Goal: Communication & Community: Answer question/provide support

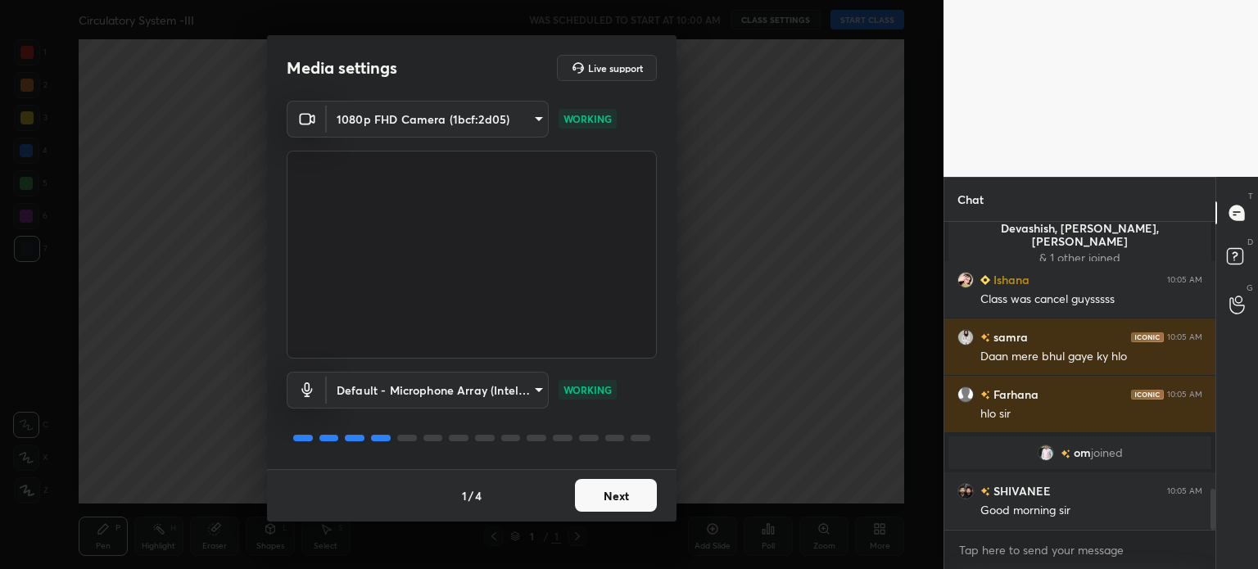
scroll to position [2097, 0]
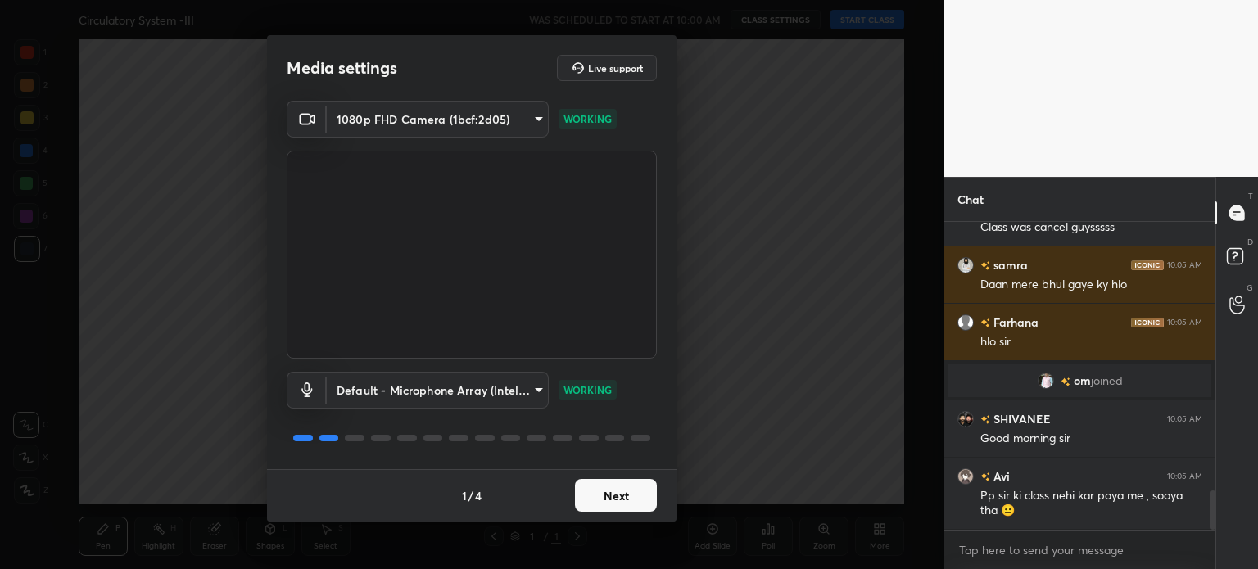
click at [629, 492] on button "Next" at bounding box center [616, 495] width 82 height 33
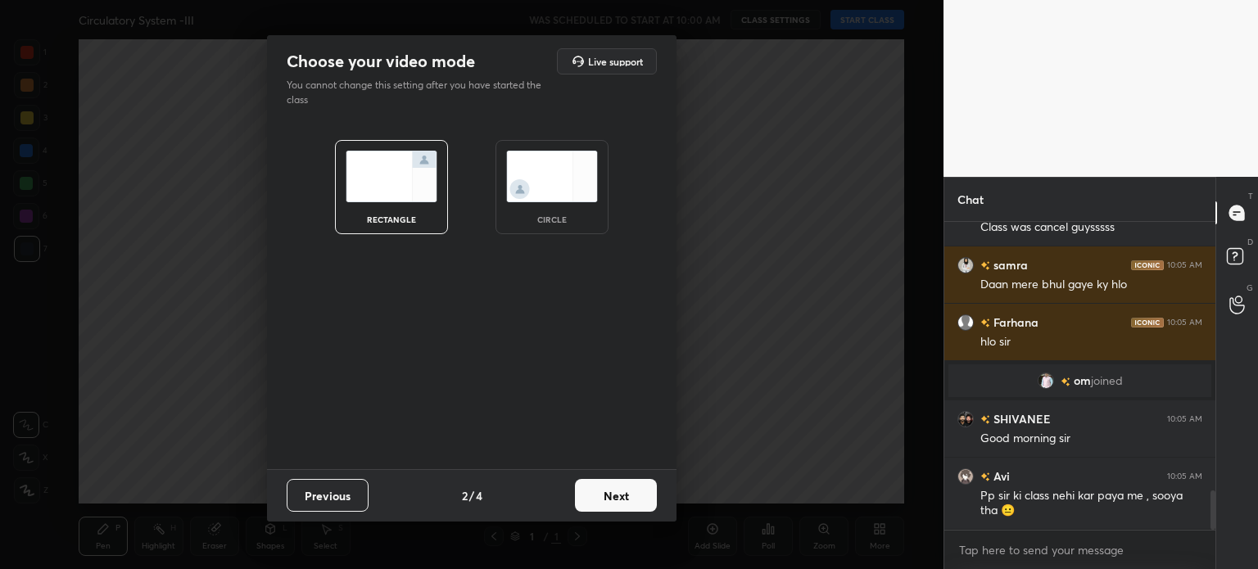
click at [629, 492] on button "Next" at bounding box center [616, 495] width 82 height 33
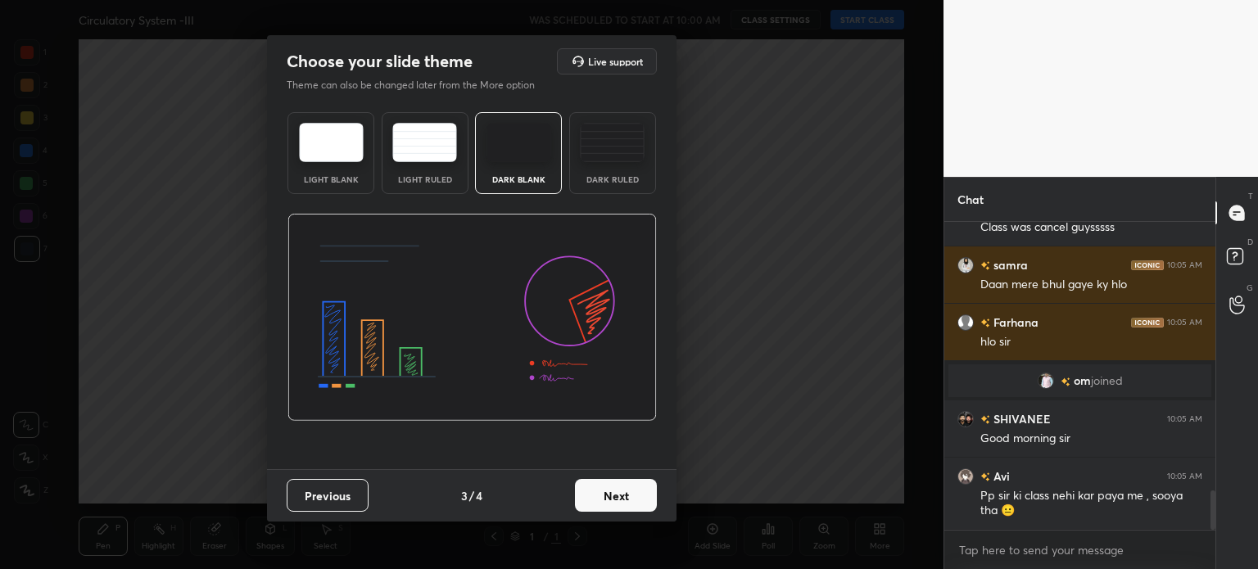
click at [629, 492] on button "Next" at bounding box center [616, 495] width 82 height 33
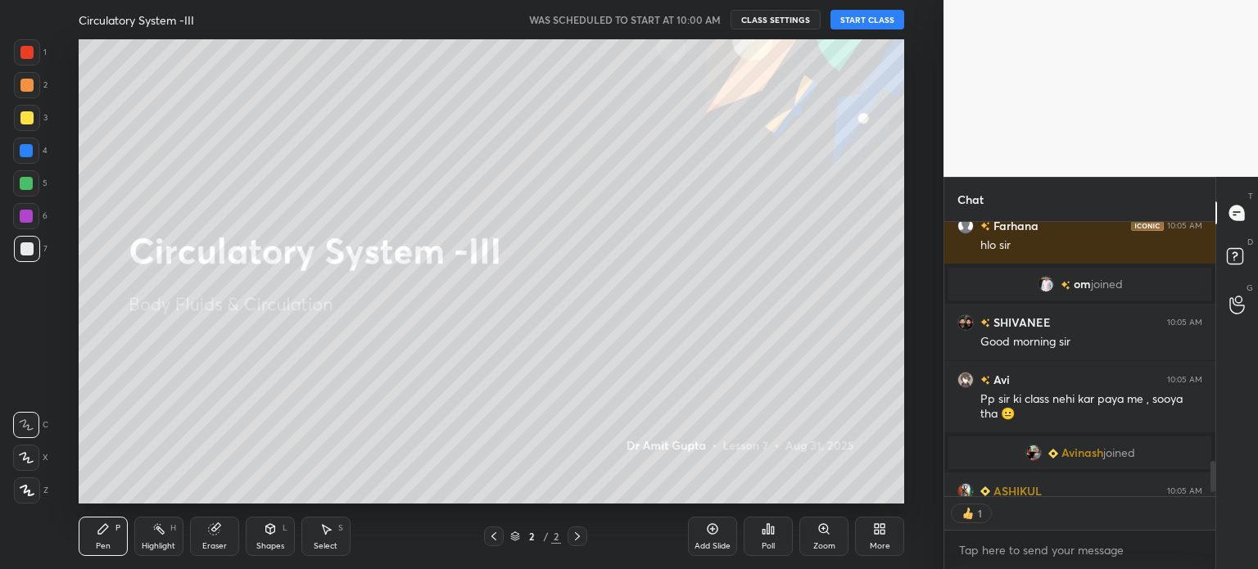
scroll to position [0, 0]
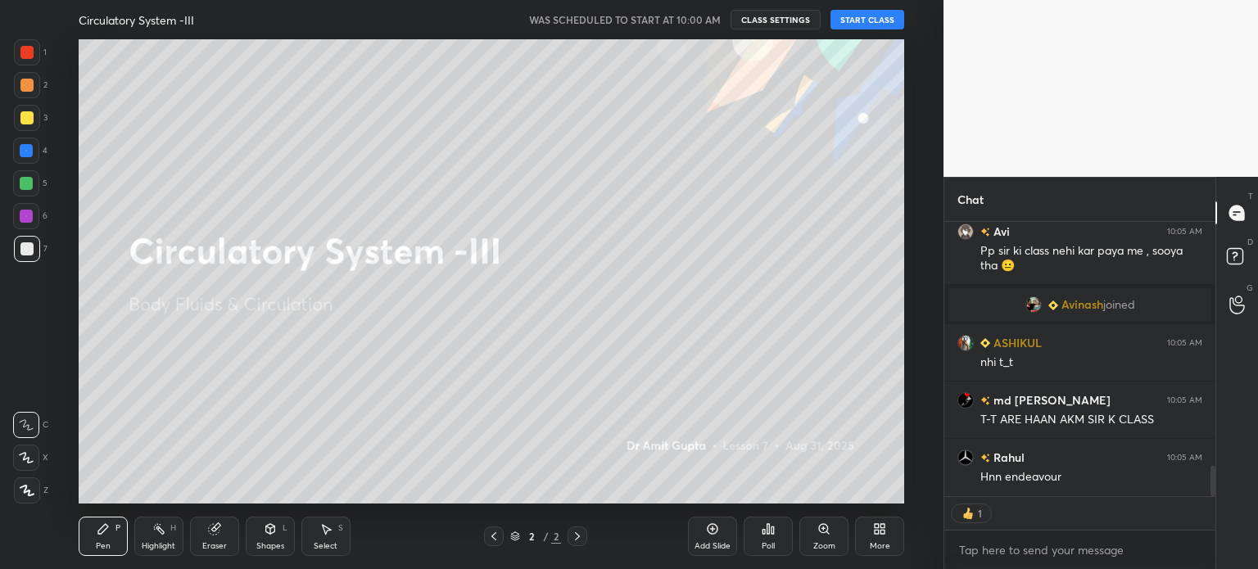
click at [894, 19] on button "START CLASS" at bounding box center [868, 20] width 74 height 20
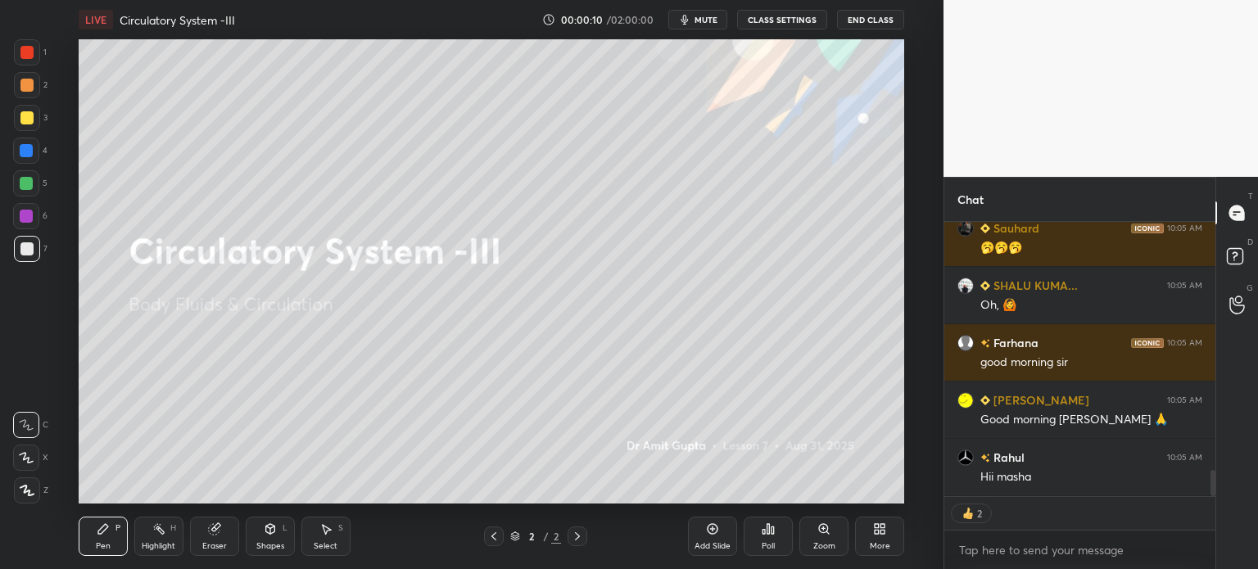
click at [33, 493] on div at bounding box center [27, 491] width 26 height 26
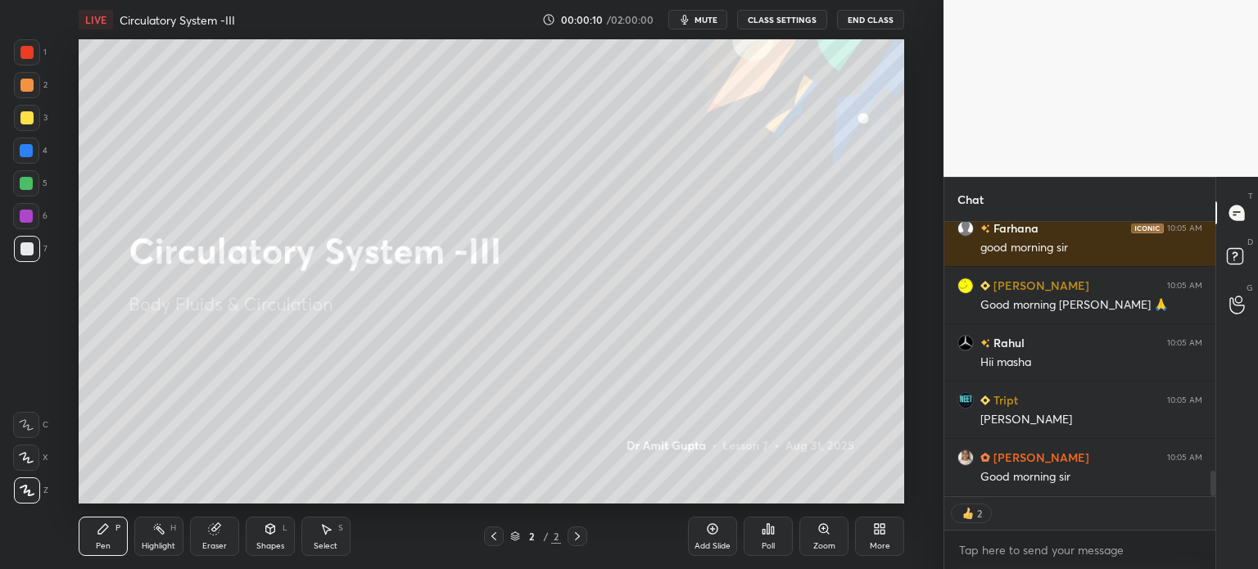
drag, startPoint x: 32, startPoint y: 492, endPoint x: 41, endPoint y: 472, distance: 22.4
click at [33, 492] on div at bounding box center [27, 491] width 26 height 26
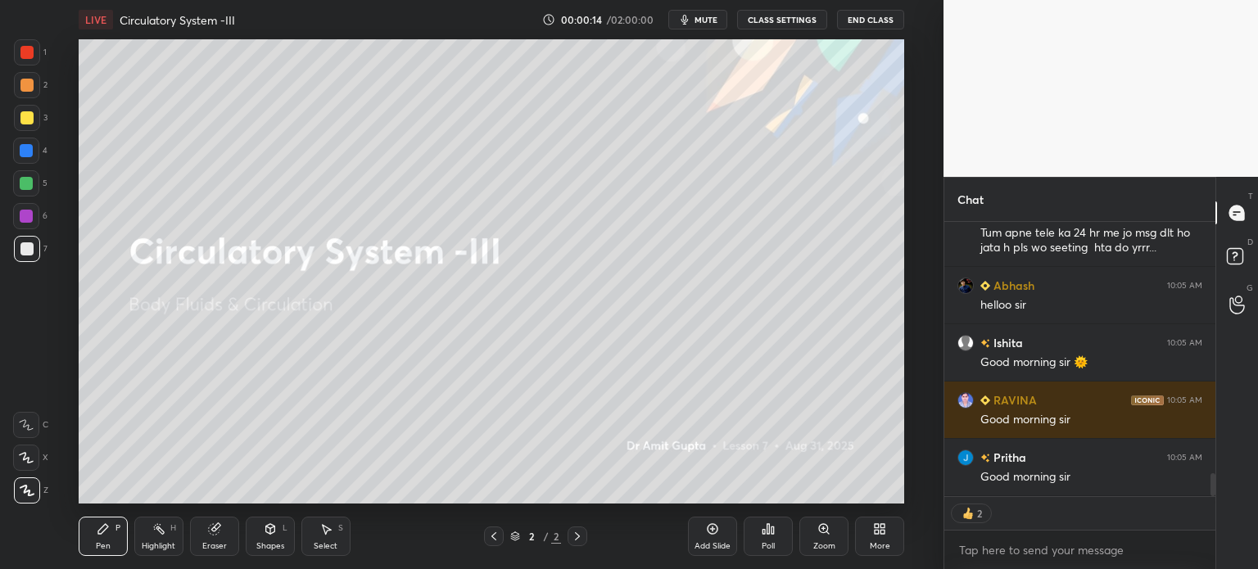
type textarea "x"
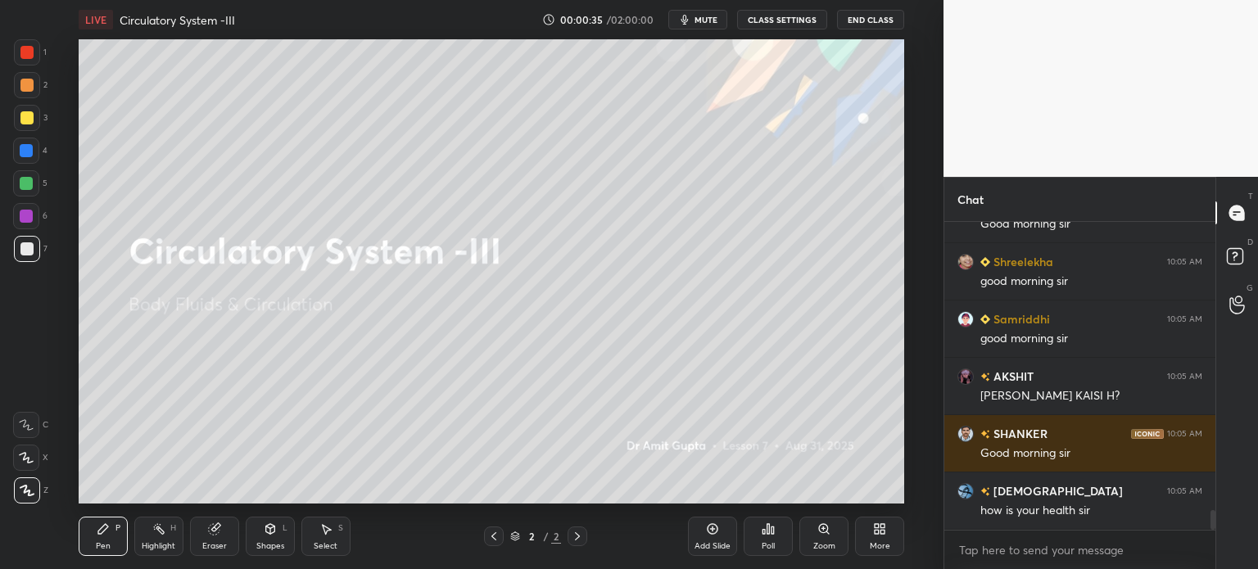
click at [713, 22] on span "mute" at bounding box center [706, 19] width 23 height 11
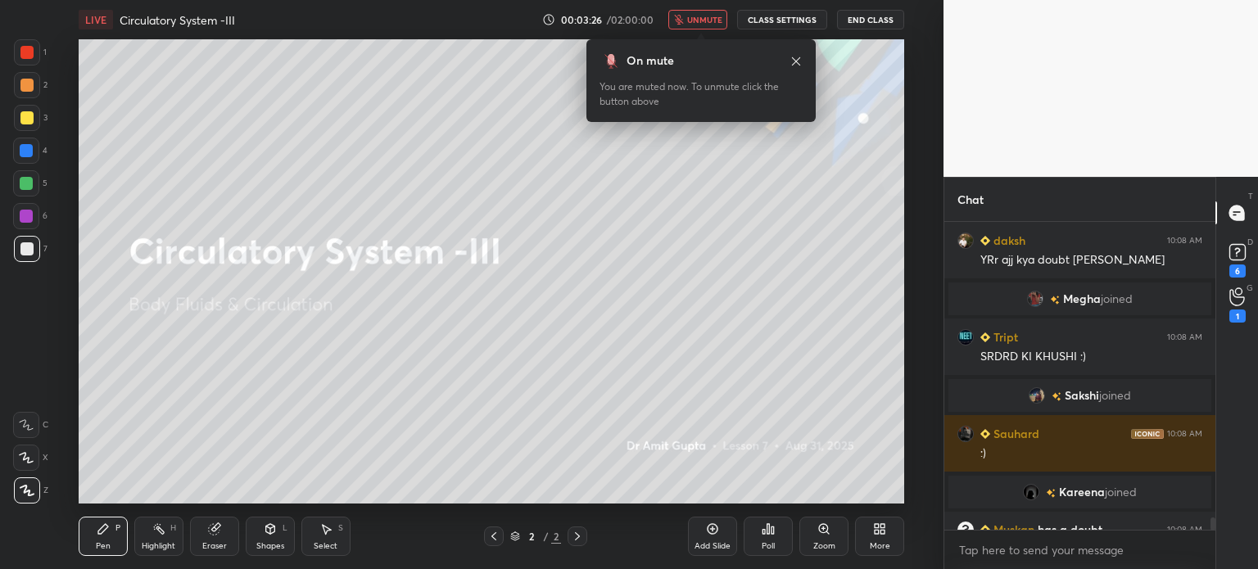
scroll to position [7360, 0]
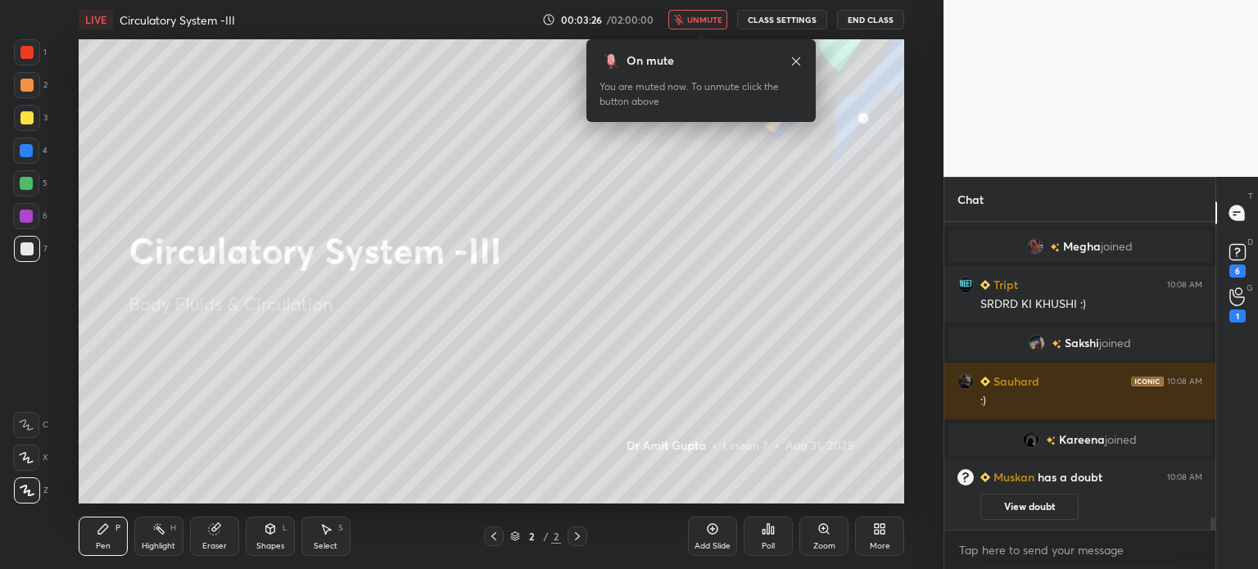
click at [698, 21] on span "unmute" at bounding box center [704, 19] width 35 height 11
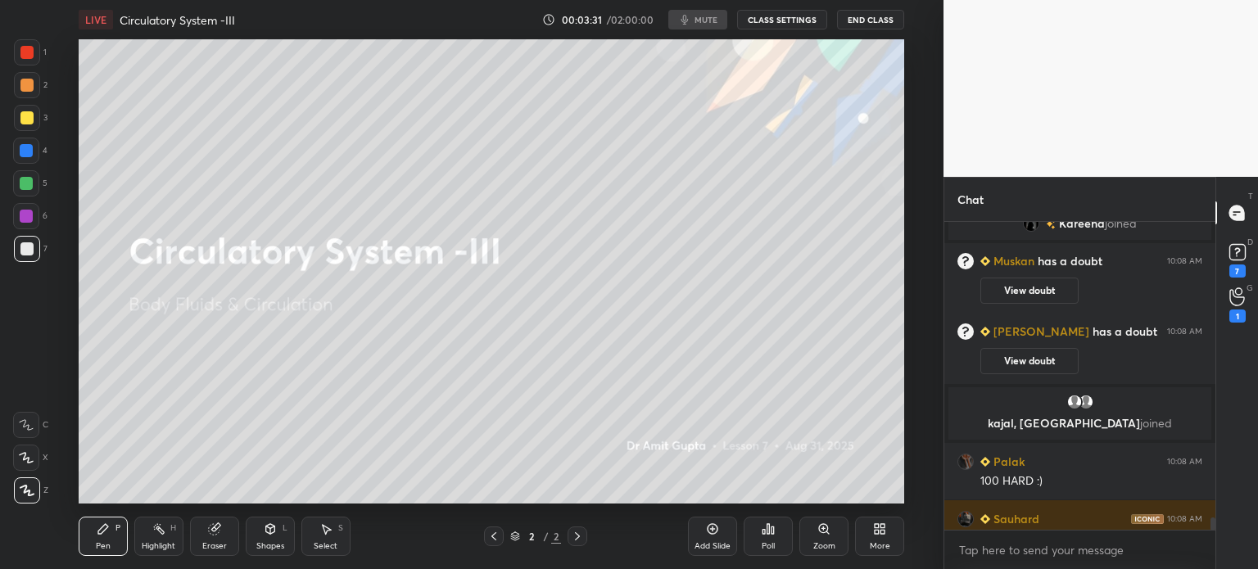
scroll to position [7529, 0]
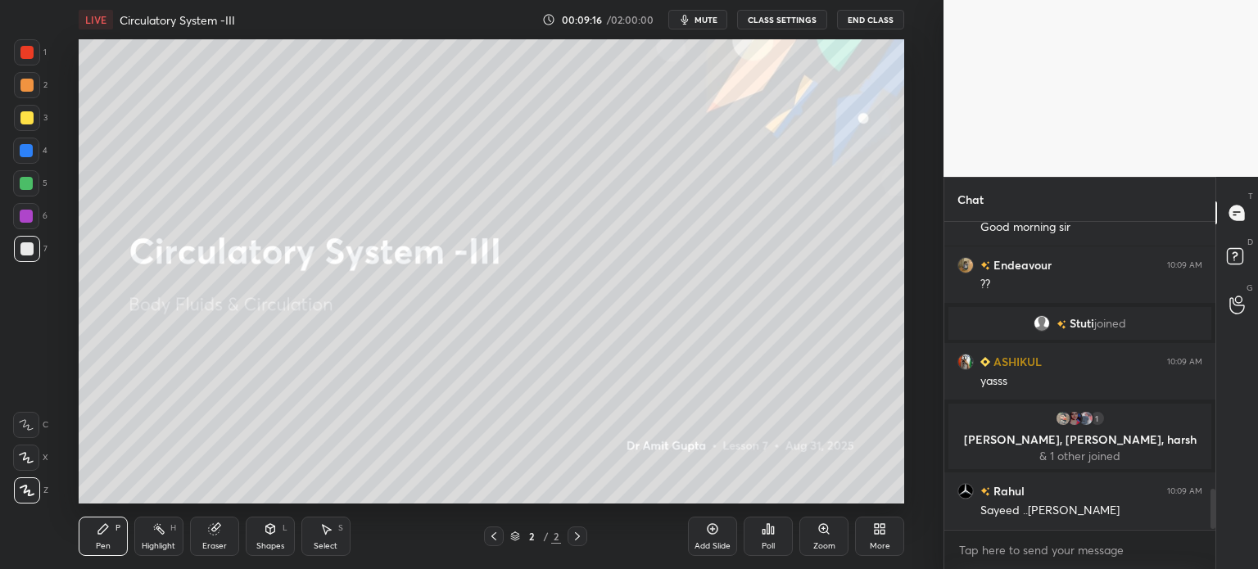
scroll to position [2025, 0]
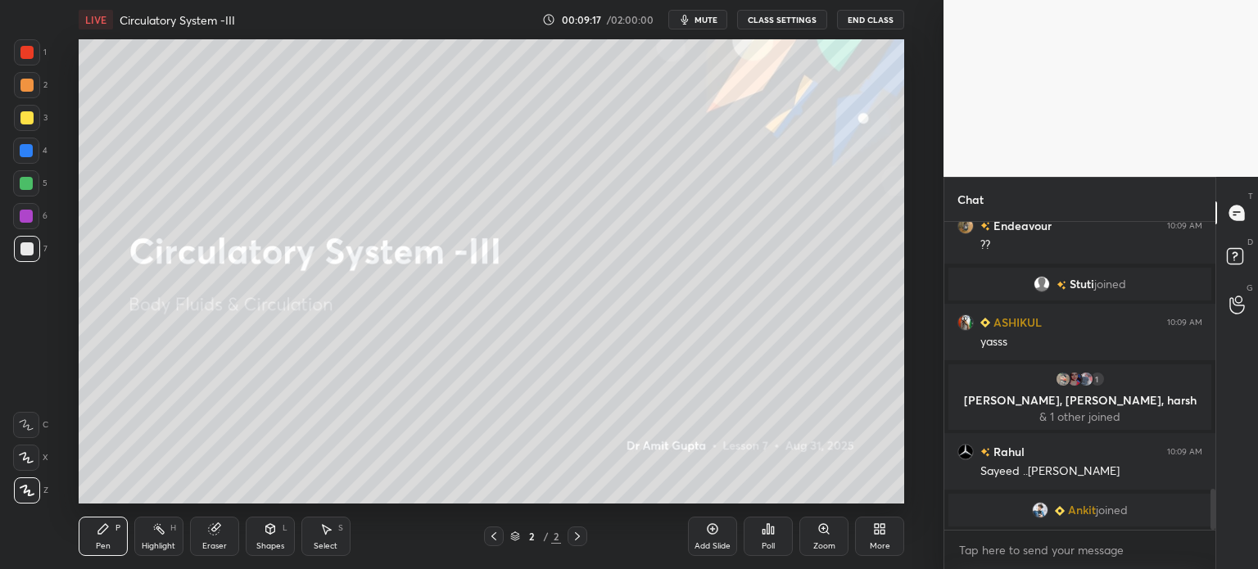
click at [714, 20] on span "mute" at bounding box center [706, 19] width 23 height 11
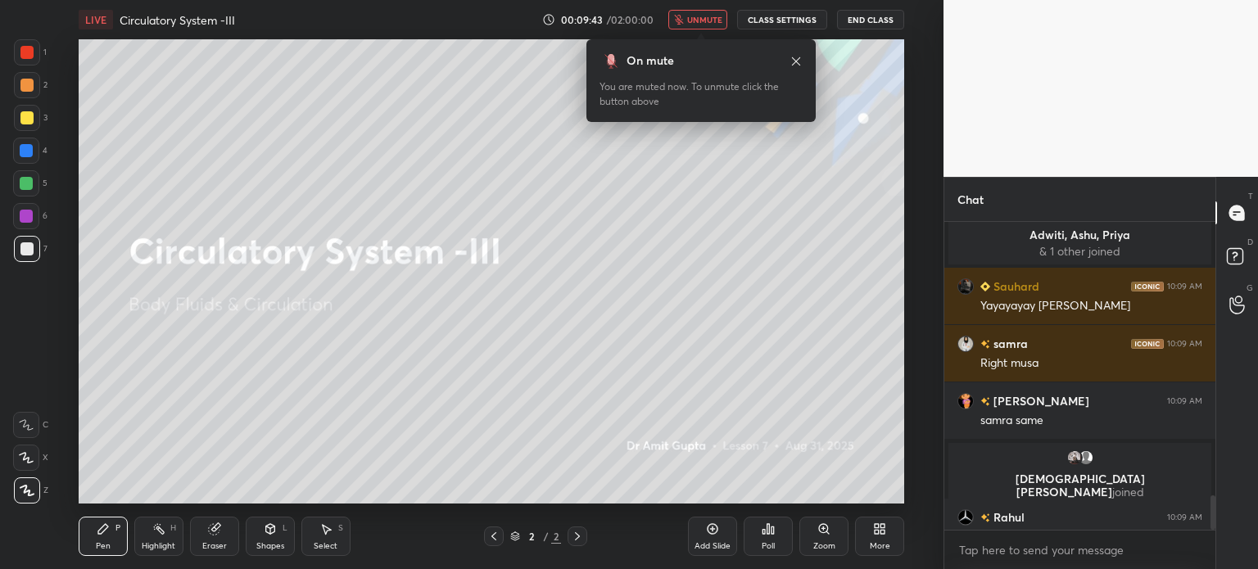
scroll to position [0, 0]
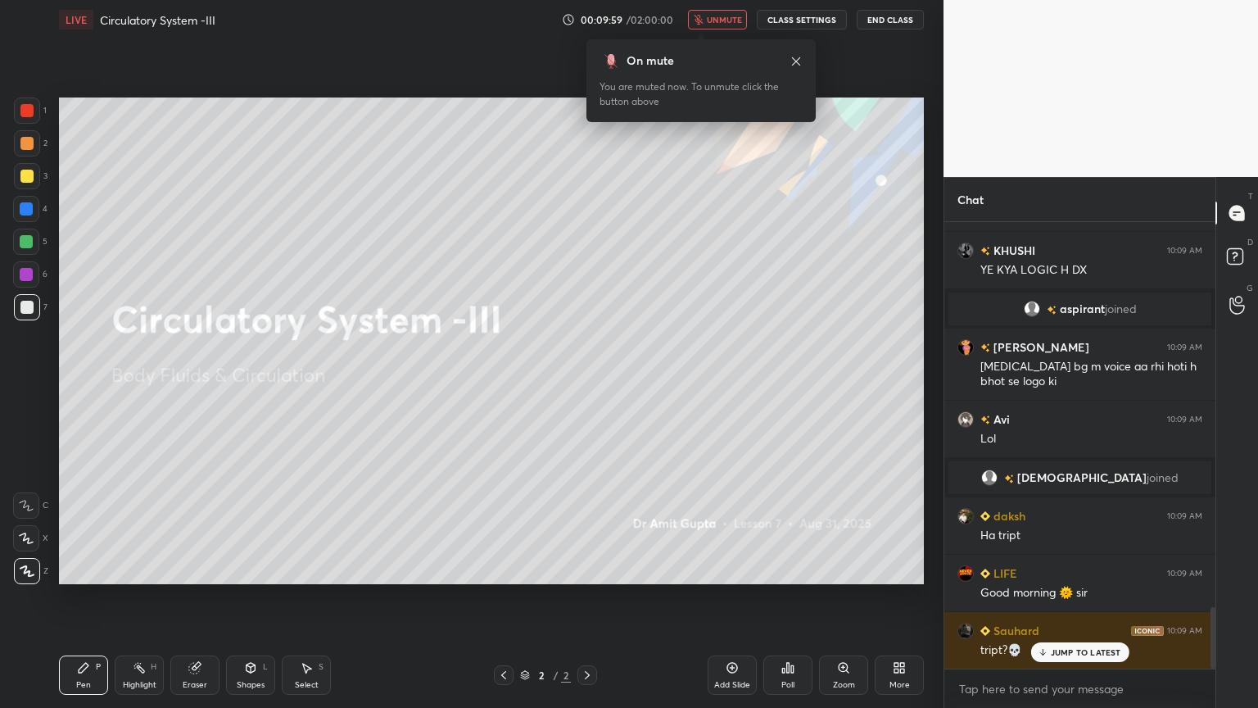
click at [718, 14] on span "unmute" at bounding box center [724, 19] width 35 height 11
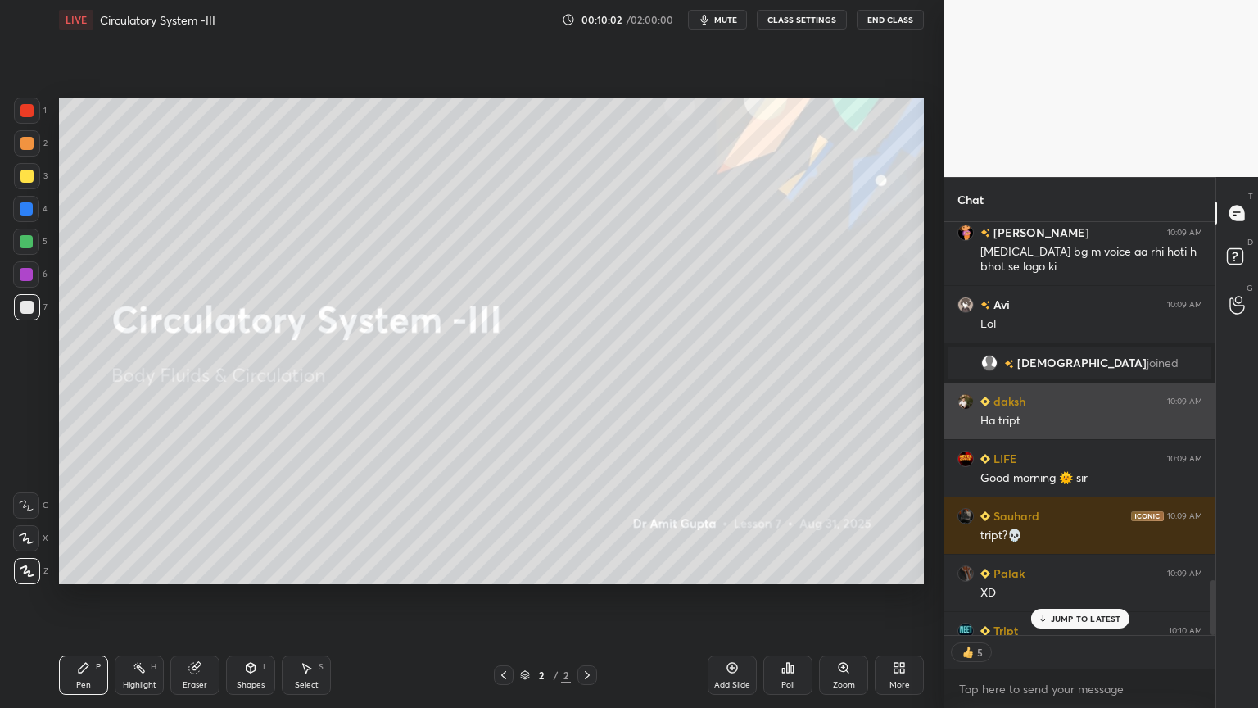
type textarea "x"
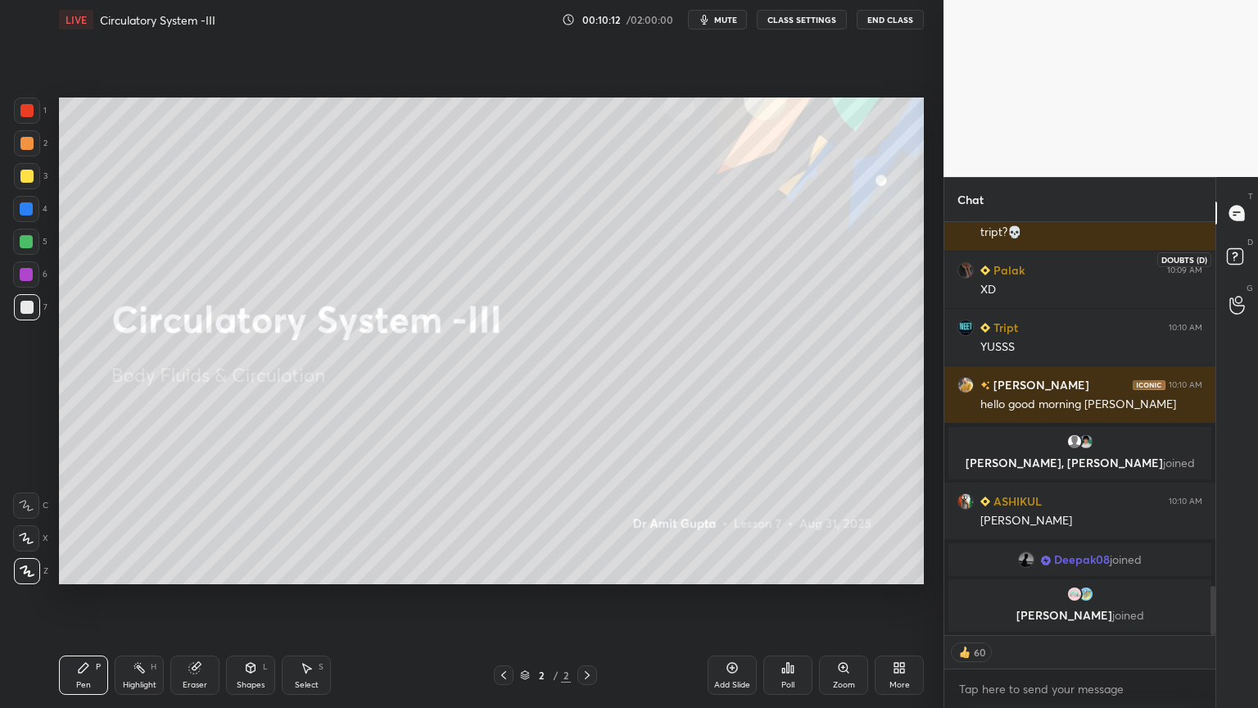
click at [1242, 255] on rect at bounding box center [1235, 257] width 16 height 16
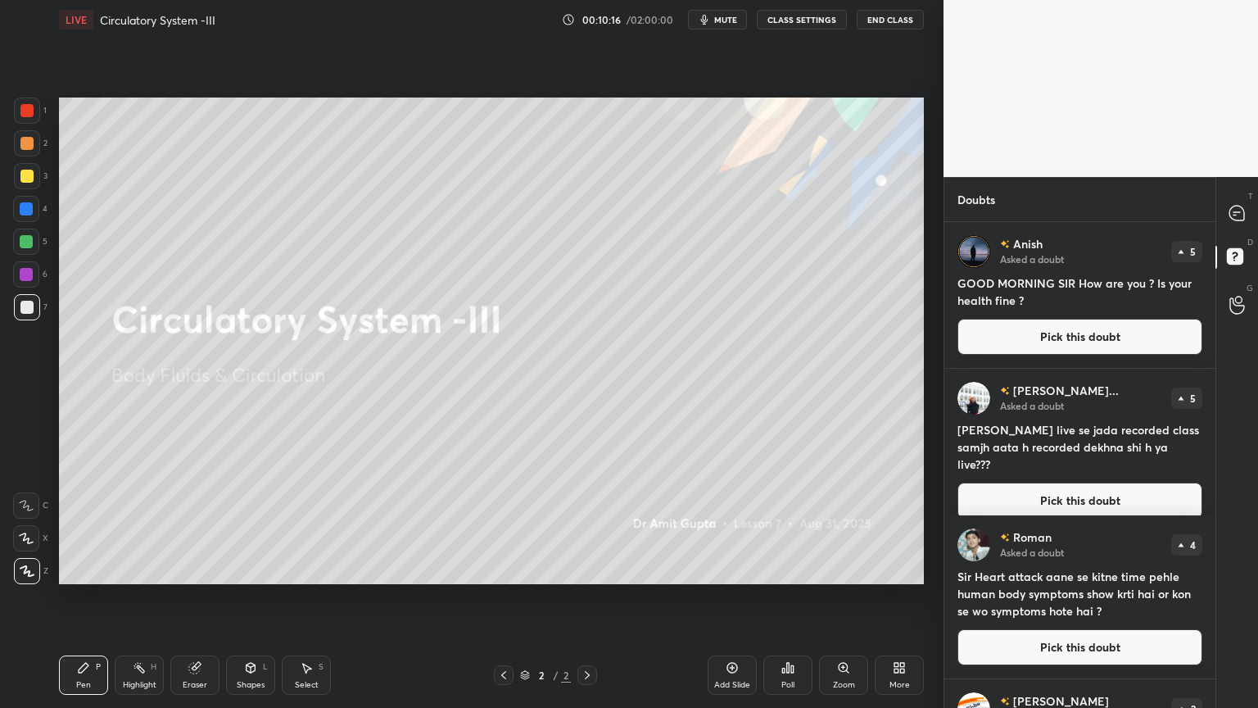
click at [744, 569] on div "Add Slide" at bounding box center [732, 674] width 49 height 39
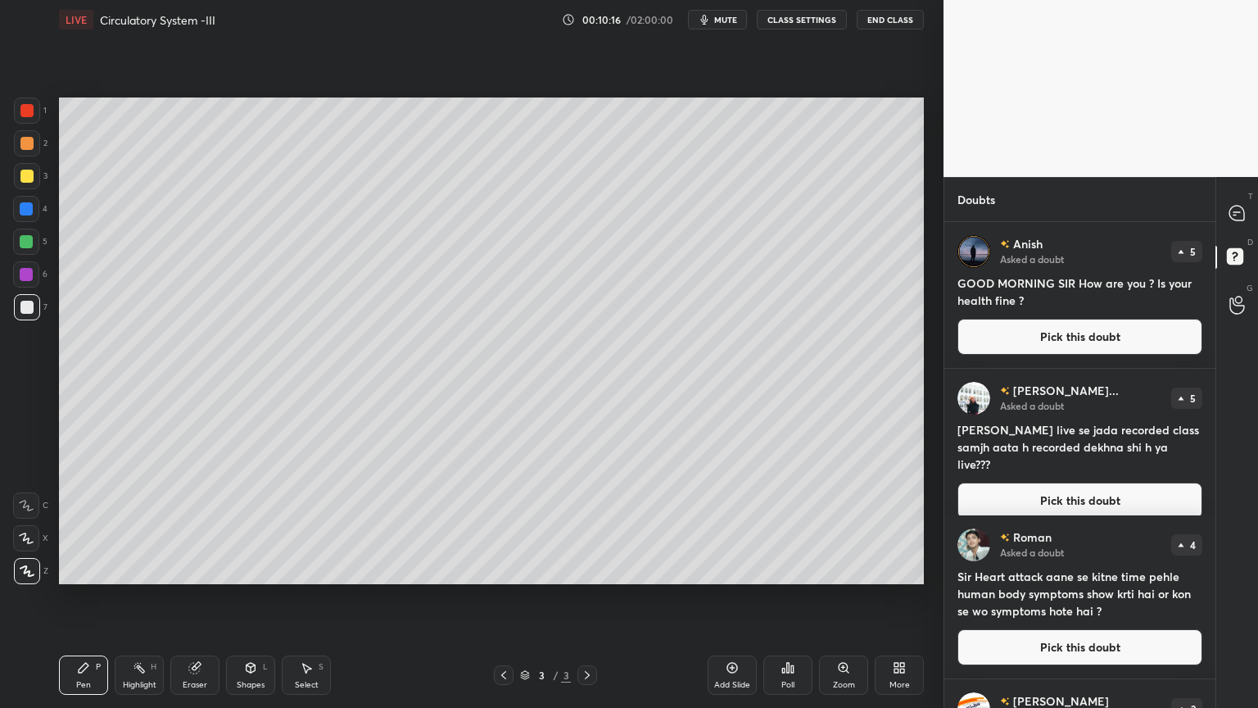
click at [744, 569] on div "Add Slide" at bounding box center [732, 674] width 49 height 39
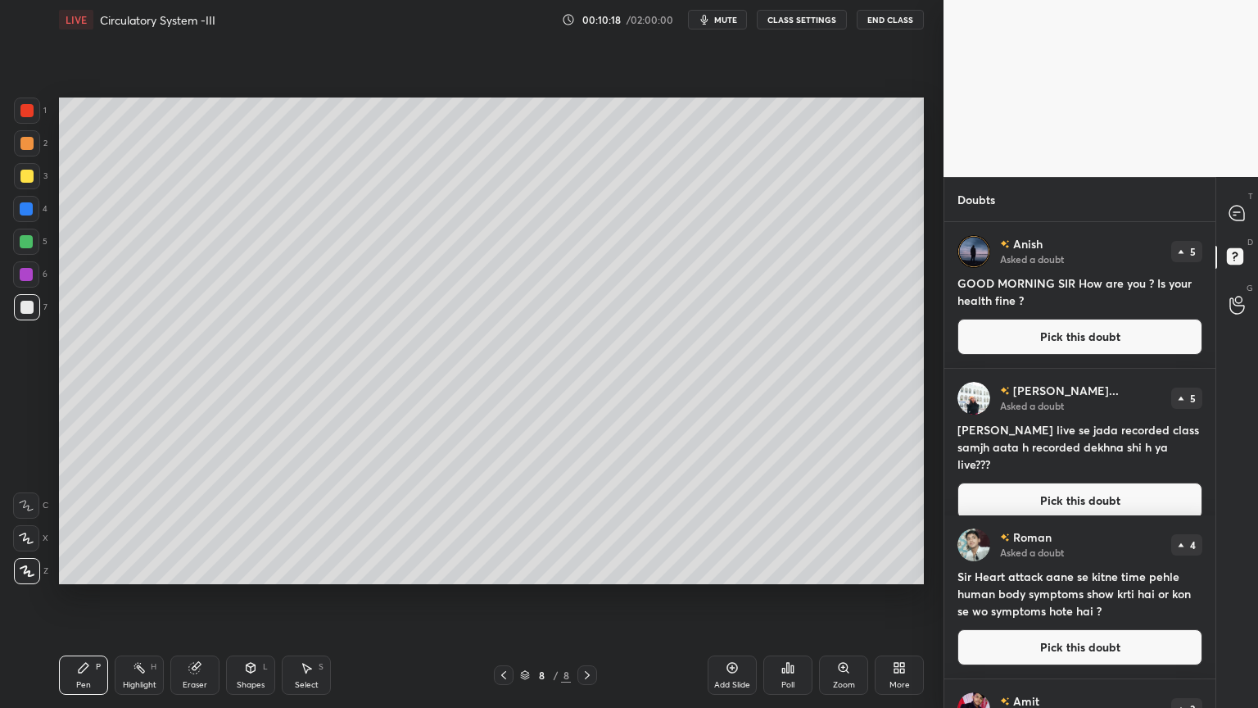
click at [1023, 324] on button "Pick this doubt" at bounding box center [1080, 337] width 245 height 36
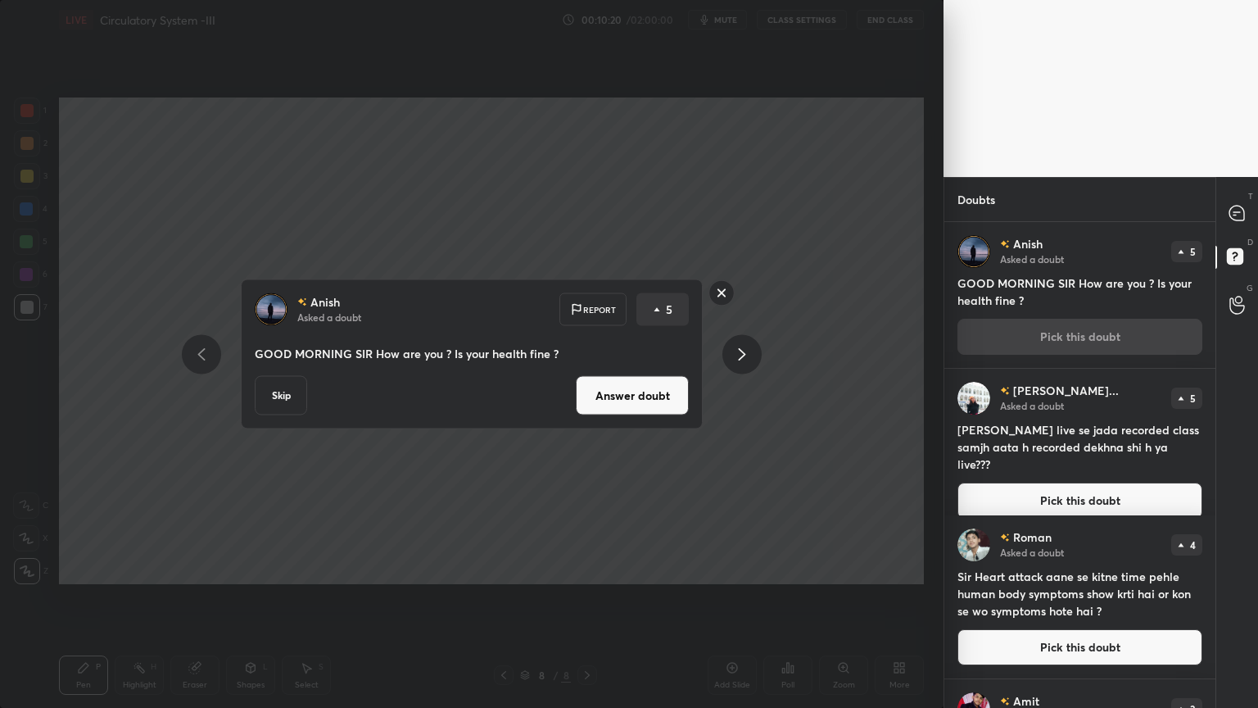
click at [656, 392] on button "Answer doubt" at bounding box center [632, 395] width 113 height 39
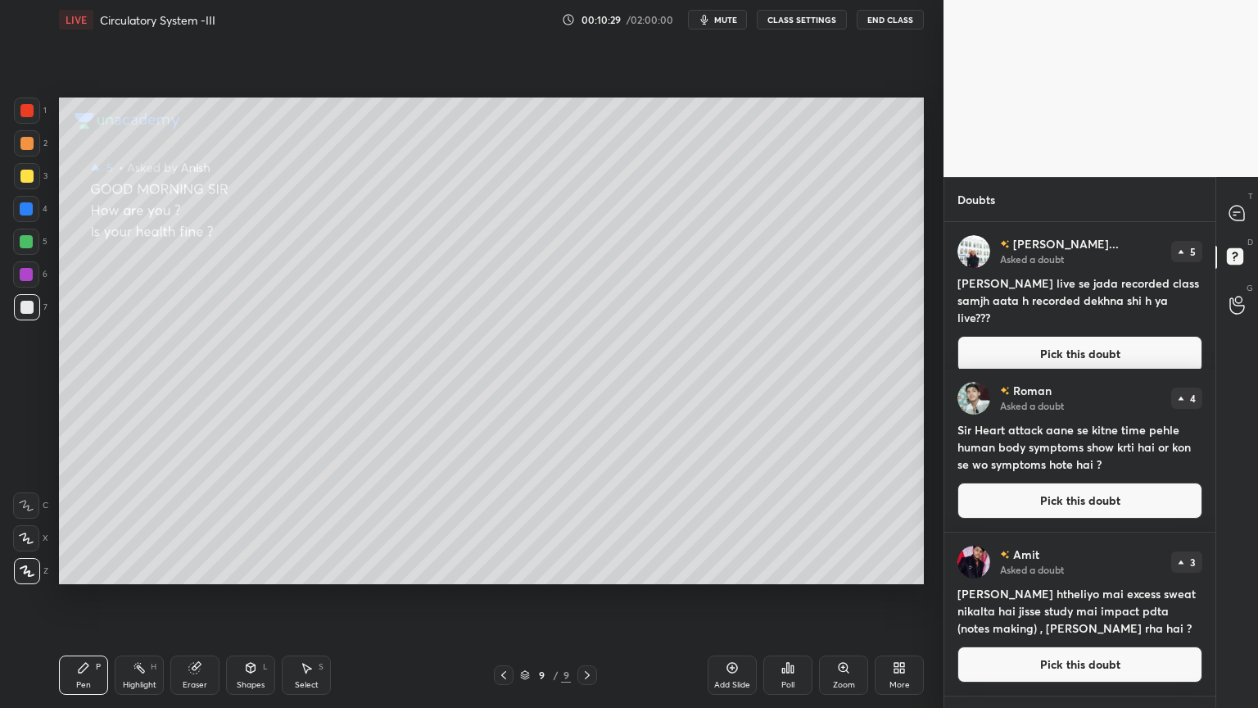
click at [1061, 341] on button "Pick this doubt" at bounding box center [1080, 354] width 245 height 36
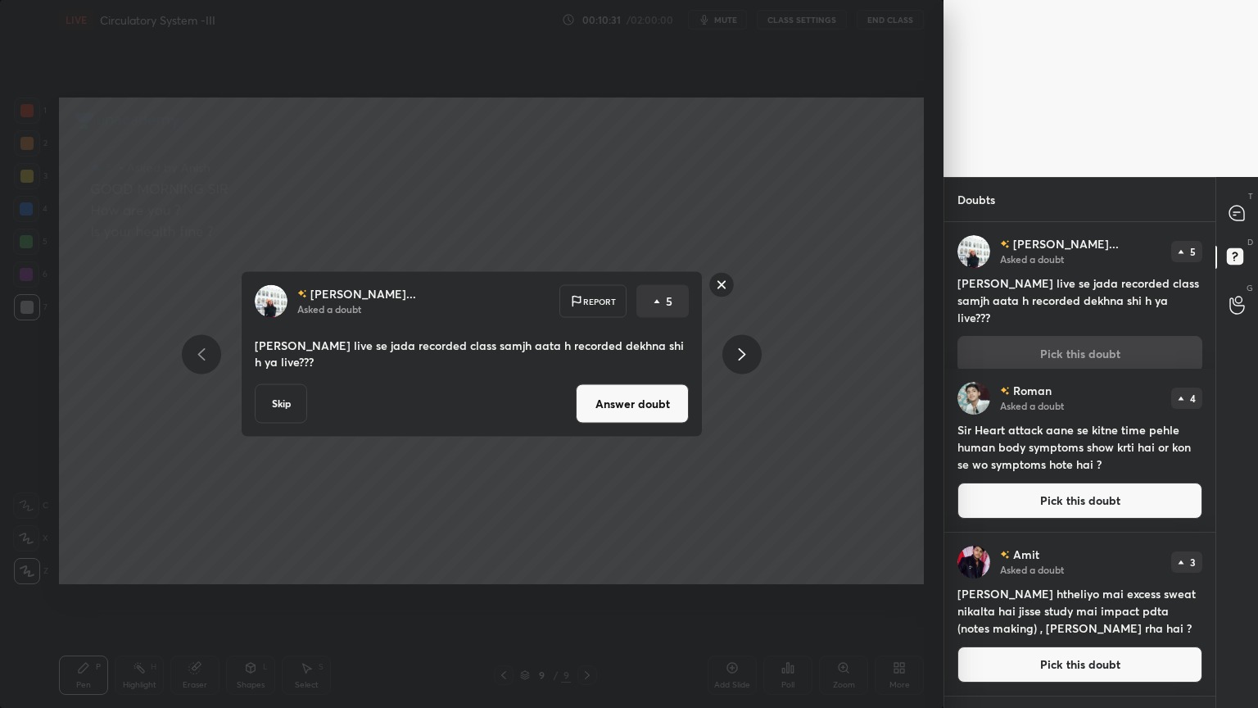
click at [659, 405] on button "Answer doubt" at bounding box center [632, 403] width 113 height 39
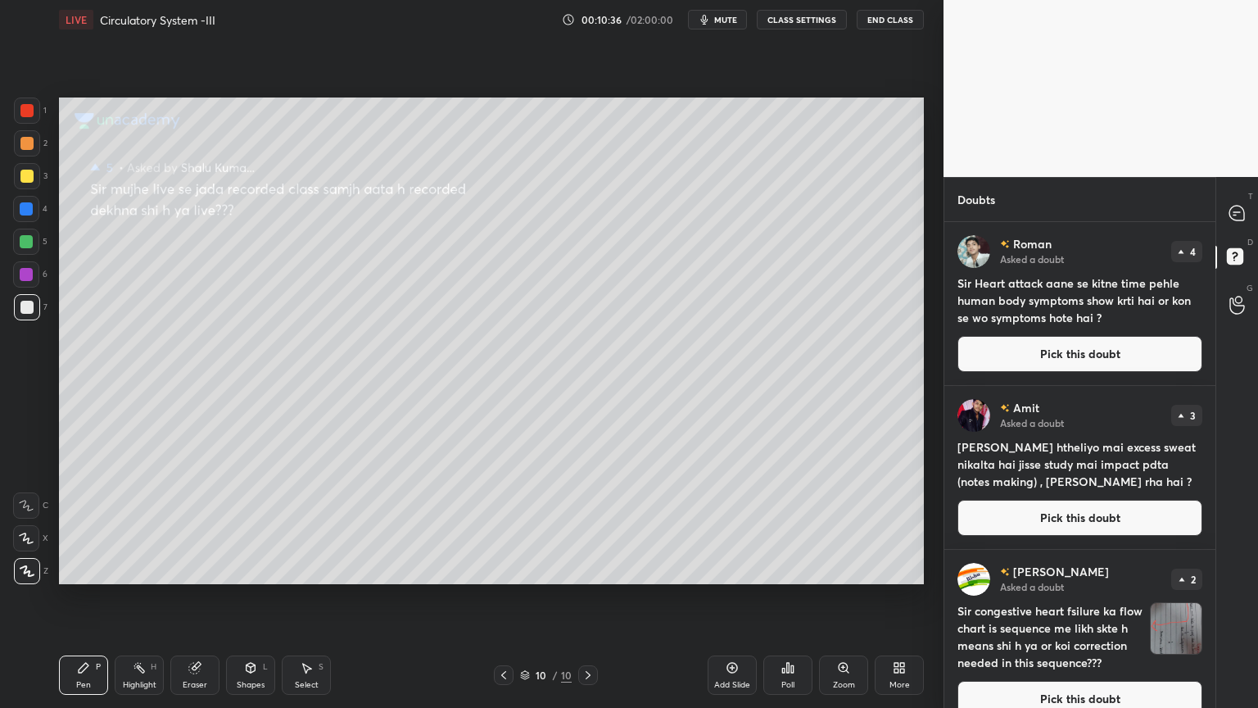
click at [1049, 354] on button "Pick this doubt" at bounding box center [1080, 354] width 245 height 36
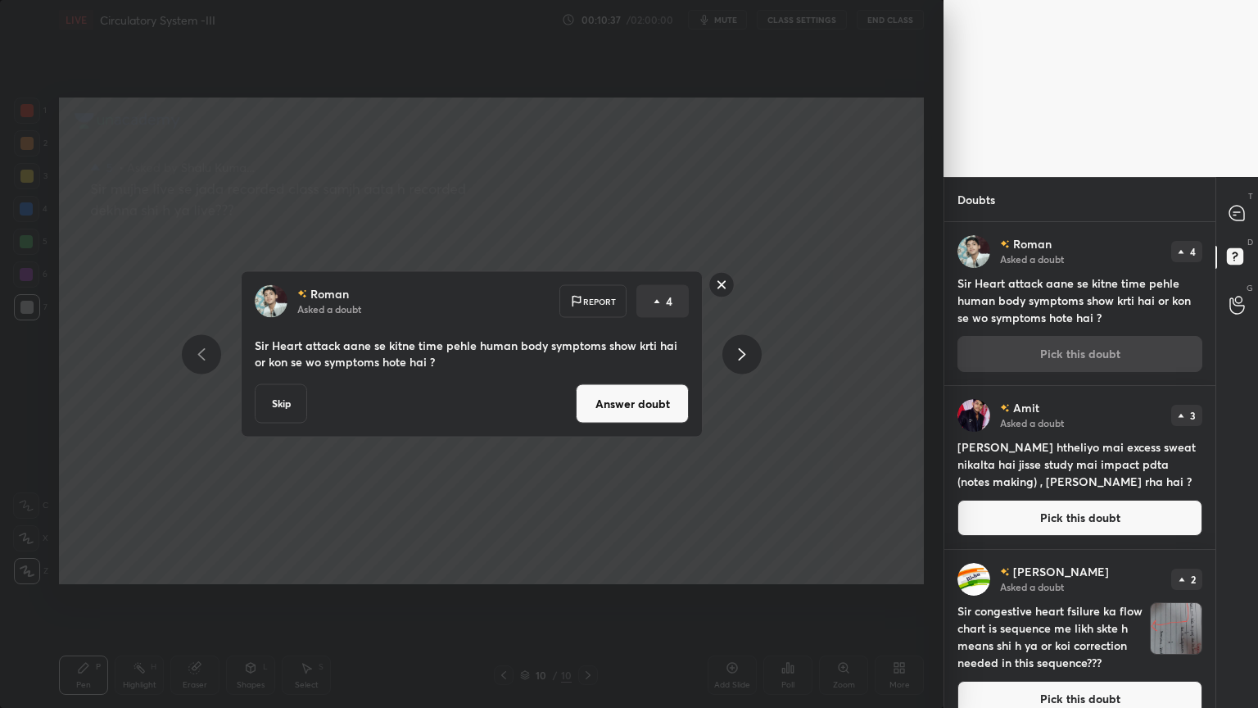
click at [619, 419] on button "Answer doubt" at bounding box center [632, 403] width 113 height 39
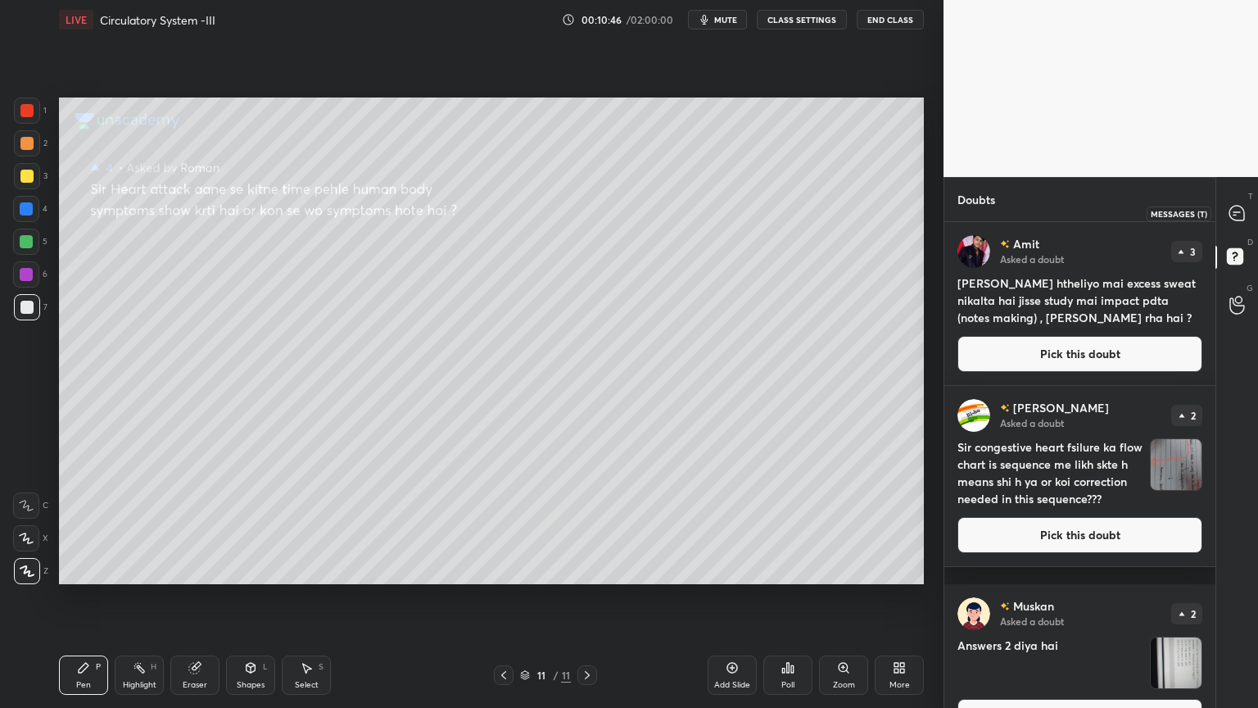
click at [1241, 209] on icon at bounding box center [1237, 213] width 15 height 15
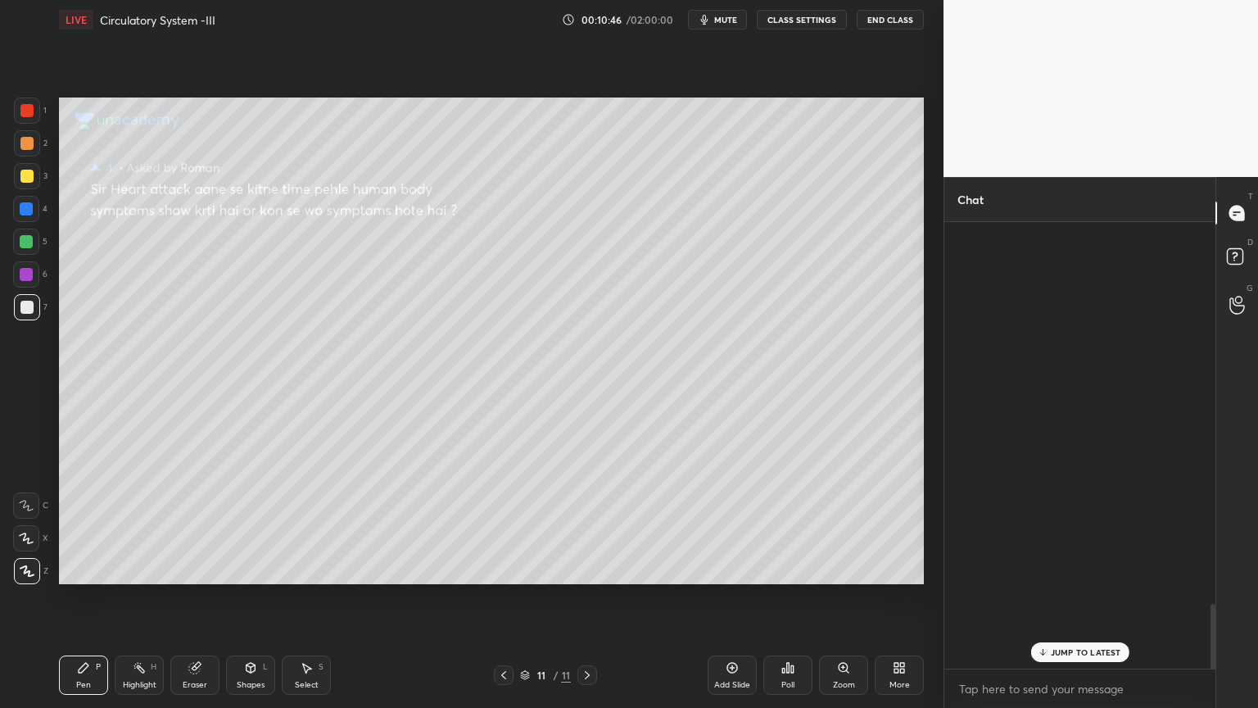
scroll to position [442, 266]
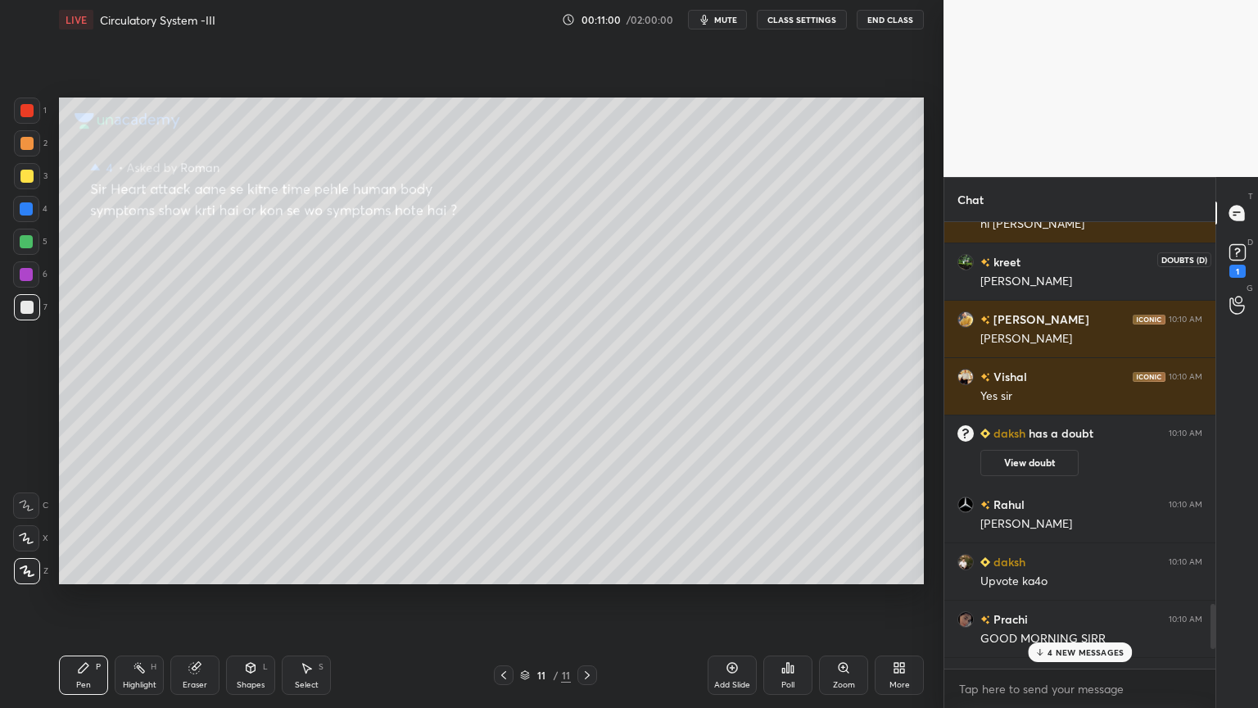
click at [1237, 256] on rect at bounding box center [1238, 253] width 16 height 16
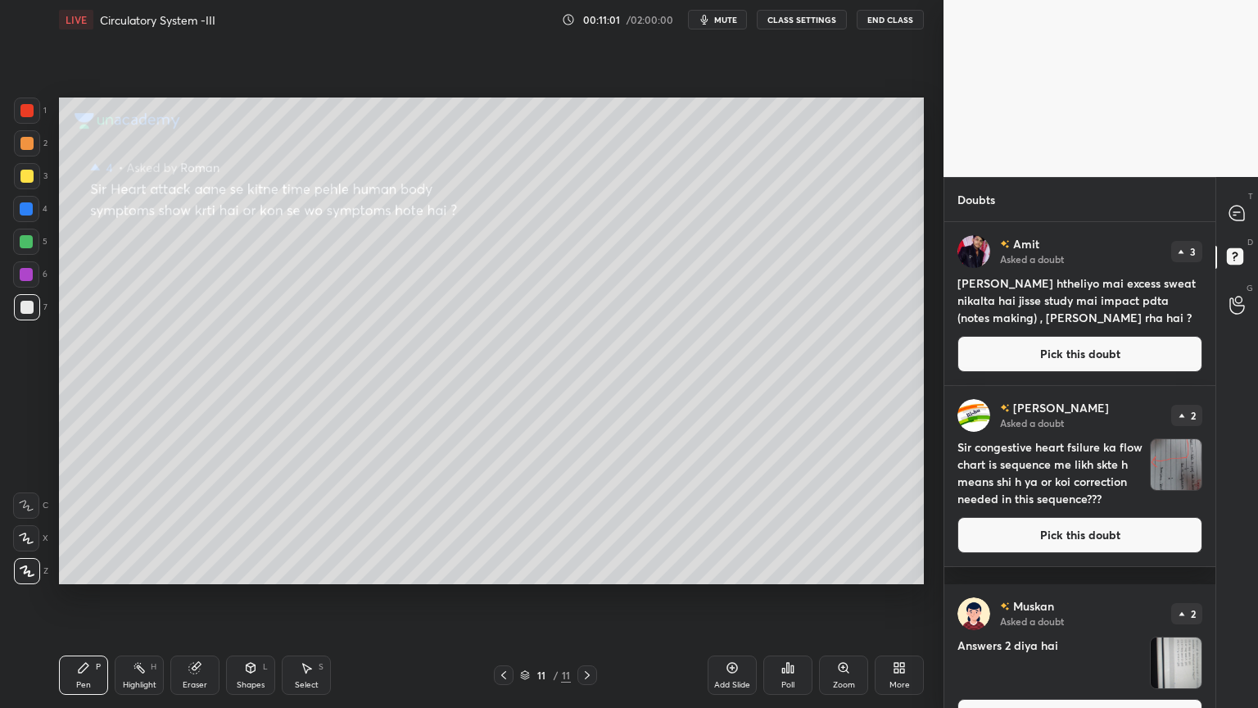
click at [1041, 349] on button "Pick this doubt" at bounding box center [1080, 354] width 245 height 36
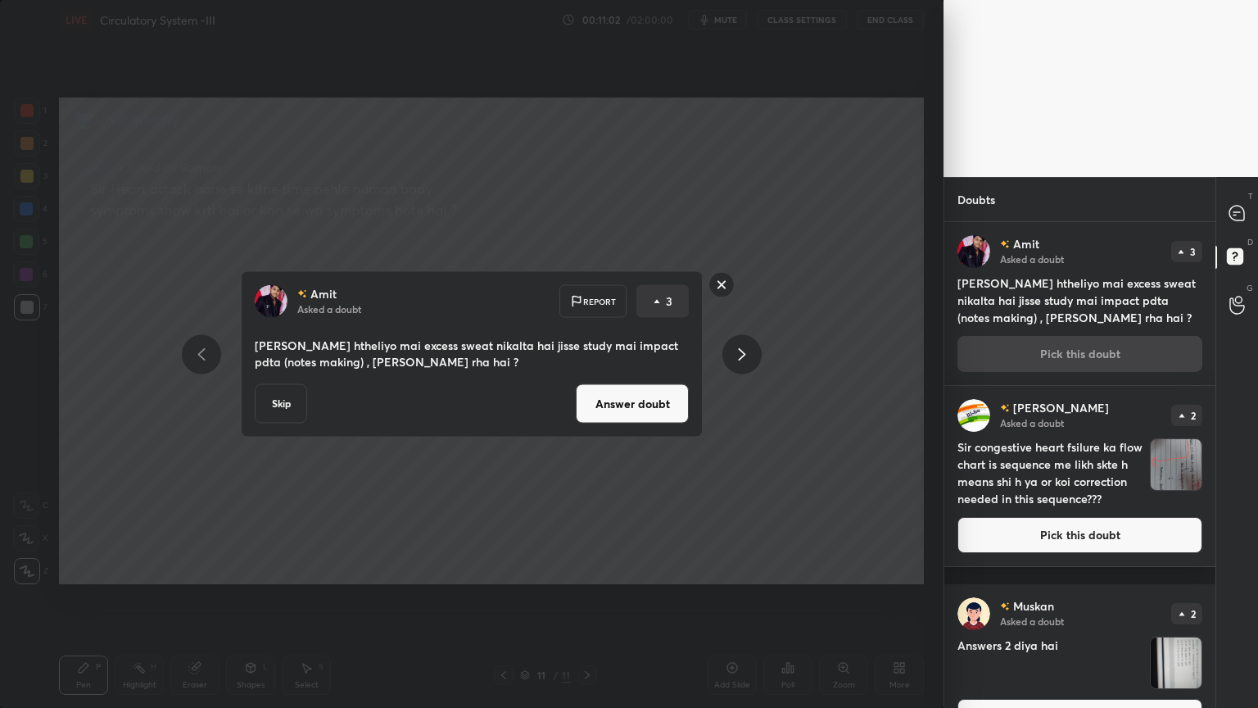
click at [646, 391] on button "Answer doubt" at bounding box center [632, 403] width 113 height 39
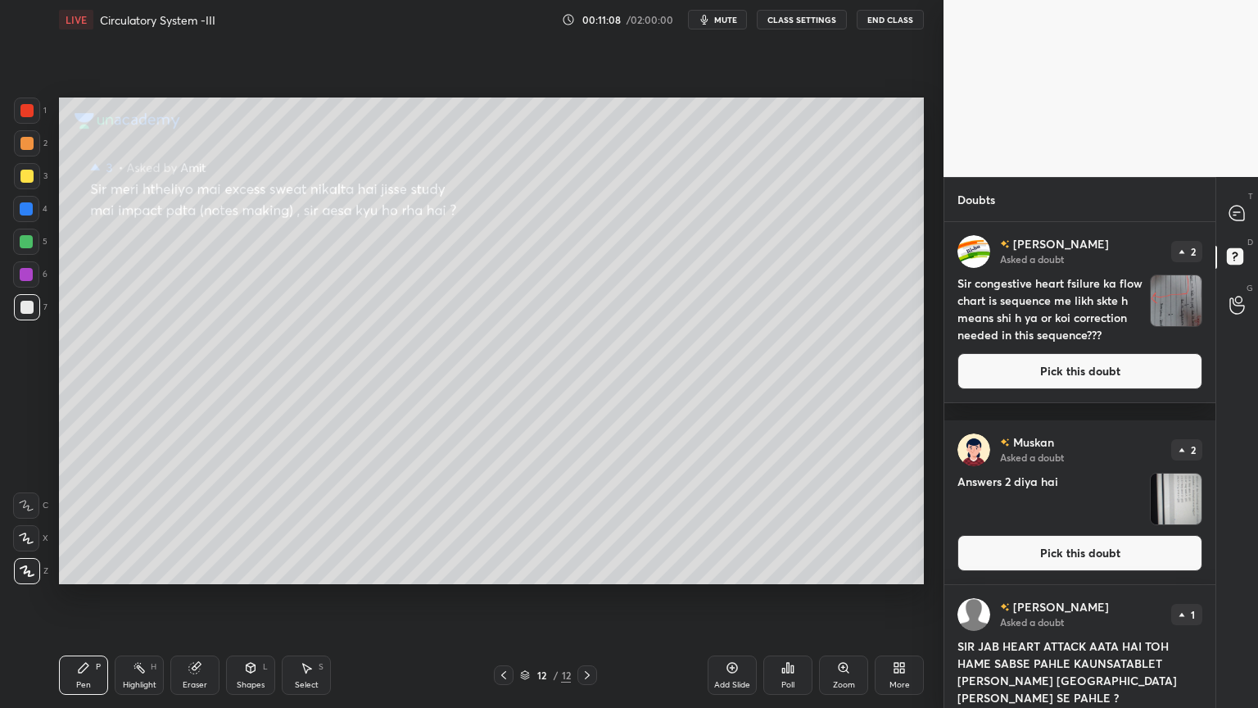
click at [730, 25] on button "mute" at bounding box center [717, 20] width 59 height 20
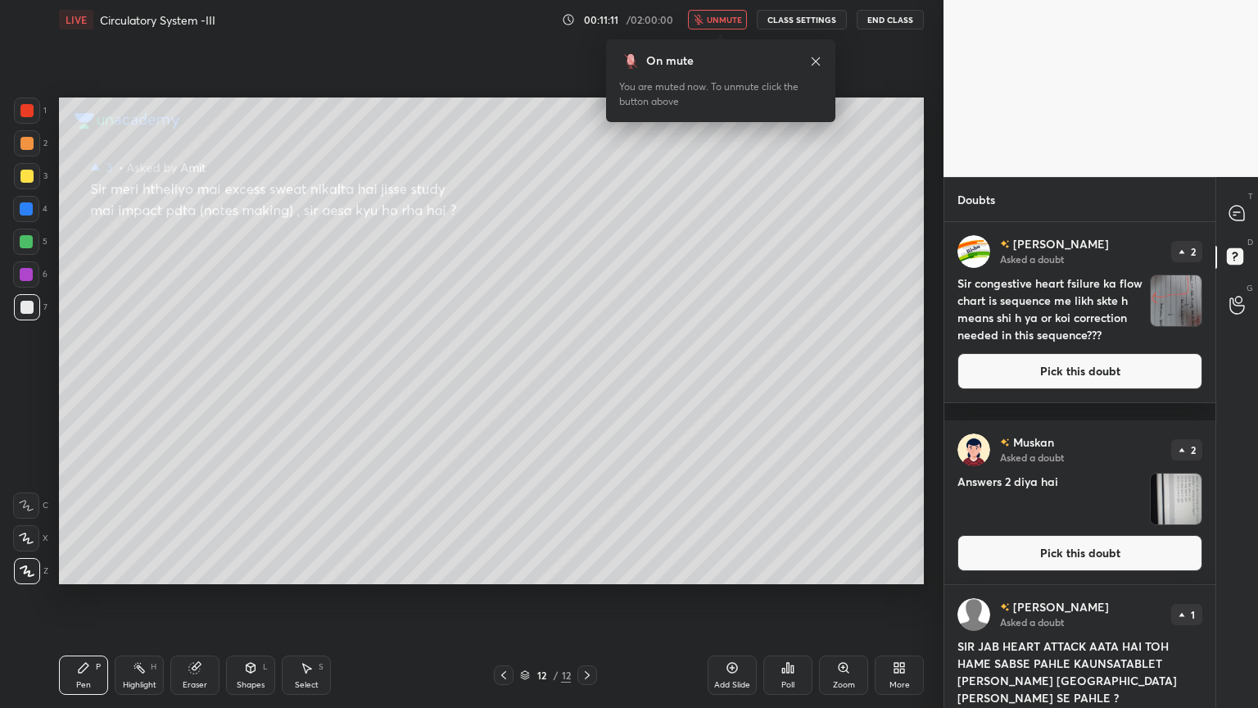
click at [732, 19] on span "unmute" at bounding box center [724, 19] width 35 height 11
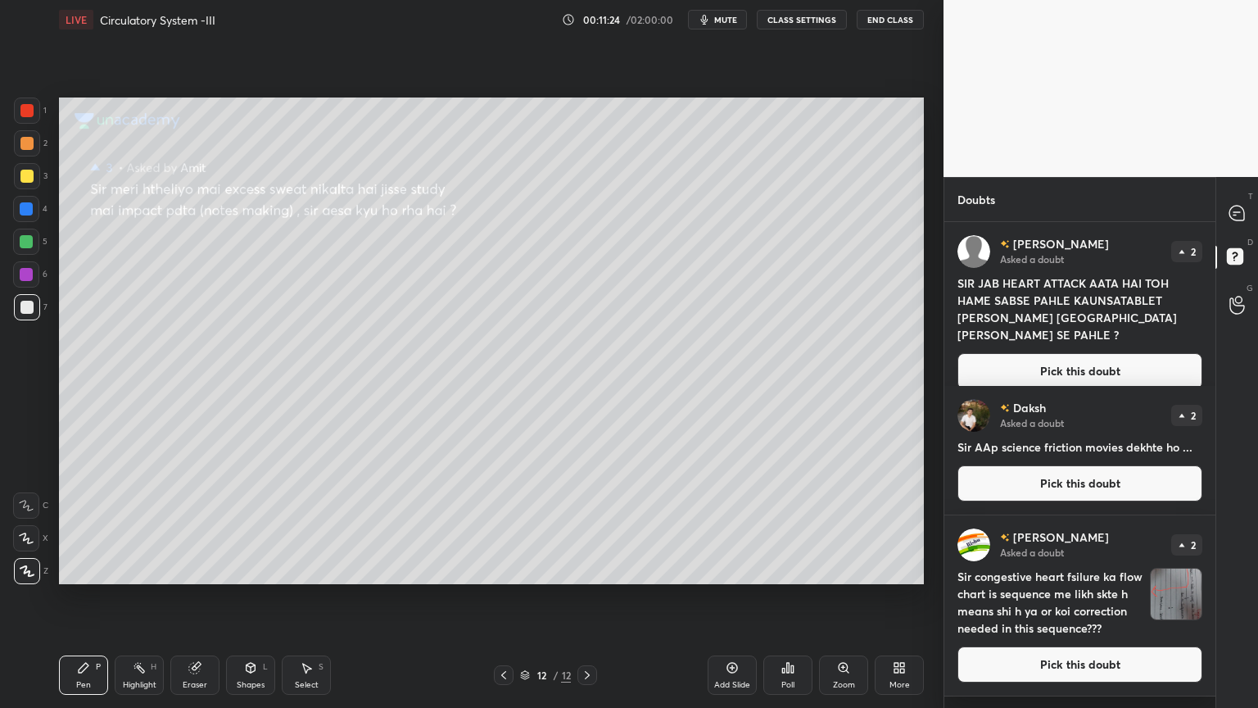
click at [990, 367] on button "Pick this doubt" at bounding box center [1080, 371] width 245 height 36
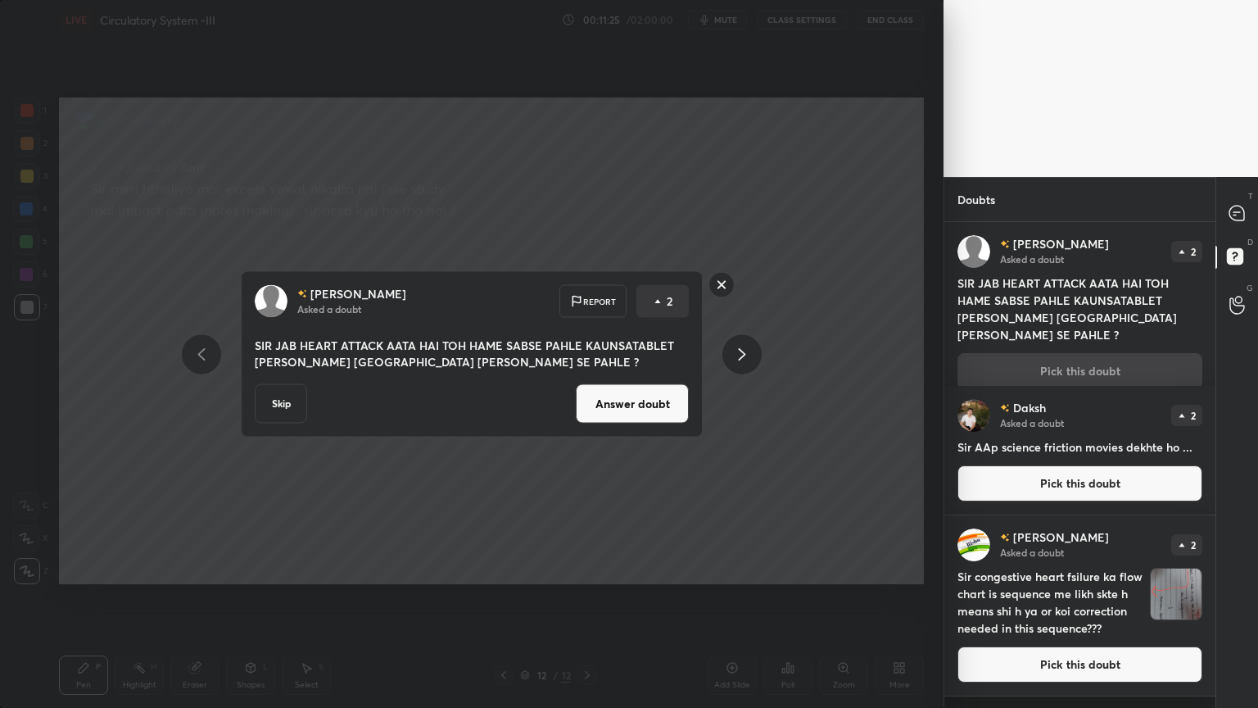
click at [669, 401] on button "Answer doubt" at bounding box center [632, 403] width 113 height 39
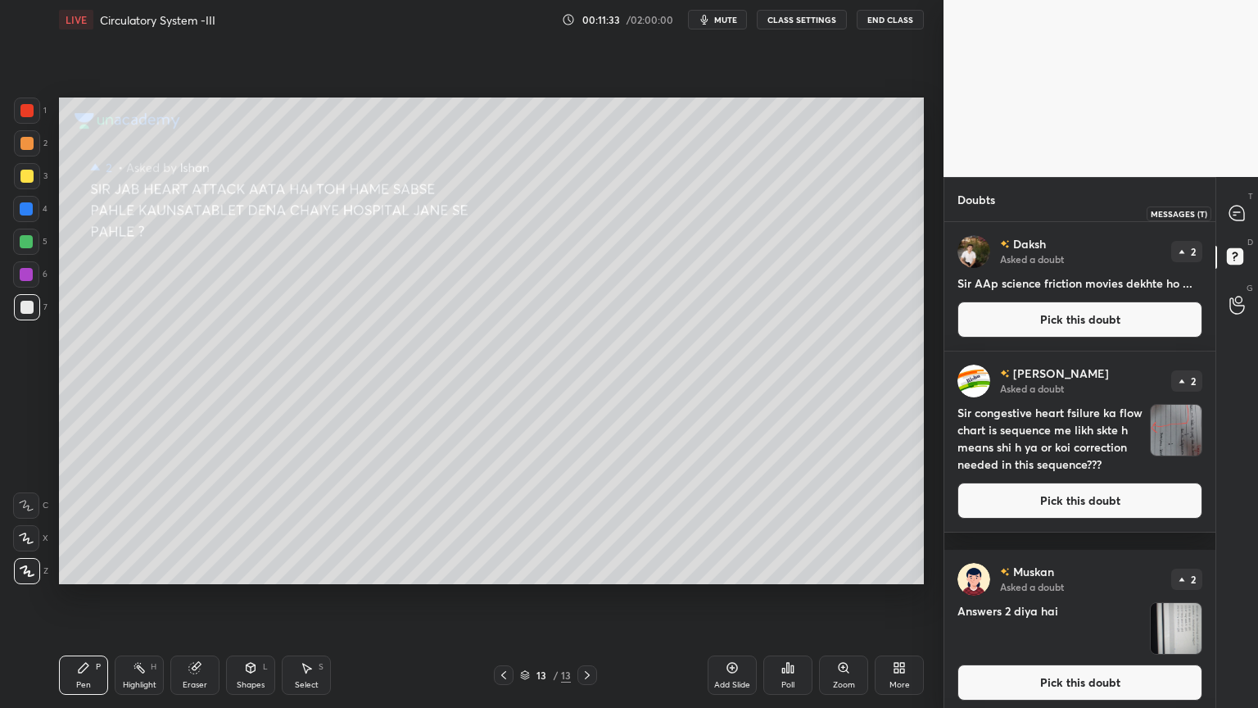
click at [1235, 211] on icon at bounding box center [1237, 213] width 15 height 15
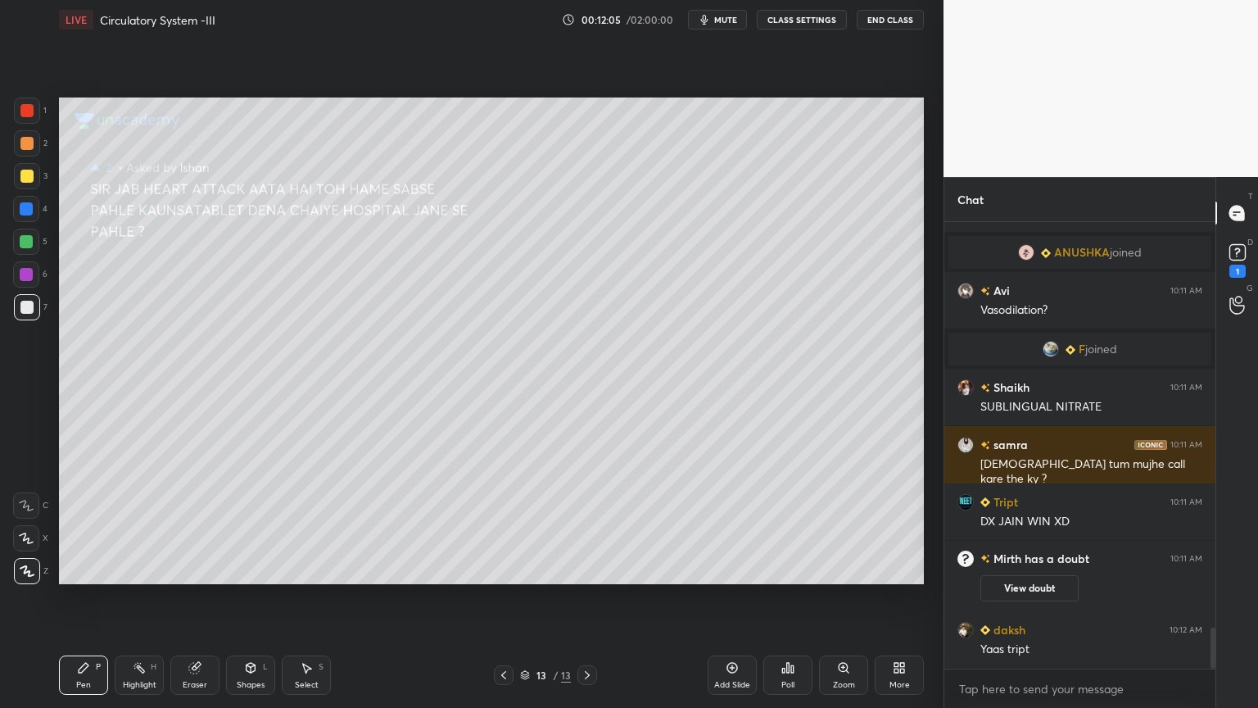
scroll to position [4400, 0]
click at [1245, 252] on rect at bounding box center [1238, 253] width 16 height 16
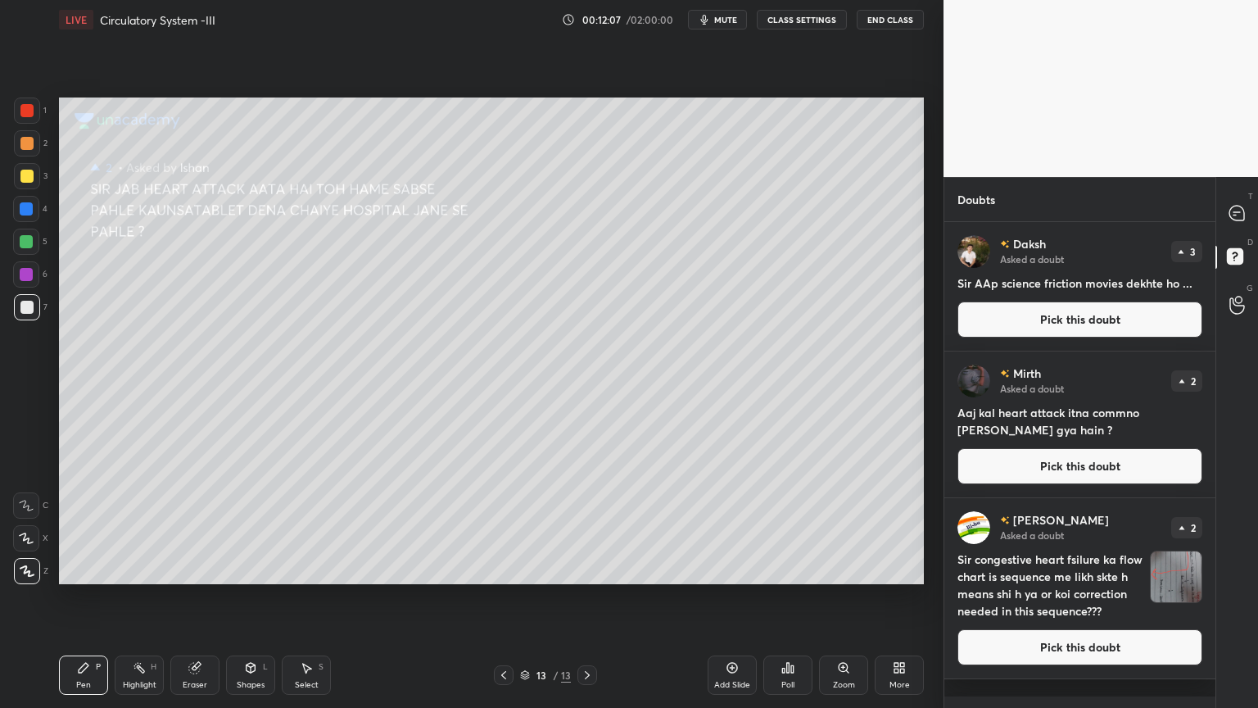
click at [1160, 313] on button "Pick this doubt" at bounding box center [1080, 319] width 245 height 36
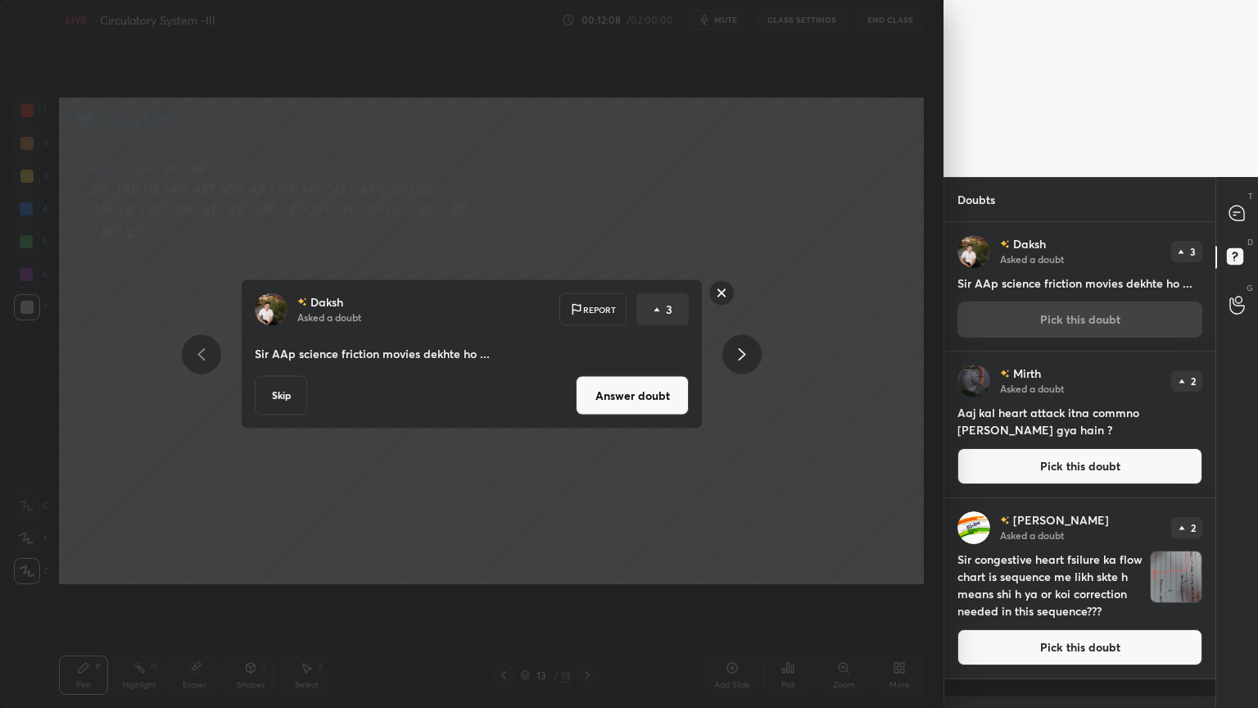
click at [660, 392] on button "Answer doubt" at bounding box center [632, 395] width 113 height 39
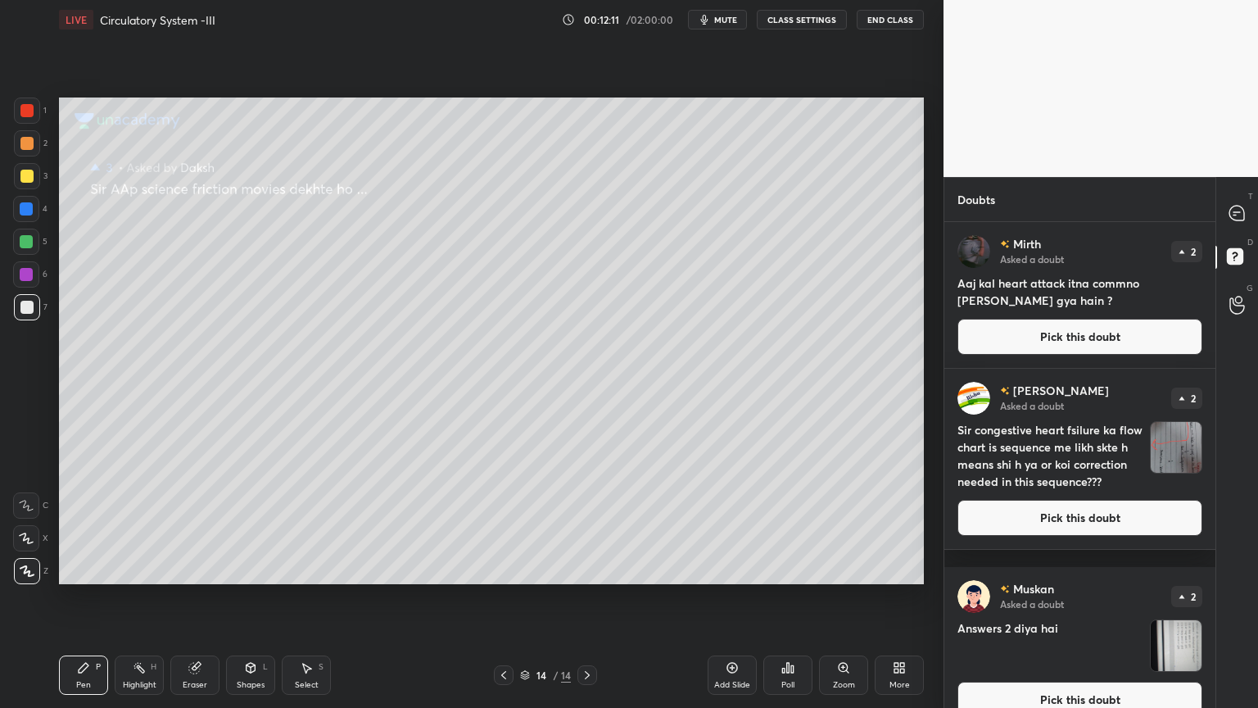
click at [1013, 347] on button "Pick this doubt" at bounding box center [1080, 337] width 245 height 36
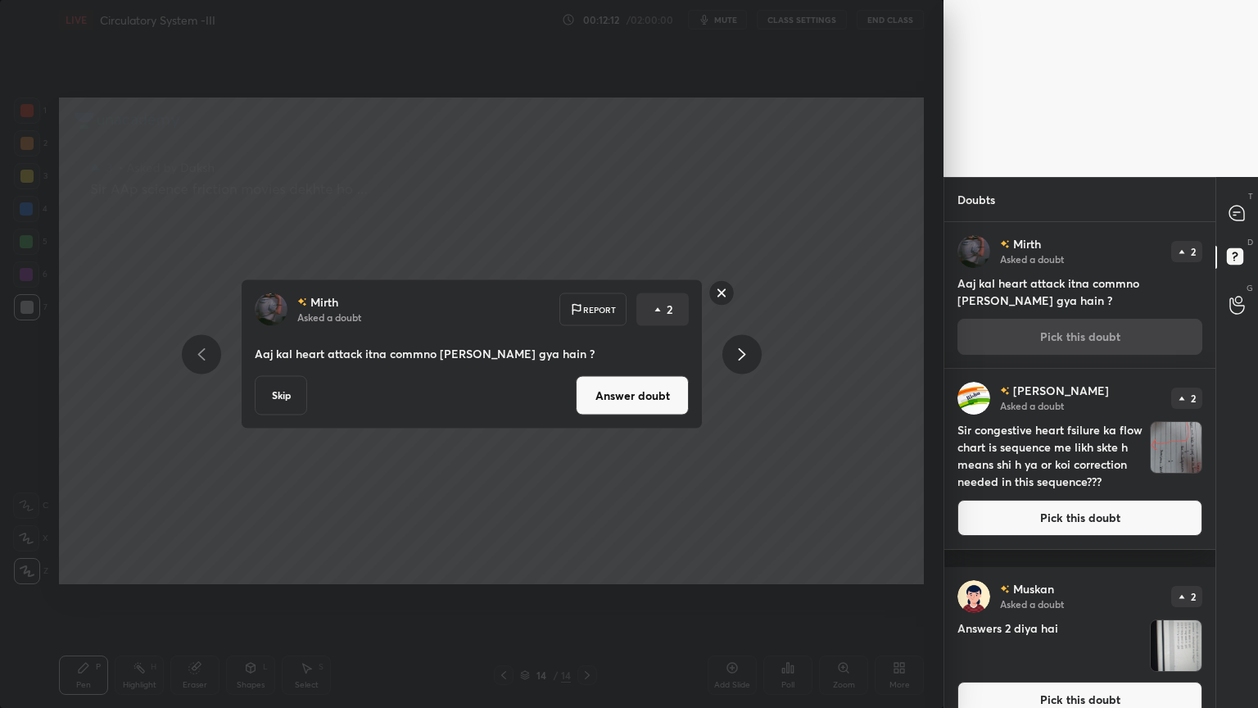
click at [656, 402] on button "Answer doubt" at bounding box center [632, 395] width 113 height 39
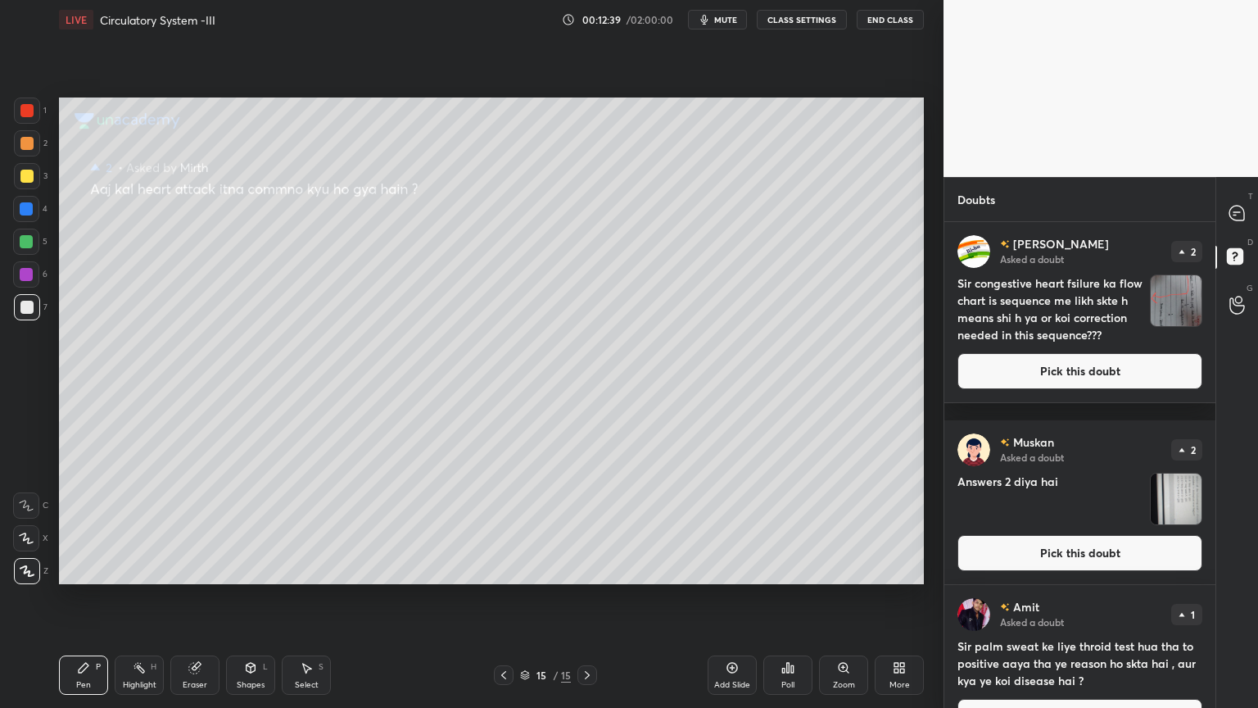
click at [1043, 389] on button "Pick this doubt" at bounding box center [1080, 371] width 245 height 36
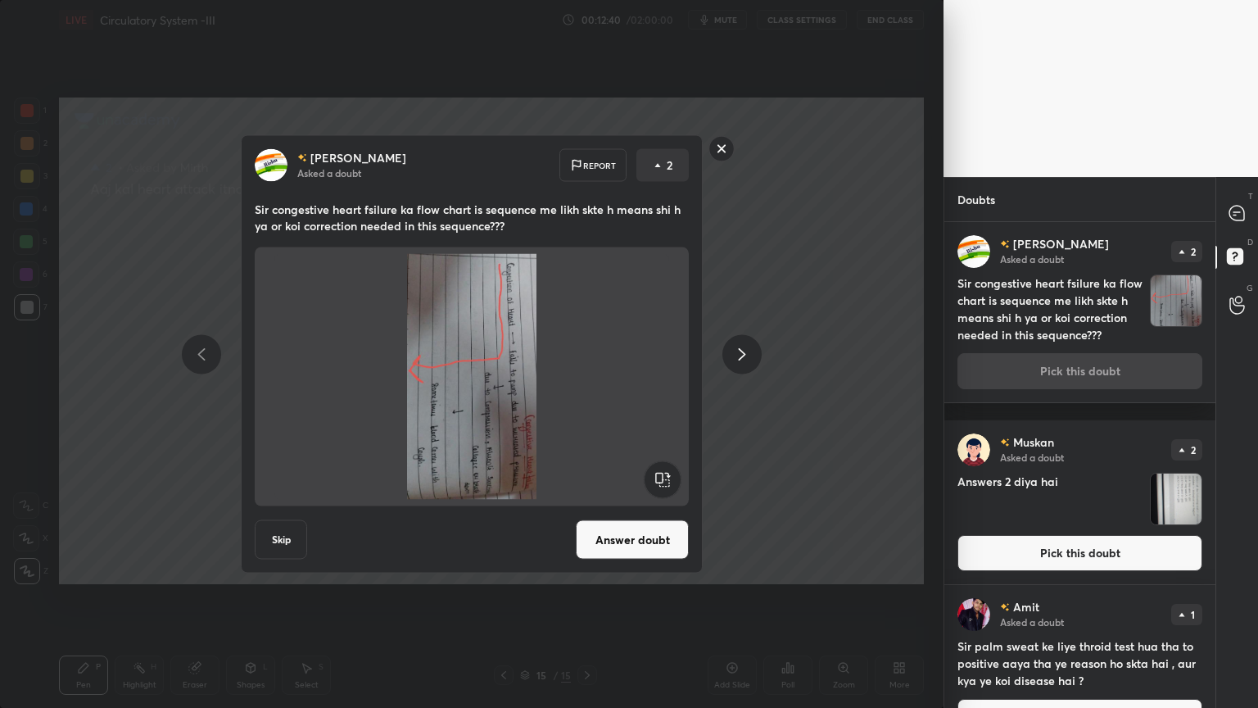
click at [659, 480] on rect at bounding box center [662, 479] width 37 height 37
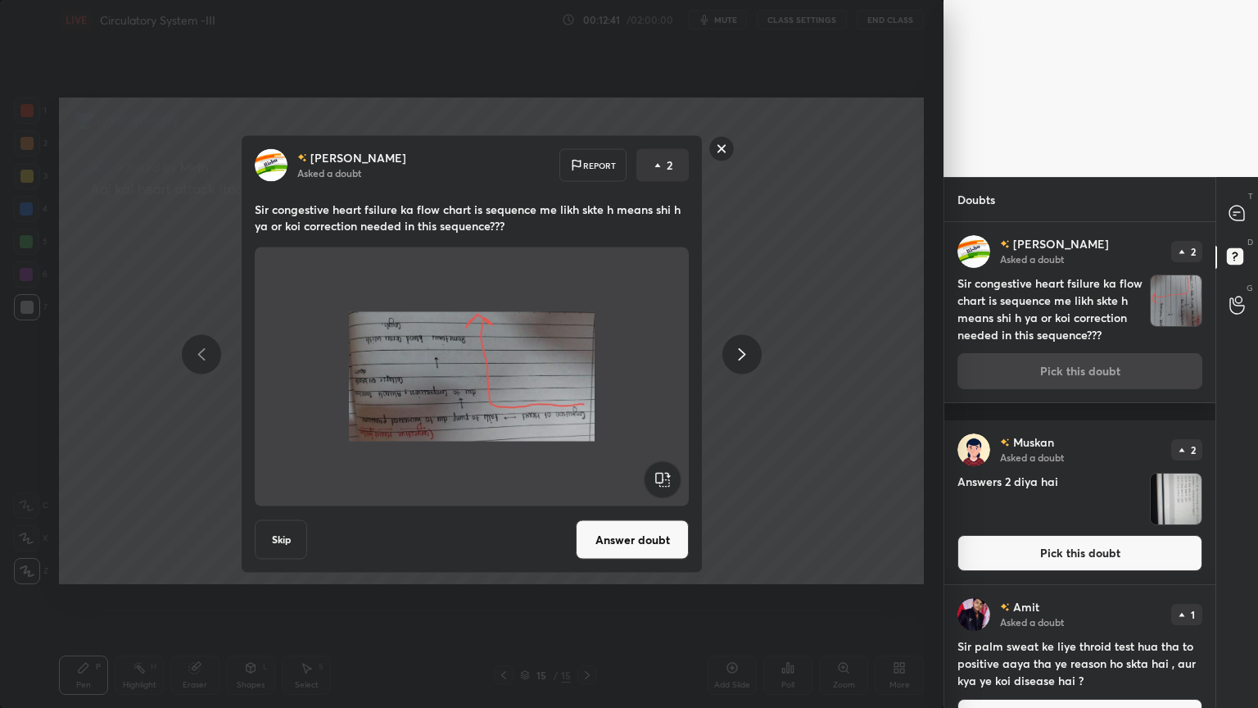
click at [659, 480] on rect at bounding box center [662, 479] width 37 height 37
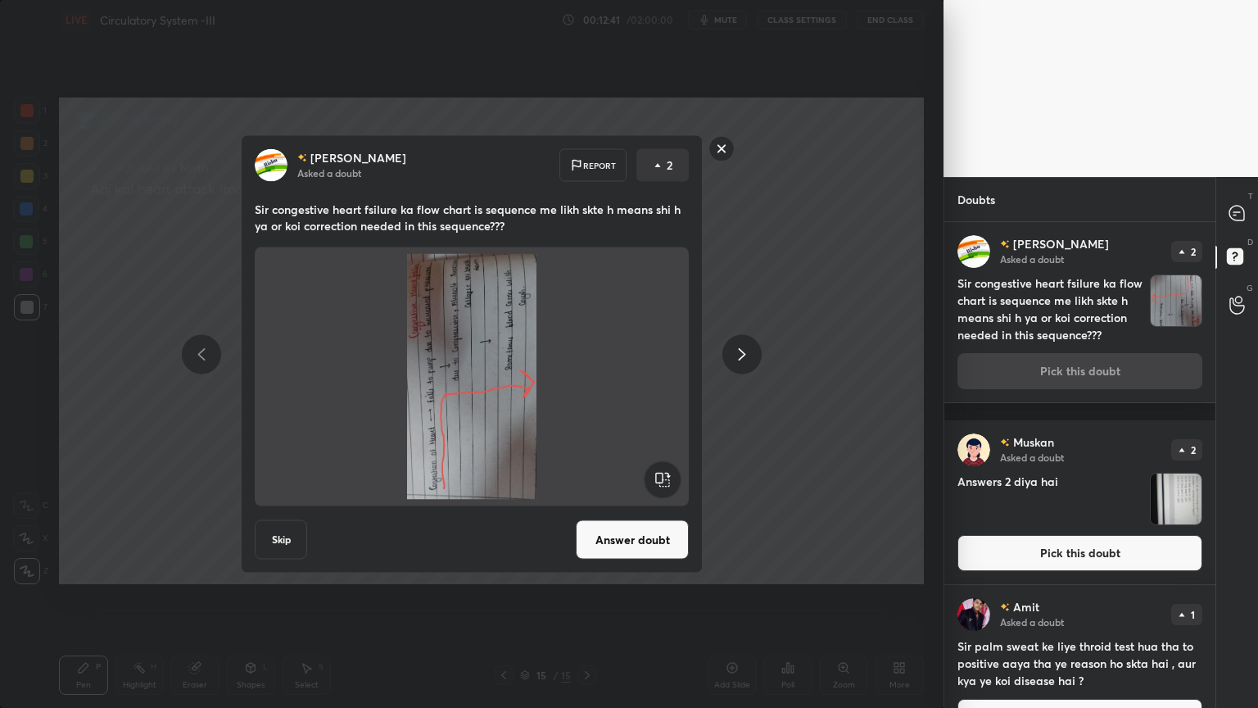
click at [659, 480] on rect at bounding box center [662, 479] width 37 height 37
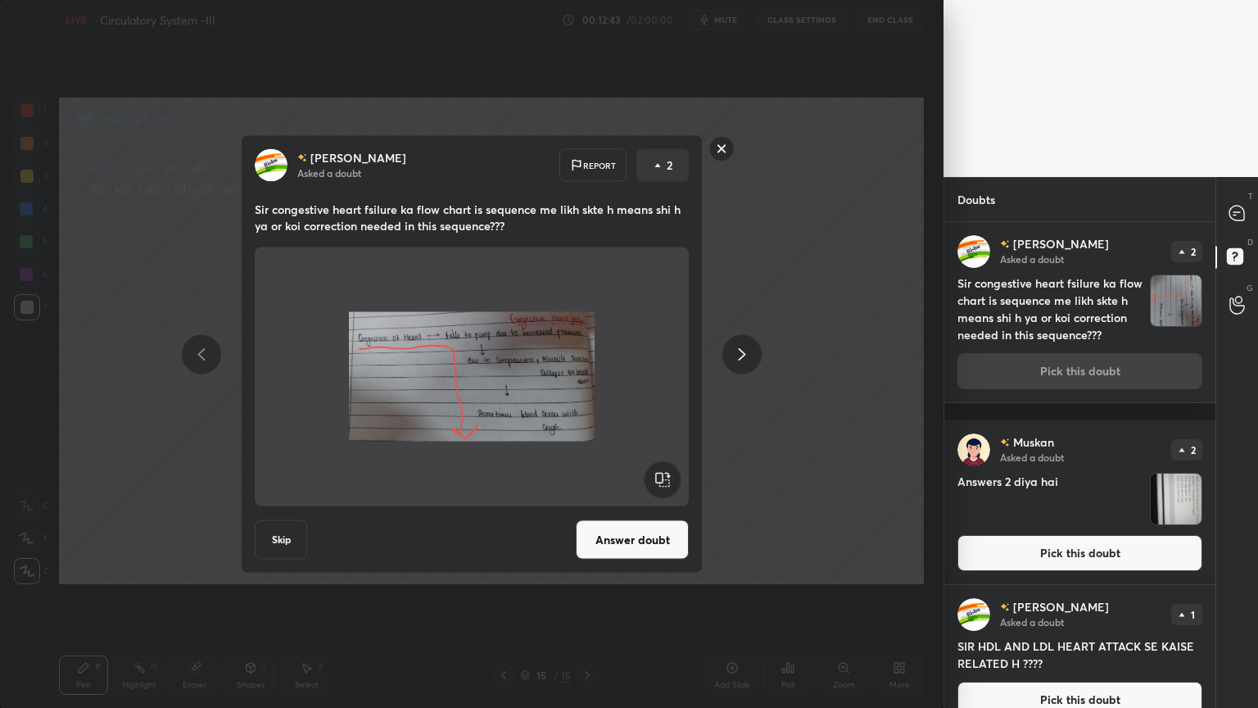
click at [614, 539] on button "Answer doubt" at bounding box center [632, 539] width 113 height 39
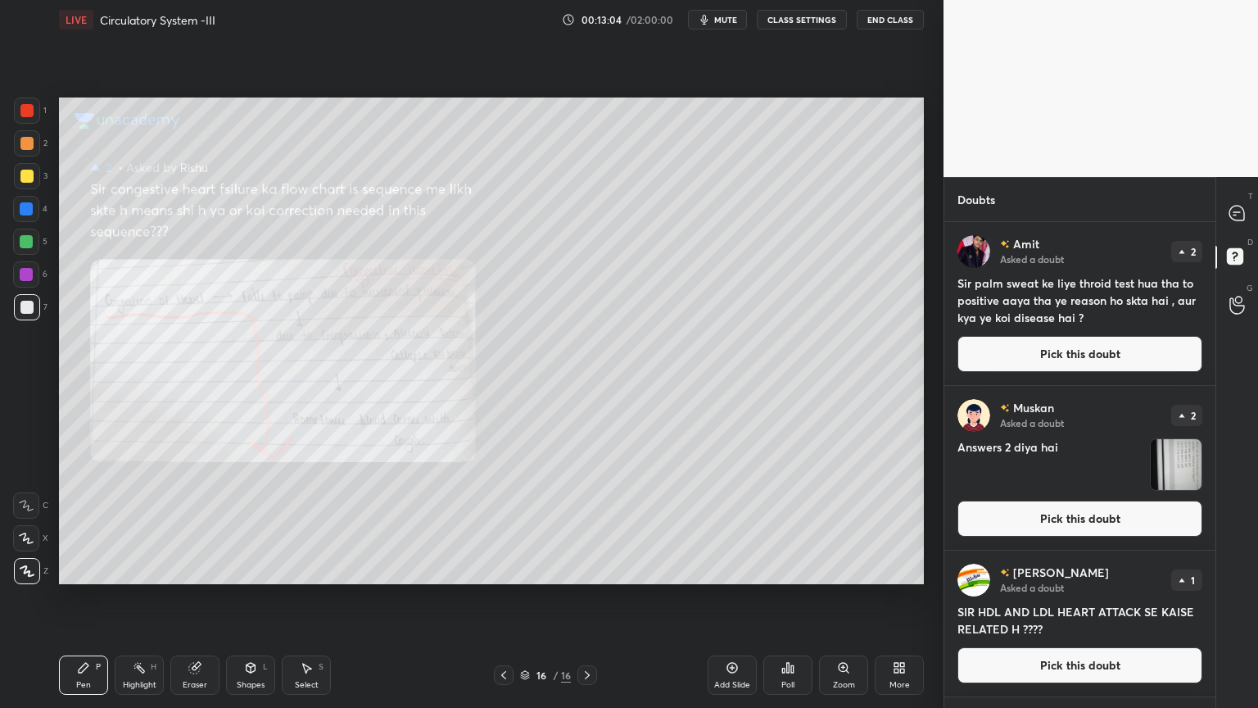
click at [845, 569] on icon at bounding box center [843, 667] width 13 height 13
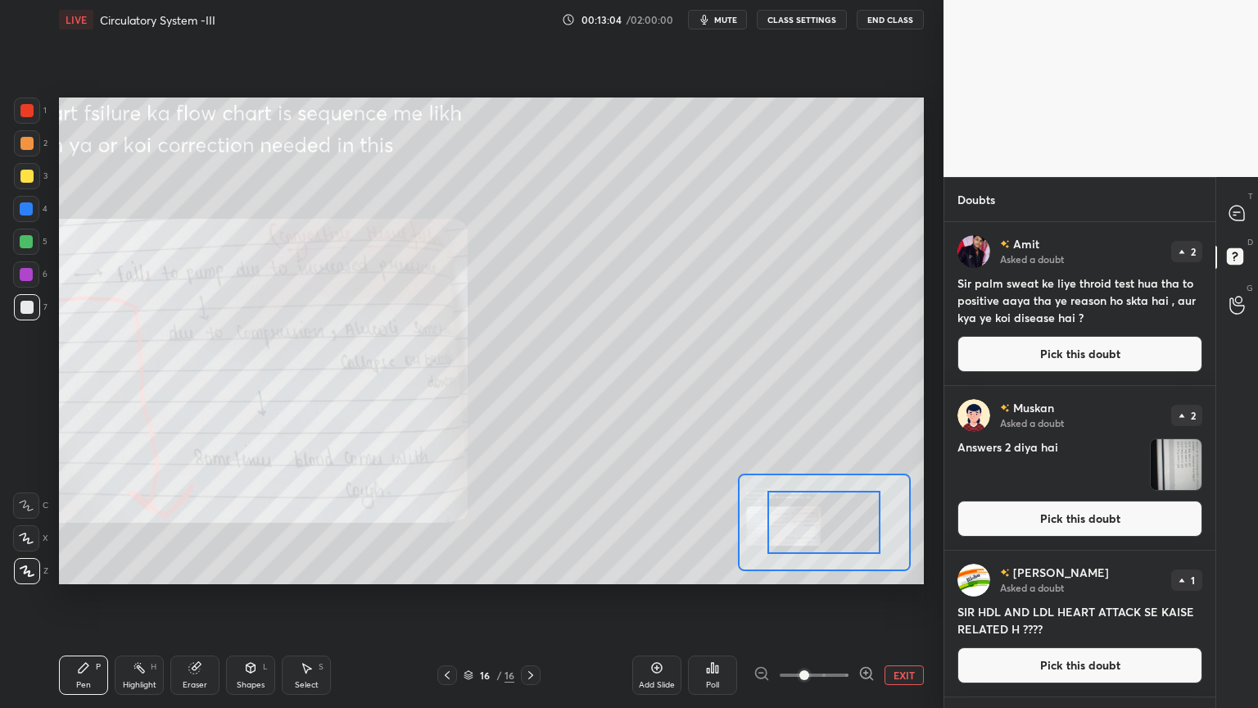
click at [849, 569] on span at bounding box center [814, 675] width 69 height 25
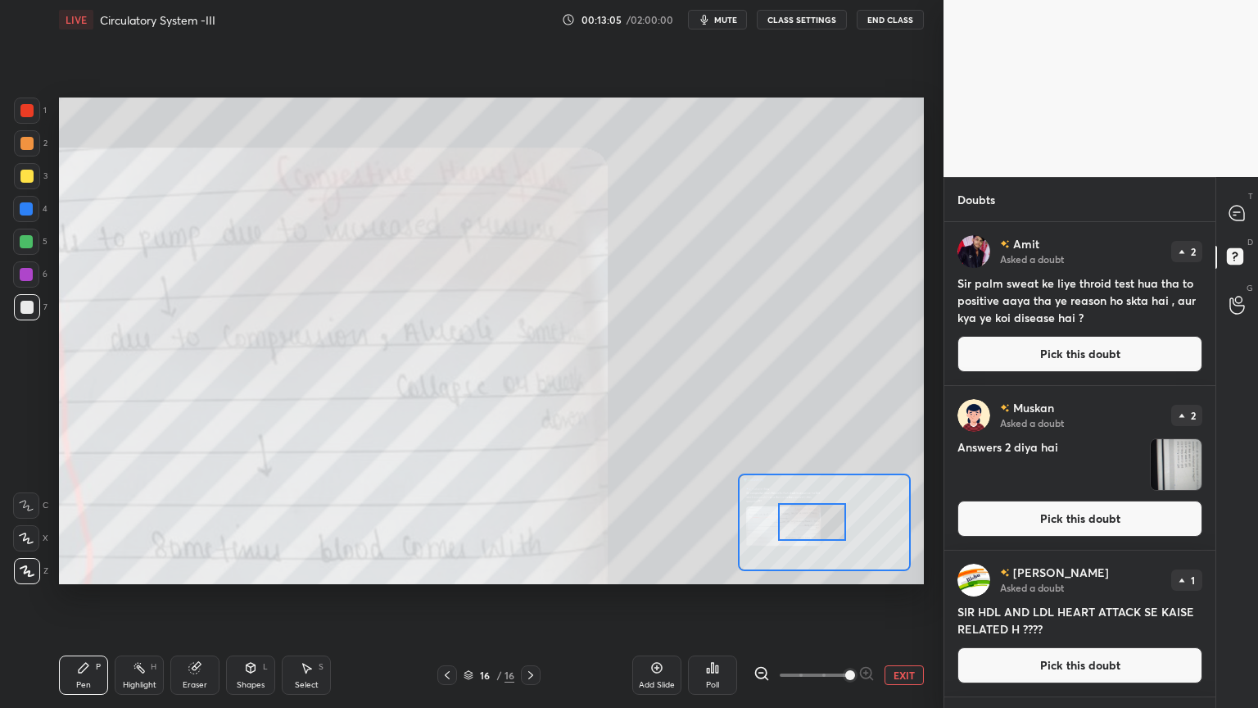
drag, startPoint x: 809, startPoint y: 525, endPoint x: 797, endPoint y: 519, distance: 13.6
click at [795, 521] on div at bounding box center [812, 522] width 68 height 38
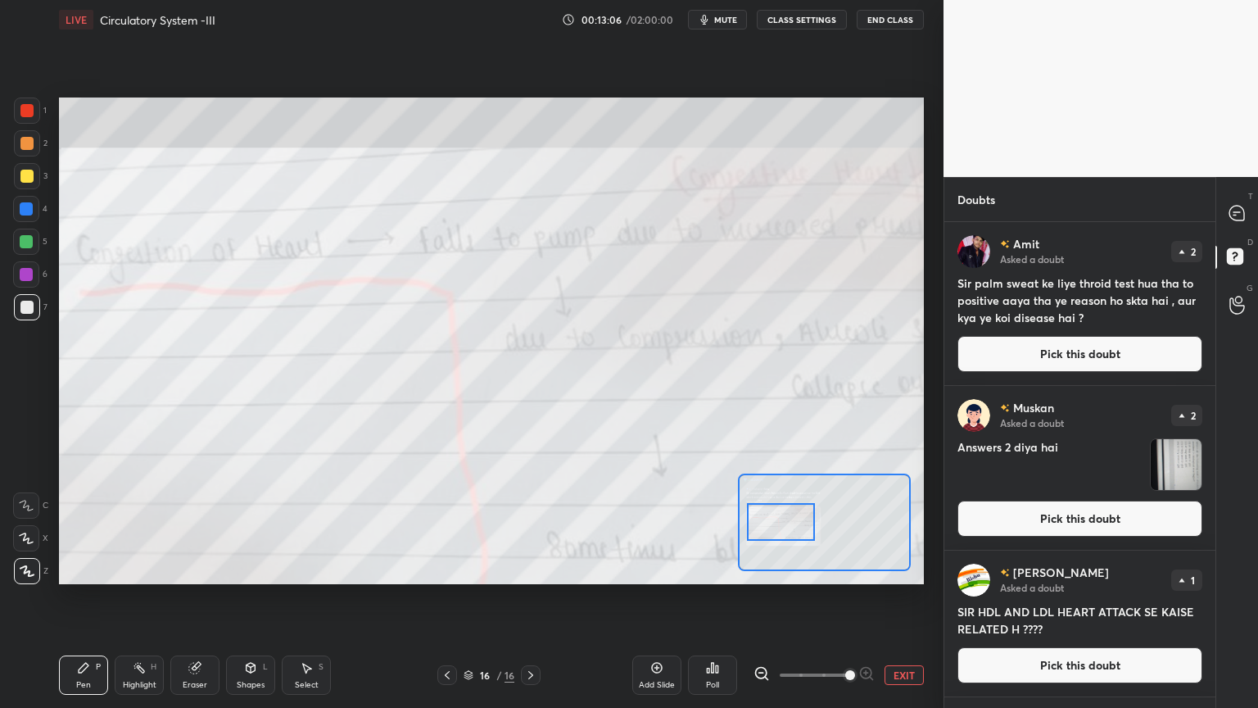
click at [799, 530] on div at bounding box center [781, 522] width 68 height 38
click at [659, 569] on icon at bounding box center [656, 667] width 13 height 13
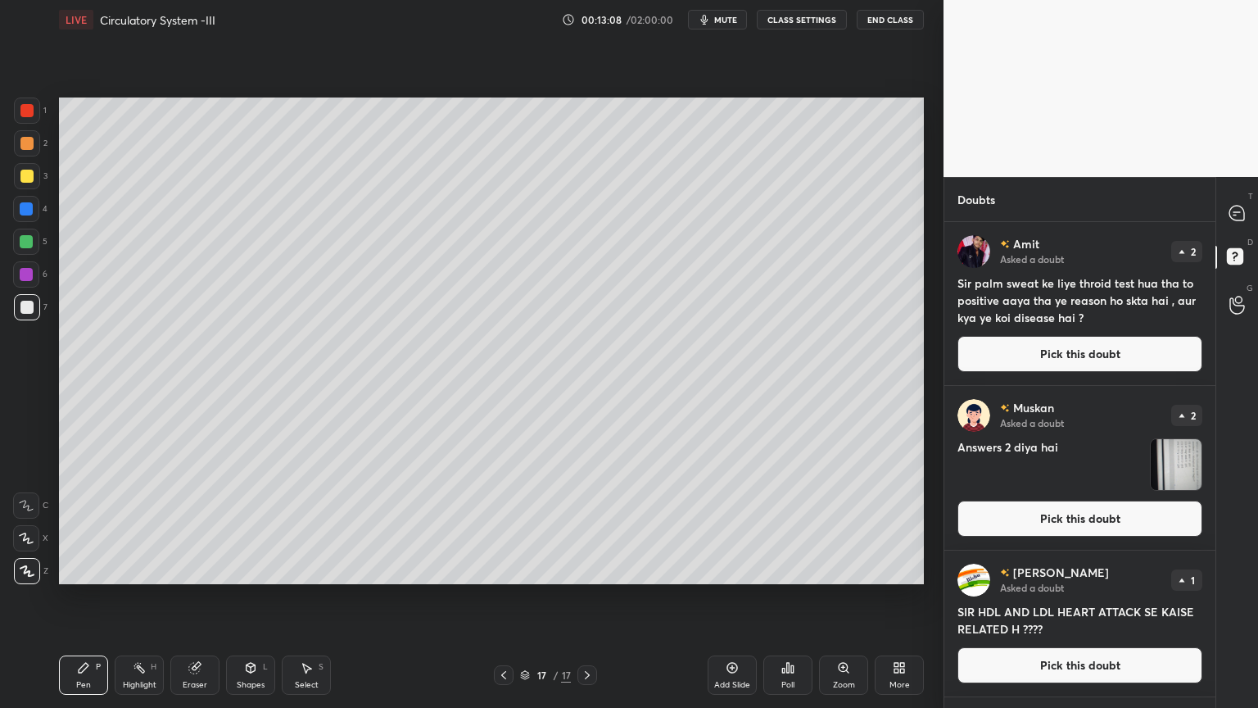
click at [508, 569] on div at bounding box center [504, 675] width 20 height 20
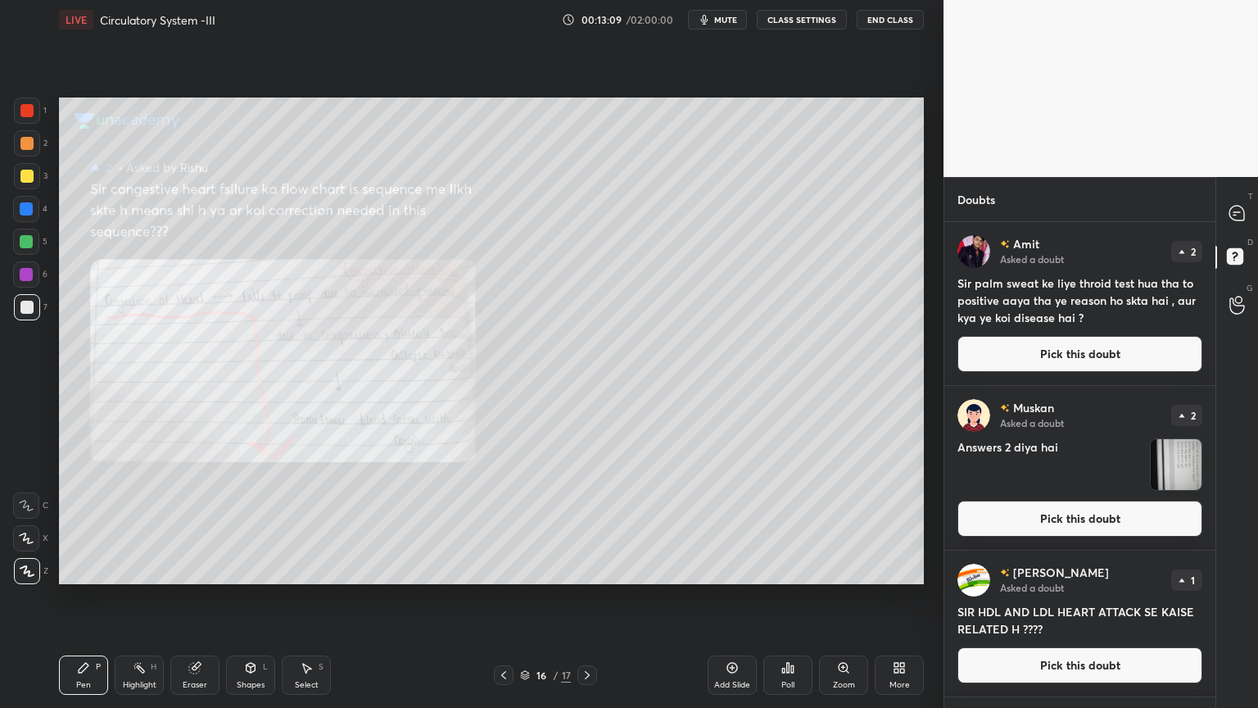
click at [842, 569] on icon at bounding box center [843, 667] width 13 height 13
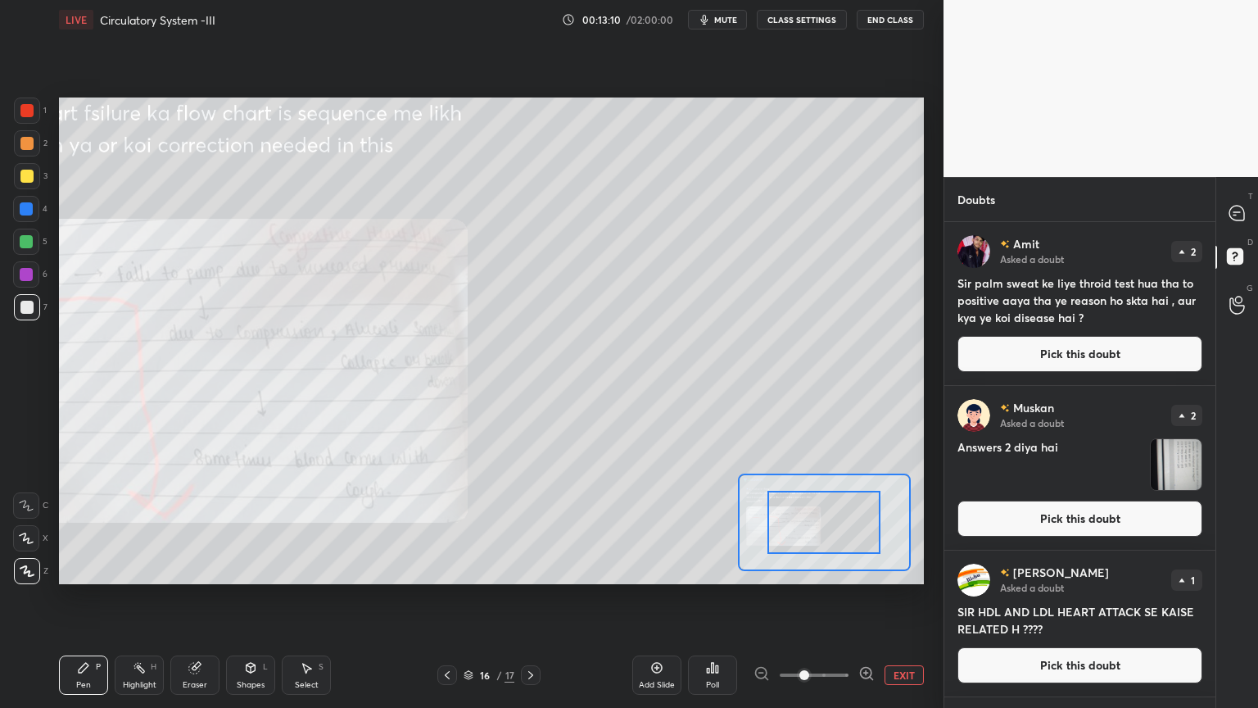
click at [865, 569] on icon at bounding box center [867, 673] width 16 height 16
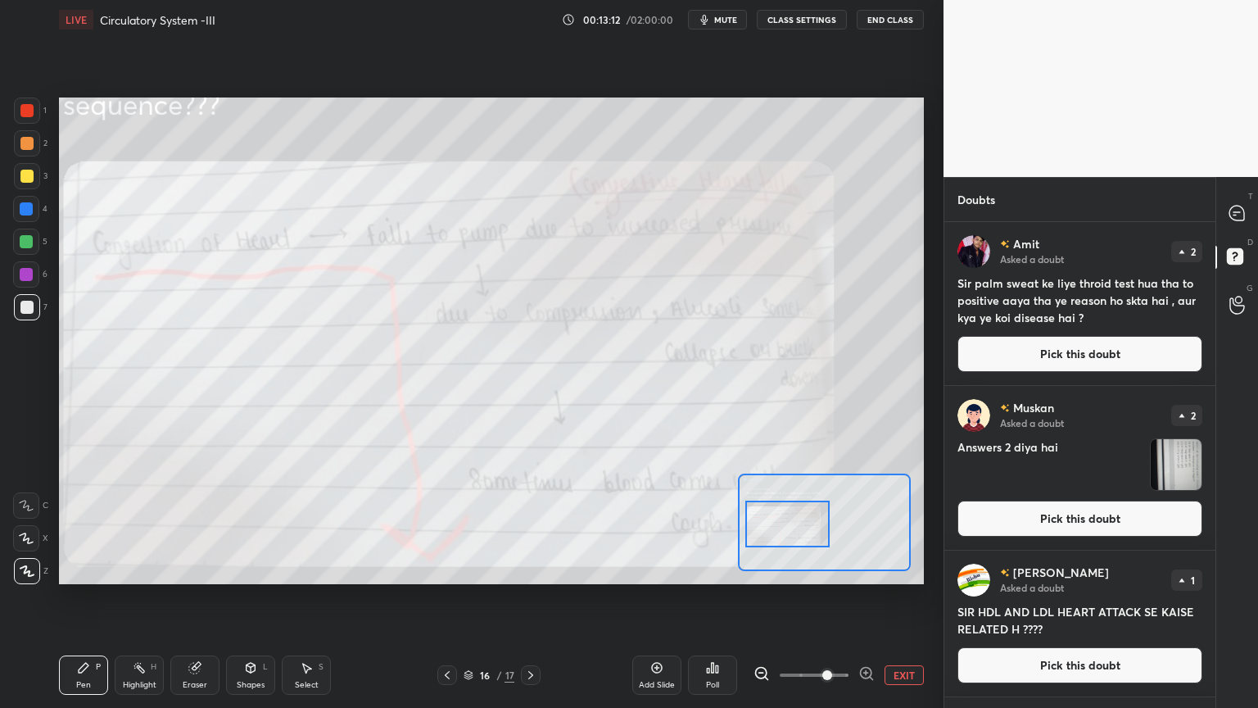
drag, startPoint x: 813, startPoint y: 535, endPoint x: 776, endPoint y: 537, distance: 36.9
click at [776, 537] on div at bounding box center [787, 524] width 85 height 47
drag, startPoint x: 25, startPoint y: 536, endPoint x: 34, endPoint y: 533, distance: 10.1
click at [28, 534] on icon at bounding box center [26, 537] width 15 height 11
click at [34, 533] on div at bounding box center [26, 538] width 26 height 26
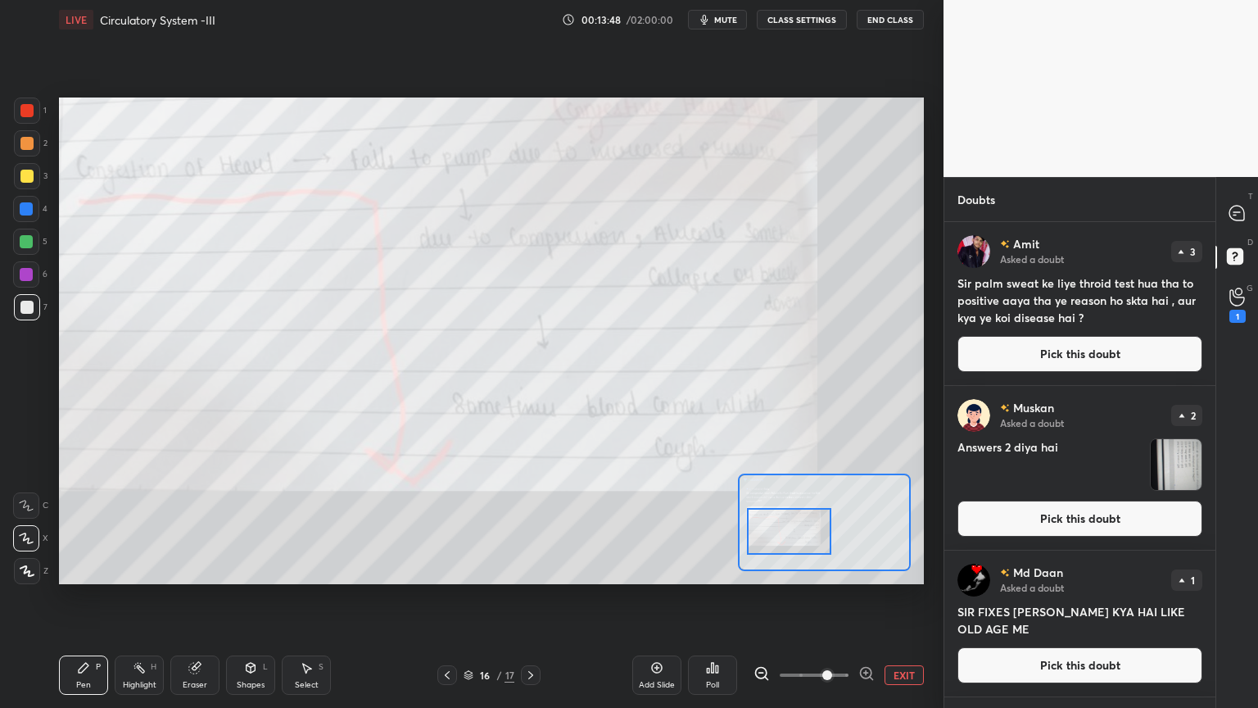
click at [808, 537] on div at bounding box center [789, 531] width 85 height 47
click at [904, 569] on button "EXIT" at bounding box center [904, 675] width 39 height 20
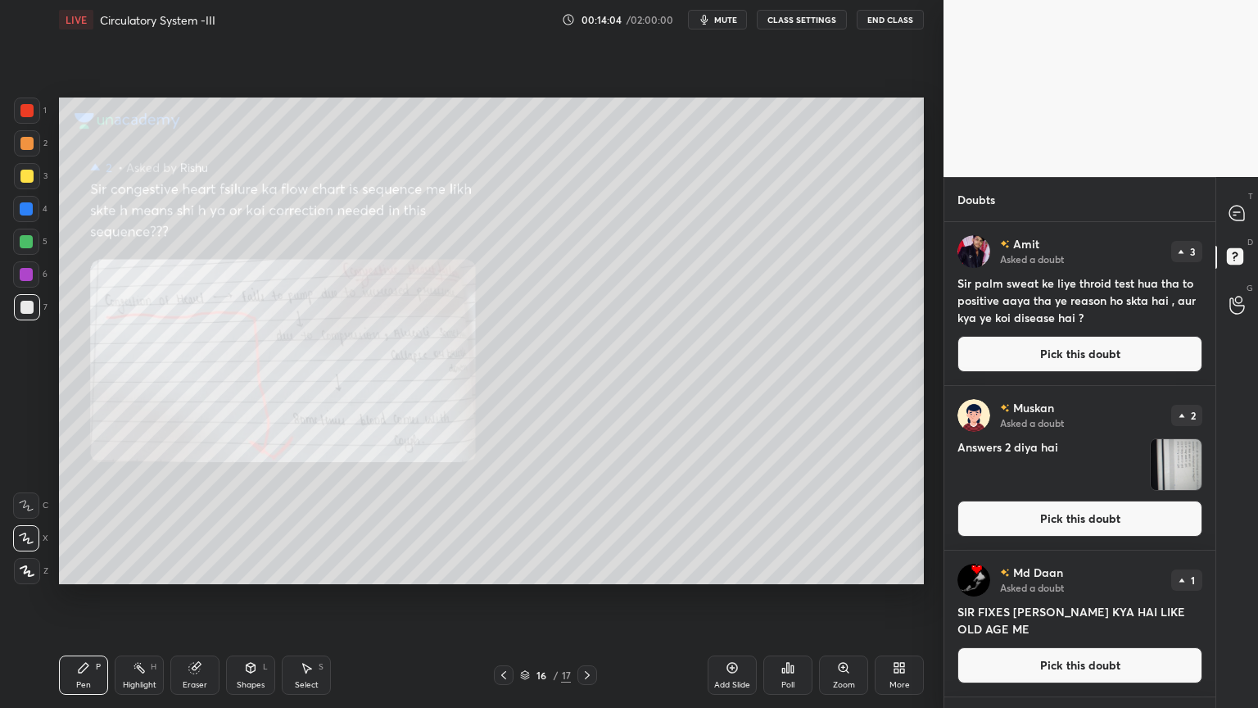
click at [1072, 345] on button "Pick this doubt" at bounding box center [1080, 354] width 245 height 36
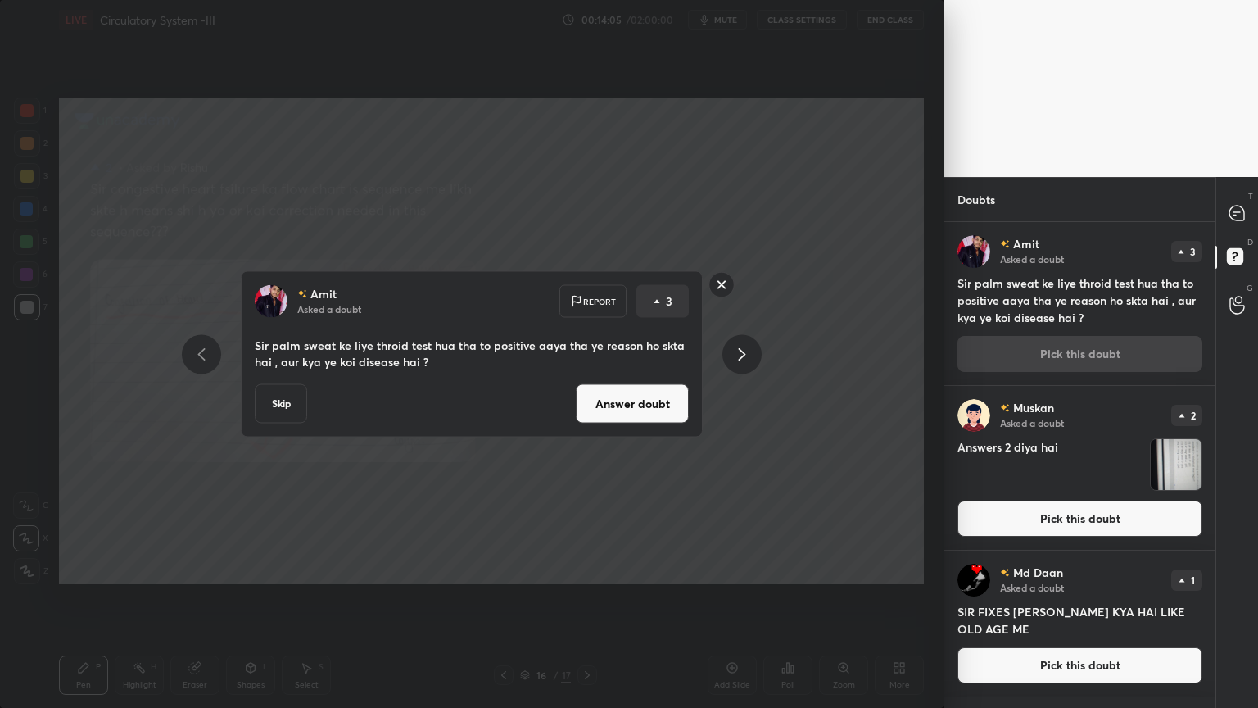
click at [641, 414] on button "Answer doubt" at bounding box center [632, 403] width 113 height 39
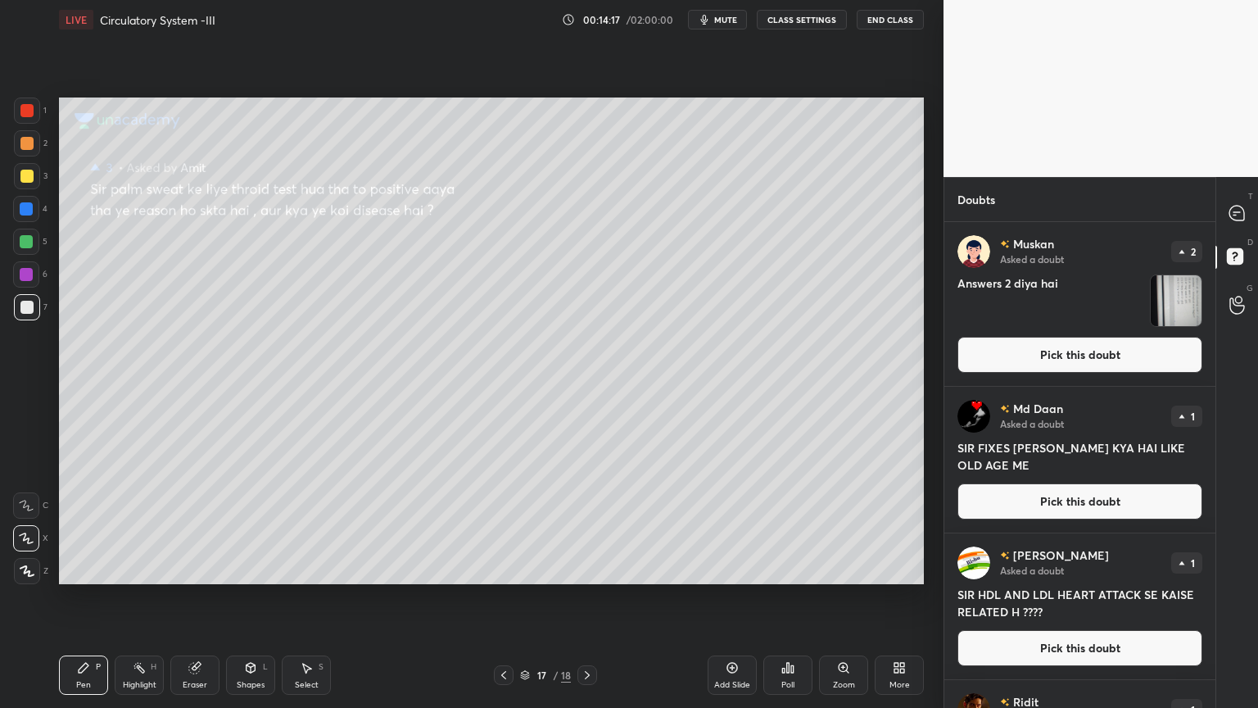
click at [1026, 351] on button "Pick this doubt" at bounding box center [1080, 355] width 245 height 36
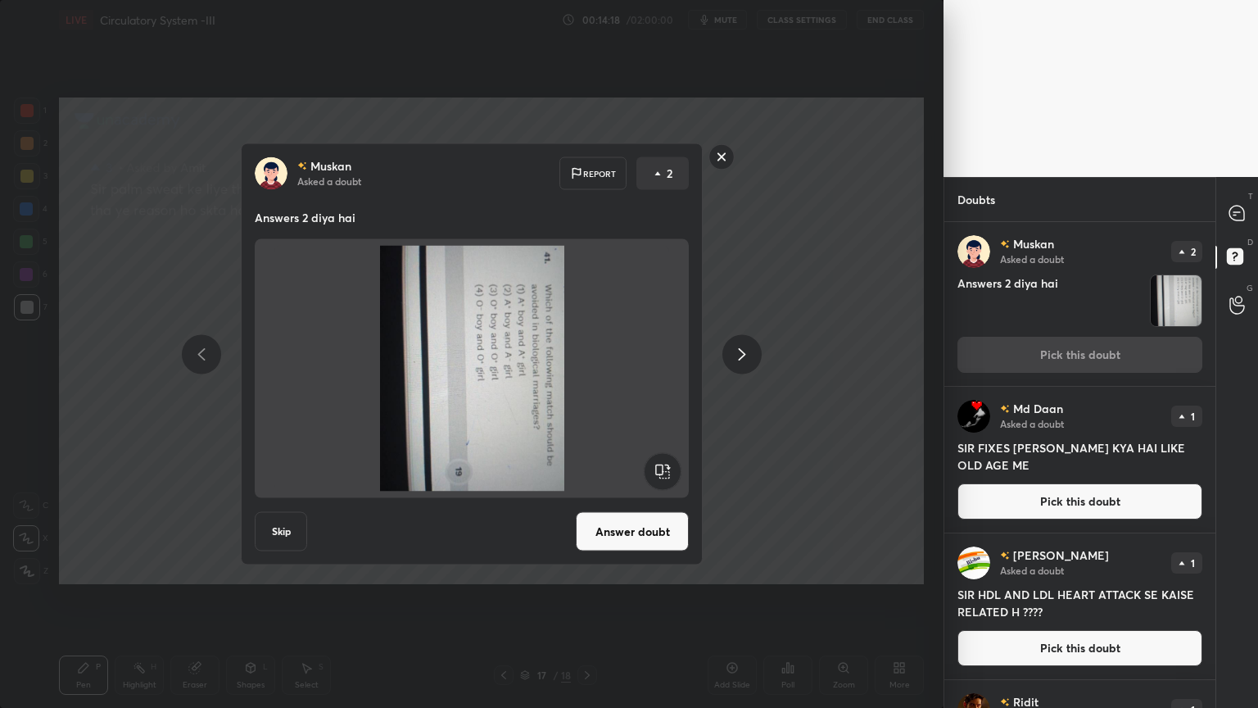
click at [668, 474] on rect at bounding box center [662, 471] width 37 height 37
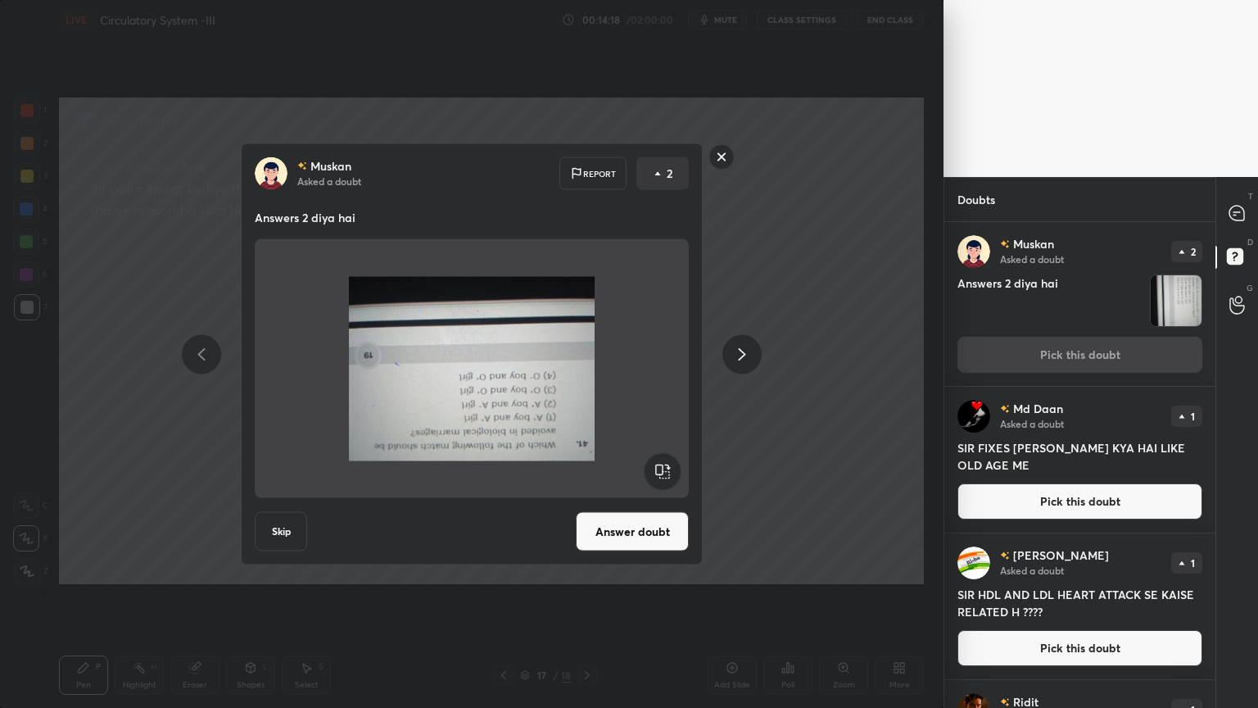
click at [668, 473] on rect at bounding box center [662, 471] width 37 height 37
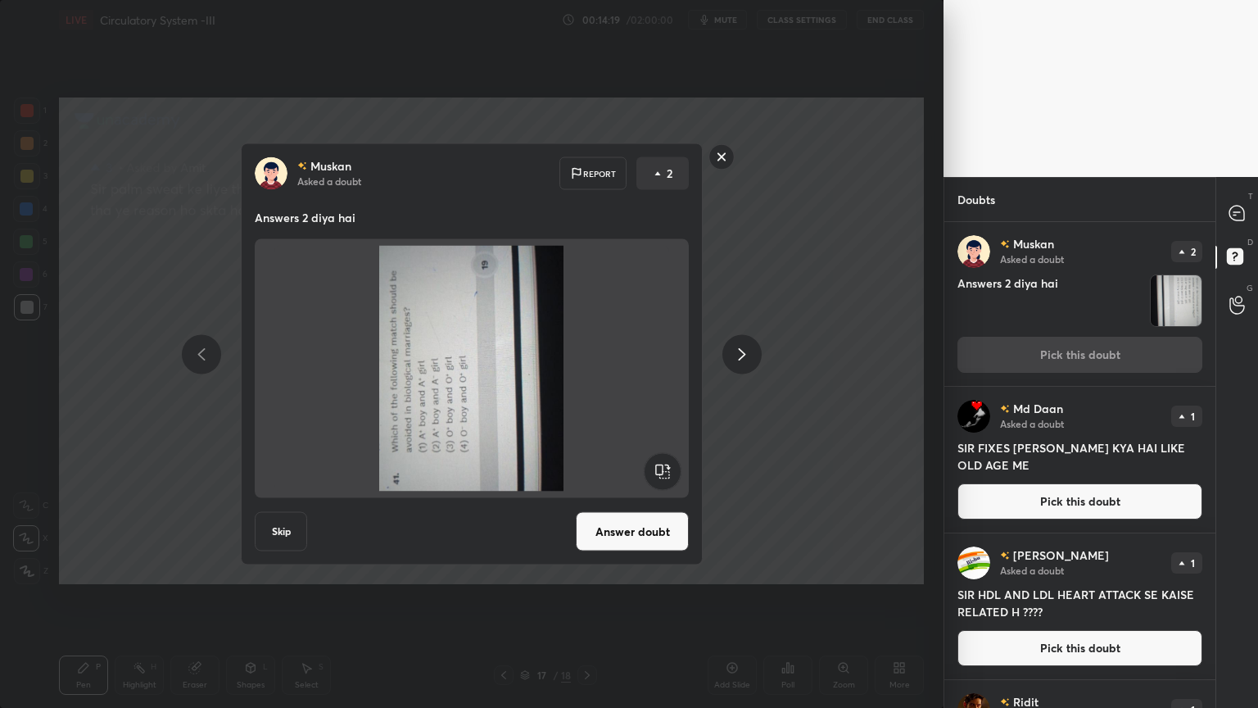
click at [668, 473] on rect at bounding box center [662, 471] width 37 height 37
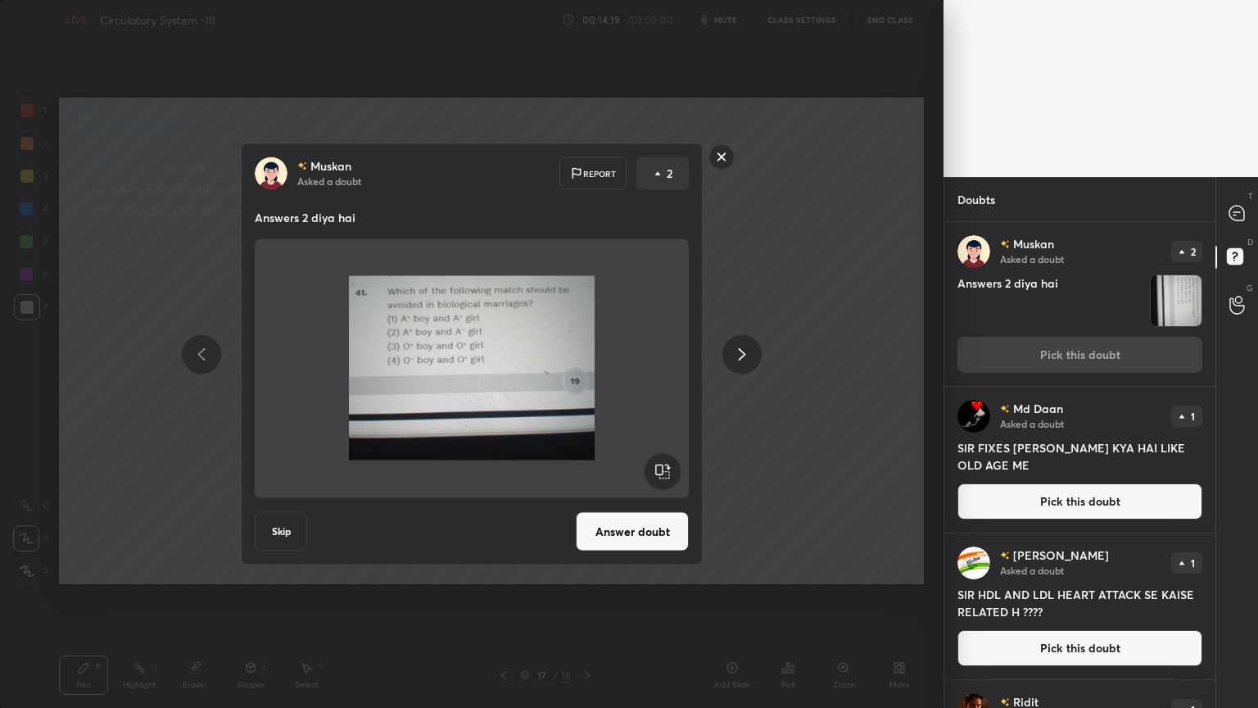
click at [659, 535] on button "Answer doubt" at bounding box center [632, 531] width 113 height 39
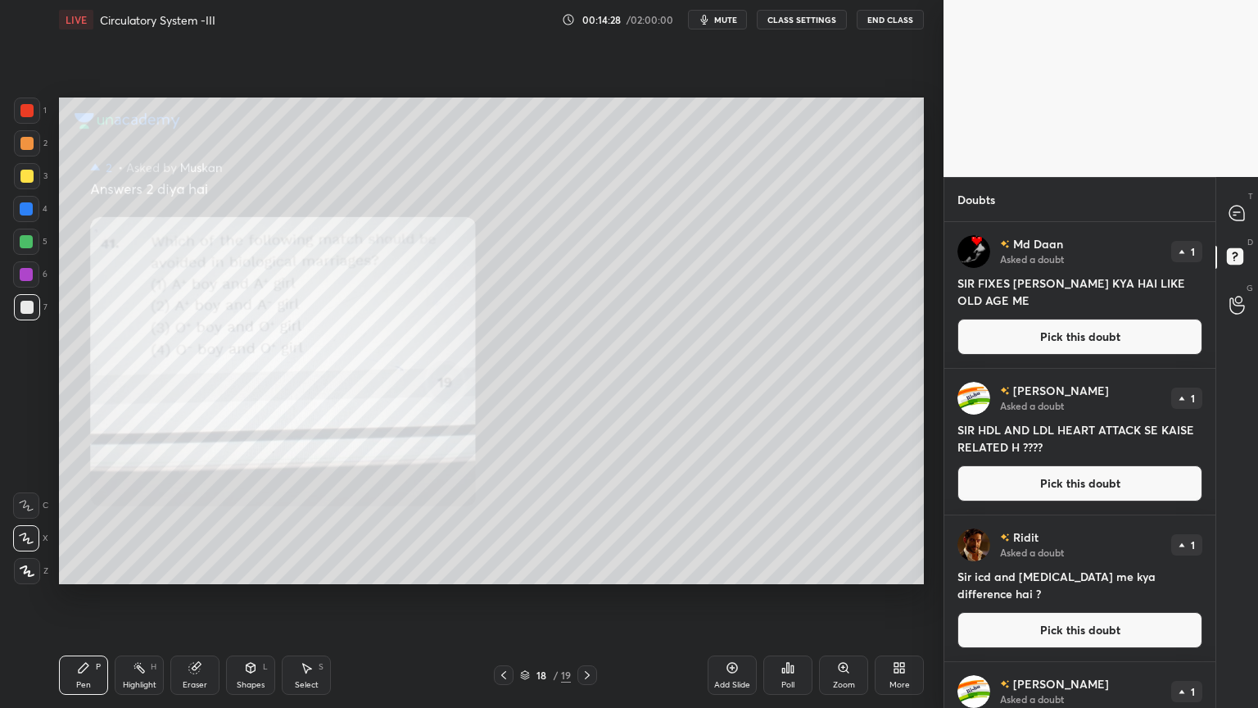
click at [849, 569] on div "Zoom" at bounding box center [843, 674] width 49 height 39
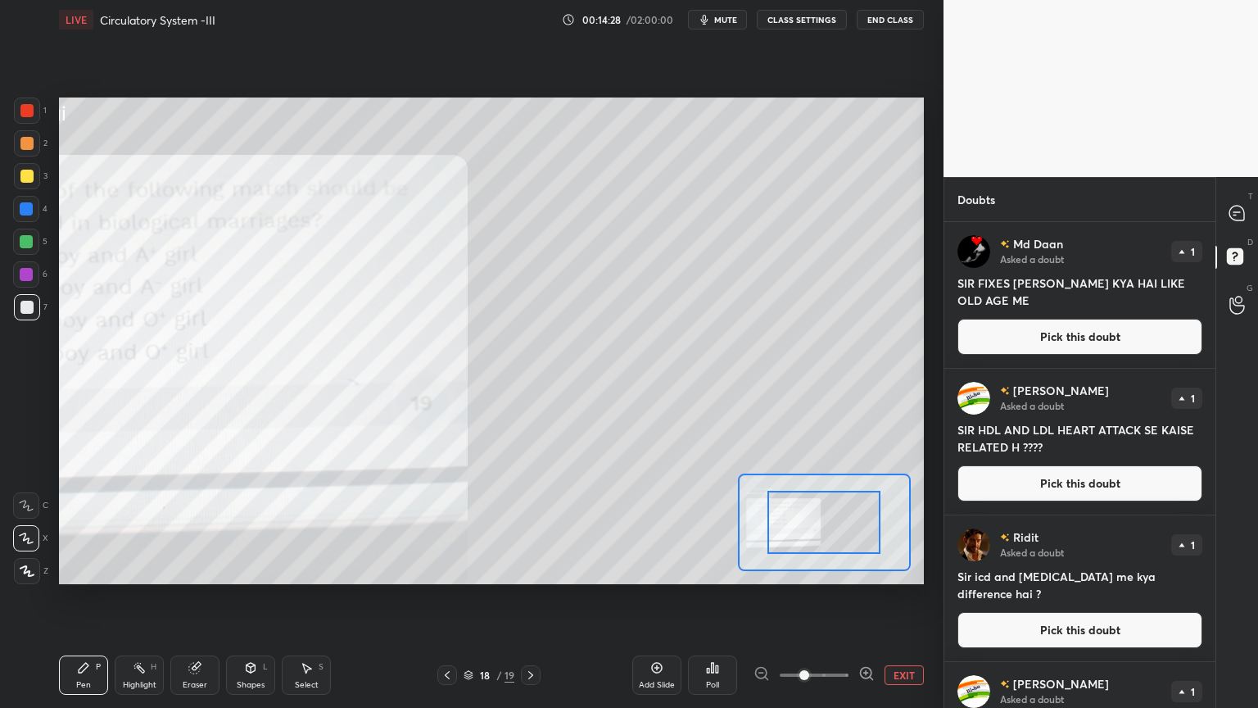
click at [851, 569] on div at bounding box center [814, 675] width 121 height 20
click at [850, 569] on div at bounding box center [814, 675] width 121 height 20
click at [863, 569] on icon at bounding box center [867, 673] width 16 height 16
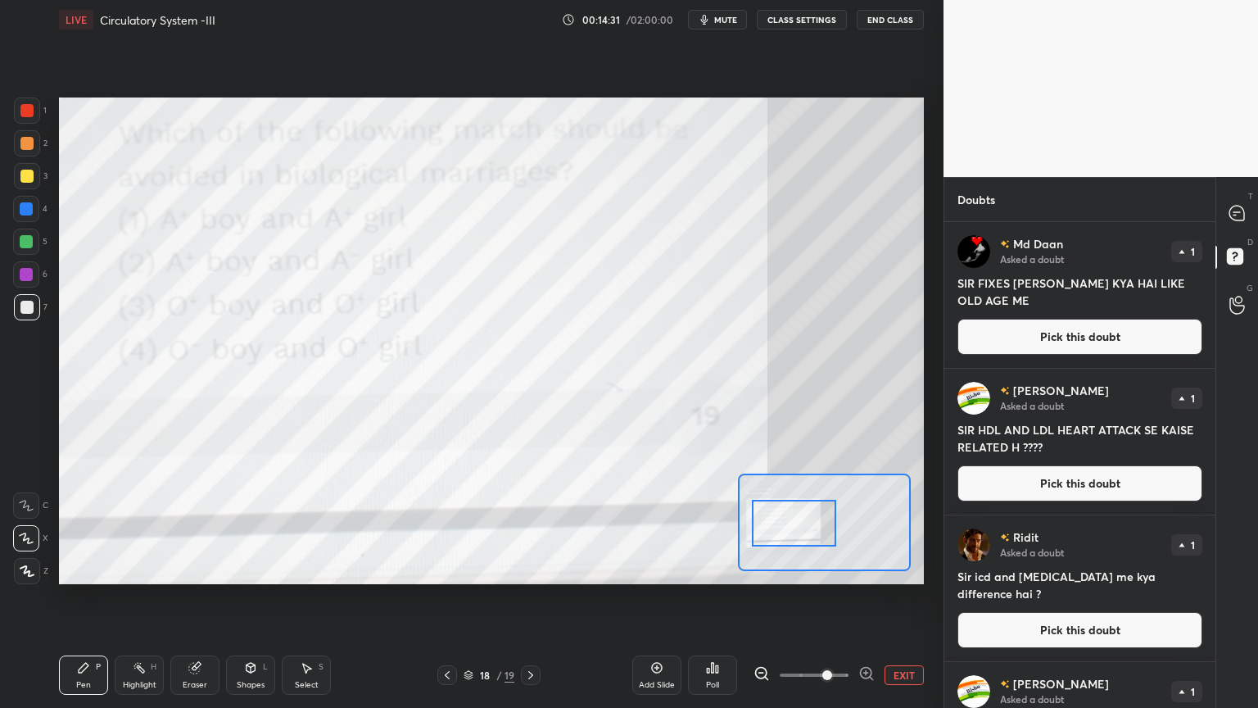
drag, startPoint x: 816, startPoint y: 536, endPoint x: 782, endPoint y: 532, distance: 33.7
click at [788, 537] on div at bounding box center [794, 523] width 85 height 47
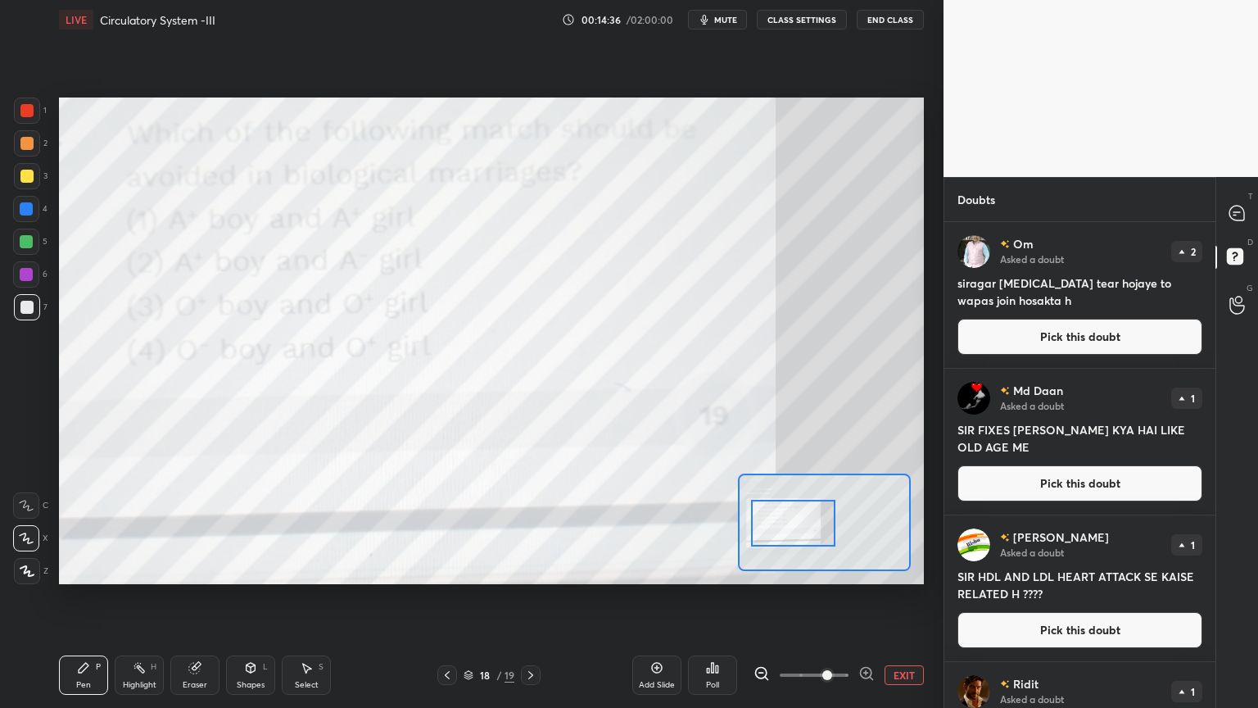
click at [16, 253] on div at bounding box center [26, 242] width 26 height 26
drag, startPoint x: 1057, startPoint y: 335, endPoint x: 1035, endPoint y: 336, distance: 22.1
click at [1051, 334] on button "Pick this doubt" at bounding box center [1080, 337] width 245 height 36
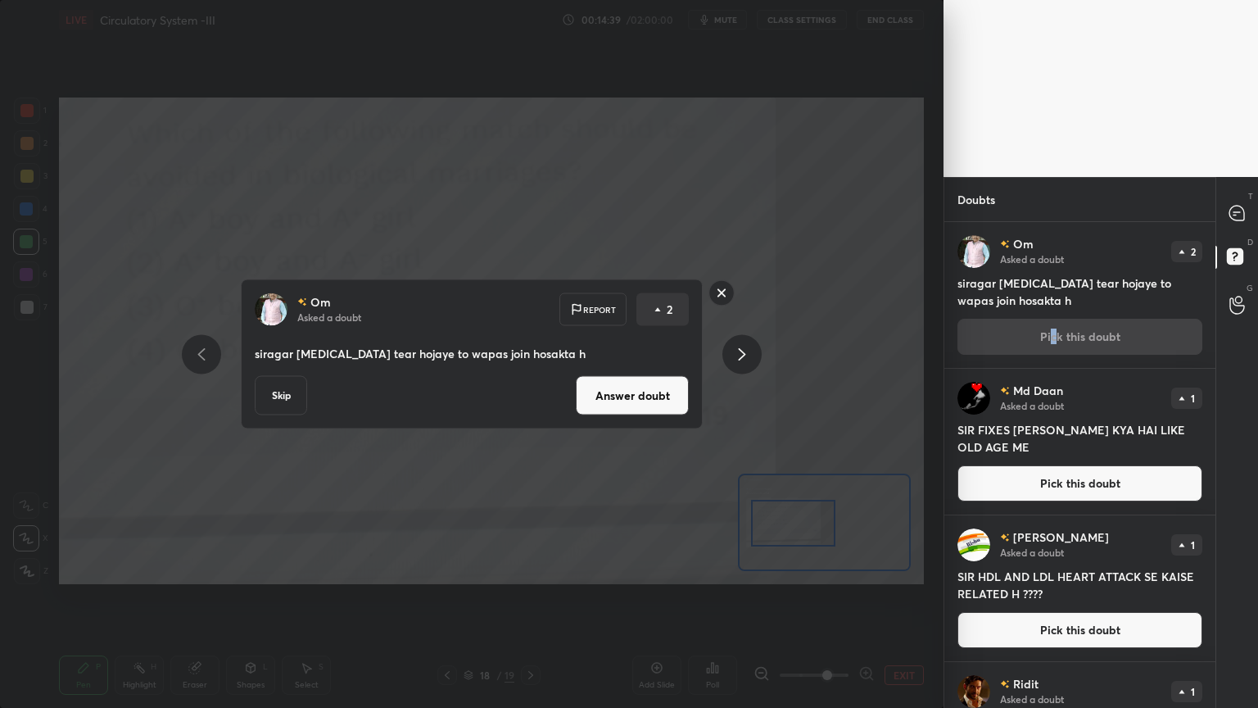
drag, startPoint x: 630, startPoint y: 392, endPoint x: 647, endPoint y: 390, distance: 17.4
click at [629, 397] on button "Answer doubt" at bounding box center [632, 395] width 113 height 39
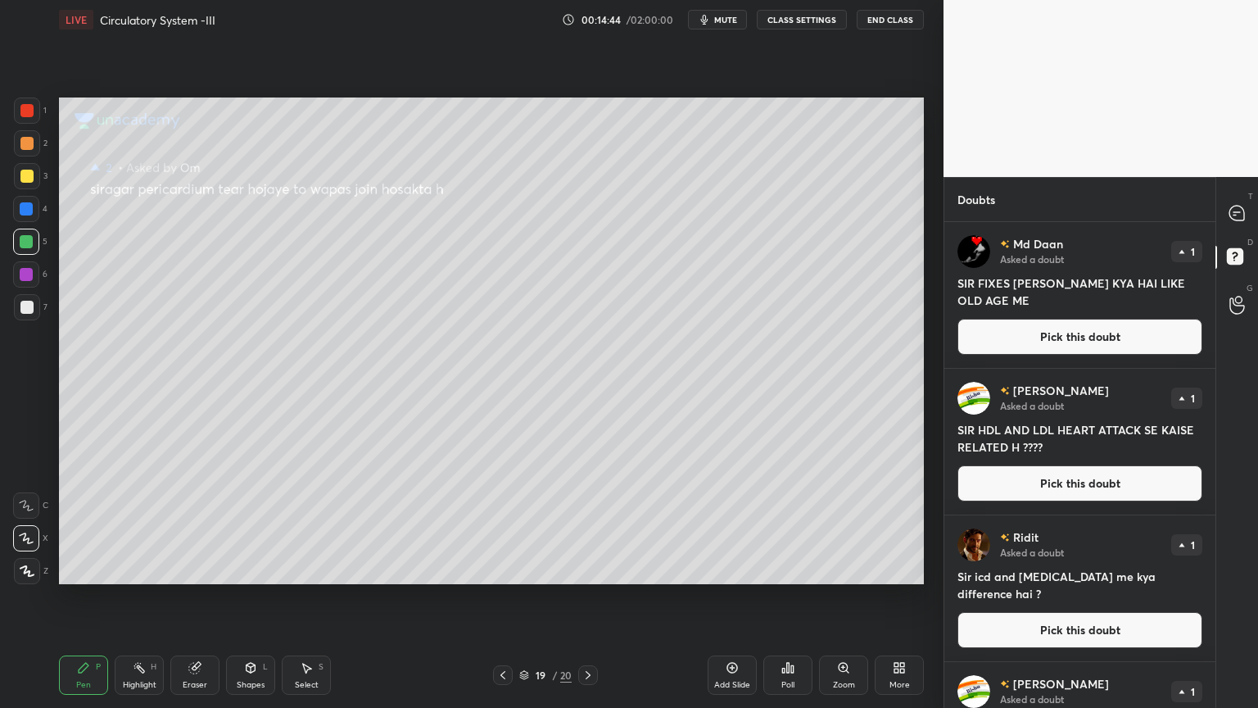
drag, startPoint x: 1000, startPoint y: 341, endPoint x: 962, endPoint y: 347, distance: 39.1
click at [1002, 343] on button "Pick this doubt" at bounding box center [1080, 337] width 245 height 36
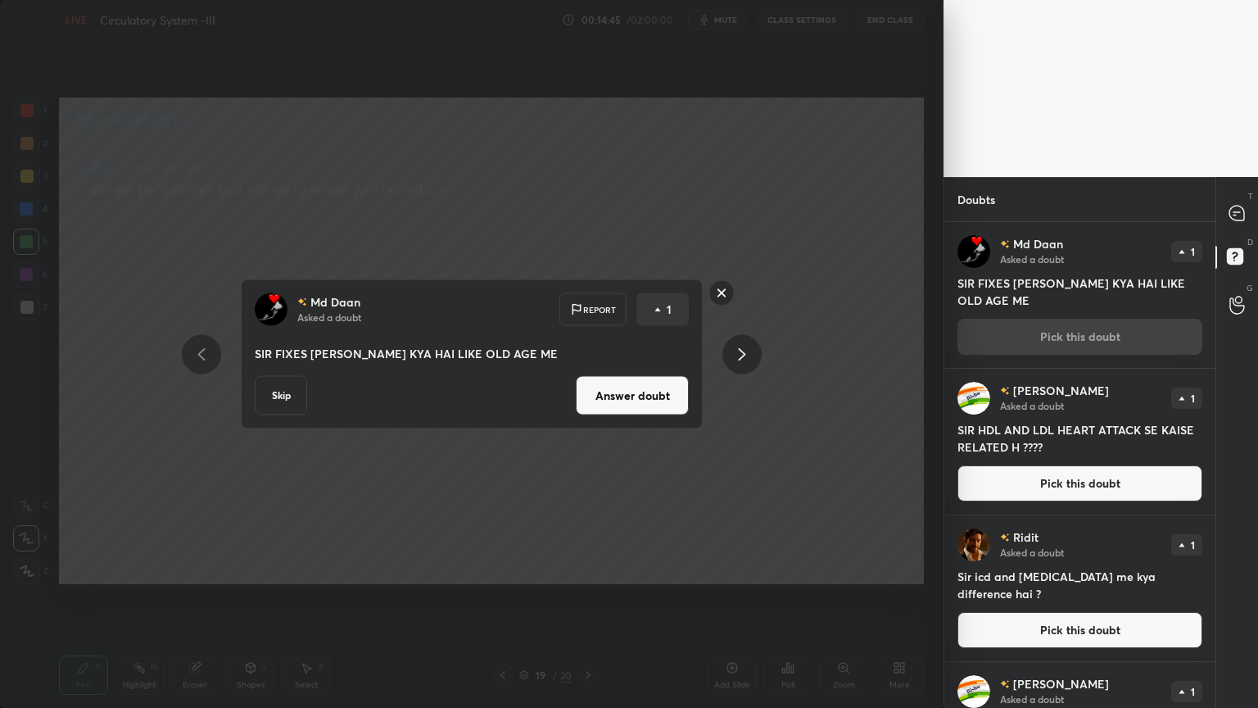
drag, startPoint x: 675, startPoint y: 387, endPoint x: 689, endPoint y: 390, distance: 14.3
click at [678, 393] on button "Answer doubt" at bounding box center [632, 395] width 113 height 39
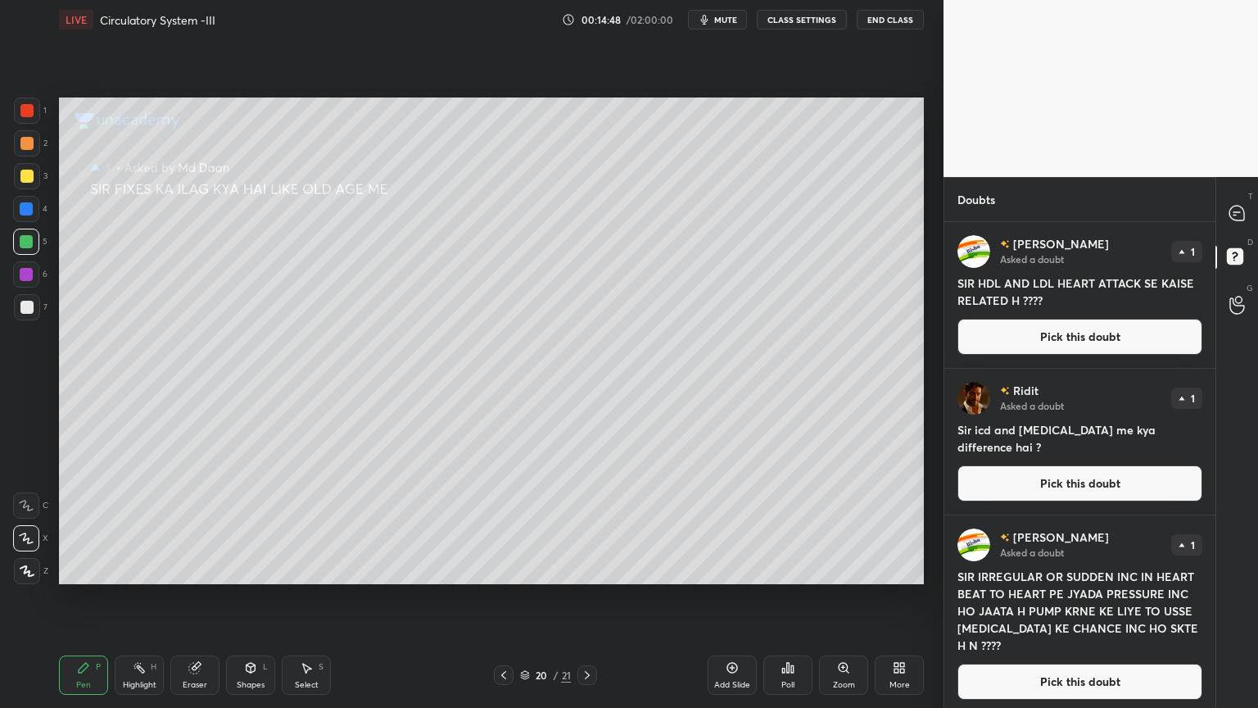
drag, startPoint x: 504, startPoint y: 670, endPoint x: 497, endPoint y: 657, distance: 14.7
click at [505, 569] on icon at bounding box center [503, 674] width 13 height 13
drag, startPoint x: 993, startPoint y: 328, endPoint x: 989, endPoint y: 338, distance: 10.6
click at [993, 338] on button "Pick this doubt" at bounding box center [1080, 337] width 245 height 36
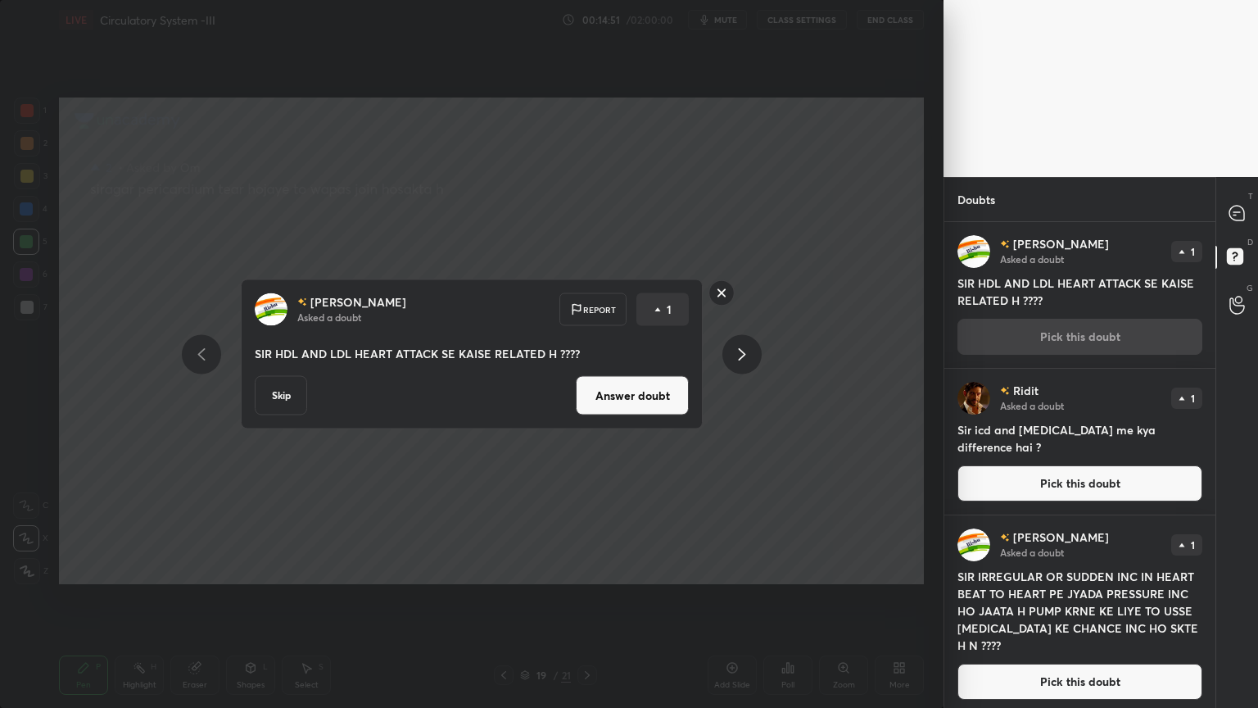
click at [633, 390] on button "Answer doubt" at bounding box center [632, 395] width 113 height 39
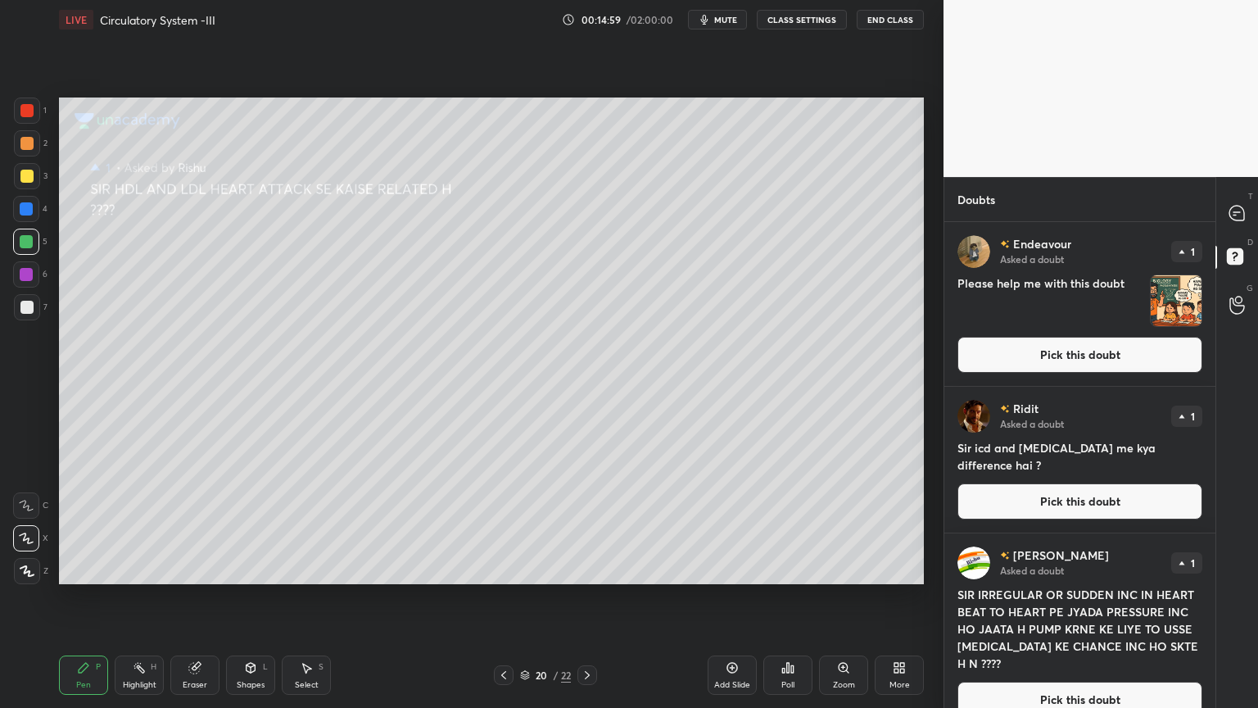
click at [591, 569] on div at bounding box center [588, 675] width 20 height 20
click at [590, 569] on icon at bounding box center [587, 674] width 13 height 13
click at [589, 569] on icon at bounding box center [587, 674] width 13 height 13
click at [494, 569] on div at bounding box center [504, 675] width 20 height 20
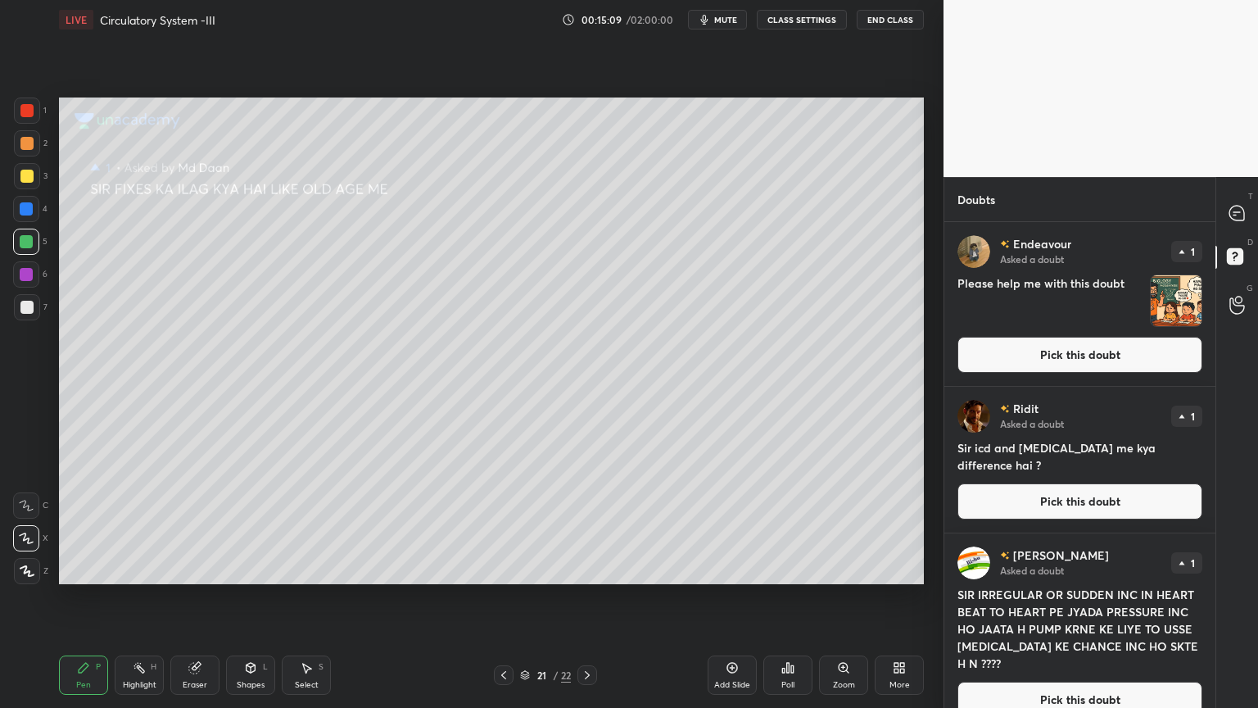
drag, startPoint x: 1002, startPoint y: 344, endPoint x: 989, endPoint y: 347, distance: 13.3
click at [999, 345] on button "Pick this doubt" at bounding box center [1080, 355] width 245 height 36
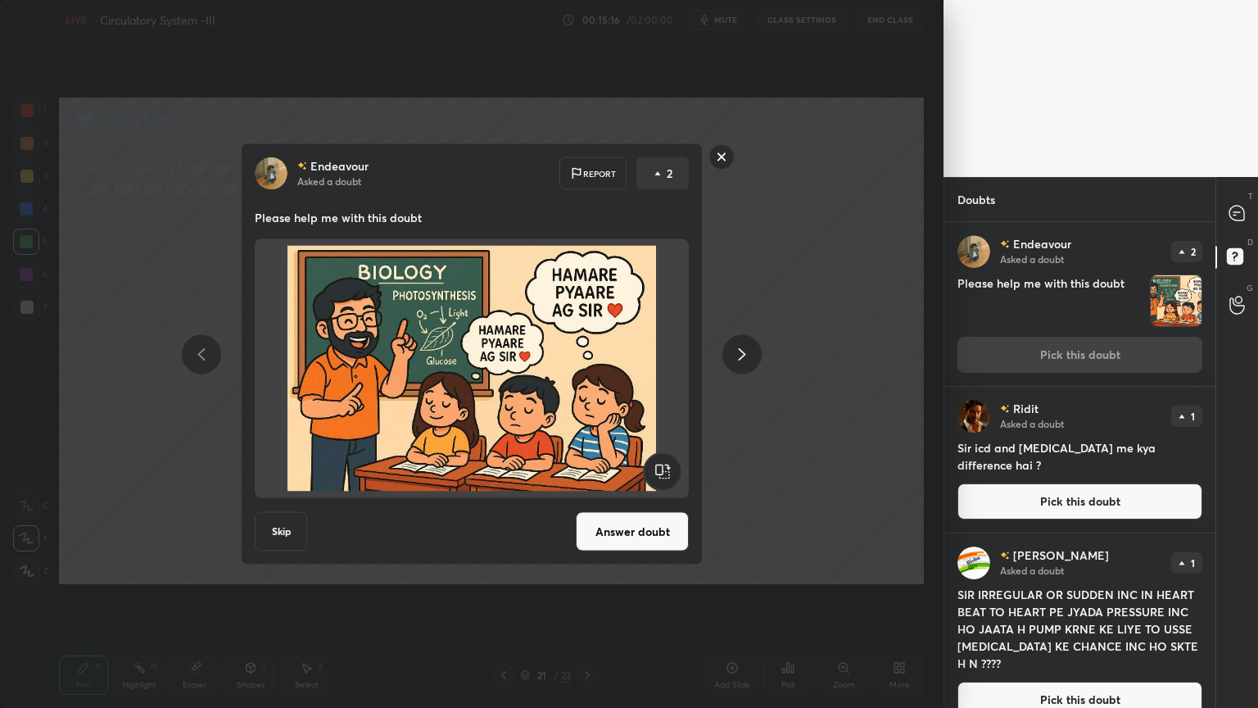
click at [652, 530] on button "Answer doubt" at bounding box center [632, 531] width 113 height 39
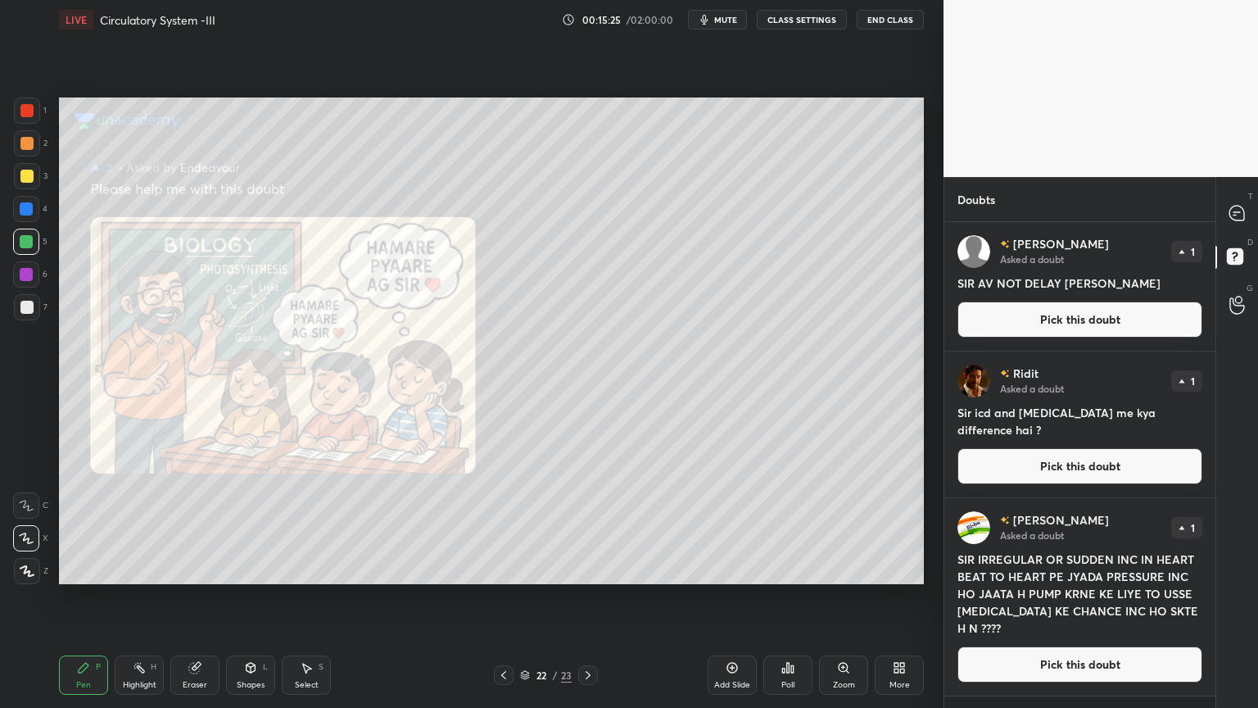
drag, startPoint x: 1029, startPoint y: 317, endPoint x: 1004, endPoint y: 330, distance: 27.9
click at [1025, 323] on button "Pick this doubt" at bounding box center [1080, 319] width 245 height 36
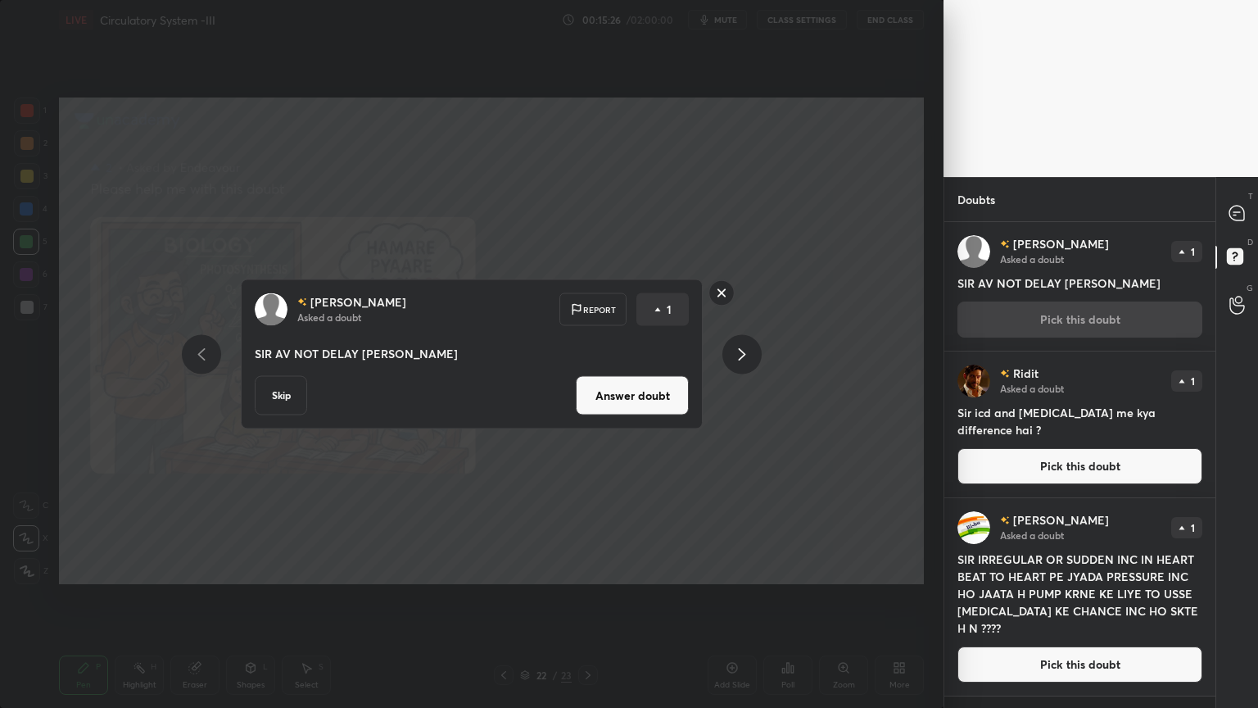
click at [651, 392] on button "Answer doubt" at bounding box center [632, 395] width 113 height 39
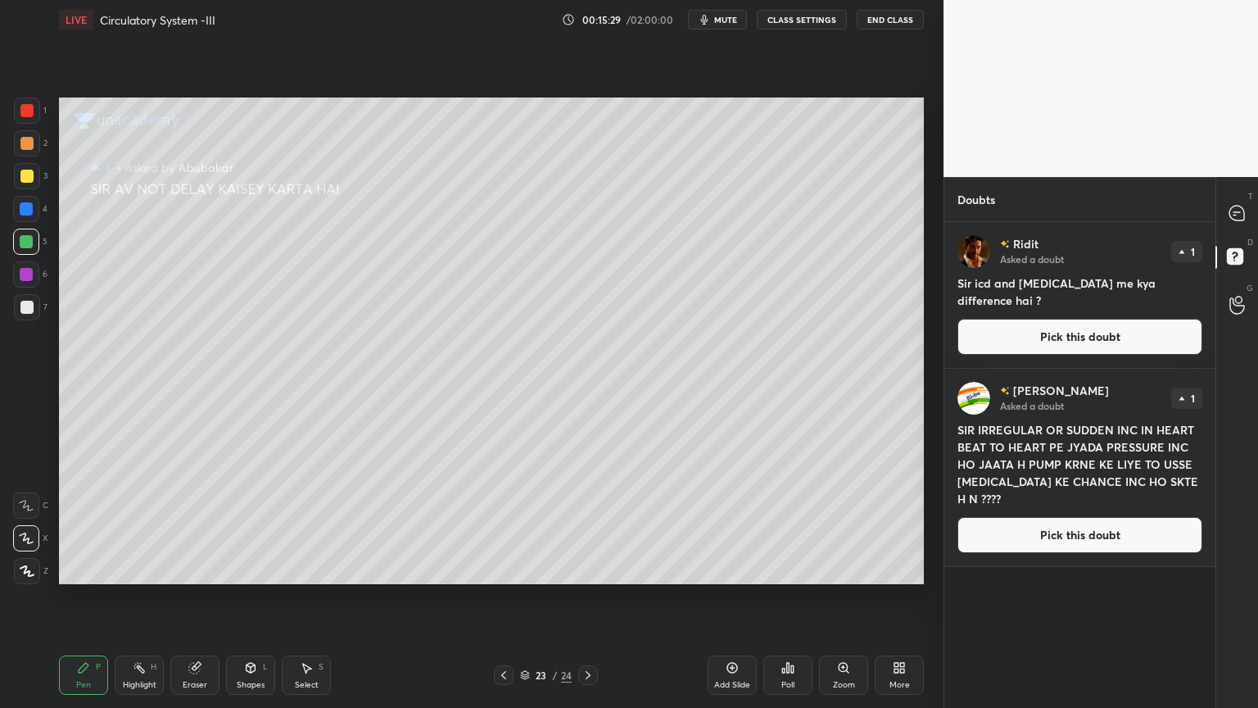
drag, startPoint x: 1005, startPoint y: 335, endPoint x: 990, endPoint y: 333, distance: 15.8
click at [1004, 334] on button "Pick this doubt" at bounding box center [1080, 337] width 245 height 36
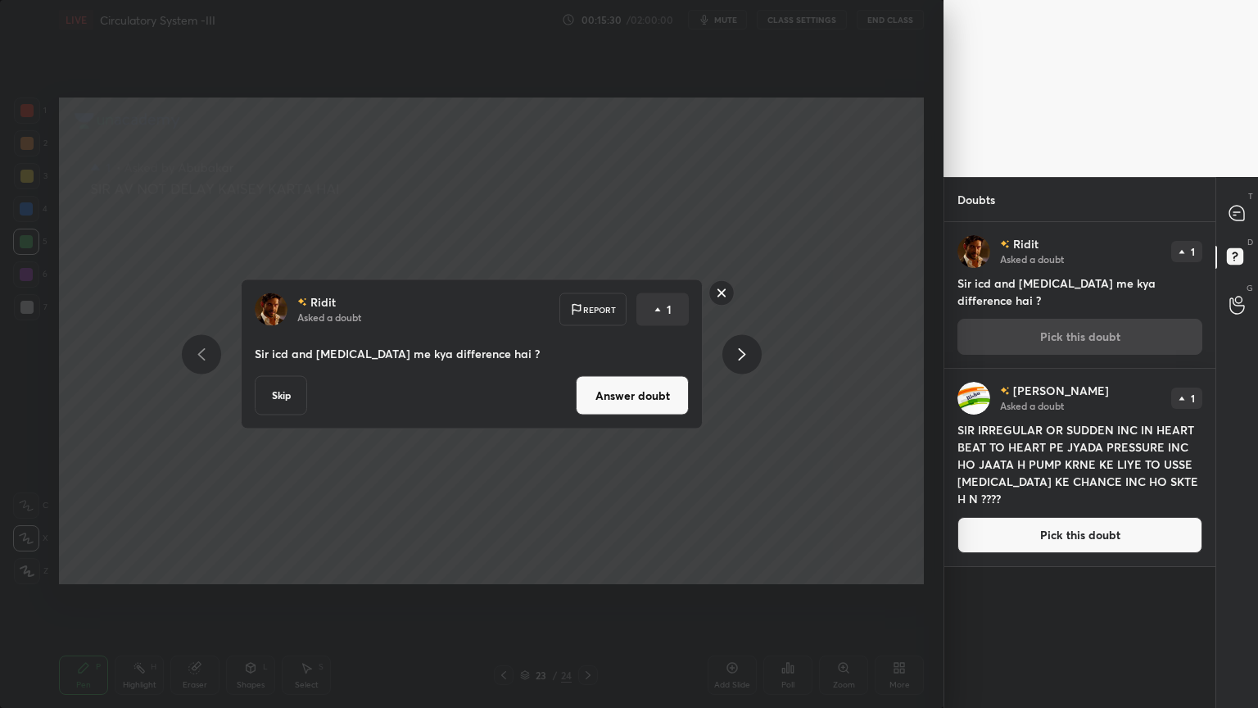
click at [650, 403] on button "Answer doubt" at bounding box center [632, 395] width 113 height 39
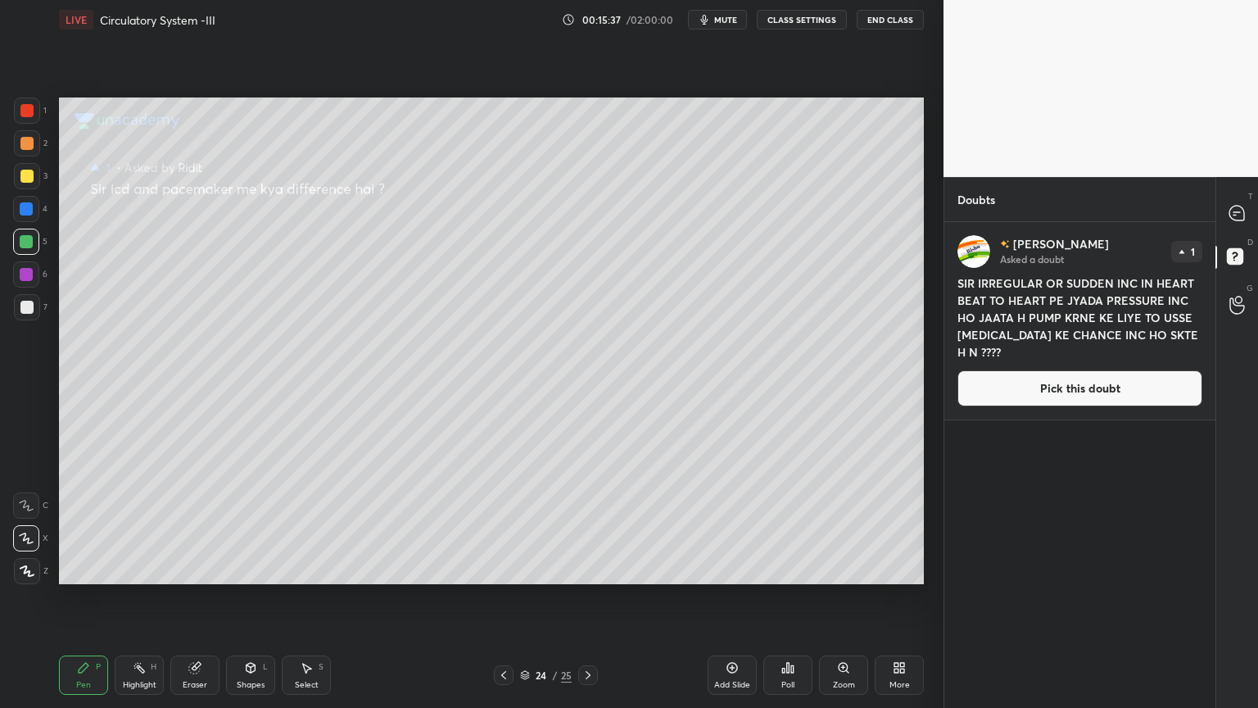
drag, startPoint x: 990, startPoint y: 389, endPoint x: 949, endPoint y: 384, distance: 40.4
click at [985, 387] on button "Pick this doubt" at bounding box center [1080, 388] width 245 height 36
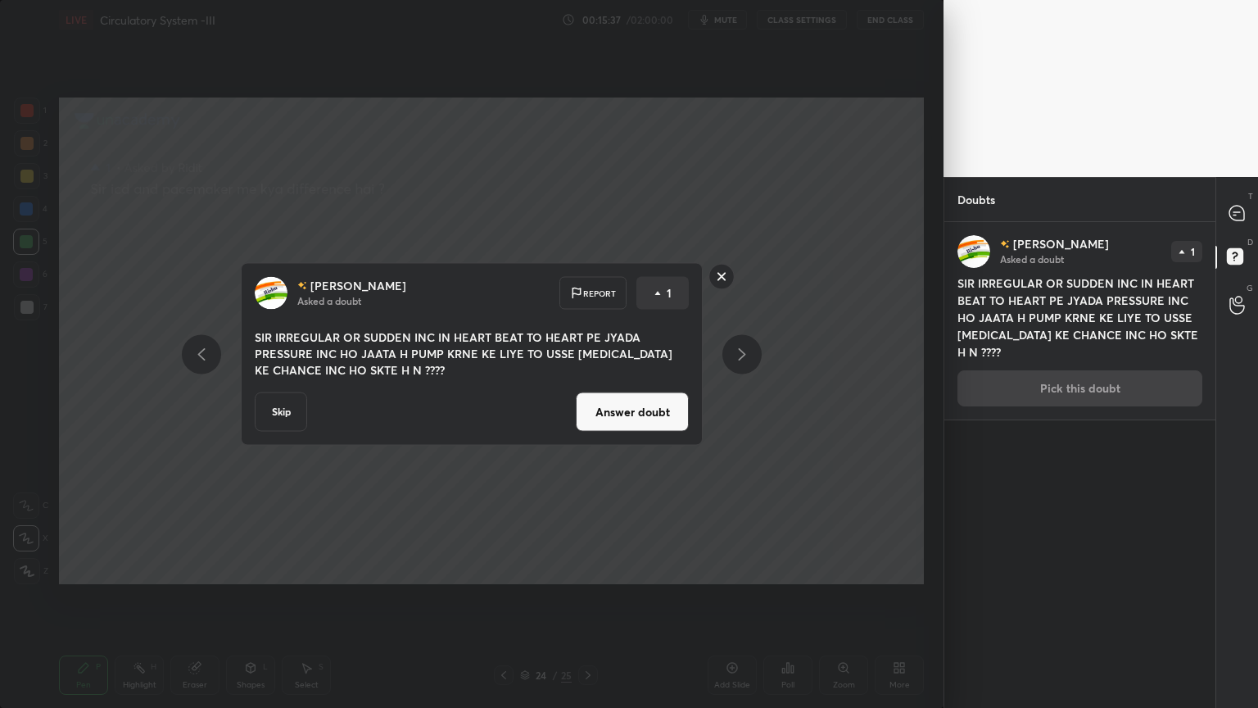
click at [650, 424] on button "Answer doubt" at bounding box center [632, 411] width 113 height 39
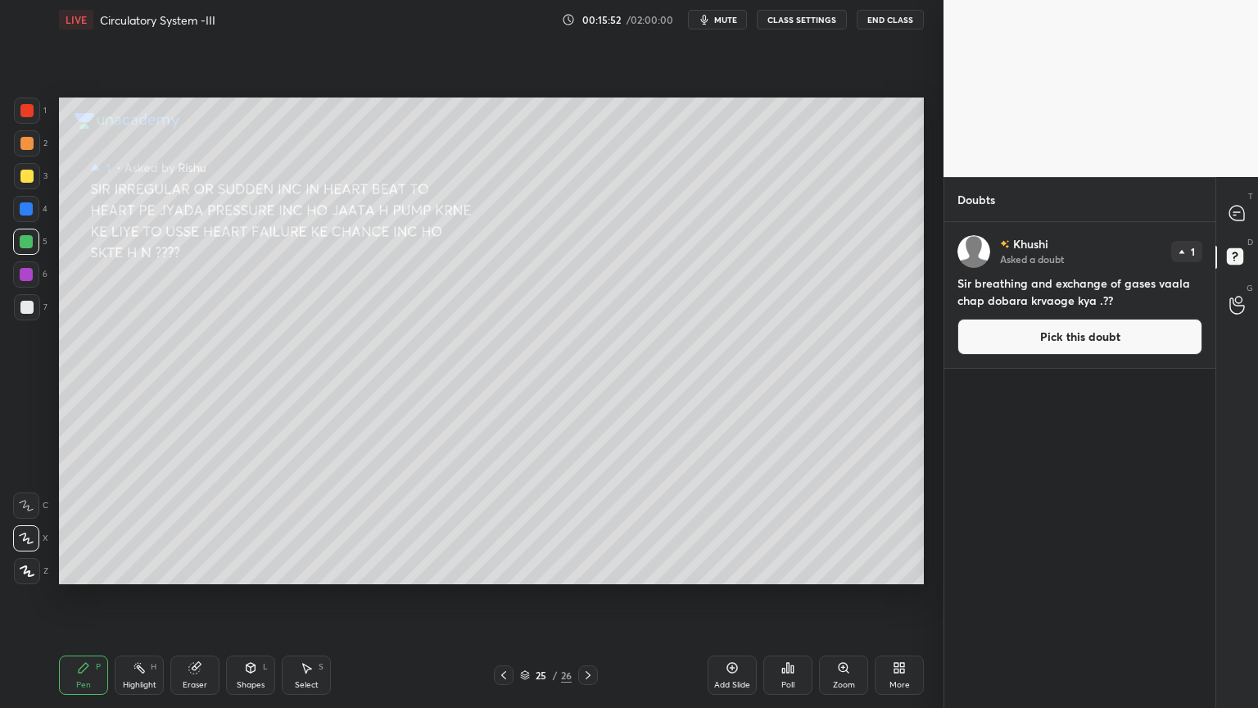
drag, startPoint x: 1041, startPoint y: 340, endPoint x: 1032, endPoint y: 330, distance: 13.3
click at [1037, 334] on button "Pick this doubt" at bounding box center [1080, 337] width 245 height 36
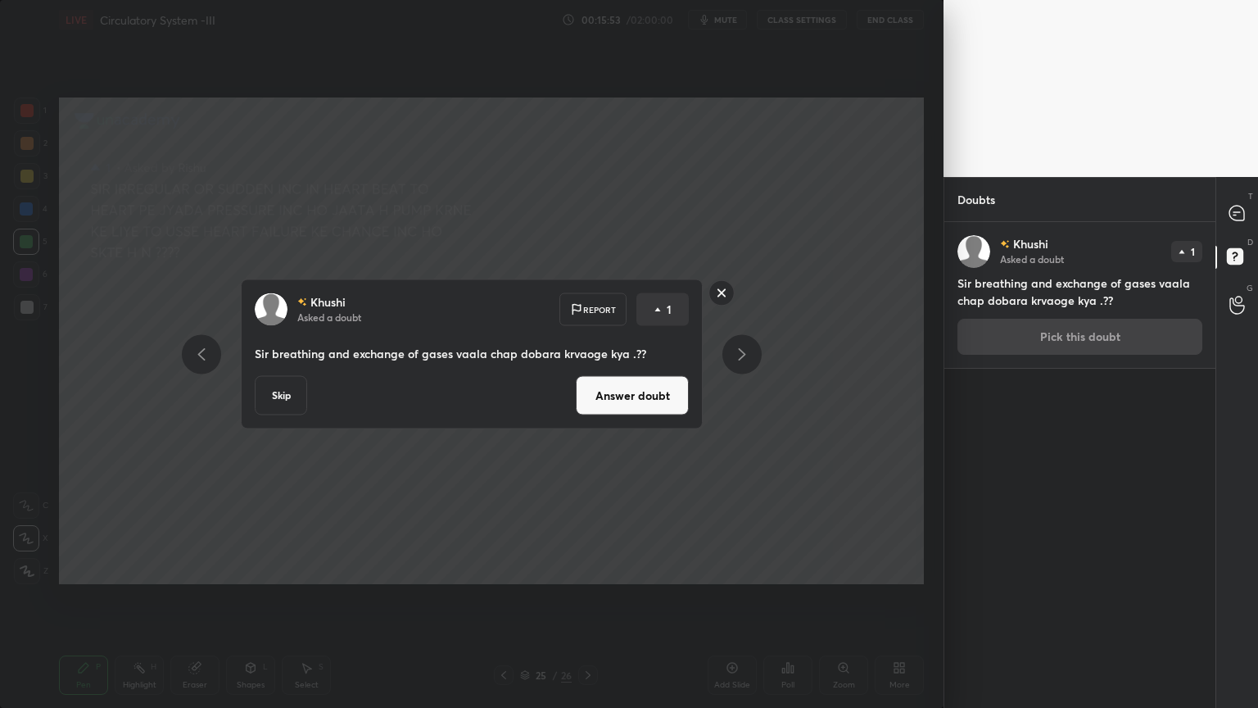
click at [658, 413] on button "Answer doubt" at bounding box center [632, 395] width 113 height 39
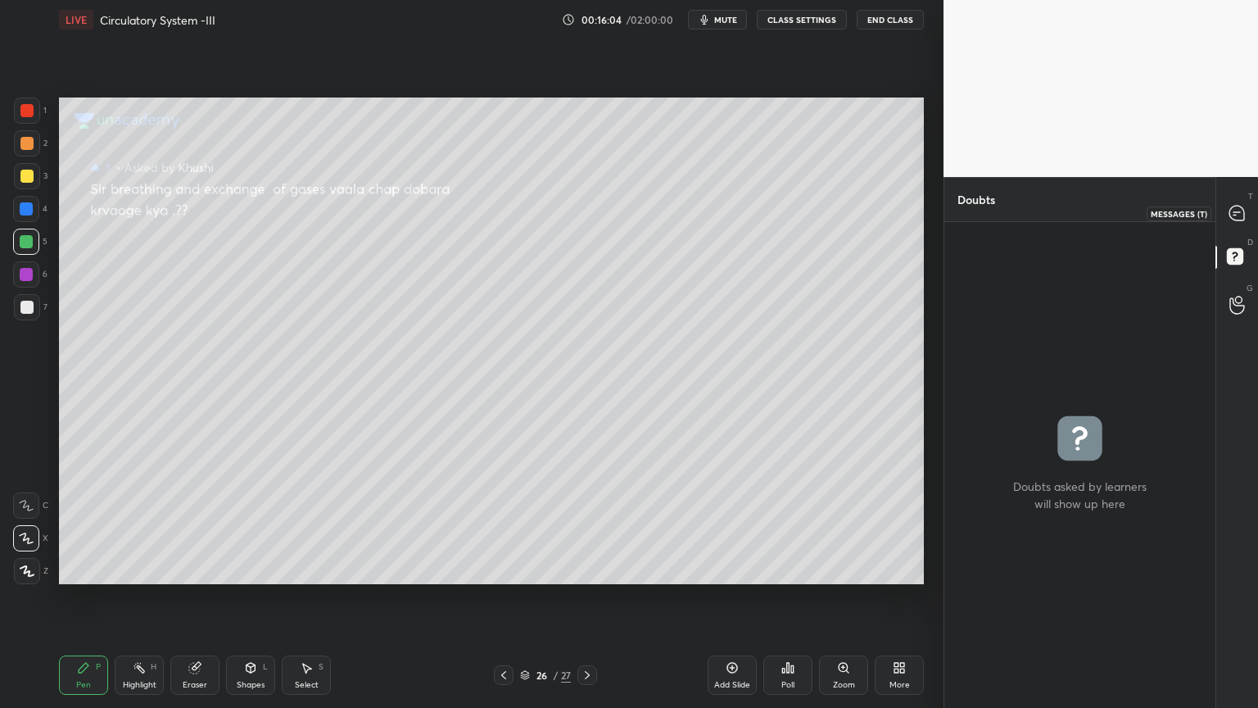
drag, startPoint x: 1226, startPoint y: 214, endPoint x: 1233, endPoint y: 221, distance: 10.4
click at [1226, 215] on div at bounding box center [1237, 212] width 33 height 29
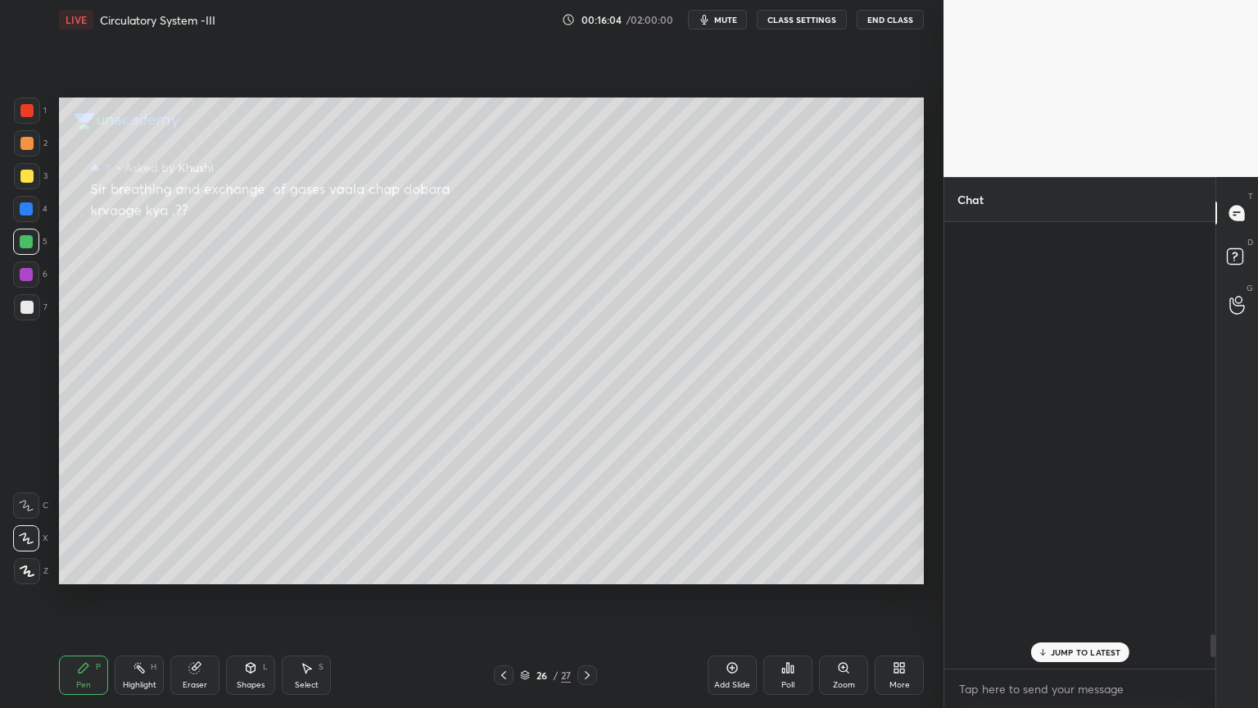
scroll to position [442, 266]
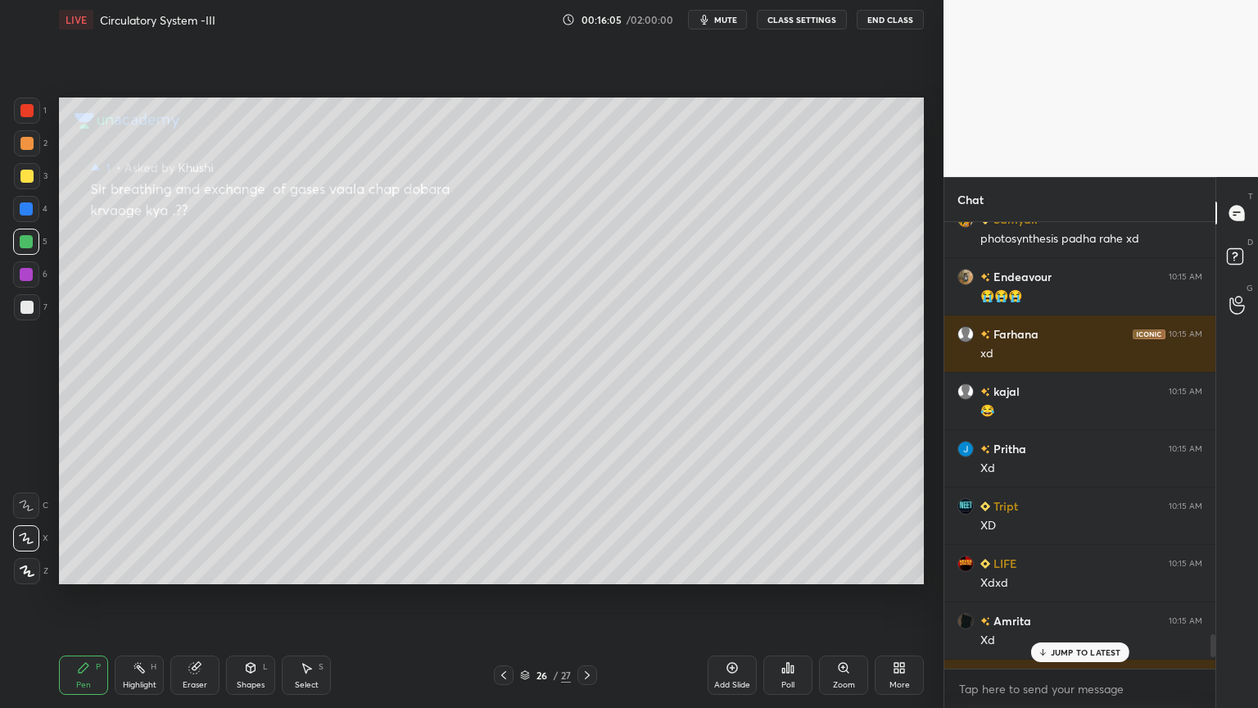
click at [1056, 569] on p "JUMP TO LATEST" at bounding box center [1086, 652] width 70 height 10
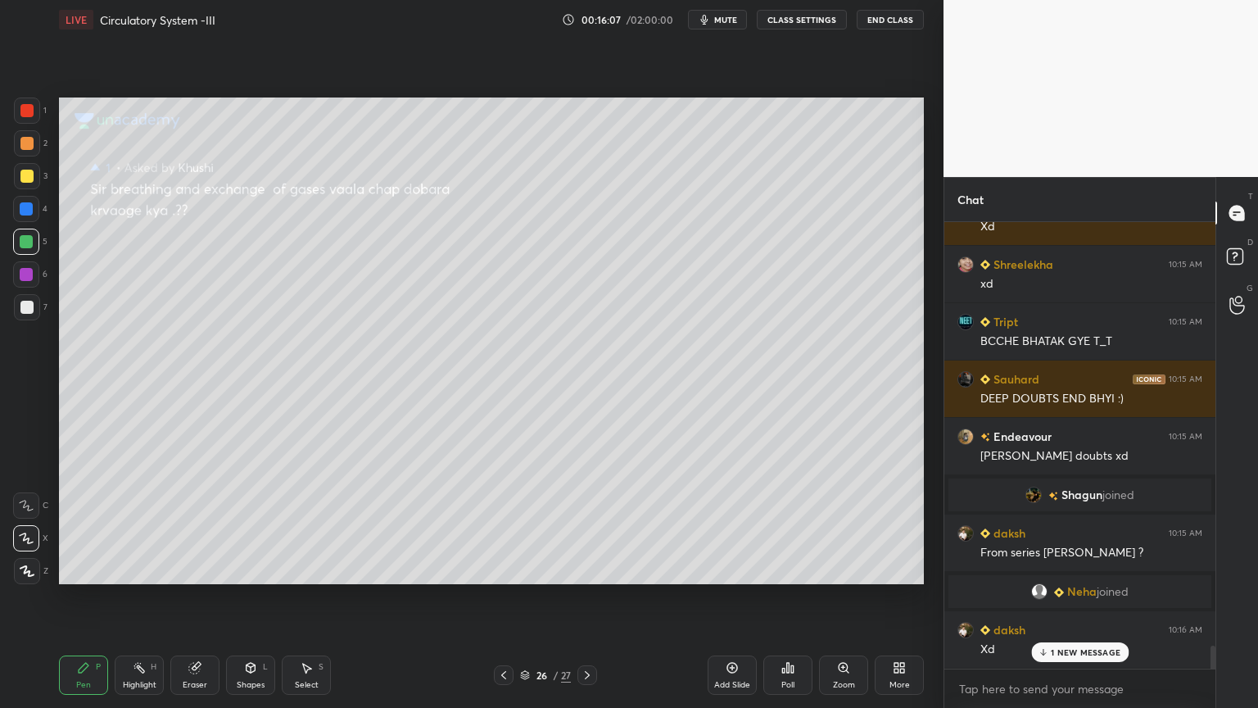
scroll to position [7651, 0]
click at [524, 569] on icon at bounding box center [525, 675] width 10 height 10
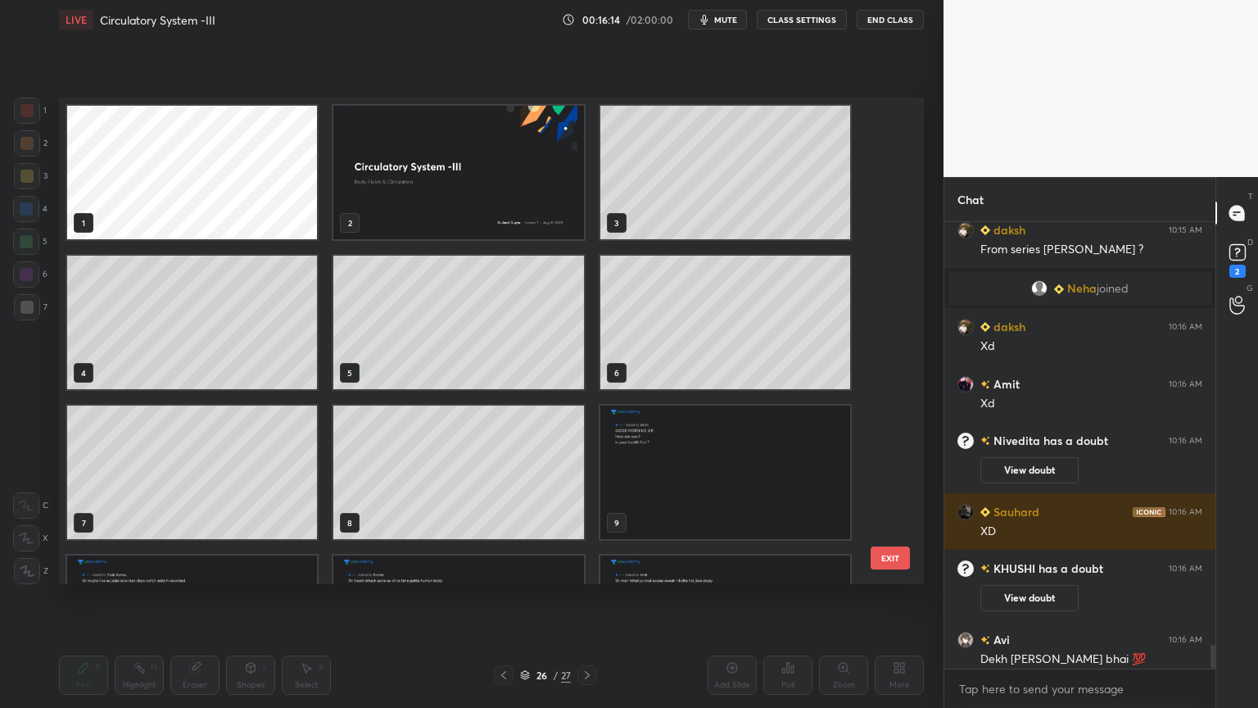
scroll to position [7916, 0]
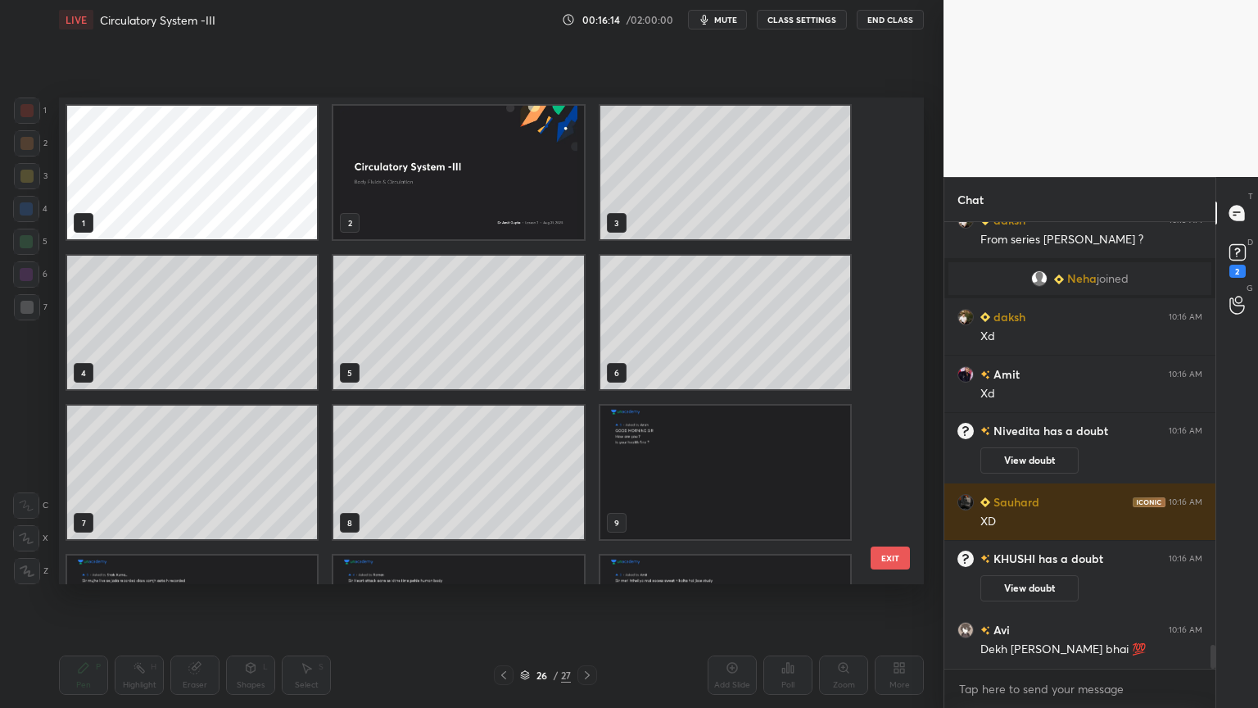
click at [560, 222] on img "grid" at bounding box center [458, 173] width 250 height 134
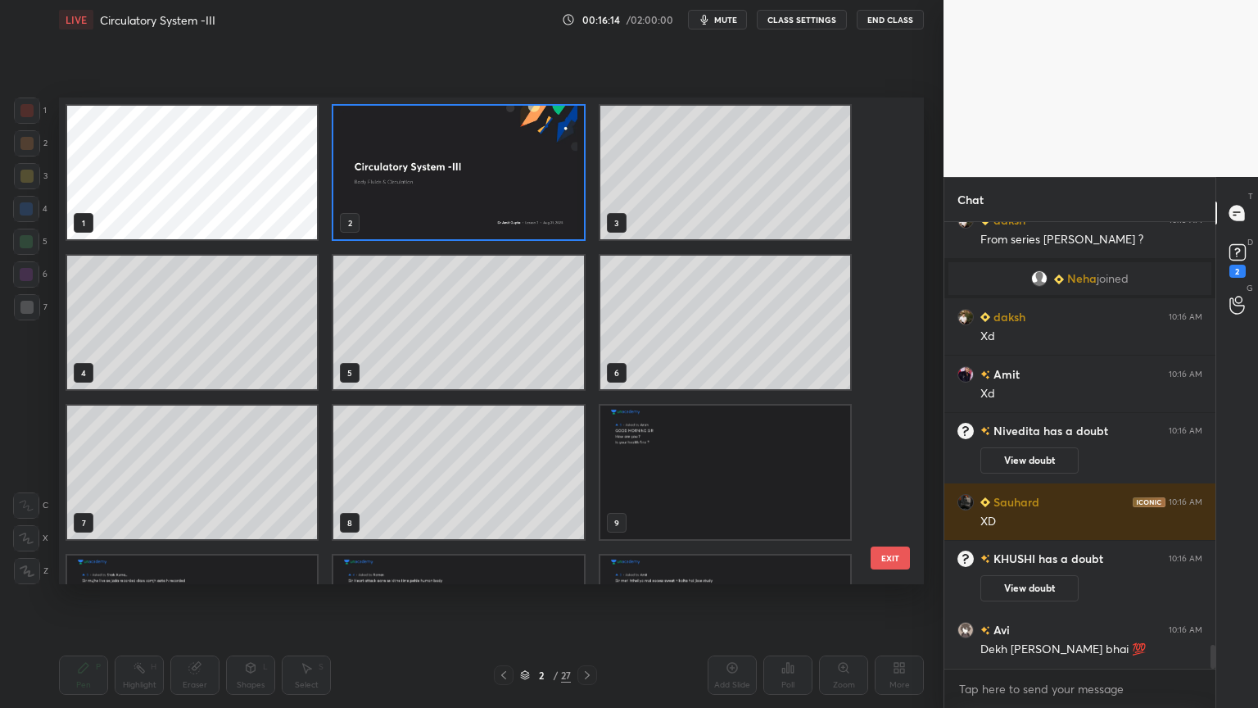
click at [560, 222] on img "grid" at bounding box center [458, 173] width 250 height 134
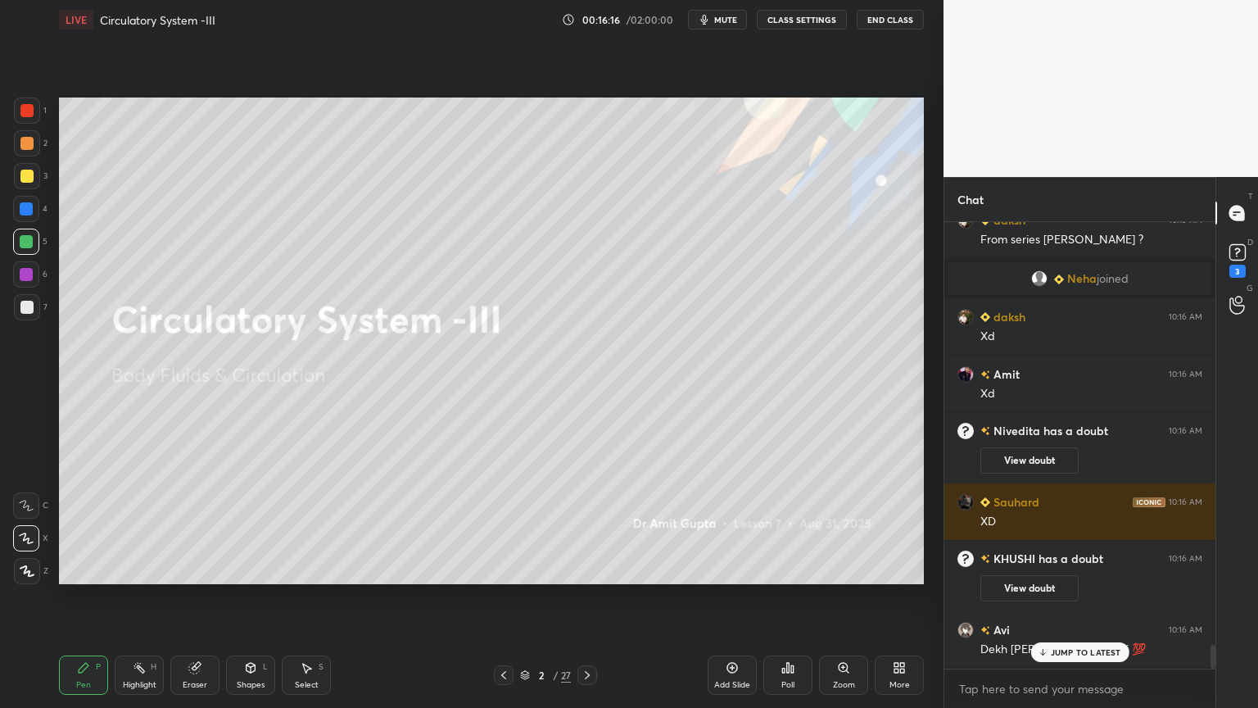
scroll to position [7986, 0]
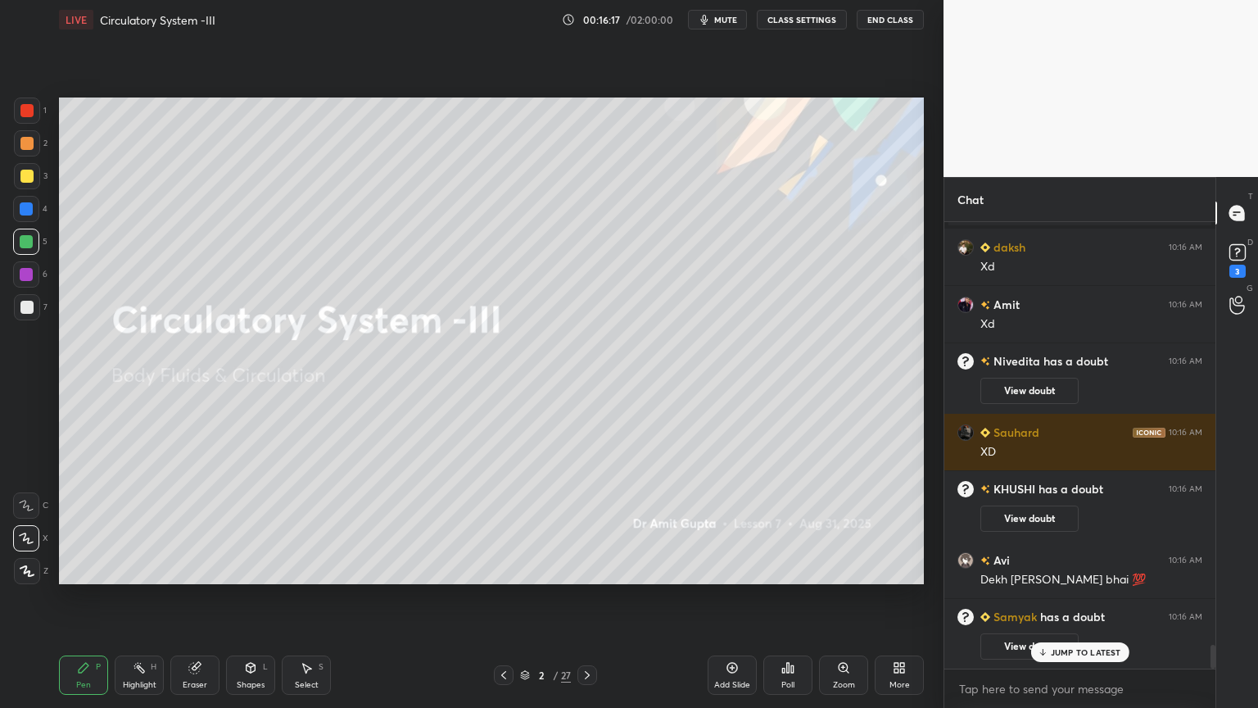
click at [590, 569] on icon at bounding box center [587, 674] width 13 height 13
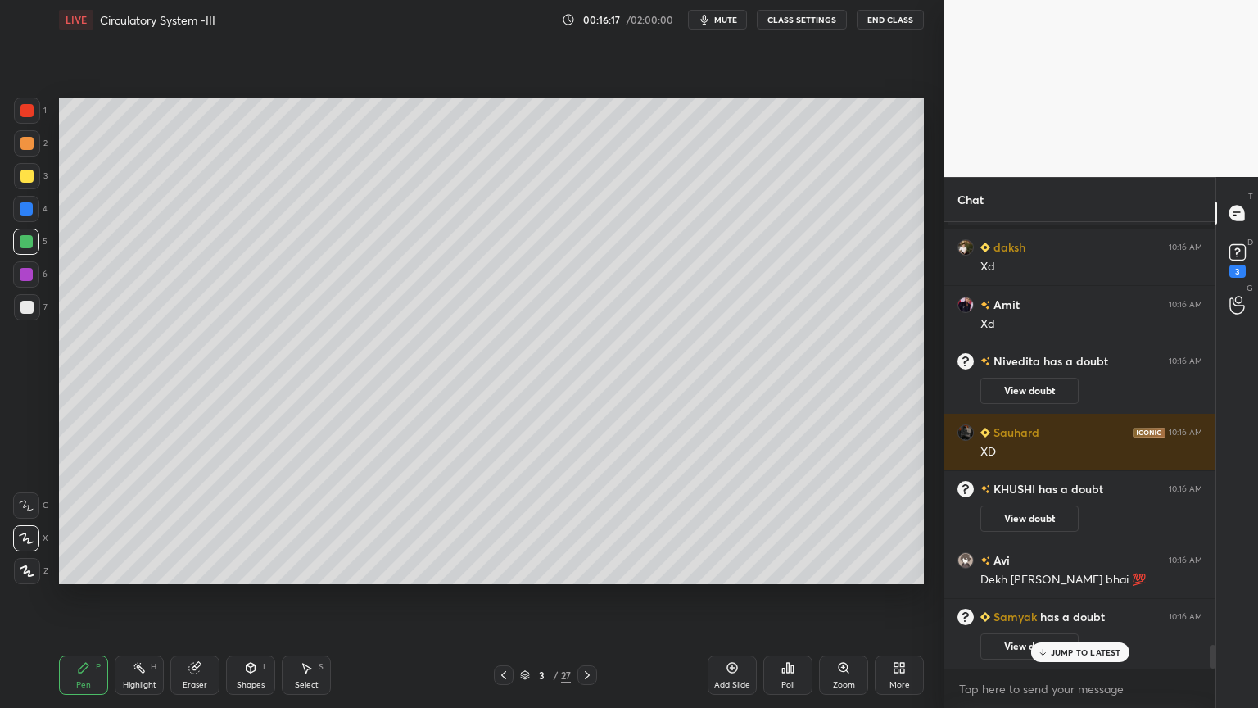
click at [590, 569] on icon at bounding box center [587, 674] width 13 height 13
click at [590, 569] on icon at bounding box center [587, 675] width 5 height 8
click at [590, 569] on icon at bounding box center [587, 674] width 13 height 13
click at [588, 569] on icon at bounding box center [587, 675] width 5 height 8
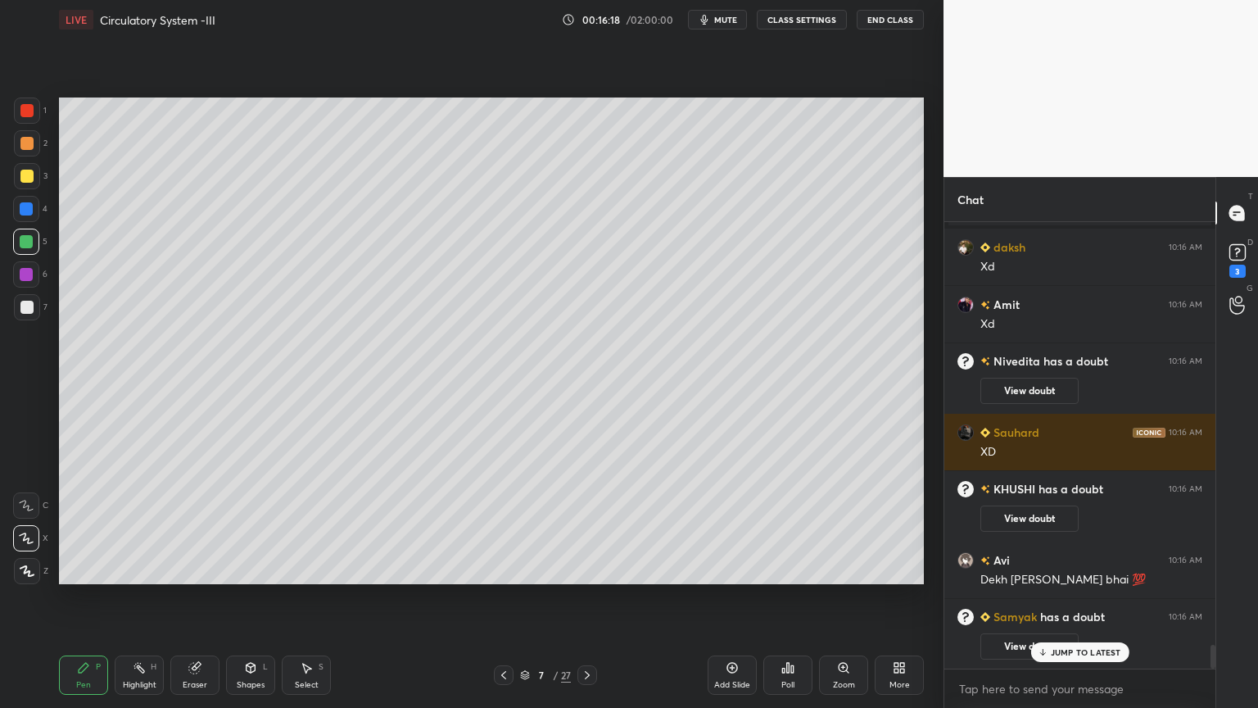
scroll to position [7978, 0]
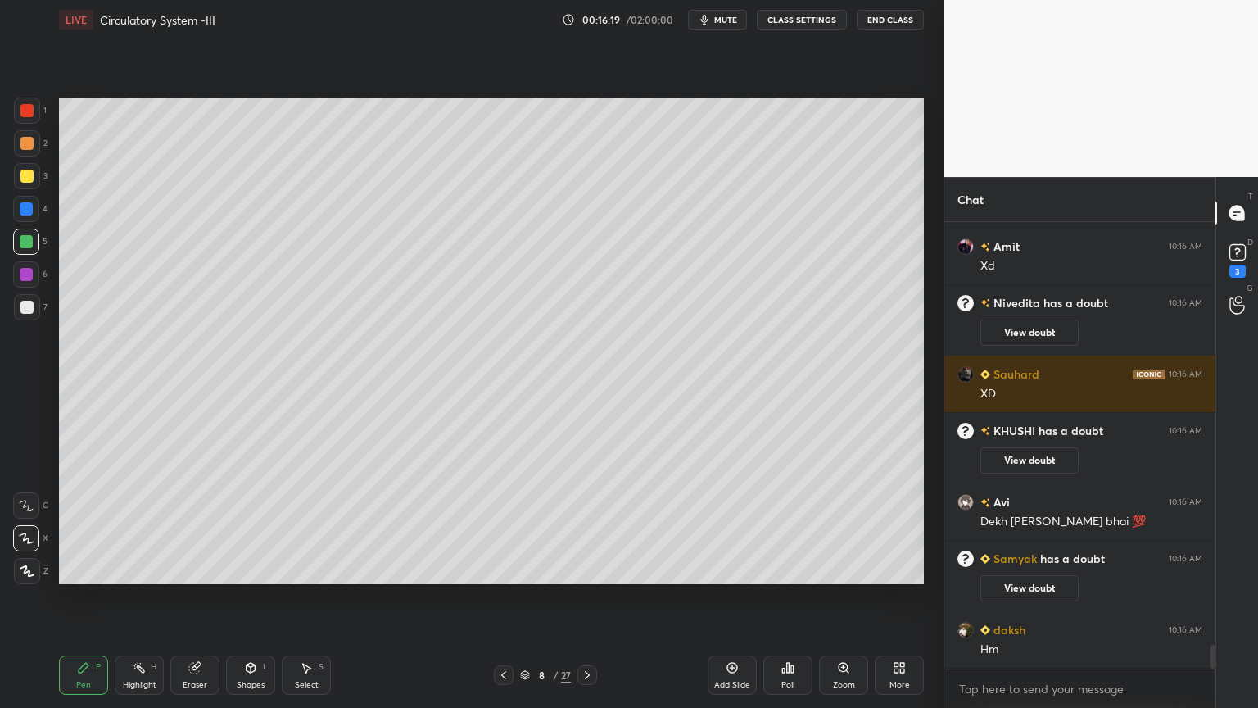
click at [587, 569] on icon at bounding box center [587, 674] width 13 height 13
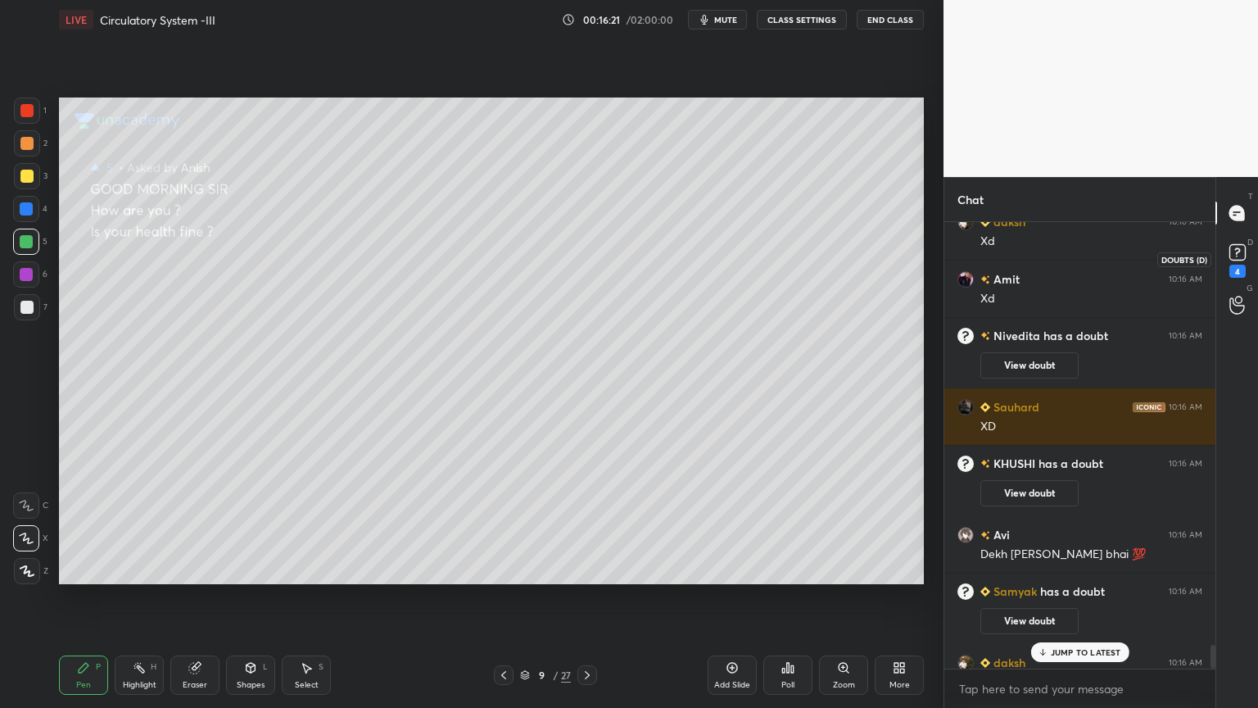
scroll to position [8081, 0]
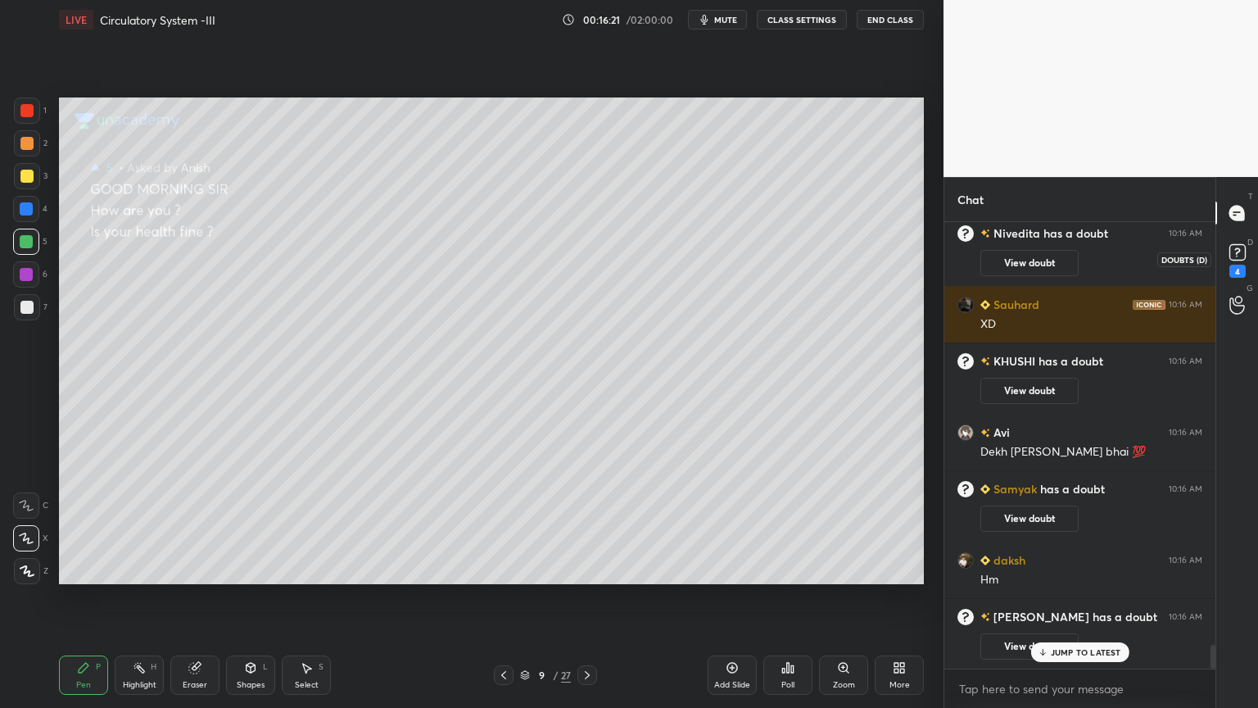
click at [1230, 268] on div "4" at bounding box center [1238, 271] width 16 height 13
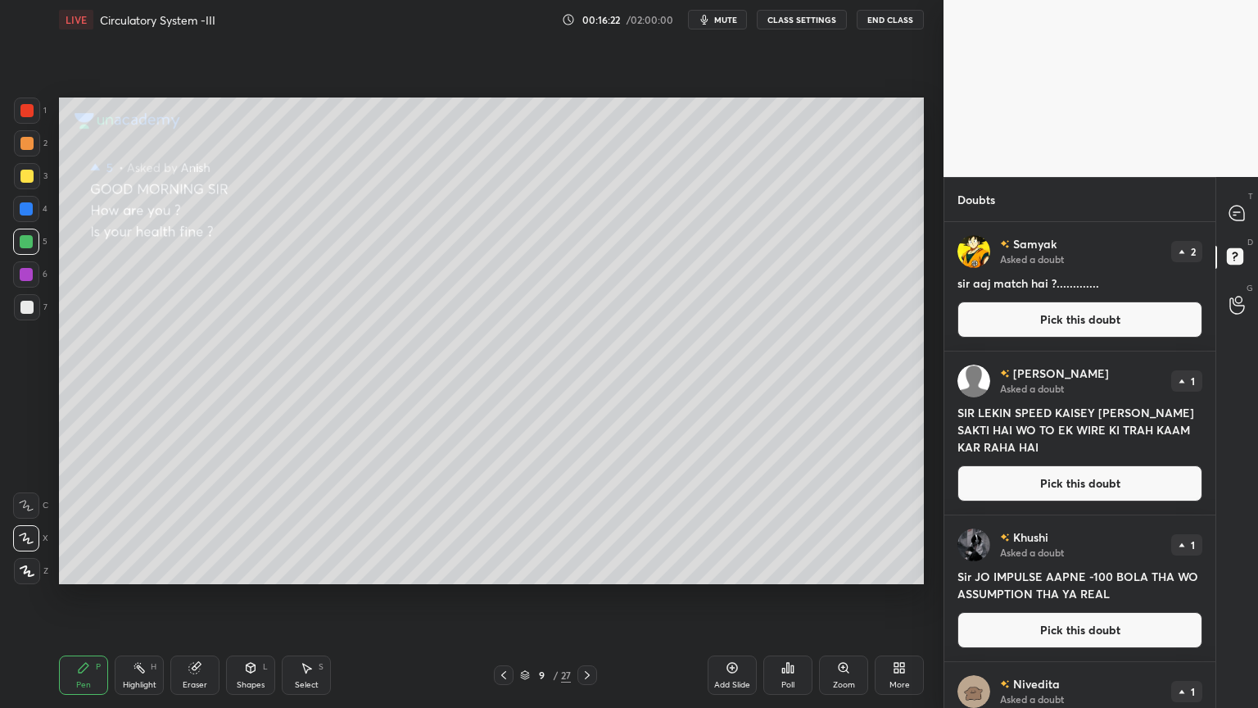
click at [1111, 321] on button "Pick this doubt" at bounding box center [1080, 319] width 245 height 36
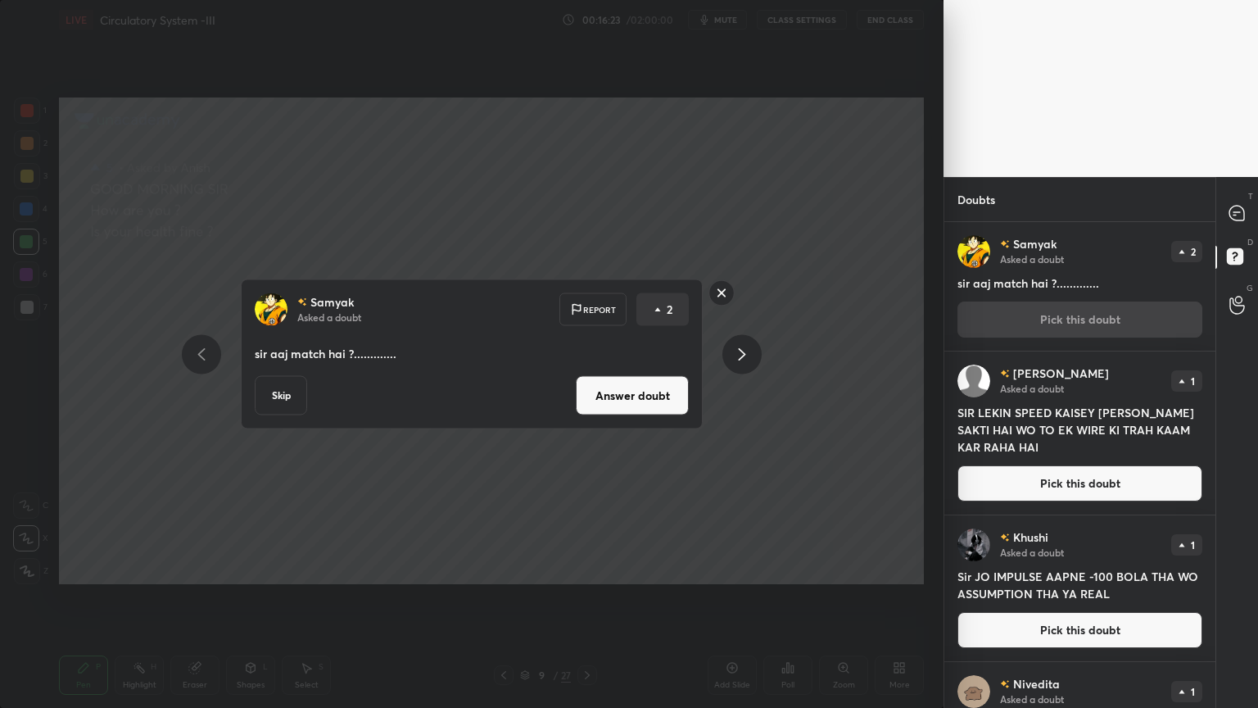
click at [603, 379] on button "Answer doubt" at bounding box center [632, 395] width 113 height 39
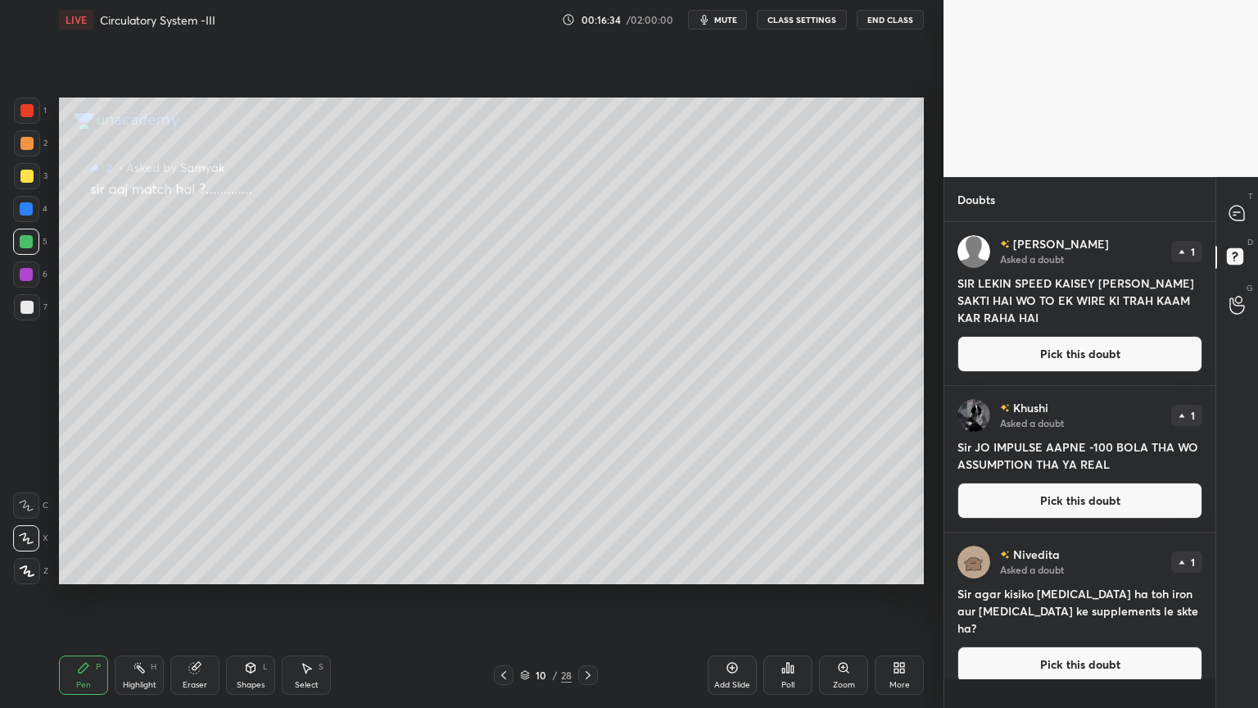
click at [1062, 352] on button "Pick this doubt" at bounding box center [1080, 354] width 245 height 36
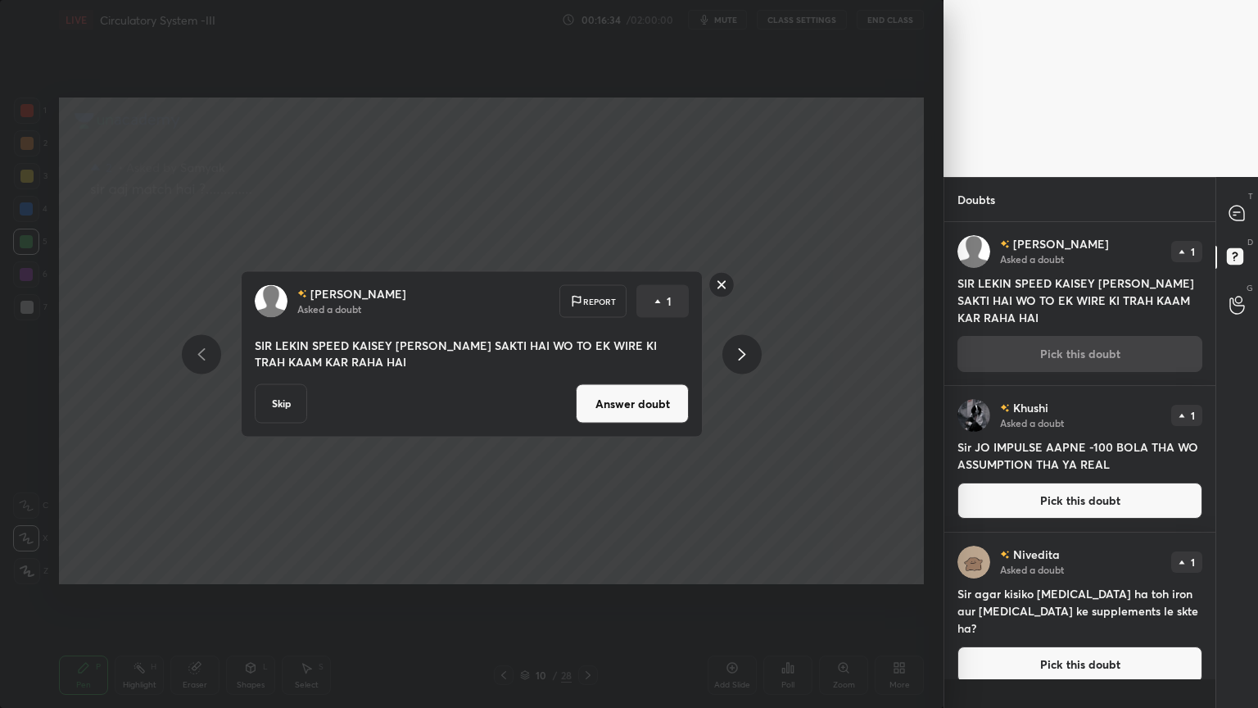
click at [674, 409] on button "Answer doubt" at bounding box center [632, 403] width 113 height 39
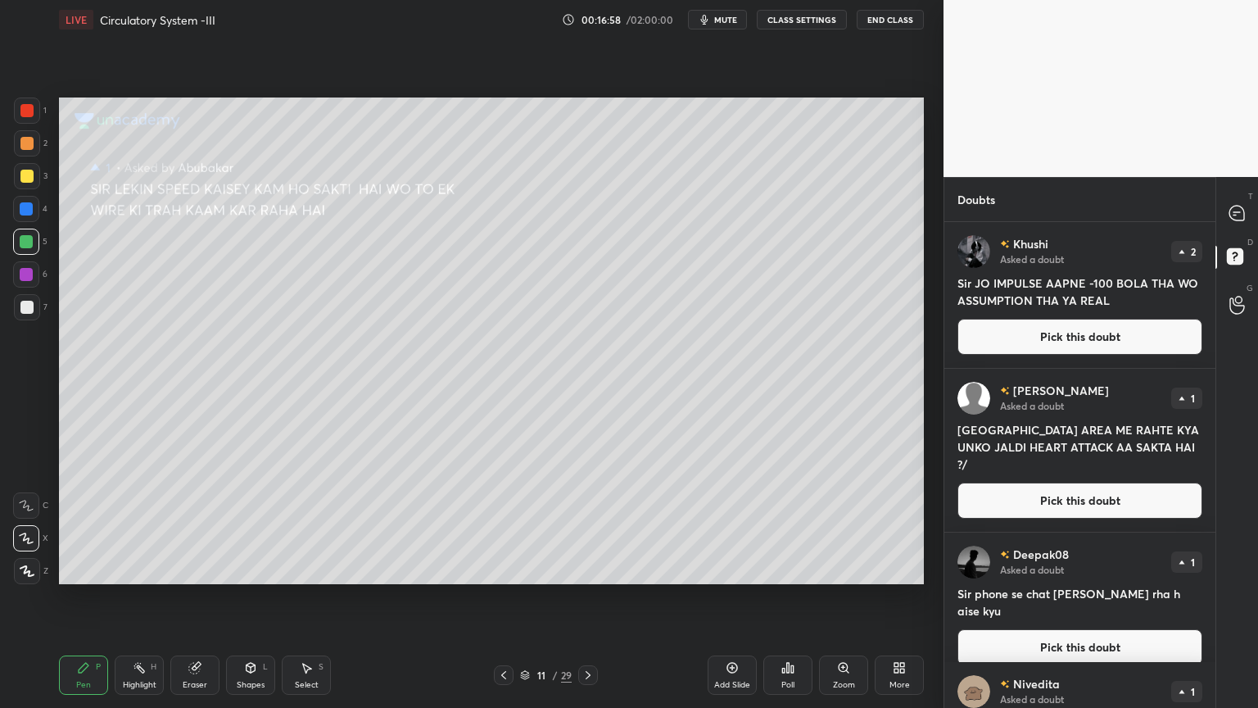
click at [1066, 338] on button "Pick this doubt" at bounding box center [1080, 337] width 245 height 36
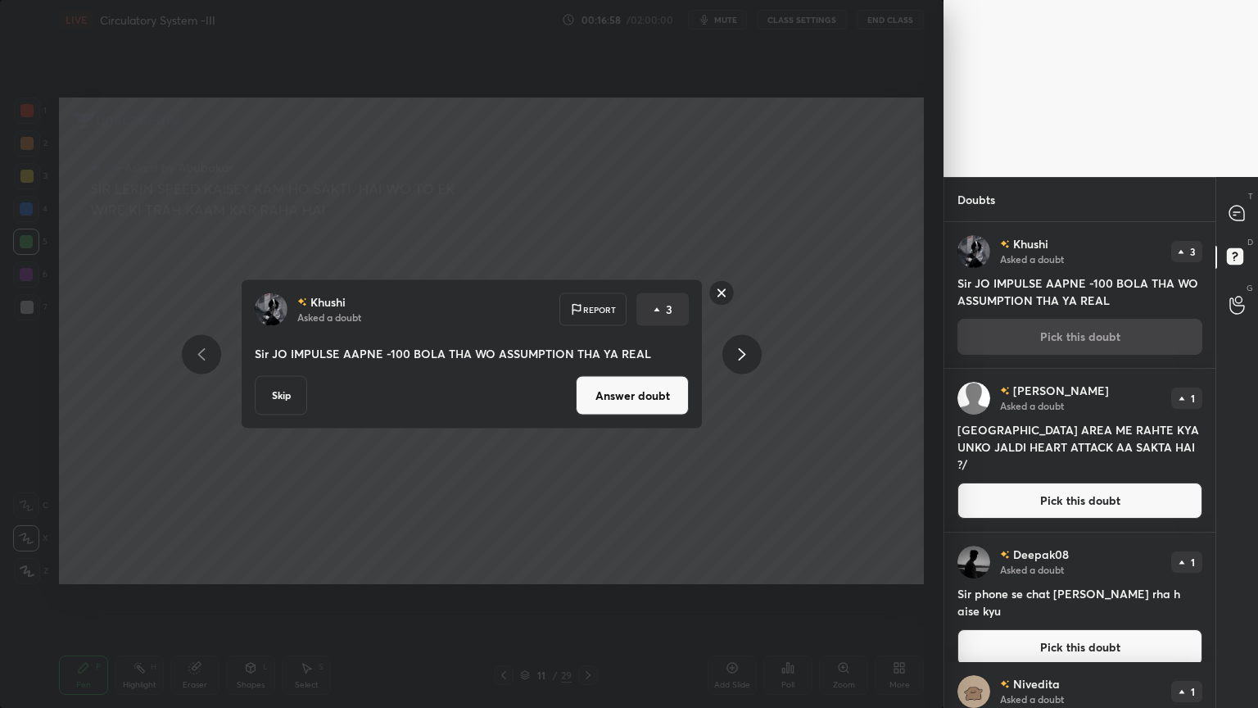
drag, startPoint x: 668, startPoint y: 393, endPoint x: 678, endPoint y: 380, distance: 16.4
click at [669, 399] on button "Answer doubt" at bounding box center [632, 395] width 113 height 39
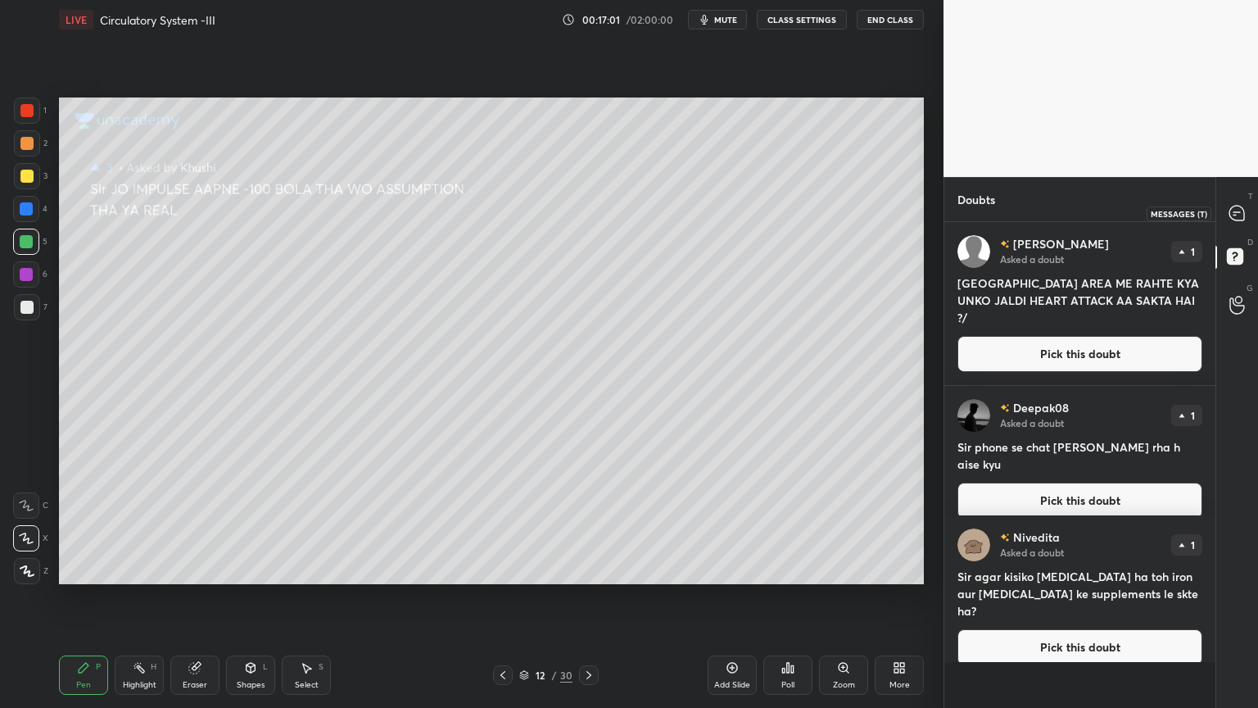
drag, startPoint x: 1237, startPoint y: 210, endPoint x: 1232, endPoint y: 221, distance: 12.5
click at [1237, 210] on icon at bounding box center [1237, 213] width 15 height 15
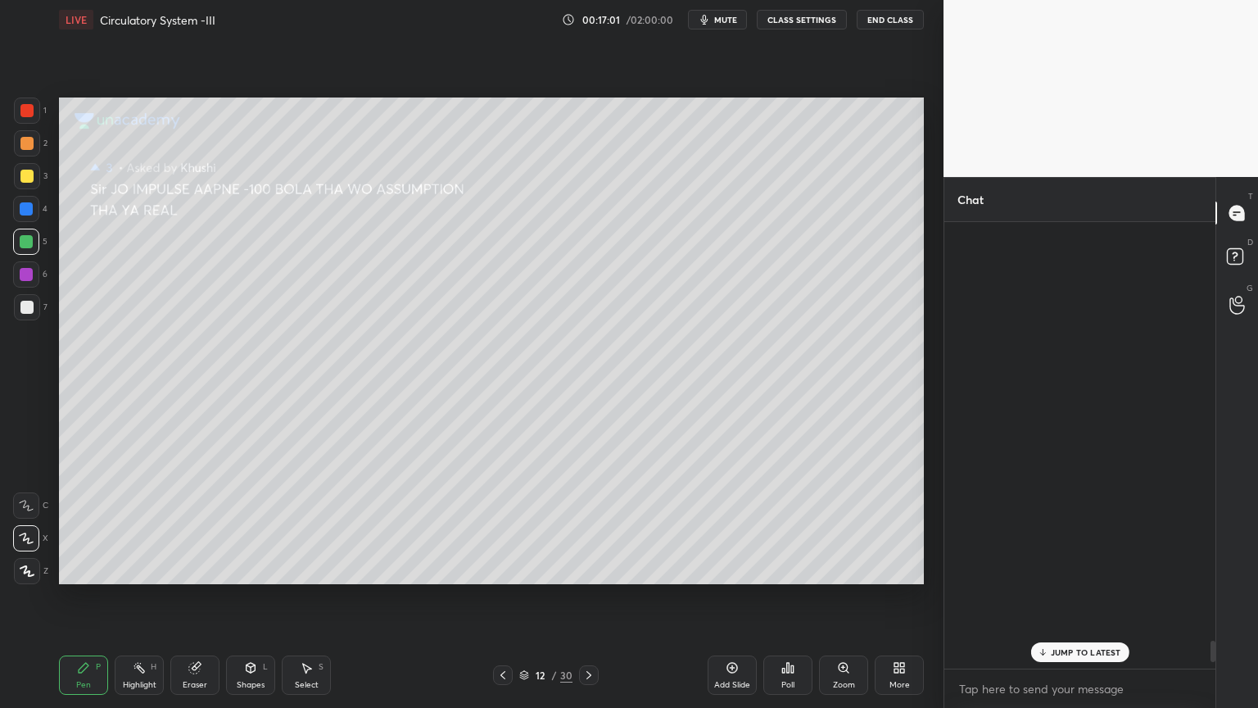
scroll to position [442, 266]
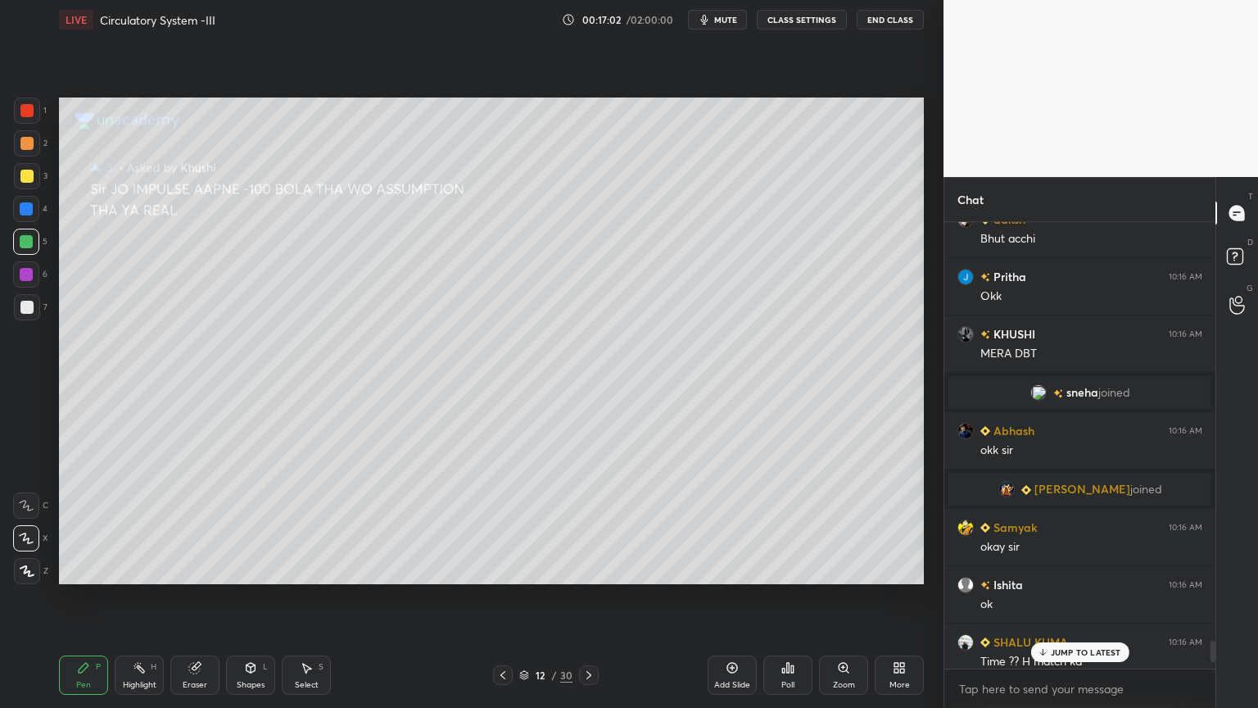
click at [1089, 569] on p "JUMP TO LATEST" at bounding box center [1086, 652] width 70 height 10
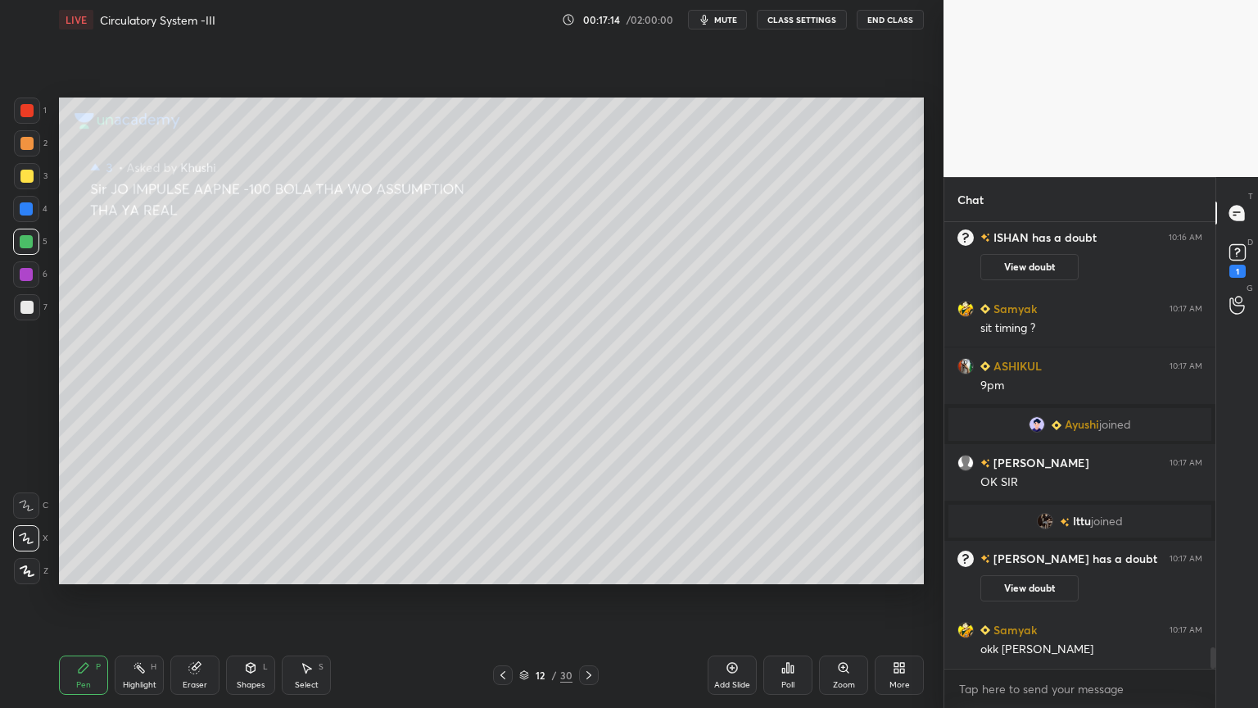
scroll to position [8897, 0]
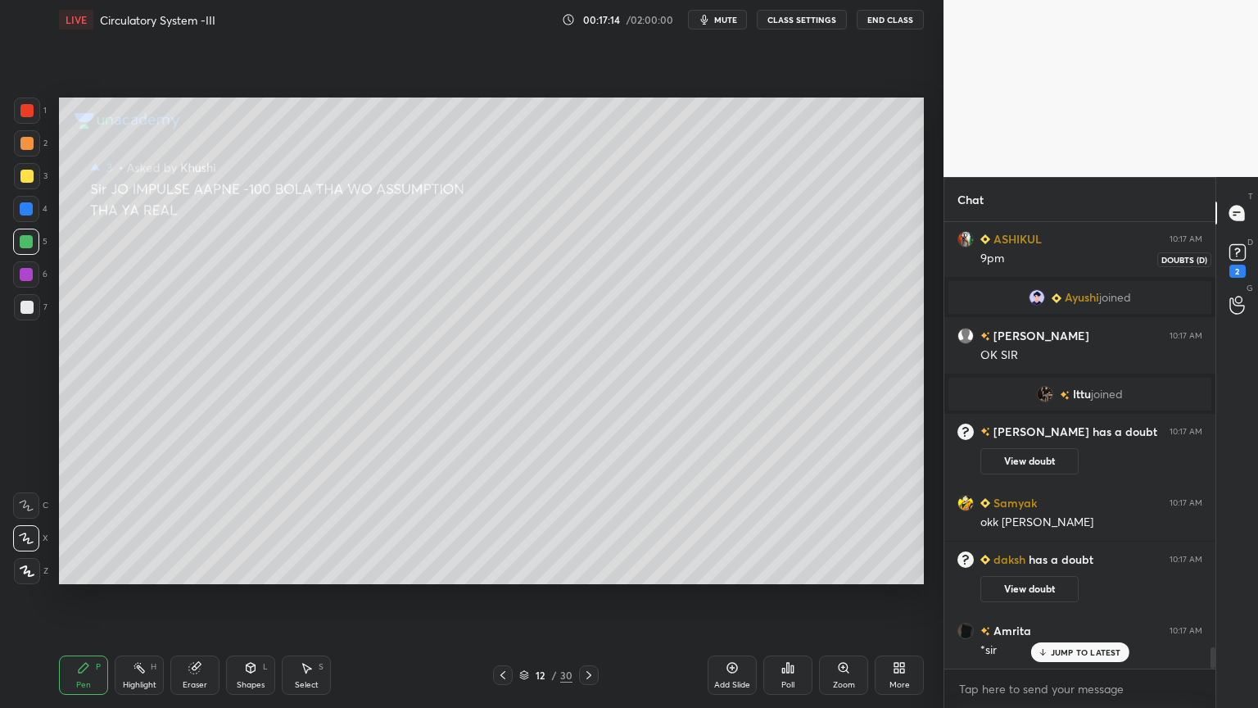
click at [1245, 250] on icon at bounding box center [1238, 252] width 25 height 25
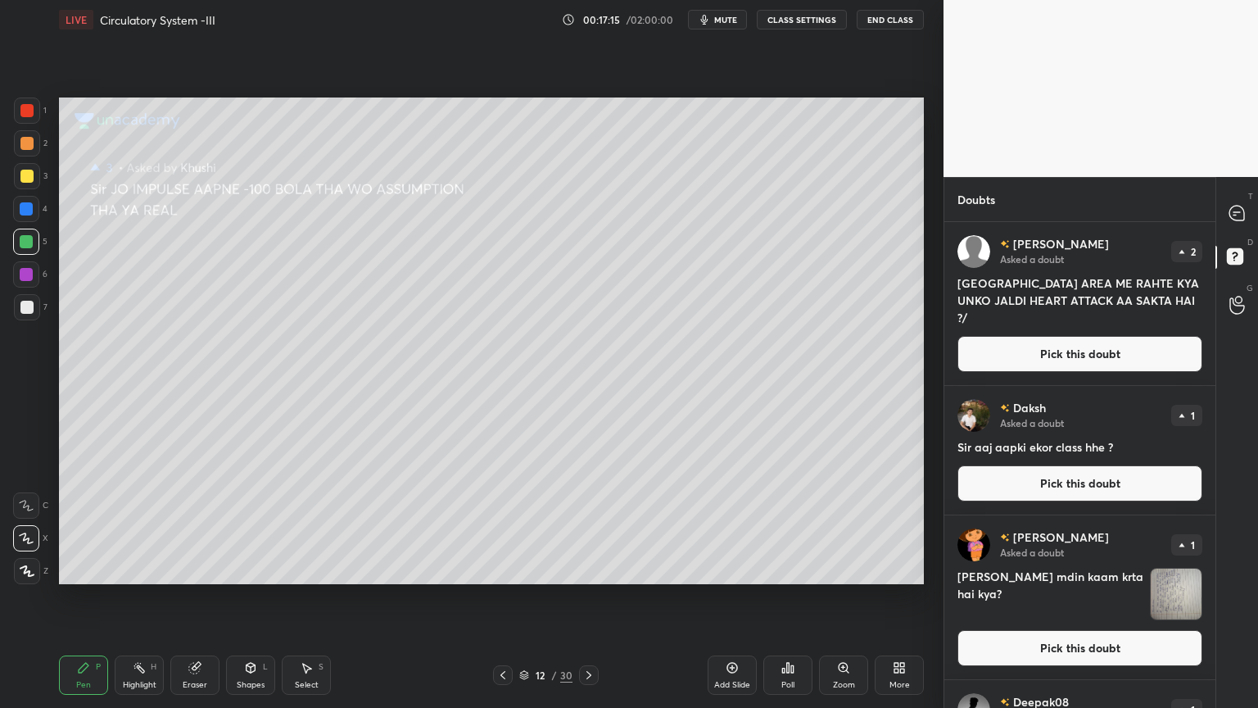
drag, startPoint x: 1123, startPoint y: 362, endPoint x: 1091, endPoint y: 364, distance: 32.0
click at [1118, 360] on button "Pick this doubt" at bounding box center [1080, 354] width 245 height 36
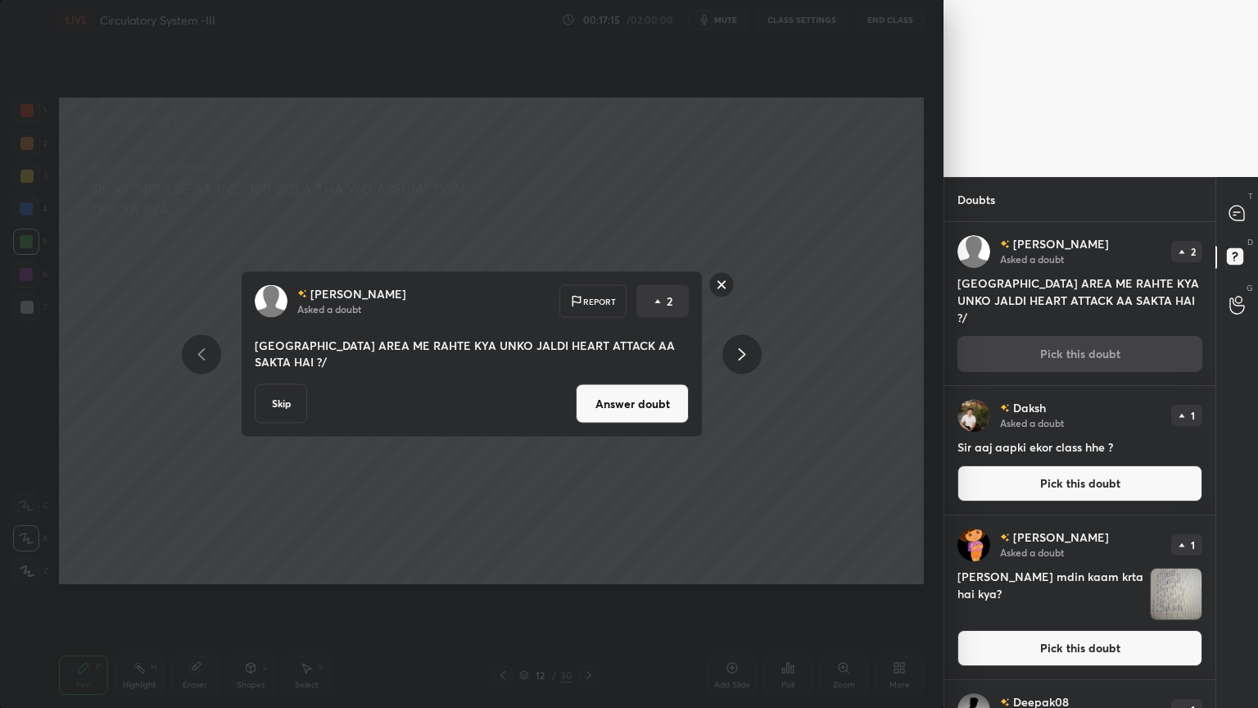
click at [648, 394] on button "Answer doubt" at bounding box center [632, 403] width 113 height 39
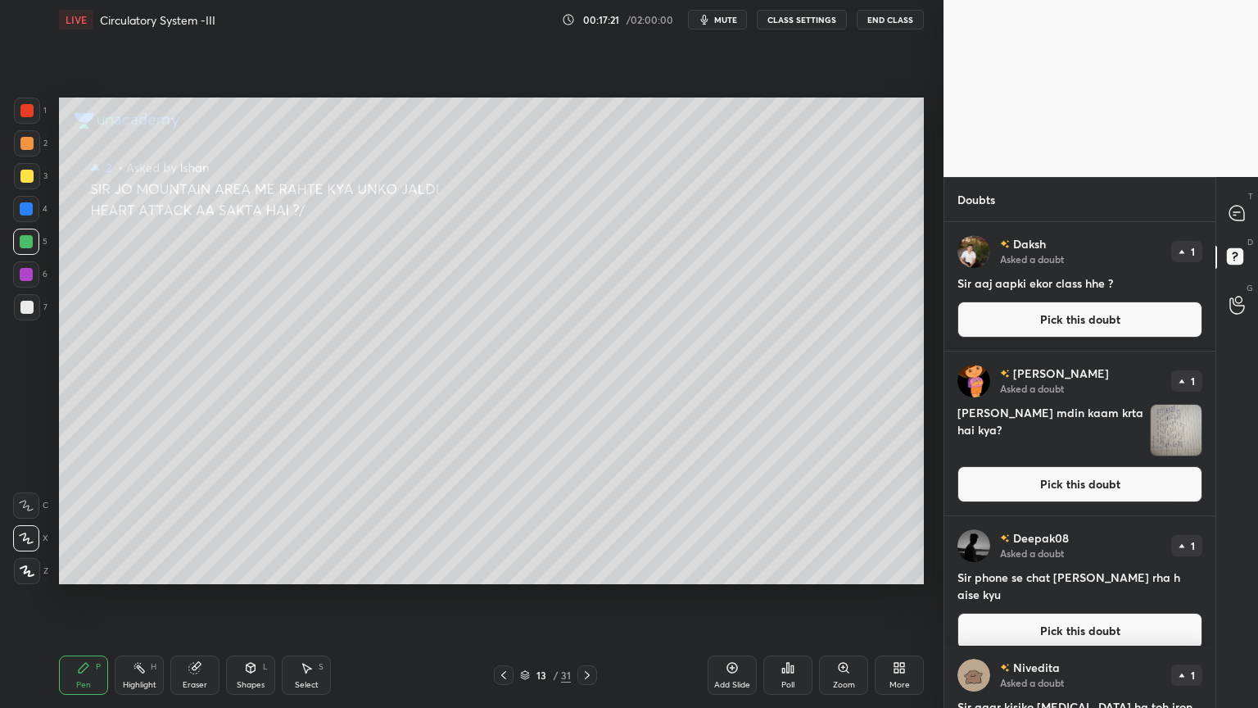
click at [1066, 319] on button "Pick this doubt" at bounding box center [1080, 319] width 245 height 36
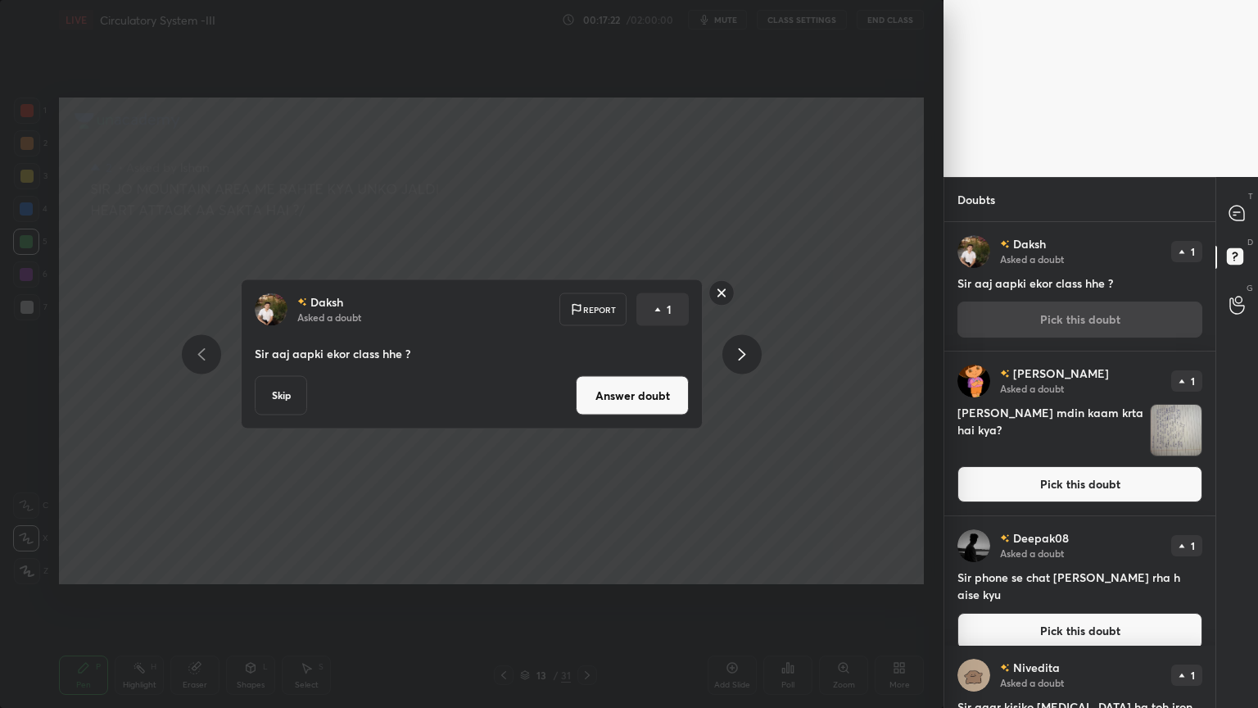
click at [636, 408] on button "Answer doubt" at bounding box center [632, 395] width 113 height 39
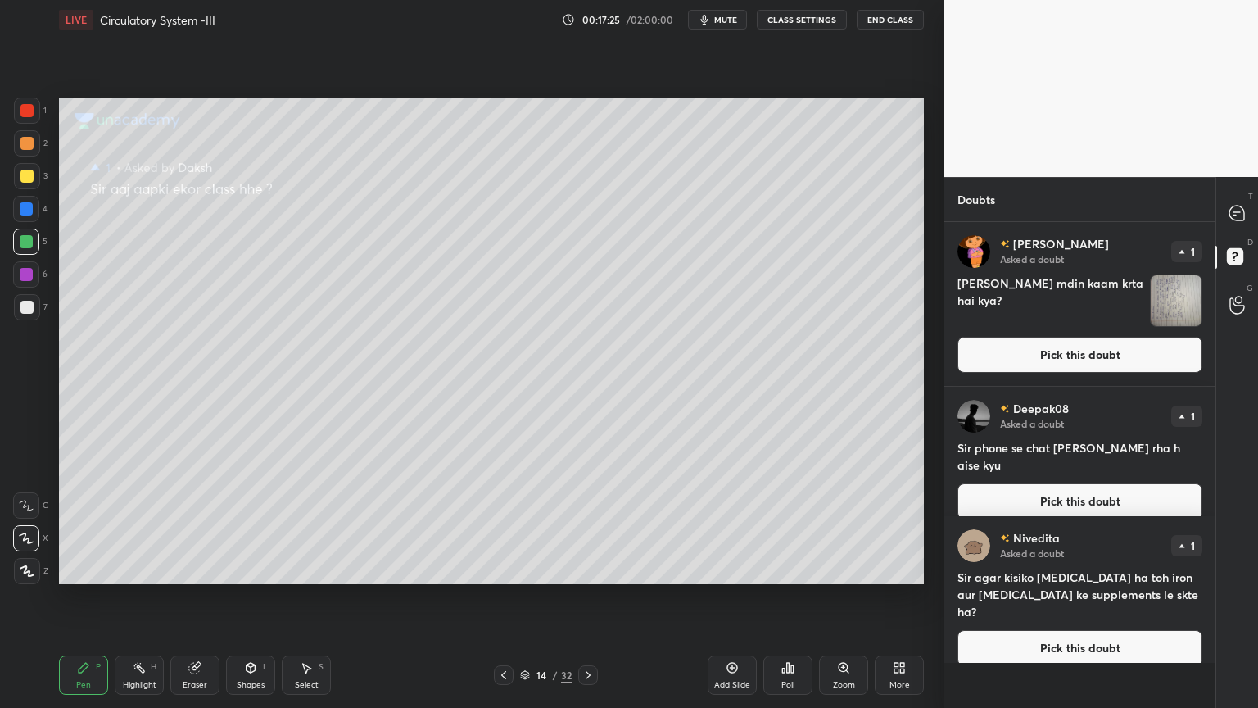
drag, startPoint x: 1021, startPoint y: 347, endPoint x: 958, endPoint y: 351, distance: 63.2
click at [1019, 347] on button "Pick this doubt" at bounding box center [1080, 355] width 245 height 36
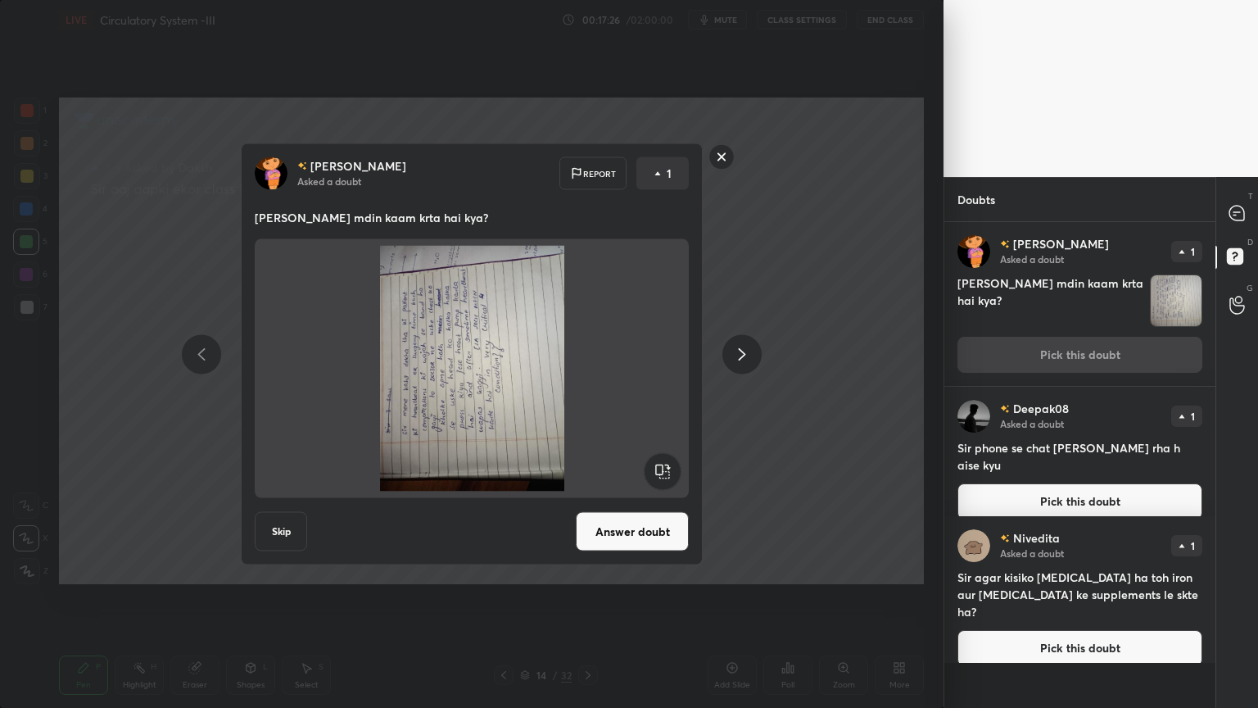
click at [671, 469] on rect at bounding box center [662, 471] width 37 height 37
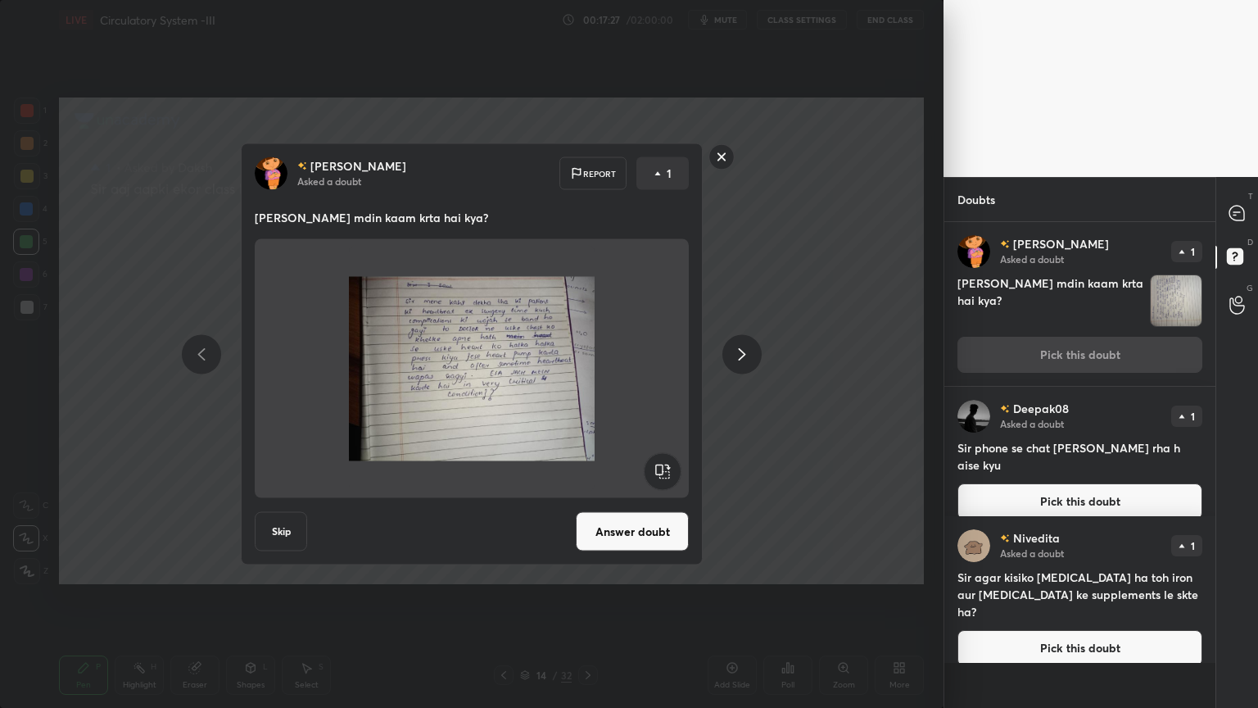
click at [660, 531] on button "Answer doubt" at bounding box center [632, 531] width 113 height 39
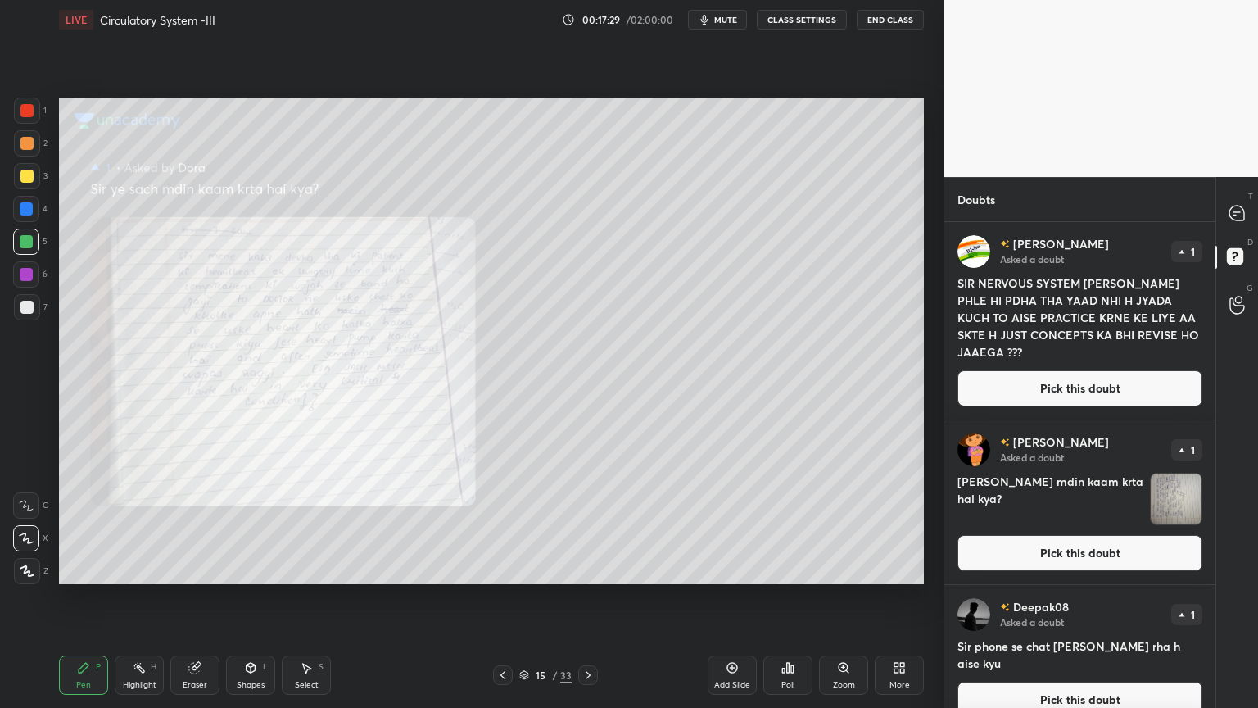
click at [736, 20] on span "mute" at bounding box center [725, 19] width 23 height 11
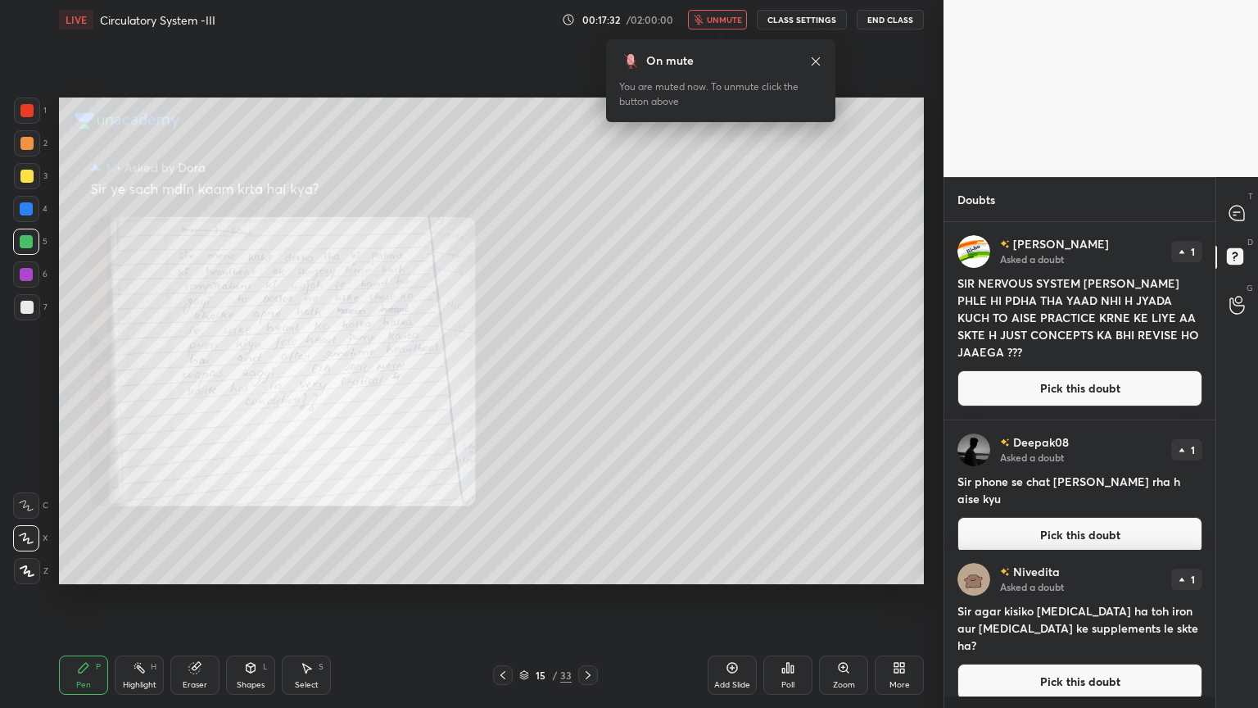
click at [731, 25] on button "unmute" at bounding box center [717, 20] width 59 height 20
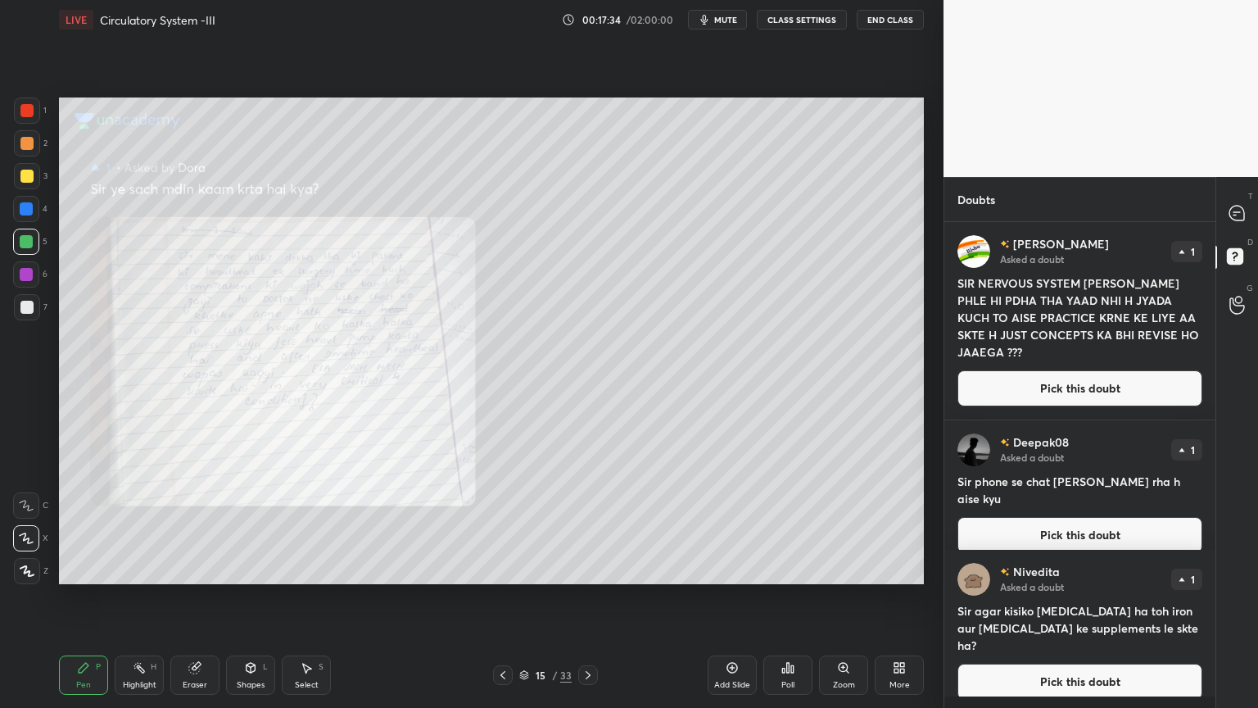
click at [849, 569] on icon at bounding box center [843, 667] width 13 height 13
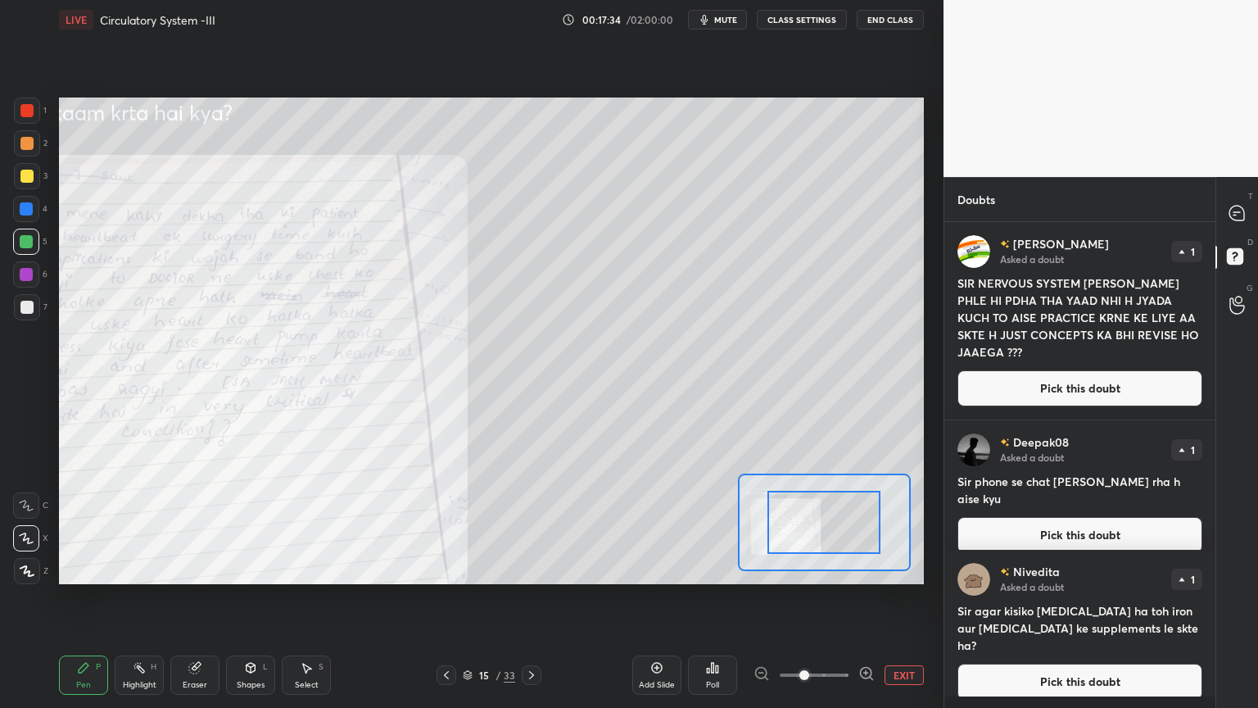
click at [851, 569] on div at bounding box center [814, 675] width 121 height 20
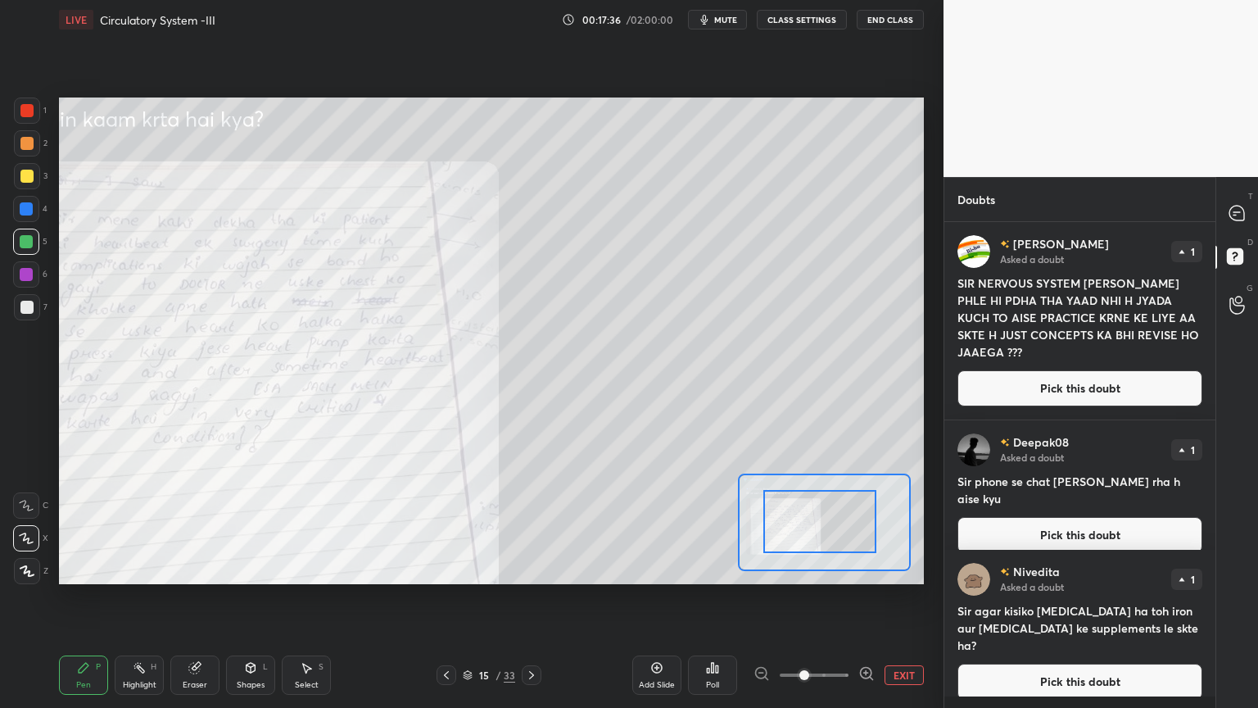
drag, startPoint x: 829, startPoint y: 530, endPoint x: 803, endPoint y: 528, distance: 26.3
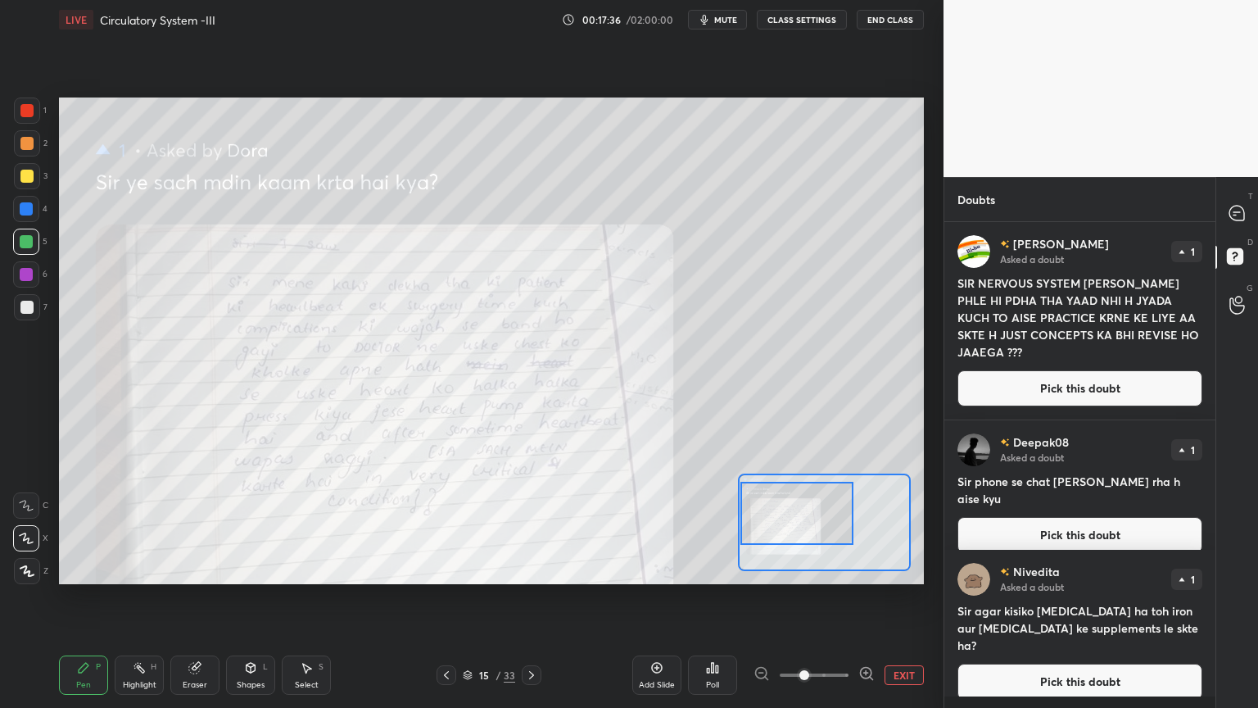
drag, startPoint x: 815, startPoint y: 527, endPoint x: 796, endPoint y: 523, distance: 19.3
click at [796, 520] on div at bounding box center [797, 513] width 113 height 63
click at [868, 569] on icon at bounding box center [867, 673] width 16 height 16
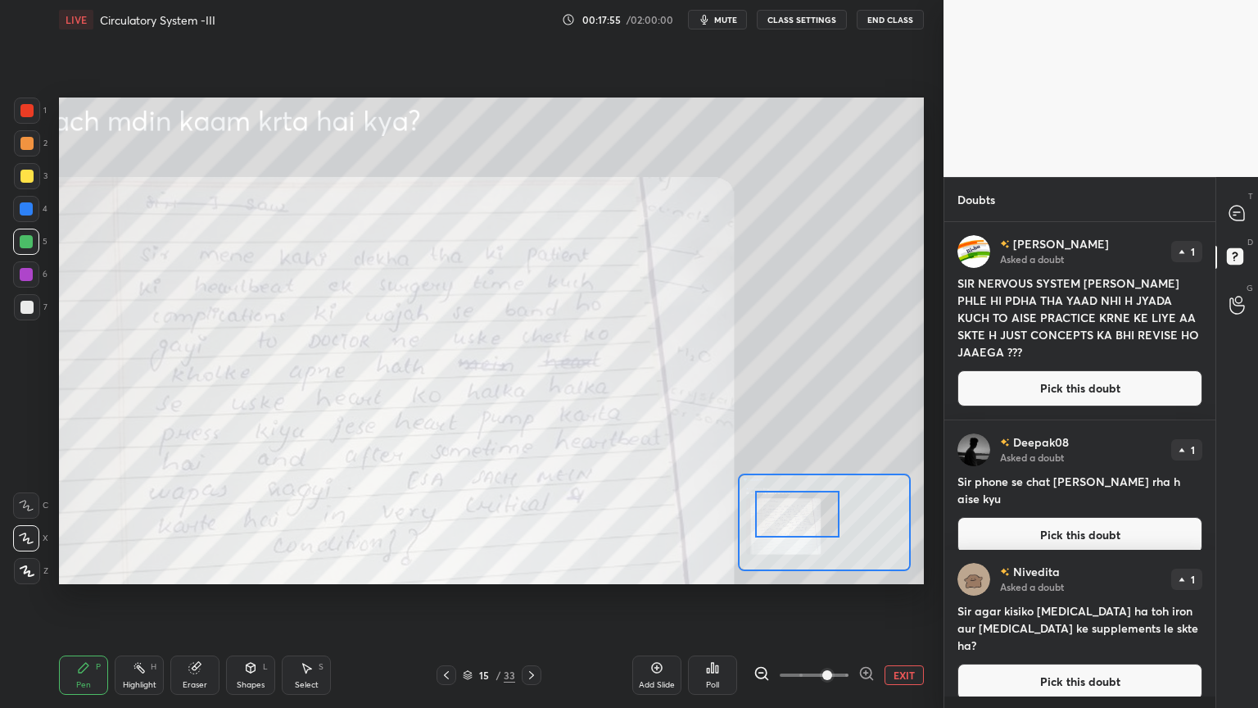
click at [893, 569] on button "EXIT" at bounding box center [904, 675] width 39 height 20
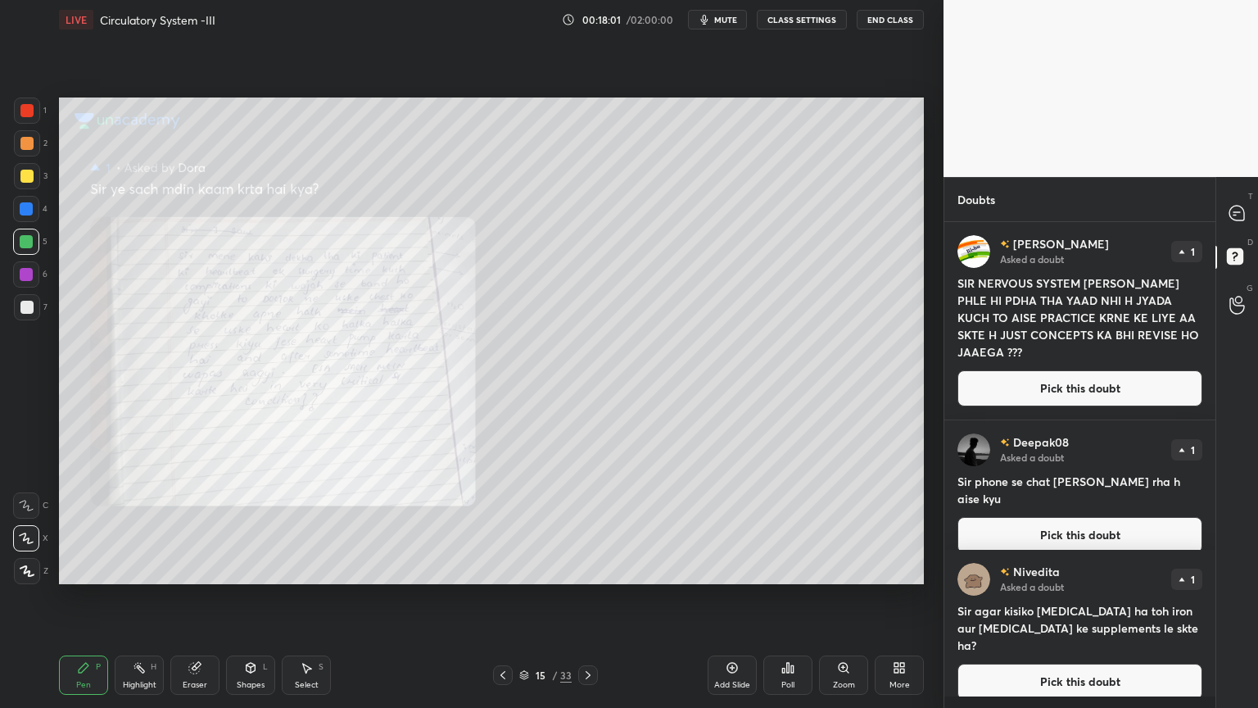
click at [1066, 387] on button "Pick this doubt" at bounding box center [1080, 388] width 245 height 36
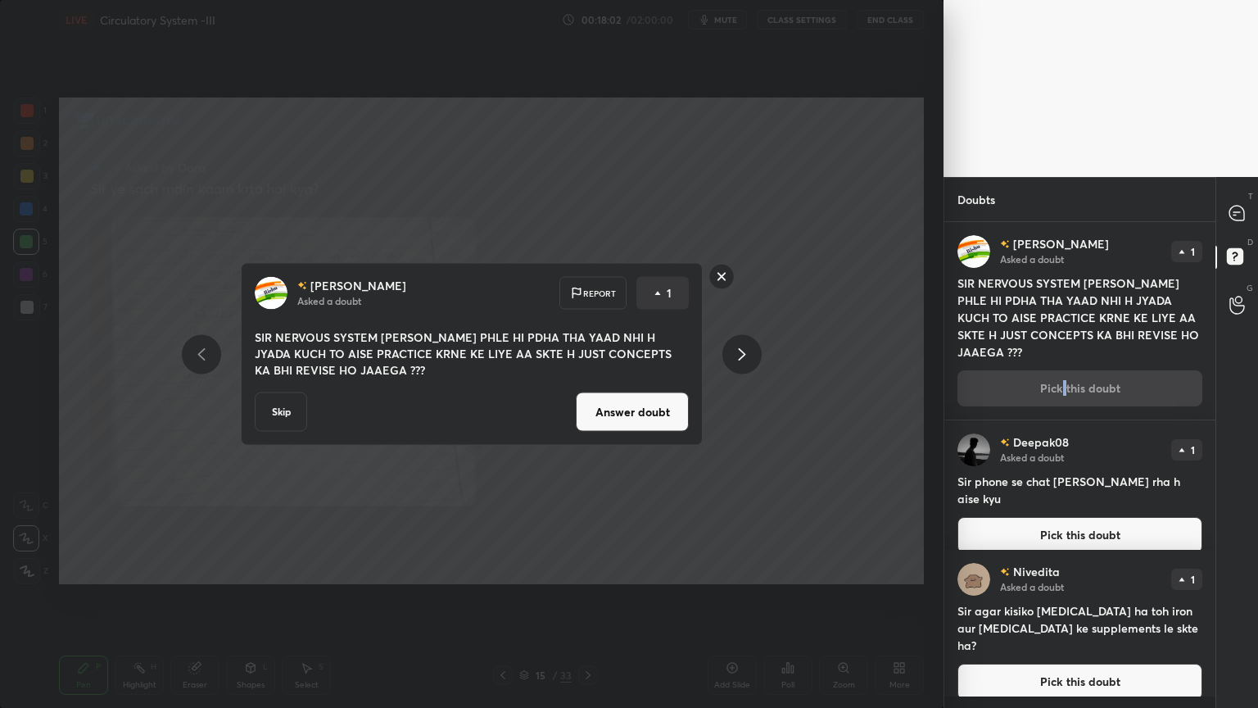
drag, startPoint x: 685, startPoint y: 403, endPoint x: 679, endPoint y: 410, distance: 8.7
click at [682, 407] on button "Answer doubt" at bounding box center [632, 411] width 113 height 39
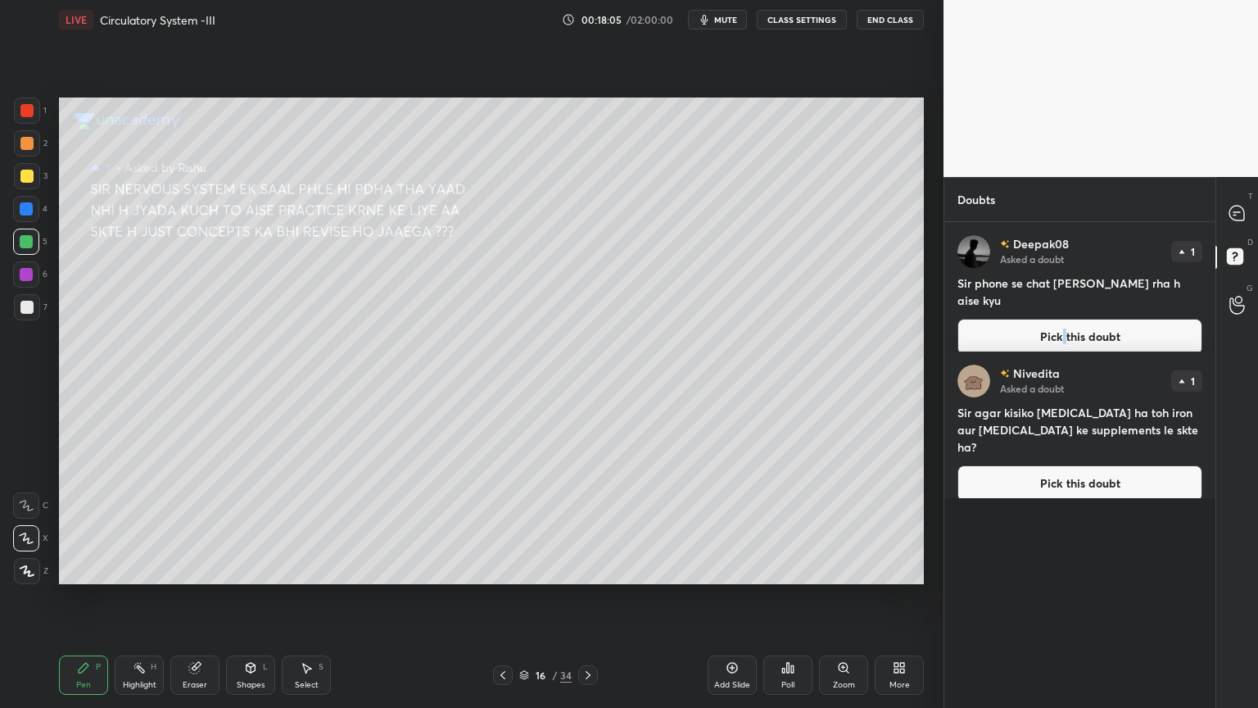
click at [721, 16] on span "mute" at bounding box center [725, 19] width 23 height 11
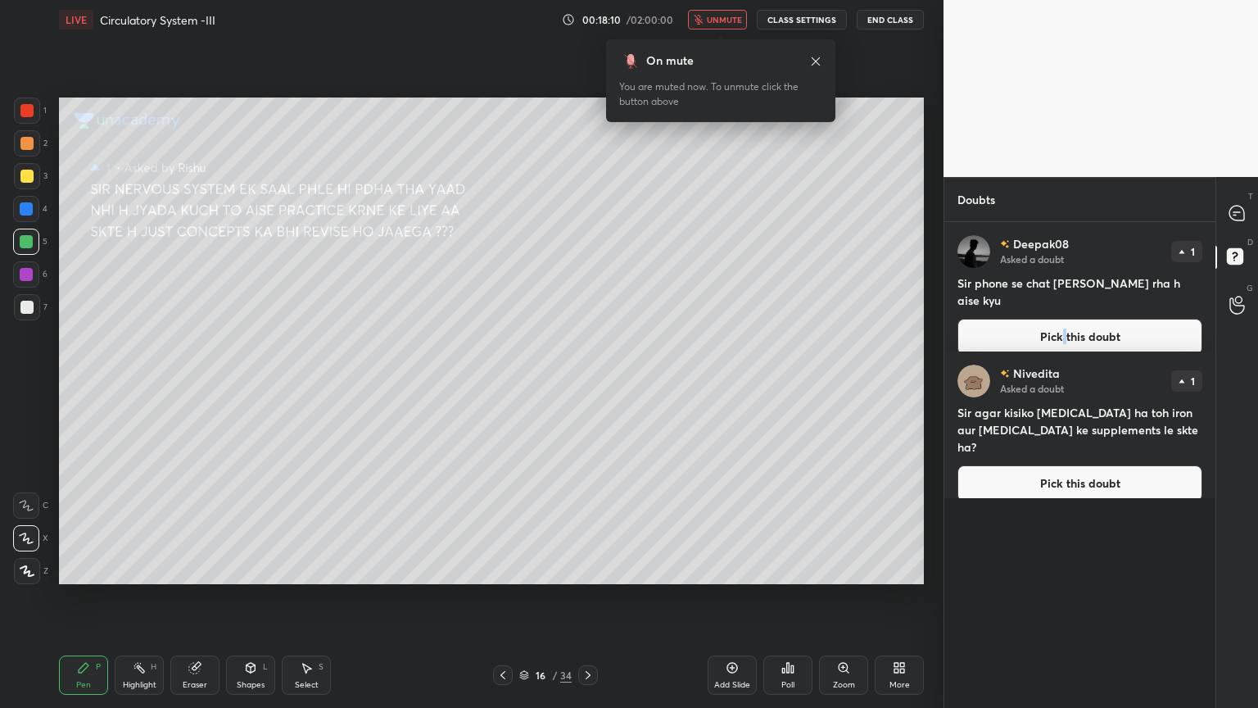
click at [734, 21] on span "unmute" at bounding box center [724, 19] width 35 height 11
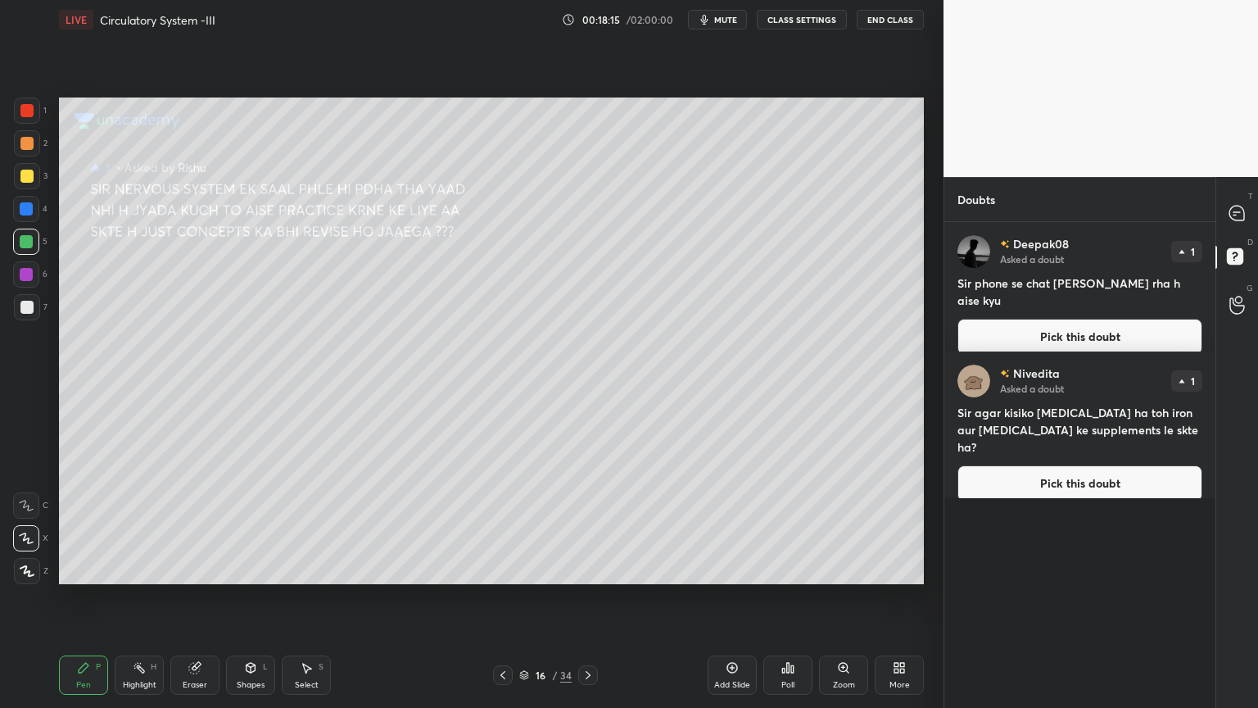
click at [1040, 319] on button "Pick this doubt" at bounding box center [1080, 337] width 245 height 36
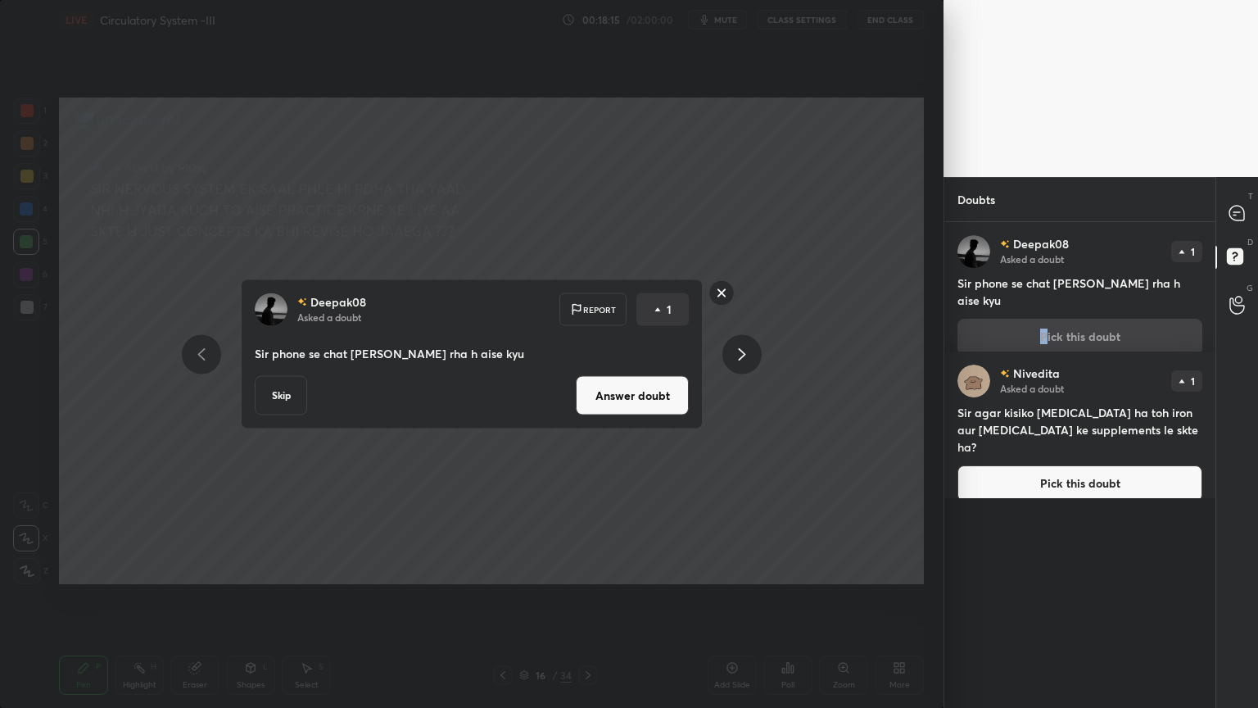
click at [668, 399] on button "Answer doubt" at bounding box center [632, 395] width 113 height 39
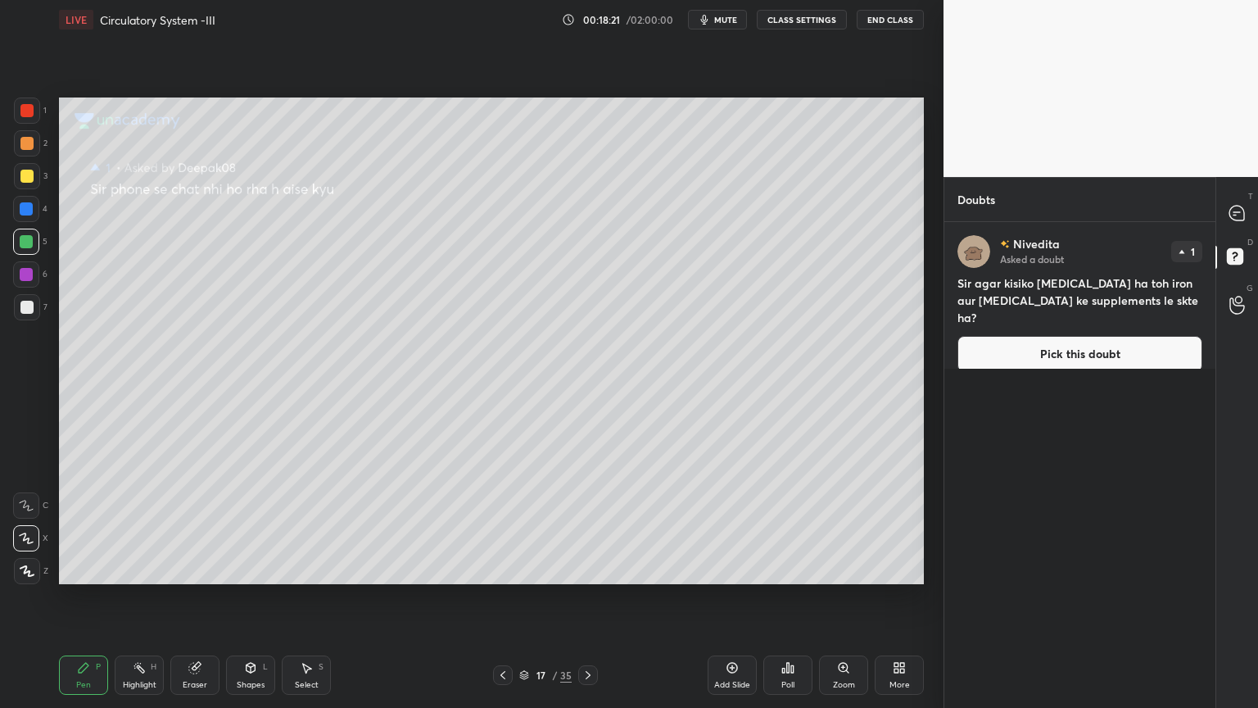
drag, startPoint x: 1072, startPoint y: 331, endPoint x: 1066, endPoint y: 324, distance: 8.7
click at [1068, 336] on button "Pick this doubt" at bounding box center [1080, 354] width 245 height 36
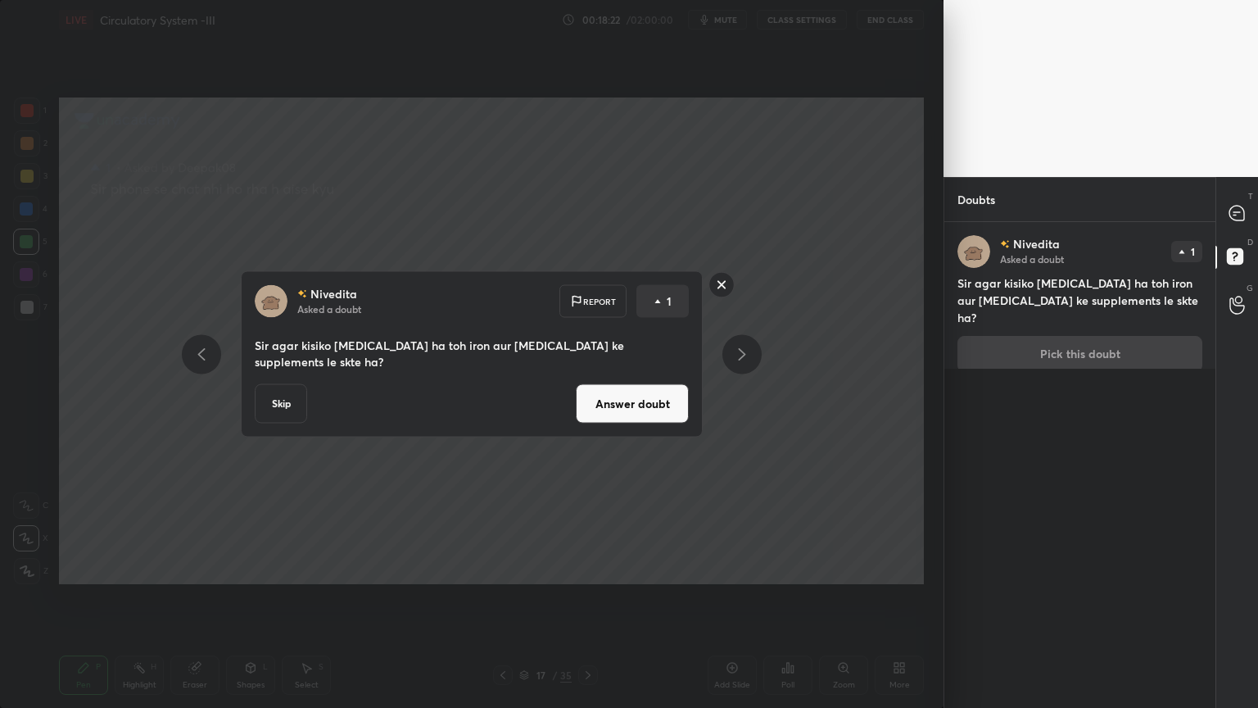
click at [655, 397] on button "Answer doubt" at bounding box center [632, 403] width 113 height 39
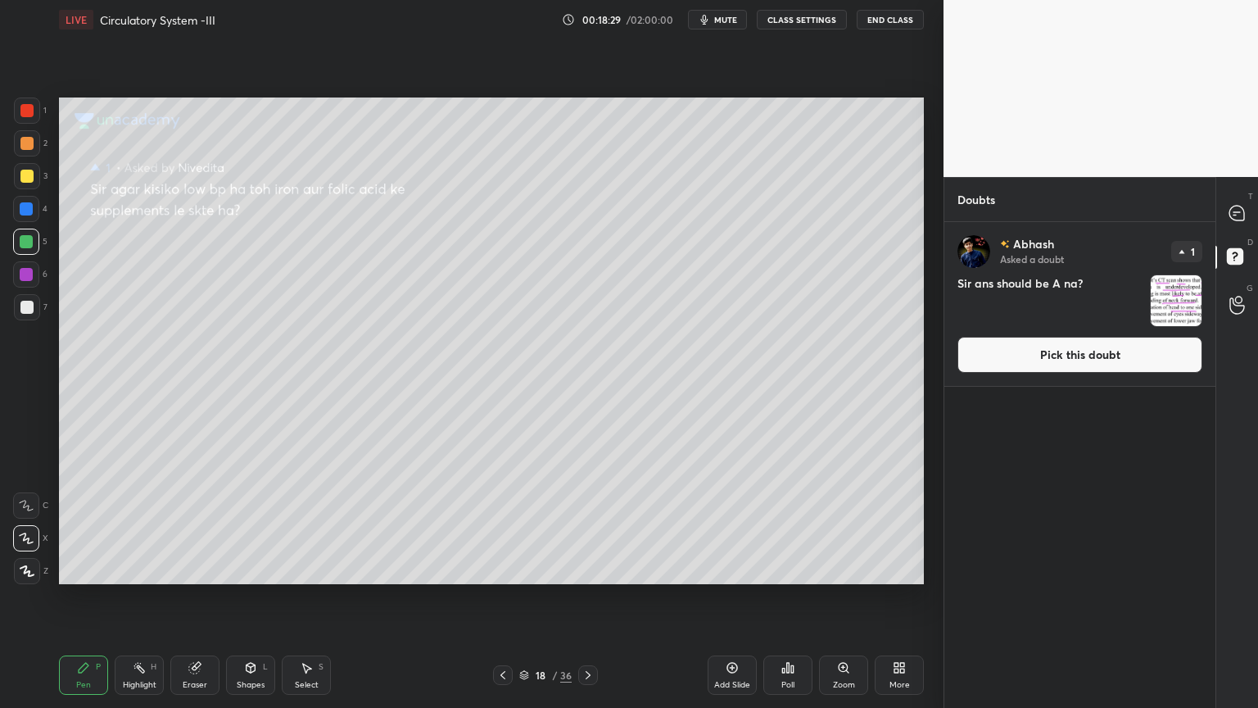
drag, startPoint x: 1063, startPoint y: 356, endPoint x: 1048, endPoint y: 358, distance: 14.8
click at [1061, 354] on button "Pick this doubt" at bounding box center [1080, 355] width 245 height 36
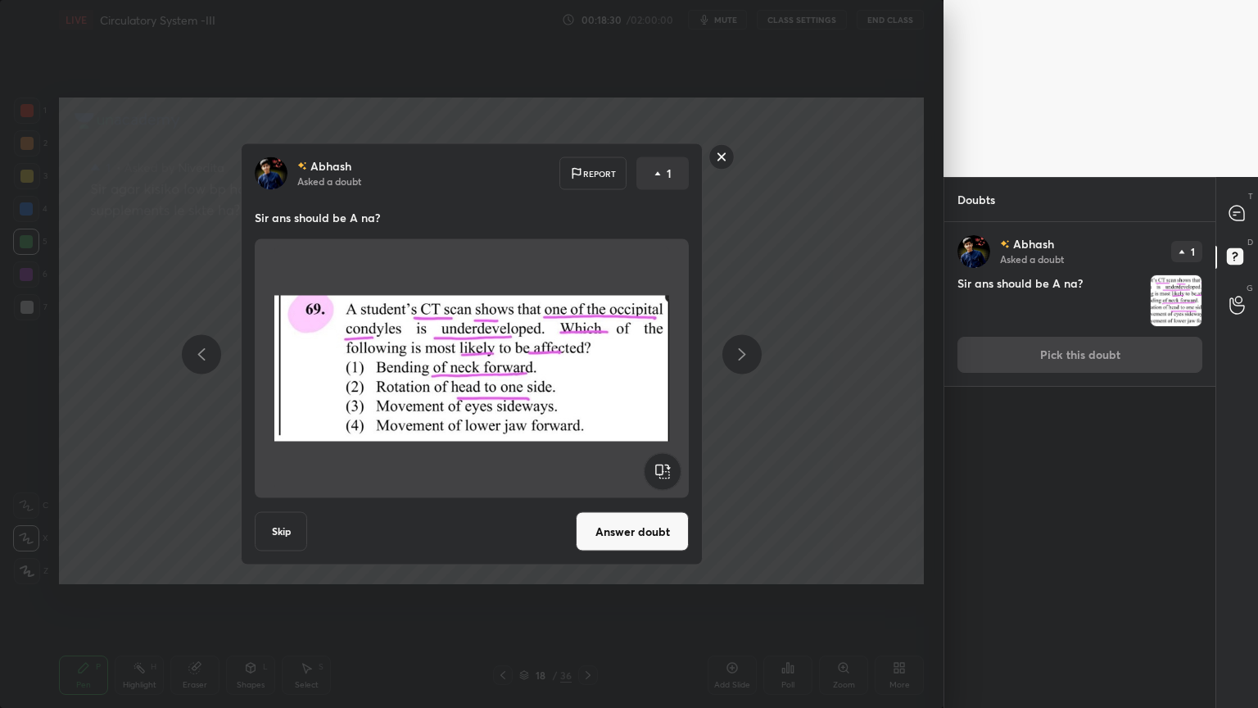
drag, startPoint x: 662, startPoint y: 540, endPoint x: 657, endPoint y: 528, distance: 12.5
click at [664, 537] on button "Answer doubt" at bounding box center [632, 531] width 113 height 39
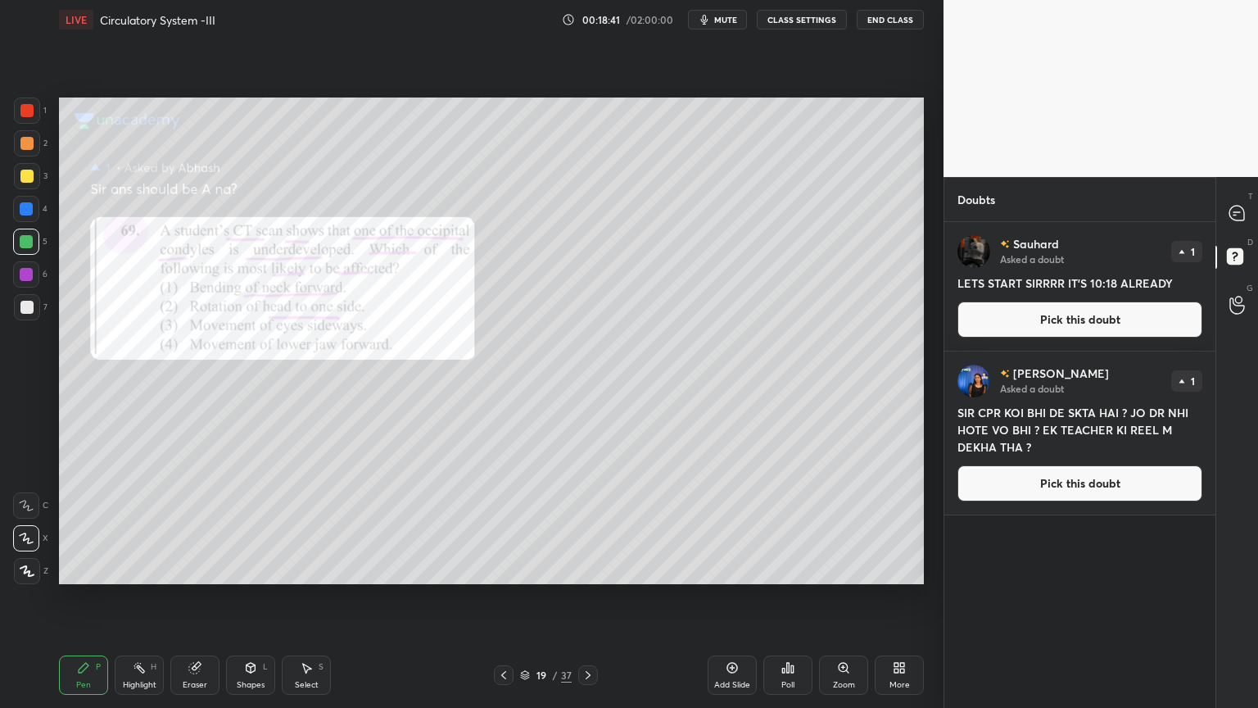
click at [25, 116] on div at bounding box center [27, 110] width 26 height 26
click at [1072, 327] on button "Pick this doubt" at bounding box center [1080, 319] width 245 height 36
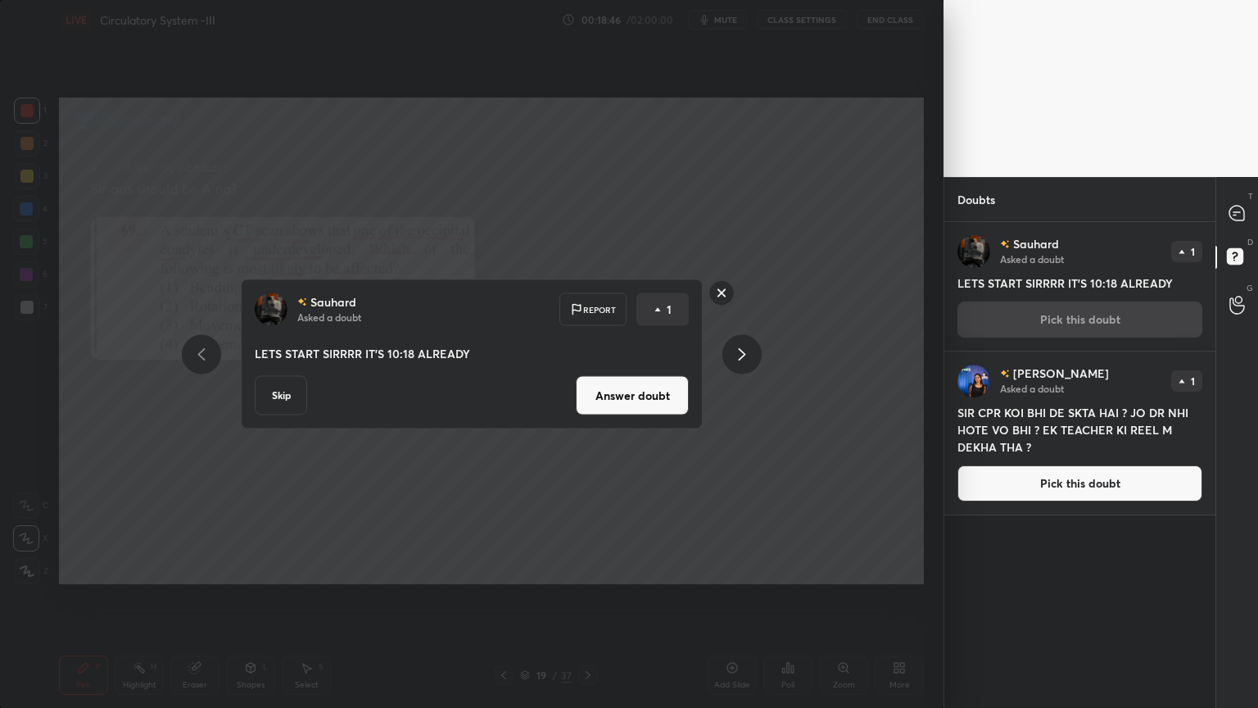
drag, startPoint x: 661, startPoint y: 393, endPoint x: 673, endPoint y: 386, distance: 13.6
click at [667, 393] on button "Answer doubt" at bounding box center [632, 395] width 113 height 39
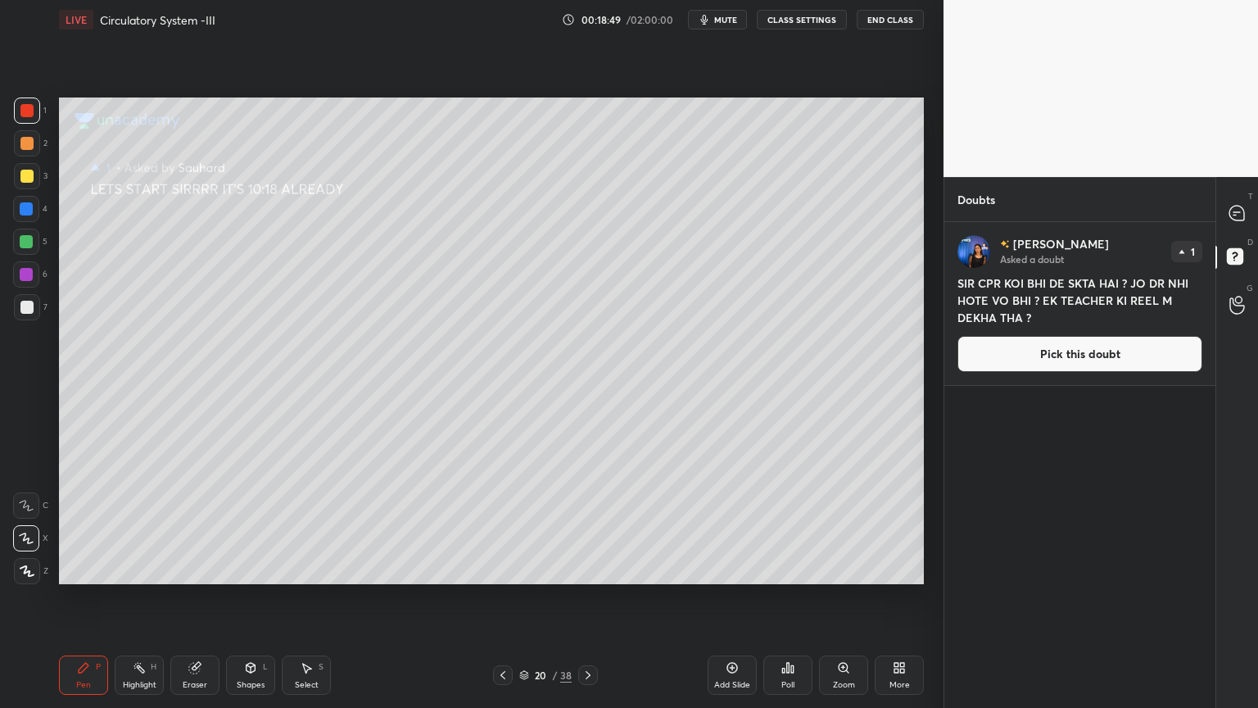
click at [1056, 359] on button "Pick this doubt" at bounding box center [1080, 354] width 245 height 36
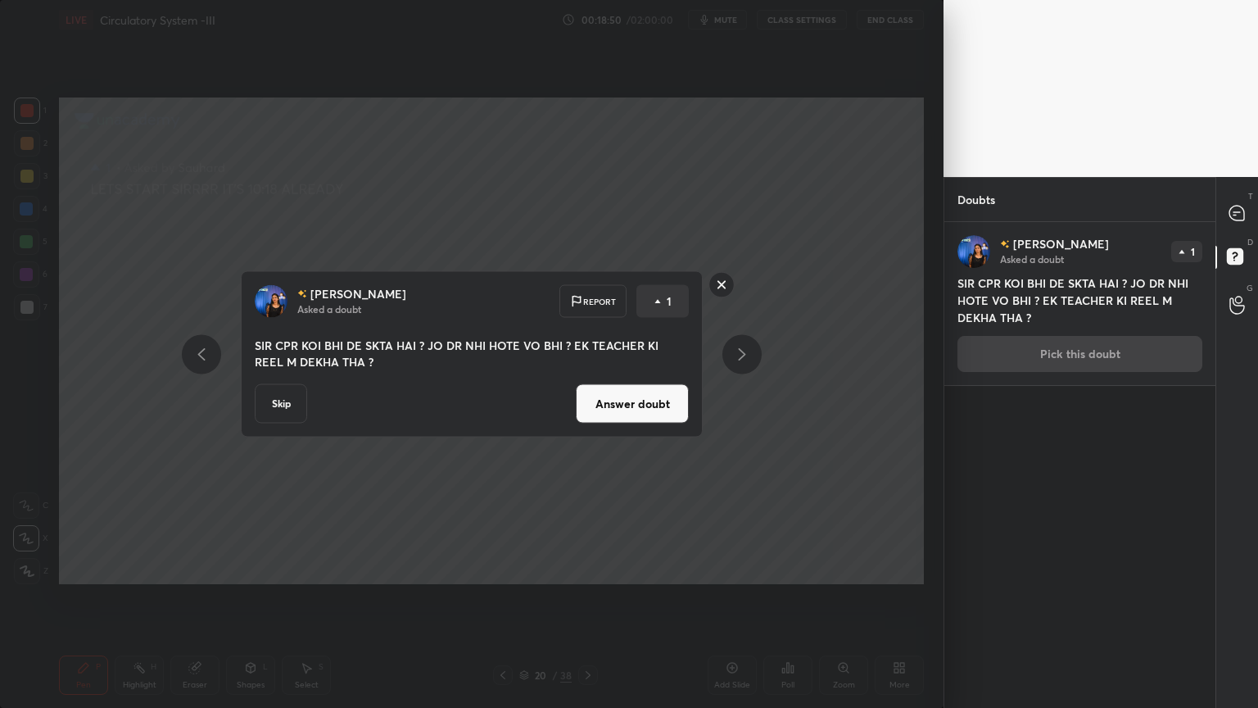
drag, startPoint x: 651, startPoint y: 406, endPoint x: 660, endPoint y: 402, distance: 9.9
click at [651, 406] on button "Answer doubt" at bounding box center [632, 403] width 113 height 39
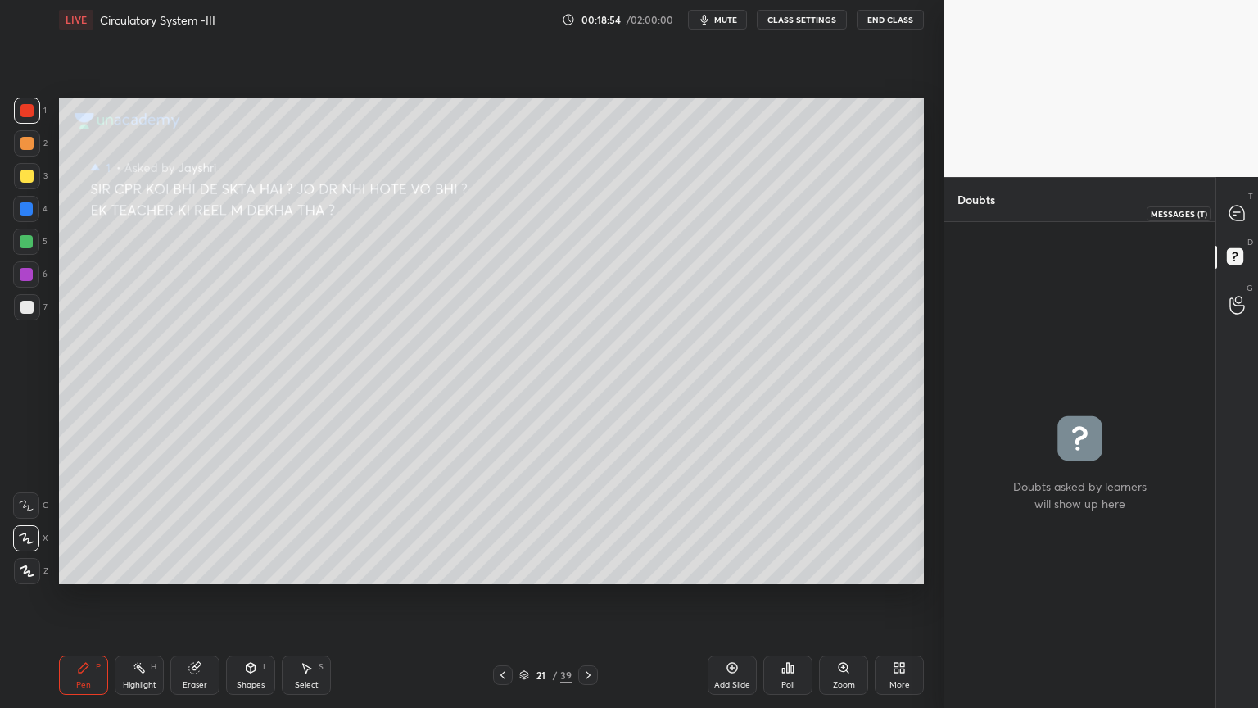
click at [1243, 205] on icon at bounding box center [1237, 213] width 17 height 17
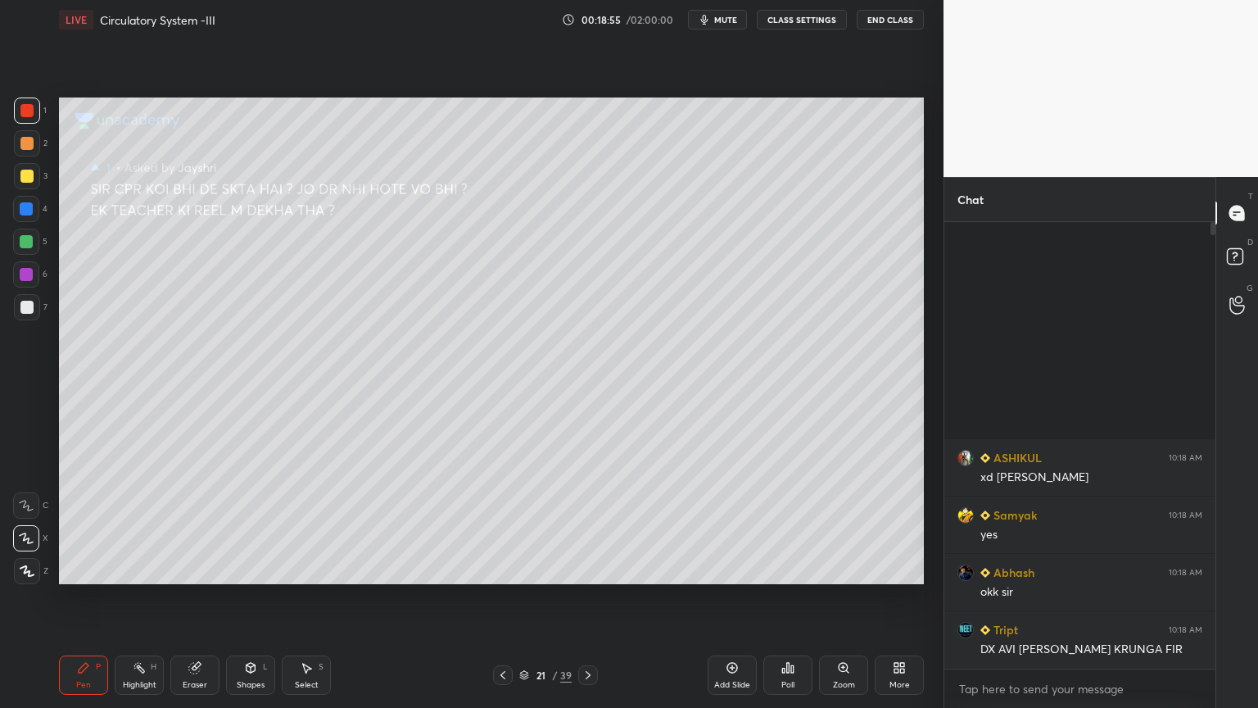
scroll to position [442, 266]
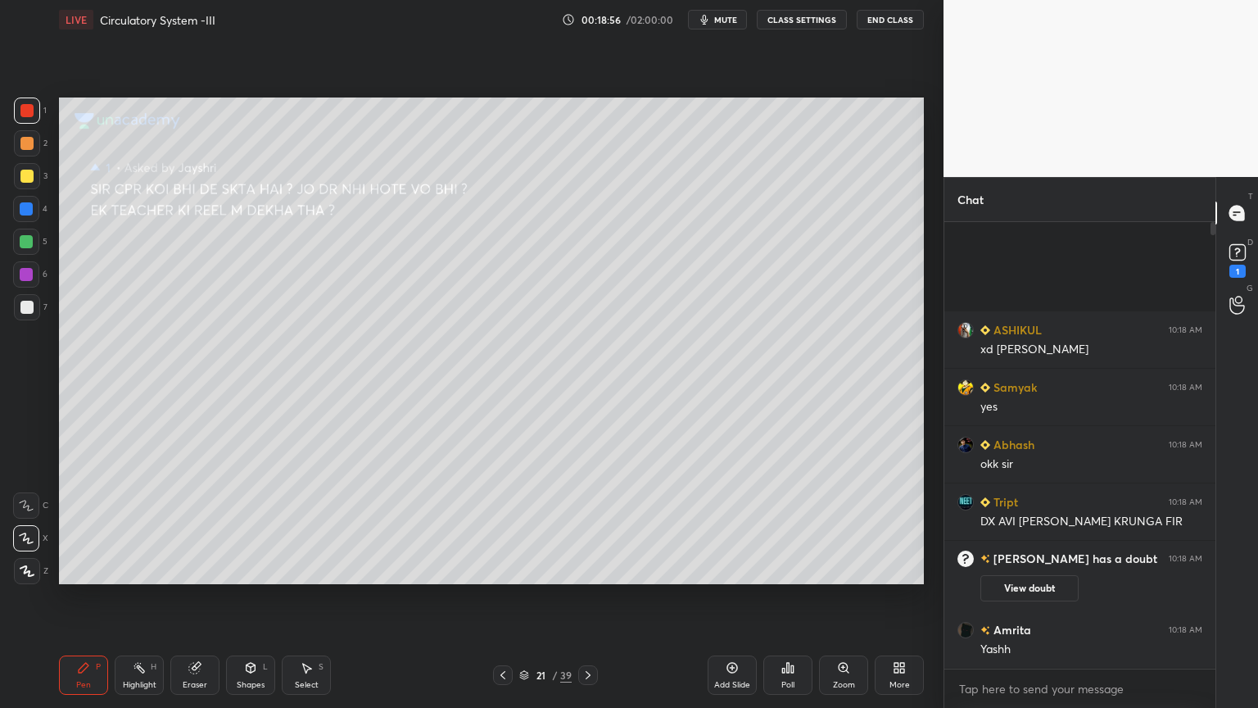
click at [522, 569] on icon at bounding box center [524, 675] width 10 height 10
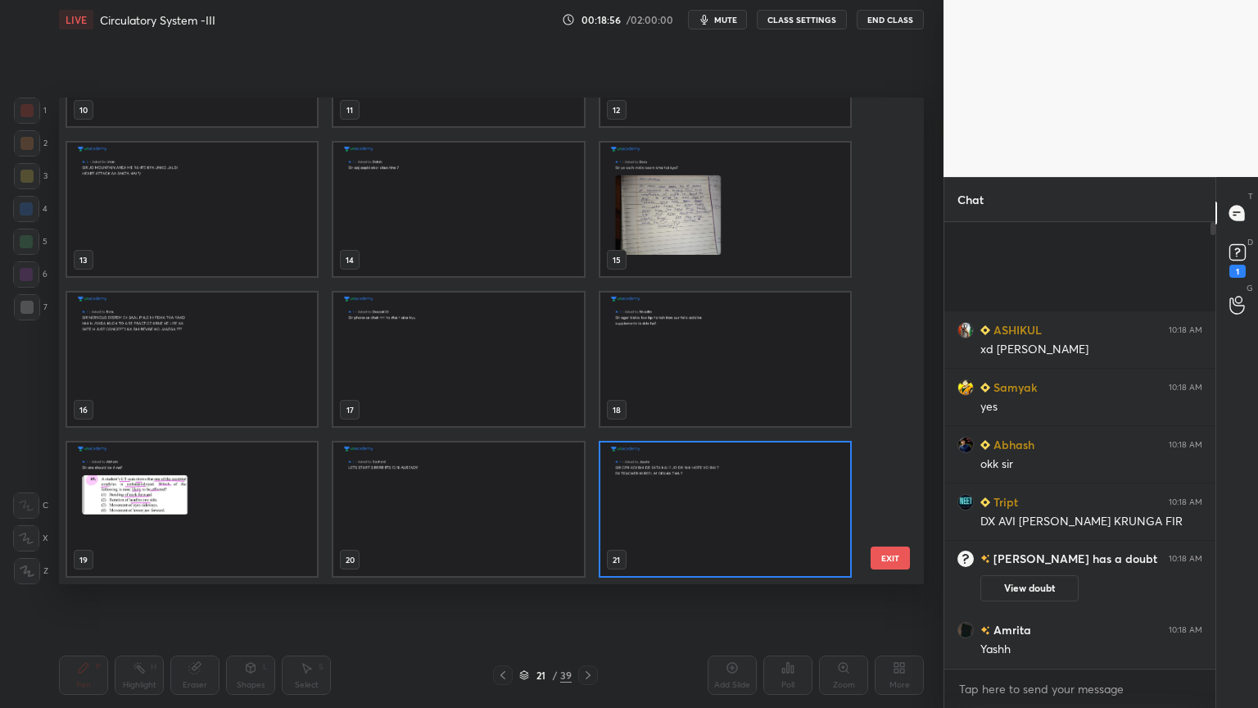
scroll to position [482, 857]
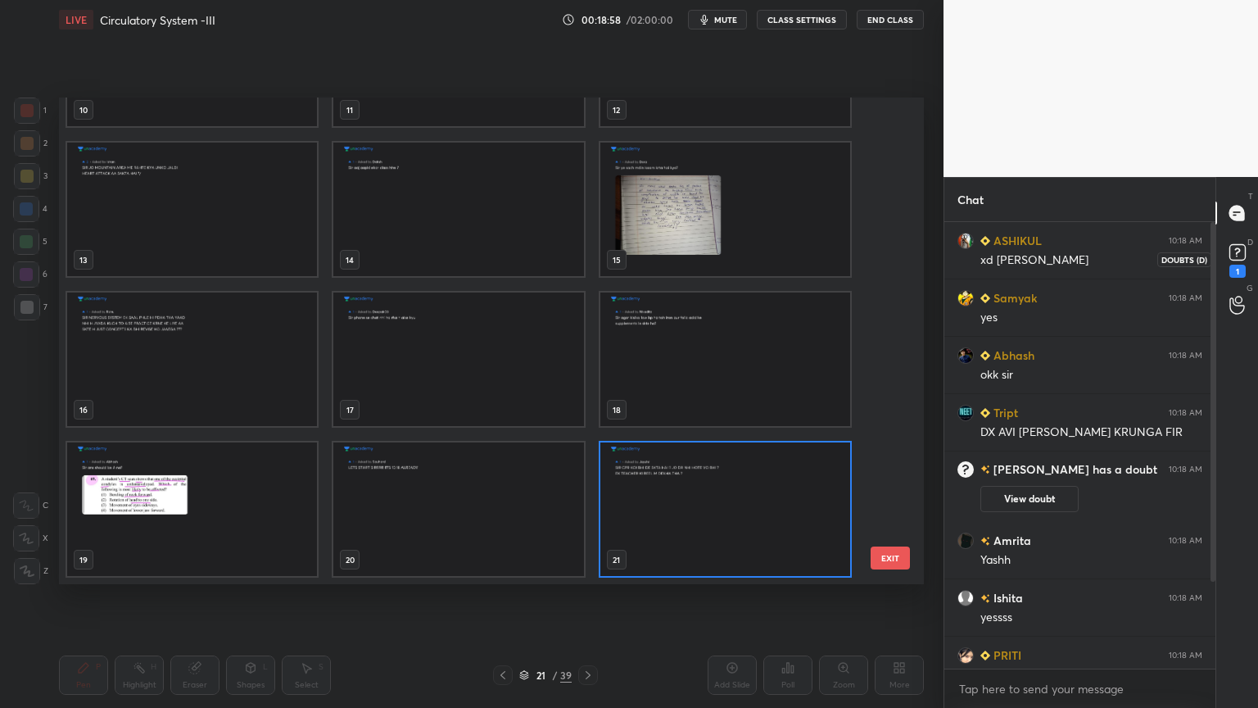
click at [1236, 256] on icon at bounding box center [1238, 252] width 25 height 25
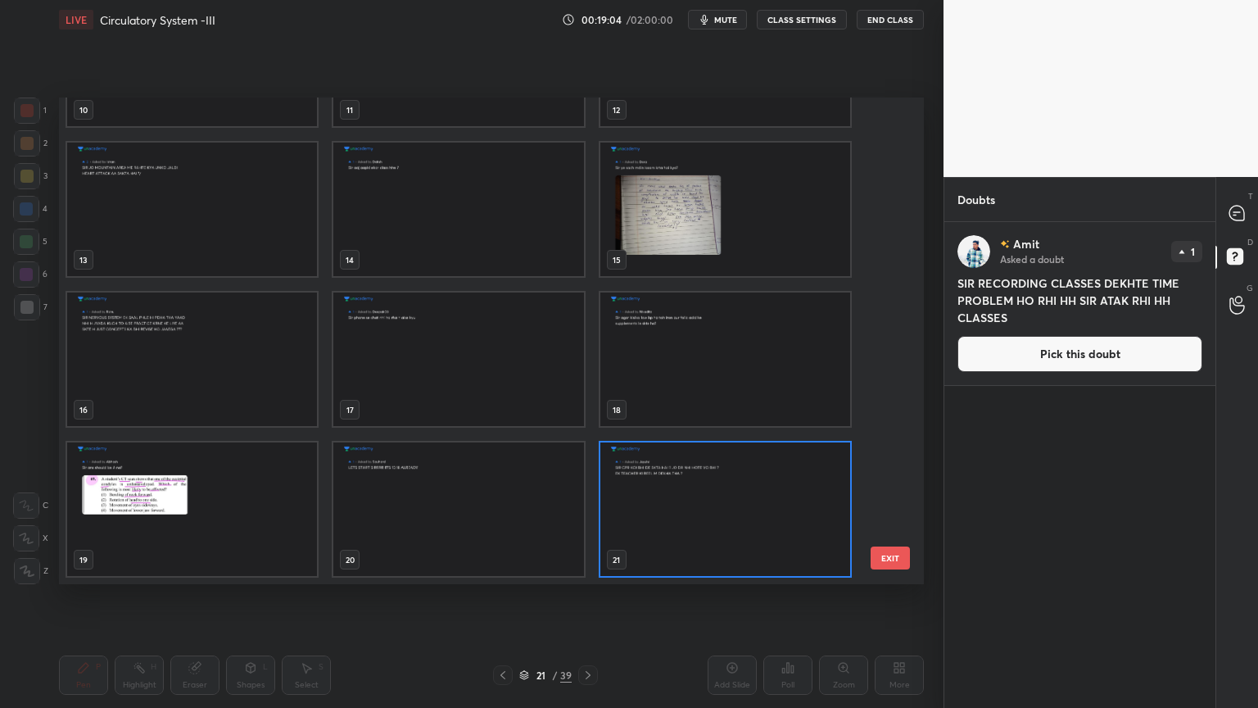
drag, startPoint x: 898, startPoint y: 301, endPoint x: 897, endPoint y: 251, distance: 50.0
click at [897, 251] on div "10 11 12 13 14 15 16 17 18 19 20 21 22 23 24 25 26 27 EXIT" at bounding box center [491, 340] width 865 height 487
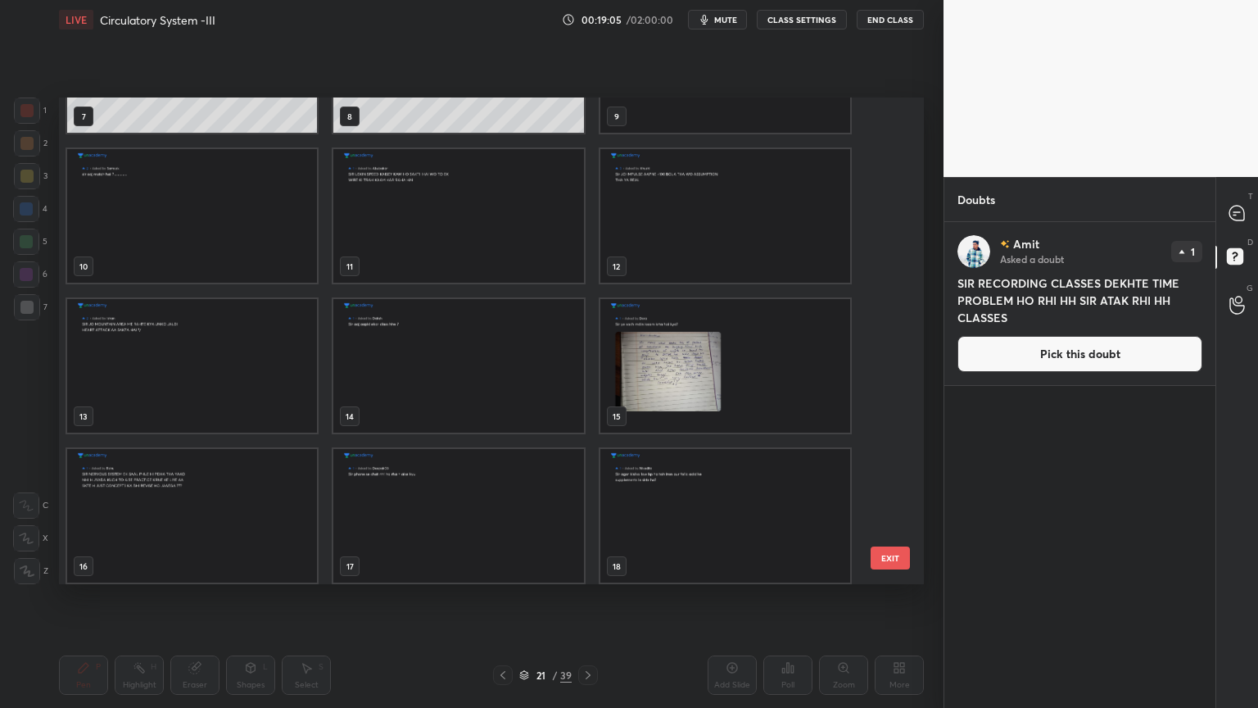
click at [1033, 347] on button "Pick this doubt" at bounding box center [1080, 354] width 245 height 36
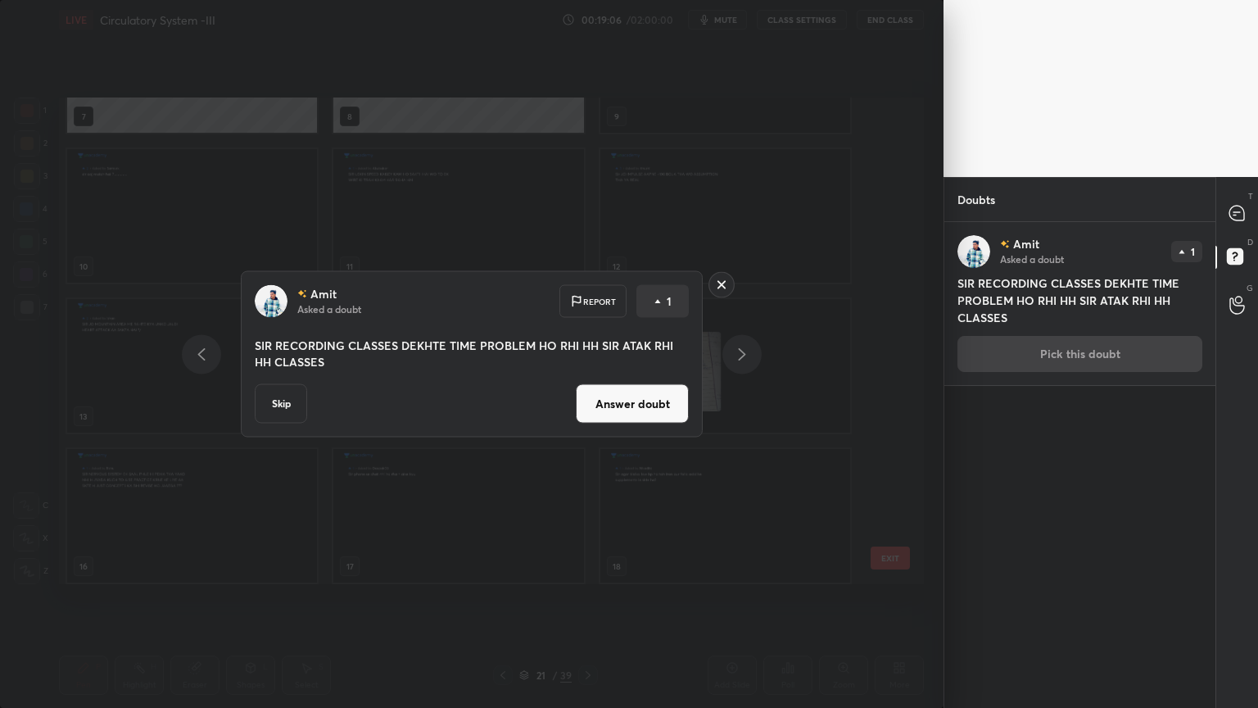
click at [675, 392] on button "Answer doubt" at bounding box center [632, 403] width 113 height 39
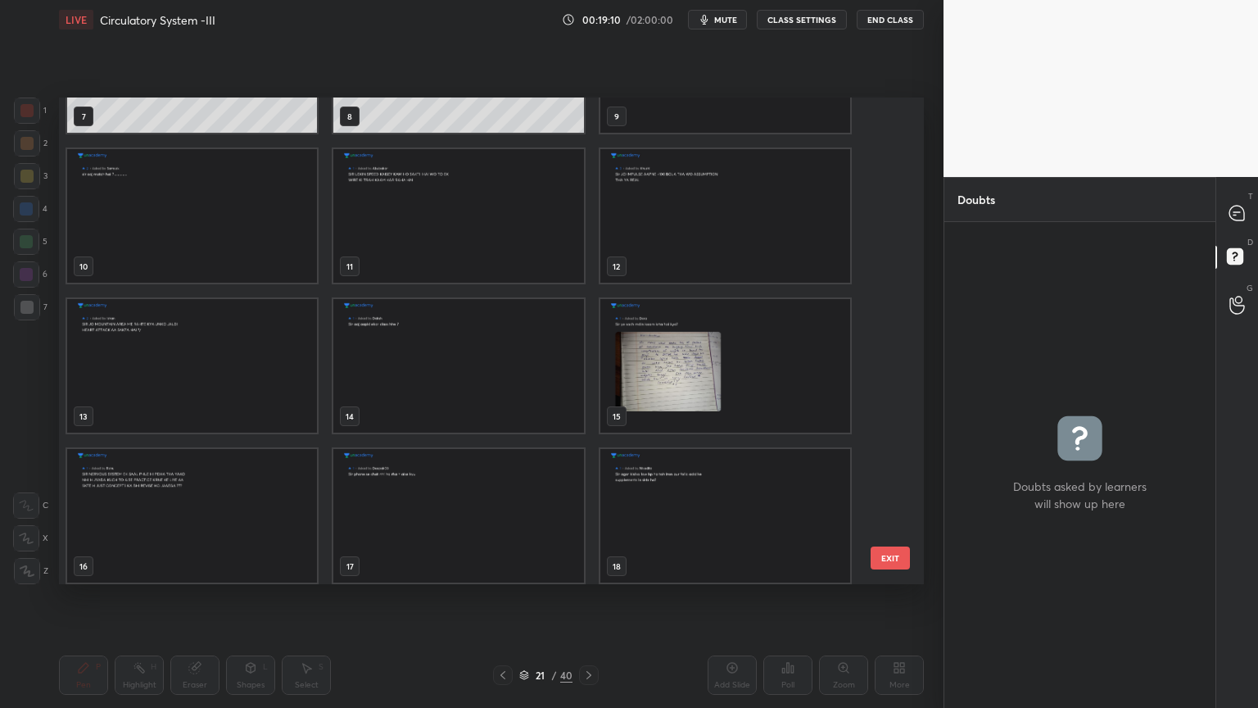
drag, startPoint x: 895, startPoint y: 281, endPoint x: 889, endPoint y: 368, distance: 87.1
click at [904, 410] on div "4 5 6 7 8 9 10 11 12 13 14 15 16 17 18 EXIT" at bounding box center [491, 340] width 865 height 487
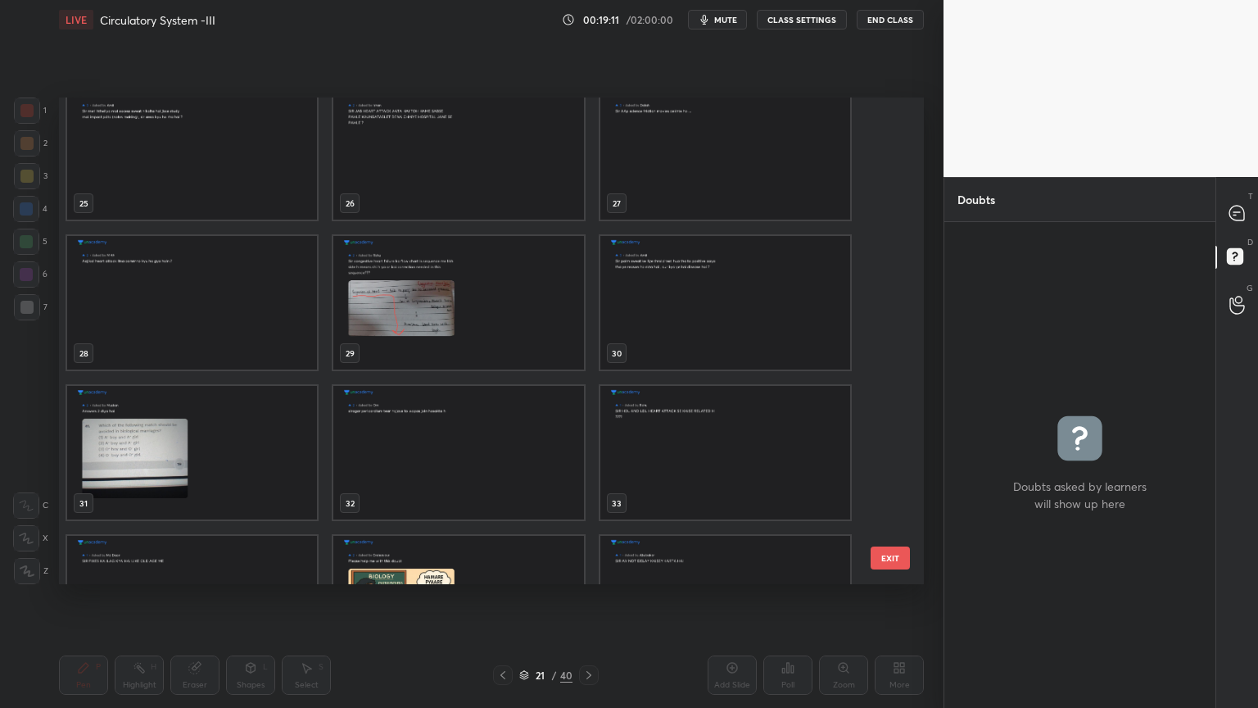
scroll to position [1461, 0]
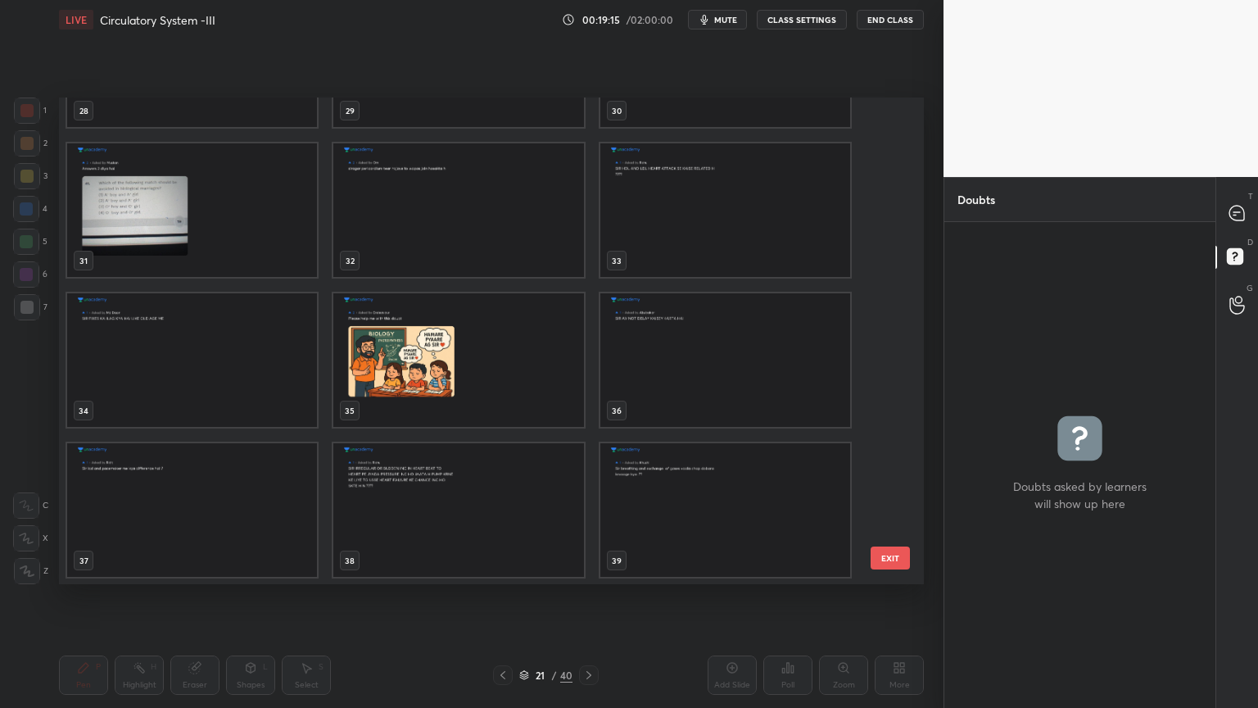
click at [818, 460] on img "grid" at bounding box center [725, 510] width 250 height 134
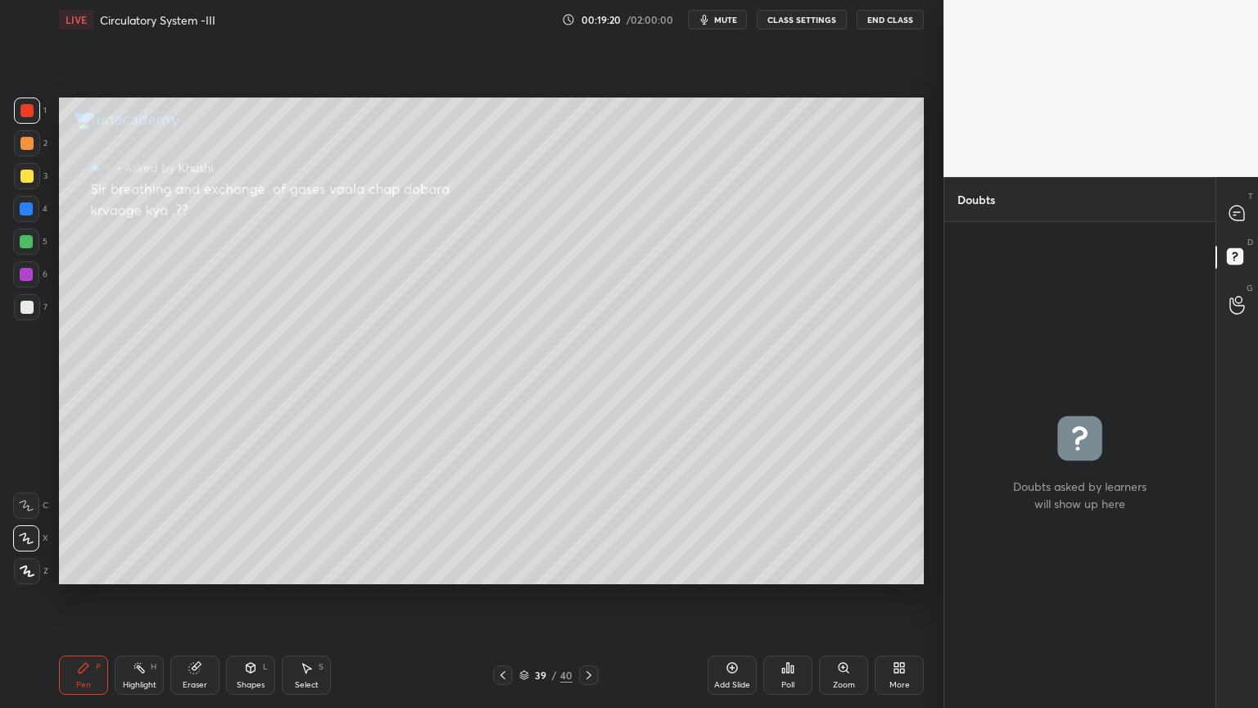
click at [525, 569] on icon at bounding box center [524, 675] width 10 height 10
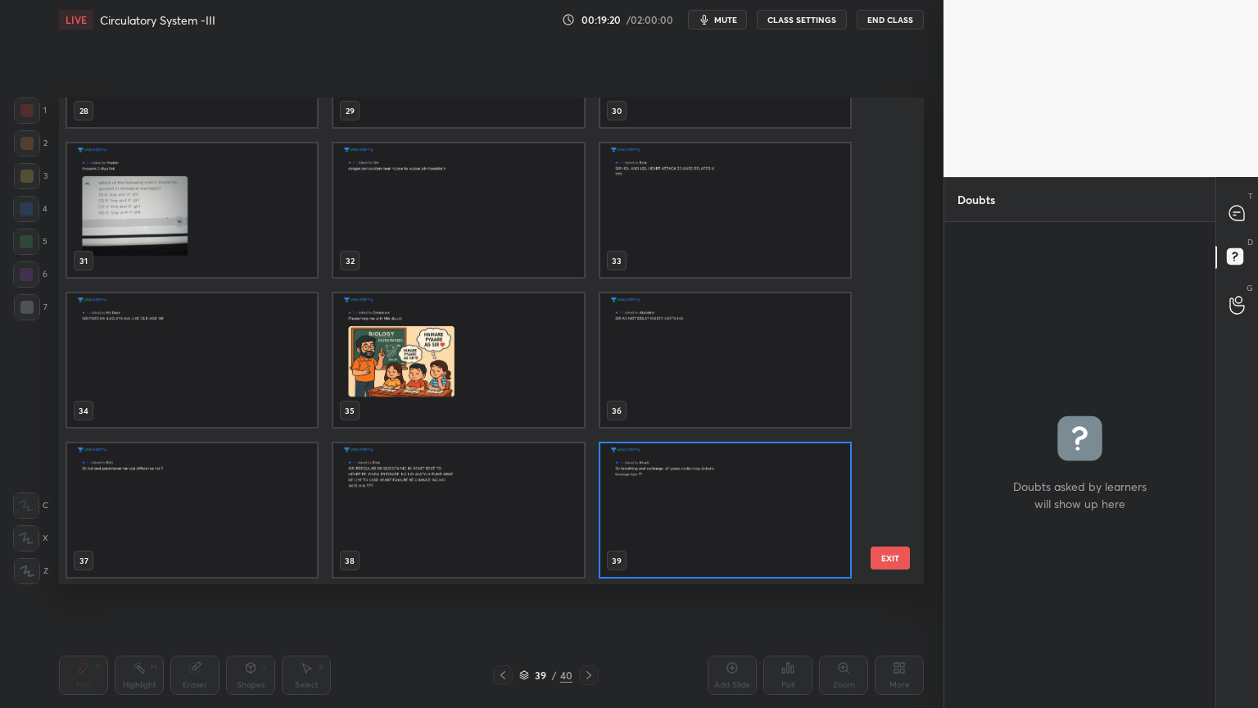
scroll to position [482, 857]
drag, startPoint x: 886, startPoint y: 433, endPoint x: 863, endPoint y: 334, distance: 101.9
click at [863, 334] on div "25 26 27 28 29 30 31 32 33 34 35 36 37 38 39" at bounding box center [477, 340] width 836 height 487
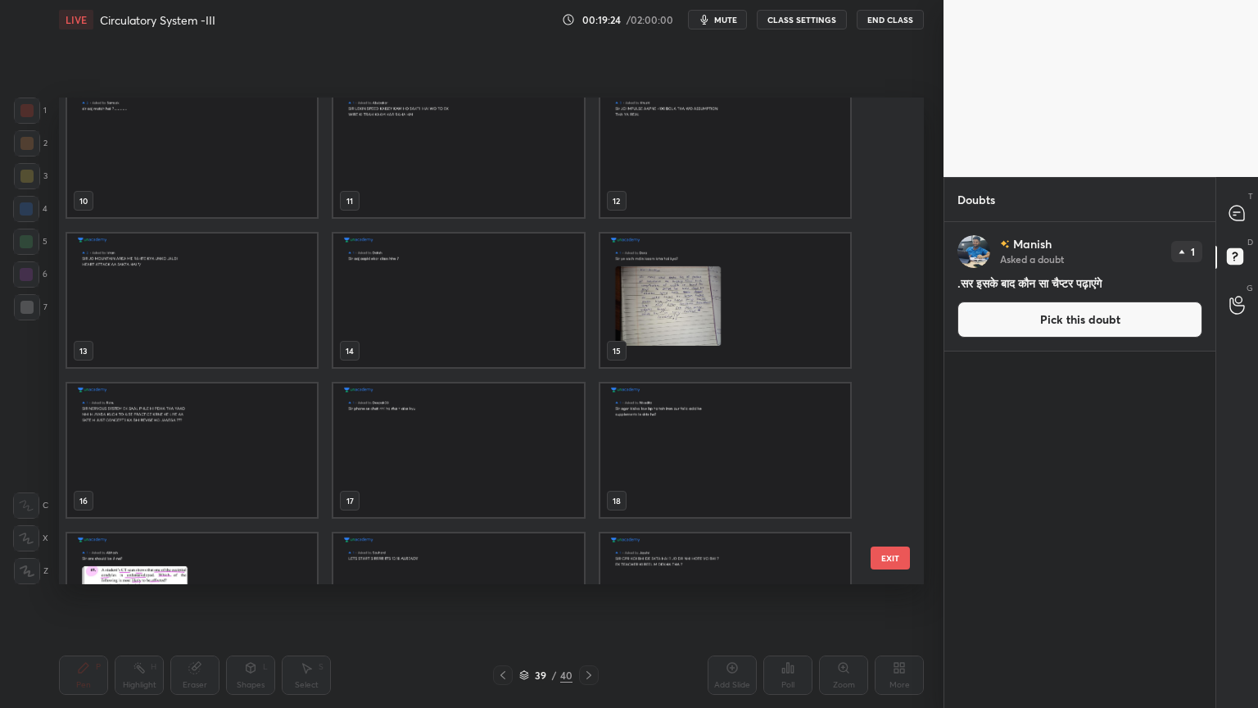
scroll to position [0, 0]
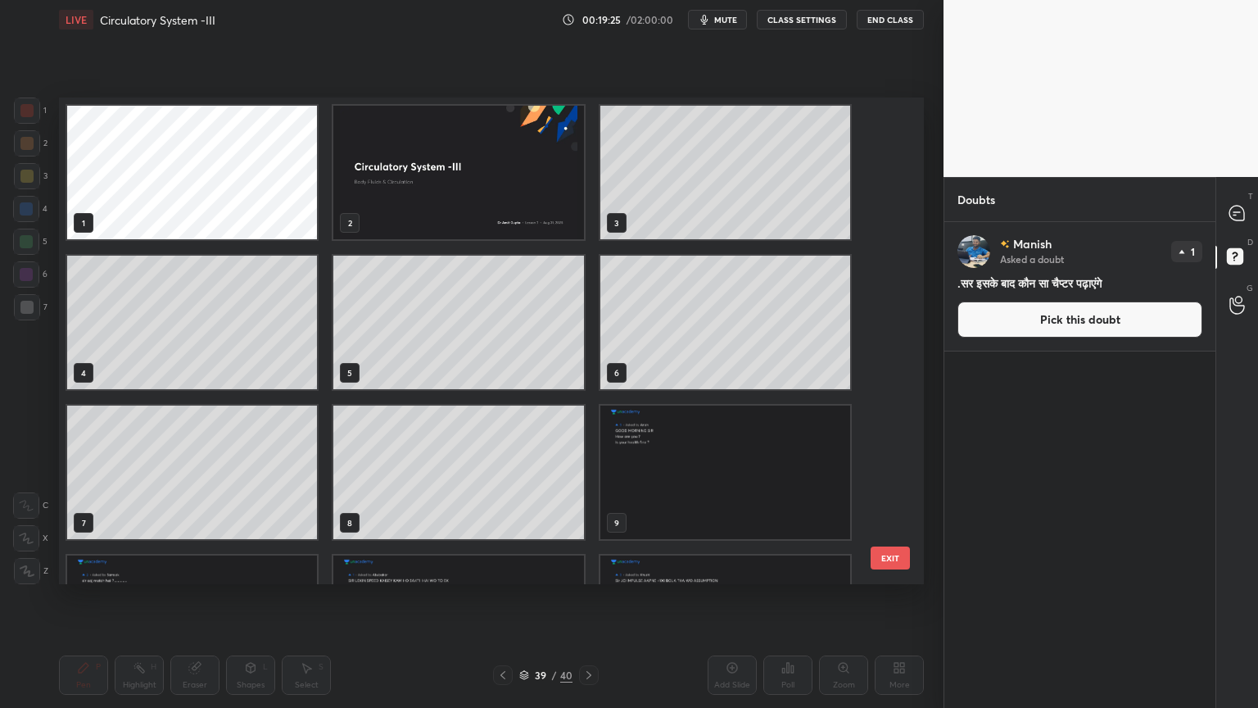
click at [514, 203] on img "grid" at bounding box center [458, 173] width 250 height 134
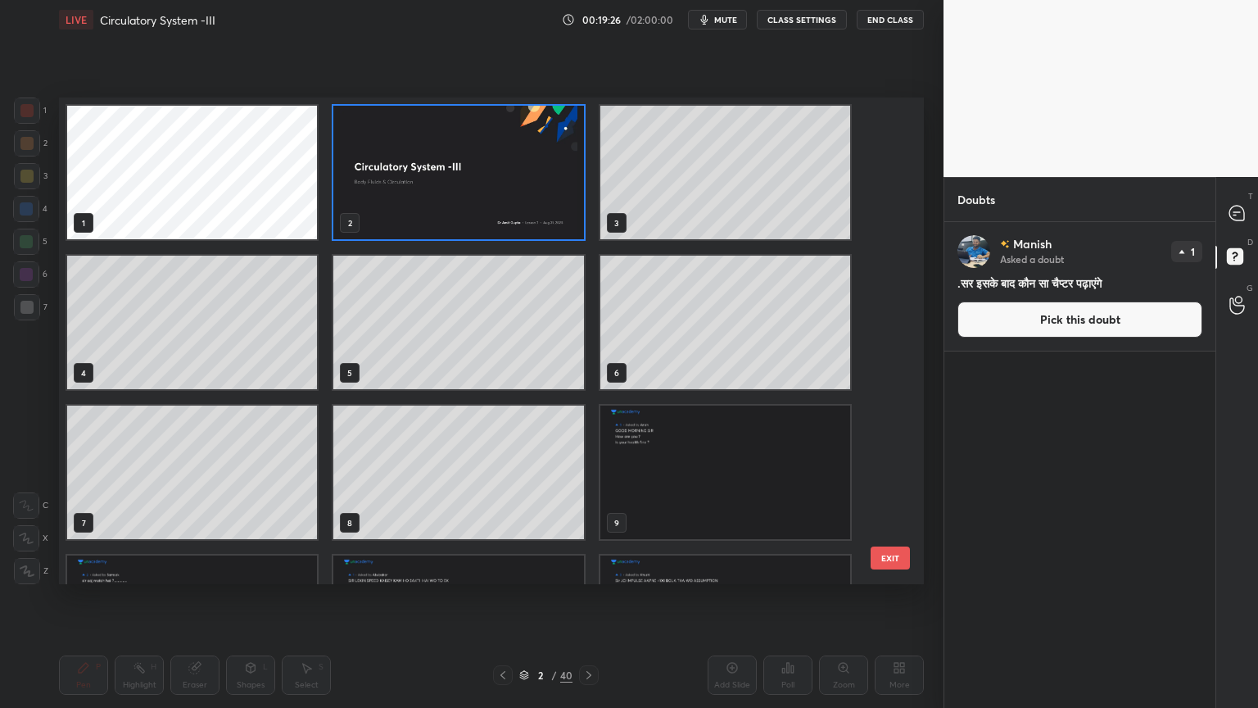
click at [514, 203] on img "grid" at bounding box center [458, 173] width 250 height 134
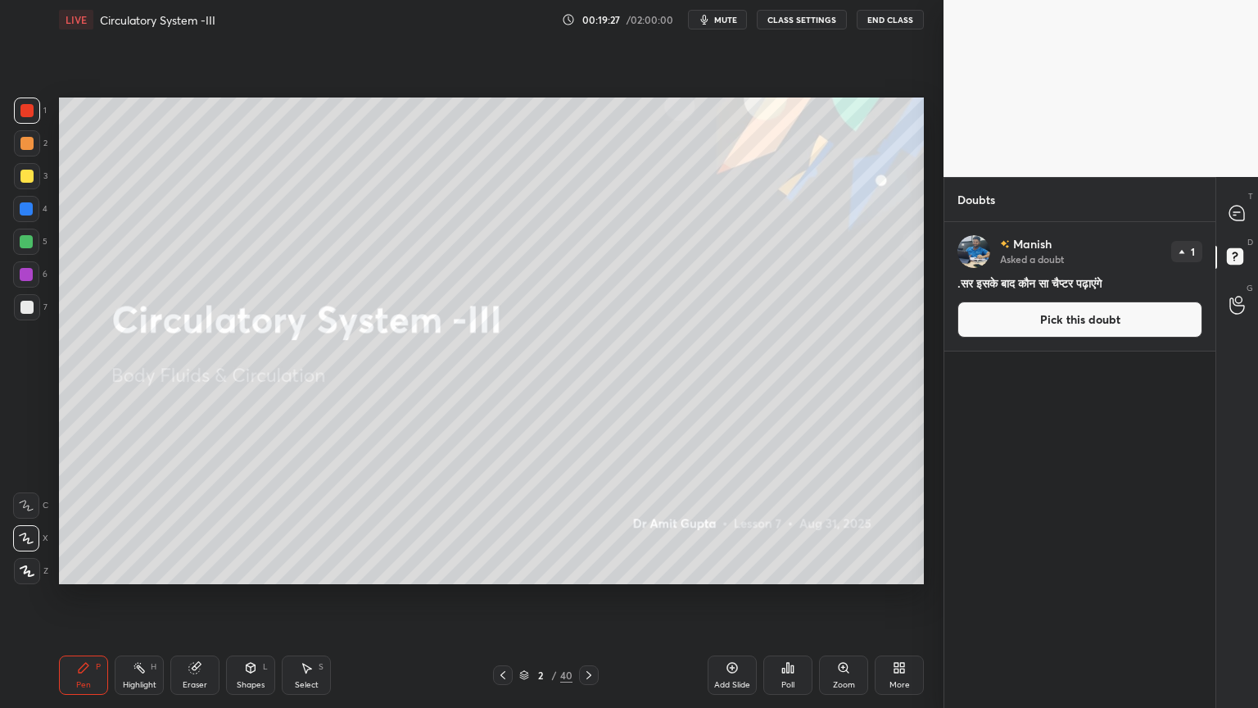
click at [808, 20] on button "CLASS SETTINGS" at bounding box center [802, 20] width 90 height 20
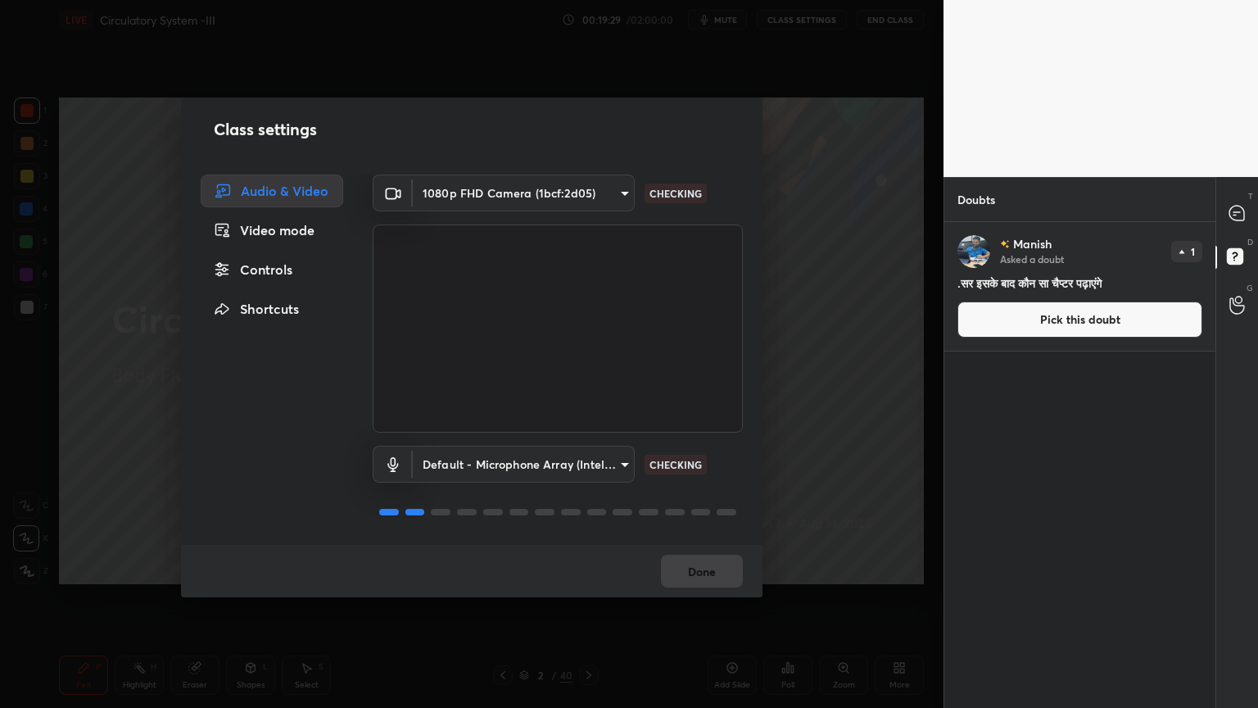
click at [300, 263] on div "Controls" at bounding box center [272, 269] width 143 height 33
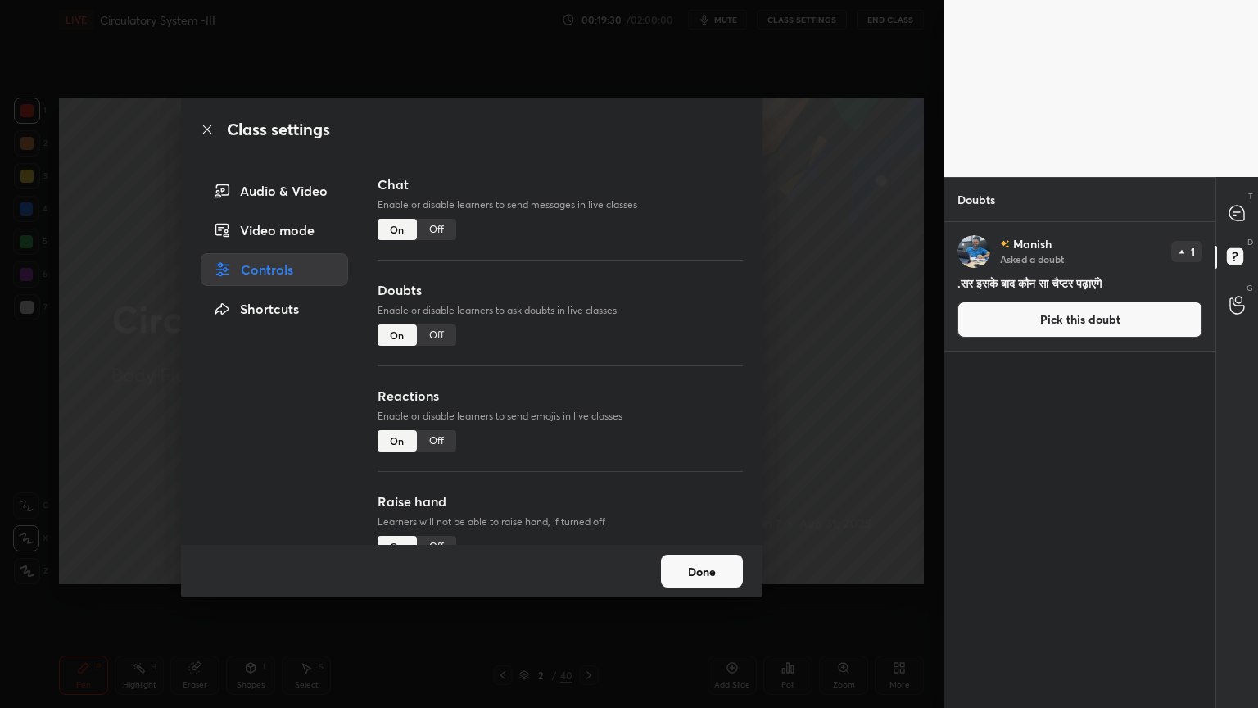
click at [428, 342] on div "Off" at bounding box center [436, 334] width 39 height 21
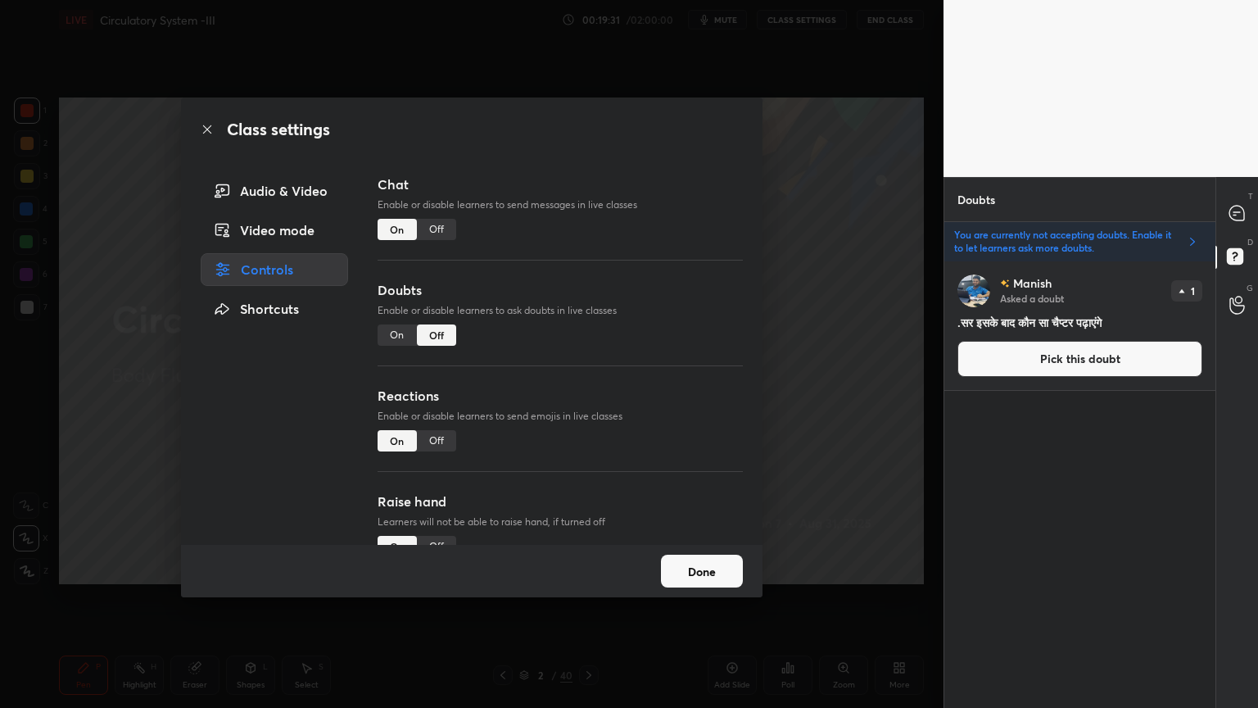
scroll to position [442, 266]
click at [433, 438] on div "Off" at bounding box center [436, 440] width 39 height 21
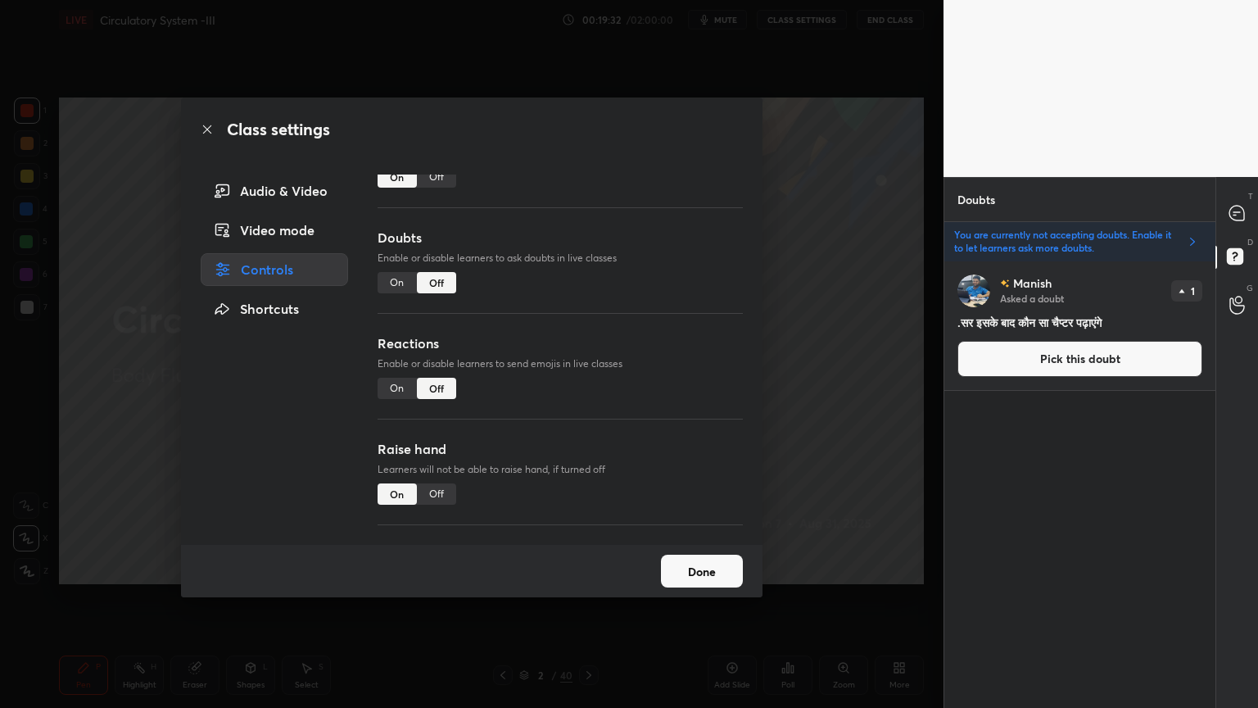
scroll to position [142, 0]
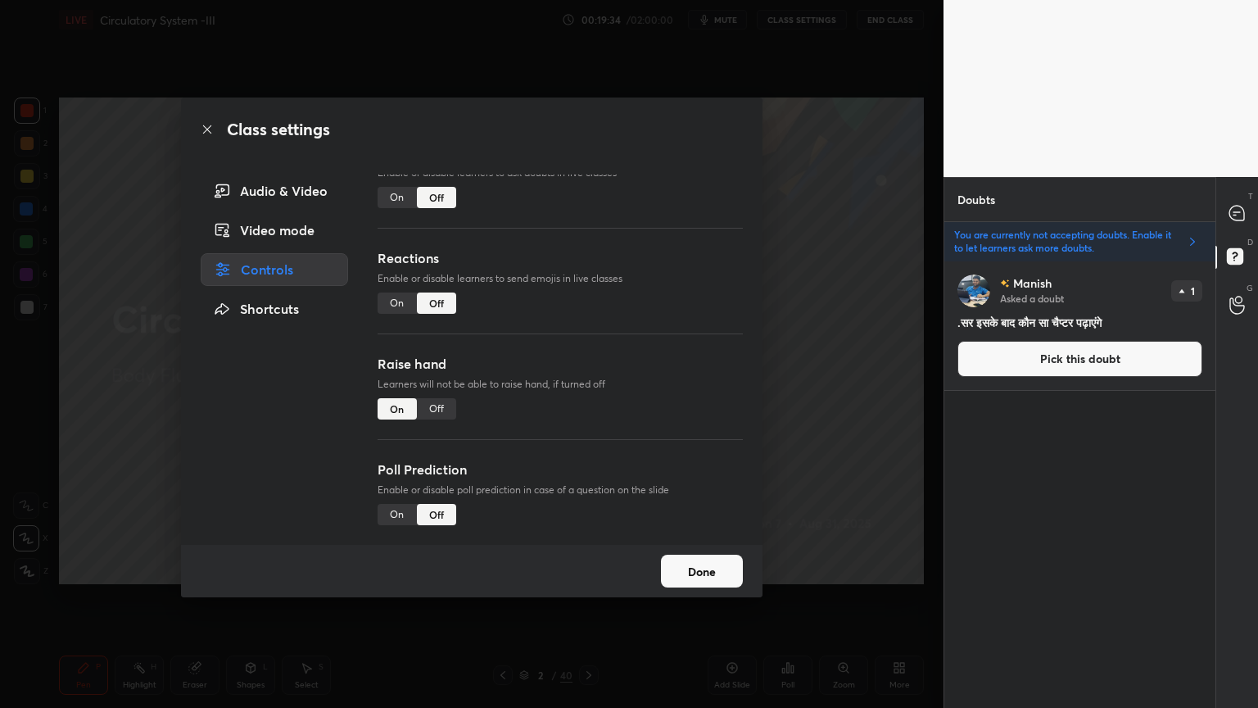
click at [429, 406] on div "Off" at bounding box center [436, 408] width 39 height 21
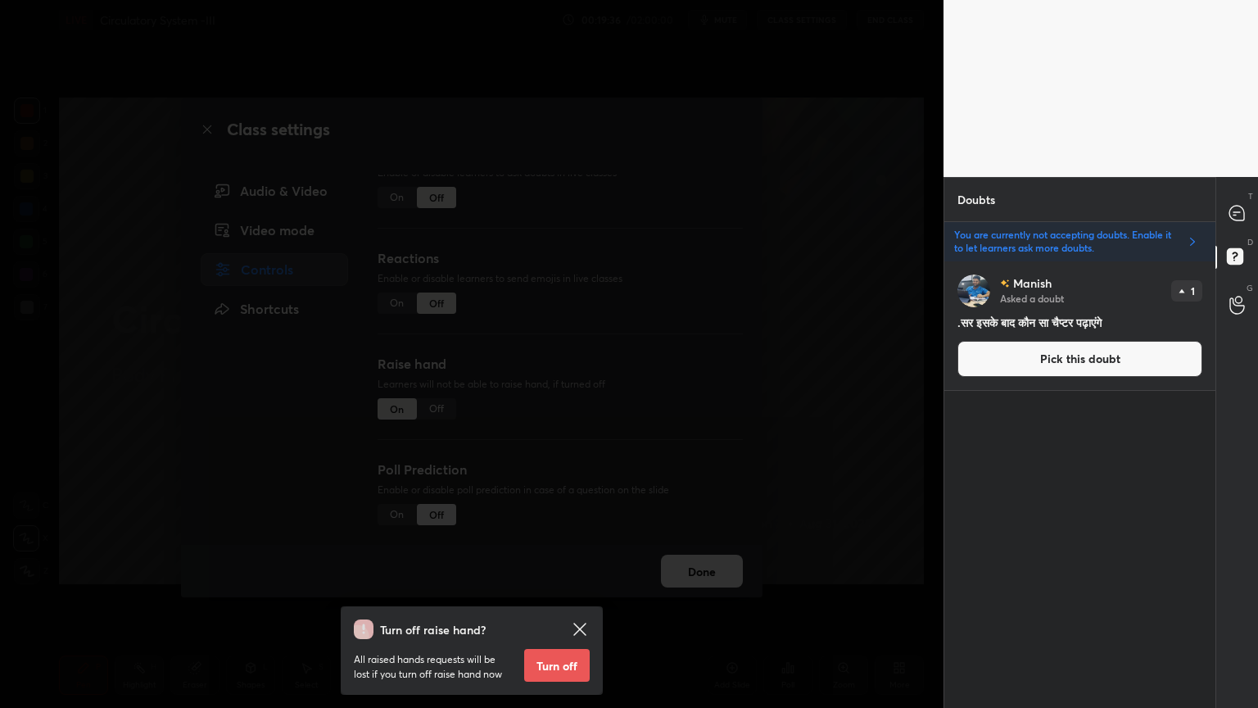
click at [570, 569] on button "Turn off" at bounding box center [557, 665] width 66 height 33
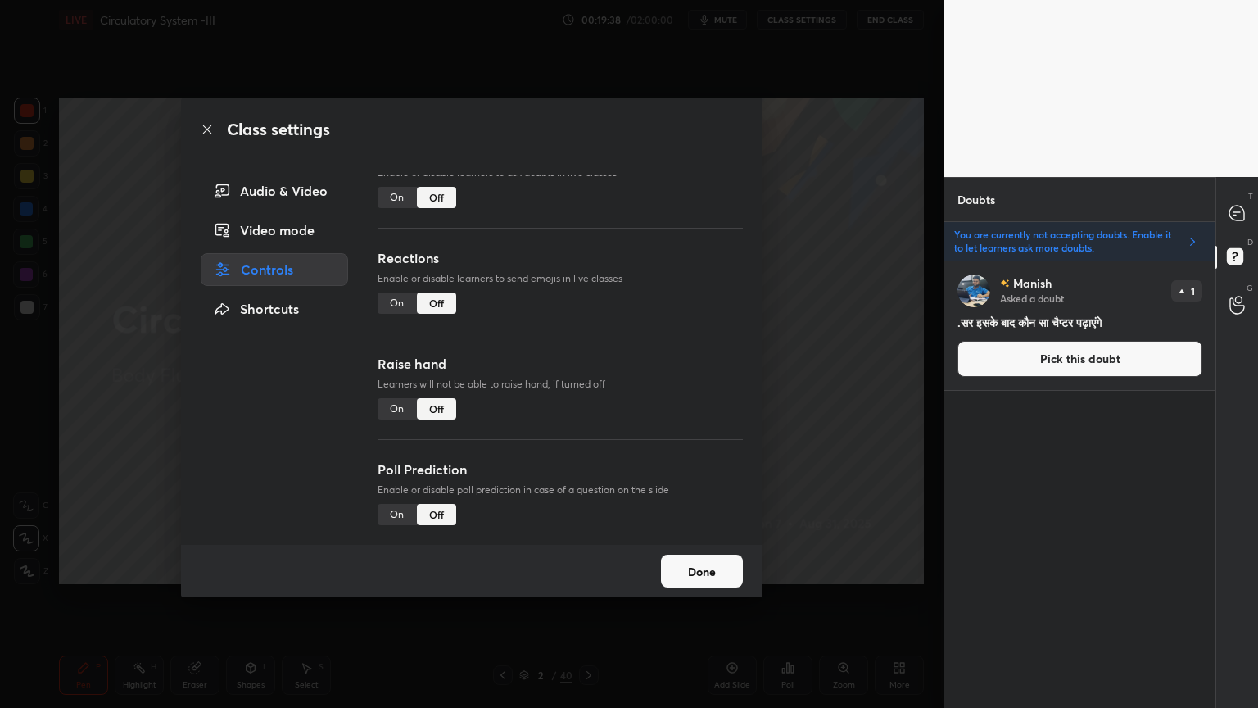
click at [727, 569] on button "Done" at bounding box center [702, 571] width 82 height 33
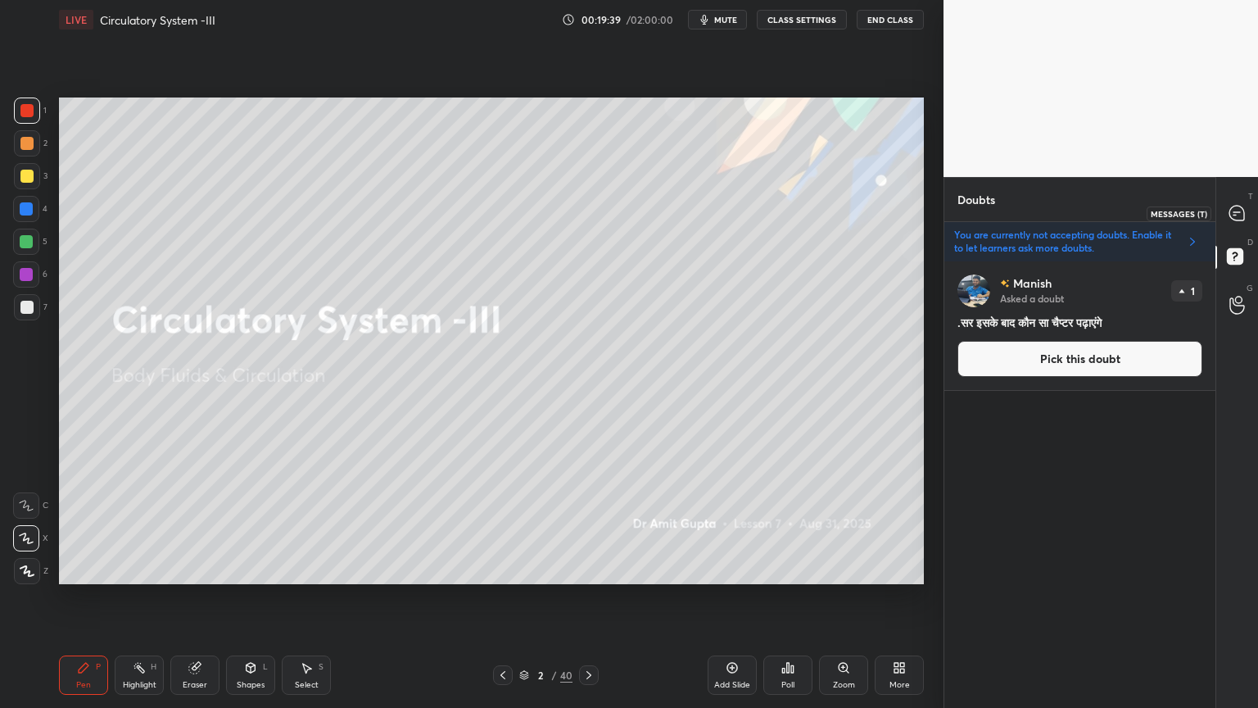
click at [1225, 209] on div at bounding box center [1237, 212] width 33 height 29
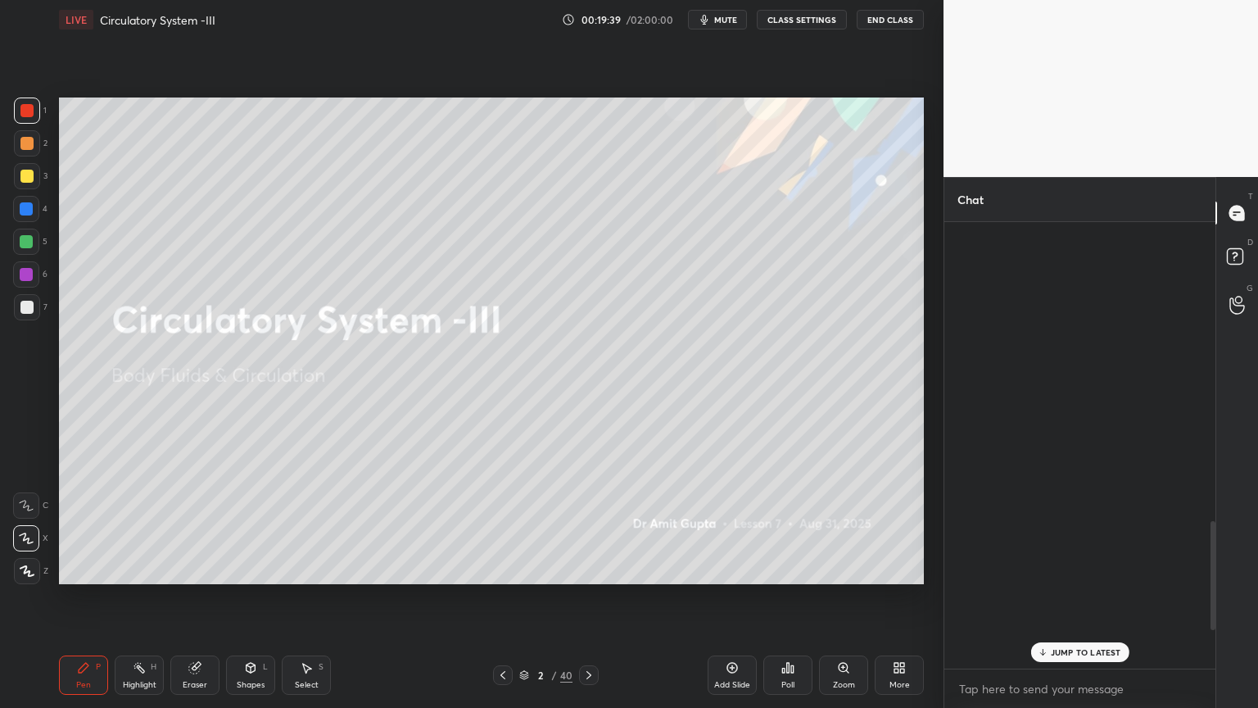
scroll to position [442, 266]
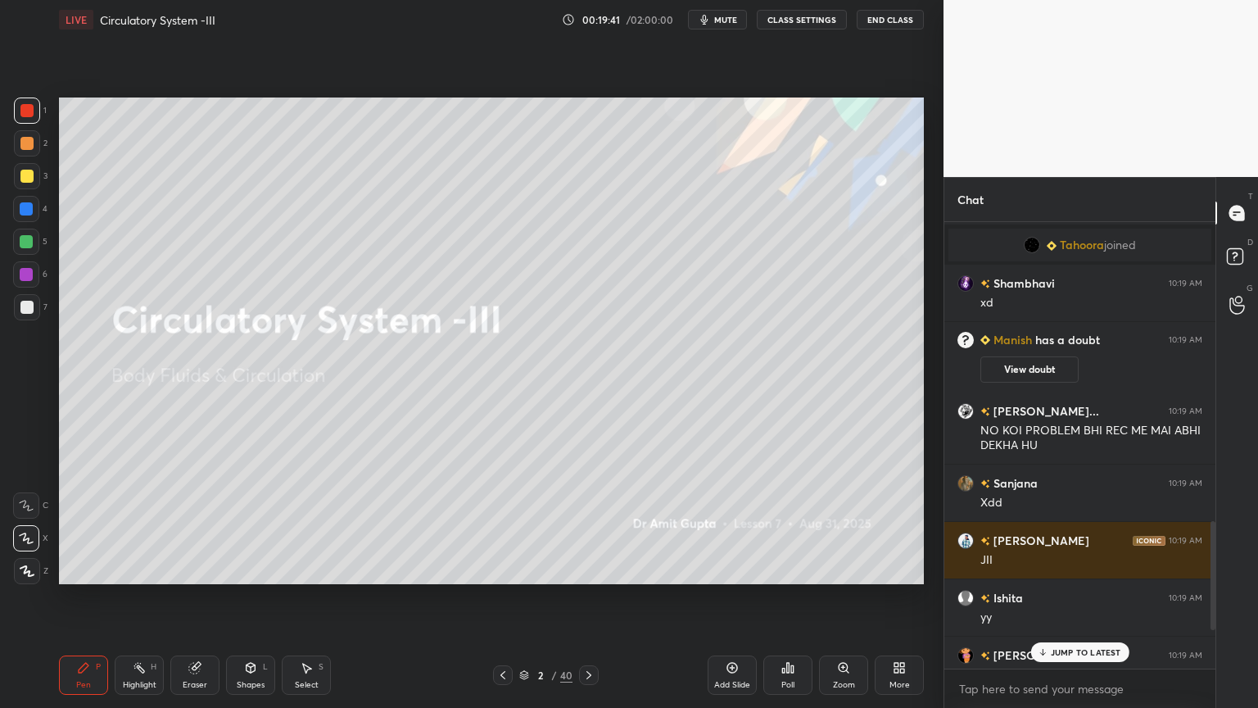
click at [1109, 569] on div "JUMP TO LATEST" at bounding box center [1080, 652] width 98 height 20
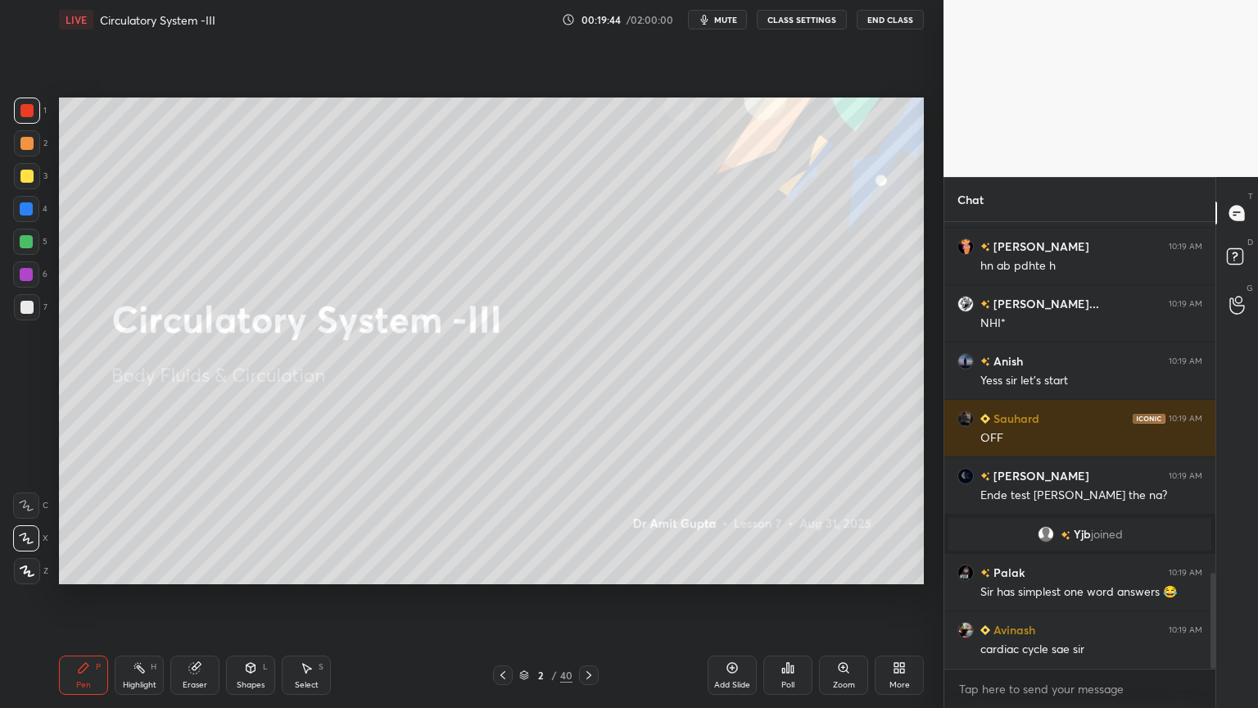
scroll to position [1703, 0]
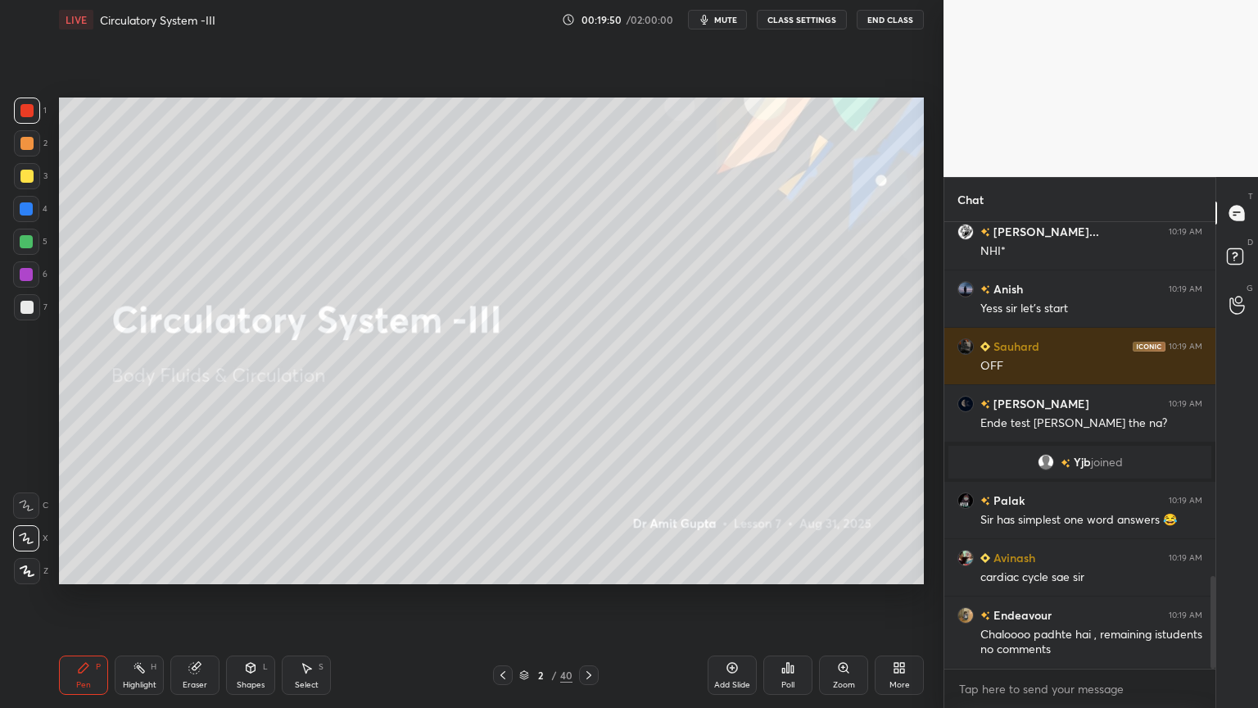
click at [732, 569] on div "Add Slide" at bounding box center [732, 674] width 49 height 39
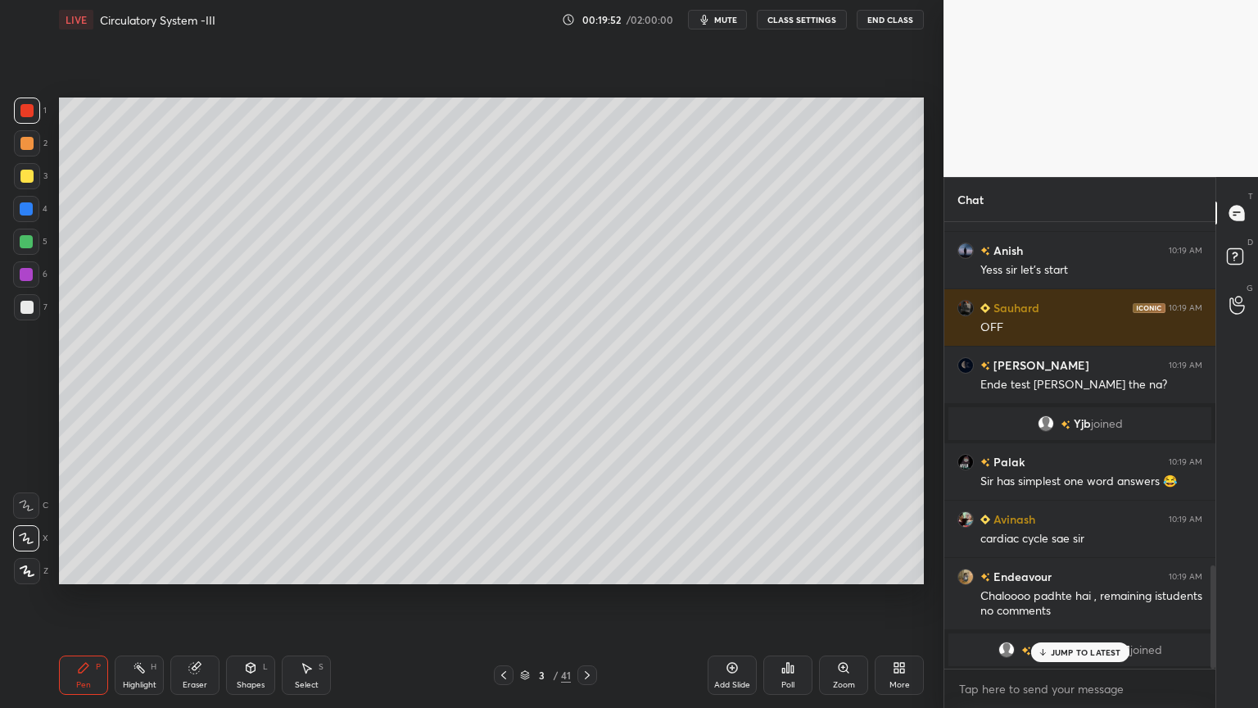
scroll to position [1539, 0]
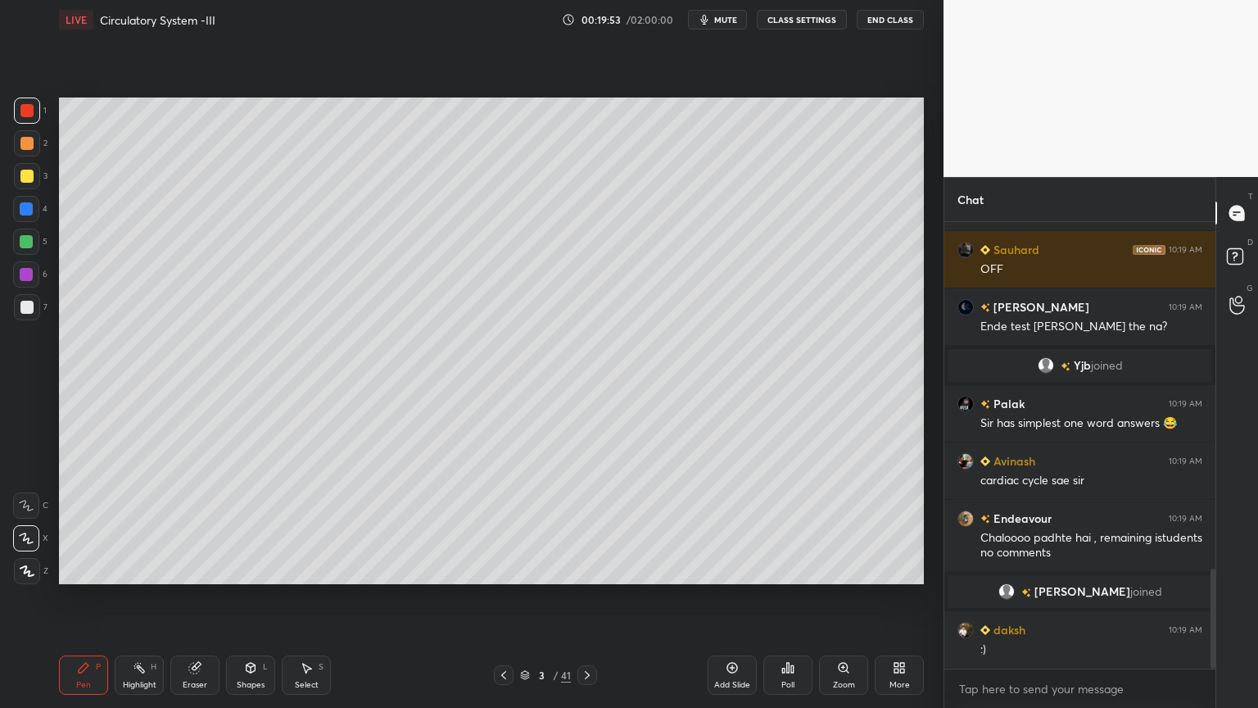
click at [31, 303] on div at bounding box center [26, 307] width 13 height 13
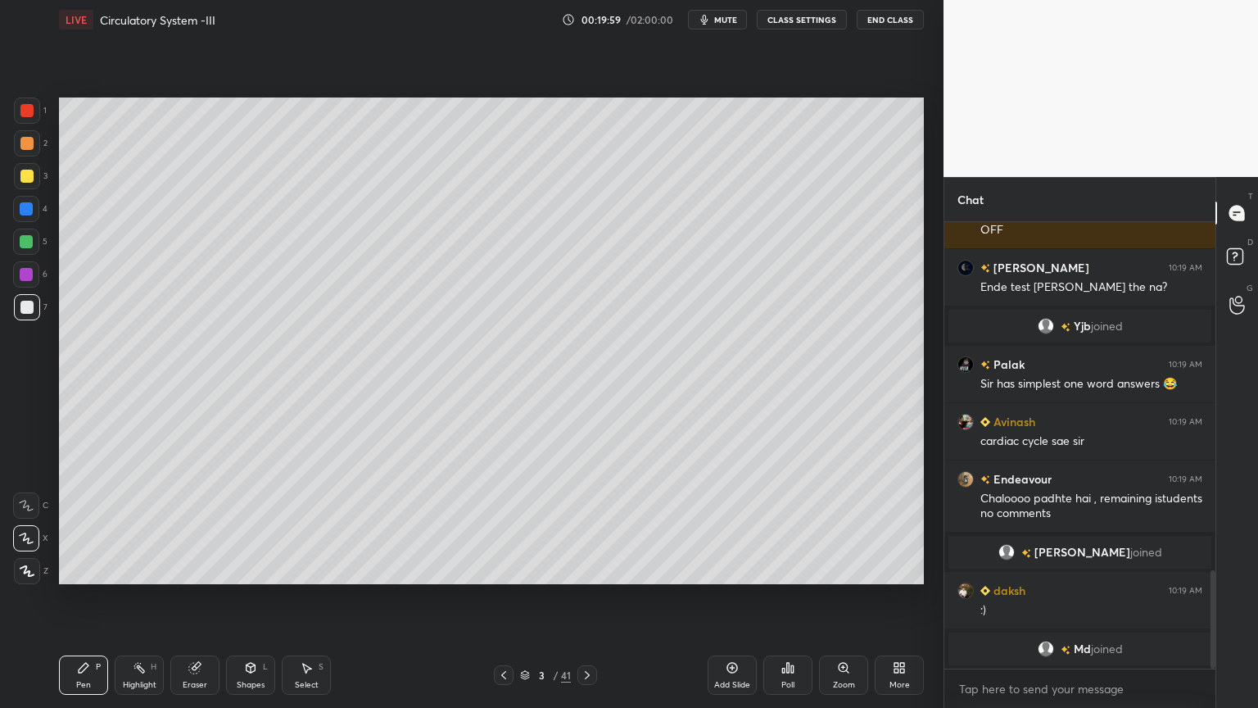
click at [144, 569] on div "Highlight H" at bounding box center [139, 674] width 49 height 39
click at [29, 569] on icon at bounding box center [26, 570] width 13 height 13
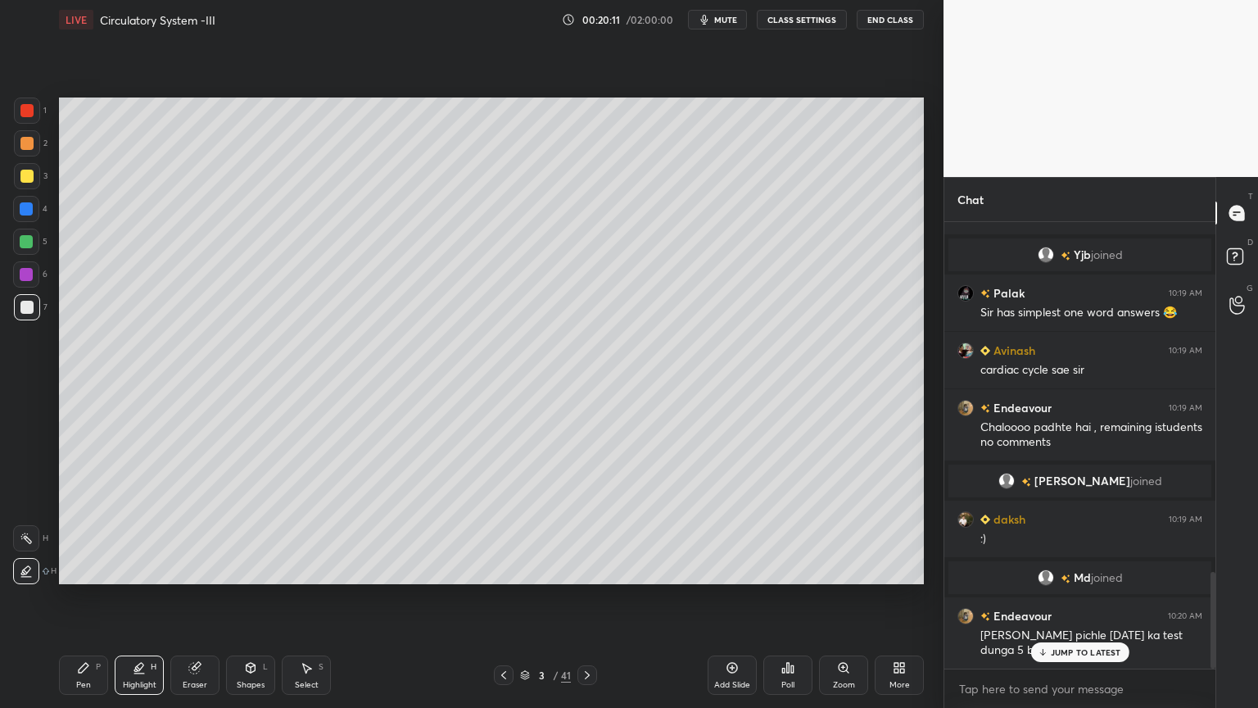
drag, startPoint x: 79, startPoint y: 665, endPoint x: 69, endPoint y: 598, distance: 68.0
click at [81, 569] on icon at bounding box center [84, 668] width 10 height 10
click at [26, 211] on div at bounding box center [26, 208] width 13 height 13
click at [36, 207] on div at bounding box center [26, 209] width 26 height 26
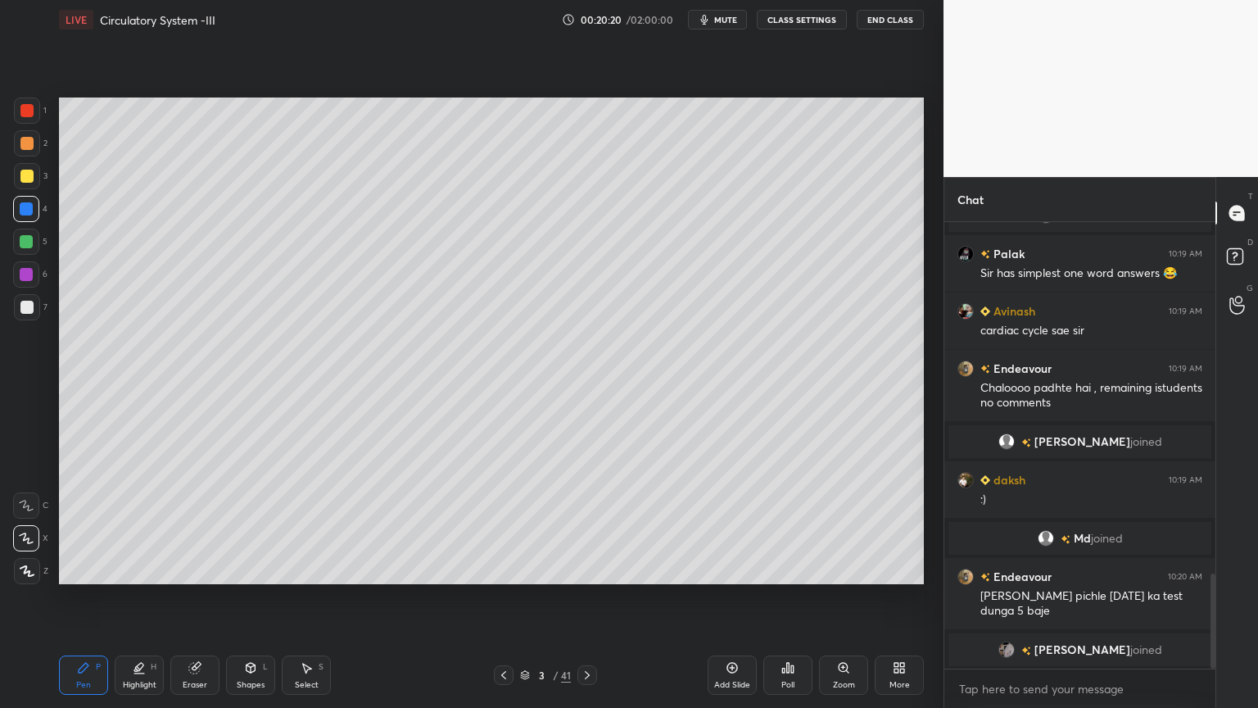
click at [22, 108] on div at bounding box center [27, 110] width 26 height 26
click at [27, 118] on div at bounding box center [27, 110] width 26 height 26
drag, startPoint x: 28, startPoint y: 211, endPoint x: 49, endPoint y: 213, distance: 21.4
click at [32, 213] on div at bounding box center [26, 209] width 26 height 26
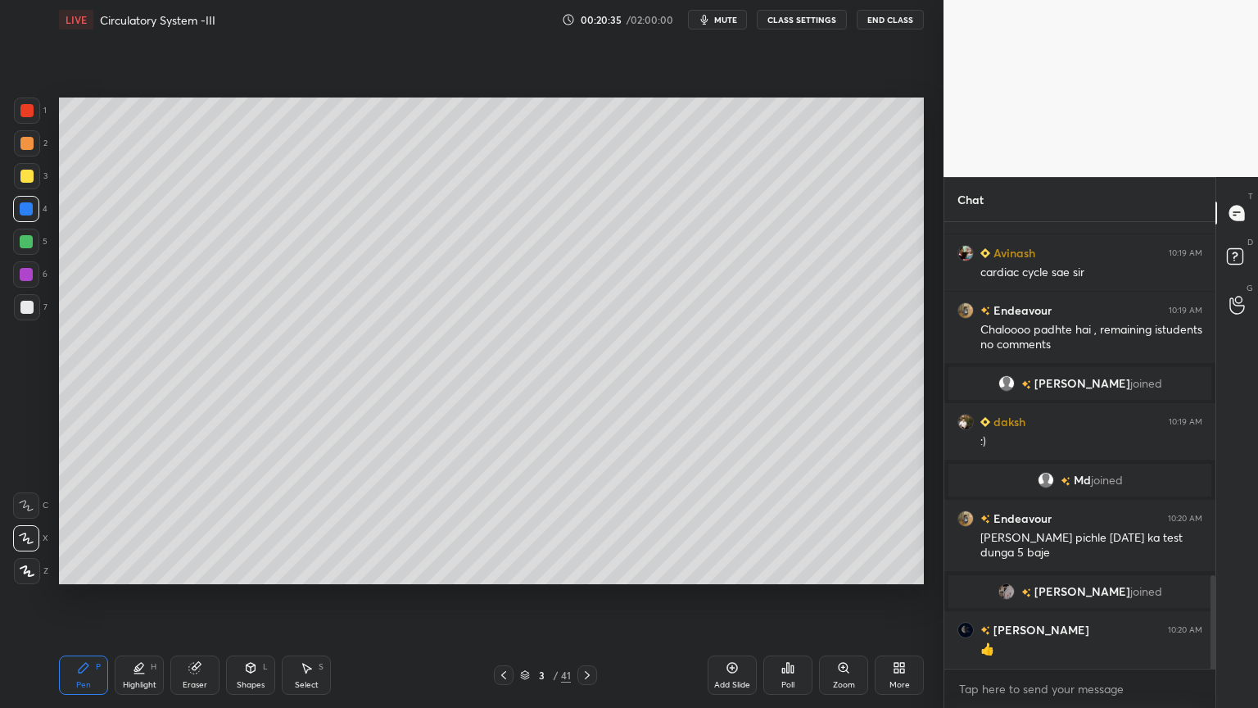
drag, startPoint x: 34, startPoint y: 107, endPoint x: 56, endPoint y: 119, distance: 24.2
click at [37, 108] on div at bounding box center [27, 110] width 26 height 26
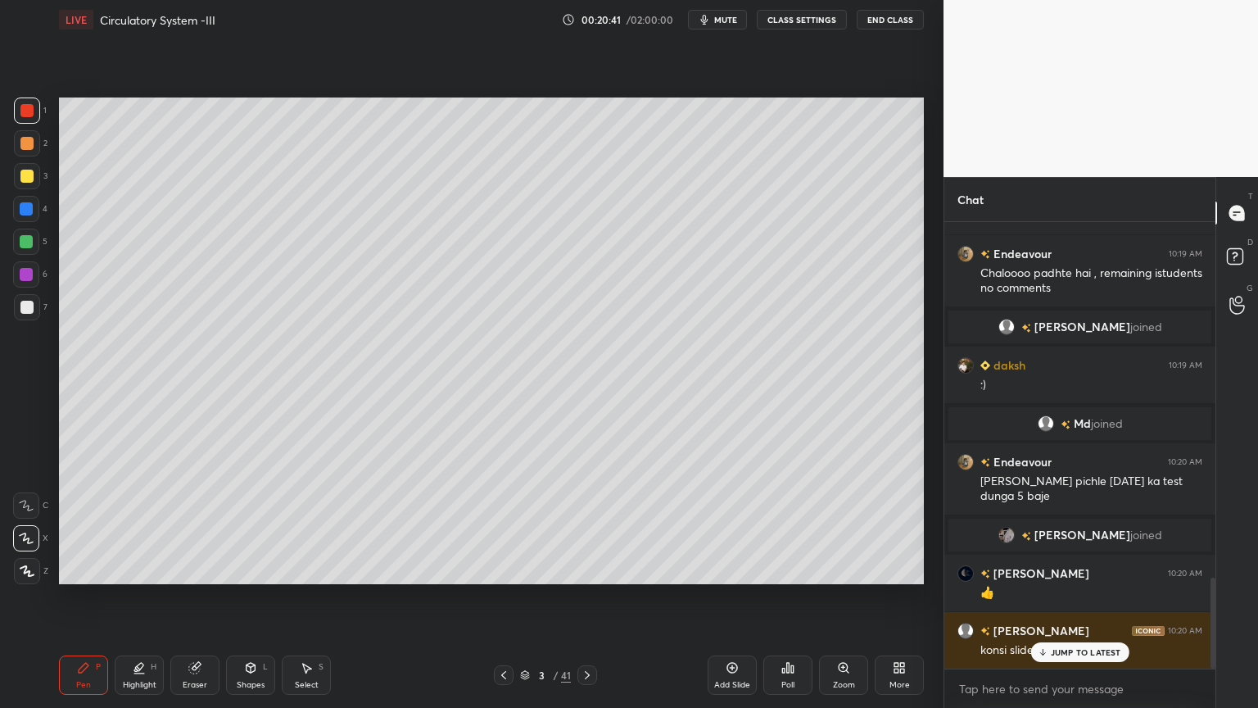
click at [34, 185] on div at bounding box center [27, 176] width 26 height 26
click at [34, 184] on div at bounding box center [27, 176] width 26 height 26
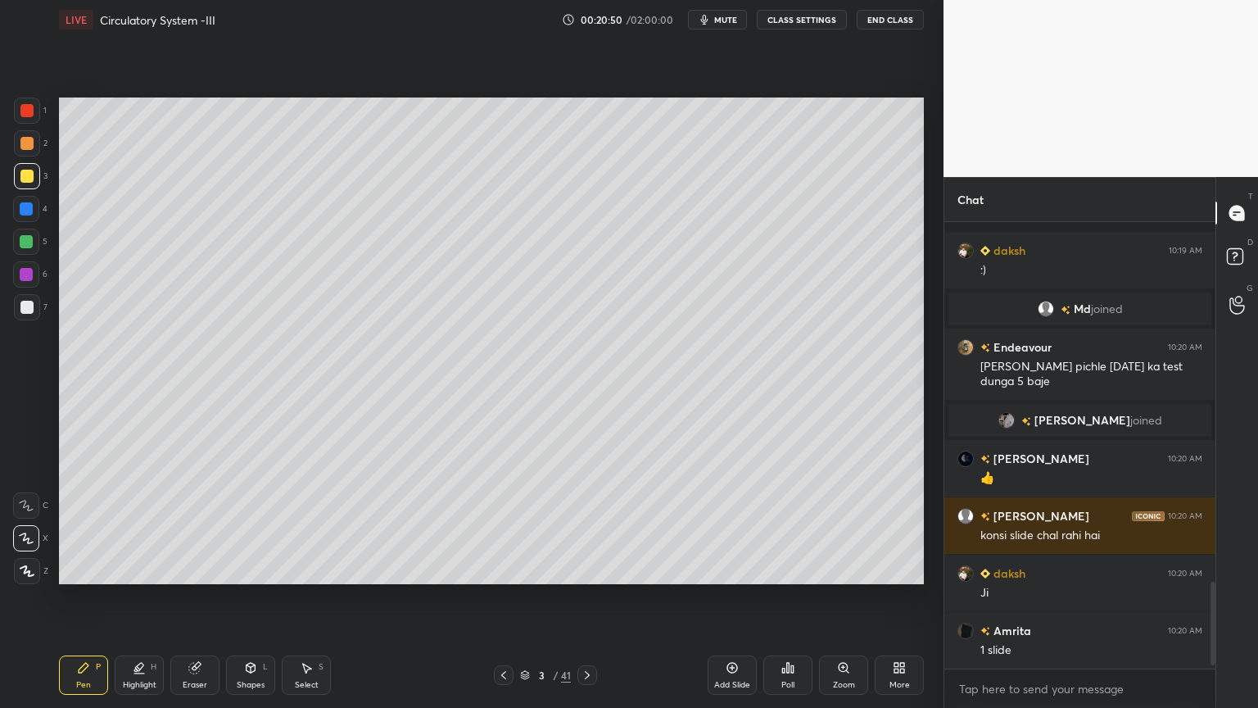
scroll to position [1952, 0]
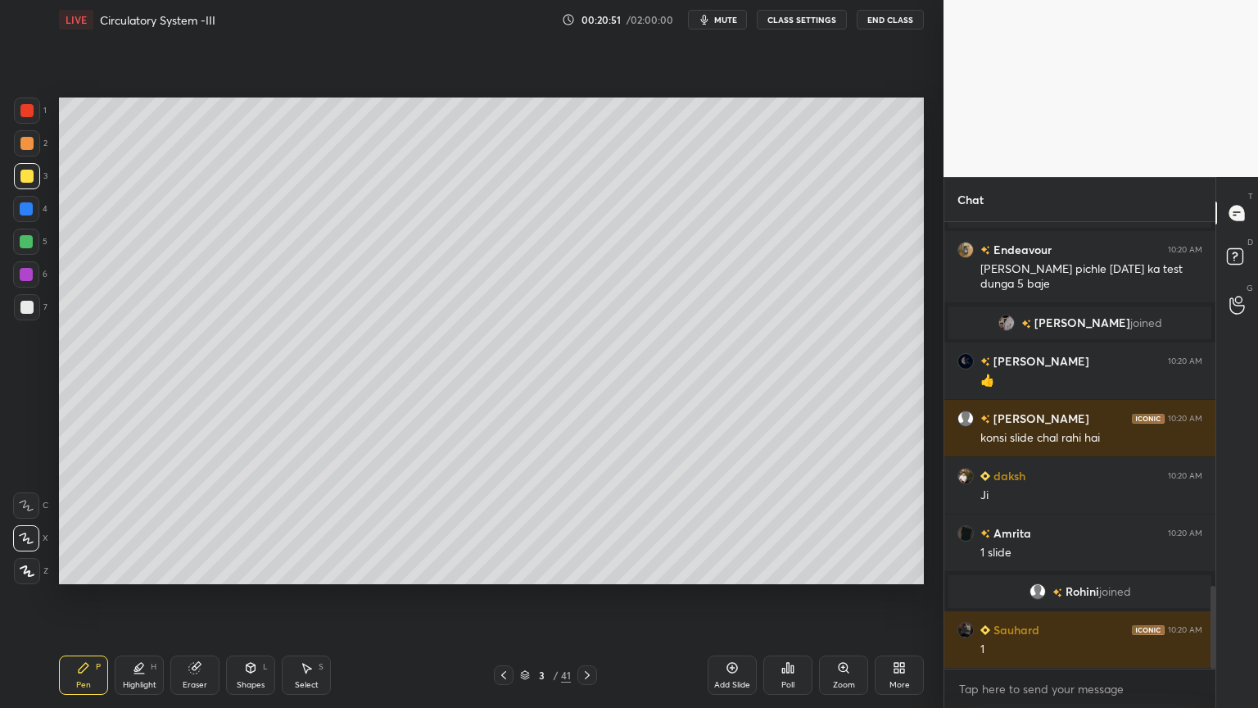
click at [732, 22] on span "mute" at bounding box center [725, 19] width 23 height 11
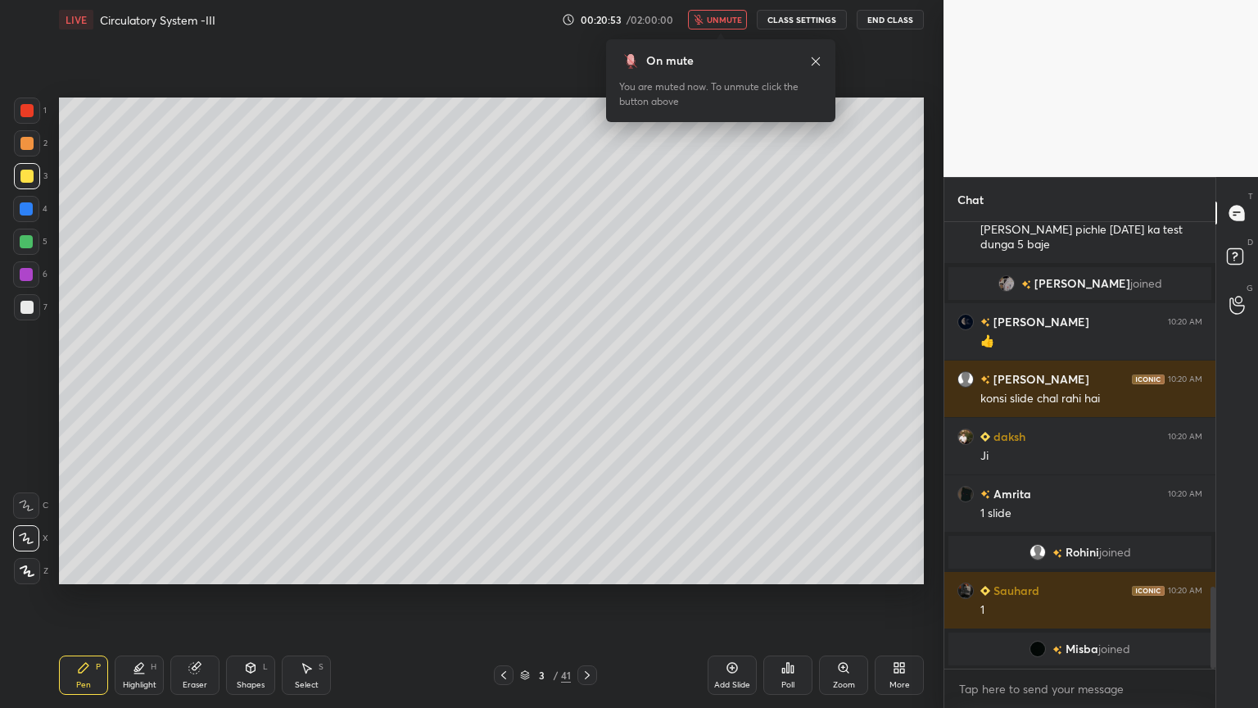
scroll to position [1949, 0]
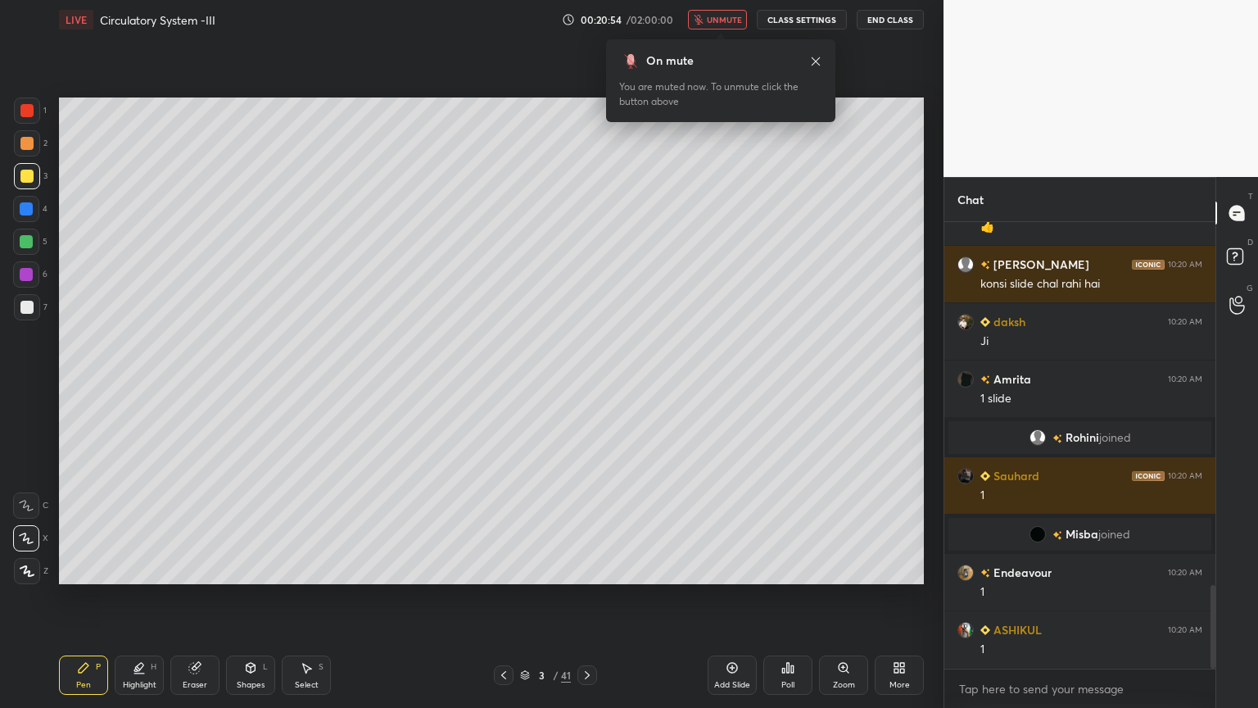
click at [727, 22] on span "unmute" at bounding box center [724, 19] width 35 height 11
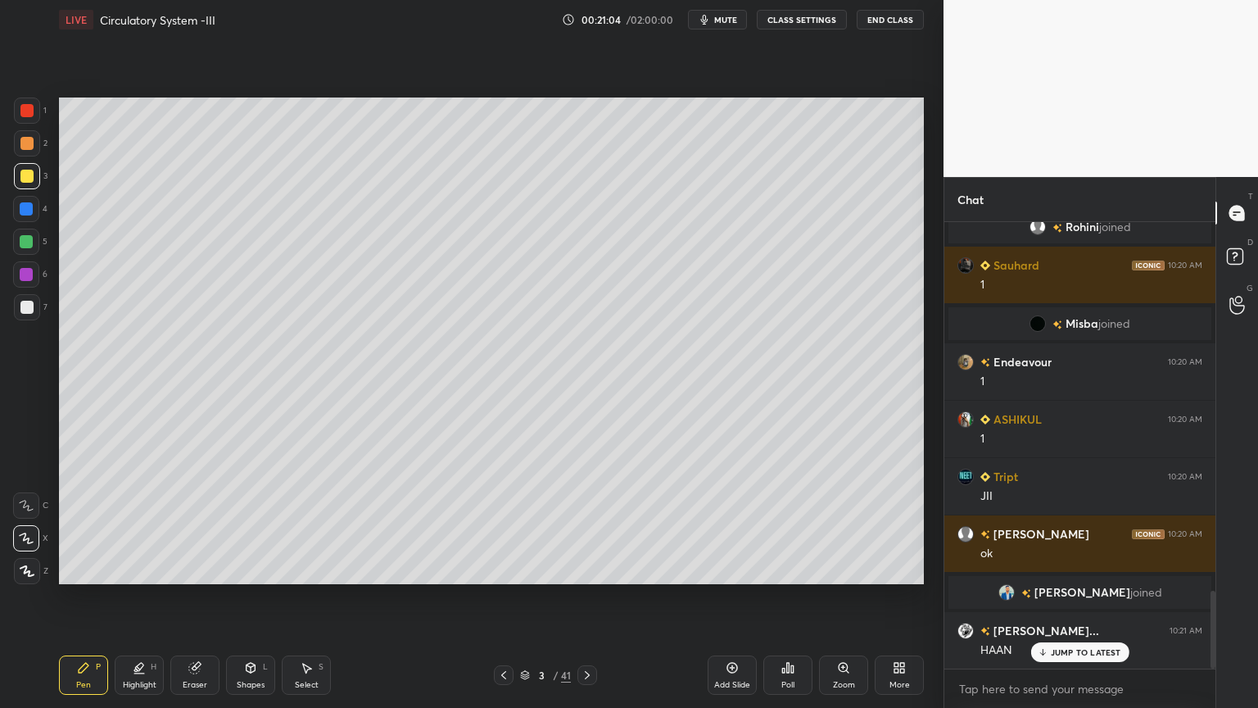
scroll to position [2168, 0]
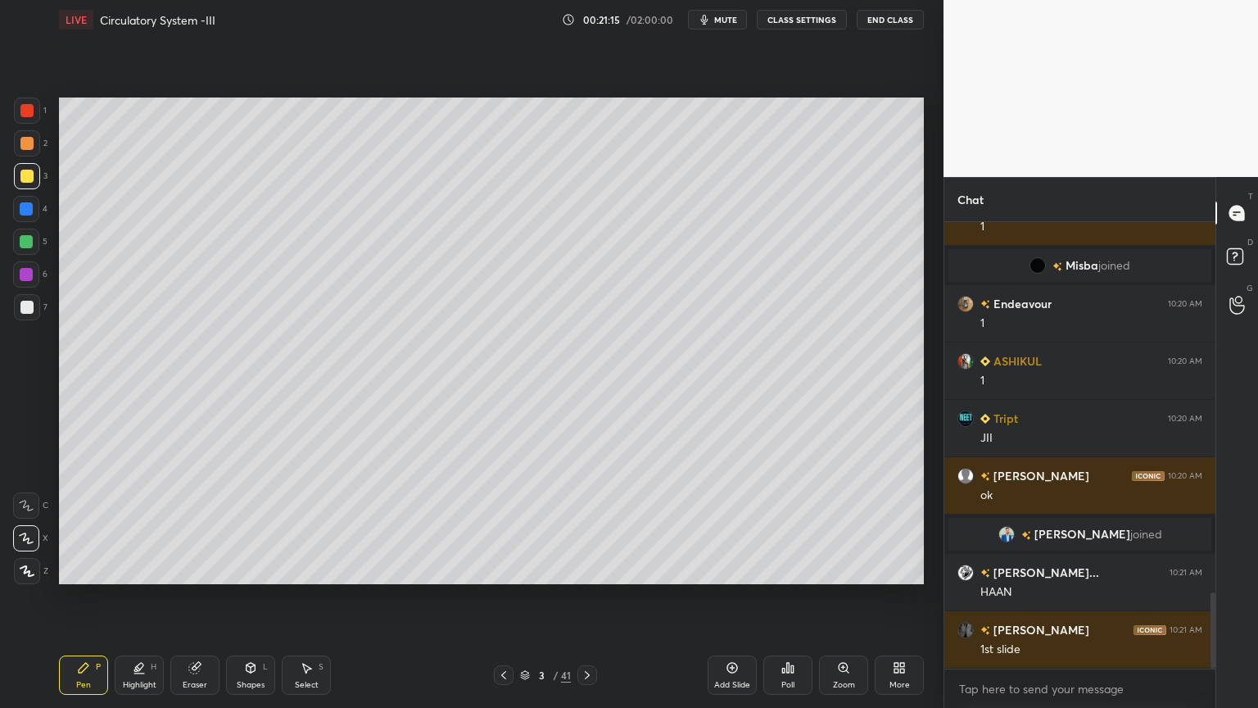
click at [29, 123] on div at bounding box center [27, 110] width 26 height 26
drag, startPoint x: 133, startPoint y: 671, endPoint x: 128, endPoint y: 678, distance: 8.9
click at [130, 569] on div "Highlight H" at bounding box center [139, 674] width 49 height 39
click at [26, 543] on icon at bounding box center [26, 538] width 13 height 13
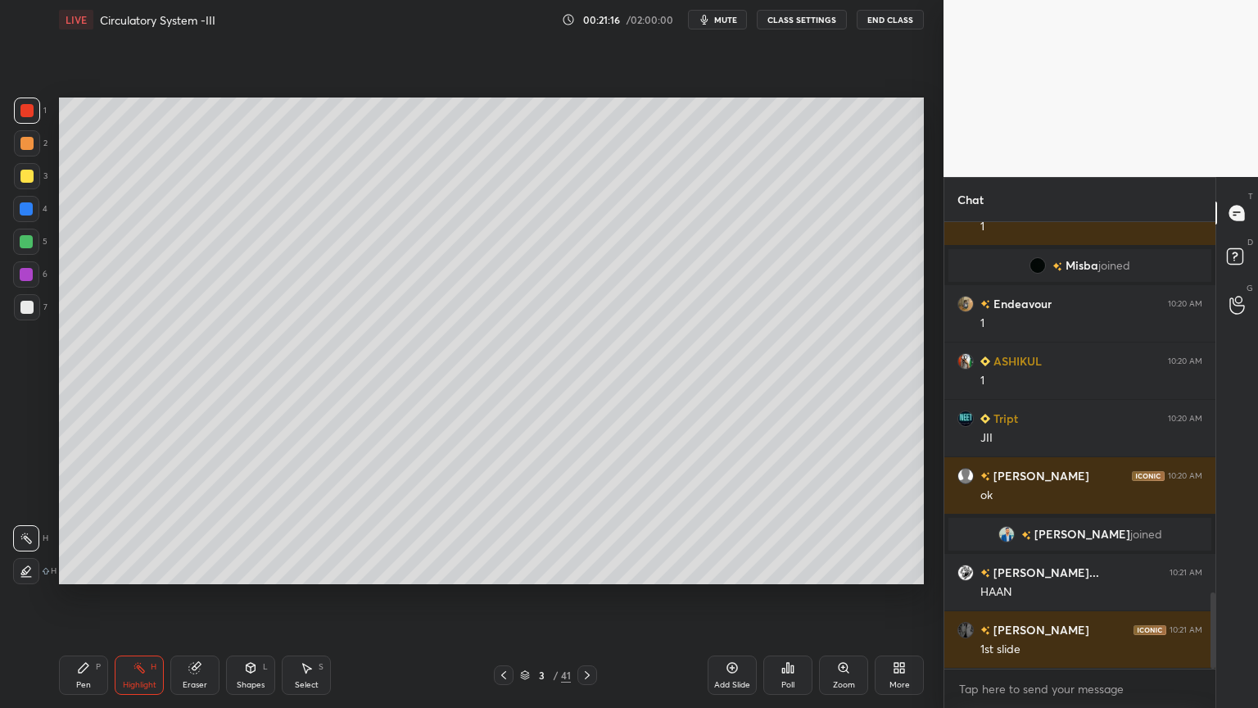
click at [26, 546] on div at bounding box center [26, 538] width 26 height 26
drag, startPoint x: 25, startPoint y: 547, endPoint x: 45, endPoint y: 516, distance: 36.8
click at [26, 548] on div at bounding box center [26, 538] width 26 height 26
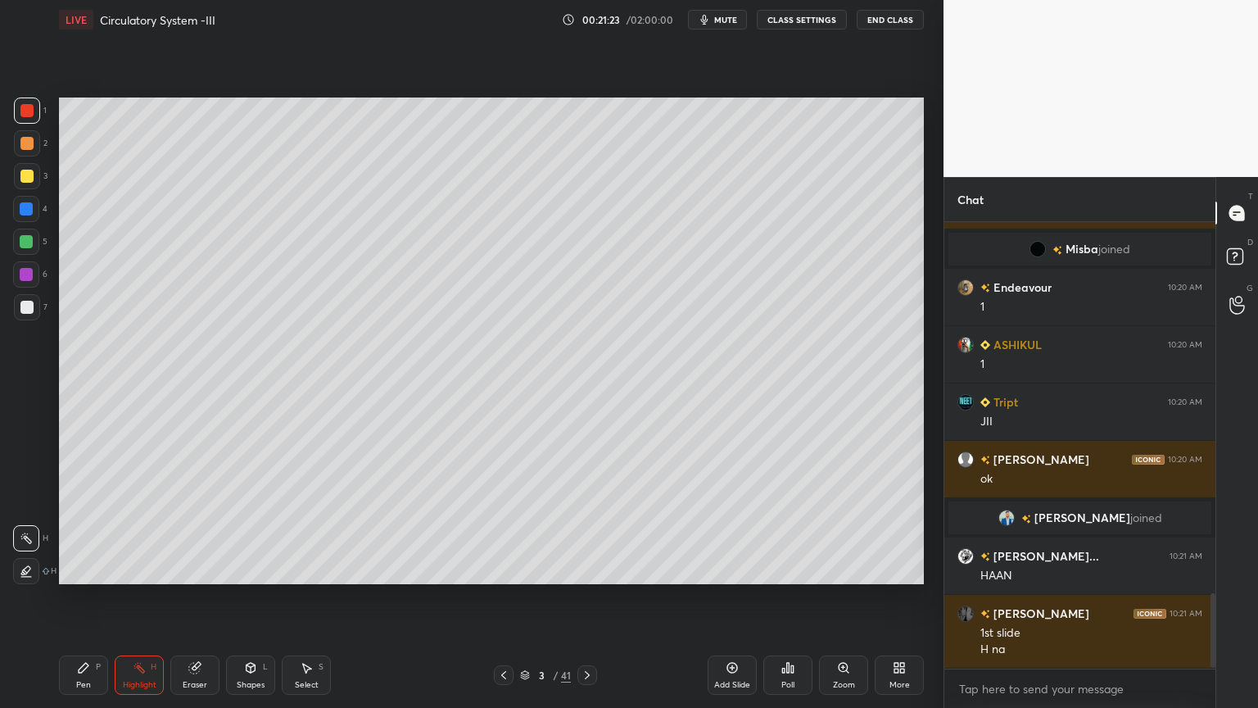
scroll to position [2224, 0]
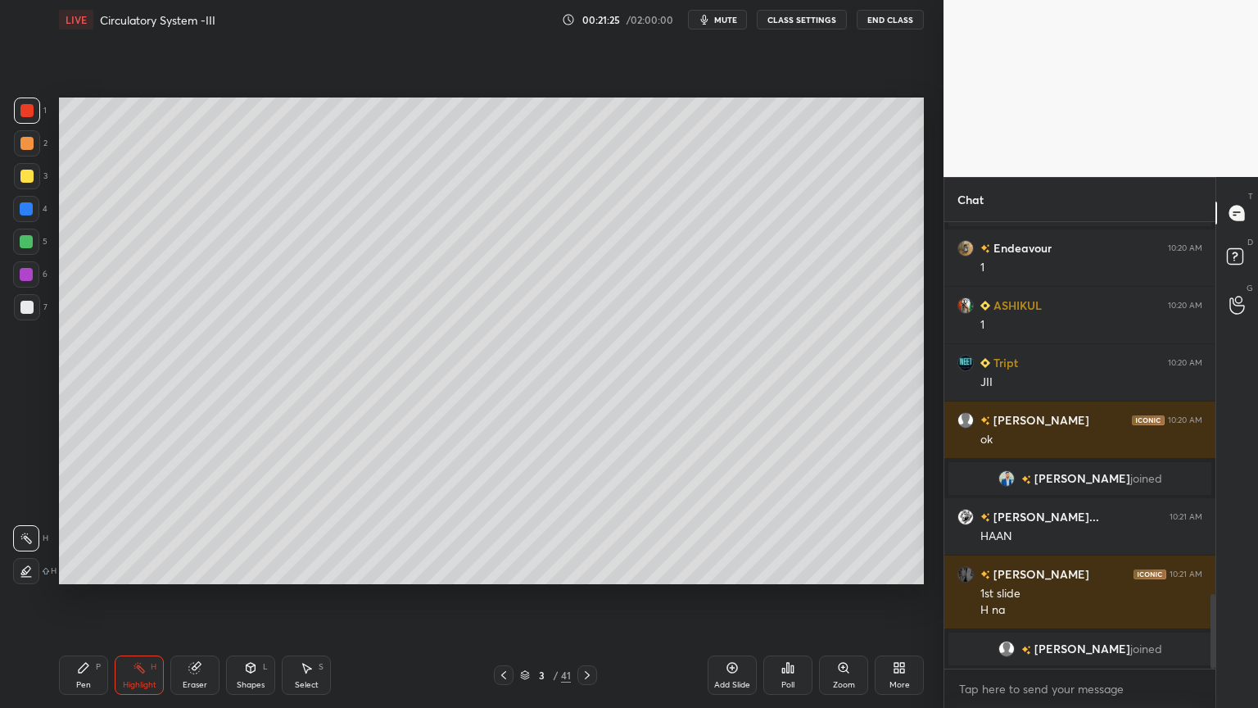
click at [733, 18] on span "mute" at bounding box center [725, 19] width 23 height 11
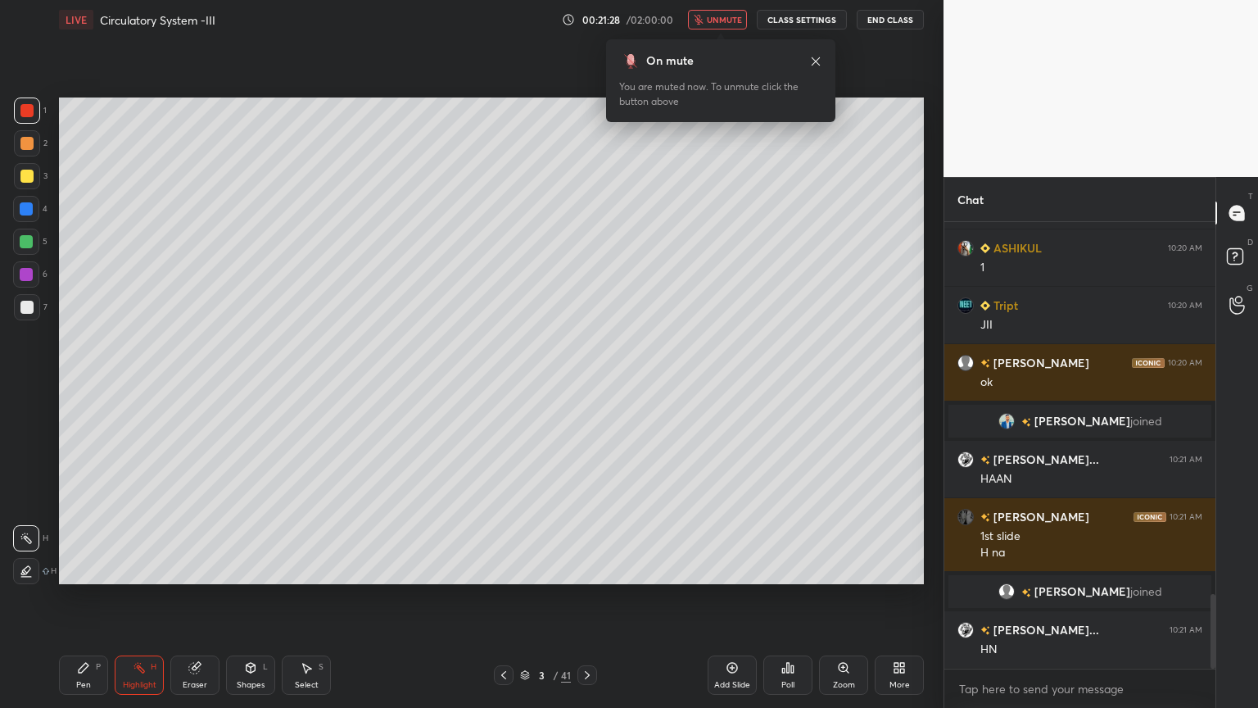
scroll to position [2221, 0]
click at [725, 20] on span "unmute" at bounding box center [724, 19] width 35 height 11
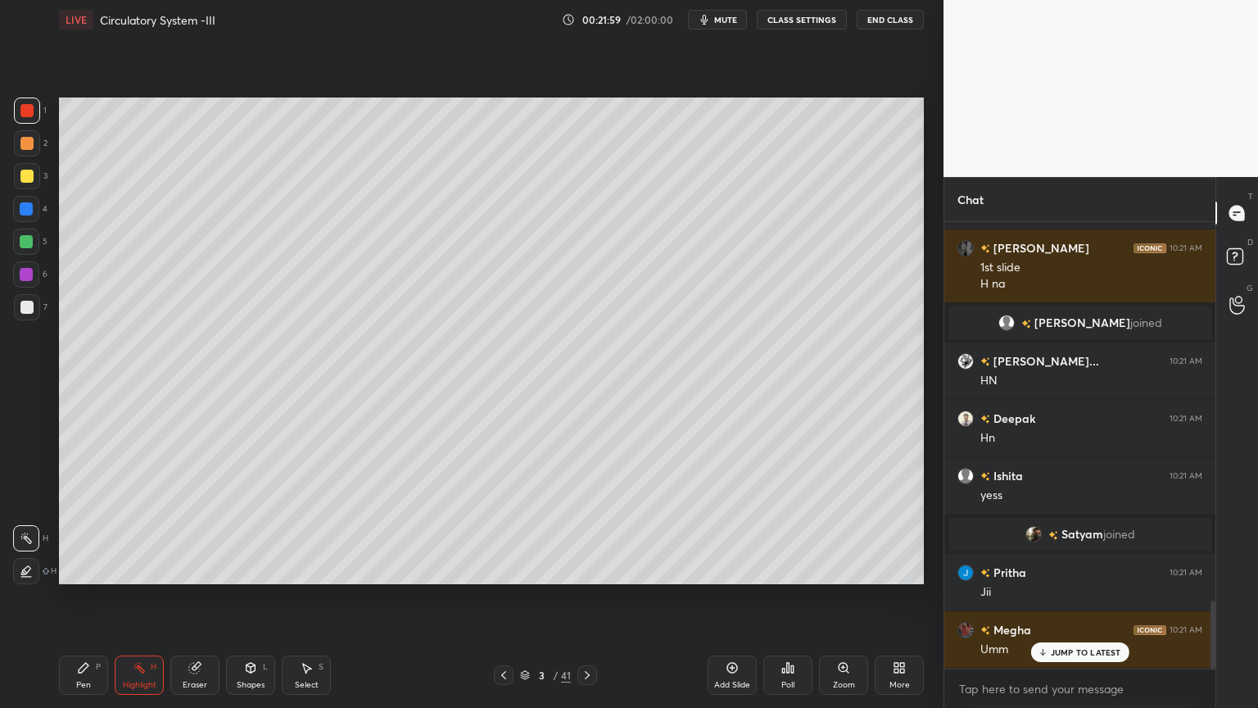
scroll to position [2500, 0]
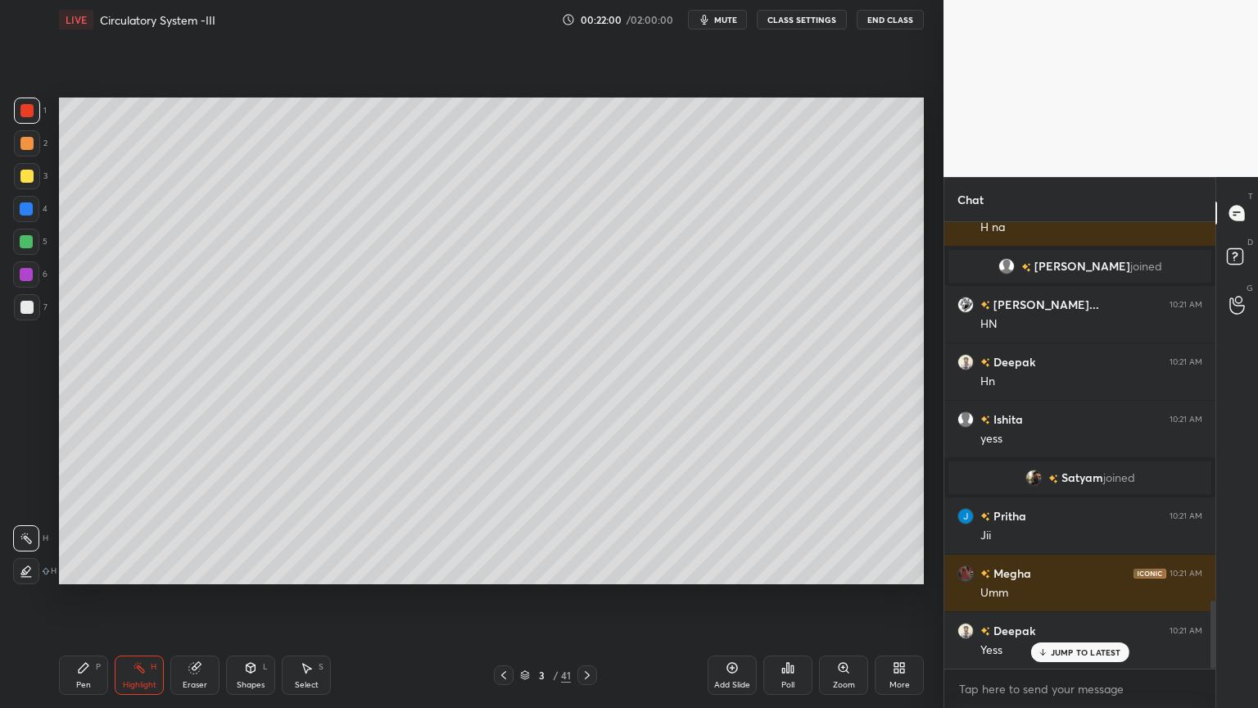
click at [33, 230] on div at bounding box center [26, 242] width 26 height 26
drag, startPoint x: 30, startPoint y: 232, endPoint x: 38, endPoint y: 242, distance: 13.0
click at [33, 233] on div at bounding box center [26, 242] width 26 height 26
click at [39, 247] on div "5" at bounding box center [30, 242] width 34 height 26
click at [88, 569] on icon at bounding box center [83, 667] width 13 height 13
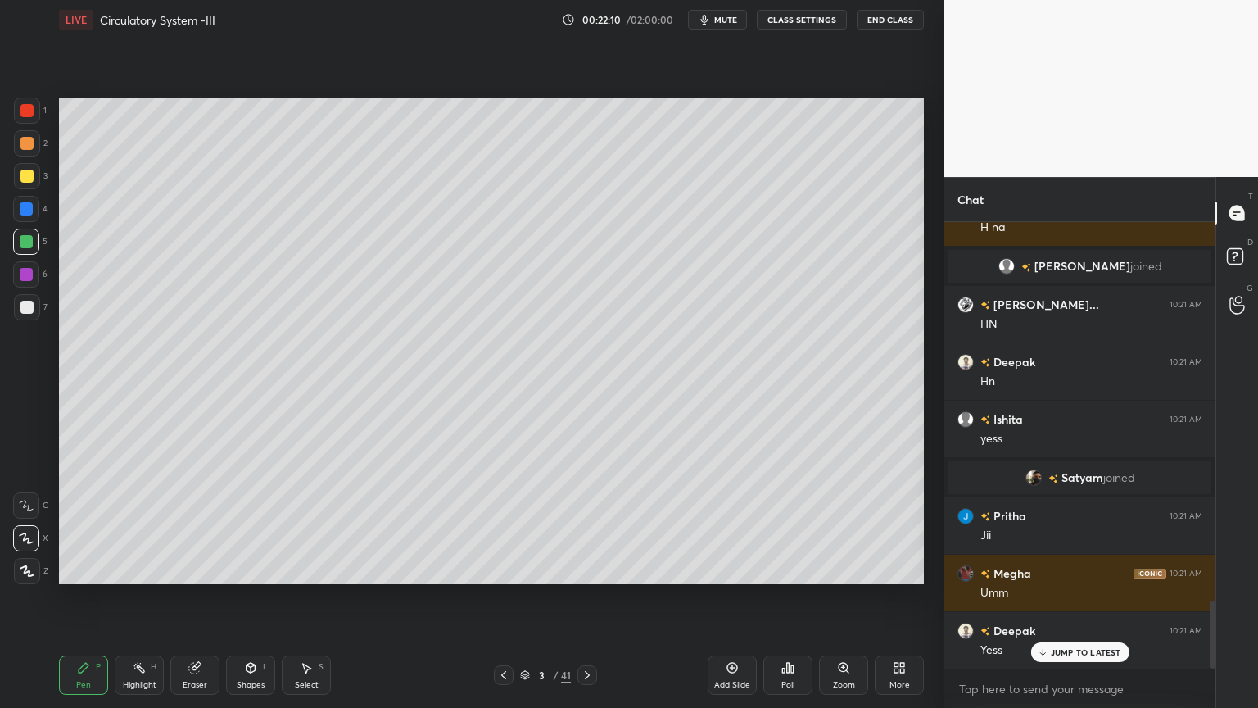
click at [152, 569] on div "H" at bounding box center [154, 667] width 6 height 8
click at [155, 569] on div "Highlight H" at bounding box center [139, 674] width 49 height 39
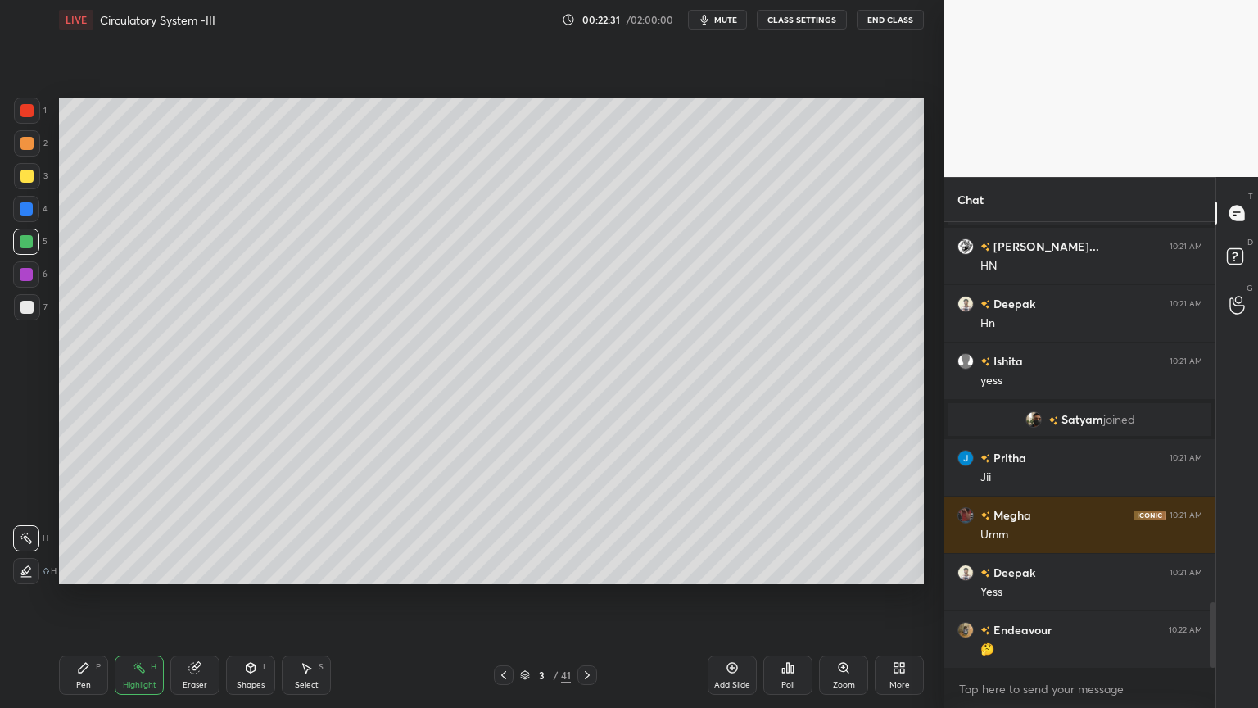
scroll to position [2598, 0]
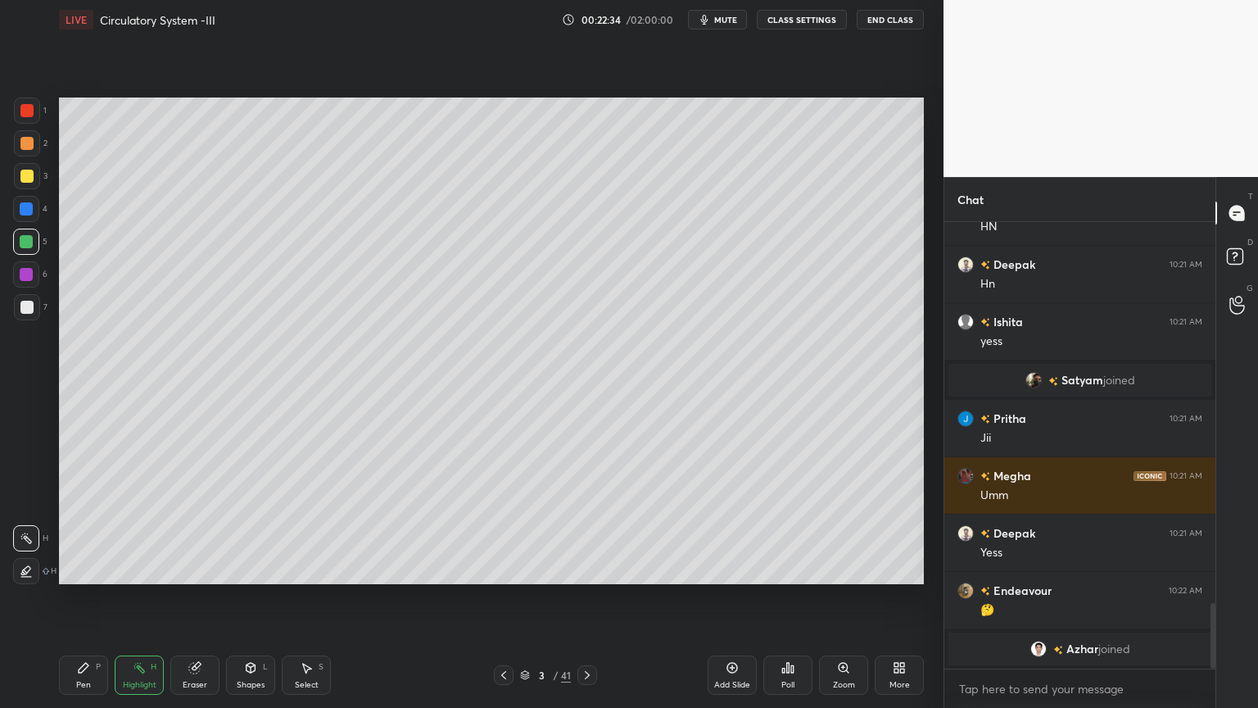
click at [15, 168] on div "1 2 3 4 5 6 7 C X Z C X Z E E Erase all H H" at bounding box center [26, 340] width 52 height 487
drag, startPoint x: 20, startPoint y: 167, endPoint x: 30, endPoint y: 161, distance: 12.1
click at [31, 163] on div at bounding box center [27, 176] width 26 height 26
click at [33, 174] on div at bounding box center [27, 176] width 26 height 26
click at [30, 178] on div at bounding box center [26, 176] width 13 height 13
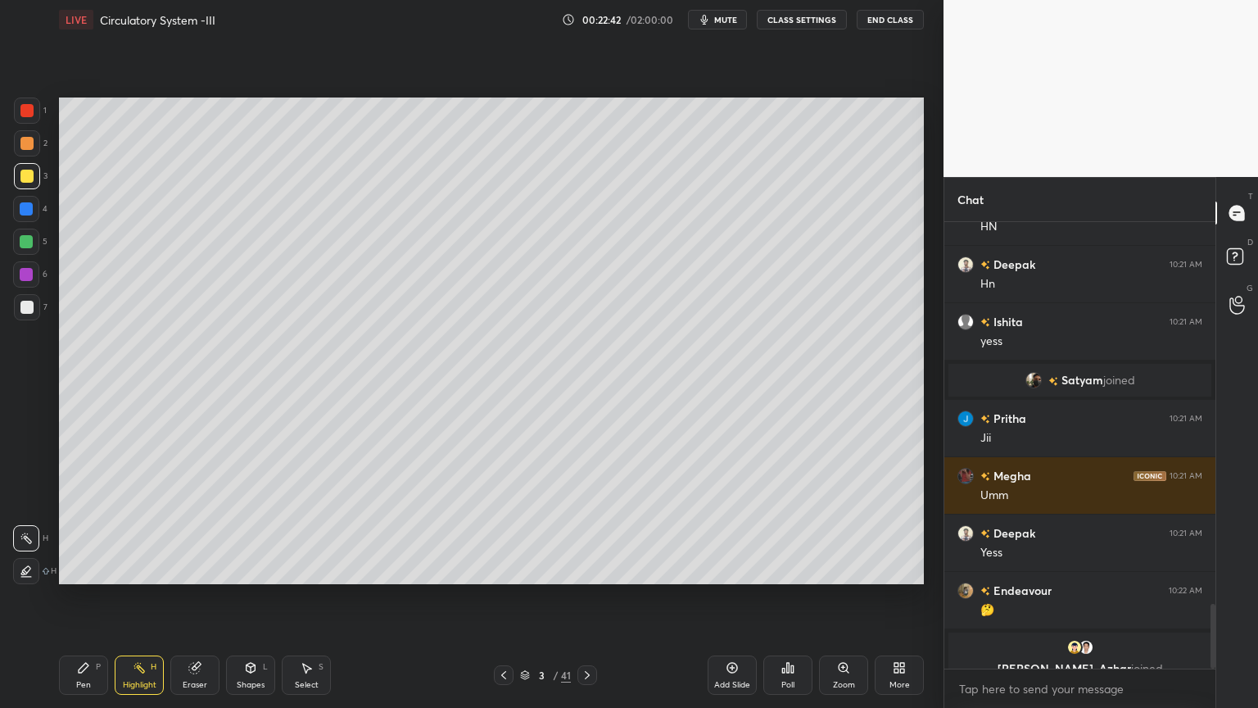
scroll to position [2617, 0]
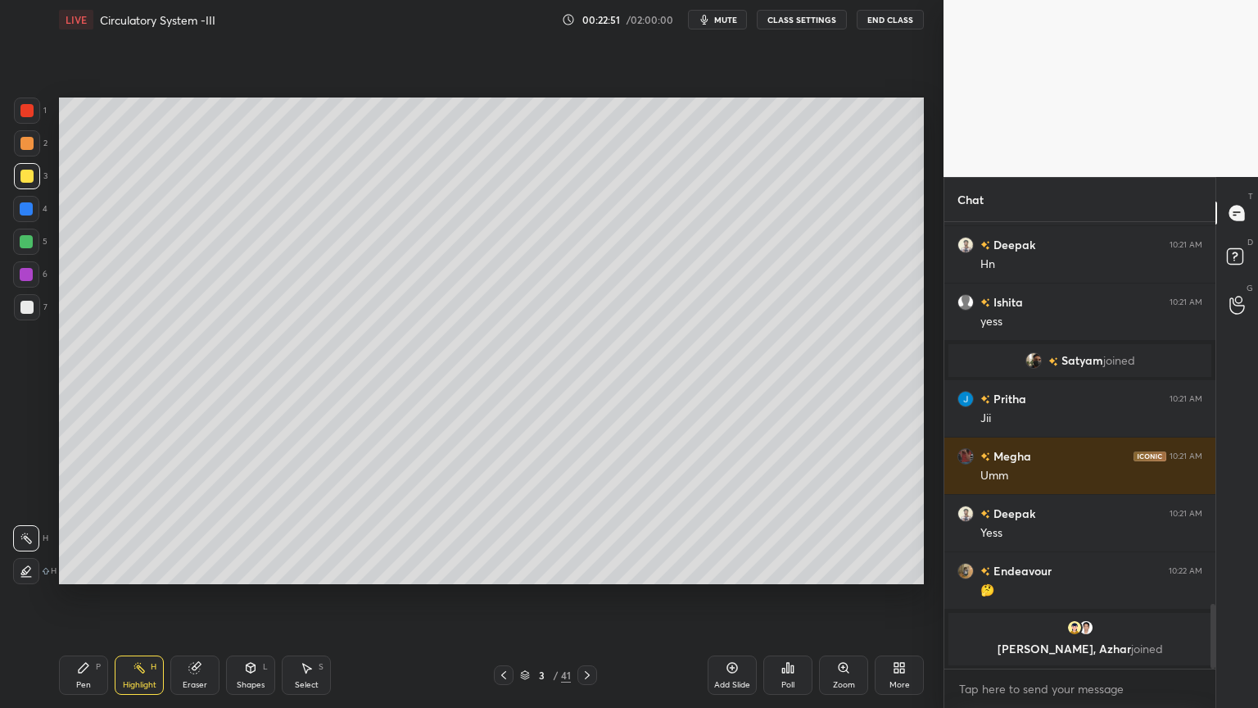
click at [89, 569] on div "Pen" at bounding box center [83, 685] width 15 height 8
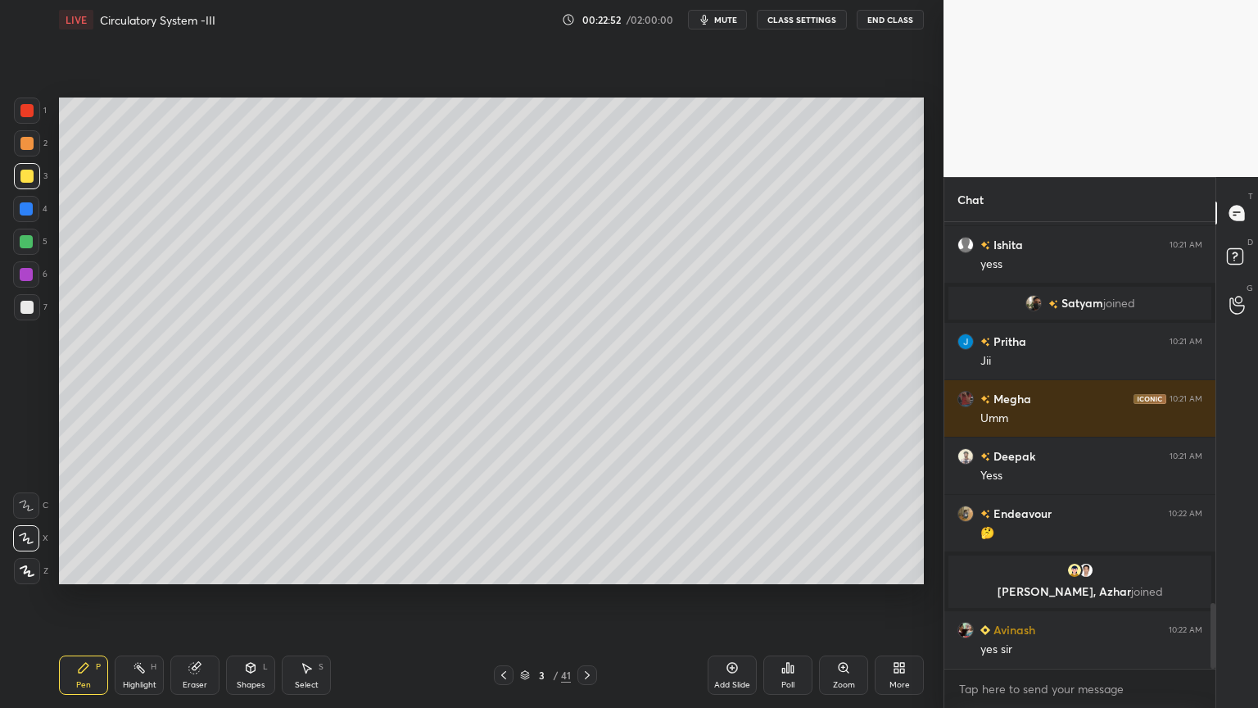
scroll to position [2611, 0]
click at [40, 185] on div "3" at bounding box center [31, 176] width 34 height 26
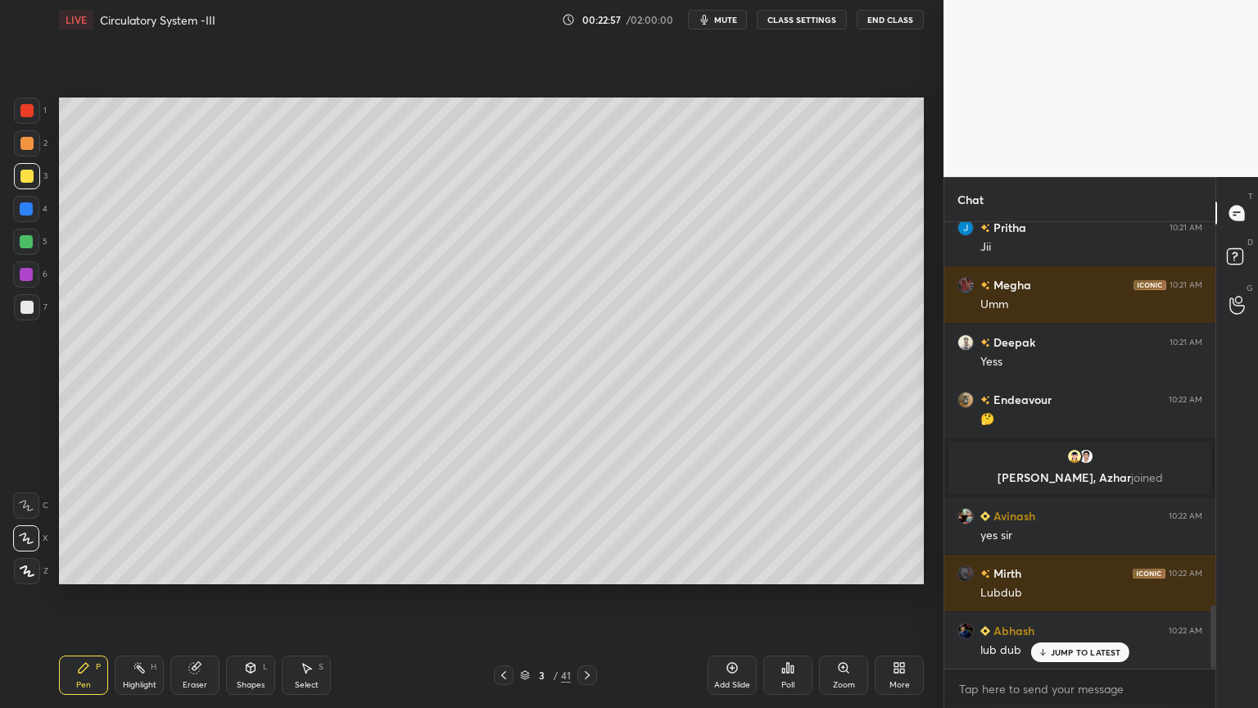
scroll to position [2880, 0]
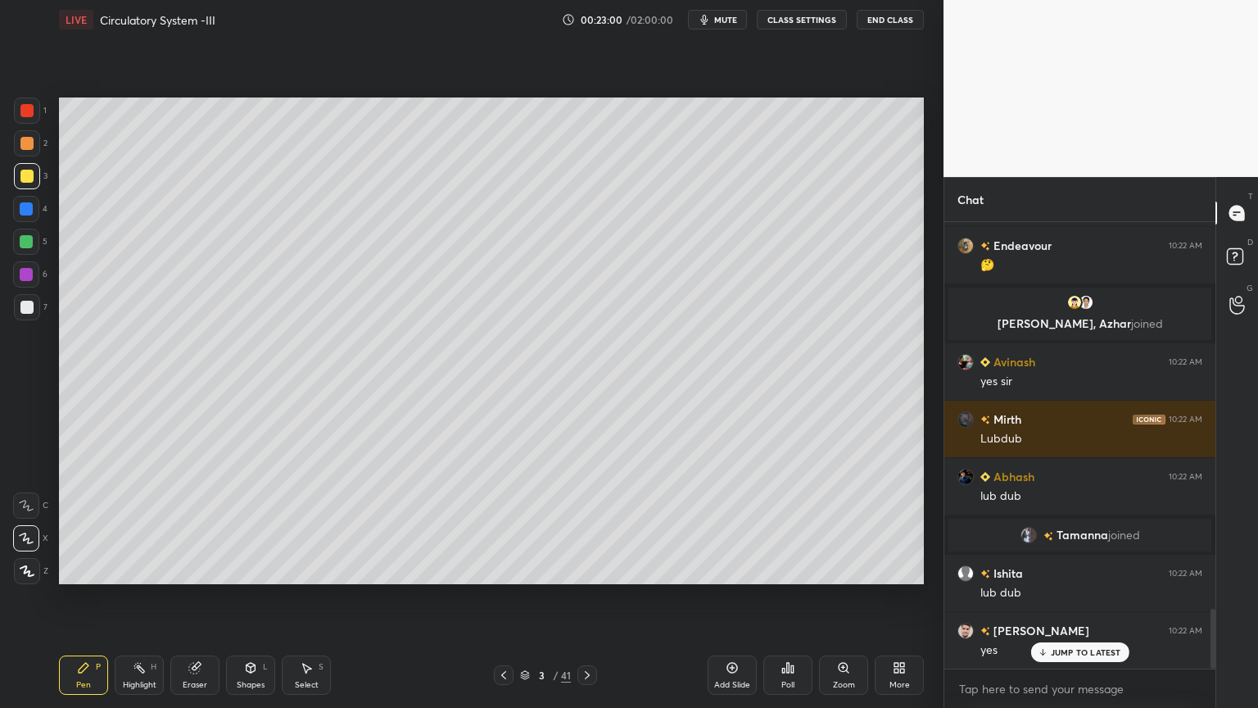
click at [899, 569] on icon at bounding box center [899, 667] width 13 height 13
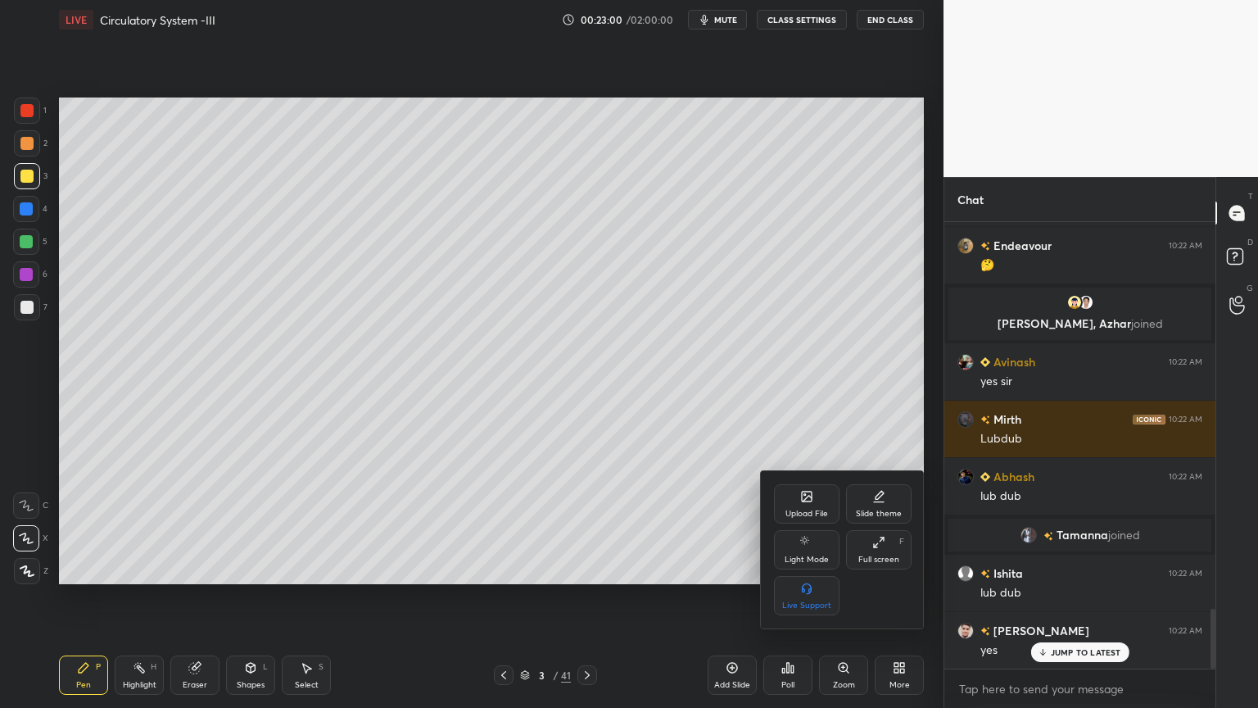
click at [806, 498] on icon at bounding box center [806, 496] width 13 height 13
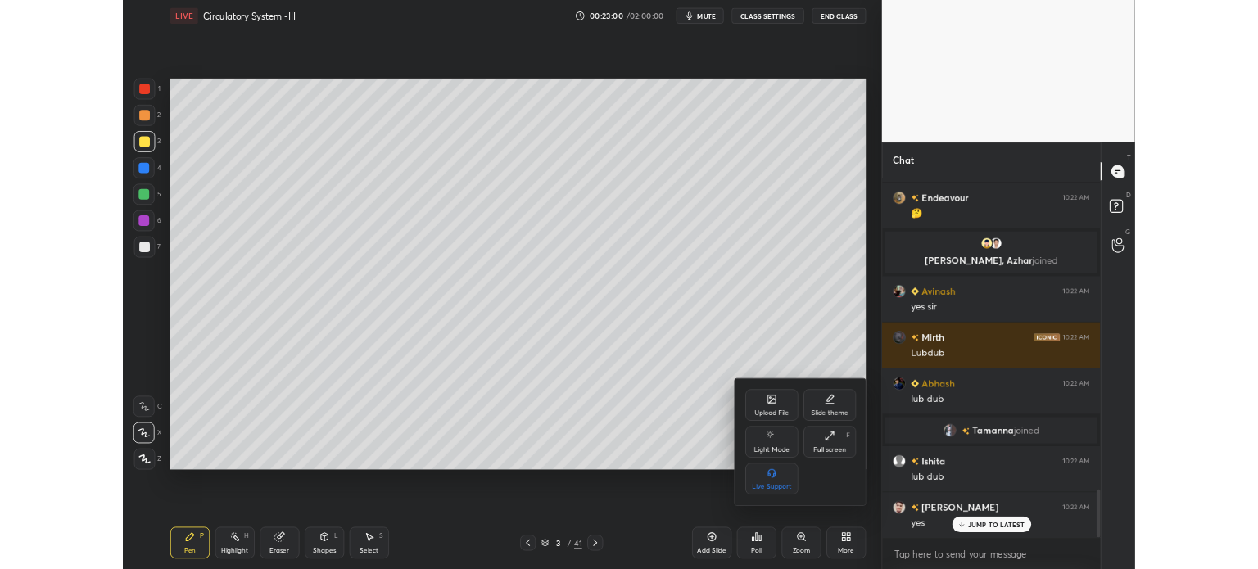
scroll to position [2939, 0]
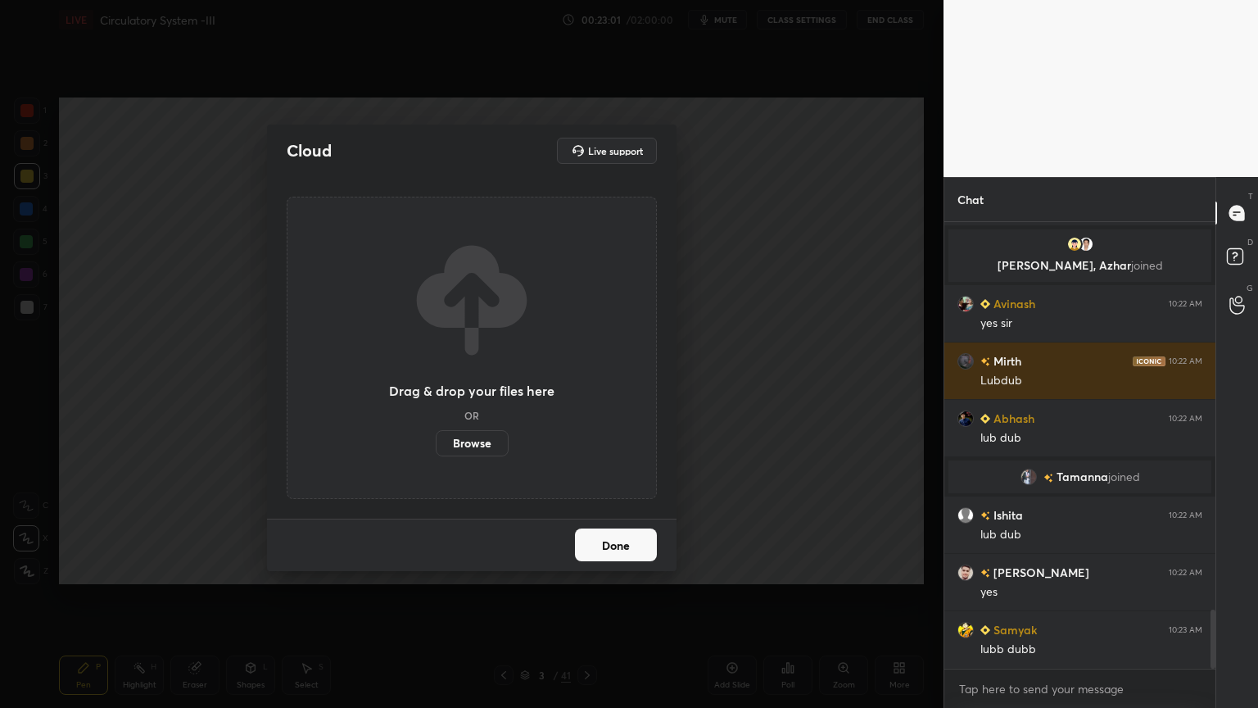
click at [487, 440] on label "Browse" at bounding box center [472, 443] width 73 height 26
click at [436, 440] on input "Browse" at bounding box center [436, 443] width 0 height 26
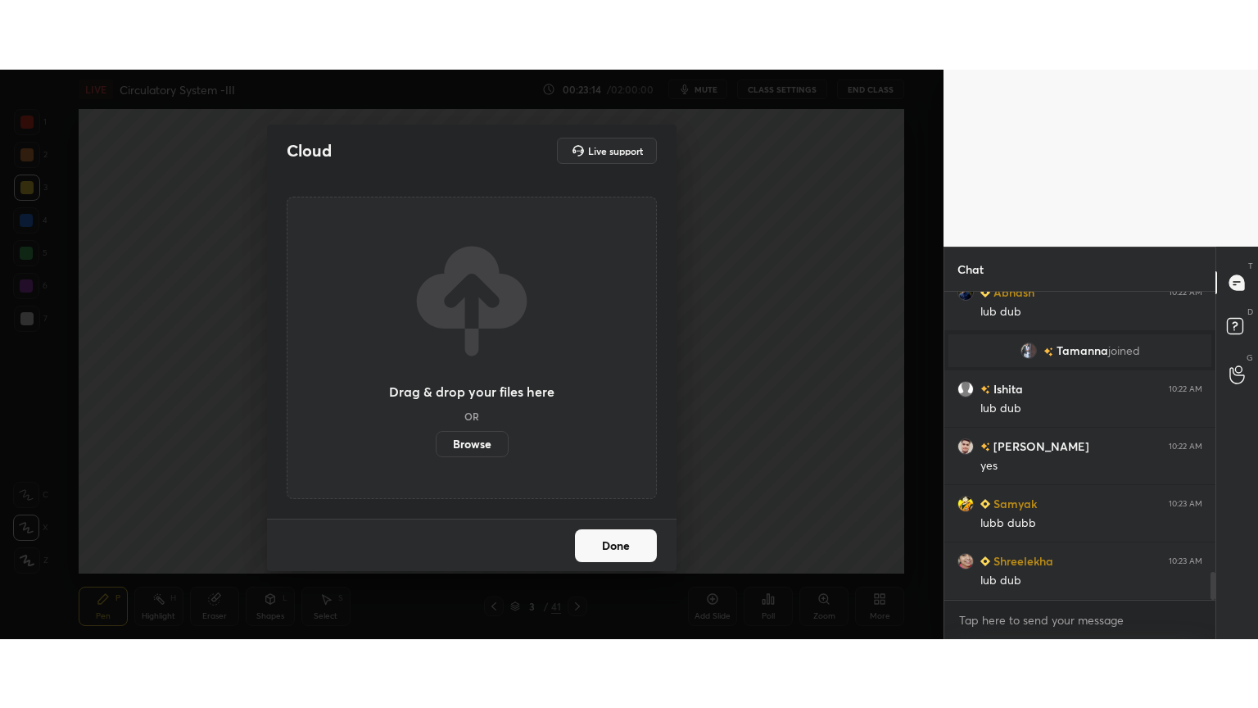
scroll to position [3192, 0]
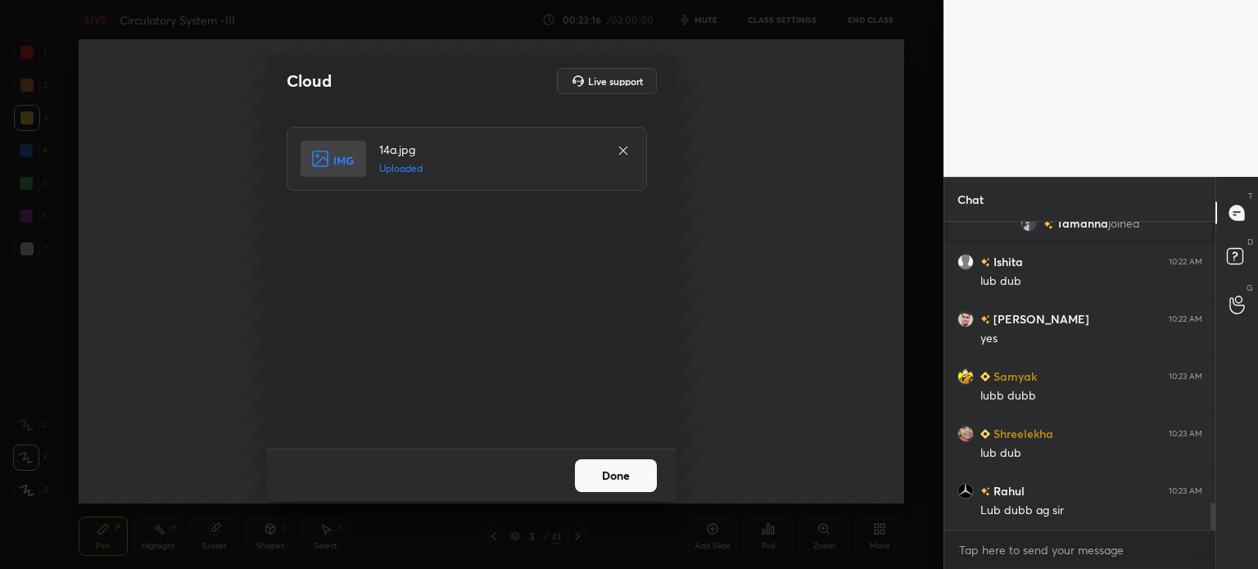
drag, startPoint x: 636, startPoint y: 465, endPoint x: 628, endPoint y: 462, distance: 8.8
click at [632, 463] on button "Done" at bounding box center [616, 476] width 82 height 33
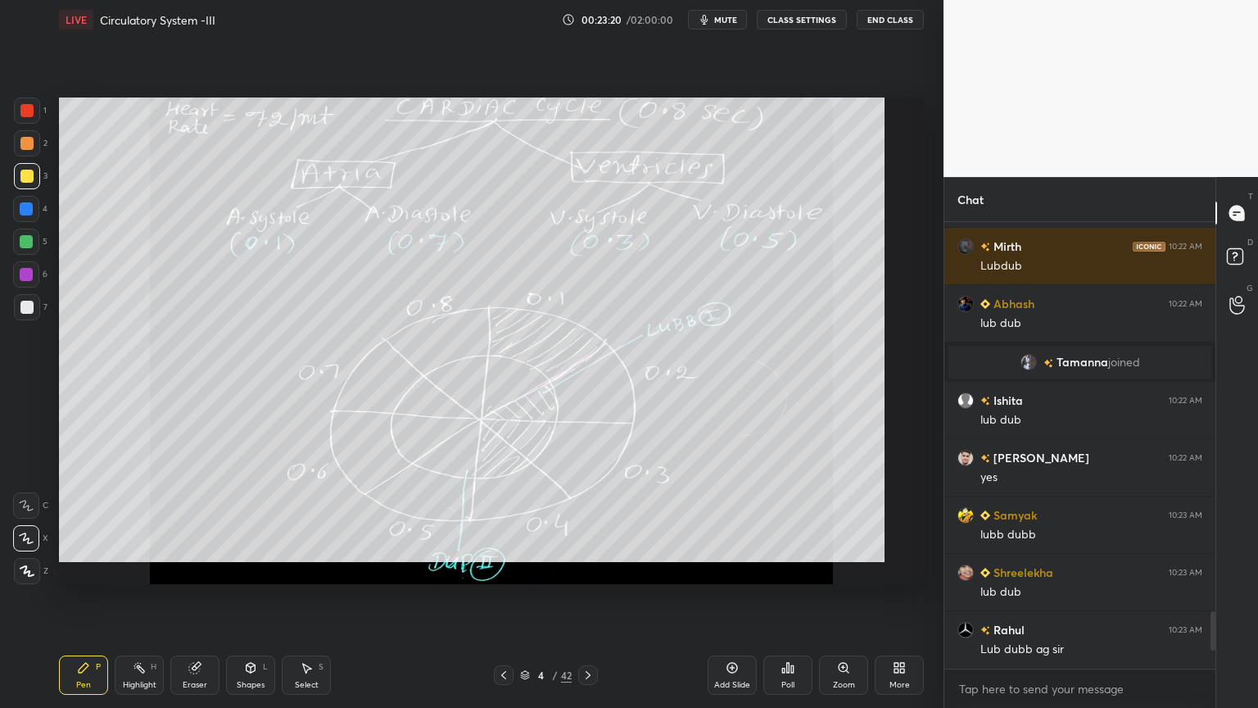
scroll to position [3053, 0]
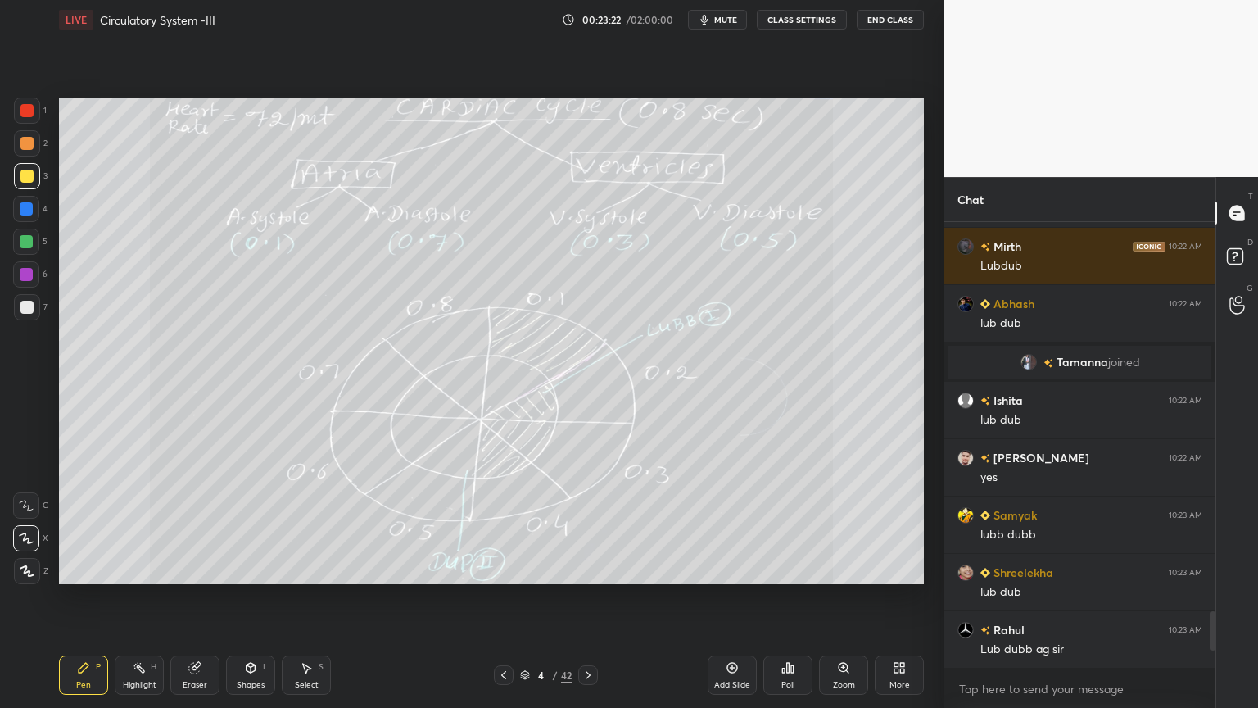
click at [134, 569] on div "Highlight H" at bounding box center [139, 674] width 49 height 39
click at [134, 569] on div "Highlight" at bounding box center [140, 685] width 34 height 8
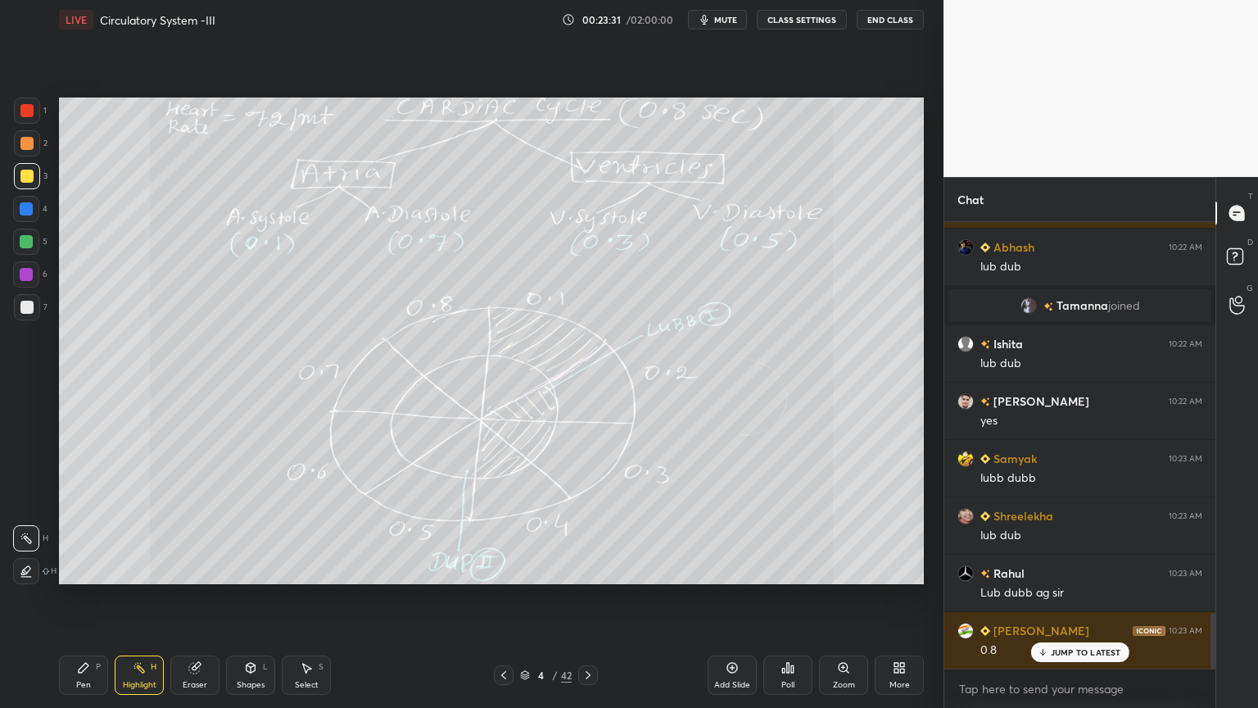
drag, startPoint x: 88, startPoint y: 673, endPoint x: 70, endPoint y: 646, distance: 32.5
click at [84, 569] on div "Pen P" at bounding box center [83, 674] width 49 height 39
drag, startPoint x: 25, startPoint y: 239, endPoint x: 41, endPoint y: 210, distance: 33.3
click at [29, 237] on div at bounding box center [26, 241] width 13 height 13
drag, startPoint x: 135, startPoint y: 681, endPoint x: 138, endPoint y: 654, distance: 27.1
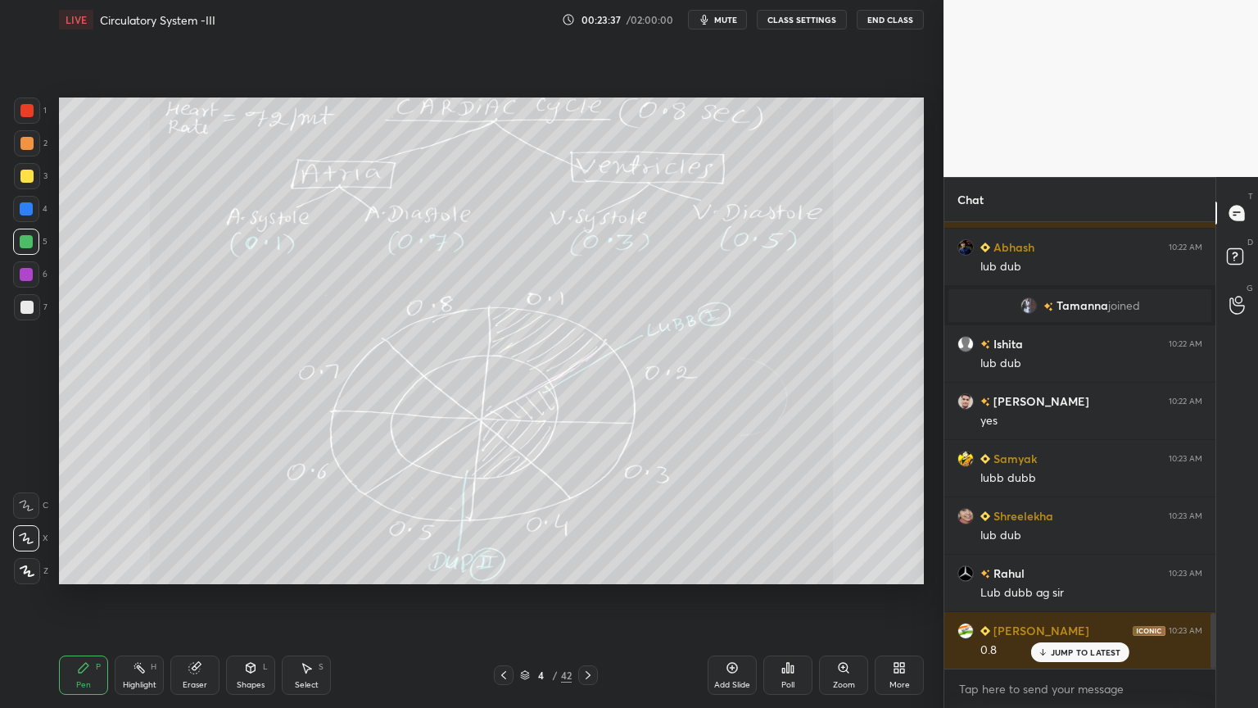
click at [137, 569] on div "Highlight" at bounding box center [140, 685] width 34 height 8
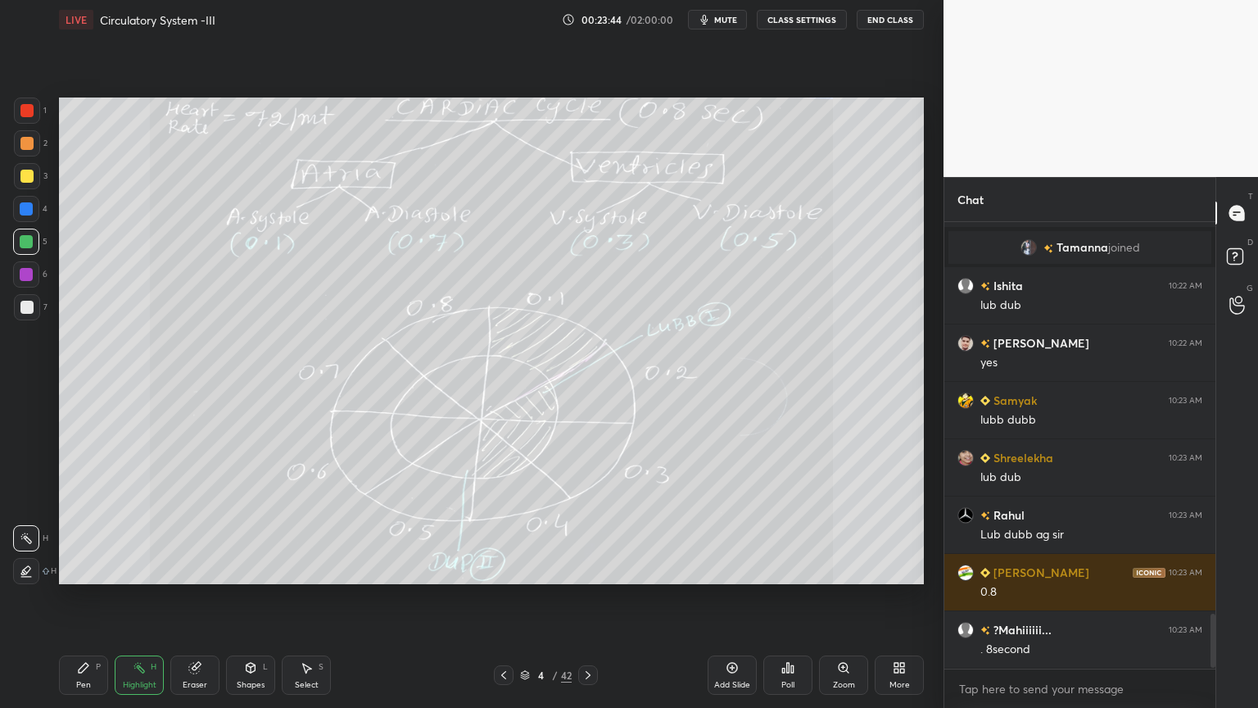
scroll to position [3224, 0]
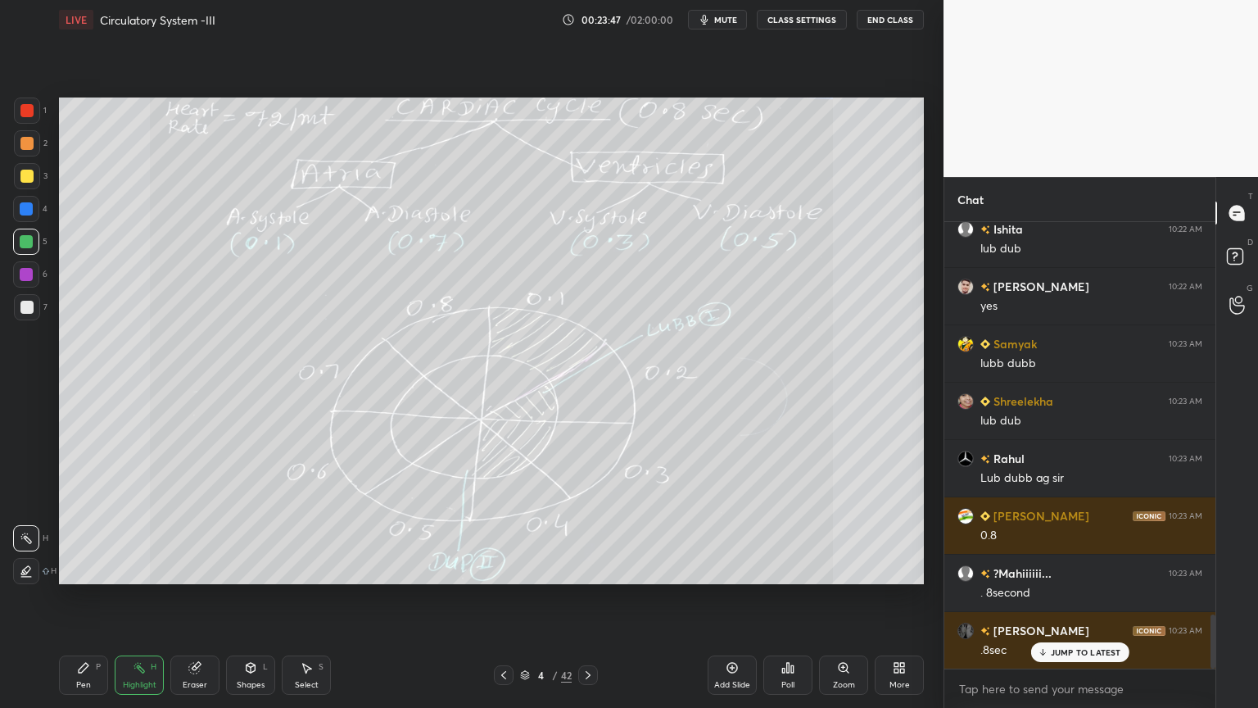
click at [28, 177] on div at bounding box center [26, 176] width 13 height 13
click at [33, 177] on div at bounding box center [27, 176] width 26 height 26
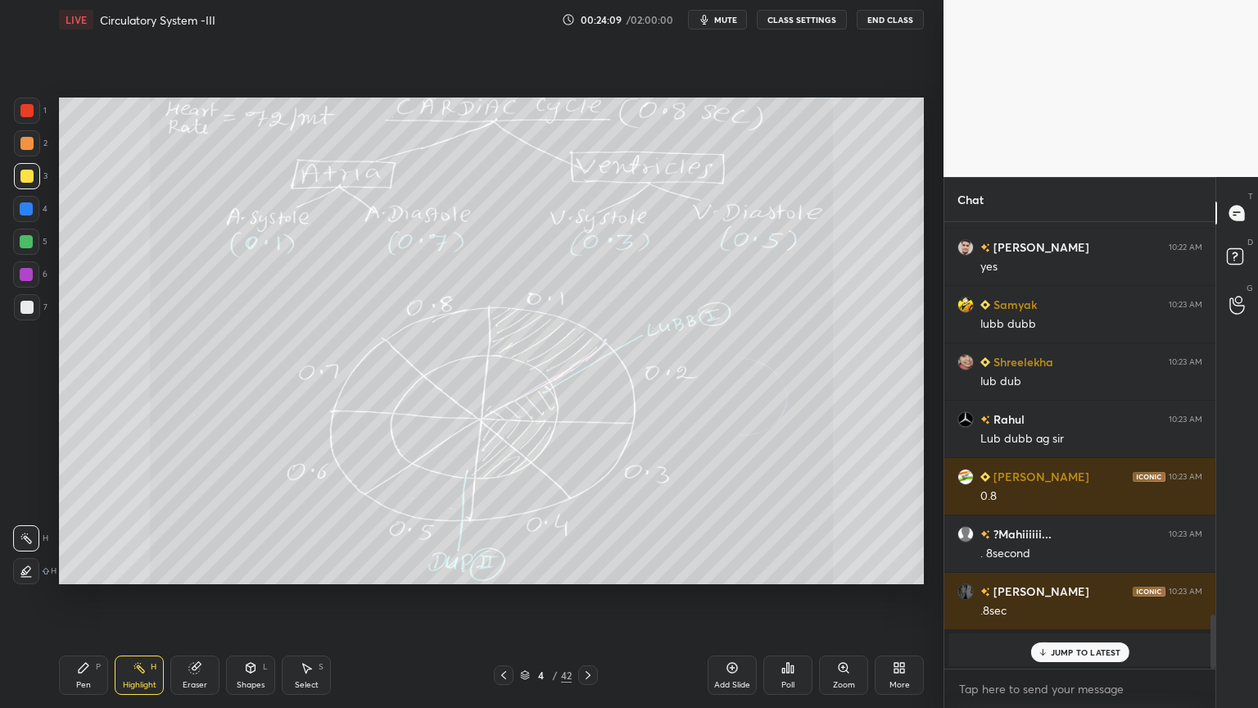
scroll to position [3322, 0]
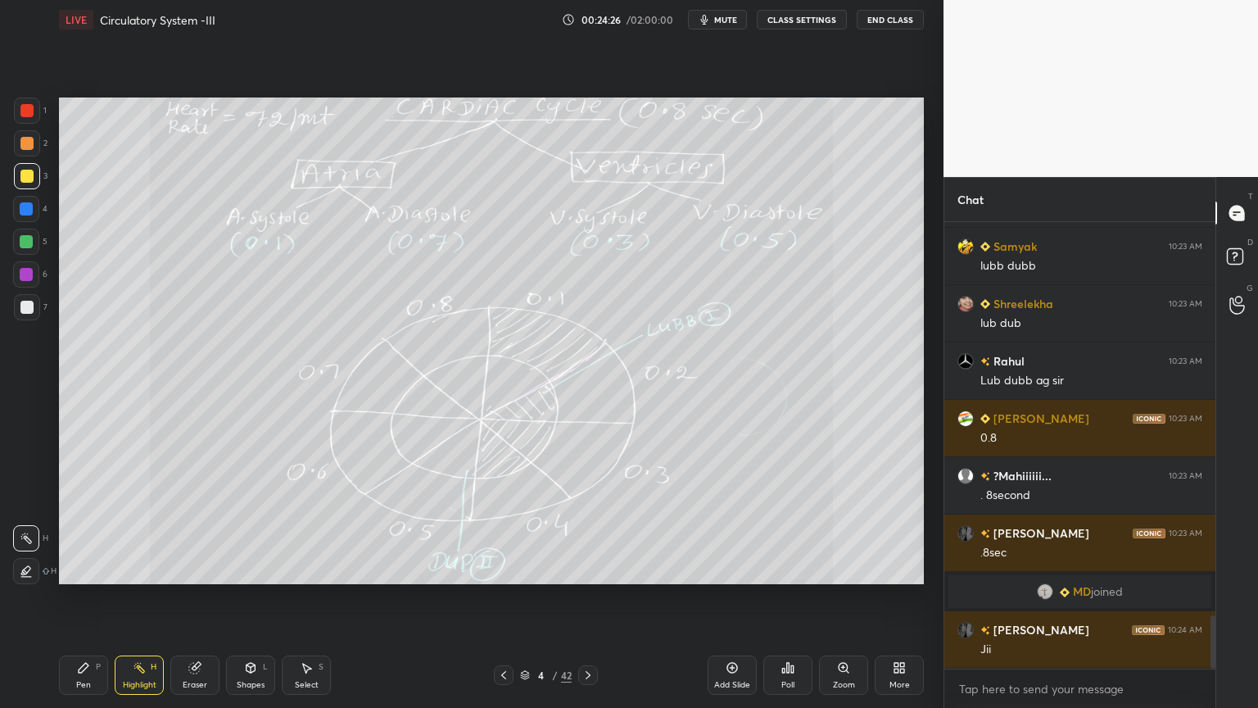
drag, startPoint x: 509, startPoint y: 668, endPoint x: 503, endPoint y: 675, distance: 9.3
click at [508, 569] on div at bounding box center [504, 675] width 20 height 20
click at [310, 569] on div "Select S" at bounding box center [306, 674] width 49 height 39
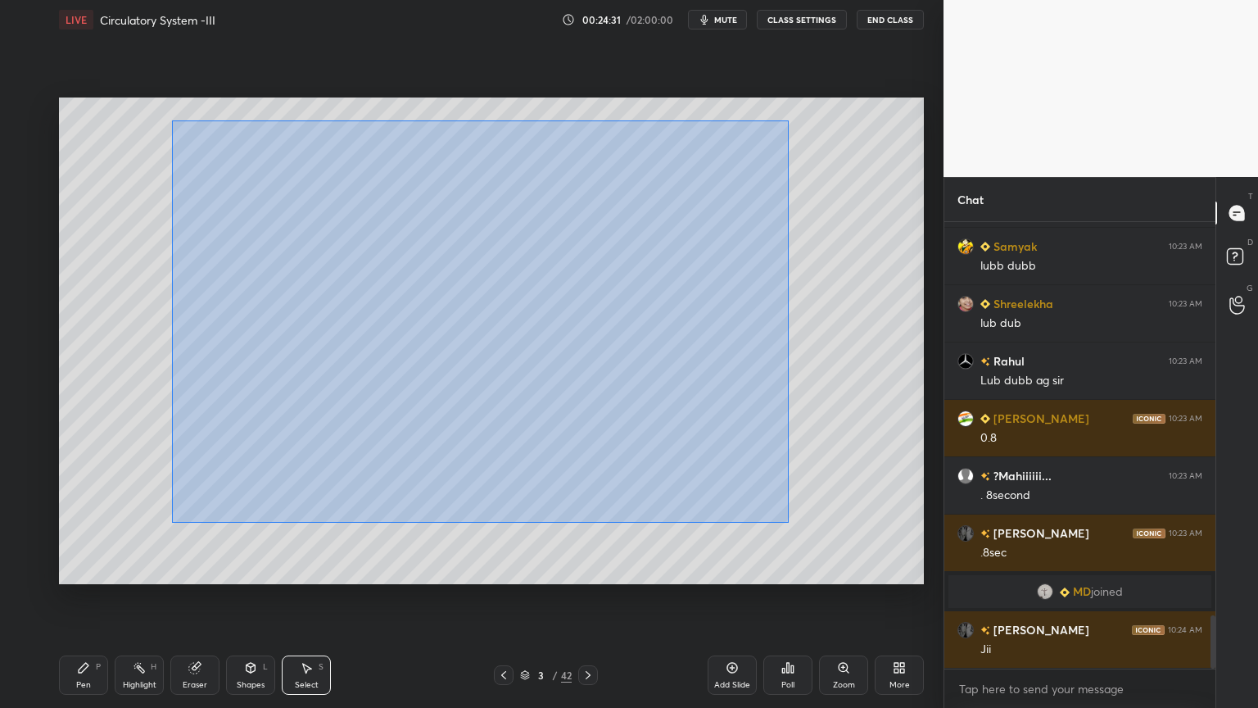
drag, startPoint x: 175, startPoint y: 118, endPoint x: 769, endPoint y: 514, distance: 714.1
click at [787, 521] on div "0 ° Undo Copy Duplicate Duplicate to new slide Delete" at bounding box center [491, 340] width 865 height 487
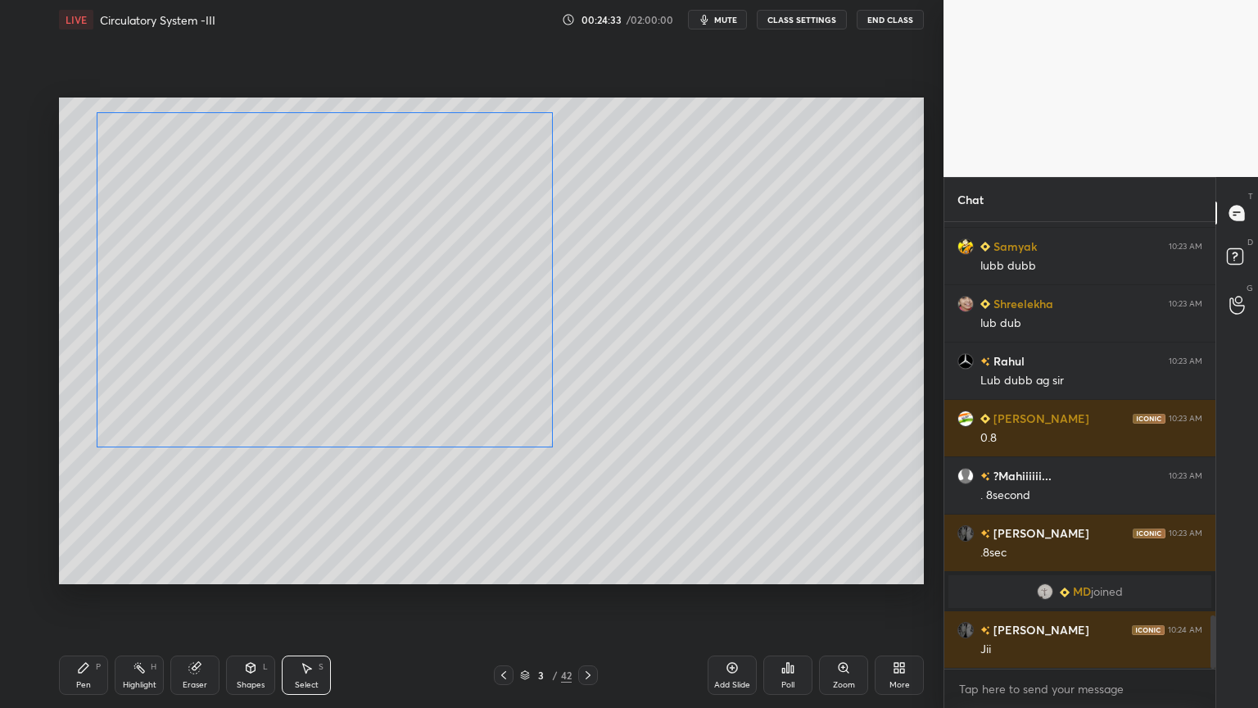
drag, startPoint x: 576, startPoint y: 298, endPoint x: 446, endPoint y: 288, distance: 130.7
click at [446, 285] on div "0 ° Undo Copy Duplicate Duplicate to new slide Delete" at bounding box center [491, 340] width 865 height 487
drag, startPoint x: 425, startPoint y: 265, endPoint x: 392, endPoint y: 299, distance: 47.5
click at [393, 300] on div "0 ° Undo Copy Duplicate Duplicate to new slide Delete" at bounding box center [491, 340] width 865 height 487
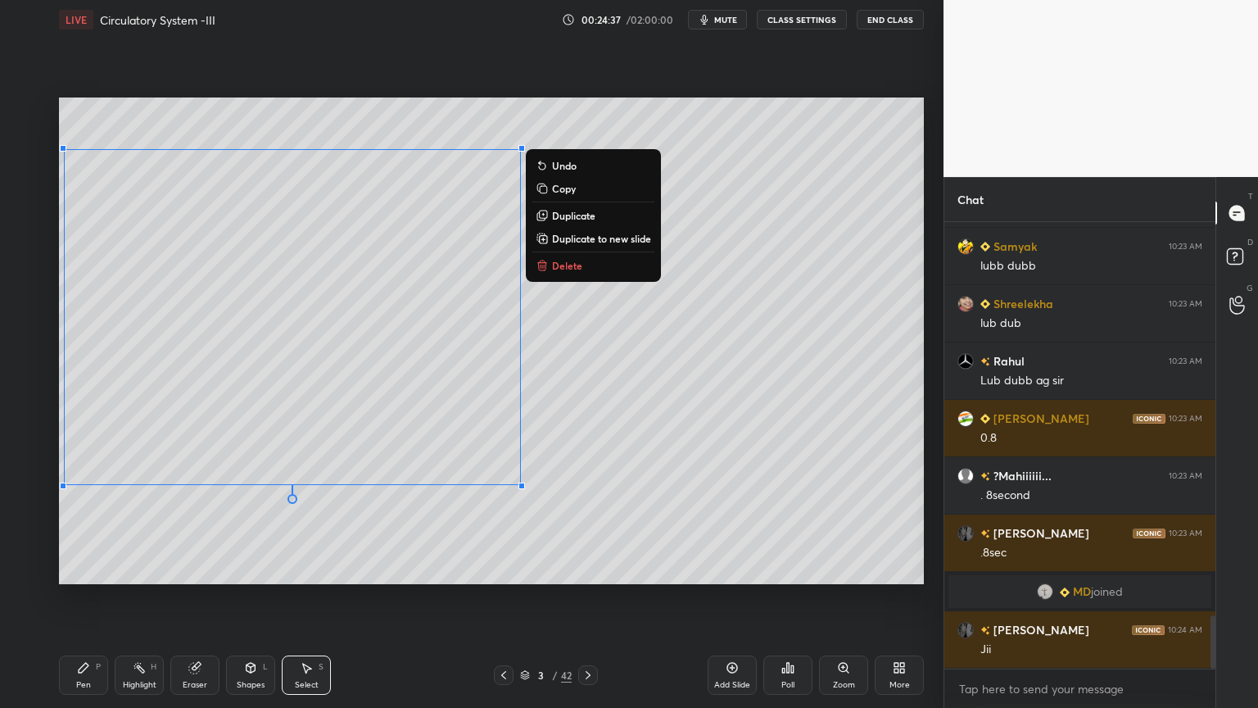
drag, startPoint x: 613, startPoint y: 308, endPoint x: 605, endPoint y: 321, distance: 15.5
click at [609, 314] on div "0 ° Undo Copy Duplicate Duplicate to new slide Delete" at bounding box center [491, 340] width 865 height 487
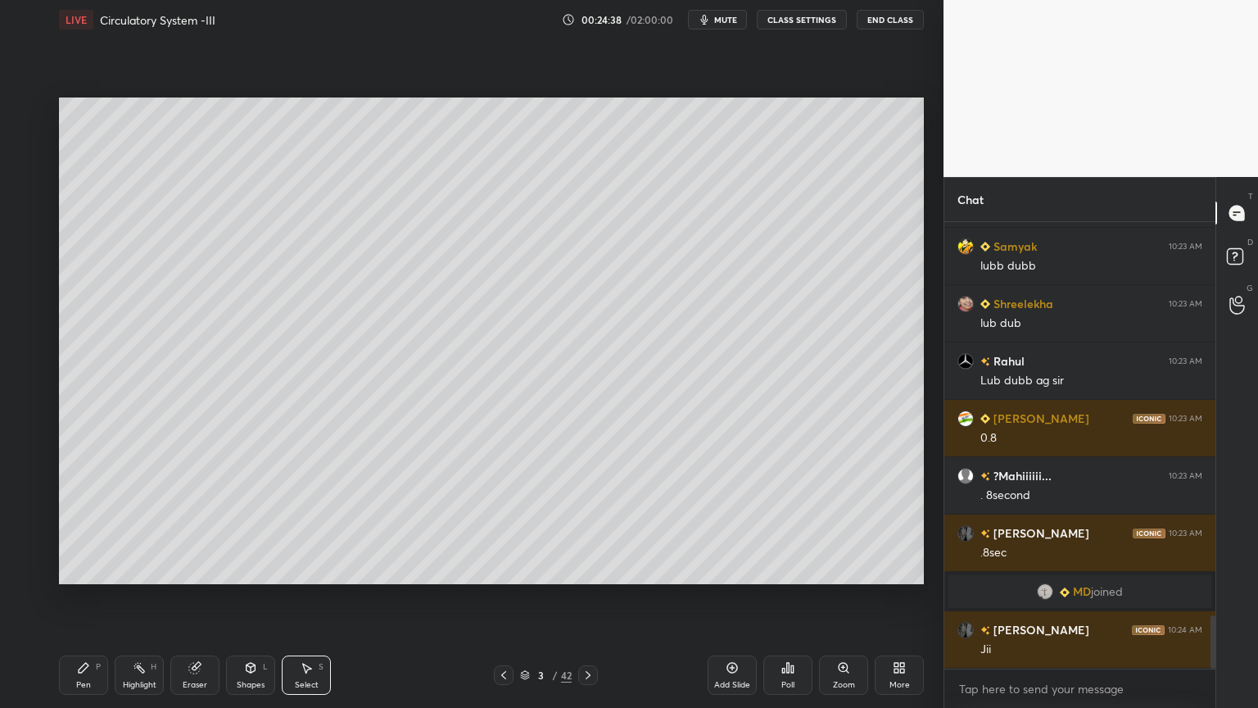
click at [265, 569] on div "Shapes L" at bounding box center [250, 674] width 49 height 39
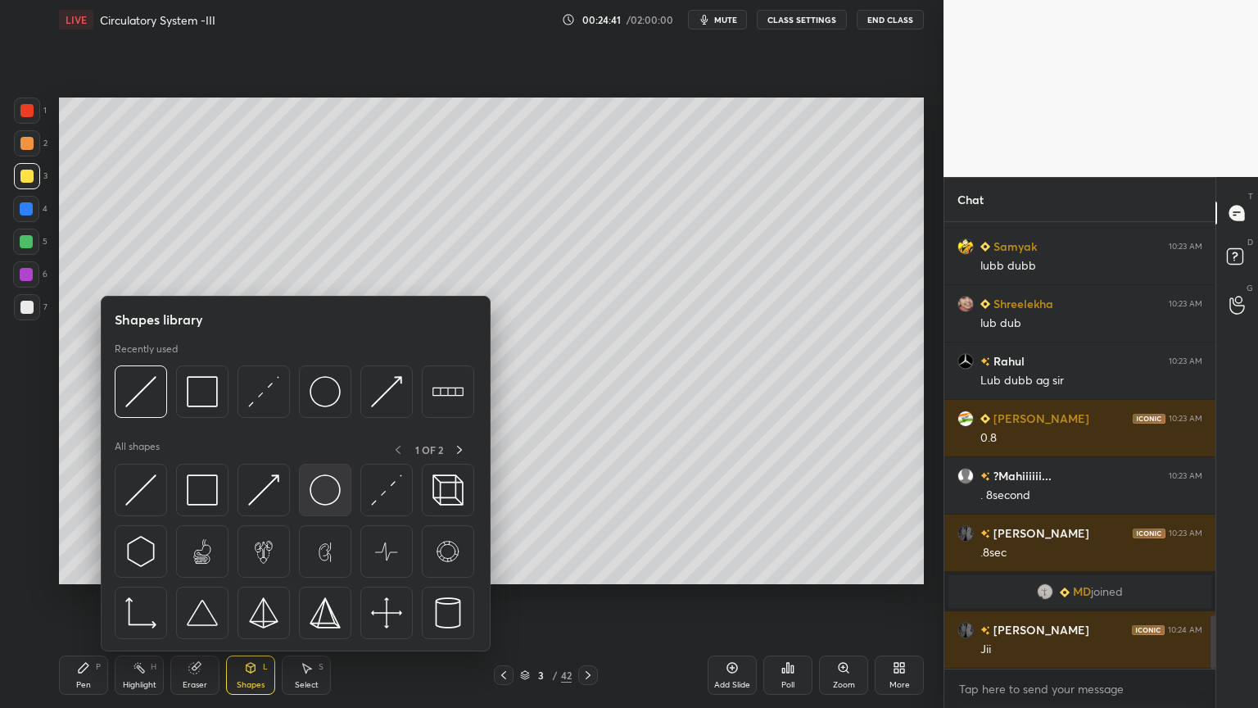
click at [328, 484] on img at bounding box center [325, 489] width 31 height 31
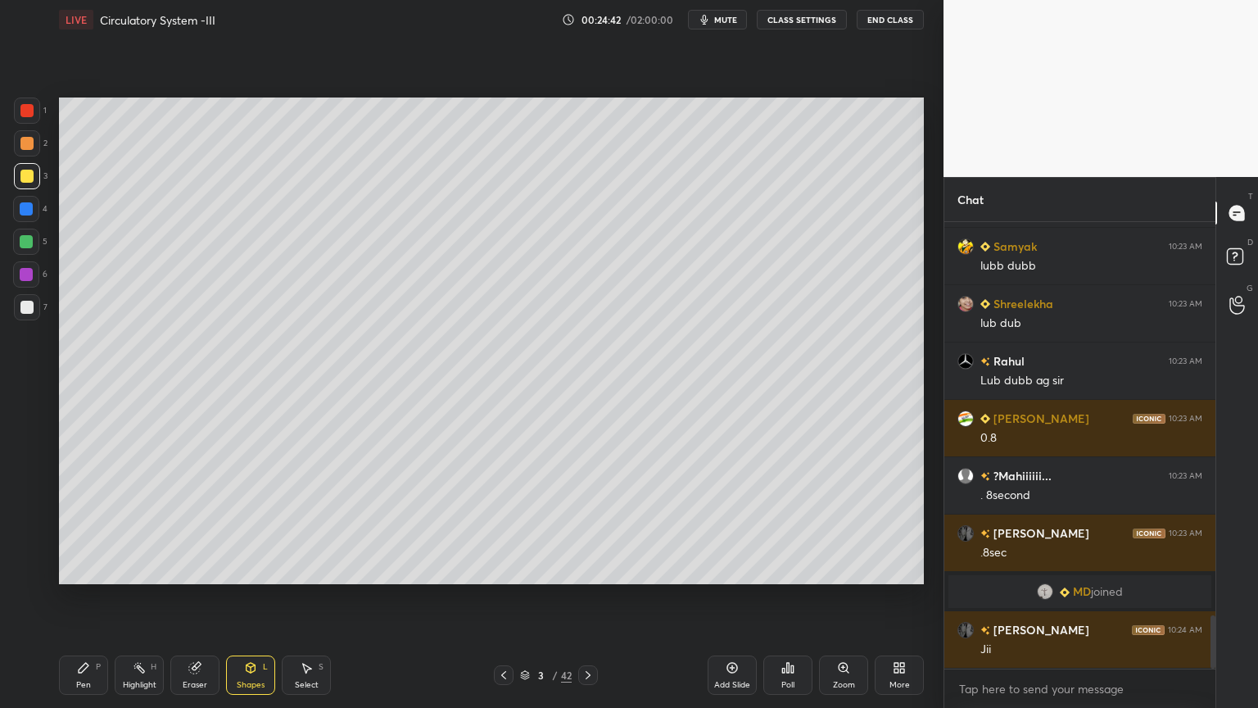
click at [26, 310] on div at bounding box center [26, 307] width 13 height 13
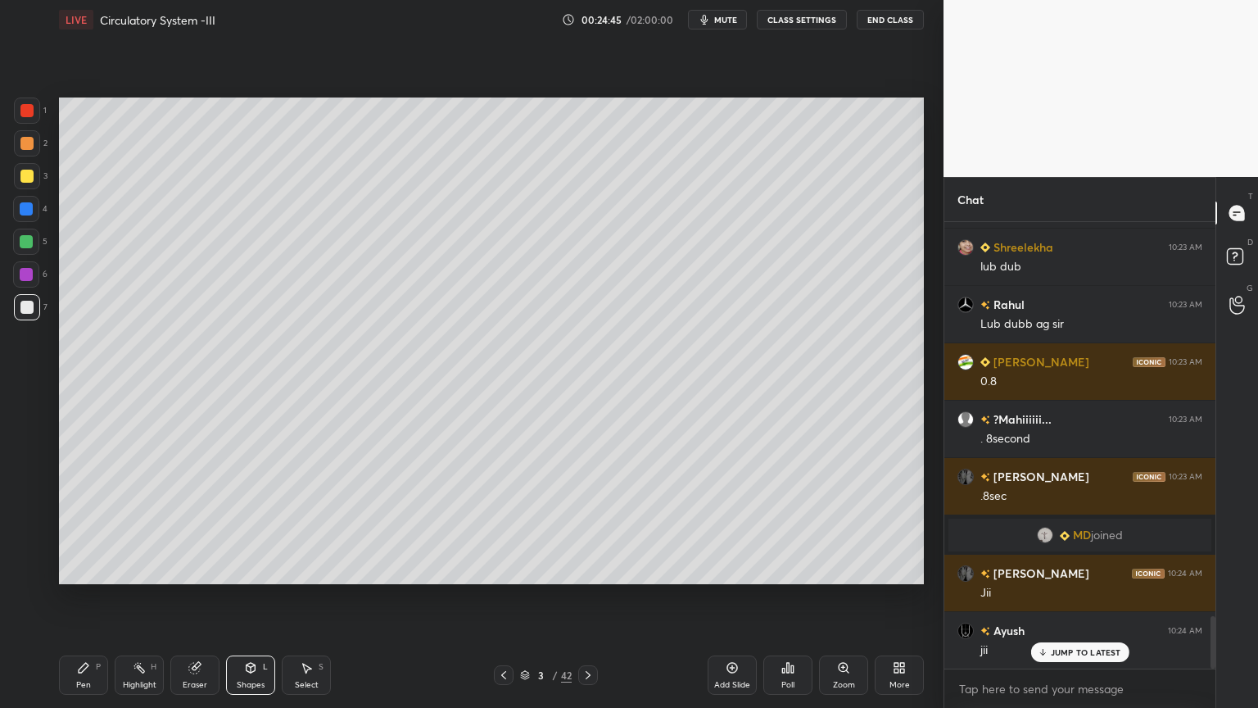
click at [251, 569] on icon at bounding box center [250, 667] width 13 height 13
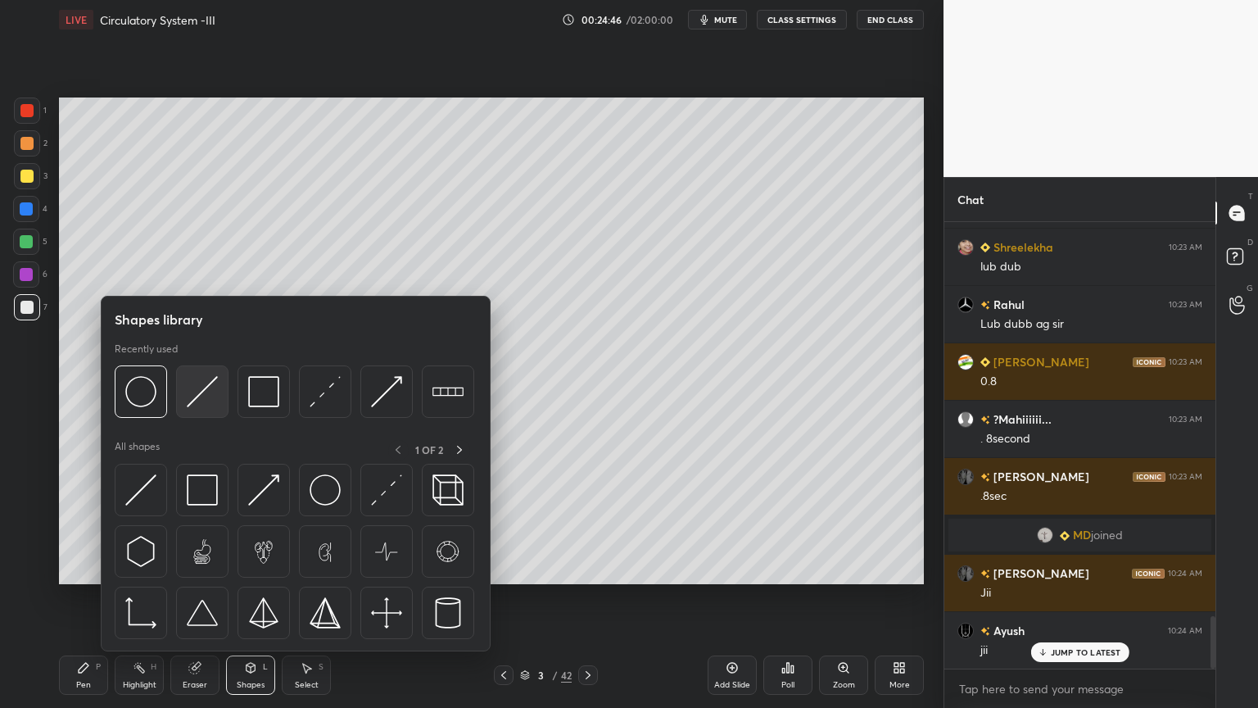
click at [211, 399] on img at bounding box center [202, 391] width 31 height 31
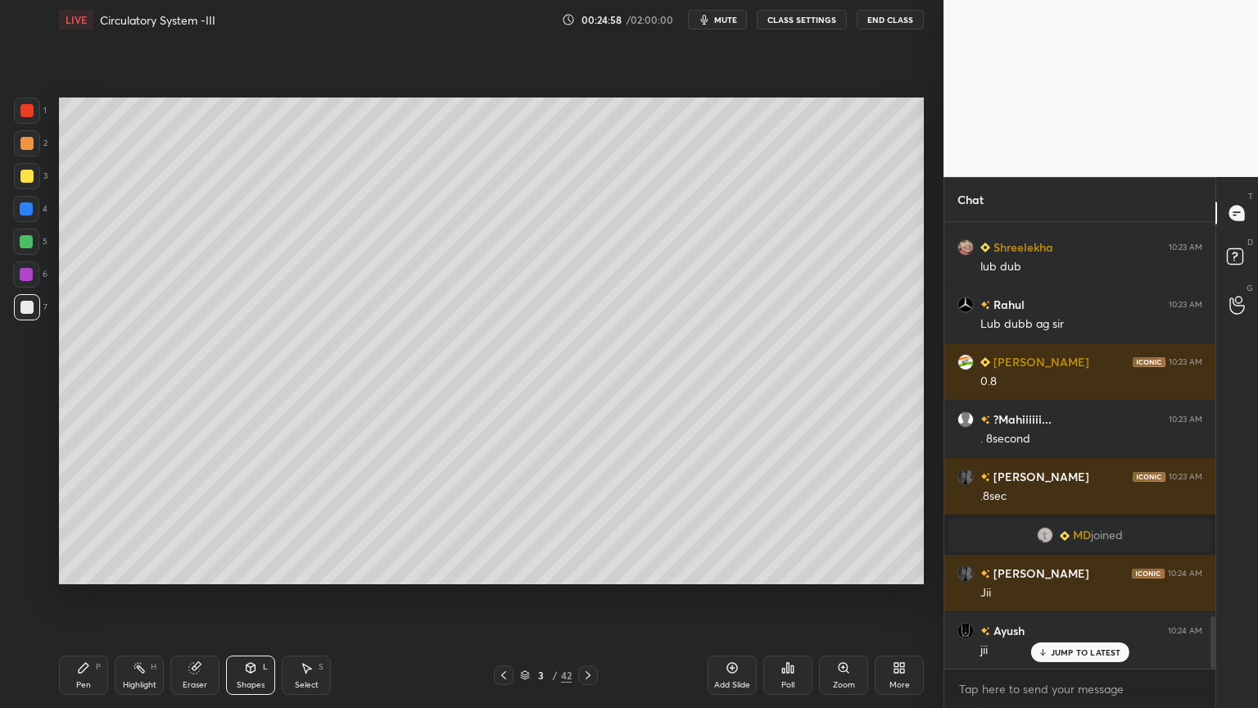
click at [88, 569] on icon at bounding box center [83, 667] width 13 height 13
click at [92, 569] on div "Pen P" at bounding box center [83, 674] width 49 height 39
click at [33, 545] on div at bounding box center [26, 538] width 26 height 26
click at [31, 542] on icon at bounding box center [26, 537] width 15 height 11
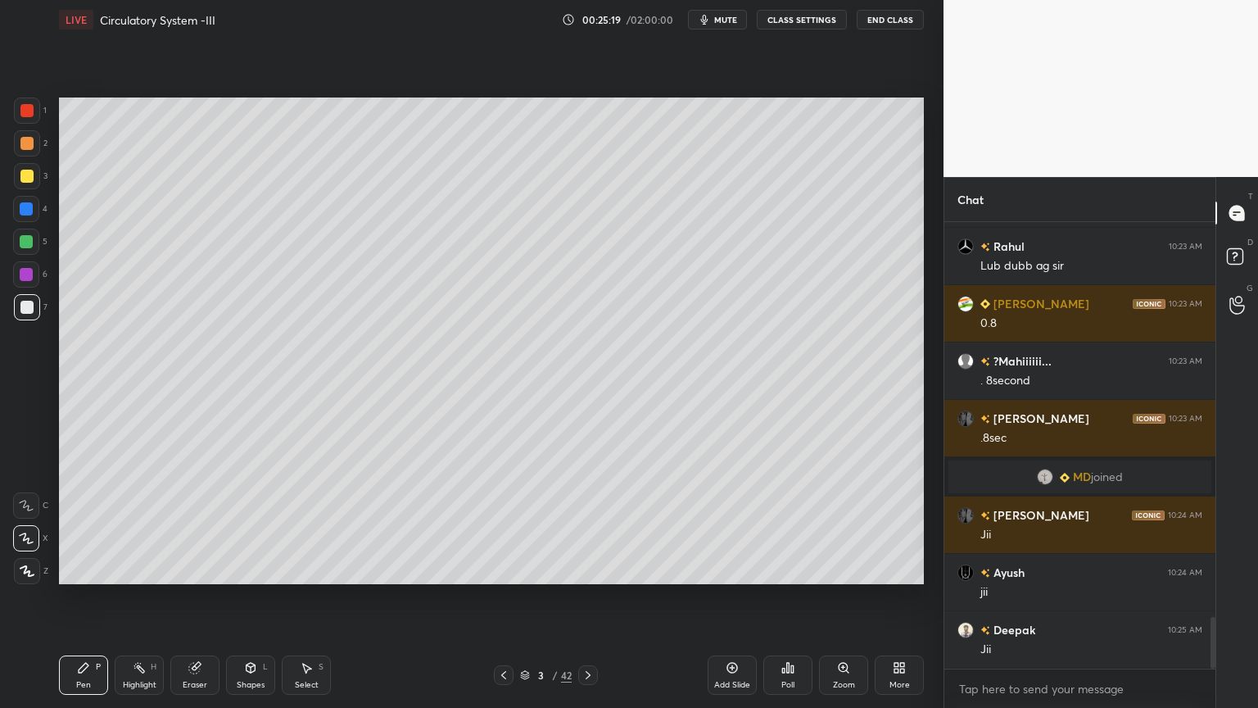
scroll to position [3493, 0]
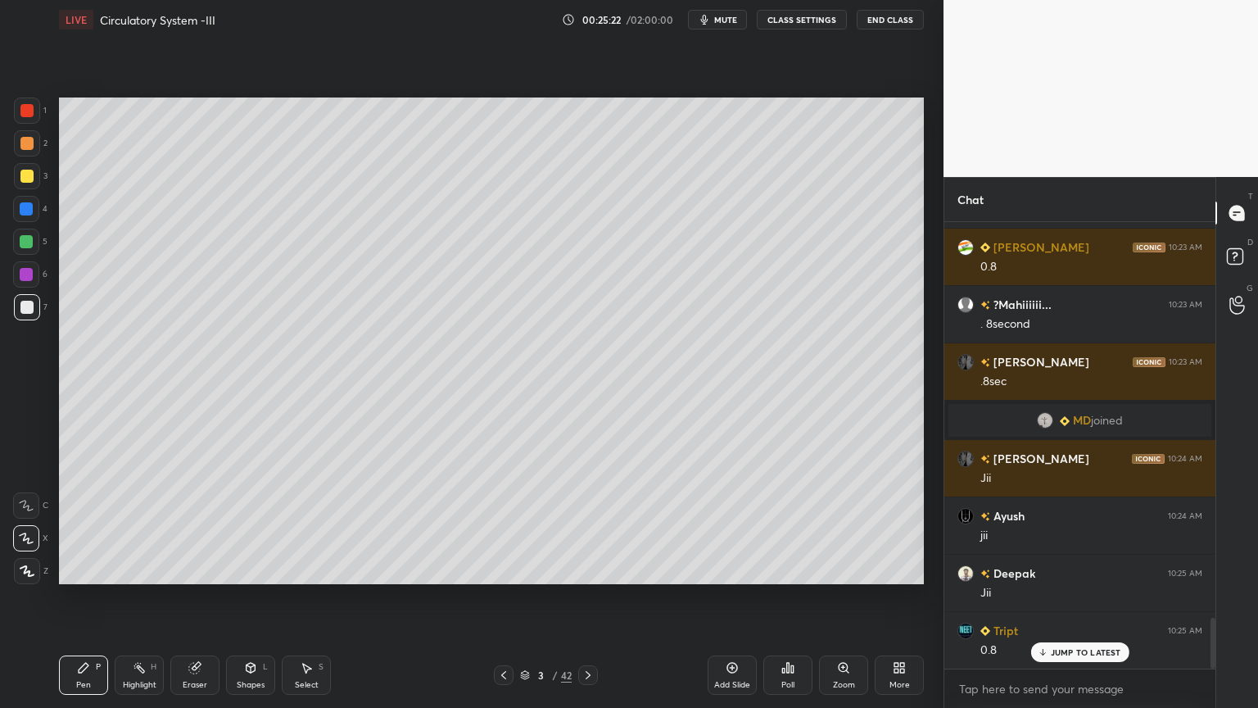
click at [252, 569] on icon at bounding box center [251, 668] width 9 height 10
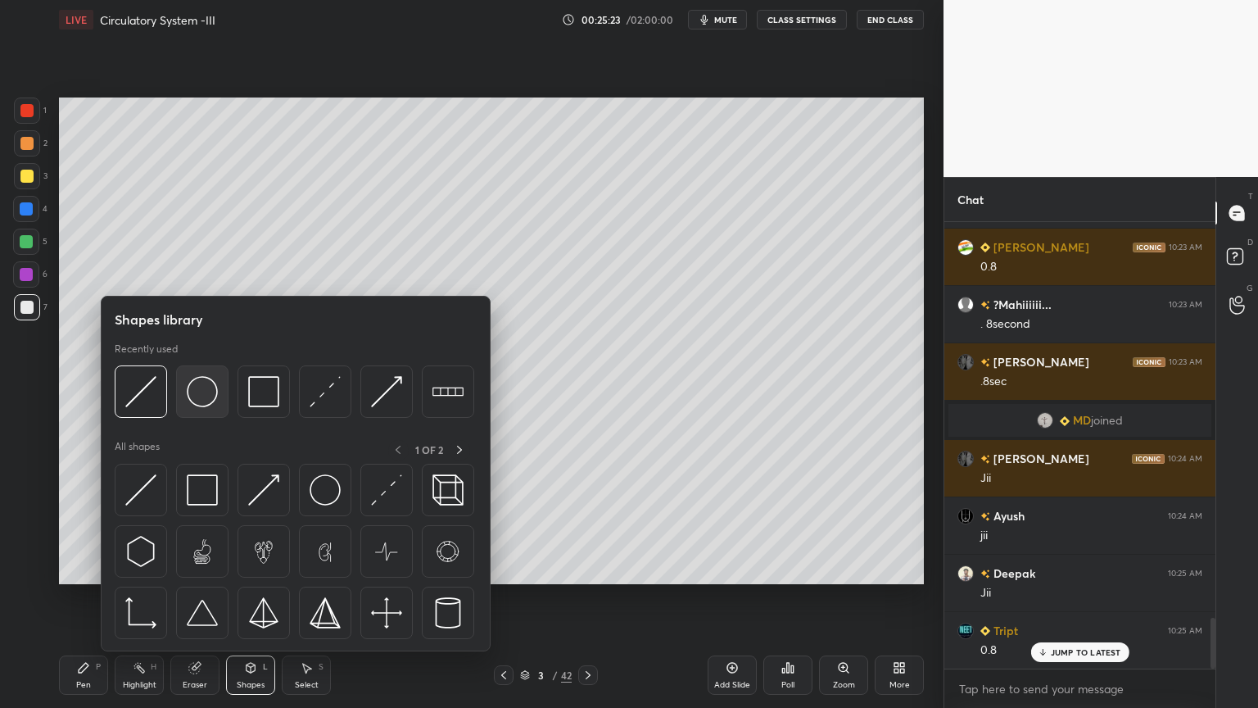
click at [209, 397] on img at bounding box center [202, 391] width 31 height 31
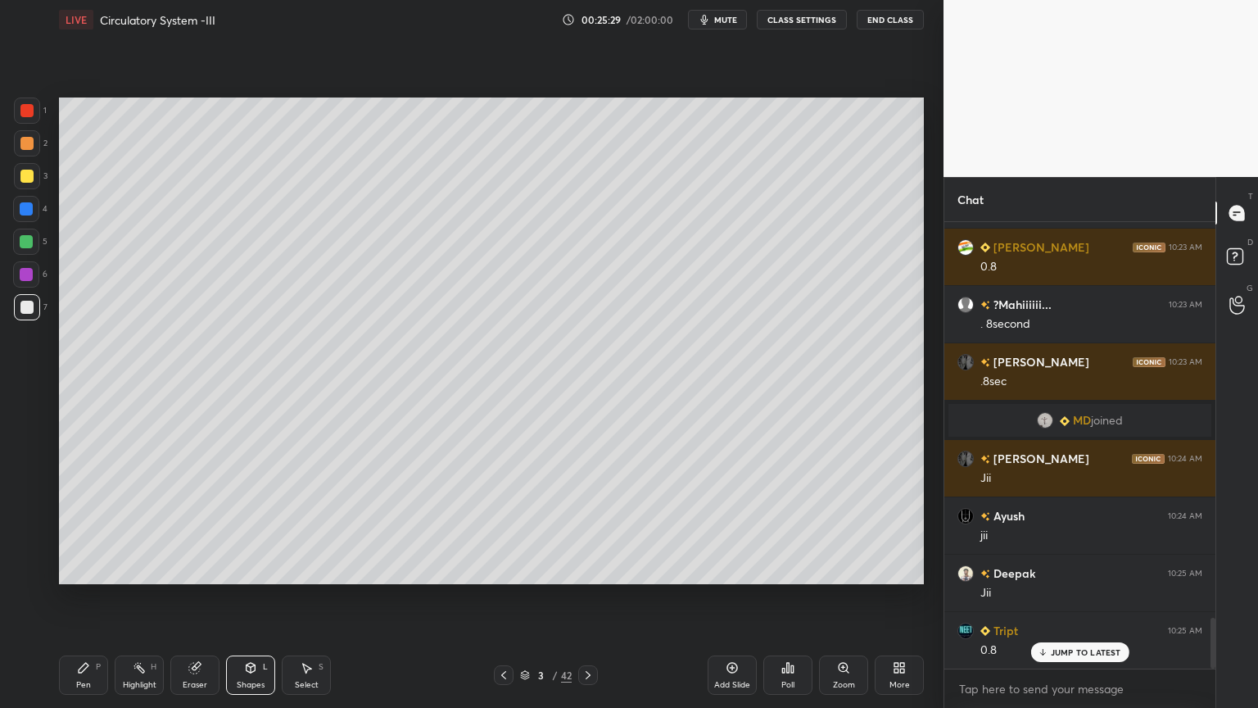
scroll to position [3532, 0]
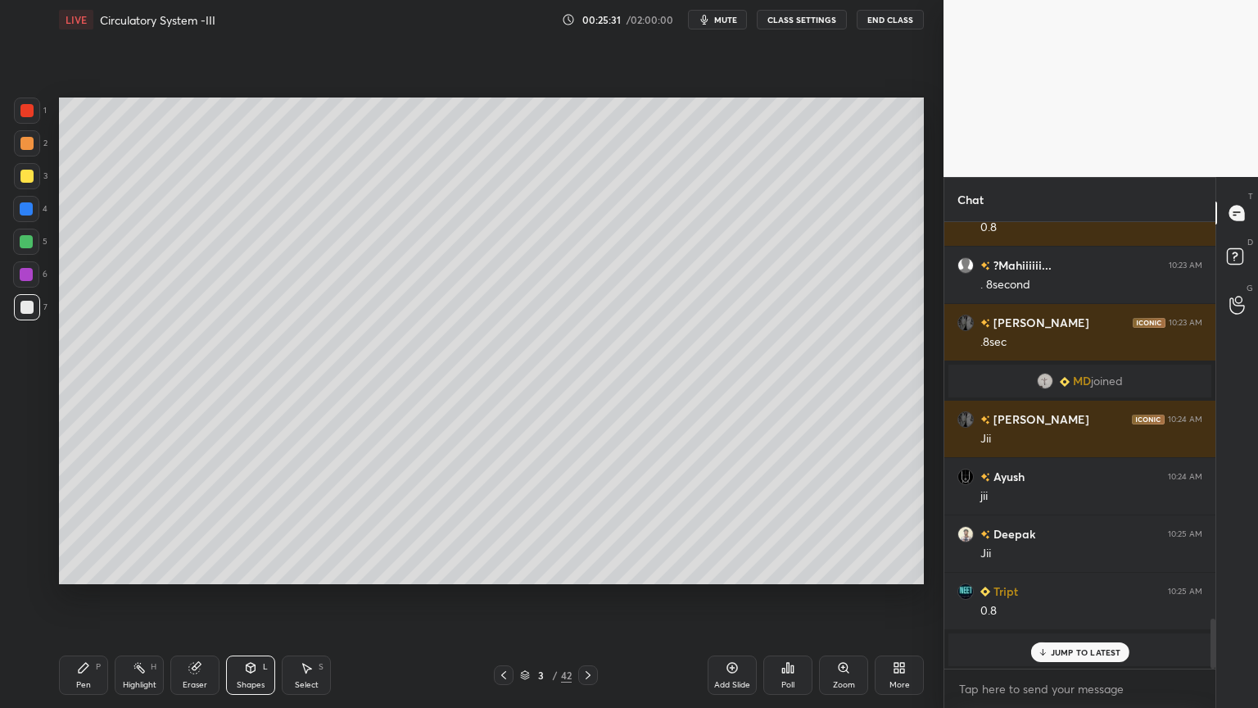
drag, startPoint x: 138, startPoint y: 675, endPoint x: 134, endPoint y: 685, distance: 10.6
click at [134, 569] on div "Highlight H" at bounding box center [139, 674] width 49 height 39
click at [143, 569] on div "Highlight H" at bounding box center [139, 674] width 49 height 39
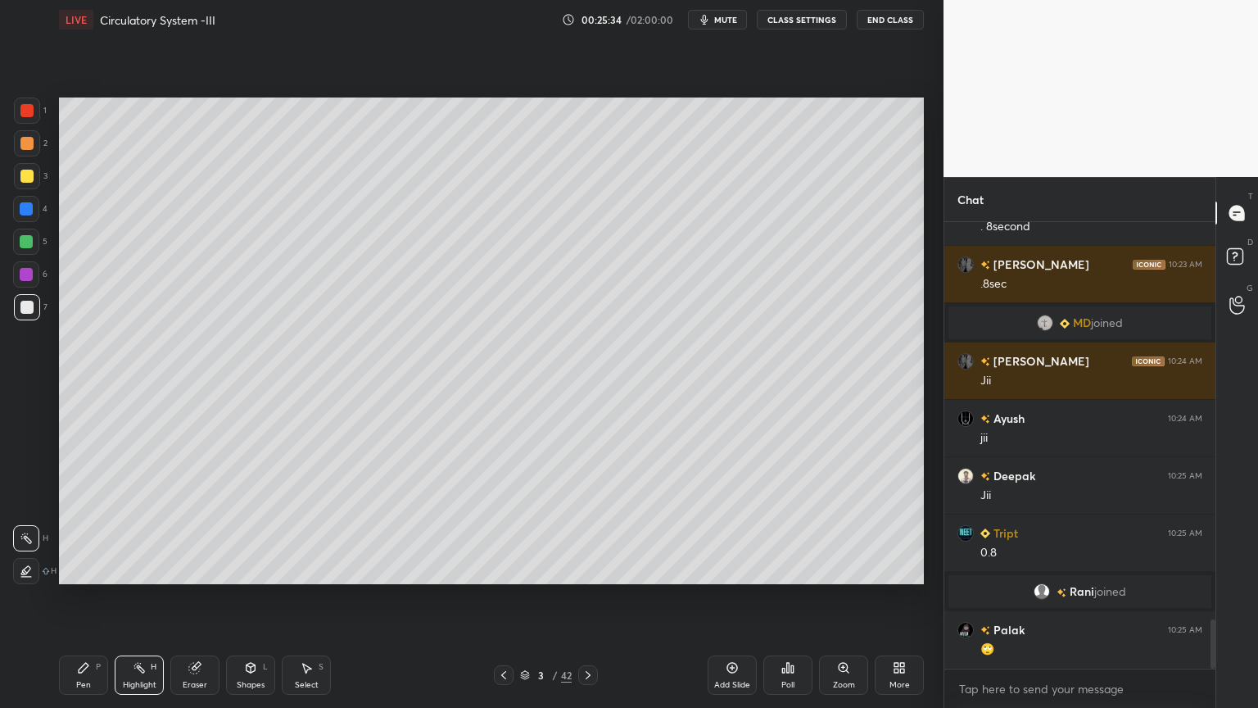
click at [29, 170] on div at bounding box center [26, 176] width 13 height 13
click at [33, 170] on div at bounding box center [27, 176] width 26 height 26
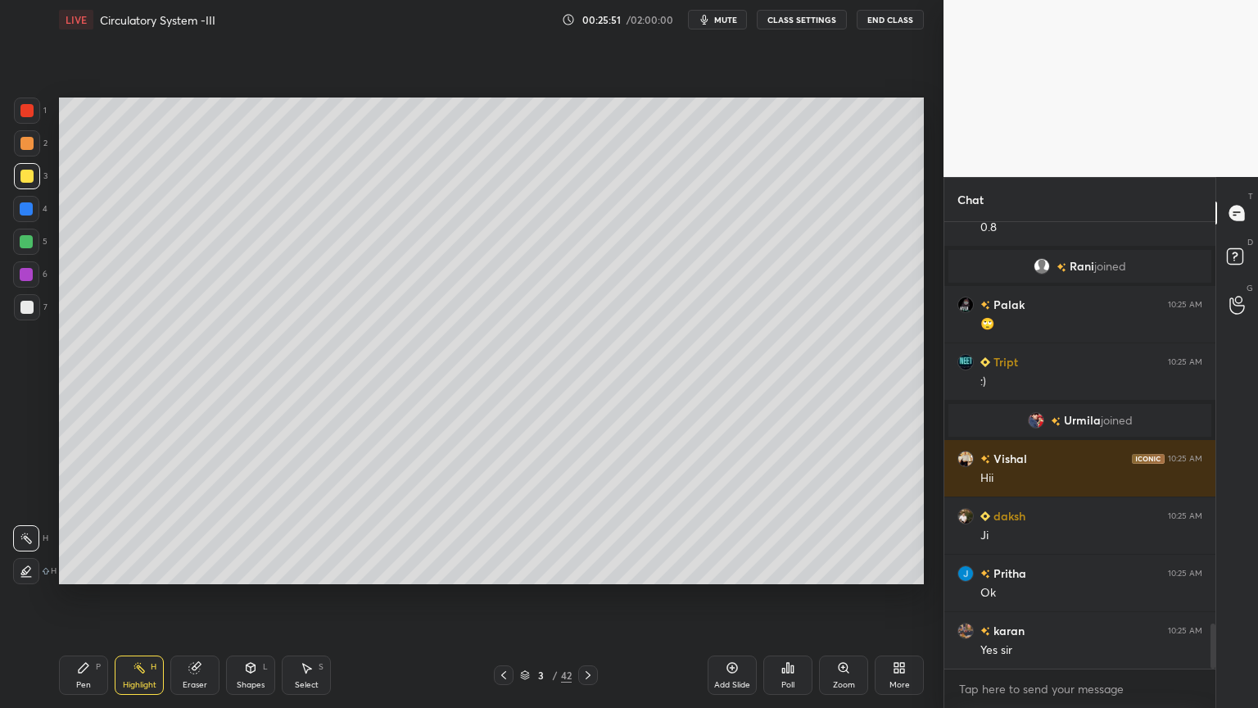
scroll to position [3974, 0]
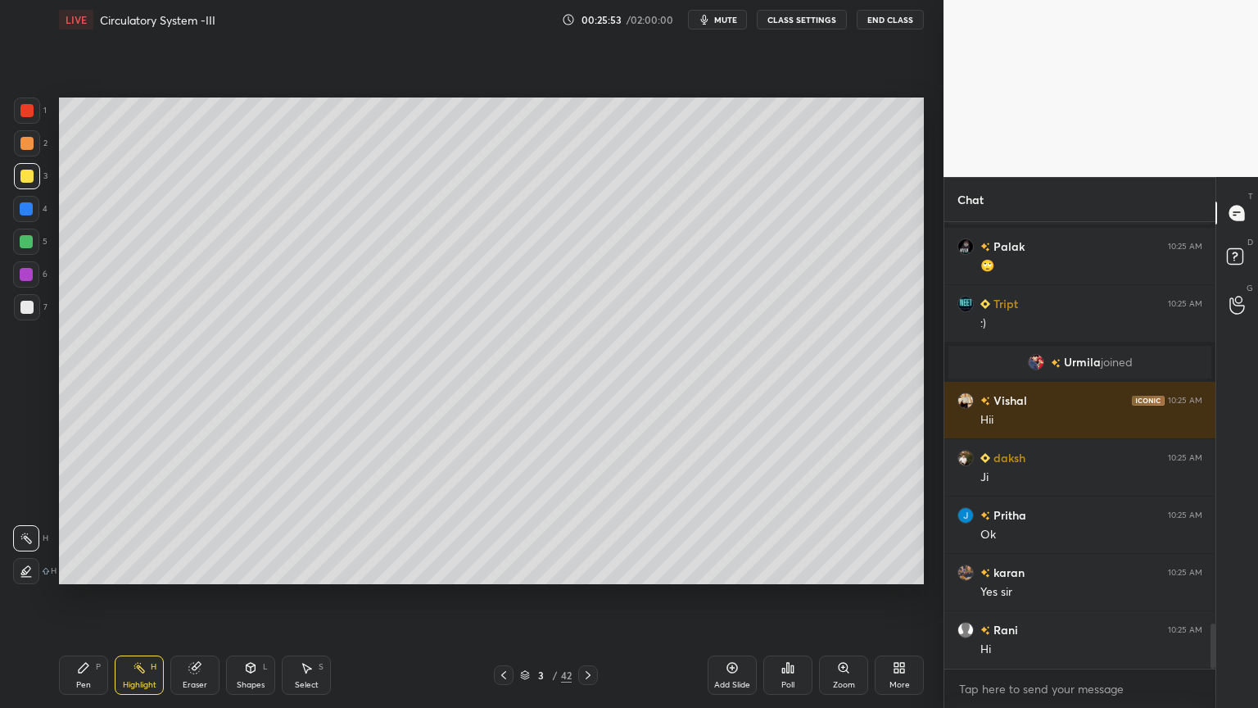
click at [737, 23] on span "mute" at bounding box center [725, 19] width 23 height 11
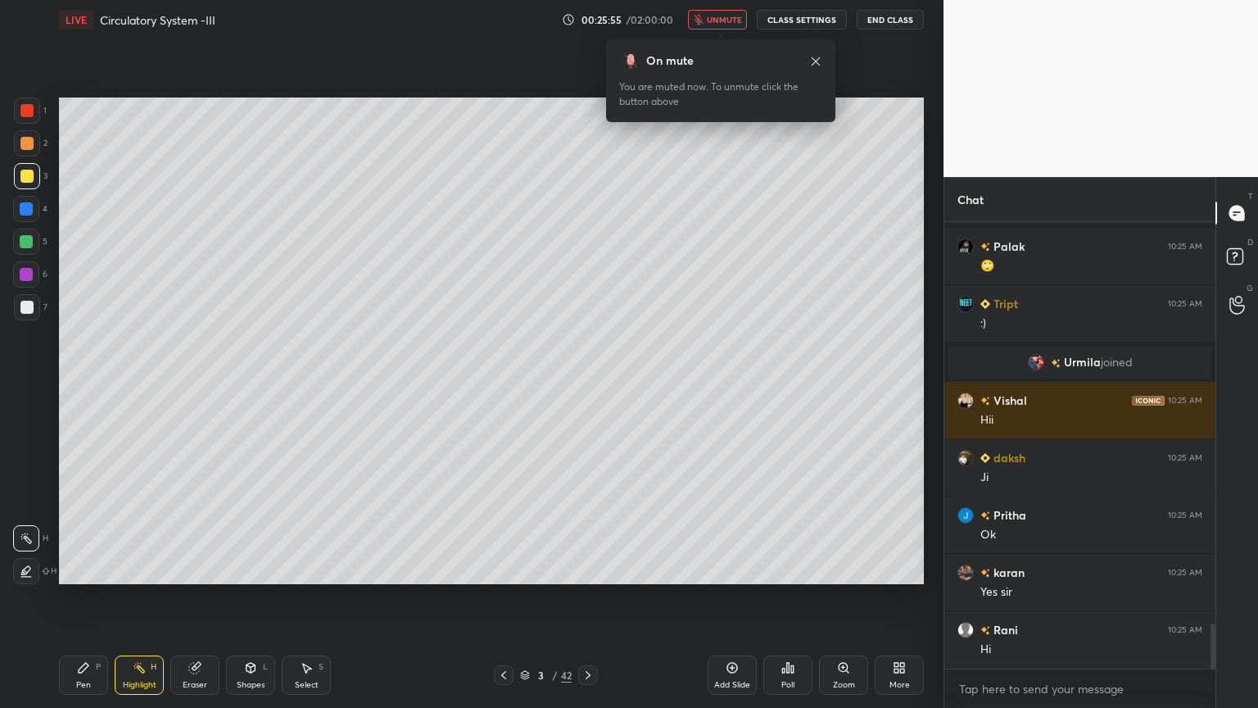
click at [736, 20] on span "unmute" at bounding box center [724, 19] width 35 height 11
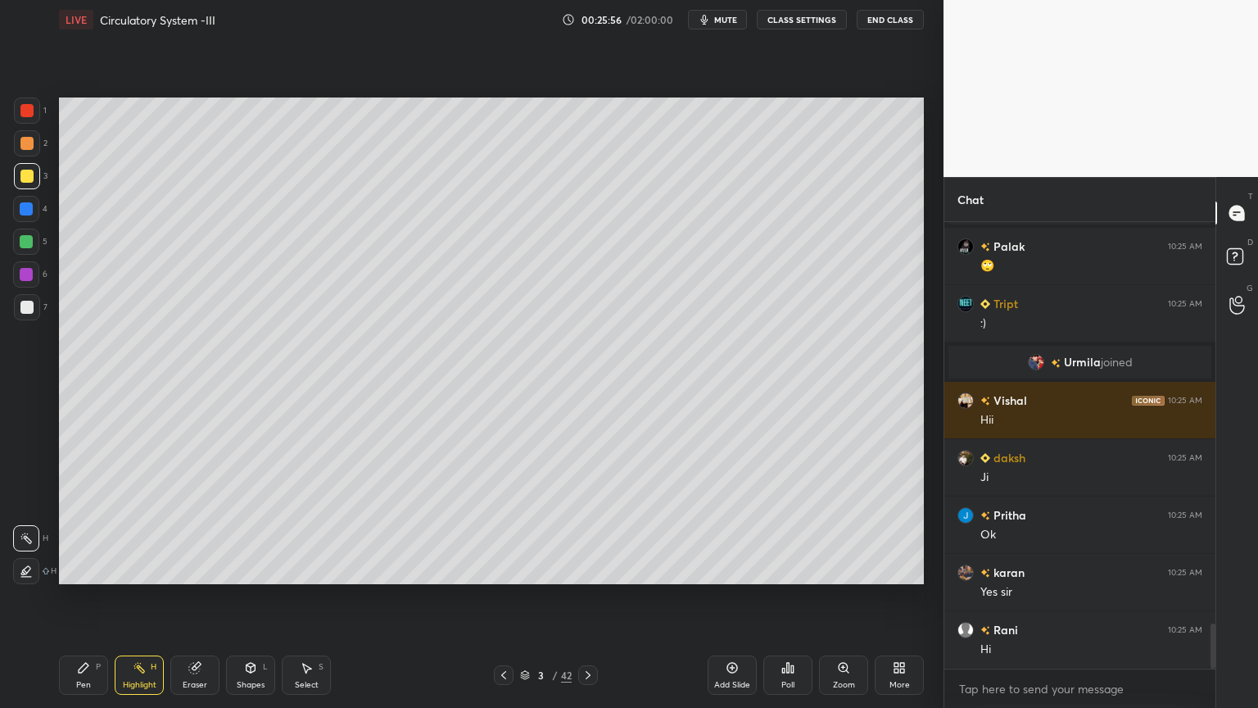
scroll to position [4031, 0]
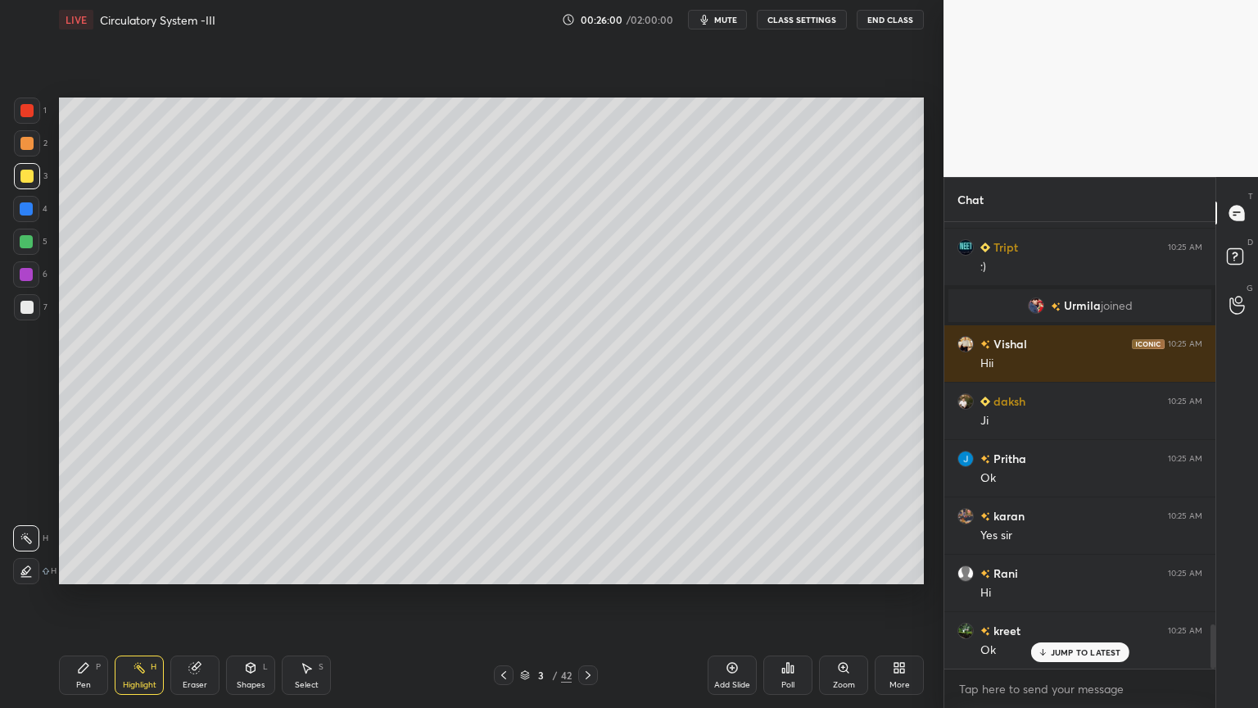
drag, startPoint x: 590, startPoint y: 668, endPoint x: 583, endPoint y: 662, distance: 9.3
click at [590, 569] on icon at bounding box center [588, 674] width 13 height 13
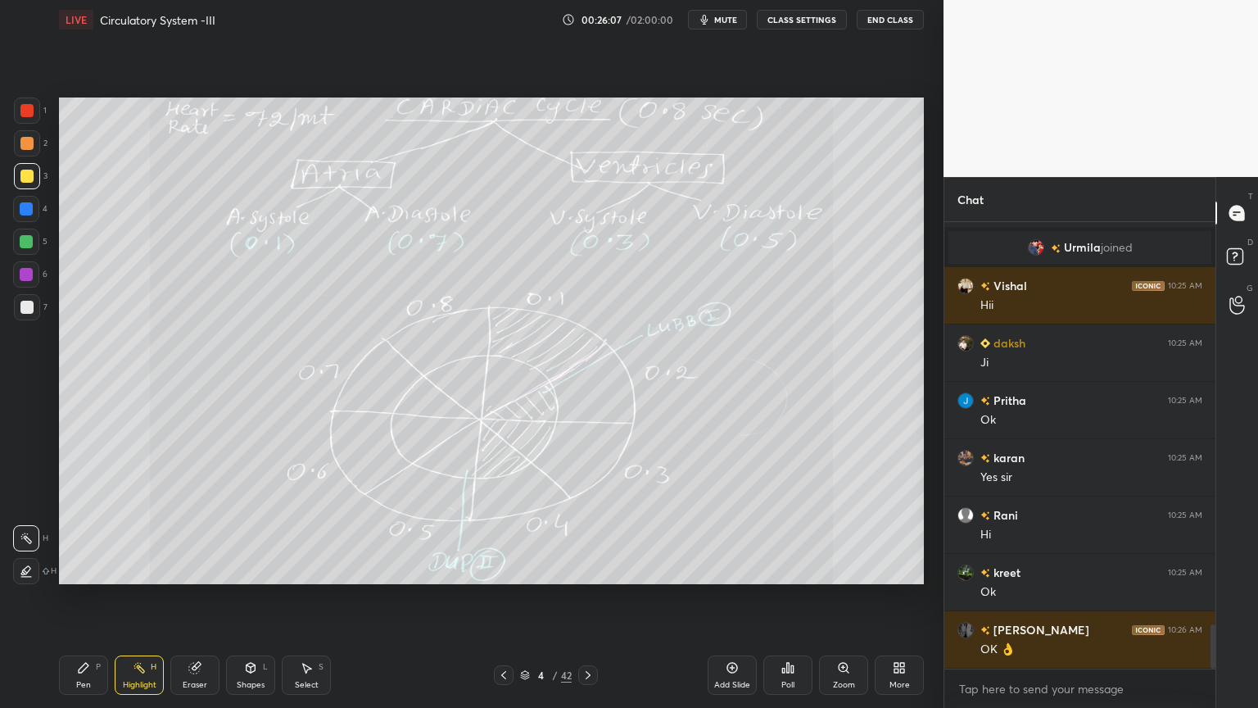
click at [505, 569] on div at bounding box center [504, 675] width 20 height 20
click at [89, 569] on div "Pen P" at bounding box center [83, 674] width 49 height 39
click at [36, 180] on div "3" at bounding box center [31, 176] width 34 height 26
drag, startPoint x: 32, startPoint y: 179, endPoint x: 58, endPoint y: 170, distance: 27.7
click at [33, 179] on div at bounding box center [27, 176] width 26 height 26
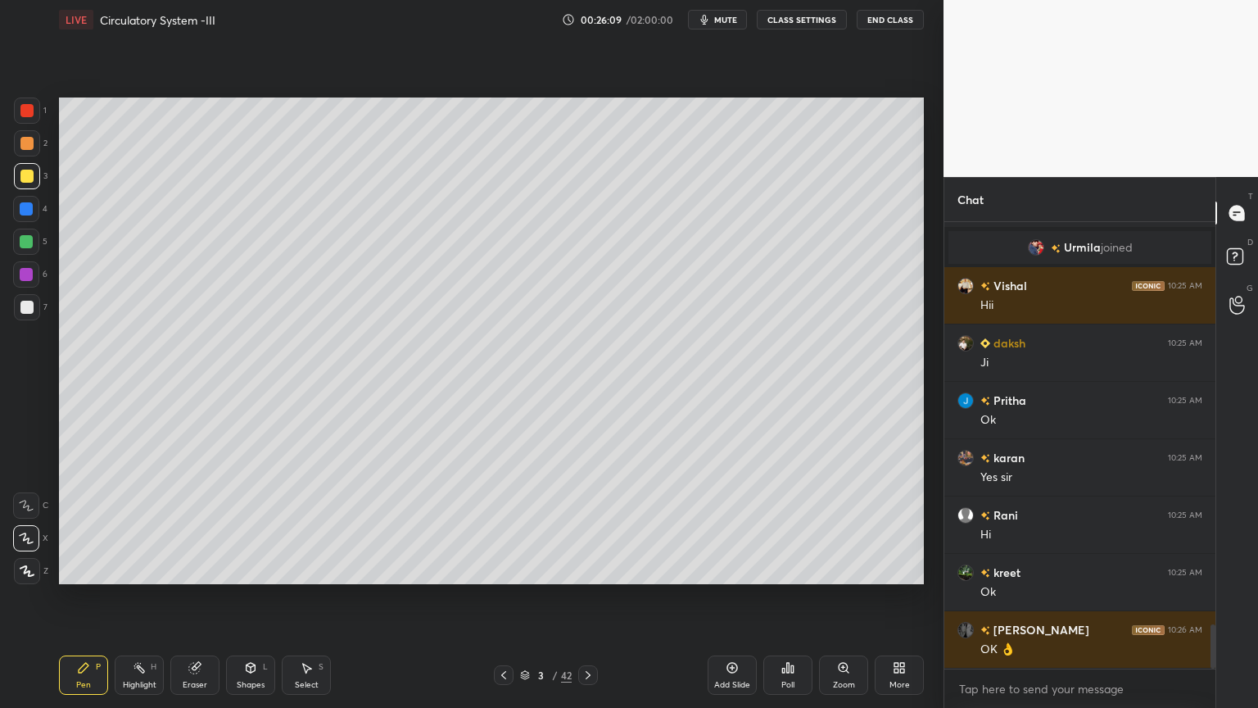
scroll to position [4128, 0]
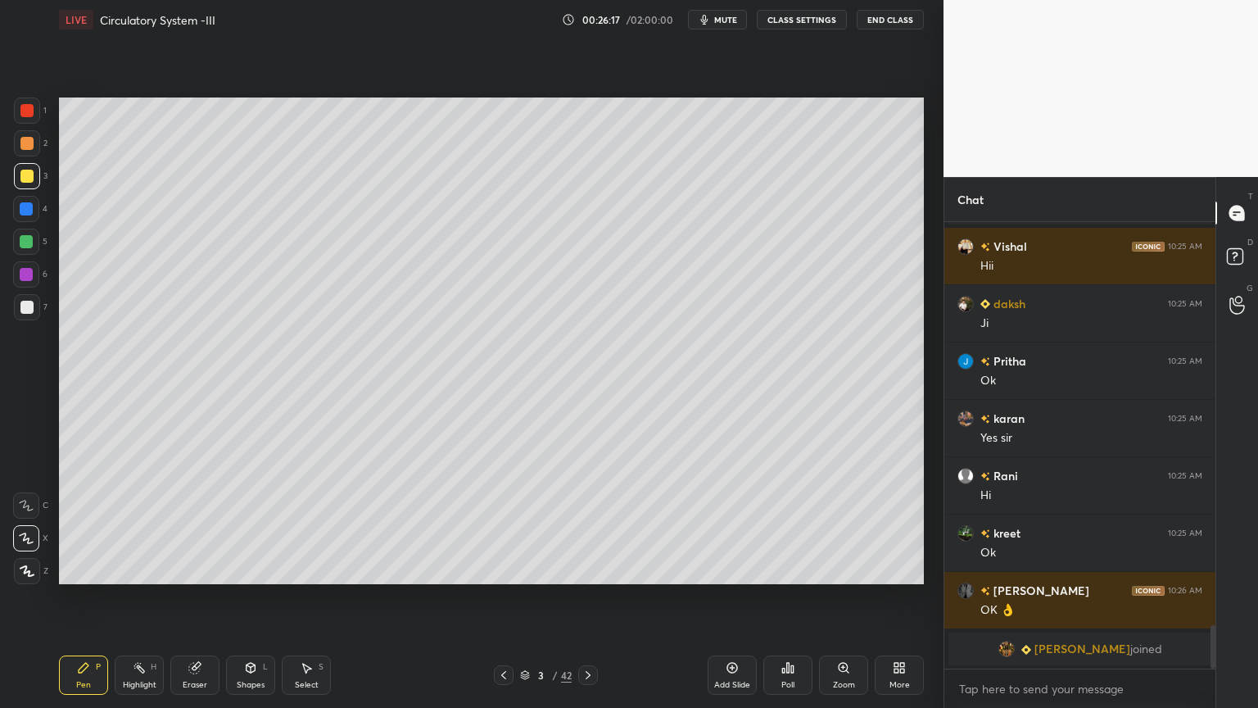
click at [129, 569] on div "Highlight H" at bounding box center [139, 674] width 49 height 39
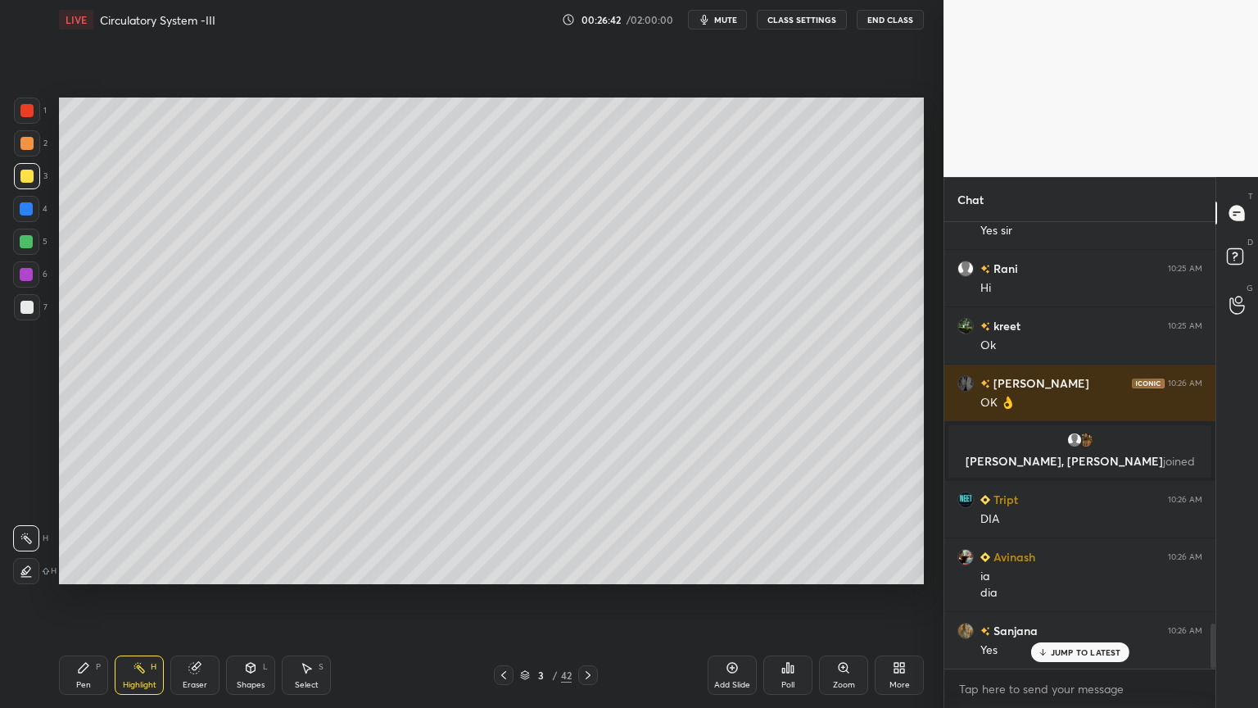
scroll to position [3988, 0]
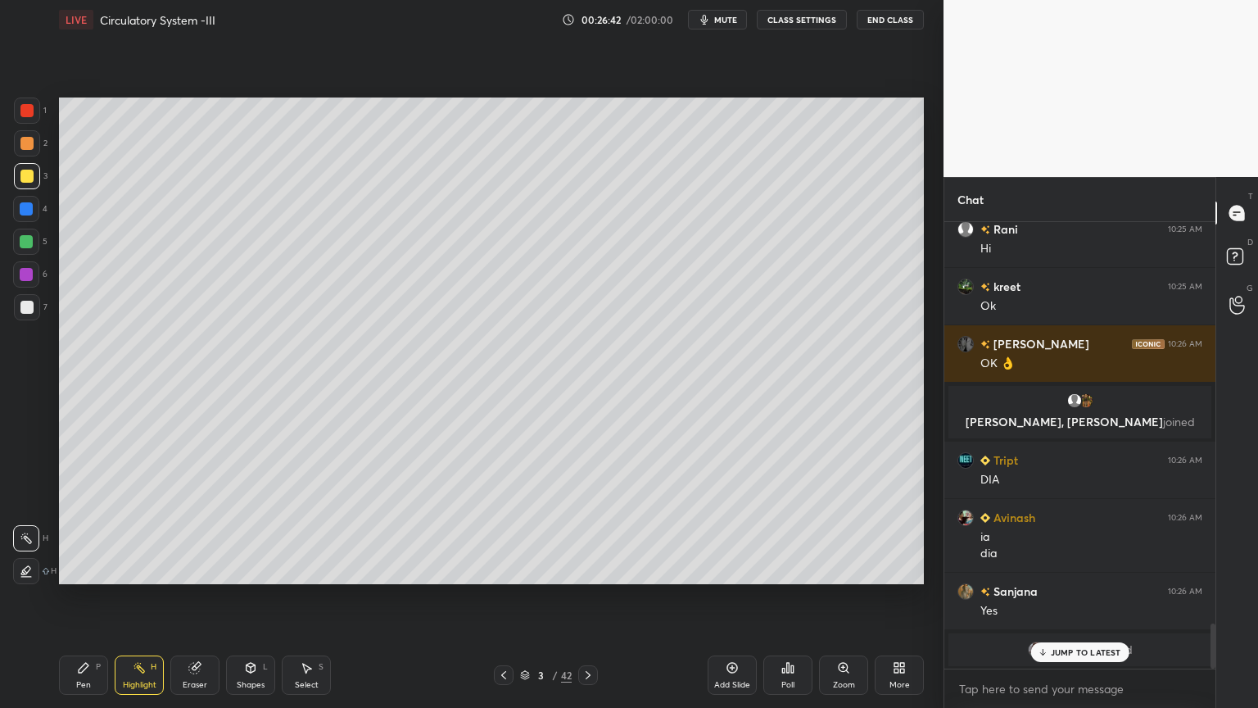
drag, startPoint x: 593, startPoint y: 666, endPoint x: 587, endPoint y: 641, distance: 25.4
click at [593, 569] on div at bounding box center [588, 675] width 20 height 20
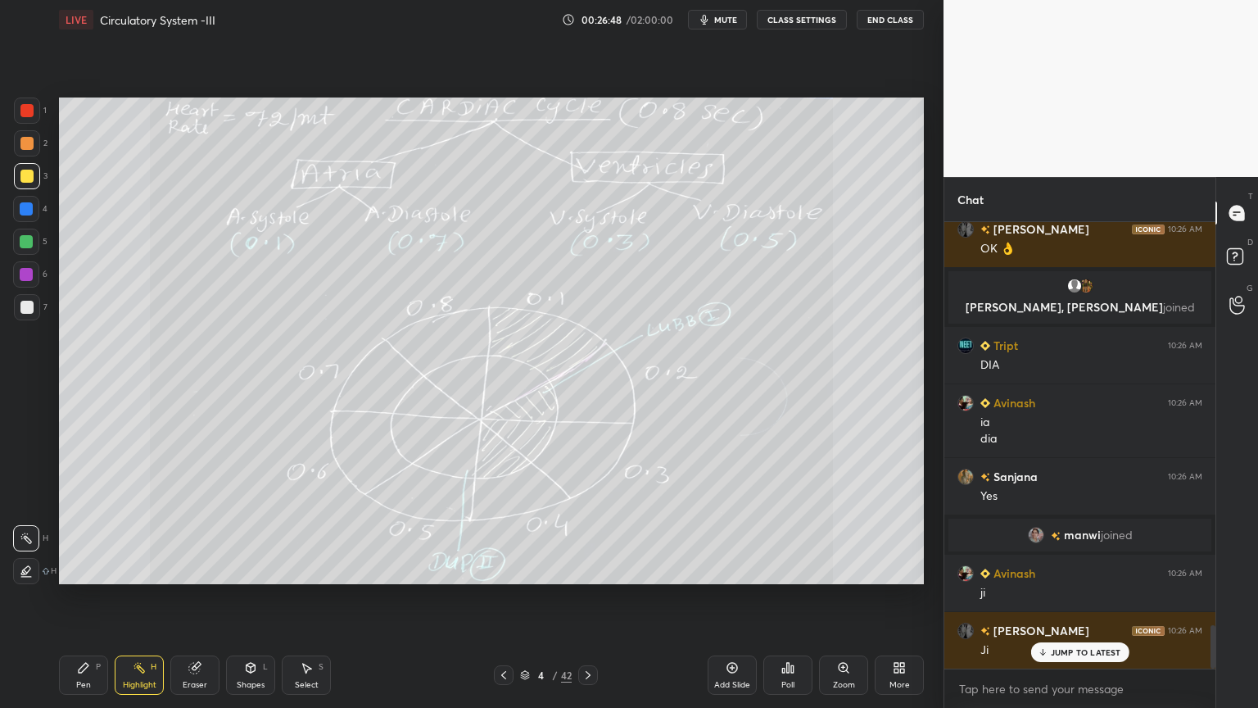
click at [501, 569] on icon at bounding box center [503, 674] width 13 height 13
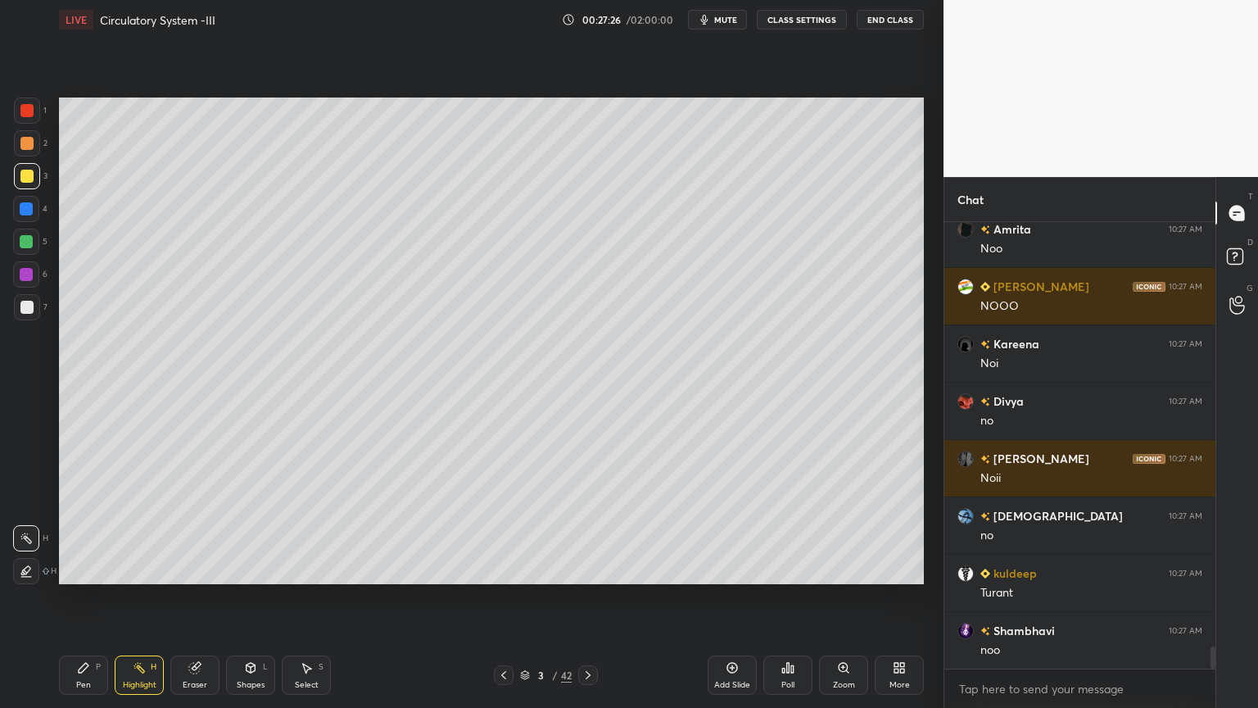
scroll to position [8578, 0]
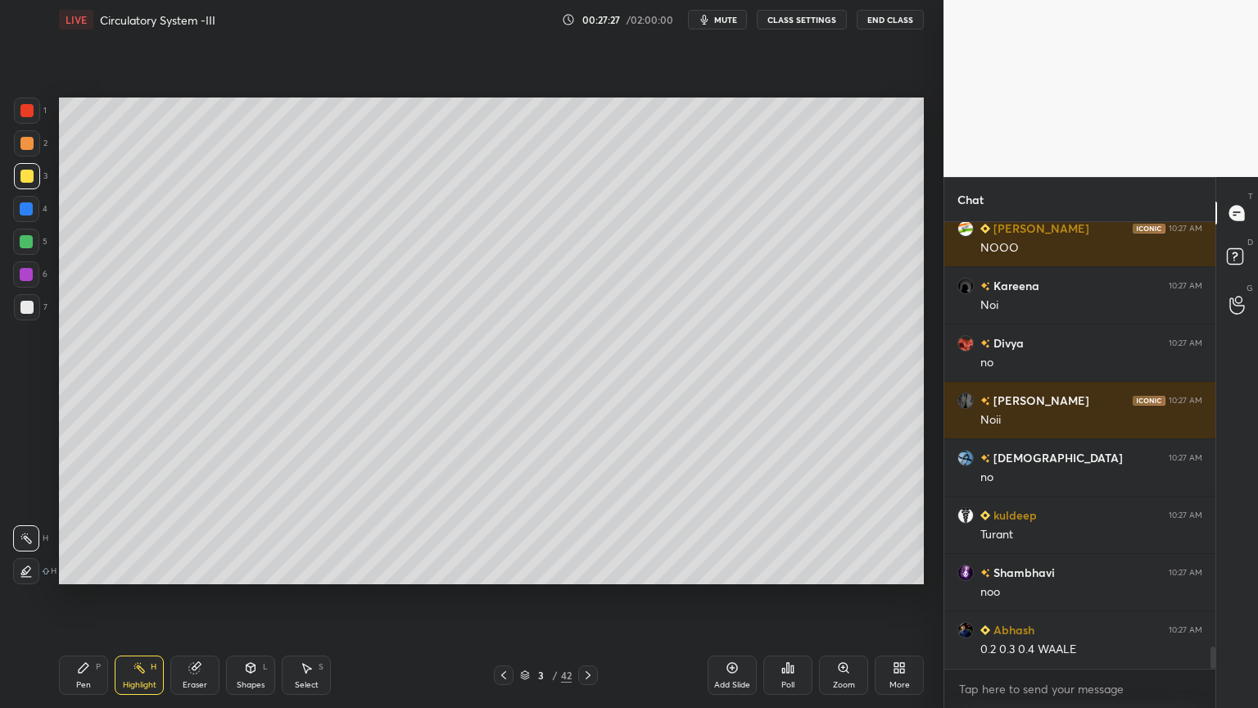
click at [73, 569] on div "Pen P" at bounding box center [83, 674] width 49 height 39
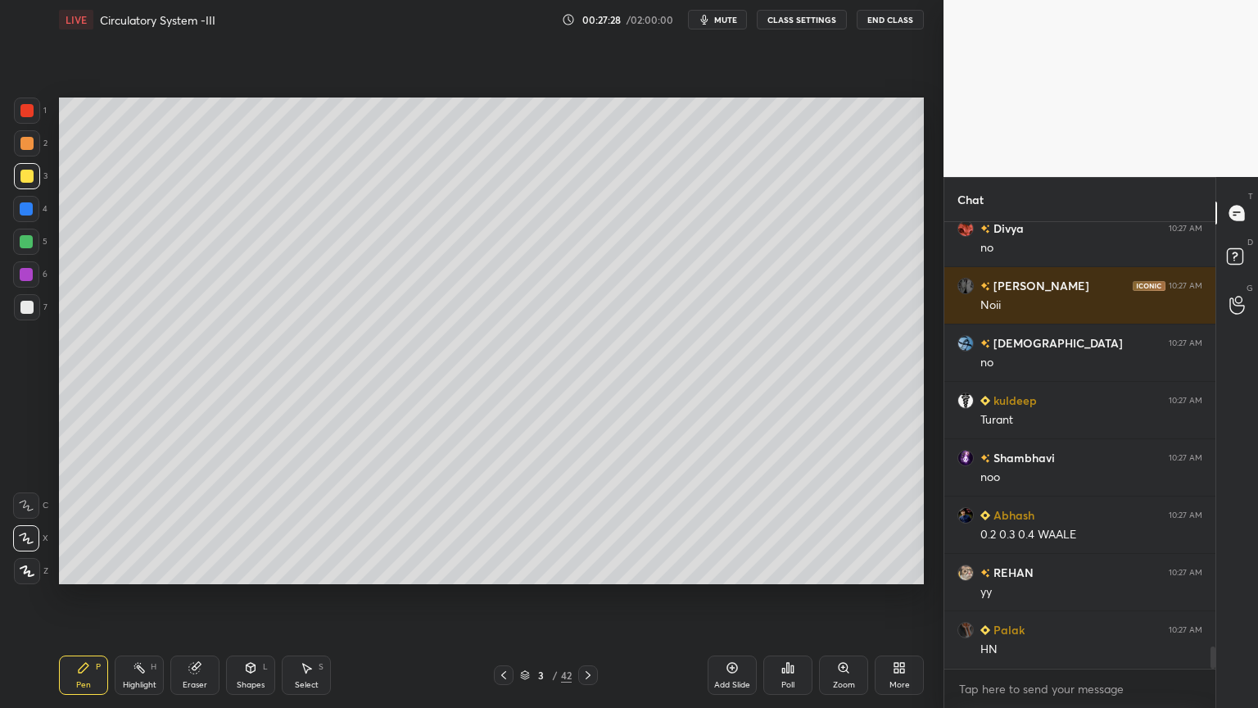
click at [25, 543] on icon at bounding box center [26, 537] width 15 height 11
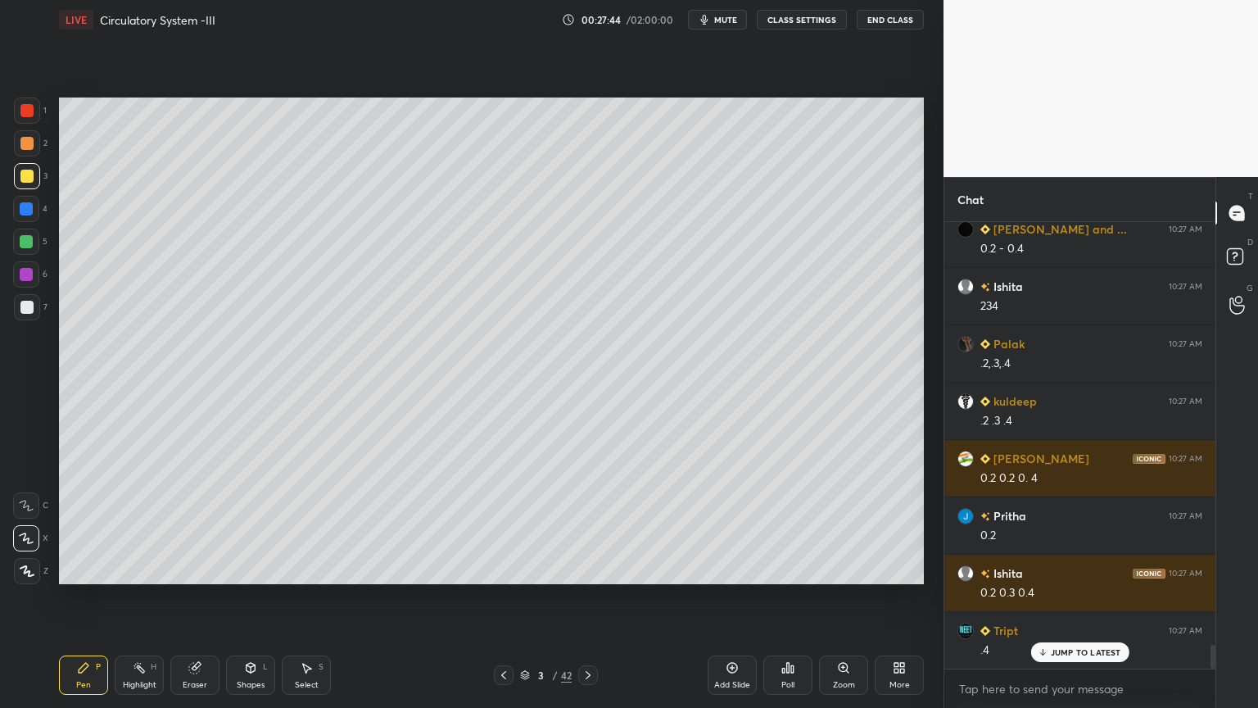
click at [134, 569] on div "Highlight" at bounding box center [140, 685] width 34 height 8
click at [137, 569] on div "Highlight" at bounding box center [140, 685] width 34 height 8
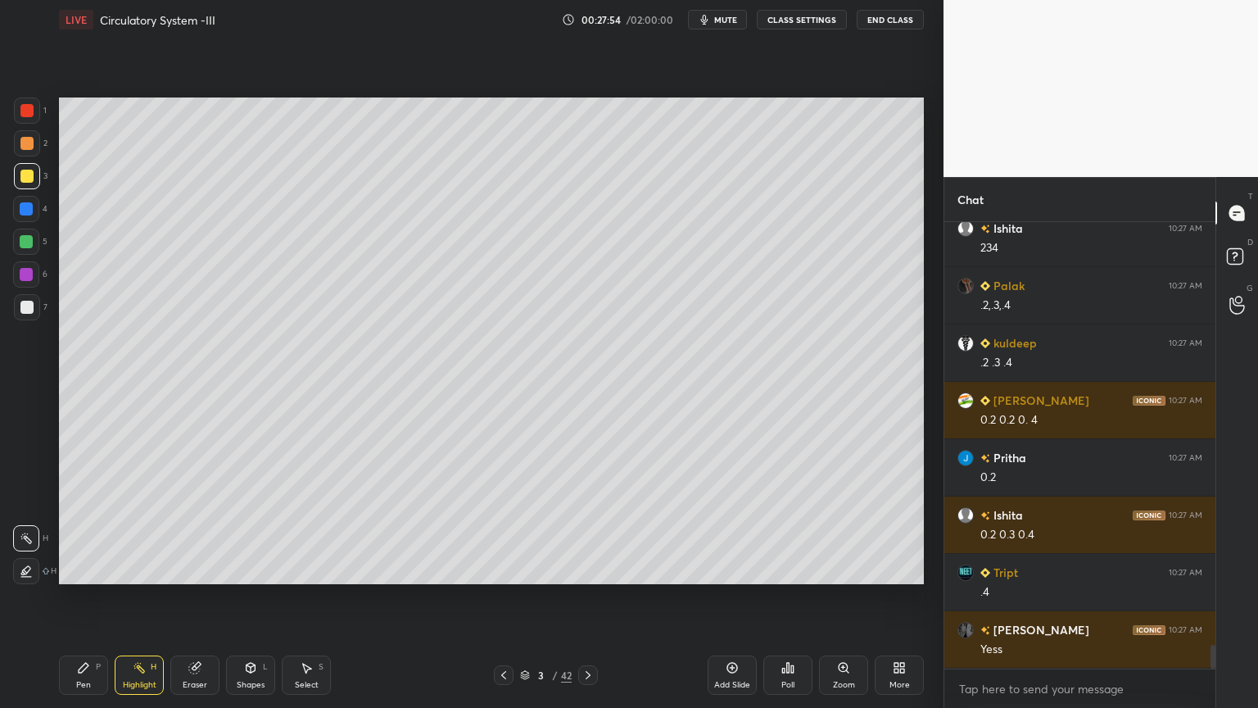
click at [30, 236] on div at bounding box center [26, 241] width 13 height 13
click at [29, 242] on div at bounding box center [26, 241] width 13 height 13
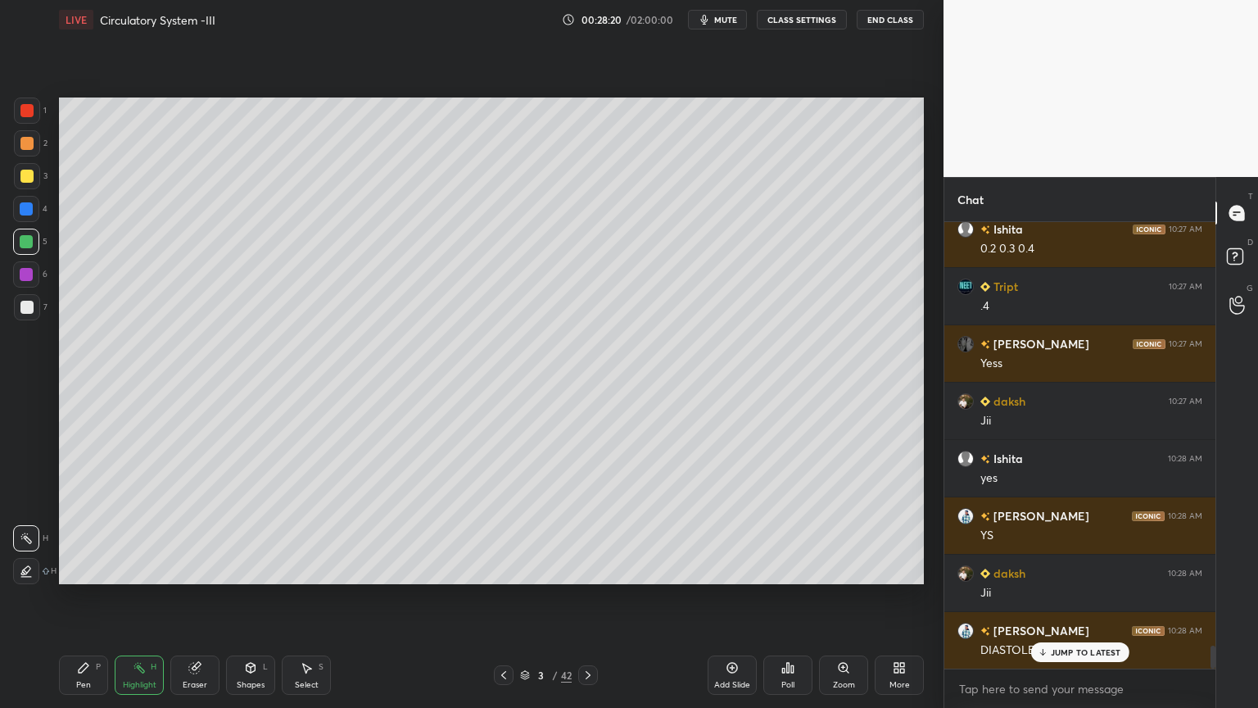
scroll to position [8375, 0]
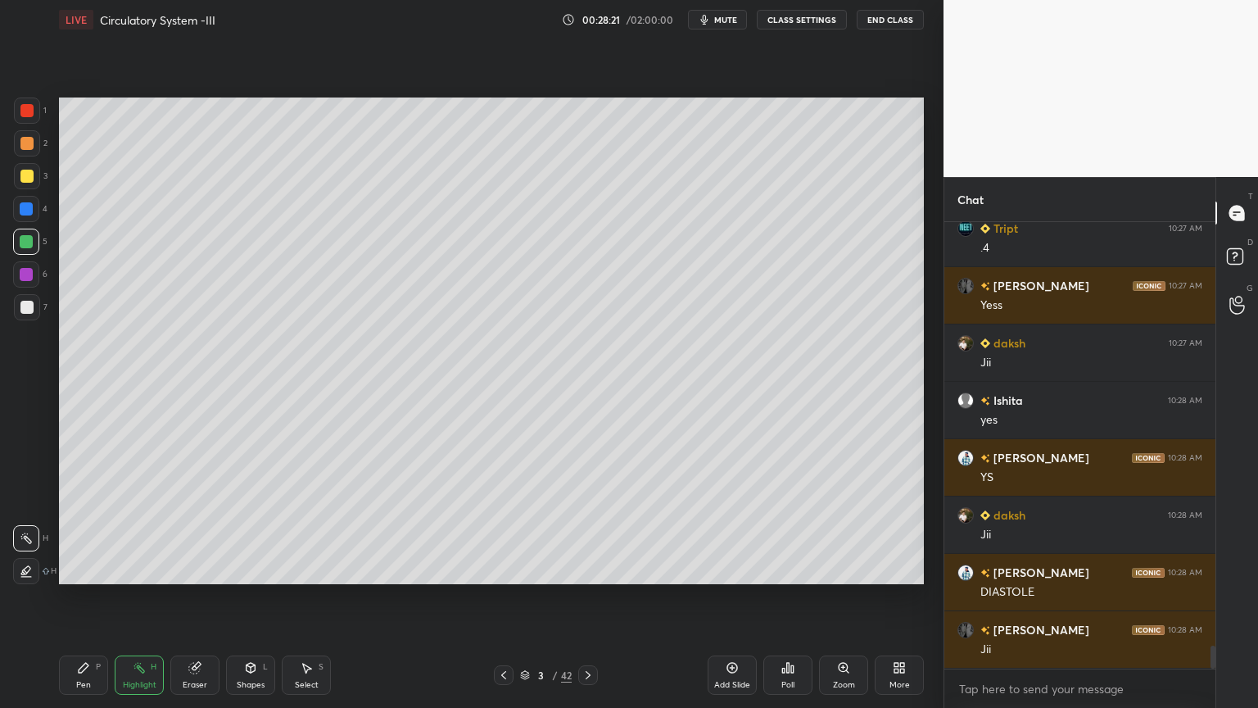
click at [93, 569] on div "Pen P" at bounding box center [83, 674] width 49 height 39
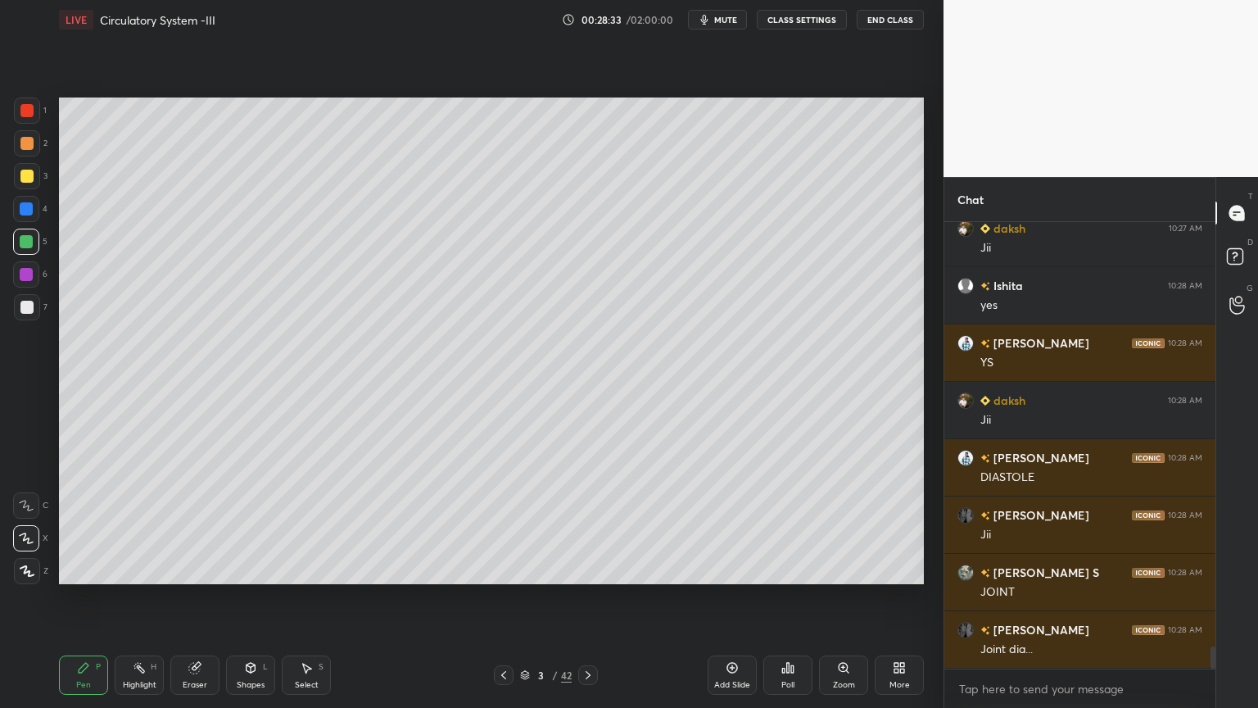
scroll to position [8546, 0]
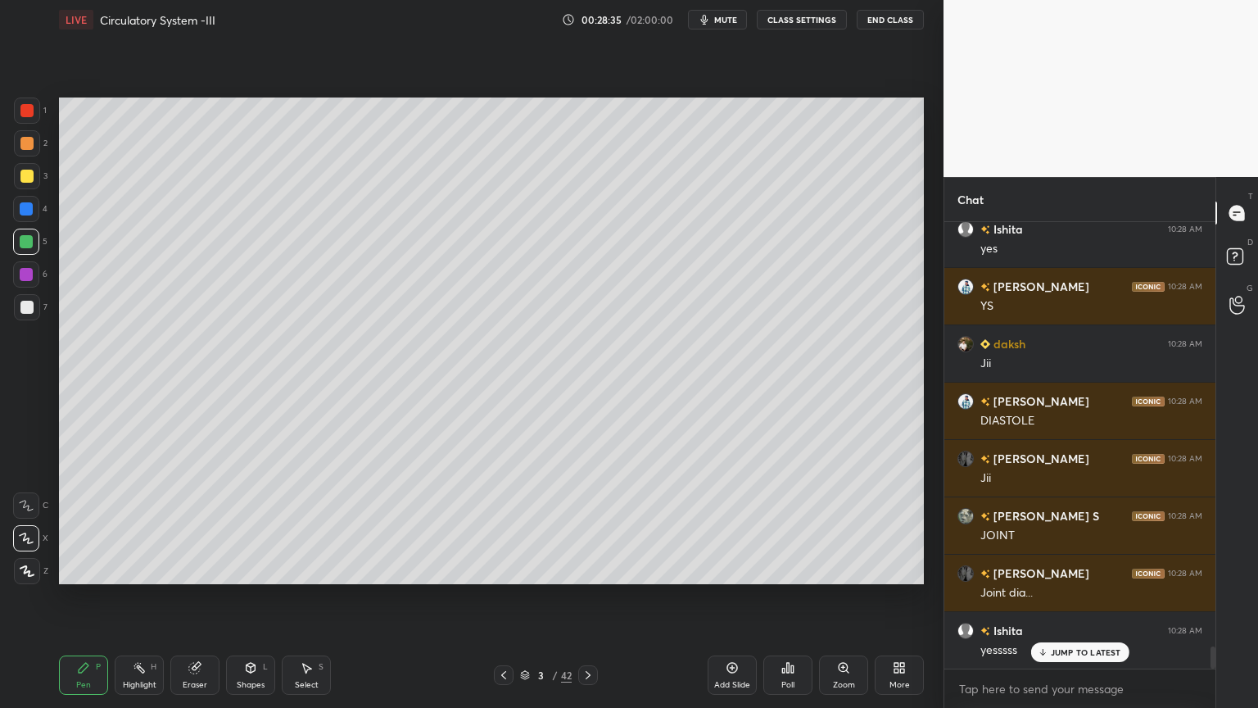
click at [134, 569] on div "Highlight H" at bounding box center [139, 674] width 49 height 39
click at [138, 569] on div "Highlight H" at bounding box center [139, 674] width 49 height 39
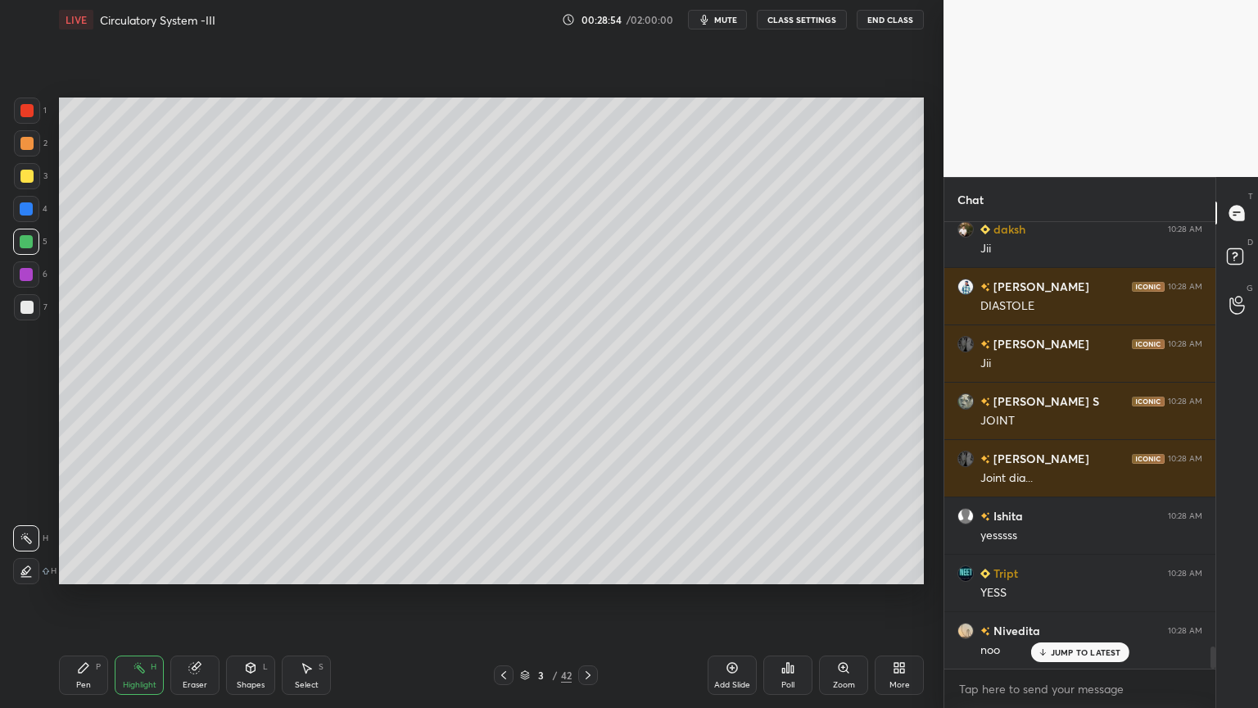
scroll to position [8677, 0]
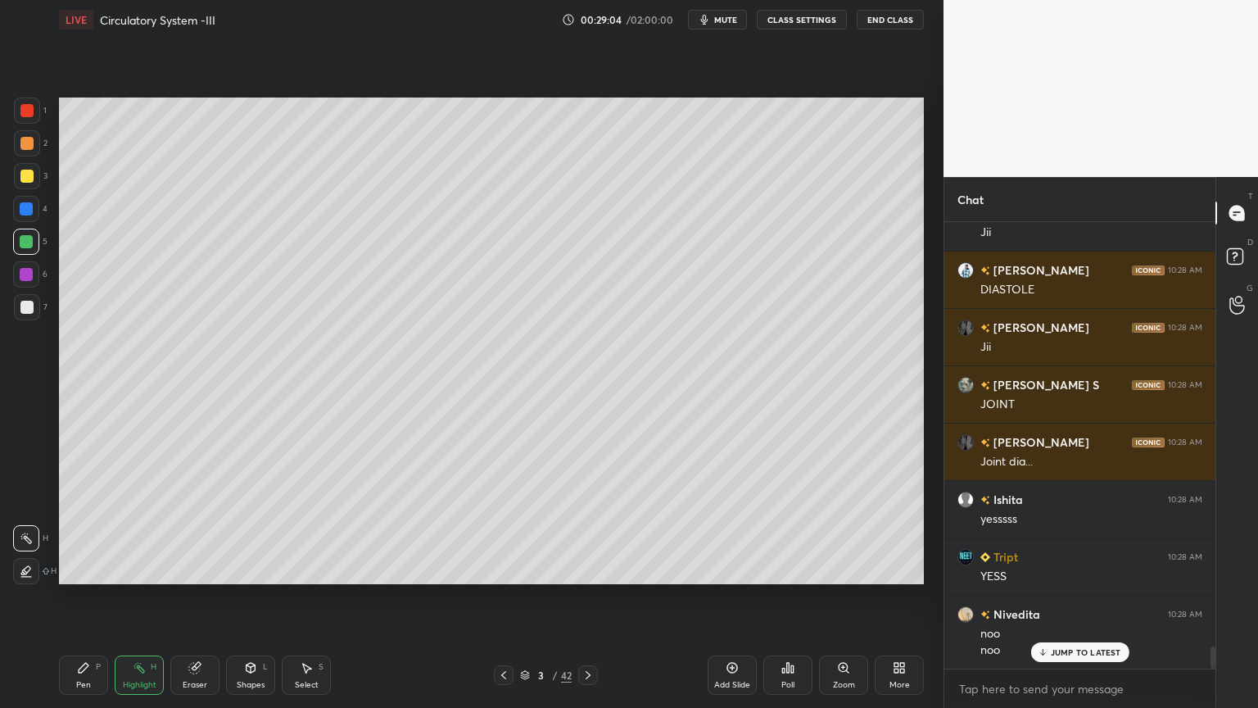
drag, startPoint x: 83, startPoint y: 676, endPoint x: 75, endPoint y: 685, distance: 11.6
click at [79, 569] on div "Pen P" at bounding box center [83, 674] width 49 height 39
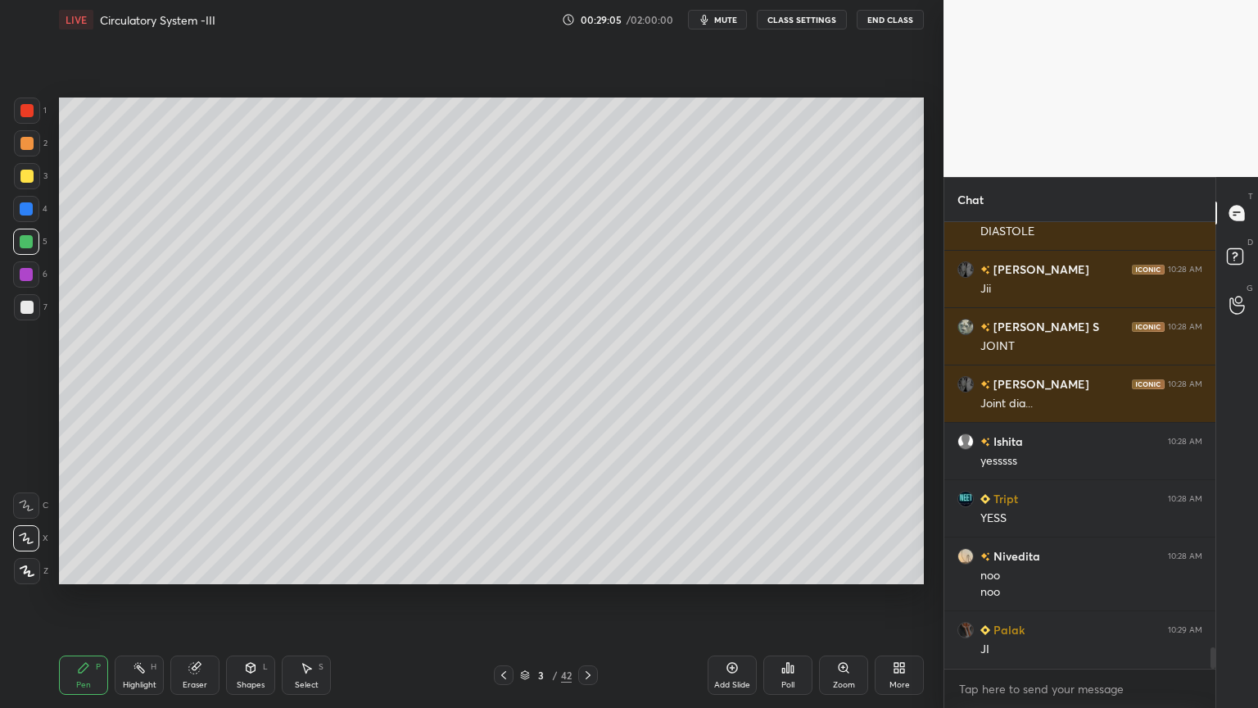
click at [26, 302] on div at bounding box center [27, 307] width 26 height 26
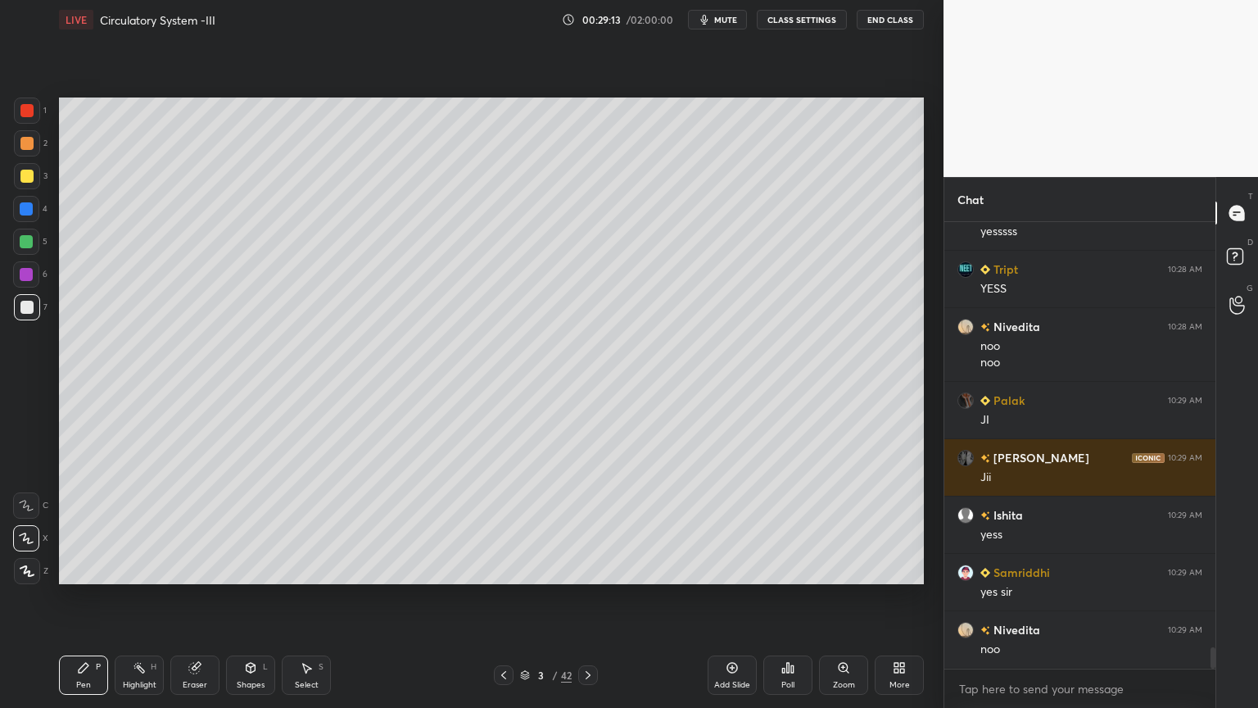
scroll to position [9004, 0]
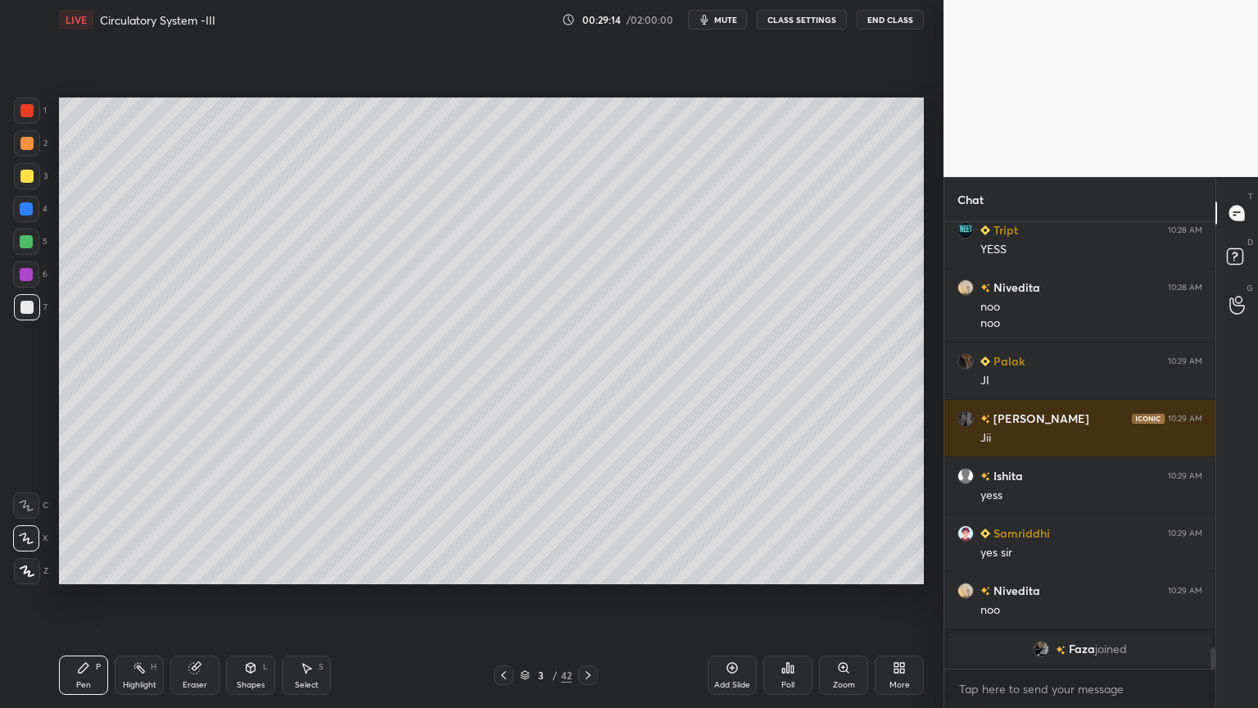
click at [145, 569] on div "Highlight" at bounding box center [140, 685] width 34 height 8
click at [142, 569] on div "Highlight" at bounding box center [140, 685] width 34 height 8
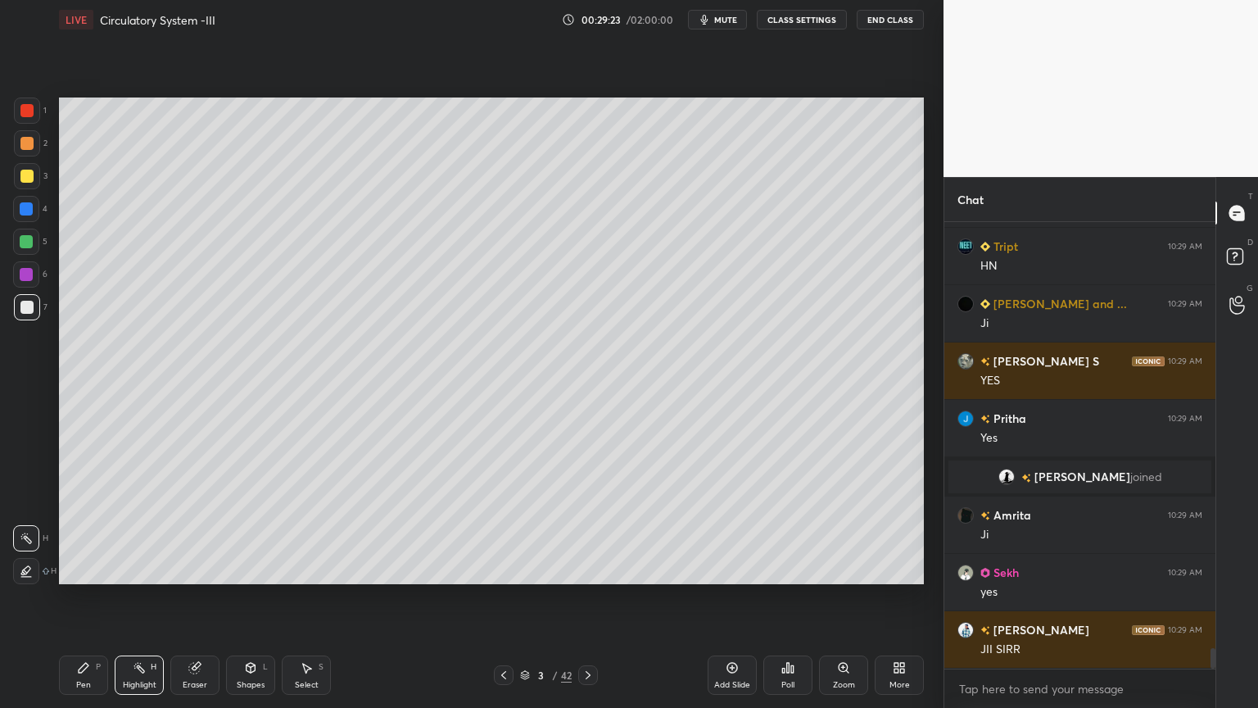
scroll to position [9749, 0]
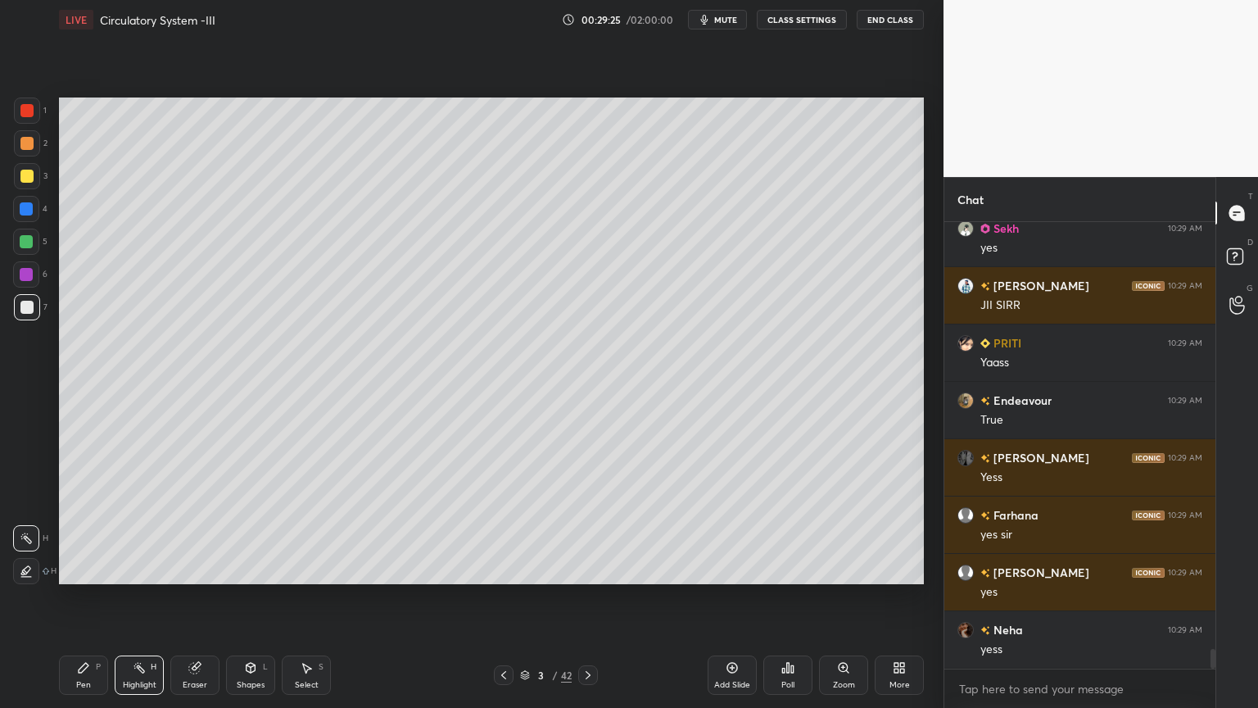
click at [590, 569] on icon at bounding box center [588, 674] width 13 height 13
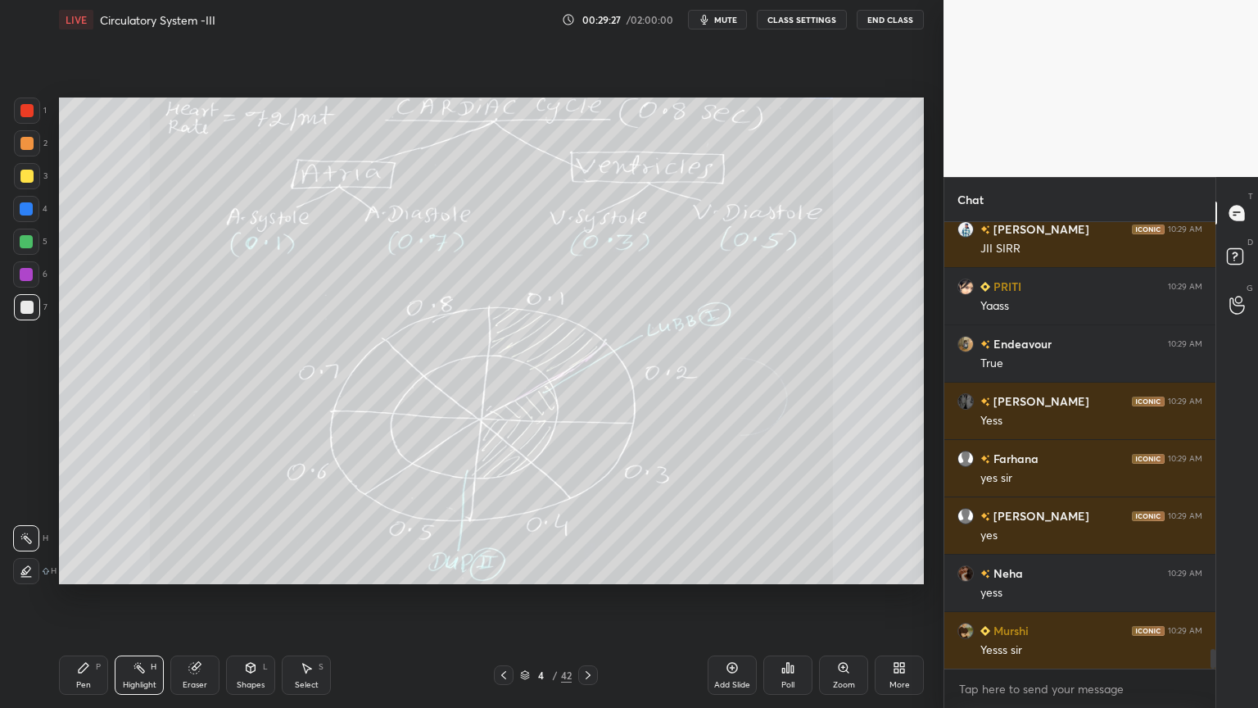
scroll to position [9922, 0]
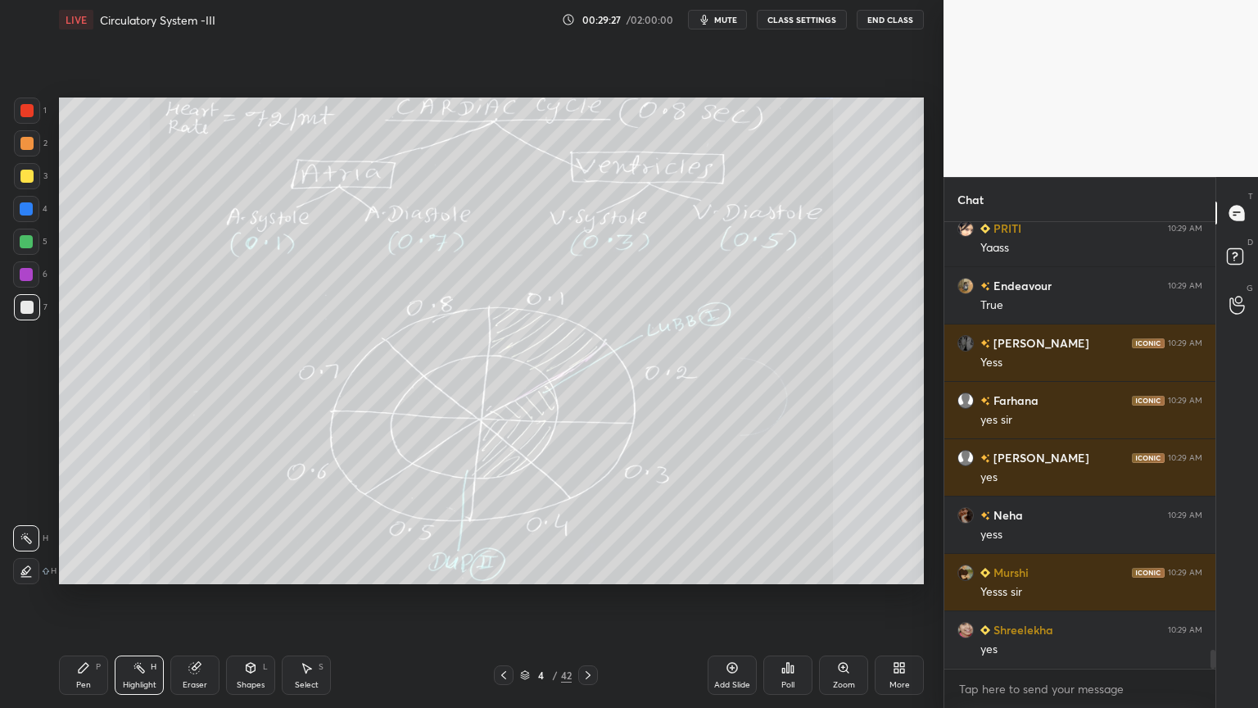
drag, startPoint x: 508, startPoint y: 672, endPoint x: 500, endPoint y: 677, distance: 10.0
click at [506, 569] on icon at bounding box center [503, 674] width 13 height 13
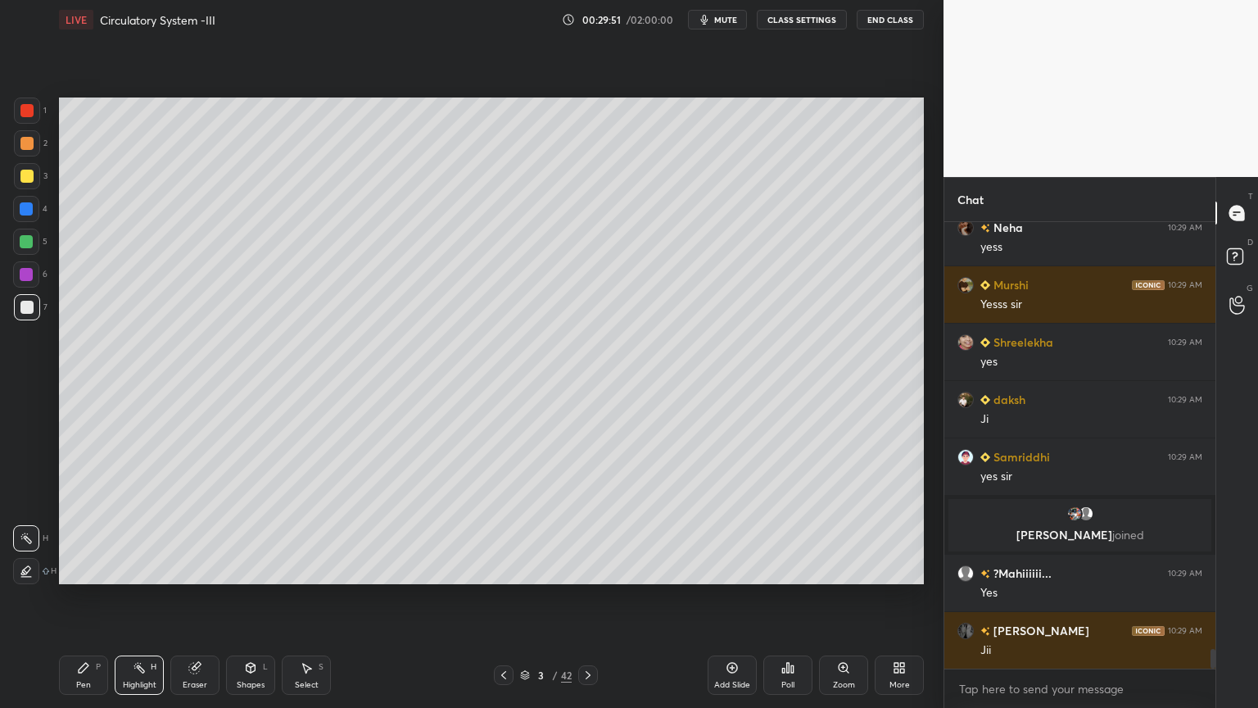
scroll to position [9826, 0]
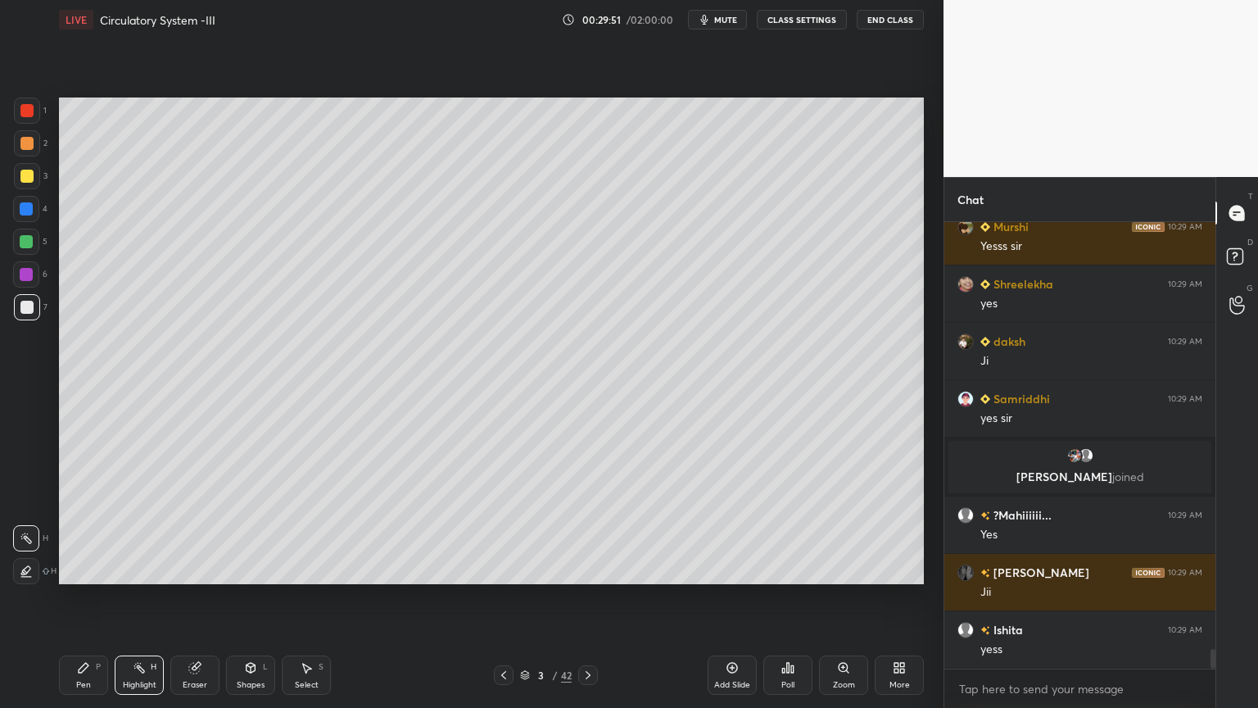
drag, startPoint x: 301, startPoint y: 679, endPoint x: 316, endPoint y: 616, distance: 65.0
click at [301, 569] on div "Select S" at bounding box center [306, 674] width 49 height 39
drag, startPoint x: 196, startPoint y: 680, endPoint x: 207, endPoint y: 635, distance: 46.5
click at [195, 569] on div "Eraser" at bounding box center [195, 685] width 25 height 8
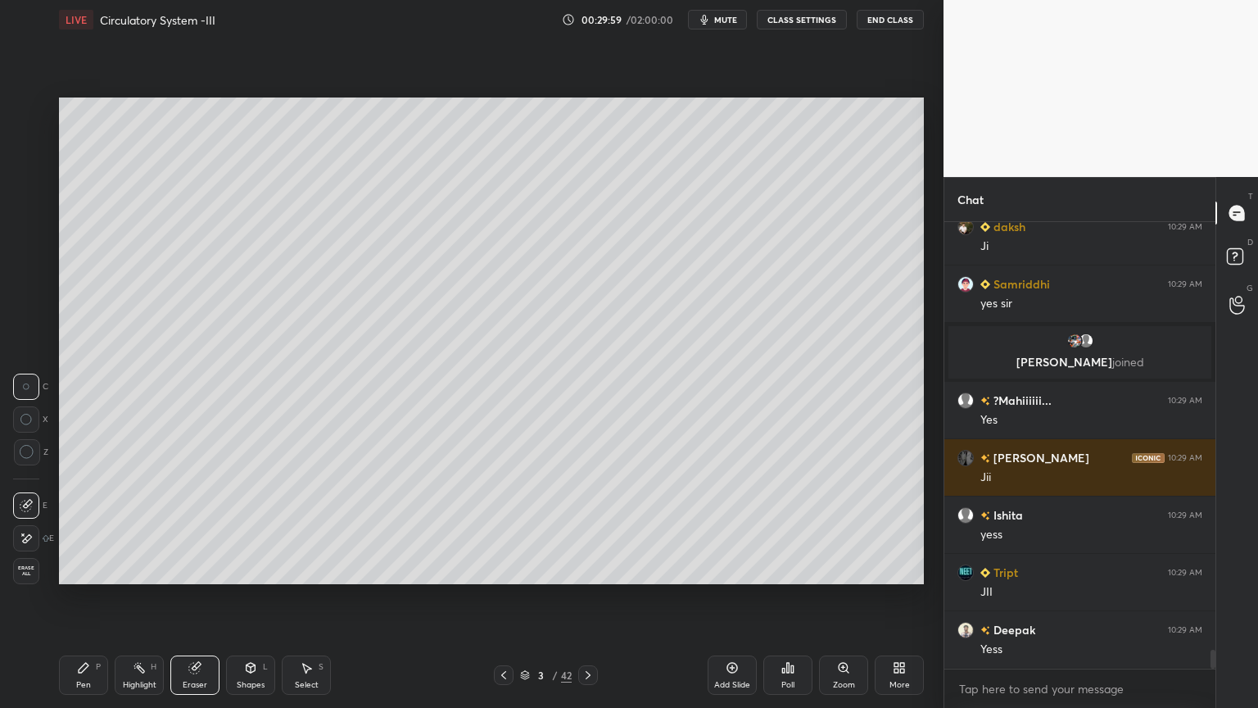
scroll to position [9980, 0]
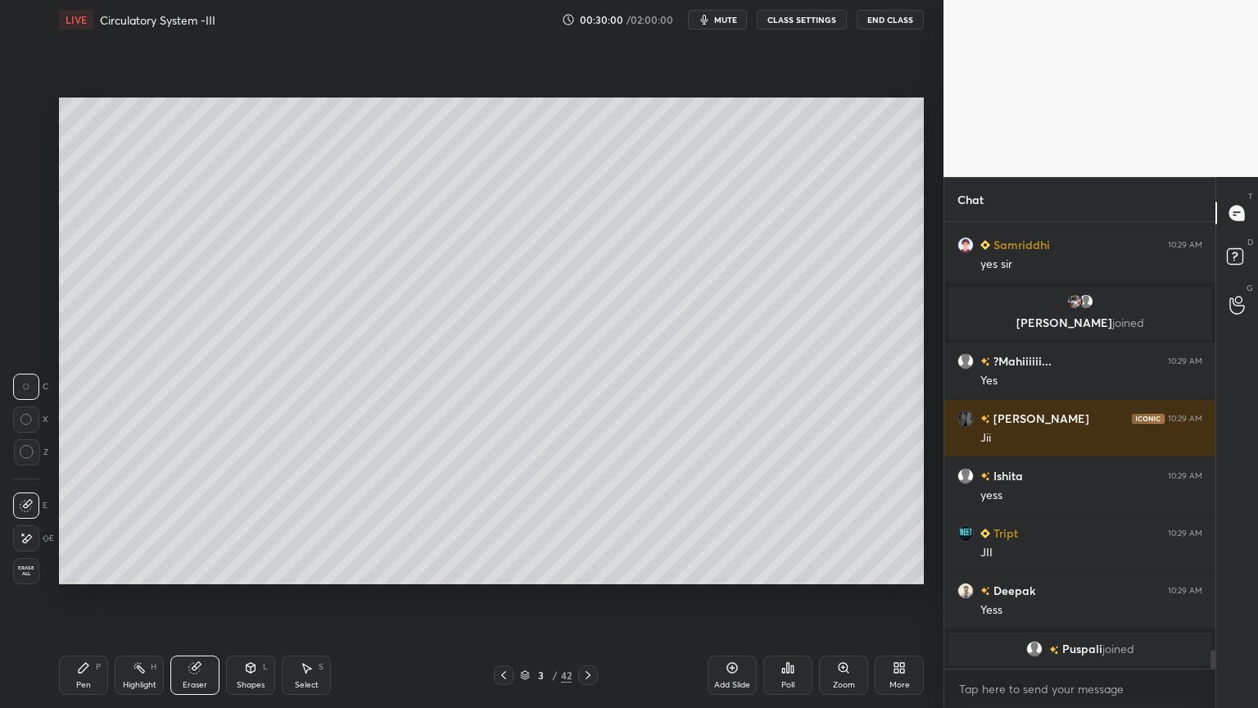
drag, startPoint x: 309, startPoint y: 672, endPoint x: 319, endPoint y: 647, distance: 26.8
click at [314, 569] on div "Select S" at bounding box center [306, 674] width 49 height 39
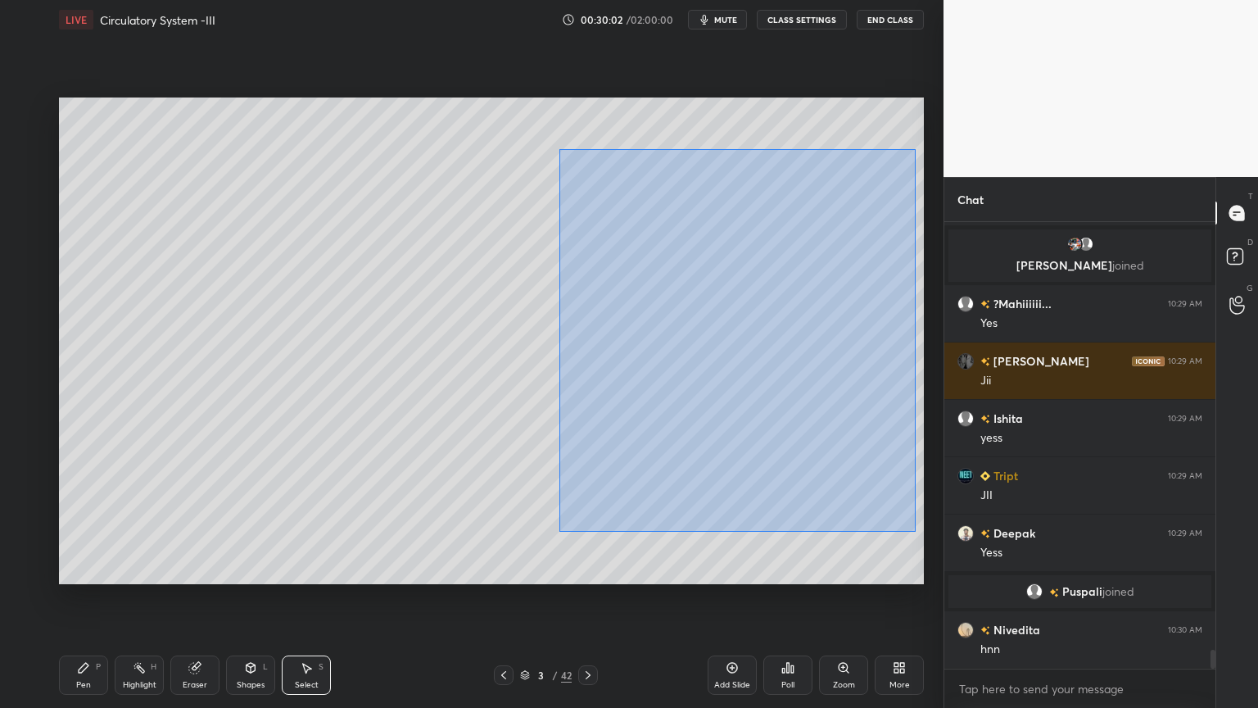
drag, startPoint x: 567, startPoint y: 160, endPoint x: 904, endPoint y: 526, distance: 498.0
click at [918, 528] on div "0 ° Undo Copy Duplicate Duplicate to new slide Delete" at bounding box center [491, 340] width 865 height 487
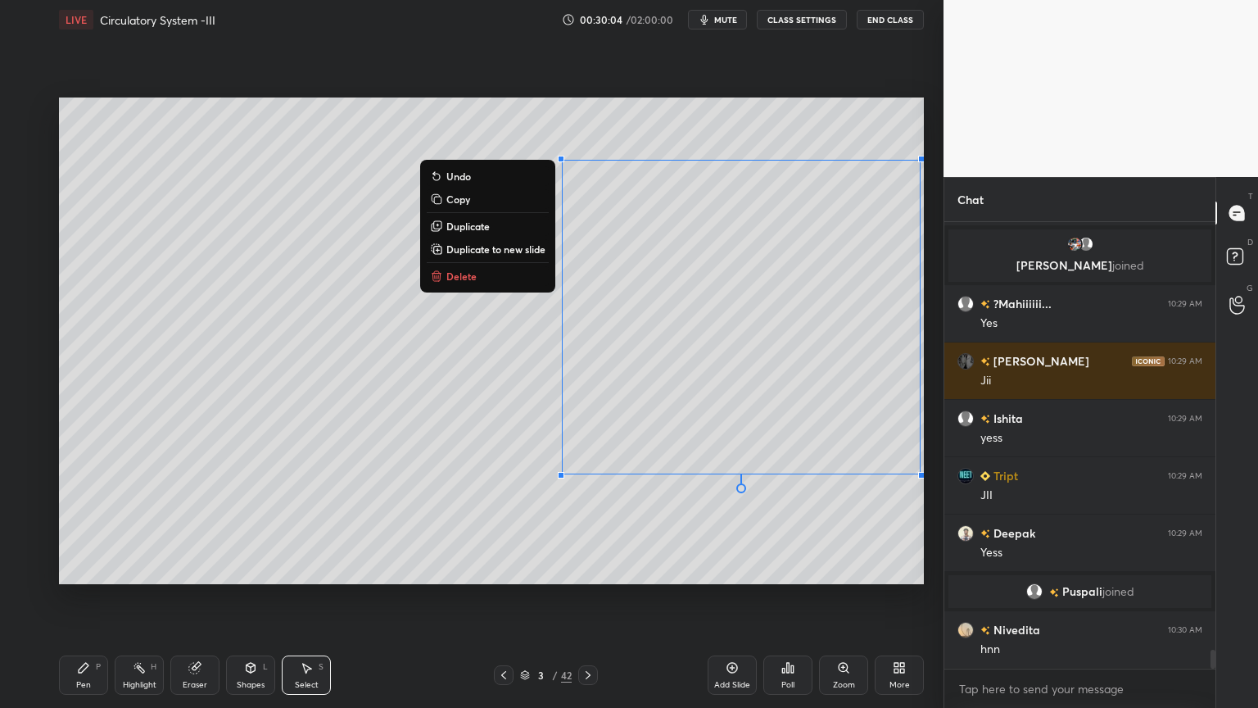
click at [675, 533] on div "0 ° Undo Copy Duplicate Duplicate to new slide Delete" at bounding box center [491, 340] width 865 height 487
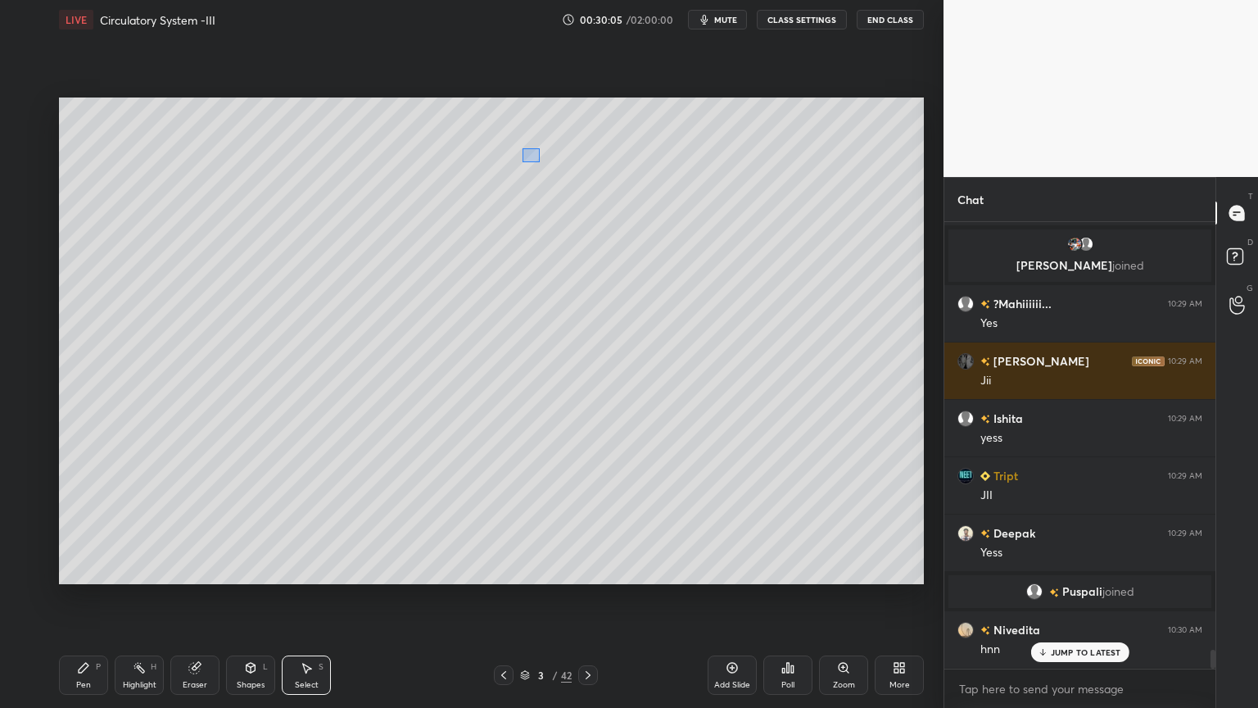
scroll to position [9998, 0]
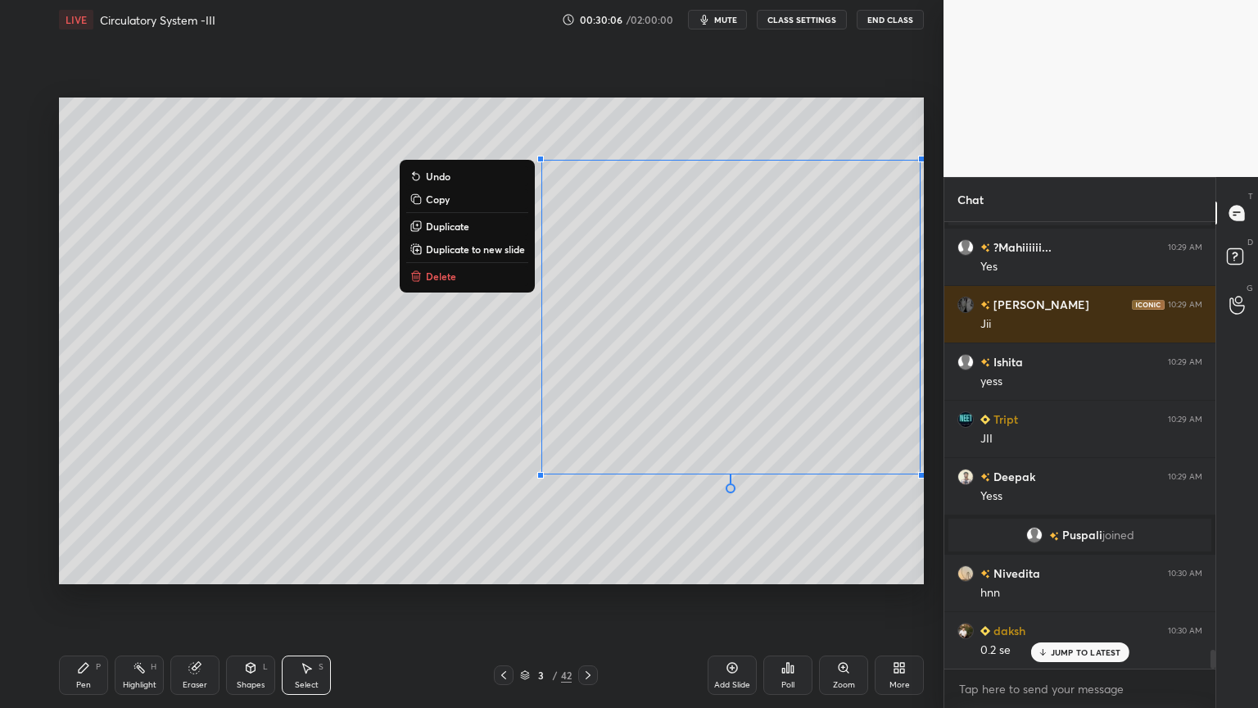
drag, startPoint x: 540, startPoint y: 161, endPoint x: 913, endPoint y: 478, distance: 488.8
click at [925, 498] on div "0 ° Undo Copy Duplicate Duplicate to new slide Delete Setting up your live clas…" at bounding box center [491, 340] width 878 height 603
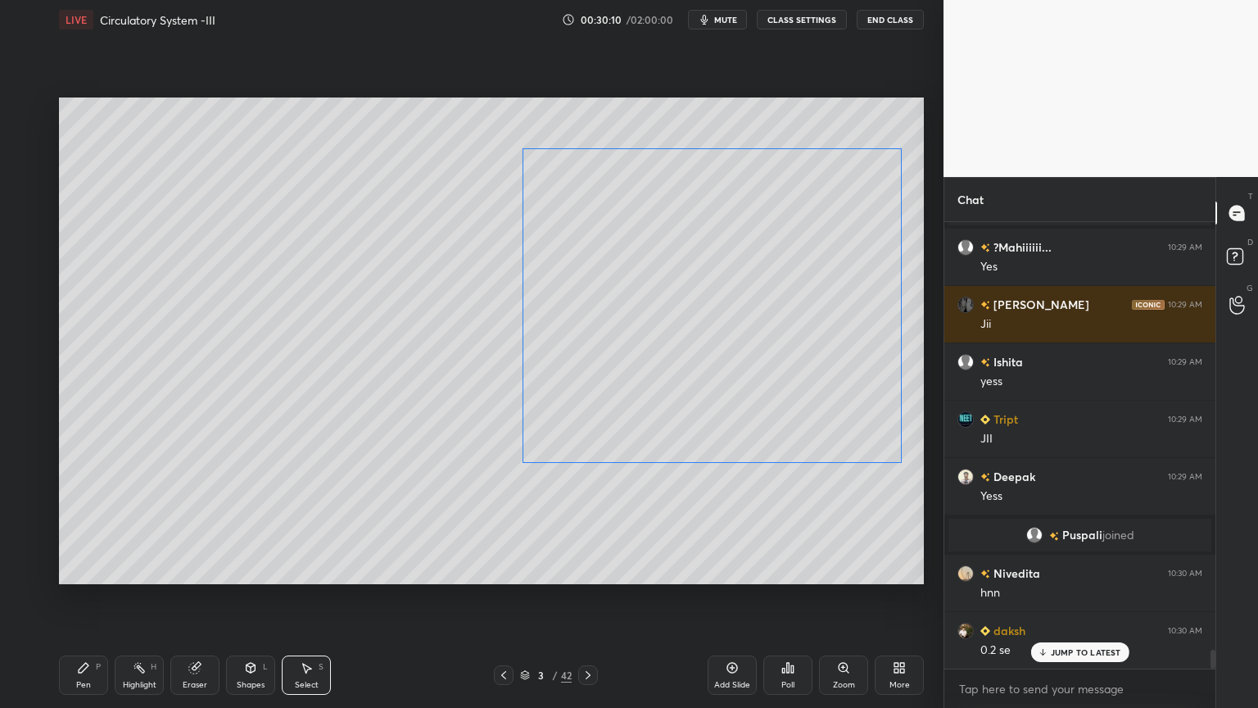
drag, startPoint x: 799, startPoint y: 347, endPoint x: 777, endPoint y: 344, distance: 22.3
click at [780, 334] on div "0 ° Undo Copy Duplicate Duplicate to new slide Delete" at bounding box center [491, 340] width 865 height 487
click at [735, 505] on div "0 ° Undo Copy Duplicate Duplicate to new slide Delete" at bounding box center [491, 340] width 865 height 487
click at [595, 497] on div "0 ° Undo Copy Duplicate Duplicate to new slide Delete" at bounding box center [491, 340] width 865 height 487
click at [255, 569] on div "Shapes L" at bounding box center [250, 674] width 49 height 39
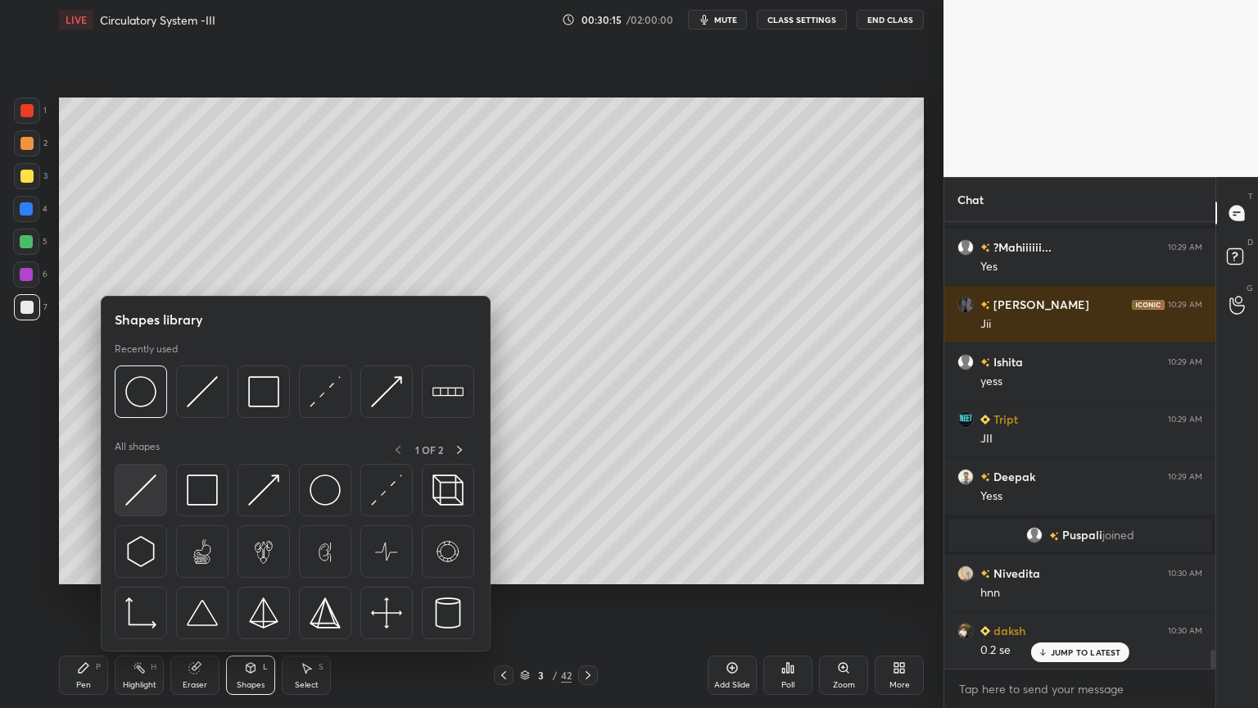
click at [143, 492] on img at bounding box center [140, 489] width 31 height 31
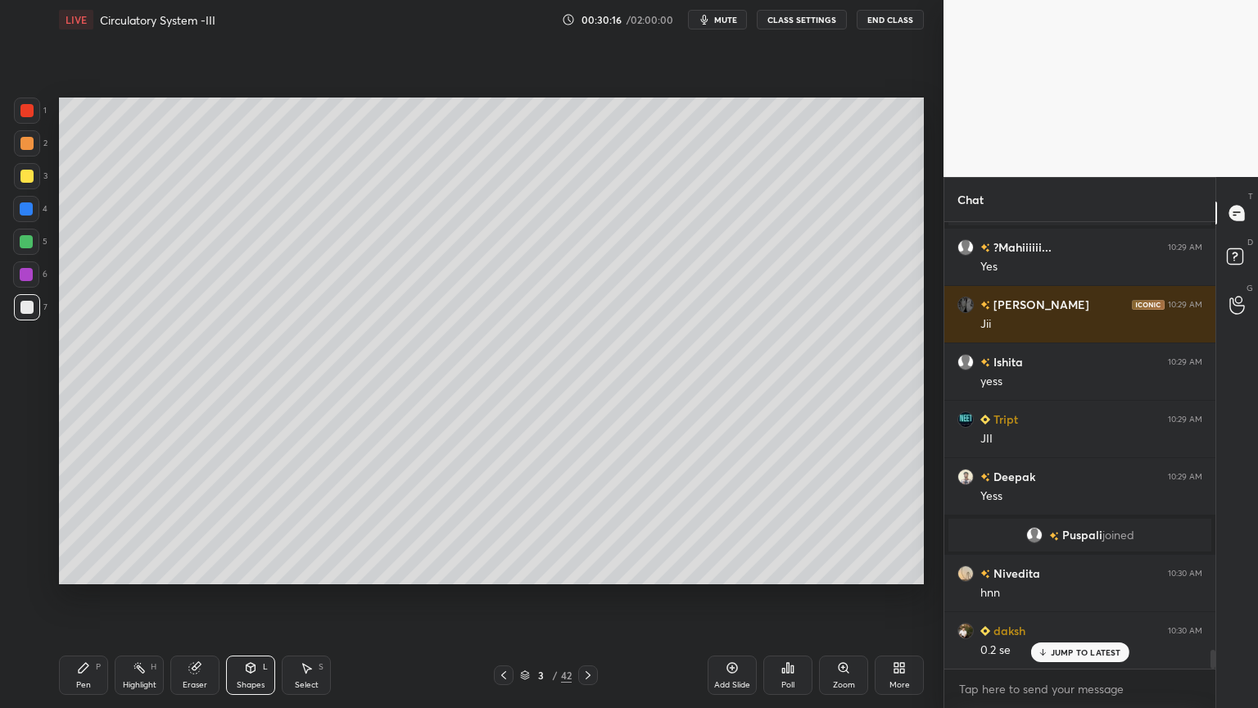
click at [259, 569] on div "Shapes L" at bounding box center [250, 674] width 49 height 39
click at [36, 236] on div at bounding box center [26, 242] width 26 height 26
click at [92, 569] on div "Pen P" at bounding box center [83, 674] width 49 height 39
click at [25, 569] on icon at bounding box center [27, 570] width 15 height 11
drag, startPoint x: 239, startPoint y: 670, endPoint x: 233, endPoint y: 652, distance: 19.2
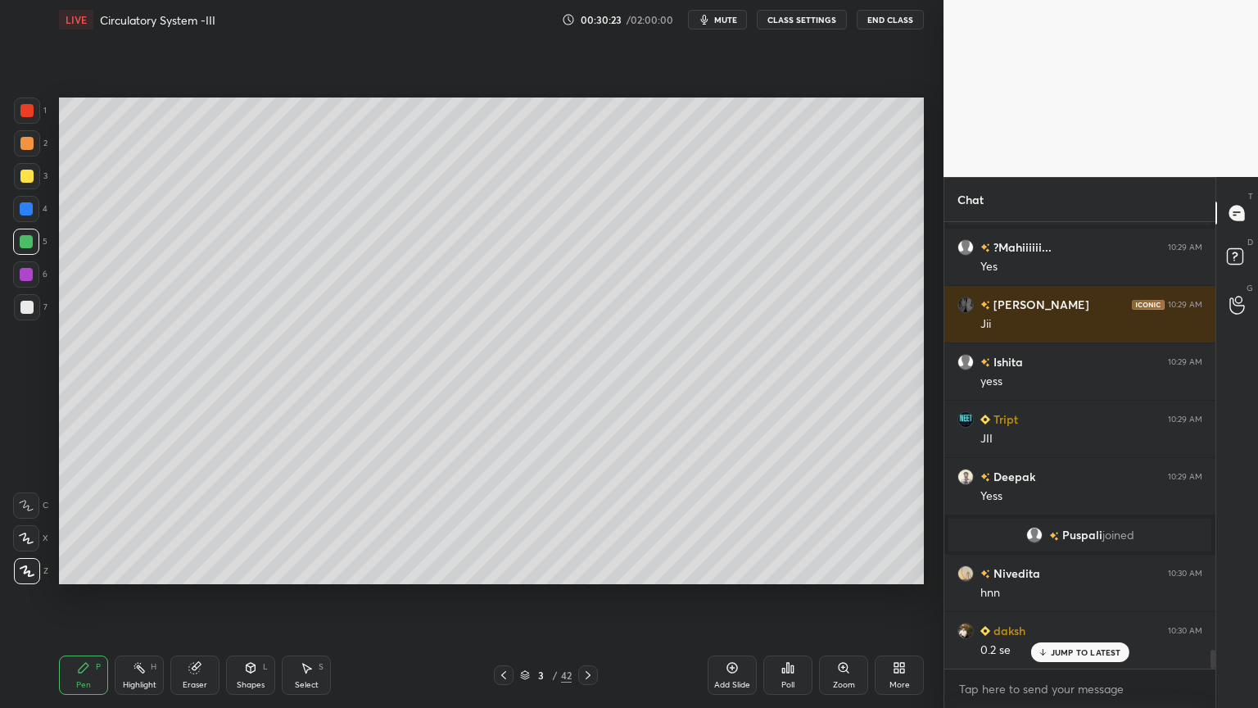
click at [241, 569] on div "Shapes L" at bounding box center [250, 674] width 49 height 39
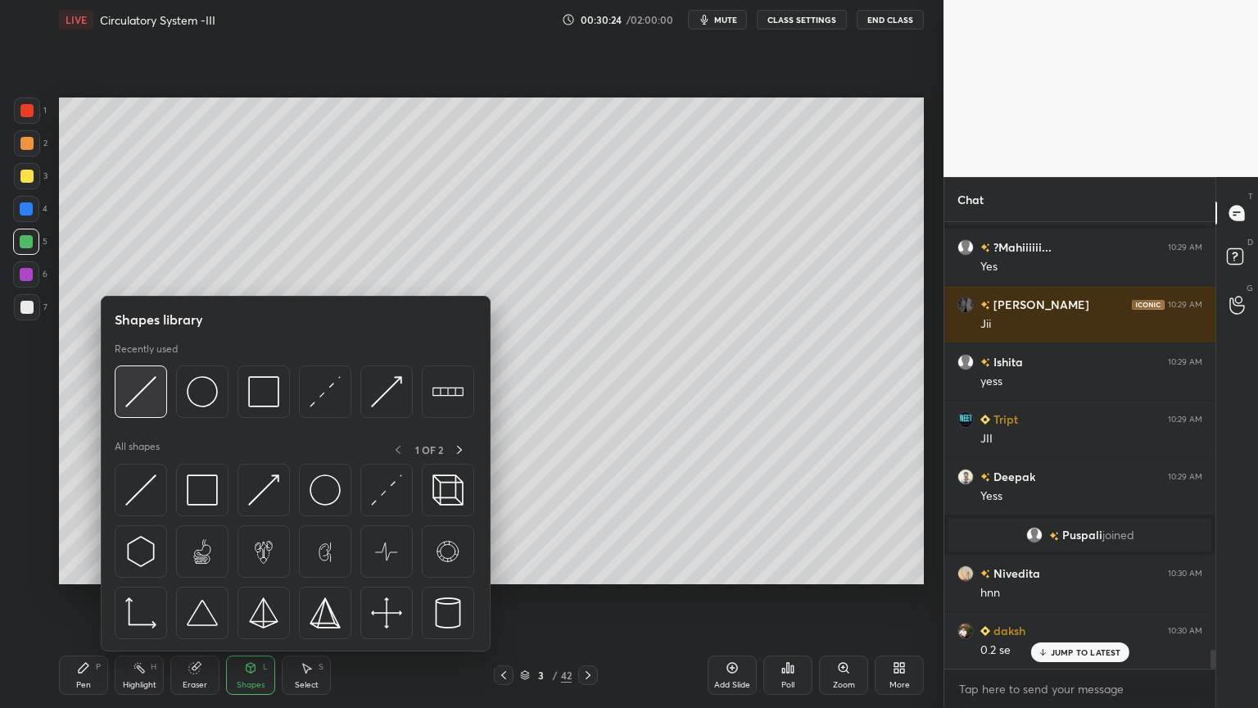
click at [144, 410] on div at bounding box center [141, 391] width 52 height 52
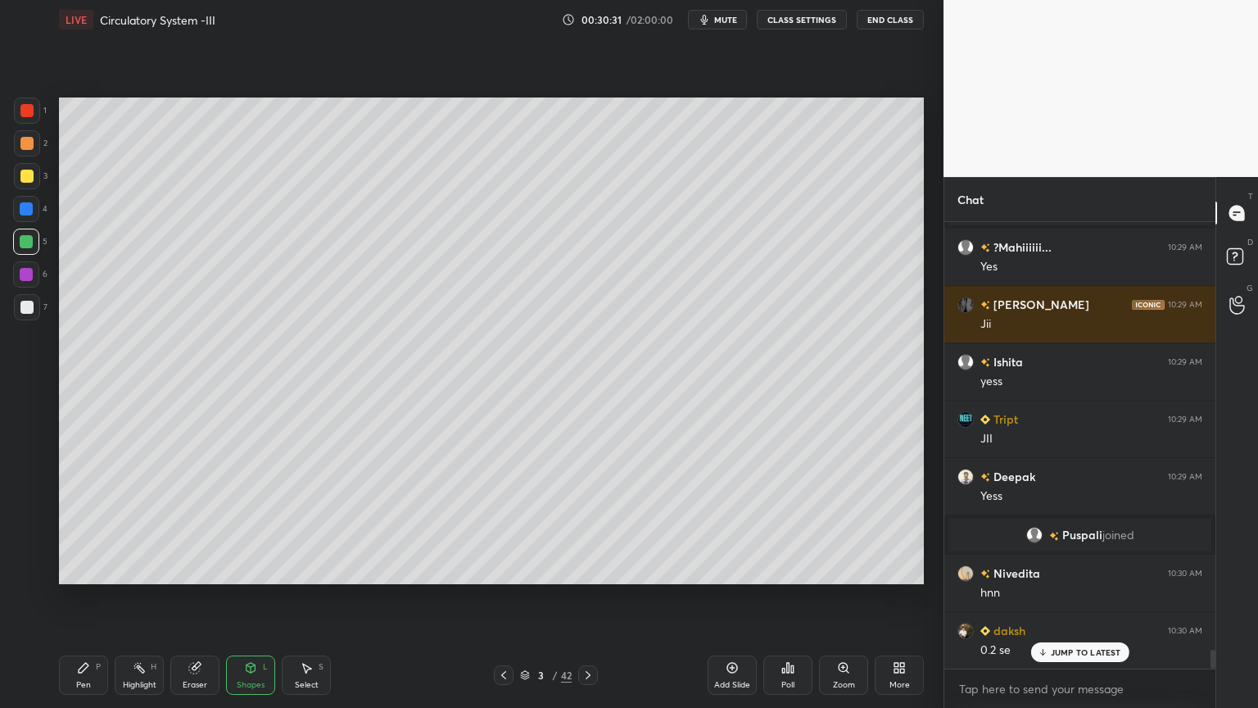
click at [742, 16] on button "mute" at bounding box center [717, 20] width 59 height 20
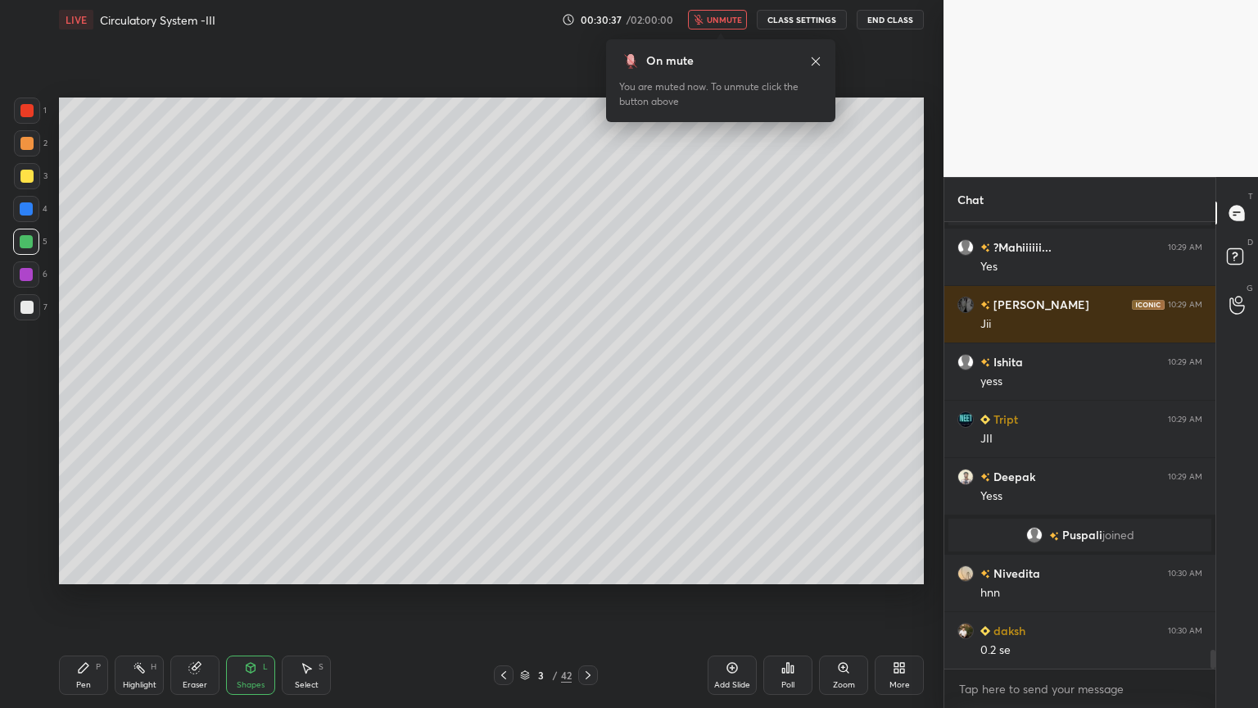
scroll to position [10037, 0]
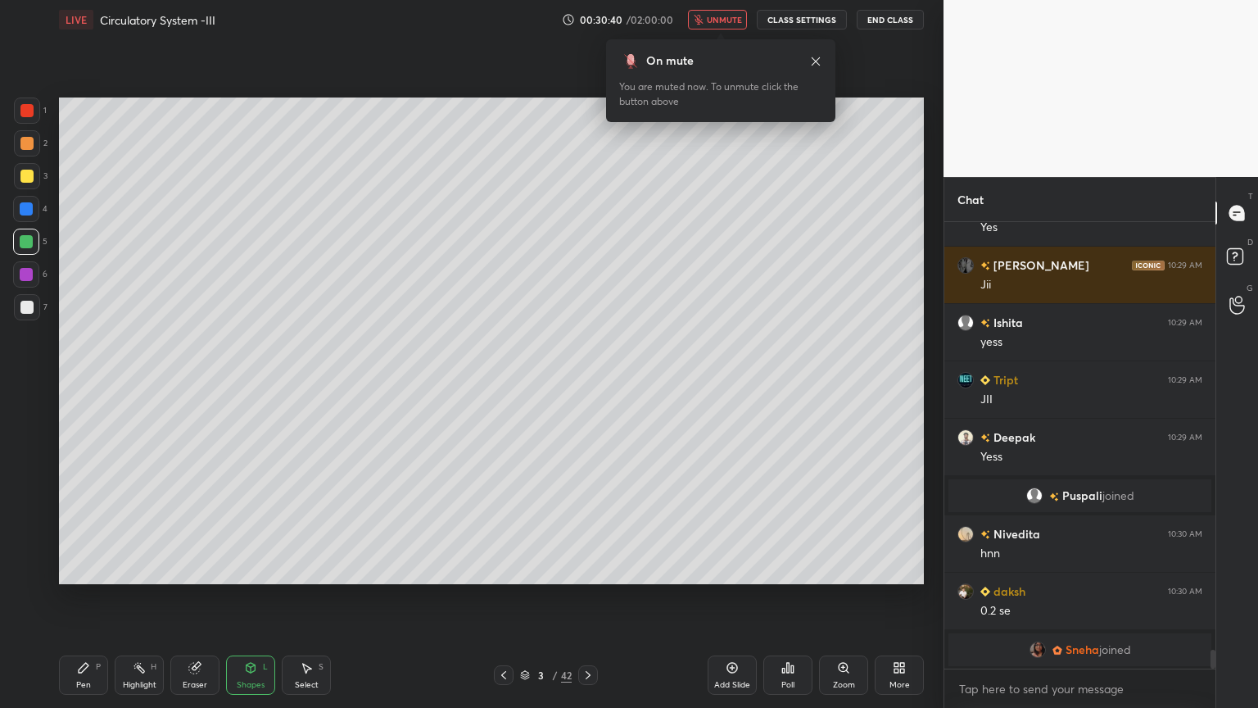
click at [747, 19] on button "unmute" at bounding box center [717, 20] width 59 height 20
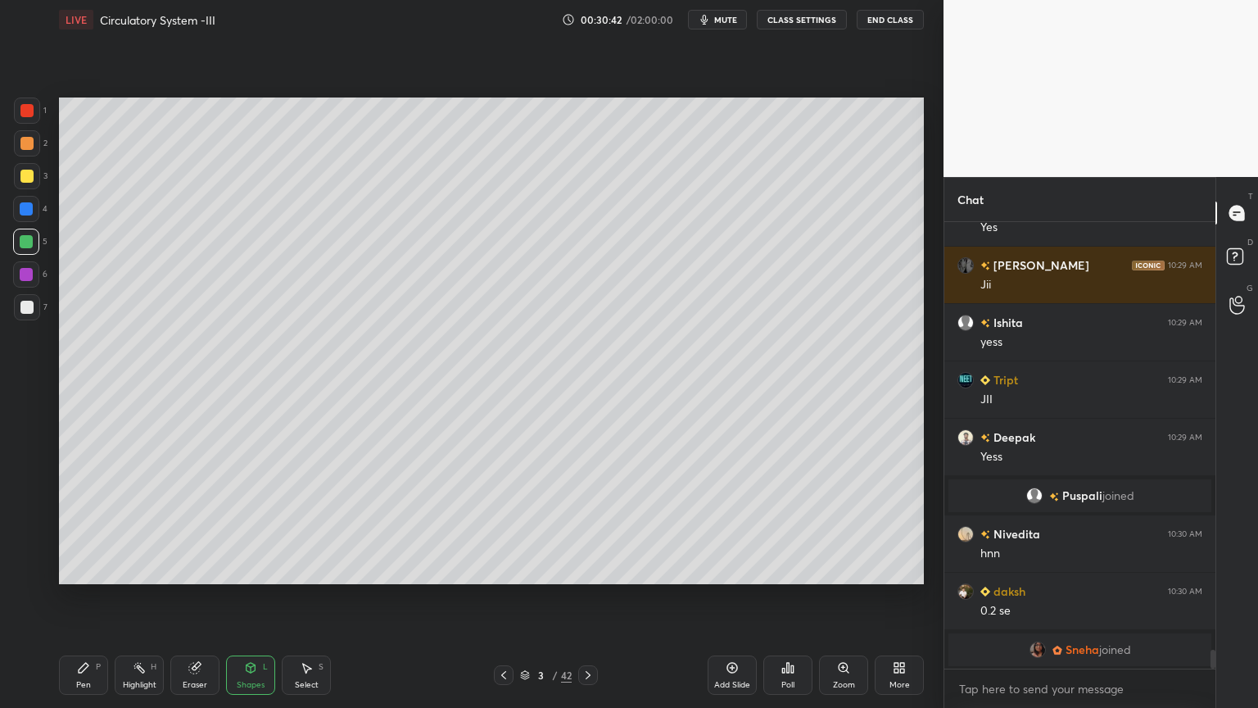
click at [141, 569] on div "Highlight H" at bounding box center [139, 674] width 49 height 39
click at [146, 569] on div "Highlight H" at bounding box center [139, 674] width 49 height 39
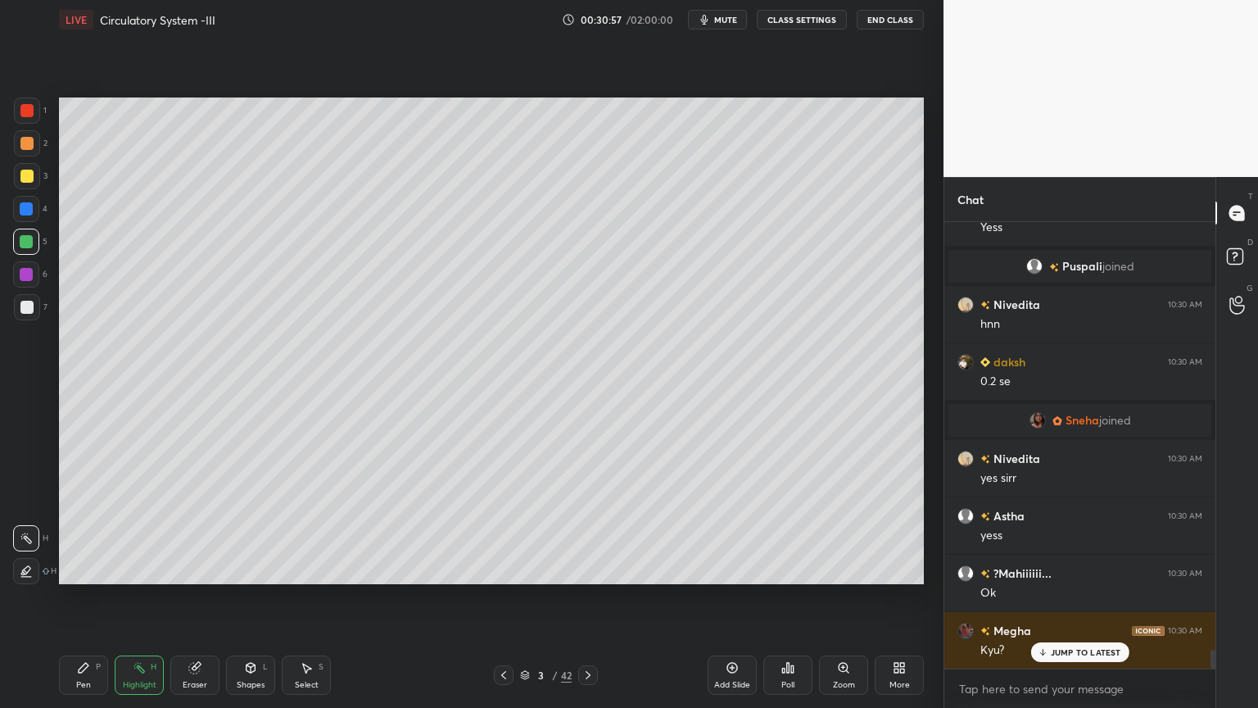
scroll to position [10325, 0]
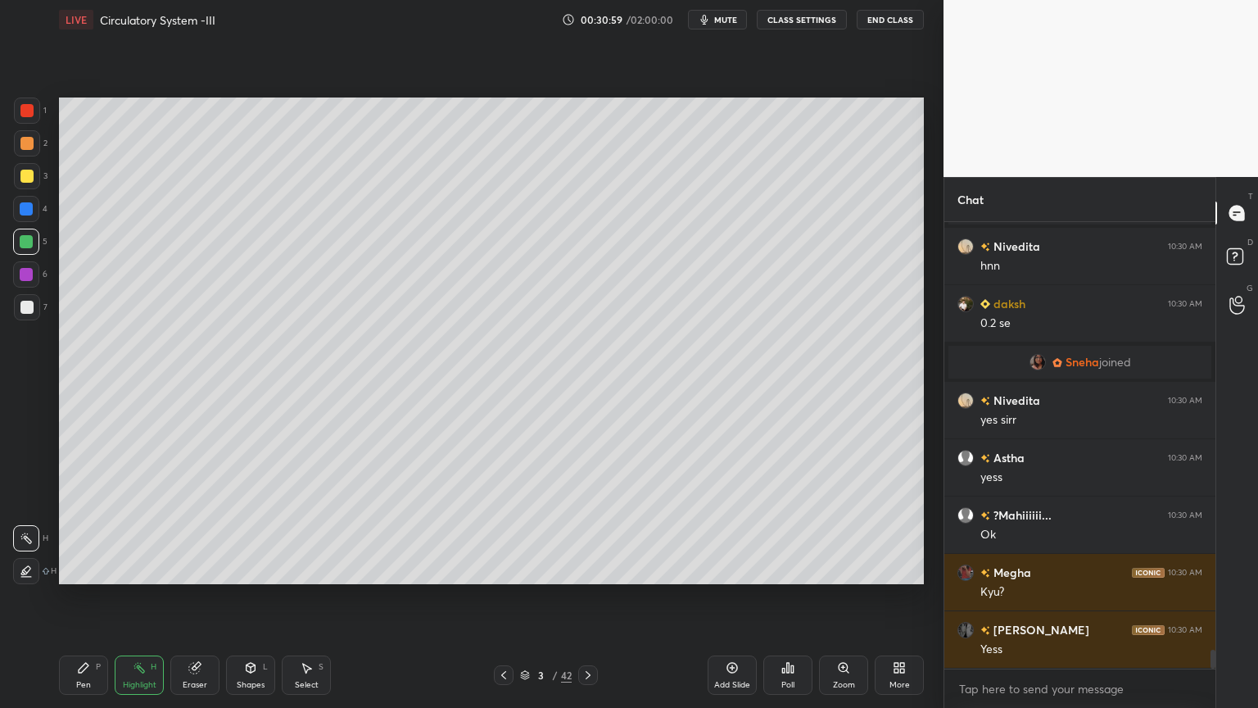
click at [30, 187] on div at bounding box center [27, 176] width 26 height 26
click at [28, 190] on div "3" at bounding box center [31, 179] width 34 height 33
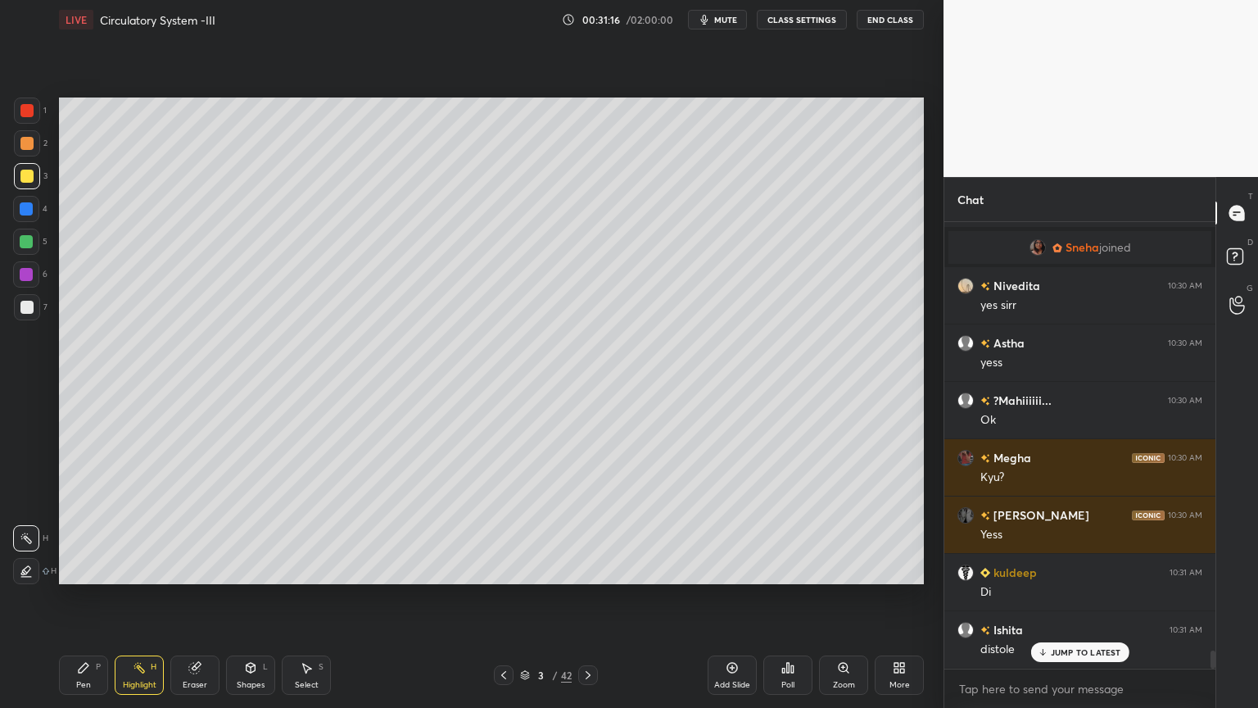
scroll to position [10496, 0]
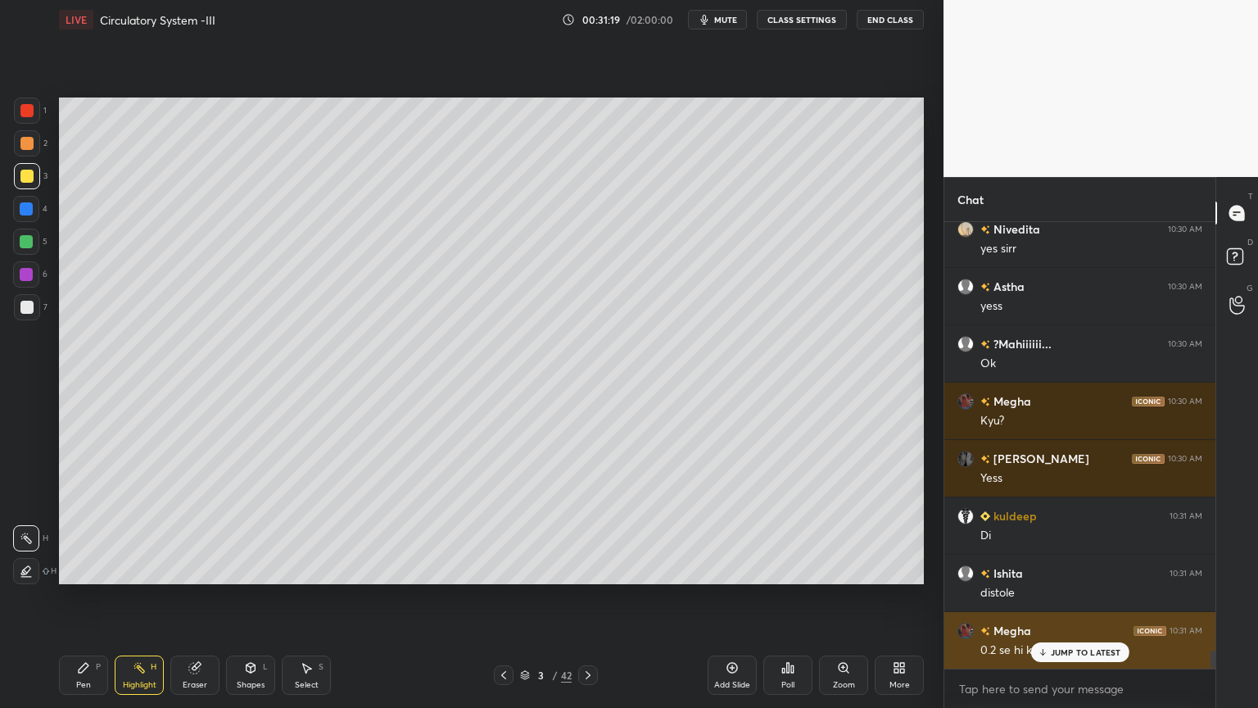
click at [1091, 569] on p "JUMP TO LATEST" at bounding box center [1086, 652] width 70 height 10
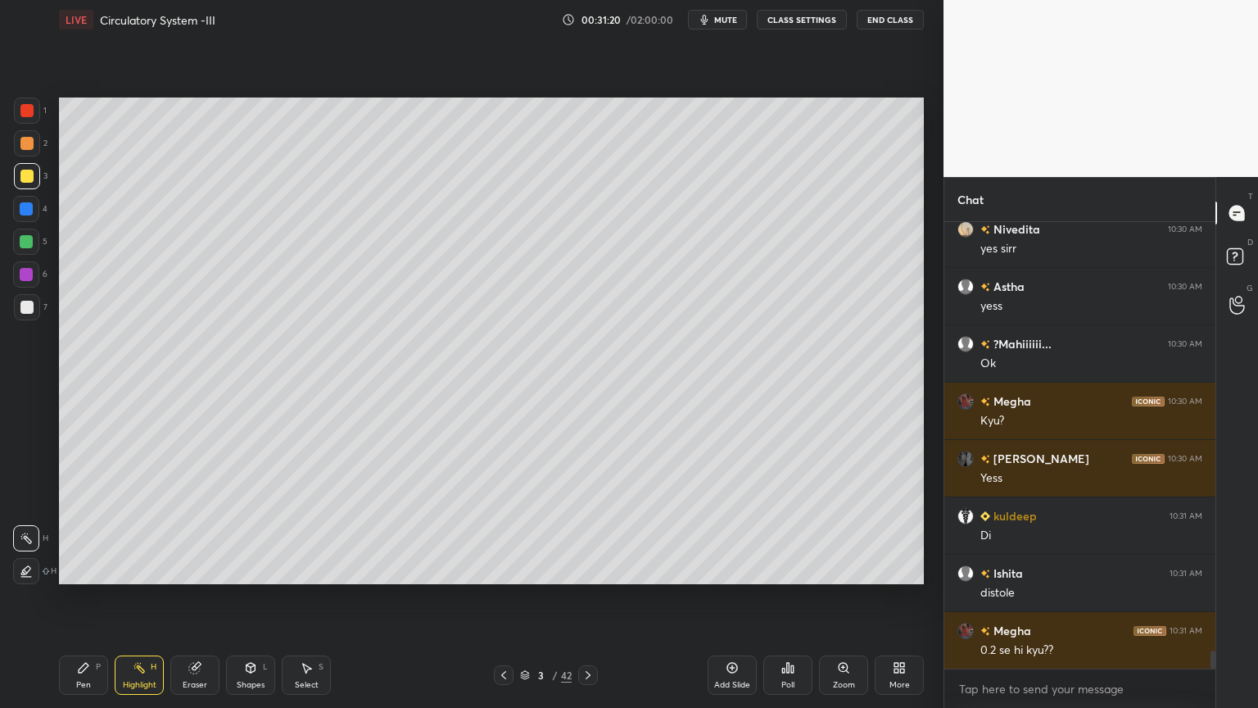
click at [734, 20] on span "mute" at bounding box center [725, 19] width 23 height 11
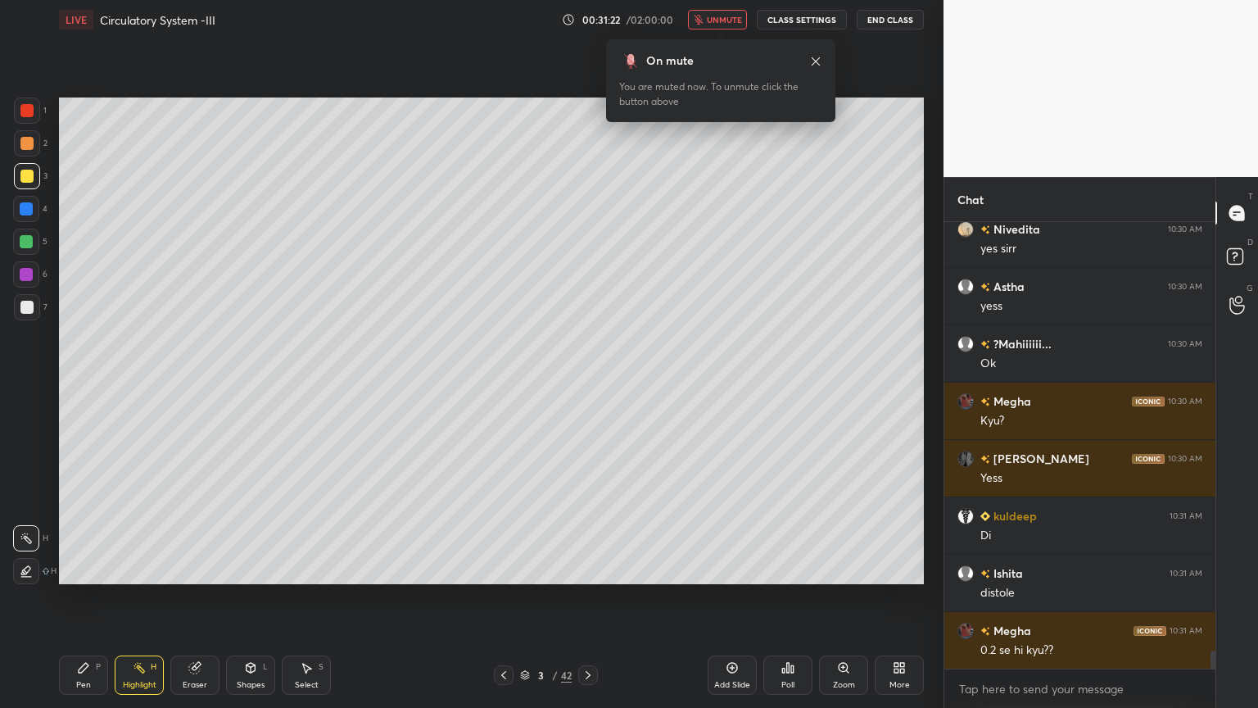
click at [736, 22] on span "unmute" at bounding box center [724, 19] width 35 height 11
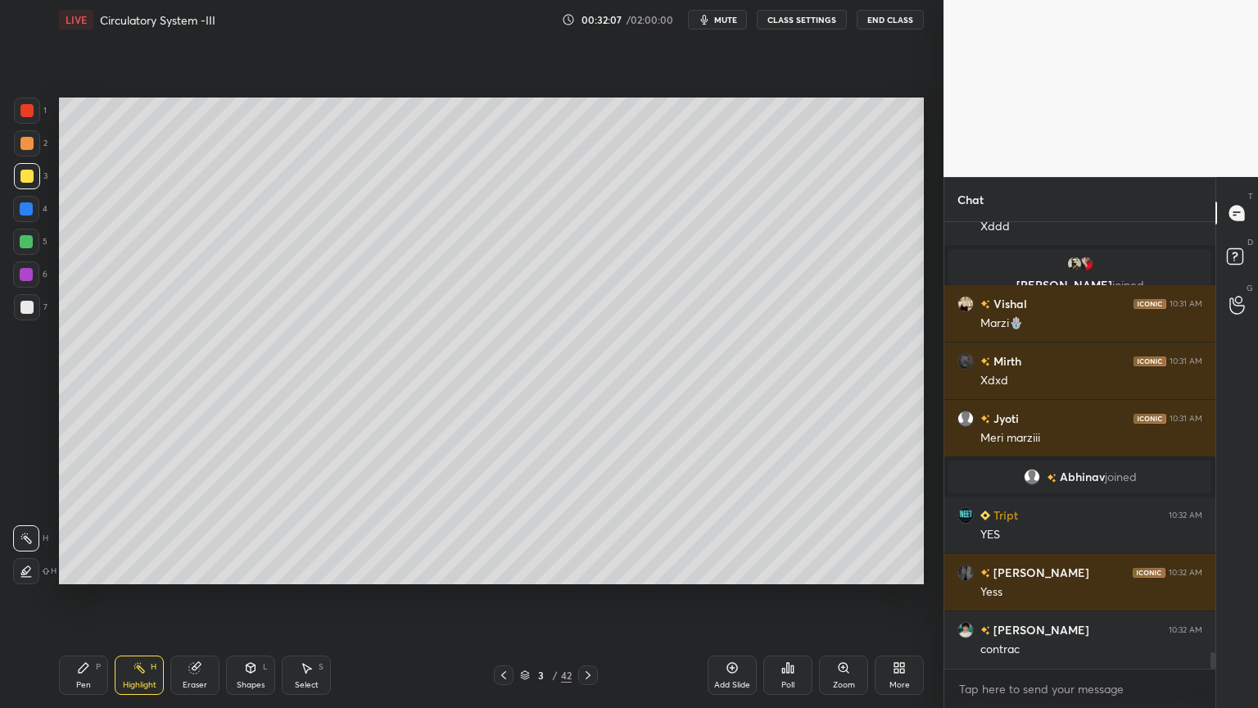
scroll to position [11715, 0]
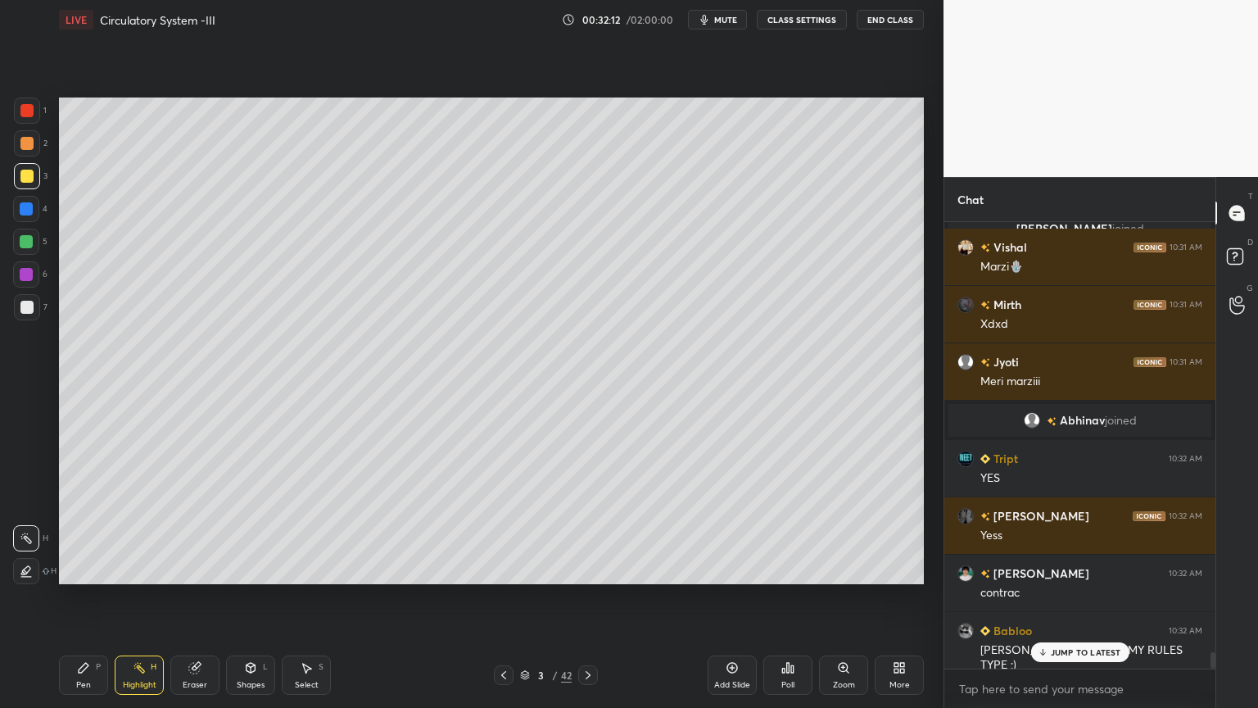
click at [592, 569] on icon at bounding box center [588, 674] width 13 height 13
click at [503, 569] on icon at bounding box center [503, 674] width 13 height 13
click at [500, 569] on icon at bounding box center [503, 674] width 13 height 13
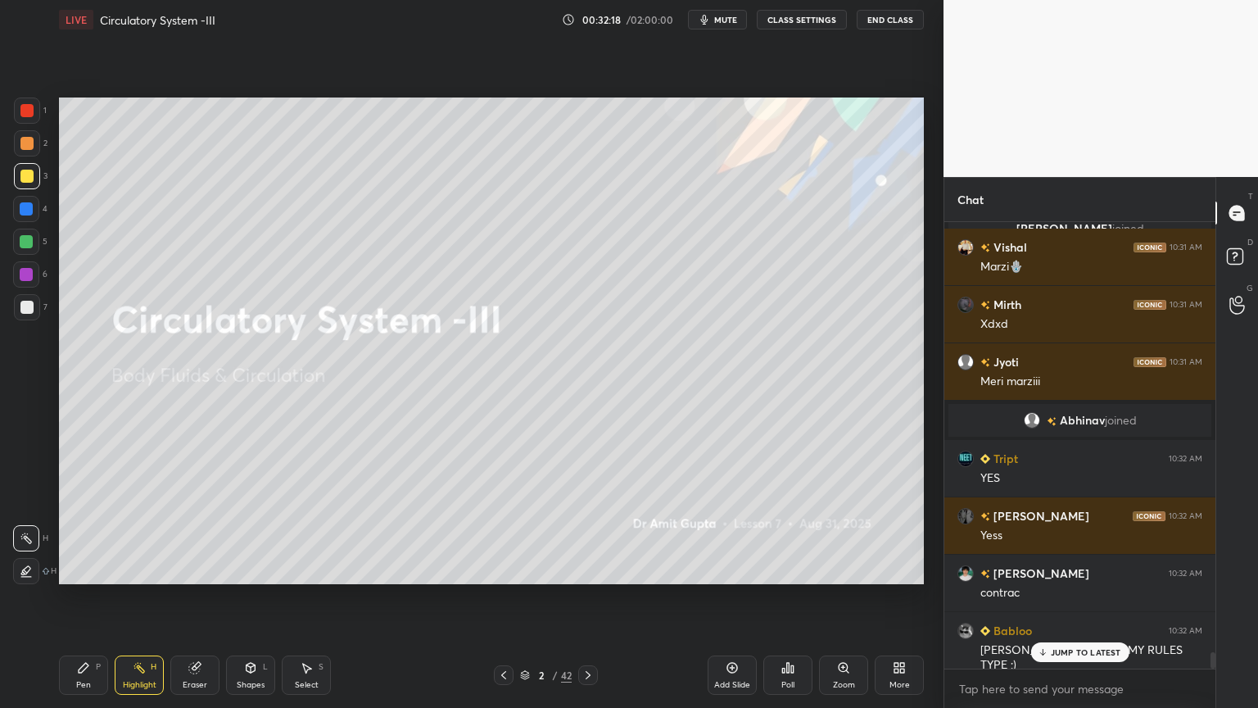
click at [728, 569] on icon at bounding box center [732, 667] width 13 height 13
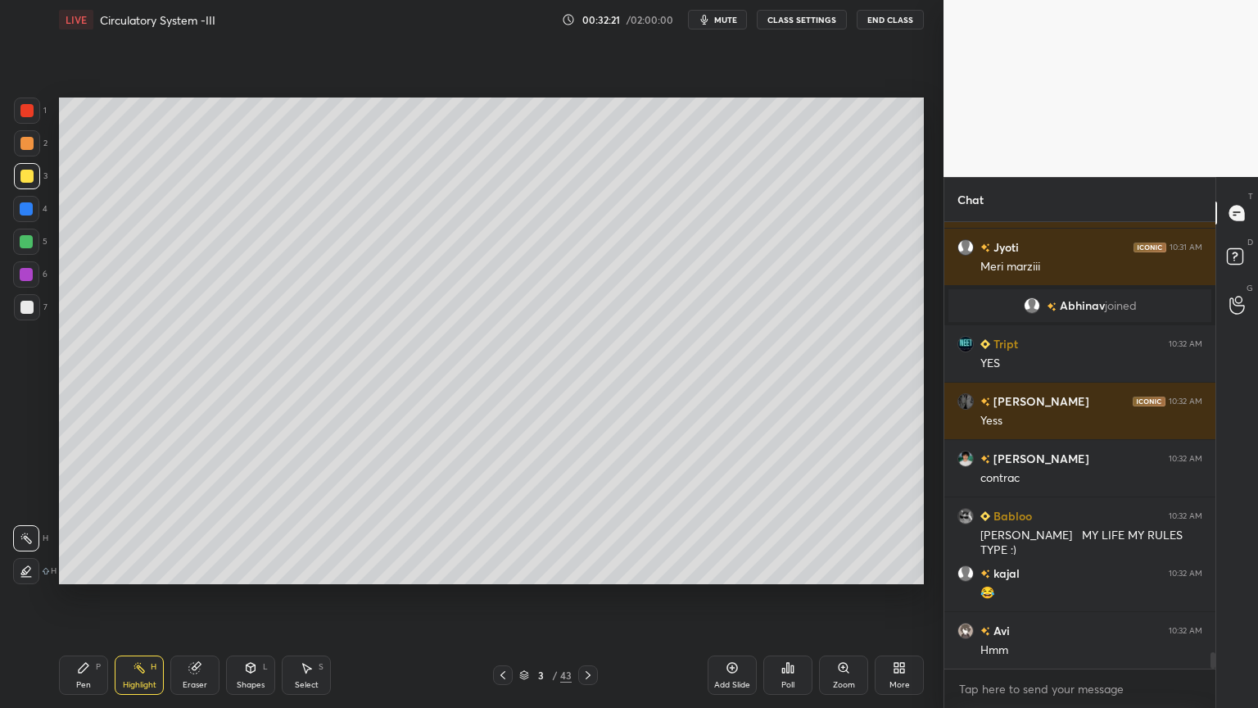
scroll to position [11888, 0]
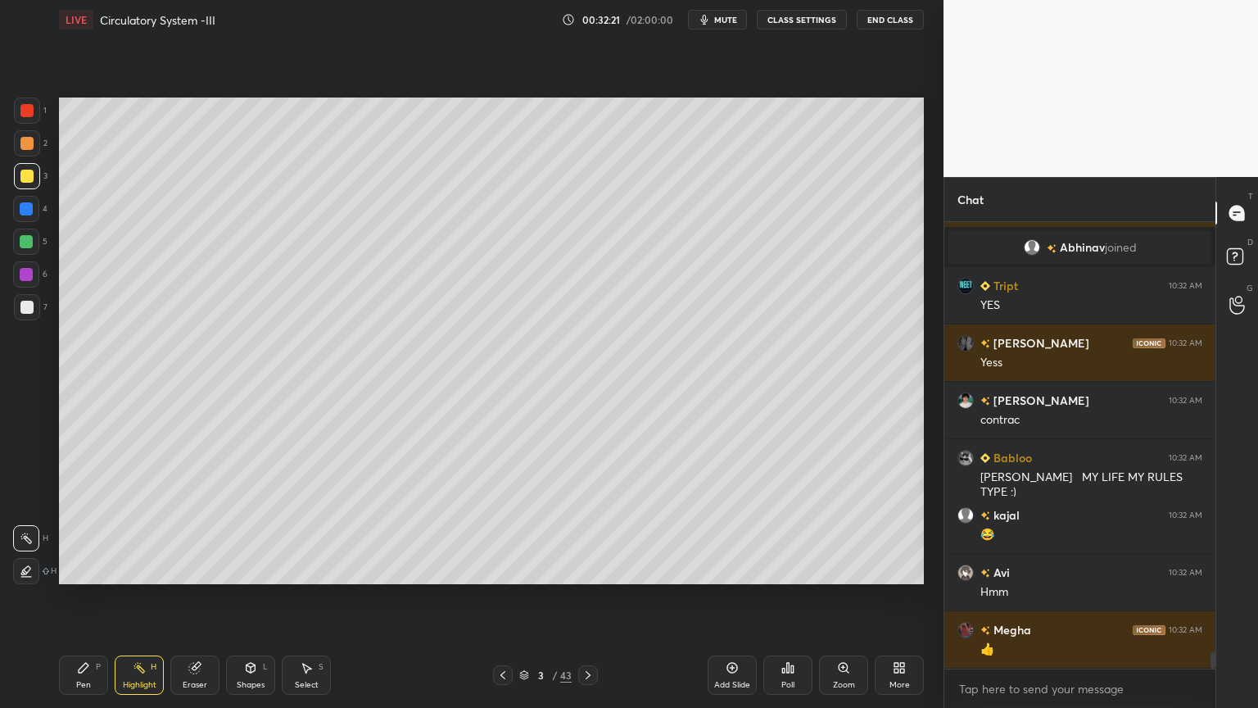
click at [35, 299] on div at bounding box center [27, 307] width 26 height 26
click at [257, 569] on div "Shapes L" at bounding box center [250, 674] width 49 height 39
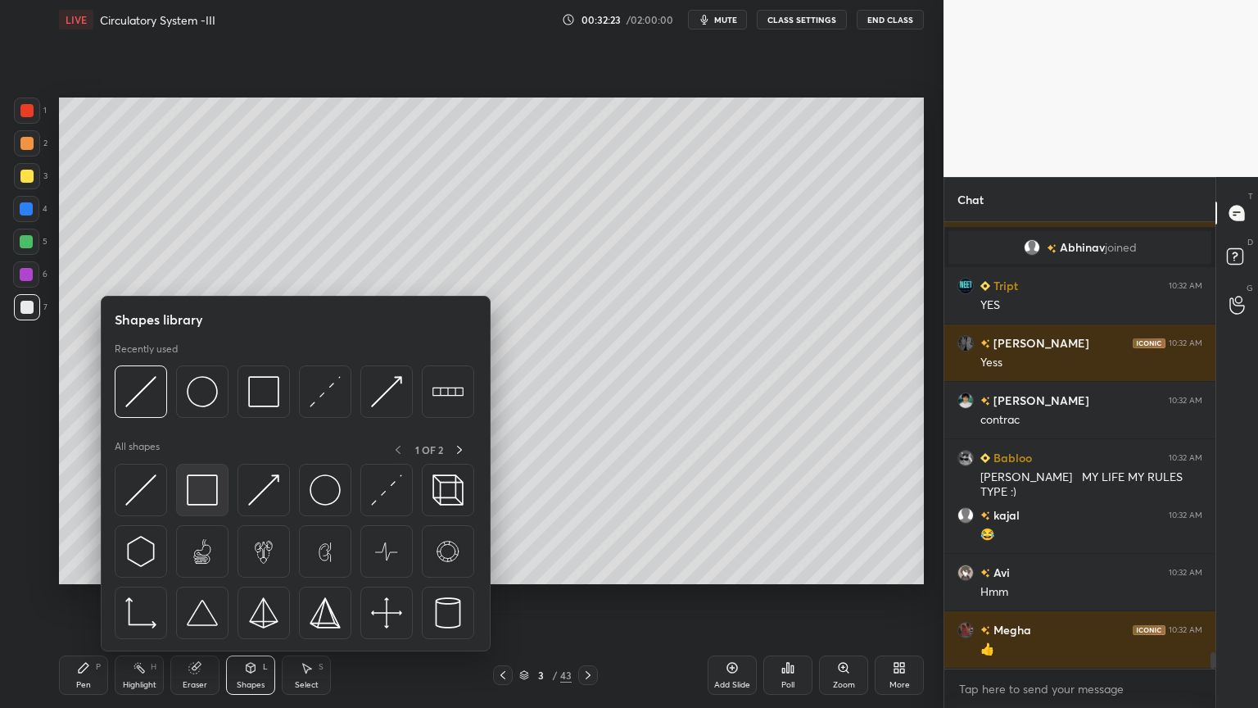
click at [202, 499] on img at bounding box center [202, 489] width 31 height 31
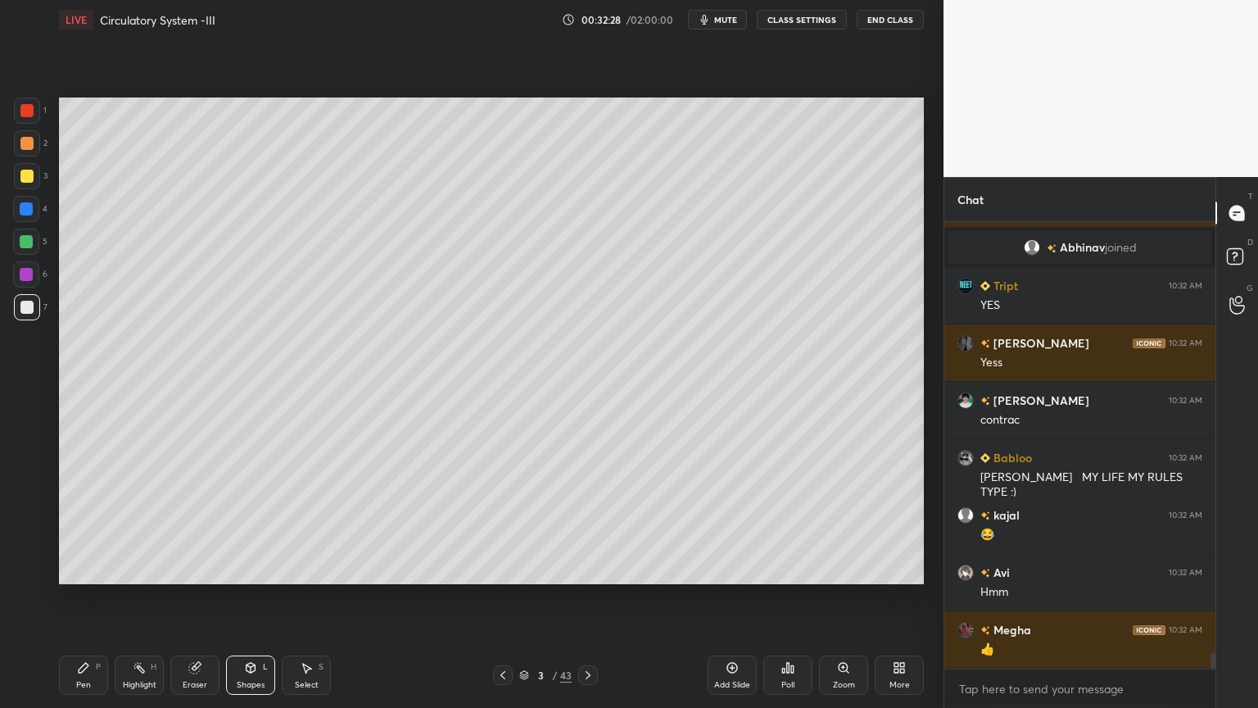
scroll to position [11944, 0]
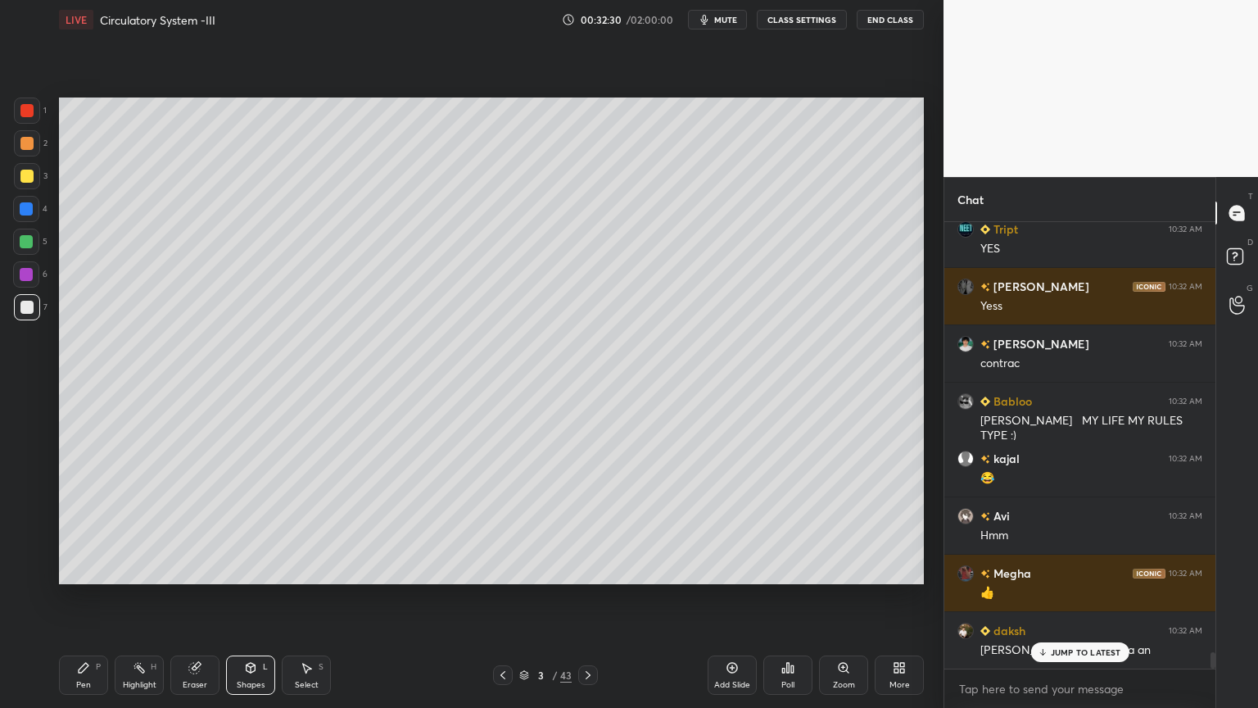
click at [86, 569] on icon at bounding box center [83, 667] width 13 height 13
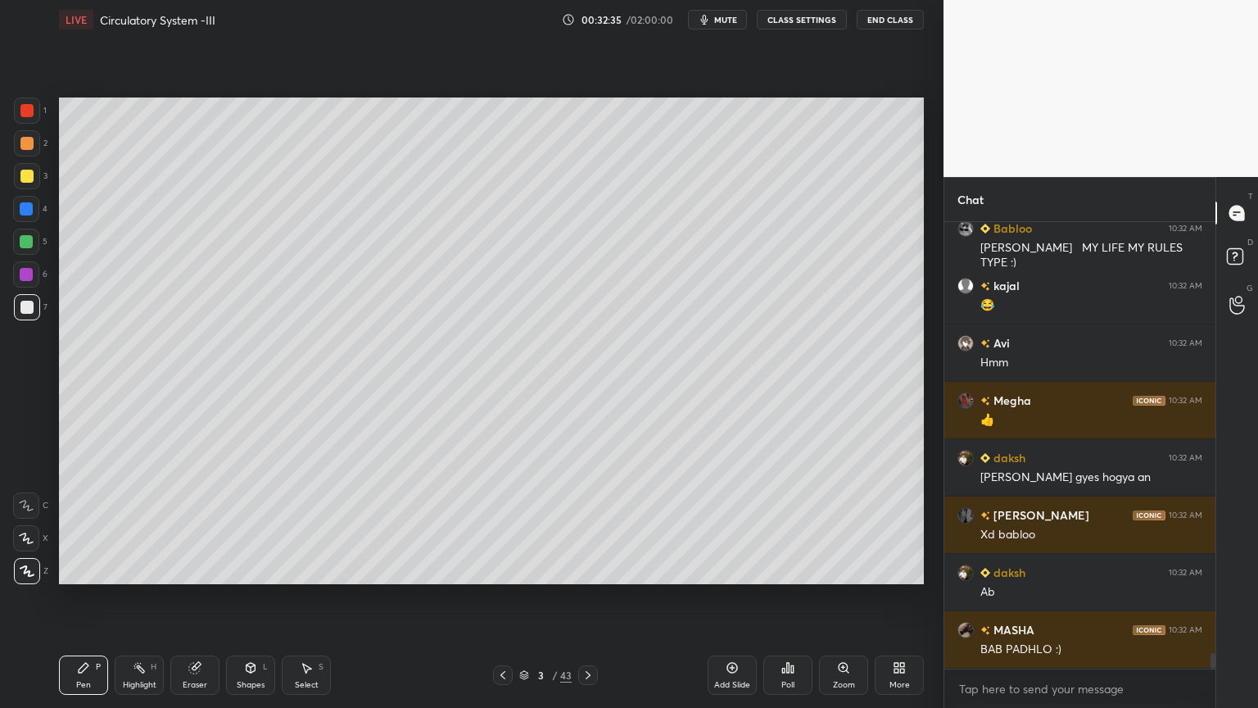
scroll to position [12174, 0]
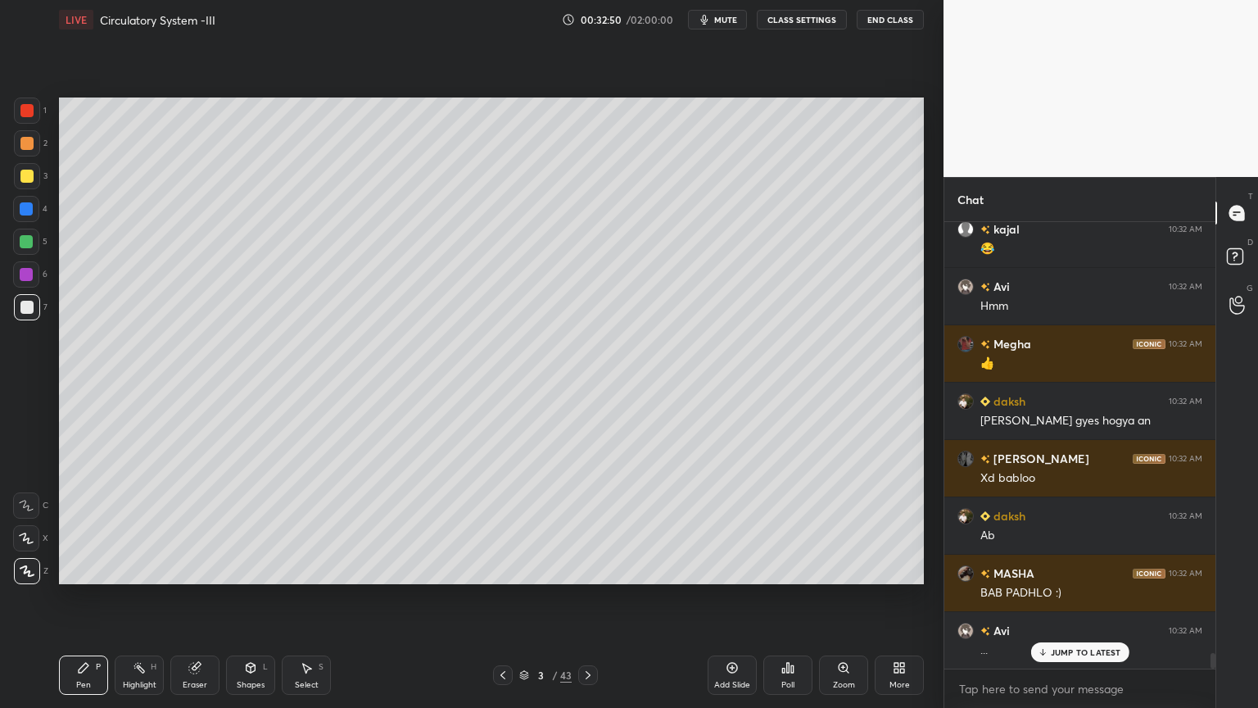
click at [238, 569] on div "Shapes L" at bounding box center [250, 674] width 49 height 39
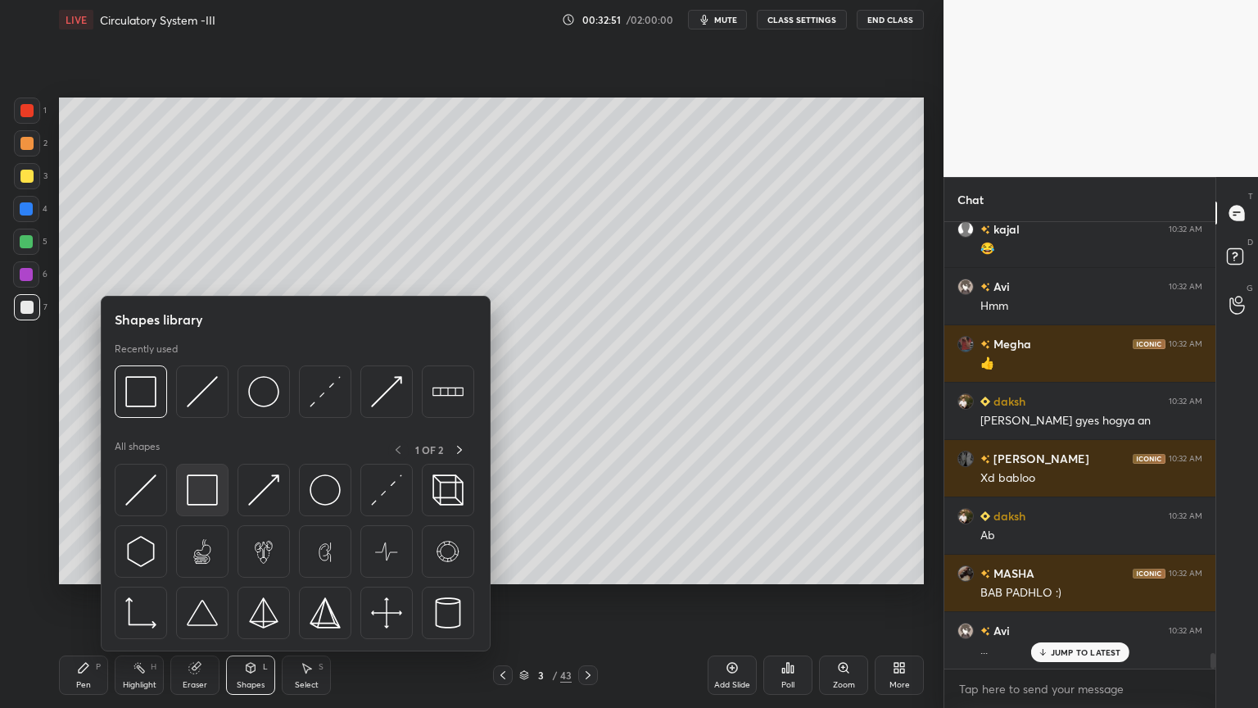
click at [213, 496] on img at bounding box center [202, 489] width 31 height 31
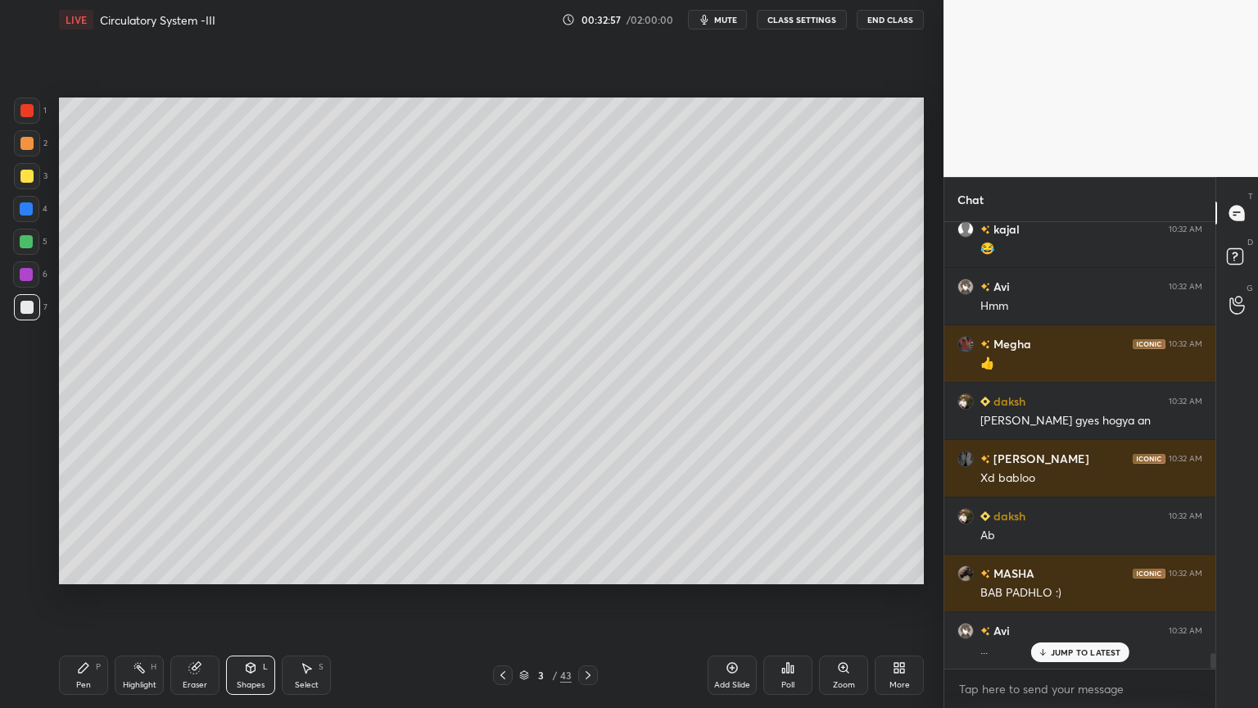
click at [82, 569] on icon at bounding box center [84, 668] width 10 height 10
click at [32, 174] on div at bounding box center [26, 176] width 13 height 13
drag, startPoint x: 21, startPoint y: 299, endPoint x: 52, endPoint y: 252, distance: 56.1
click at [22, 301] on div at bounding box center [27, 307] width 26 height 26
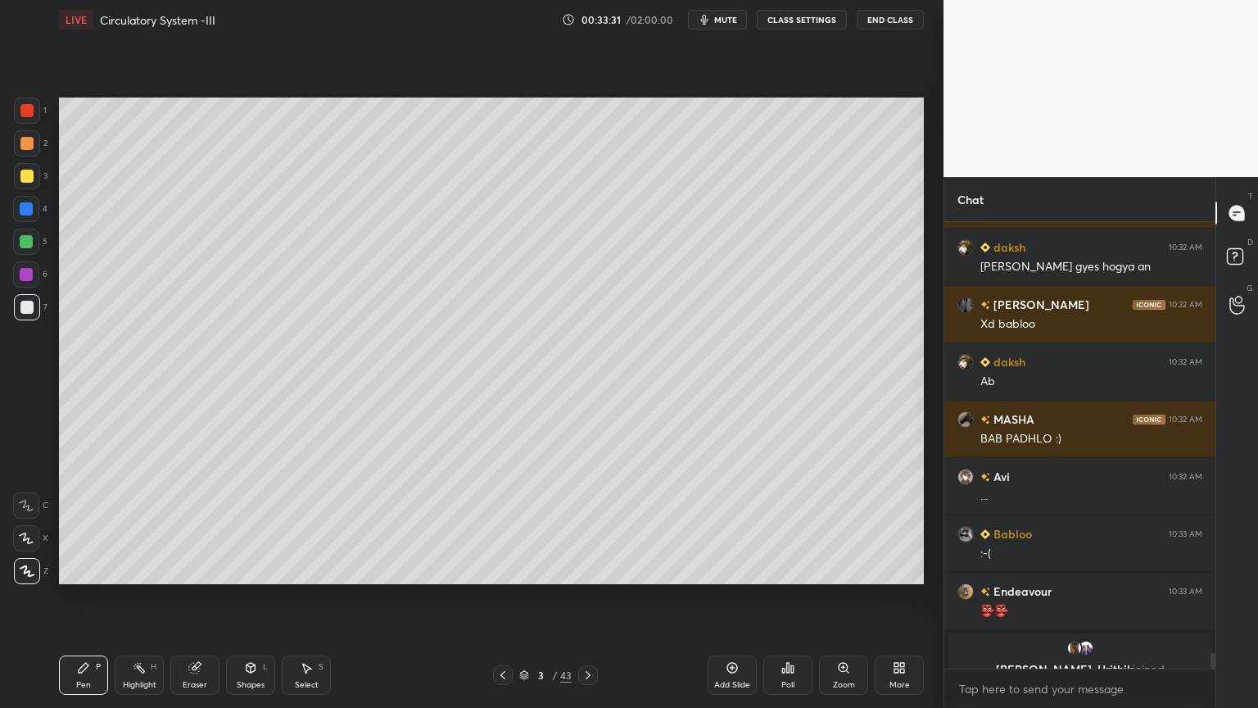
scroll to position [12386, 0]
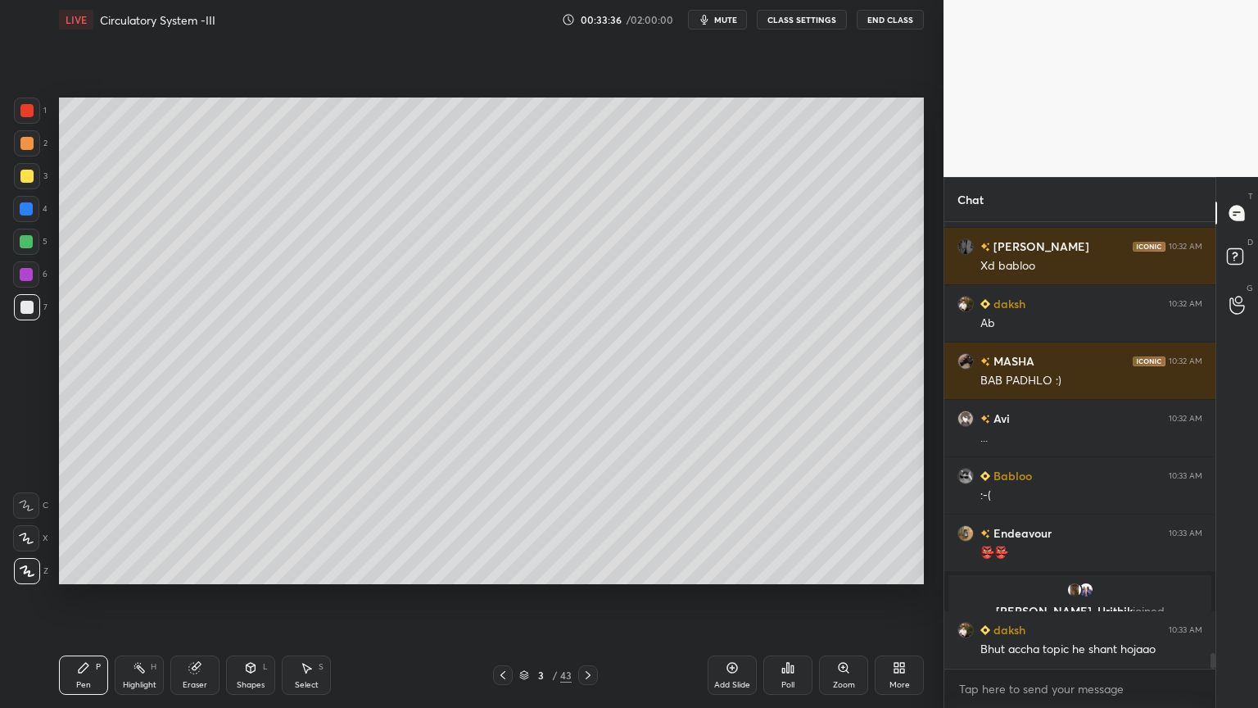
drag, startPoint x: 190, startPoint y: 659, endPoint x: 176, endPoint y: 607, distance: 54.2
click at [193, 569] on div "Eraser" at bounding box center [194, 674] width 49 height 39
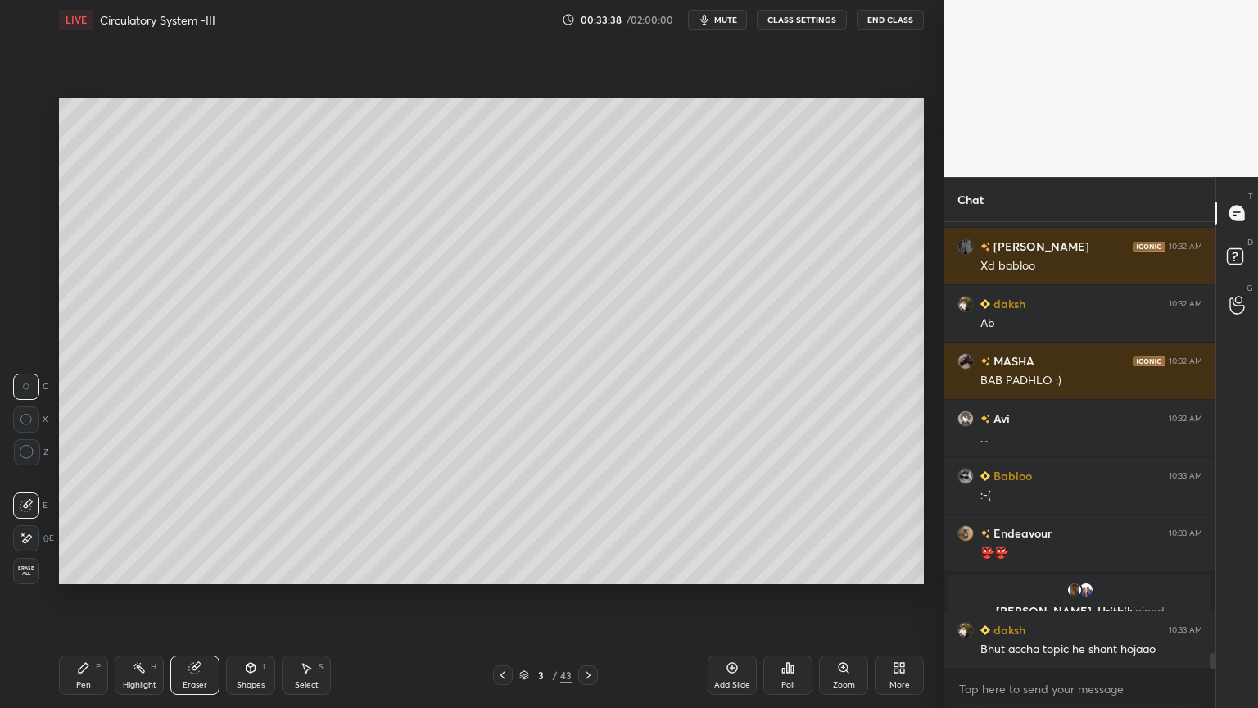
drag, startPoint x: 75, startPoint y: 662, endPoint x: 78, endPoint y: 598, distance: 64.0
click at [76, 569] on div "Pen P" at bounding box center [83, 674] width 49 height 39
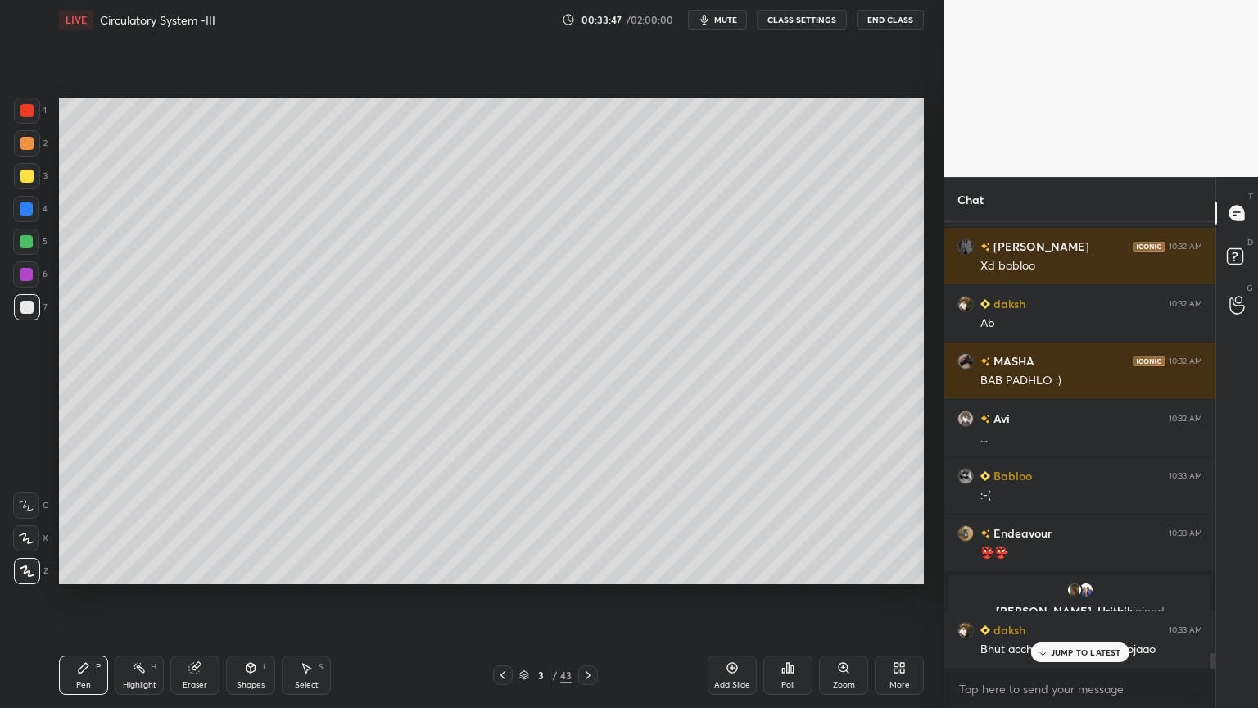
scroll to position [12442, 0]
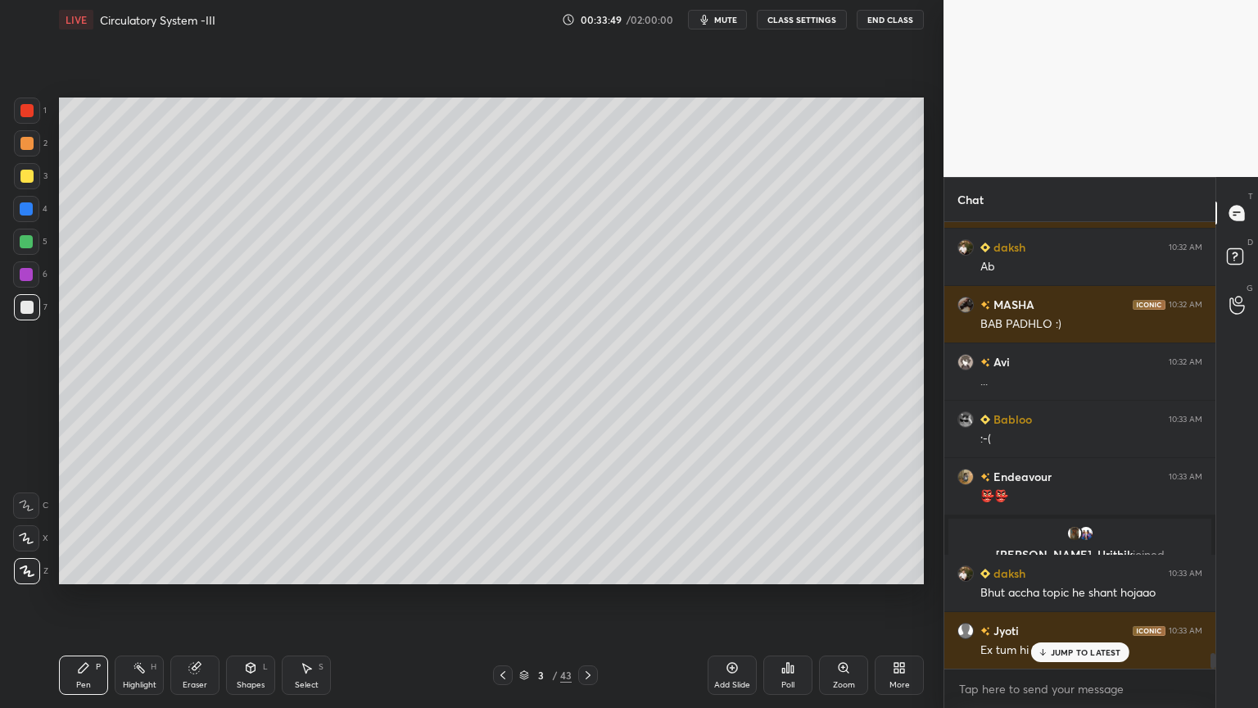
click at [251, 569] on icon at bounding box center [250, 667] width 13 height 13
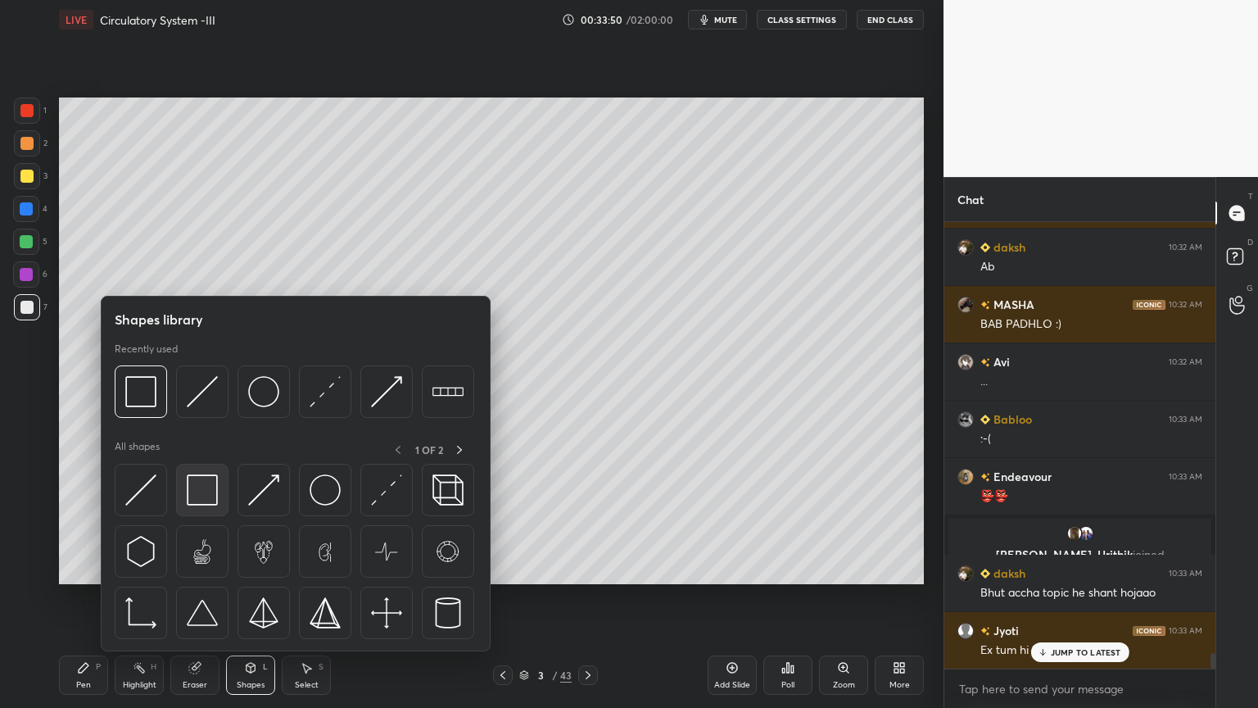
click at [217, 500] on img at bounding box center [202, 489] width 31 height 31
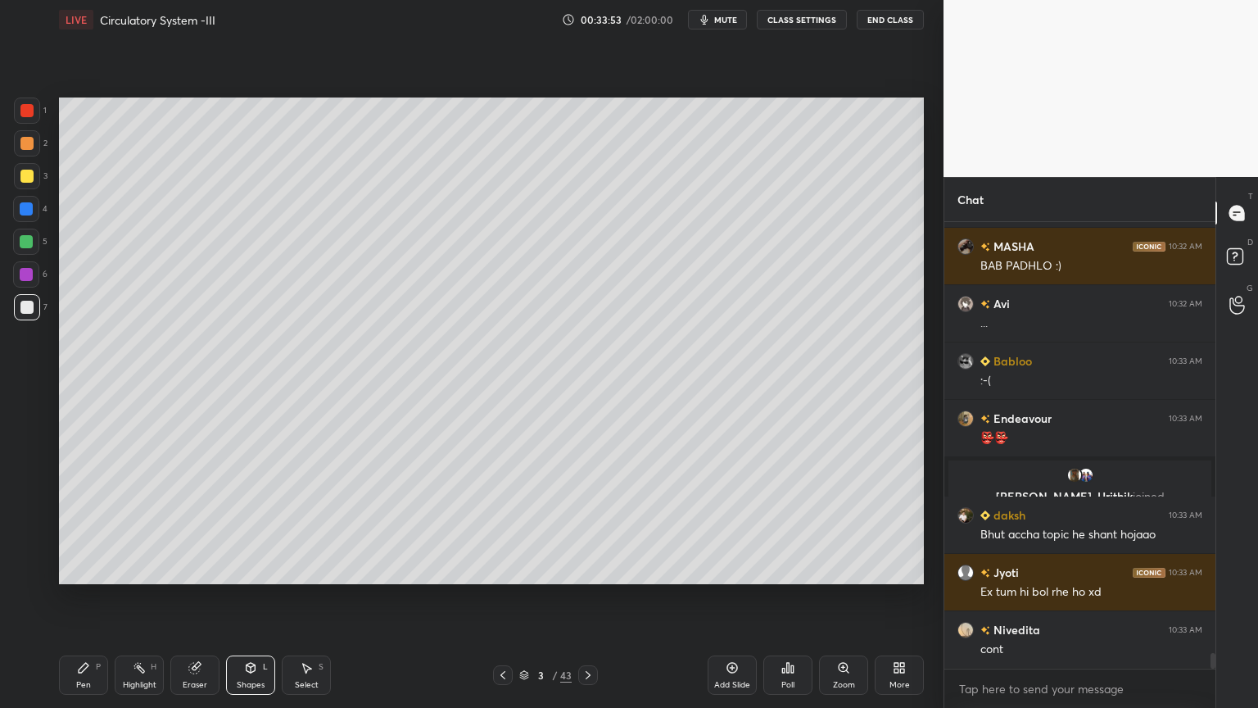
scroll to position [12557, 0]
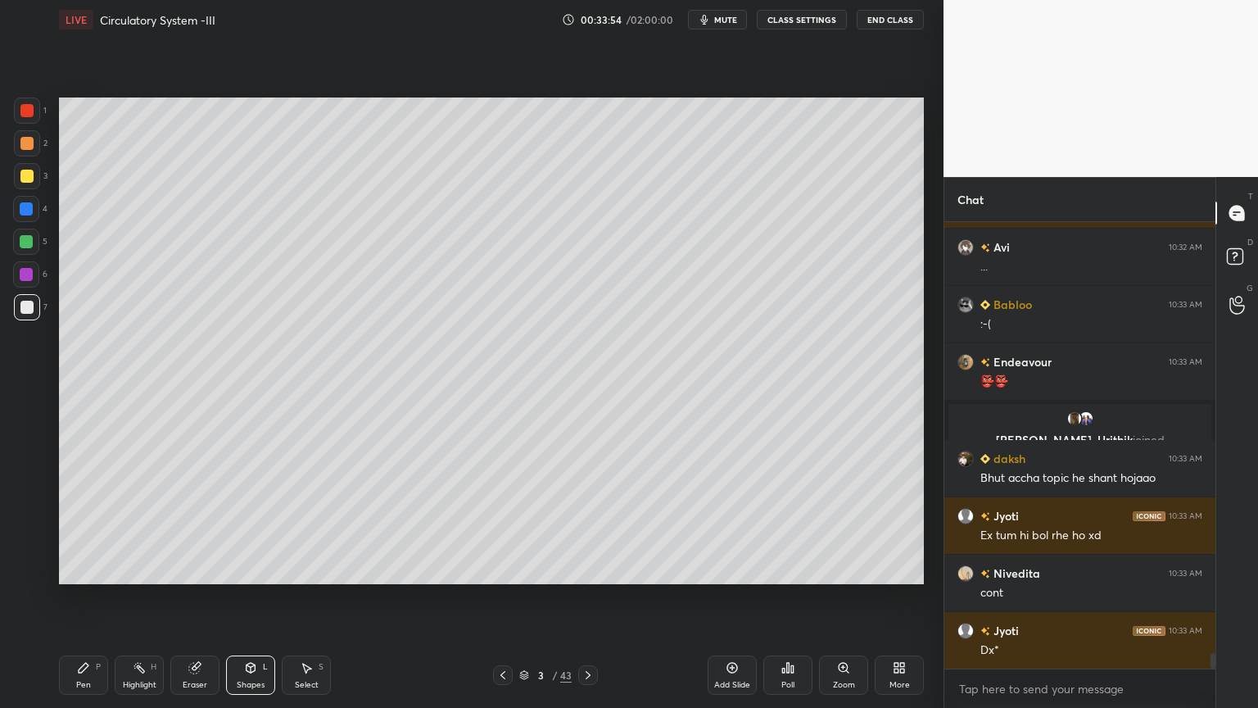
click at [87, 569] on icon at bounding box center [83, 667] width 13 height 13
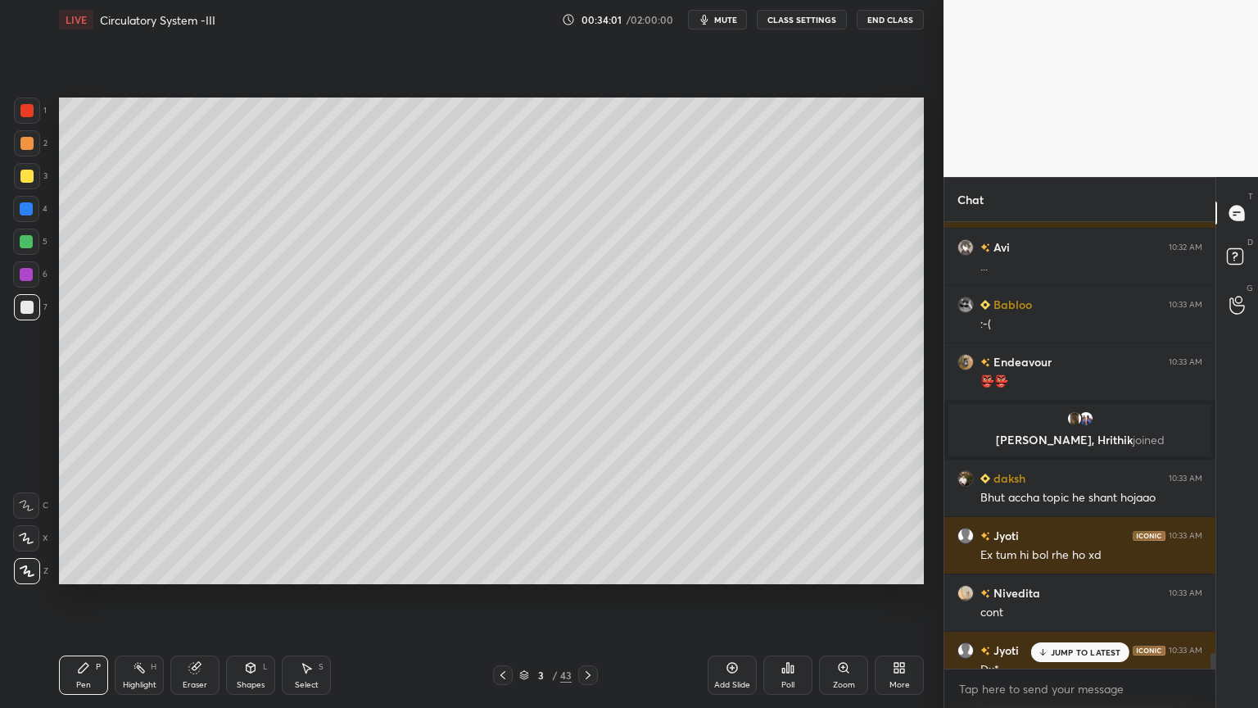
scroll to position [12616, 0]
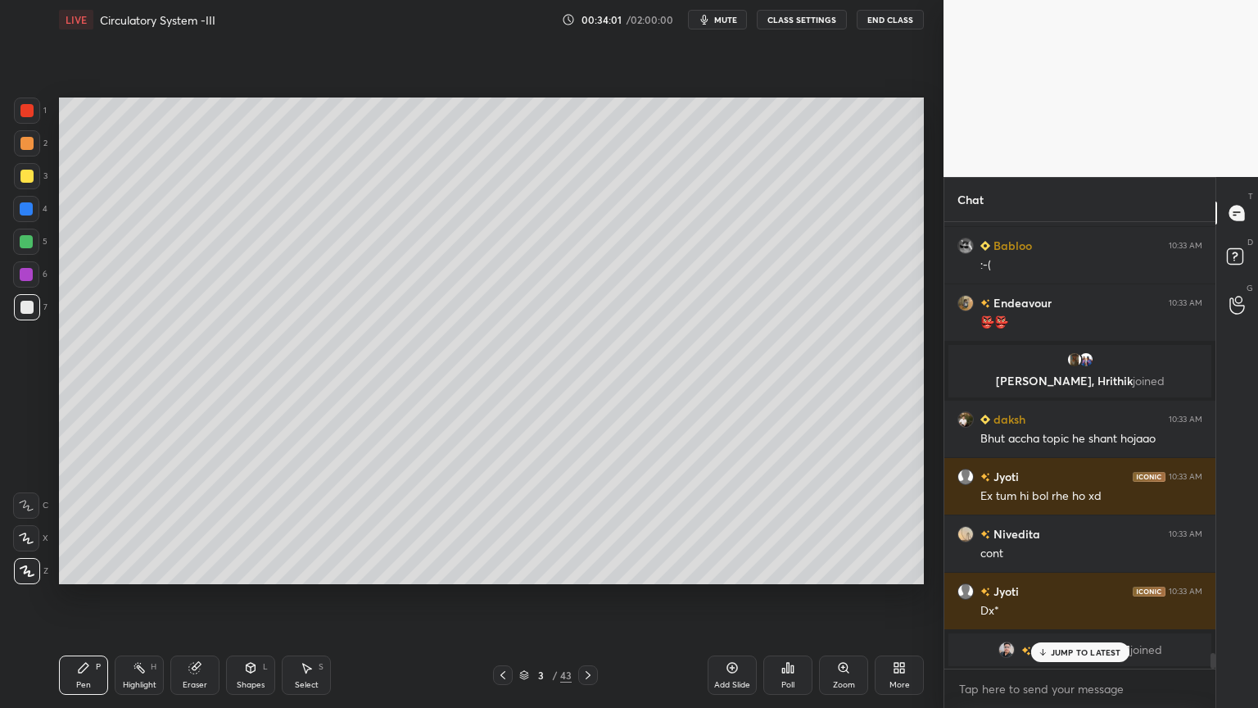
click at [302, 569] on div "Select S" at bounding box center [306, 674] width 49 height 39
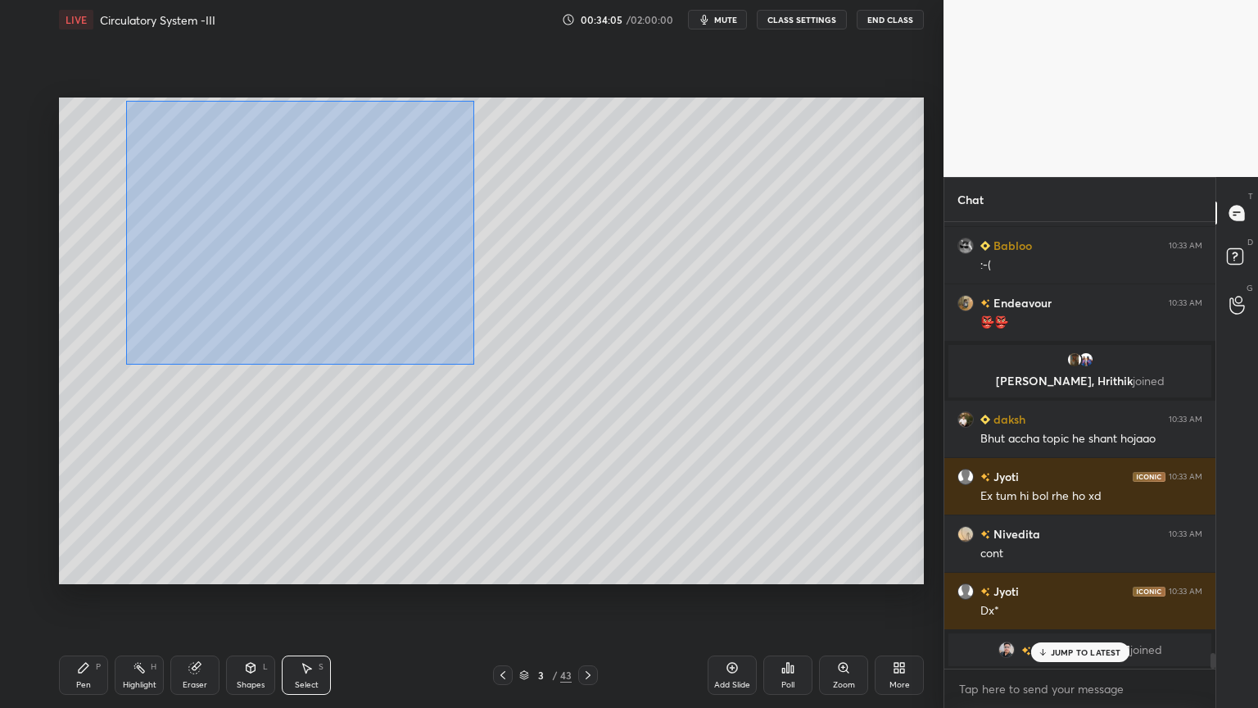
drag, startPoint x: 126, startPoint y: 101, endPoint x: 470, endPoint y: 360, distance: 431.1
click at [474, 364] on div "0 ° Undo Copy Duplicate Duplicate to new slide Delete" at bounding box center [491, 340] width 865 height 487
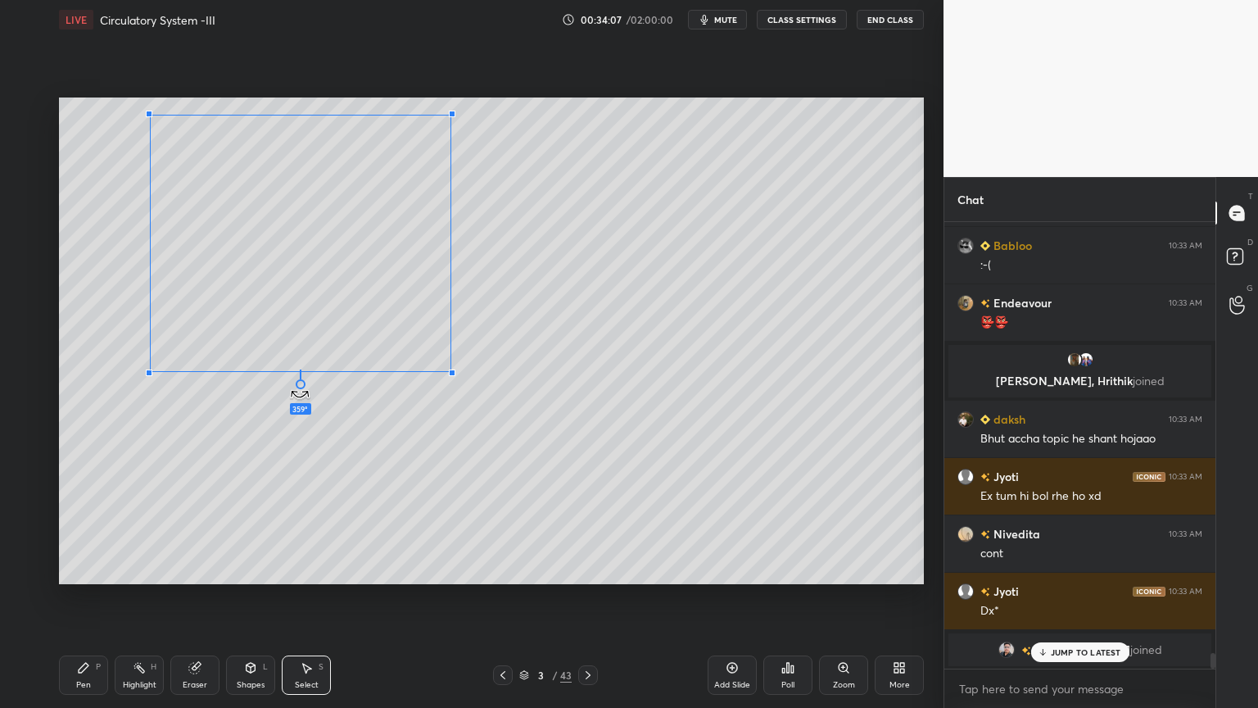
scroll to position [12317, 0]
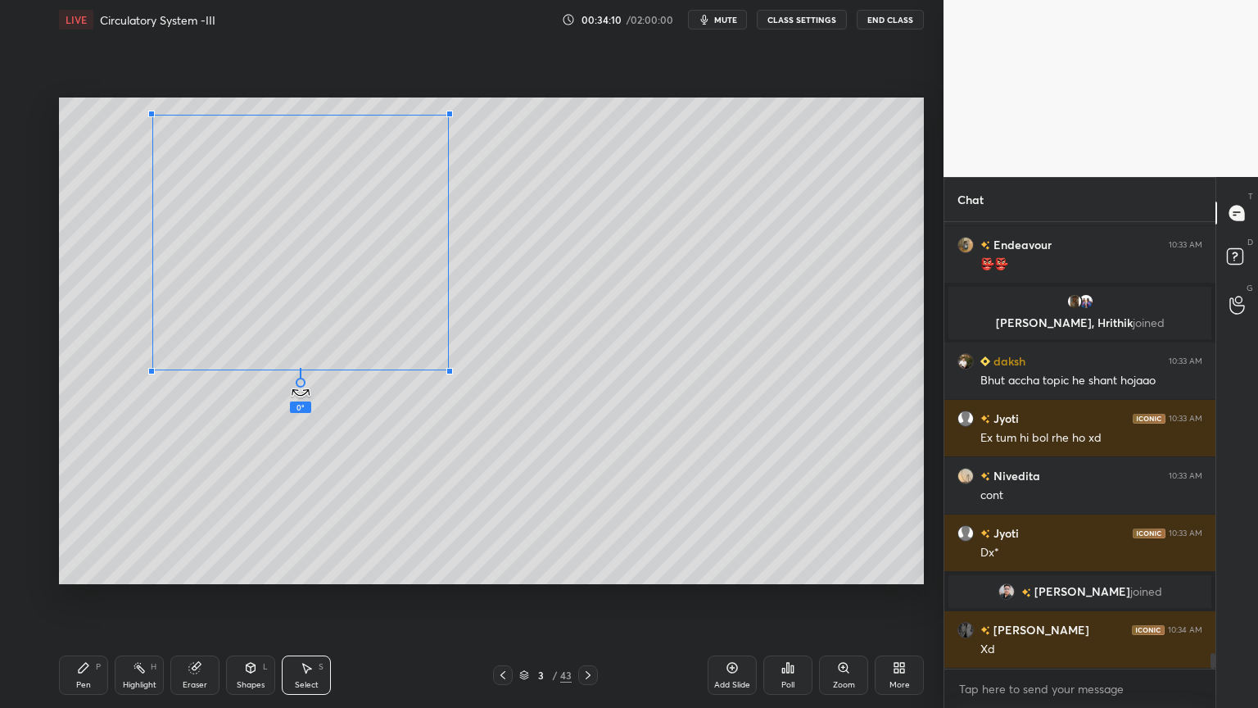
drag, startPoint x: 298, startPoint y: 383, endPoint x: 298, endPoint y: 367, distance: 15.6
click at [298, 367] on div "0 ° Undo Copy Duplicate Duplicate to new slide Delete" at bounding box center [491, 340] width 865 height 487
drag, startPoint x: 449, startPoint y: 369, endPoint x: 469, endPoint y: 342, distance: 33.4
click at [490, 324] on div at bounding box center [492, 327] width 7 height 7
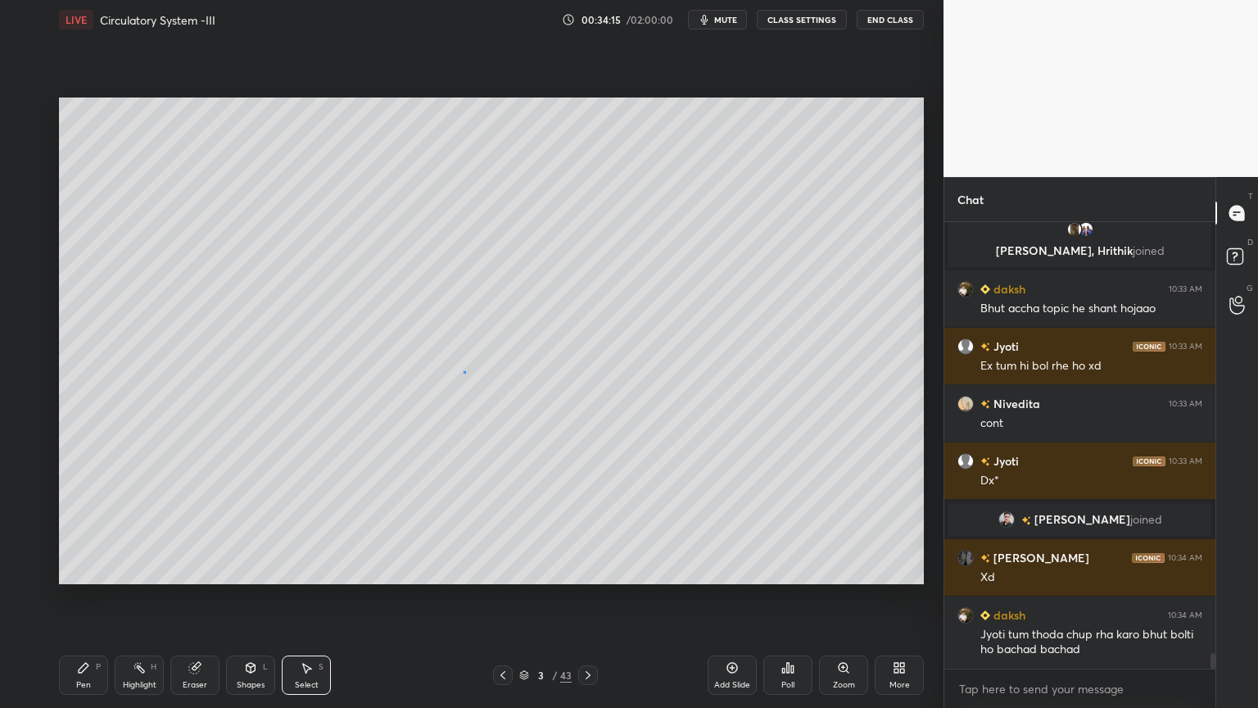
drag, startPoint x: 464, startPoint y: 371, endPoint x: 449, endPoint y: 384, distance: 20.3
click at [462, 371] on div "0 ° Undo Copy Duplicate Duplicate to new slide Delete" at bounding box center [491, 340] width 865 height 487
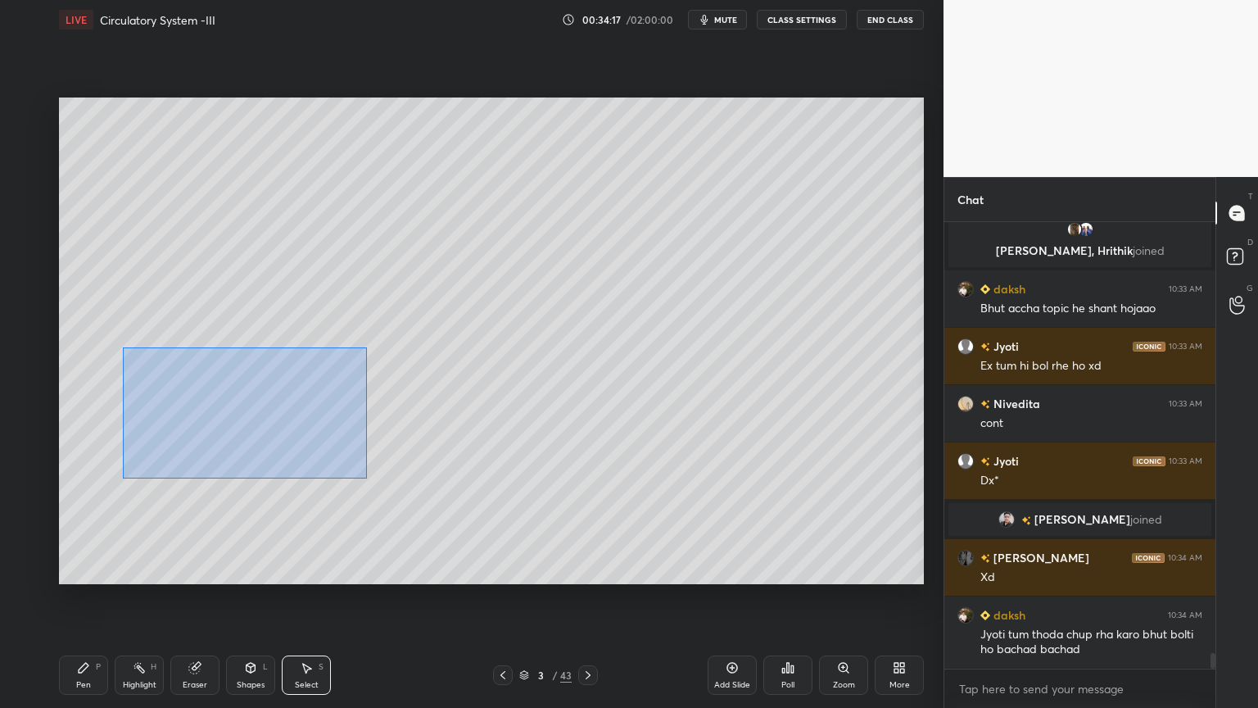
drag, startPoint x: 121, startPoint y: 352, endPoint x: 348, endPoint y: 463, distance: 252.4
click at [367, 477] on div "0 ° Undo Copy Duplicate Duplicate to new slide Delete" at bounding box center [491, 340] width 865 height 487
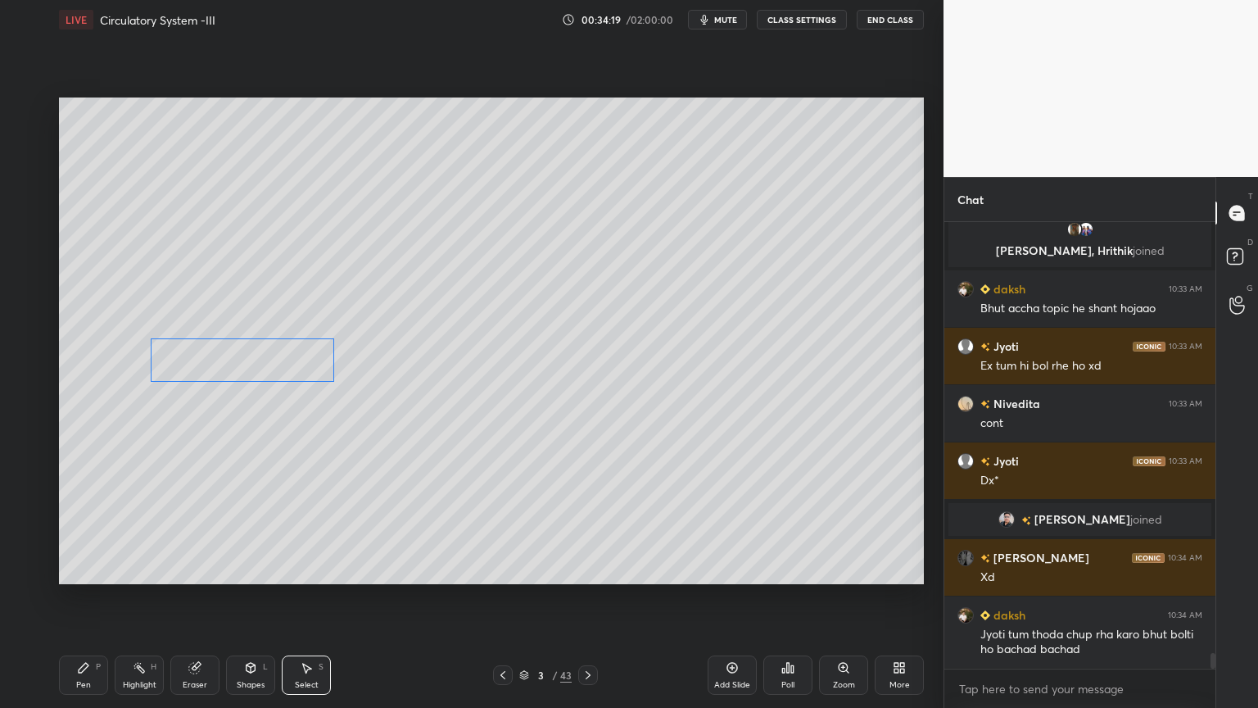
drag, startPoint x: 249, startPoint y: 405, endPoint x: 263, endPoint y: 373, distance: 34.9
click at [263, 371] on div "0 ° Undo Copy Duplicate Duplicate to new slide Delete" at bounding box center [491, 340] width 865 height 487
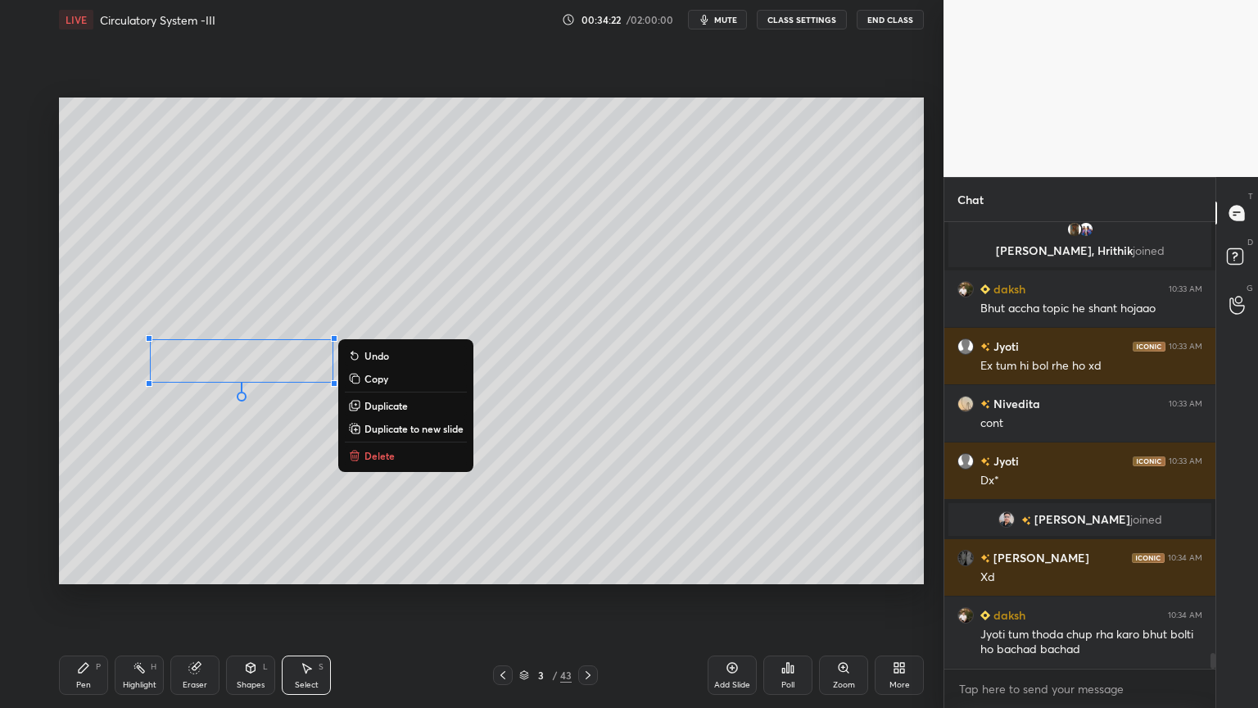
click at [608, 443] on div "0 ° Undo Copy Duplicate Duplicate to new slide Delete" at bounding box center [491, 340] width 865 height 487
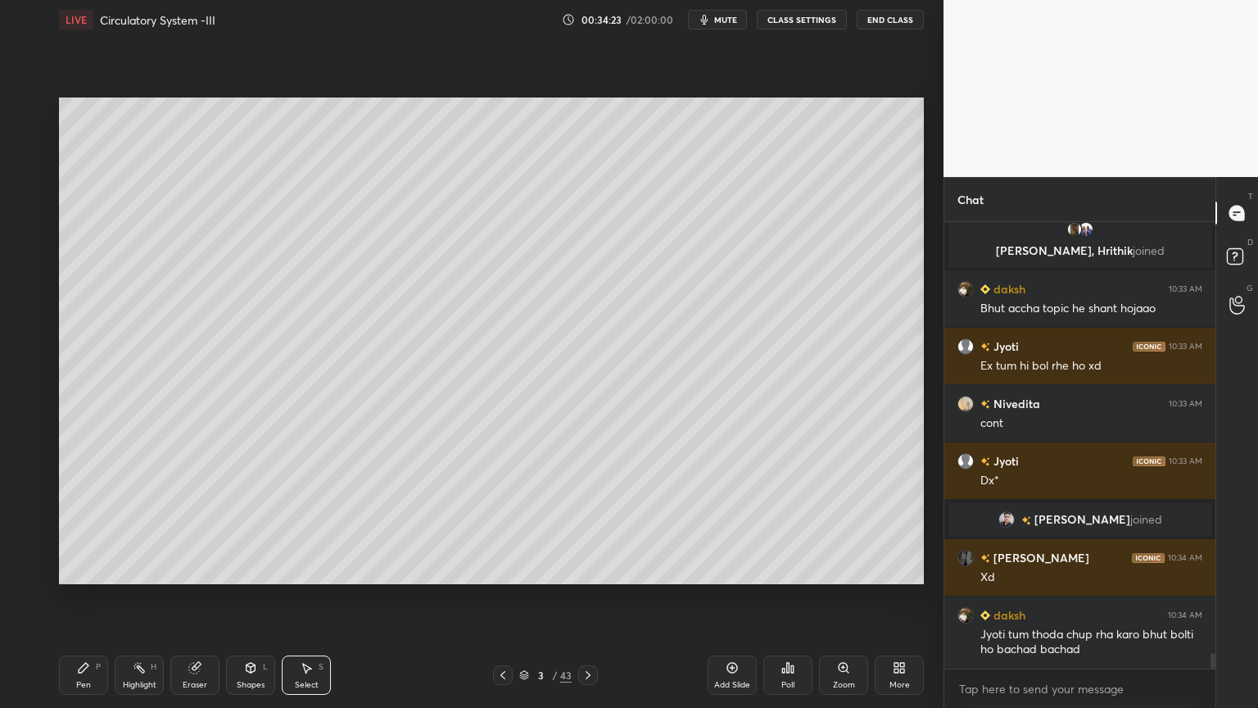
click at [246, 569] on div "Shapes" at bounding box center [251, 685] width 28 height 8
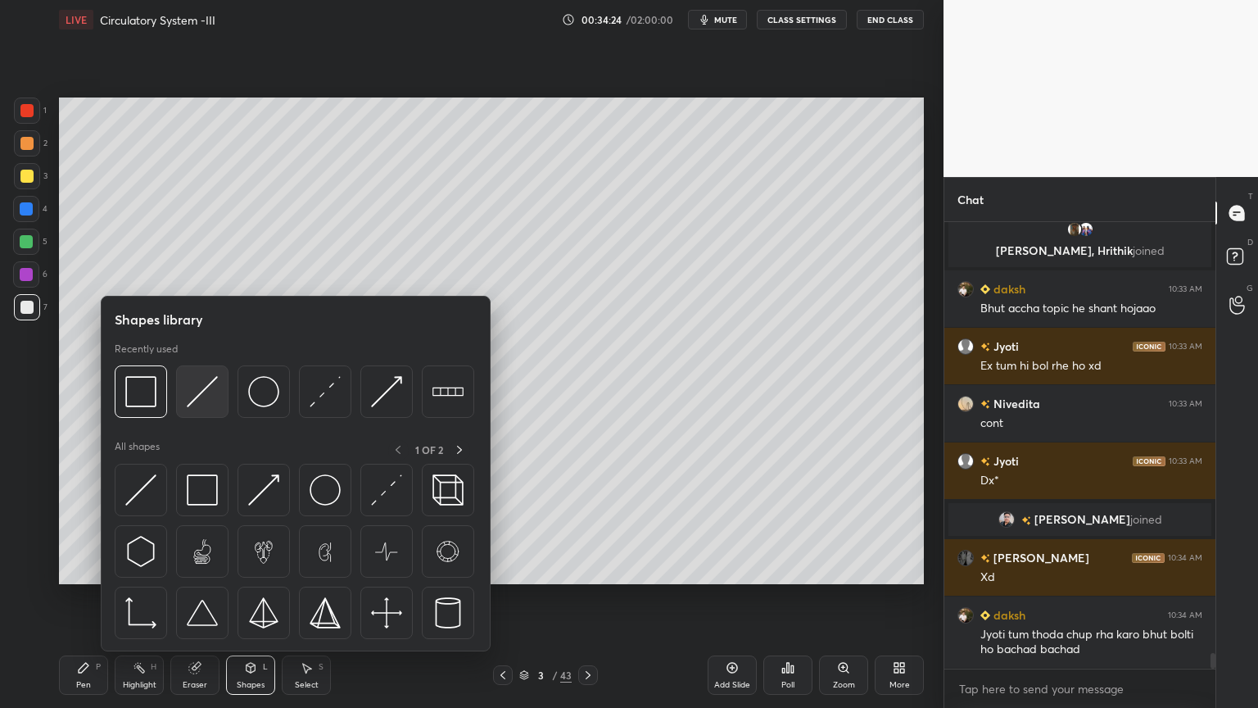
scroll to position [12446, 0]
click at [215, 416] on div at bounding box center [202, 391] width 52 height 52
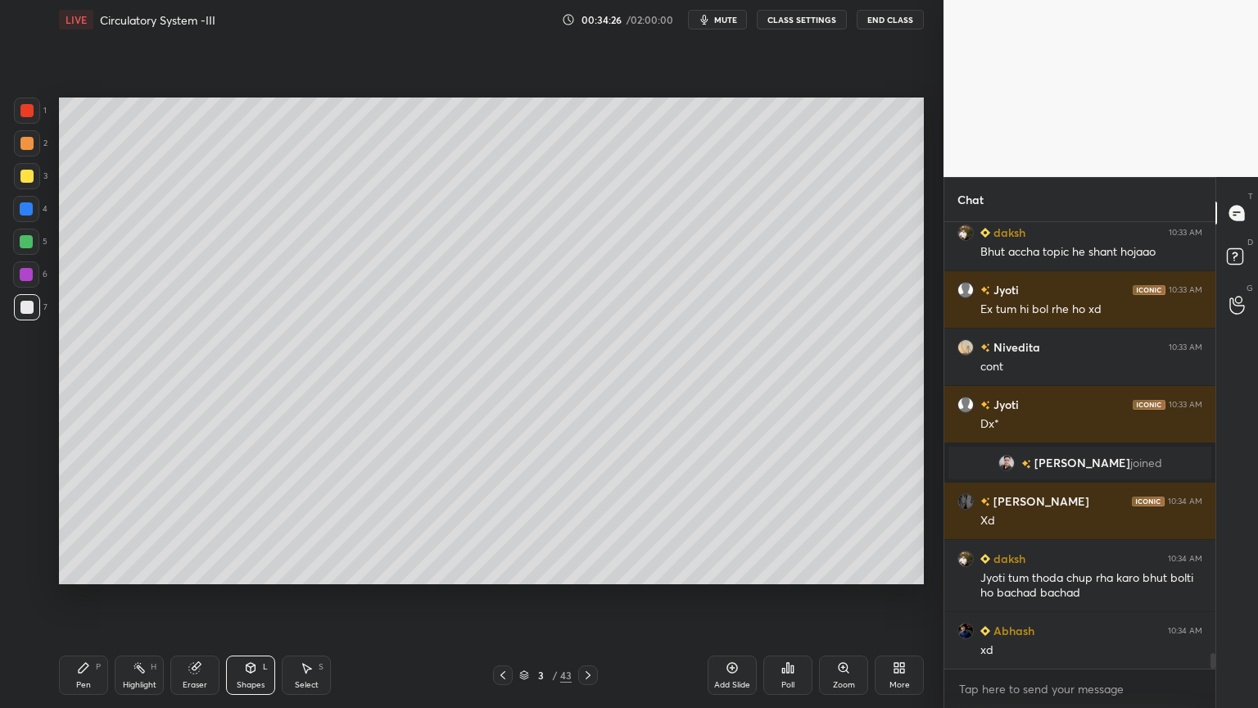
scroll to position [12504, 0]
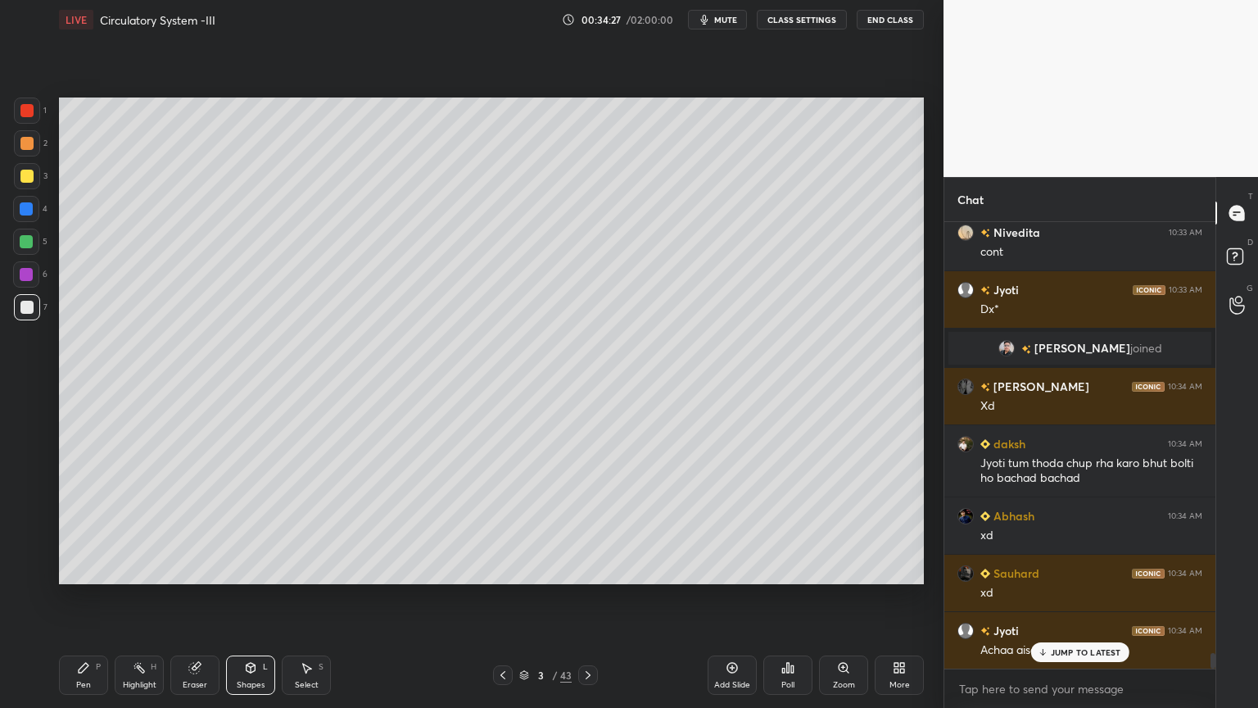
click at [71, 569] on div "Pen P Highlight H Eraser Shapes L Select S 3 / 43 Add Slide Poll Zoom More" at bounding box center [491, 675] width 865 height 66
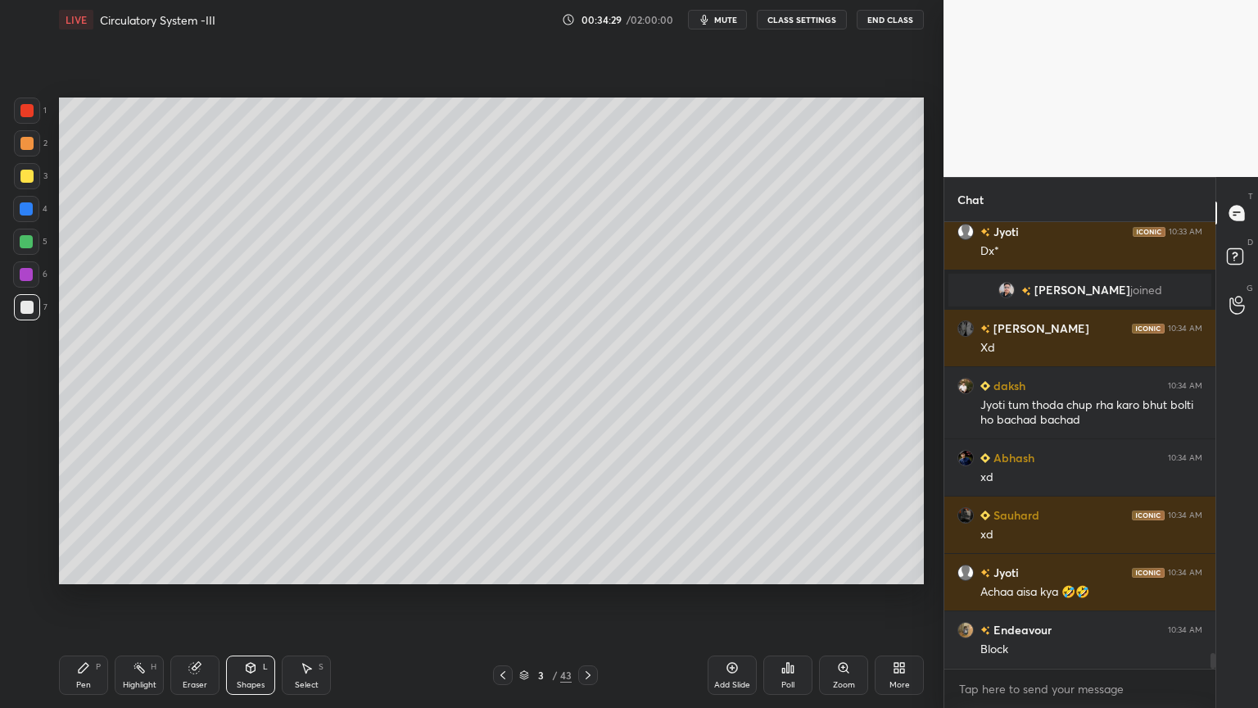
click at [82, 569] on div "Pen P" at bounding box center [83, 674] width 49 height 39
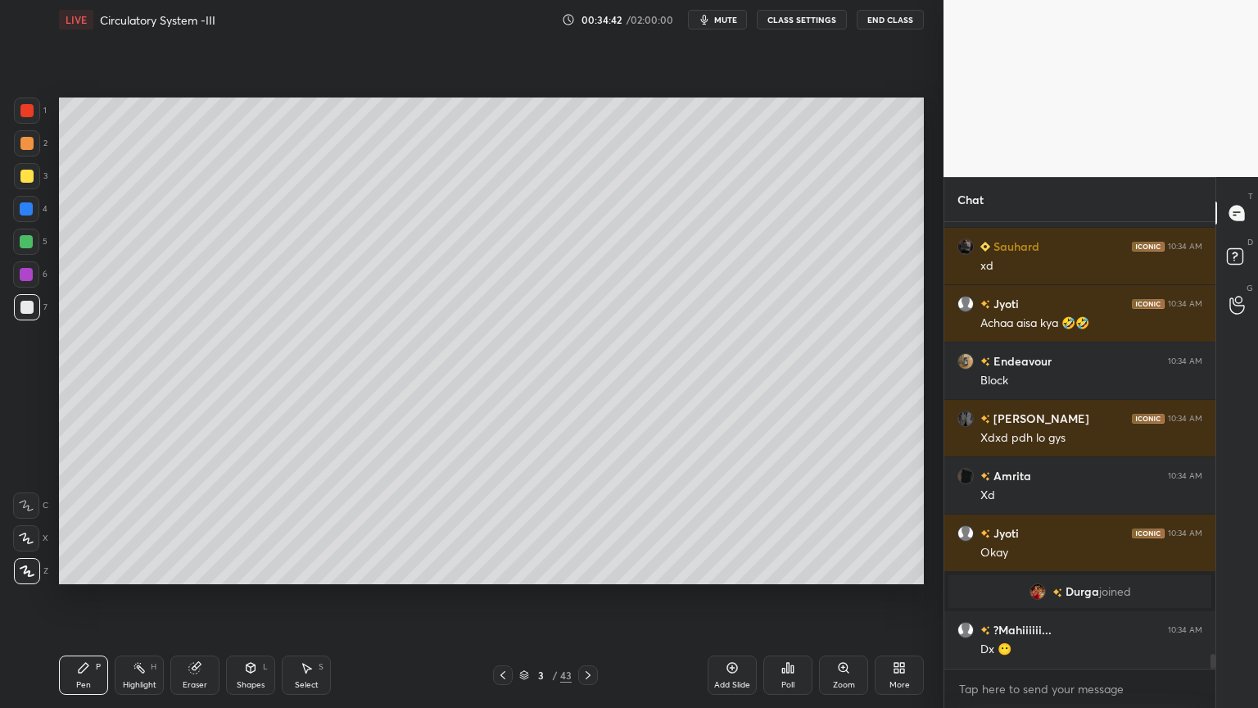
scroll to position [12944, 0]
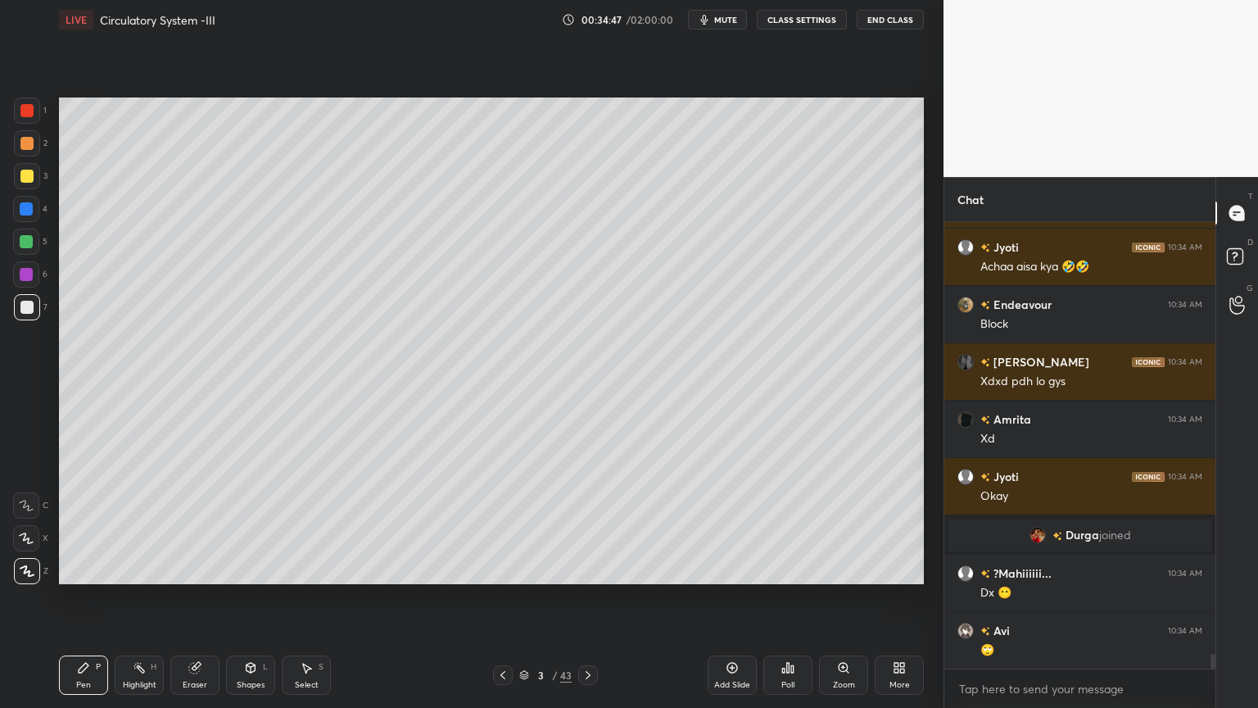
click at [188, 569] on div "Eraser" at bounding box center [194, 674] width 49 height 39
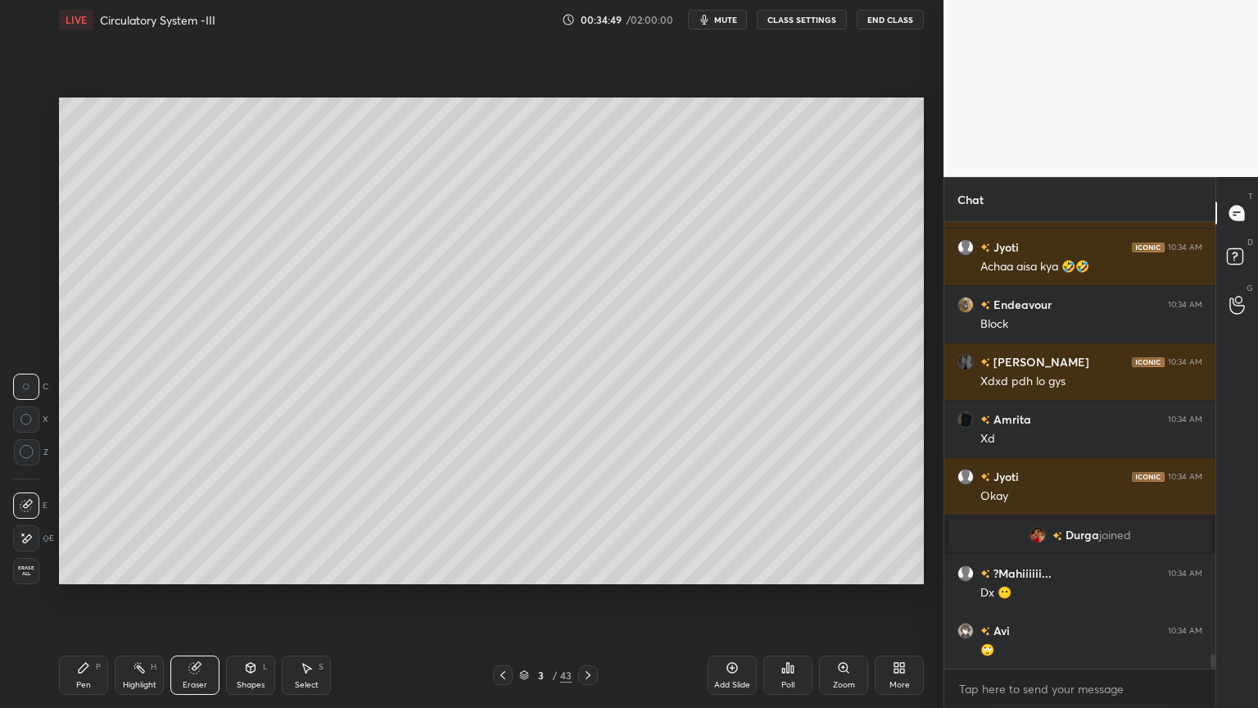
scroll to position [13002, 0]
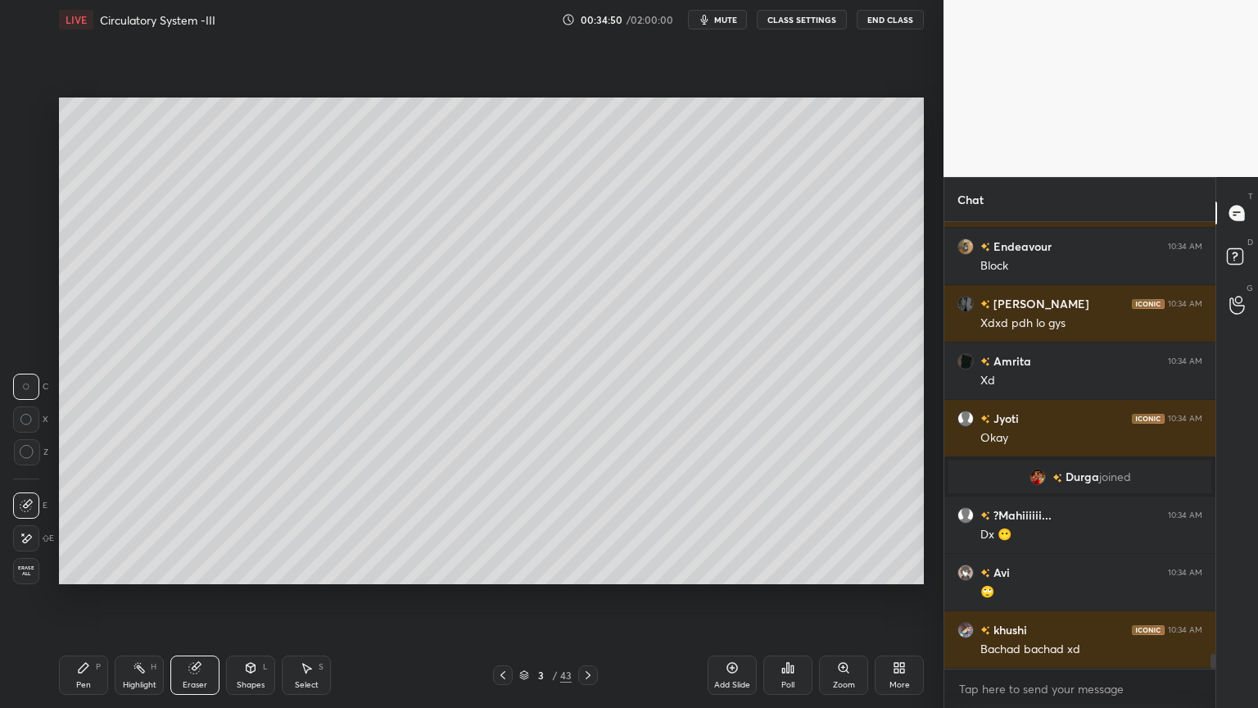
click at [247, 569] on div "Shapes L" at bounding box center [250, 674] width 49 height 39
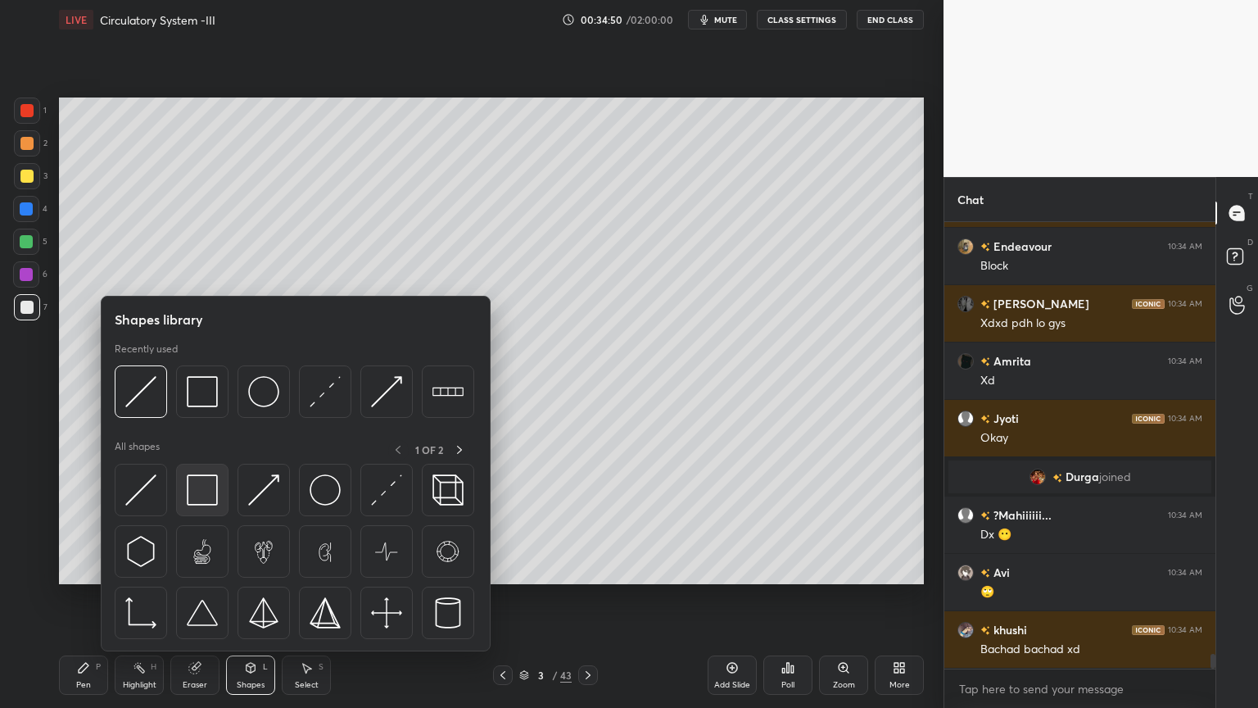
click at [208, 506] on div at bounding box center [202, 490] width 52 height 52
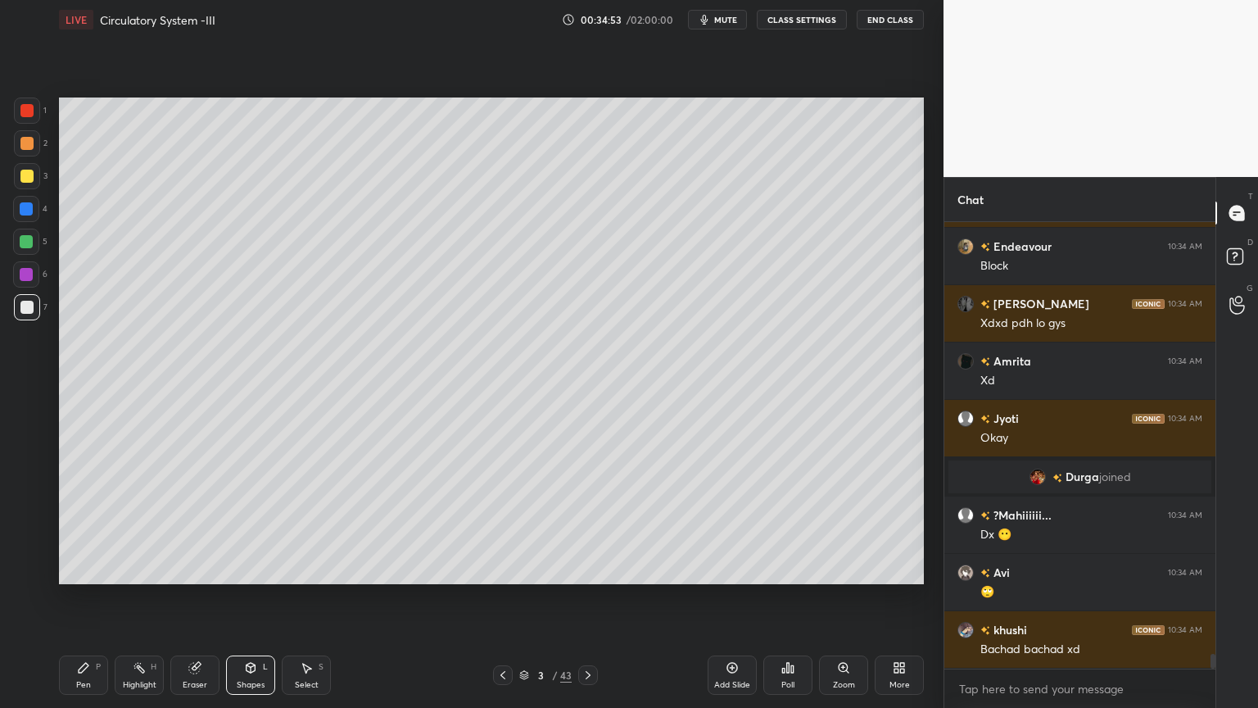
scroll to position [13058, 0]
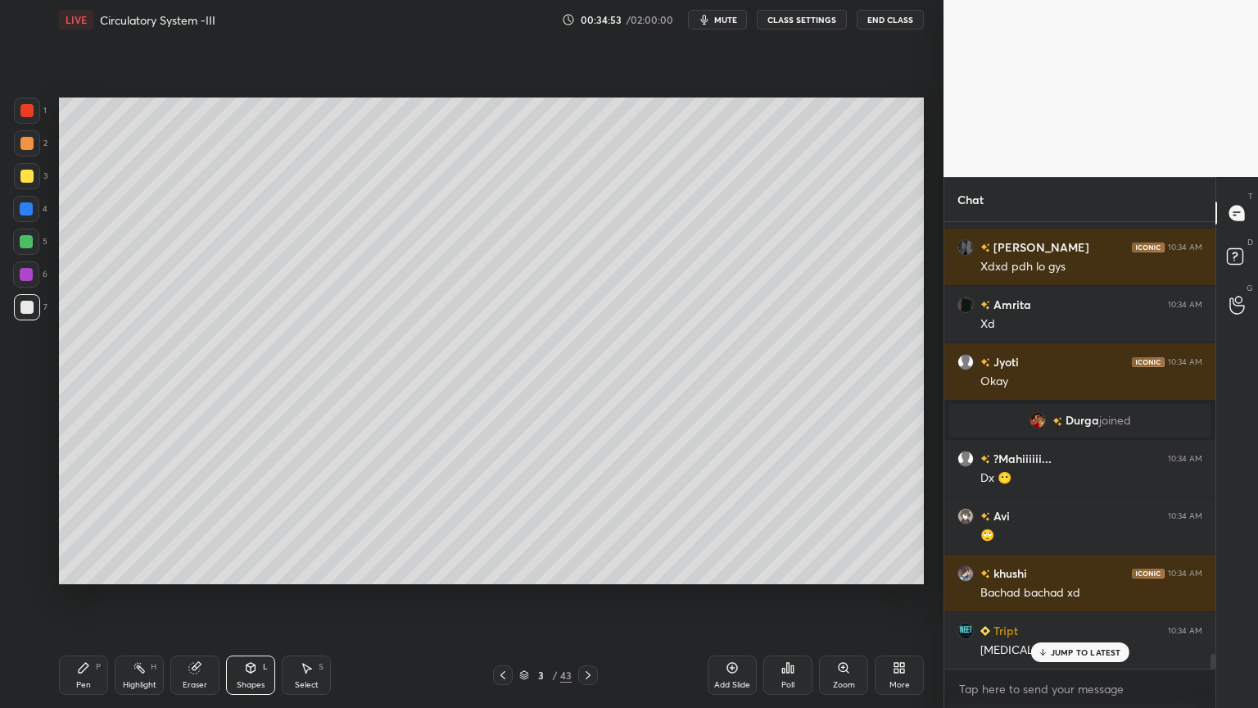
click at [83, 569] on div "Pen P" at bounding box center [83, 674] width 49 height 39
click at [250, 569] on div "Shapes L" at bounding box center [250, 674] width 49 height 39
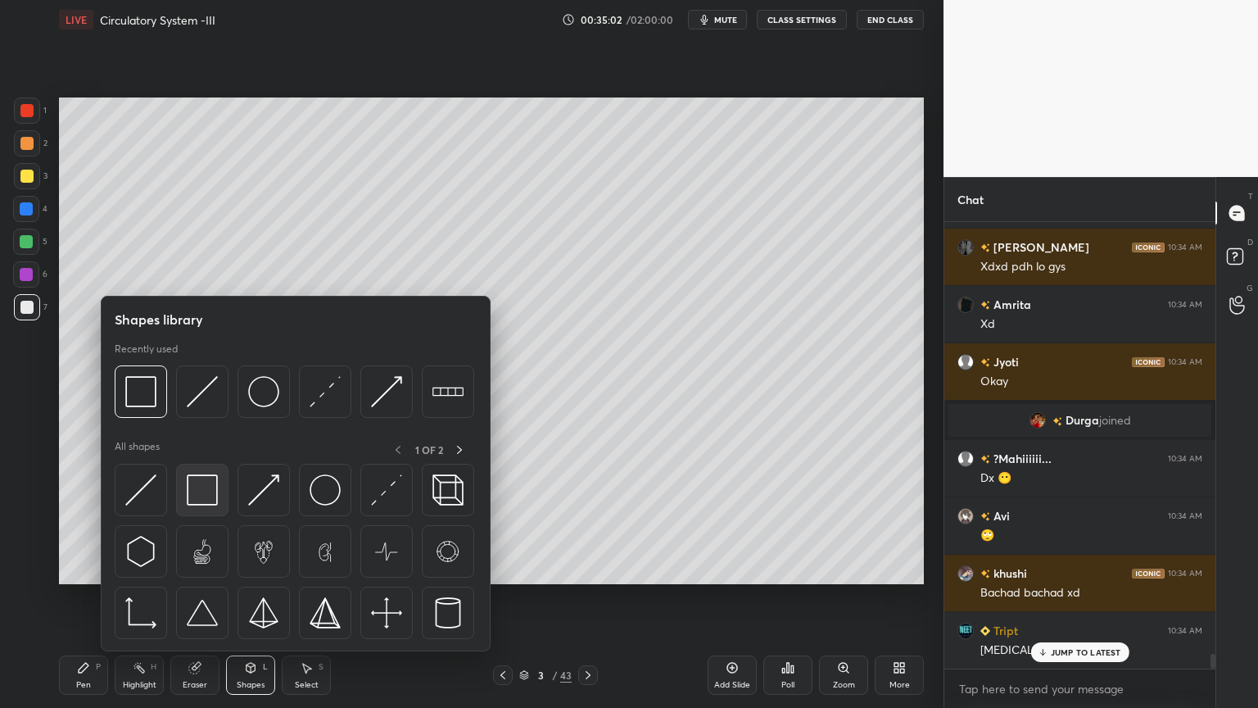
click at [210, 505] on img at bounding box center [202, 489] width 31 height 31
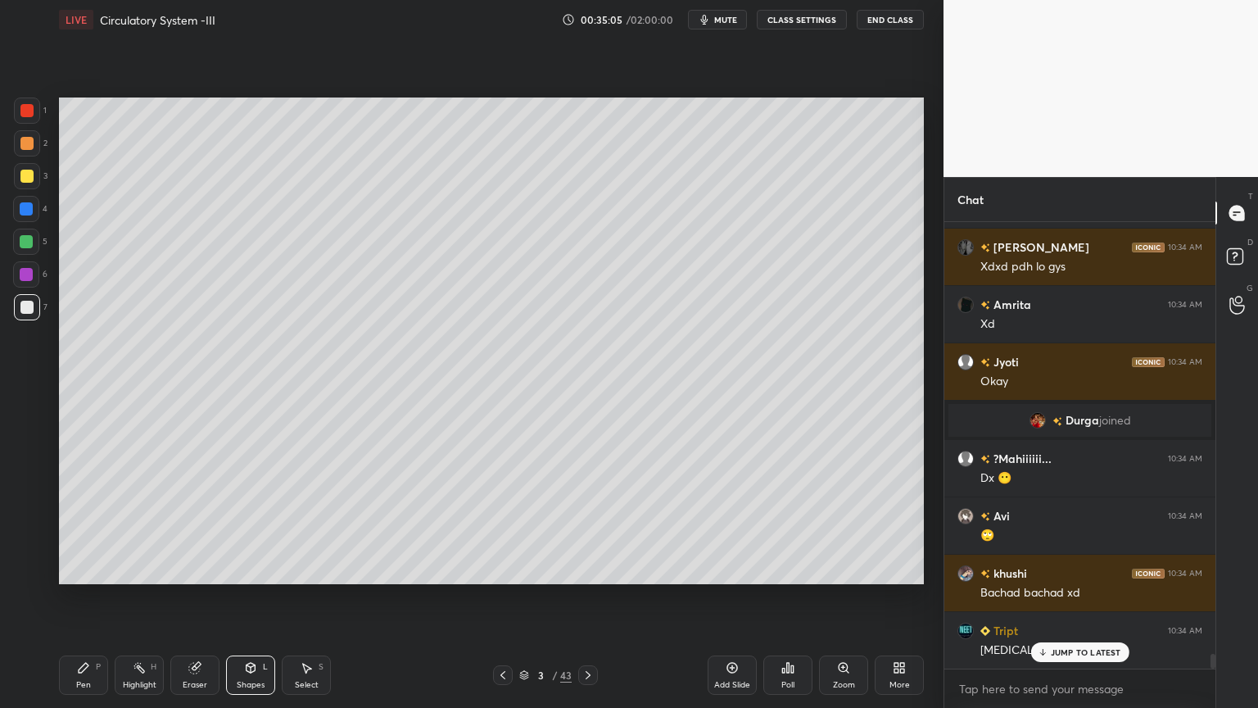
drag, startPoint x: 91, startPoint y: 668, endPoint x: 131, endPoint y: 609, distance: 72.0
click at [89, 569] on div "Pen P" at bounding box center [83, 674] width 49 height 39
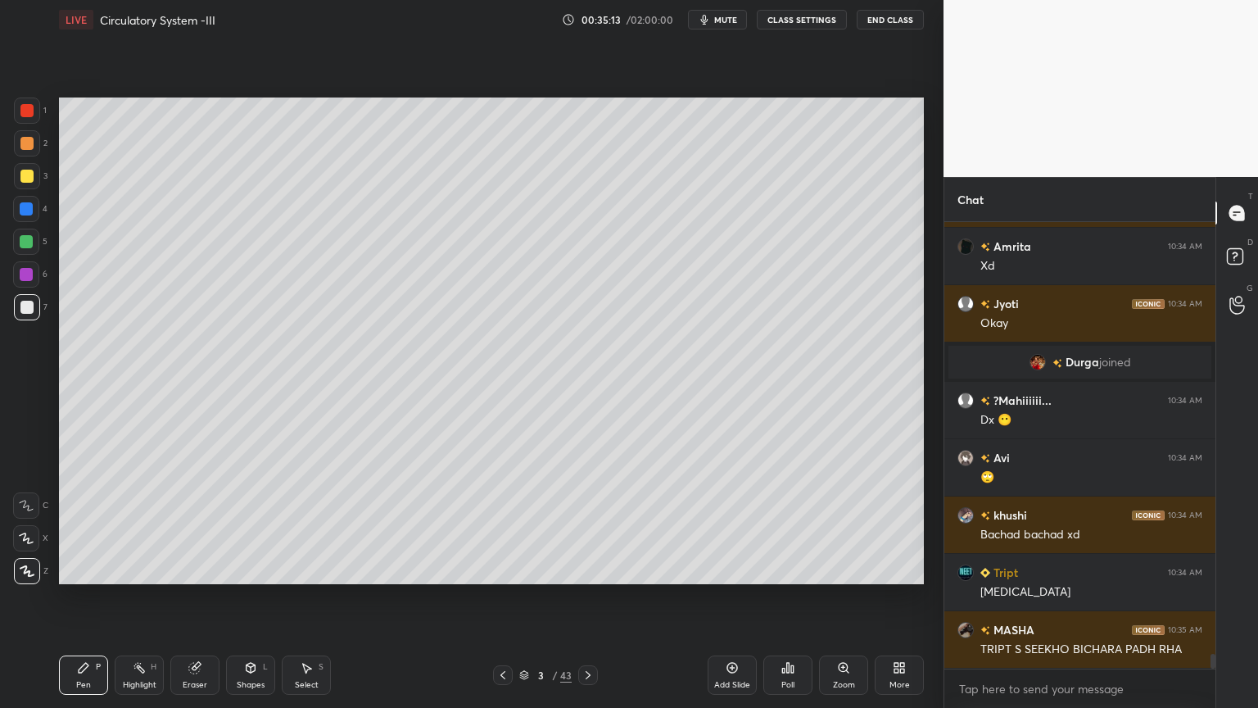
click at [737, 23] on span "mute" at bounding box center [725, 19] width 23 height 11
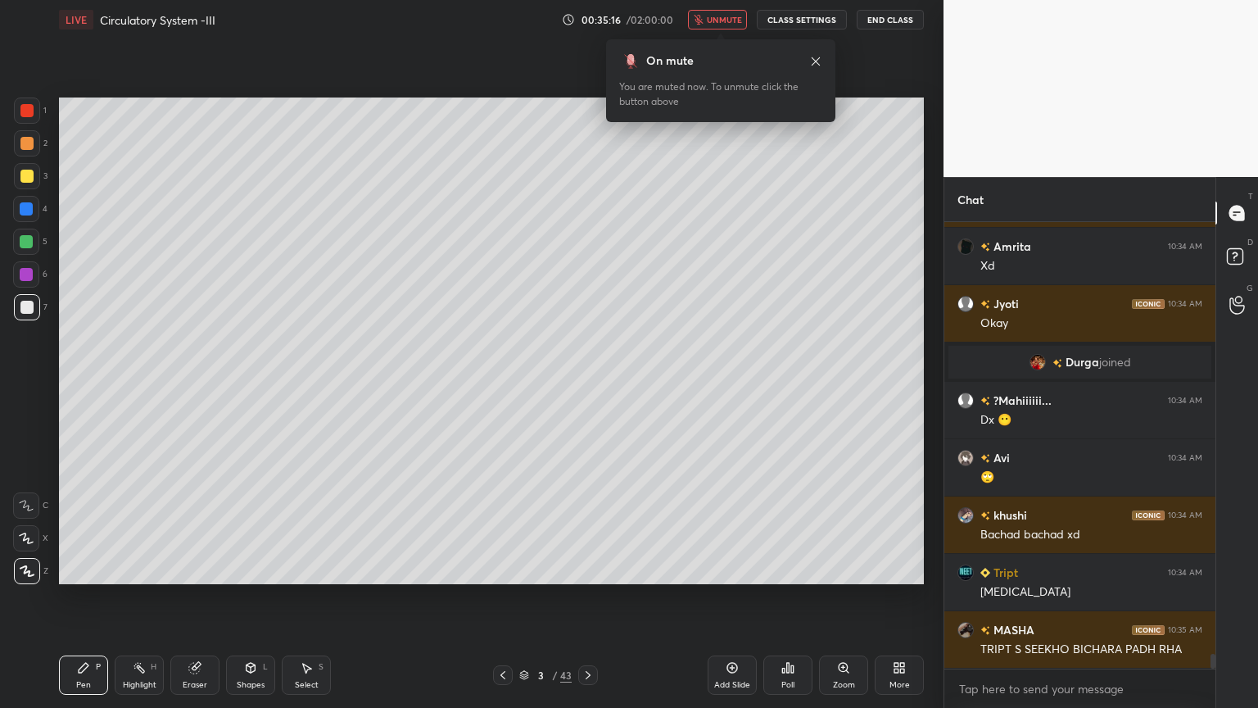
drag, startPoint x: 743, startPoint y: 21, endPoint x: 722, endPoint y: 48, distance: 34.4
click at [742, 22] on span "unmute" at bounding box center [724, 19] width 35 height 11
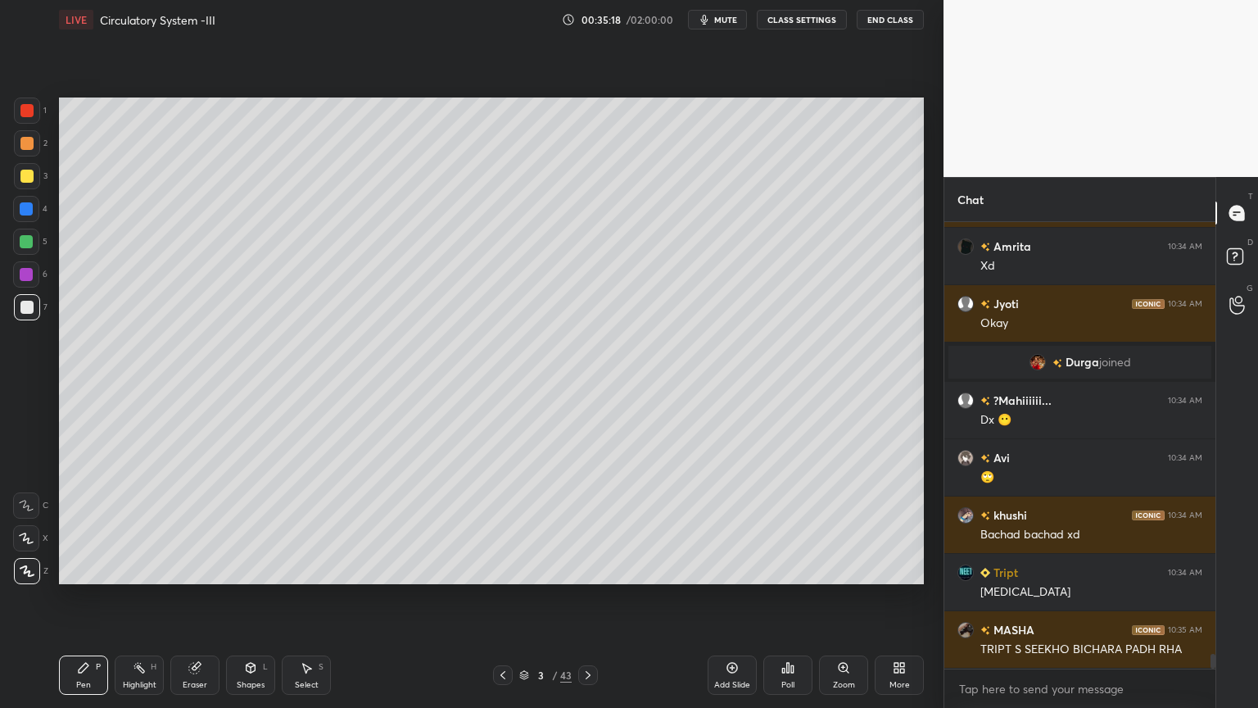
click at [590, 569] on icon at bounding box center [588, 674] width 13 height 13
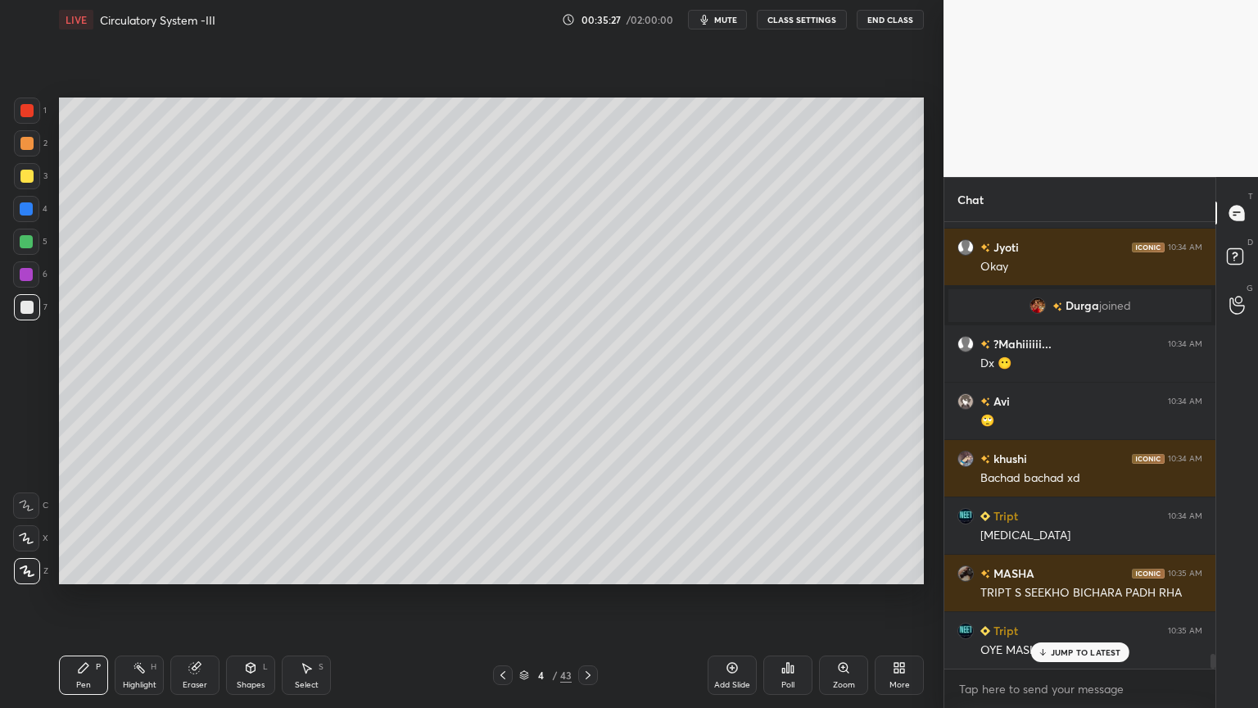
click at [142, 569] on div "Highlight H" at bounding box center [139, 674] width 49 height 39
click at [145, 569] on icon at bounding box center [139, 667] width 13 height 13
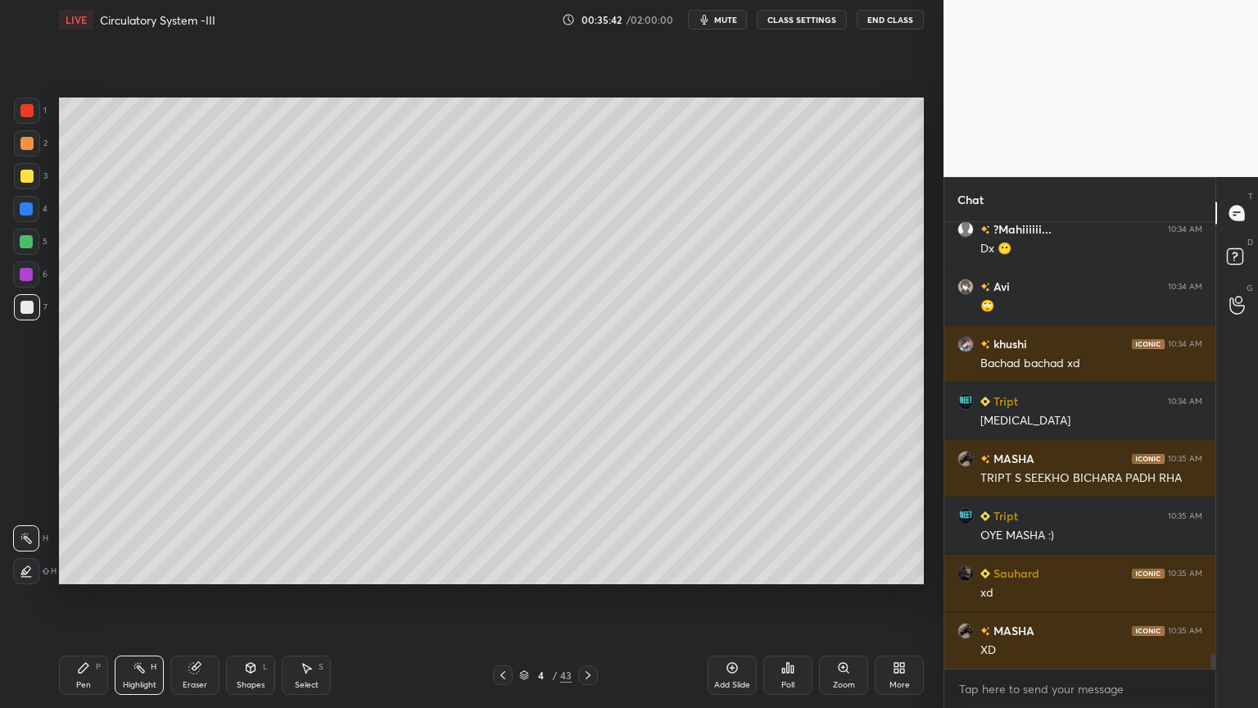
scroll to position [13346, 0]
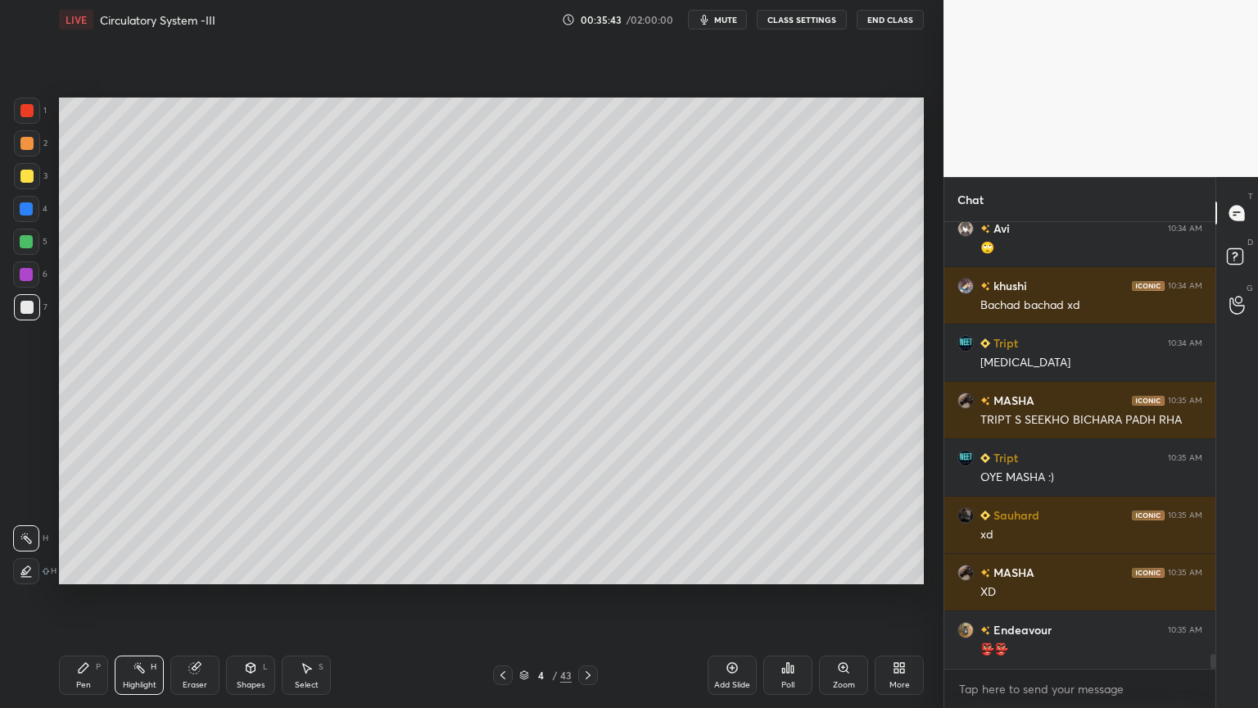
click at [734, 25] on button "mute" at bounding box center [717, 20] width 59 height 20
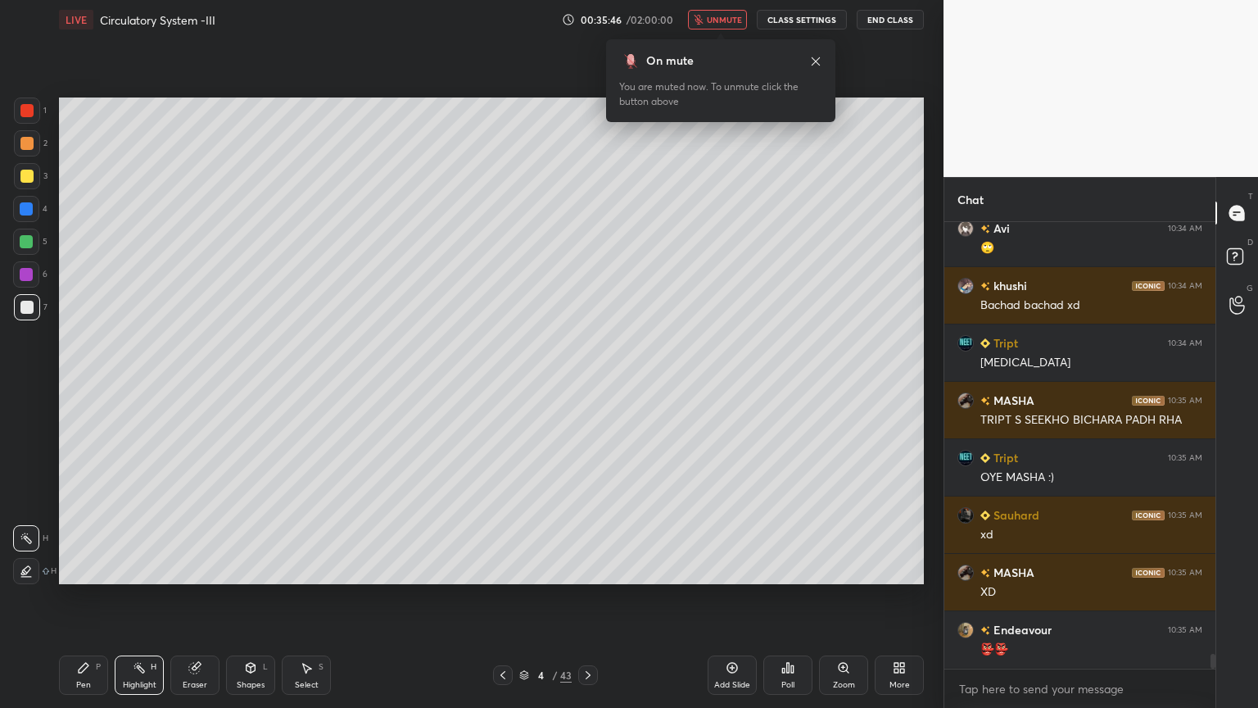
drag, startPoint x: 740, startPoint y: 12, endPoint x: 723, endPoint y: 54, distance: 45.2
click at [741, 13] on button "unmute" at bounding box center [717, 20] width 59 height 20
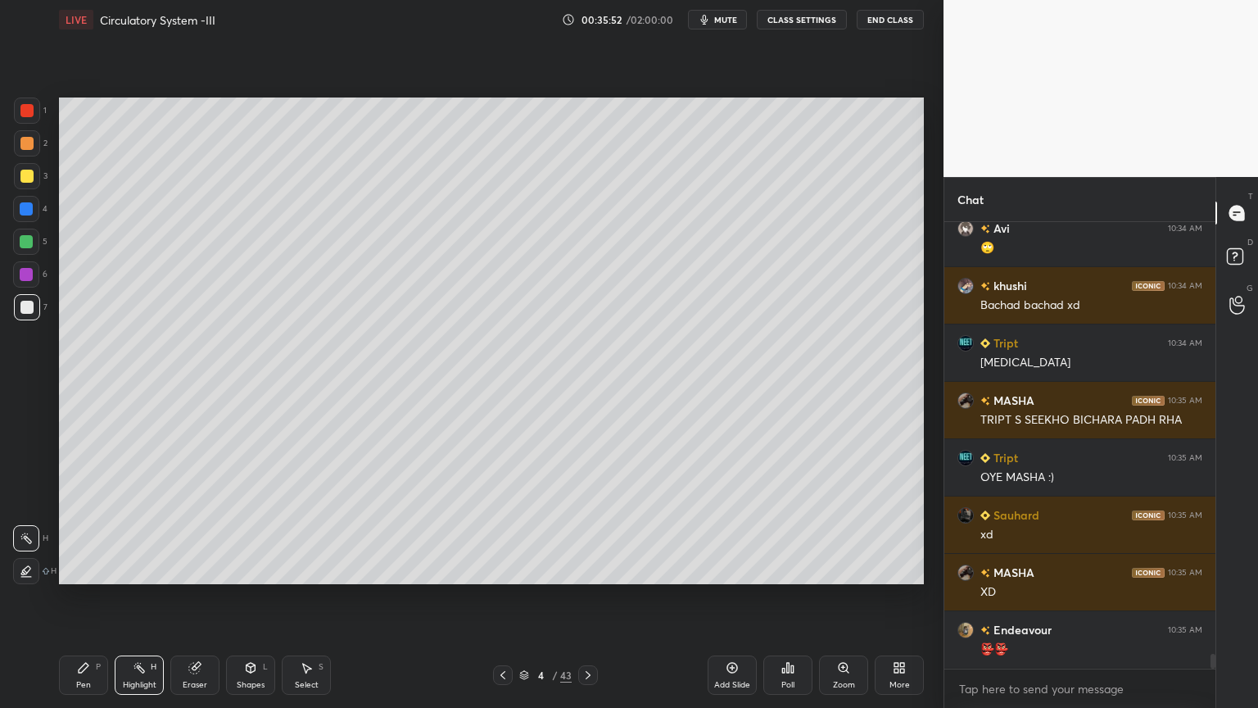
click at [504, 569] on icon at bounding box center [502, 674] width 13 height 13
click at [29, 137] on div at bounding box center [26, 143] width 13 height 13
click at [78, 569] on div "Pen P" at bounding box center [83, 674] width 49 height 39
click at [27, 543] on div at bounding box center [26, 538] width 26 height 26
click at [29, 569] on icon at bounding box center [27, 570] width 15 height 11
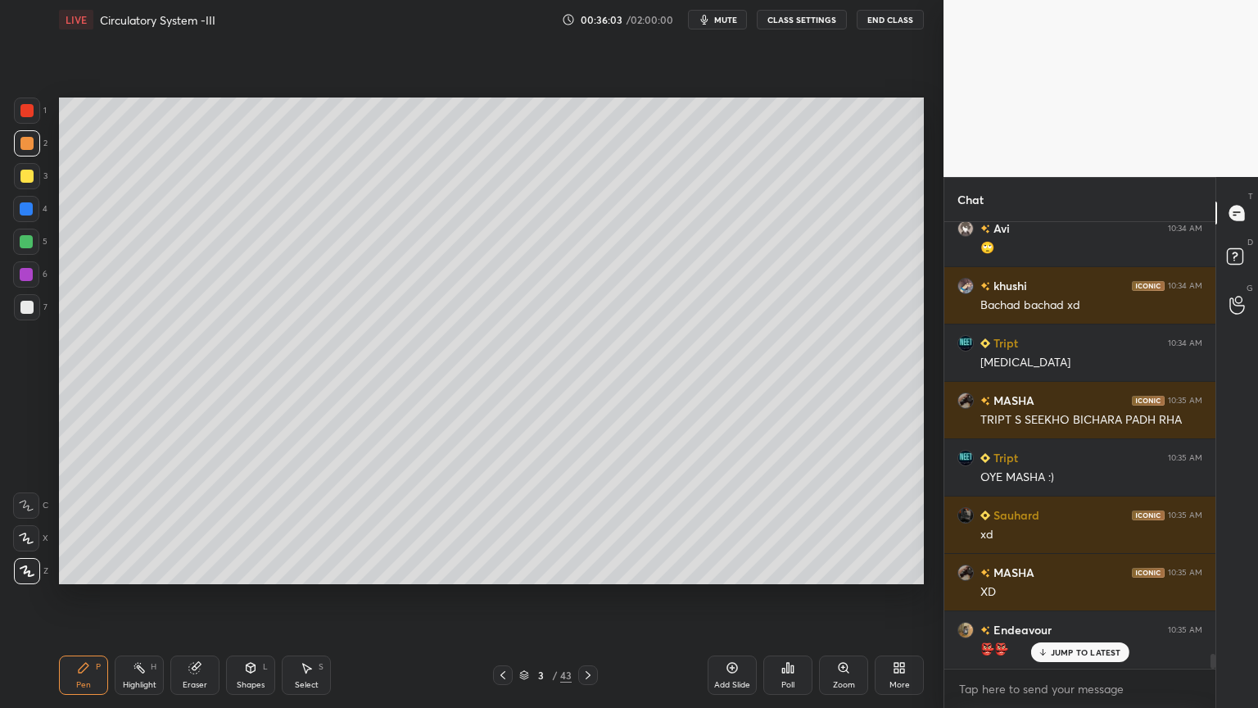
scroll to position [13402, 0]
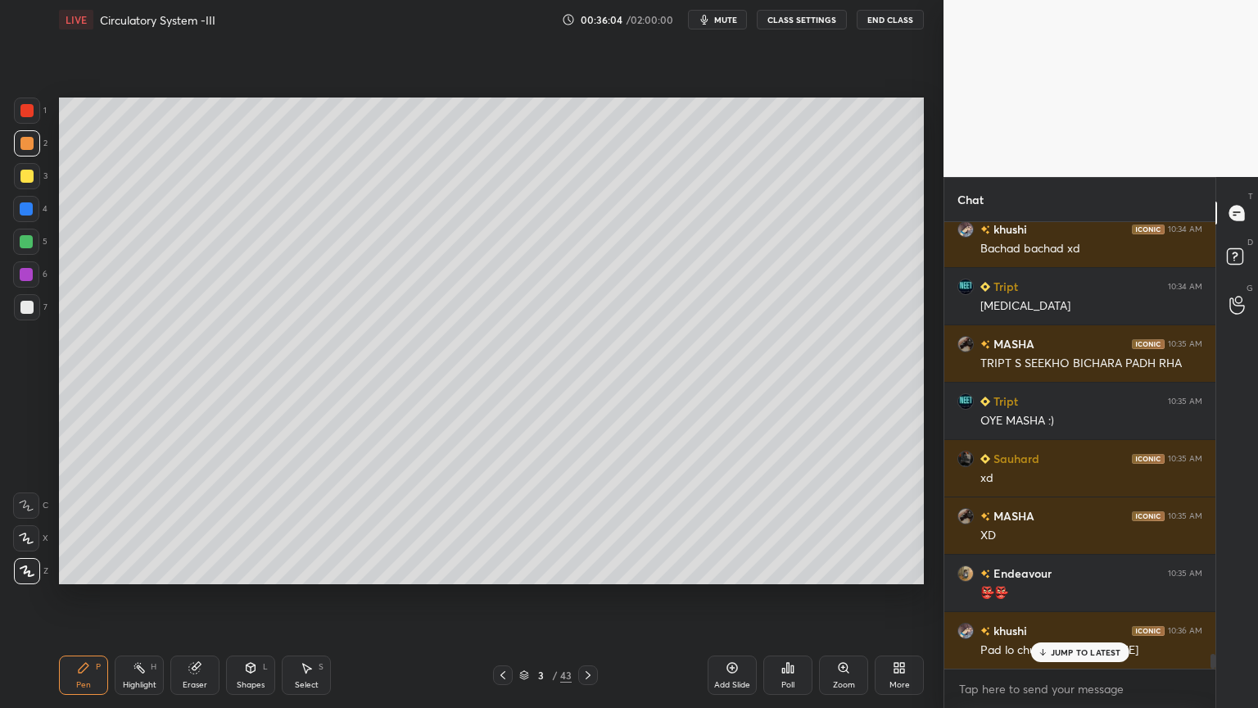
drag, startPoint x: 588, startPoint y: 673, endPoint x: 586, endPoint y: 665, distance: 8.6
click at [586, 569] on icon at bounding box center [588, 674] width 13 height 13
drag, startPoint x: 501, startPoint y: 678, endPoint x: 501, endPoint y: 668, distance: 9.8
click at [501, 569] on icon at bounding box center [502, 674] width 13 height 13
click at [29, 244] on div at bounding box center [26, 241] width 13 height 13
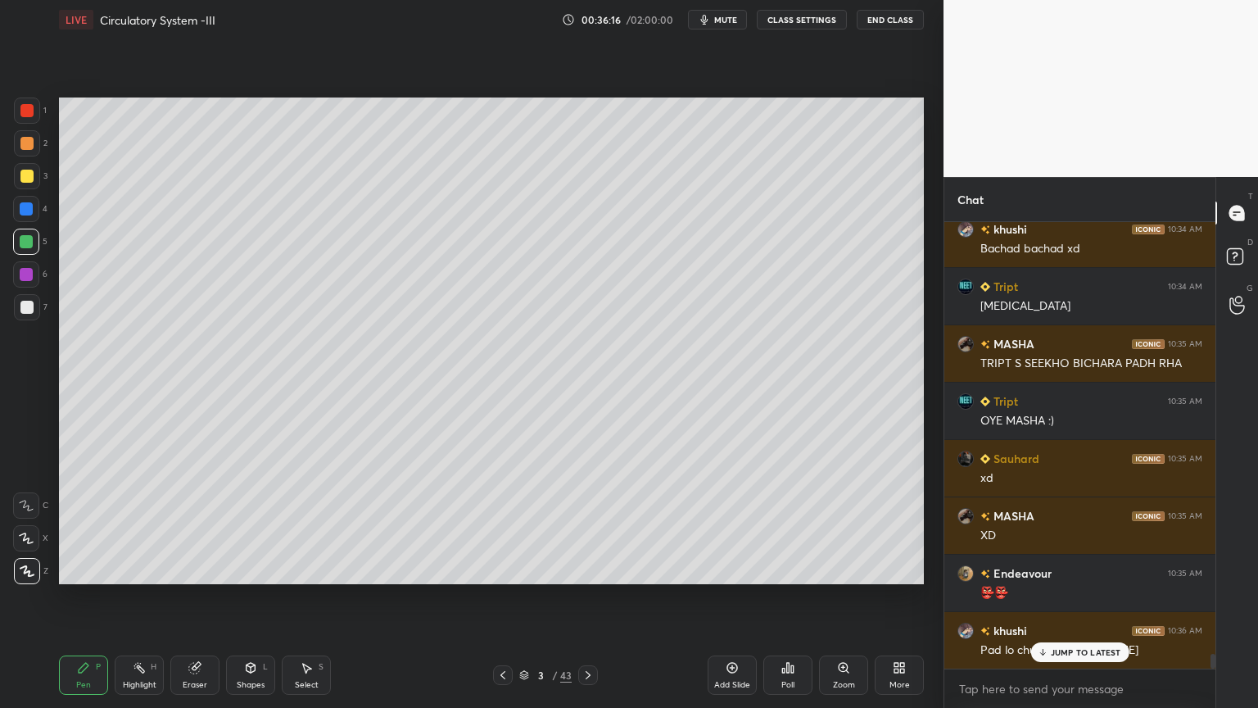
click at [22, 147] on div at bounding box center [26, 143] width 13 height 13
click at [585, 569] on icon at bounding box center [588, 674] width 13 height 13
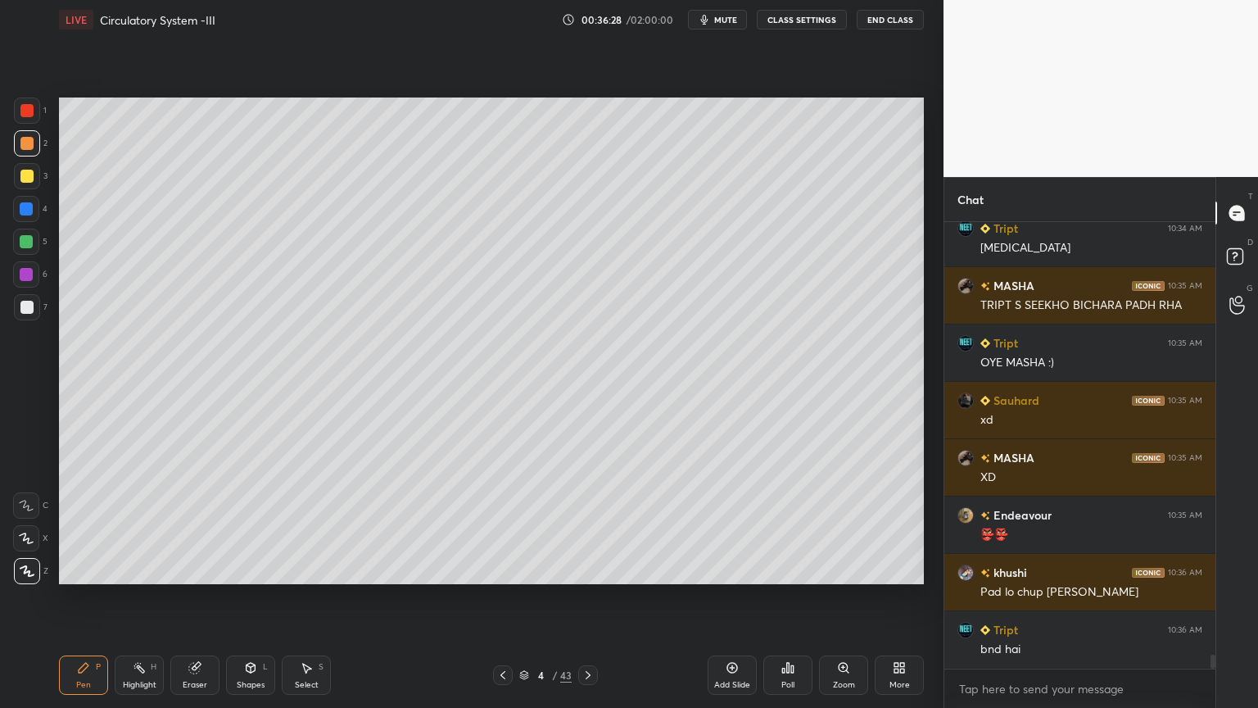
scroll to position [13517, 0]
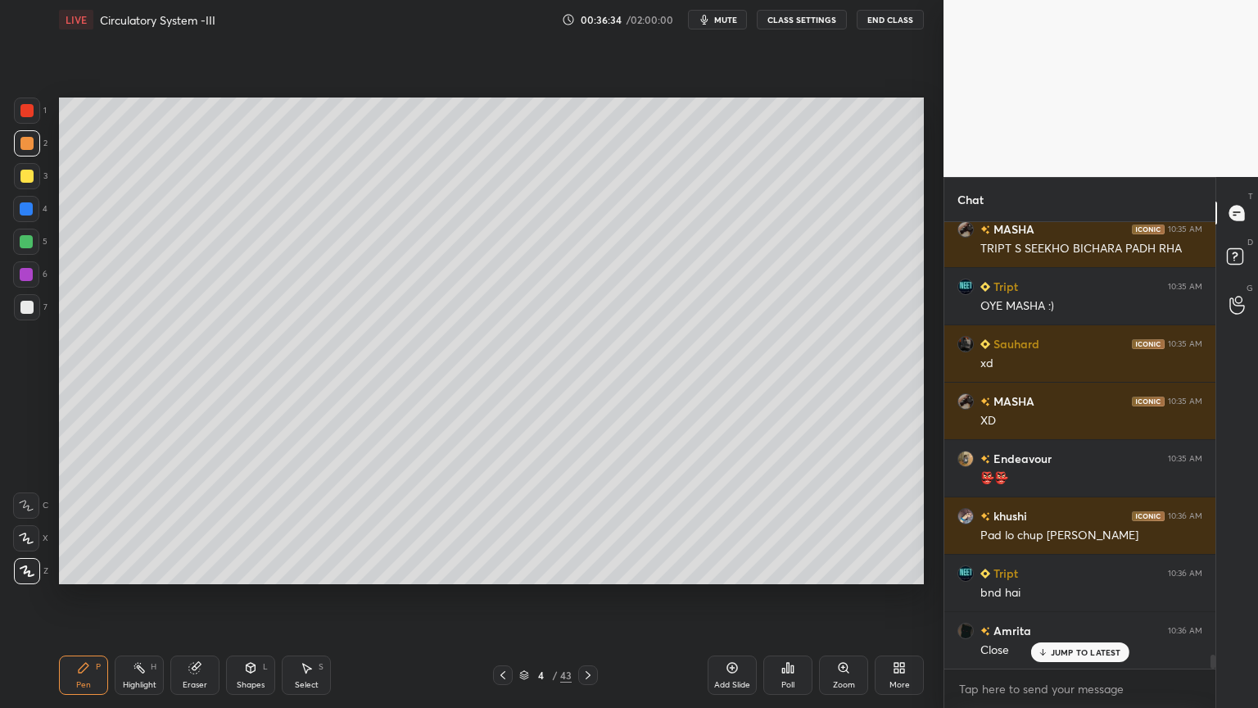
click at [501, 569] on icon at bounding box center [502, 674] width 13 height 13
click at [25, 102] on div at bounding box center [27, 110] width 26 height 26
click at [151, 569] on div "Highlight H" at bounding box center [139, 674] width 49 height 39
click at [743, 19] on button "mute" at bounding box center [717, 20] width 59 height 20
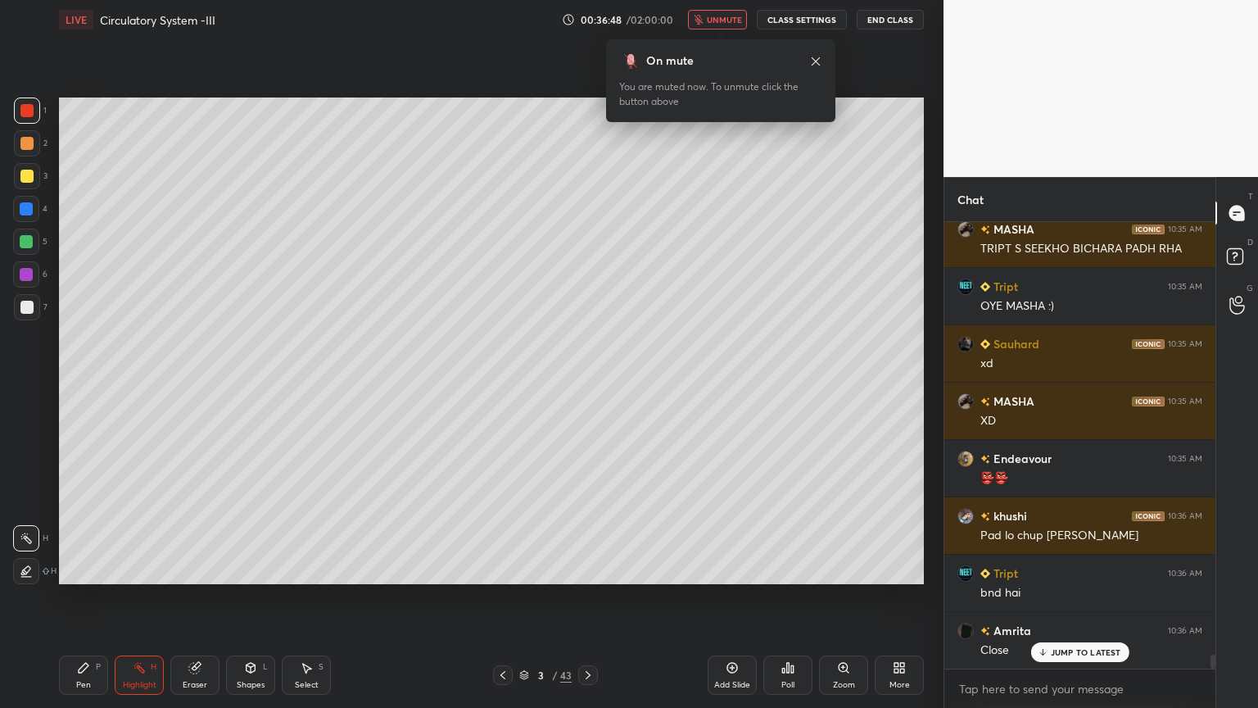
click at [737, 26] on button "unmute" at bounding box center [717, 20] width 59 height 20
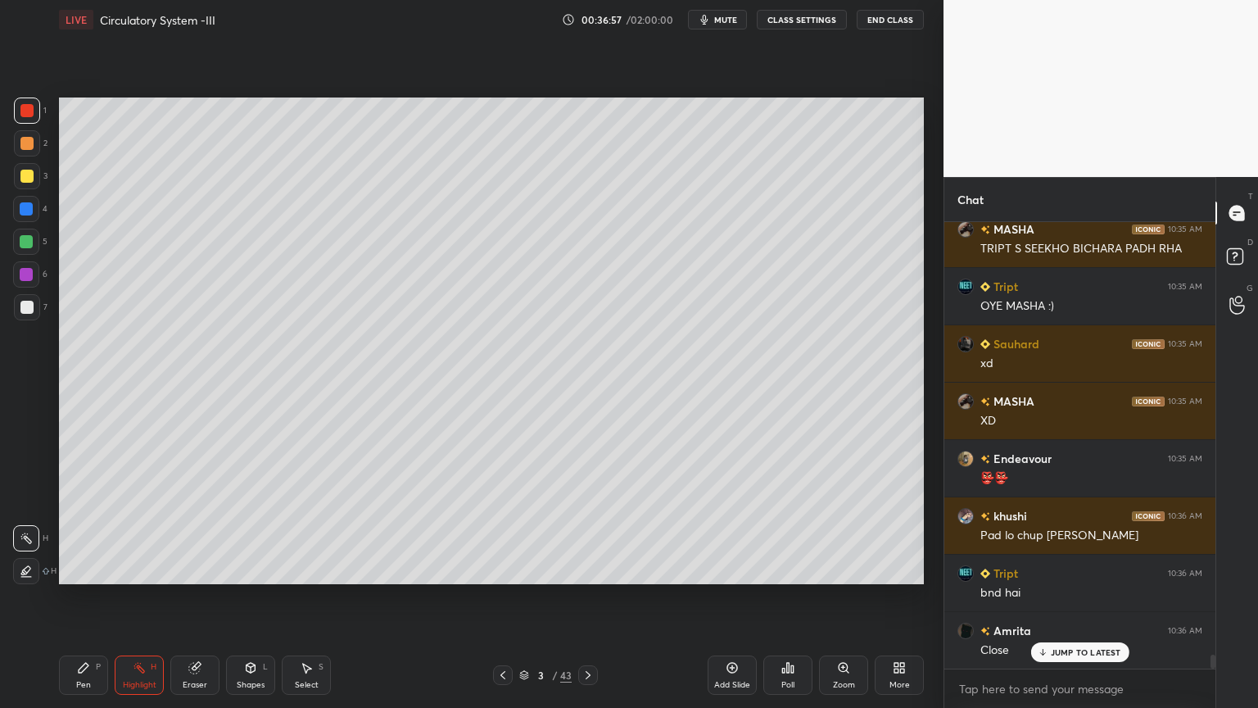
drag, startPoint x: 580, startPoint y: 676, endPoint x: 587, endPoint y: 691, distance: 16.1
click at [582, 569] on icon at bounding box center [588, 674] width 13 height 13
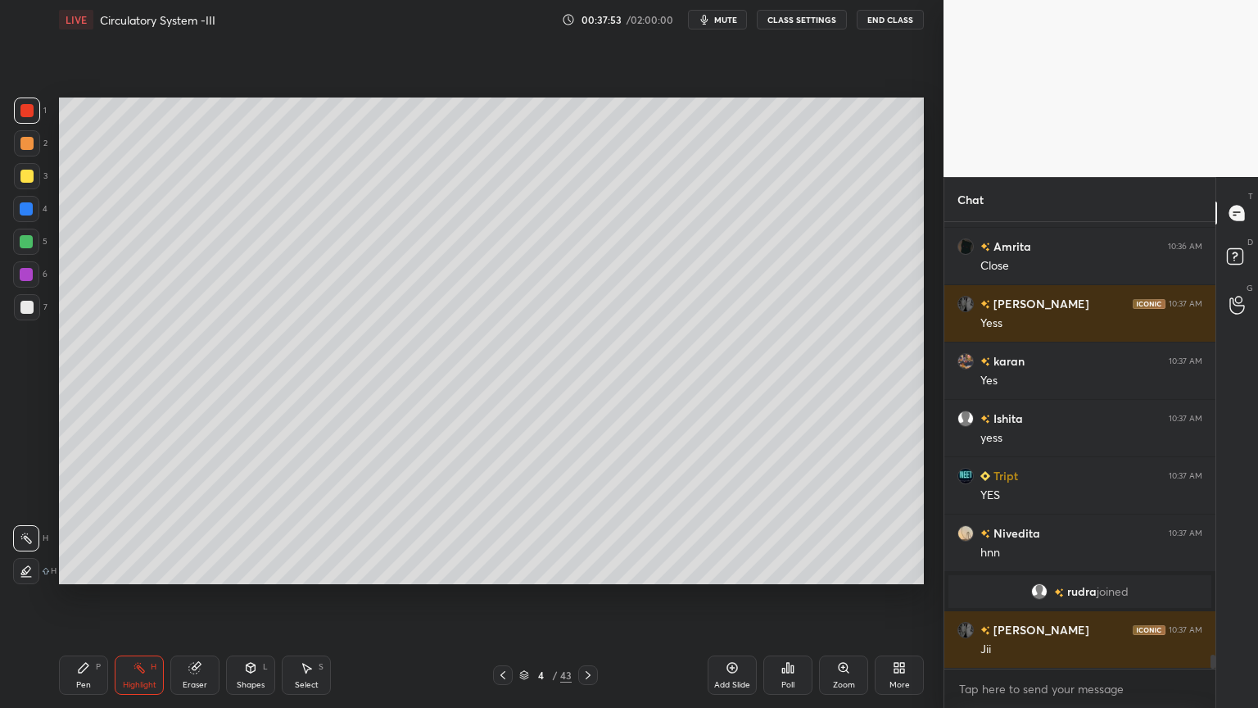
scroll to position [13461, 0]
click at [82, 569] on div "Pen" at bounding box center [83, 685] width 15 height 8
click at [85, 569] on div "Pen" at bounding box center [83, 685] width 15 height 8
click at [34, 213] on div at bounding box center [26, 209] width 26 height 26
click at [34, 215] on div at bounding box center [26, 209] width 26 height 26
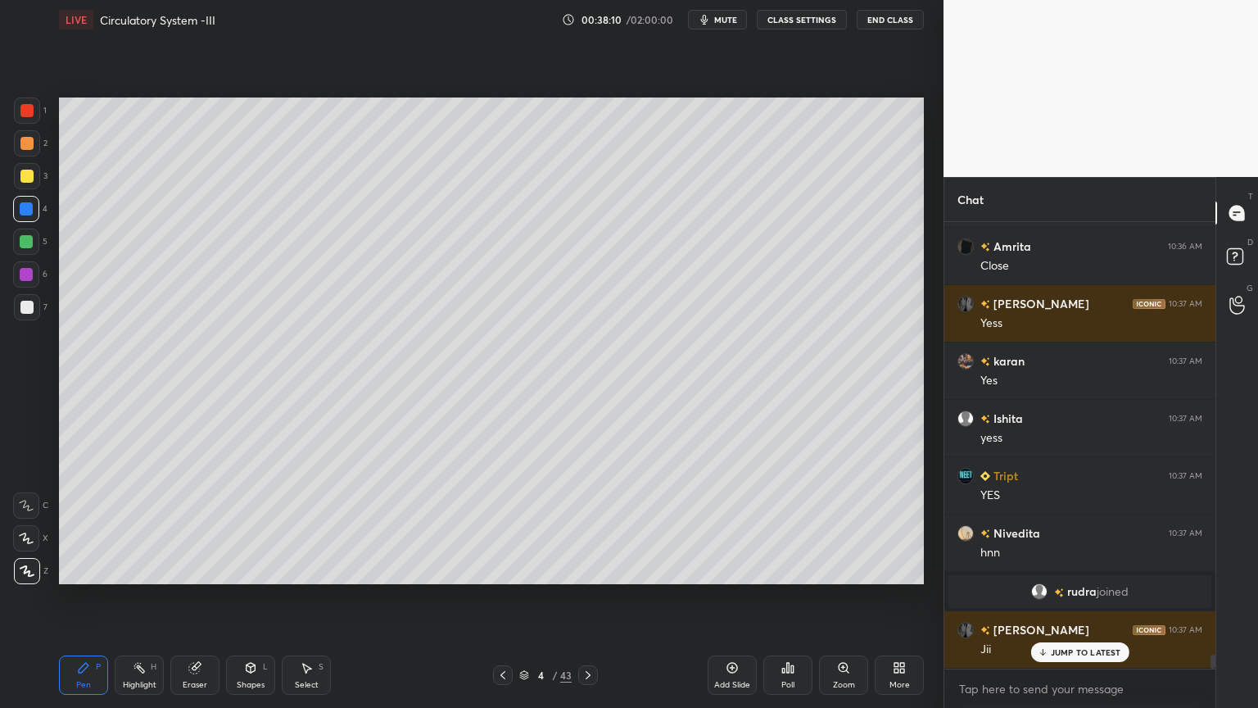
scroll to position [13517, 0]
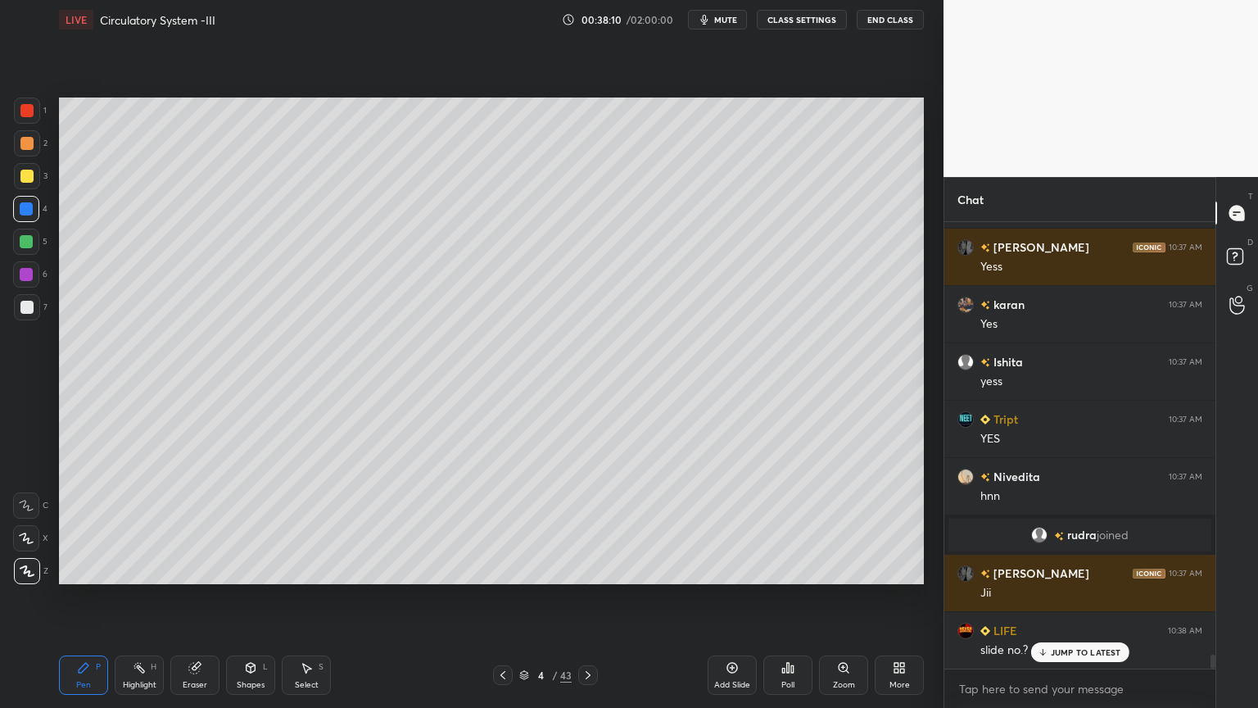
click at [139, 569] on div "Highlight H" at bounding box center [139, 674] width 49 height 39
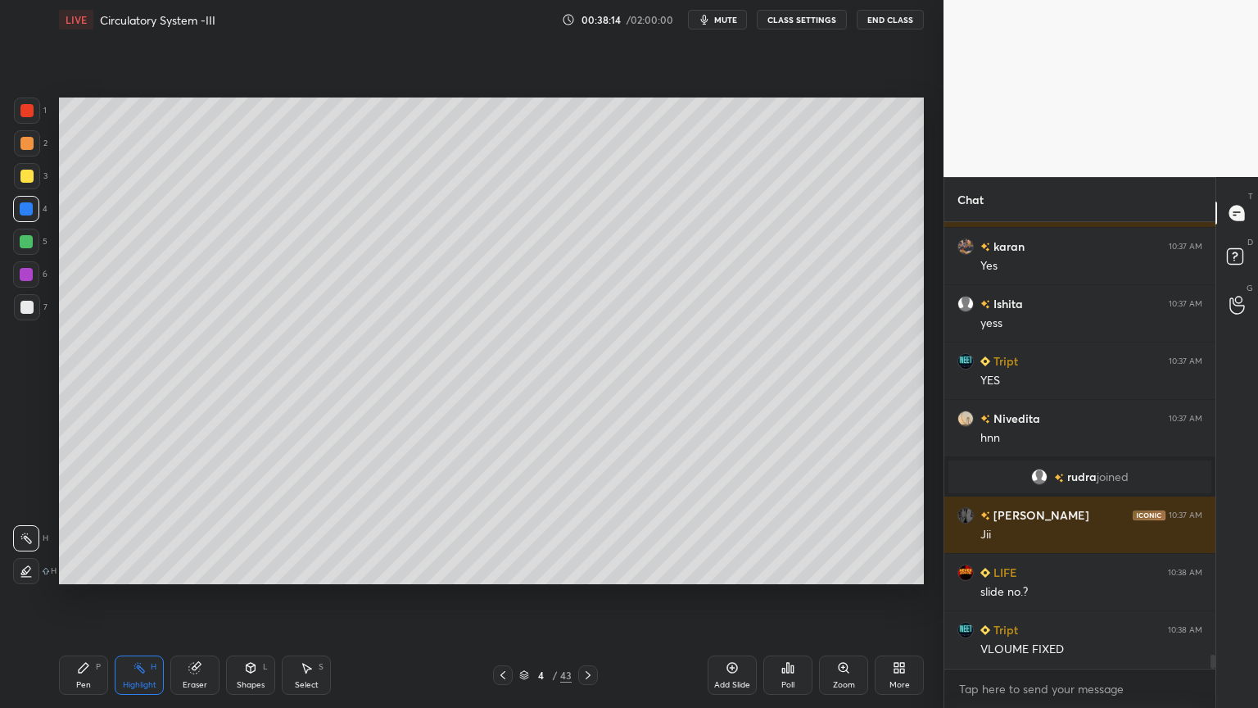
click at [28, 120] on div at bounding box center [27, 110] width 26 height 26
click at [29, 120] on div at bounding box center [27, 110] width 26 height 26
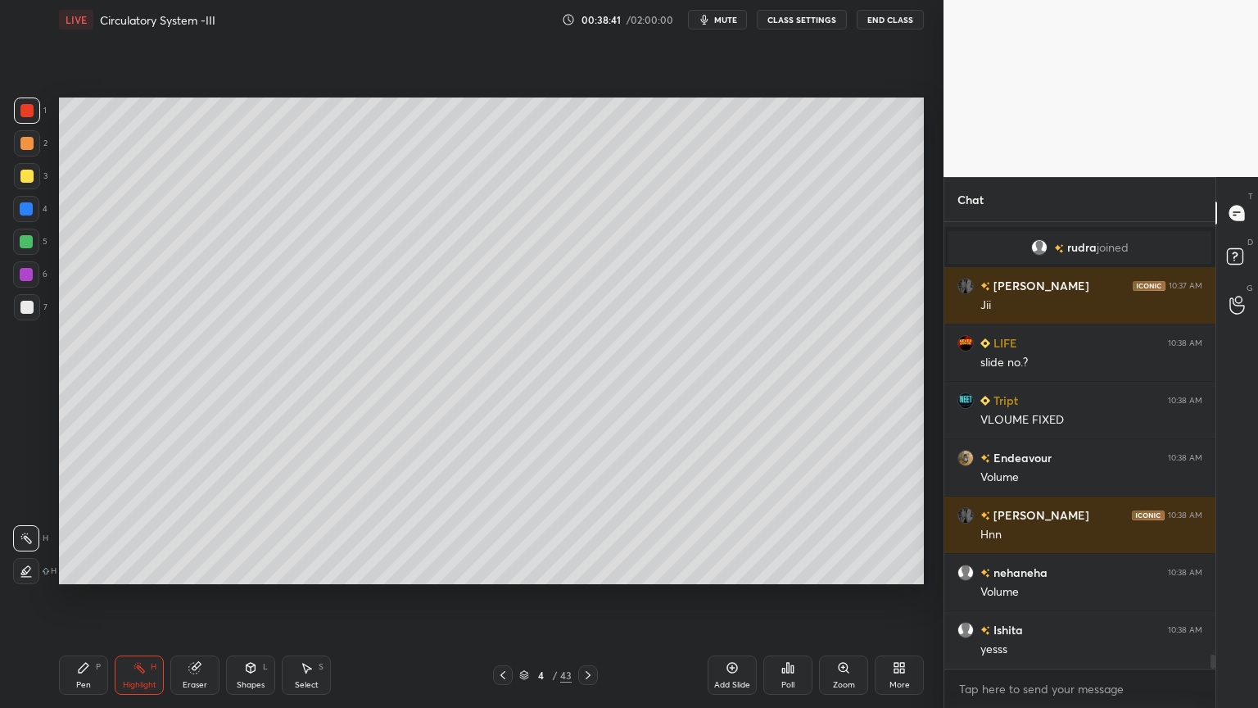
scroll to position [13844, 0]
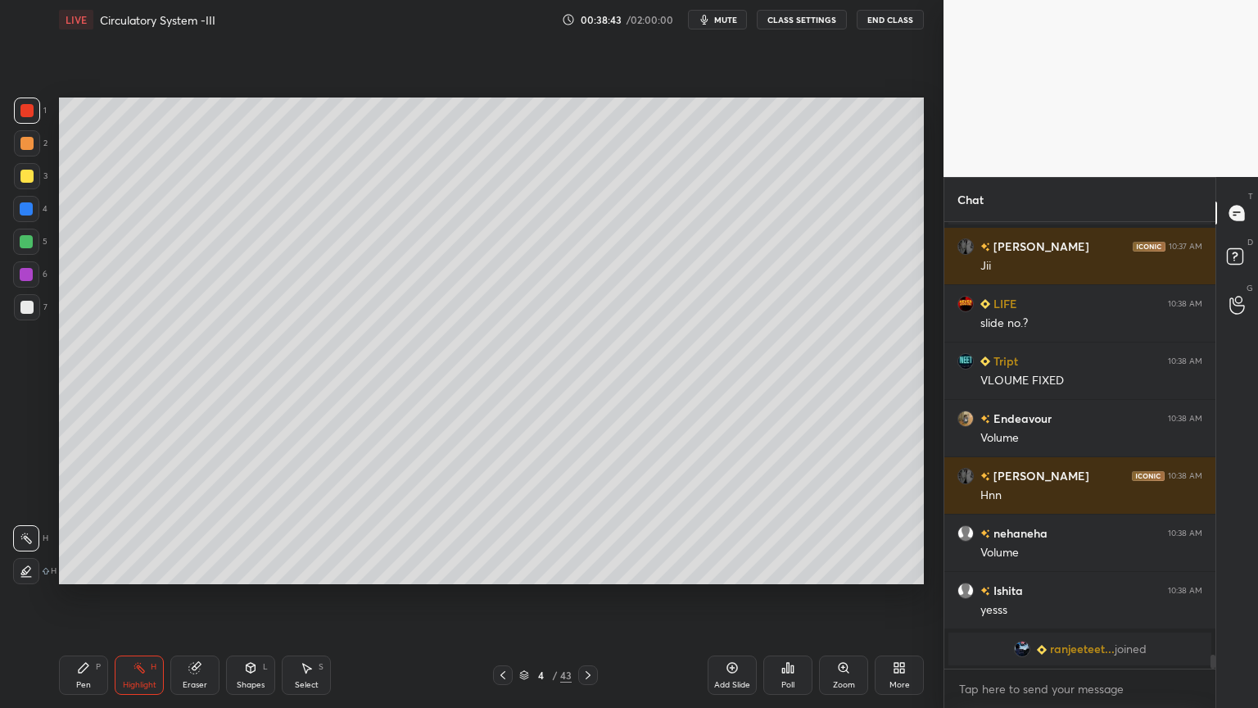
click at [507, 569] on icon at bounding box center [502, 674] width 13 height 13
click at [737, 20] on span "mute" at bounding box center [725, 19] width 23 height 11
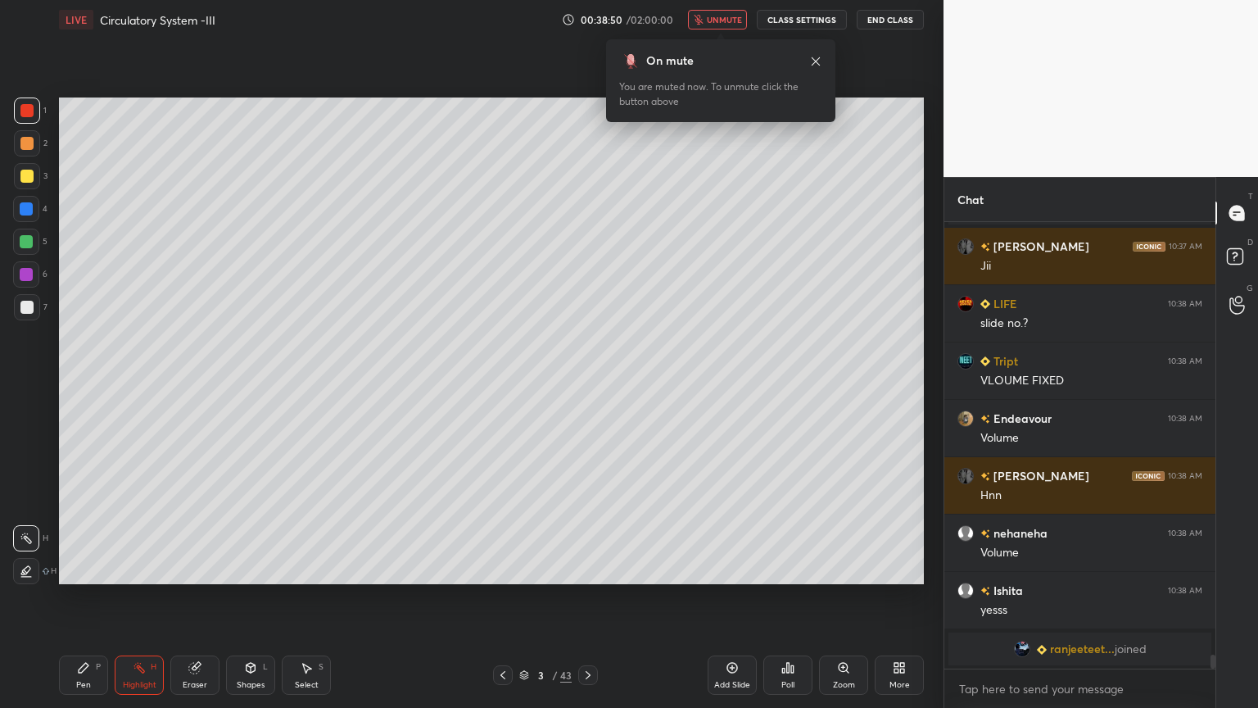
click at [737, 20] on span "unmute" at bounding box center [724, 19] width 35 height 11
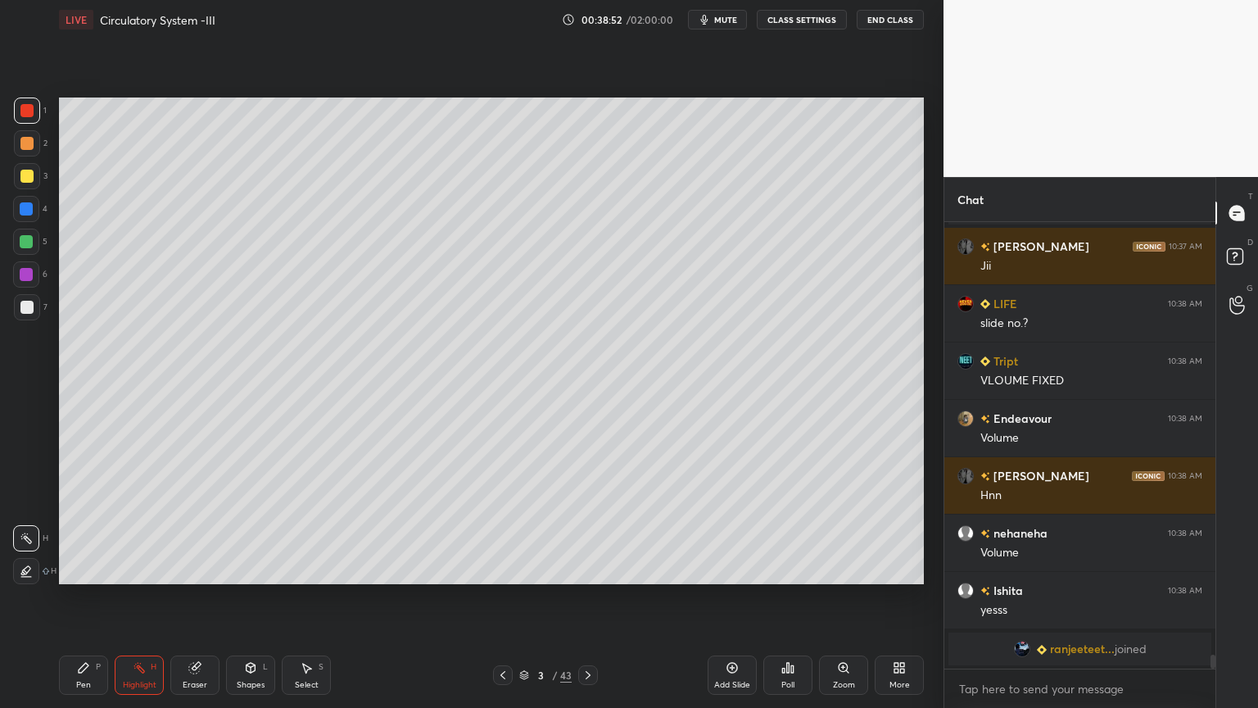
click at [585, 569] on icon at bounding box center [588, 674] width 13 height 13
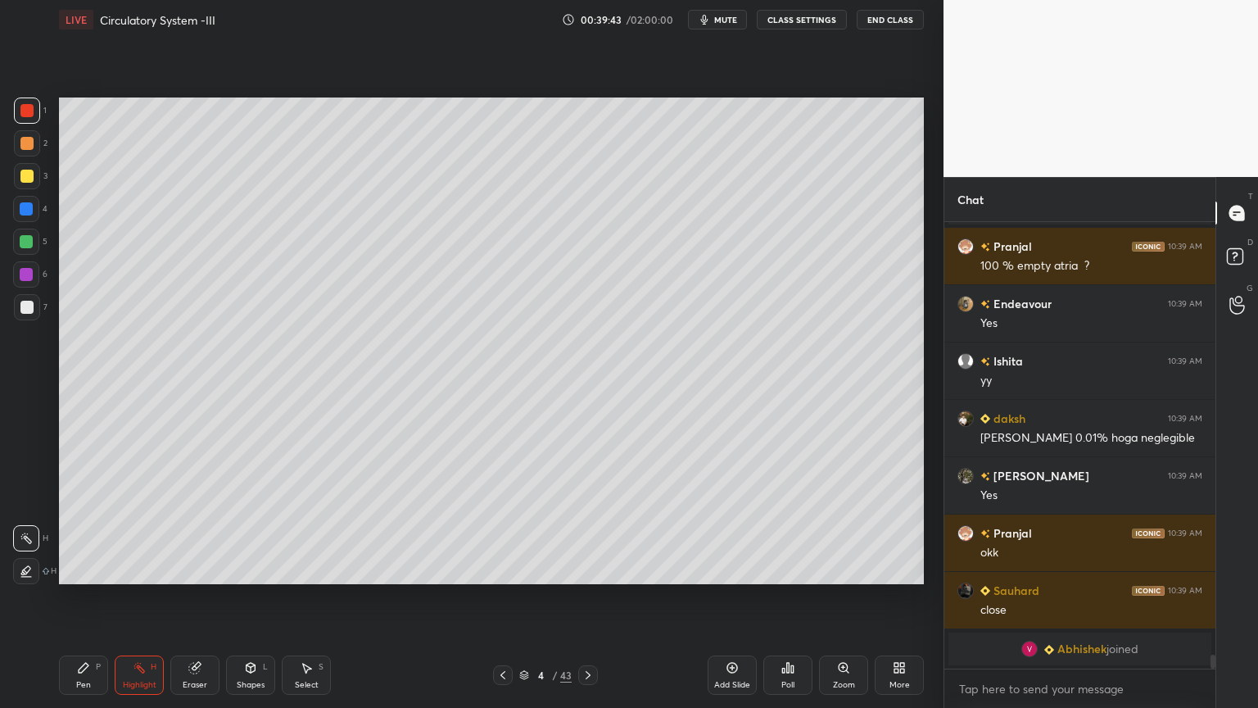
scroll to position [14117, 0]
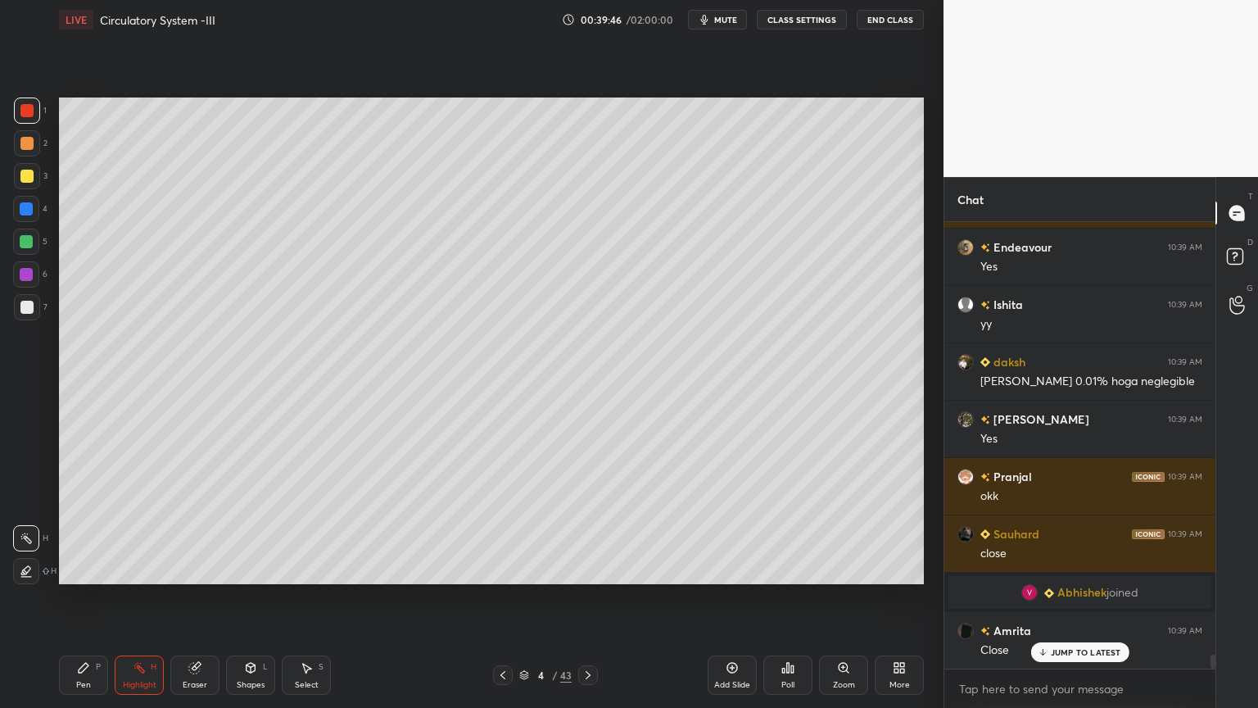
click at [257, 569] on div "Shapes L" at bounding box center [250, 674] width 49 height 39
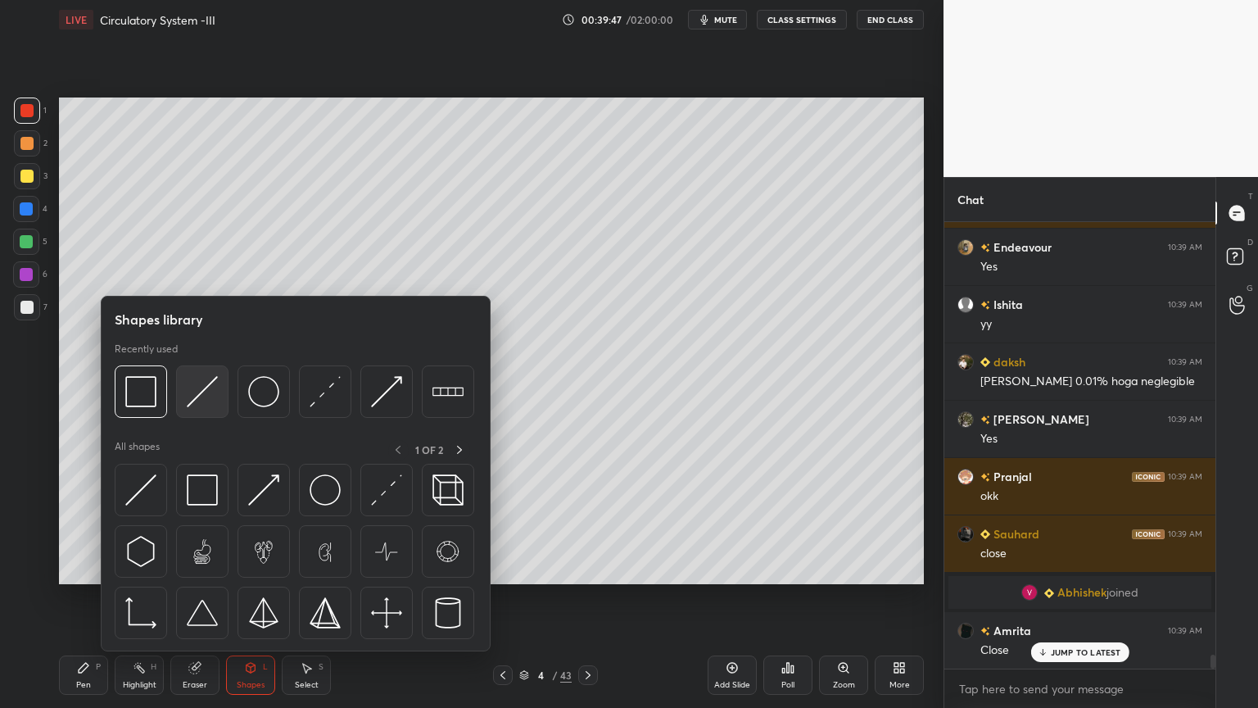
click at [197, 402] on img at bounding box center [202, 391] width 31 height 31
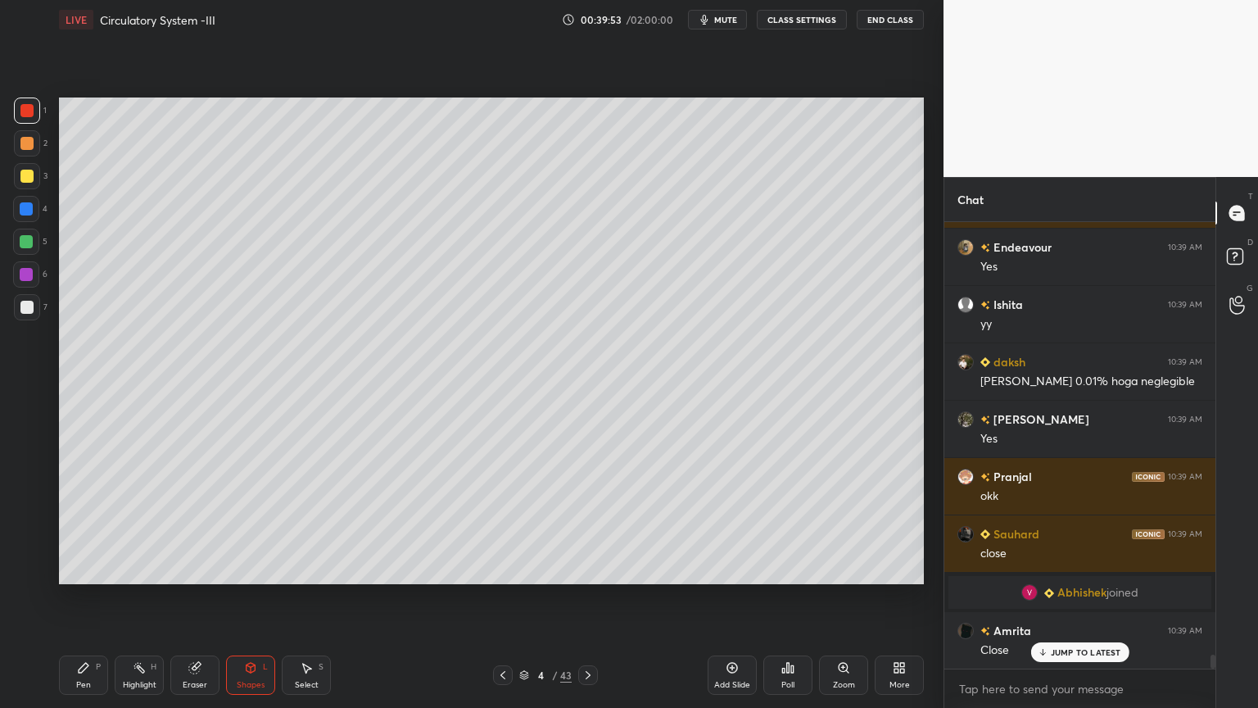
click at [84, 569] on icon at bounding box center [83, 667] width 13 height 13
click at [85, 569] on icon at bounding box center [83, 667] width 13 height 13
click at [29, 569] on div at bounding box center [27, 571] width 26 height 26
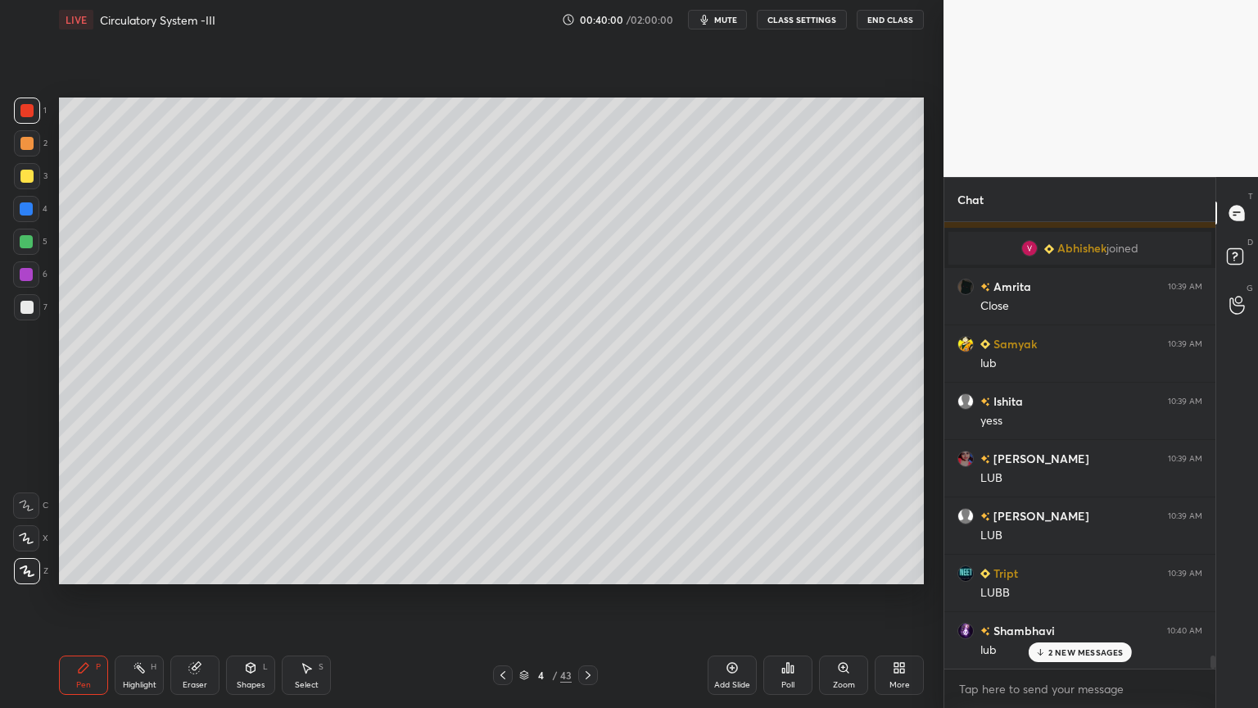
scroll to position [14575, 0]
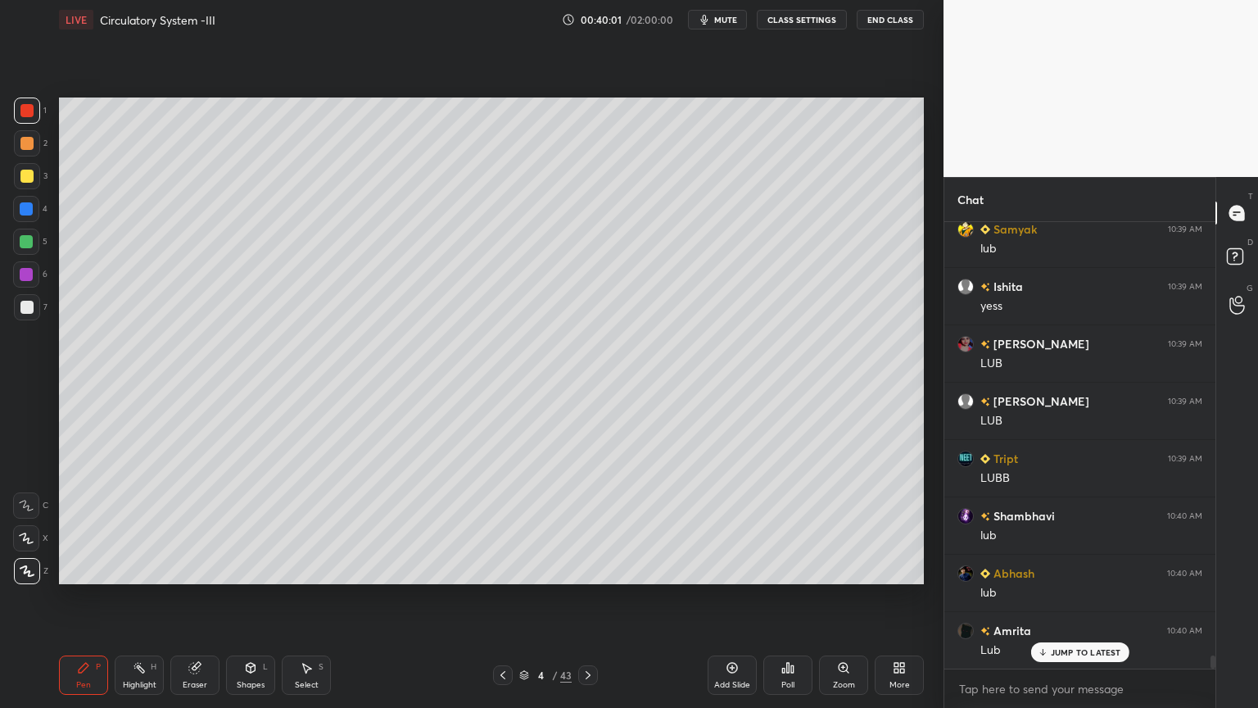
click at [134, 569] on div "Highlight H" at bounding box center [139, 674] width 49 height 39
click at [142, 569] on div "Highlight H" at bounding box center [139, 674] width 49 height 39
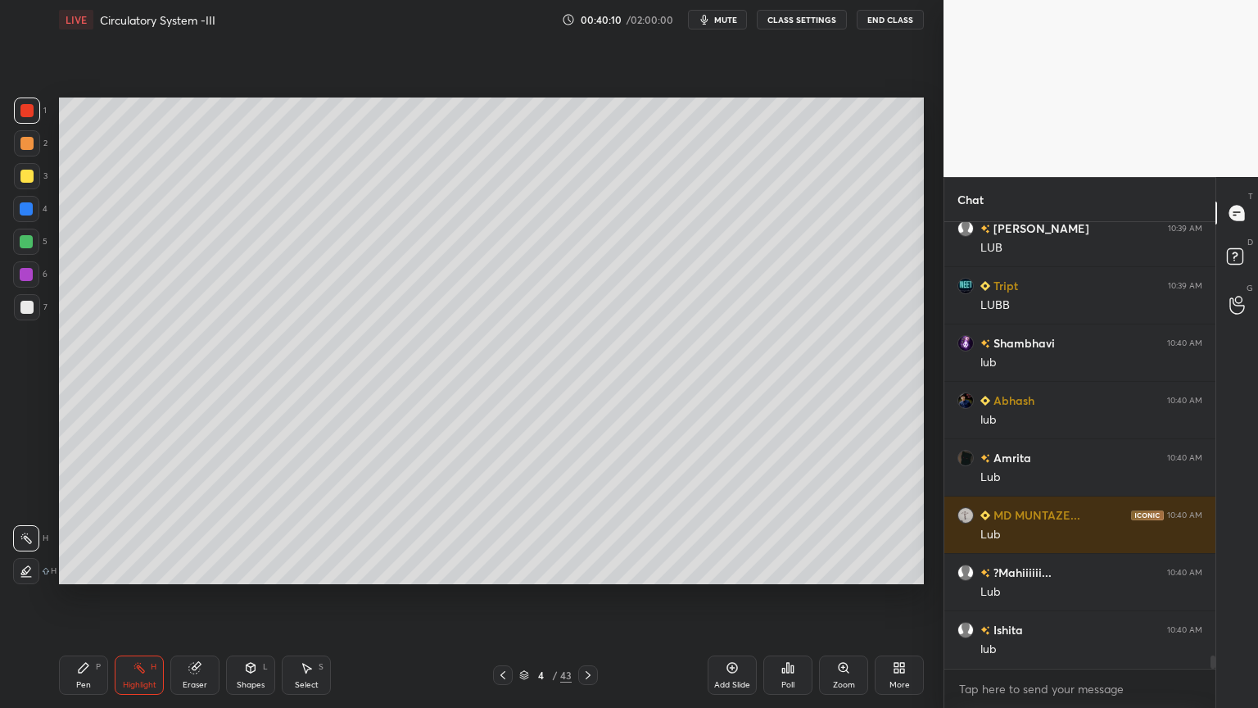
scroll to position [14805, 0]
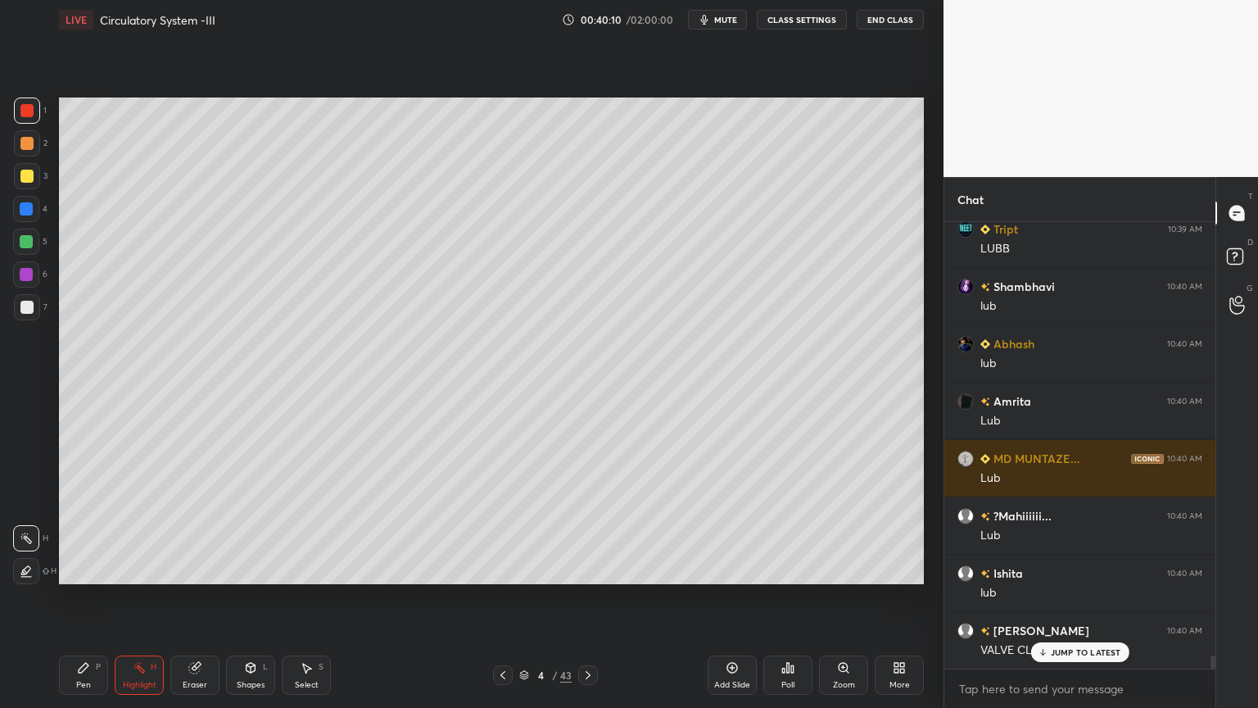
click at [505, 569] on icon at bounding box center [502, 674] width 13 height 13
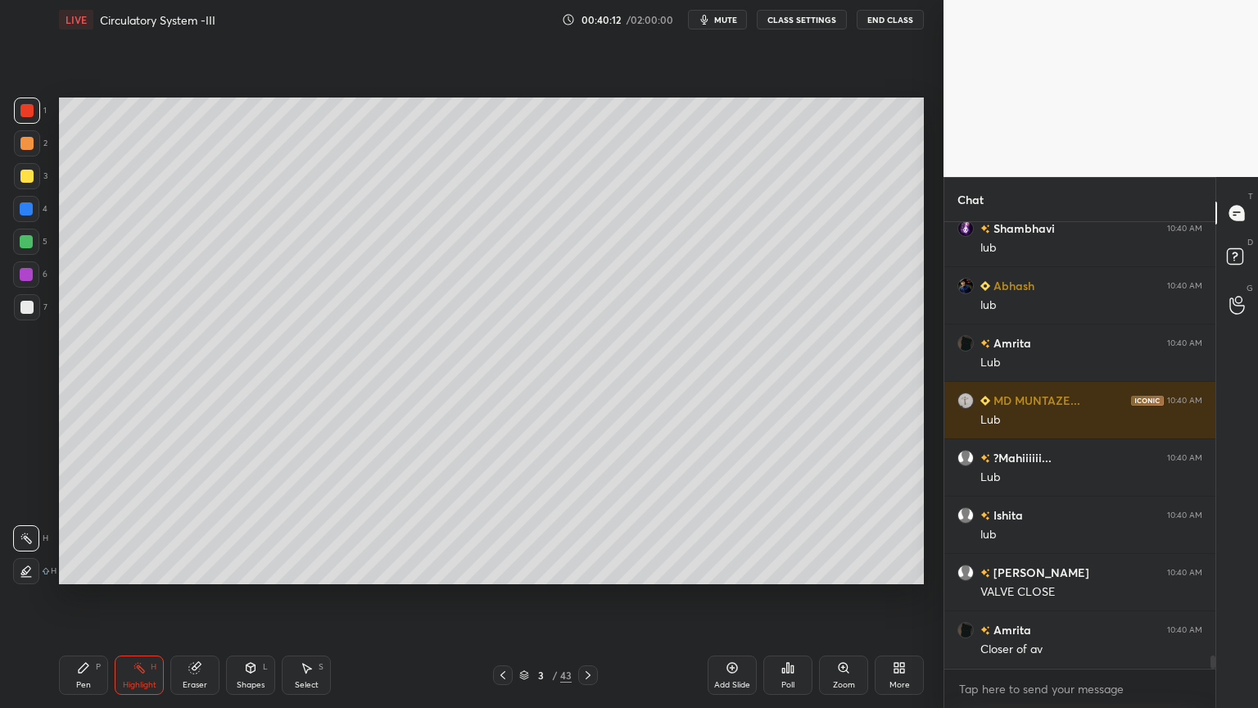
scroll to position [14920, 0]
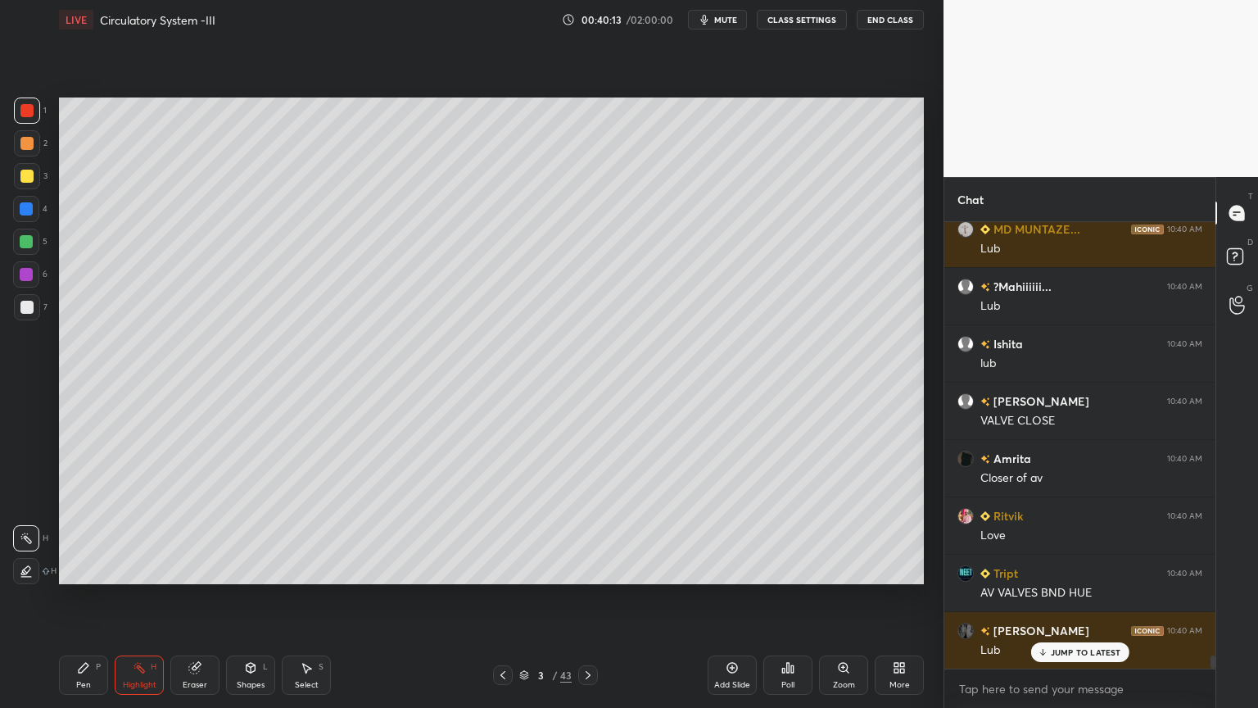
click at [34, 177] on div at bounding box center [27, 176] width 26 height 26
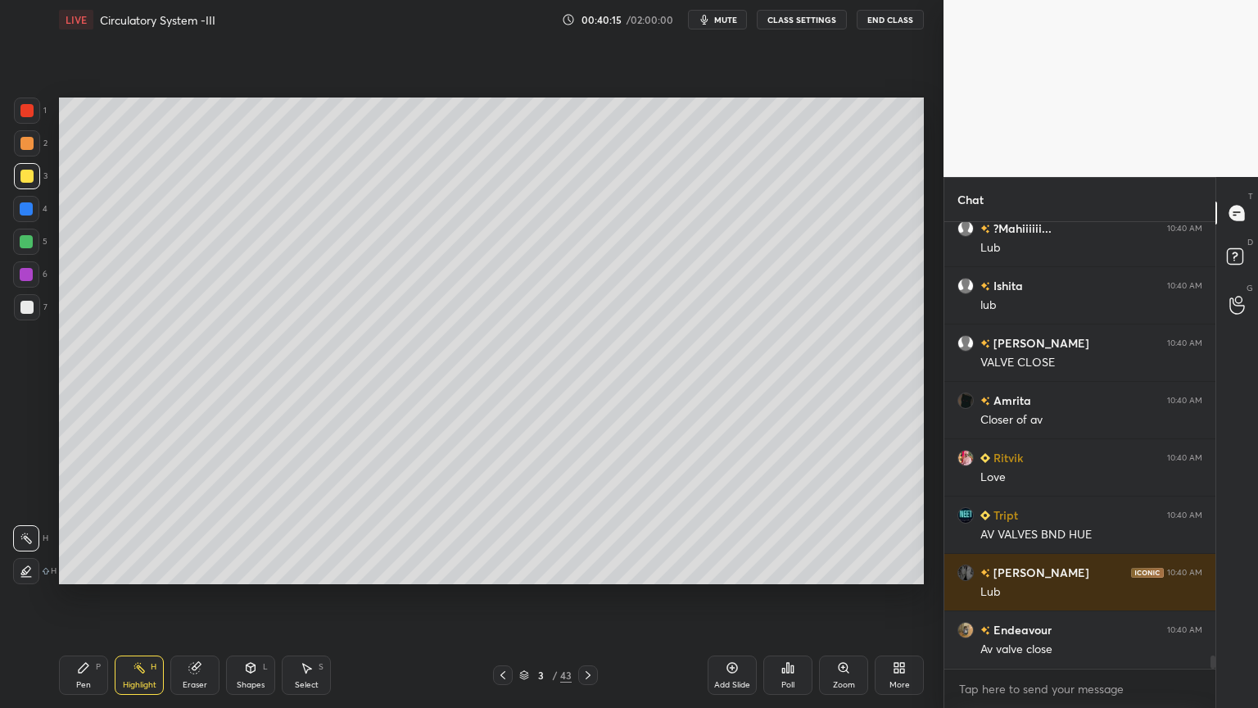
scroll to position [15149, 0]
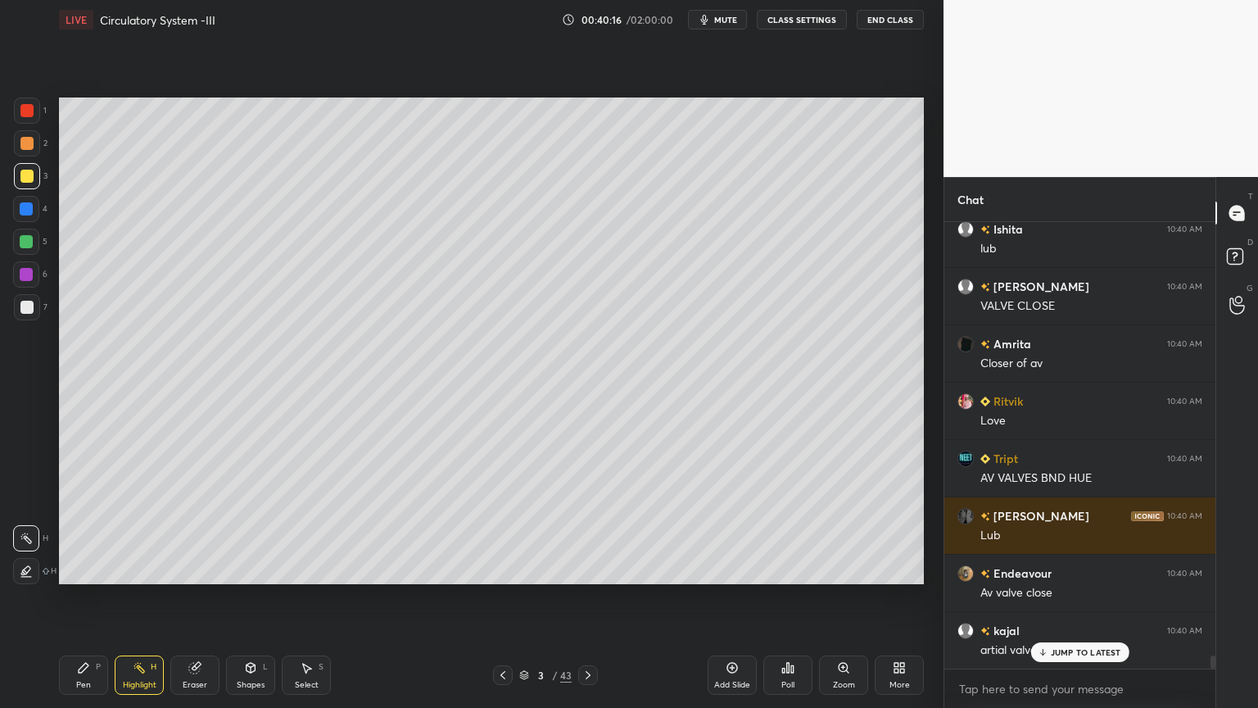
click at [84, 569] on div "Pen P" at bounding box center [83, 674] width 49 height 39
click at [88, 569] on div "Pen P" at bounding box center [83, 674] width 49 height 39
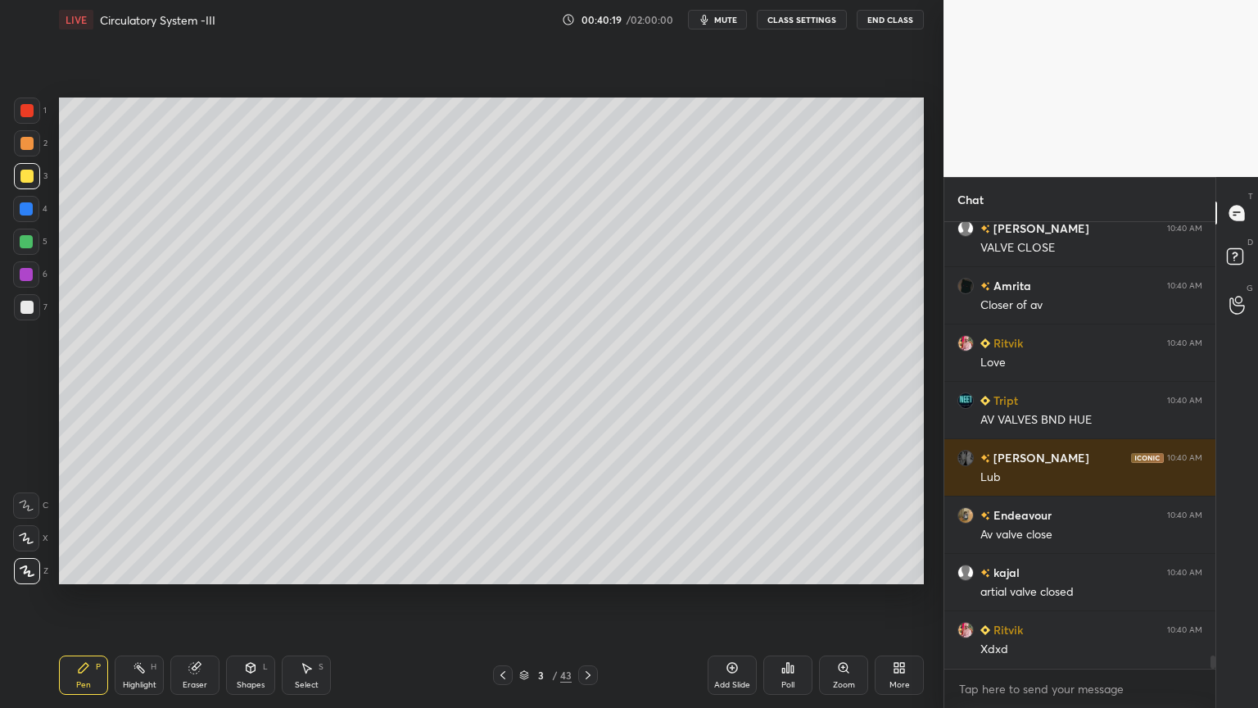
scroll to position [15264, 0]
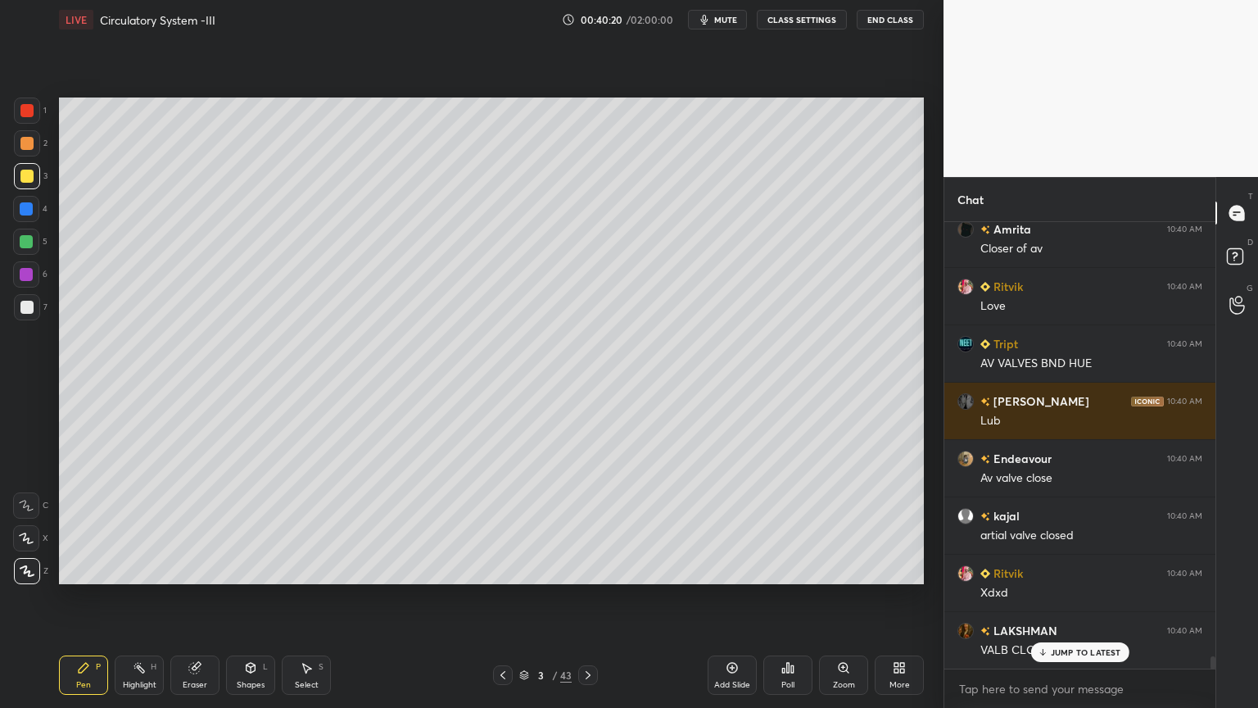
drag, startPoint x: 30, startPoint y: 111, endPoint x: 48, endPoint y: 115, distance: 17.7
click at [35, 112] on div at bounding box center [27, 110] width 26 height 26
drag, startPoint x: 22, startPoint y: 269, endPoint x: 43, endPoint y: 265, distance: 20.7
click at [25, 271] on div at bounding box center [26, 274] width 13 height 13
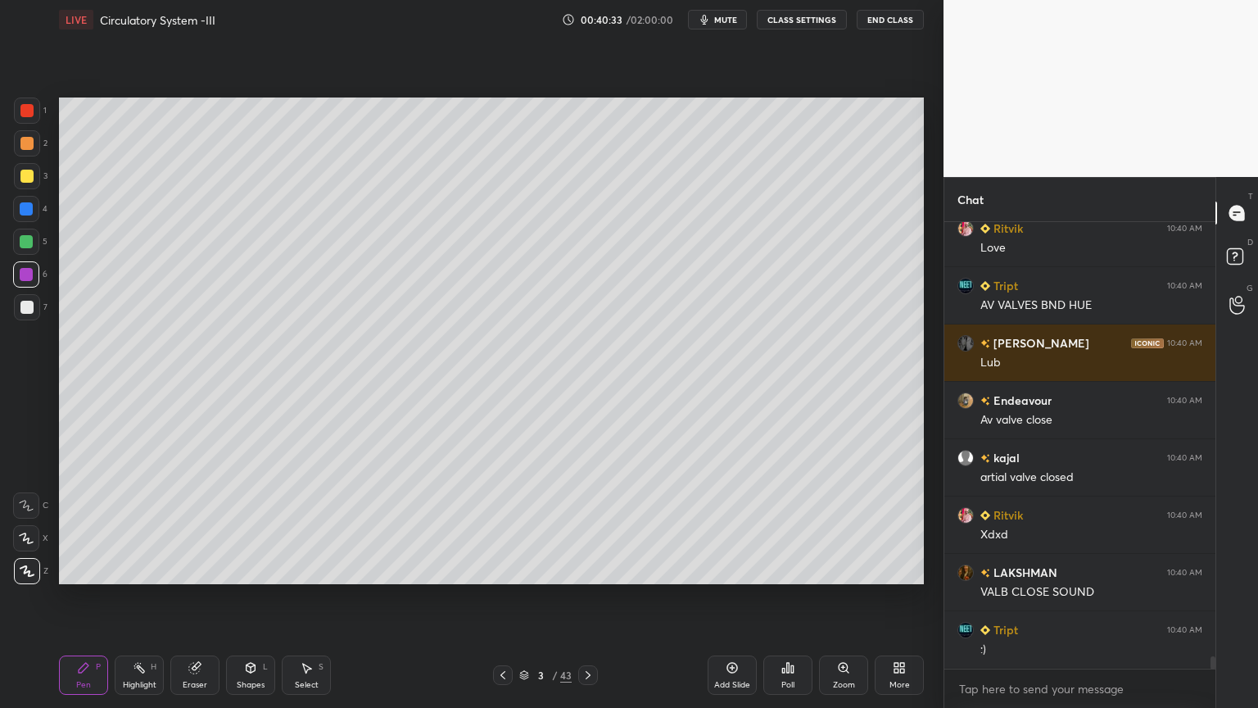
drag, startPoint x: 26, startPoint y: 116, endPoint x: 38, endPoint y: 121, distance: 12.5
click at [32, 120] on div at bounding box center [27, 110] width 26 height 26
click at [583, 569] on icon at bounding box center [588, 674] width 13 height 13
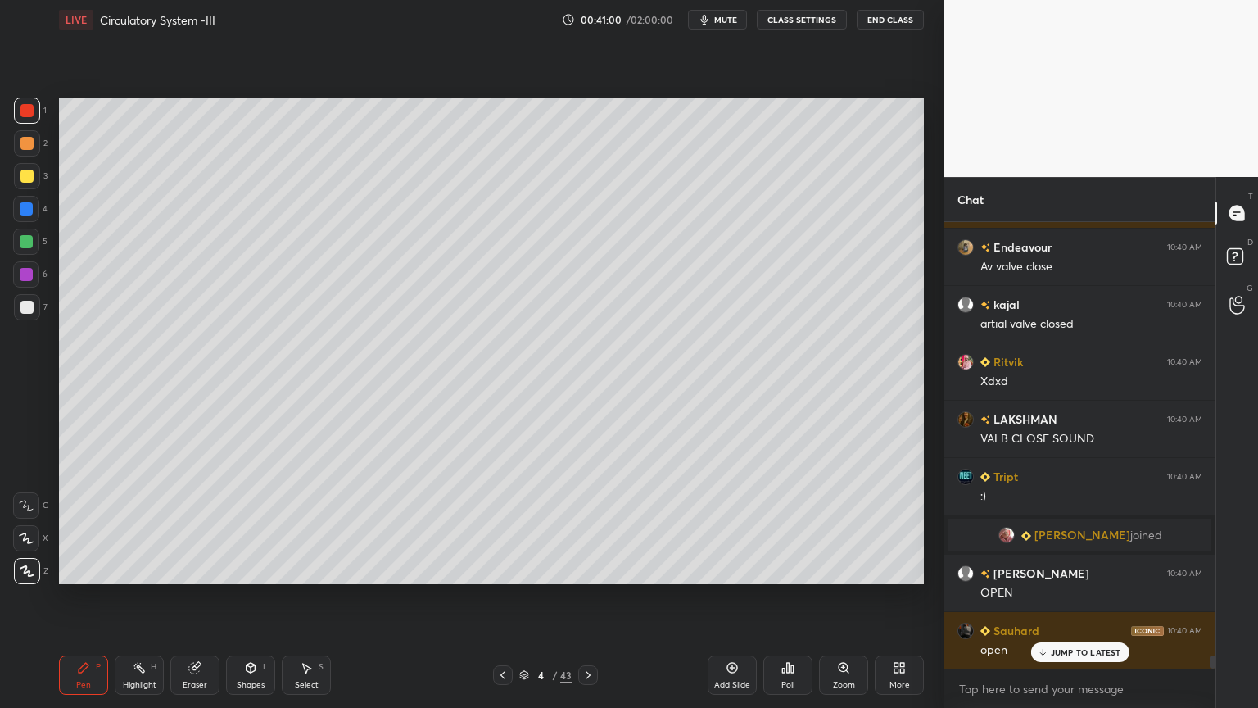
scroll to position [15207, 0]
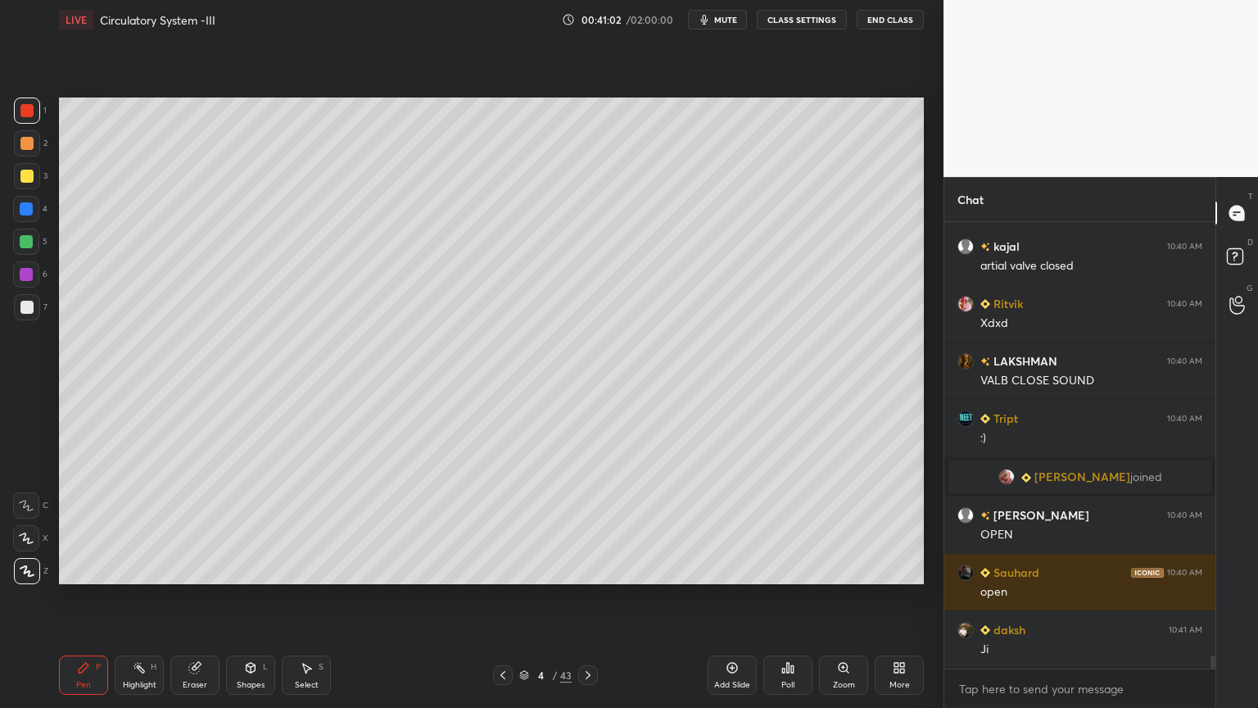
click at [31, 212] on div at bounding box center [26, 208] width 13 height 13
click at [27, 213] on div at bounding box center [26, 208] width 13 height 13
click at [25, 111] on div at bounding box center [26, 110] width 13 height 13
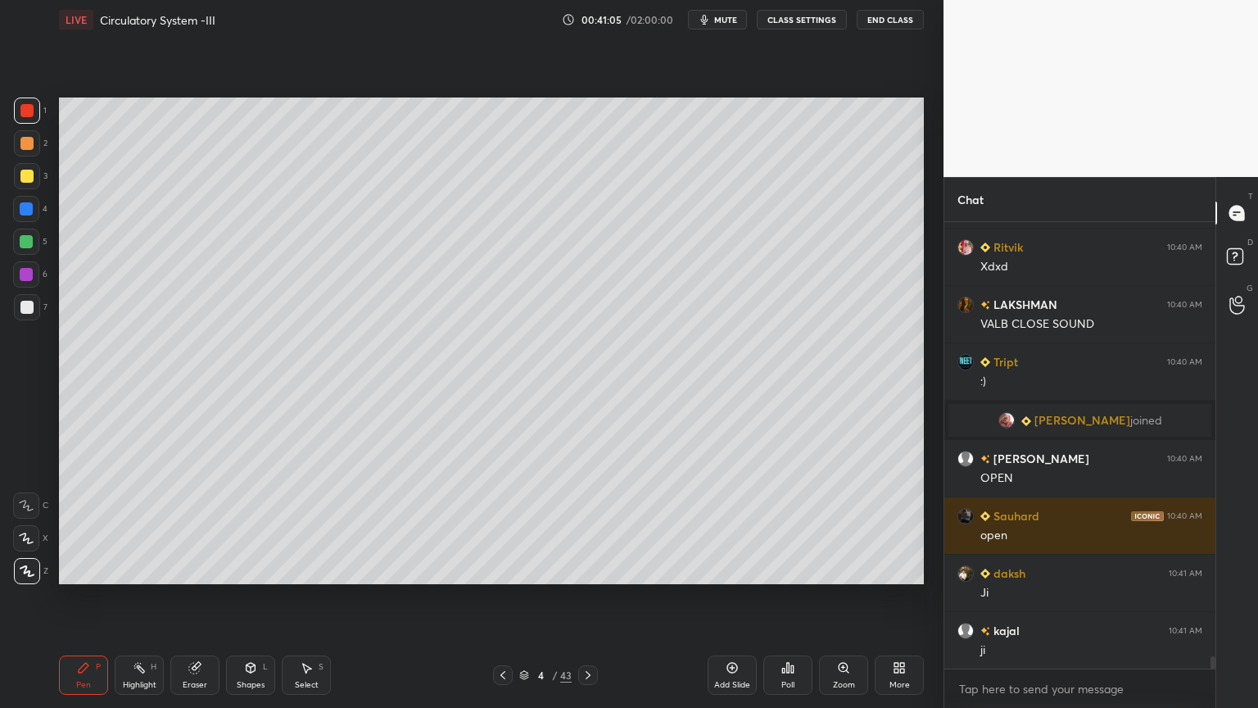
drag, startPoint x: 26, startPoint y: 111, endPoint x: 39, endPoint y: 128, distance: 21.0
click at [33, 121] on div at bounding box center [27, 110] width 26 height 26
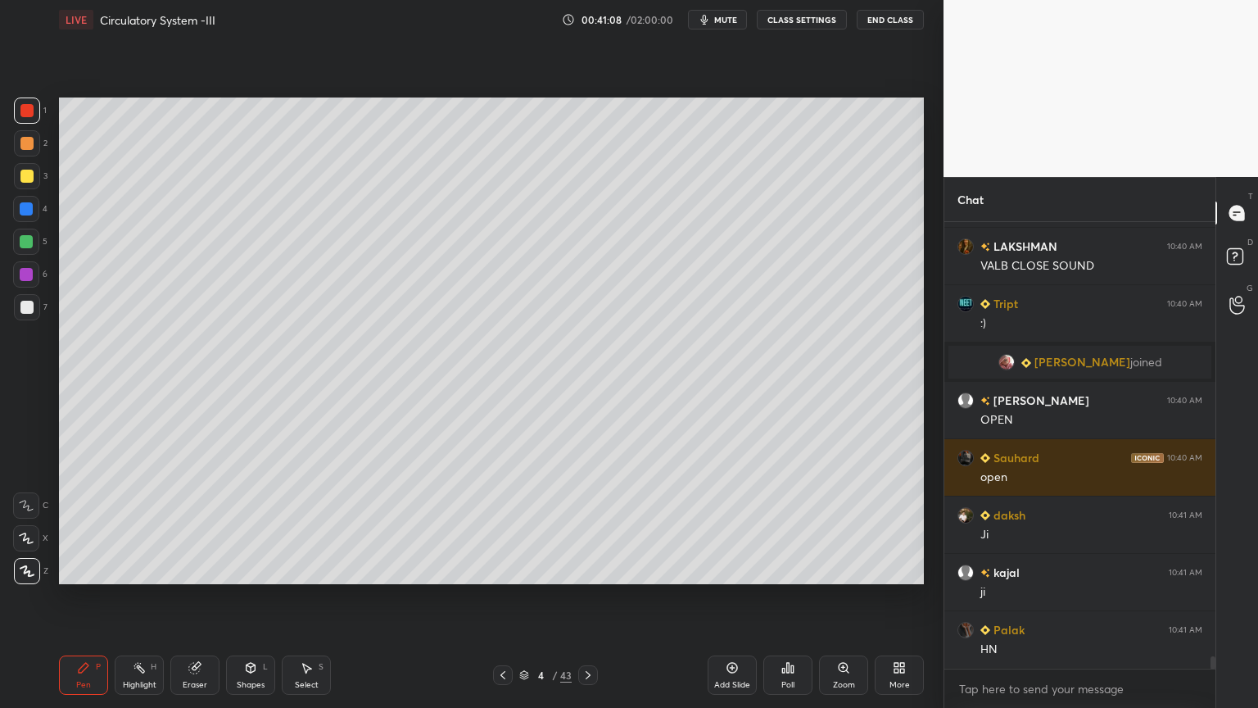
drag, startPoint x: 145, startPoint y: 675, endPoint x: 138, endPoint y: 618, distance: 57.8
click at [144, 569] on div "Highlight H" at bounding box center [139, 674] width 49 height 39
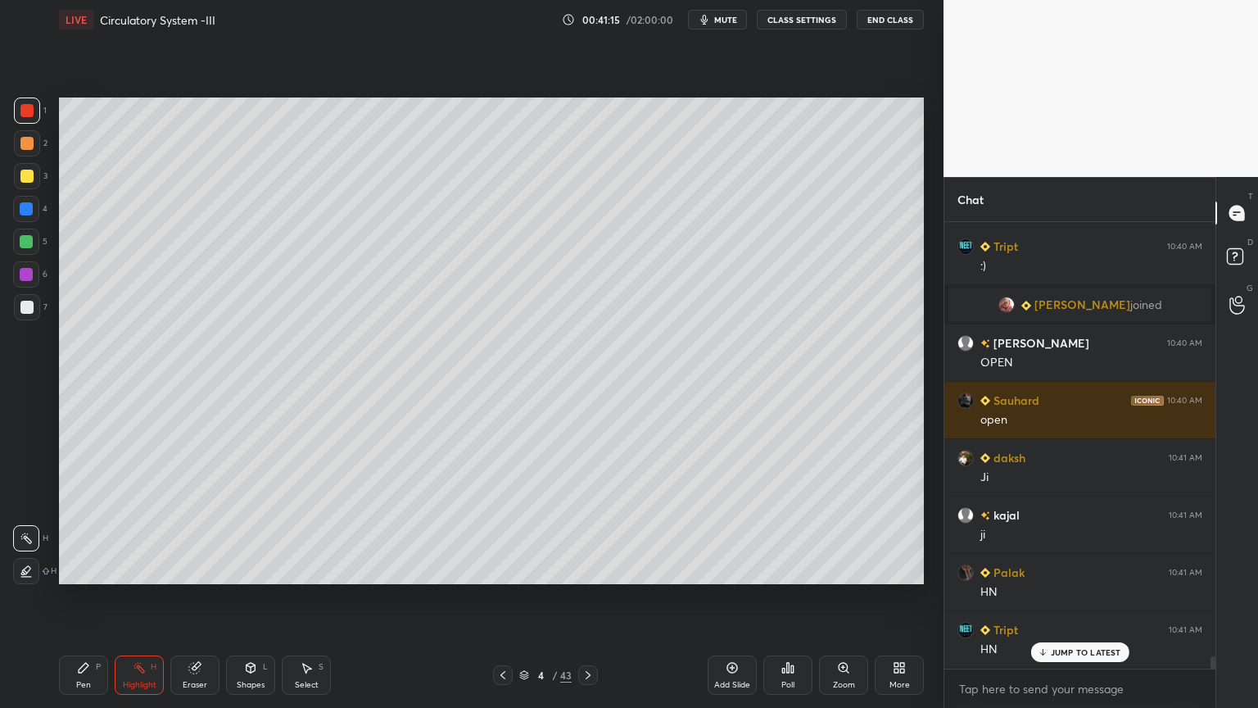
scroll to position [15296, 0]
click at [505, 569] on icon at bounding box center [502, 674] width 13 height 13
click at [24, 177] on div at bounding box center [26, 176] width 13 height 13
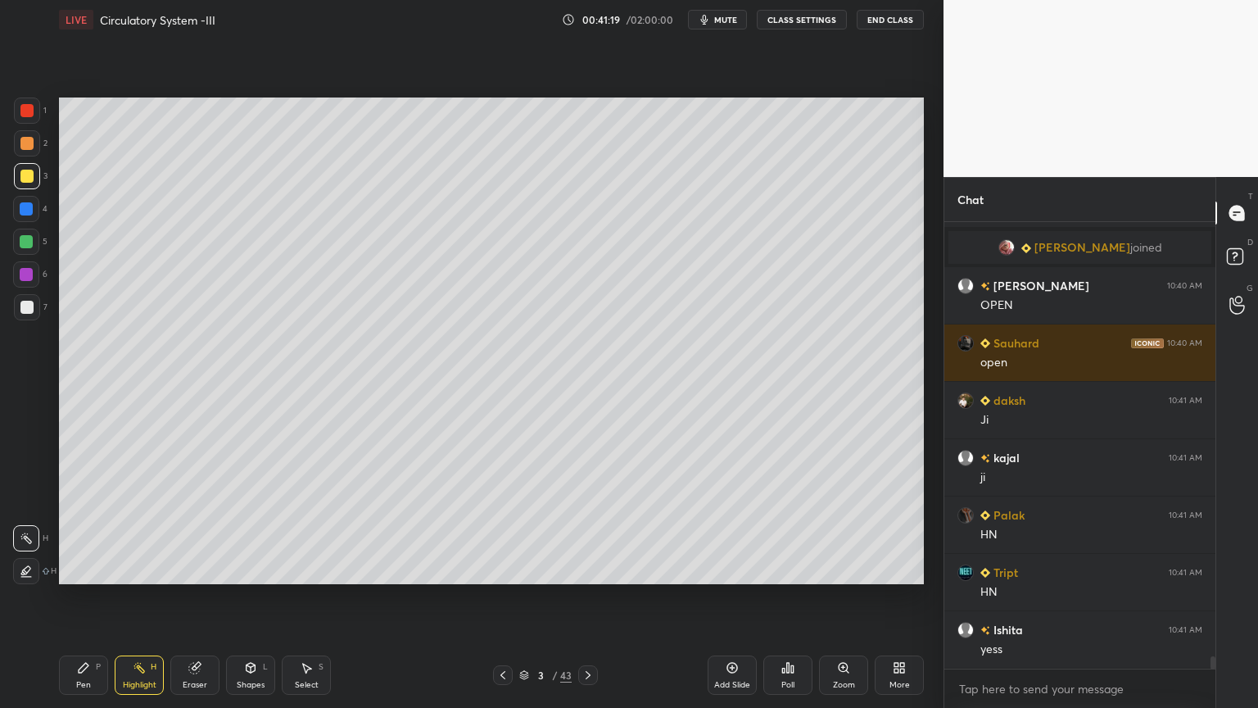
click at [85, 569] on icon at bounding box center [83, 667] width 13 height 13
click at [29, 242] on div at bounding box center [26, 241] width 13 height 13
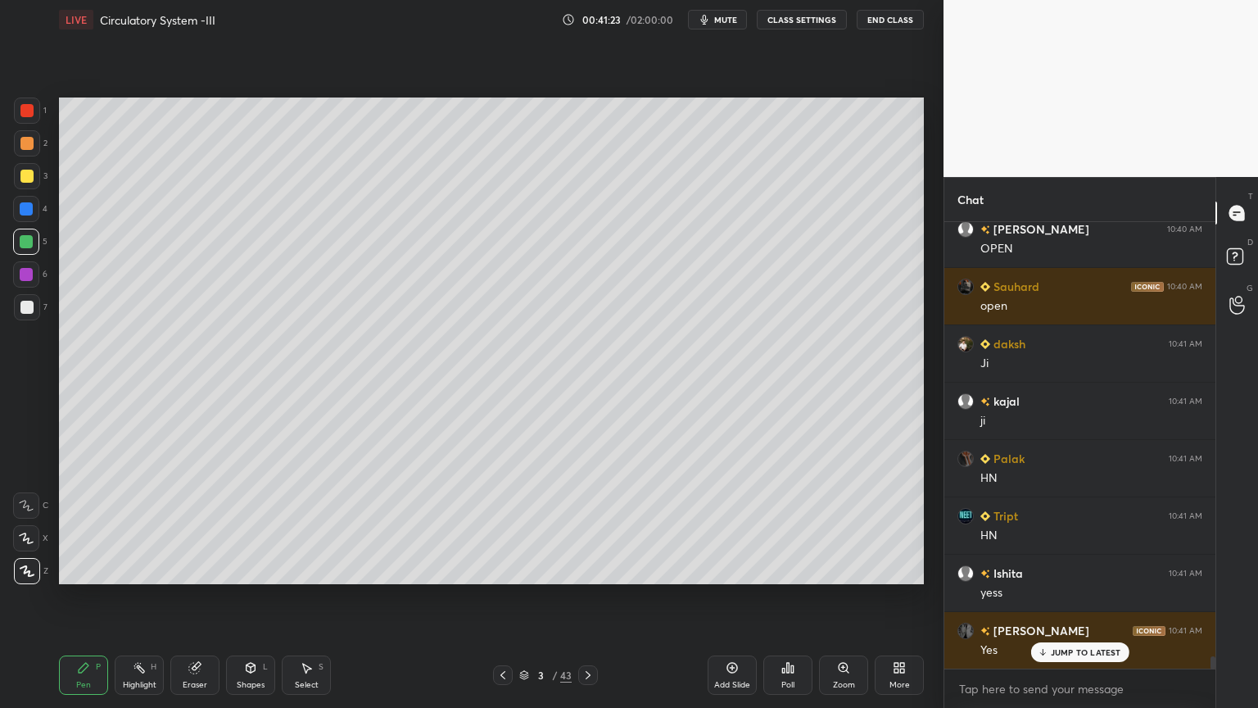
click at [29, 241] on div at bounding box center [26, 241] width 13 height 13
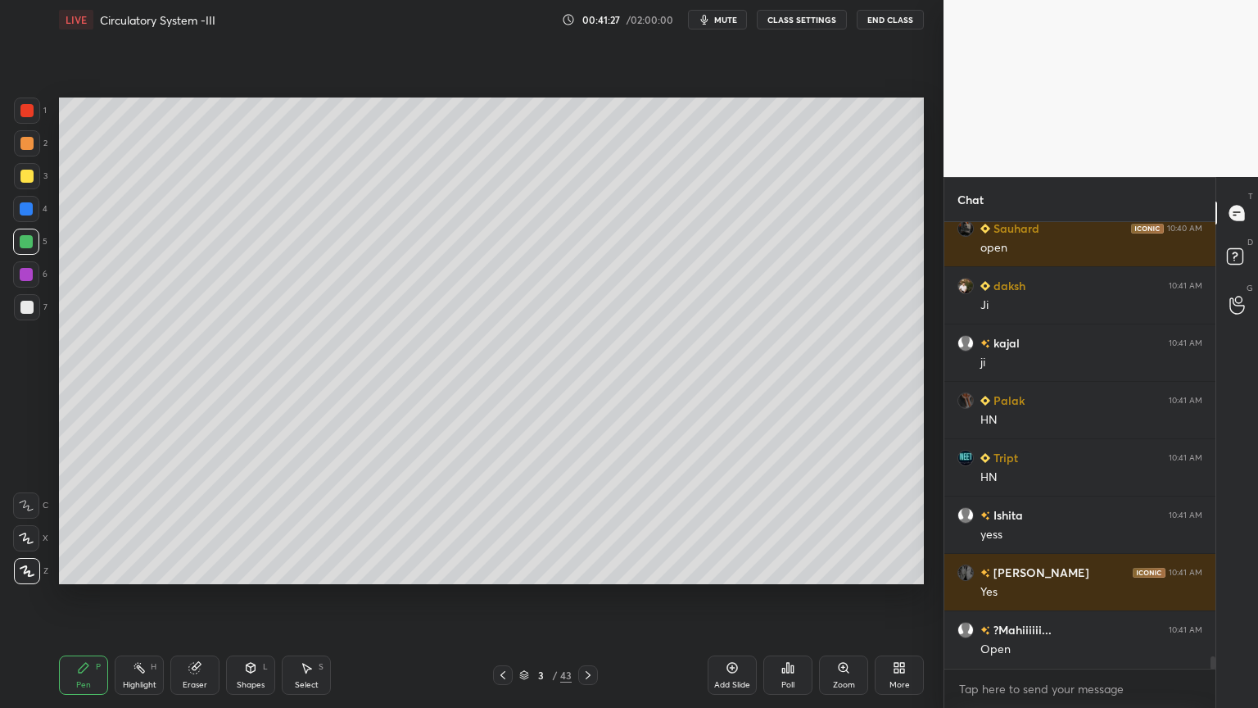
click at [582, 569] on icon at bounding box center [588, 674] width 13 height 13
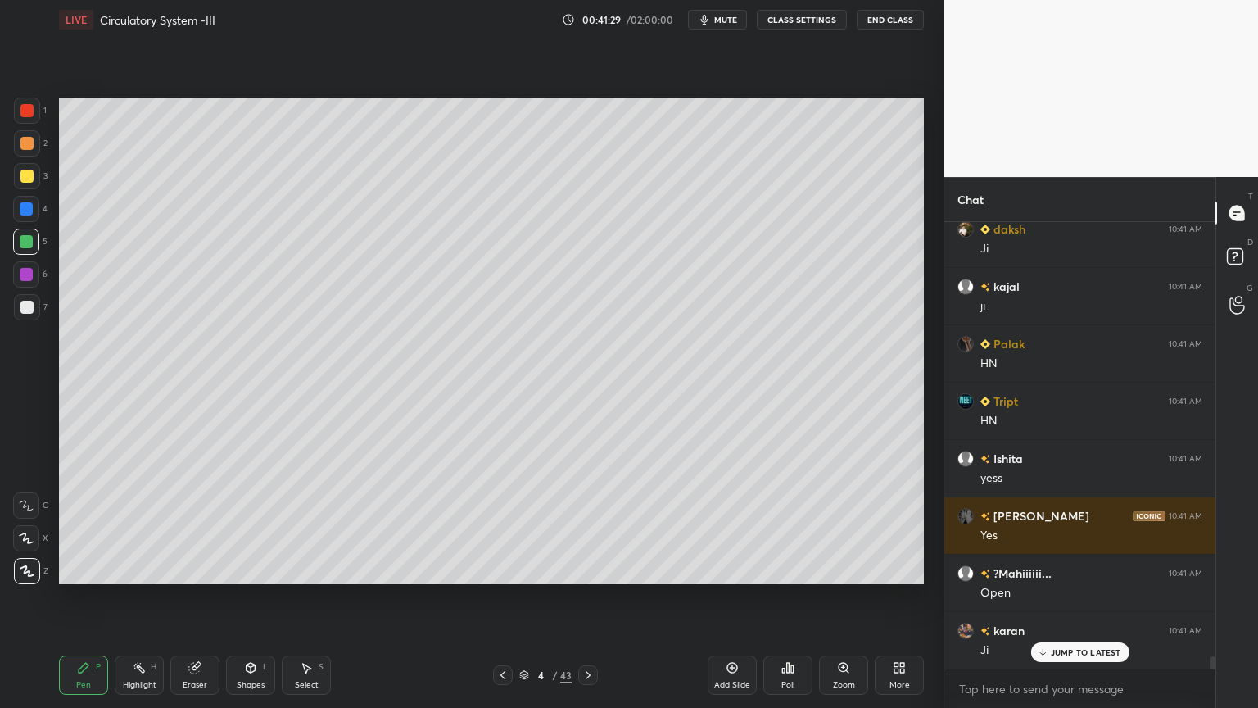
click at [150, 569] on div "Highlight H" at bounding box center [139, 674] width 49 height 39
click at [153, 569] on div "Highlight H" at bounding box center [139, 674] width 49 height 39
click at [505, 569] on div at bounding box center [503, 675] width 20 height 20
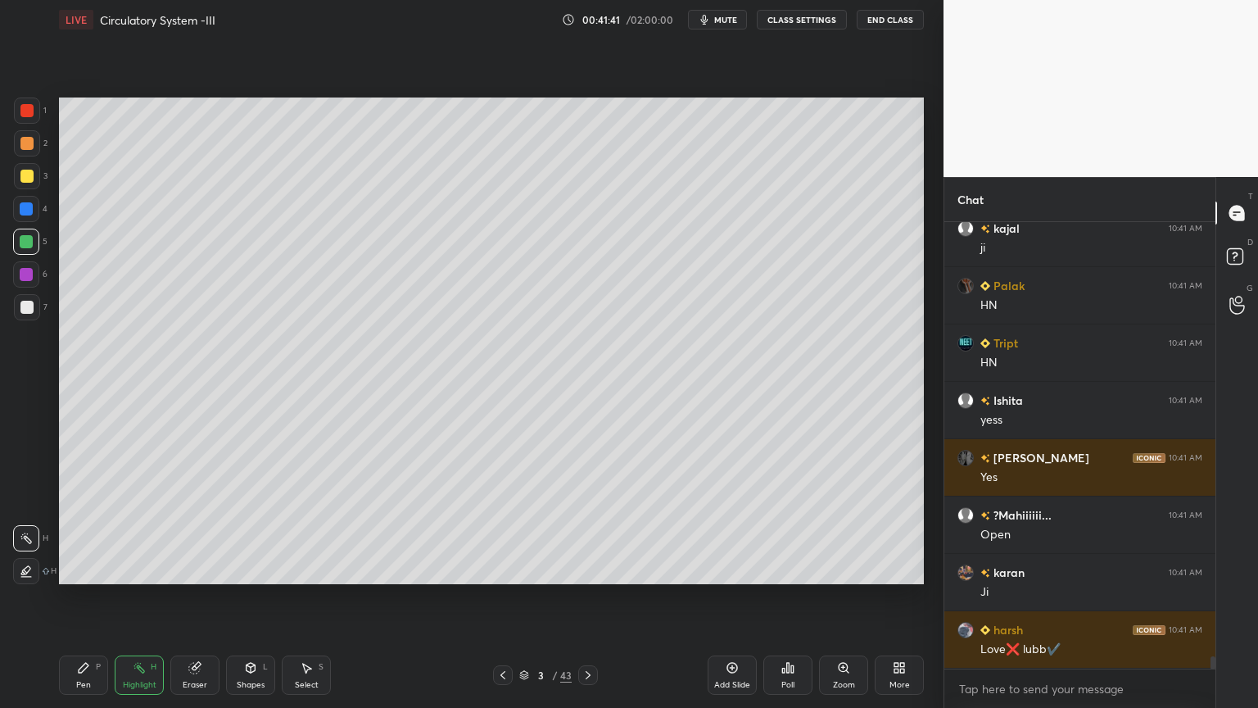
click at [578, 569] on div at bounding box center [588, 675] width 20 height 20
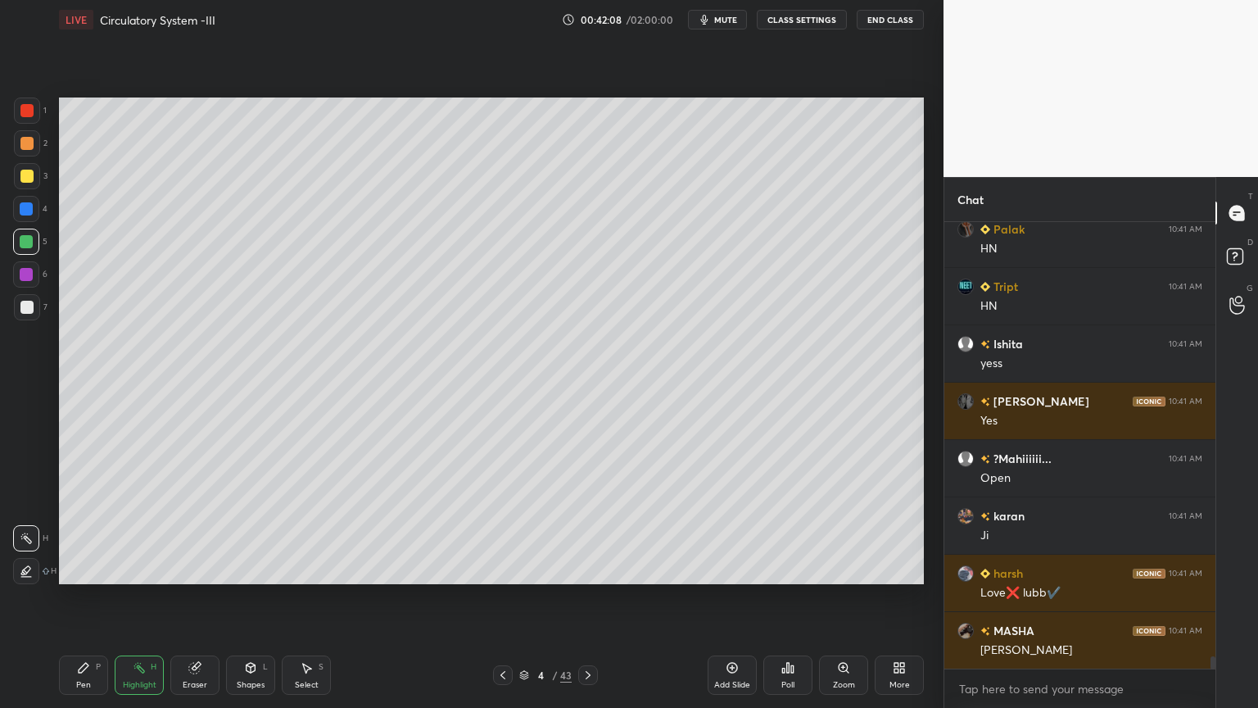
scroll to position [15680, 0]
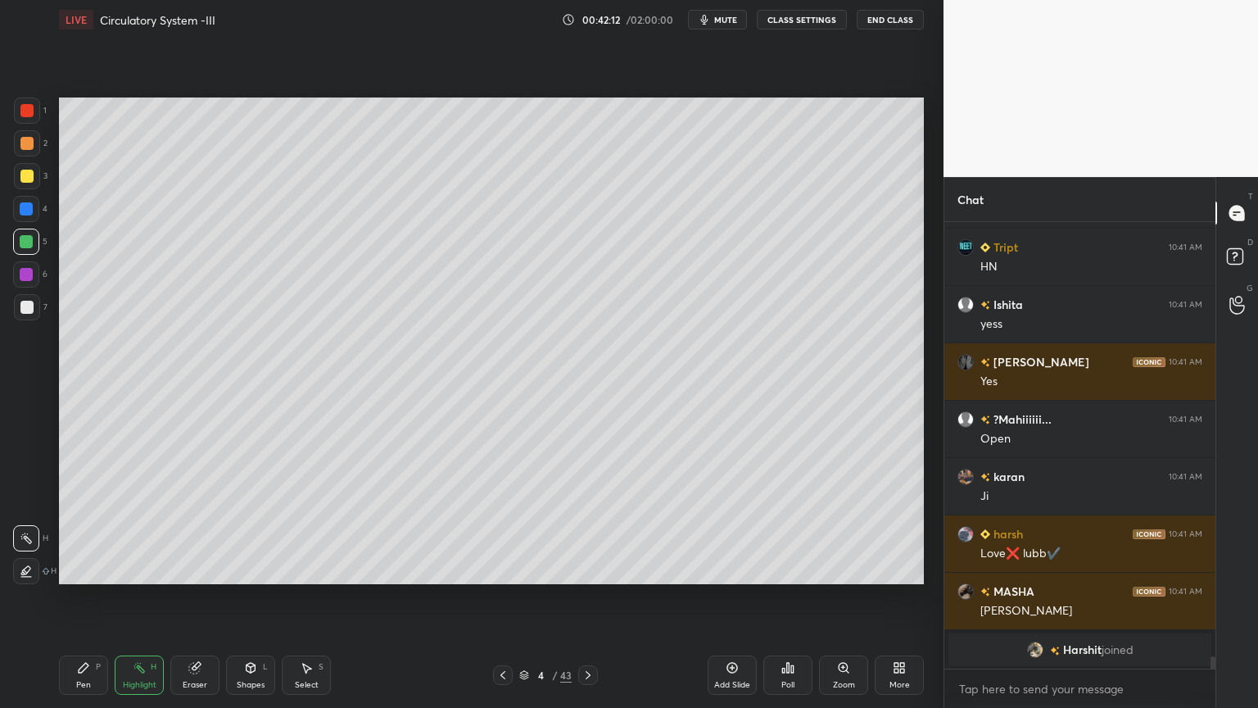
click at [505, 569] on icon at bounding box center [502, 674] width 13 height 13
click at [584, 569] on icon at bounding box center [588, 674] width 13 height 13
click at [732, 24] on span "mute" at bounding box center [725, 19] width 23 height 11
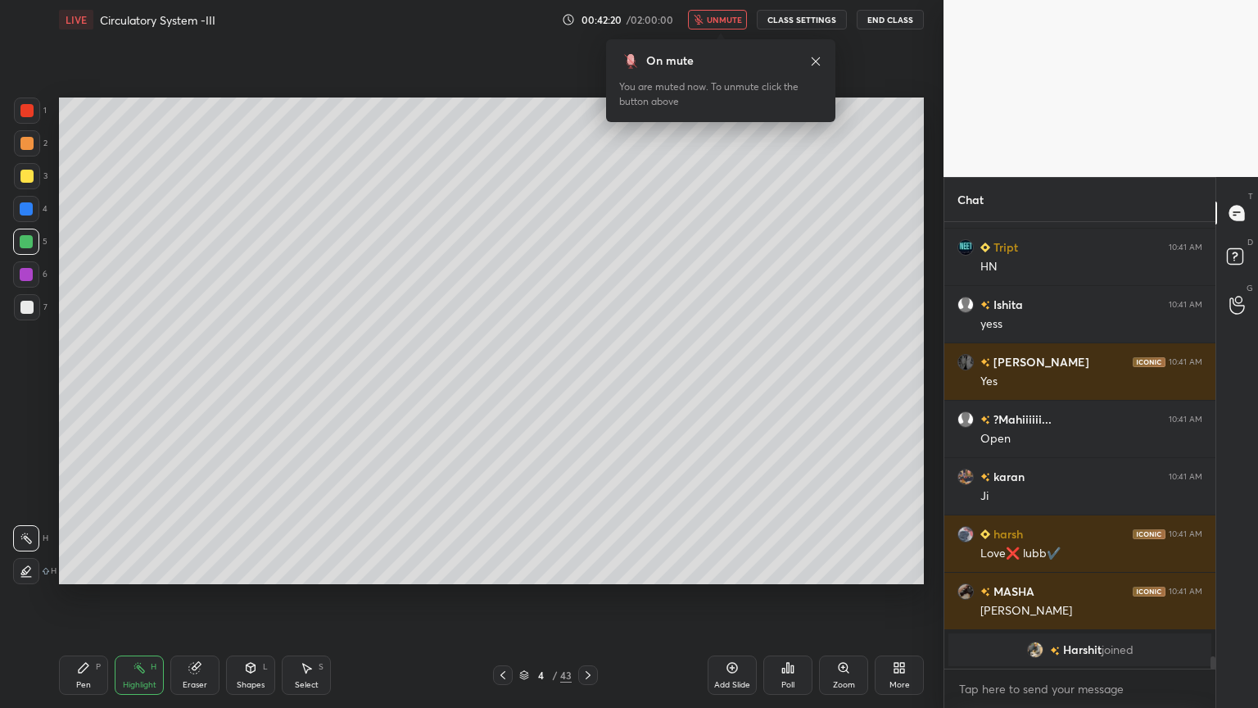
click at [738, 23] on span "unmute" at bounding box center [724, 19] width 35 height 11
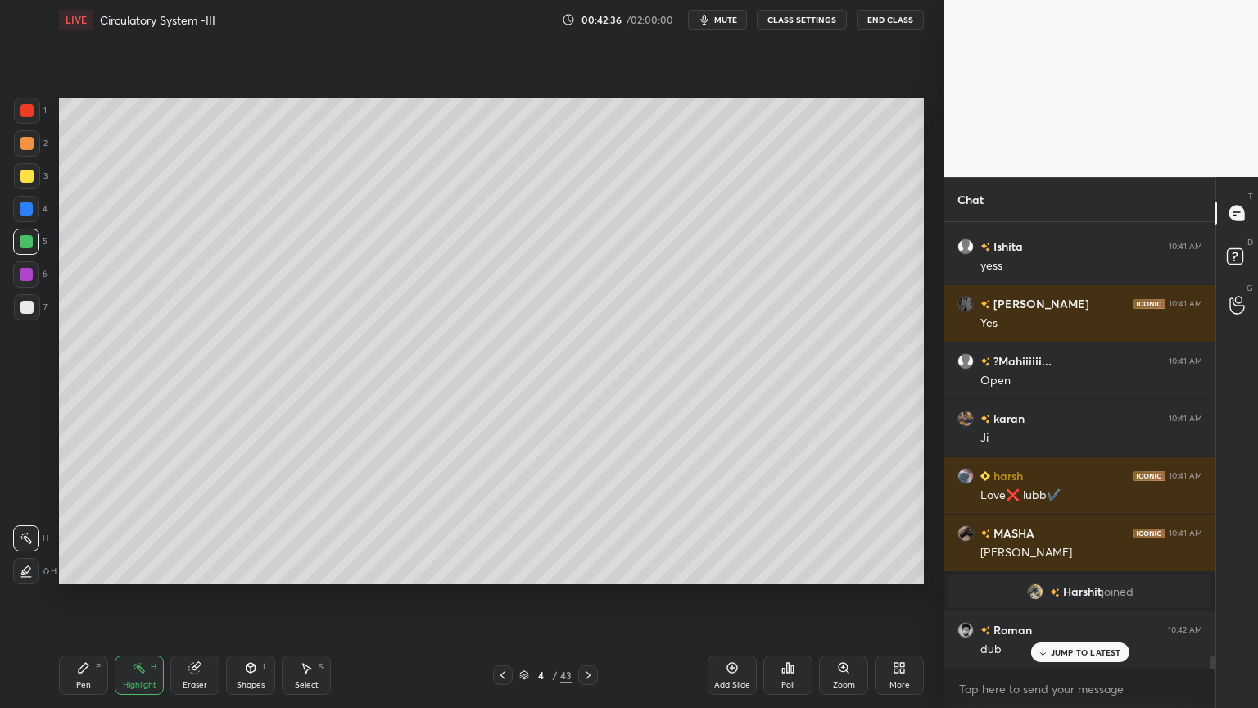
scroll to position [15794, 0]
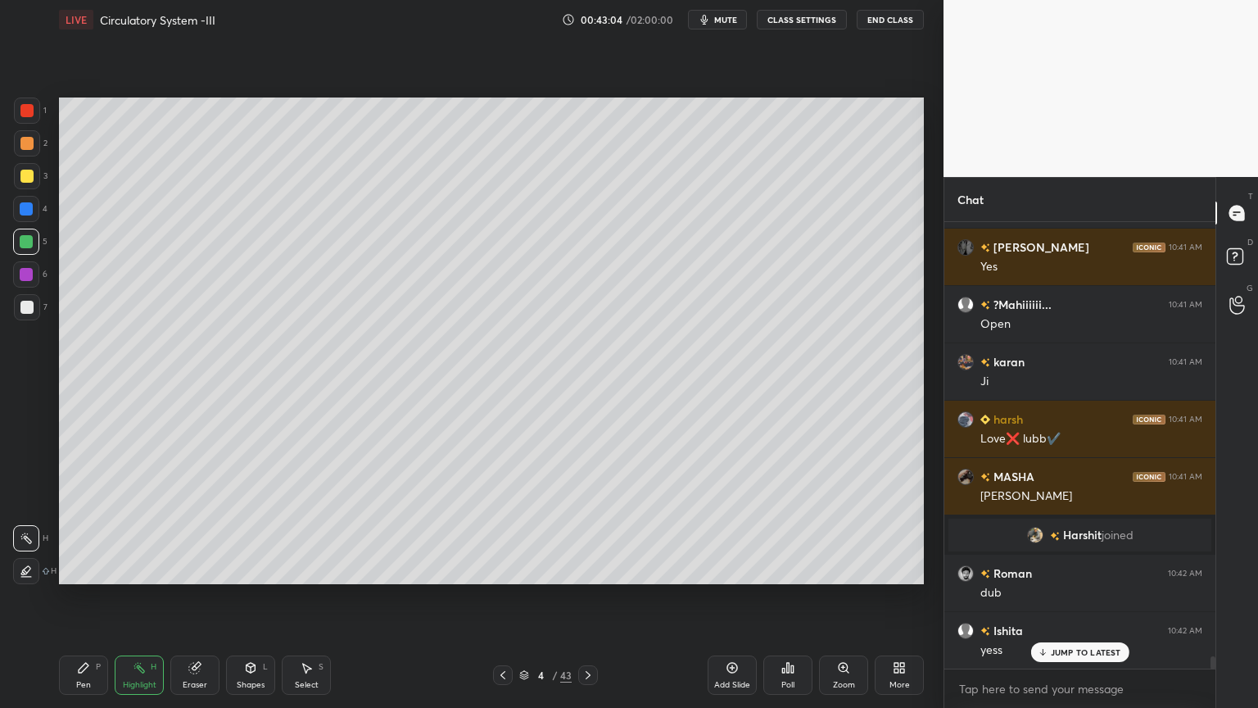
drag, startPoint x: 29, startPoint y: 295, endPoint x: 53, endPoint y: 298, distance: 24.8
click at [27, 294] on div at bounding box center [27, 307] width 26 height 26
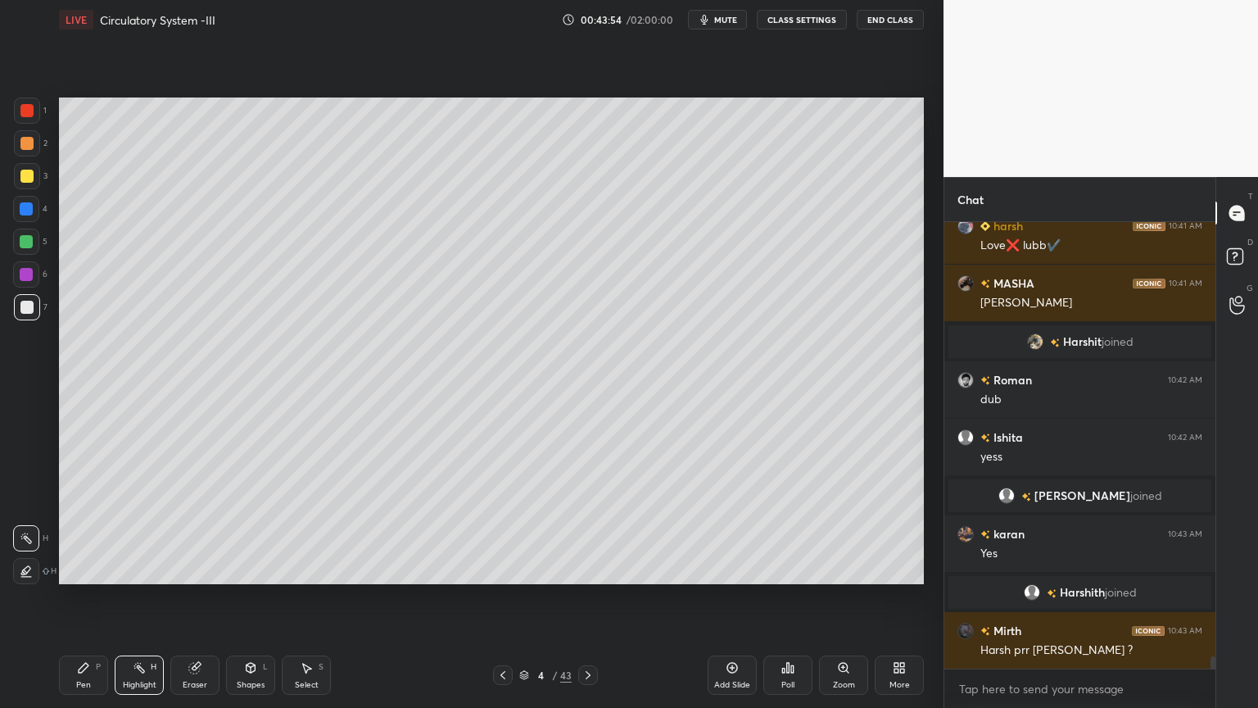
scroll to position [15817, 0]
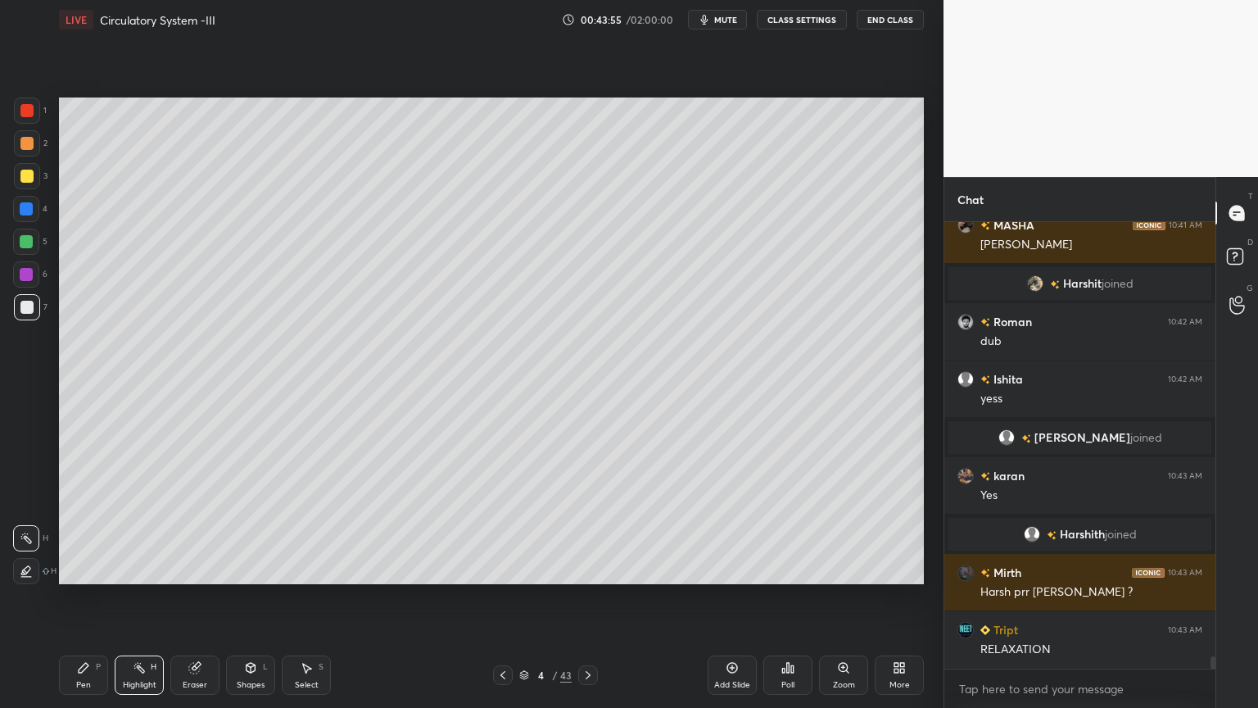
click at [591, 569] on icon at bounding box center [588, 674] width 13 height 13
click at [500, 569] on icon at bounding box center [502, 674] width 13 height 13
click at [501, 569] on icon at bounding box center [502, 674] width 13 height 13
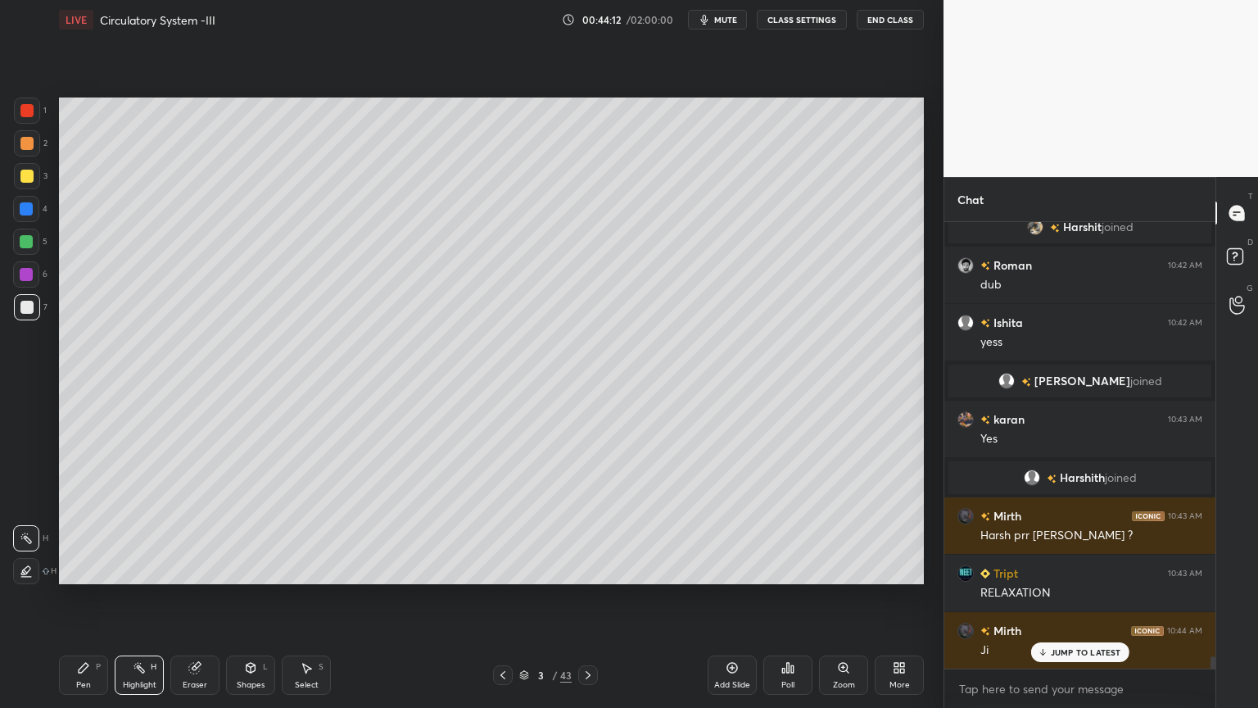
scroll to position [15931, 0]
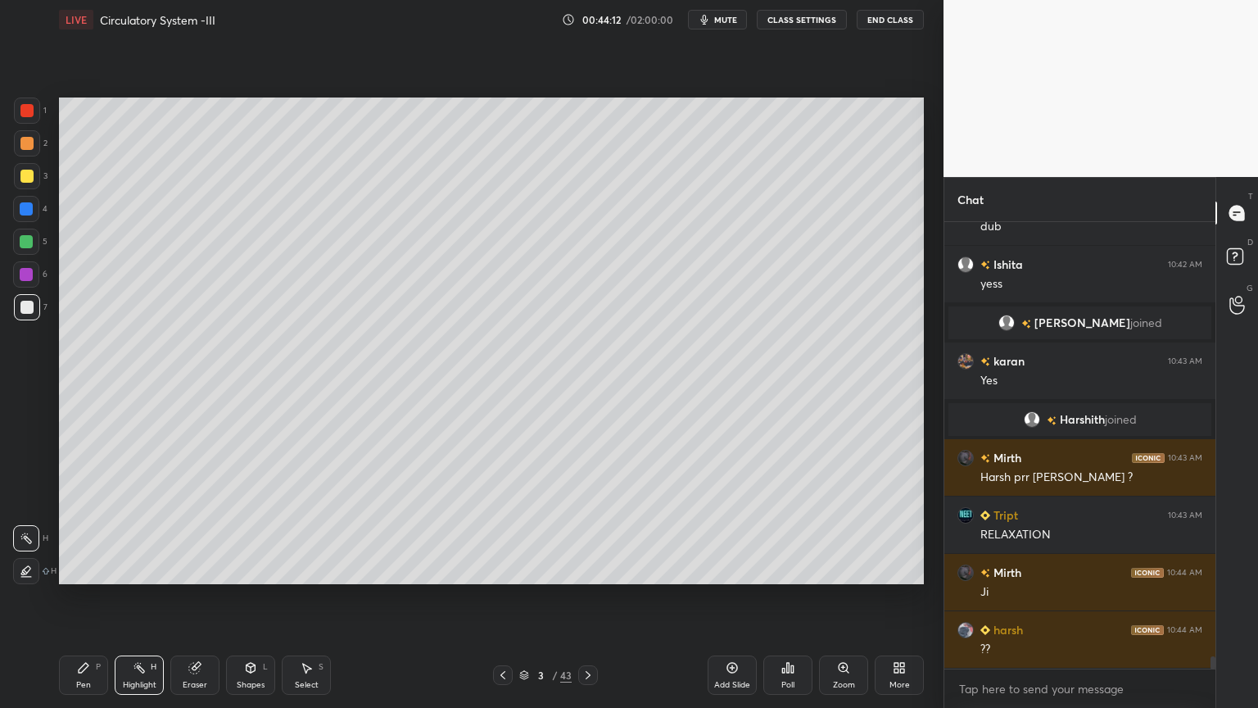
click at [587, 569] on icon at bounding box center [588, 674] width 13 height 13
drag, startPoint x: 88, startPoint y: 672, endPoint x: 91, endPoint y: 626, distance: 46.0
click at [89, 569] on icon at bounding box center [83, 667] width 13 height 13
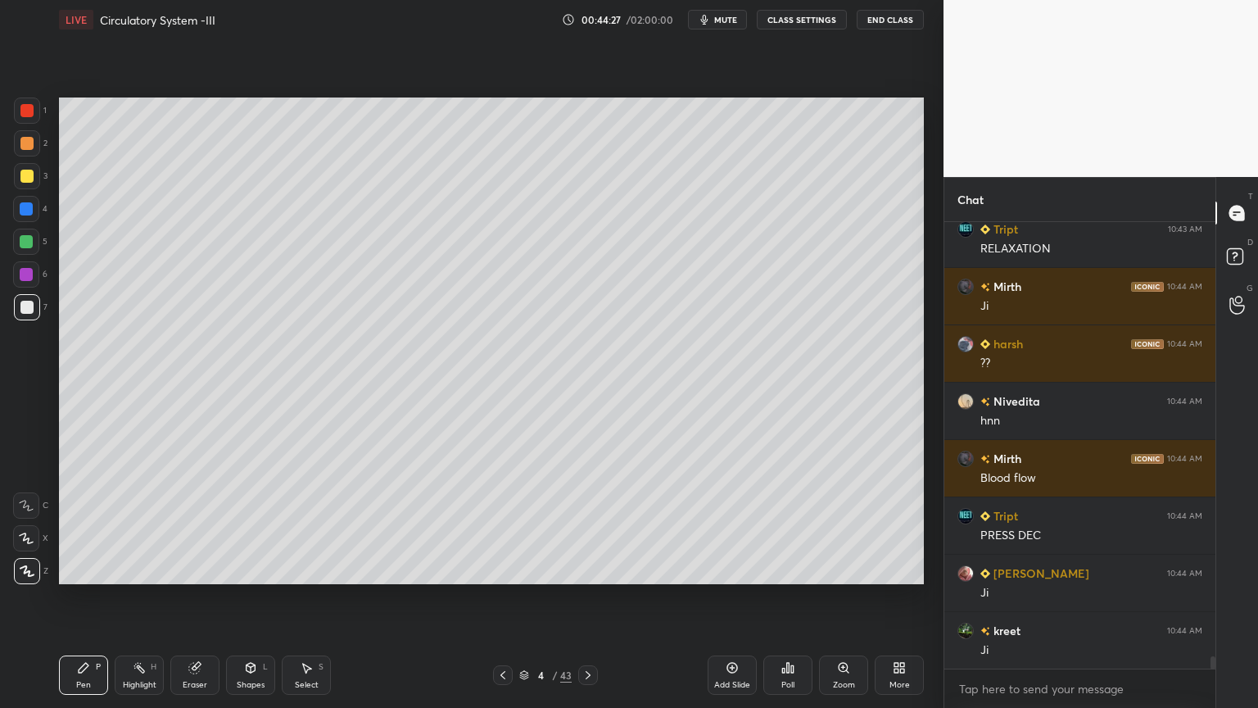
scroll to position [16275, 0]
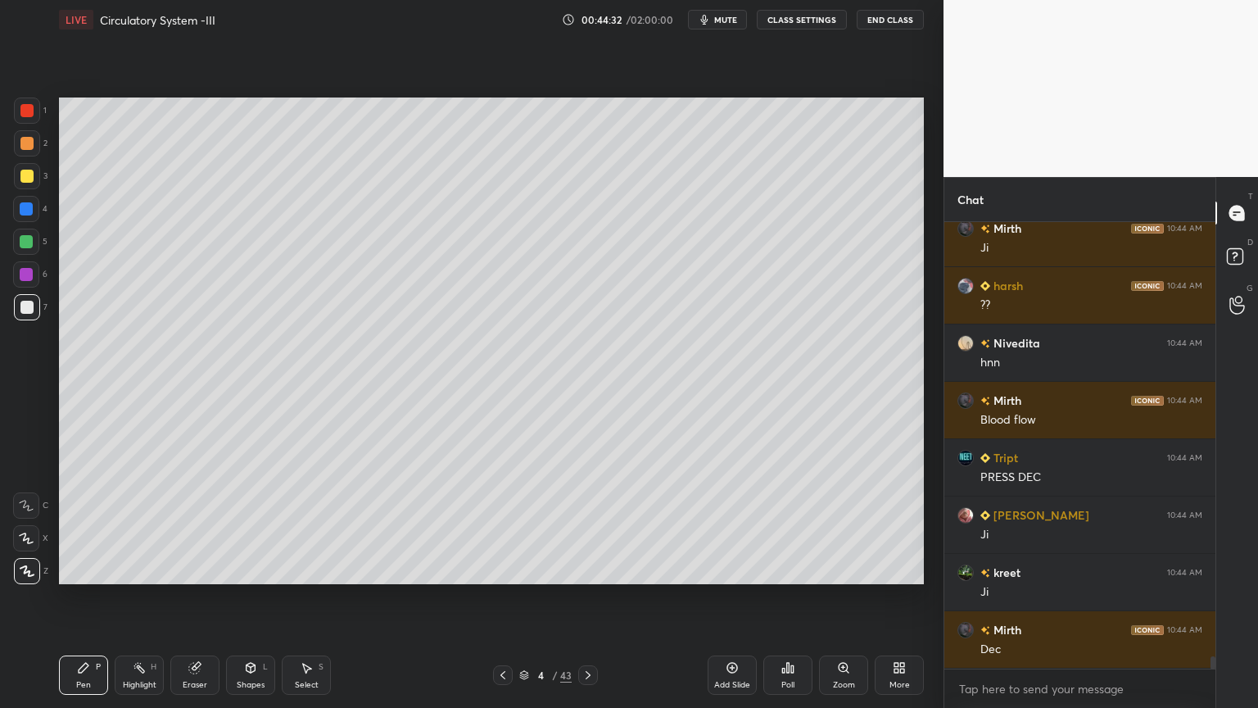
drag, startPoint x: 131, startPoint y: 671, endPoint x: 121, endPoint y: 597, distance: 74.4
click at [131, 569] on div "Highlight H" at bounding box center [139, 674] width 49 height 39
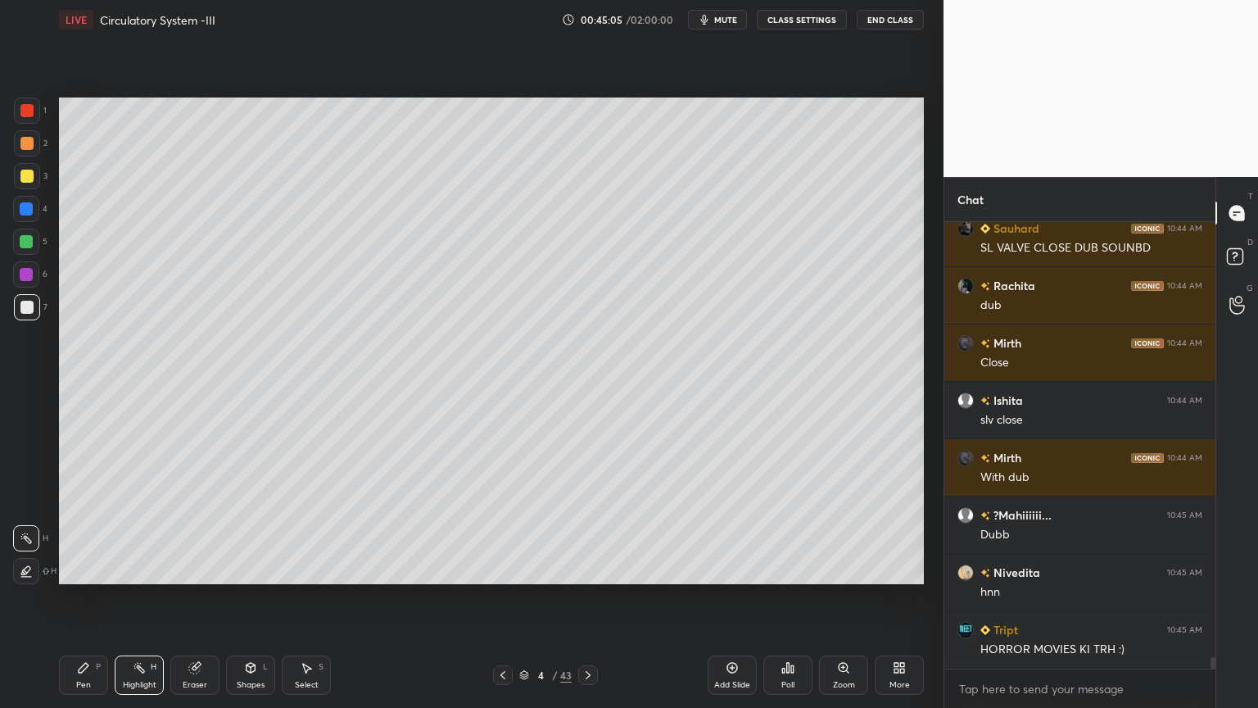
scroll to position [16850, 0]
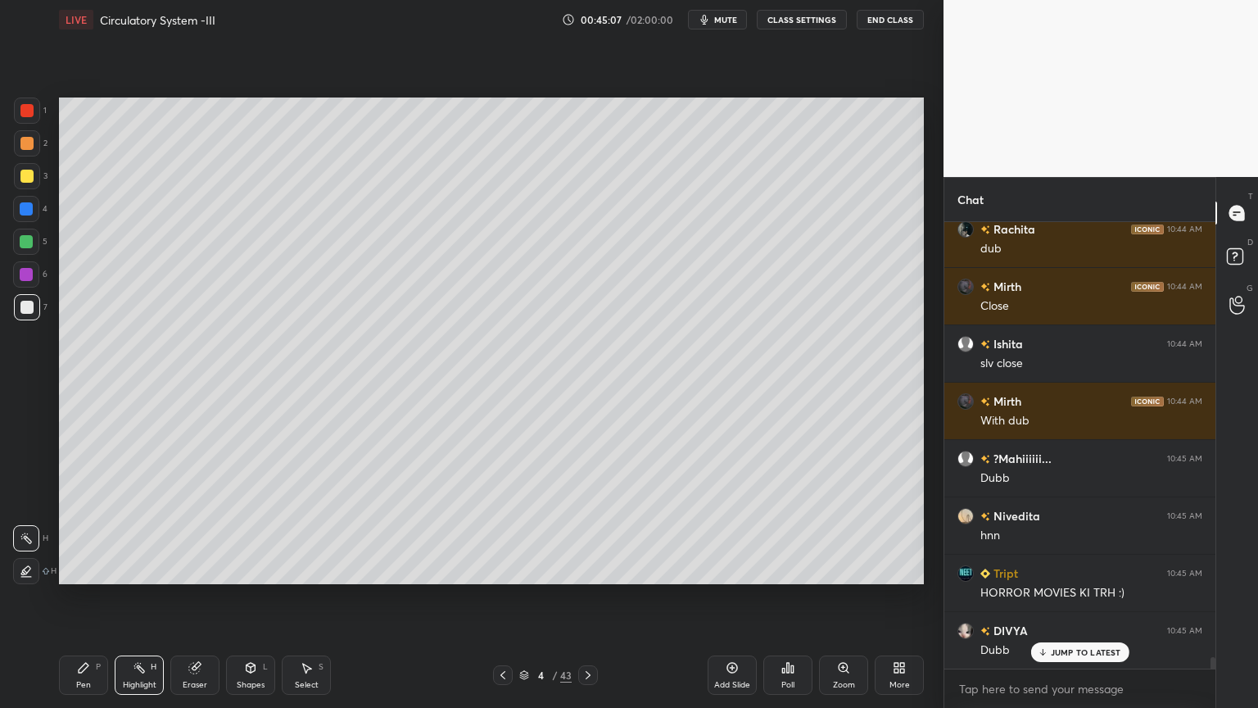
click at [33, 109] on div at bounding box center [27, 110] width 26 height 26
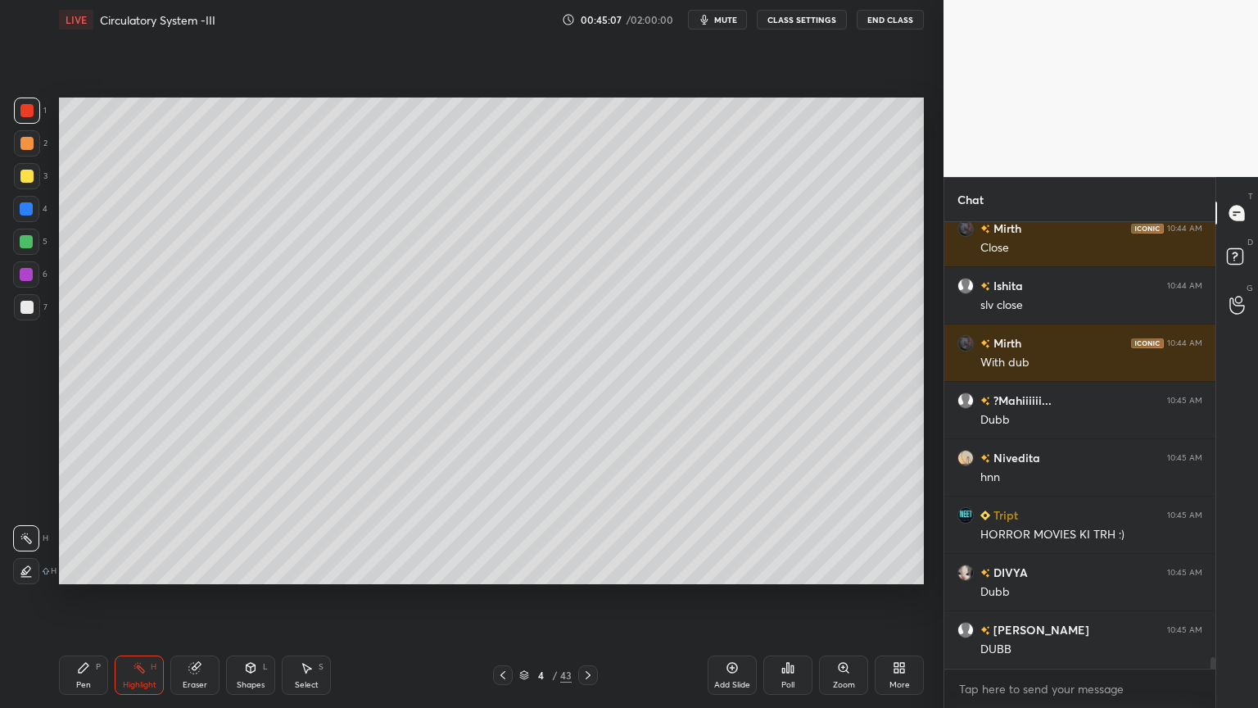
click at [25, 115] on div at bounding box center [26, 110] width 13 height 13
click at [249, 569] on div "Shapes L" at bounding box center [250, 674] width 49 height 39
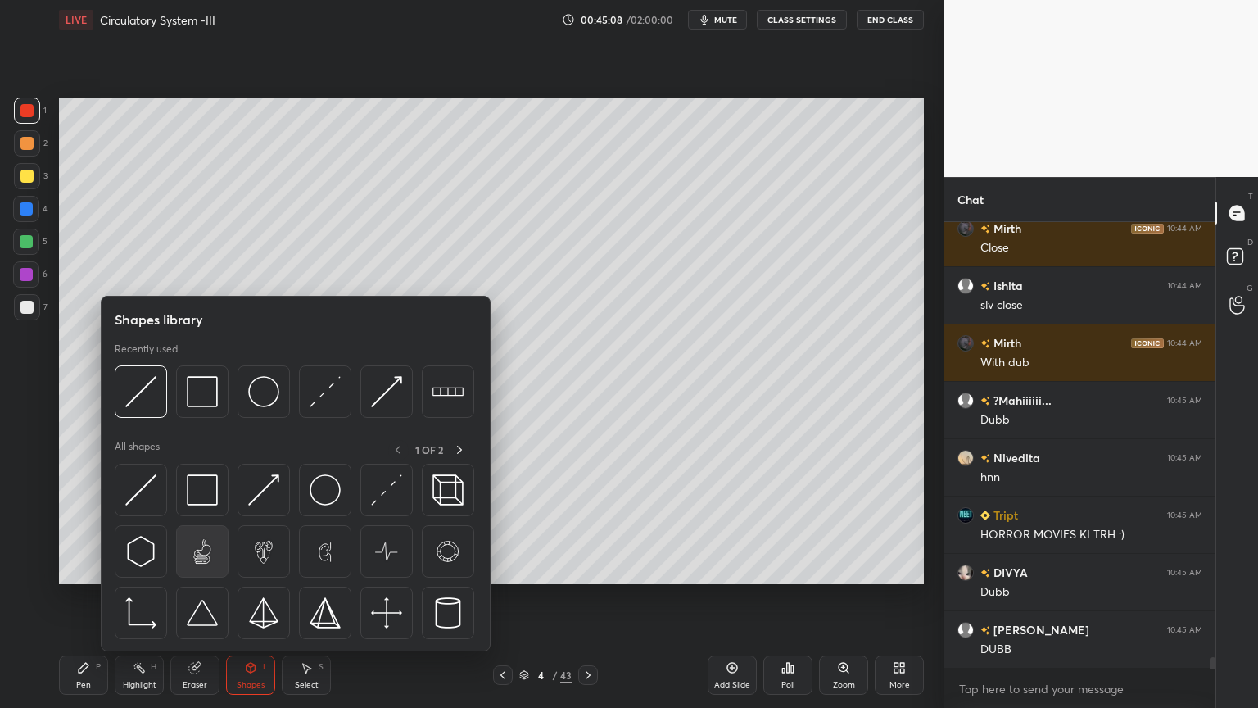
scroll to position [16947, 0]
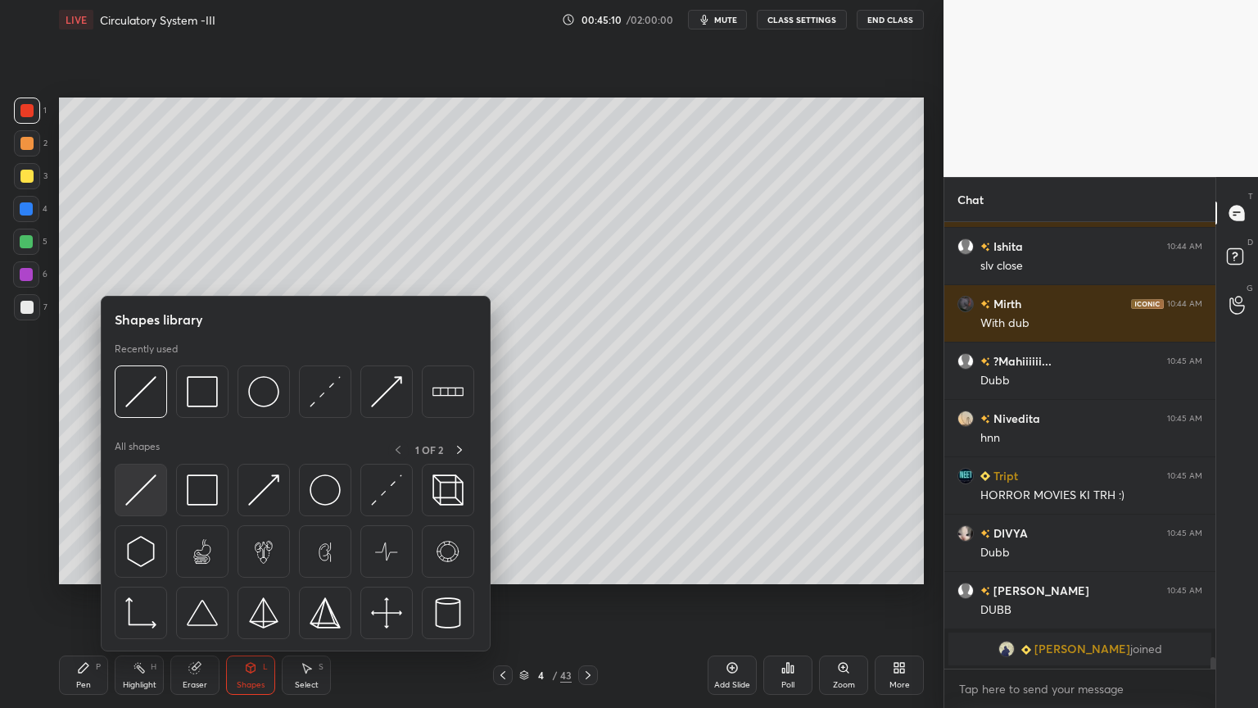
click at [152, 496] on img at bounding box center [140, 489] width 31 height 31
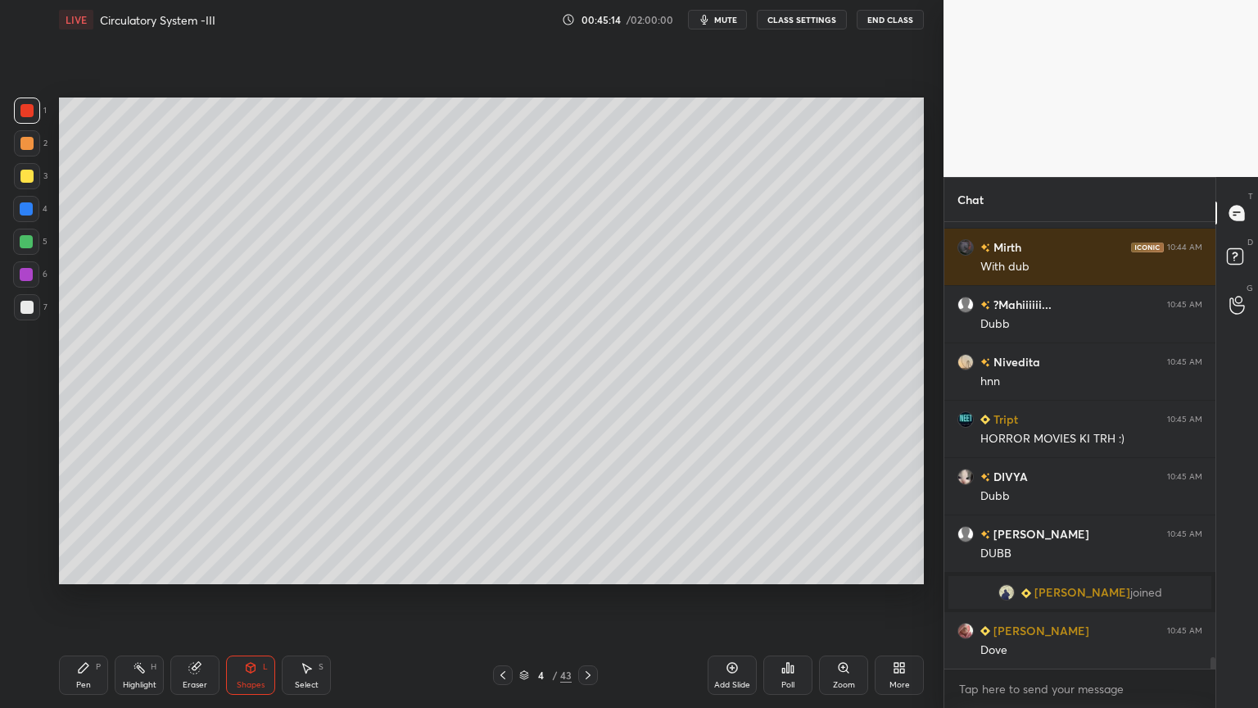
scroll to position [16918, 0]
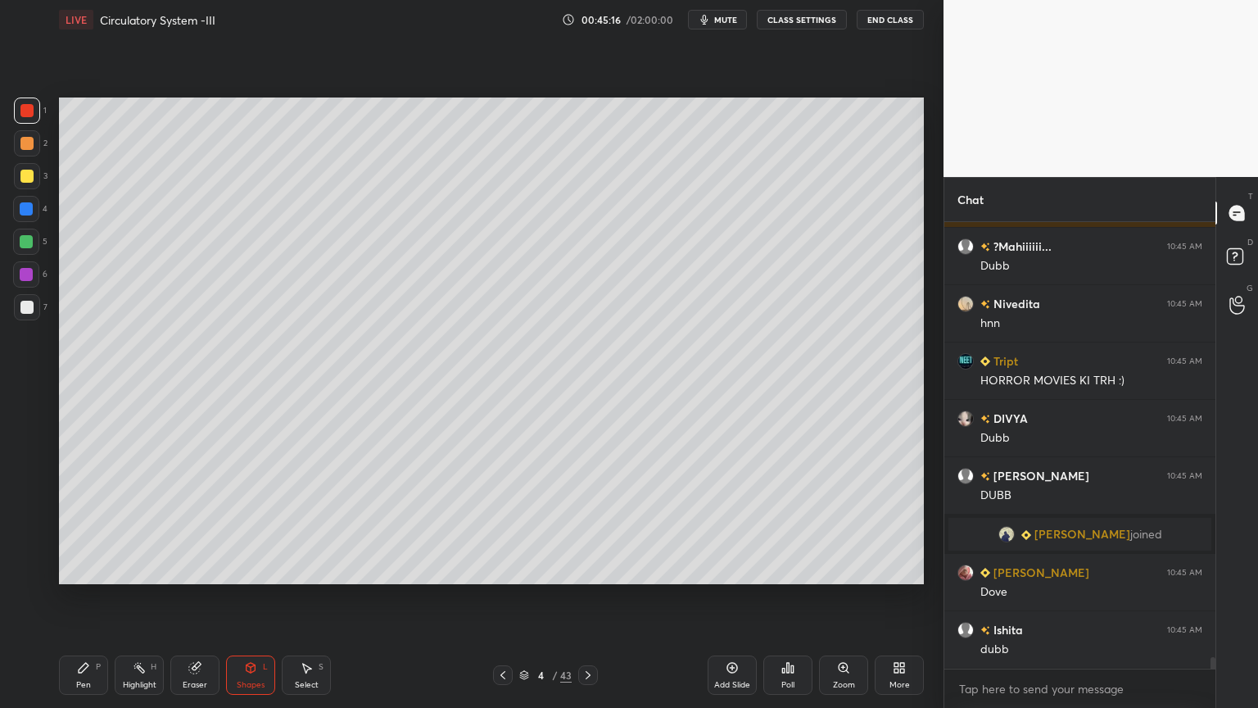
click at [737, 20] on span "mute" at bounding box center [725, 19] width 23 height 11
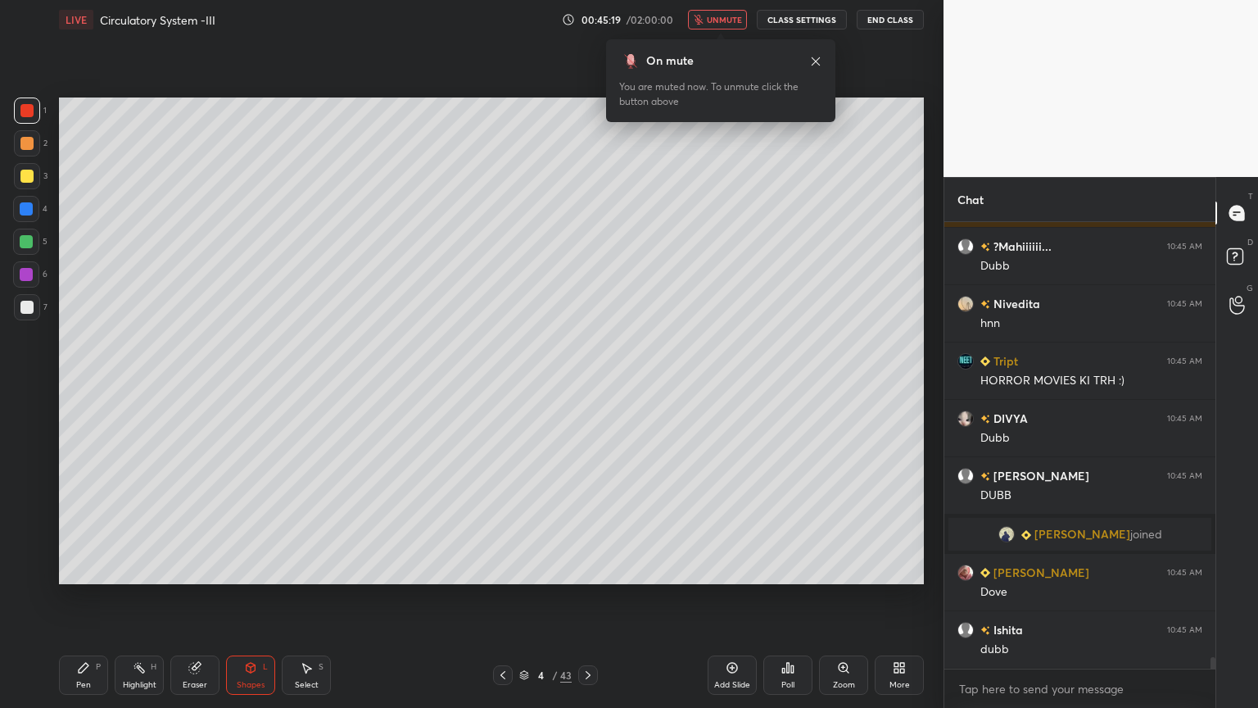
click at [36, 110] on div at bounding box center [27, 110] width 26 height 26
click at [742, 14] on span "unmute" at bounding box center [724, 19] width 35 height 11
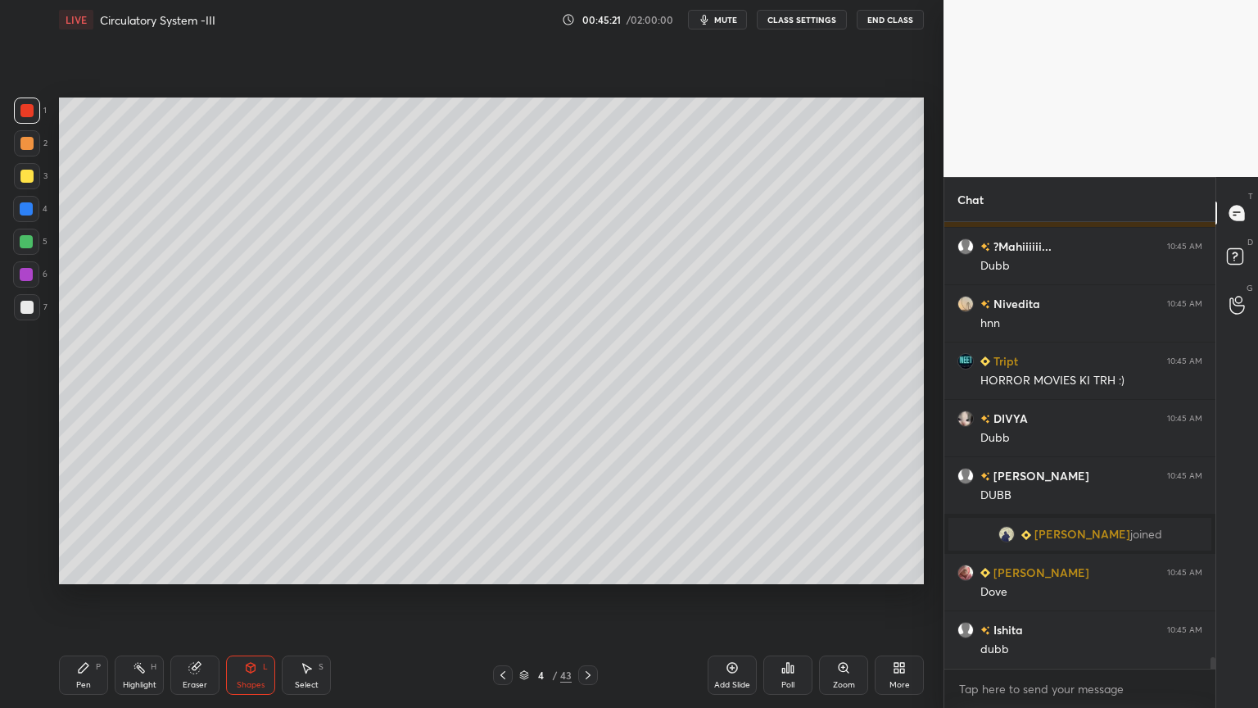
click at [77, 569] on div "Pen P" at bounding box center [83, 674] width 49 height 39
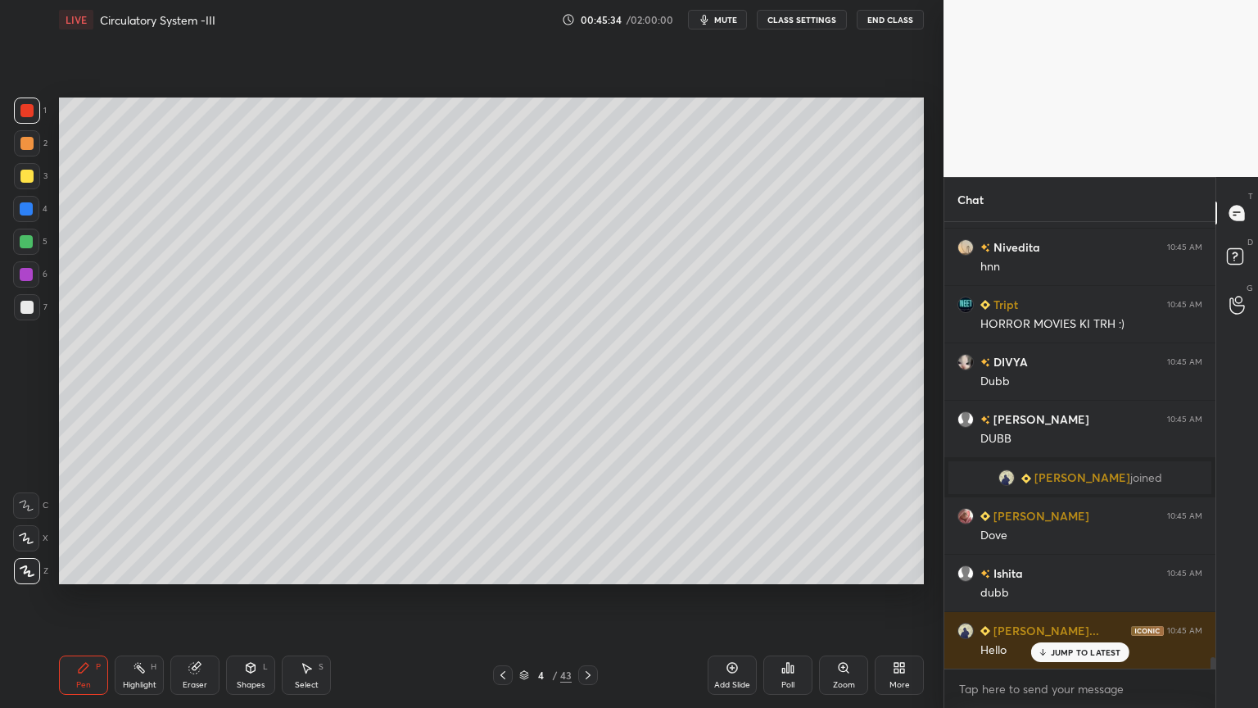
click at [130, 569] on div "Highlight H" at bounding box center [139, 674] width 49 height 39
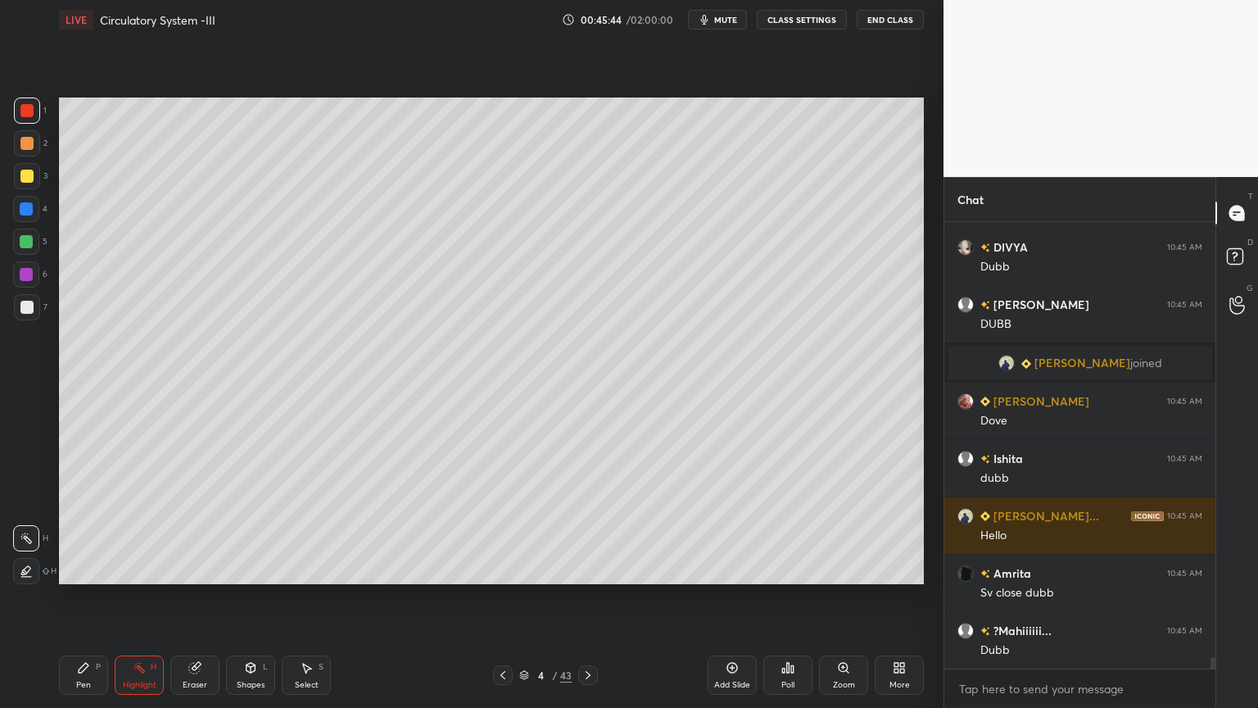
scroll to position [17095, 0]
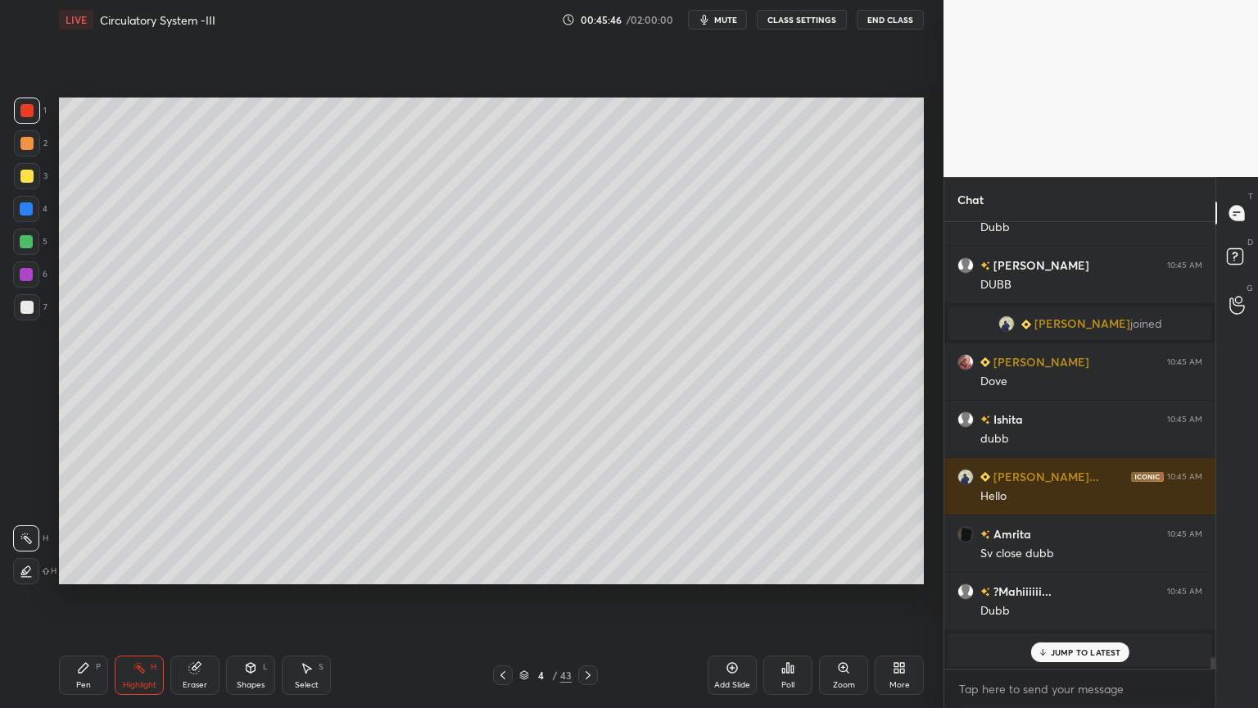
click at [498, 569] on icon at bounding box center [502, 674] width 13 height 13
click at [28, 179] on div at bounding box center [26, 176] width 13 height 13
click at [250, 569] on div "Shapes" at bounding box center [251, 685] width 28 height 8
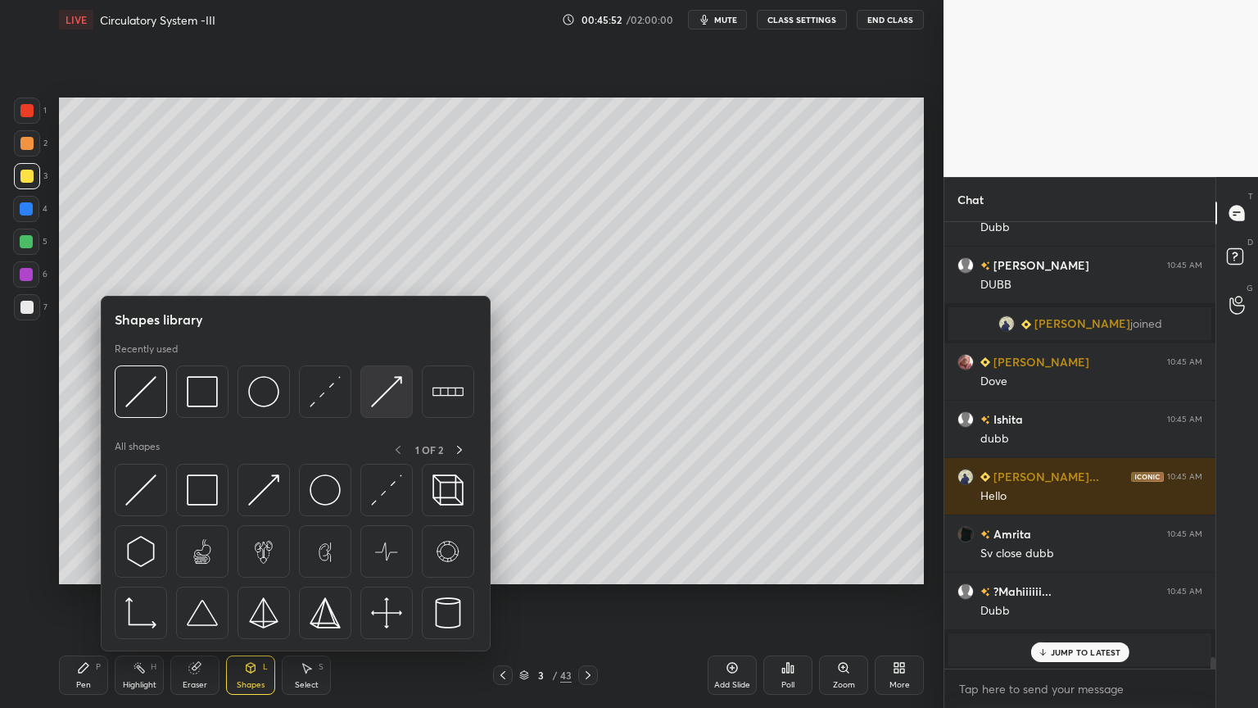
click at [386, 401] on img at bounding box center [386, 391] width 31 height 31
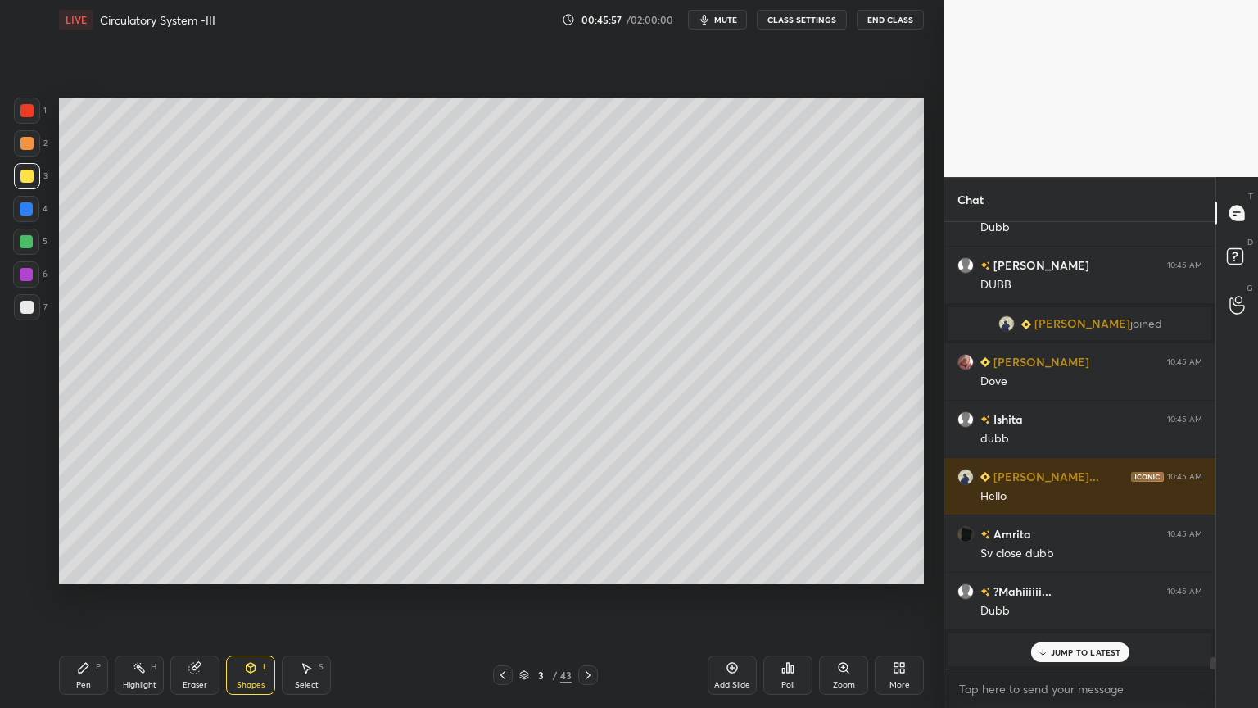
click at [89, 569] on div "Pen" at bounding box center [83, 685] width 15 height 8
click at [29, 116] on div at bounding box center [26, 110] width 13 height 13
click at [29, 275] on div at bounding box center [26, 274] width 13 height 13
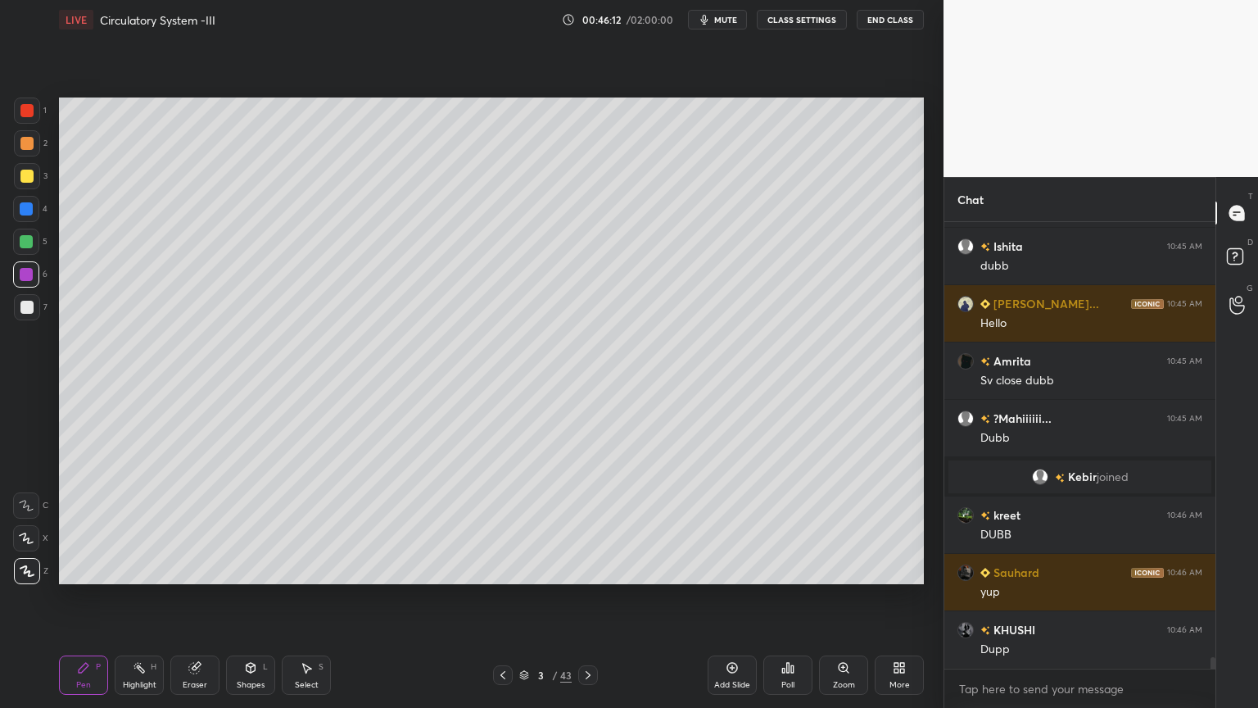
scroll to position [17243, 0]
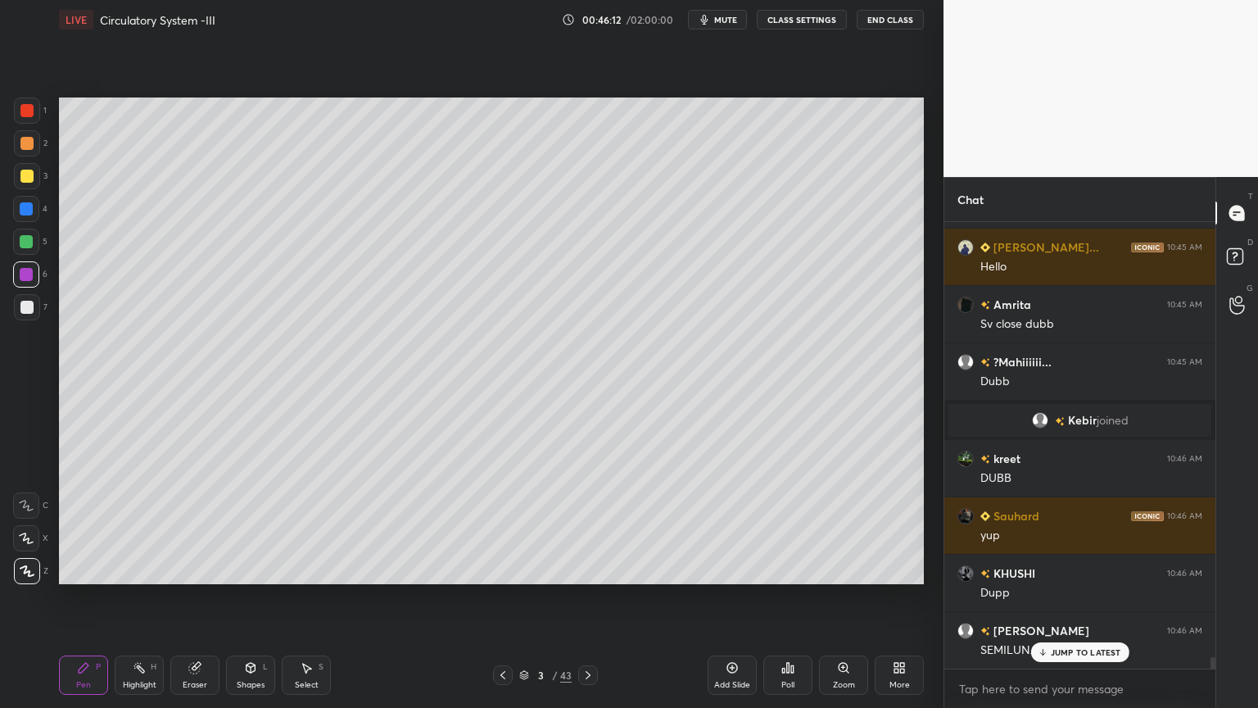
click at [737, 20] on span "mute" at bounding box center [725, 19] width 23 height 11
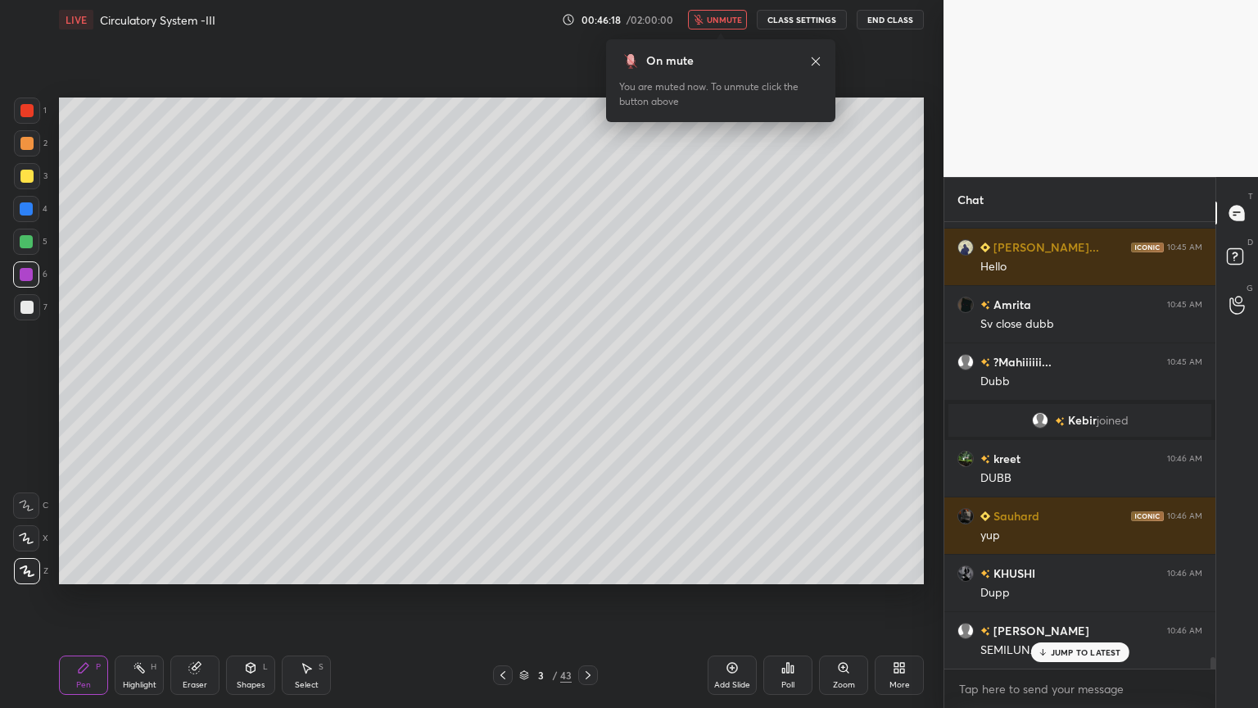
click at [737, 23] on span "unmute" at bounding box center [724, 19] width 35 height 11
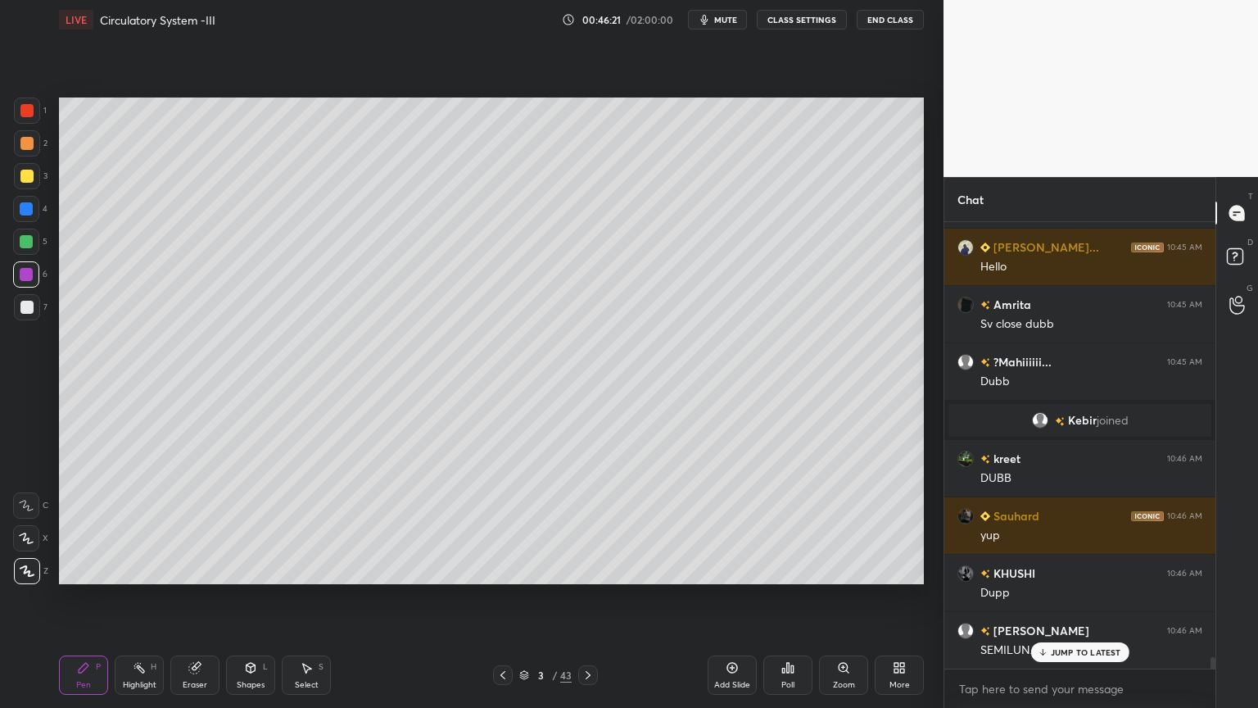
click at [20, 188] on div at bounding box center [27, 176] width 26 height 26
click at [28, 189] on div "3" at bounding box center [31, 179] width 34 height 33
click at [36, 569] on div at bounding box center [27, 571] width 26 height 26
click at [737, 23] on span "mute" at bounding box center [725, 19] width 23 height 11
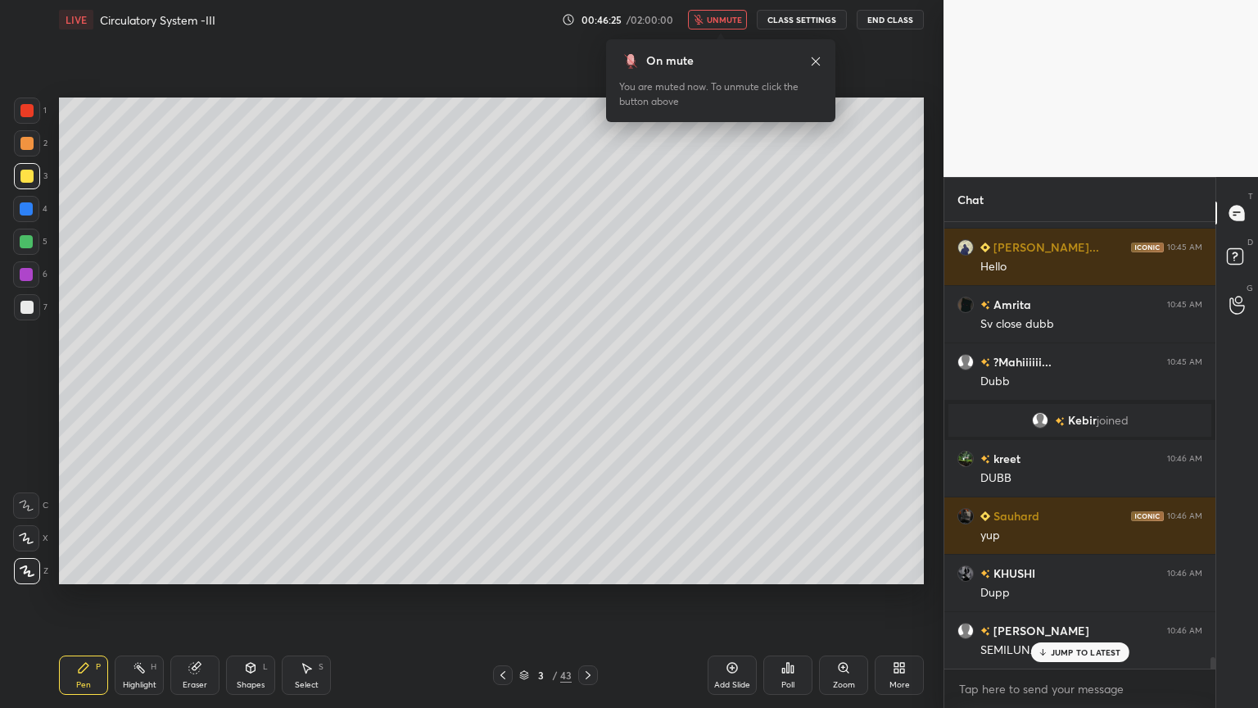
click at [734, 23] on span "unmute" at bounding box center [724, 19] width 35 height 11
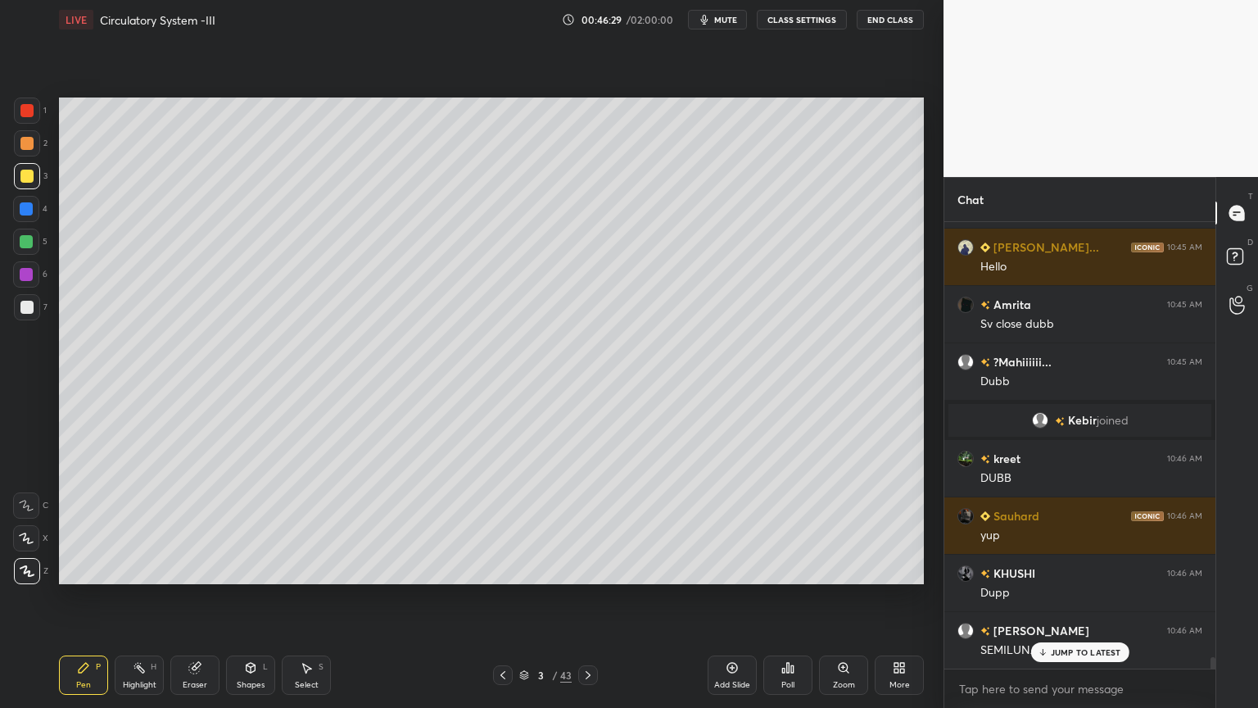
click at [143, 569] on div "Highlight" at bounding box center [140, 685] width 34 height 8
click at [149, 569] on div "Highlight H" at bounding box center [139, 674] width 49 height 39
click at [736, 24] on span "mute" at bounding box center [725, 19] width 23 height 11
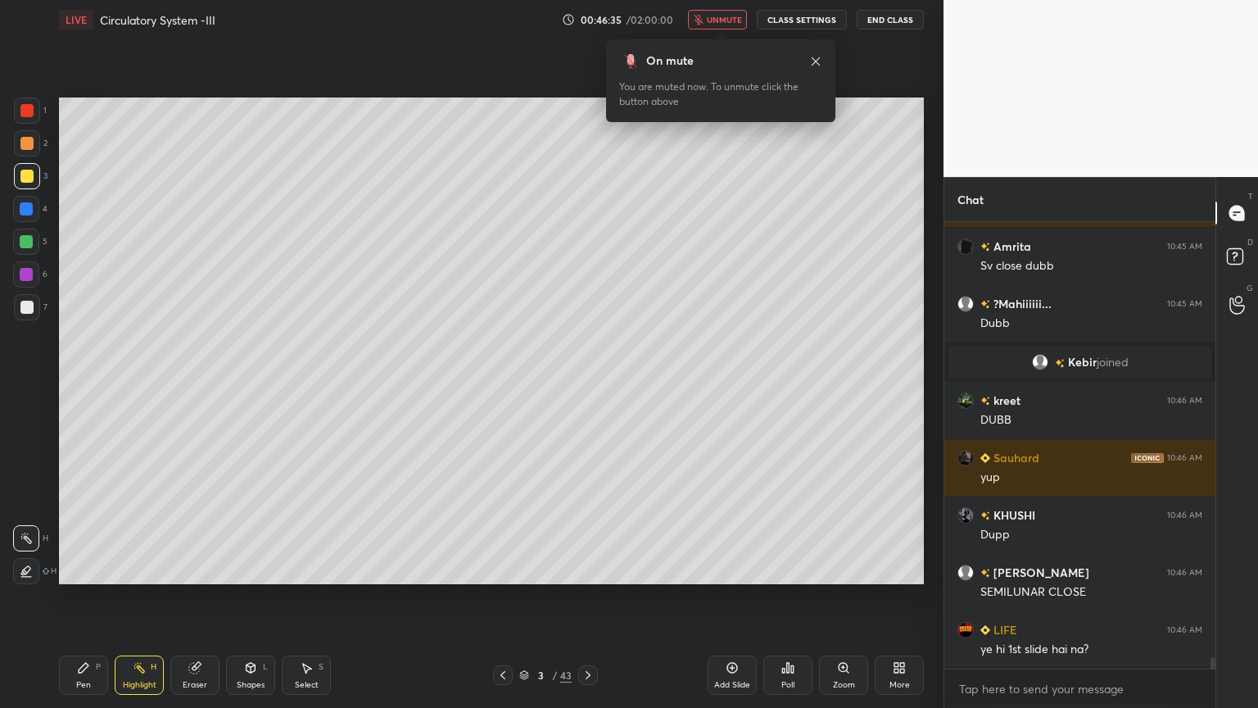
click at [734, 21] on span "unmute" at bounding box center [724, 19] width 35 height 11
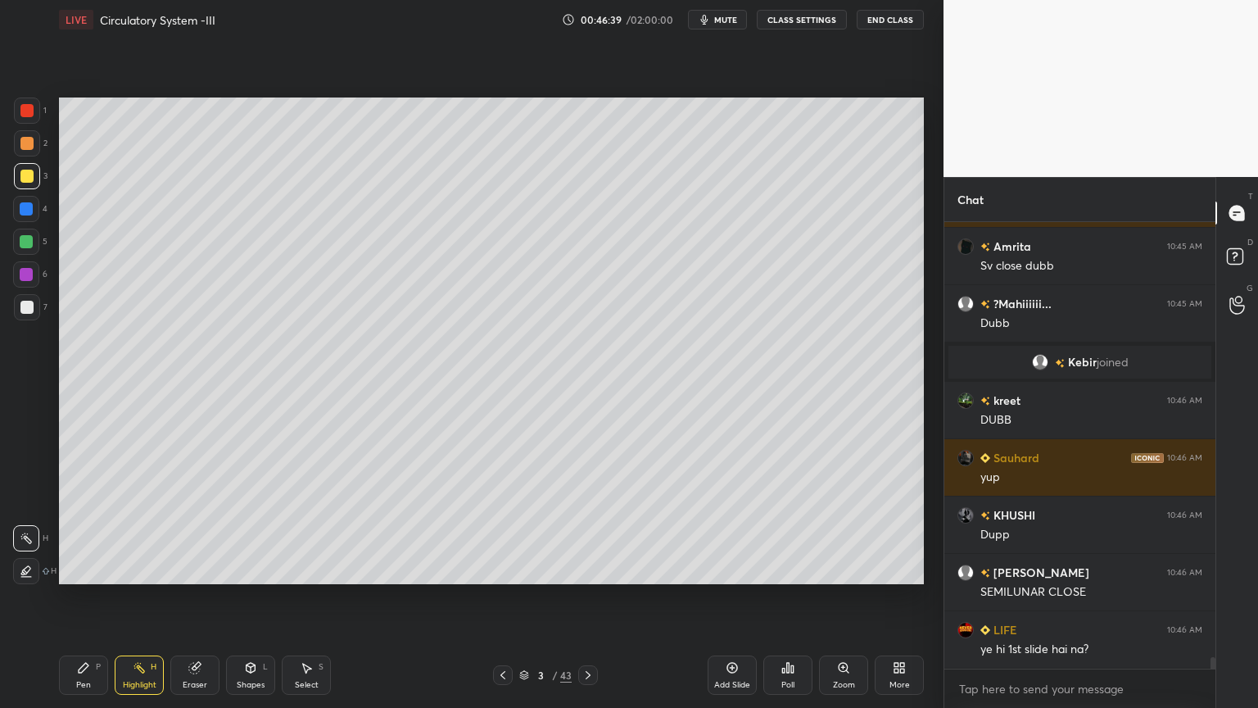
click at [587, 569] on icon at bounding box center [588, 674] width 13 height 13
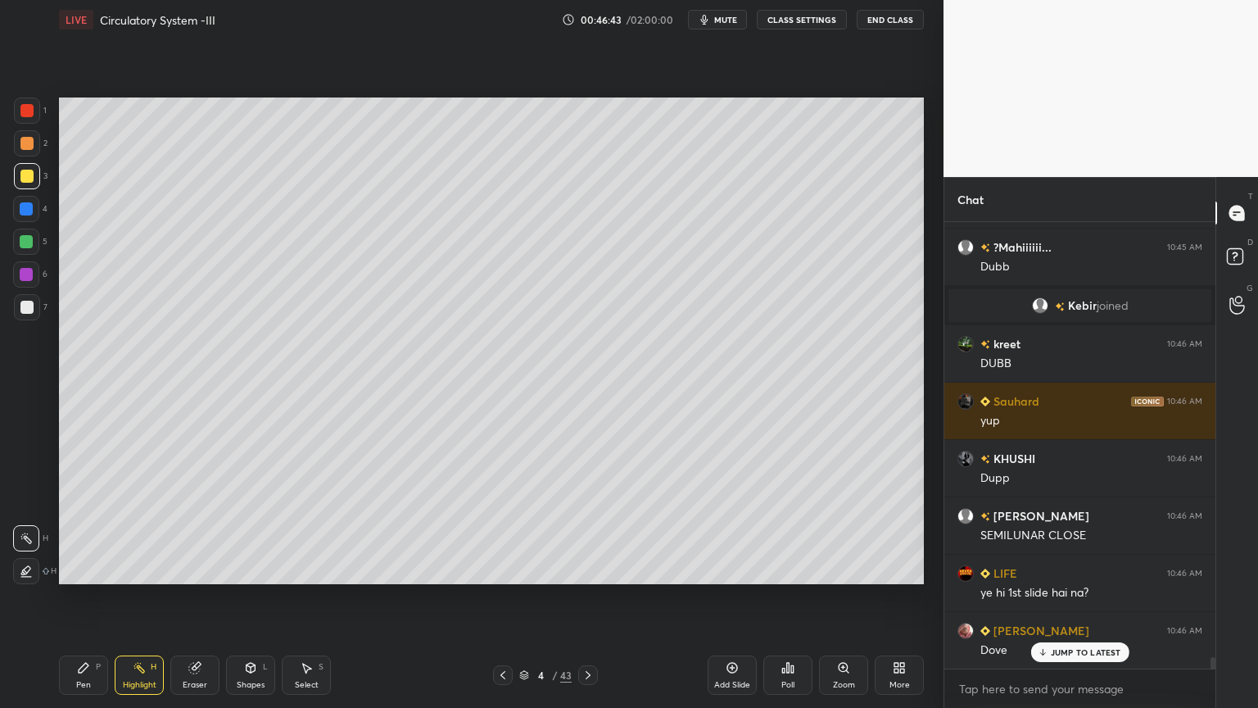
click at [33, 308] on div at bounding box center [27, 307] width 26 height 26
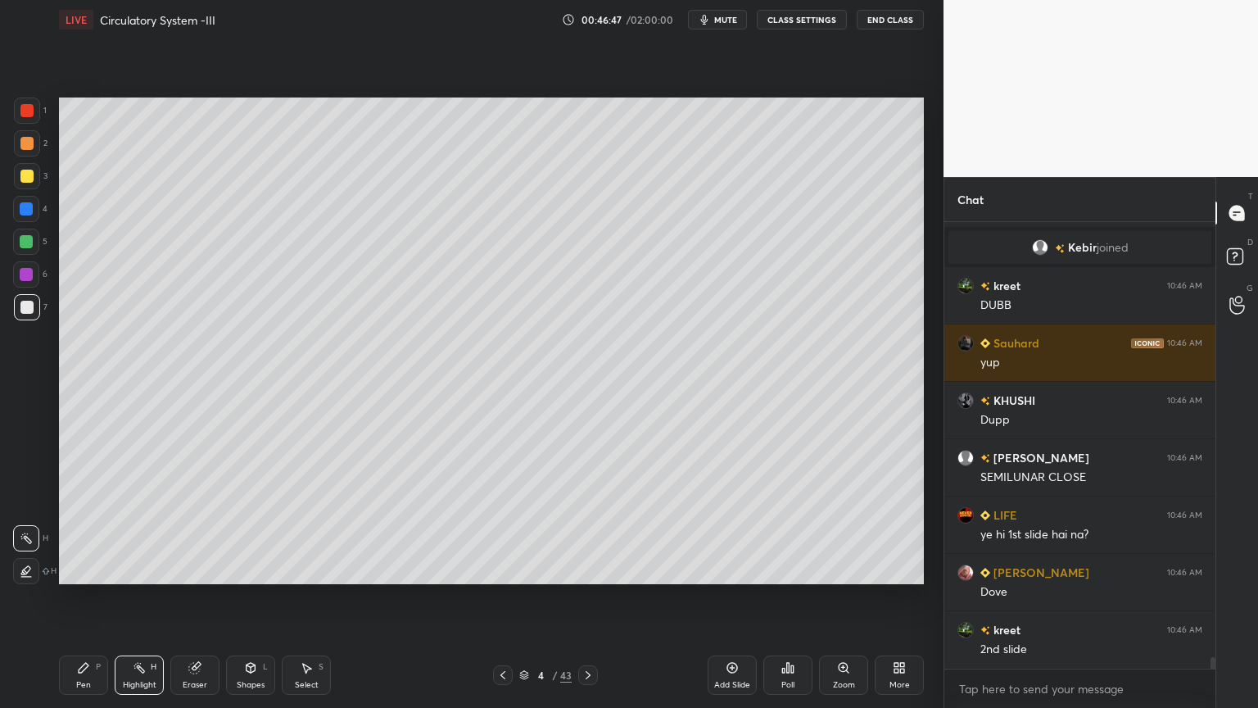
click at [29, 116] on div at bounding box center [26, 110] width 13 height 13
click at [29, 121] on div at bounding box center [27, 110] width 26 height 26
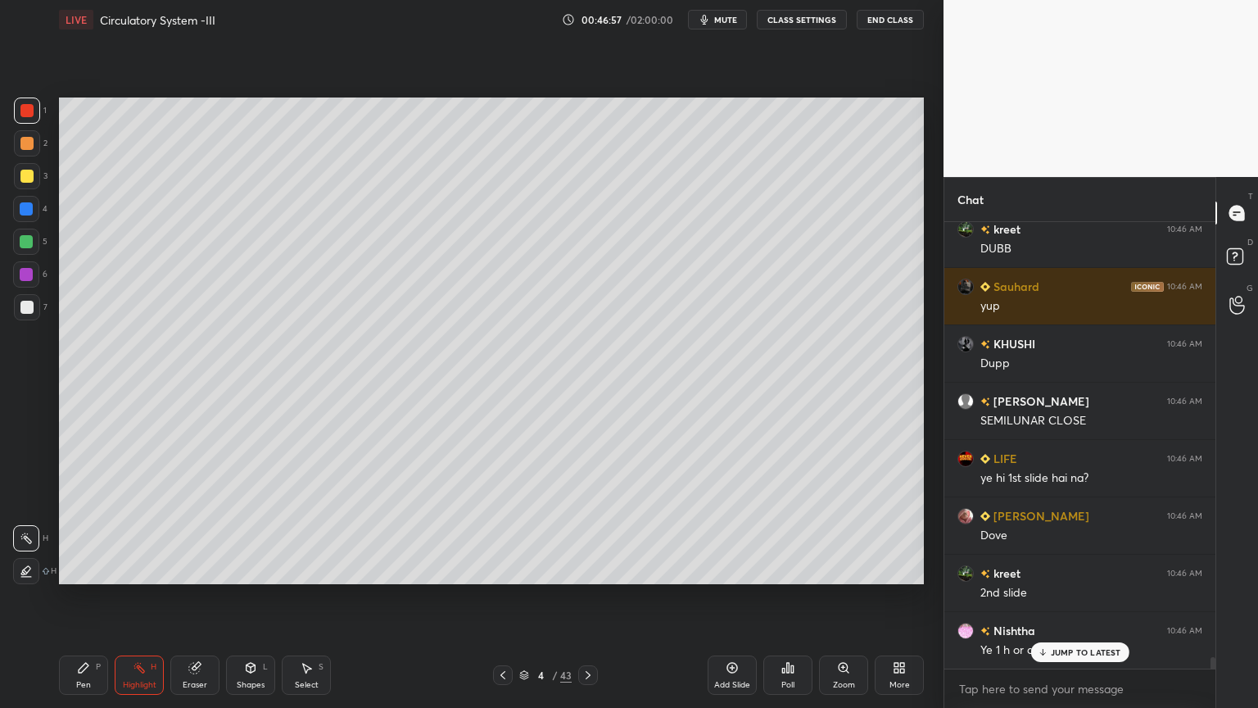
drag, startPoint x: 1060, startPoint y: 653, endPoint x: 998, endPoint y: 675, distance: 66.1
click at [1058, 569] on p "JUMP TO LATEST" at bounding box center [1086, 652] width 70 height 10
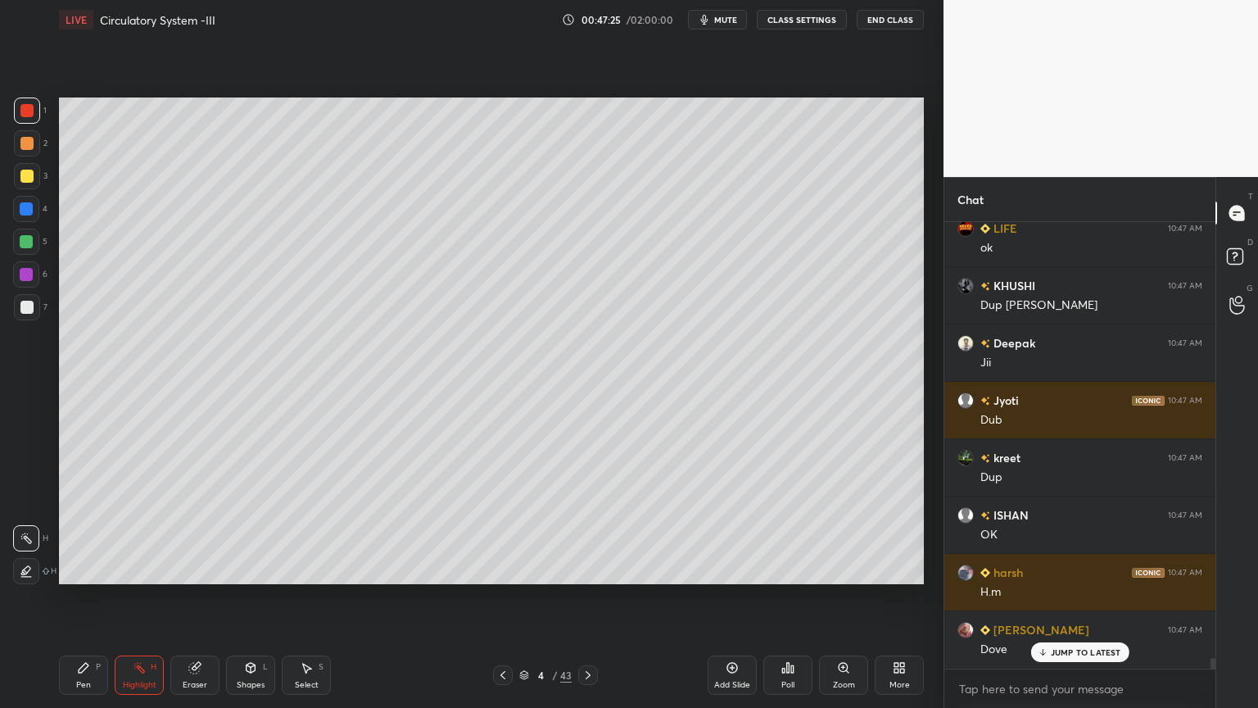
scroll to position [18046, 0]
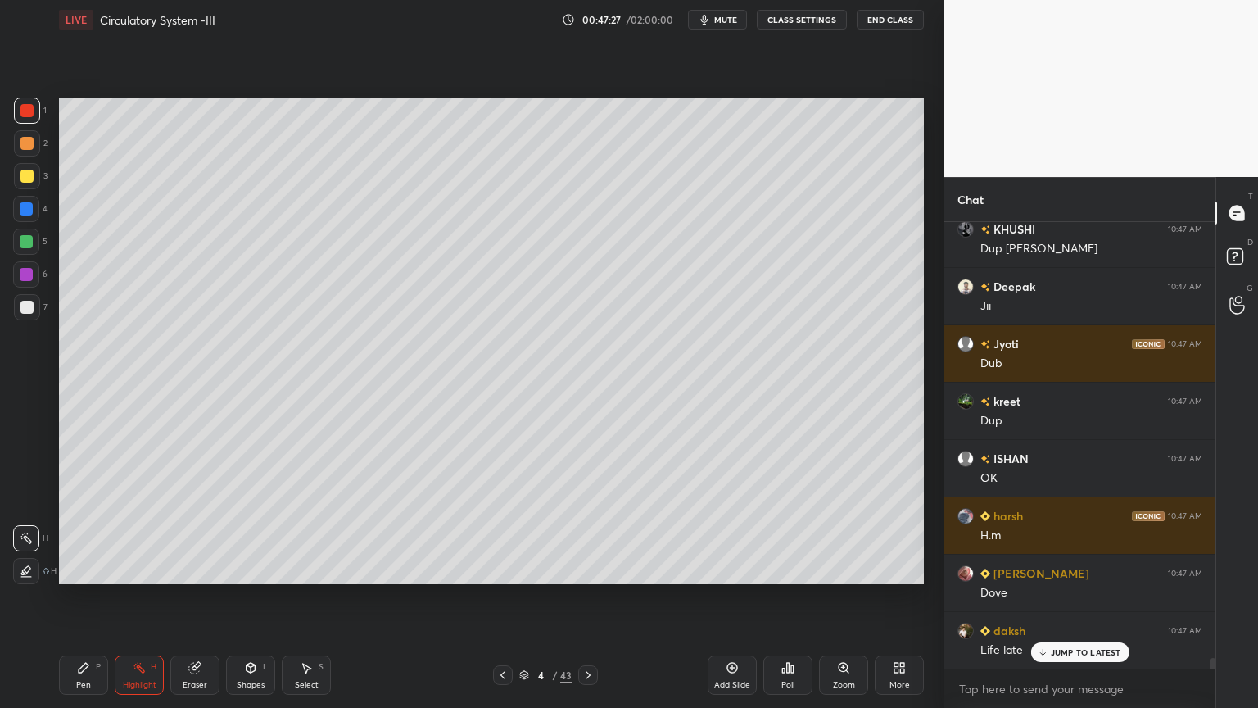
click at [734, 20] on span "mute" at bounding box center [725, 19] width 23 height 11
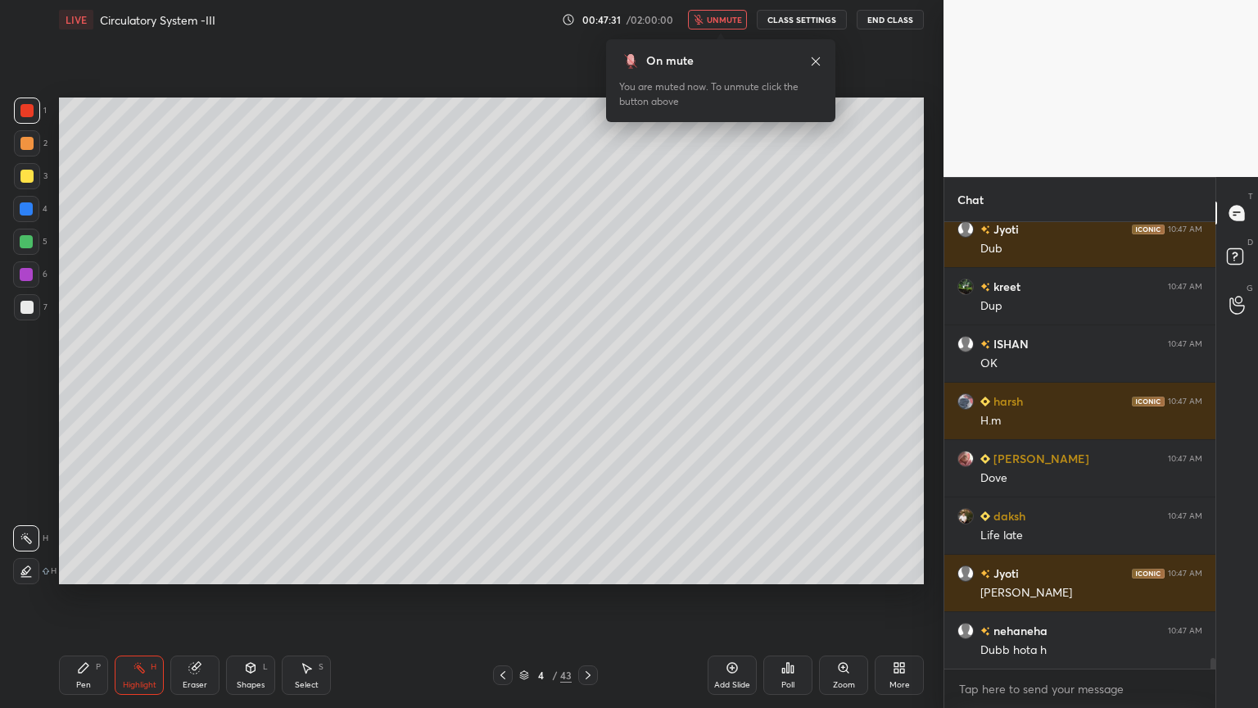
scroll to position [18219, 0]
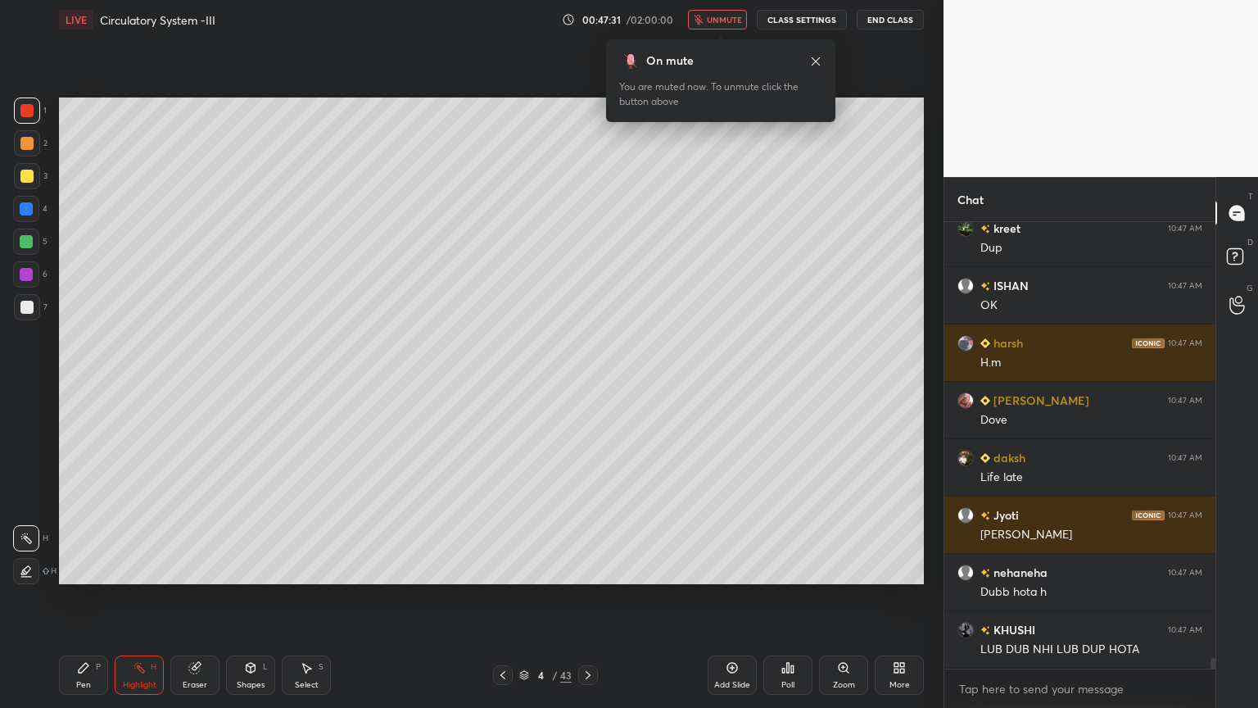
drag, startPoint x: 727, startPoint y: 18, endPoint x: 736, endPoint y: 21, distance: 9.6
click at [727, 19] on span "unmute" at bounding box center [724, 19] width 35 height 11
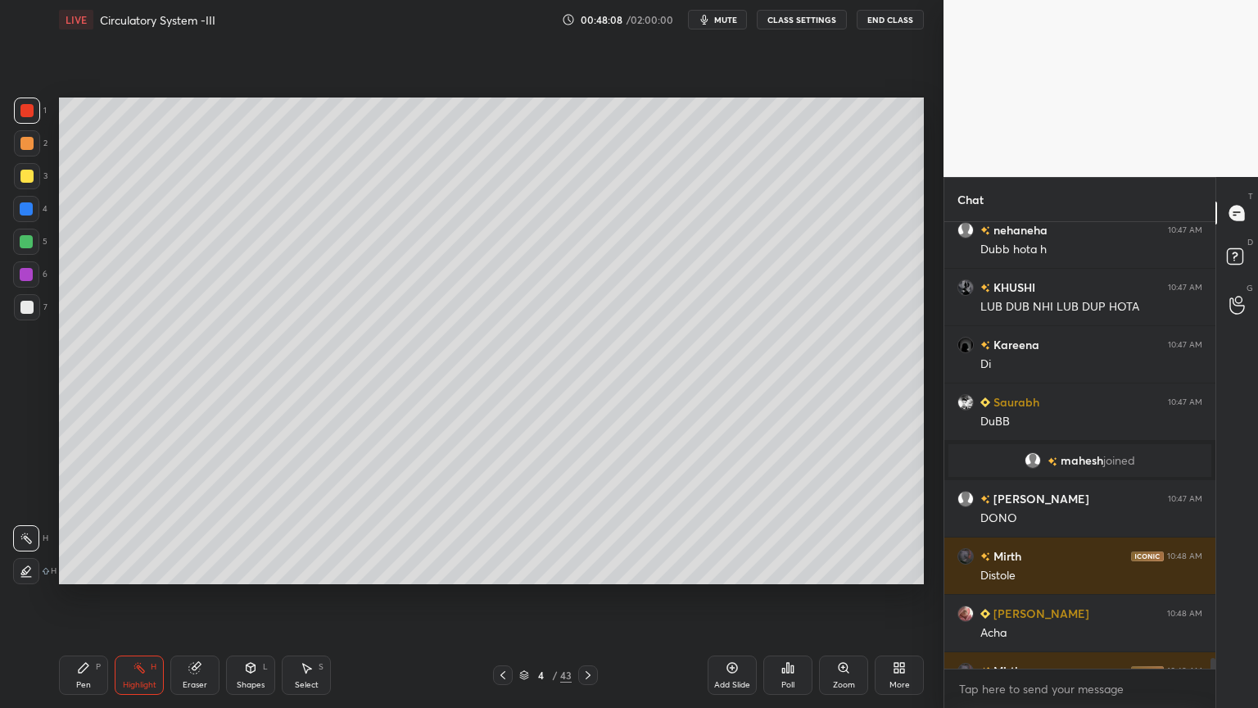
scroll to position [18246, 0]
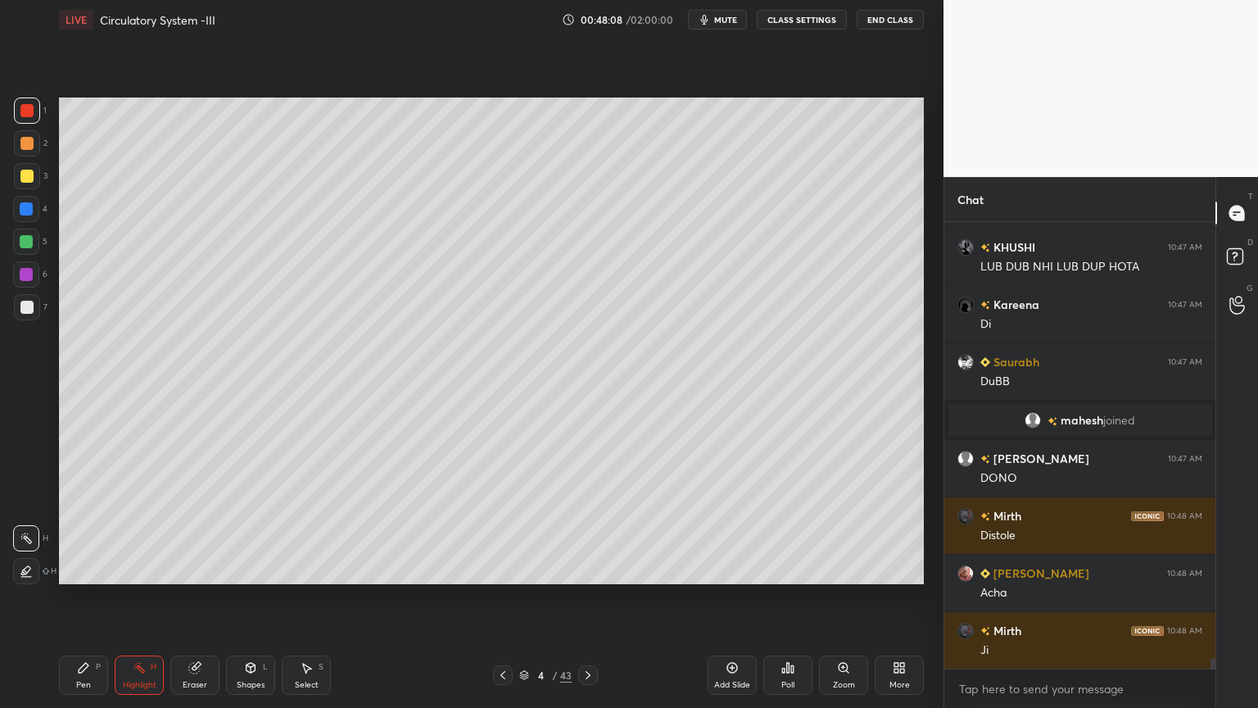
click at [736, 23] on span "mute" at bounding box center [725, 19] width 23 height 11
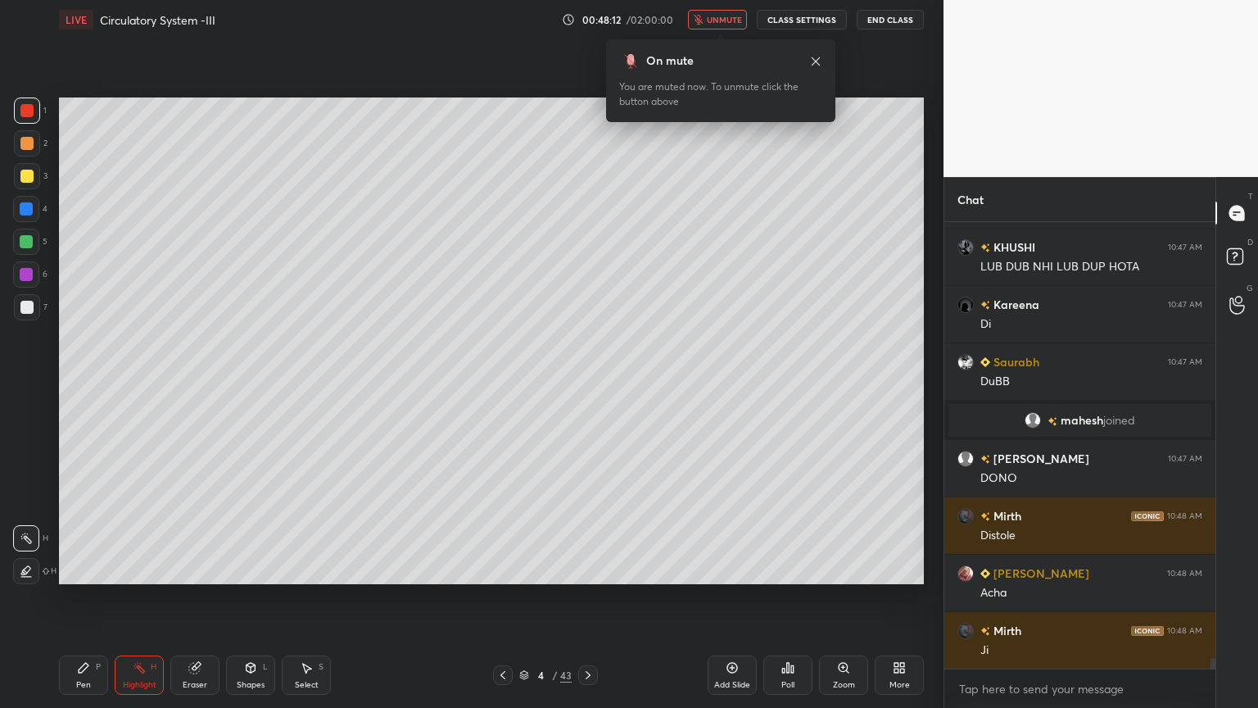
click at [741, 23] on span "unmute" at bounding box center [724, 19] width 35 height 11
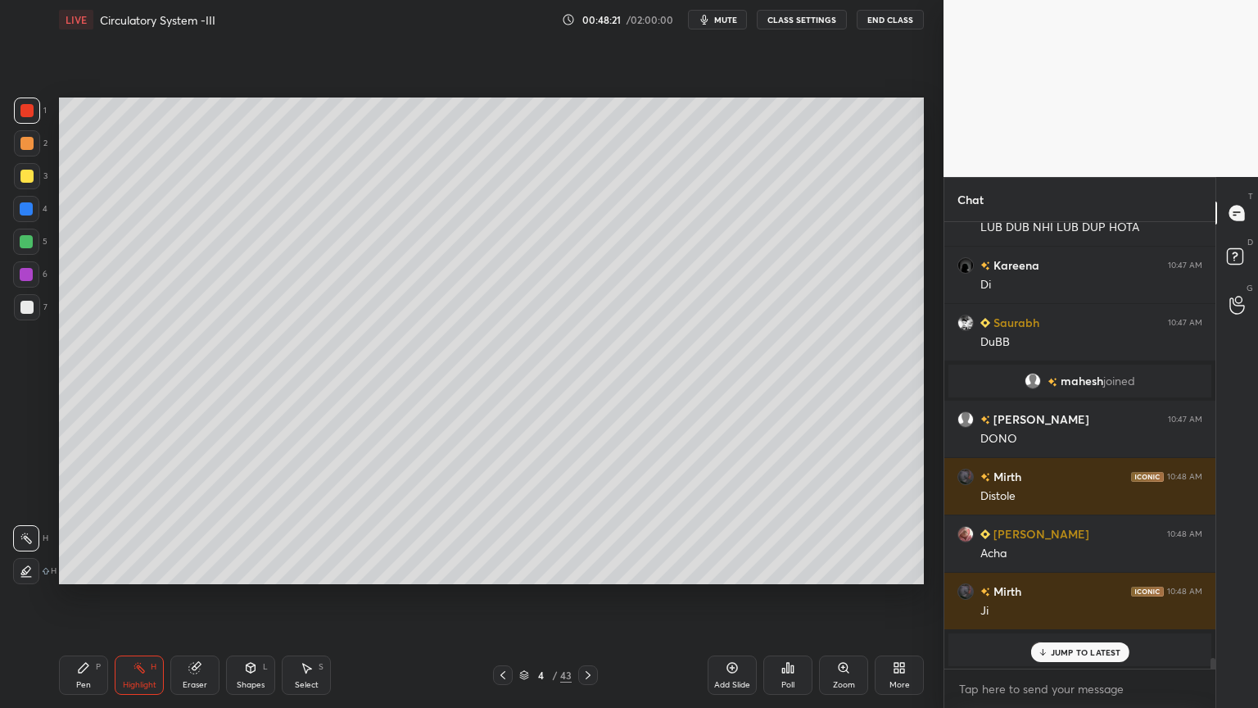
scroll to position [18278, 0]
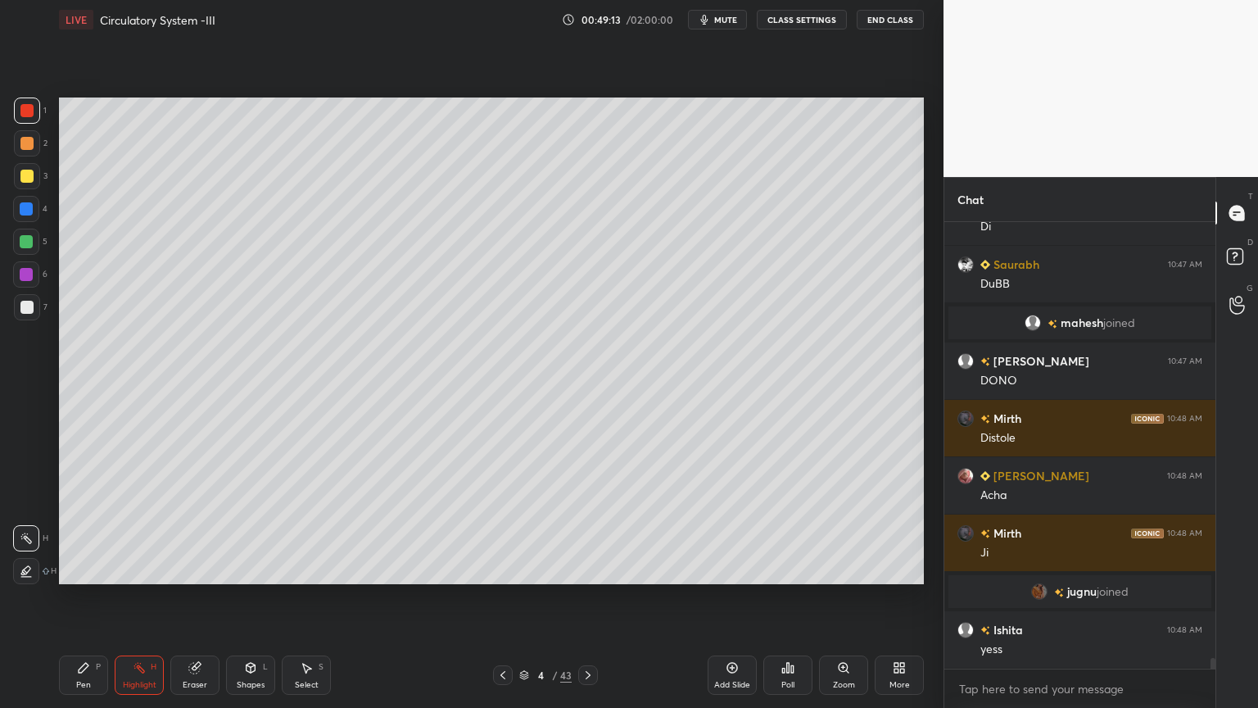
drag, startPoint x: 30, startPoint y: 310, endPoint x: 42, endPoint y: 314, distance: 11.9
click at [33, 315] on div at bounding box center [27, 307] width 26 height 26
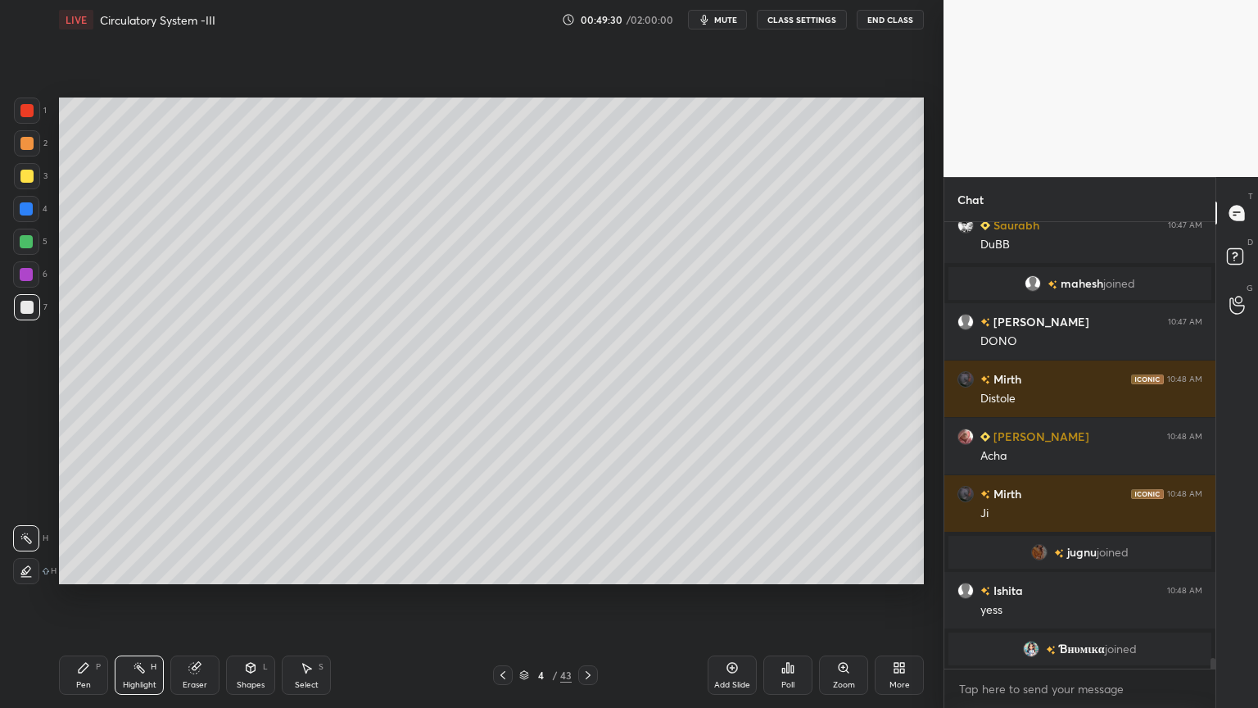
click at [505, 569] on icon at bounding box center [502, 674] width 13 height 13
drag, startPoint x: 258, startPoint y: 672, endPoint x: 252, endPoint y: 654, distance: 18.9
click at [256, 569] on div "Shapes L" at bounding box center [250, 674] width 49 height 39
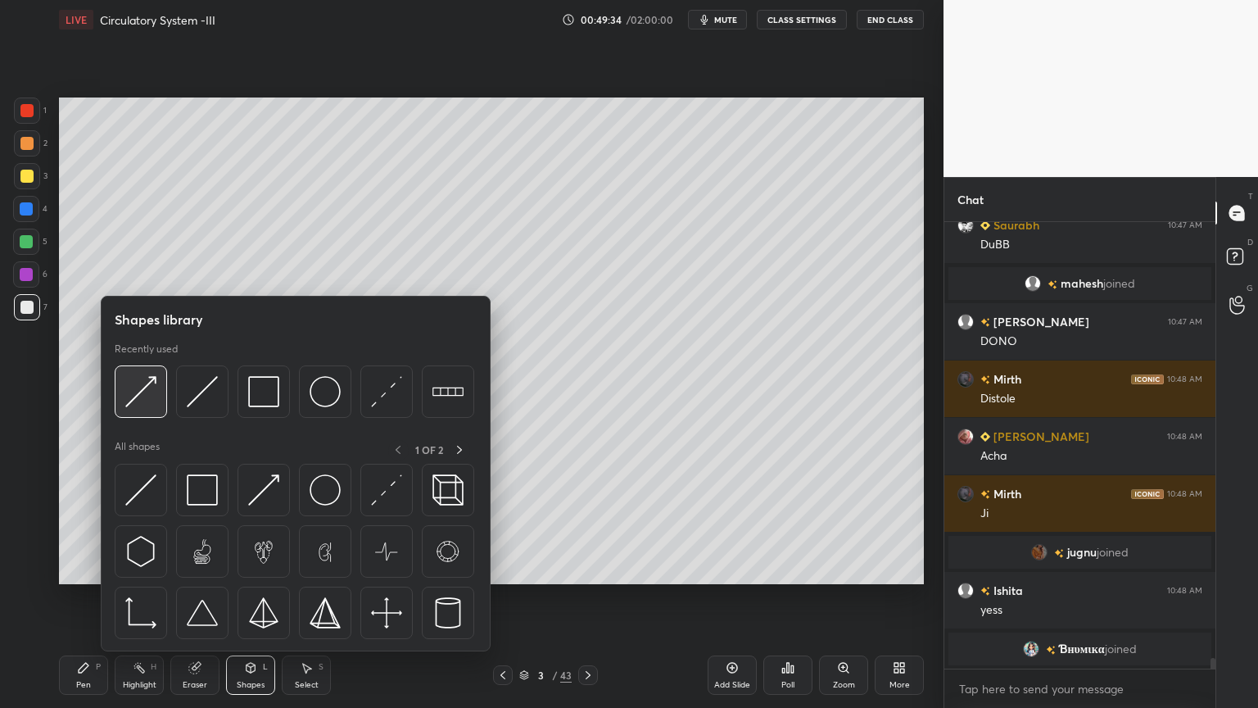
click at [144, 403] on img at bounding box center [140, 391] width 31 height 31
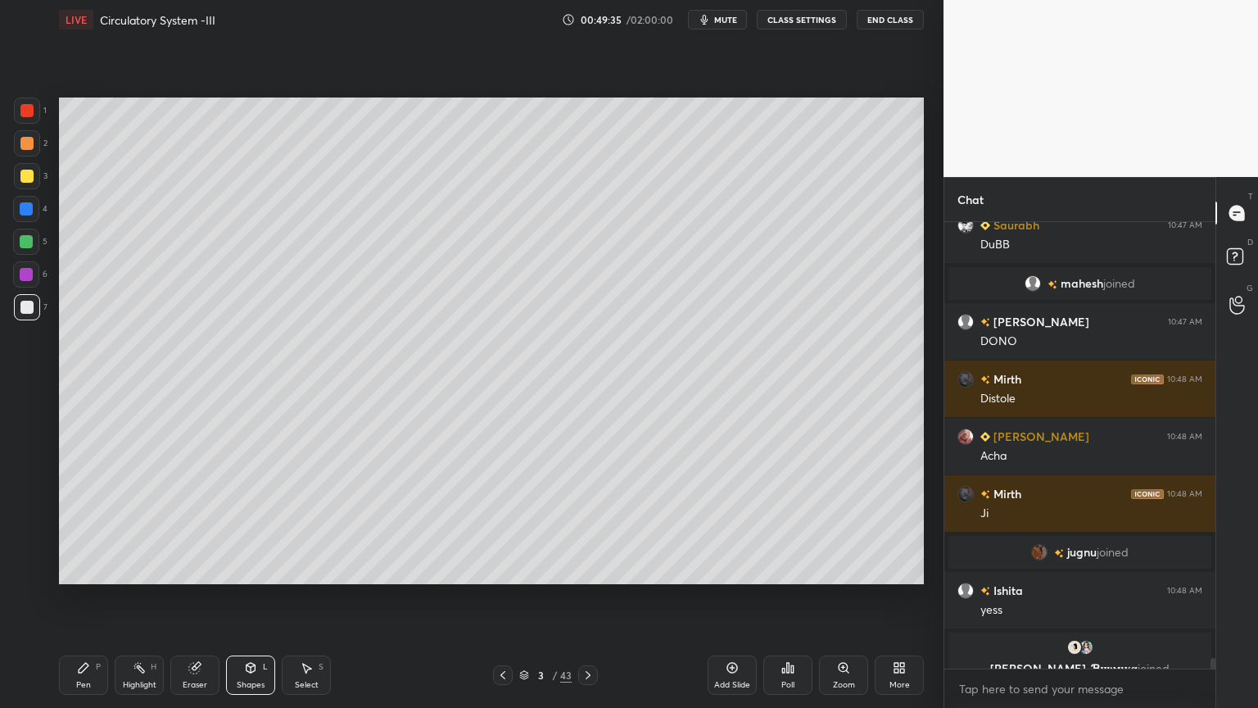
scroll to position [18336, 0]
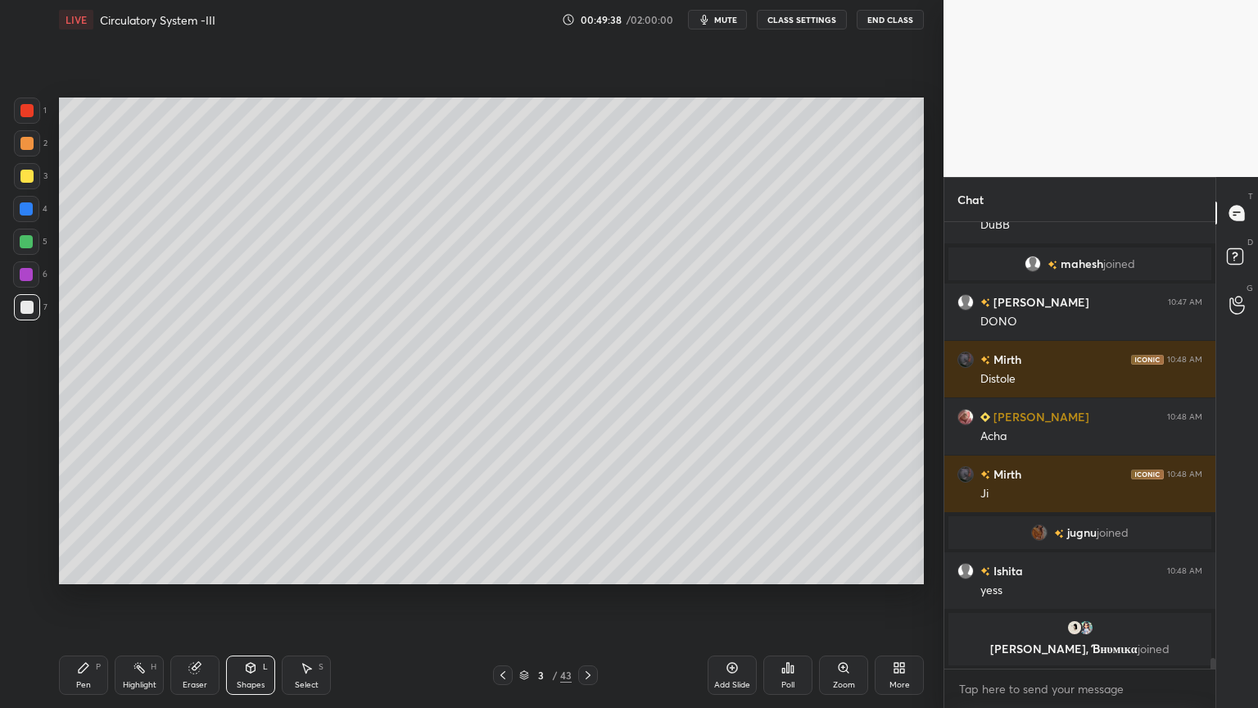
click at [25, 180] on div at bounding box center [26, 176] width 13 height 13
click at [81, 569] on div "Pen P" at bounding box center [83, 674] width 49 height 39
click at [29, 242] on div at bounding box center [26, 241] width 13 height 13
click at [30, 245] on div at bounding box center [26, 241] width 13 height 13
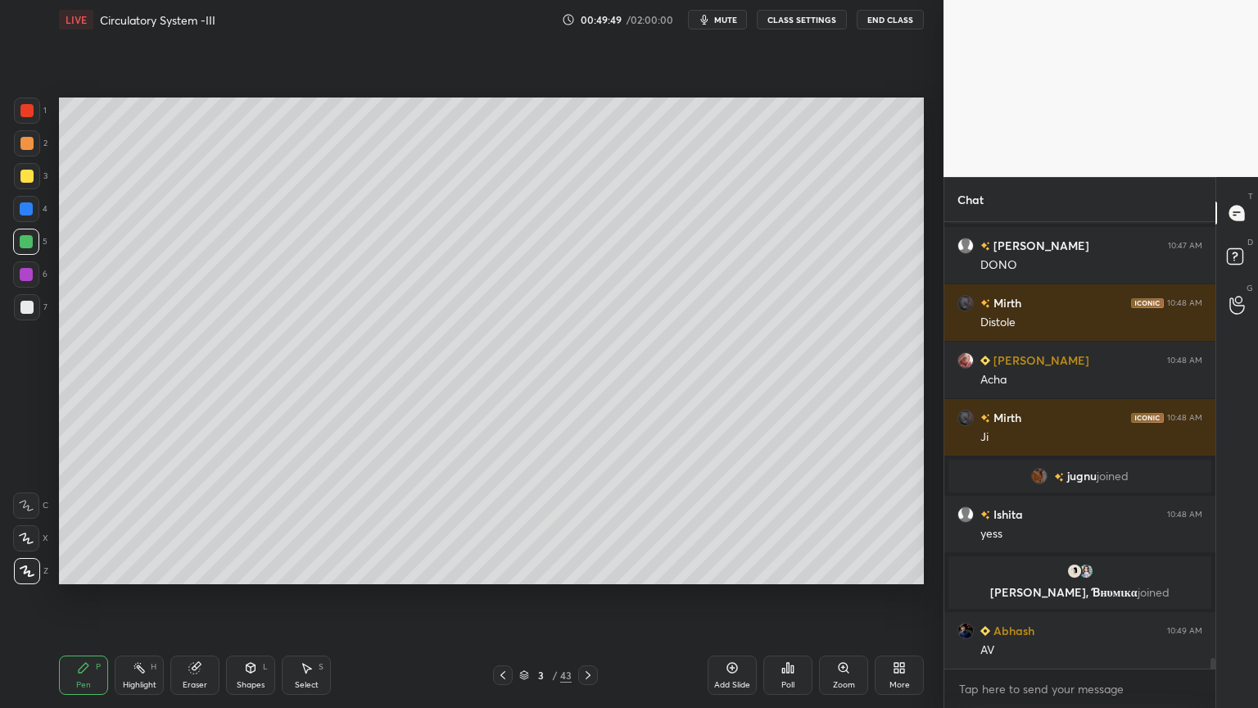
scroll to position [18451, 0]
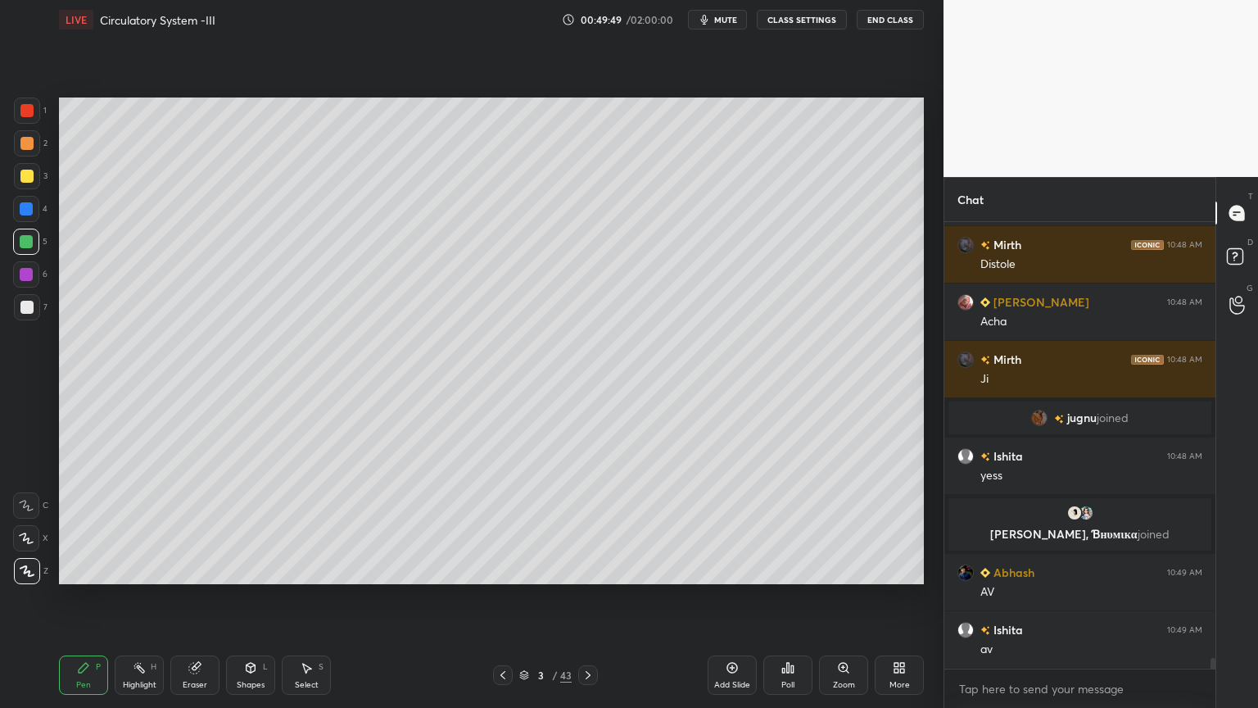
click at [147, 569] on div "Highlight H" at bounding box center [139, 674] width 49 height 39
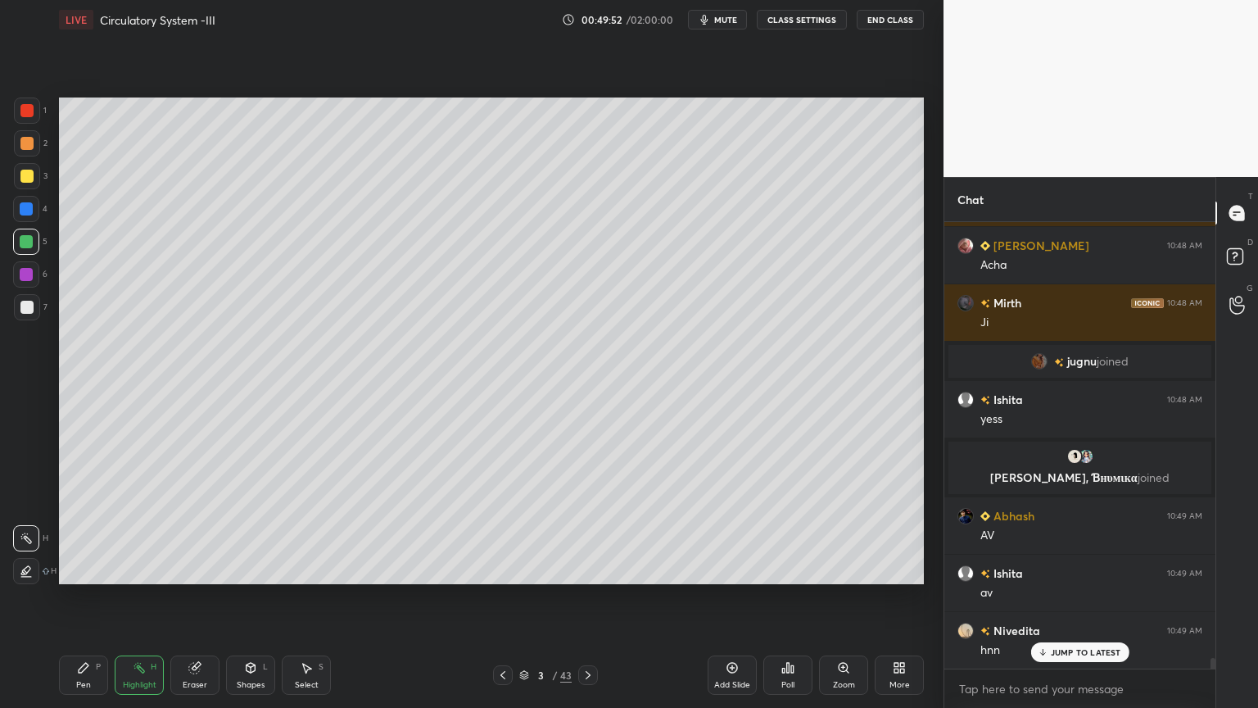
click at [587, 569] on icon at bounding box center [588, 674] width 13 height 13
drag, startPoint x: 92, startPoint y: 662, endPoint x: 116, endPoint y: 625, distance: 44.3
click at [93, 569] on div "Pen P" at bounding box center [83, 674] width 49 height 39
click at [26, 240] on div at bounding box center [26, 242] width 26 height 26
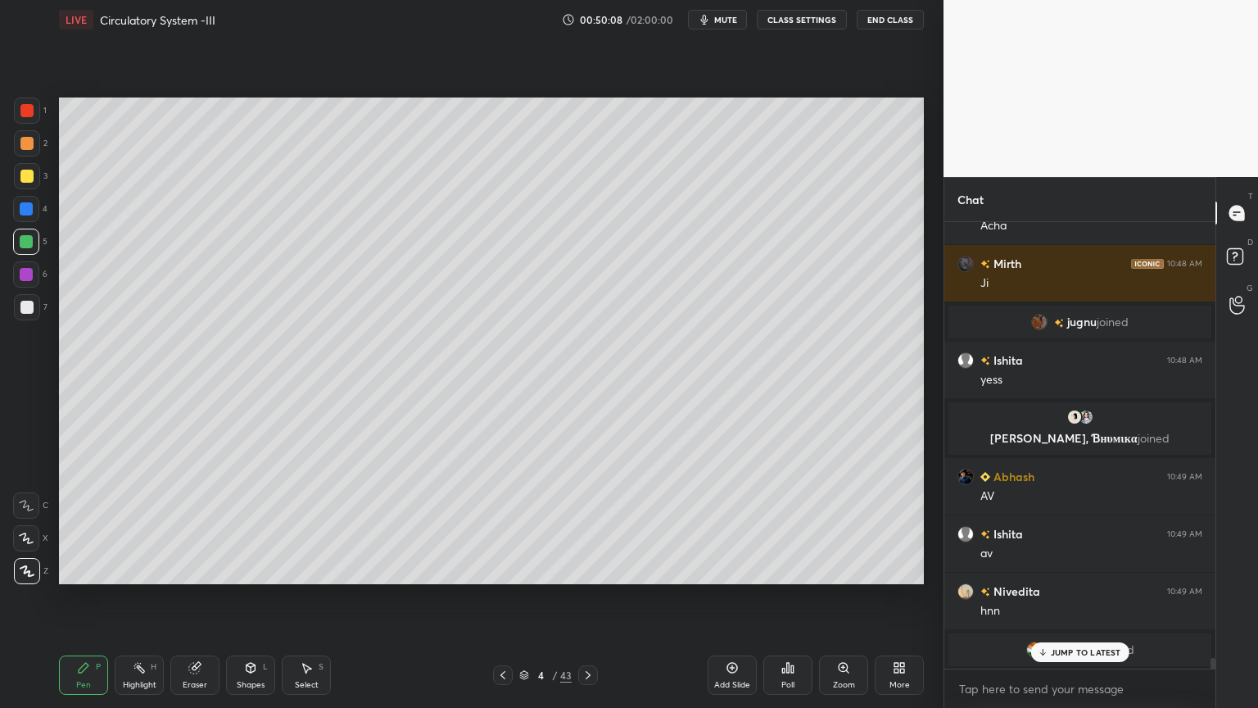
click at [201, 569] on icon at bounding box center [194, 667] width 13 height 13
click at [118, 569] on div "Highlight H" at bounding box center [139, 674] width 49 height 39
click at [92, 569] on div "Pen P" at bounding box center [83, 674] width 49 height 39
drag, startPoint x: 94, startPoint y: 669, endPoint x: 111, endPoint y: 655, distance: 21.5
click at [95, 569] on div "Pen P" at bounding box center [83, 674] width 49 height 39
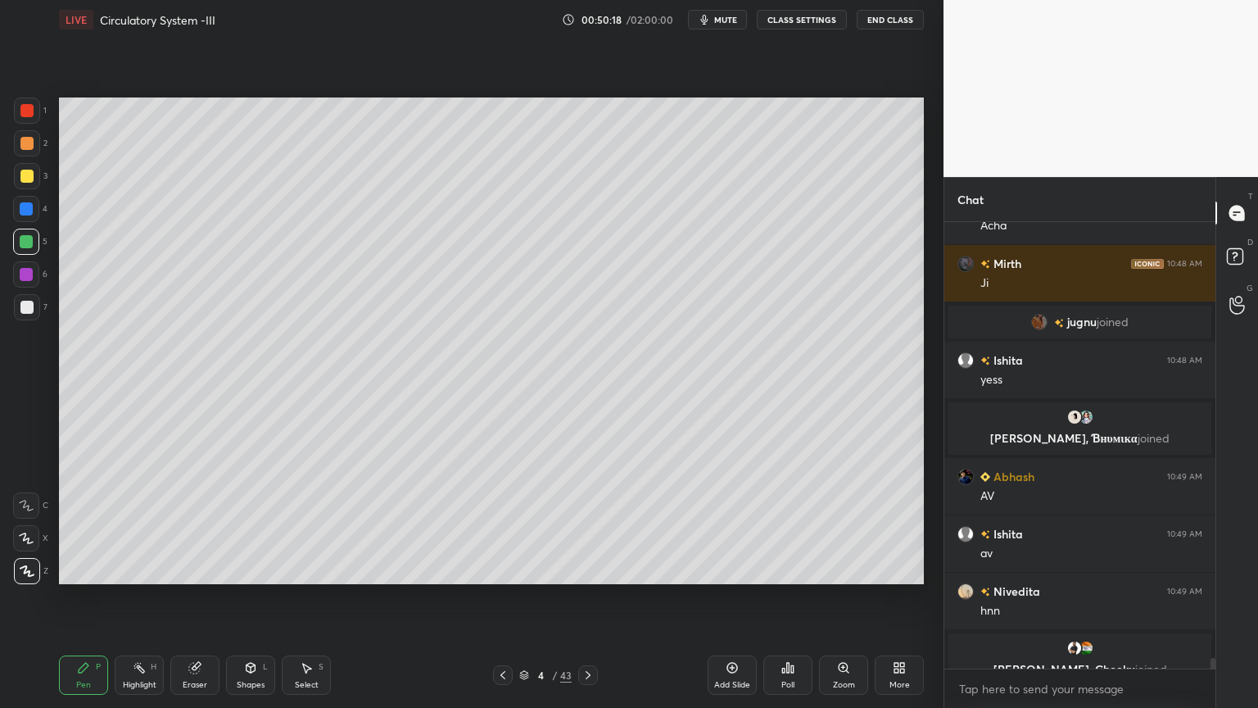
click at [137, 569] on icon at bounding box center [139, 667] width 13 height 13
click at [33, 283] on div at bounding box center [26, 274] width 26 height 26
click at [33, 279] on div at bounding box center [26, 274] width 26 height 26
click at [23, 249] on div at bounding box center [26, 242] width 26 height 26
drag, startPoint x: 91, startPoint y: 679, endPoint x: 95, endPoint y: 668, distance: 12.2
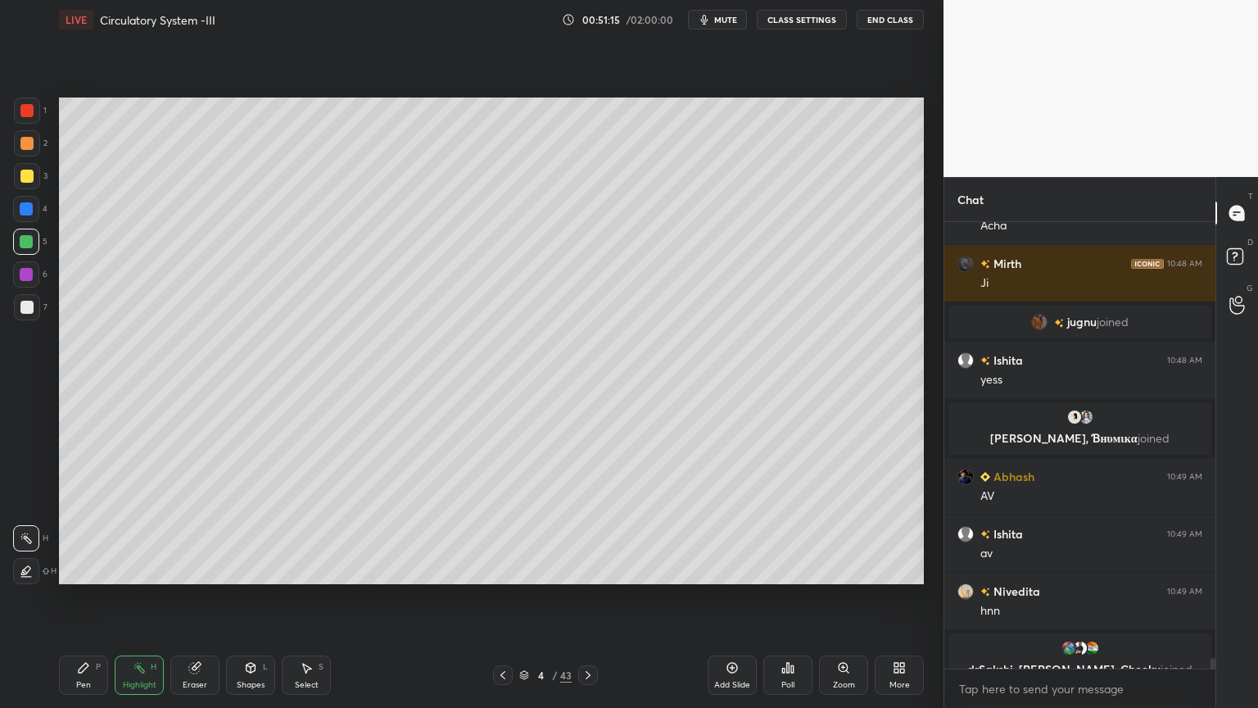
click at [95, 569] on div "Pen P" at bounding box center [83, 674] width 49 height 39
click at [147, 569] on div "Highlight H" at bounding box center [139, 674] width 49 height 39
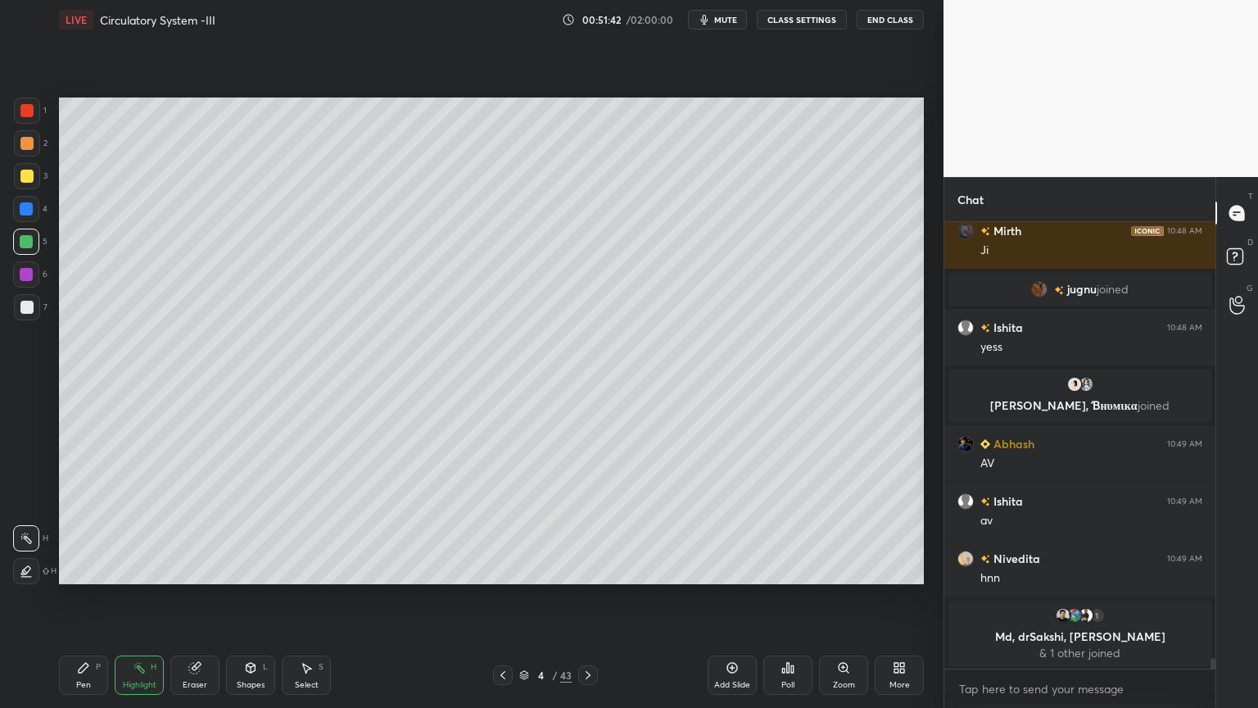
drag, startPoint x: 33, startPoint y: 205, endPoint x: 30, endPoint y: 213, distance: 8.6
click at [30, 213] on div at bounding box center [26, 209] width 26 height 26
drag, startPoint x: 30, startPoint y: 213, endPoint x: 57, endPoint y: 208, distance: 27.5
click at [33, 215] on div at bounding box center [26, 209] width 26 height 26
drag, startPoint x: 20, startPoint y: 105, endPoint x: 31, endPoint y: 119, distance: 17.5
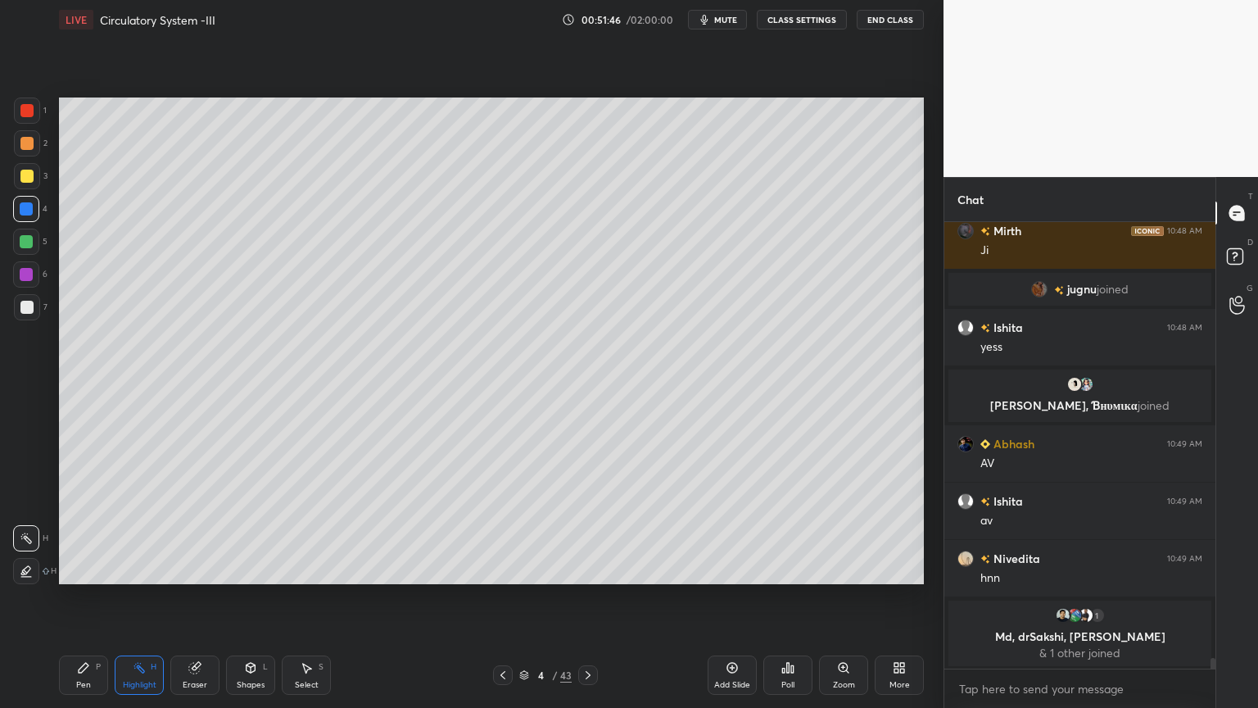
click at [26, 118] on div at bounding box center [27, 110] width 26 height 26
click at [38, 121] on div at bounding box center [27, 110] width 26 height 26
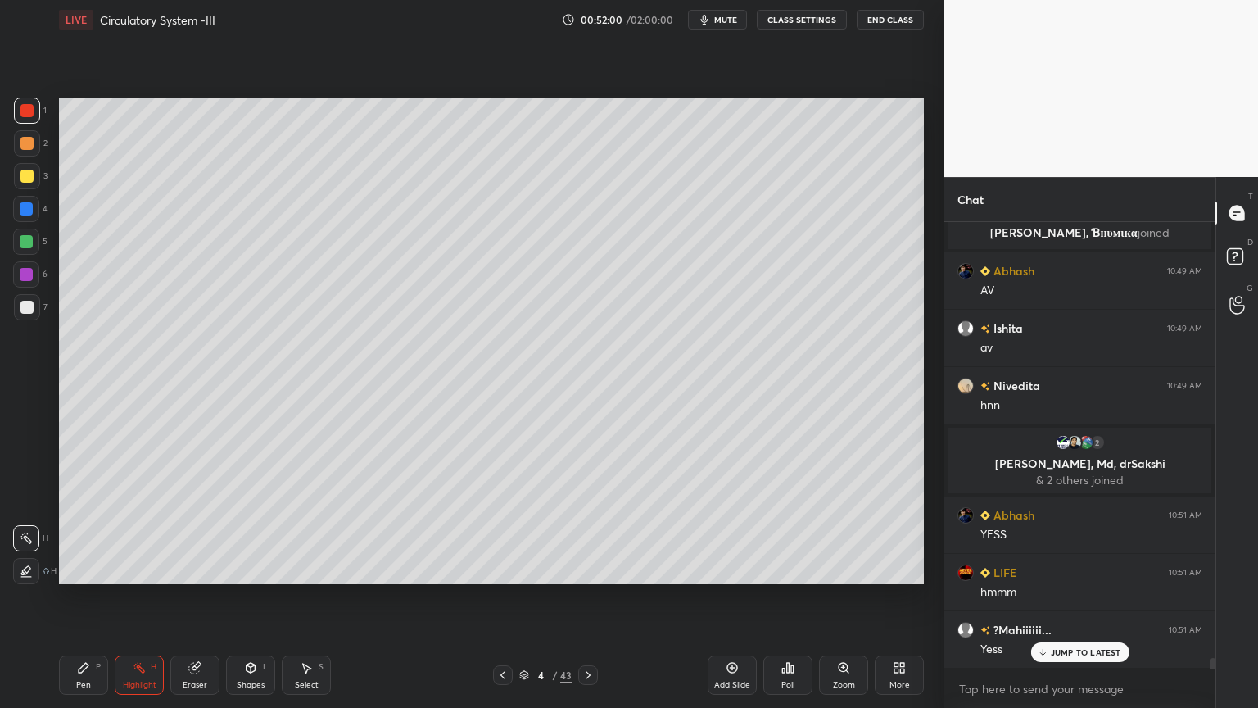
scroll to position [18694, 0]
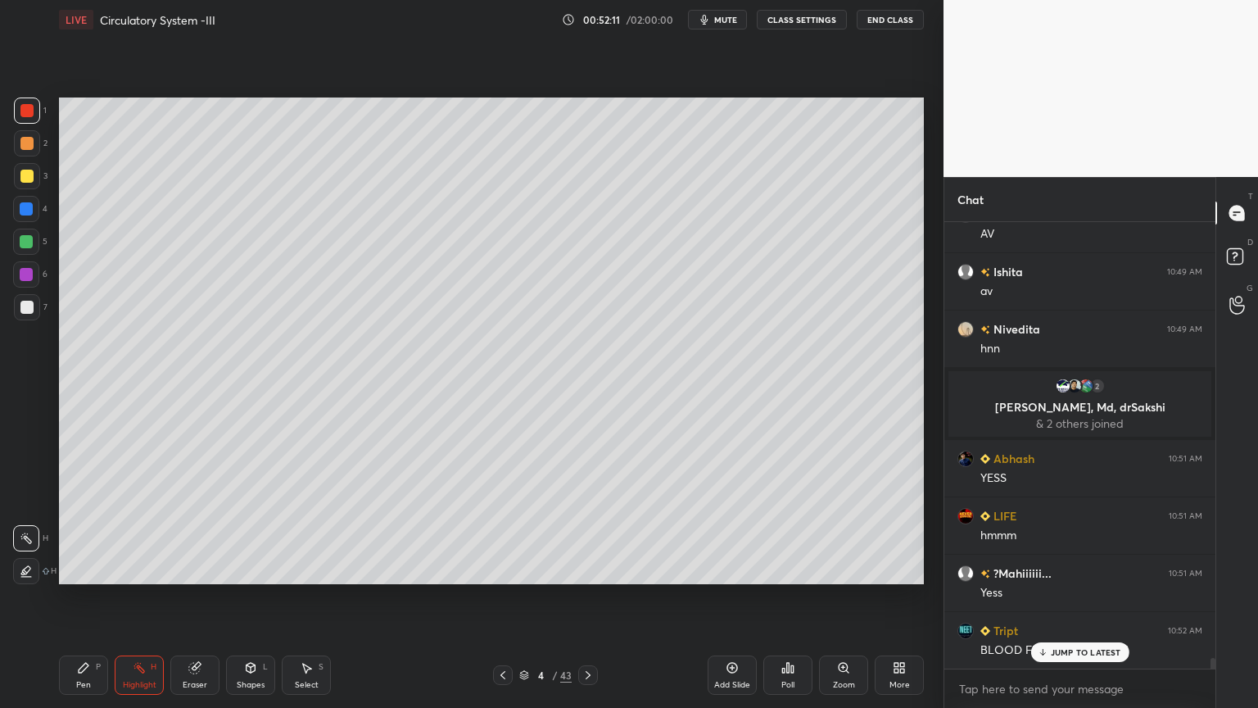
click at [732, 23] on span "mute" at bounding box center [725, 19] width 23 height 11
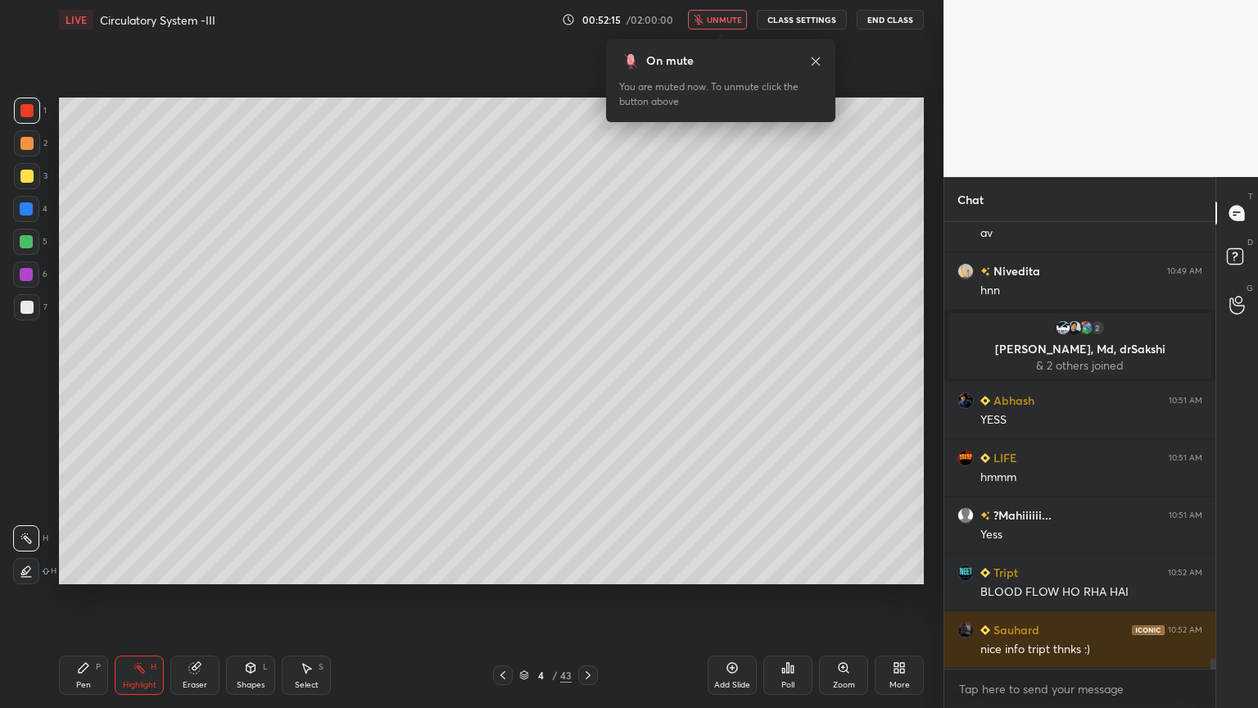
click at [732, 11] on button "unmute" at bounding box center [717, 20] width 59 height 20
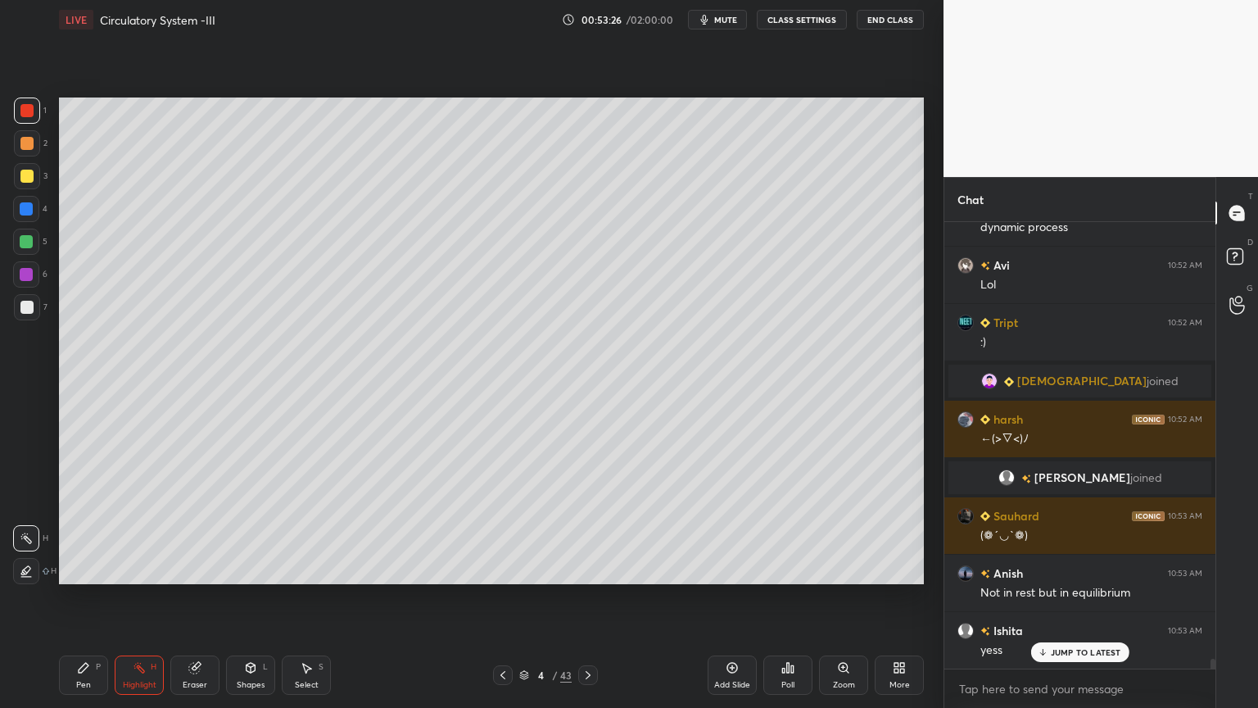
scroll to position [19300, 0]
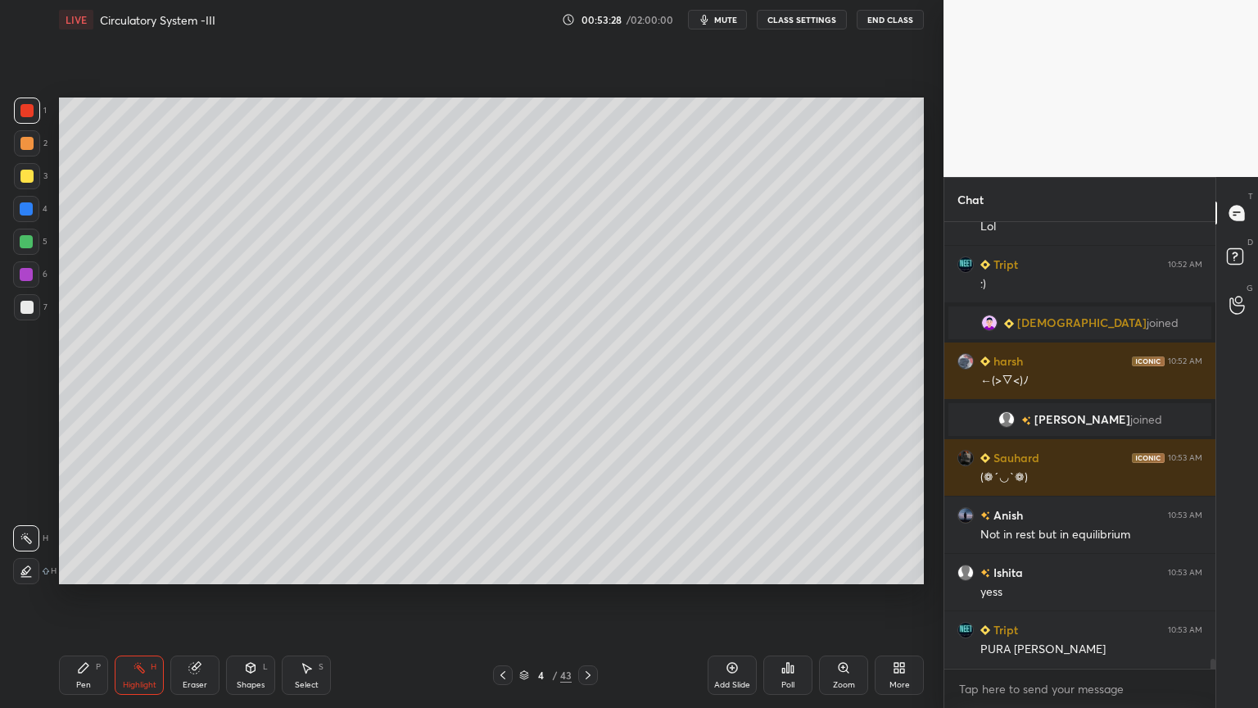
click at [82, 569] on icon at bounding box center [83, 667] width 13 height 13
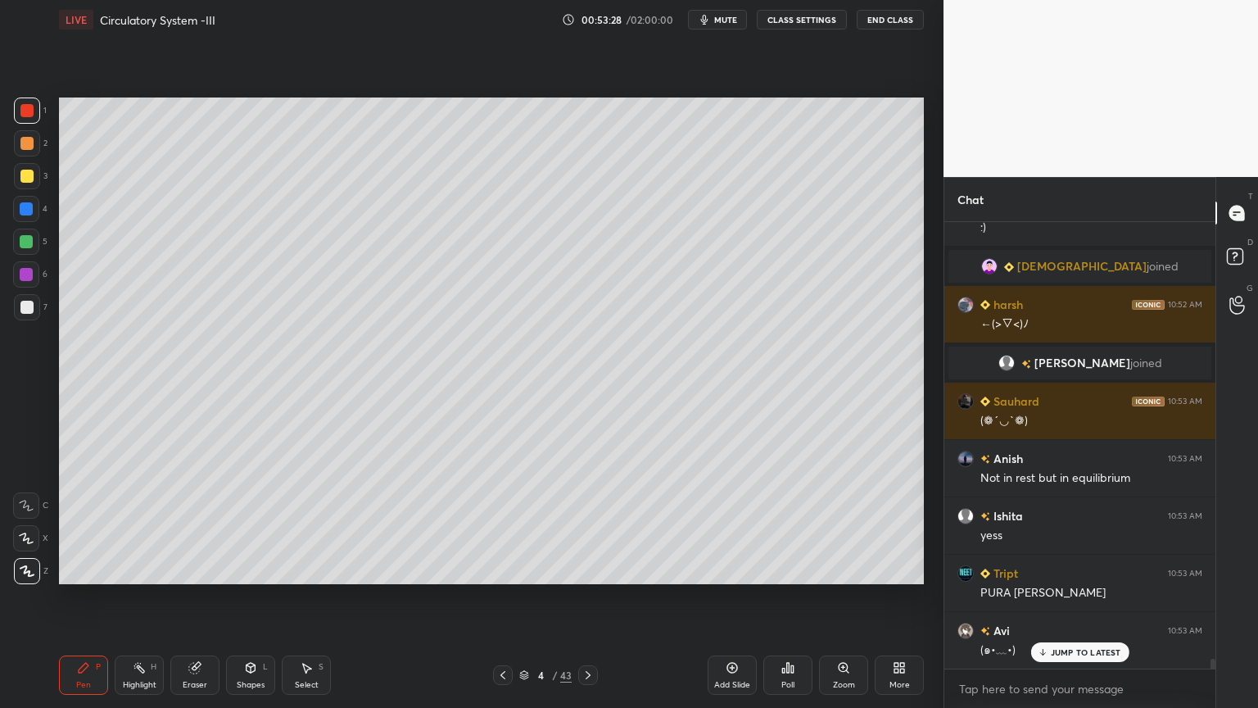
click at [36, 309] on div at bounding box center [27, 307] width 26 height 26
drag, startPoint x: 33, startPoint y: 310, endPoint x: 46, endPoint y: 308, distance: 13.2
click at [33, 310] on div at bounding box center [27, 307] width 26 height 26
drag, startPoint x: 139, startPoint y: 672, endPoint x: 172, endPoint y: 617, distance: 63.9
click at [141, 569] on icon at bounding box center [139, 667] width 13 height 13
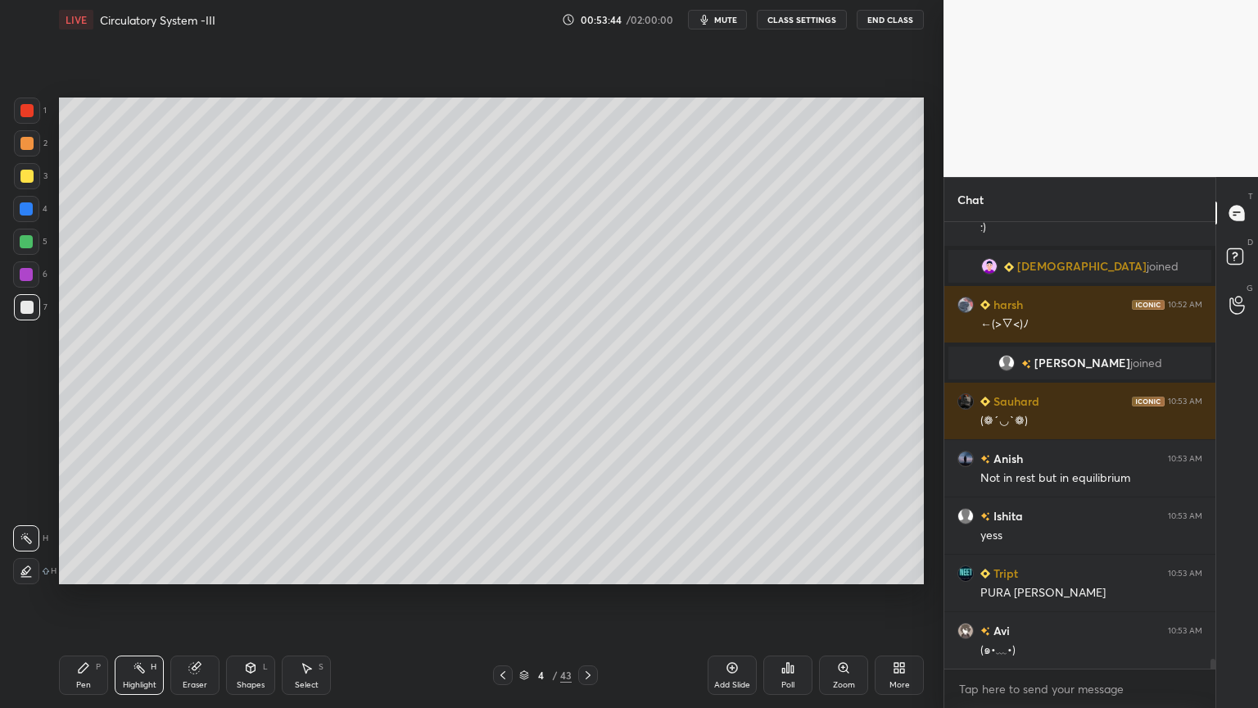
scroll to position [19415, 0]
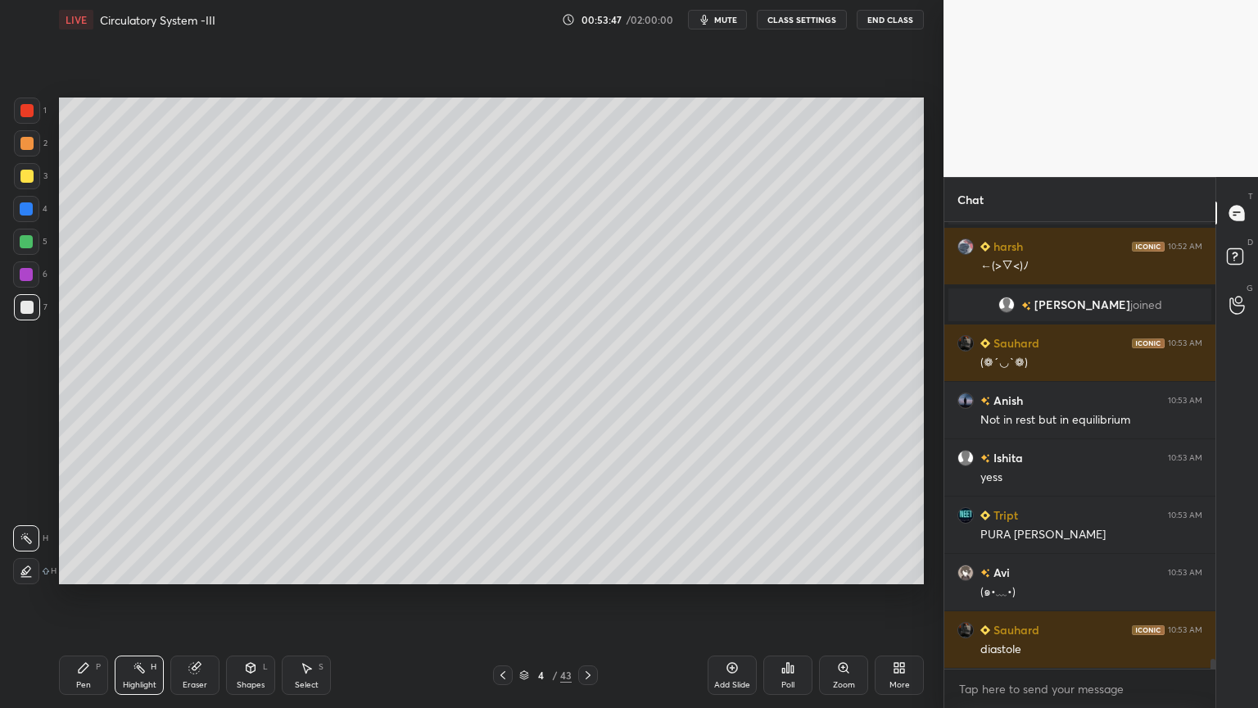
drag, startPoint x: 78, startPoint y: 675, endPoint x: 29, endPoint y: 433, distance: 247.3
click at [78, 569] on icon at bounding box center [83, 667] width 13 height 13
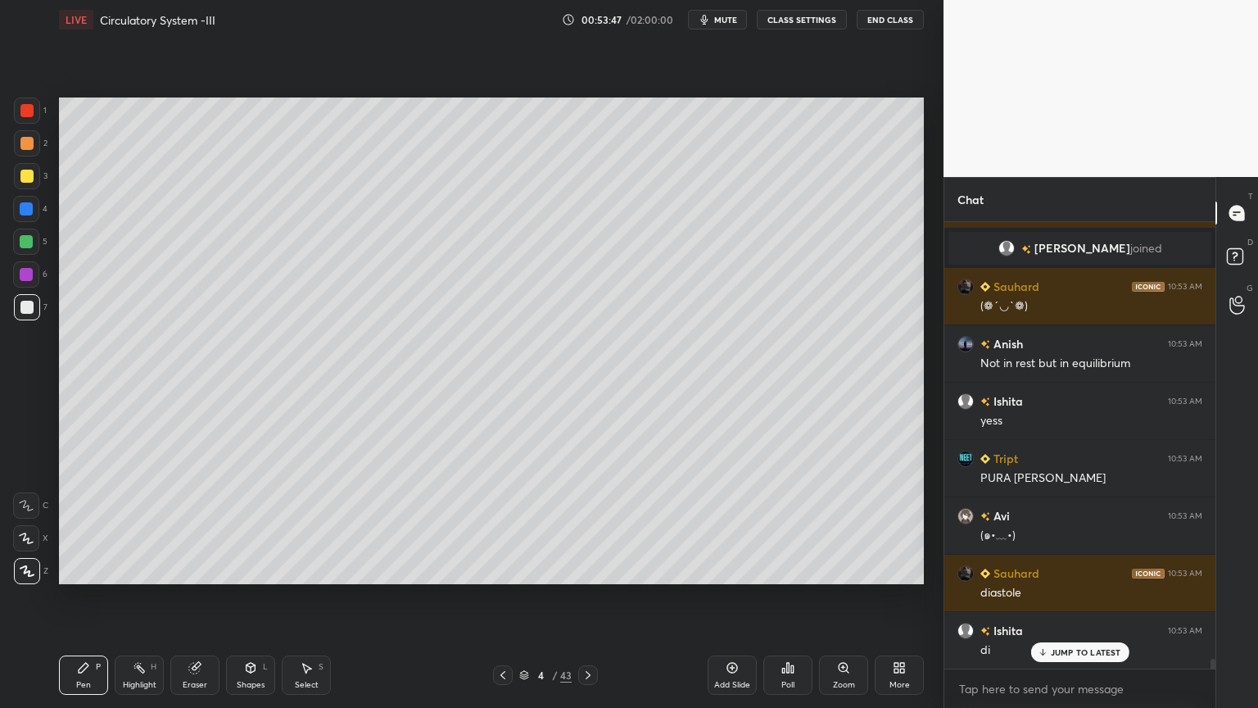
click at [33, 233] on div at bounding box center [26, 242] width 26 height 26
click at [147, 569] on div "Highlight H" at bounding box center [139, 674] width 49 height 39
drag, startPoint x: 147, startPoint y: 673, endPoint x: 177, endPoint y: 642, distance: 42.3
click at [156, 569] on div "Highlight H" at bounding box center [139, 674] width 49 height 39
click at [503, 569] on icon at bounding box center [502, 674] width 13 height 13
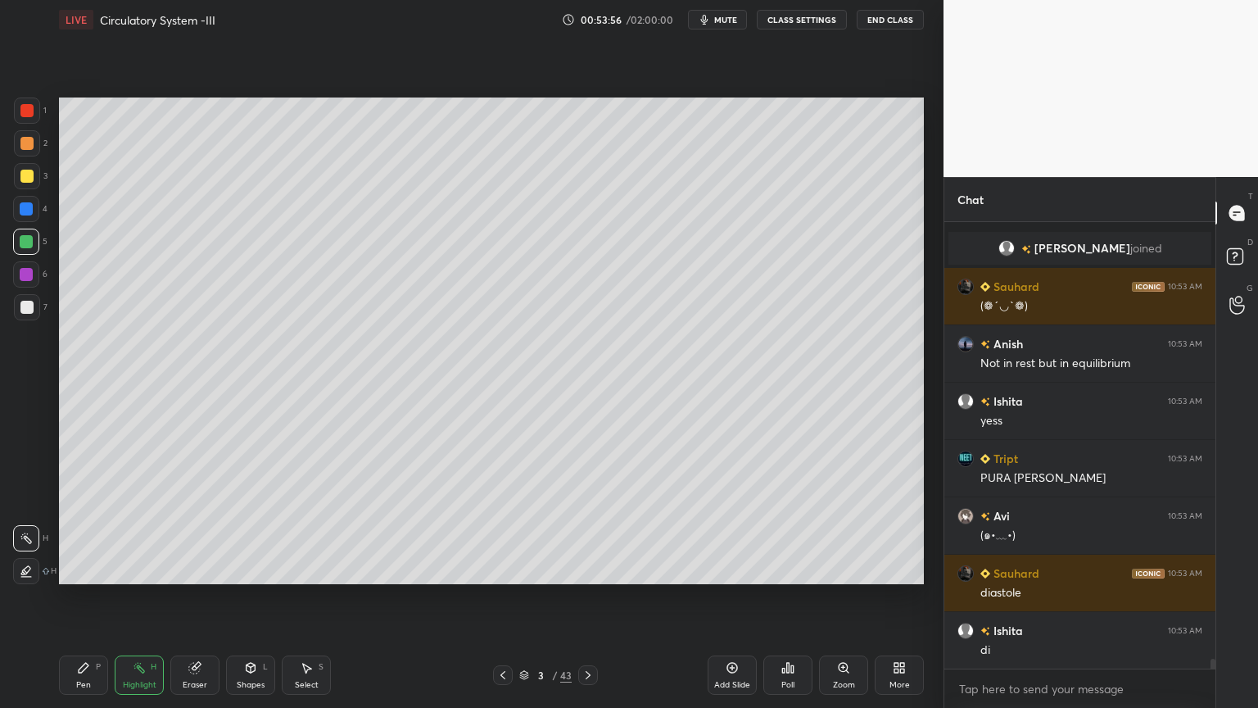
scroll to position [19529, 0]
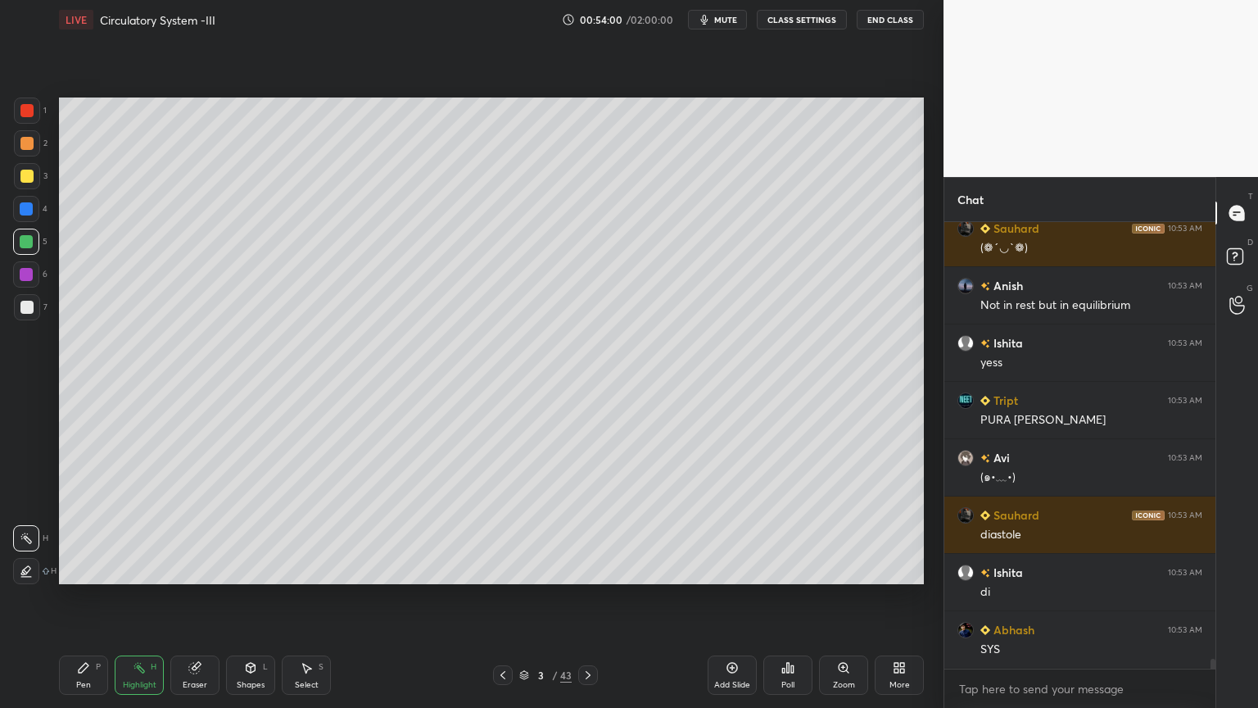
click at [79, 569] on div "Pen P" at bounding box center [83, 674] width 49 height 39
drag, startPoint x: 30, startPoint y: 567, endPoint x: 96, endPoint y: 584, distance: 67.8
click at [29, 569] on icon at bounding box center [27, 570] width 15 height 11
click at [144, 569] on div "Highlight" at bounding box center [140, 685] width 34 height 8
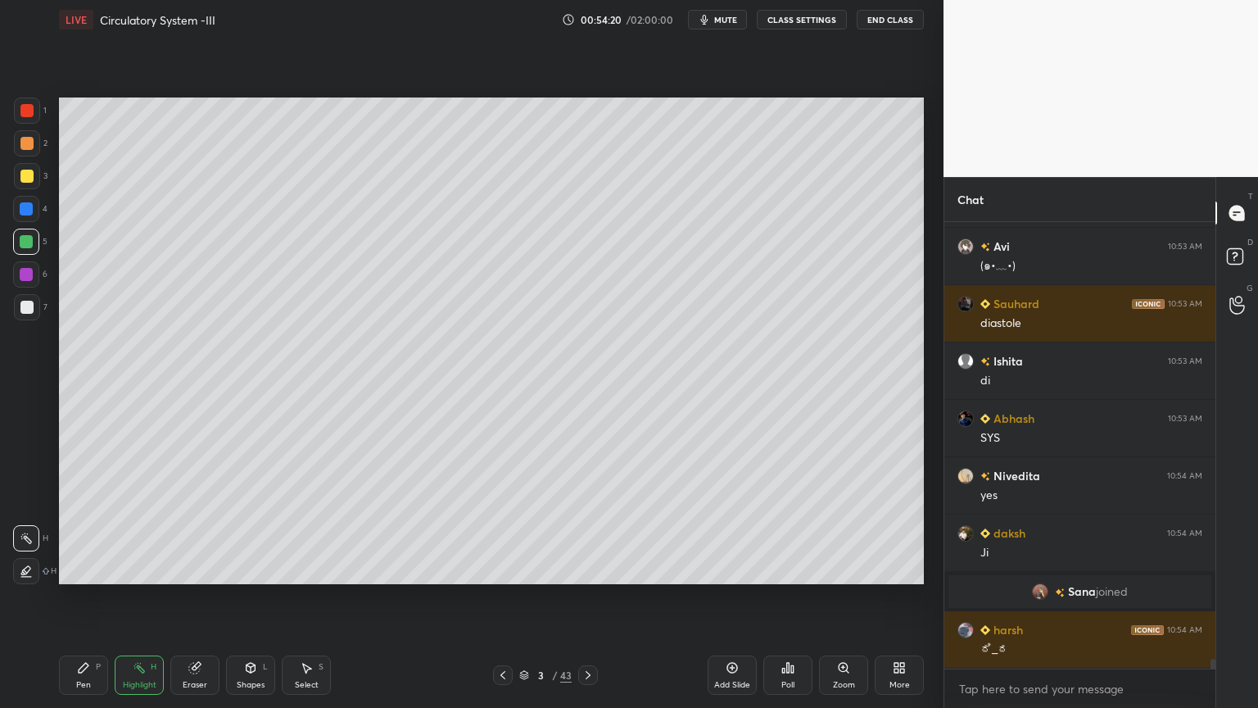
scroll to position [19585, 0]
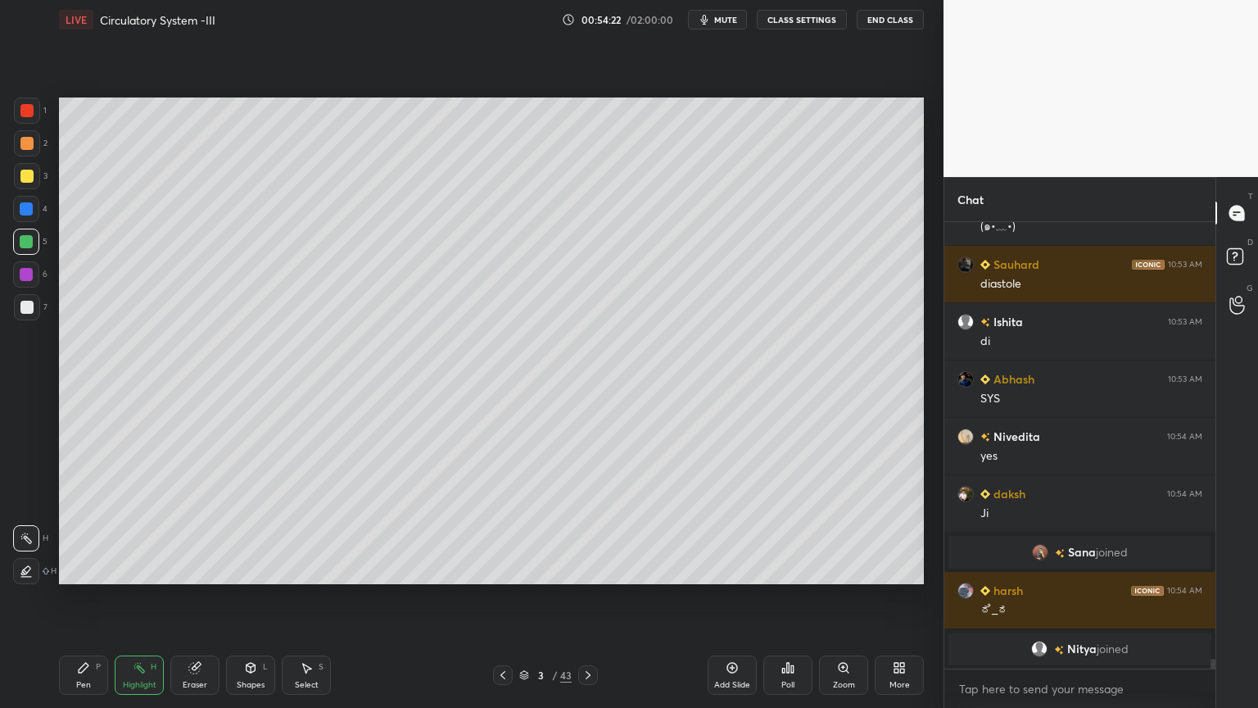
click at [591, 569] on icon at bounding box center [588, 674] width 13 height 13
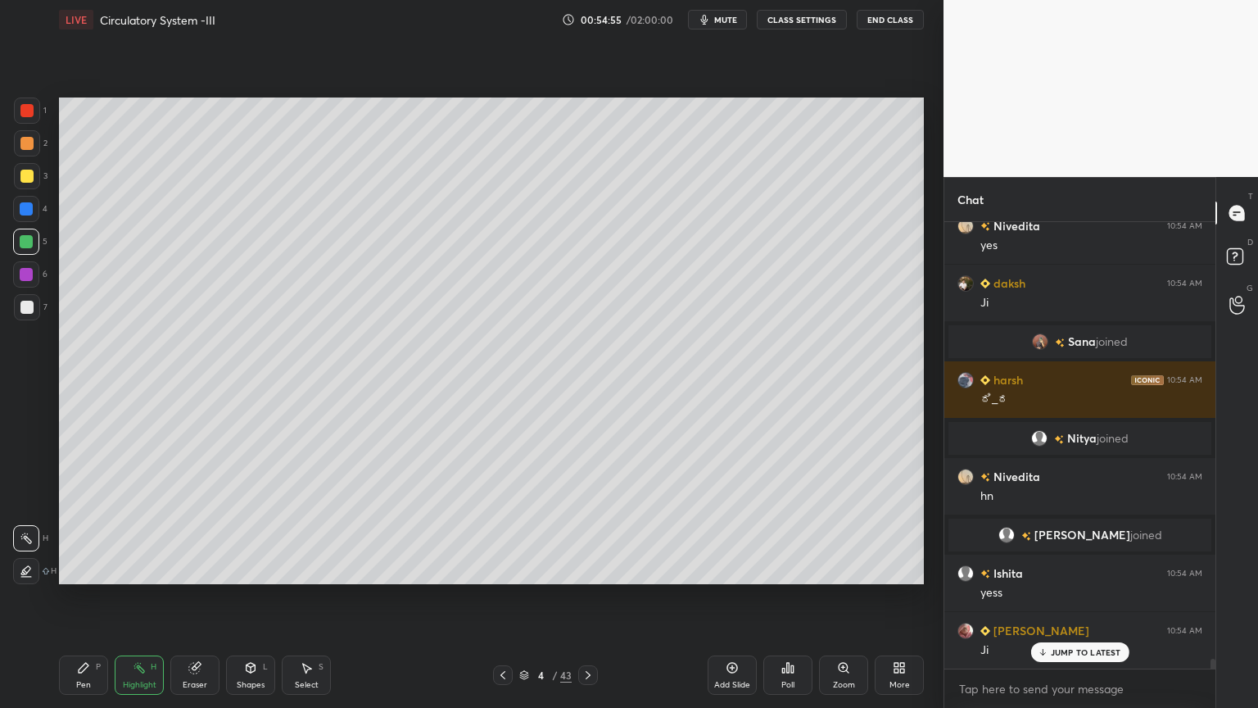
scroll to position [19772, 0]
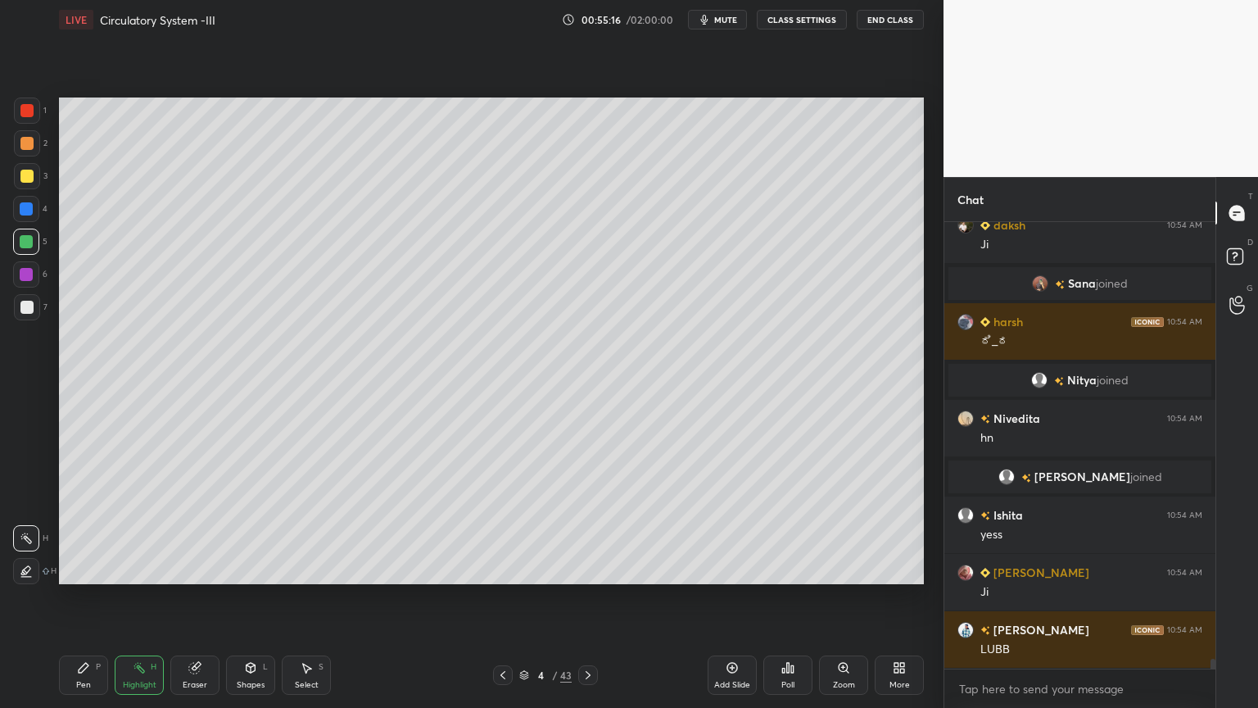
click at [728, 20] on span "mute" at bounding box center [725, 19] width 23 height 11
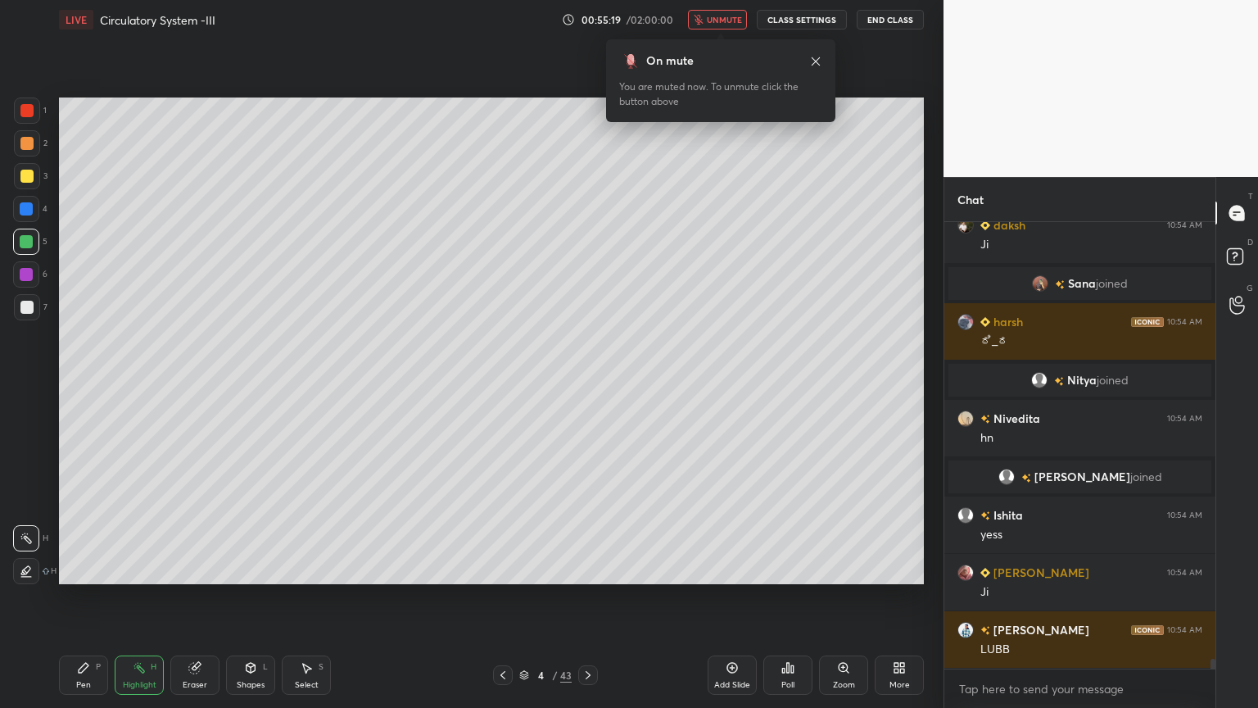
click at [738, 23] on span "unmute" at bounding box center [724, 19] width 35 height 11
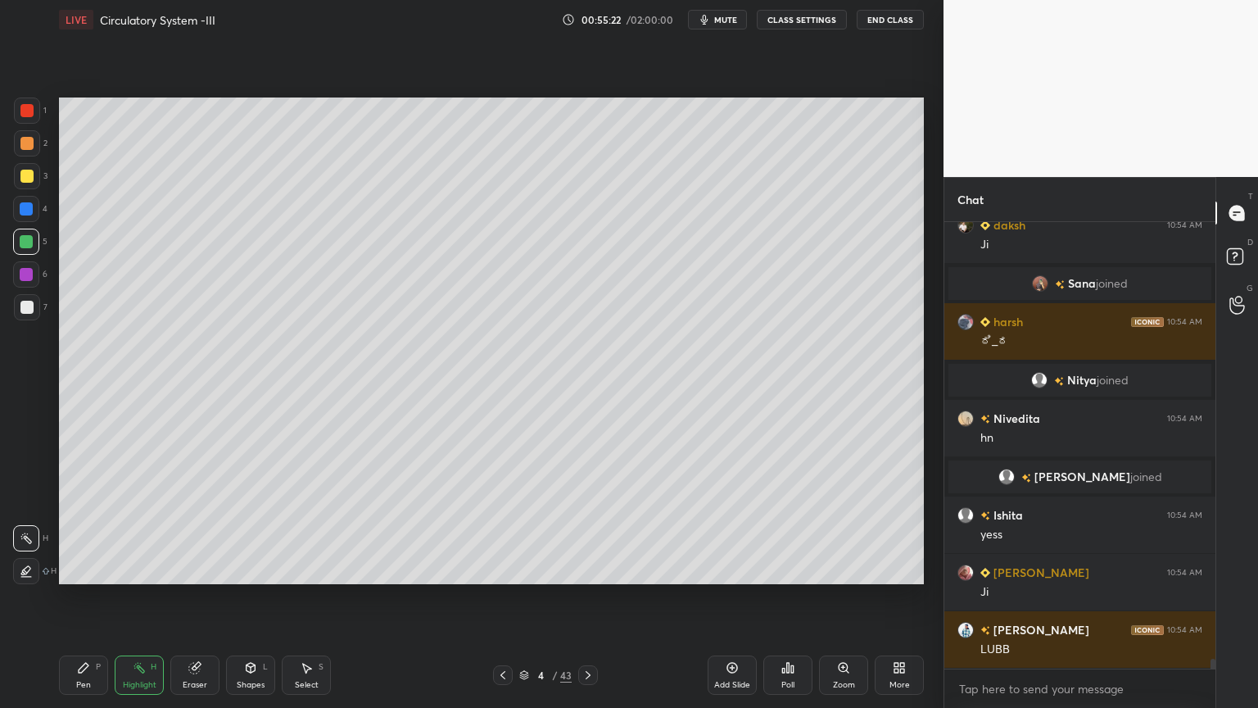
click at [30, 312] on div at bounding box center [27, 307] width 26 height 26
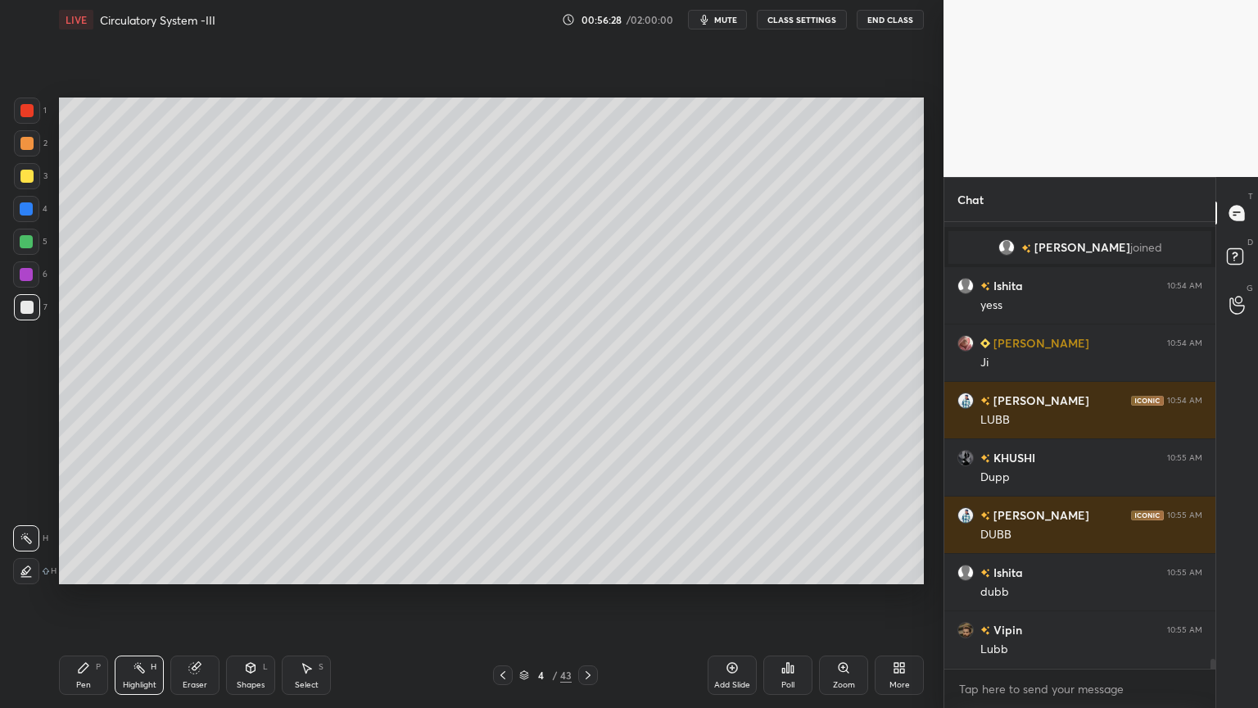
scroll to position [20040, 0]
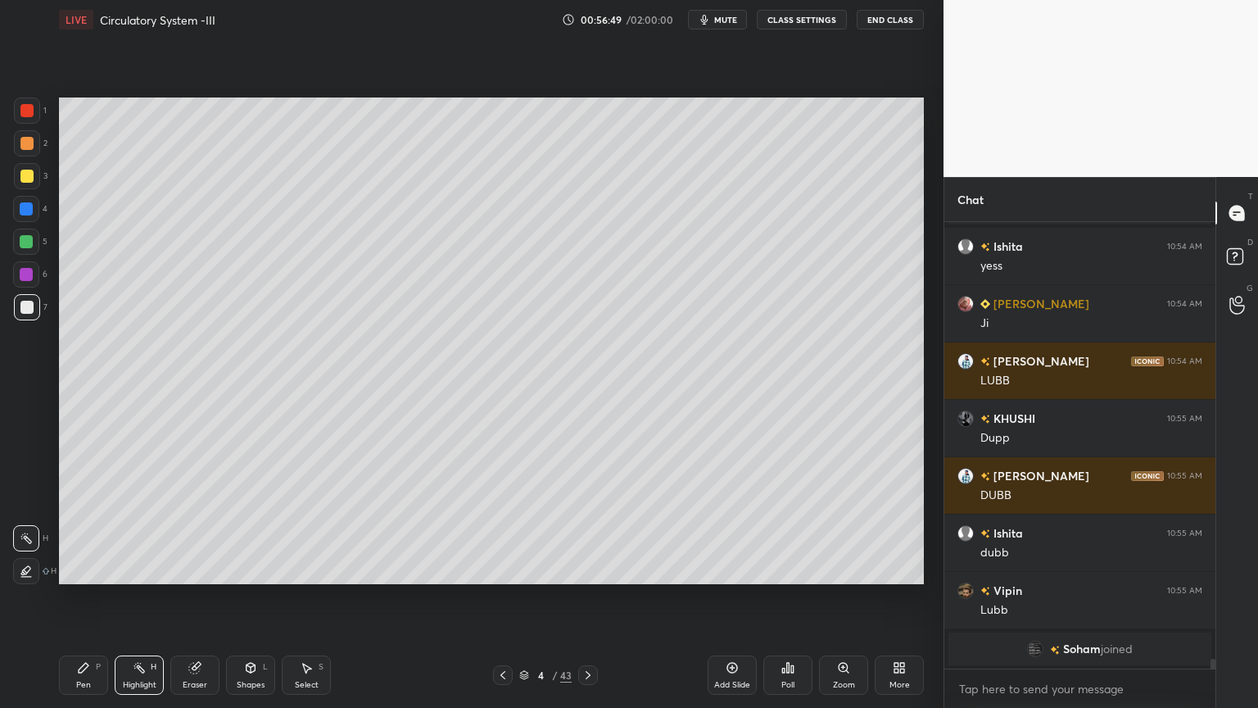
click at [741, 25] on button "mute" at bounding box center [717, 20] width 59 height 20
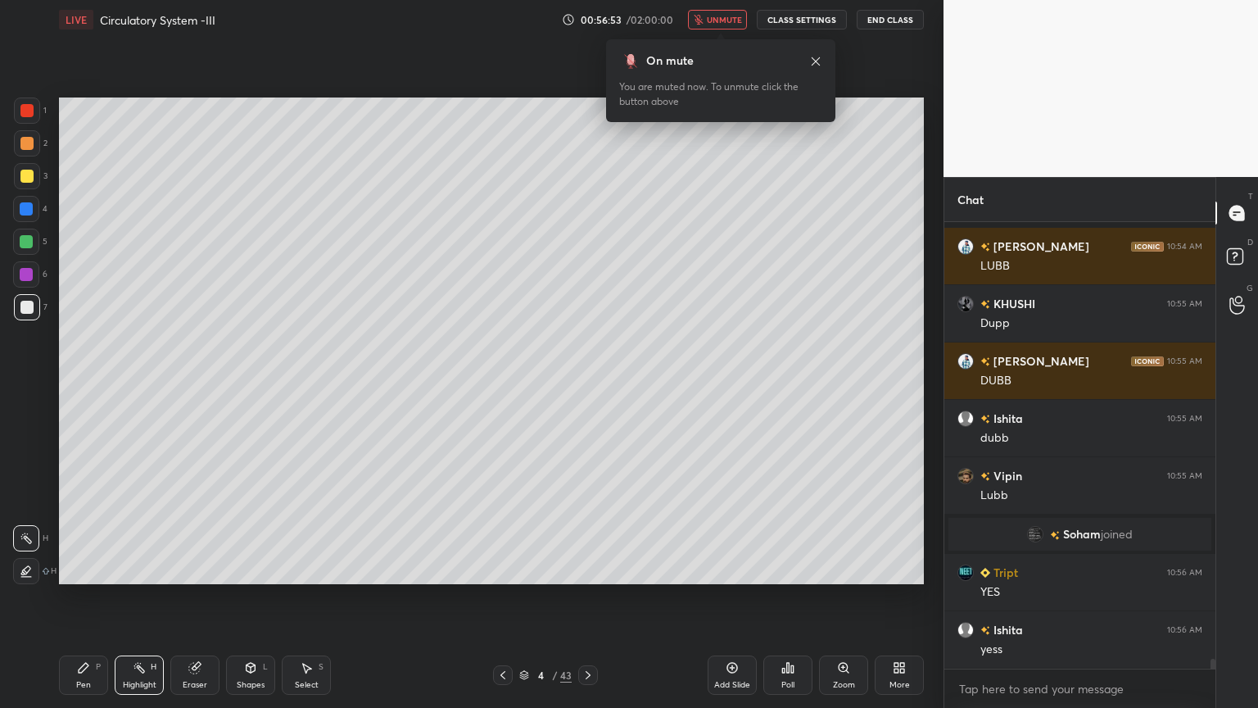
scroll to position [20191, 0]
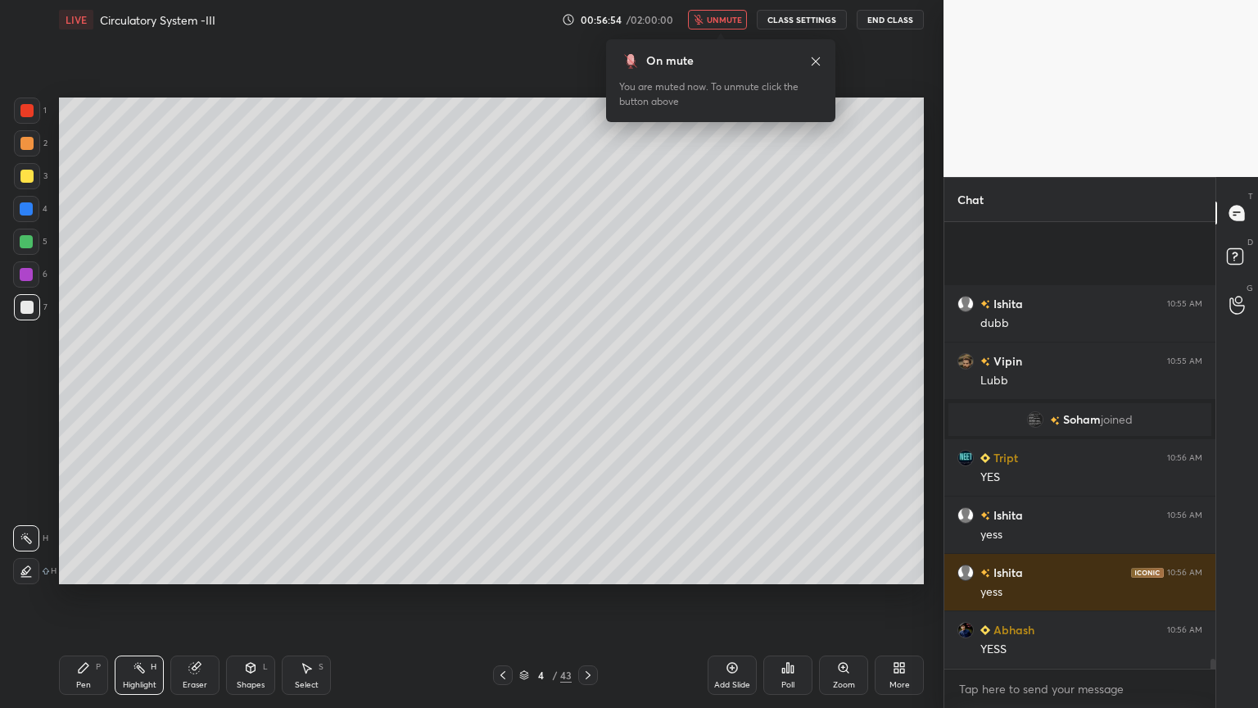
click at [732, 24] on span "unmute" at bounding box center [724, 19] width 35 height 11
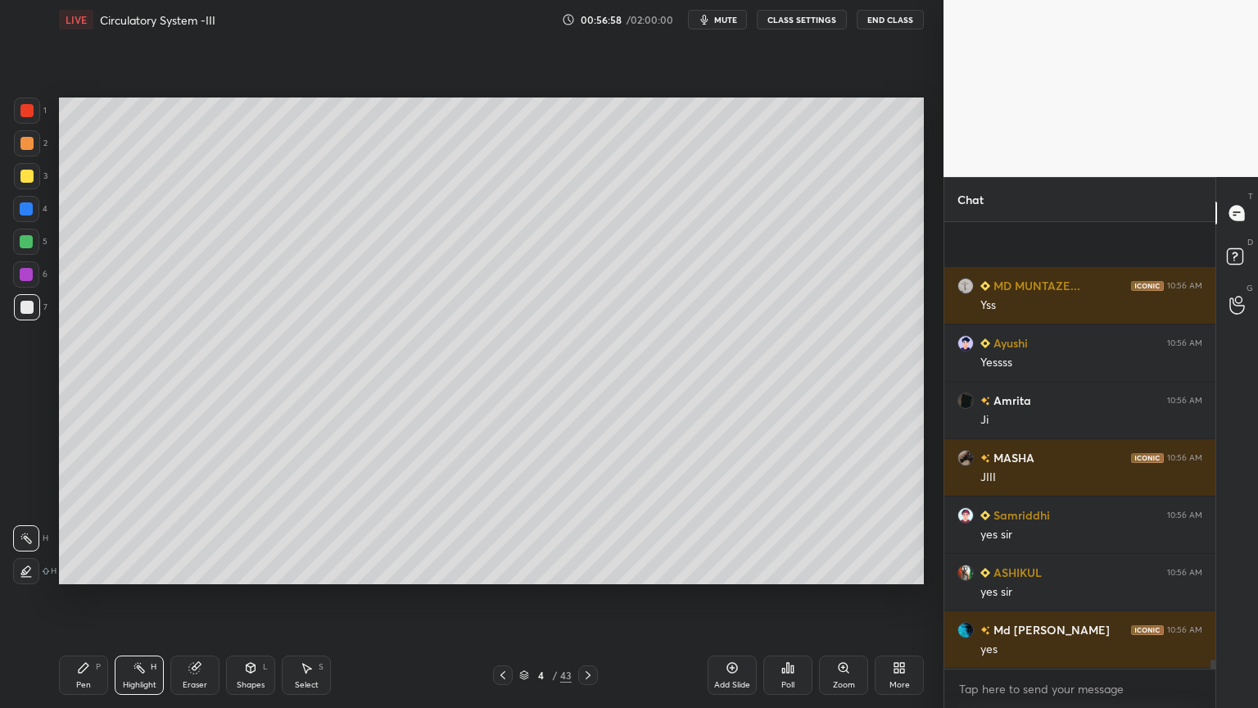
scroll to position [20879, 0]
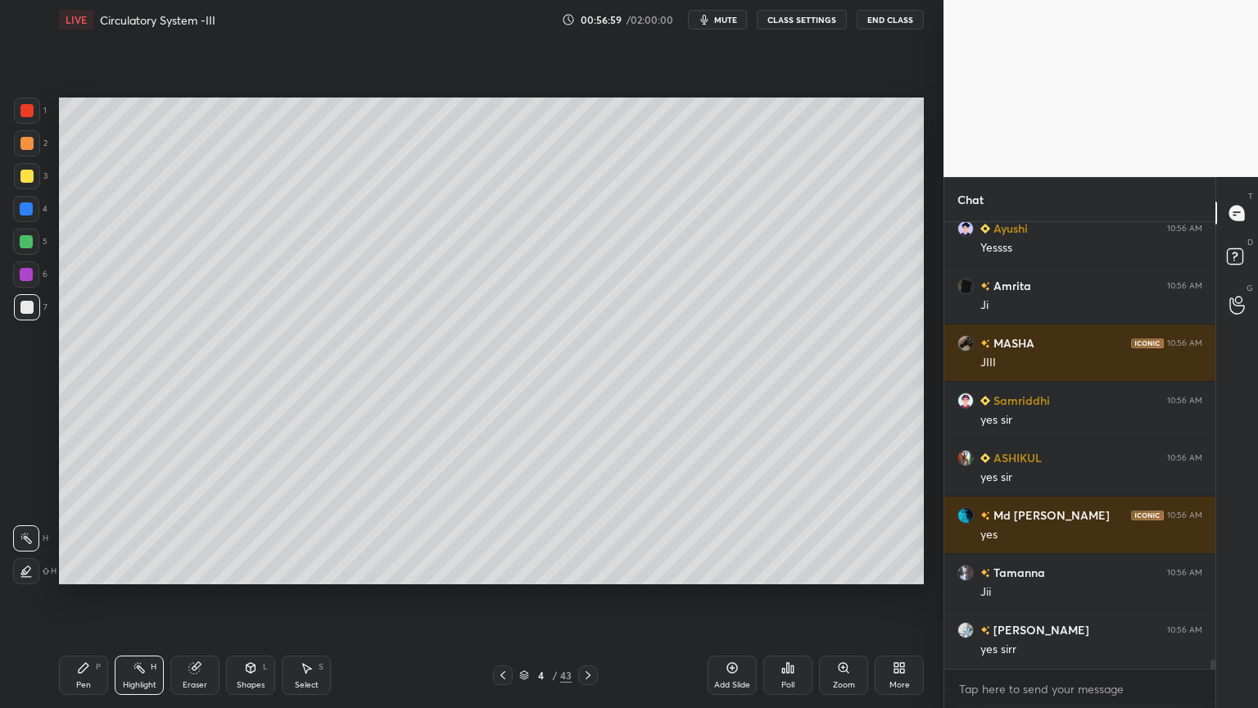
drag, startPoint x: 500, startPoint y: 665, endPoint x: 501, endPoint y: 675, distance: 10.0
click at [502, 569] on div at bounding box center [503, 675] width 20 height 20
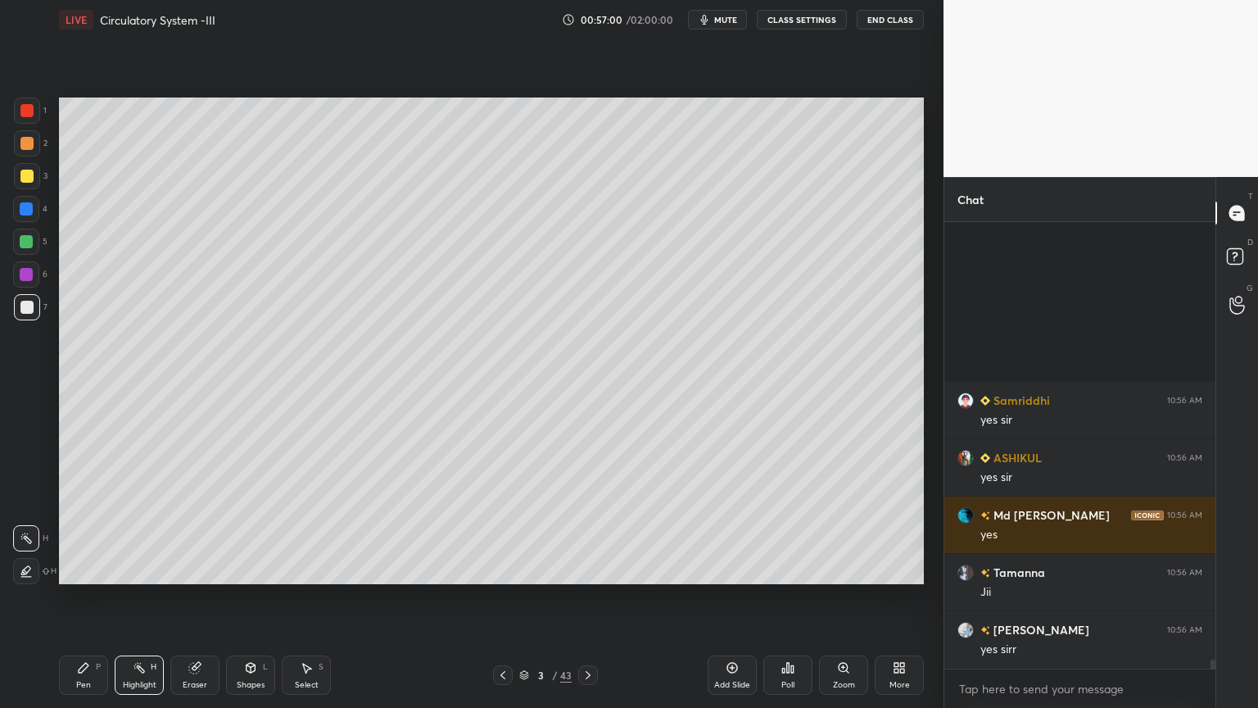
scroll to position [21109, 0]
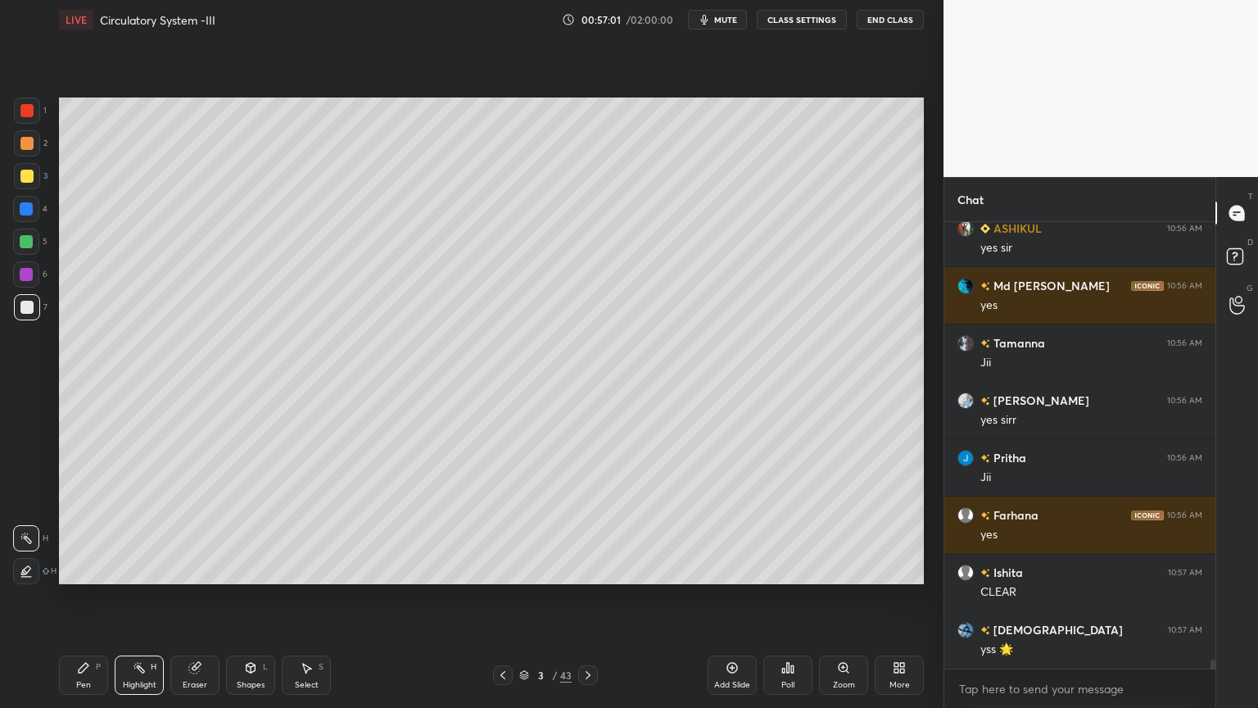
click at [584, 569] on div at bounding box center [588, 675] width 20 height 20
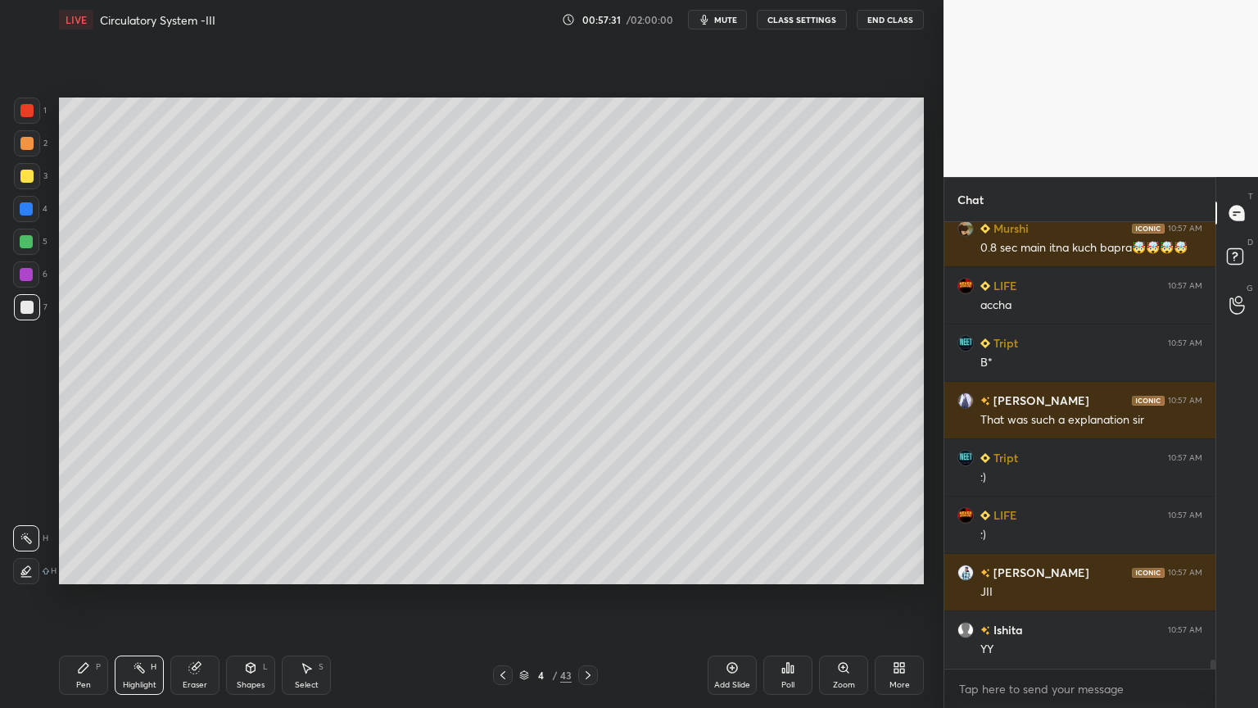
scroll to position [21853, 0]
click at [583, 569] on icon at bounding box center [588, 674] width 13 height 13
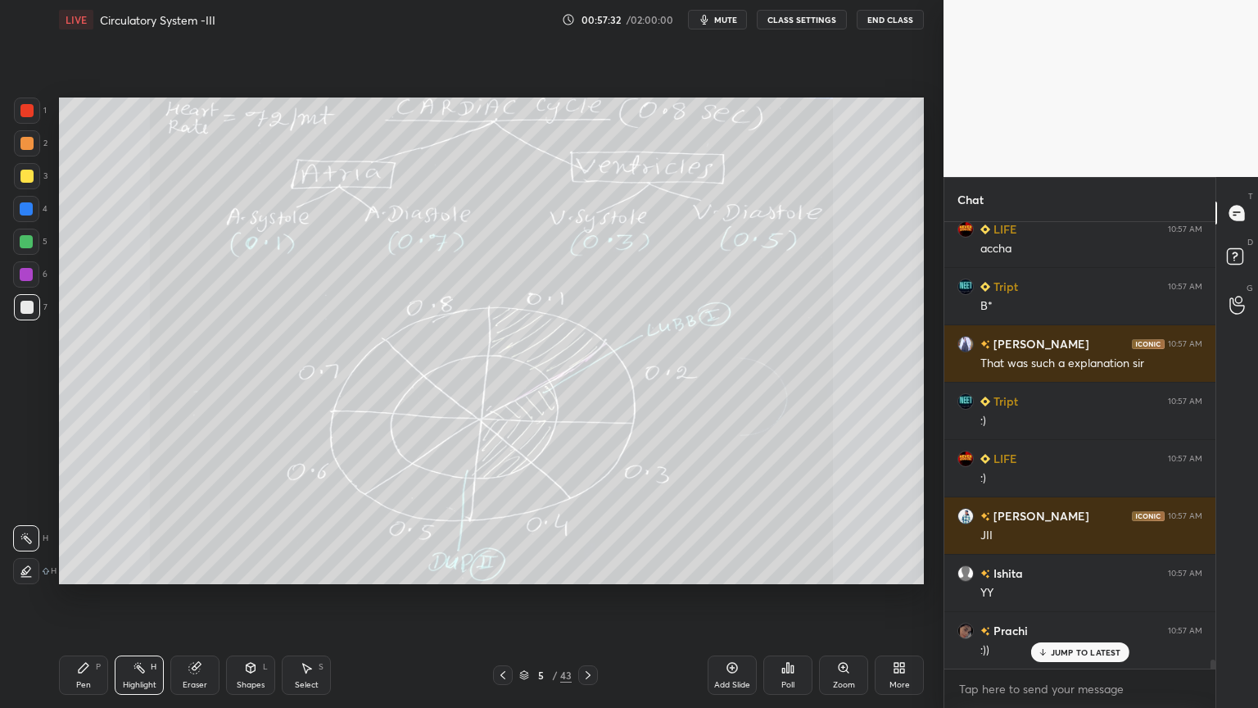
scroll to position [21912, 0]
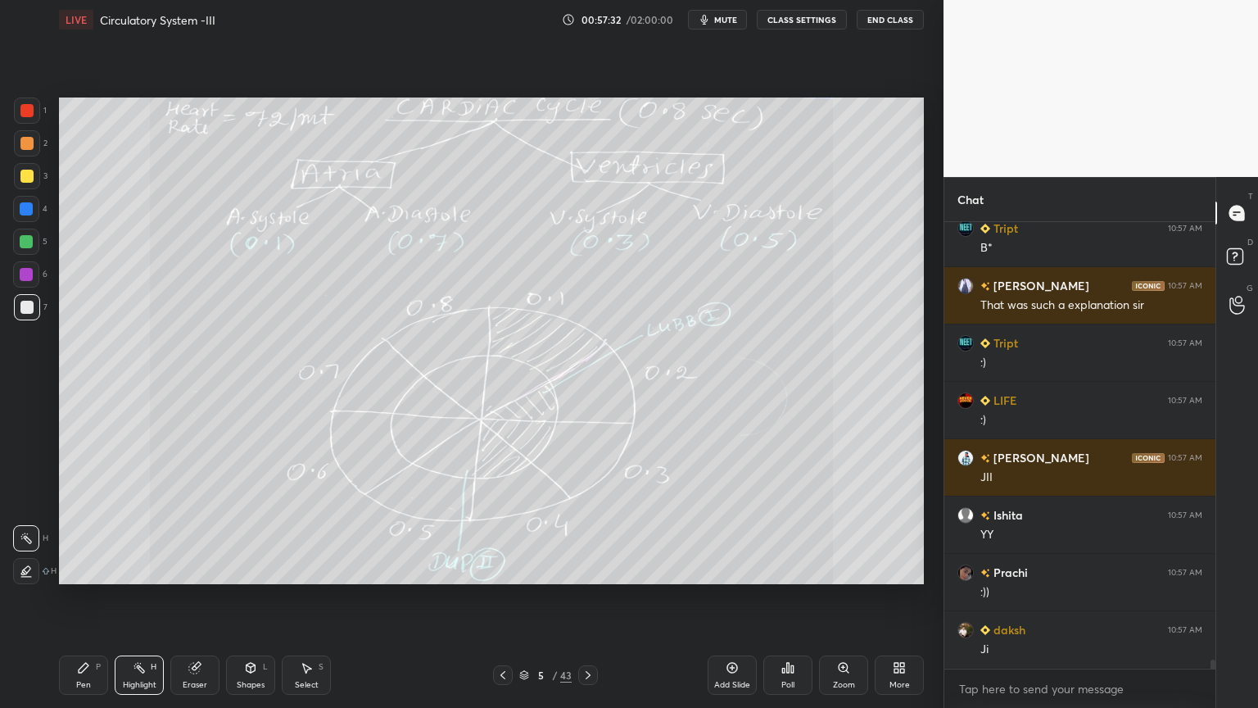
click at [584, 569] on icon at bounding box center [588, 674] width 13 height 13
drag, startPoint x: 26, startPoint y: 299, endPoint x: 37, endPoint y: 328, distance: 30.6
click at [26, 304] on div at bounding box center [26, 307] width 13 height 13
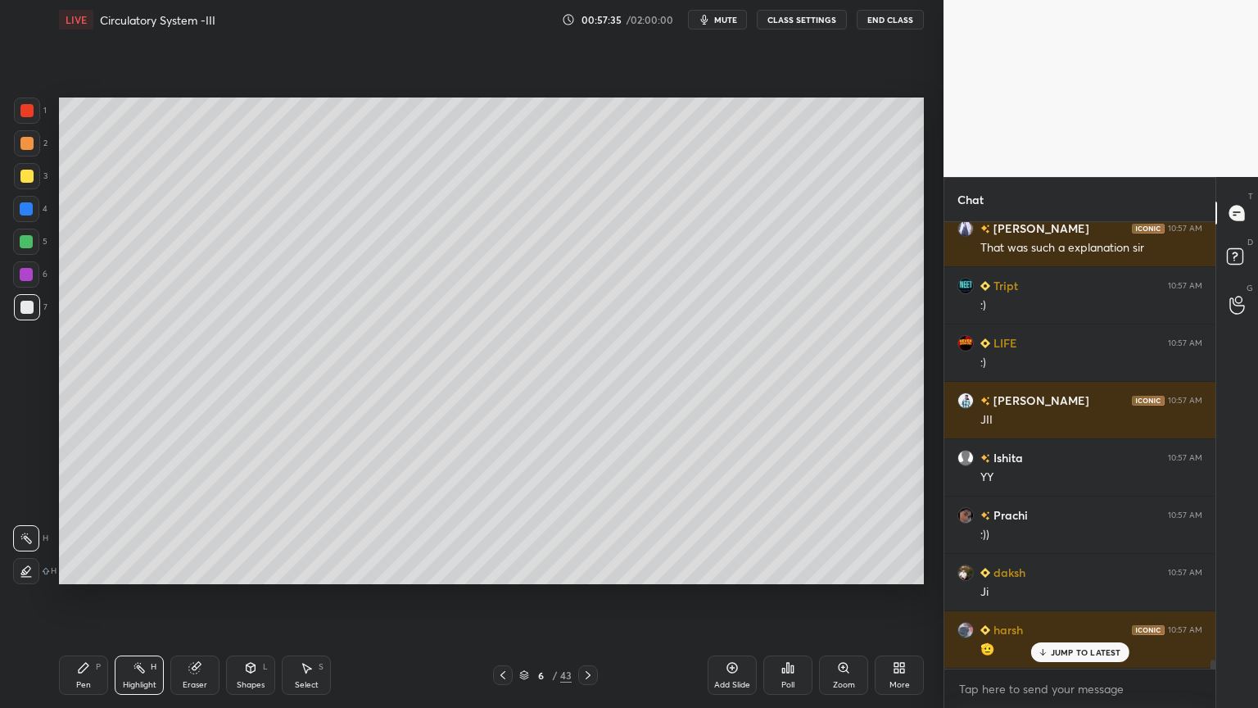
scroll to position [21499, 0]
click at [502, 569] on icon at bounding box center [502, 674] width 13 height 13
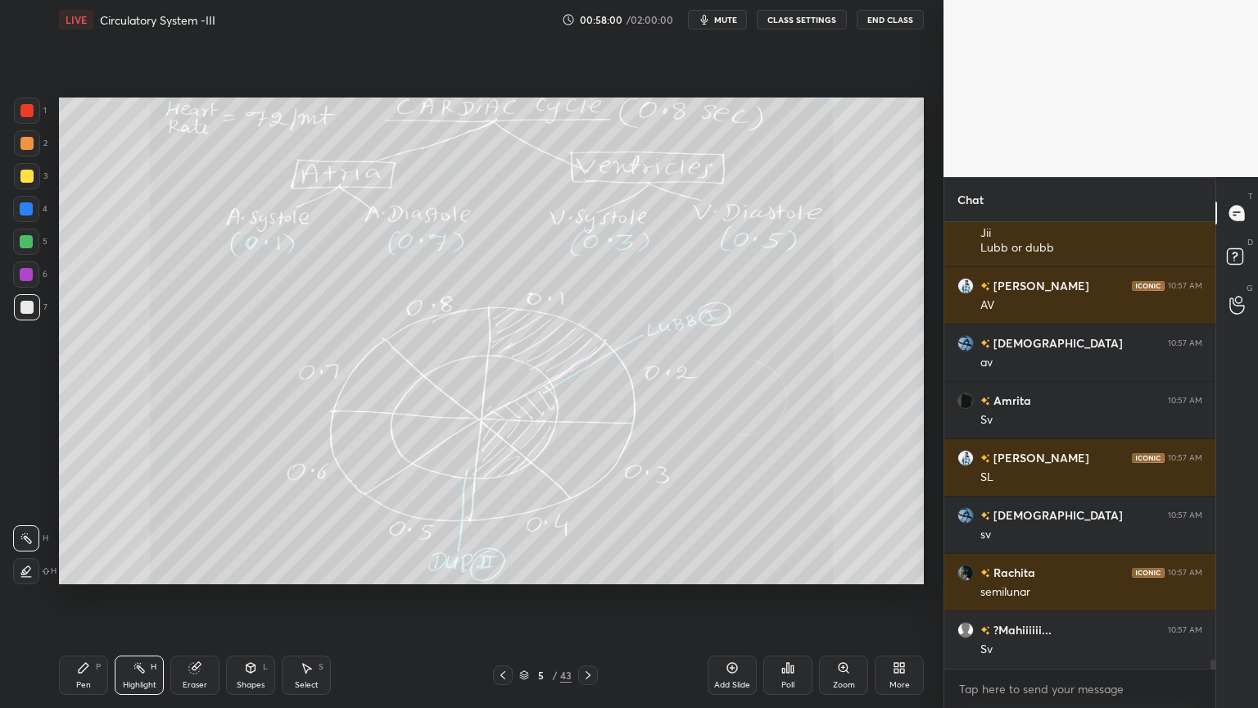
scroll to position [22145, 0]
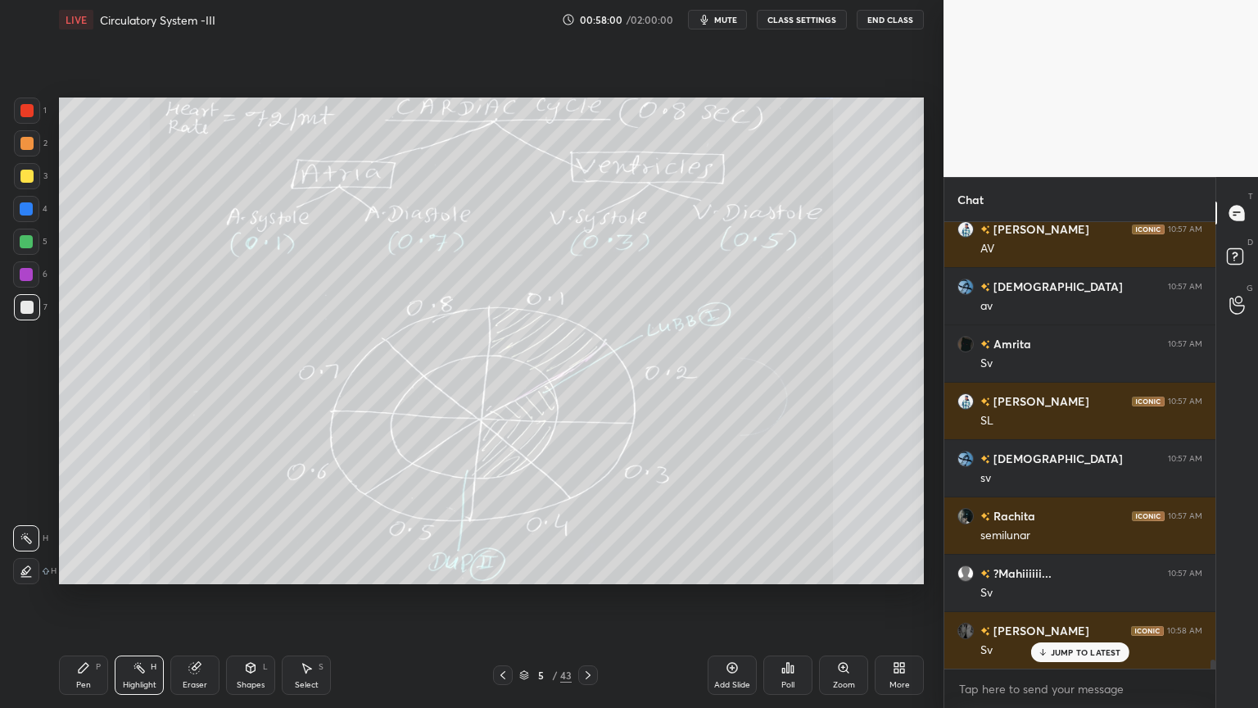
click at [583, 569] on icon at bounding box center [588, 674] width 13 height 13
drag, startPoint x: 32, startPoint y: 301, endPoint x: 49, endPoint y: 337, distance: 39.9
click at [29, 306] on div at bounding box center [27, 307] width 26 height 26
click at [246, 569] on div "Shapes L" at bounding box center [250, 674] width 49 height 39
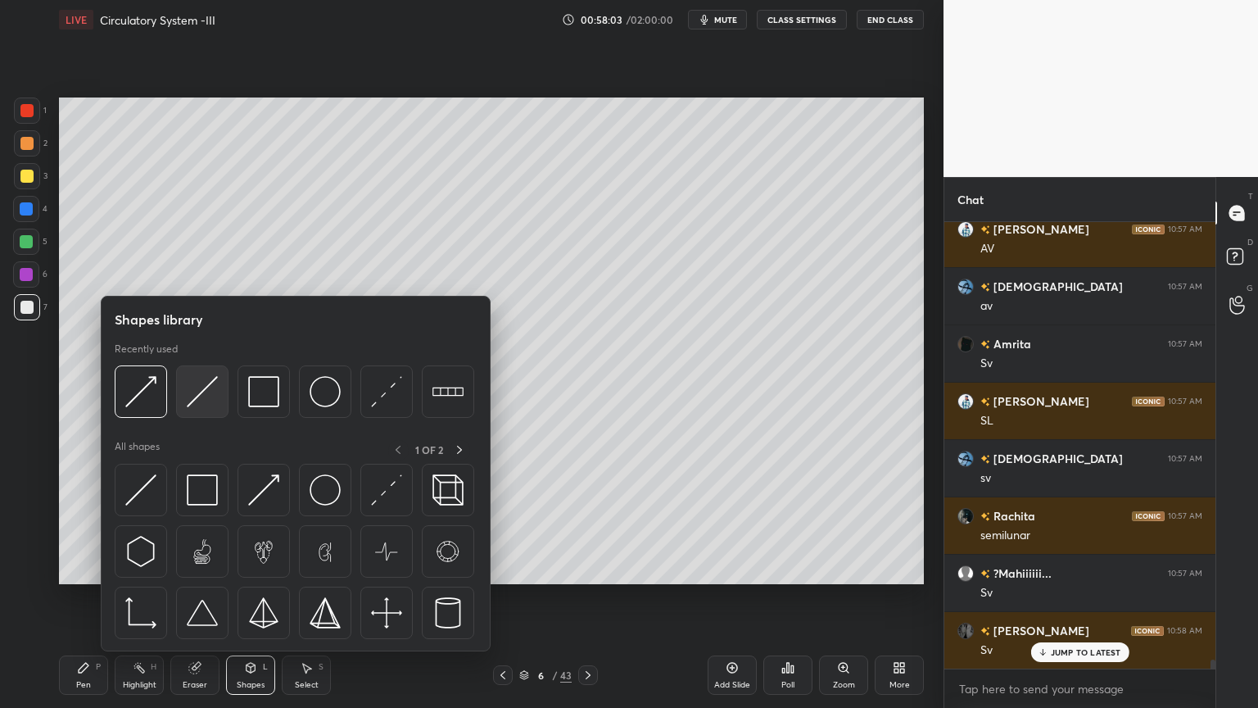
scroll to position [22203, 0]
click at [202, 396] on img at bounding box center [202, 391] width 31 height 31
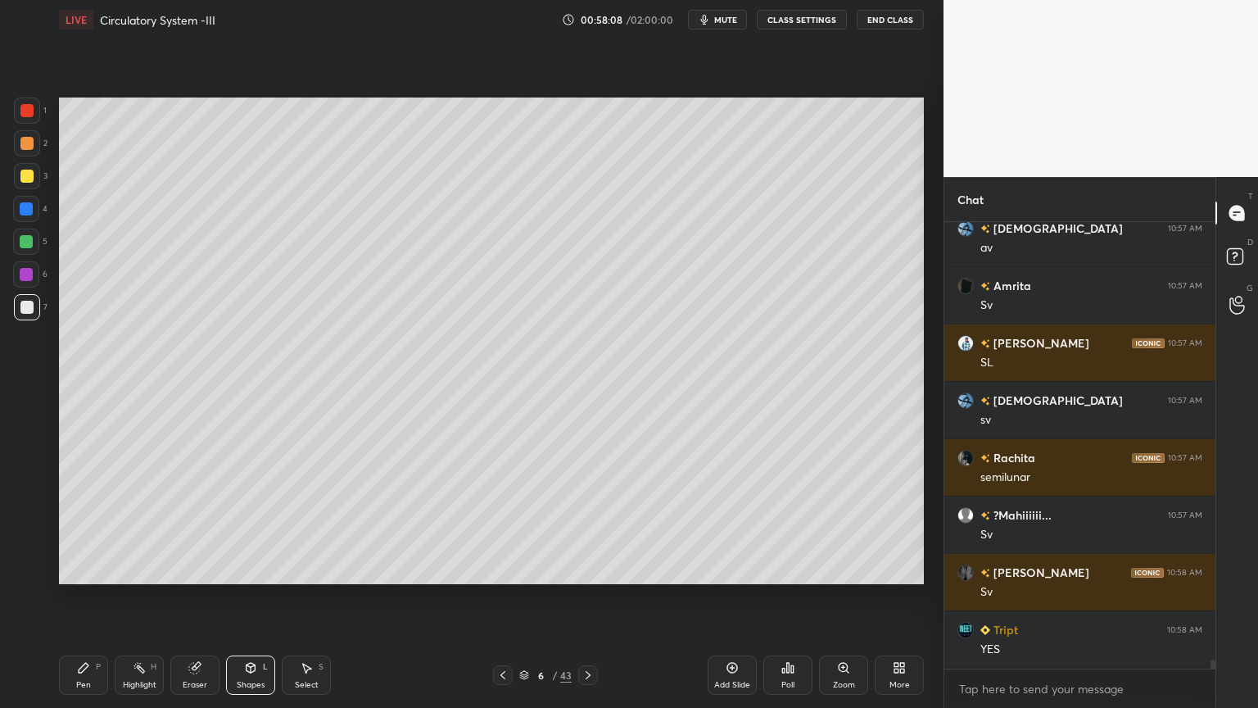
drag, startPoint x: 78, startPoint y: 664, endPoint x: 64, endPoint y: 587, distance: 79.1
click at [75, 569] on div "Pen P" at bounding box center [83, 674] width 49 height 39
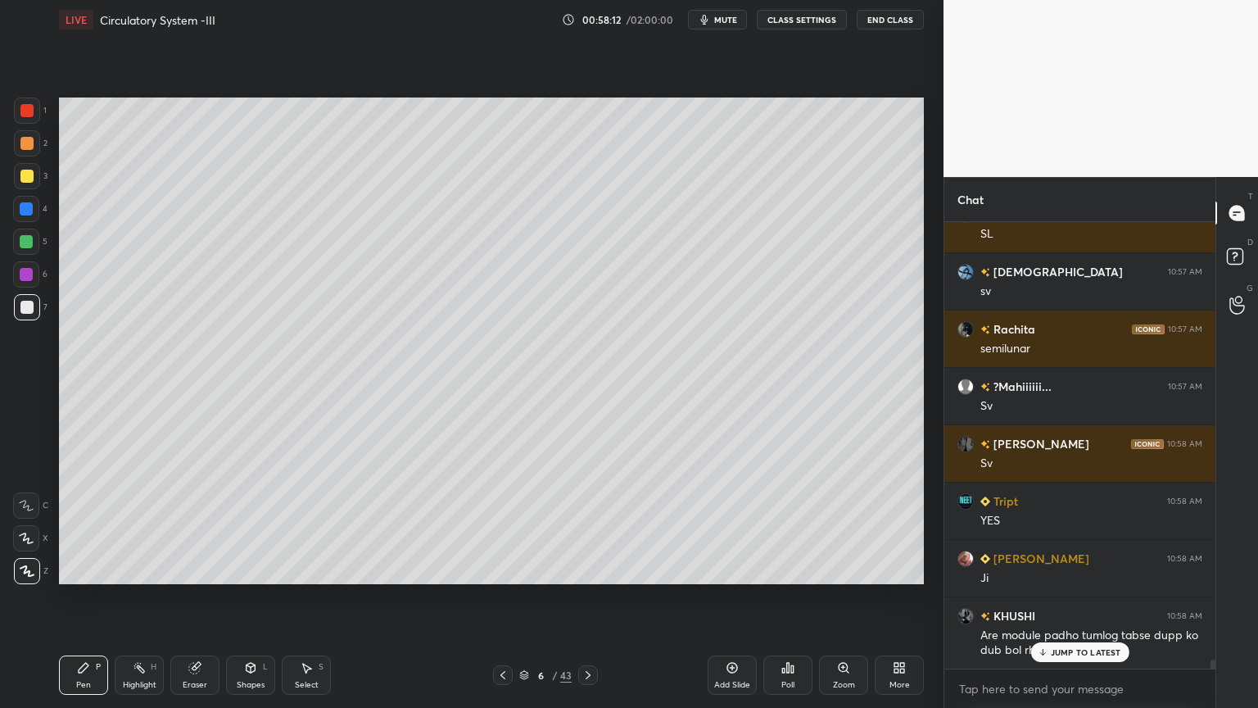
scroll to position [22371, 0]
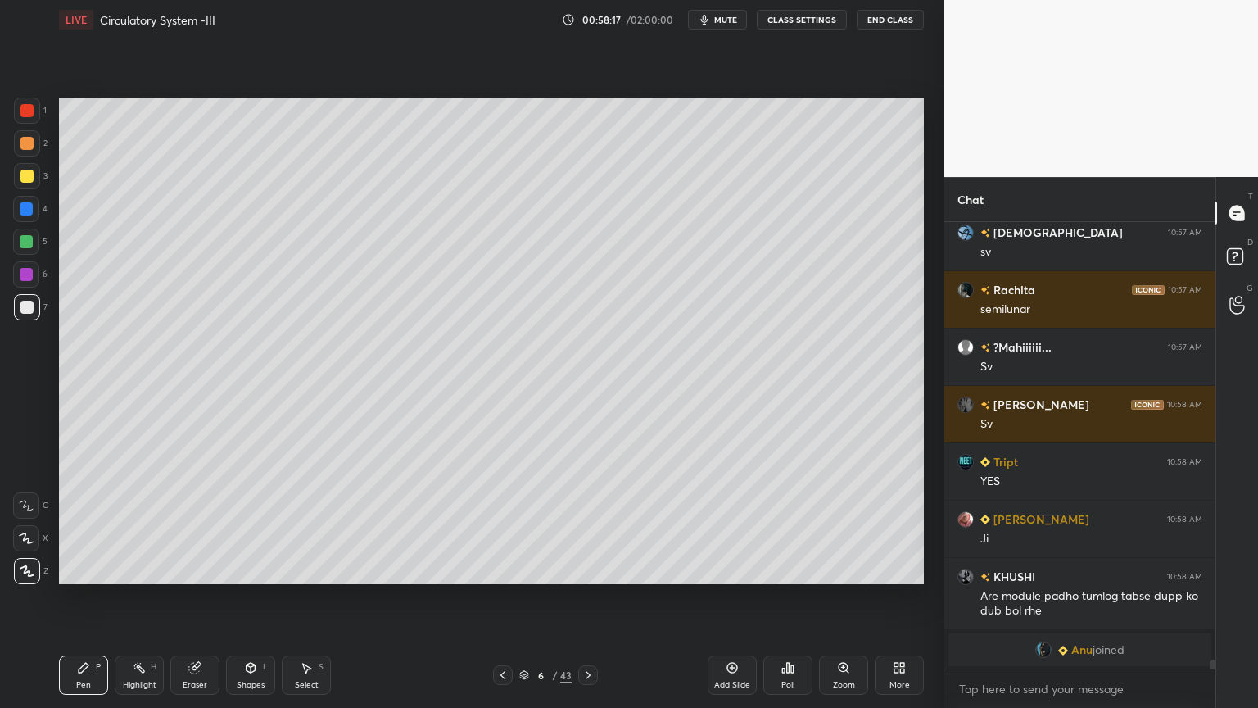
drag, startPoint x: 29, startPoint y: 169, endPoint x: 29, endPoint y: 183, distance: 13.9
click at [26, 174] on div at bounding box center [27, 176] width 26 height 26
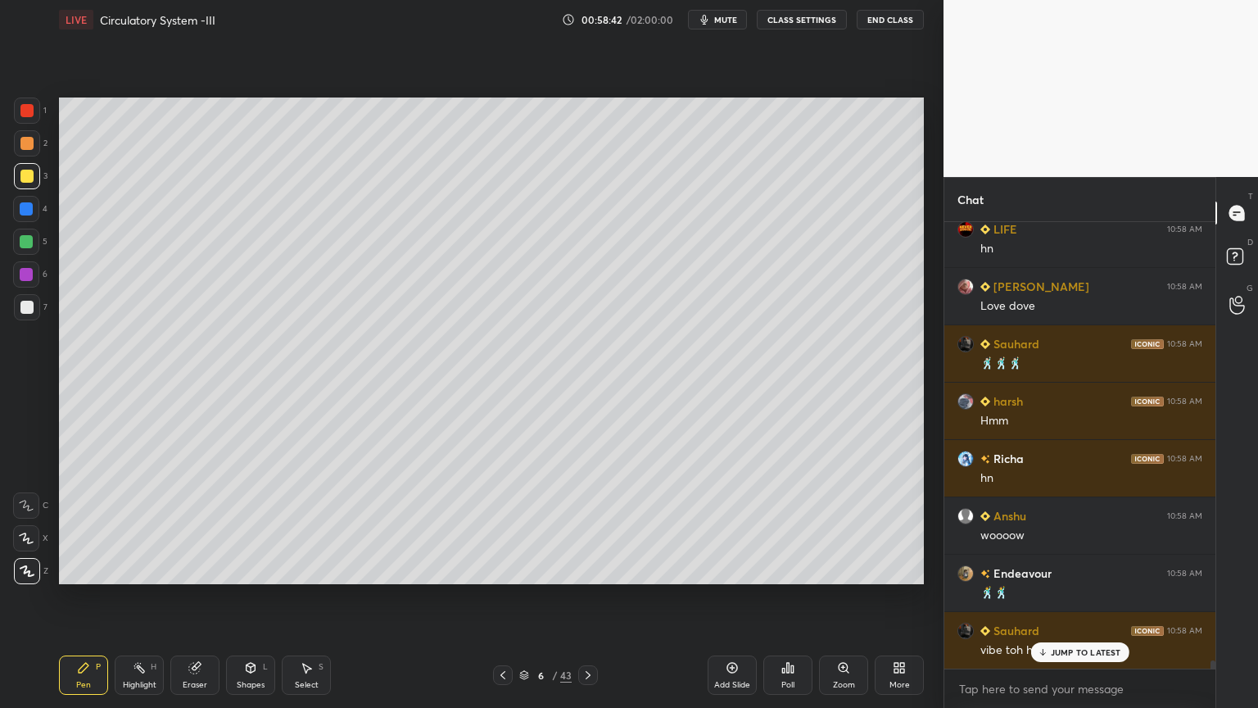
scroll to position [23557, 0]
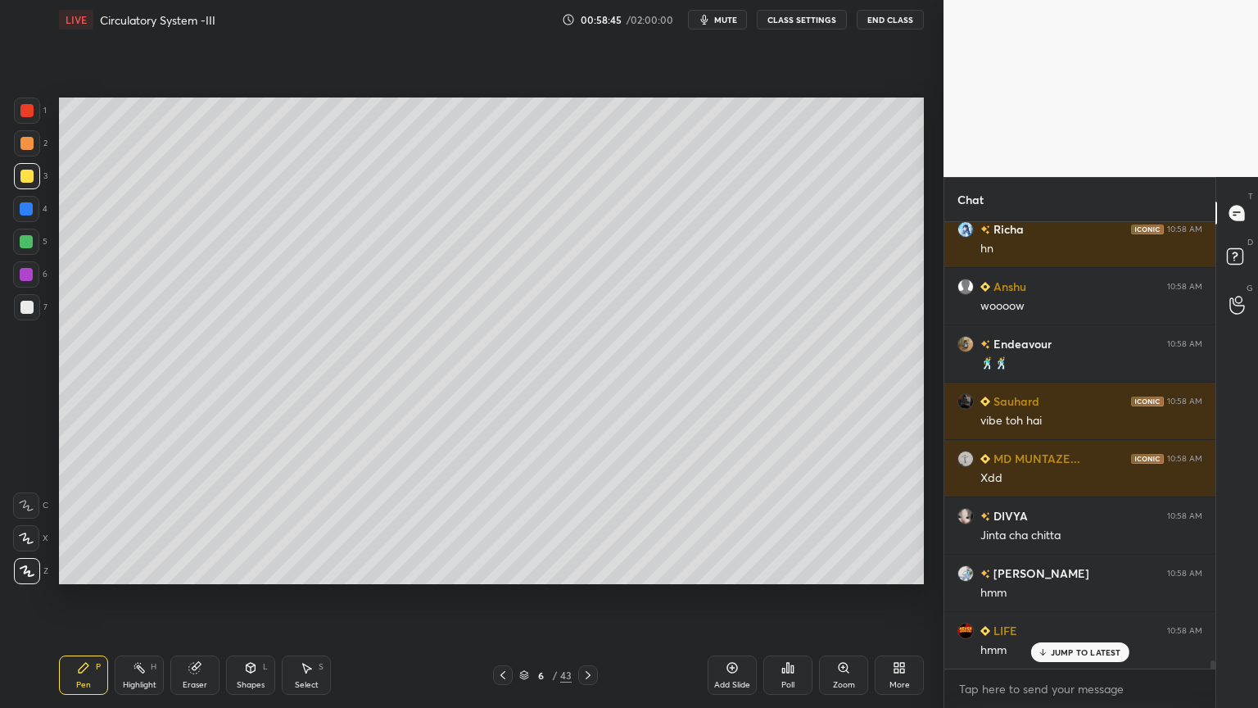
drag, startPoint x: 25, startPoint y: 174, endPoint x: 43, endPoint y: 212, distance: 42.5
click at [33, 176] on div at bounding box center [27, 176] width 26 height 26
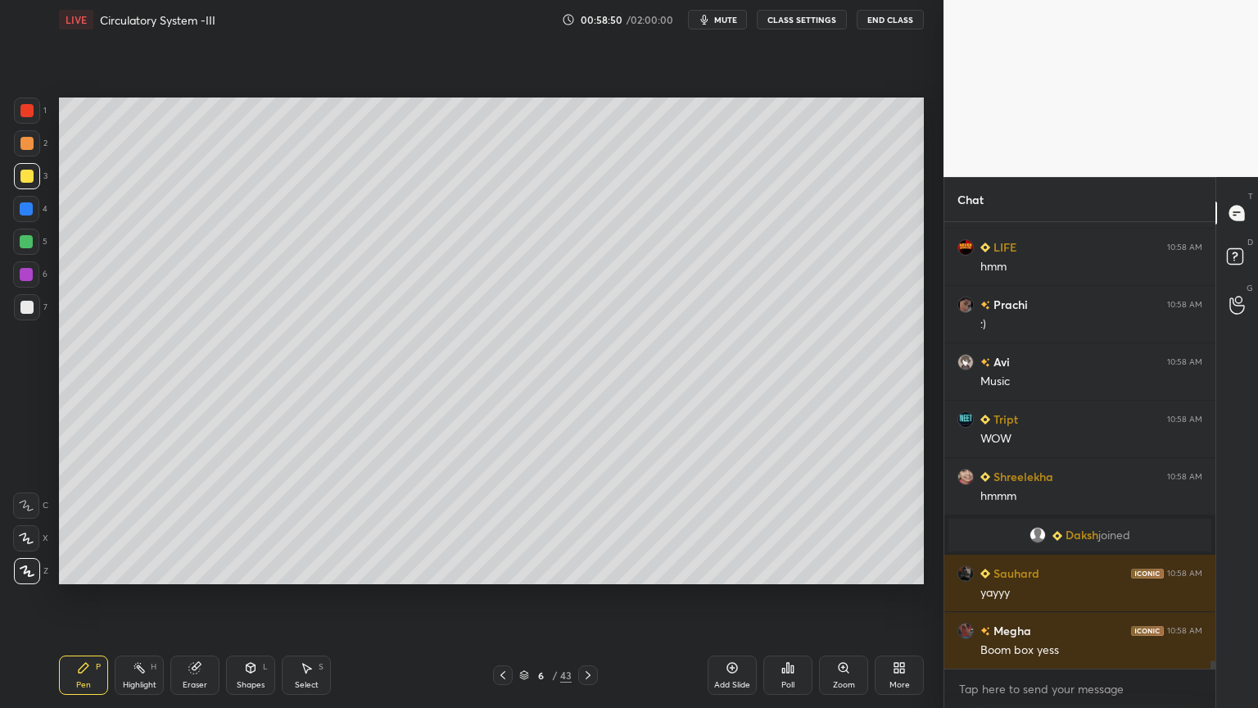
scroll to position [24114, 0]
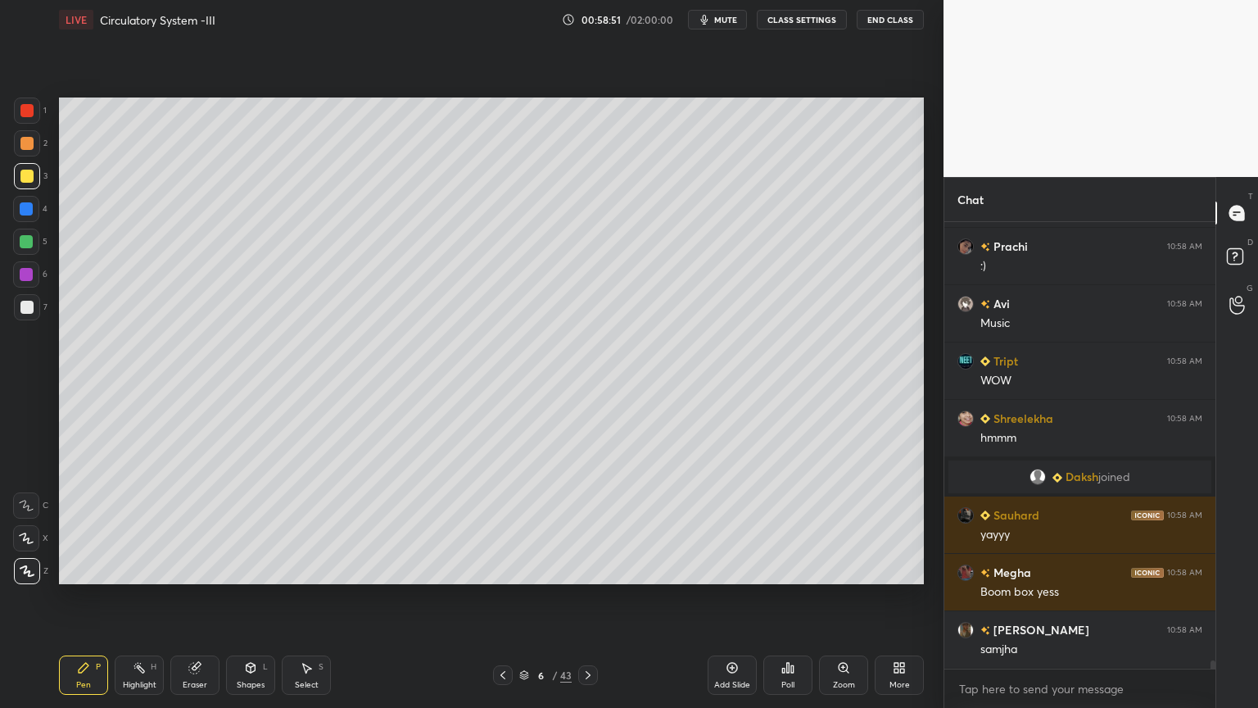
click at [252, 569] on div "Shapes L" at bounding box center [250, 674] width 49 height 39
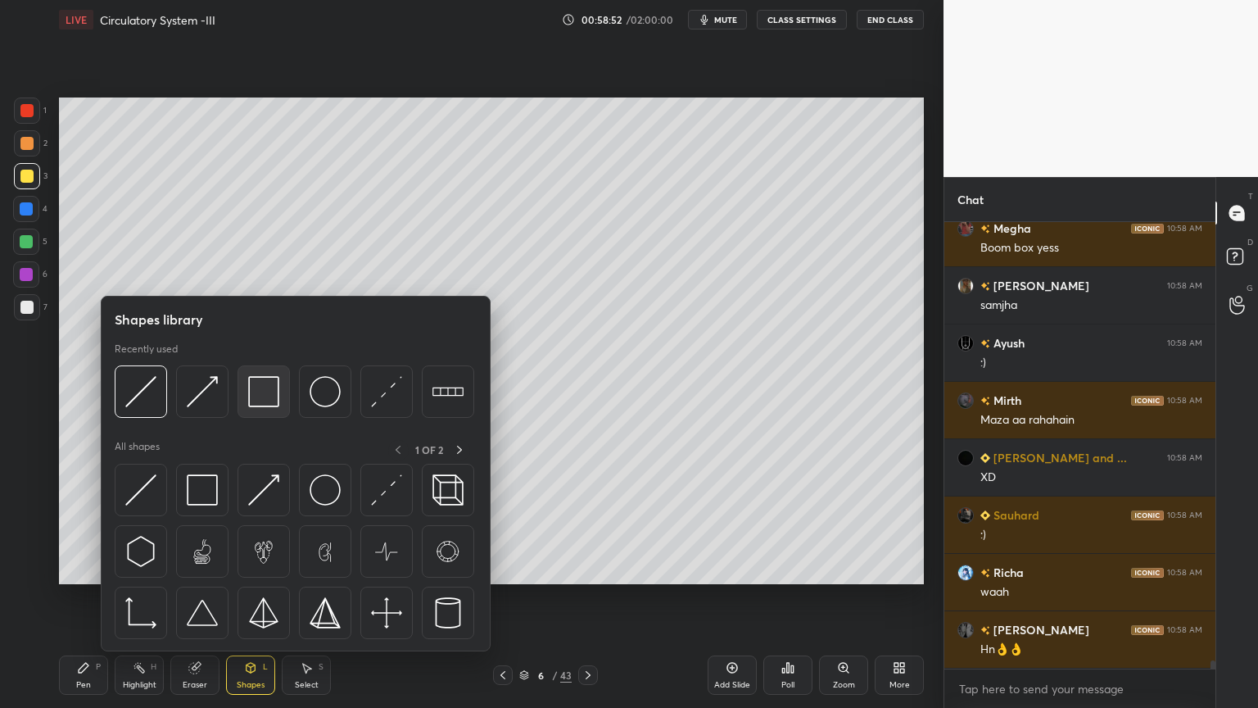
click at [268, 406] on img at bounding box center [263, 391] width 31 height 31
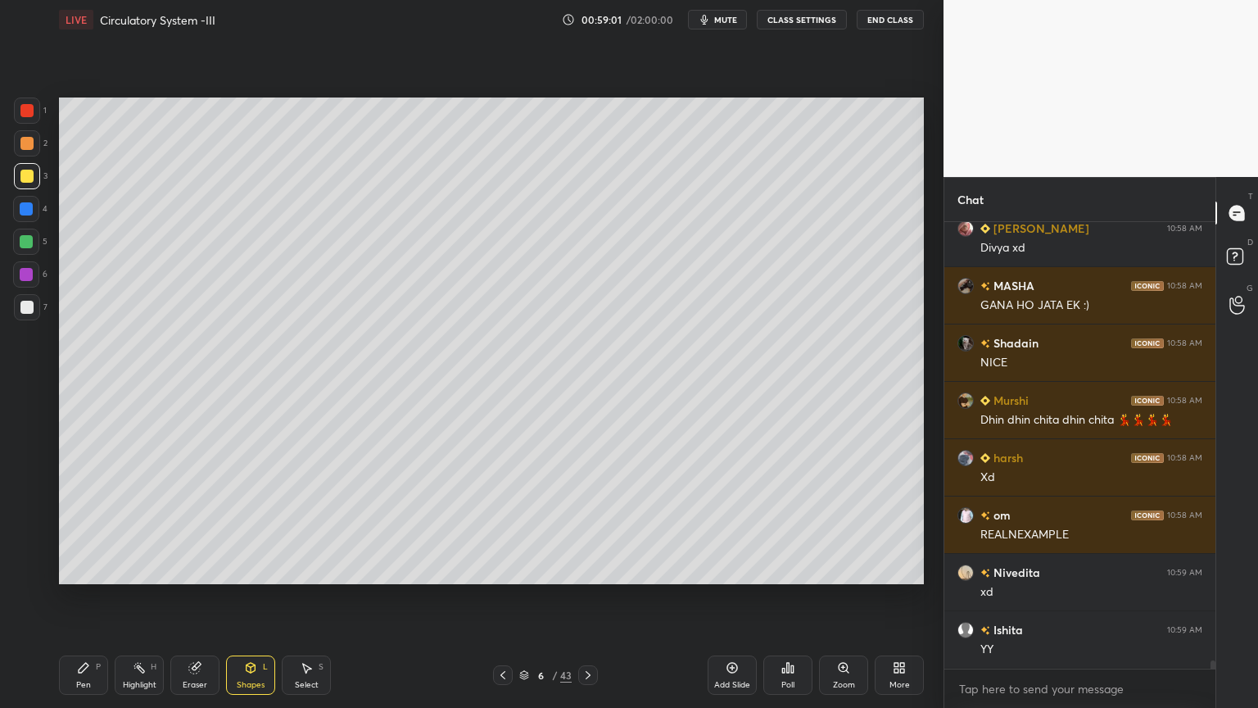
scroll to position [24973, 0]
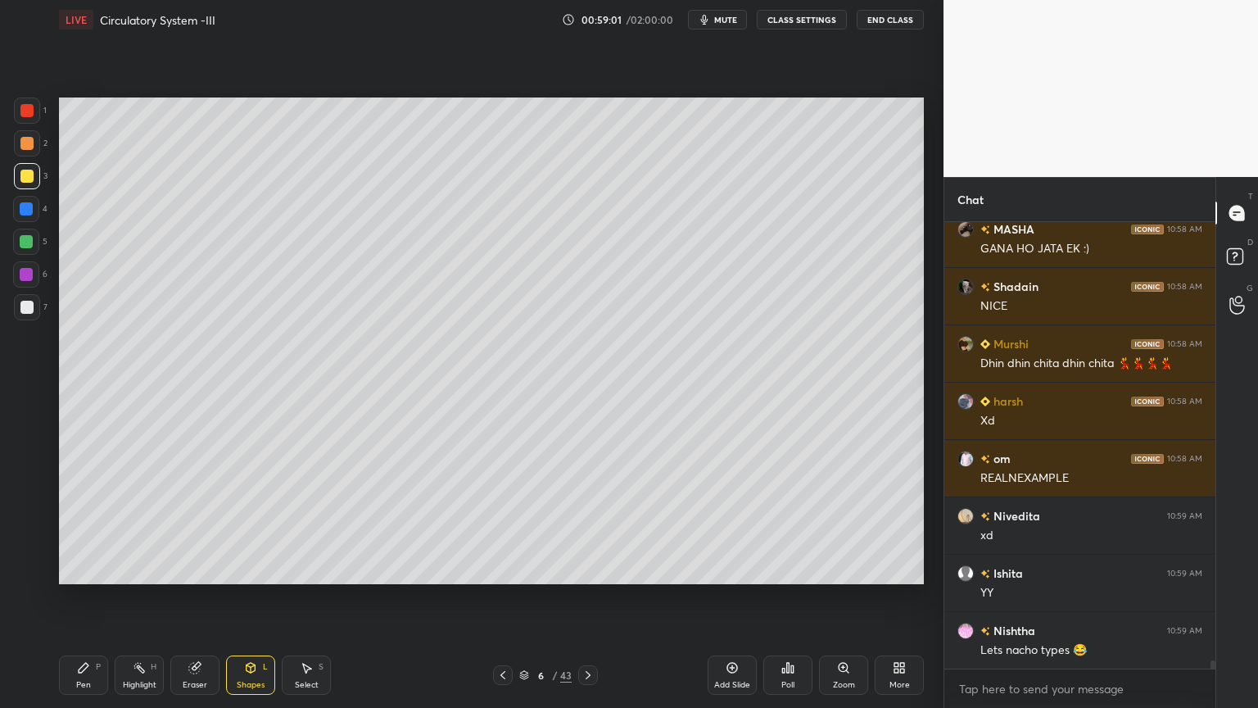
click at [139, 569] on div "Highlight H" at bounding box center [139, 674] width 49 height 39
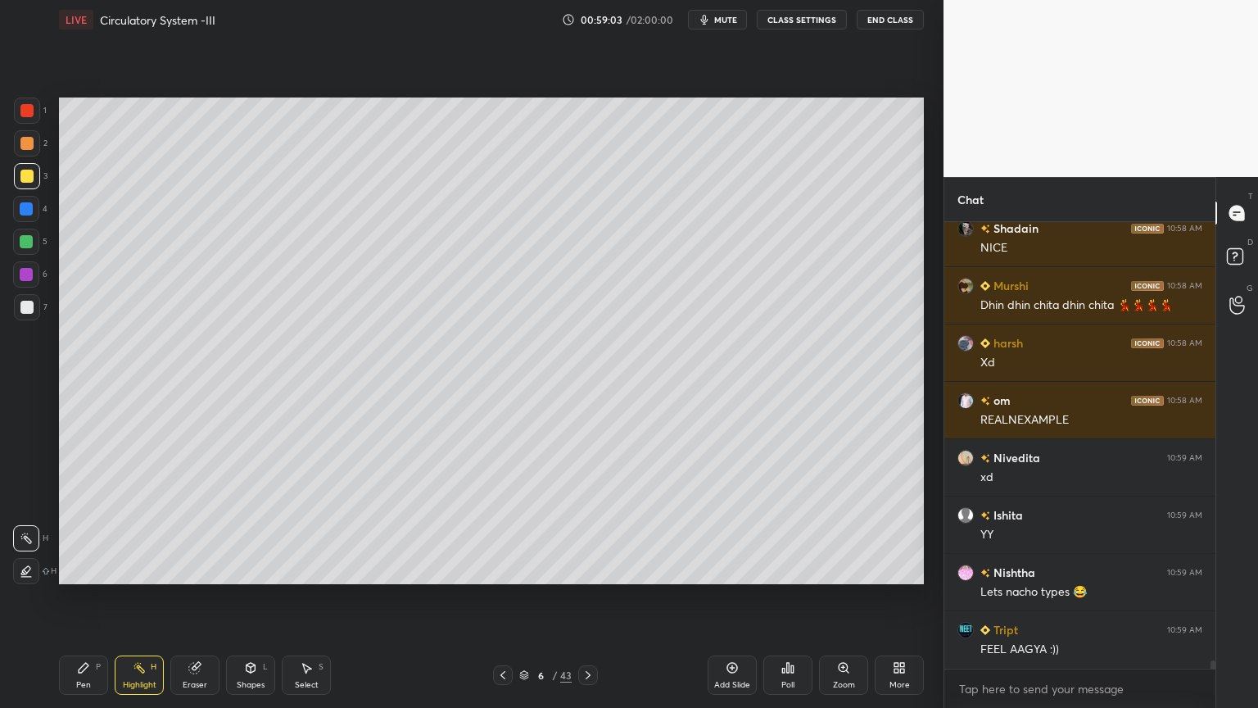
click at [84, 569] on div "Pen P" at bounding box center [83, 674] width 49 height 39
click at [84, 569] on icon at bounding box center [83, 667] width 13 height 13
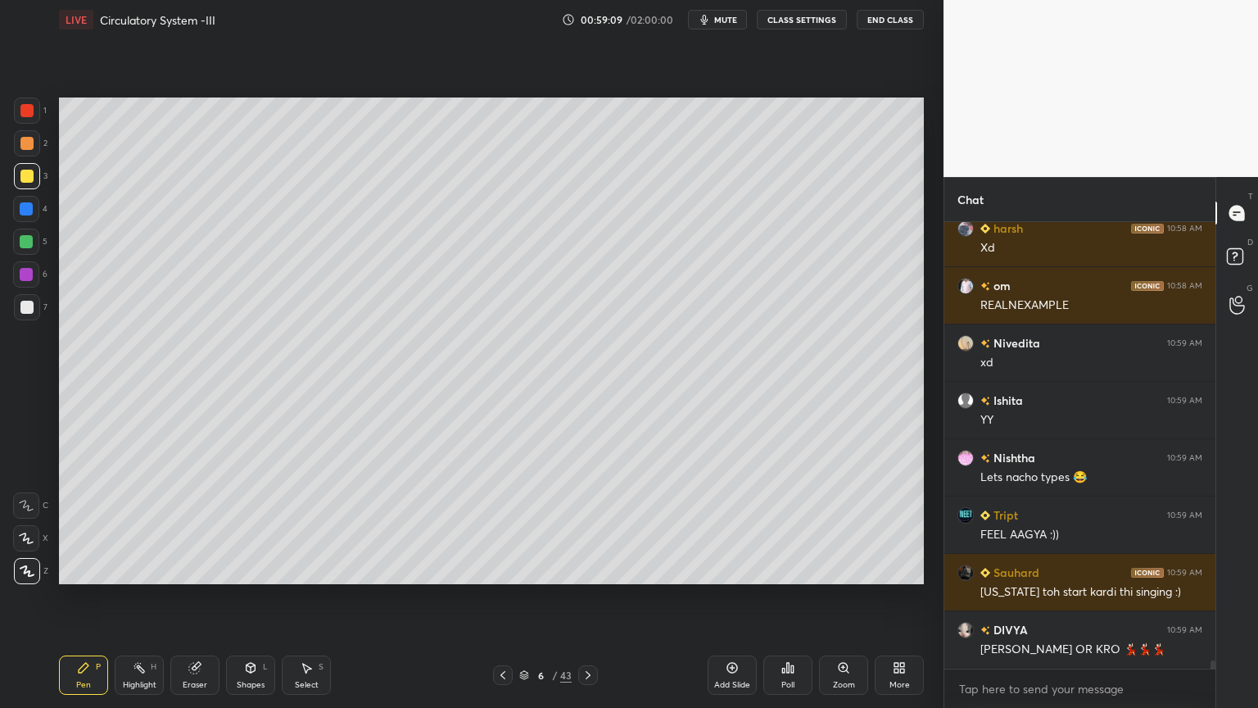
scroll to position [25202, 0]
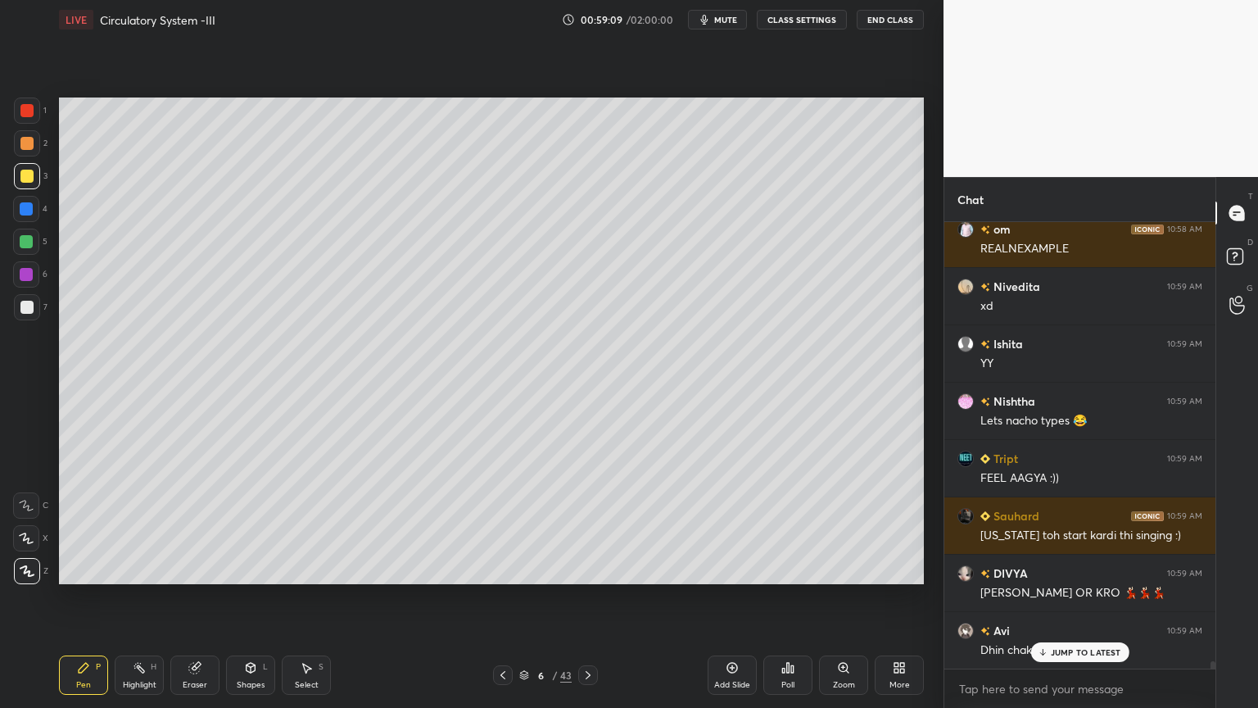
click at [151, 569] on div "Highlight H" at bounding box center [139, 674] width 49 height 39
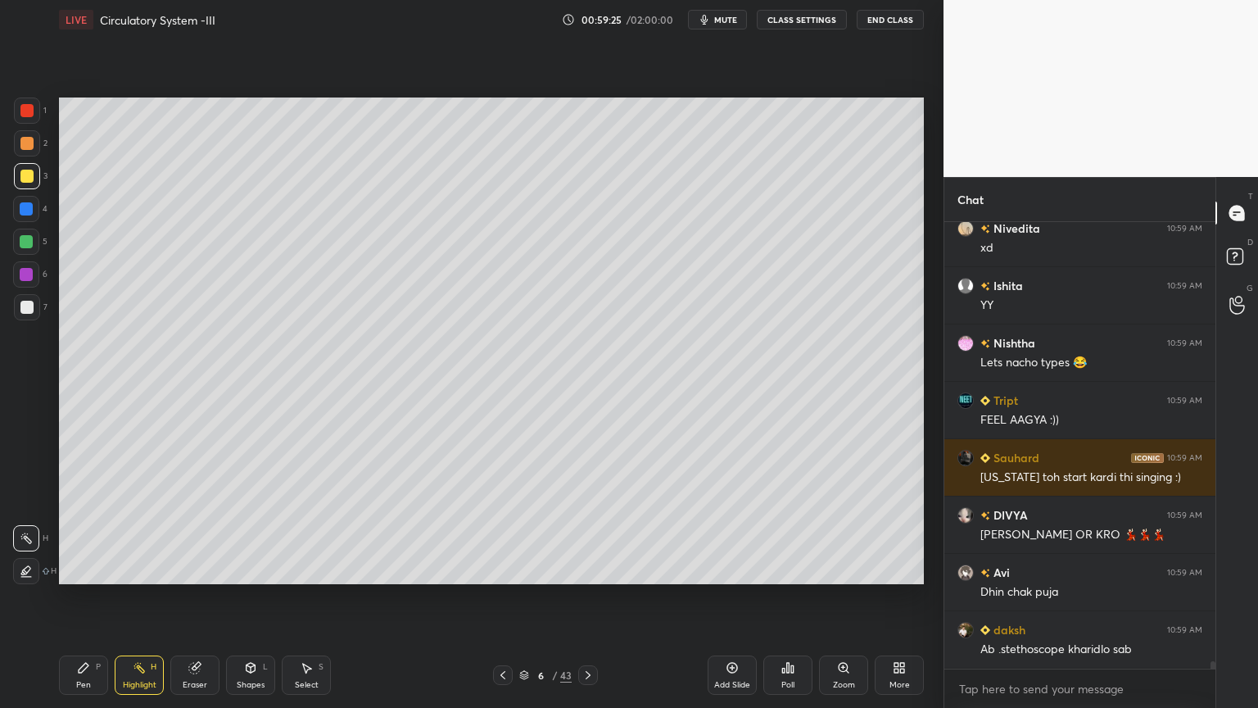
click at [79, 569] on icon at bounding box center [84, 668] width 10 height 10
click at [23, 248] on div at bounding box center [26, 242] width 26 height 26
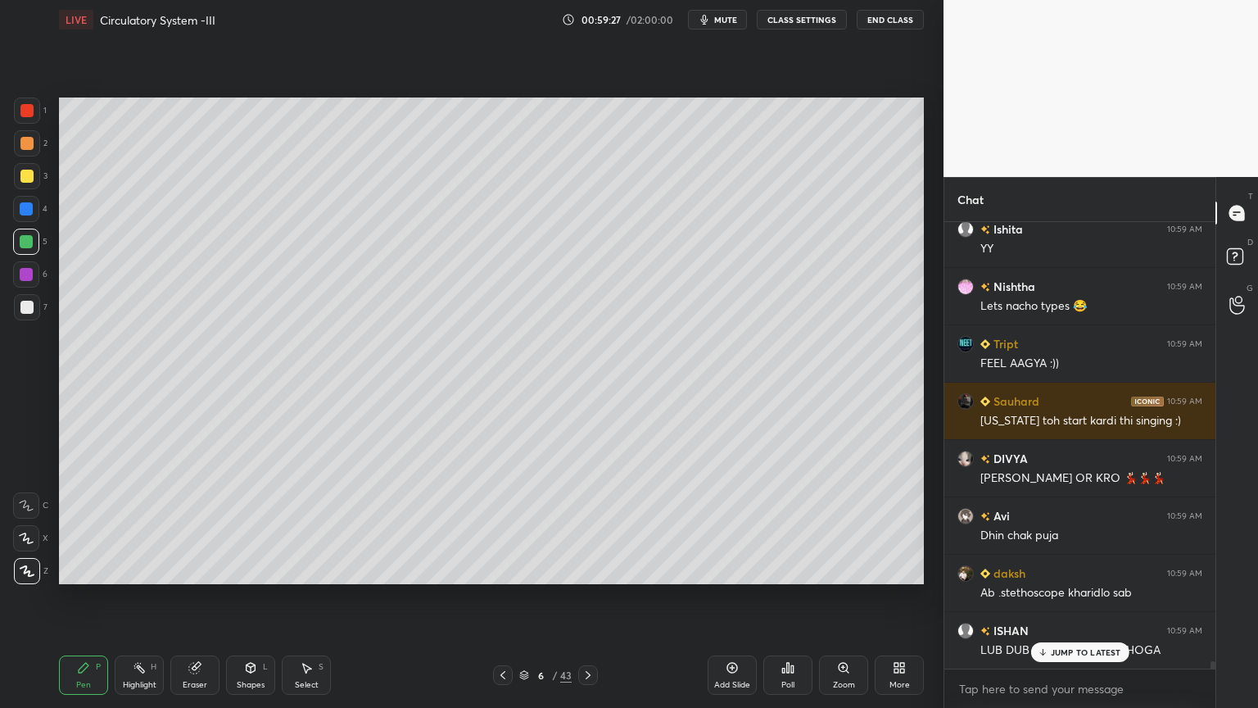
click at [26, 313] on div at bounding box center [26, 307] width 13 height 13
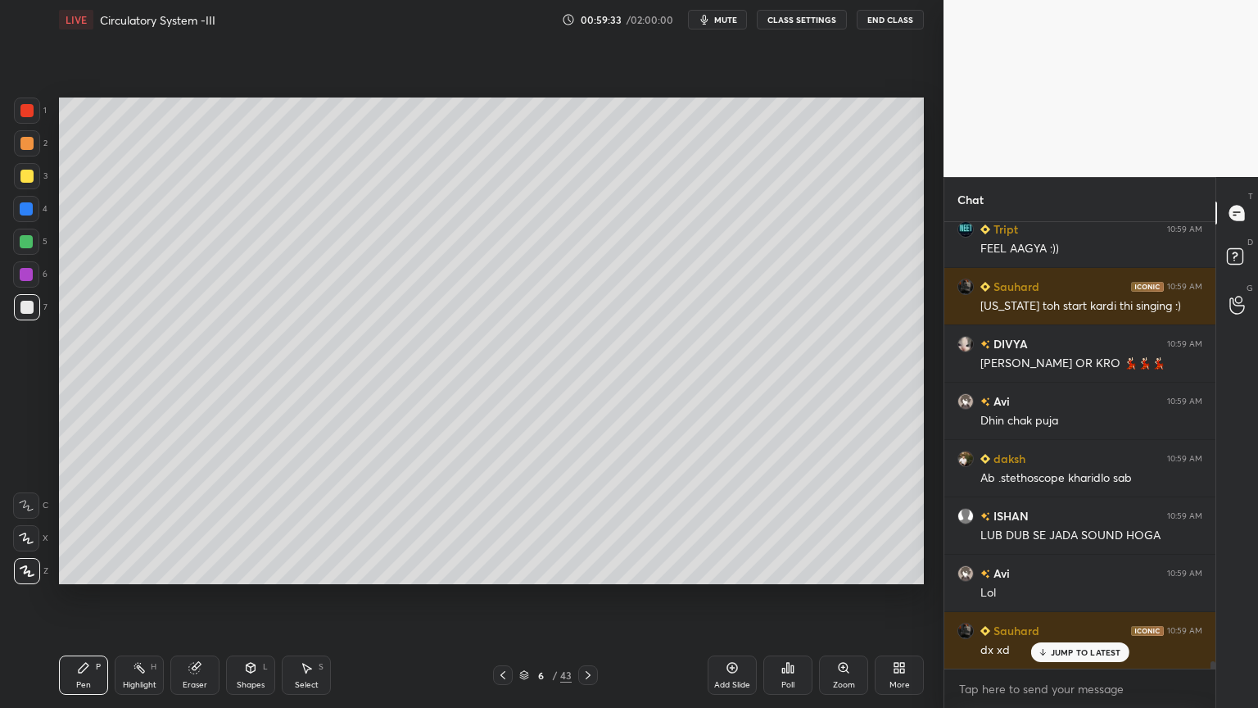
scroll to position [25490, 0]
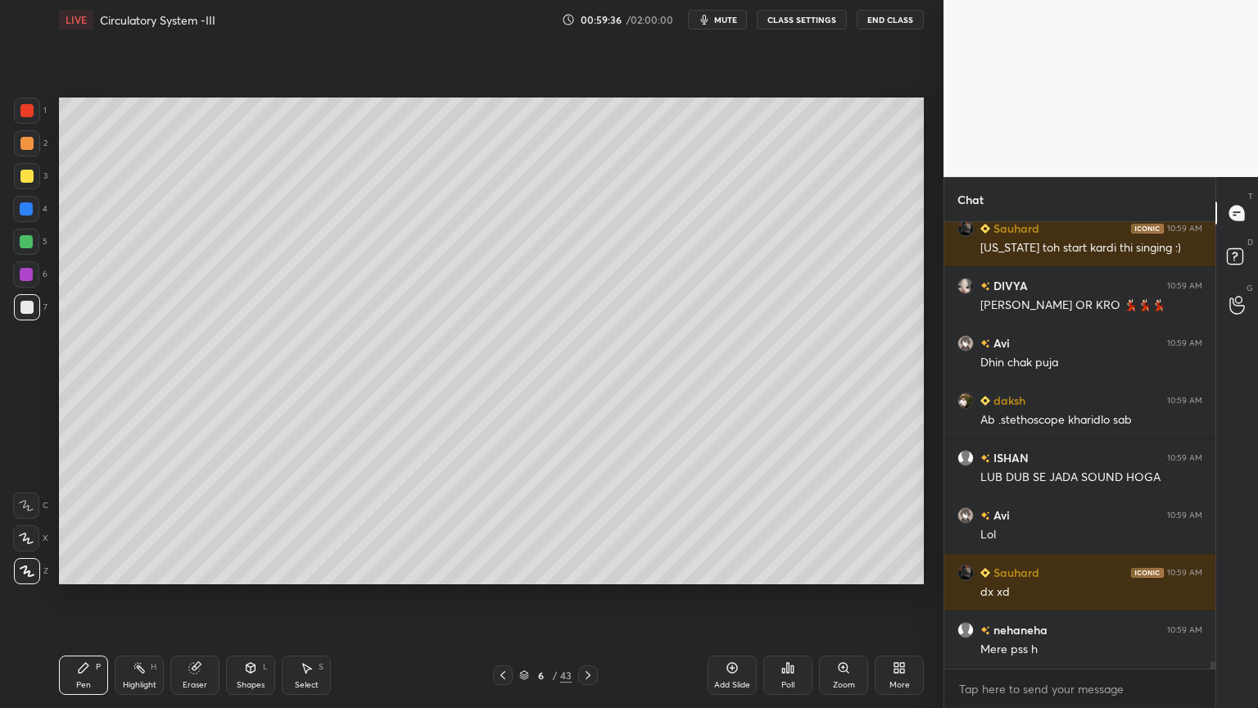
click at [24, 510] on div at bounding box center [26, 505] width 26 height 26
click at [252, 569] on icon at bounding box center [250, 667] width 13 height 13
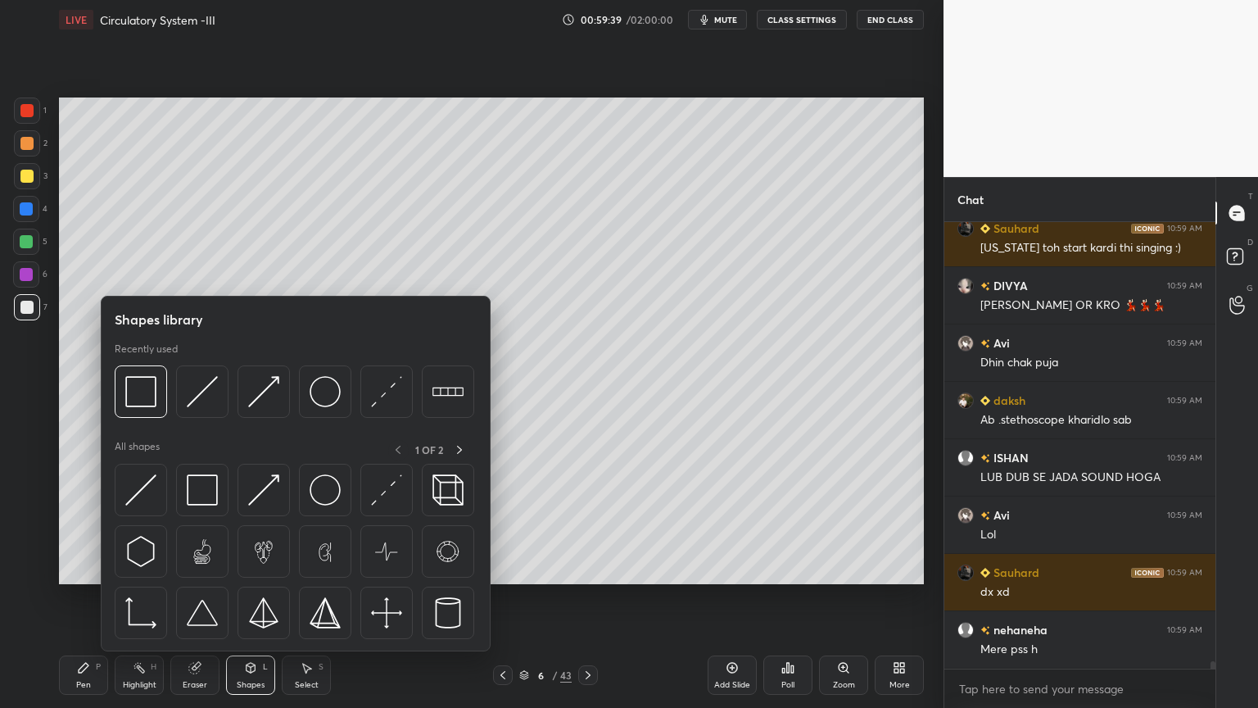
click at [25, 212] on div at bounding box center [26, 208] width 13 height 13
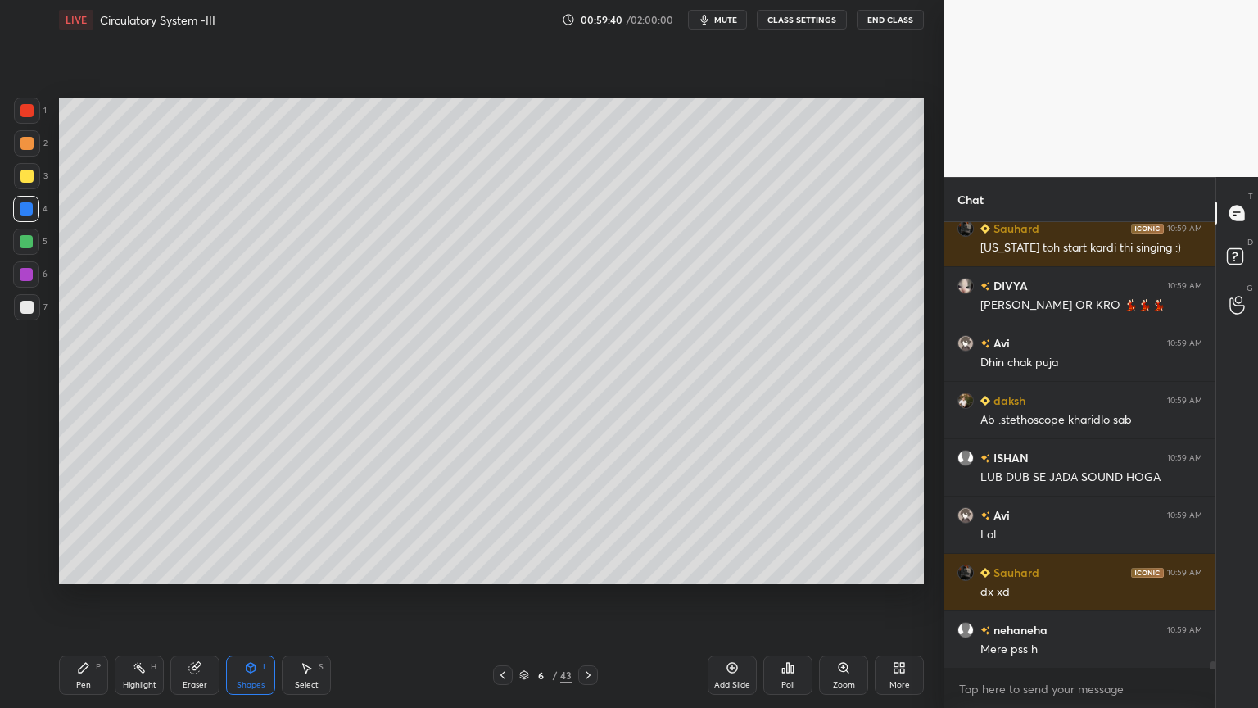
click at [261, 569] on div "Shapes L" at bounding box center [250, 674] width 49 height 39
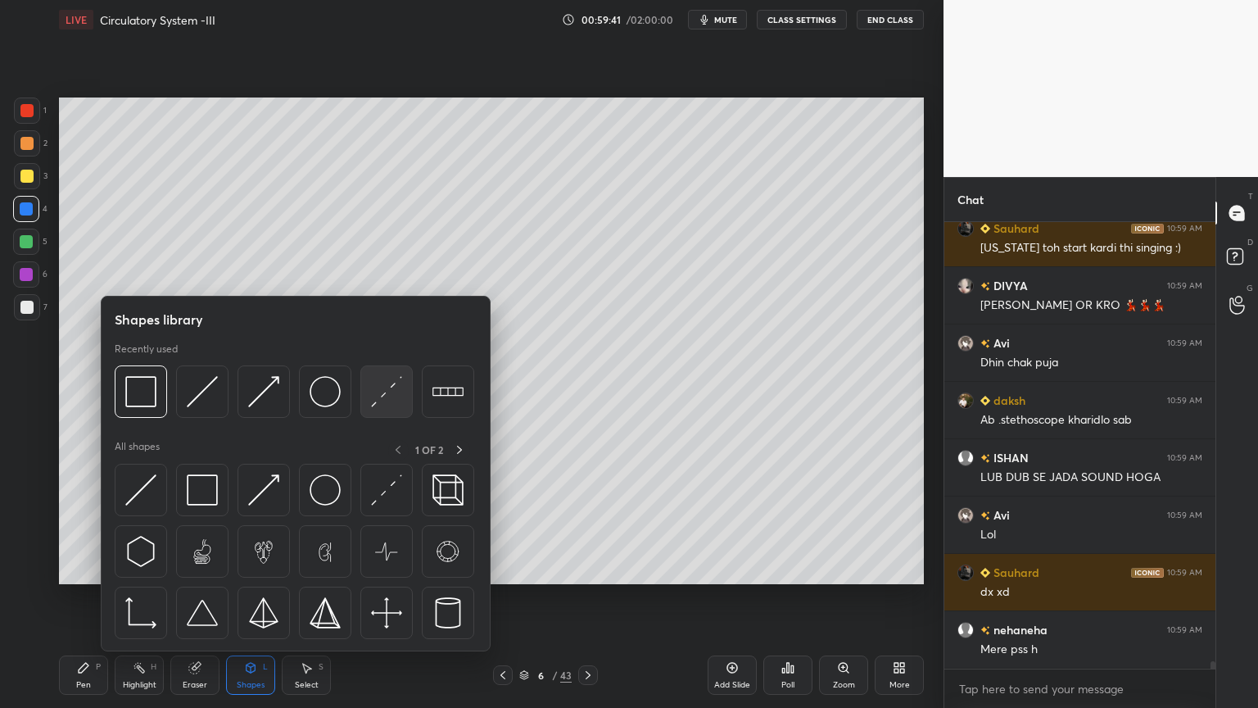
click at [381, 403] on img at bounding box center [386, 391] width 31 height 31
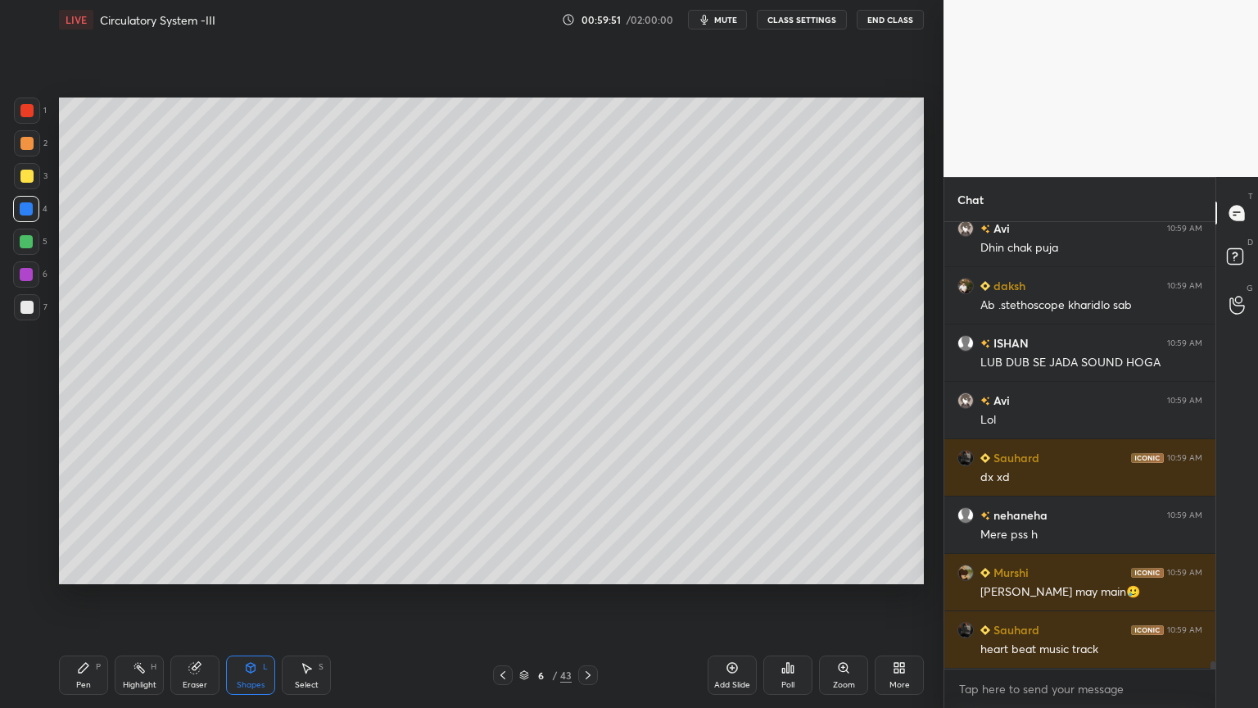
scroll to position [25661, 0]
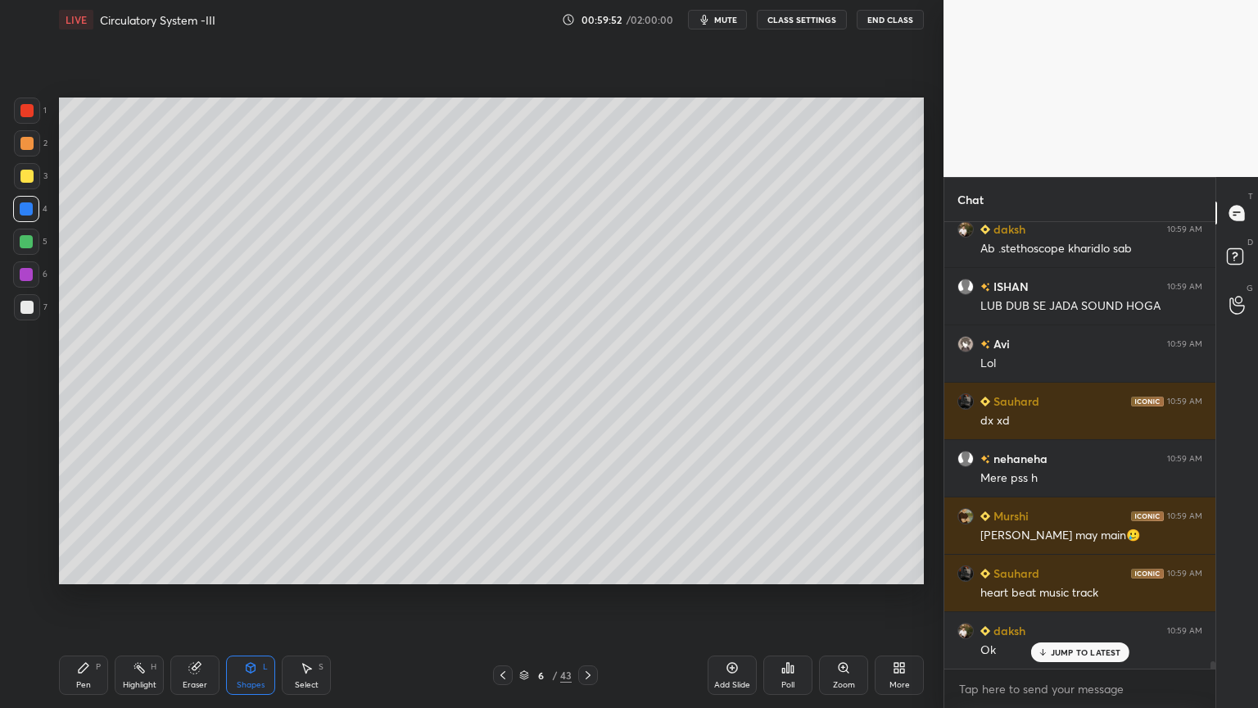
click at [30, 274] on div at bounding box center [26, 274] width 13 height 13
click at [25, 216] on div at bounding box center [26, 209] width 26 height 26
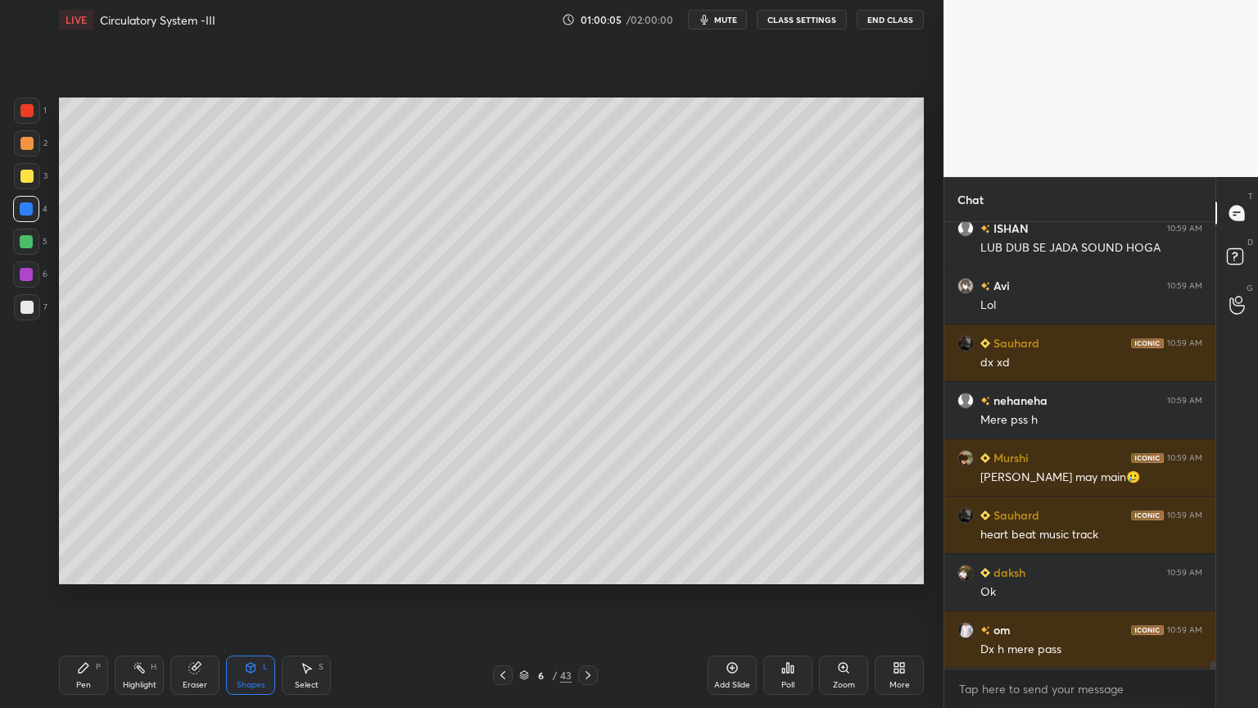
scroll to position [25776, 0]
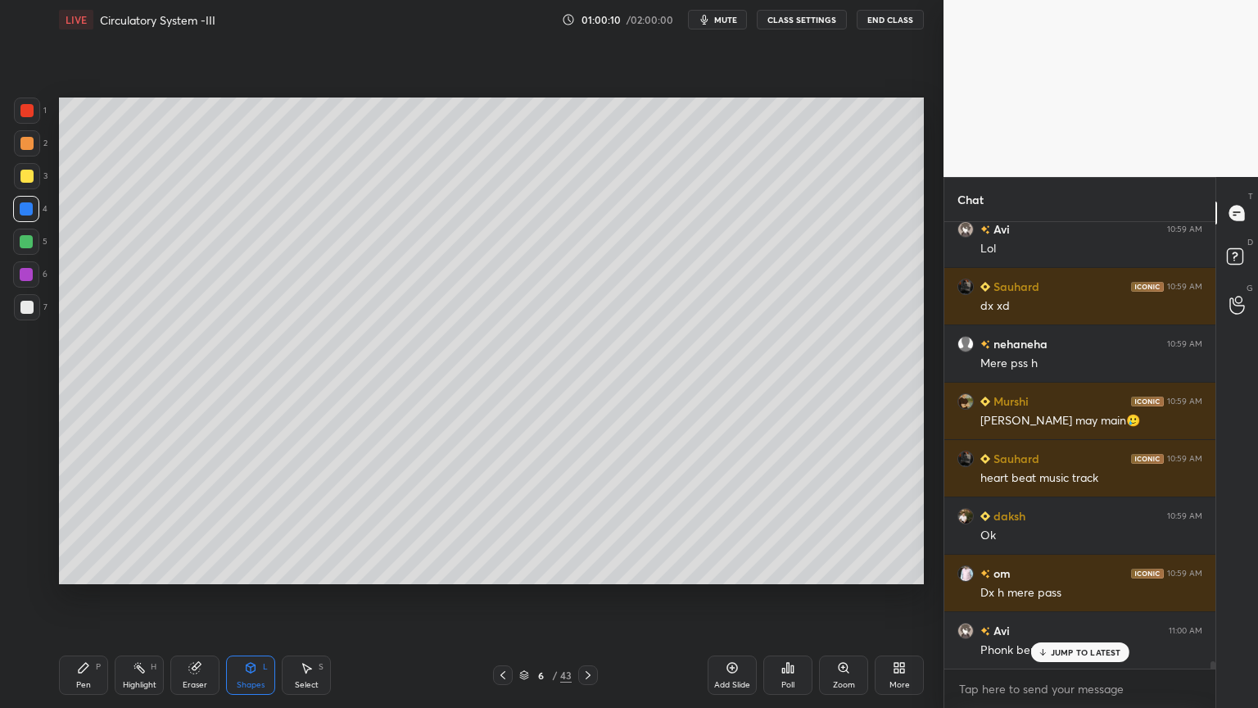
click at [34, 167] on div at bounding box center [27, 176] width 26 height 26
drag, startPoint x: 29, startPoint y: 146, endPoint x: 24, endPoint y: 154, distance: 9.6
click at [26, 147] on div at bounding box center [26, 143] width 13 height 13
click at [88, 569] on icon at bounding box center [83, 667] width 13 height 13
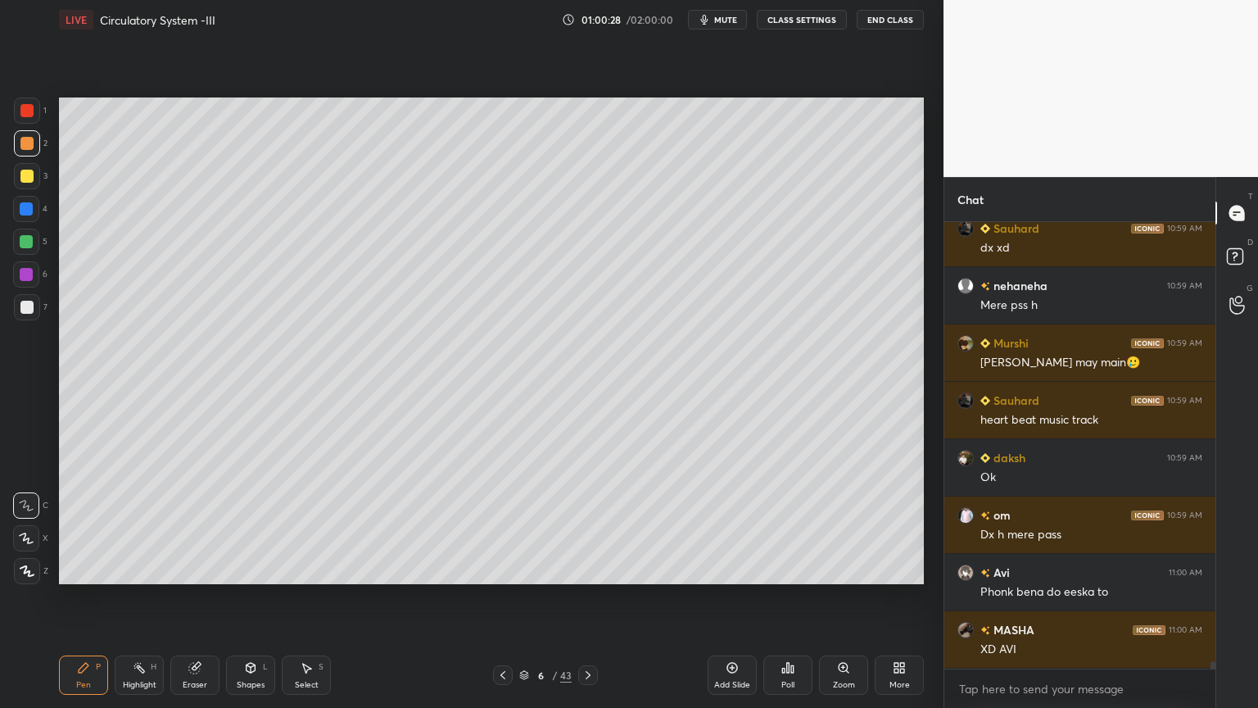
scroll to position [25890, 0]
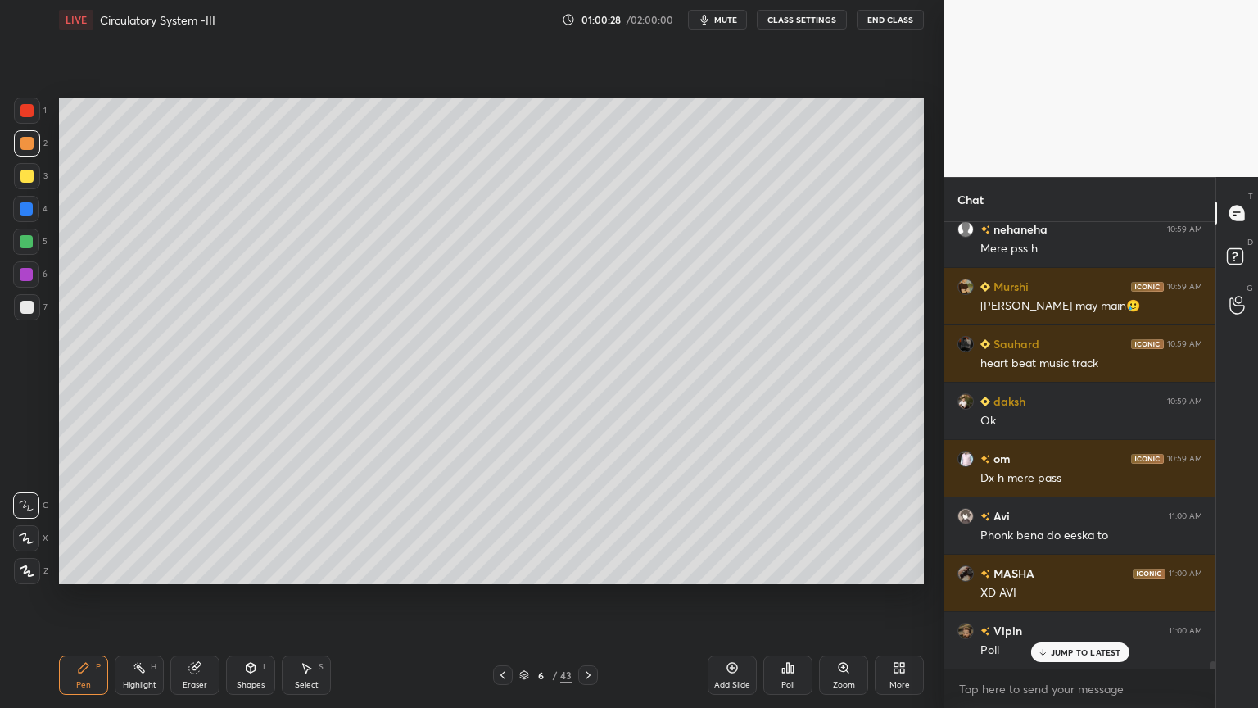
drag, startPoint x: 727, startPoint y: 20, endPoint x: 702, endPoint y: 40, distance: 31.5
click at [728, 20] on span "mute" at bounding box center [725, 19] width 23 height 11
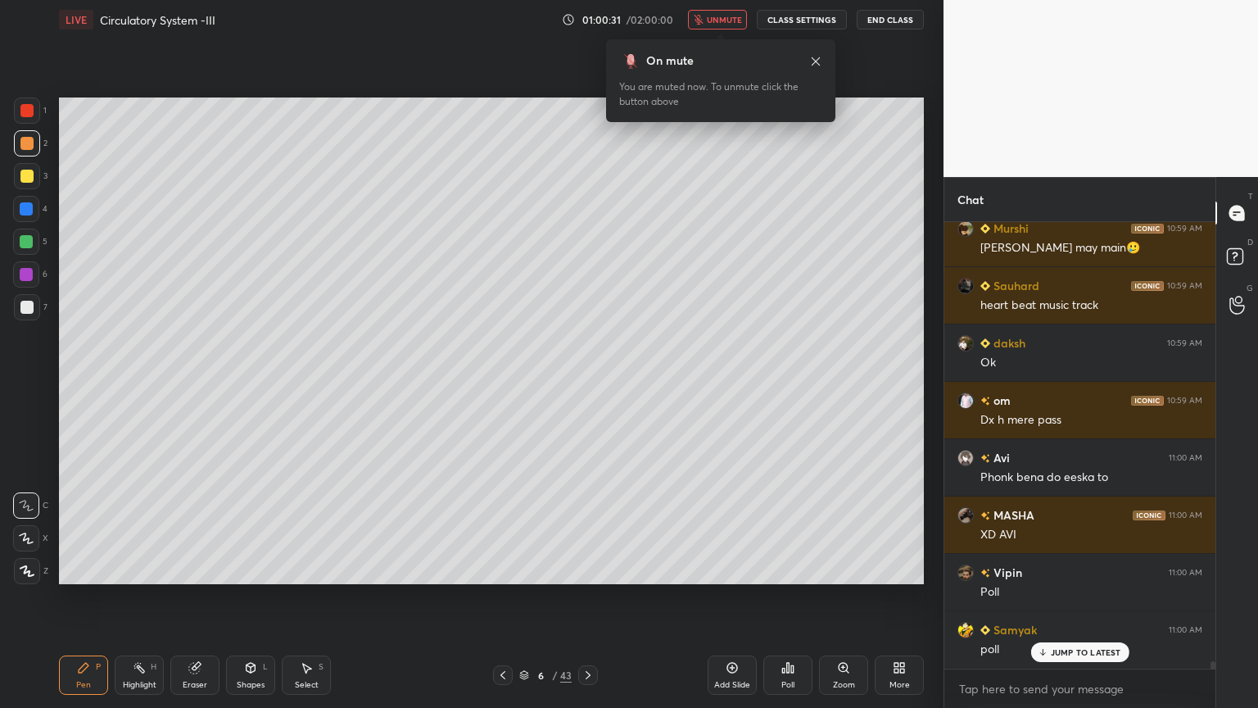
scroll to position [26005, 0]
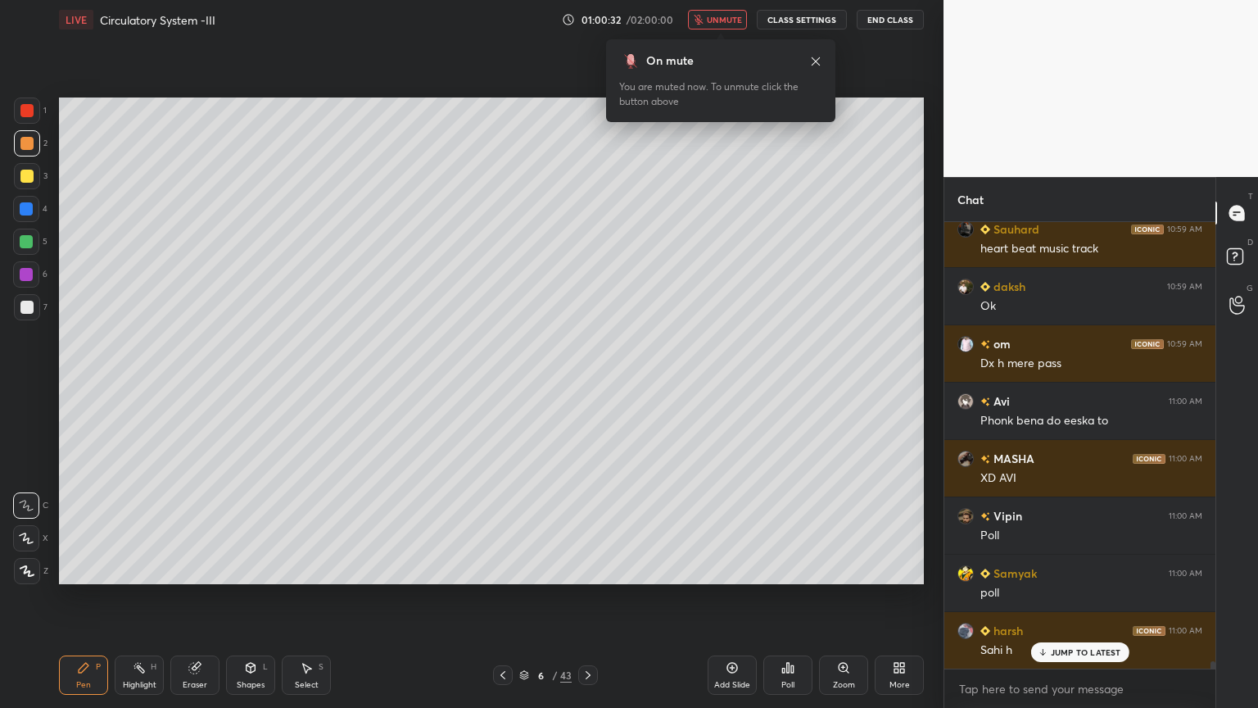
click at [736, 20] on span "unmute" at bounding box center [724, 19] width 35 height 11
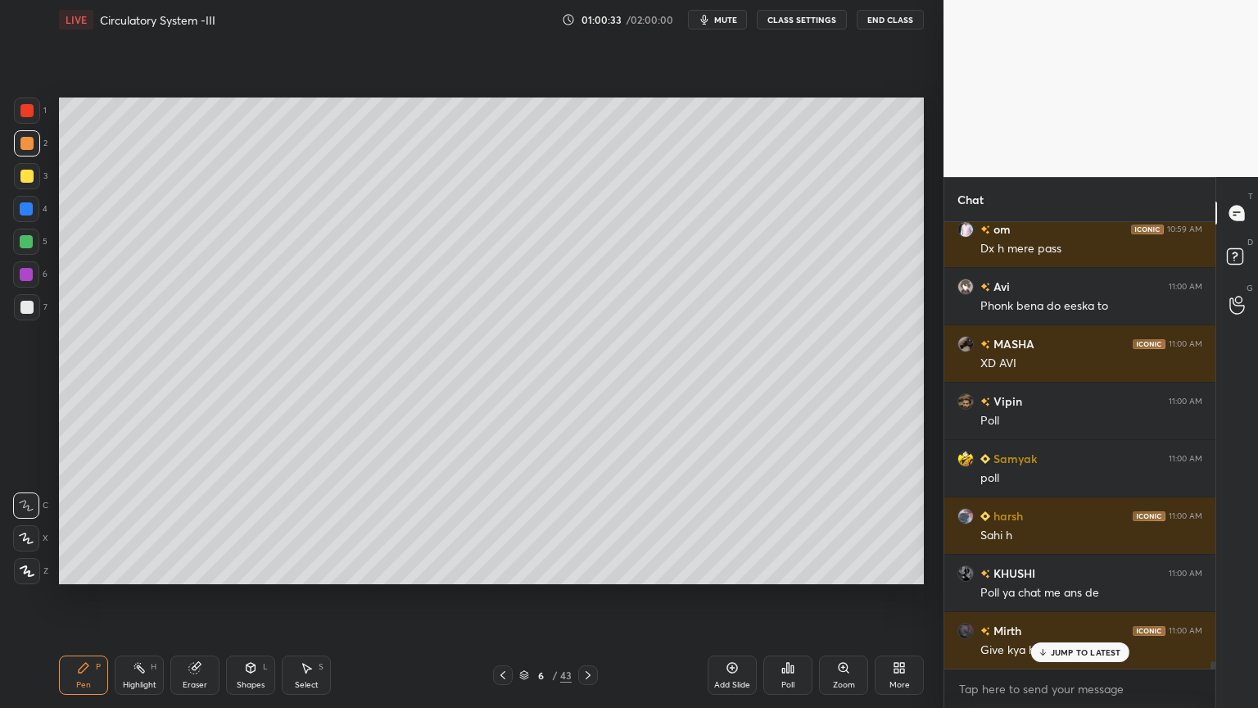
scroll to position [26178, 0]
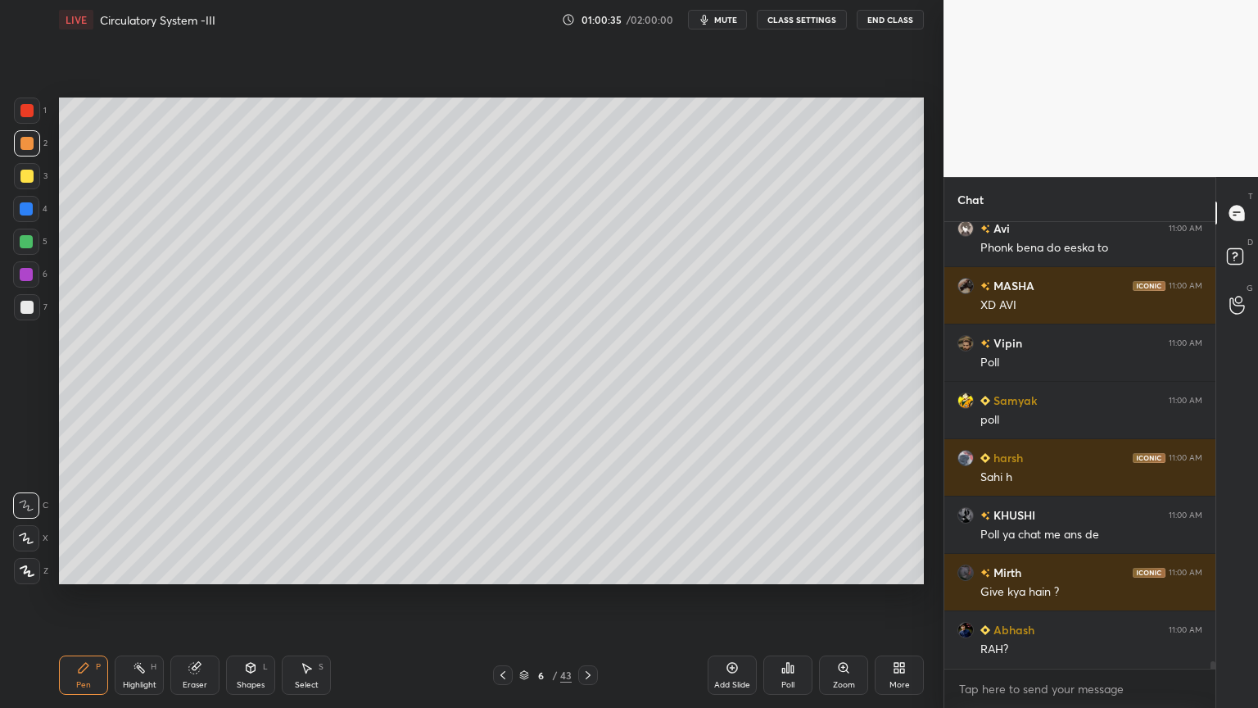
click at [28, 170] on div at bounding box center [26, 176] width 13 height 13
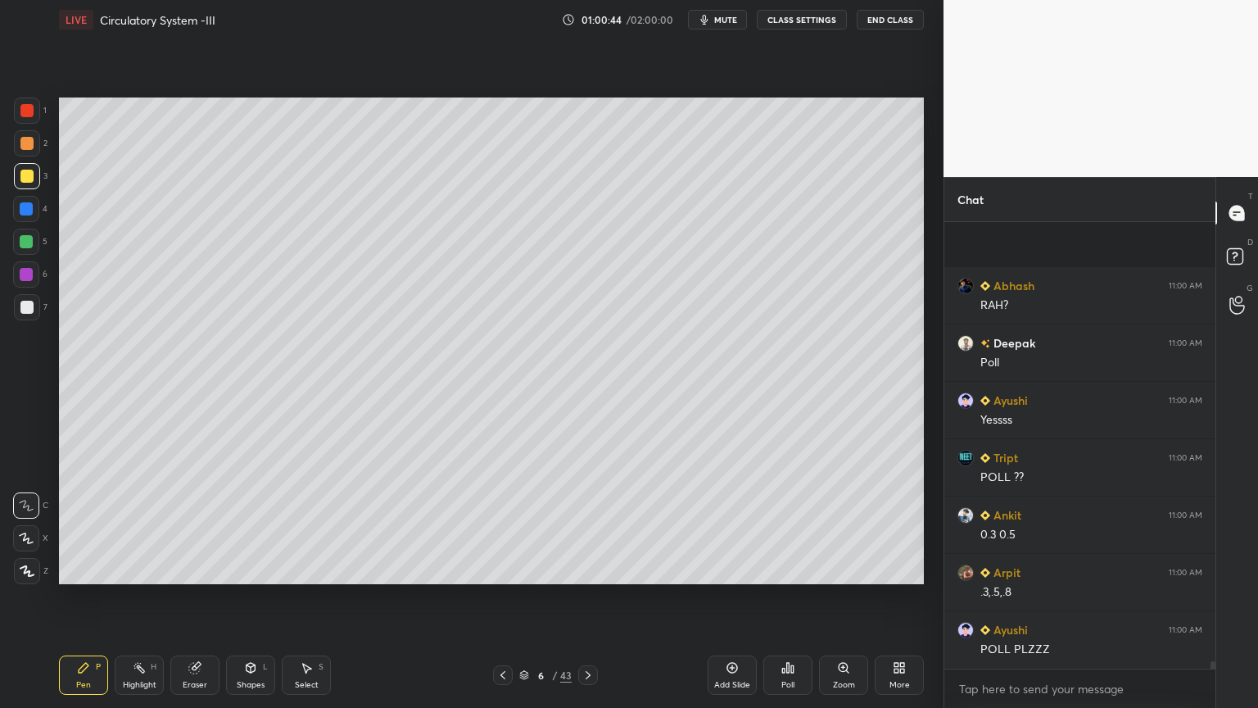
scroll to position [26637, 0]
drag, startPoint x: 45, startPoint y: 143, endPoint x: 36, endPoint y: 149, distance: 11.1
click at [37, 147] on div "2" at bounding box center [31, 143] width 34 height 26
click at [34, 161] on div "2" at bounding box center [31, 146] width 34 height 33
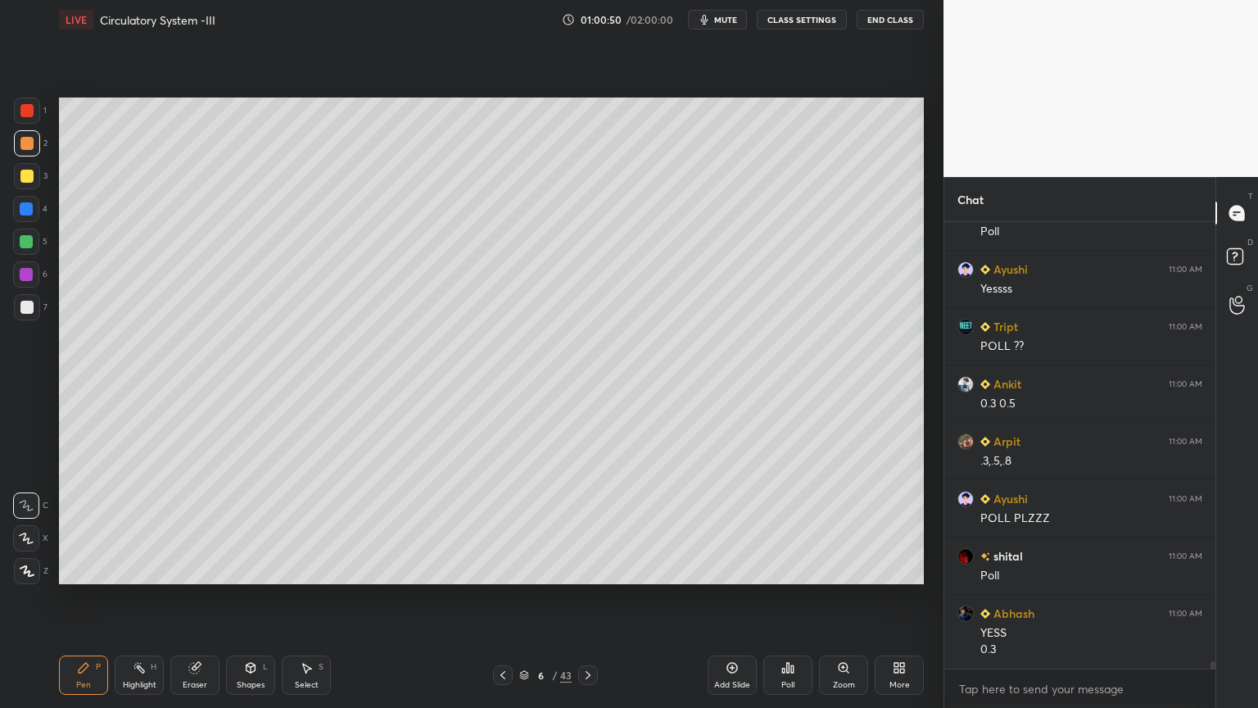
click at [32, 541] on div at bounding box center [26, 538] width 26 height 26
click at [36, 534] on div at bounding box center [26, 538] width 26 height 26
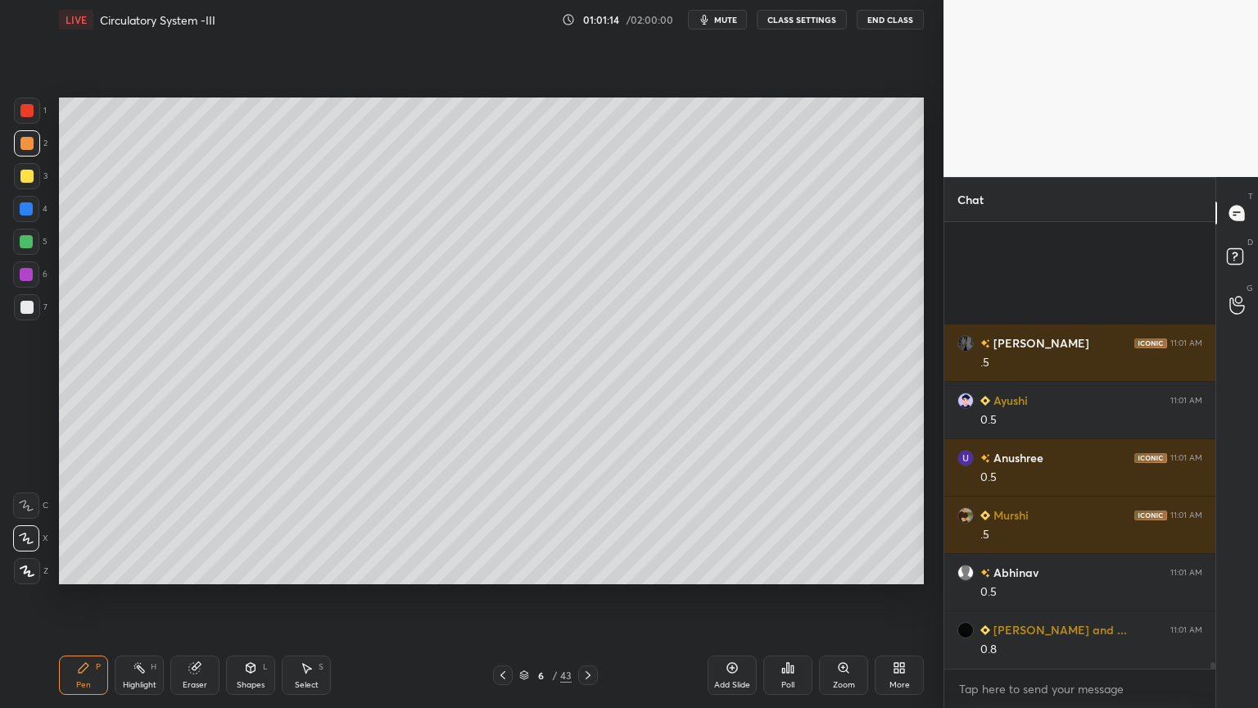
scroll to position [31183, 0]
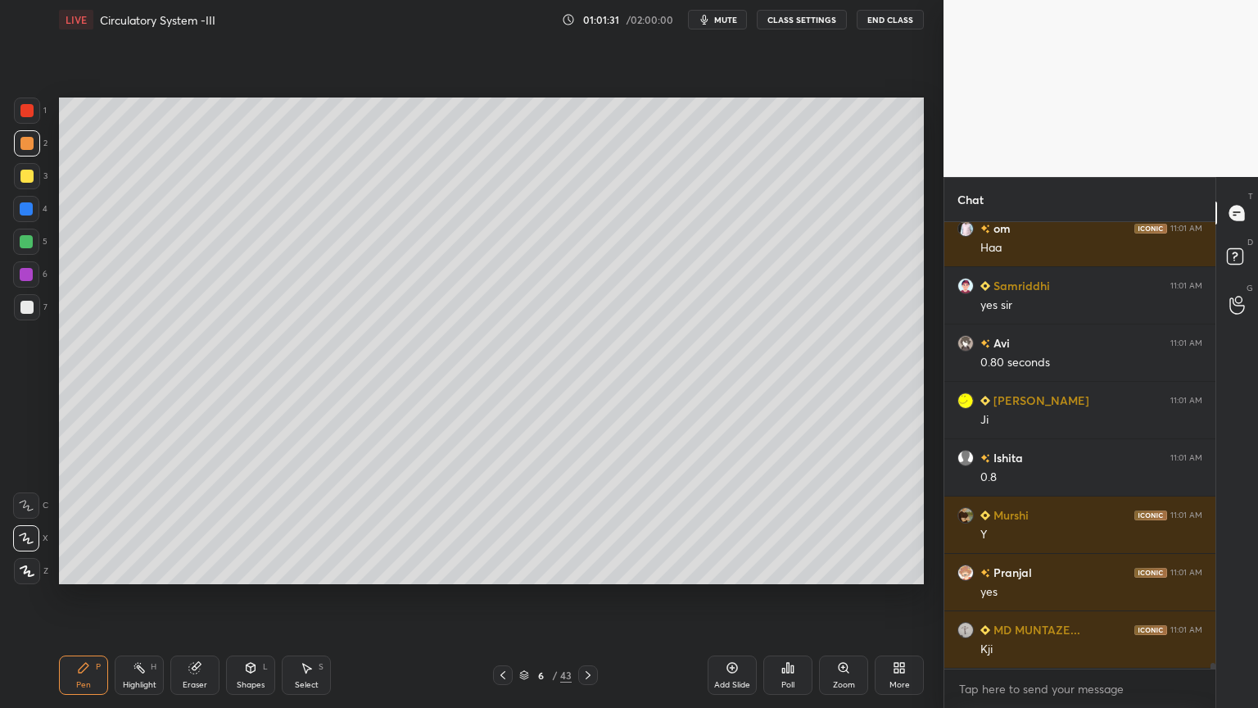
click at [141, 569] on icon at bounding box center [139, 667] width 13 height 13
drag, startPoint x: 141, startPoint y: 668, endPoint x: 141, endPoint y: 606, distance: 62.3
click at [139, 569] on icon at bounding box center [139, 667] width 13 height 13
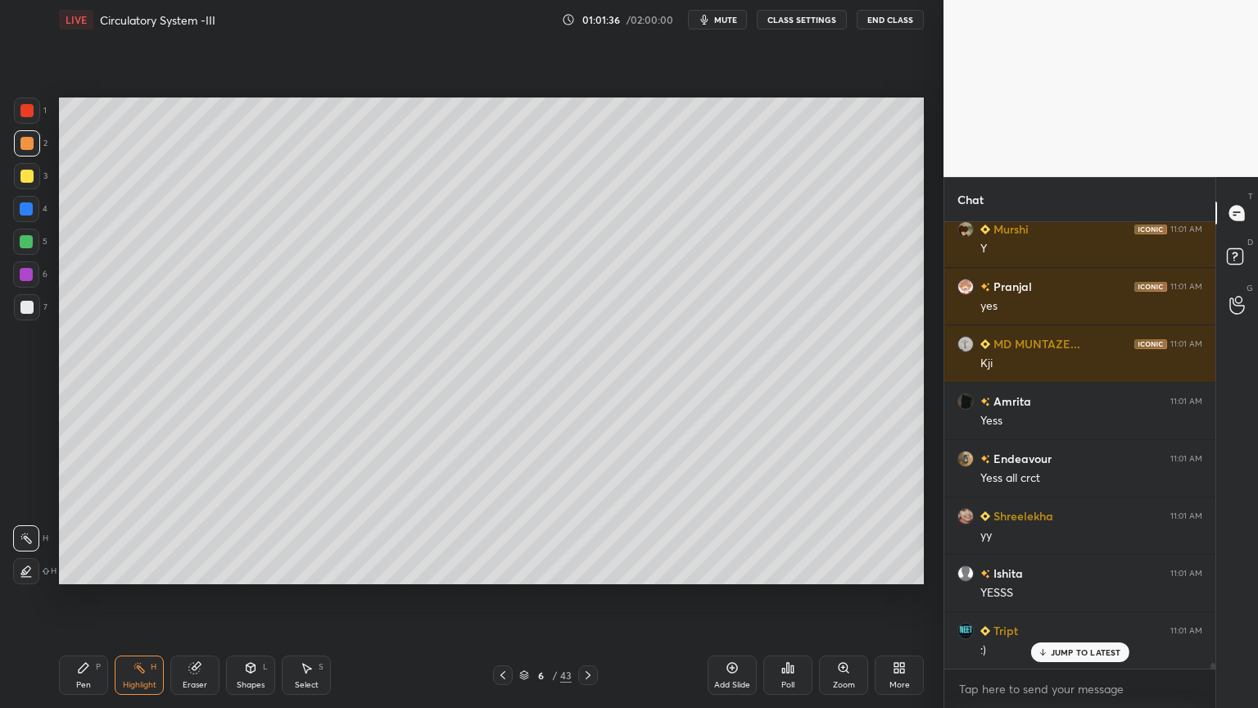
click at [505, 569] on icon at bounding box center [502, 674] width 13 height 13
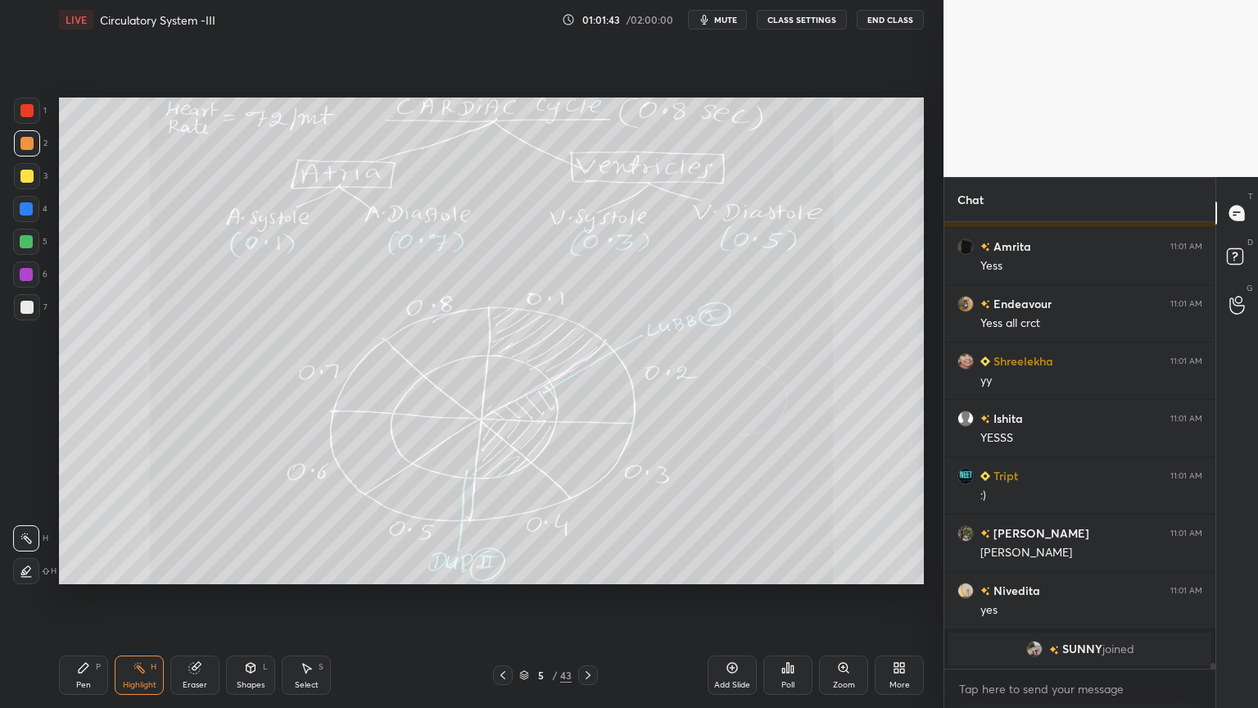
click at [585, 569] on icon at bounding box center [588, 674] width 13 height 13
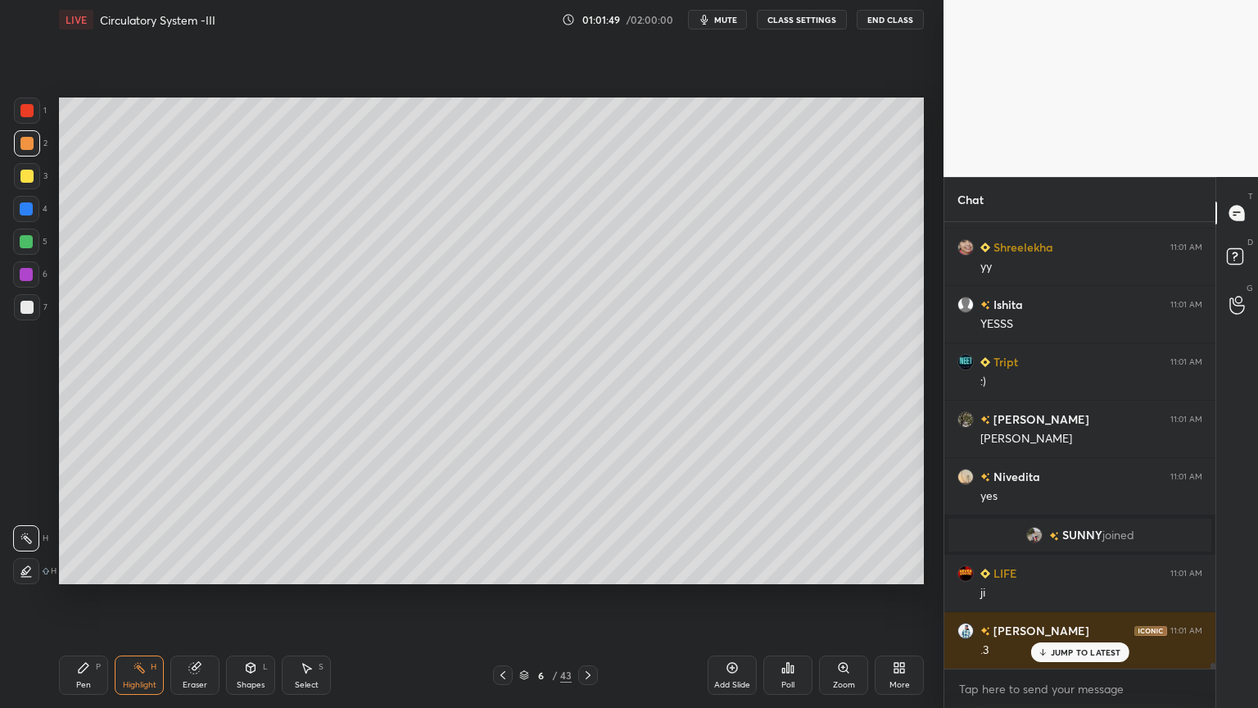
click at [502, 569] on icon at bounding box center [502, 674] width 13 height 13
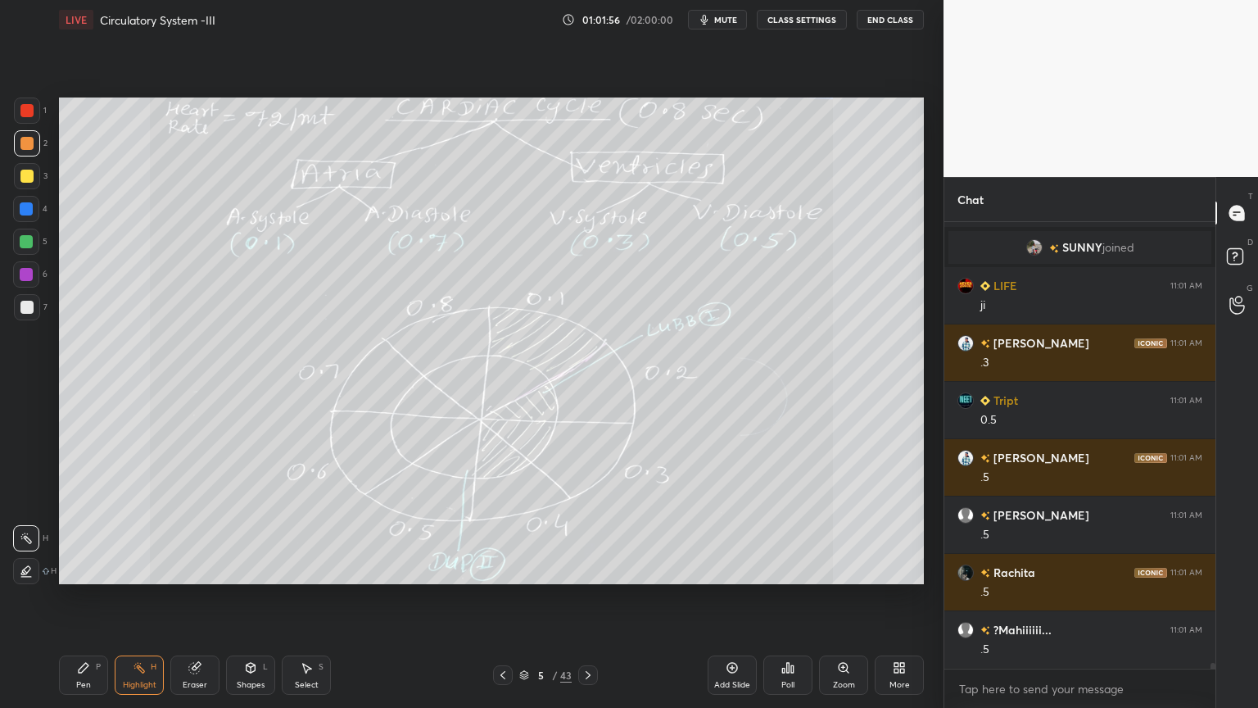
click at [583, 569] on icon at bounding box center [588, 674] width 13 height 13
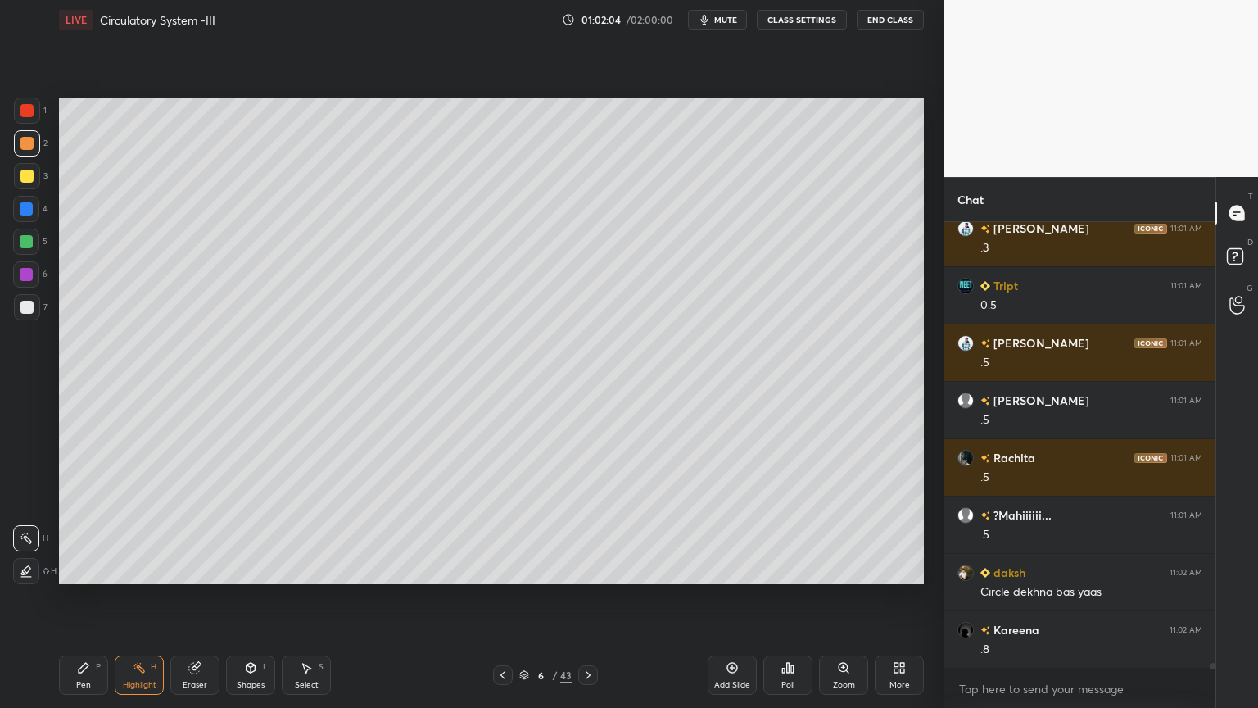
click at [505, 569] on div at bounding box center [503, 675] width 20 height 20
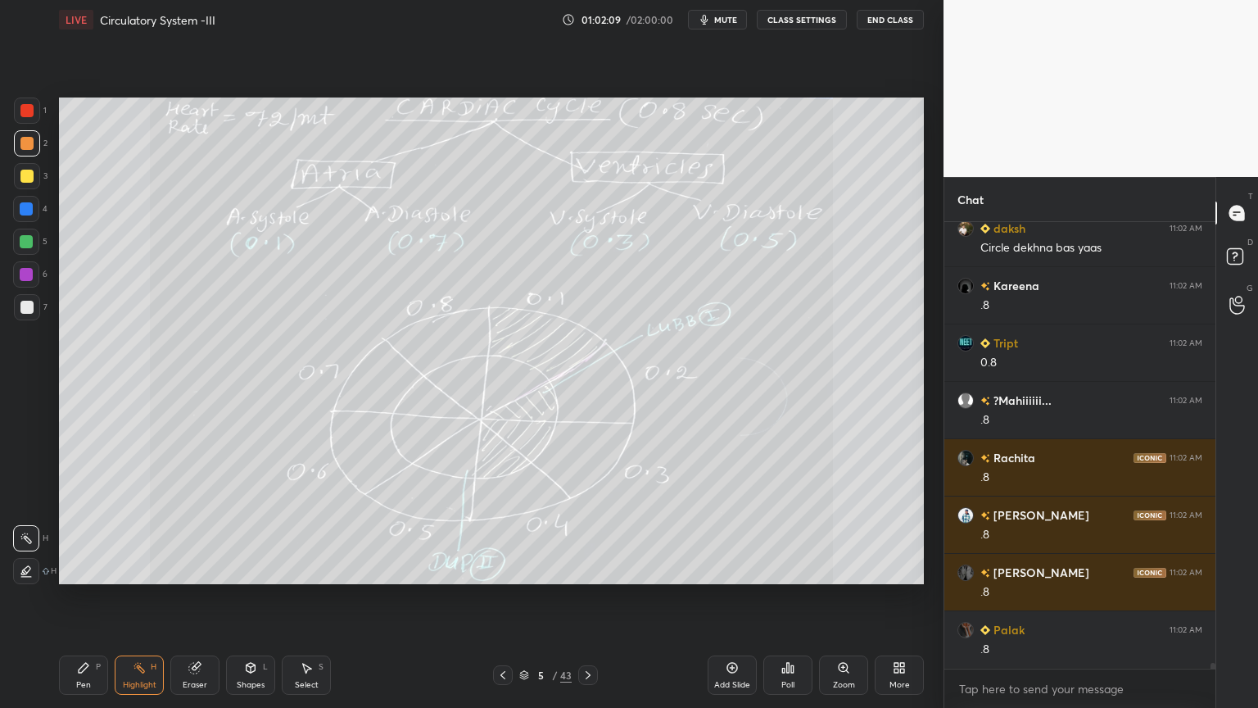
click at [727, 22] on span "mute" at bounding box center [725, 19] width 23 height 11
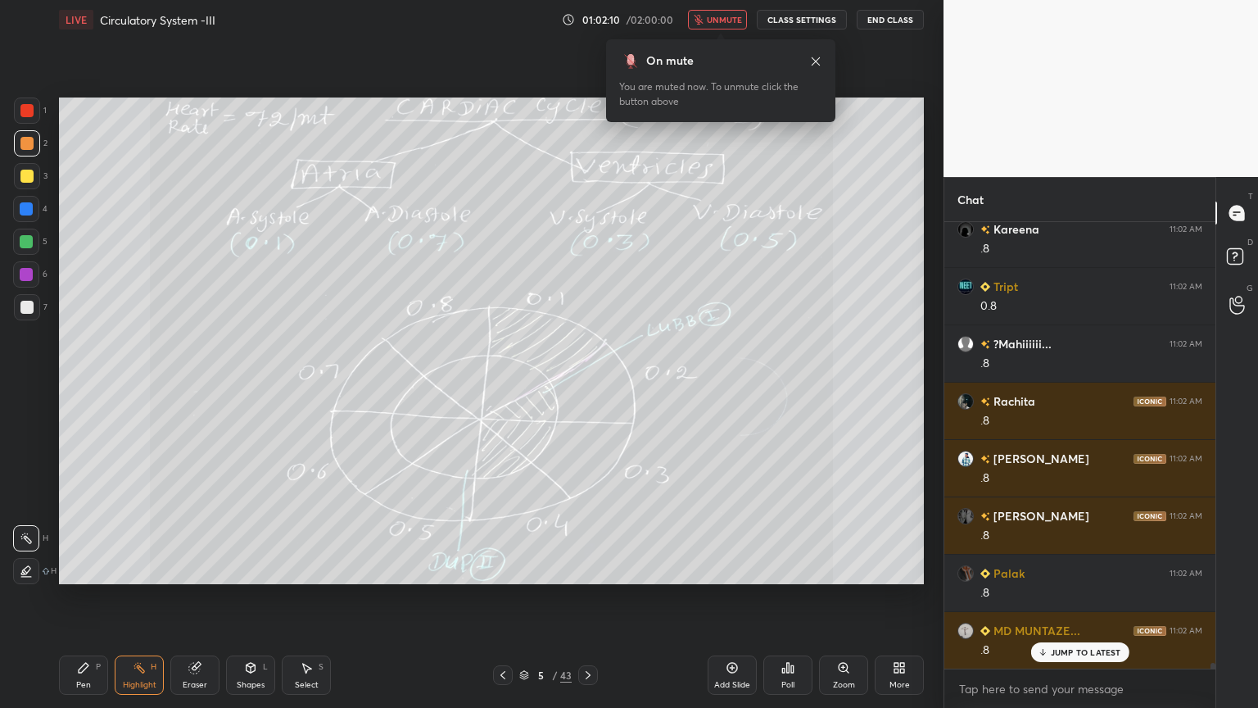
click at [726, 26] on button "unmute" at bounding box center [717, 20] width 59 height 20
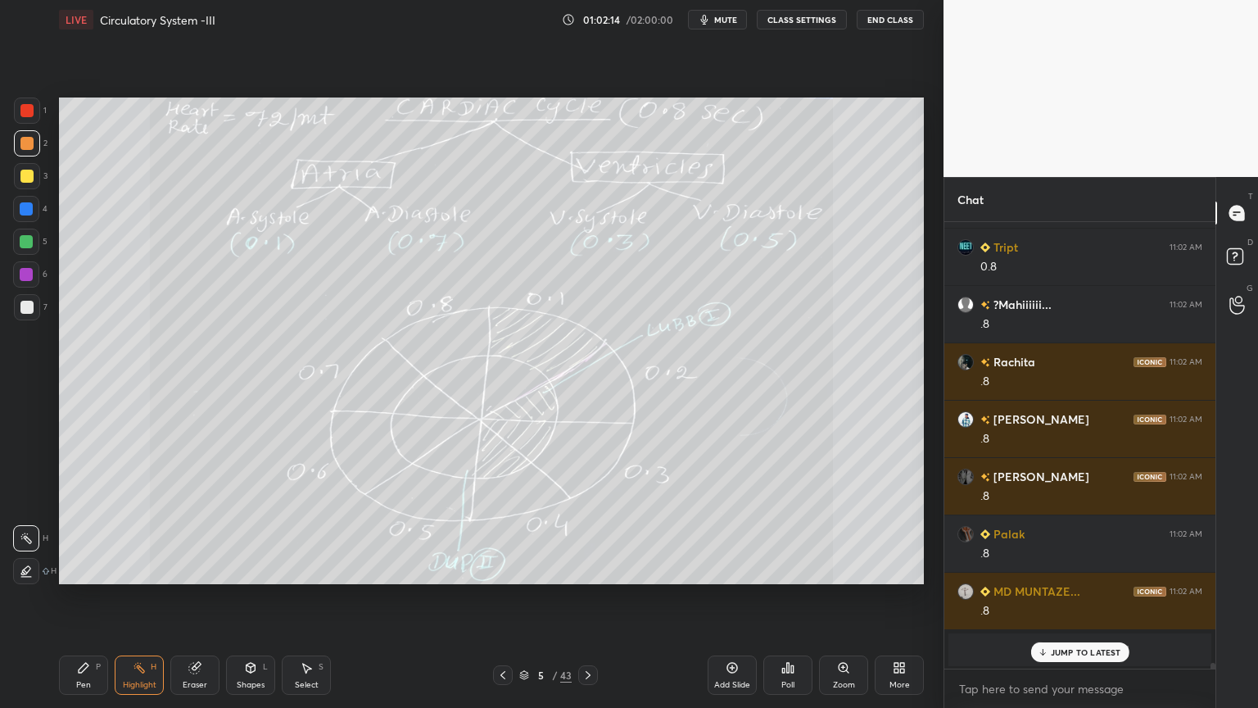
click at [580, 569] on div at bounding box center [588, 675] width 20 height 20
click at [34, 304] on div at bounding box center [27, 307] width 26 height 26
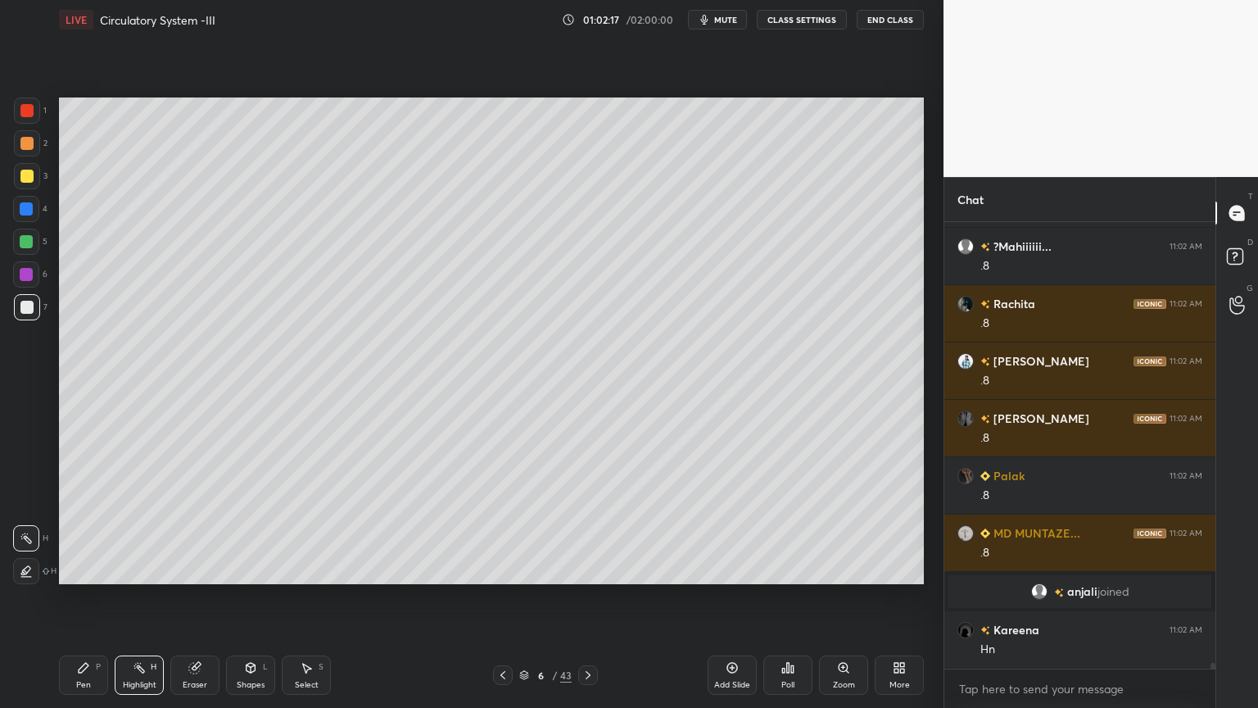
scroll to position [36003, 0]
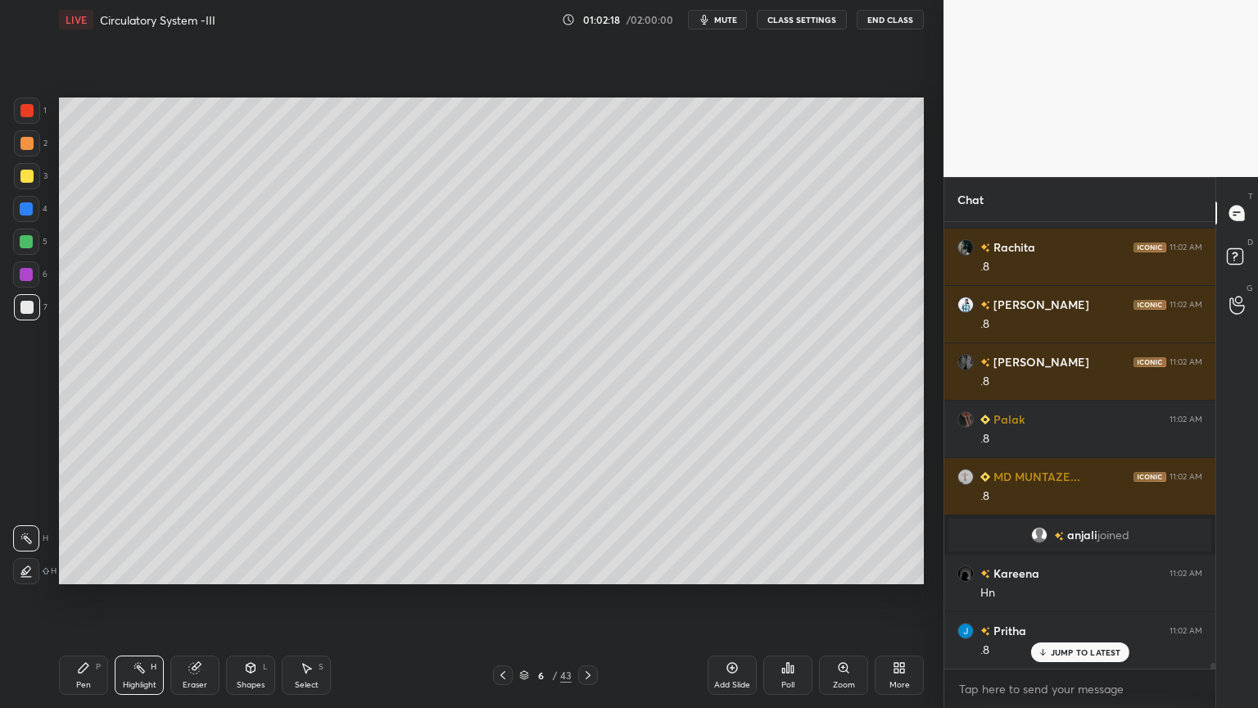
click at [88, 569] on div "Pen P" at bounding box center [83, 674] width 49 height 39
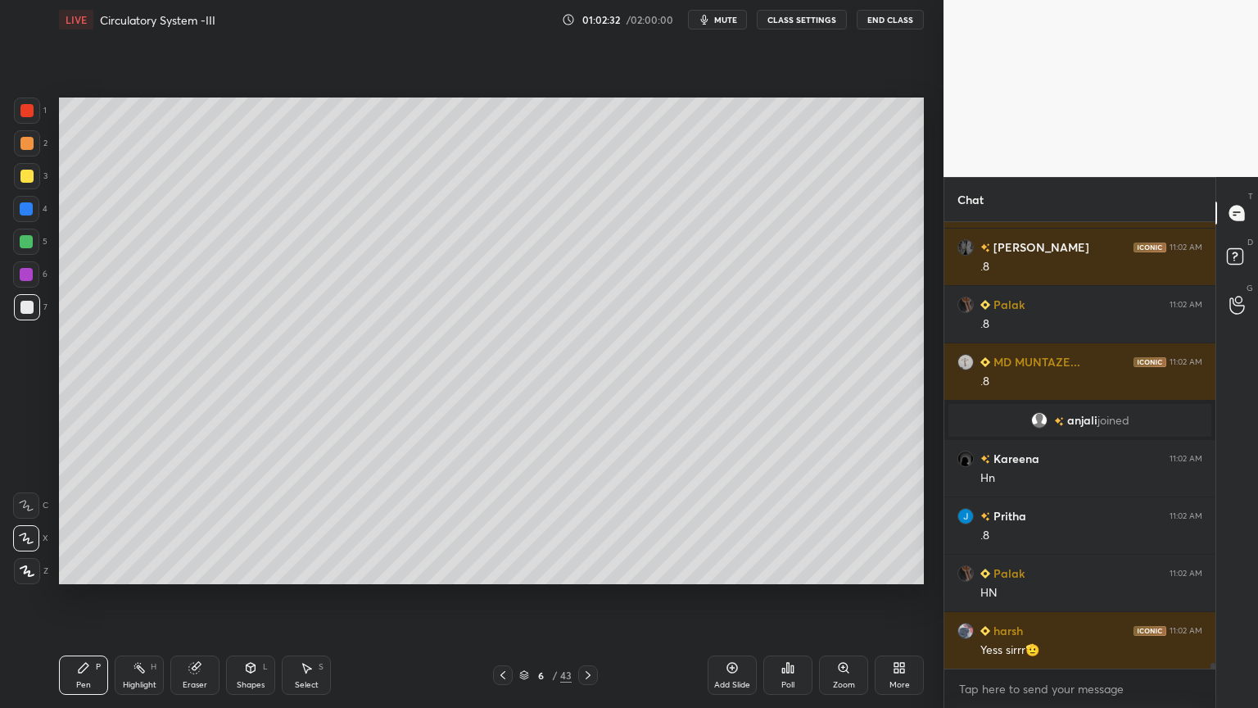
scroll to position [36176, 0]
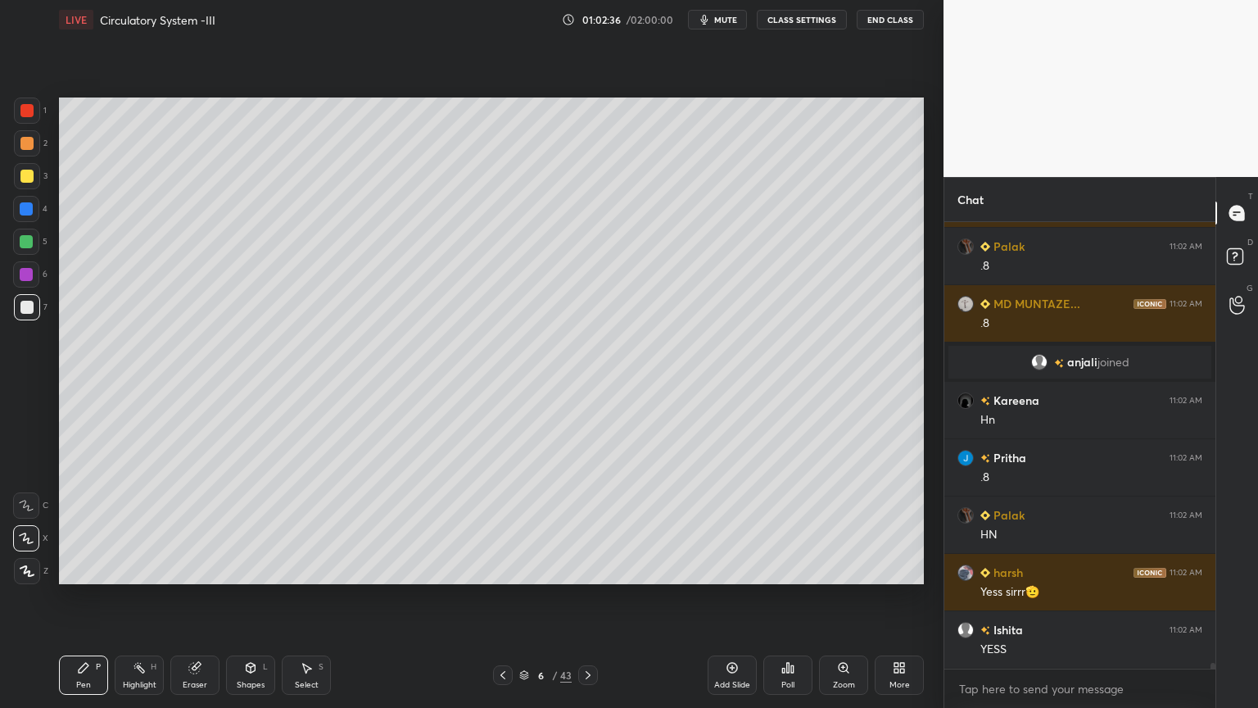
click at [503, 569] on icon at bounding box center [502, 674] width 13 height 13
click at [504, 569] on icon at bounding box center [502, 674] width 13 height 13
click at [594, 569] on icon at bounding box center [588, 674] width 13 height 13
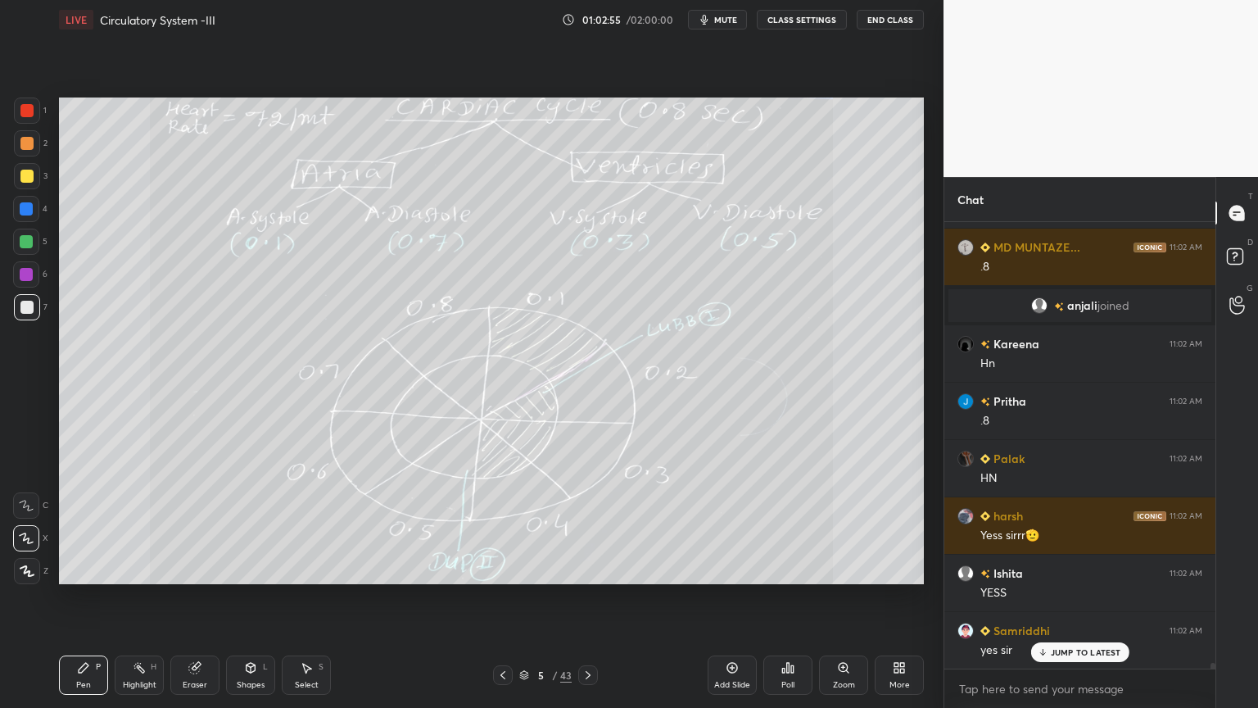
click at [505, 569] on icon at bounding box center [502, 674] width 13 height 13
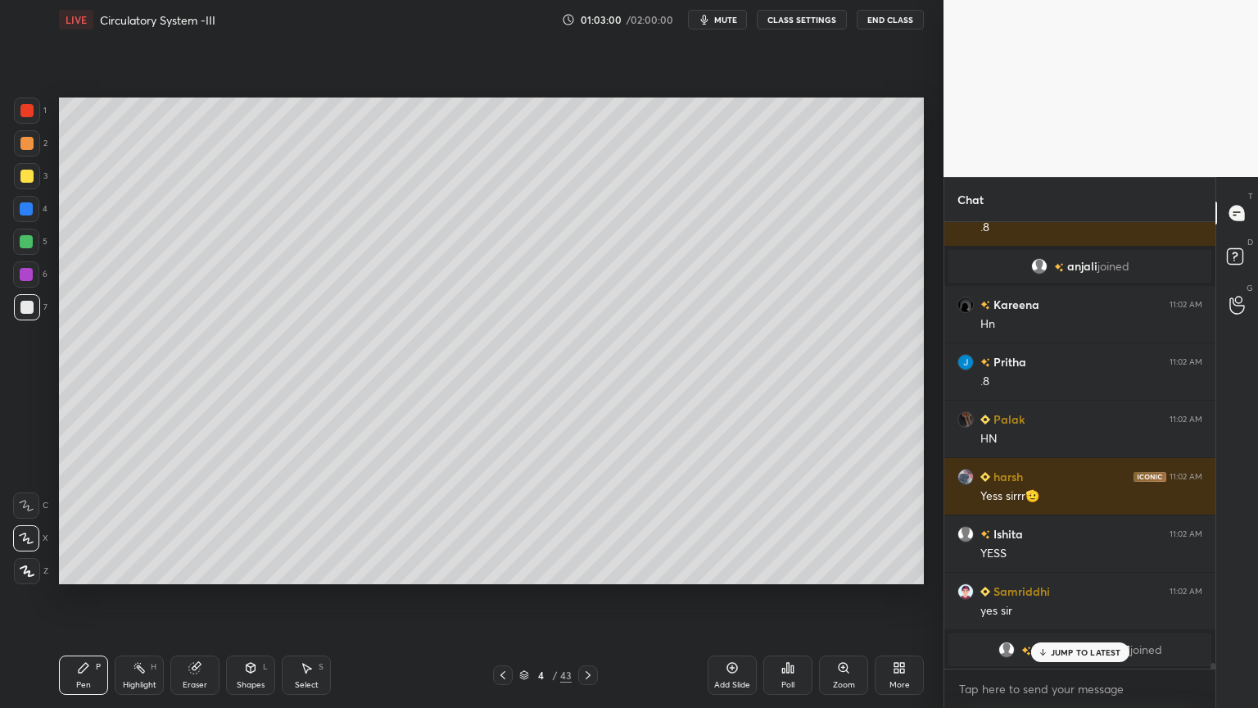
scroll to position [36330, 0]
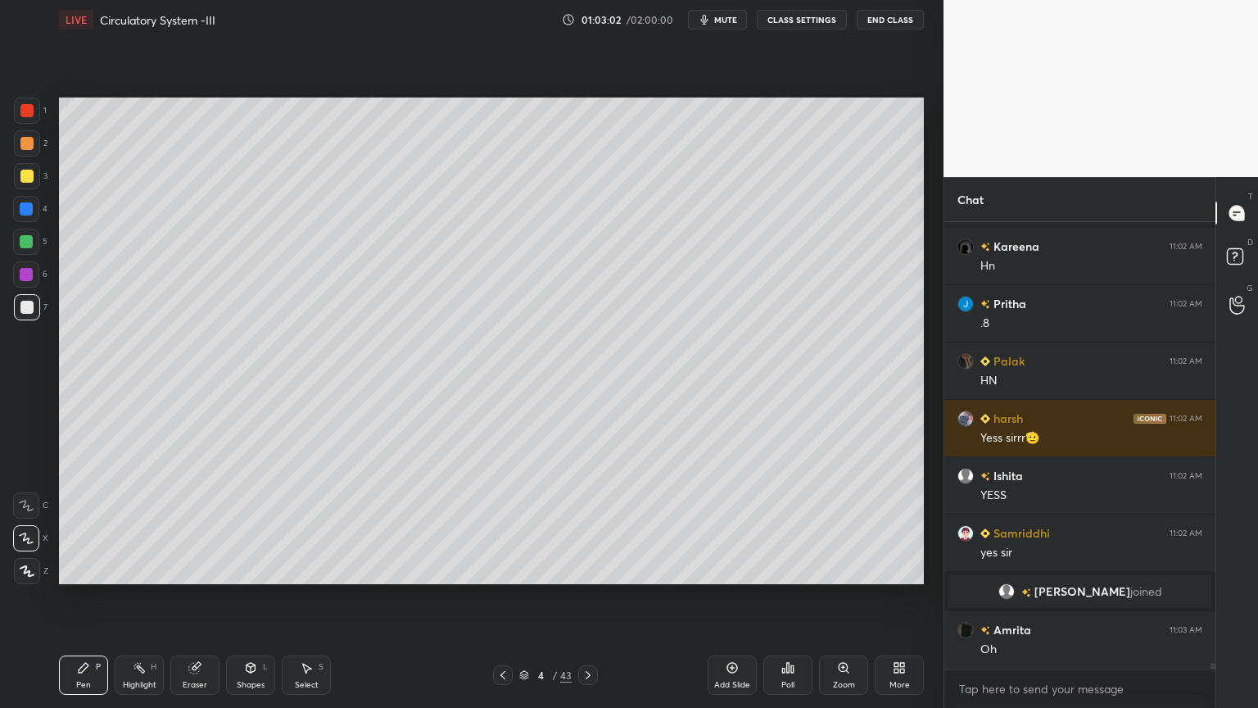
click at [501, 569] on icon at bounding box center [502, 674] width 13 height 13
click at [583, 569] on icon at bounding box center [588, 674] width 13 height 13
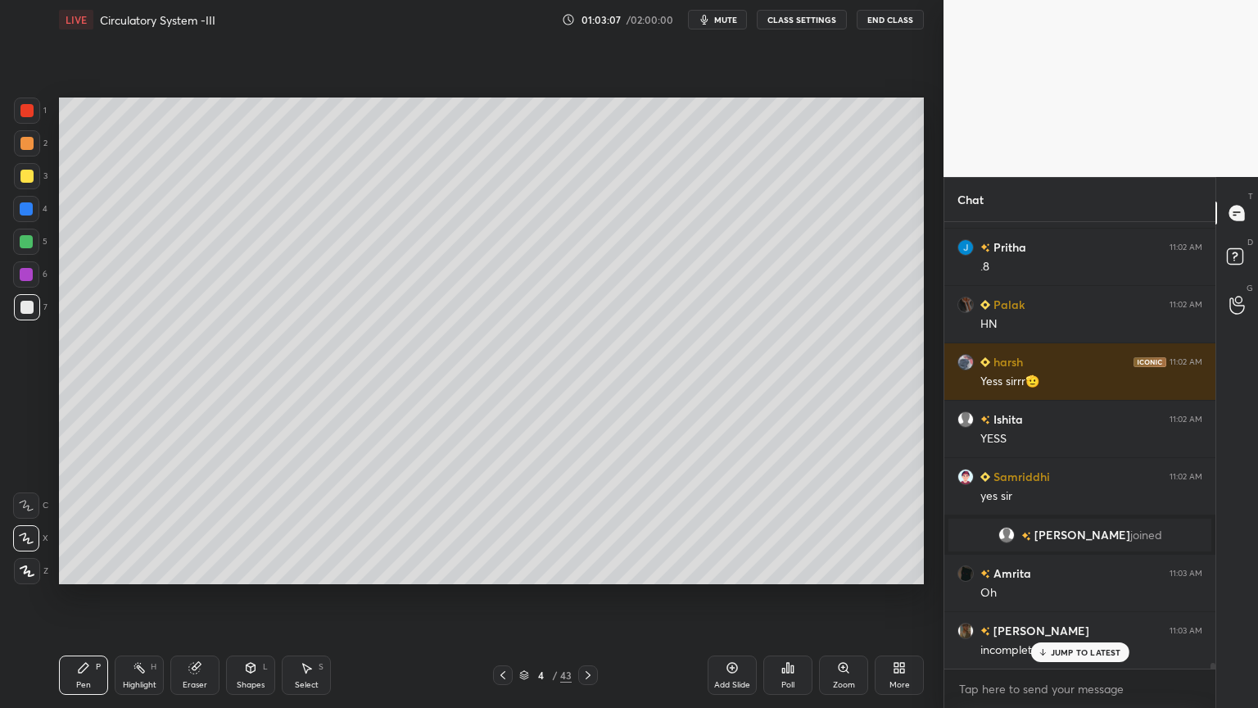
scroll to position [36444, 0]
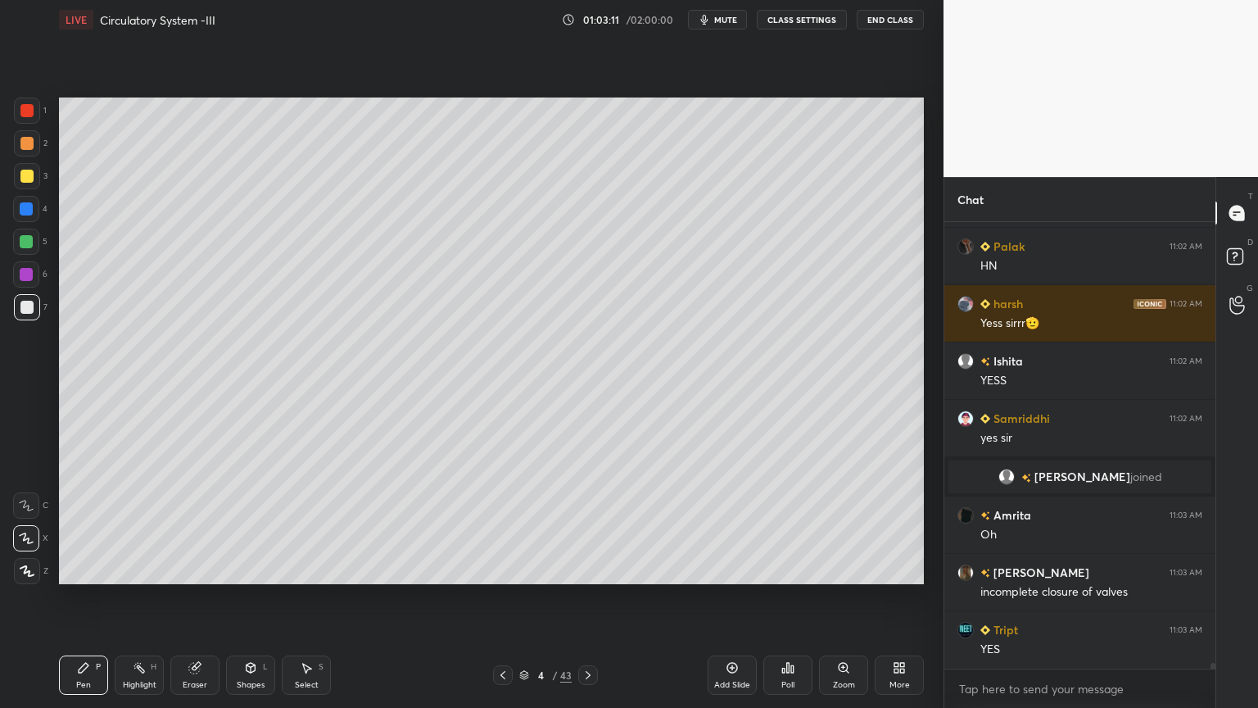
click at [591, 569] on div at bounding box center [588, 675] width 20 height 20
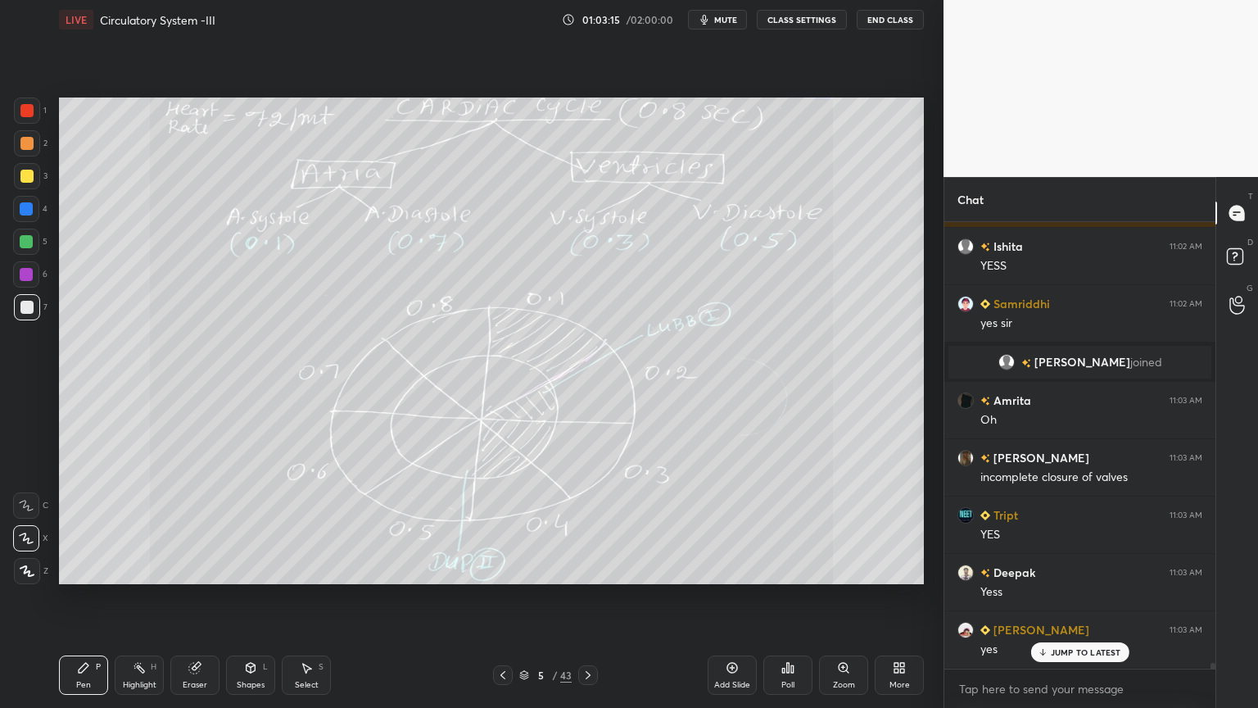
scroll to position [36616, 0]
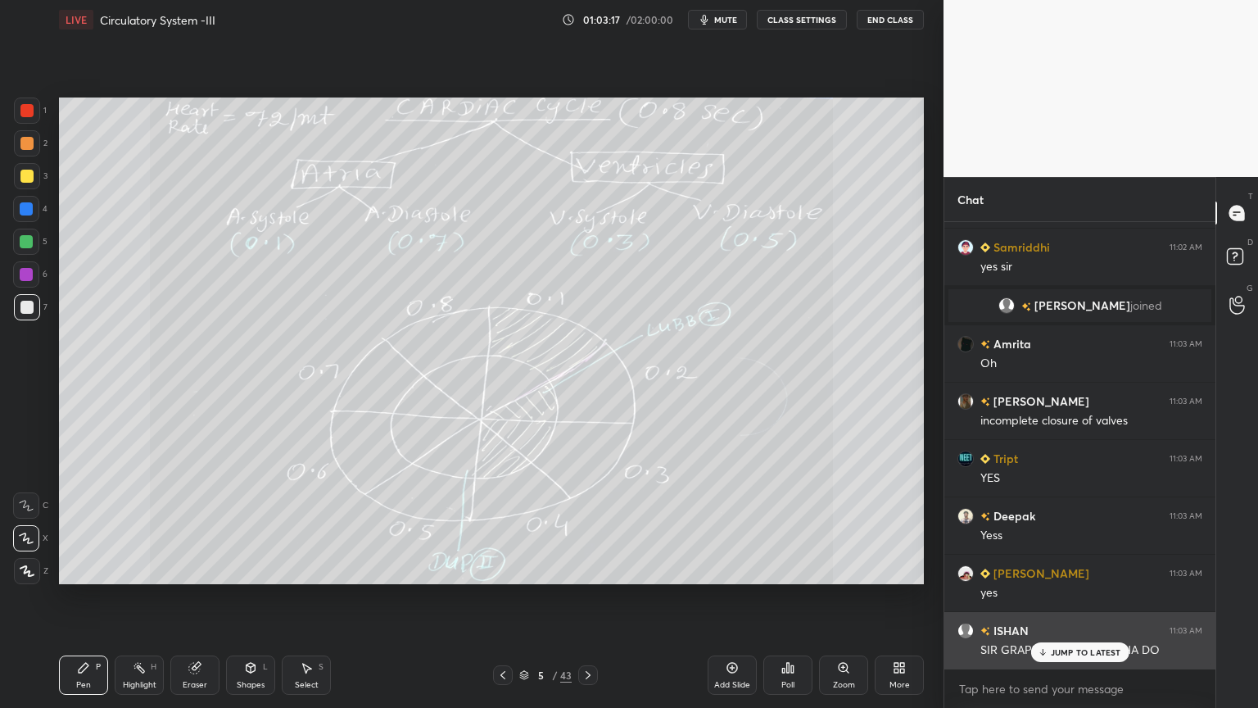
click at [1049, 569] on div "JUMP TO LATEST" at bounding box center [1080, 652] width 98 height 20
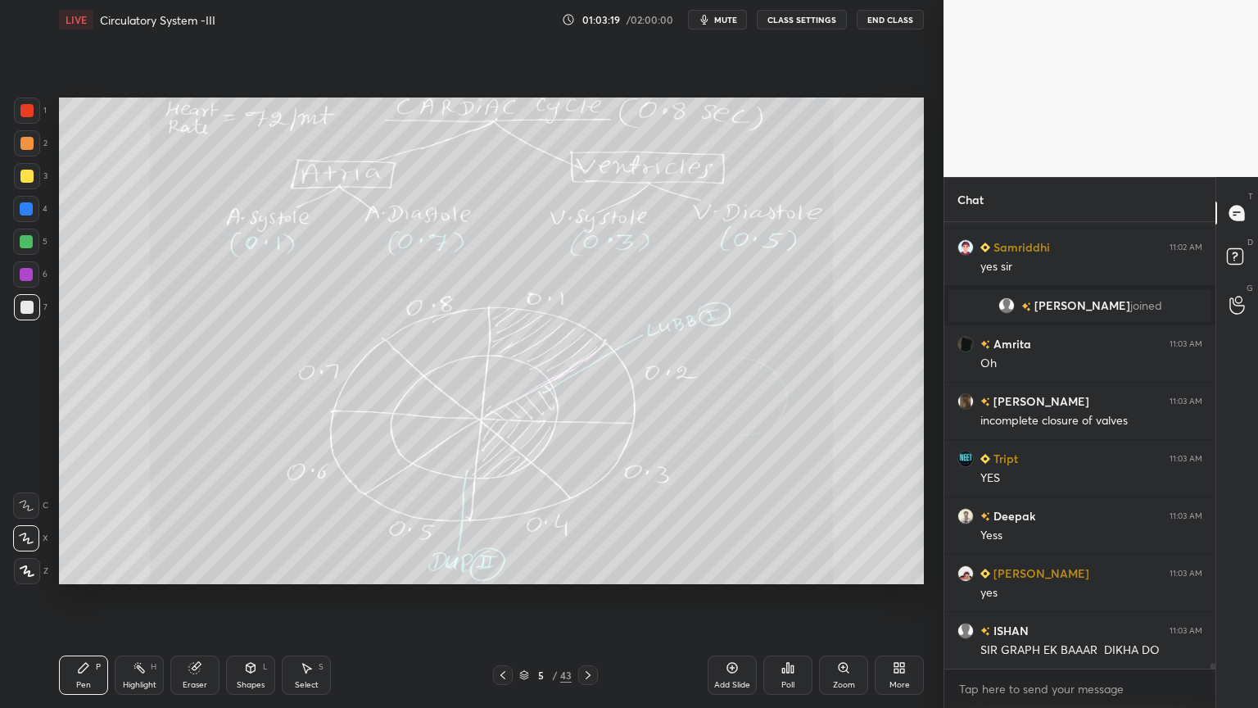
click at [502, 569] on icon at bounding box center [502, 674] width 13 height 13
click at [503, 569] on icon at bounding box center [502, 674] width 13 height 13
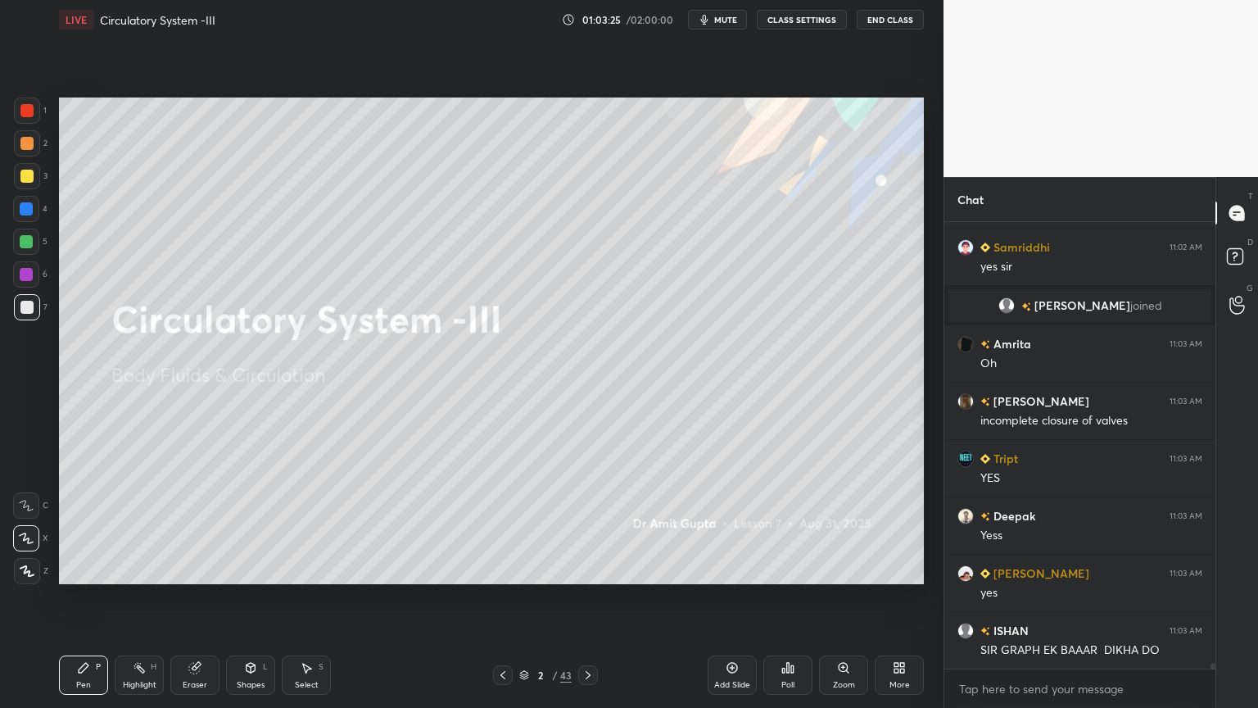
drag, startPoint x: 592, startPoint y: 676, endPoint x: 580, endPoint y: 677, distance: 12.4
click at [591, 569] on icon at bounding box center [588, 674] width 13 height 13
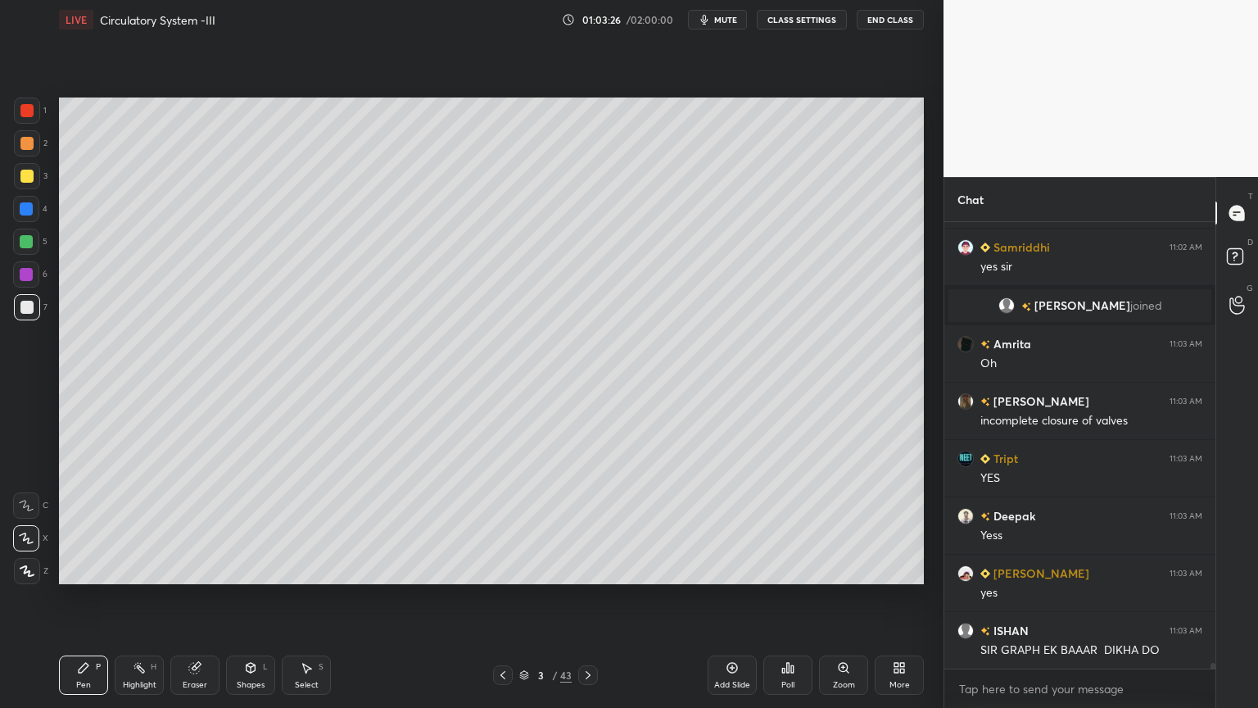
drag, startPoint x: 144, startPoint y: 678, endPoint x: 154, endPoint y: 675, distance: 10.4
click at [147, 569] on div "Highlight H" at bounding box center [139, 674] width 49 height 39
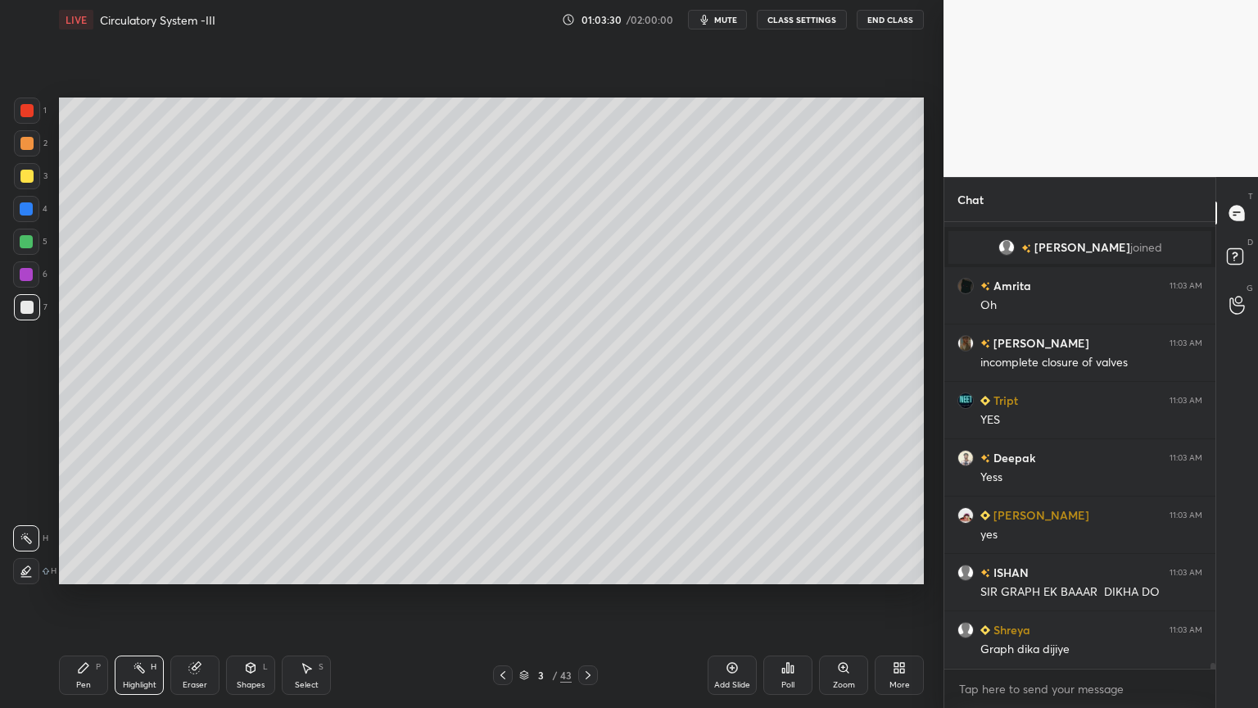
click at [783, 569] on icon at bounding box center [788, 667] width 13 height 13
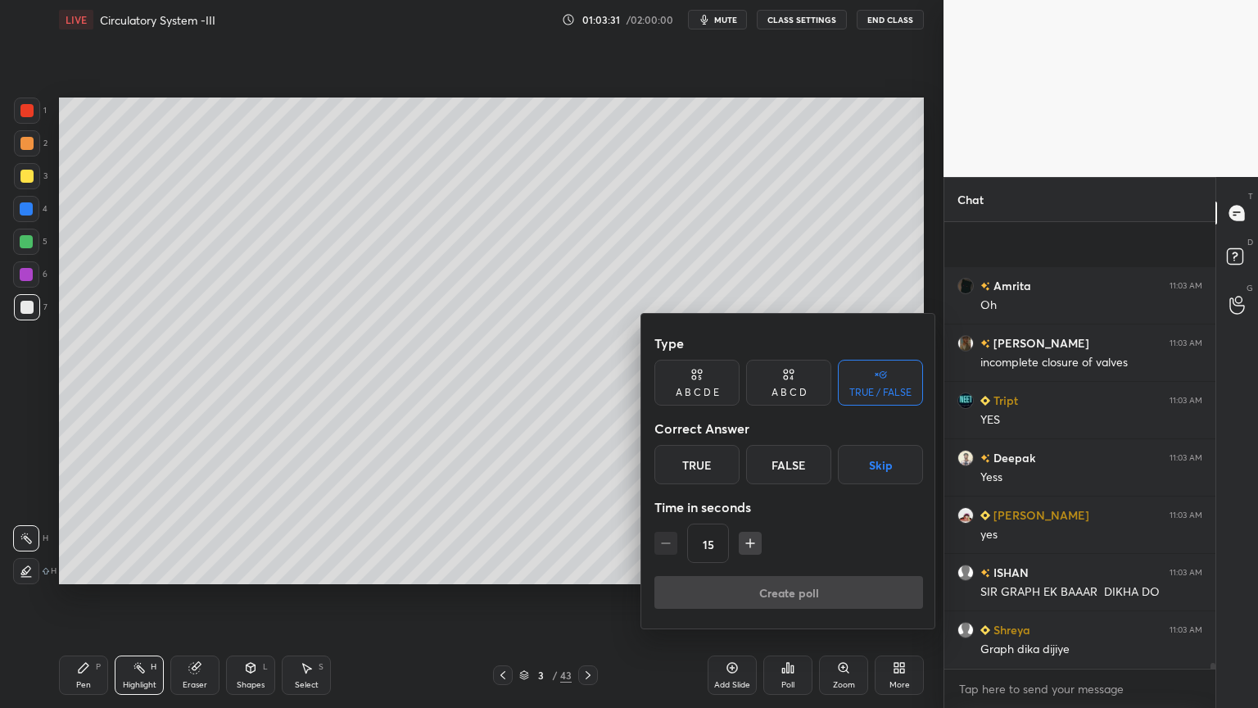
scroll to position [36788, 0]
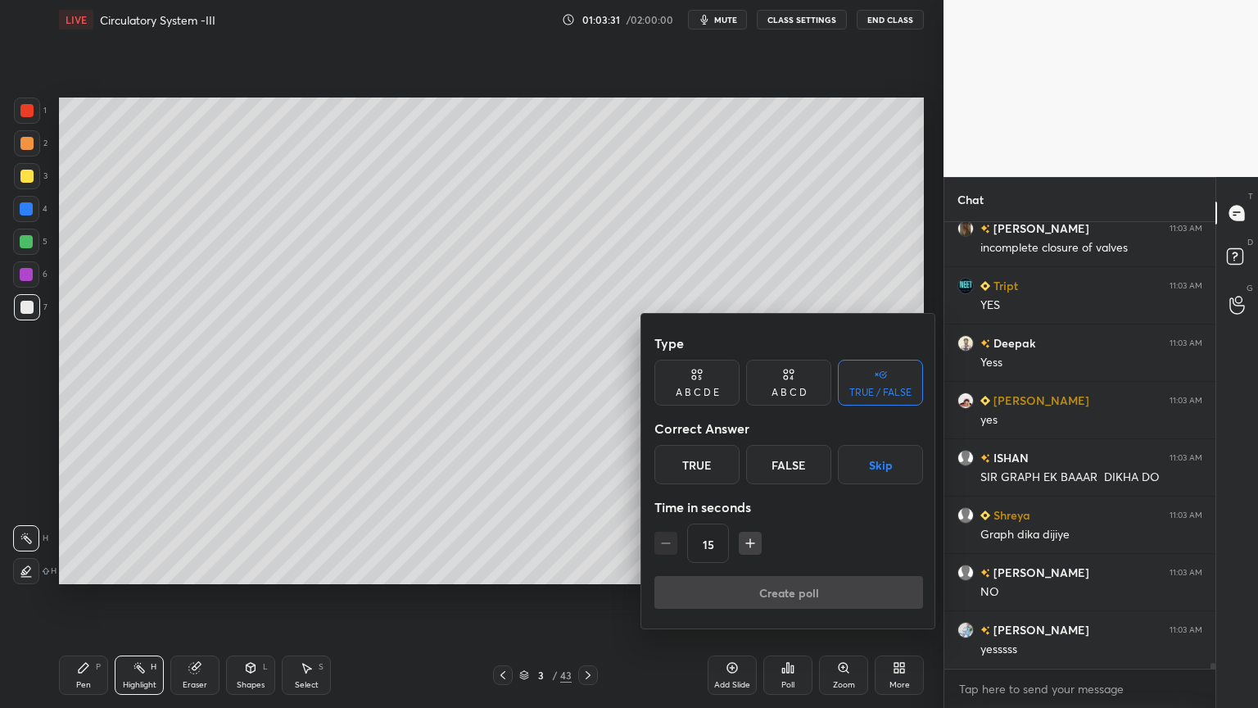
click at [596, 535] on div at bounding box center [629, 354] width 1258 height 708
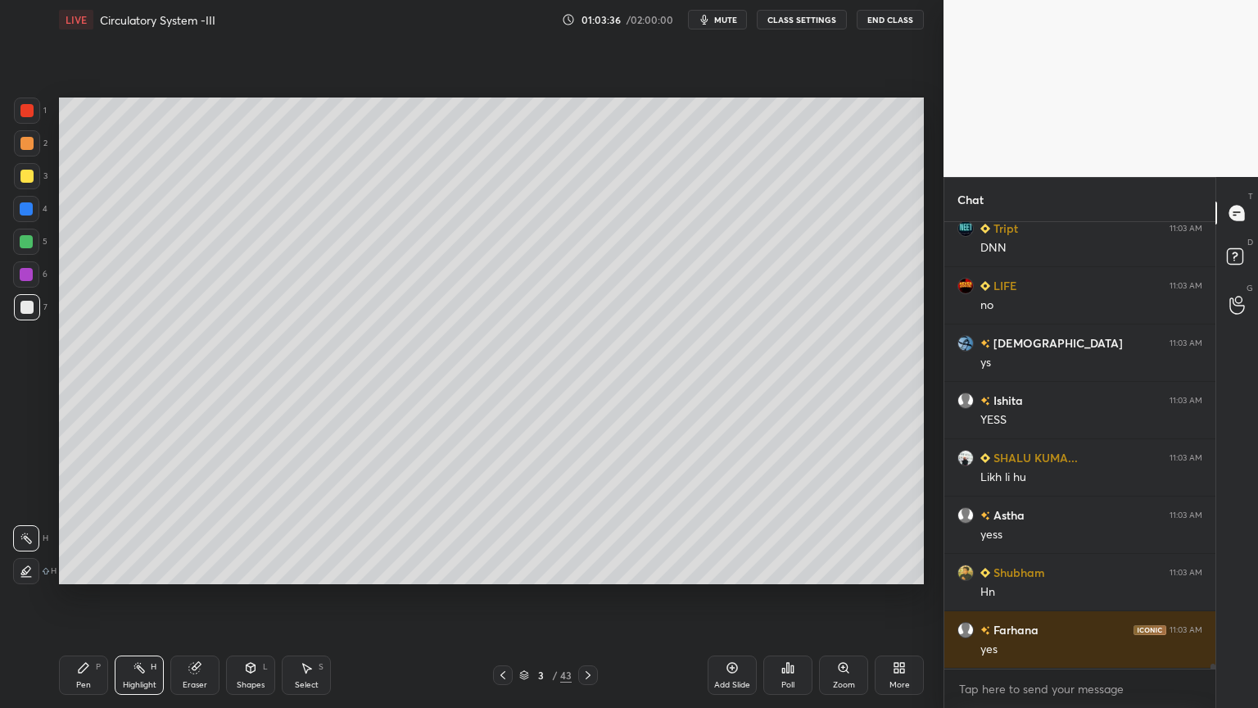
scroll to position [37362, 0]
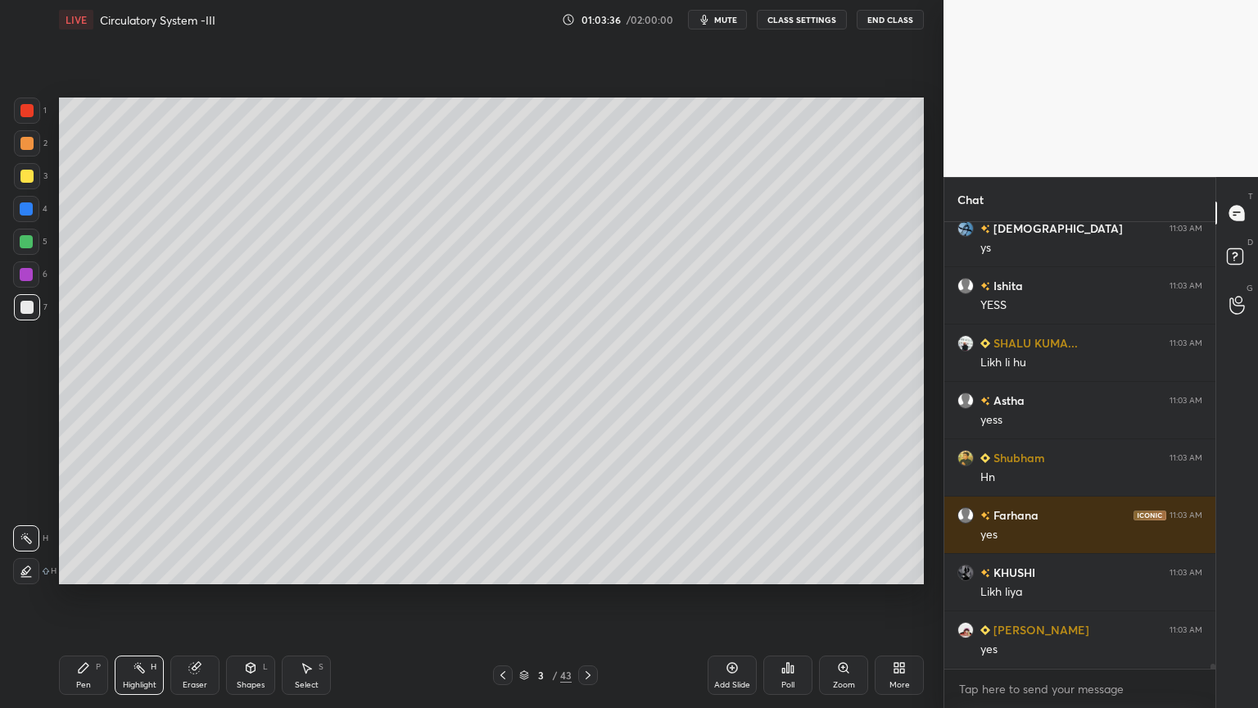
click at [733, 16] on span "mute" at bounding box center [725, 19] width 23 height 11
click at [731, 20] on span "unmute" at bounding box center [724, 19] width 35 height 11
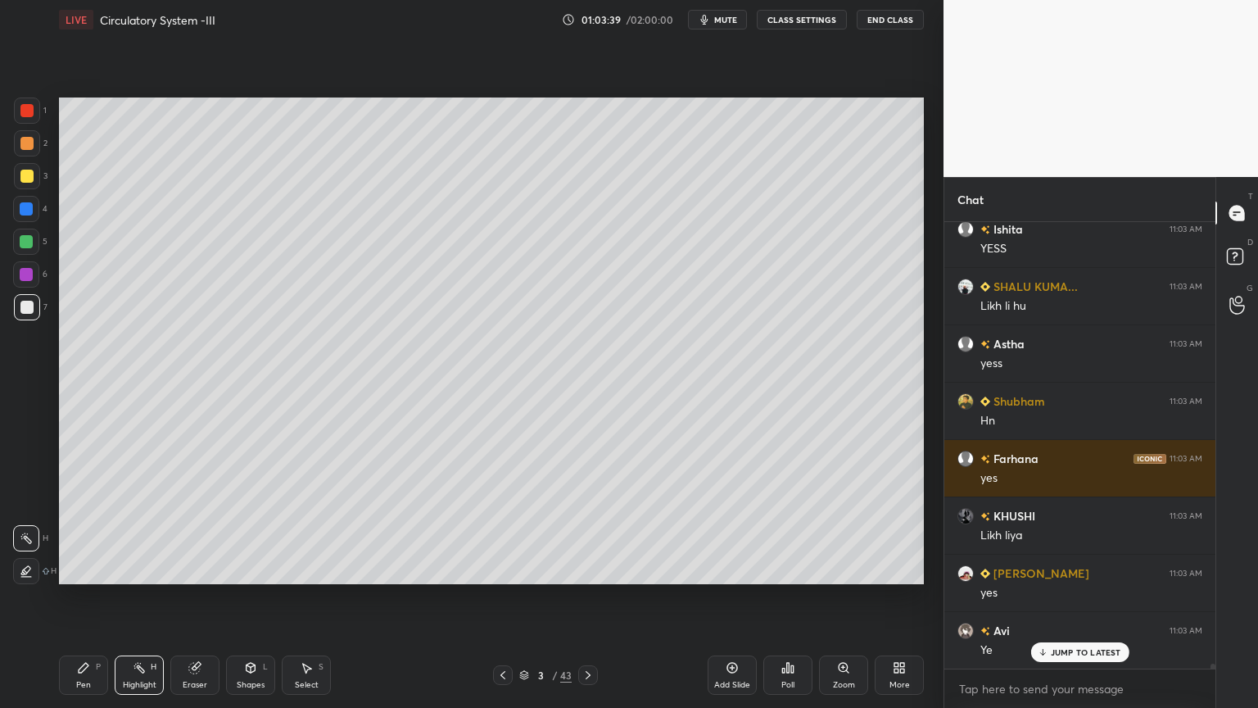
scroll to position [37477, 0]
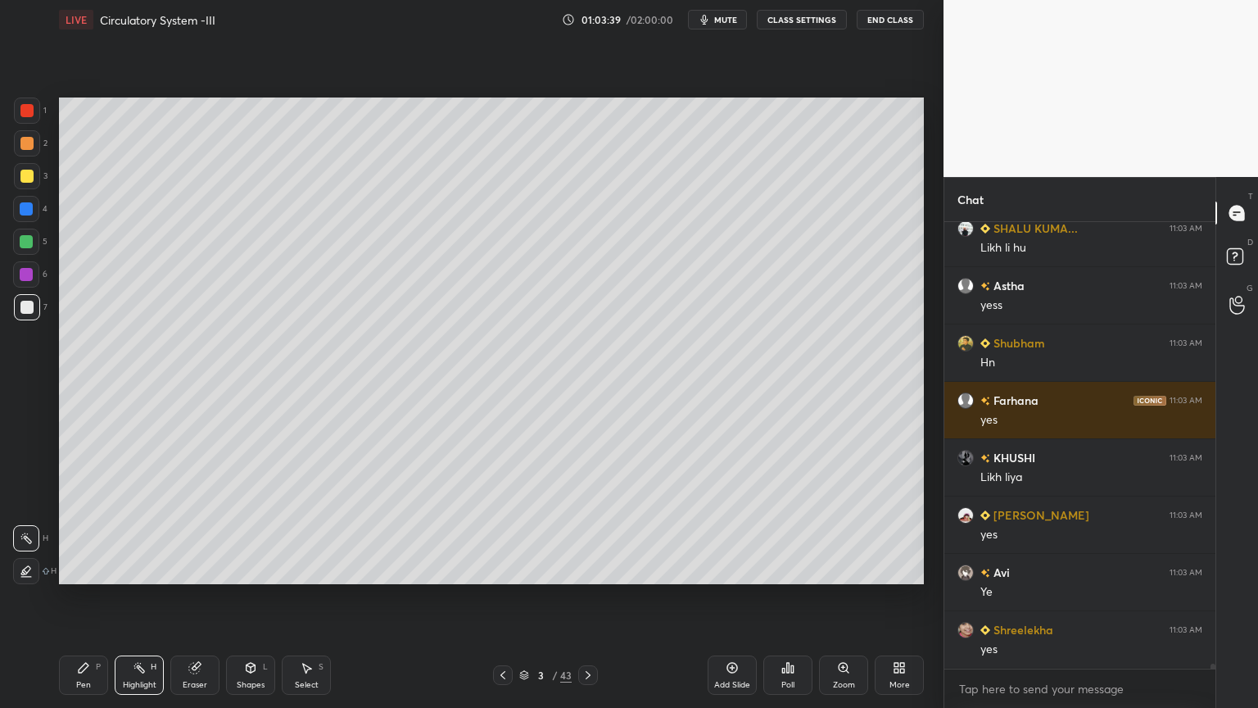
click at [736, 17] on span "mute" at bounding box center [725, 19] width 23 height 11
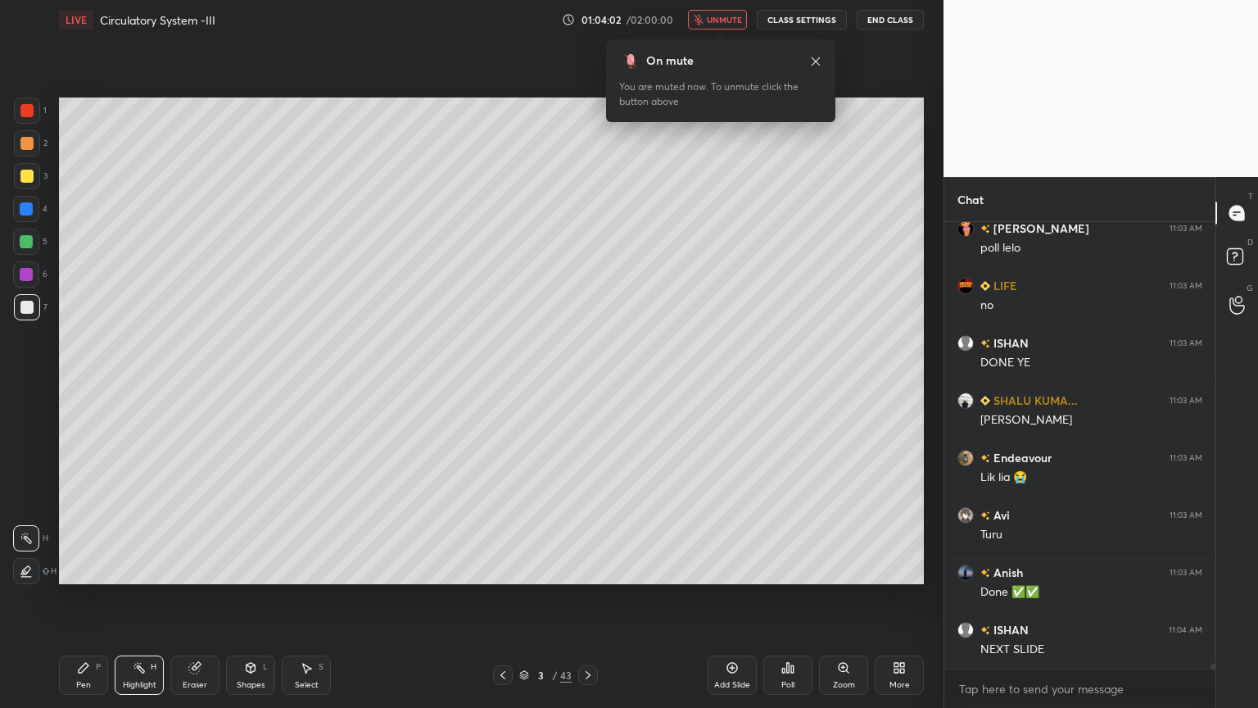
scroll to position [38336, 0]
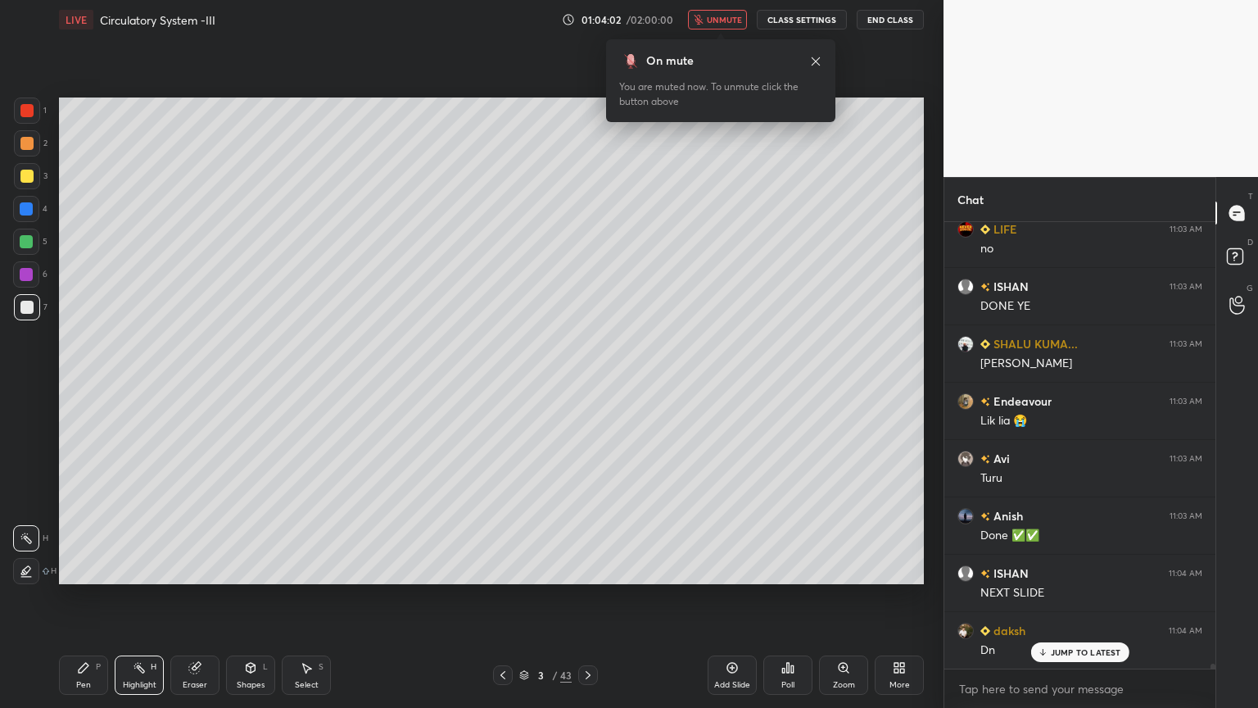
click at [727, 16] on span "unmute" at bounding box center [724, 19] width 35 height 11
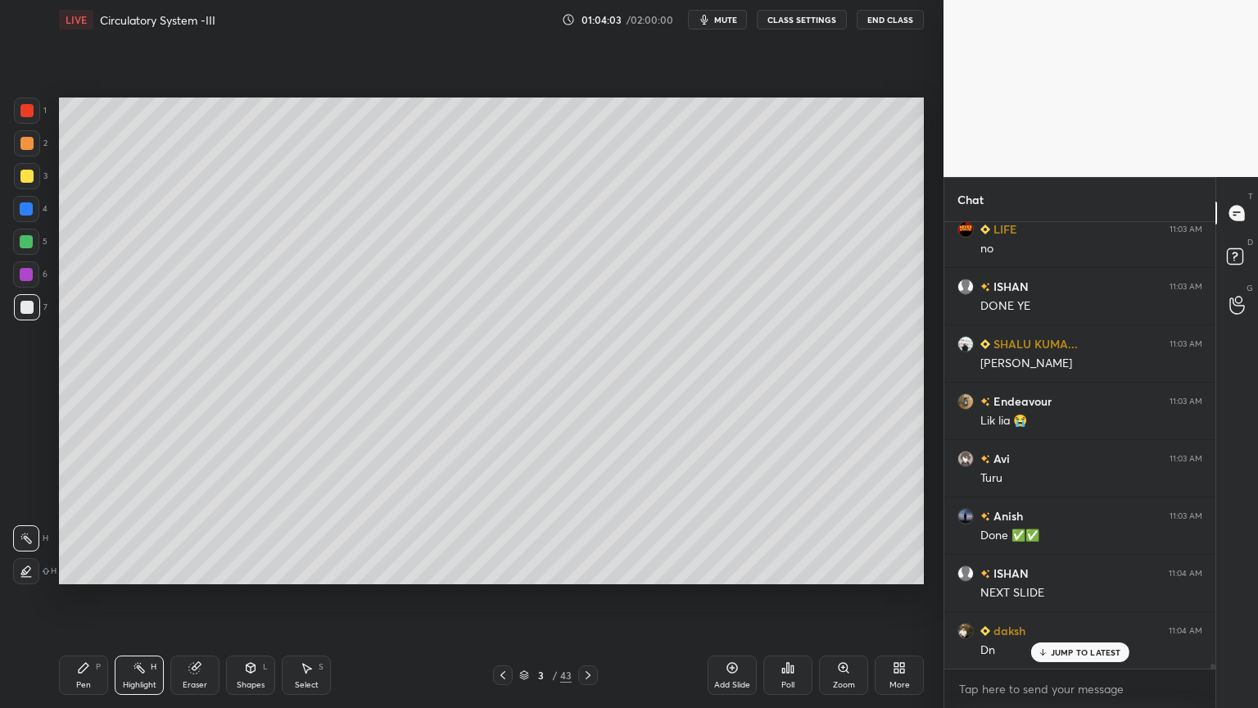
click at [791, 569] on div "Poll" at bounding box center [788, 685] width 13 height 8
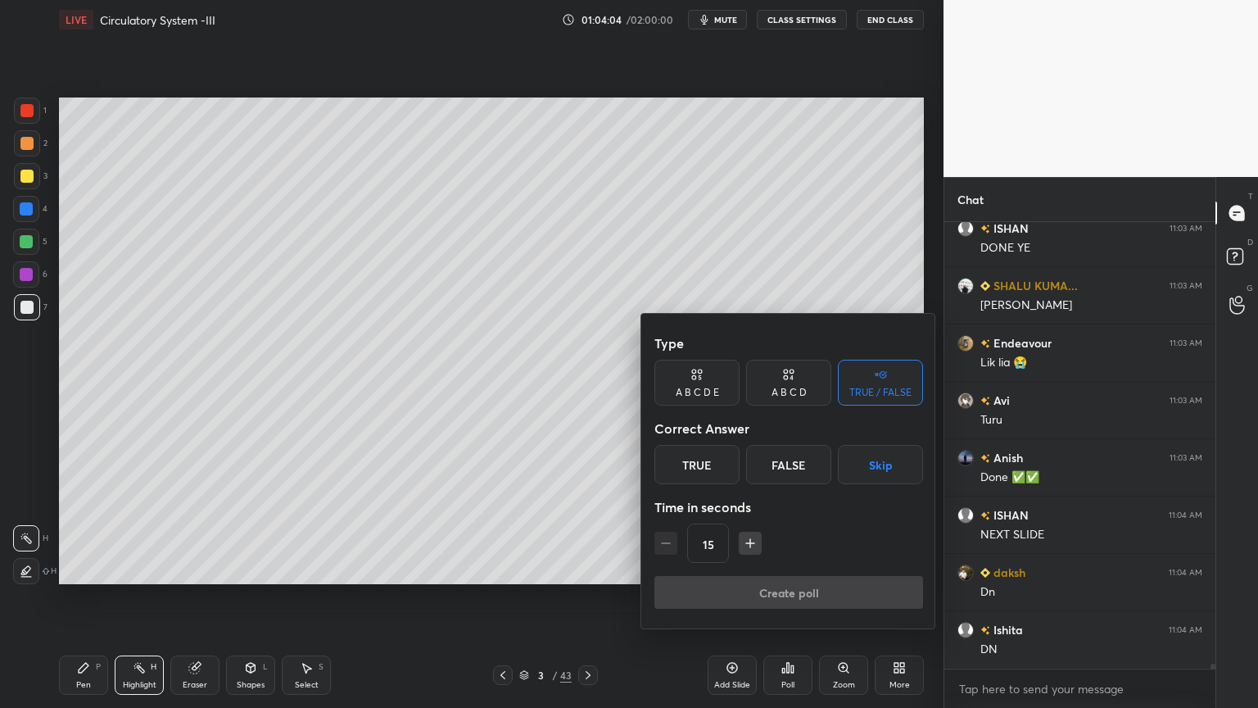
click at [872, 458] on button "Skip" at bounding box center [880, 464] width 85 height 39
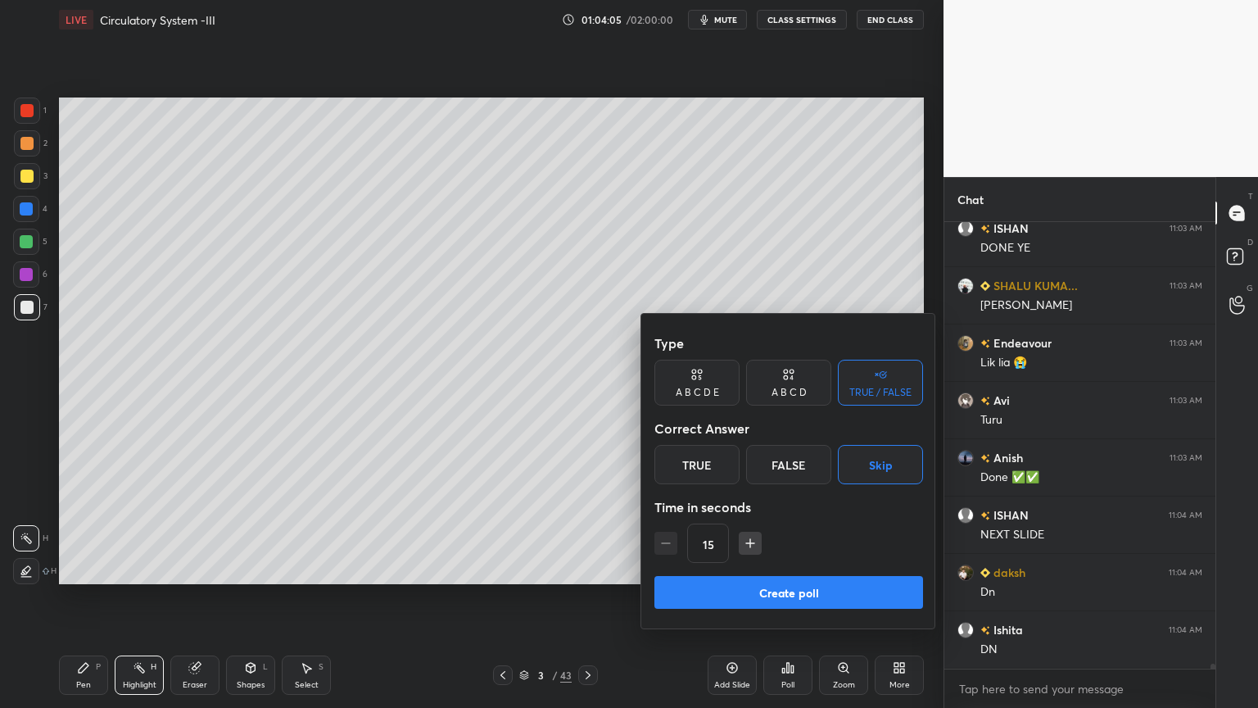
drag, startPoint x: 826, startPoint y: 596, endPoint x: 822, endPoint y: 623, distance: 27.3
click at [825, 569] on button "Create poll" at bounding box center [789, 592] width 269 height 33
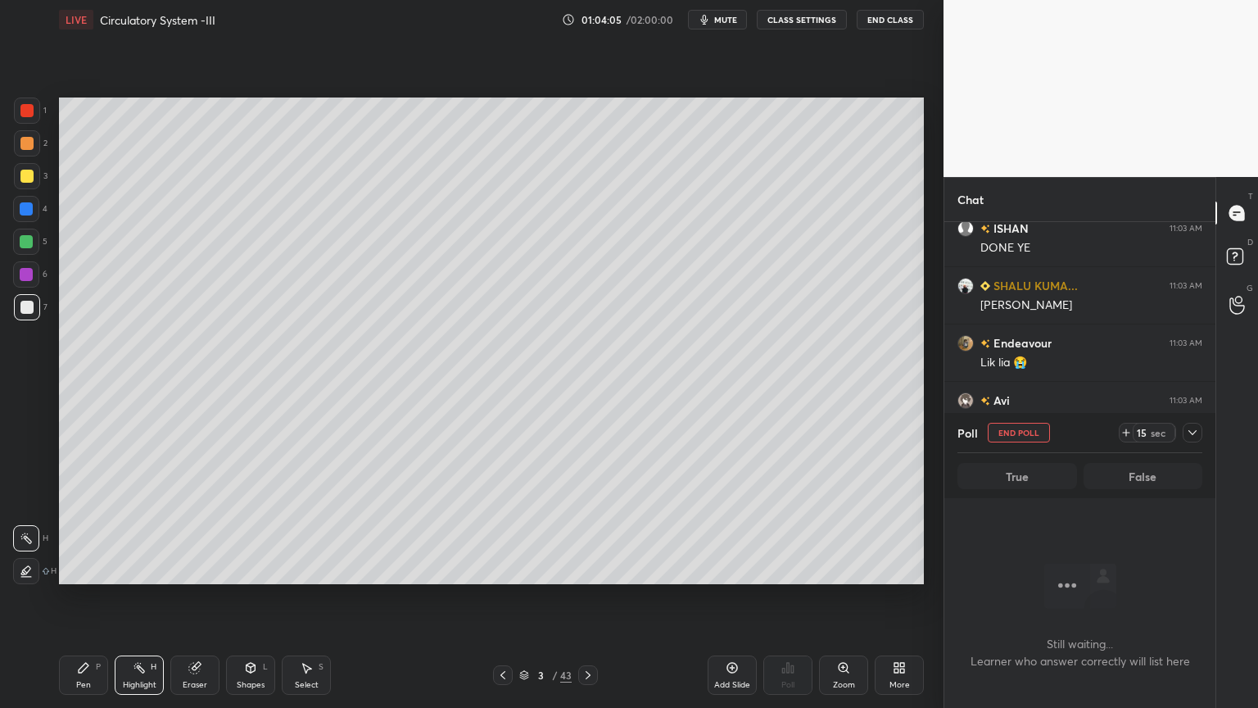
scroll to position [6, 5]
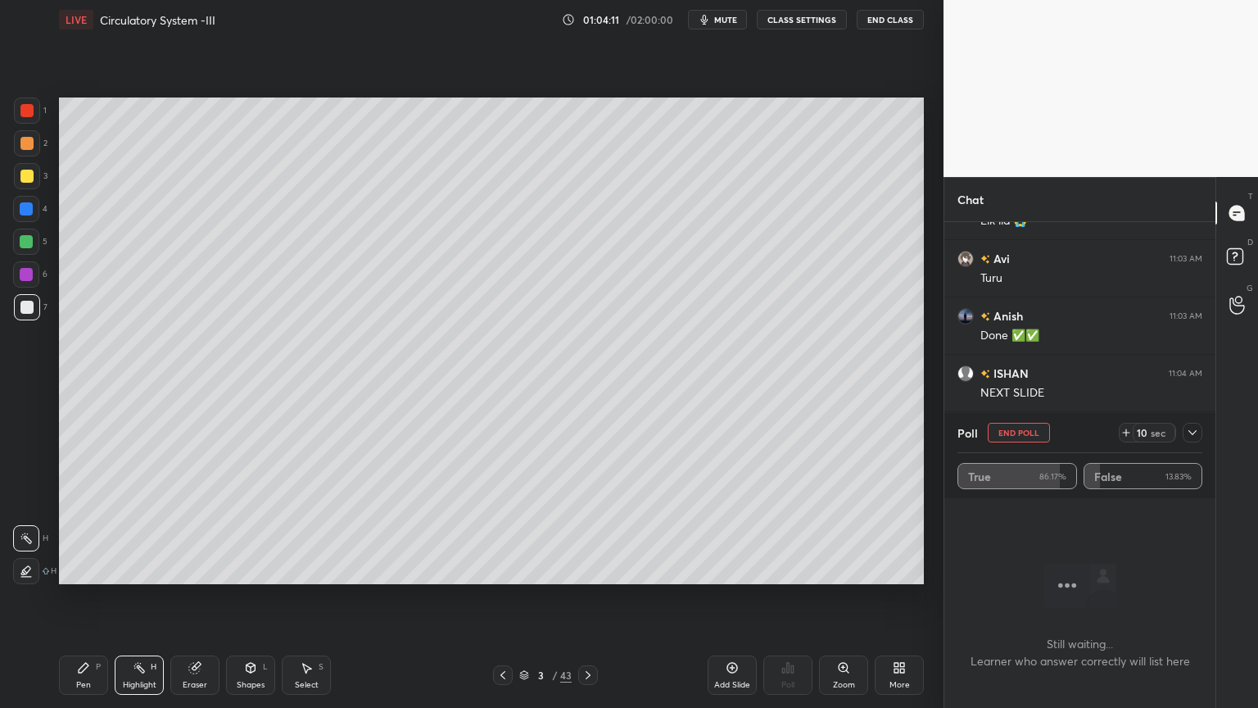
drag, startPoint x: 1026, startPoint y: 433, endPoint x: 1019, endPoint y: 438, distance: 8.9
click at [1026, 433] on button "End Poll" at bounding box center [1019, 433] width 62 height 20
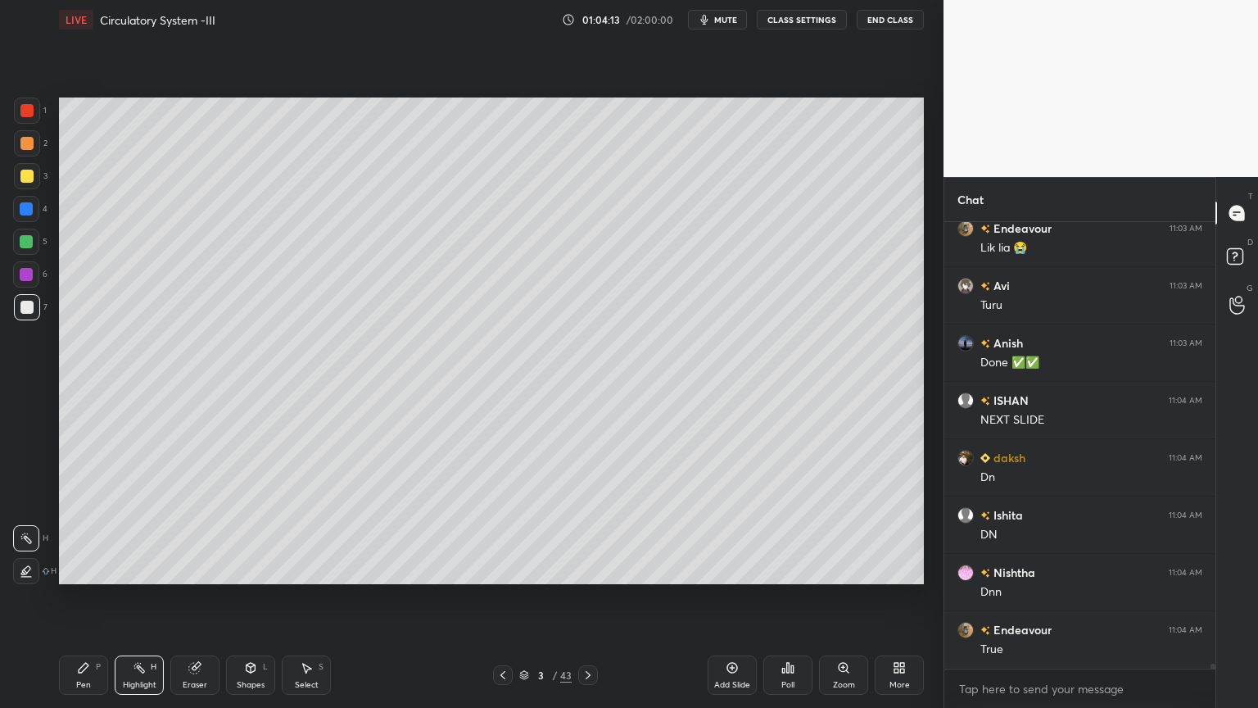
click at [593, 569] on div at bounding box center [588, 675] width 20 height 20
click at [731, 17] on span "mute" at bounding box center [725, 19] width 23 height 11
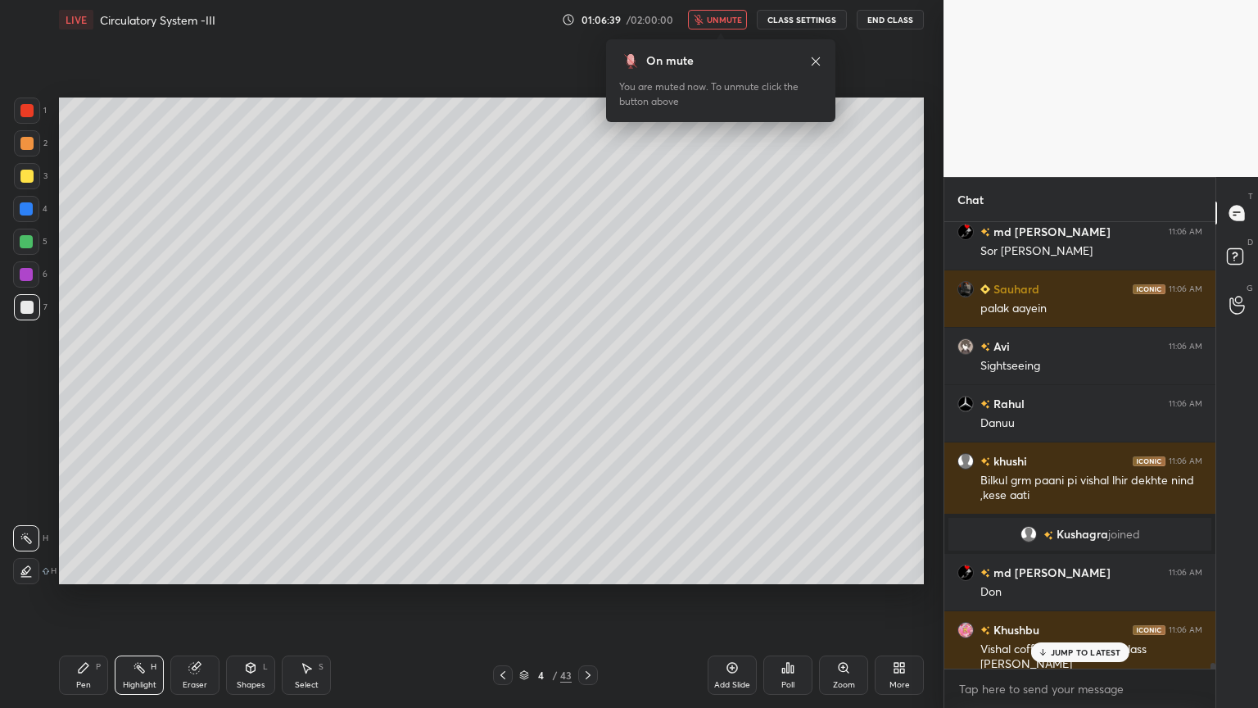
scroll to position [35600, 0]
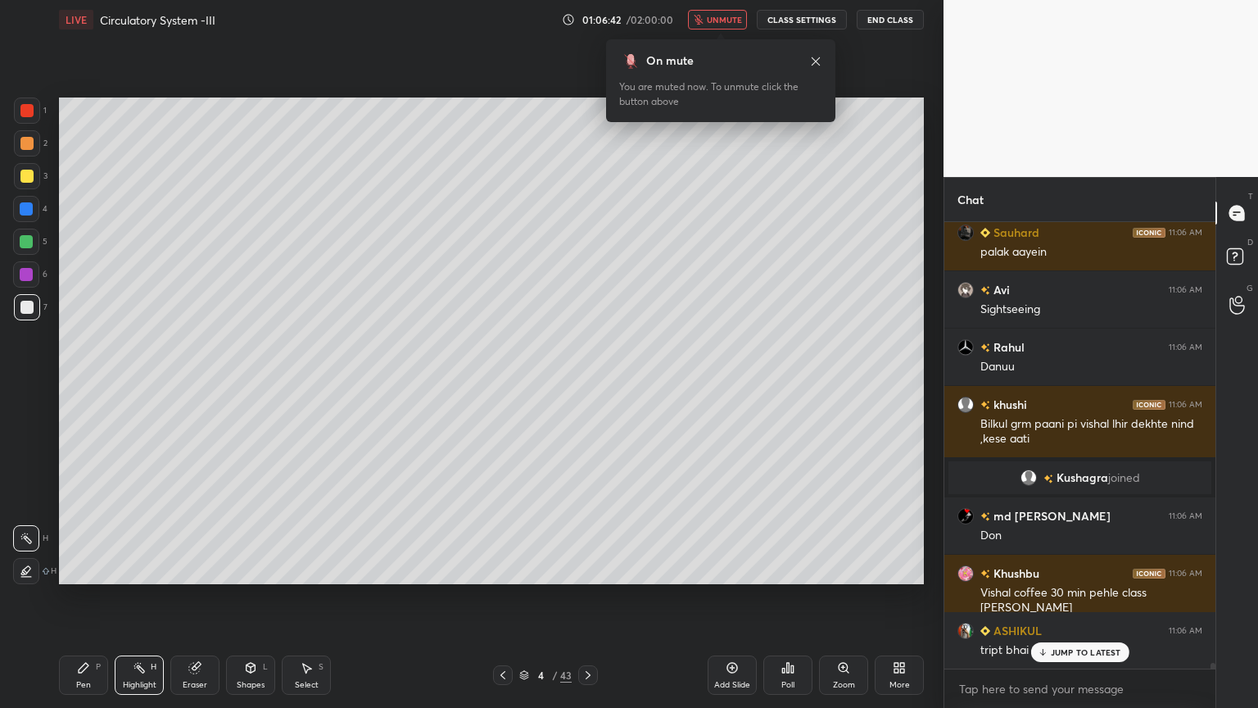
click at [587, 569] on icon at bounding box center [588, 675] width 5 height 8
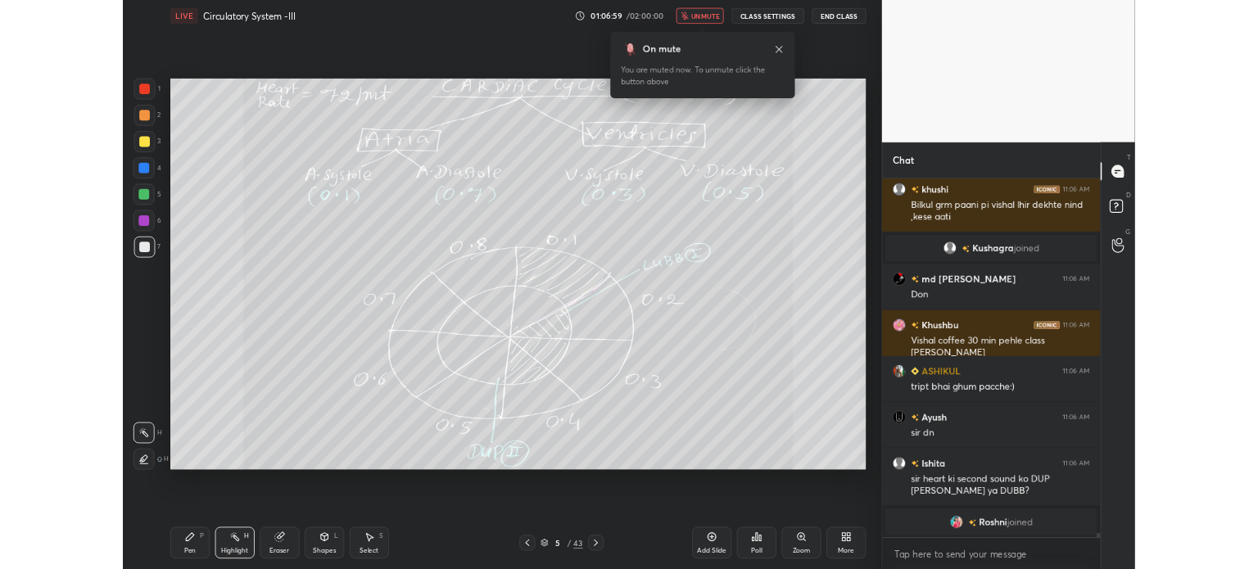
scroll to position [35714, 0]
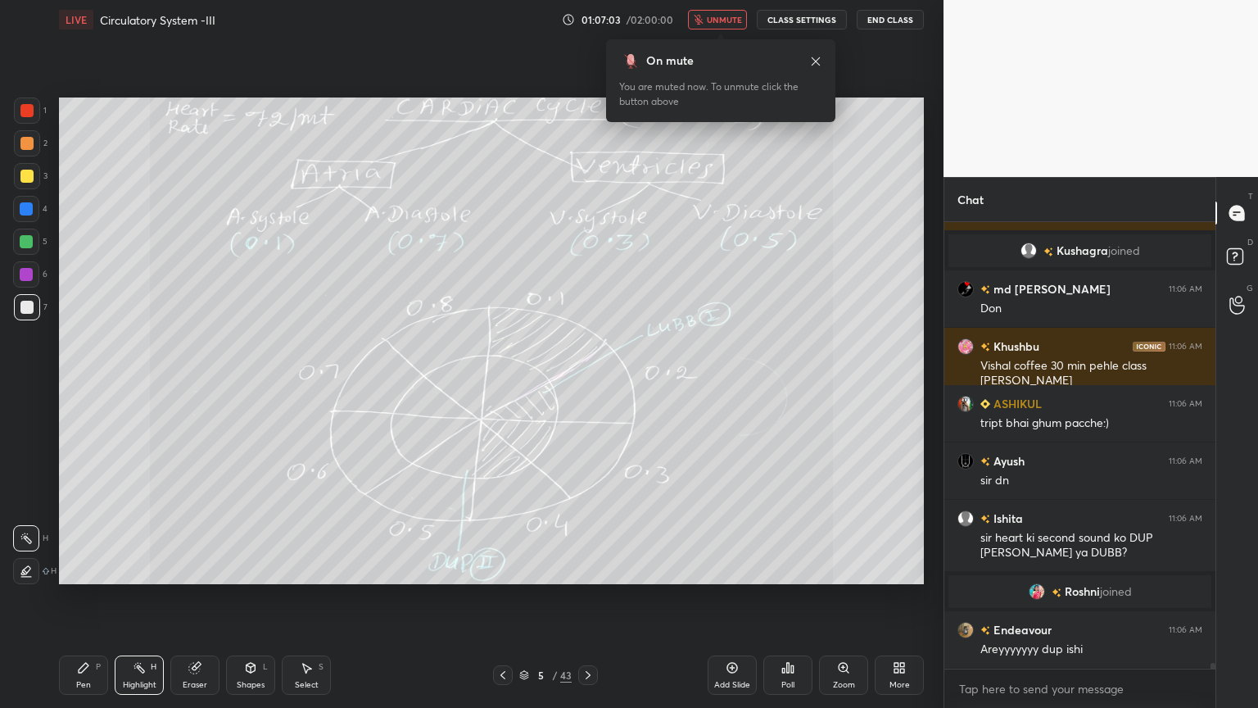
click at [717, 22] on span "unmute" at bounding box center [724, 19] width 35 height 11
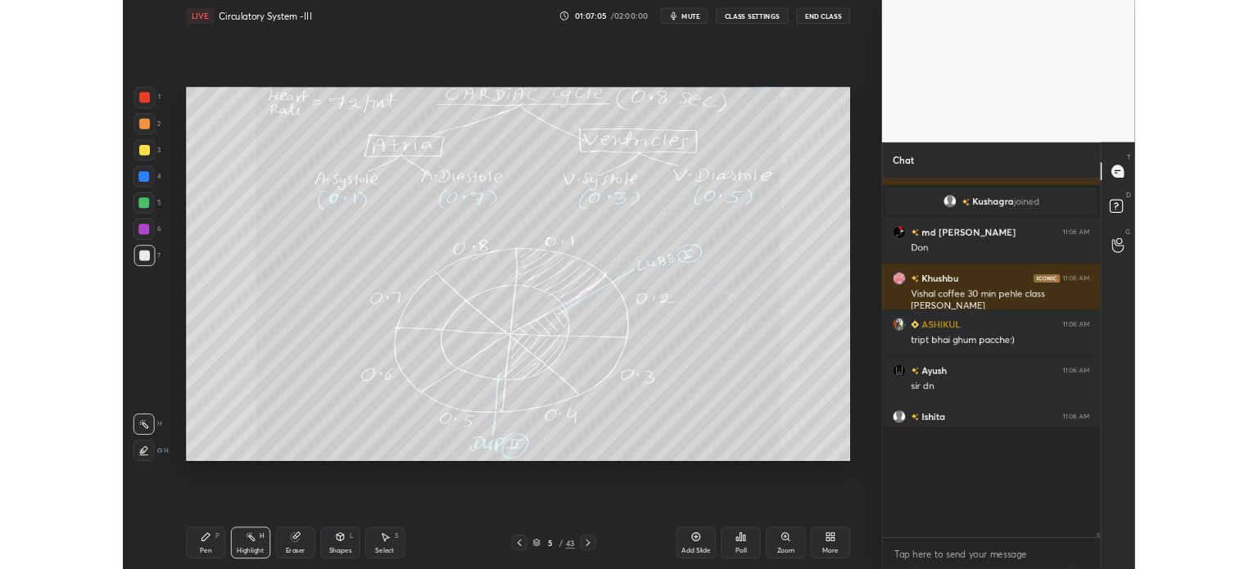
scroll to position [303, 266]
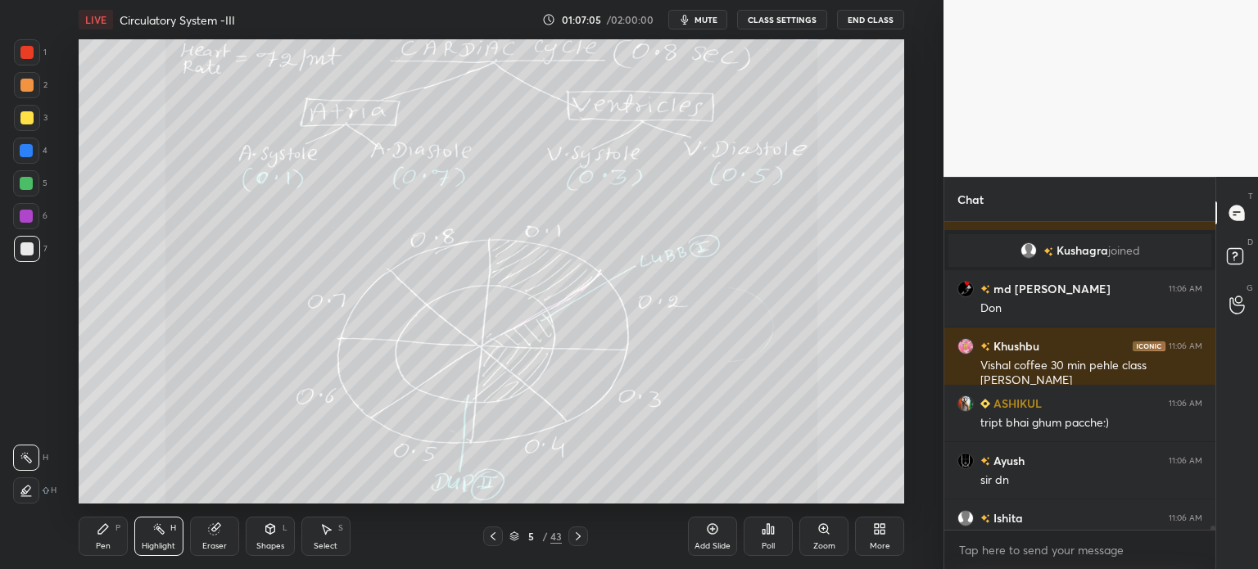
type textarea "x"
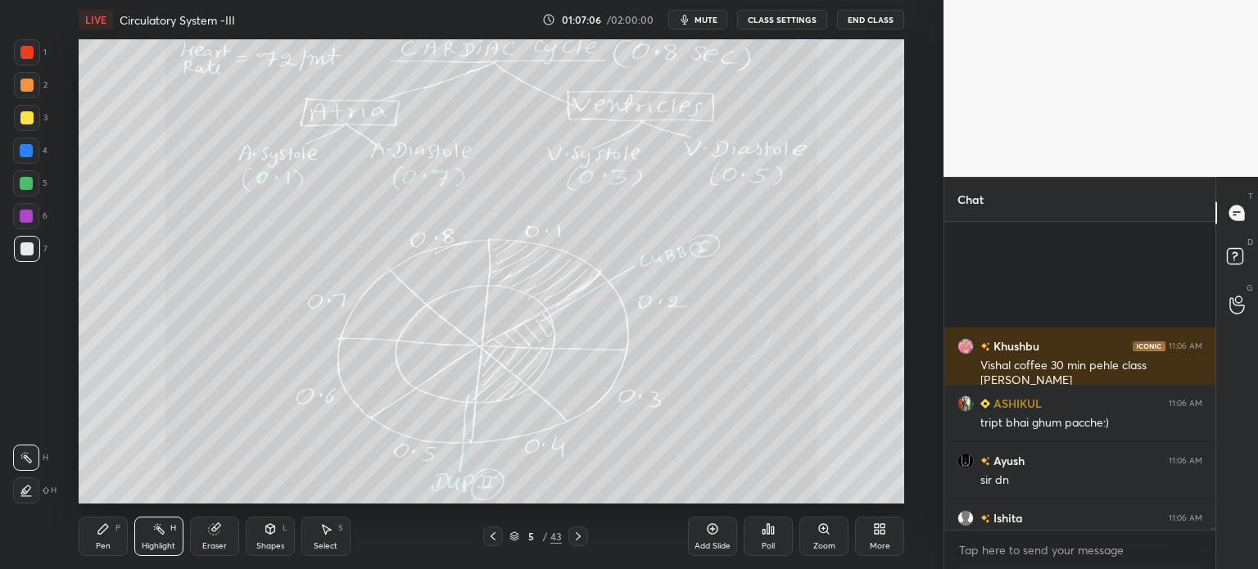
scroll to position [35909, 0]
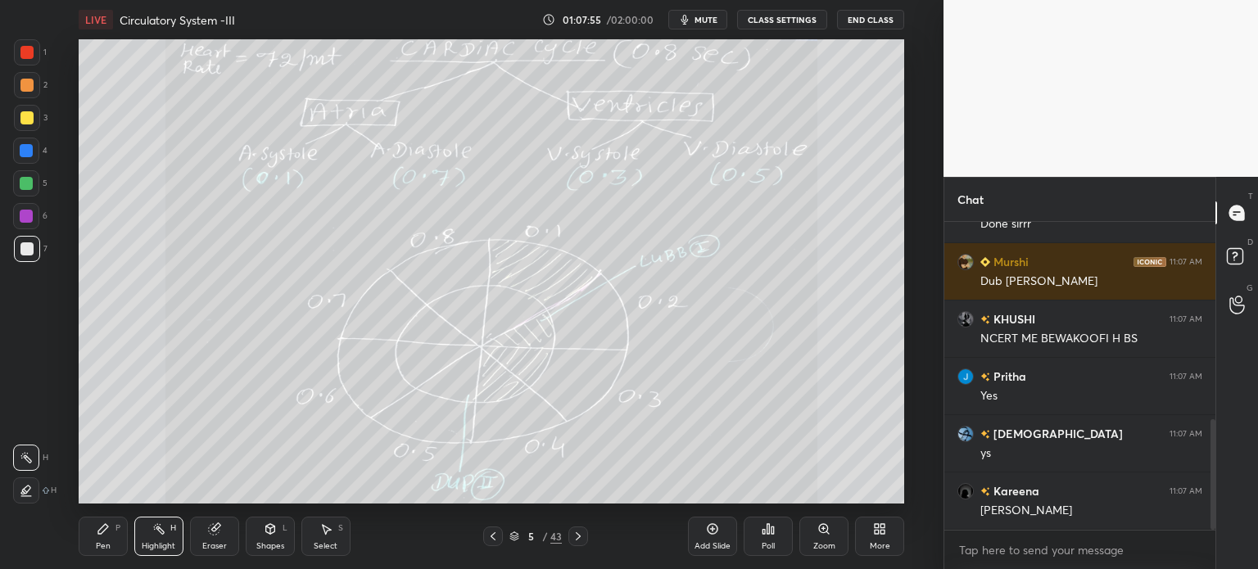
scroll to position [552, 0]
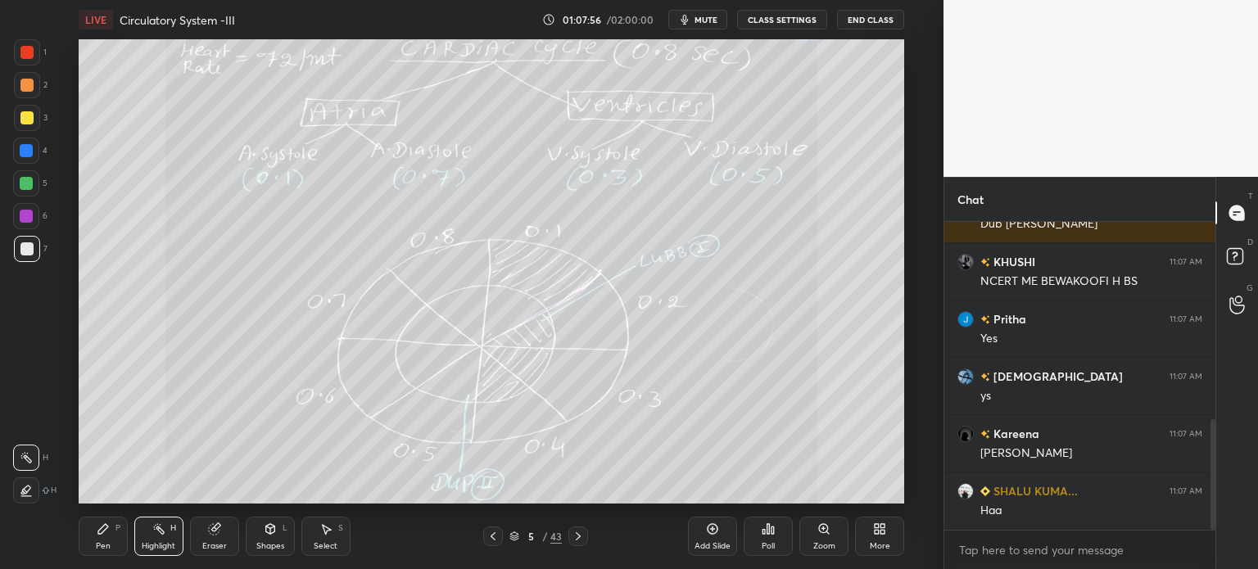
click at [574, 543] on icon at bounding box center [578, 536] width 13 height 13
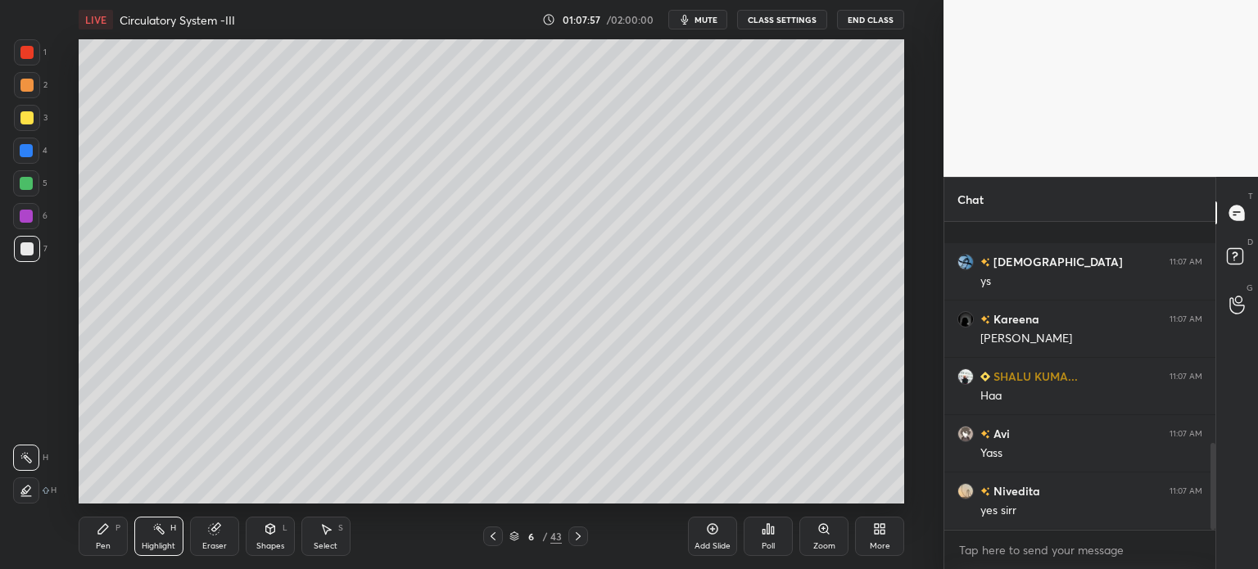
scroll to position [782, 0]
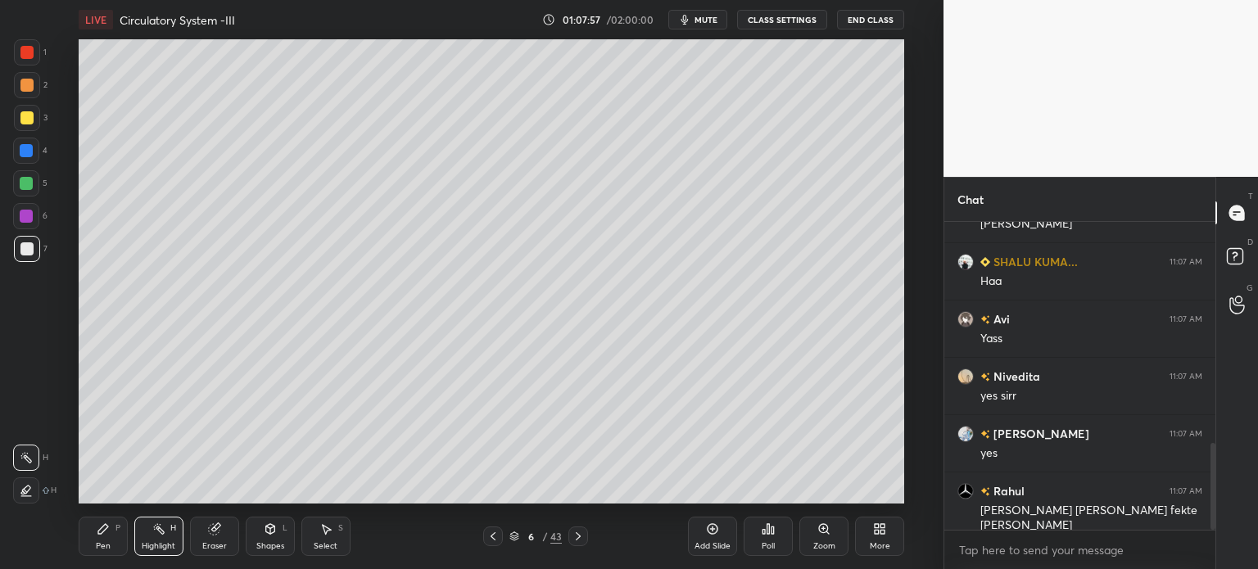
click at [574, 543] on icon at bounding box center [578, 536] width 13 height 13
click at [492, 530] on icon at bounding box center [493, 536] width 13 height 13
click at [493, 531] on icon at bounding box center [493, 536] width 13 height 13
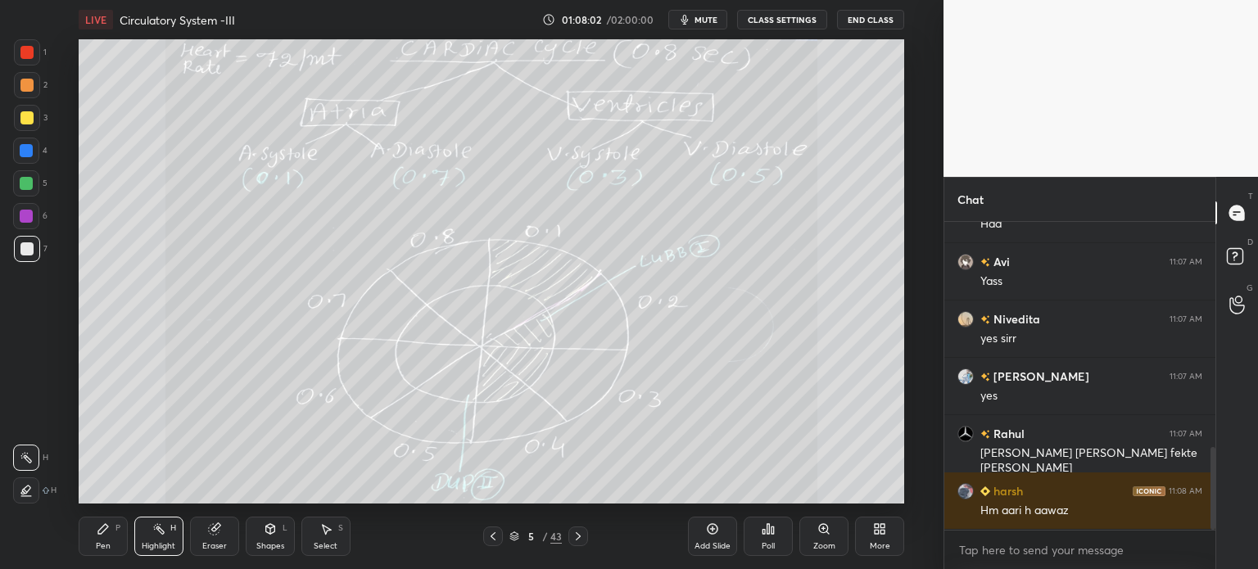
click at [575, 538] on icon at bounding box center [578, 536] width 13 height 13
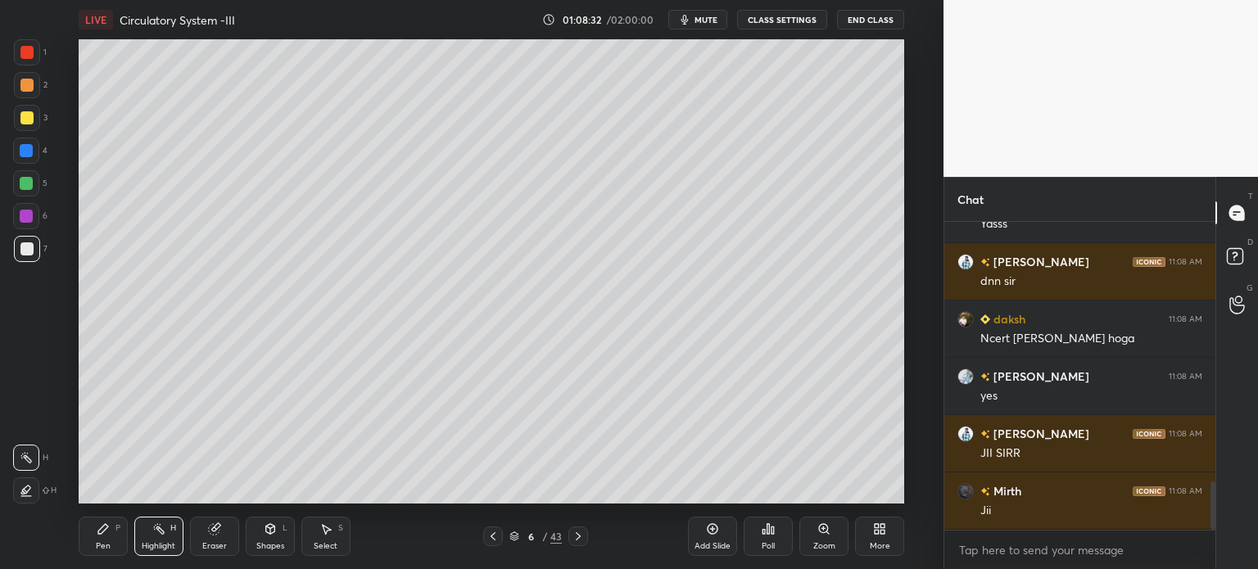
scroll to position [1671, 0]
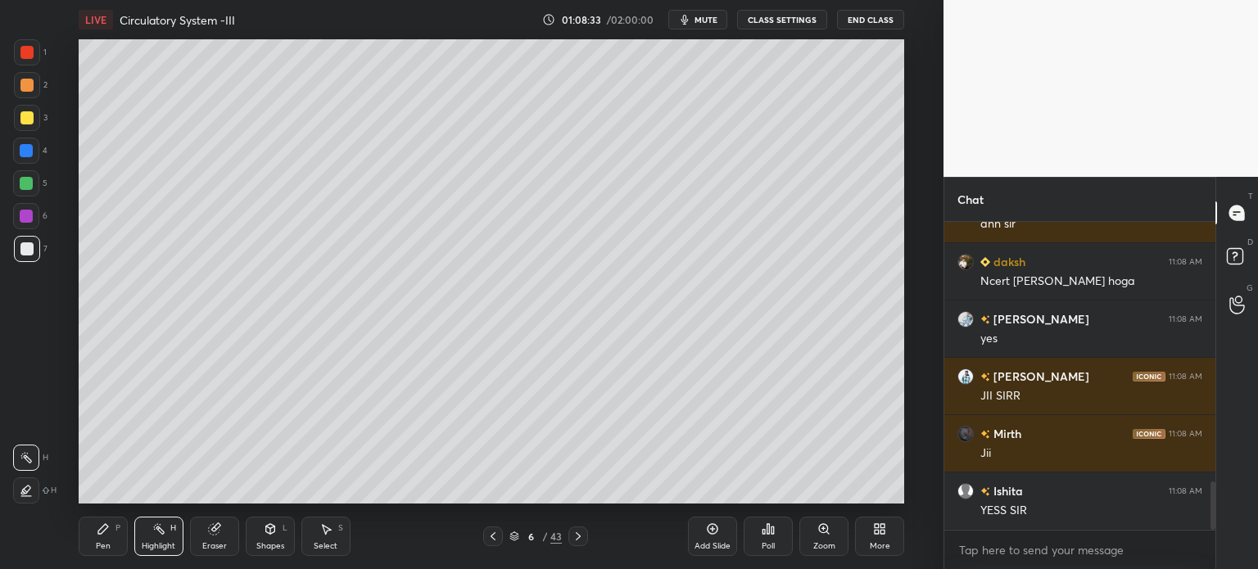
click at [117, 535] on div "Pen P" at bounding box center [103, 536] width 49 height 39
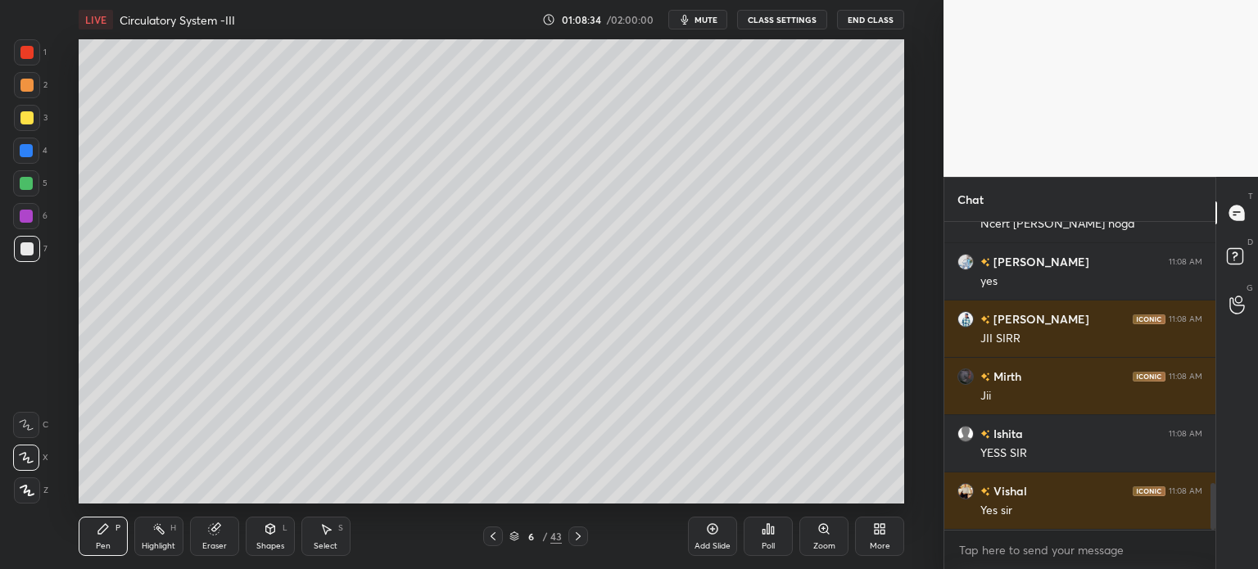
click at [119, 532] on div "P" at bounding box center [118, 528] width 5 height 8
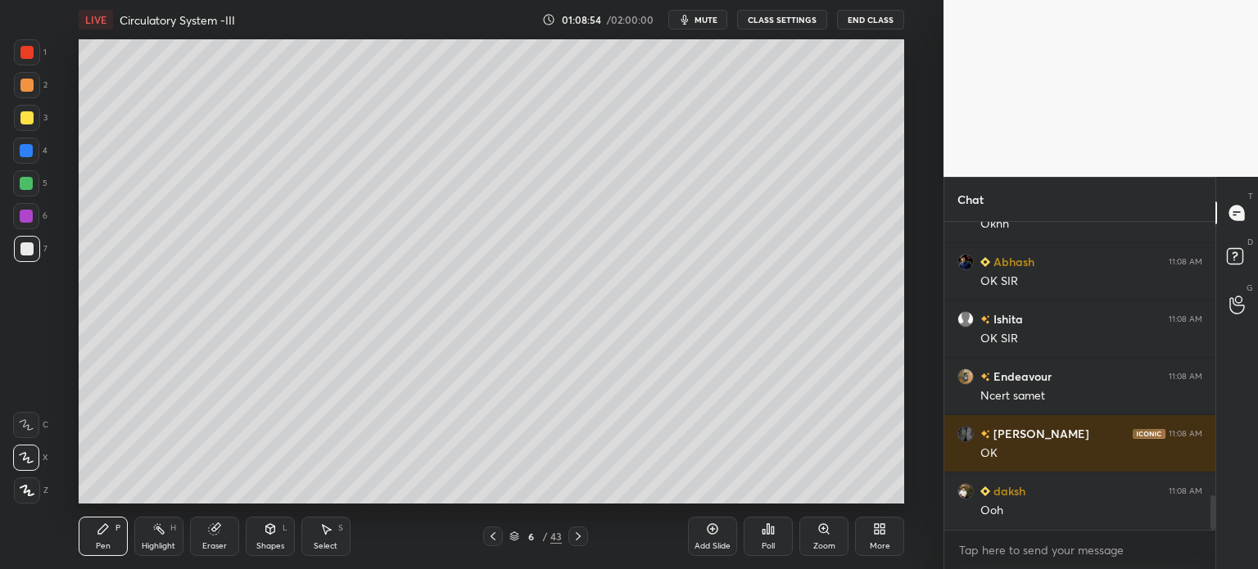
scroll to position [2490, 0]
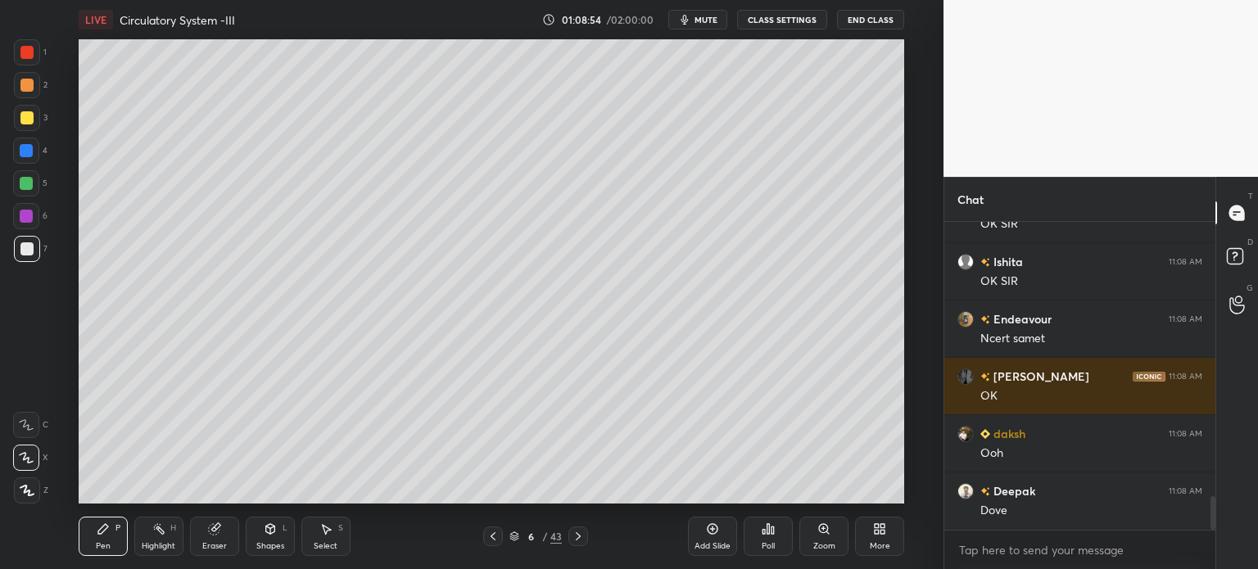
click at [500, 537] on div at bounding box center [493, 537] width 20 height 20
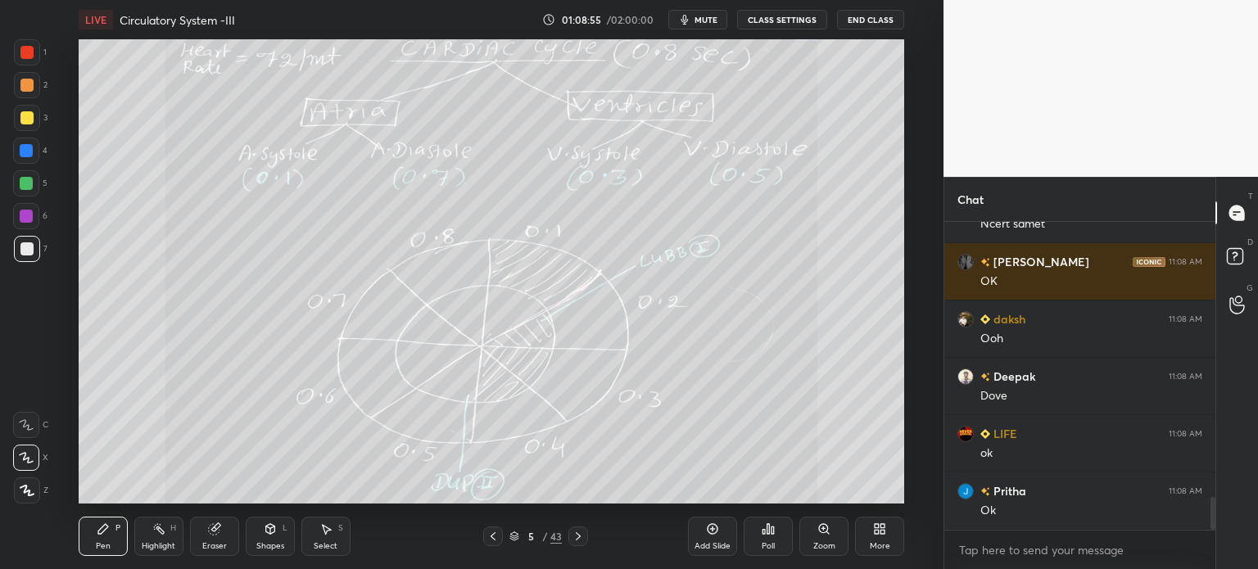
click at [501, 545] on div at bounding box center [493, 537] width 20 height 20
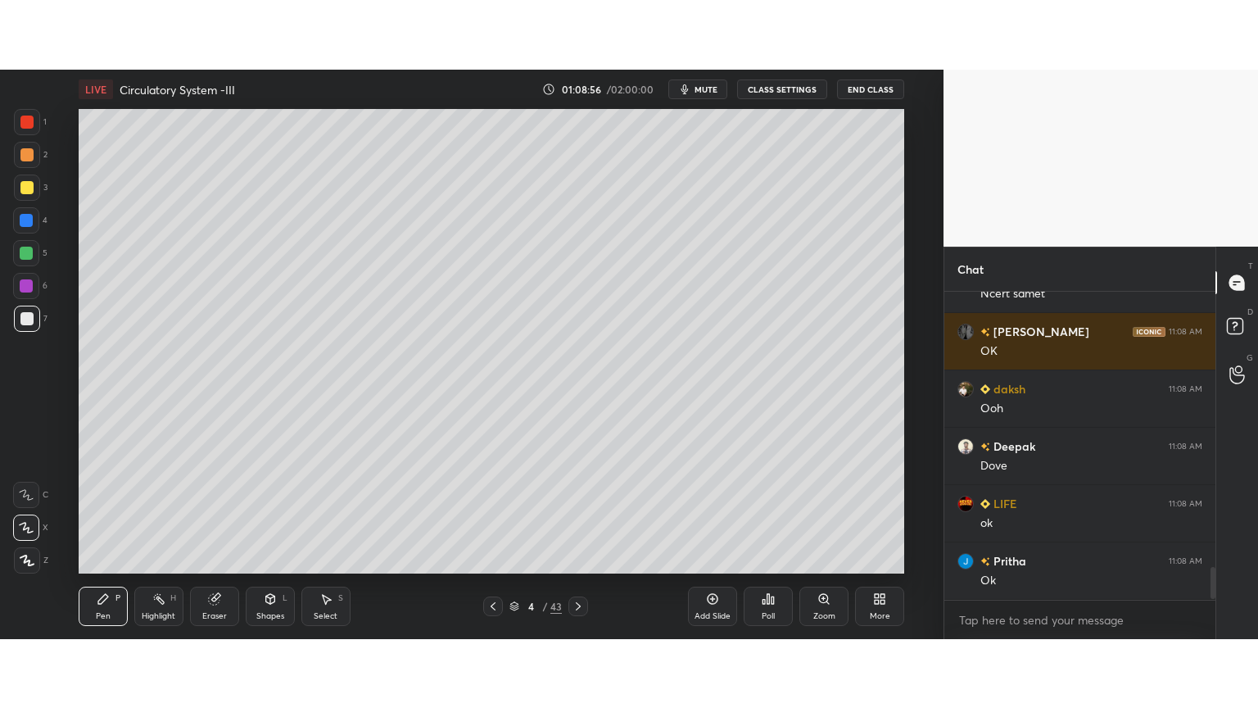
scroll to position [2662, 0]
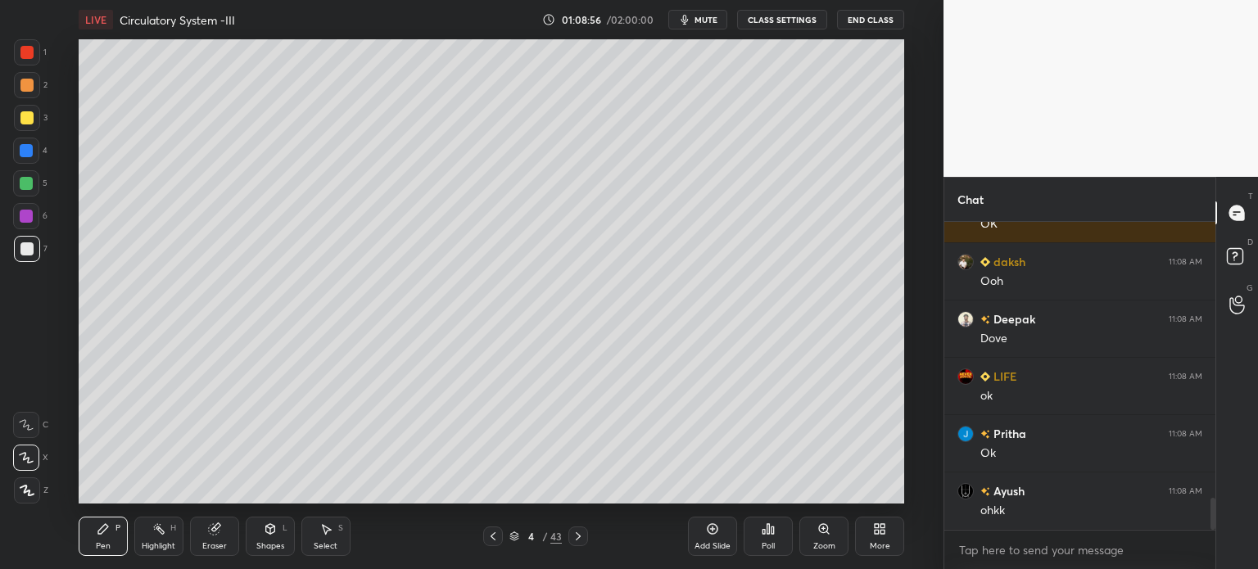
click at [495, 537] on icon at bounding box center [493, 536] width 13 height 13
click at [575, 537] on icon at bounding box center [578, 536] width 13 height 13
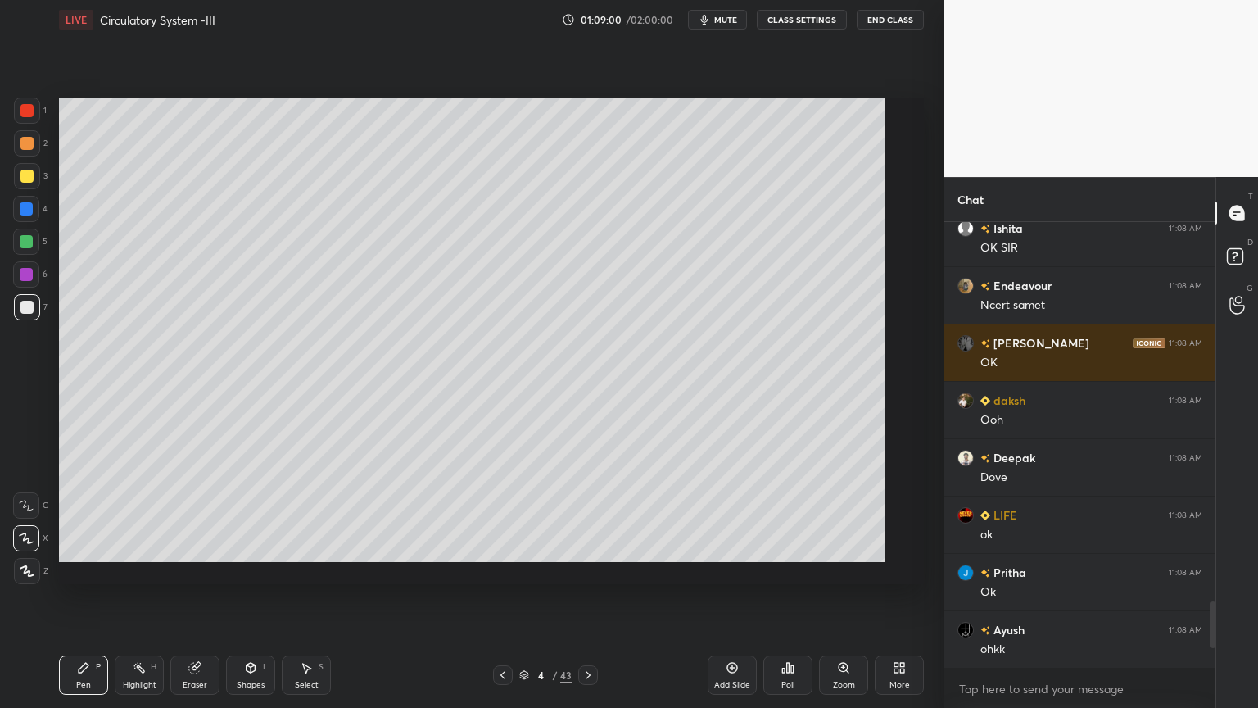
scroll to position [0, 0]
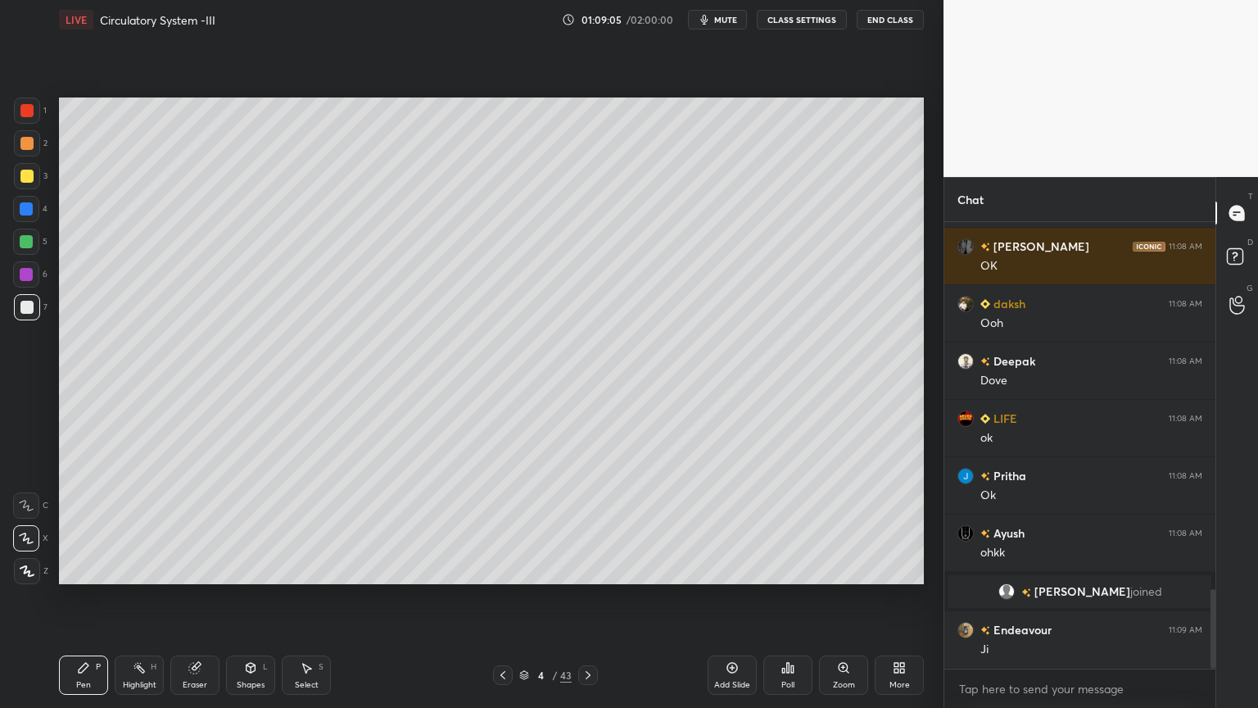
drag, startPoint x: 302, startPoint y: 666, endPoint x: 295, endPoint y: 658, distance: 11.0
click at [301, 569] on icon at bounding box center [306, 667] width 13 height 13
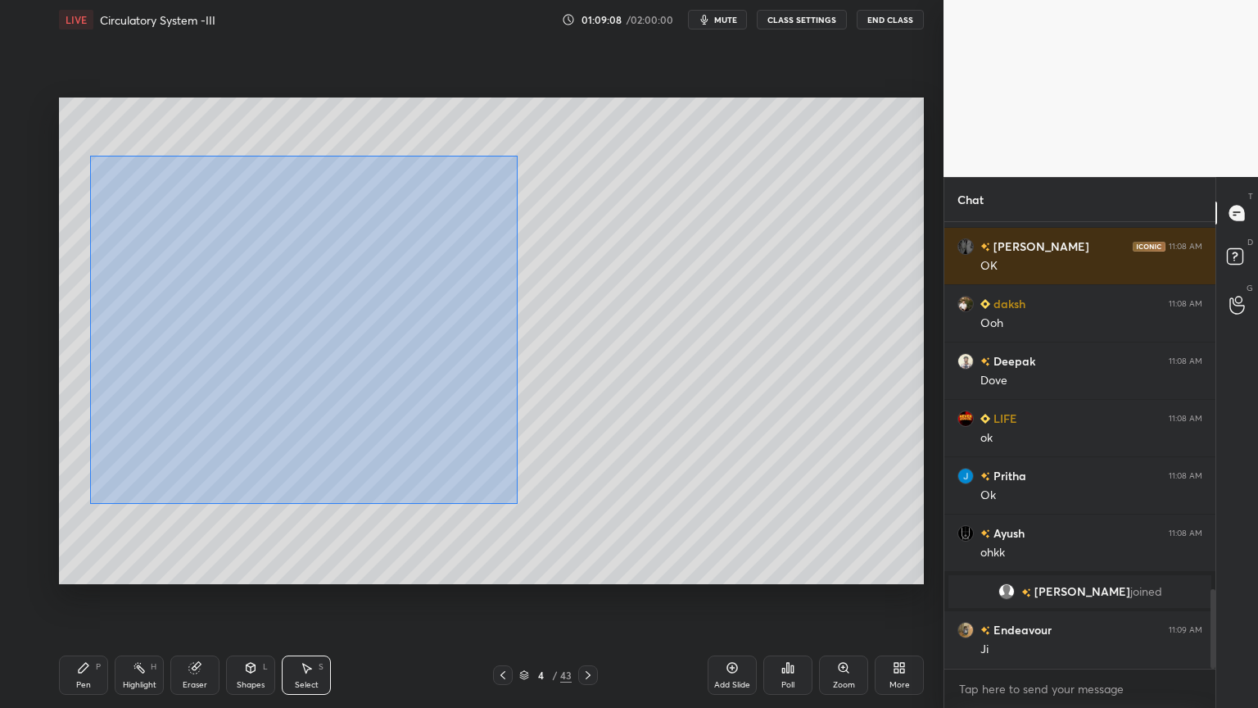
drag, startPoint x: 111, startPoint y: 154, endPoint x: 508, endPoint y: 498, distance: 525.6
click at [517, 504] on div "0 ° Undo Copy Duplicate Duplicate to new slide Delete" at bounding box center [491, 340] width 865 height 487
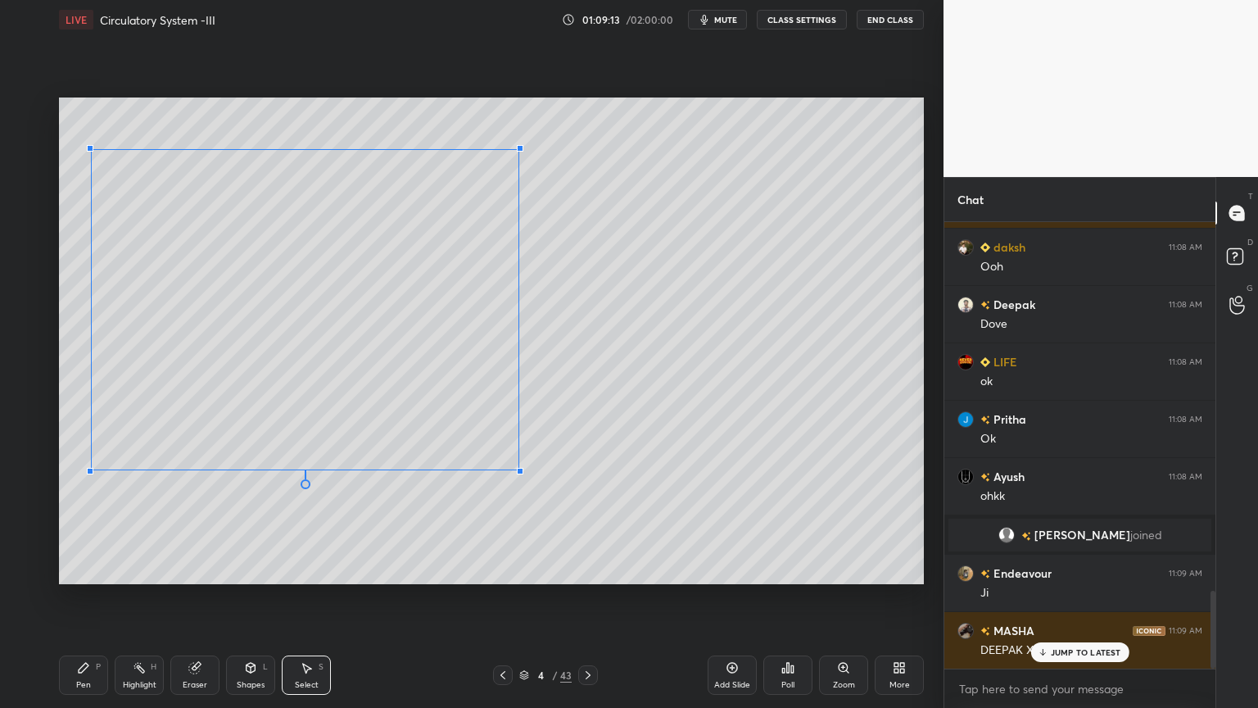
drag, startPoint x: 79, startPoint y: 496, endPoint x: 90, endPoint y: 471, distance: 27.9
click at [92, 470] on div at bounding box center [90, 471] width 7 height 7
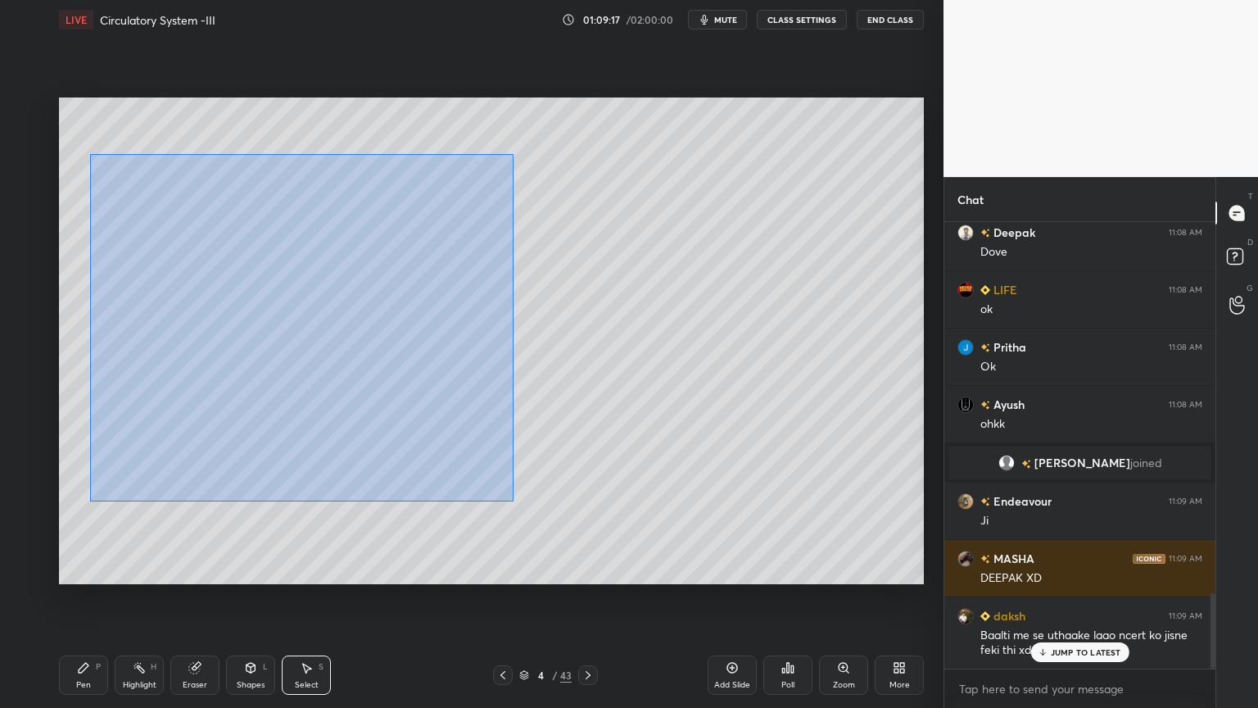
drag, startPoint x: 90, startPoint y: 154, endPoint x: 518, endPoint y: 505, distance: 553.5
click at [520, 505] on div "0 ° Undo Copy Duplicate Duplicate to new slide Delete" at bounding box center [491, 340] width 865 height 487
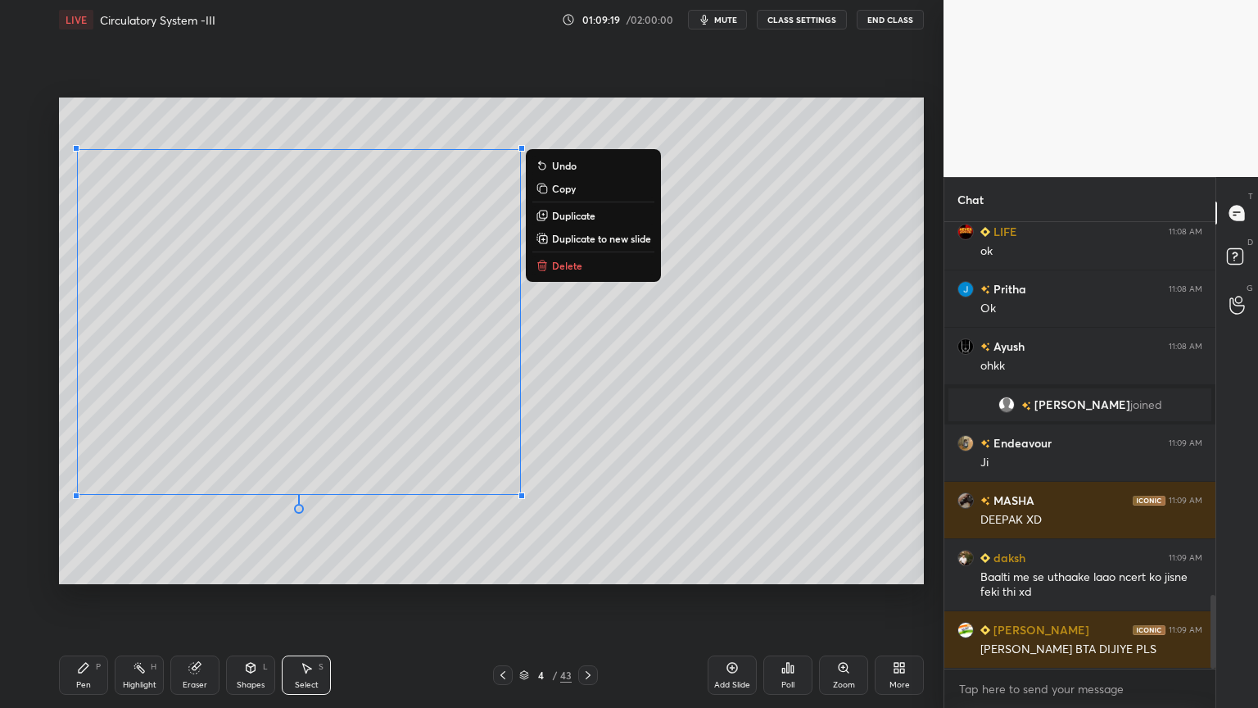
click at [560, 185] on p "Copy" at bounding box center [564, 188] width 24 height 13
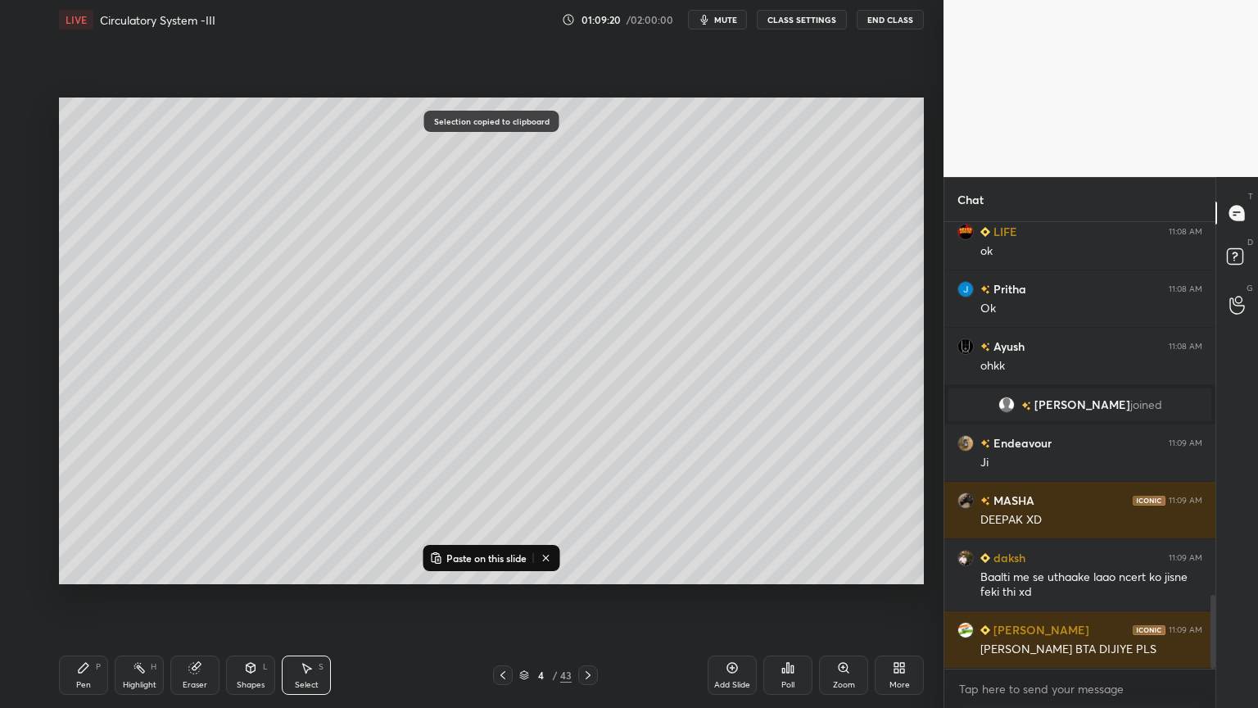
click at [596, 569] on div at bounding box center [588, 675] width 20 height 20
click at [597, 569] on div at bounding box center [588, 675] width 20 height 20
click at [596, 569] on div "6 / 43" at bounding box center [545, 675] width 324 height 20
click at [590, 569] on div at bounding box center [588, 675] width 20 height 20
click at [542, 556] on icon at bounding box center [546, 557] width 13 height 13
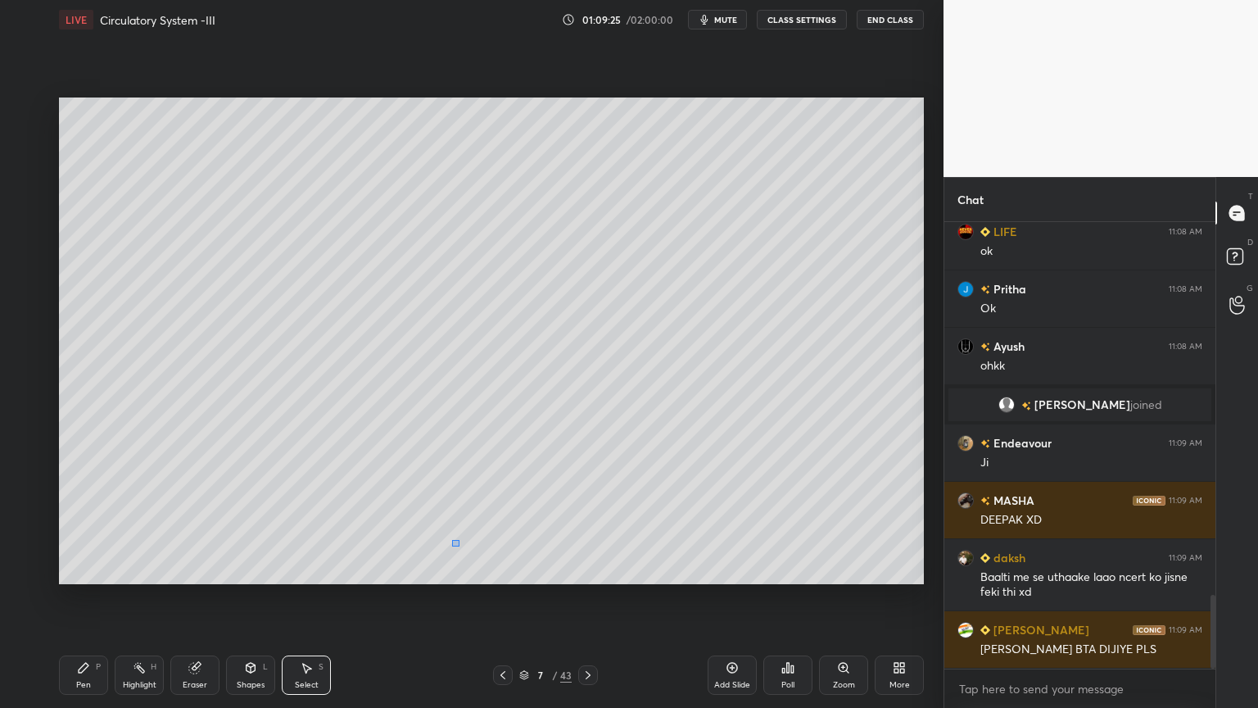
click at [455, 549] on div "0 ° Undo Copy Paste here Duplicate Duplicate to new slide Delete" at bounding box center [491, 340] width 865 height 487
drag, startPoint x: 574, startPoint y: 192, endPoint x: 554, endPoint y: 174, distance: 26.7
click at [564, 186] on div "0 ° Undo Copy Paste here Duplicate Duplicate to new slide Delete" at bounding box center [491, 340] width 865 height 487
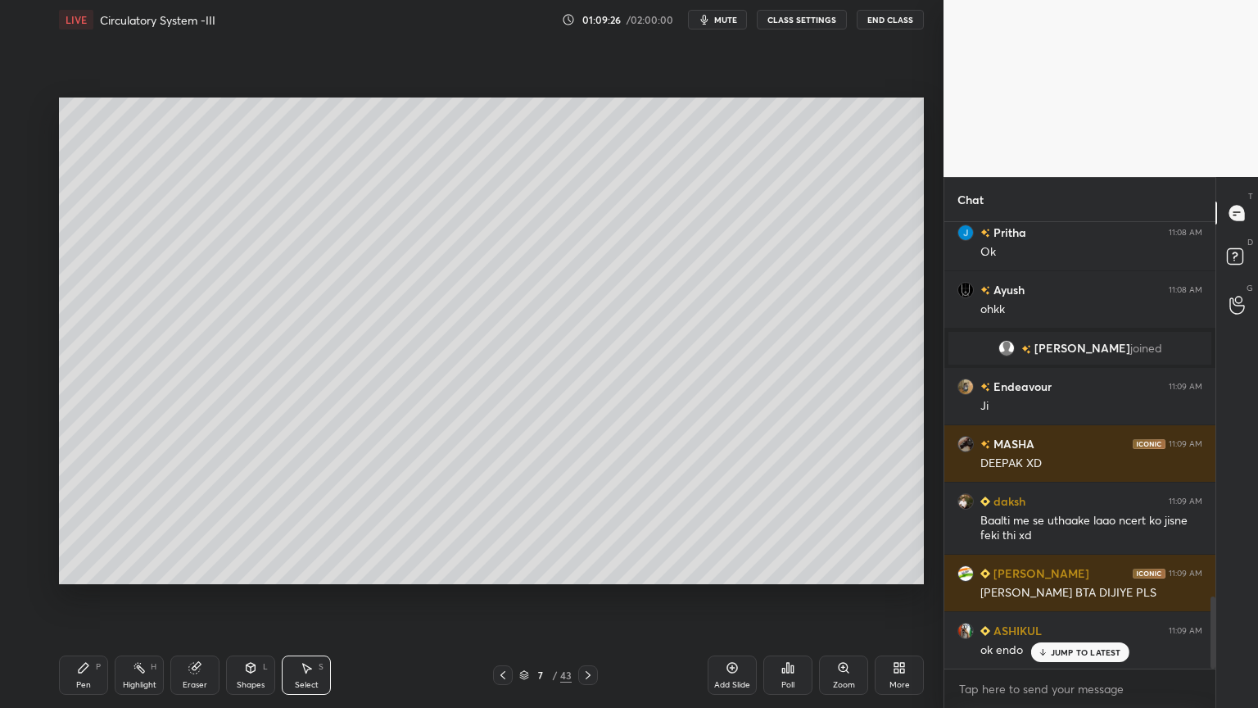
drag, startPoint x: 553, startPoint y: 207, endPoint x: 555, endPoint y: 226, distance: 18.9
click at [582, 256] on button "Paste here" at bounding box center [595, 264] width 71 height 20
drag, startPoint x: 675, startPoint y: 310, endPoint x: 374, endPoint y: 263, distance: 305.1
click at [360, 273] on div "0 ° Undo Copy Paste here Duplicate Duplicate to new slide Delete" at bounding box center [491, 340] width 865 height 487
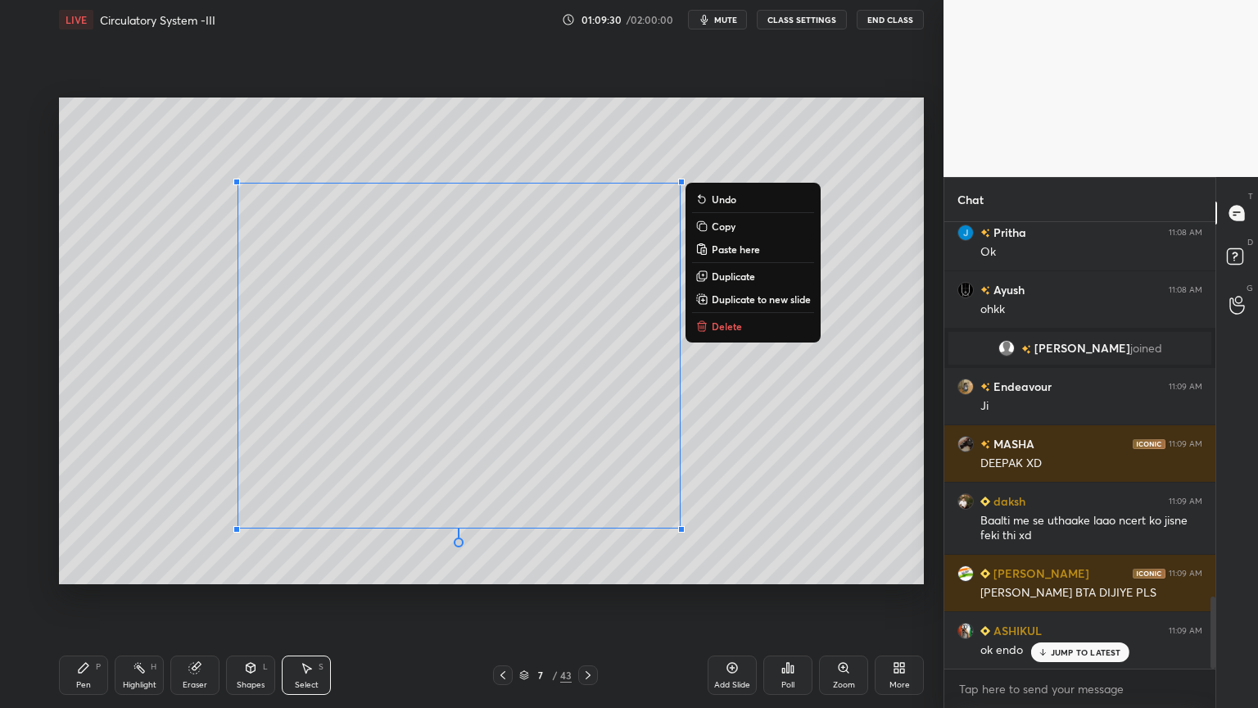
click at [800, 365] on div "0 ° Undo Copy Paste here Duplicate Duplicate to new slide Delete" at bounding box center [491, 340] width 865 height 487
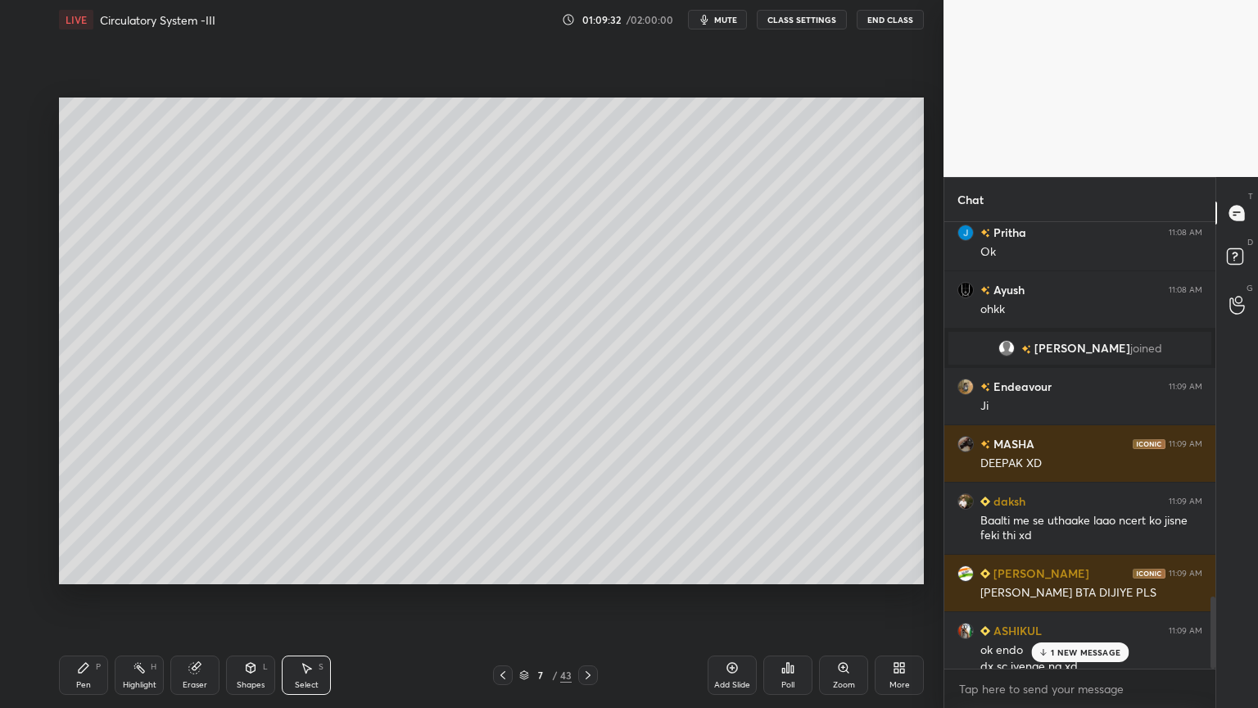
click at [92, 569] on div "Pen P" at bounding box center [83, 674] width 49 height 39
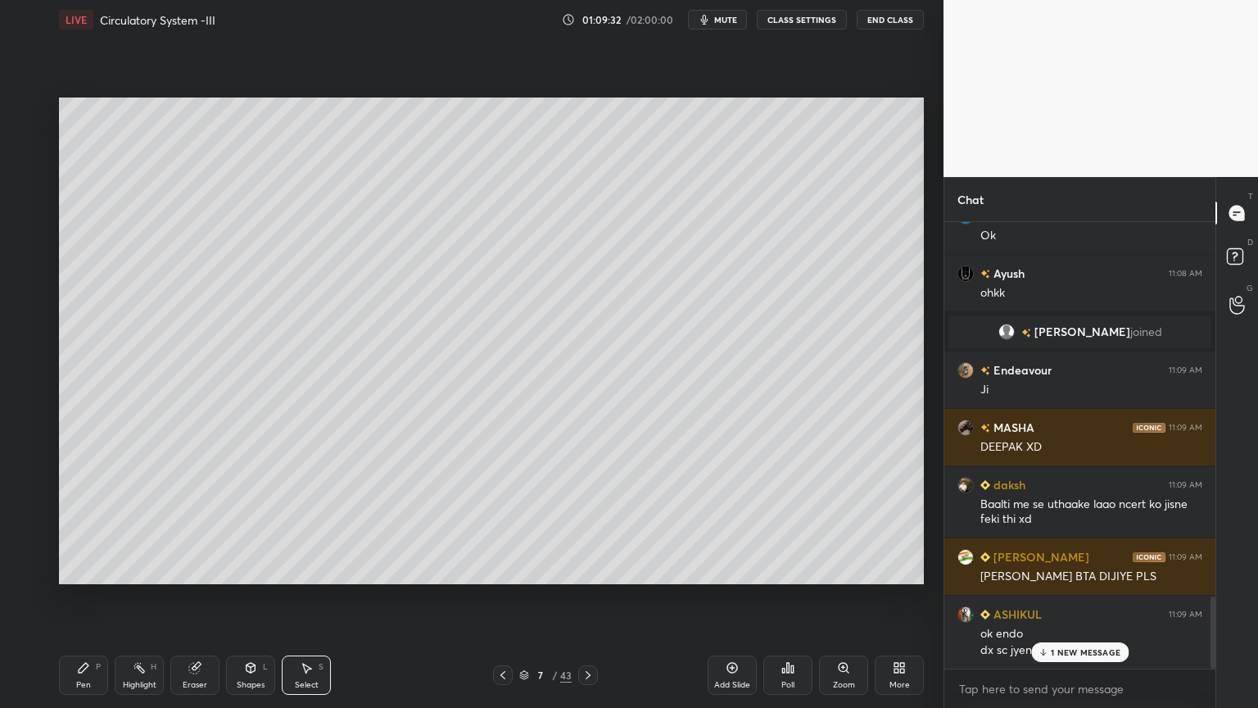
click at [90, 569] on div "Pen P" at bounding box center [83, 674] width 49 height 39
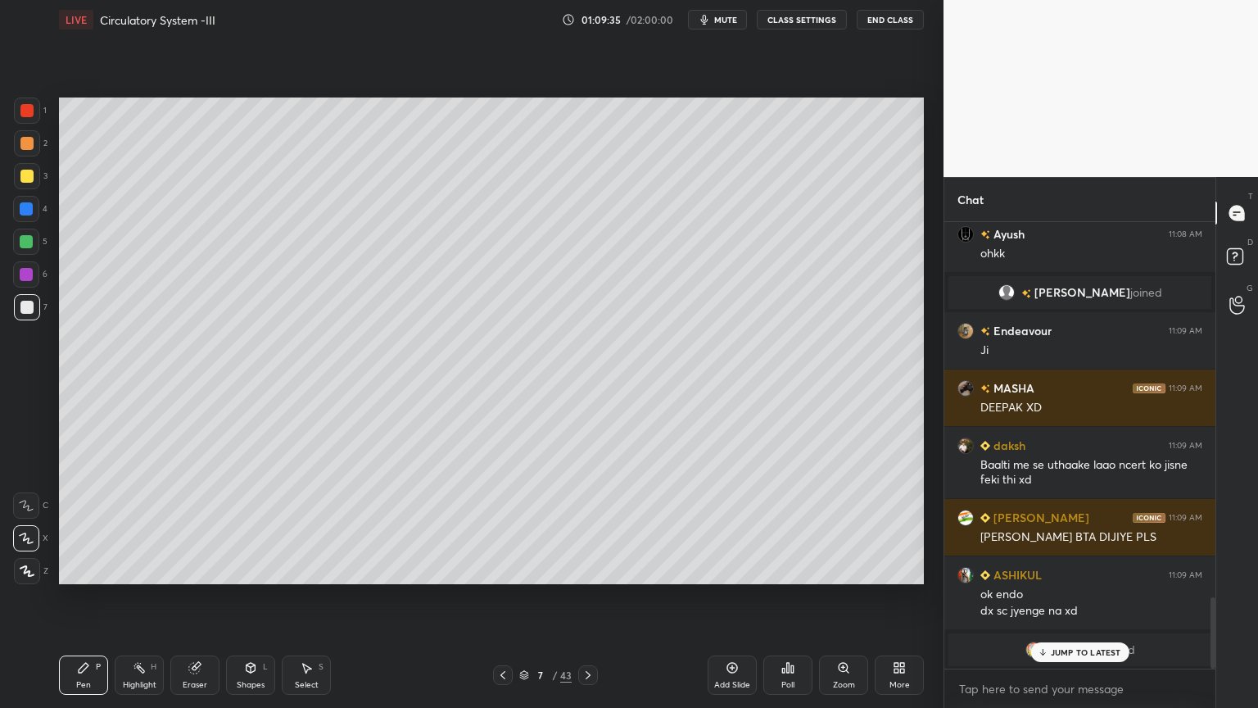
drag, startPoint x: 29, startPoint y: 241, endPoint x: 24, endPoint y: 213, distance: 28.4
click at [25, 237] on div at bounding box center [26, 241] width 13 height 13
click at [33, 206] on div at bounding box center [26, 208] width 13 height 13
click at [32, 209] on div at bounding box center [26, 208] width 13 height 13
click at [265, 569] on div "Shapes L" at bounding box center [250, 674] width 49 height 39
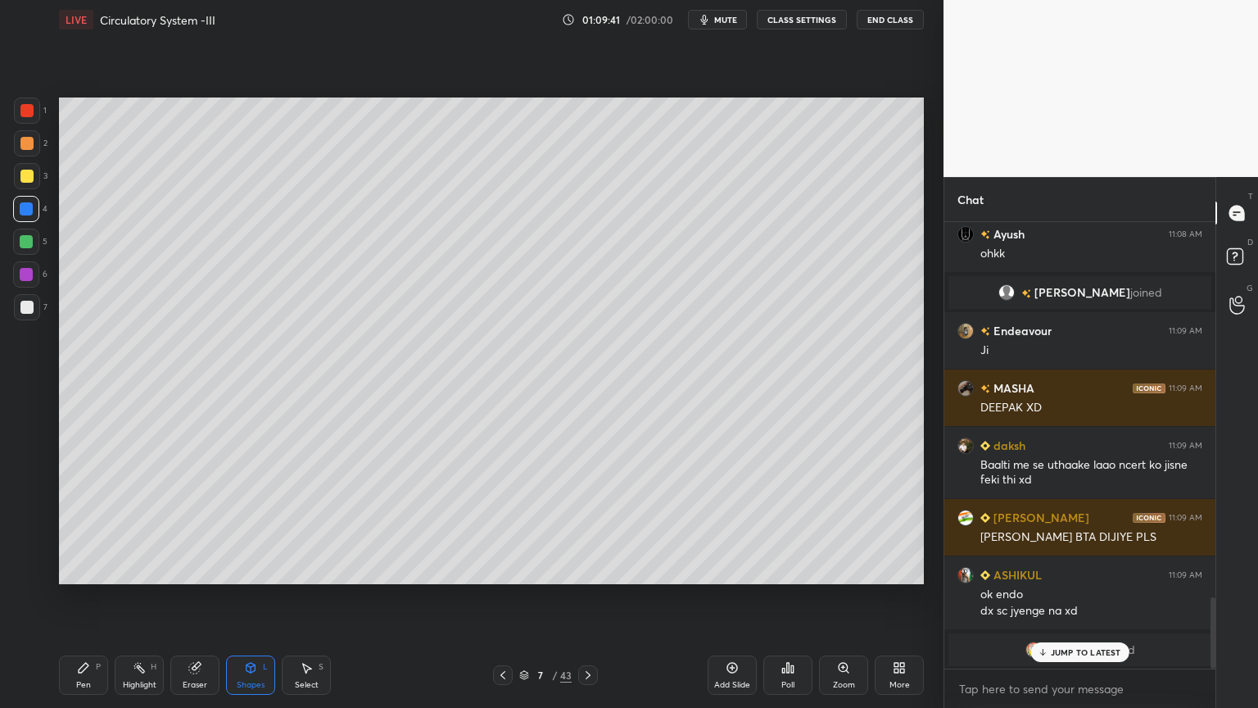
click at [313, 569] on div "Select S" at bounding box center [306, 674] width 49 height 39
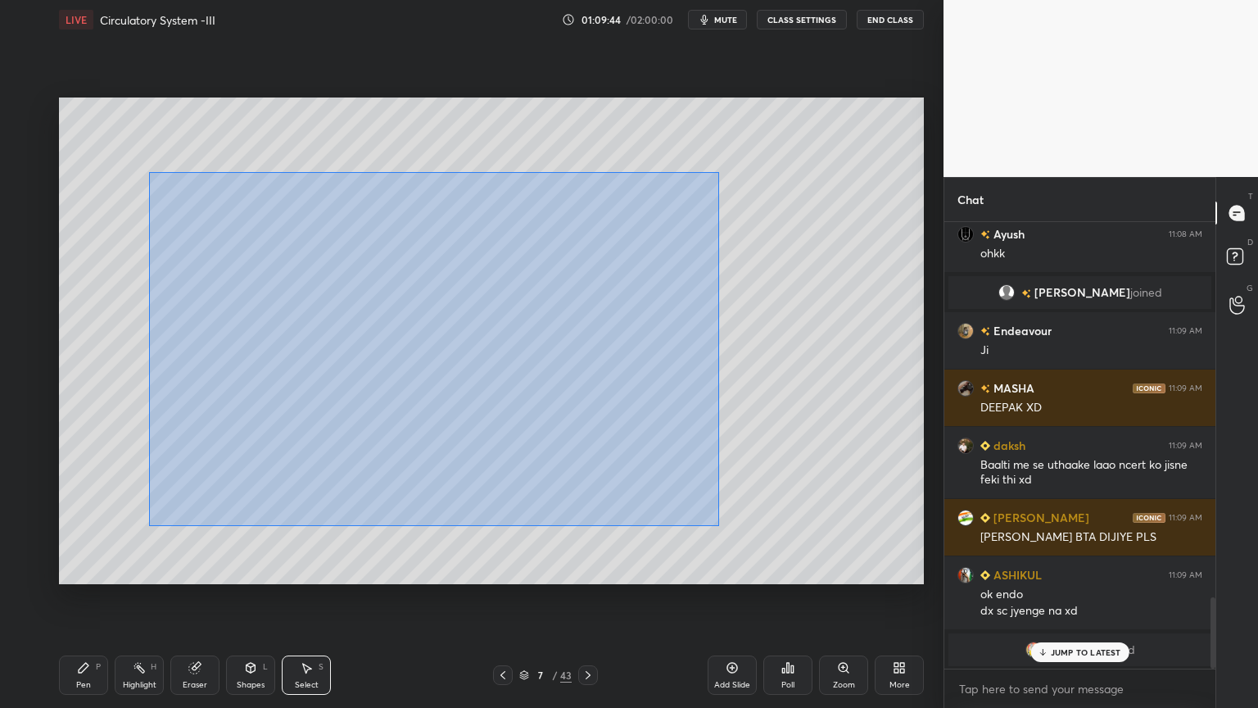
drag, startPoint x: 148, startPoint y: 172, endPoint x: 673, endPoint y: 511, distance: 624.4
click at [718, 521] on div "0 ° Undo Copy Paste here Duplicate Duplicate to new slide Delete" at bounding box center [491, 340] width 865 height 487
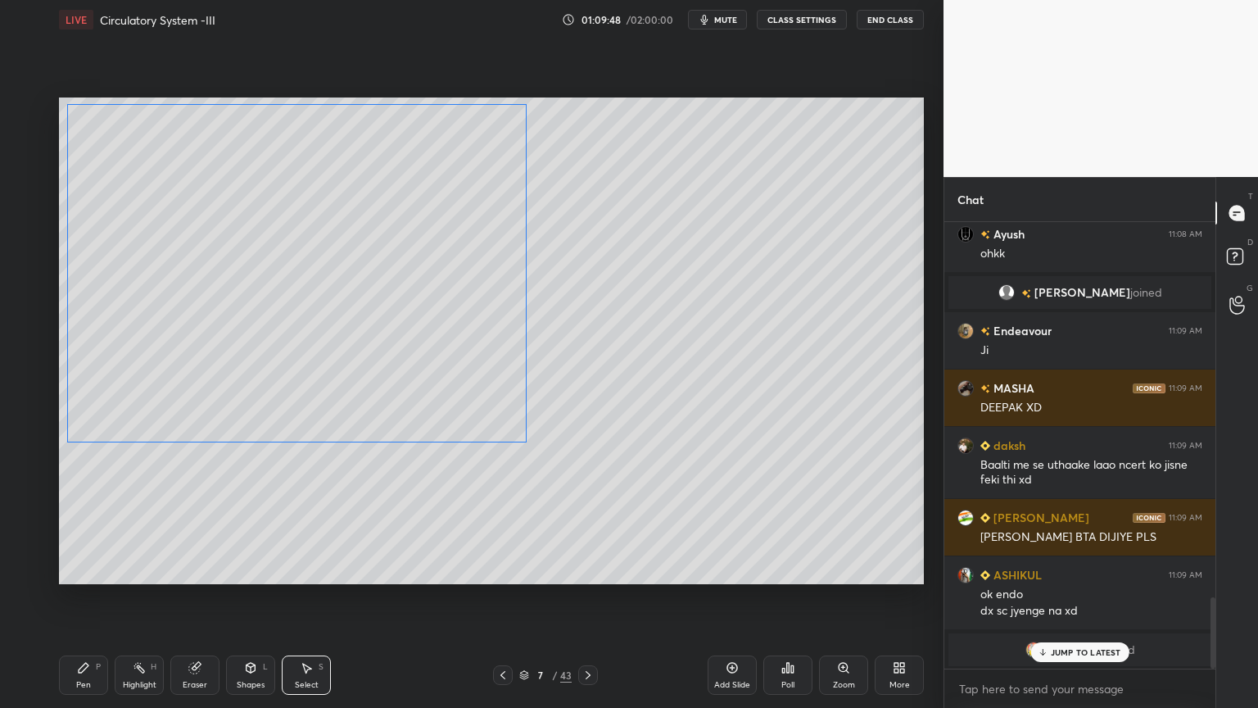
drag, startPoint x: 508, startPoint y: 383, endPoint x: 358, endPoint y: 307, distance: 168.2
click at [360, 308] on div "0 ° Undo Copy Paste here Duplicate Duplicate to new slide Delete" at bounding box center [491, 340] width 865 height 487
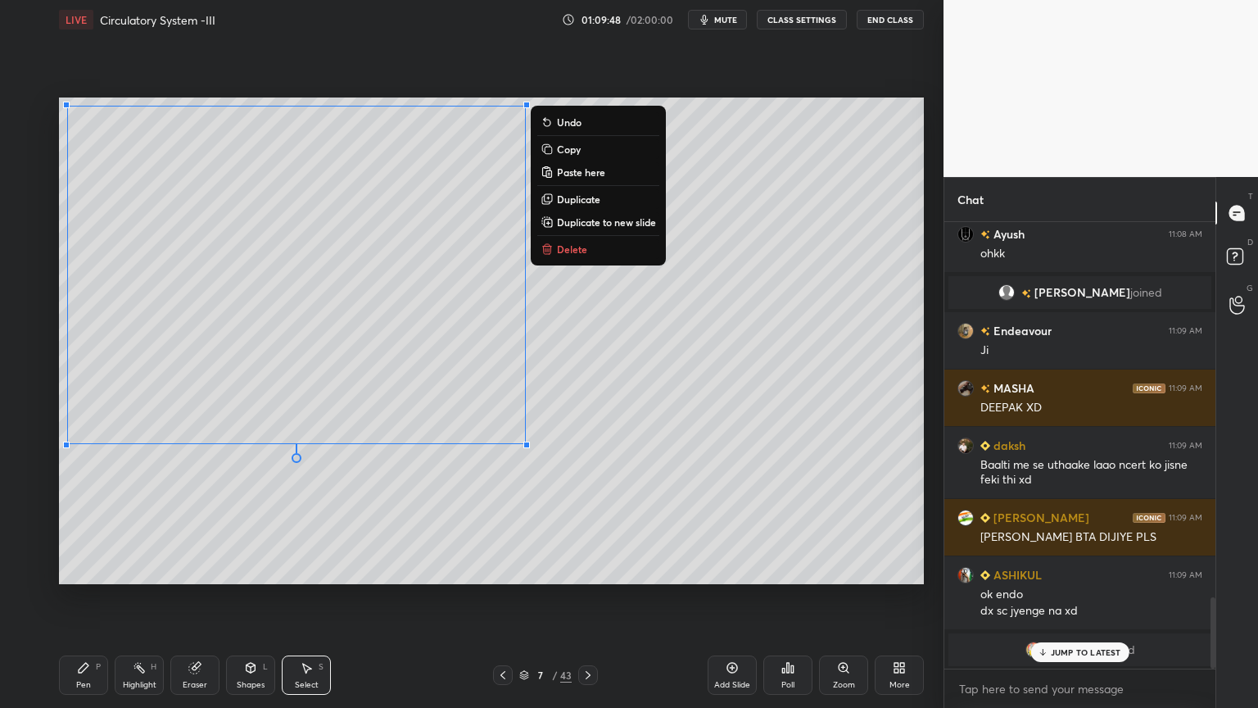
click at [667, 353] on div "0 ° Undo Copy Paste here Duplicate Duplicate to new slide Delete" at bounding box center [491, 340] width 865 height 487
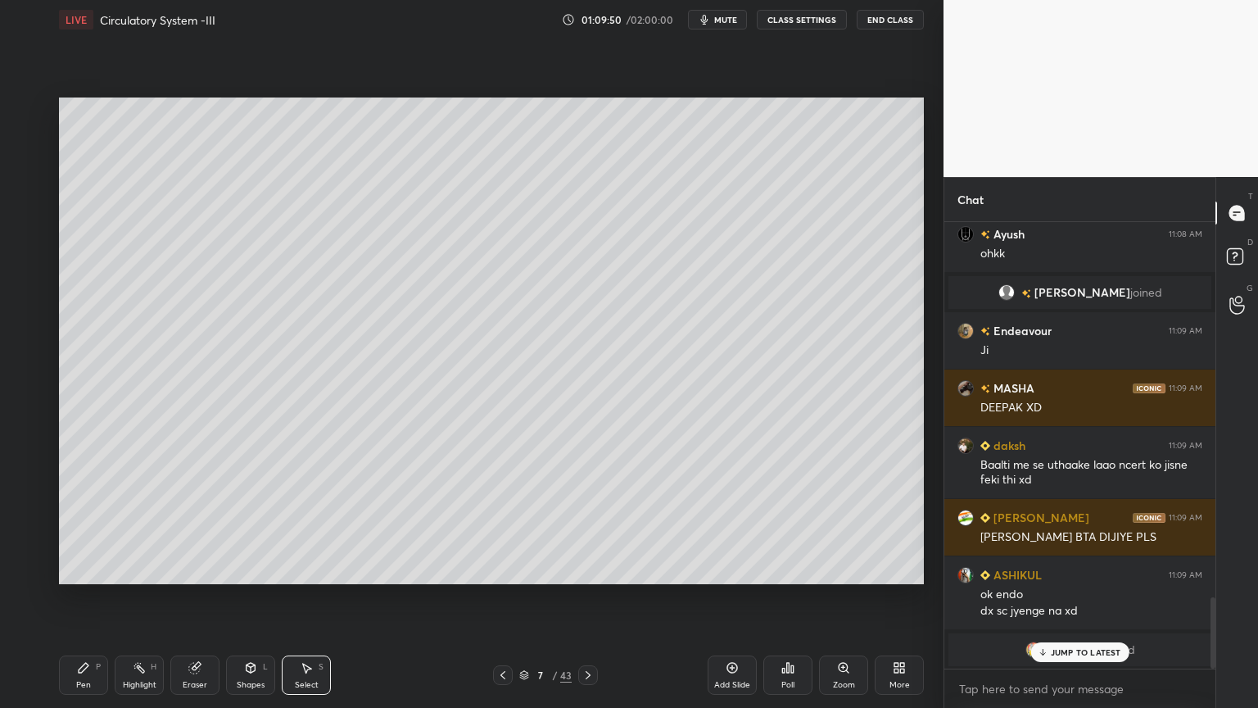
click at [131, 569] on div "Highlight H" at bounding box center [139, 674] width 49 height 39
click at [128, 569] on div "Highlight H" at bounding box center [139, 674] width 49 height 39
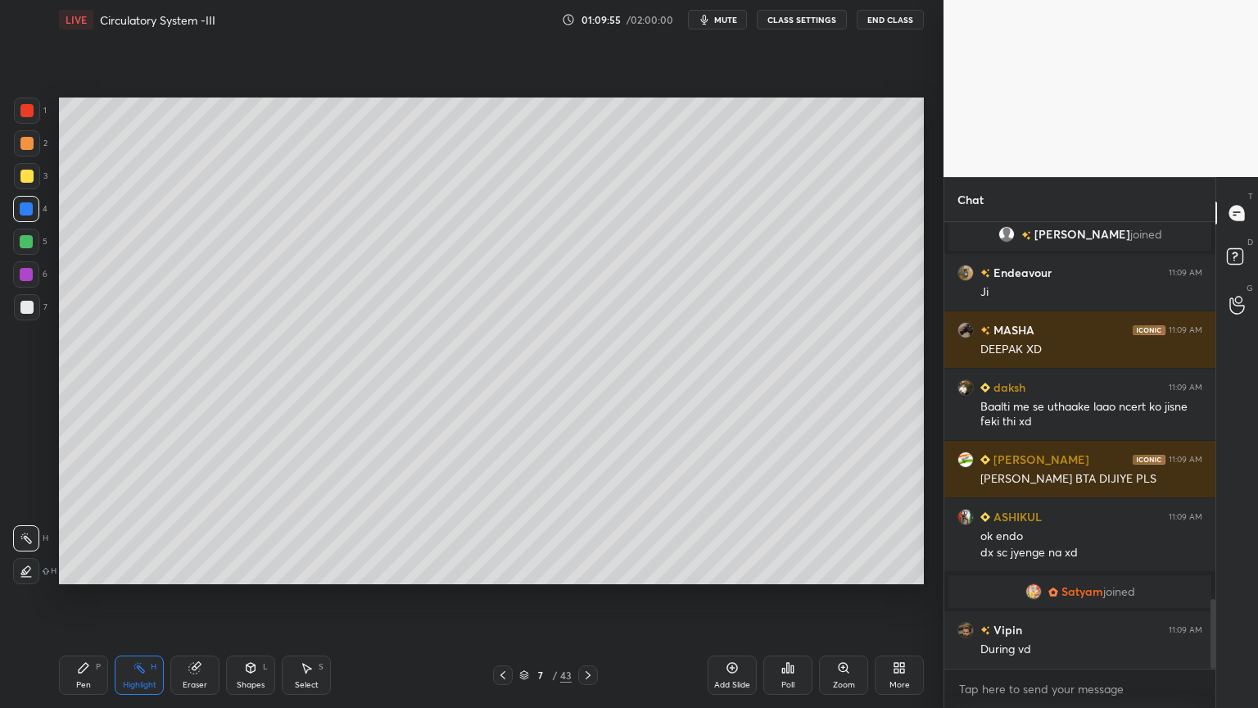
click at [35, 306] on div at bounding box center [27, 307] width 26 height 26
click at [24, 308] on div at bounding box center [26, 307] width 13 height 13
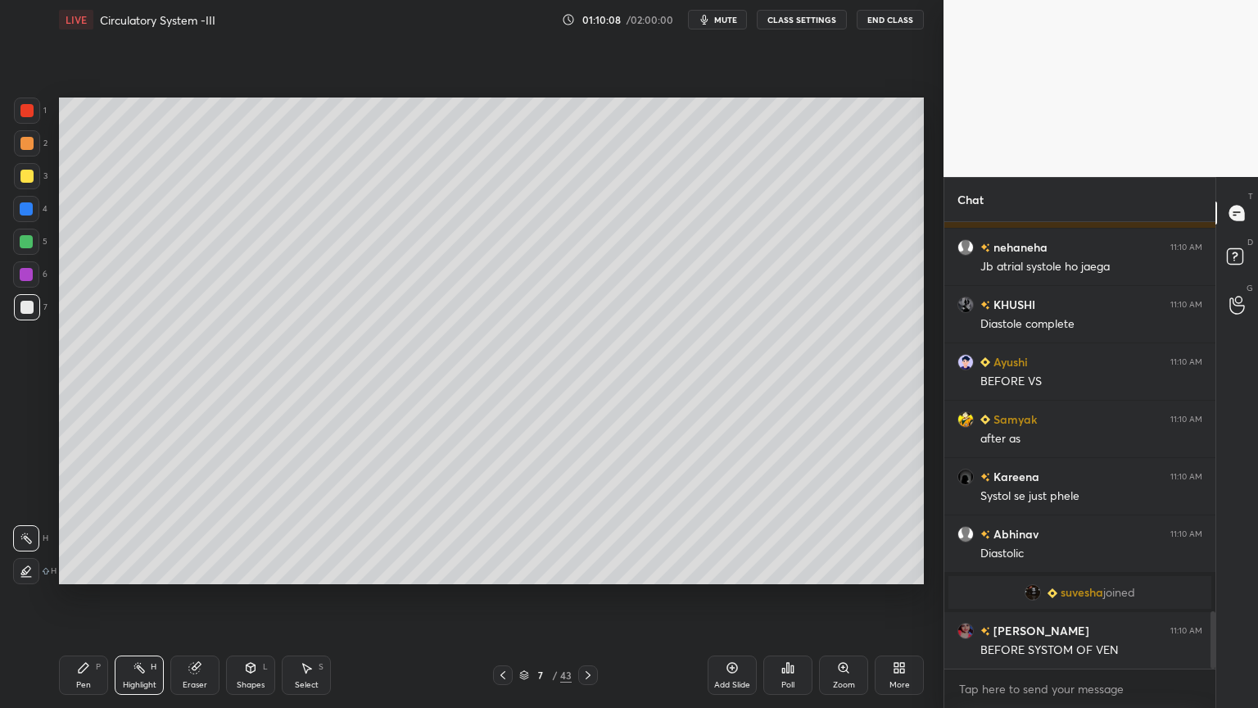
scroll to position [3037, 0]
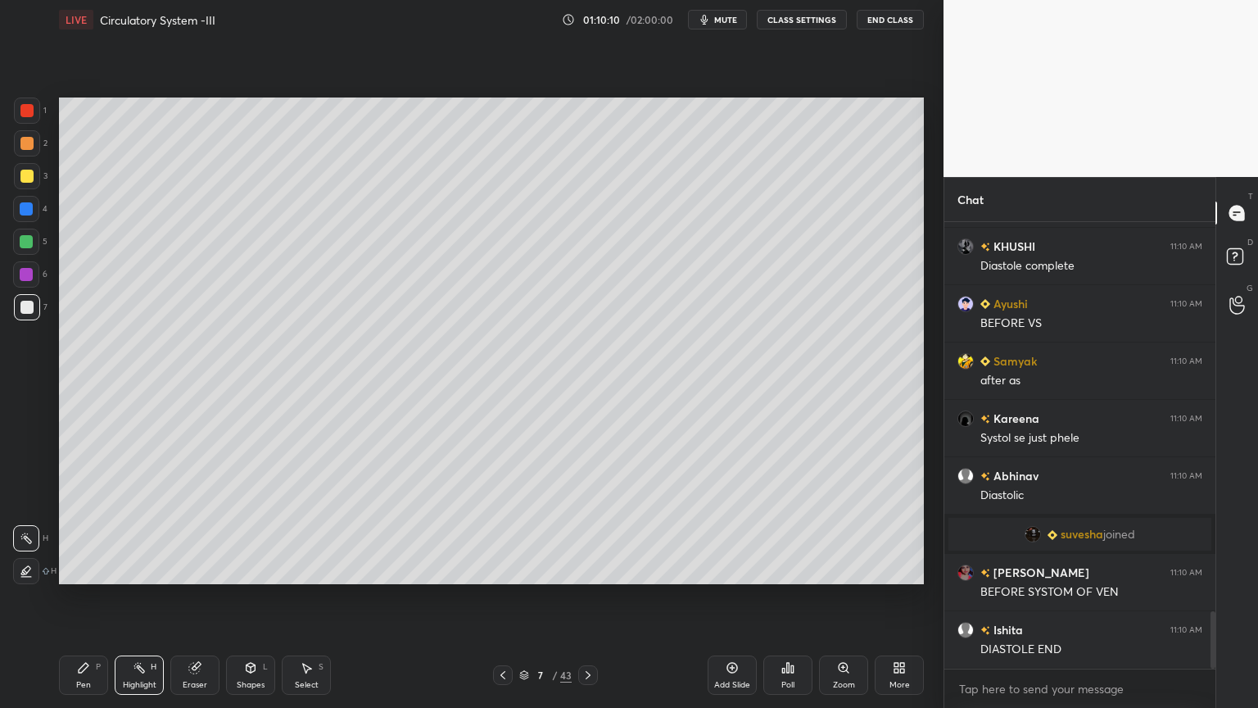
click at [505, 569] on icon at bounding box center [502, 674] width 13 height 13
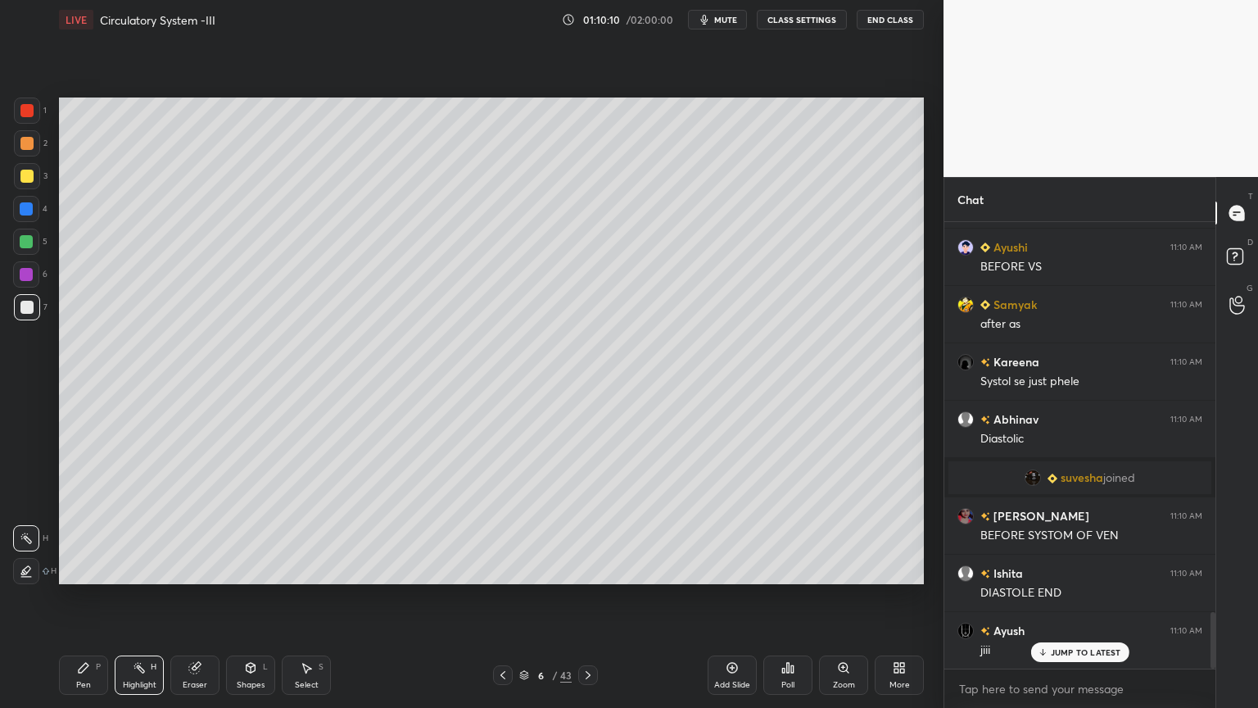
click at [498, 569] on icon at bounding box center [502, 674] width 13 height 13
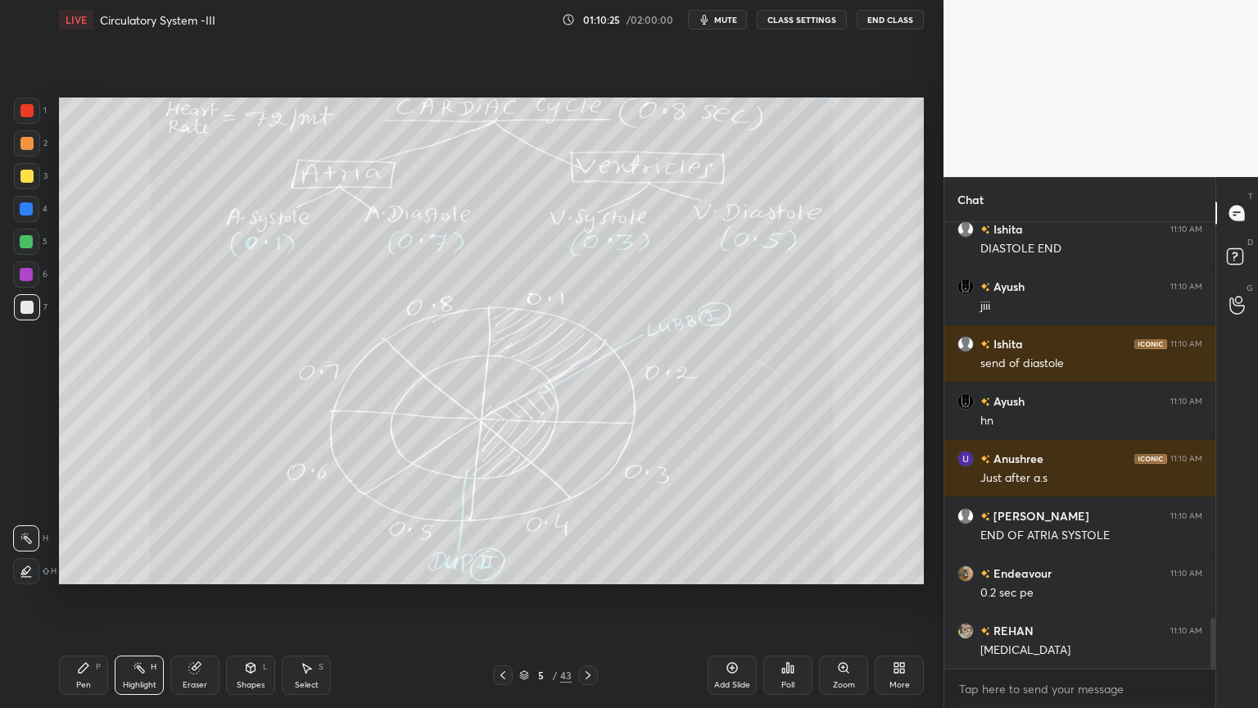
scroll to position [3496, 0]
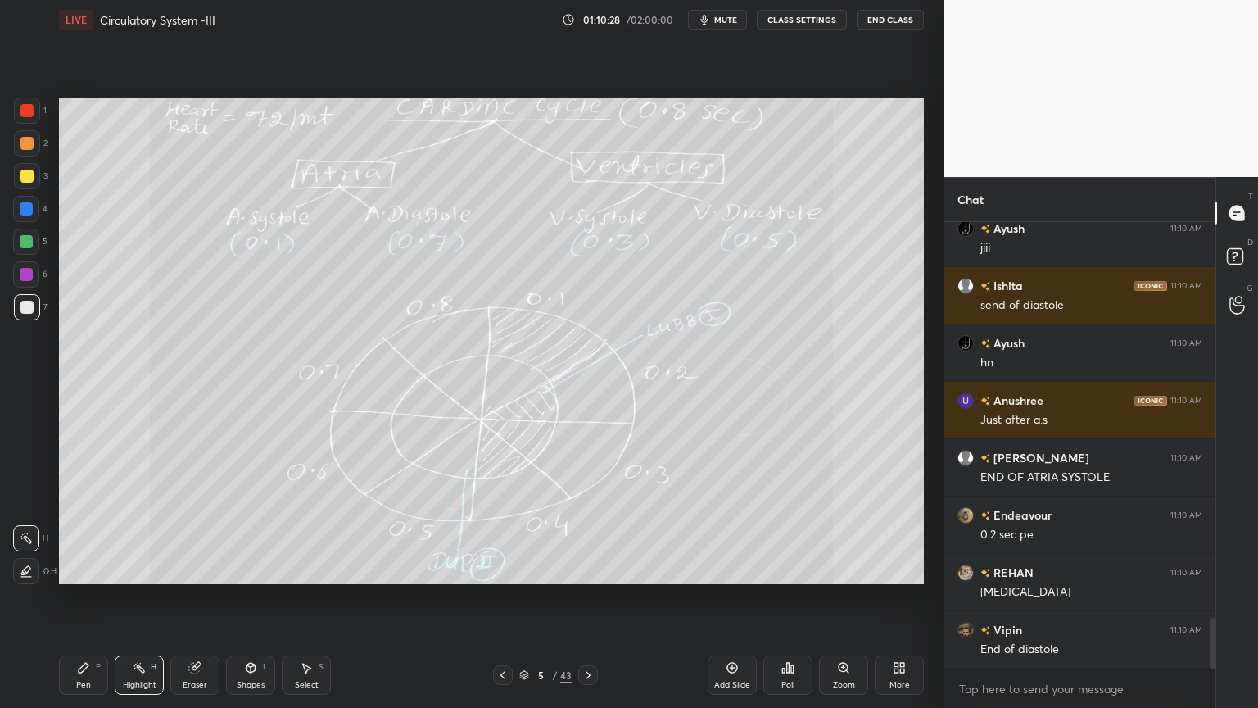
click at [587, 569] on div at bounding box center [588, 675] width 20 height 20
click at [588, 569] on icon at bounding box center [588, 674] width 13 height 13
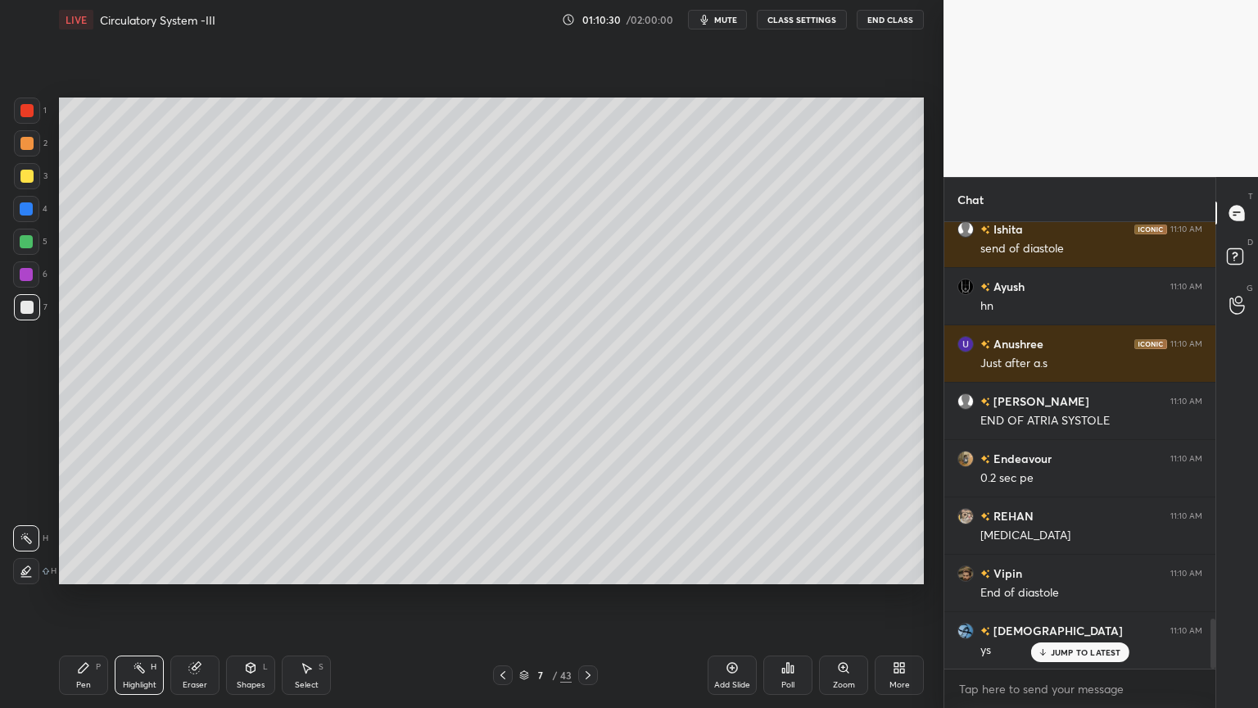
drag, startPoint x: 29, startPoint y: 305, endPoint x: 33, endPoint y: 256, distance: 49.3
click at [29, 305] on div at bounding box center [26, 307] width 13 height 13
click at [32, 184] on div at bounding box center [27, 176] width 26 height 26
click at [32, 179] on div at bounding box center [27, 176] width 26 height 26
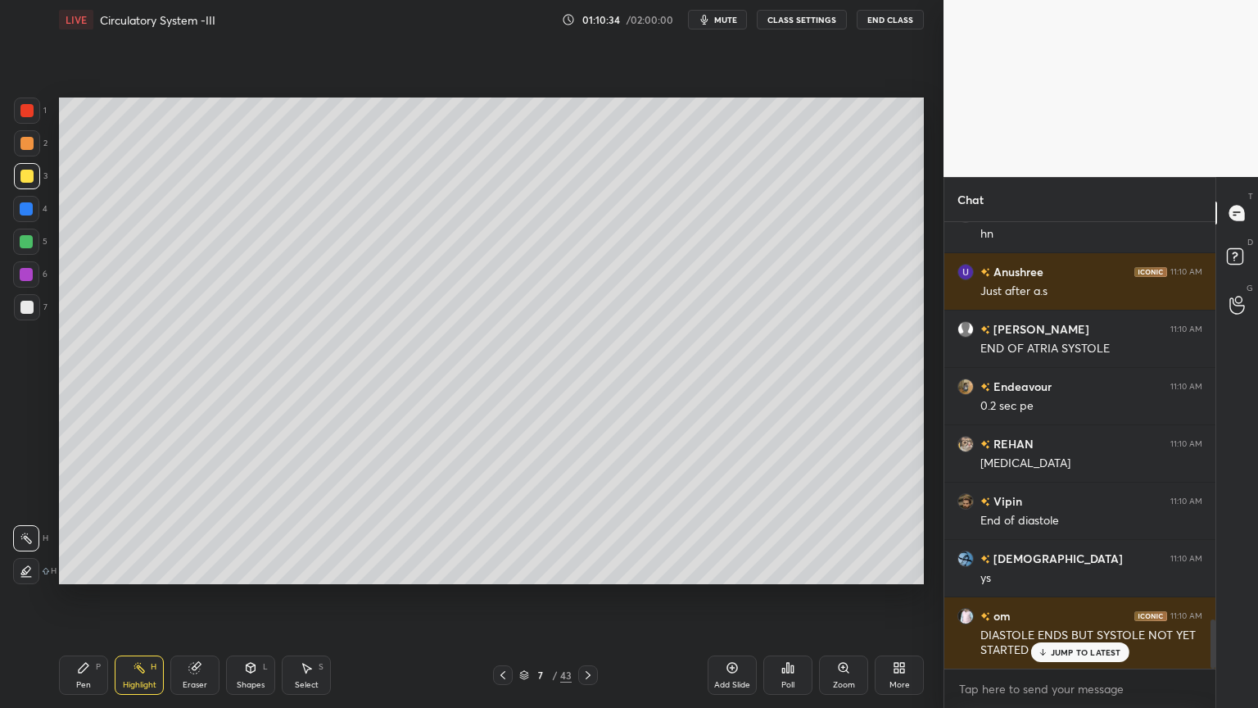
click at [84, 569] on div "Pen P" at bounding box center [83, 674] width 49 height 39
click at [83, 569] on div "Pen P" at bounding box center [83, 674] width 49 height 39
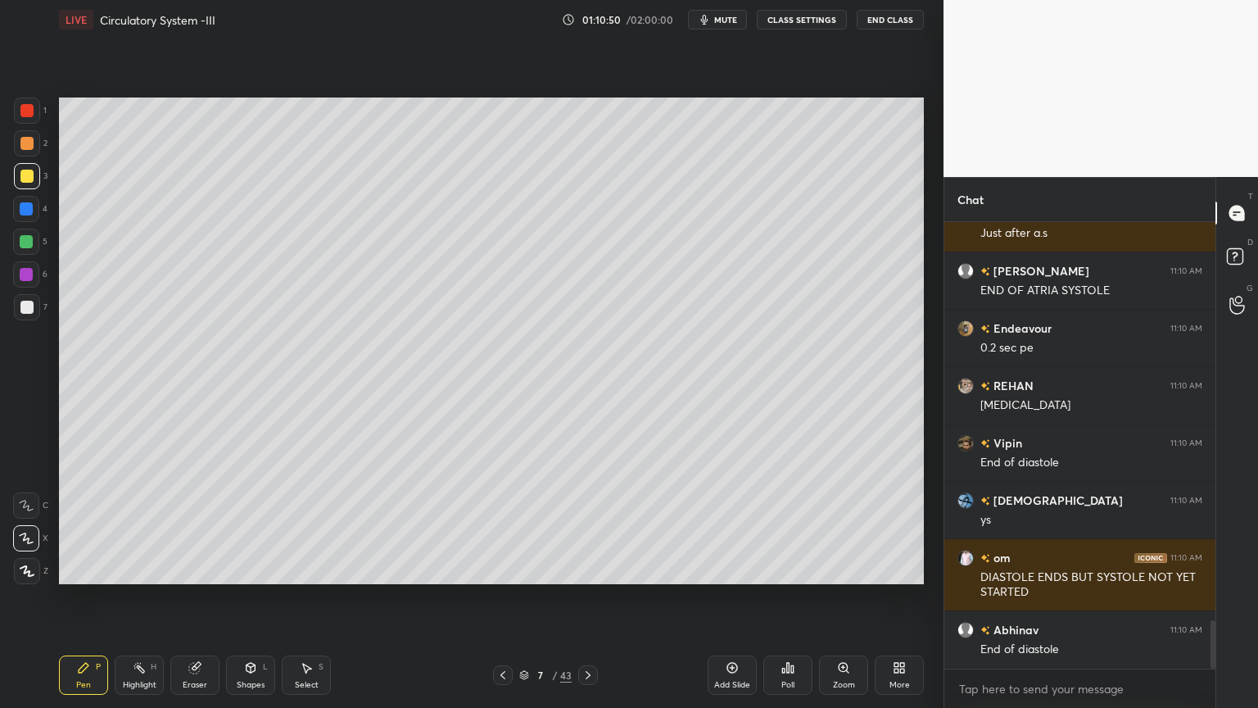
click at [25, 306] on div at bounding box center [26, 307] width 13 height 13
drag, startPoint x: 27, startPoint y: 306, endPoint x: 49, endPoint y: 310, distance: 22.5
click at [34, 308] on div at bounding box center [27, 307] width 26 height 26
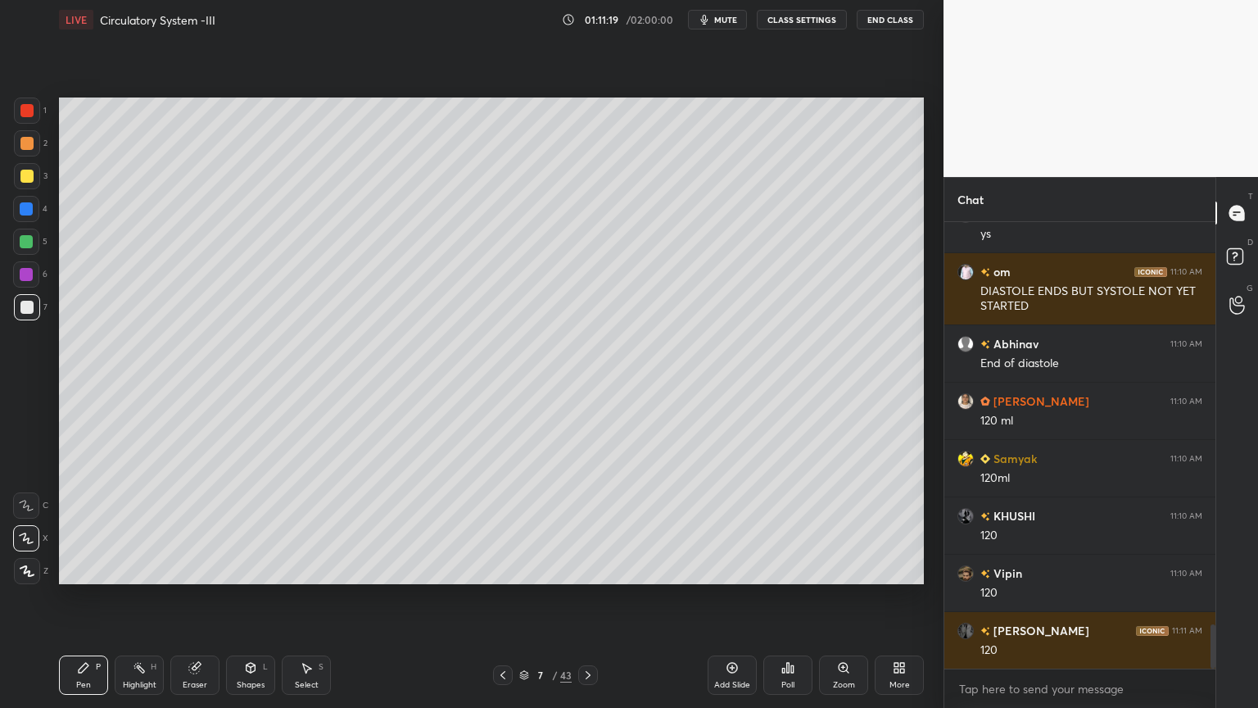
scroll to position [4026, 0]
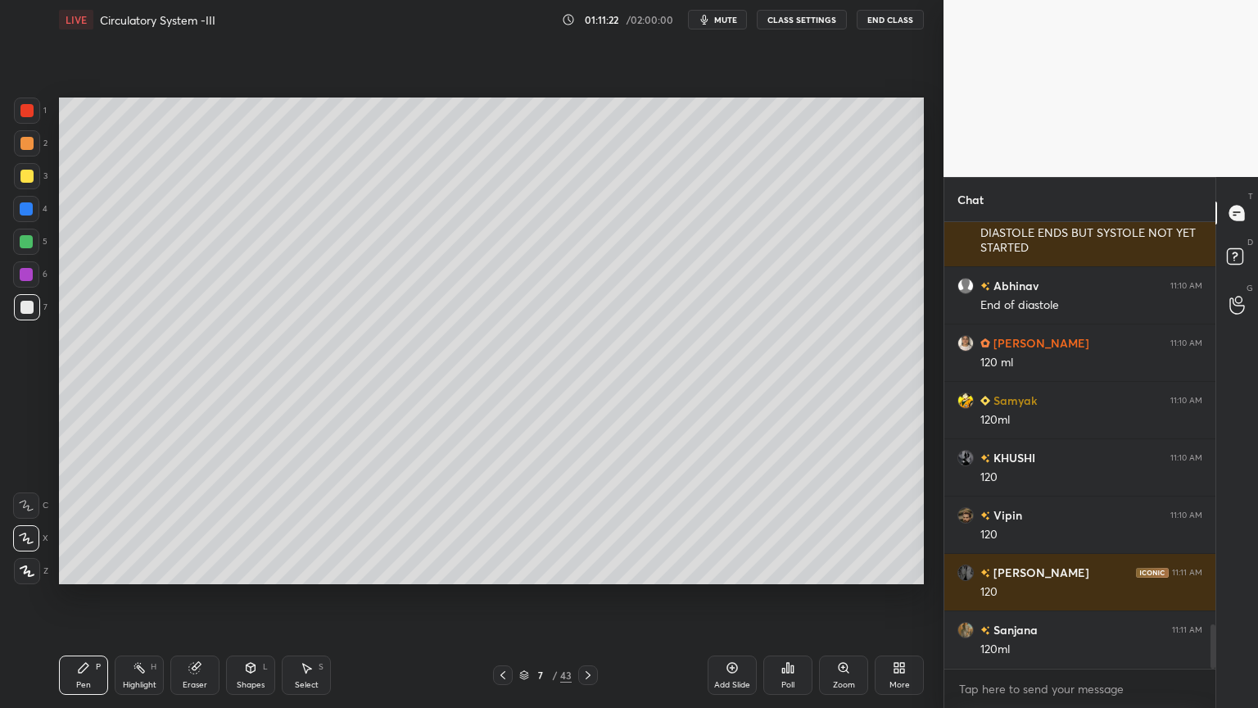
click at [26, 307] on div at bounding box center [26, 307] width 13 height 13
drag, startPoint x: 29, startPoint y: 309, endPoint x: 58, endPoint y: 310, distance: 28.7
click at [29, 310] on div at bounding box center [26, 307] width 13 height 13
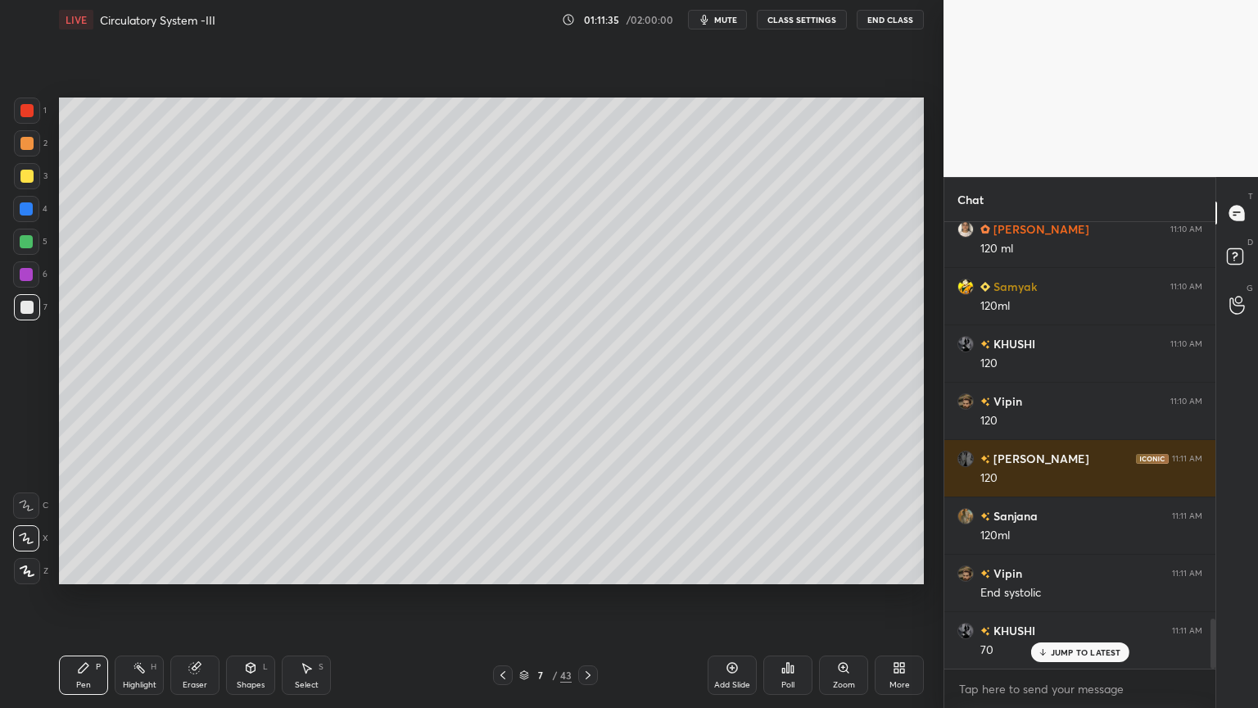
scroll to position [3614, 0]
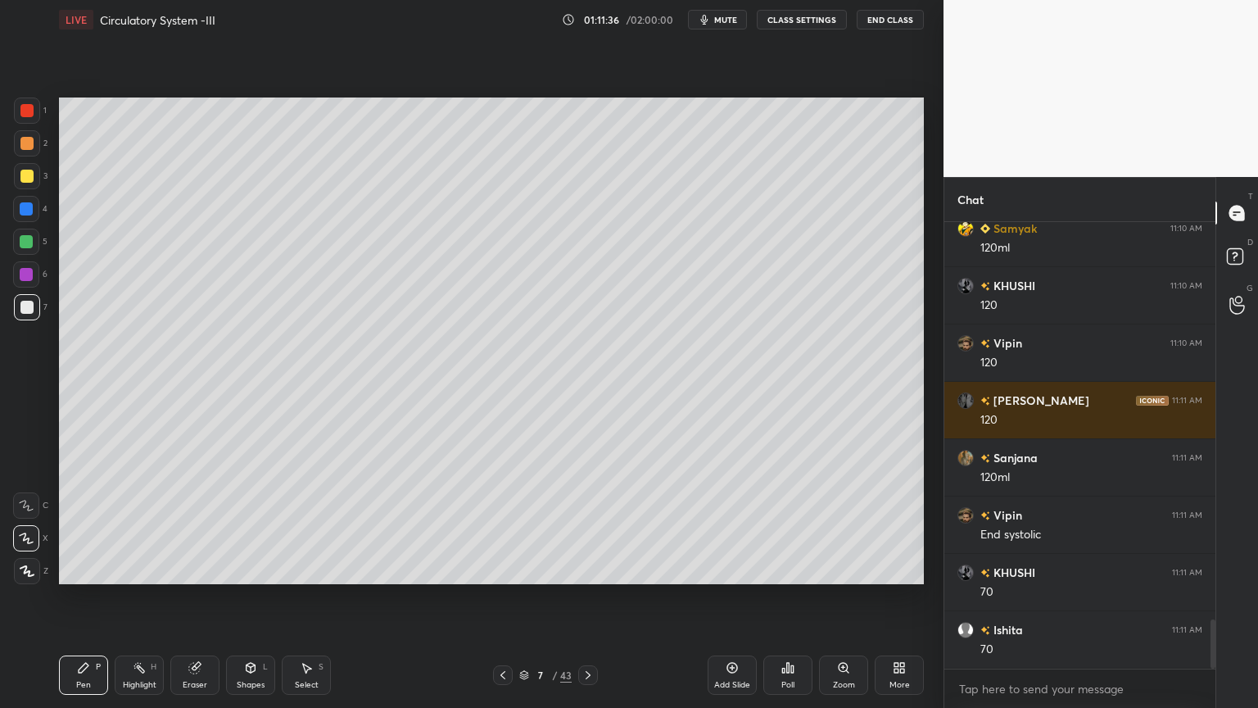
click at [29, 180] on div at bounding box center [27, 176] width 26 height 26
click at [32, 180] on div at bounding box center [27, 176] width 26 height 26
drag, startPoint x: 145, startPoint y: 677, endPoint x: 180, endPoint y: 593, distance: 90.7
click at [151, 569] on div "Highlight H" at bounding box center [139, 674] width 49 height 39
drag, startPoint x: 79, startPoint y: 671, endPoint x: 95, endPoint y: 619, distance: 54.7
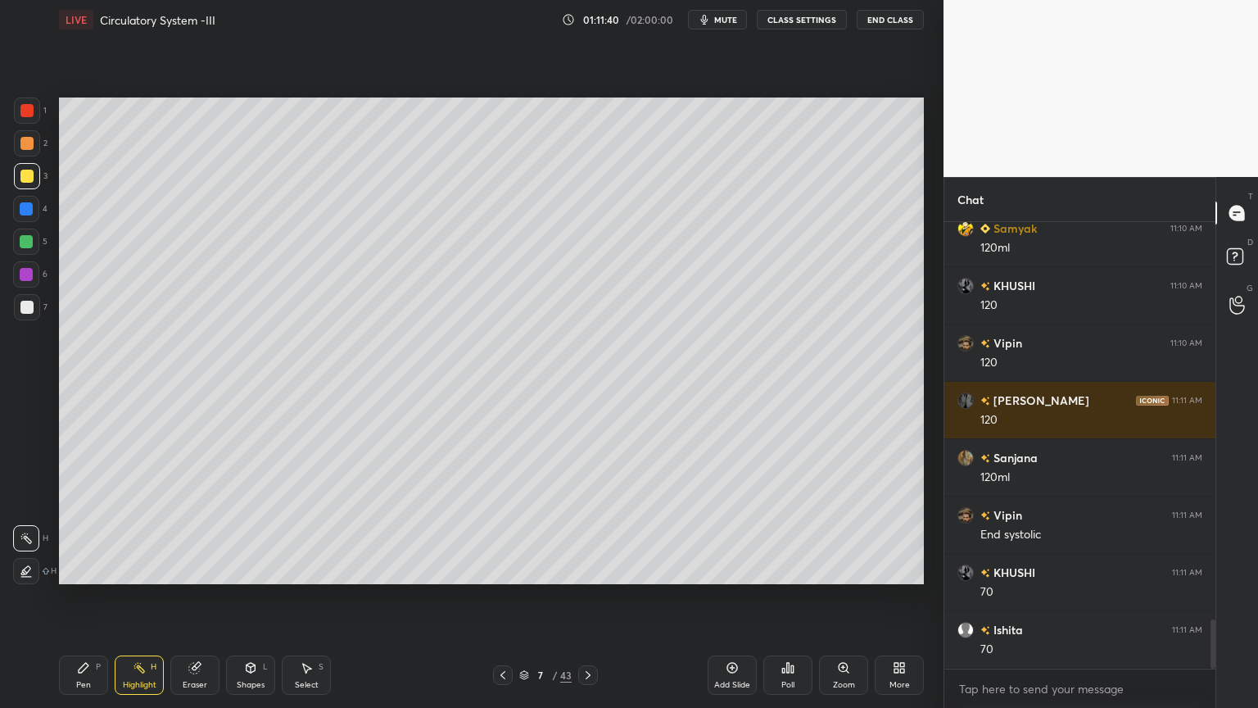
click at [81, 569] on div "Pen P" at bounding box center [83, 674] width 49 height 39
drag, startPoint x: 24, startPoint y: 168, endPoint x: 39, endPoint y: 190, distance: 26.6
click at [29, 170] on div at bounding box center [26, 176] width 13 height 13
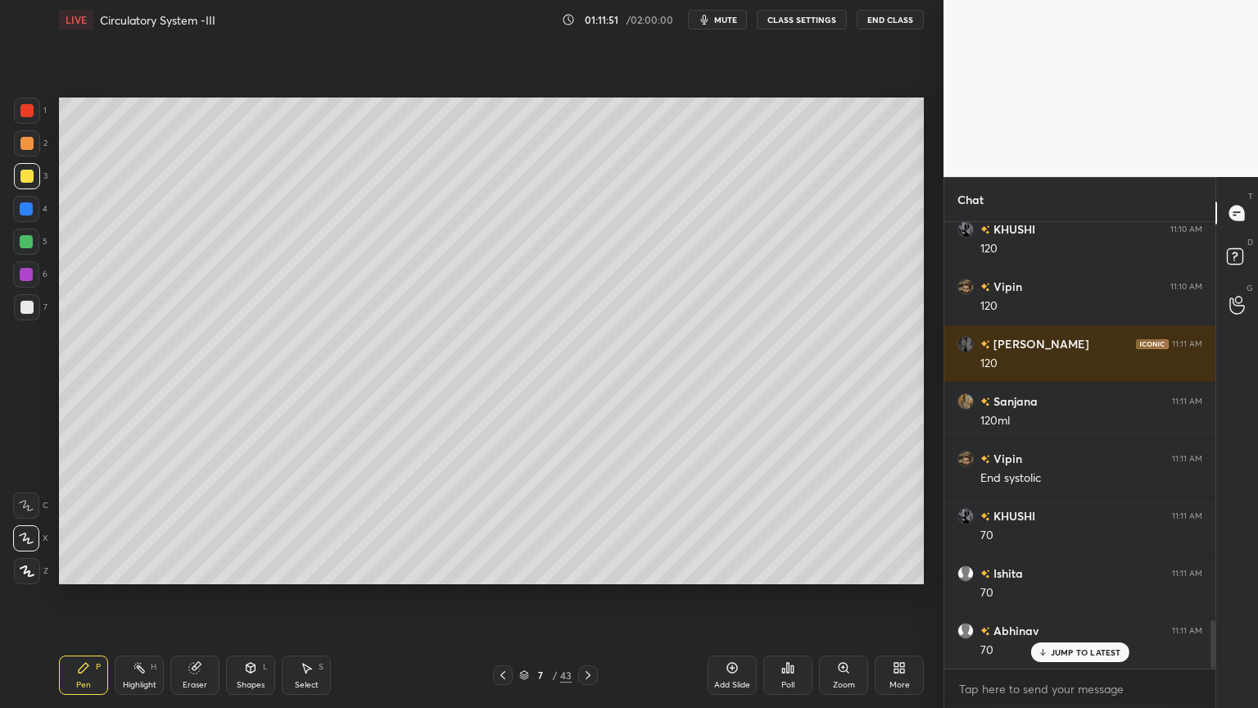
click at [23, 299] on div at bounding box center [27, 307] width 26 height 26
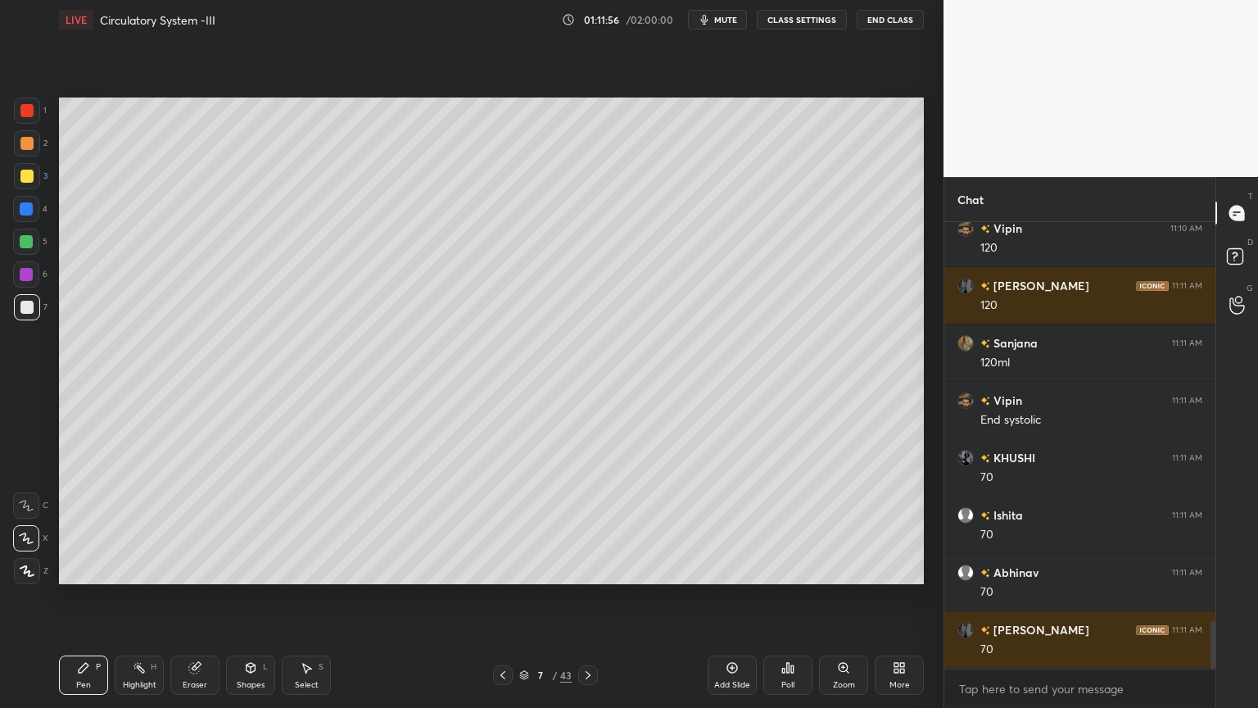
click at [27, 182] on div at bounding box center [26, 176] width 13 height 13
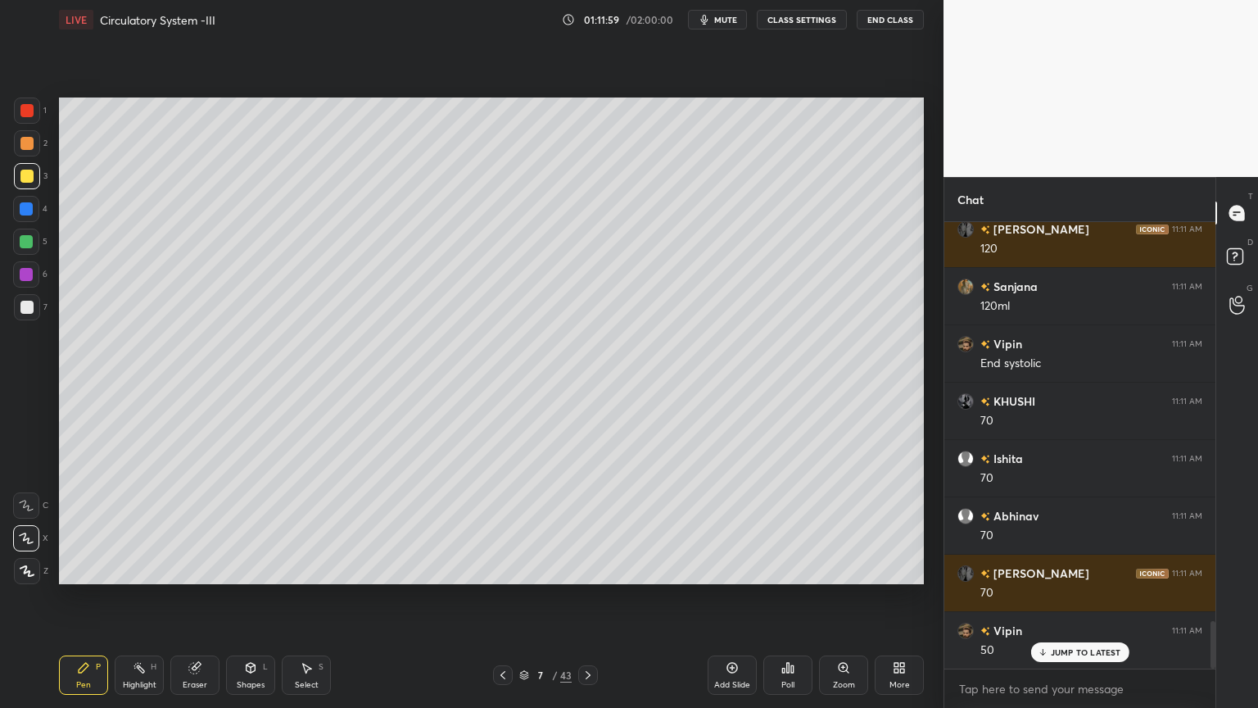
click at [36, 312] on div at bounding box center [27, 307] width 26 height 26
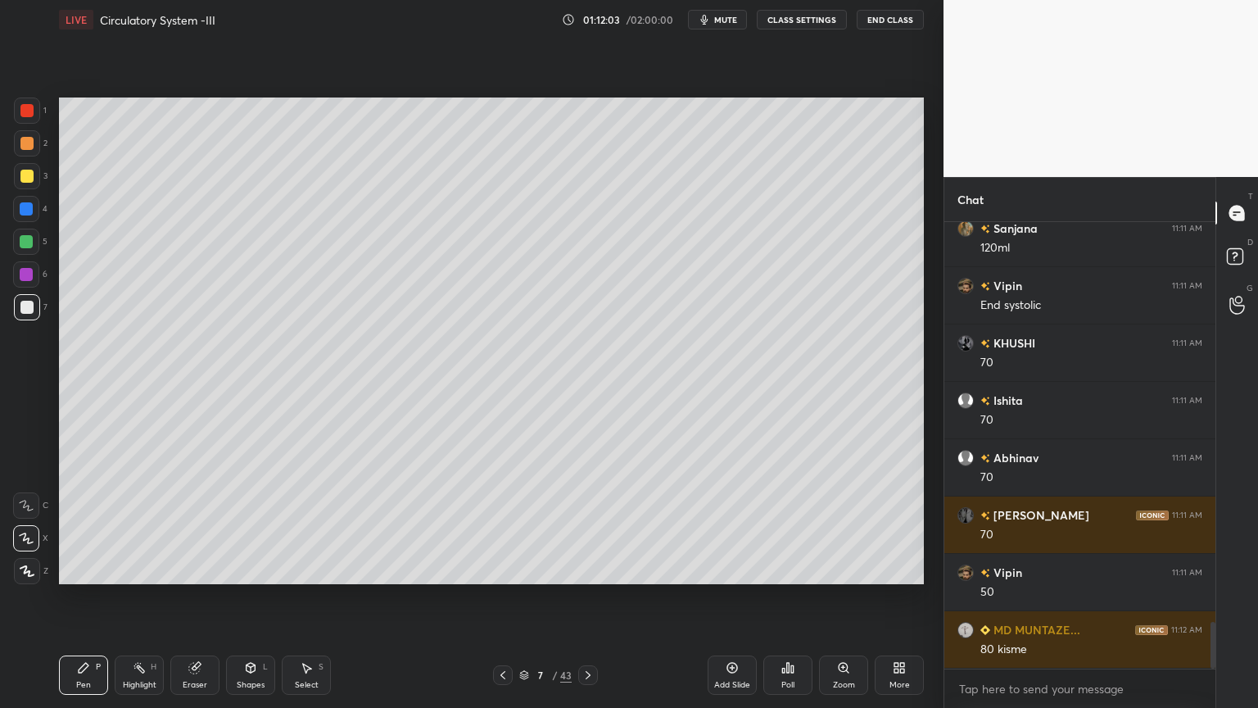
drag, startPoint x: 200, startPoint y: 675, endPoint x: 338, endPoint y: 587, distance: 163.6
click at [207, 569] on div "Eraser" at bounding box center [194, 674] width 49 height 39
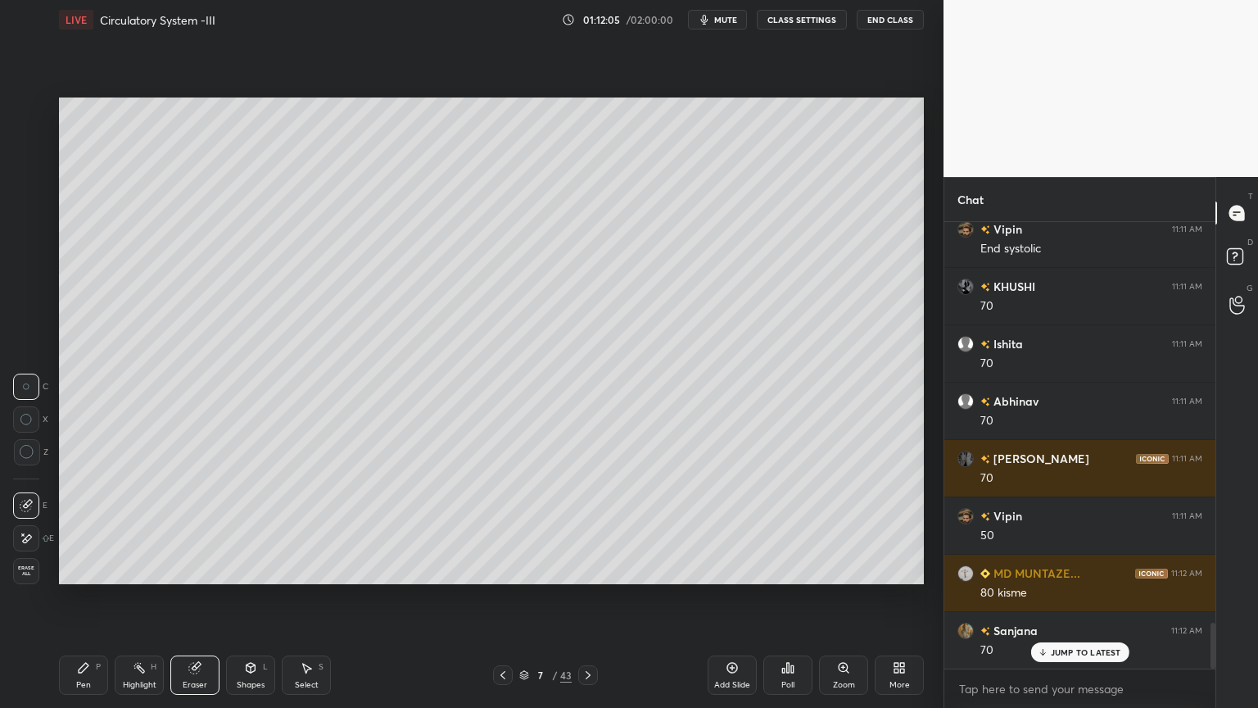
click at [150, 569] on div "Highlight H" at bounding box center [139, 674] width 49 height 39
click at [149, 569] on div "Highlight H" at bounding box center [139, 674] width 49 height 39
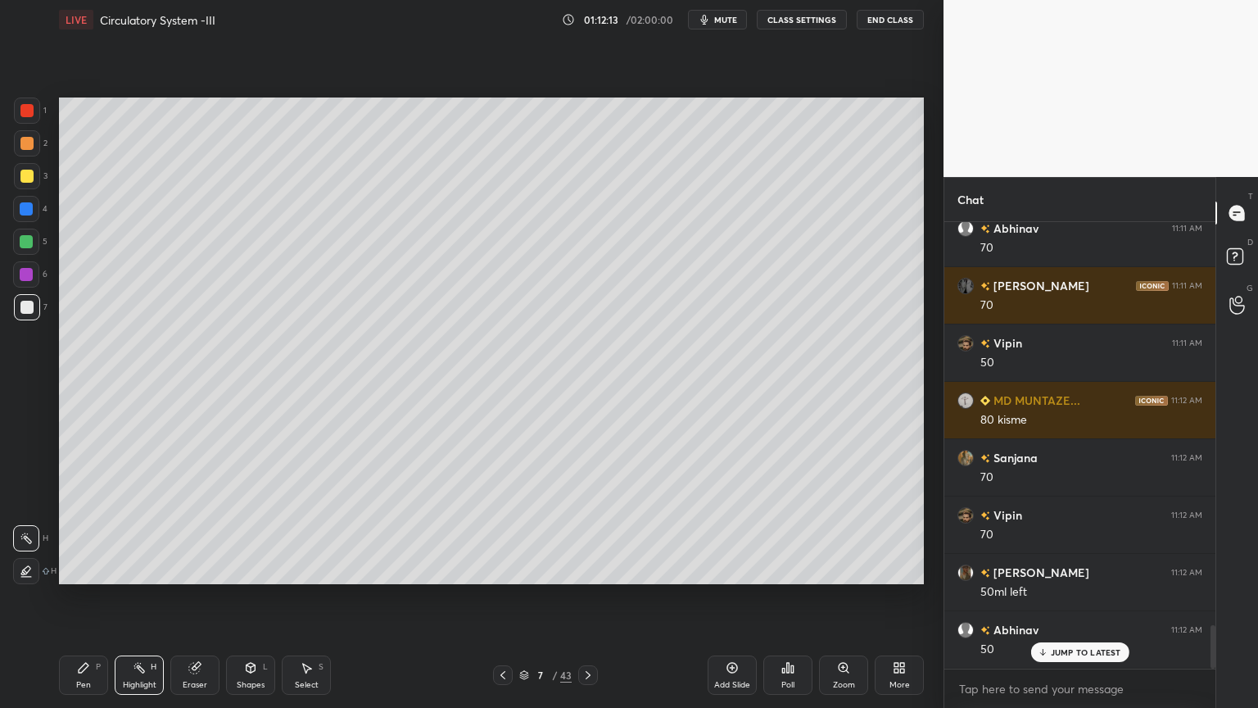
scroll to position [4129, 0]
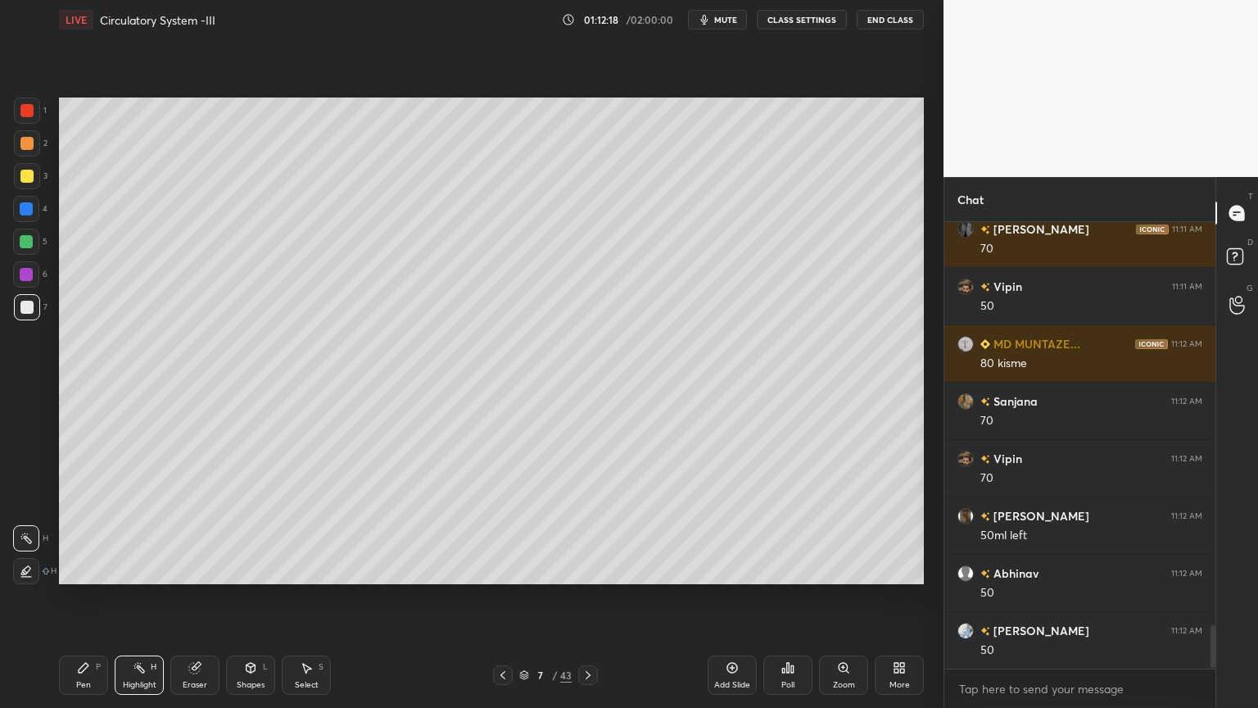
click at [504, 569] on icon at bounding box center [502, 674] width 13 height 13
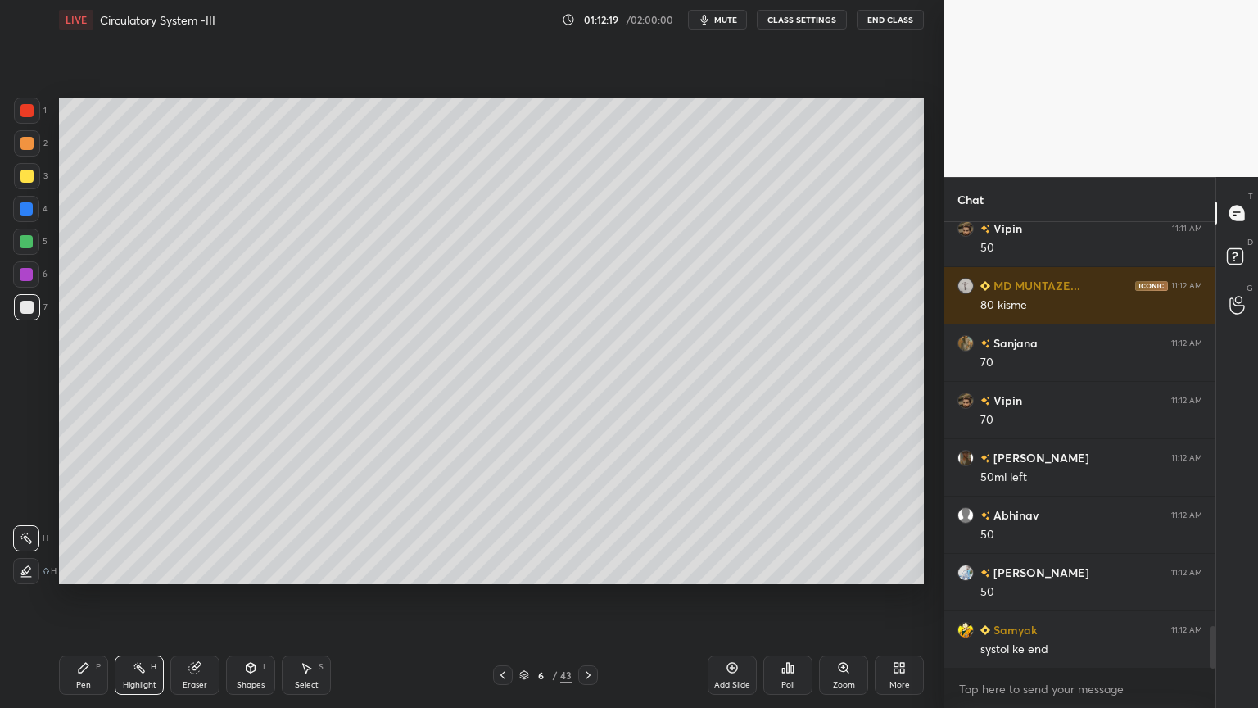
drag, startPoint x: 573, startPoint y: 671, endPoint x: 582, endPoint y: 673, distance: 8.4
click at [582, 569] on div "6 / 43" at bounding box center [545, 675] width 105 height 20
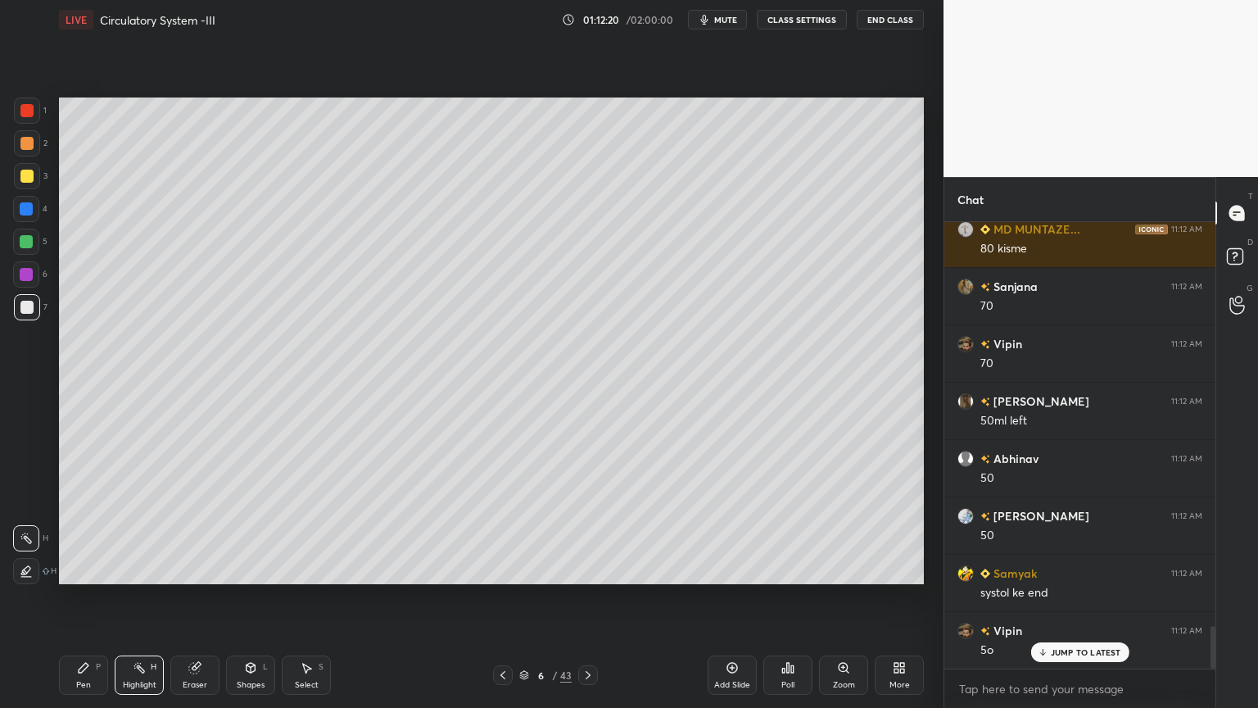
click at [507, 569] on icon at bounding box center [502, 674] width 13 height 13
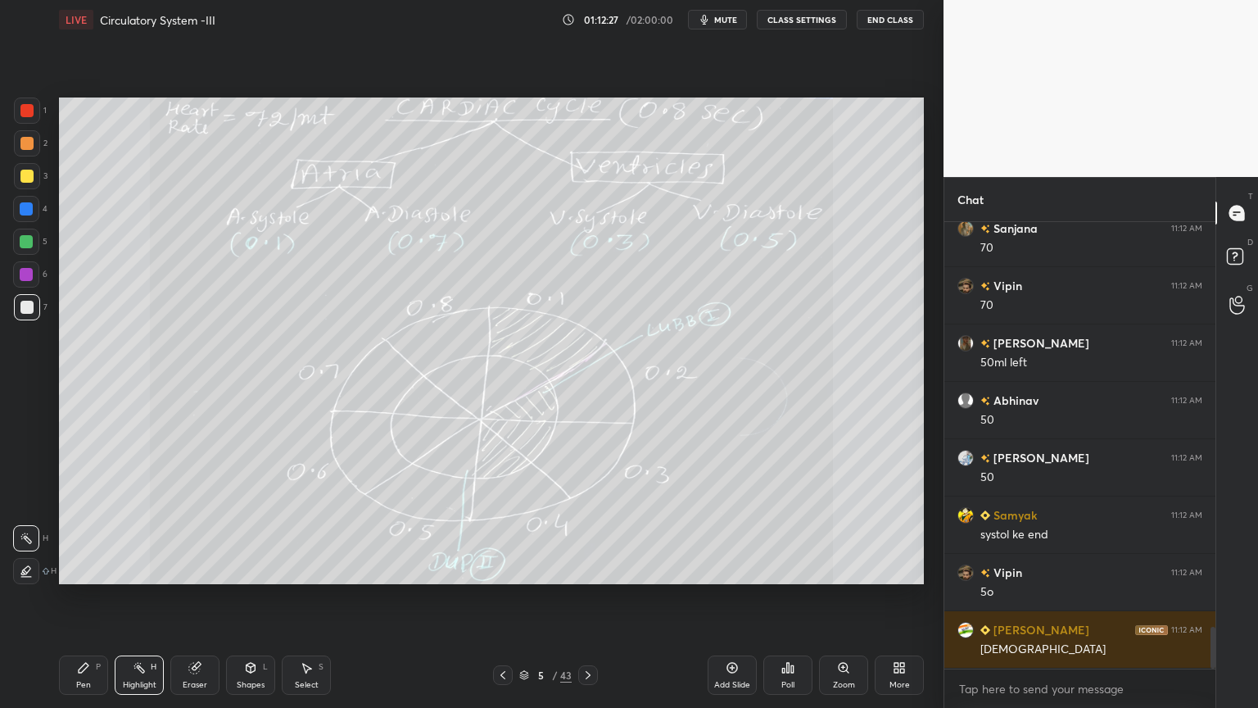
scroll to position [4358, 0]
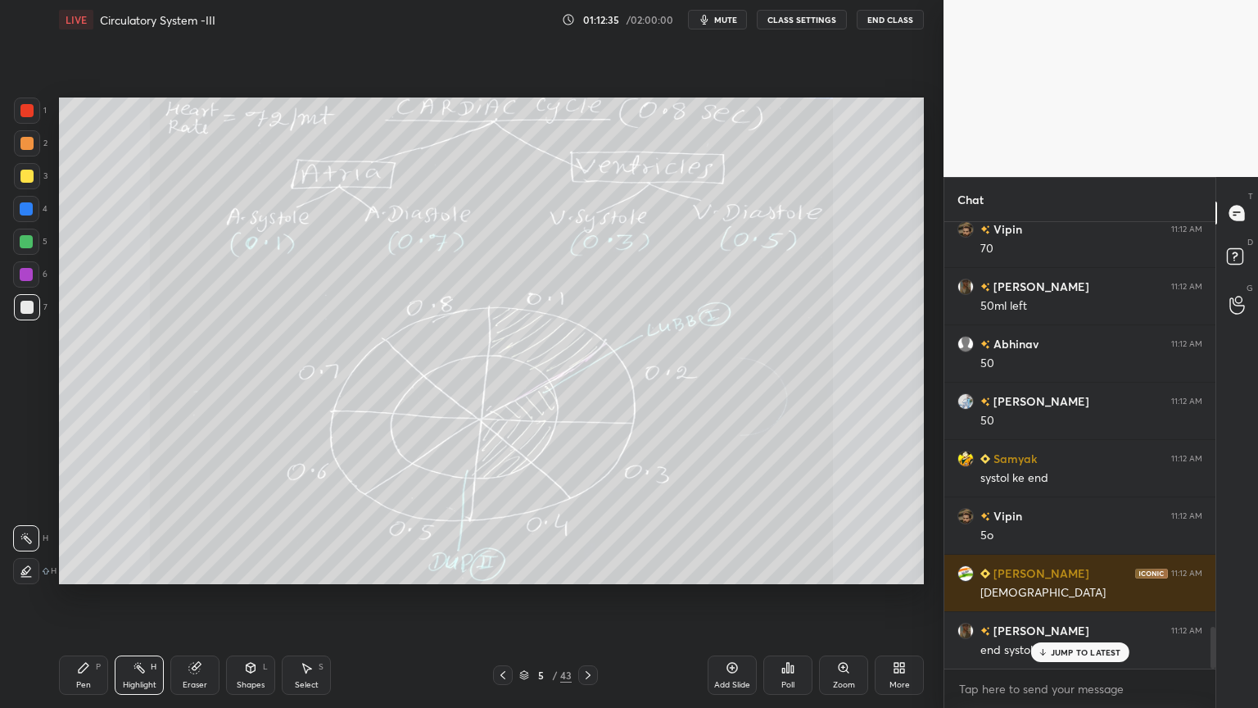
click at [501, 569] on icon at bounding box center [502, 674] width 13 height 13
click at [587, 569] on icon at bounding box center [588, 675] width 5 height 8
click at [592, 569] on icon at bounding box center [588, 674] width 13 height 13
click at [591, 569] on icon at bounding box center [588, 674] width 13 height 13
click at [31, 174] on div at bounding box center [26, 176] width 13 height 13
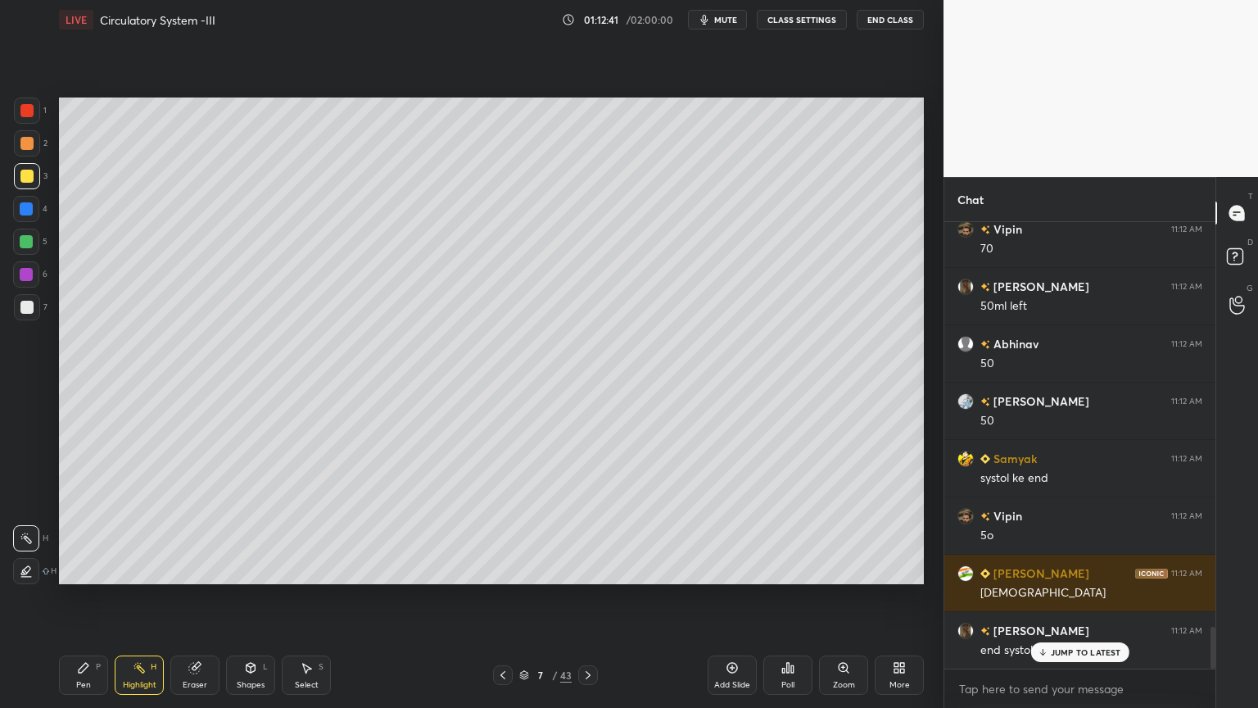
click at [29, 185] on div at bounding box center [27, 176] width 26 height 26
click at [95, 569] on div "Pen P" at bounding box center [83, 674] width 49 height 39
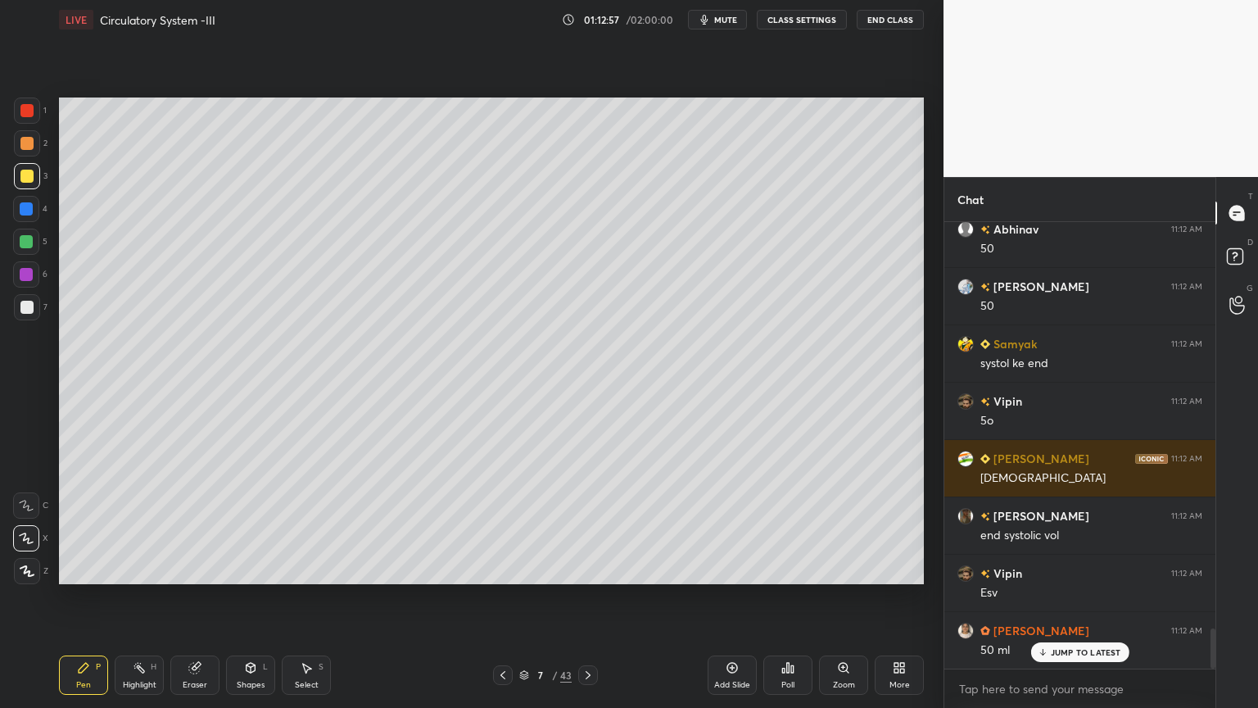
scroll to position [4531, 0]
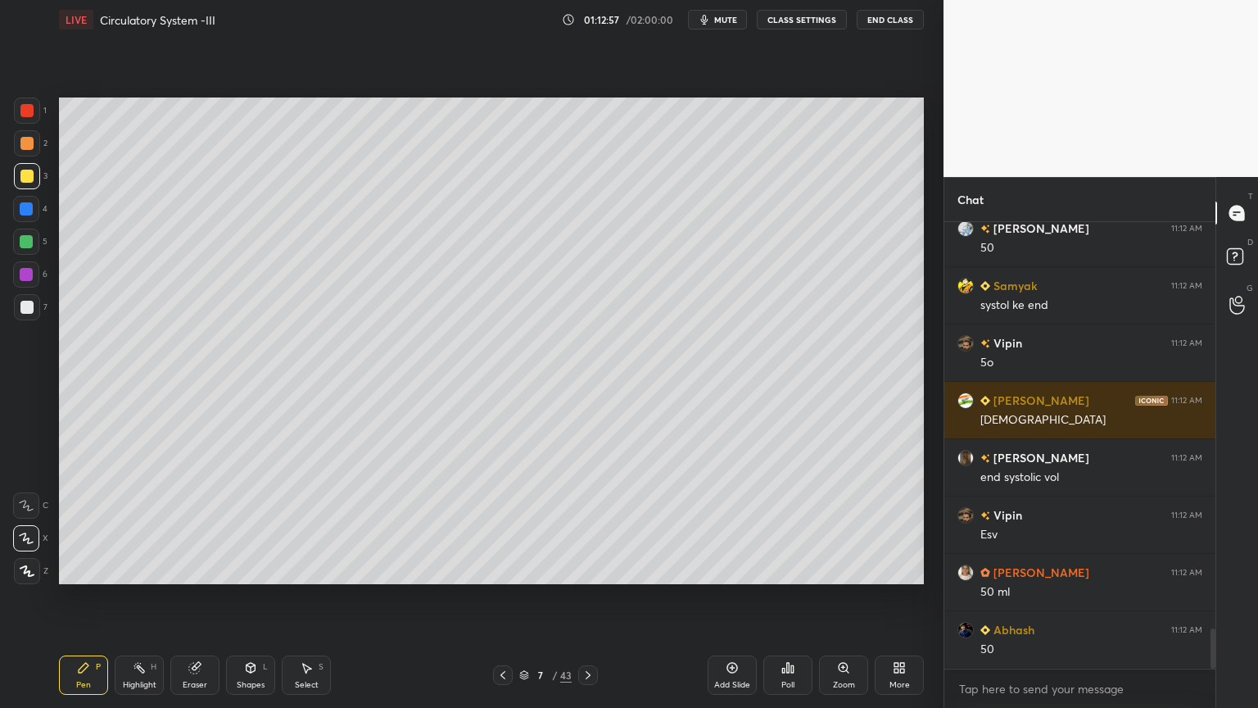
click at [28, 310] on div at bounding box center [26, 307] width 13 height 13
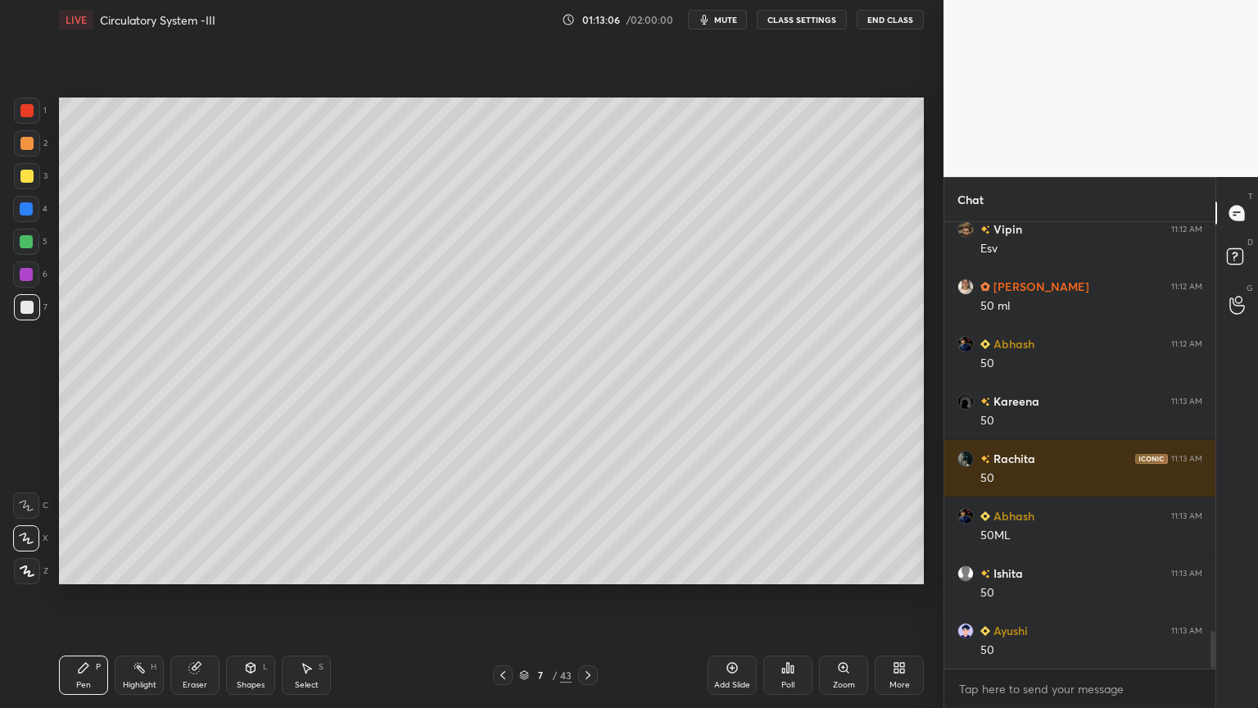
scroll to position [4875, 0]
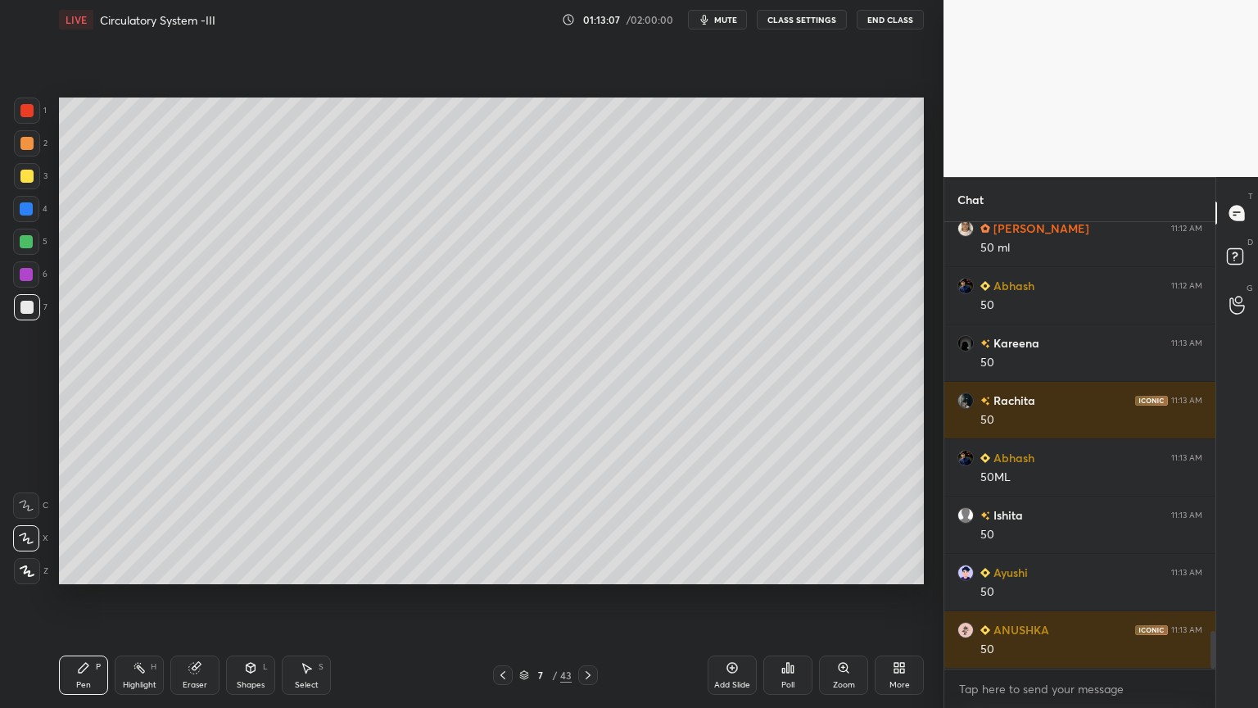
drag, startPoint x: 34, startPoint y: 270, endPoint x: 52, endPoint y: 310, distance: 44.8
click at [31, 271] on div at bounding box center [26, 274] width 26 height 26
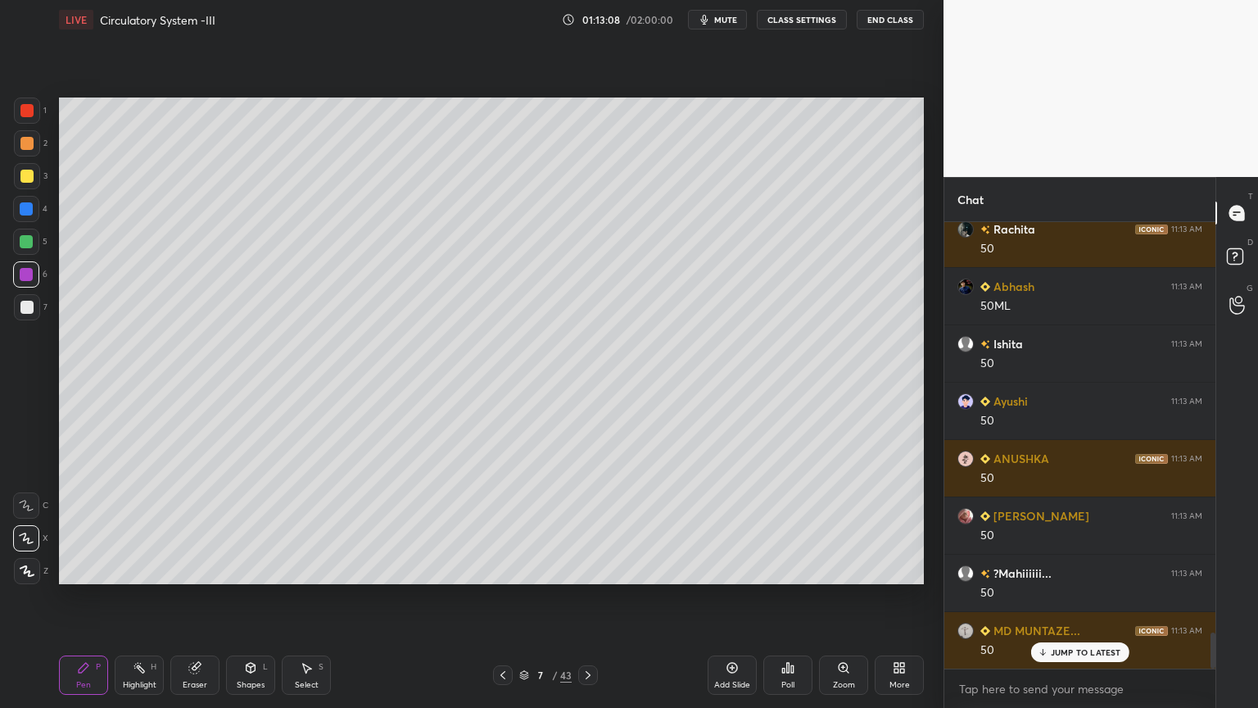
click at [256, 569] on div "Shapes L" at bounding box center [250, 674] width 49 height 39
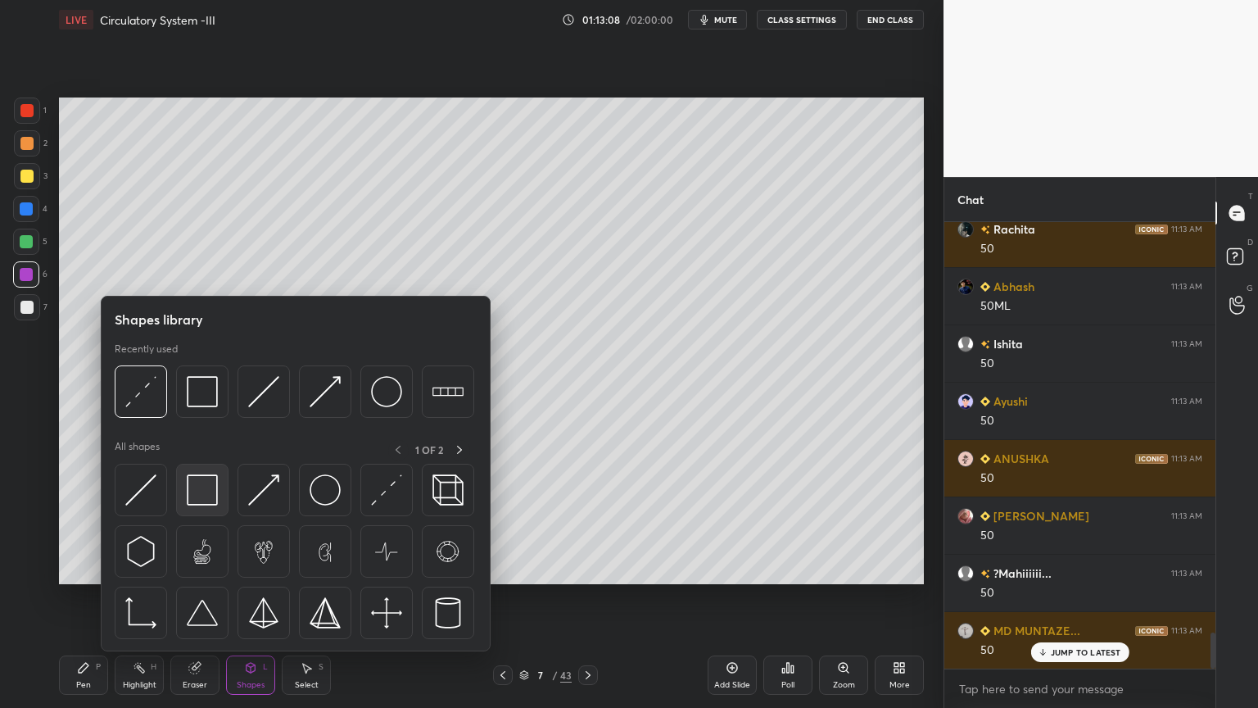
click at [209, 502] on img at bounding box center [202, 489] width 31 height 31
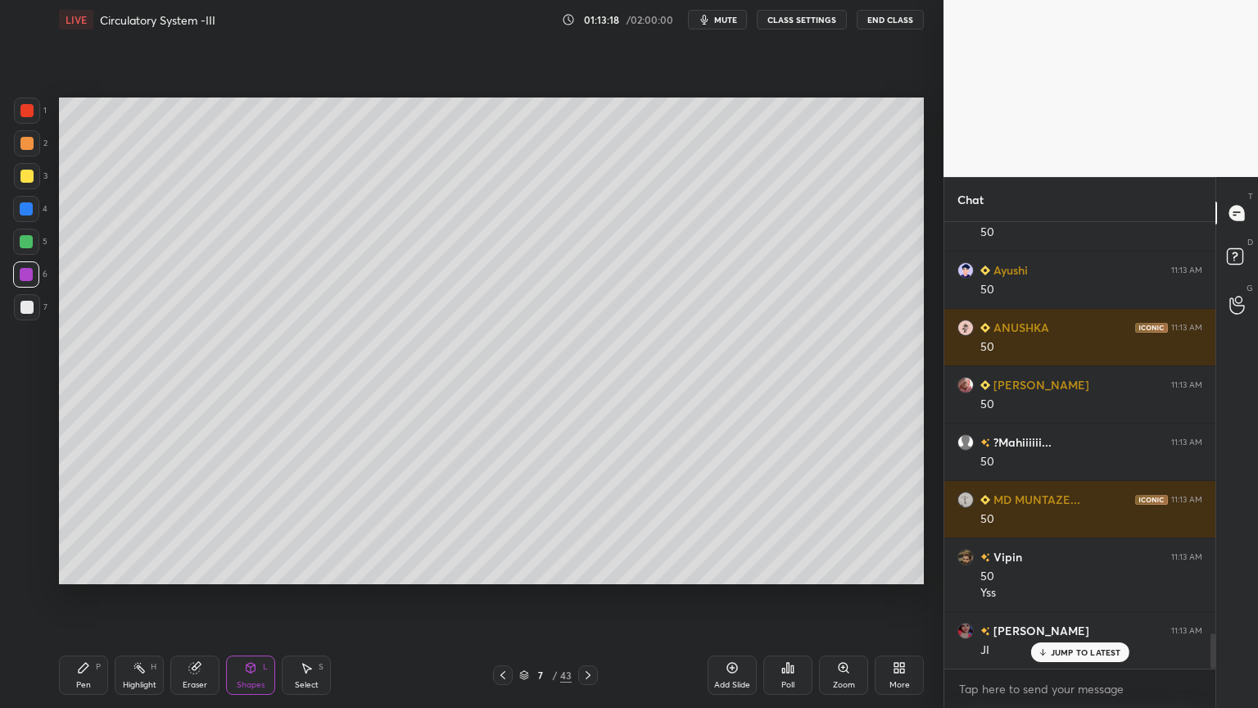
scroll to position [5292, 0]
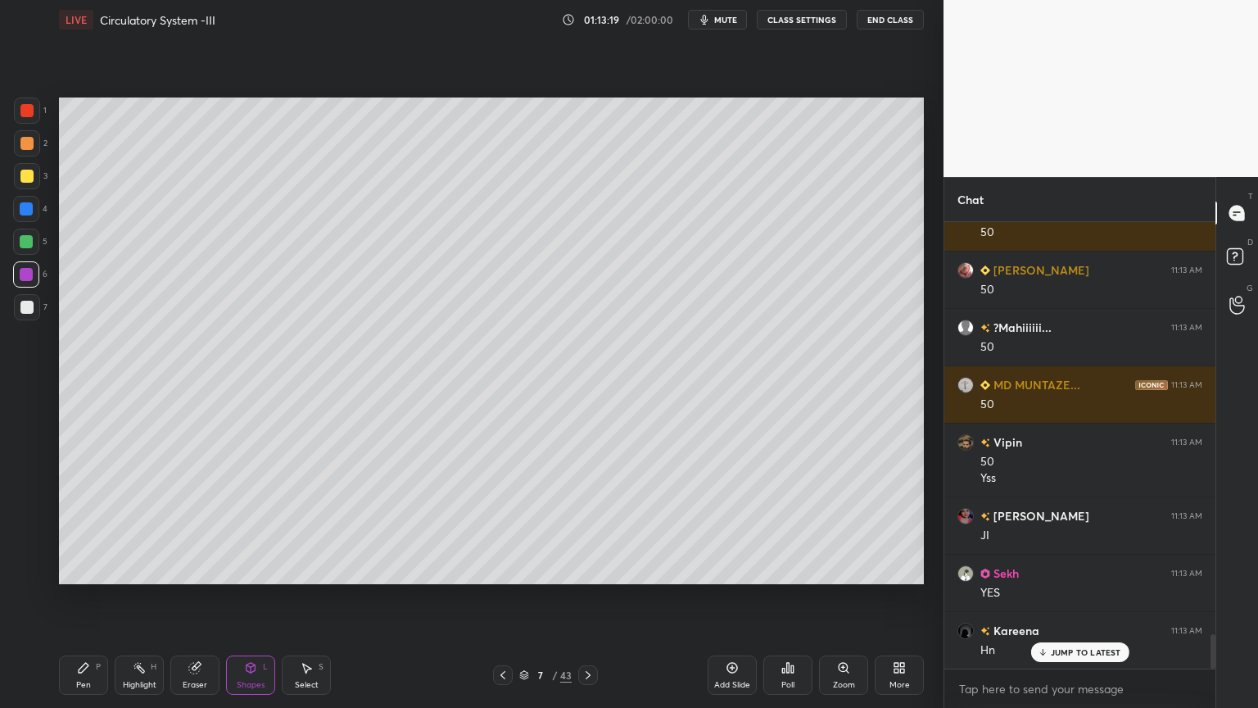
click at [790, 569] on div "Poll" at bounding box center [788, 674] width 49 height 39
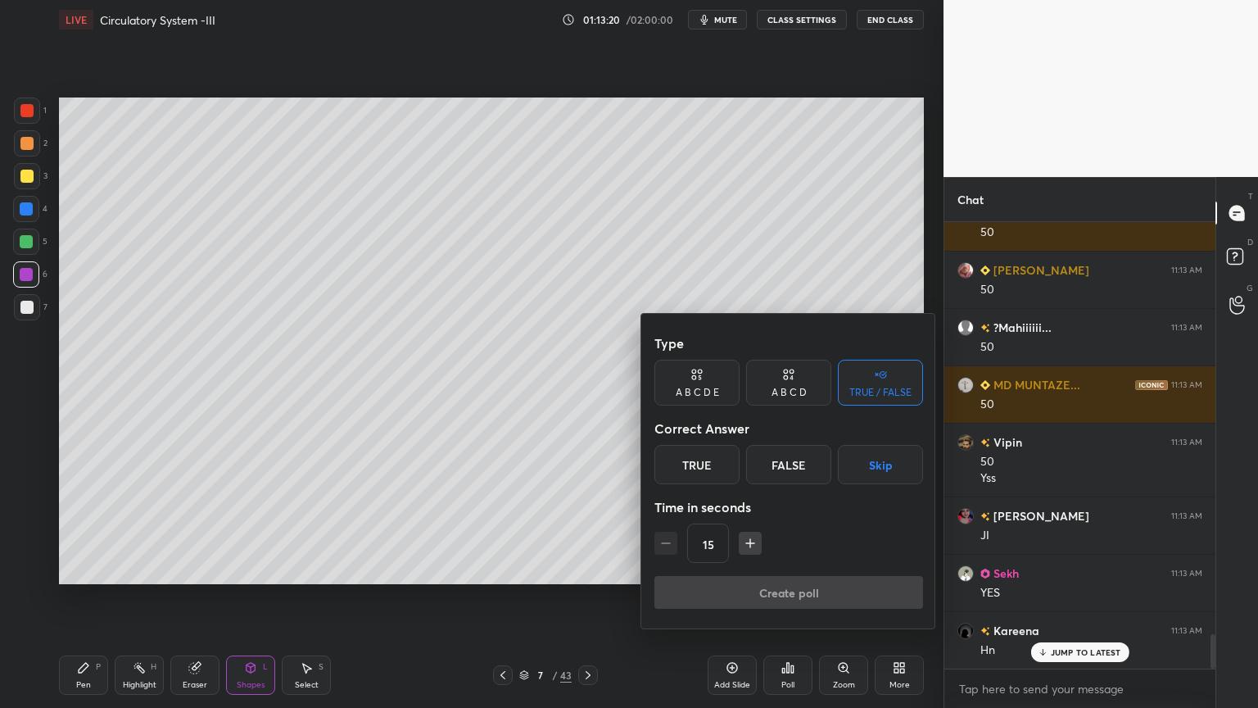
drag, startPoint x: 873, startPoint y: 468, endPoint x: 868, endPoint y: 481, distance: 14.0
click at [876, 469] on button "Skip" at bounding box center [880, 464] width 85 height 39
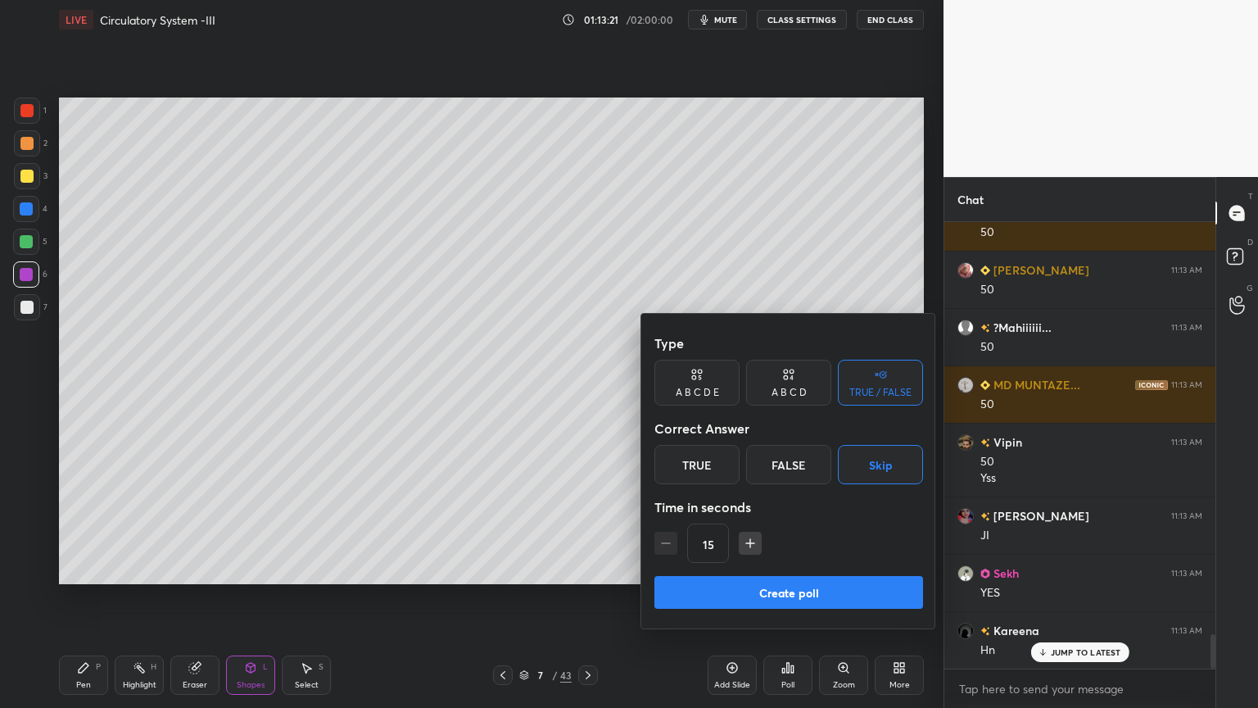
click at [837, 569] on button "Create poll" at bounding box center [789, 592] width 269 height 33
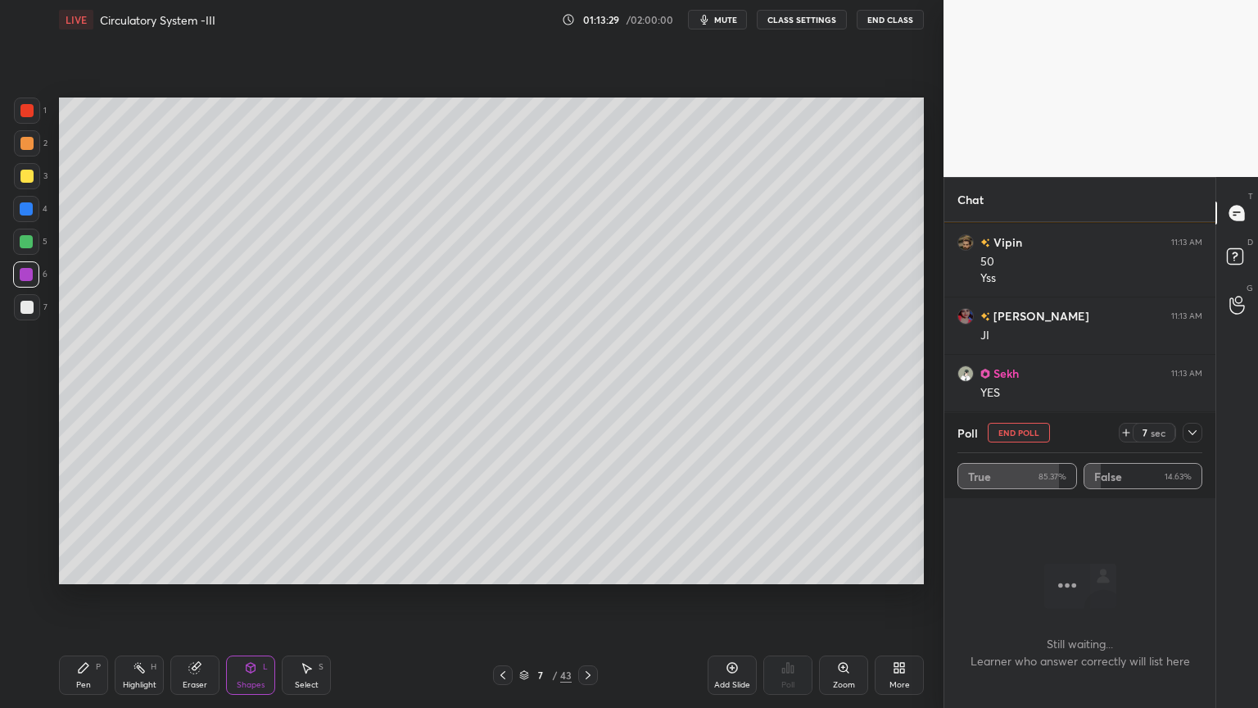
scroll to position [5550, 0]
click at [1022, 432] on button "End Poll" at bounding box center [1019, 433] width 62 height 20
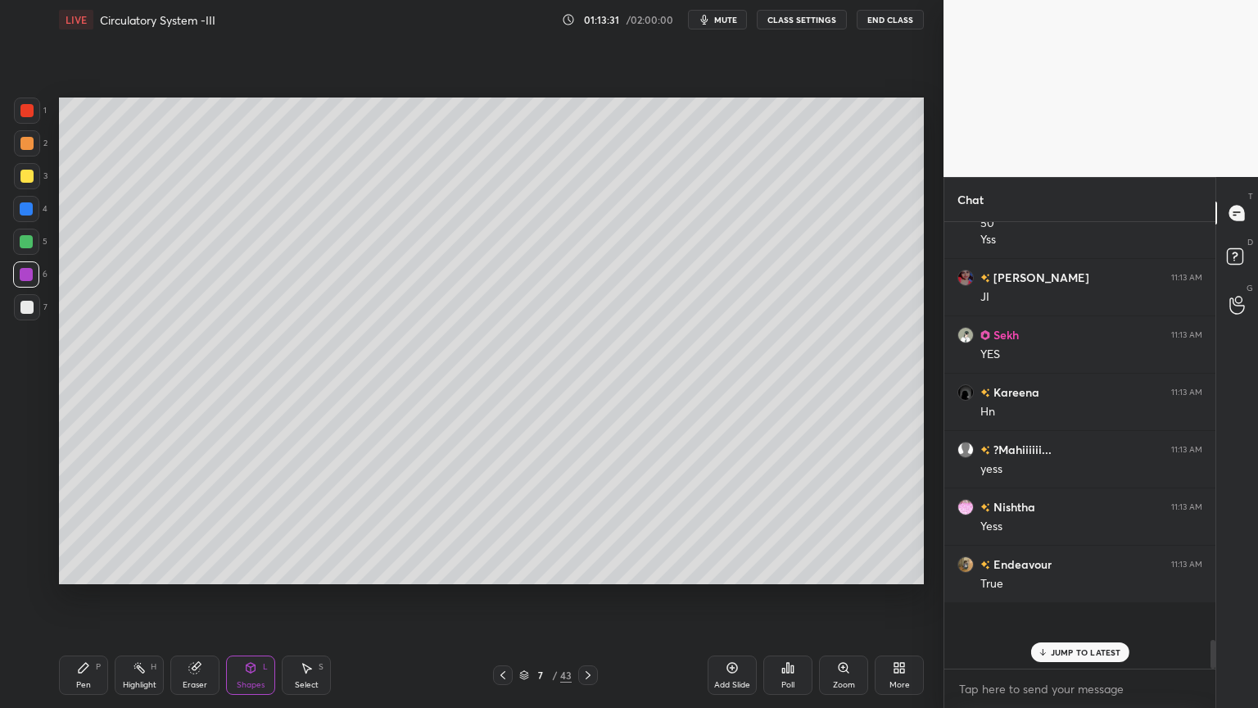
scroll to position [6, 5]
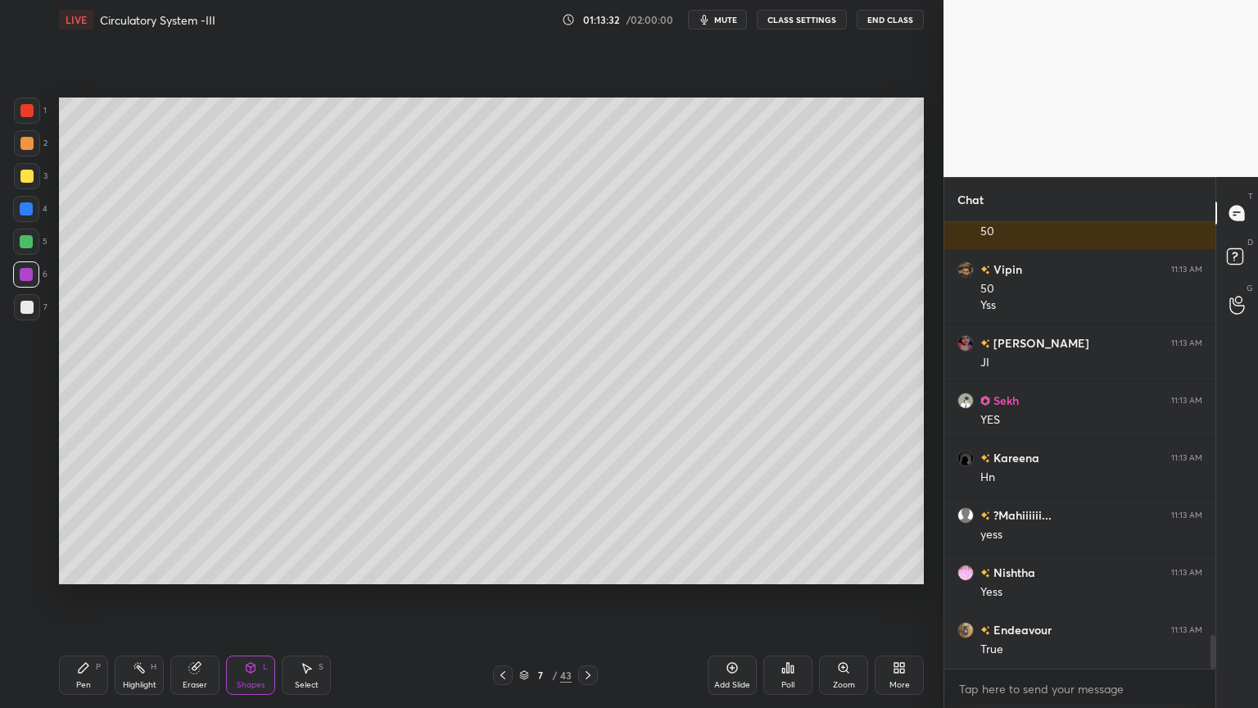
click at [741, 22] on button "mute" at bounding box center [717, 20] width 59 height 20
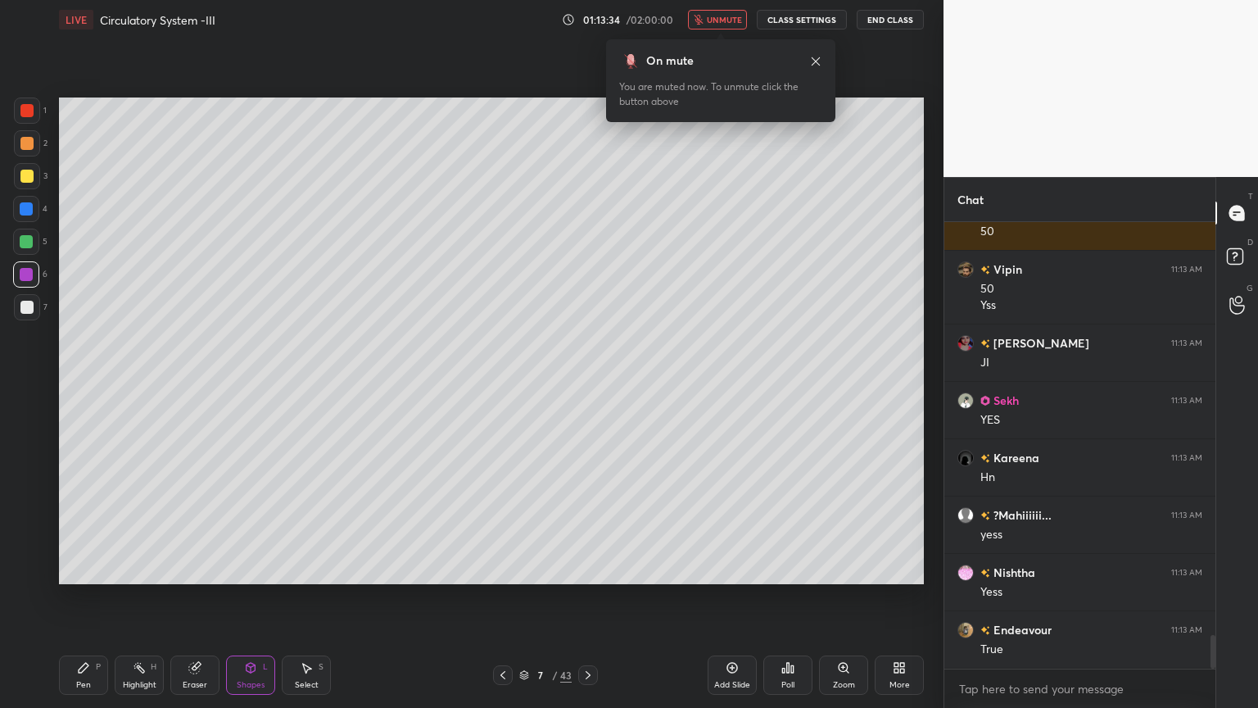
drag, startPoint x: 736, startPoint y: 19, endPoint x: 751, endPoint y: 22, distance: 15.9
click at [739, 16] on span "unmute" at bounding box center [724, 19] width 35 height 11
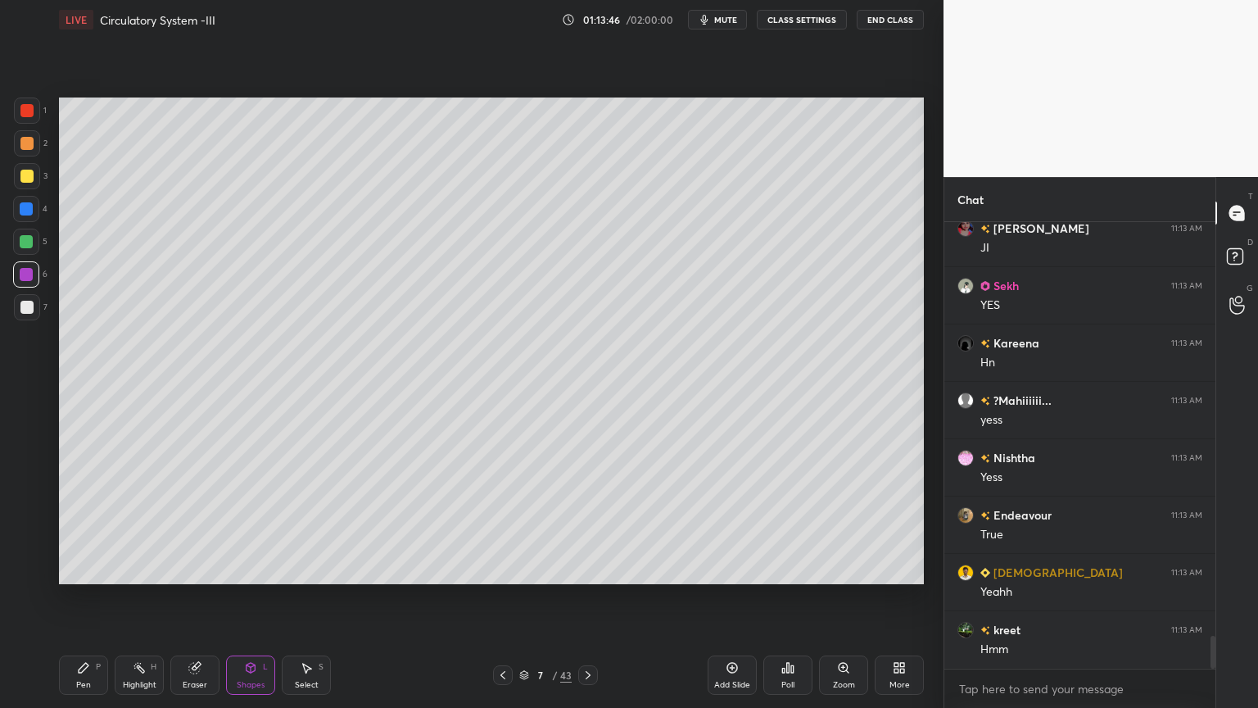
click at [27, 308] on div at bounding box center [26, 307] width 13 height 13
click at [26, 308] on div at bounding box center [26, 307] width 13 height 13
click at [98, 569] on div "Pen P" at bounding box center [83, 674] width 49 height 39
drag, startPoint x: 28, startPoint y: 144, endPoint x: 43, endPoint y: 144, distance: 14.7
click at [26, 147] on div at bounding box center [26, 143] width 13 height 13
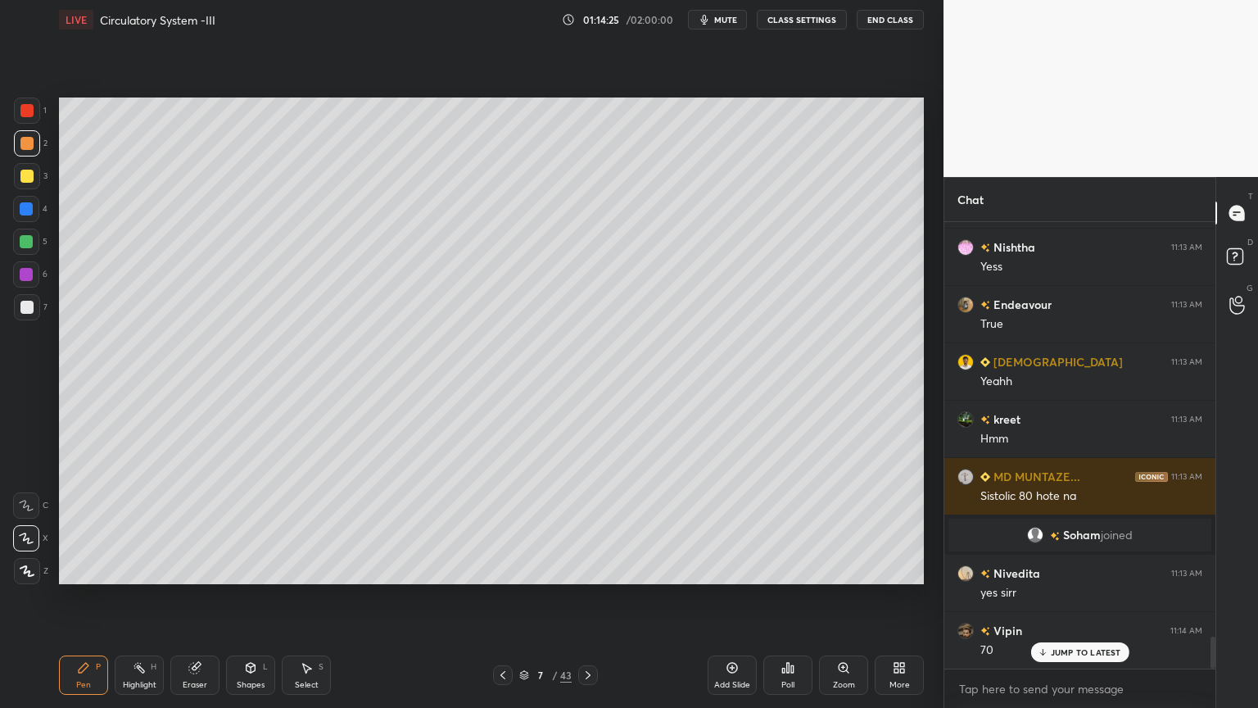
click at [32, 569] on icon at bounding box center [27, 570] width 15 height 11
click at [30, 569] on icon at bounding box center [27, 570] width 15 height 11
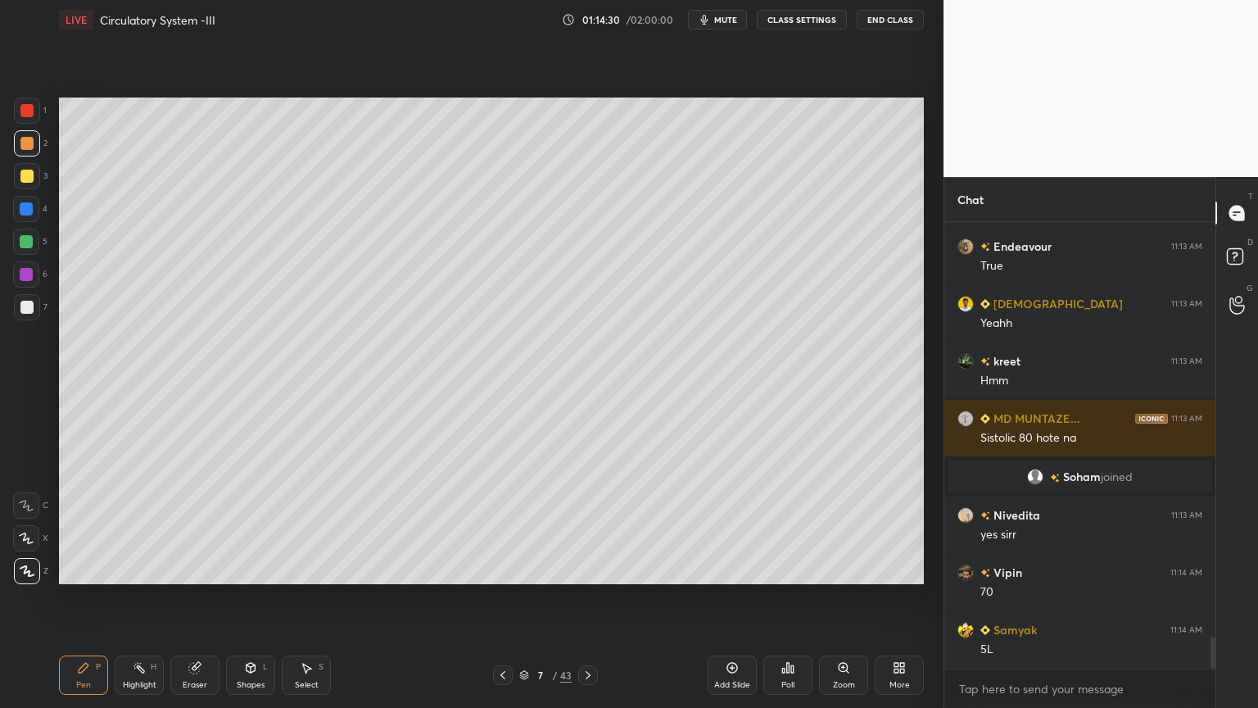
click at [152, 569] on div "H" at bounding box center [154, 667] width 6 height 8
drag, startPoint x: 152, startPoint y: 662, endPoint x: 171, endPoint y: 591, distance: 72.9
click at [148, 569] on div "Highlight H" at bounding box center [139, 674] width 49 height 39
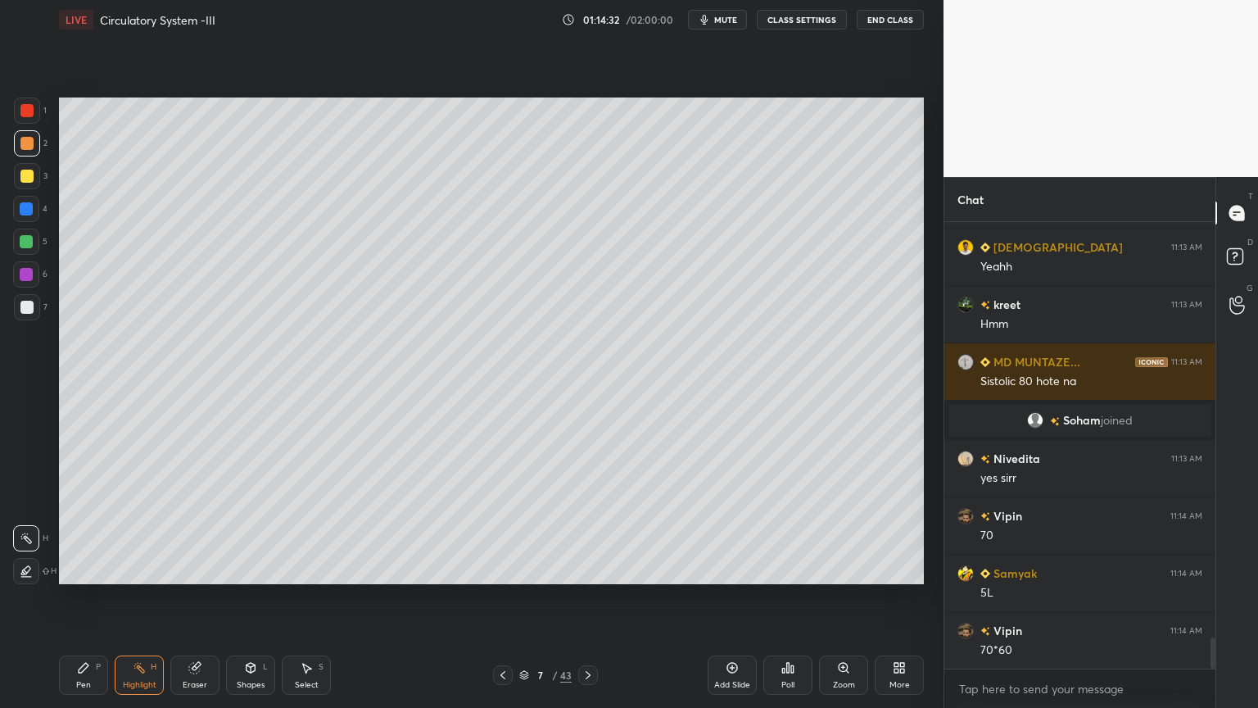
scroll to position [5963, 0]
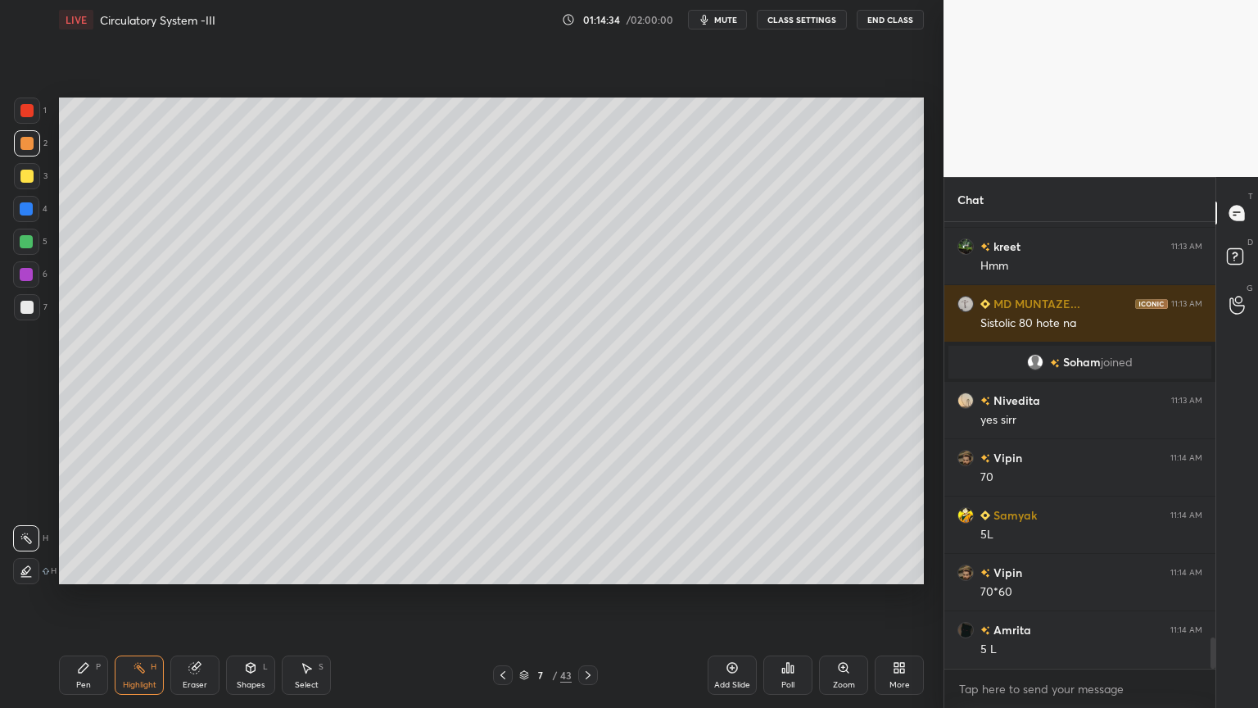
drag, startPoint x: 87, startPoint y: 659, endPoint x: 88, endPoint y: 596, distance: 63.1
click at [87, 569] on div "Pen P" at bounding box center [83, 674] width 49 height 39
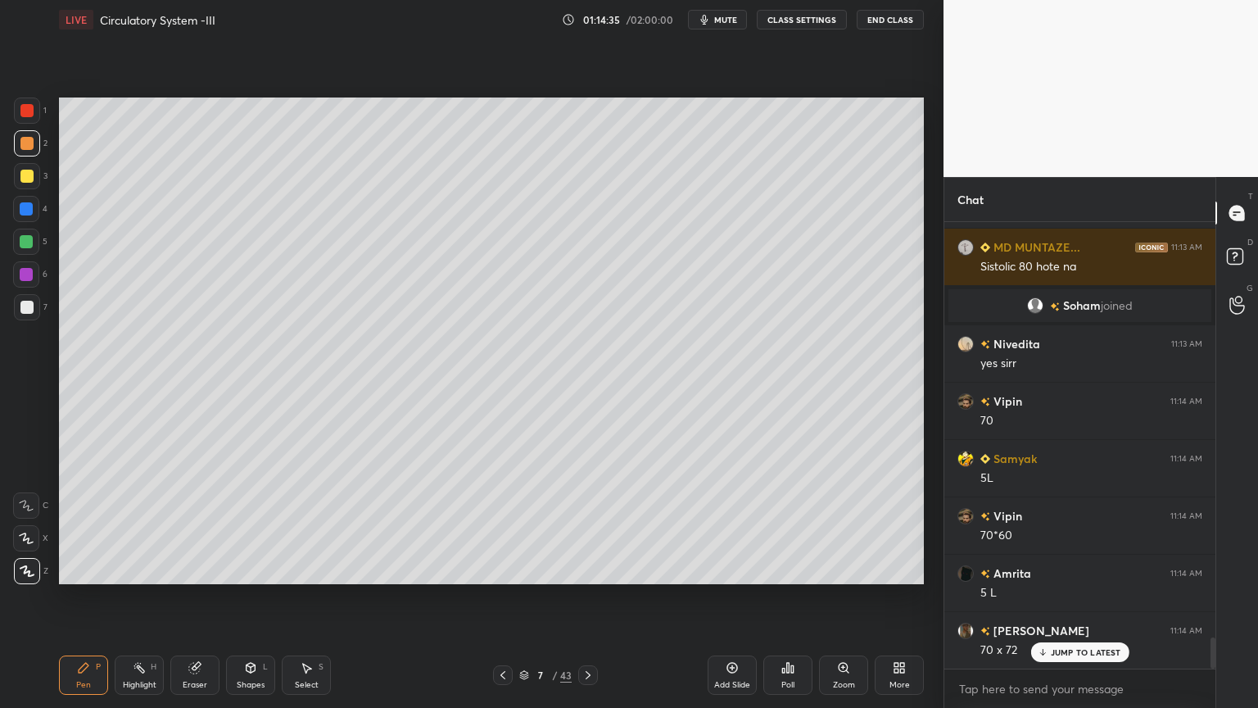
drag, startPoint x: 33, startPoint y: 143, endPoint x: 39, endPoint y: 154, distance: 13.2
click at [31, 149] on div at bounding box center [27, 143] width 26 height 26
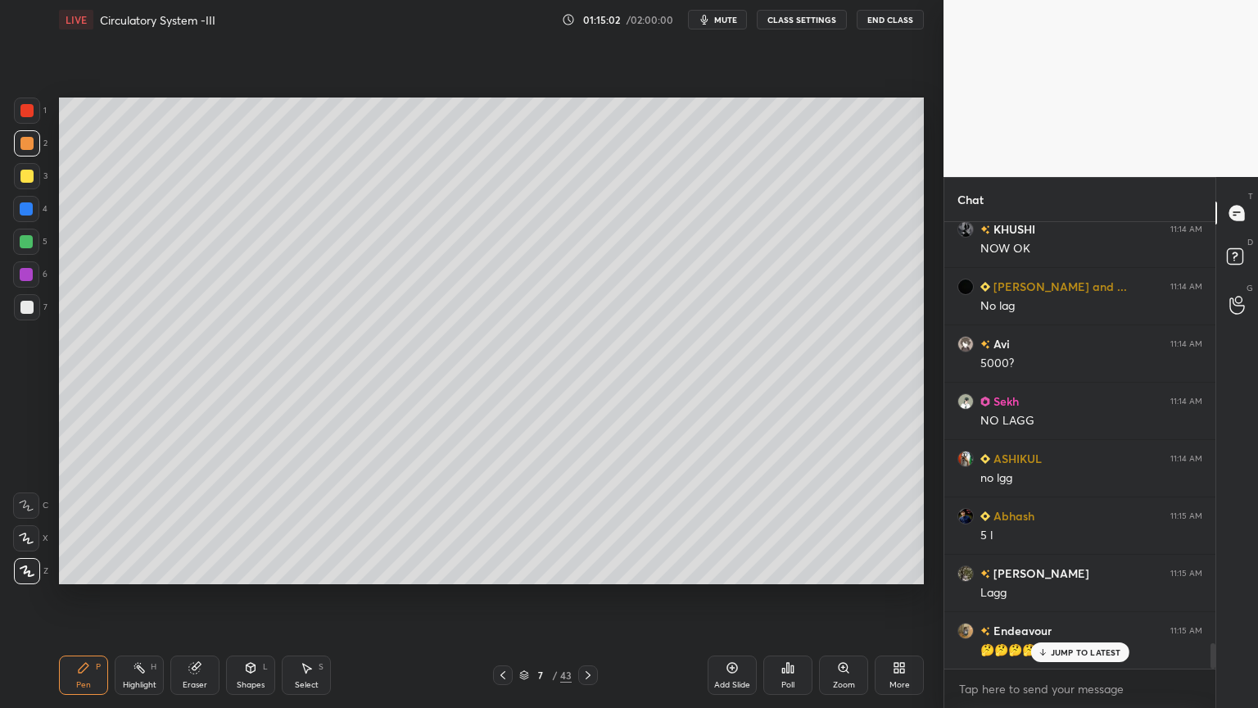
scroll to position [7569, 0]
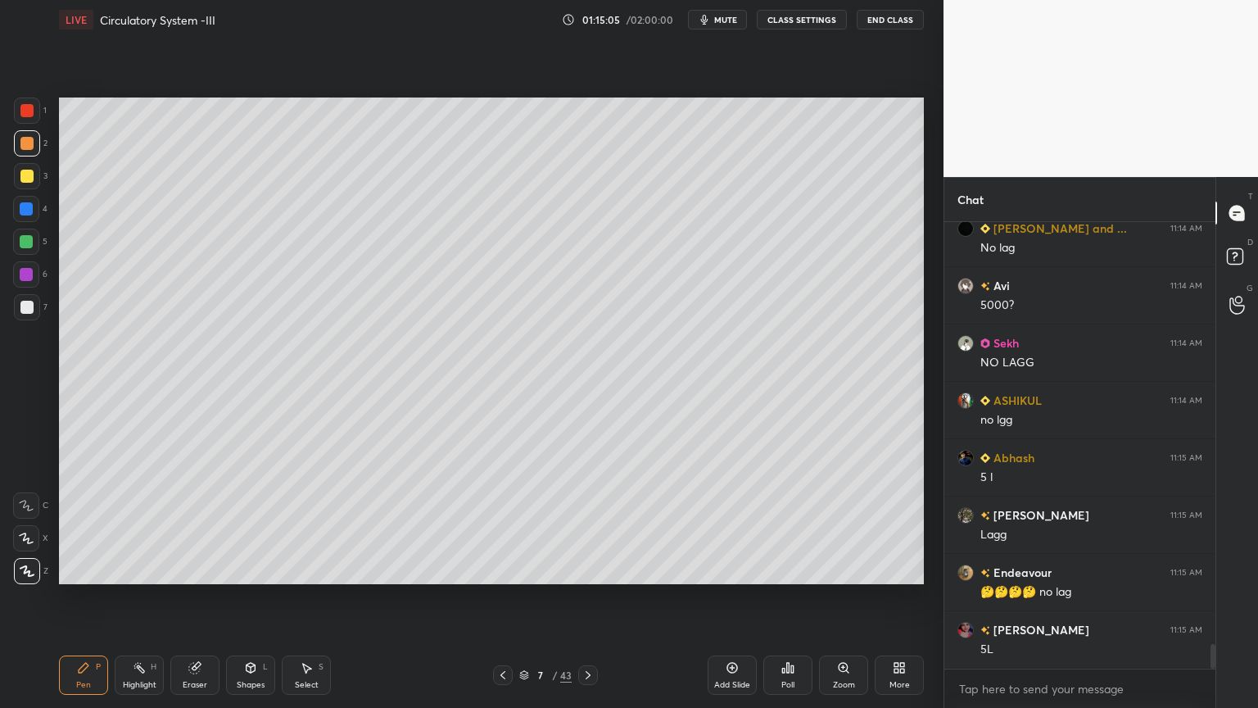
click at [255, 569] on icon at bounding box center [250, 667] width 13 height 13
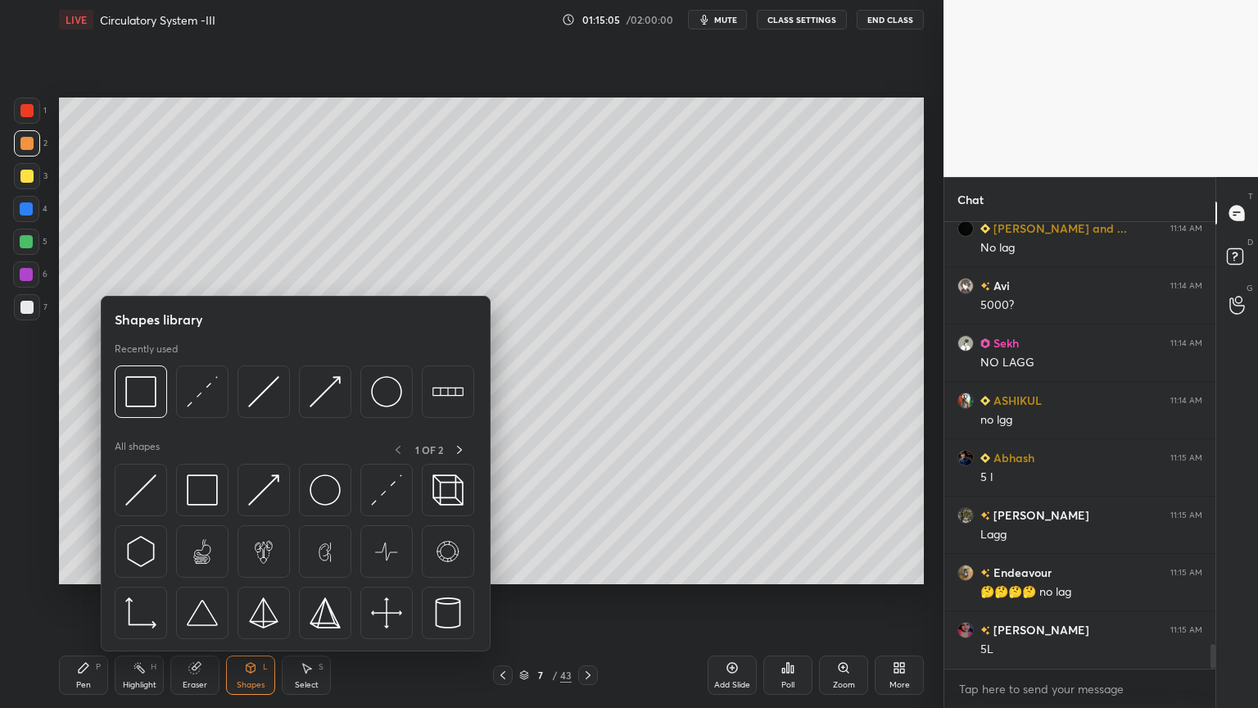
click at [29, 279] on div at bounding box center [26, 274] width 13 height 13
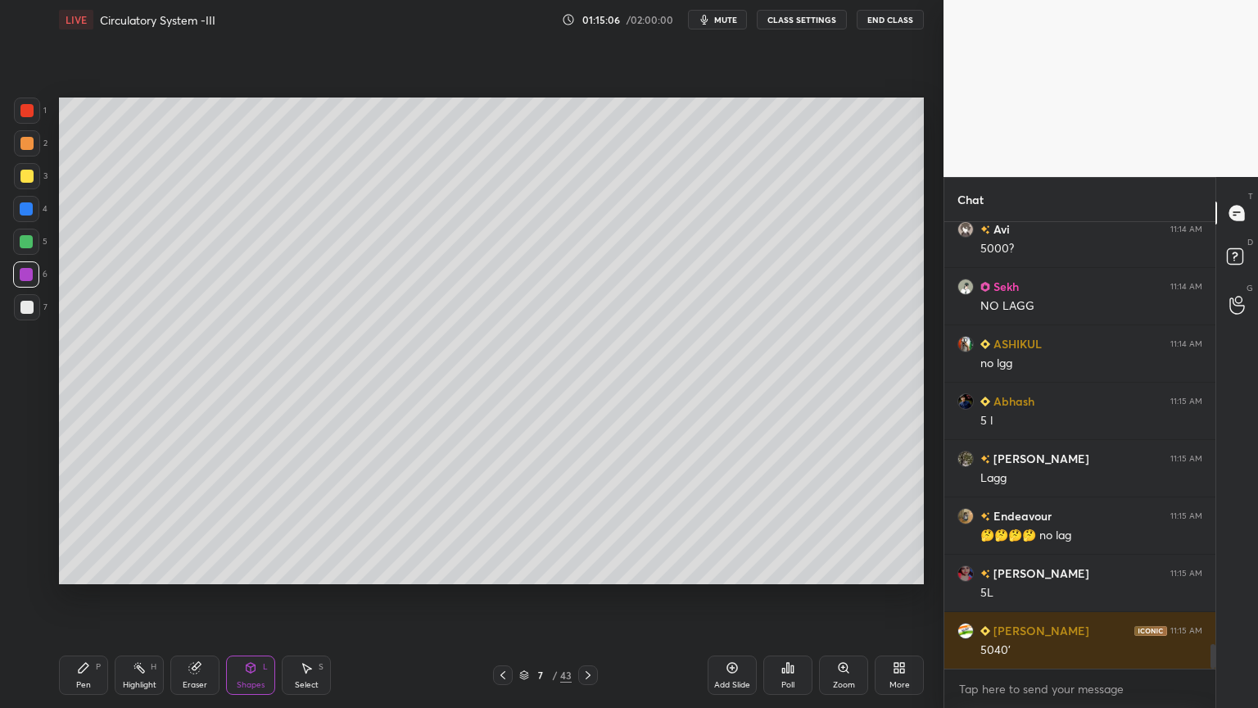
click at [240, 569] on div "Shapes L" at bounding box center [250, 674] width 49 height 39
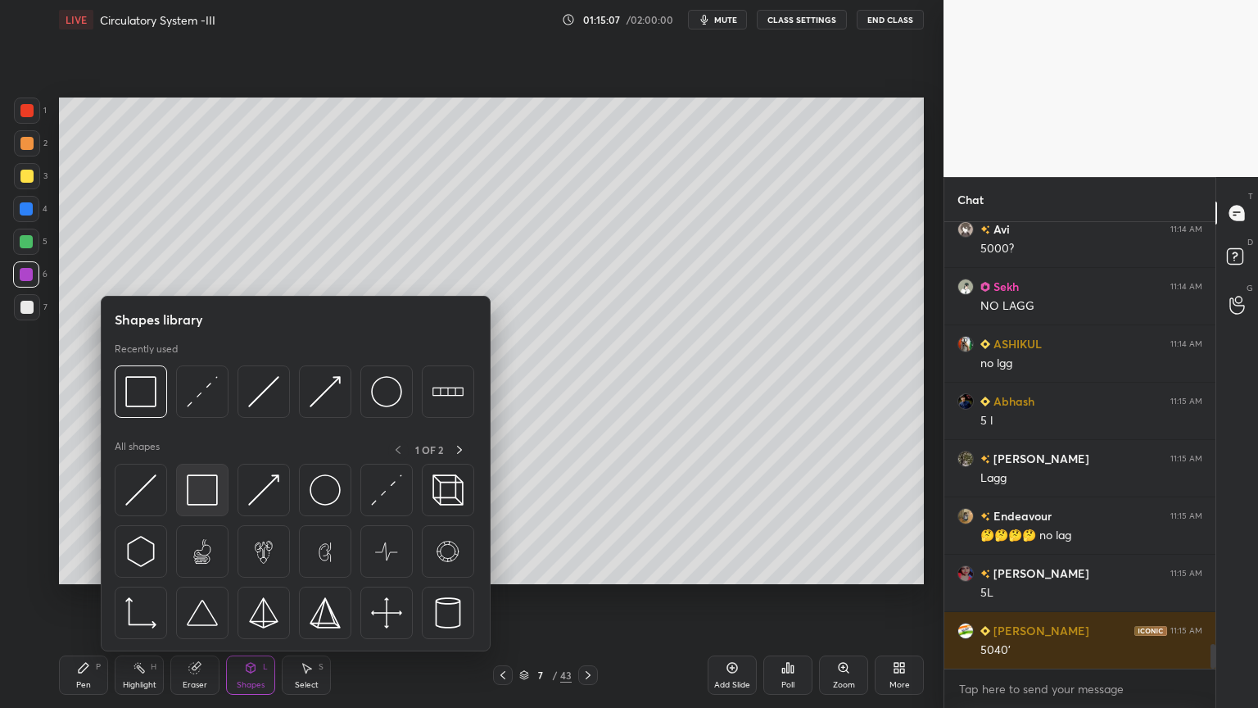
click at [203, 495] on img at bounding box center [202, 489] width 31 height 31
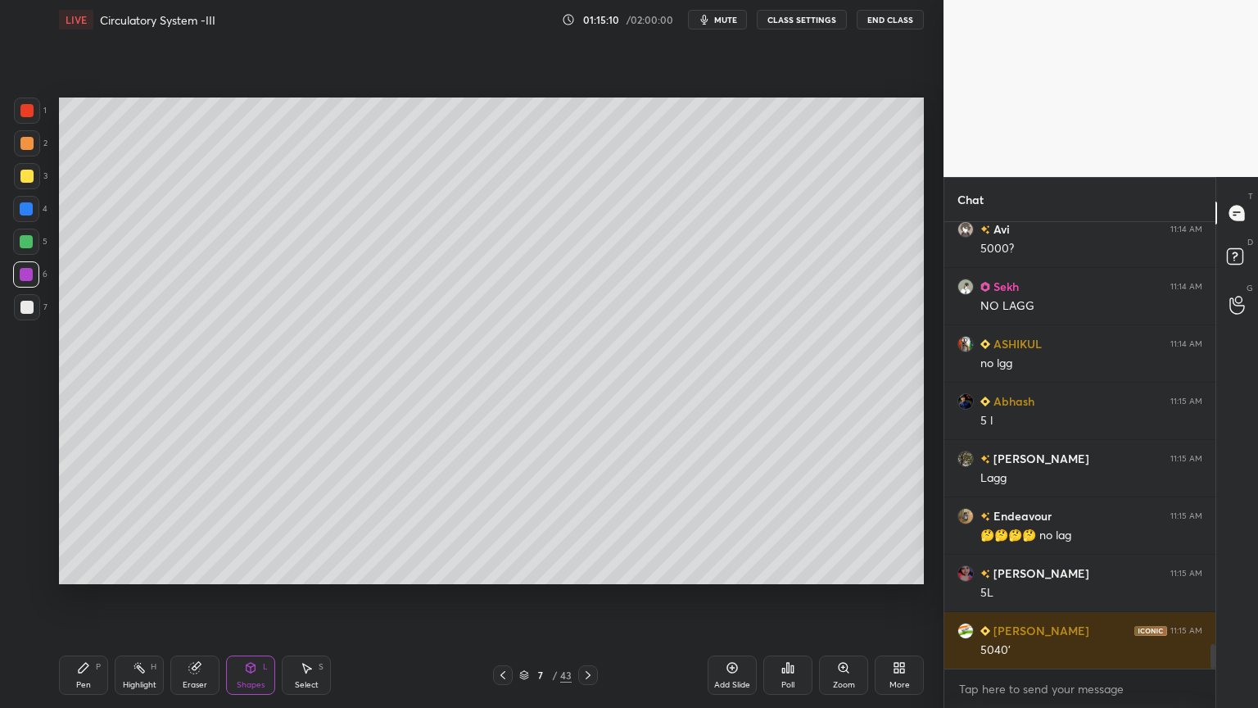
click at [144, 569] on div "Highlight" at bounding box center [140, 685] width 34 height 8
click at [146, 569] on div "Highlight" at bounding box center [140, 685] width 34 height 8
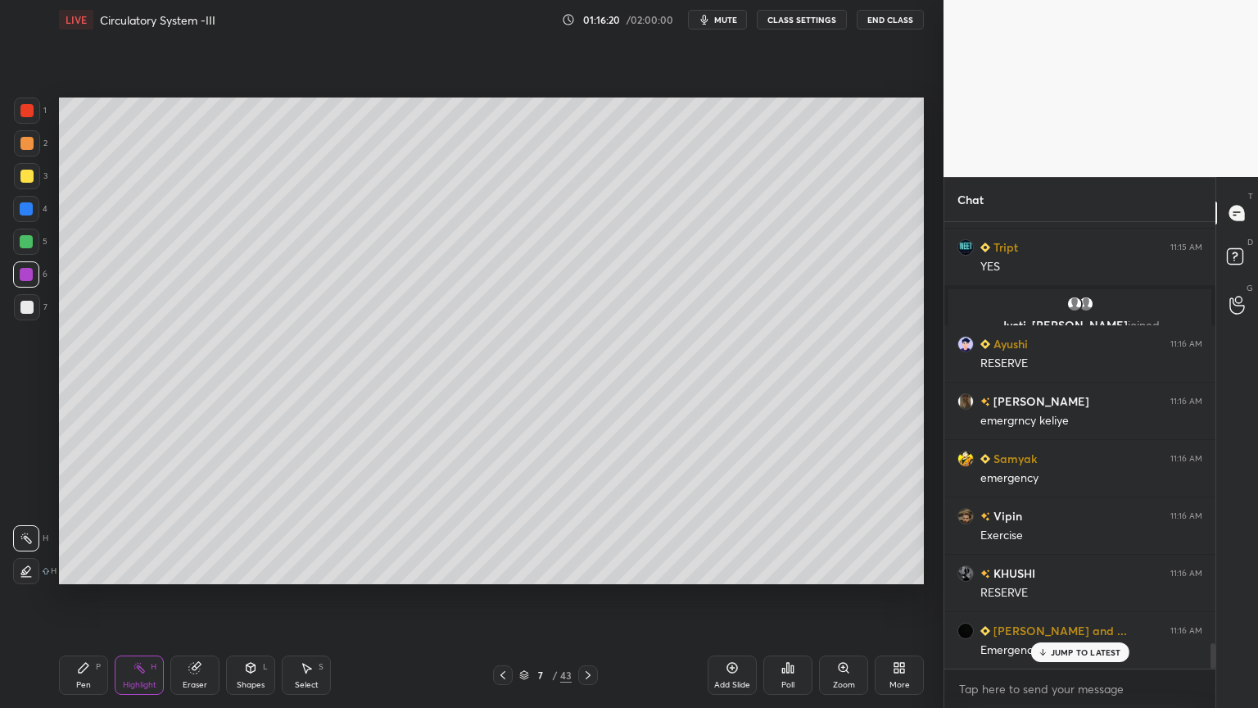
scroll to position [7537, 0]
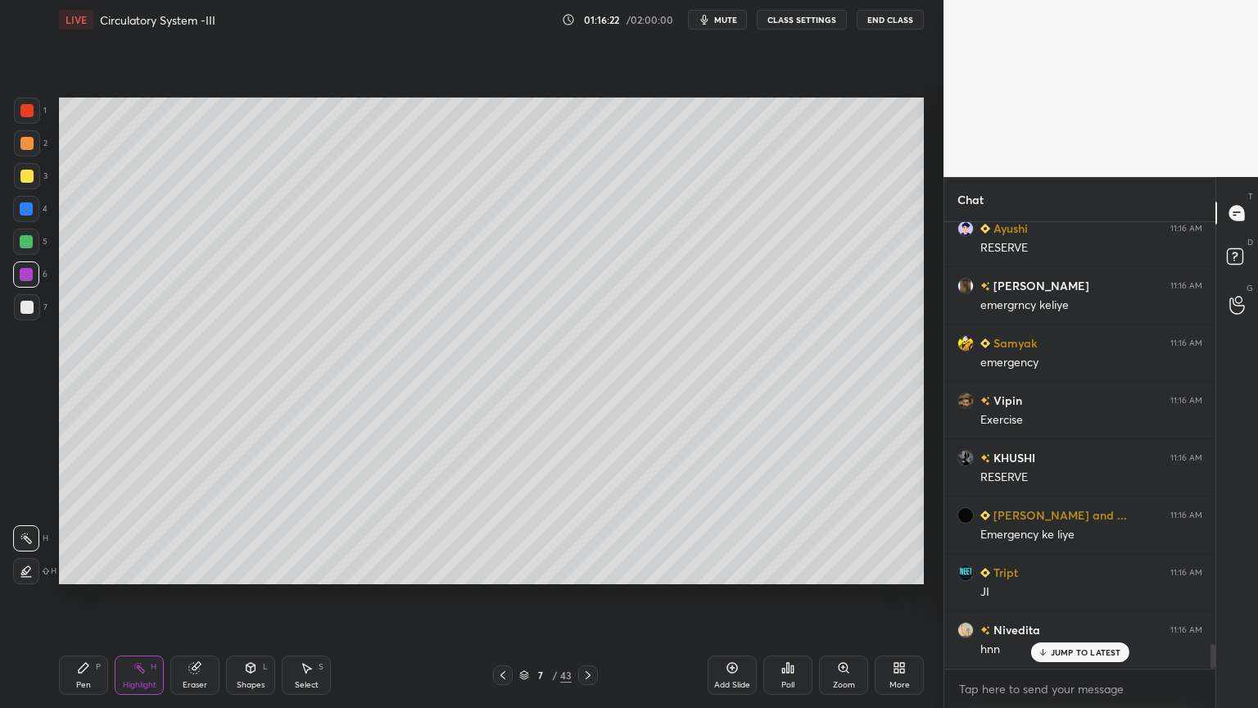
click at [733, 569] on icon at bounding box center [732, 667] width 13 height 13
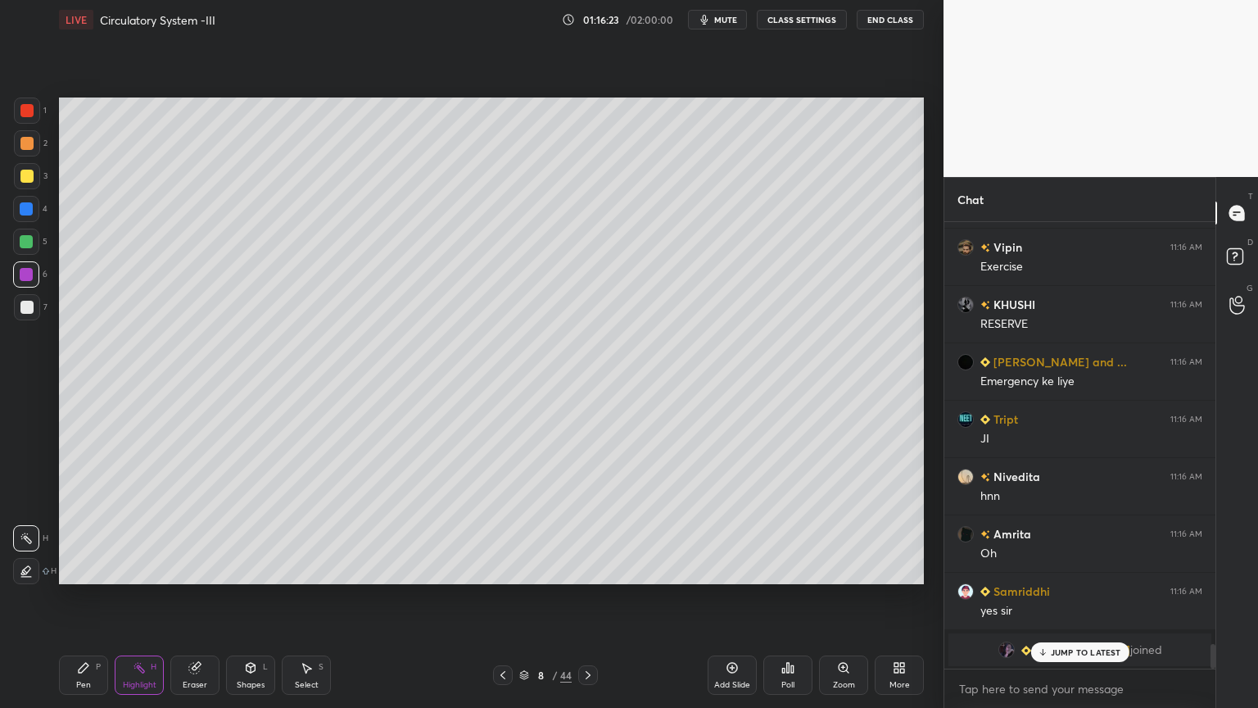
scroll to position [7864, 0]
drag, startPoint x: 23, startPoint y: 138, endPoint x: 32, endPoint y: 146, distance: 11.6
click at [24, 141] on div at bounding box center [26, 143] width 13 height 13
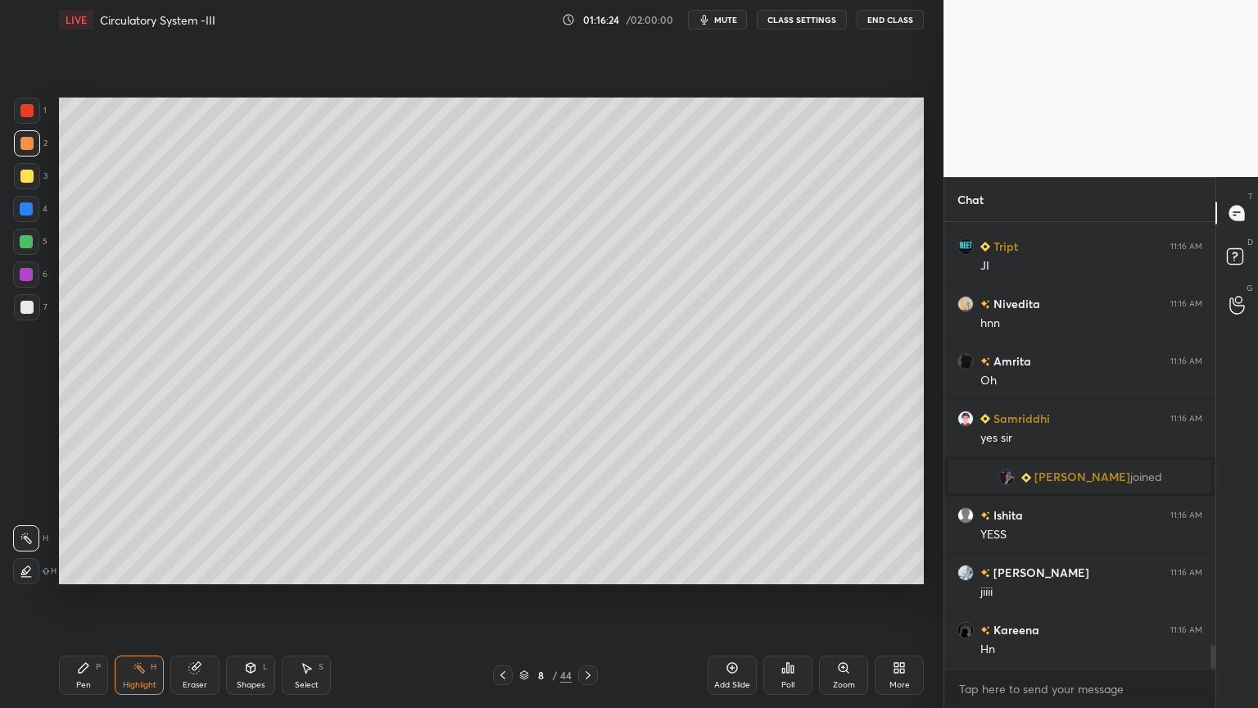
drag, startPoint x: 90, startPoint y: 672, endPoint x: 49, endPoint y: 526, distance: 151.5
click at [90, 569] on div "Pen P" at bounding box center [83, 674] width 49 height 39
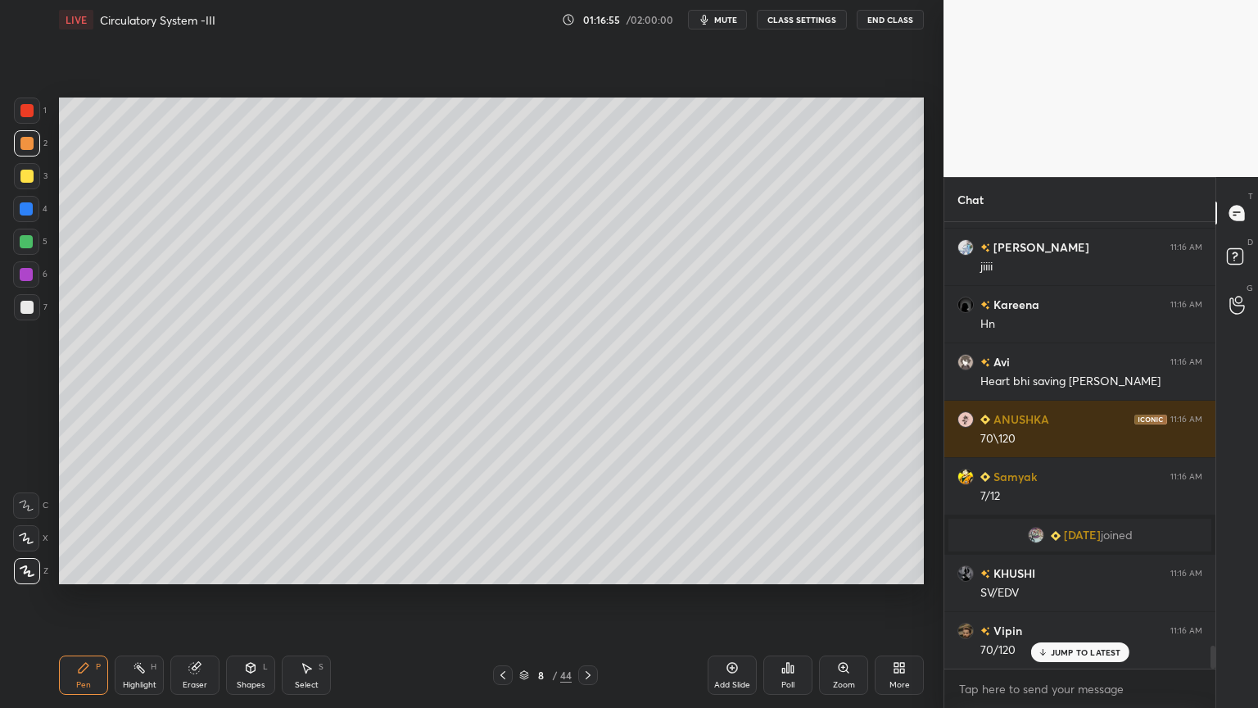
scroll to position [8261, 0]
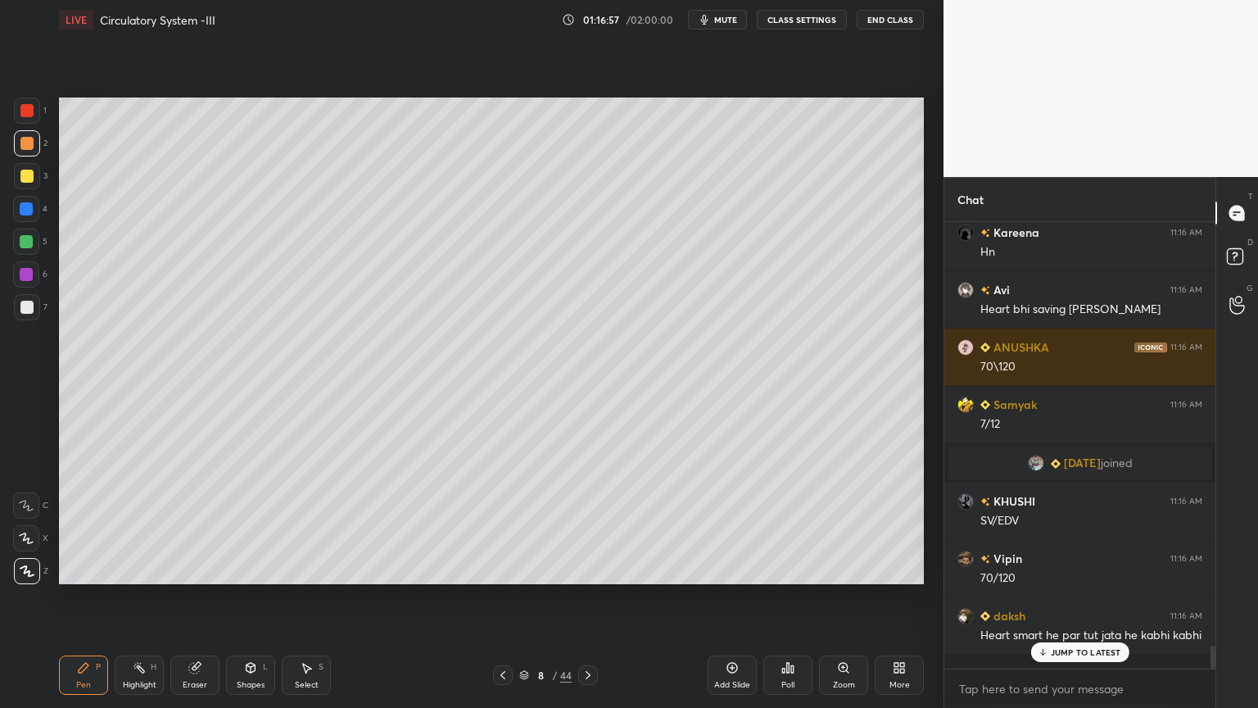
click at [504, 569] on icon at bounding box center [502, 674] width 13 height 13
click at [146, 569] on div "Highlight" at bounding box center [140, 685] width 34 height 8
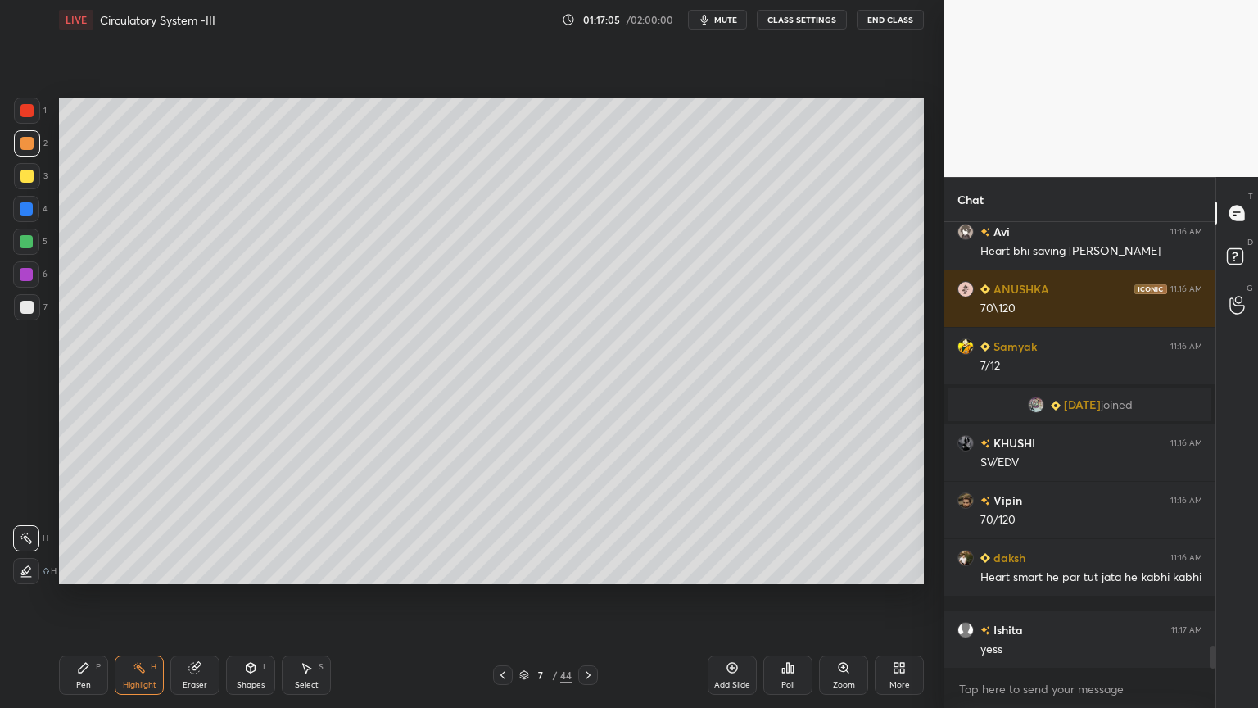
drag, startPoint x: 736, startPoint y: 23, endPoint x: 722, endPoint y: 36, distance: 19.1
click at [736, 23] on span "mute" at bounding box center [725, 19] width 23 height 11
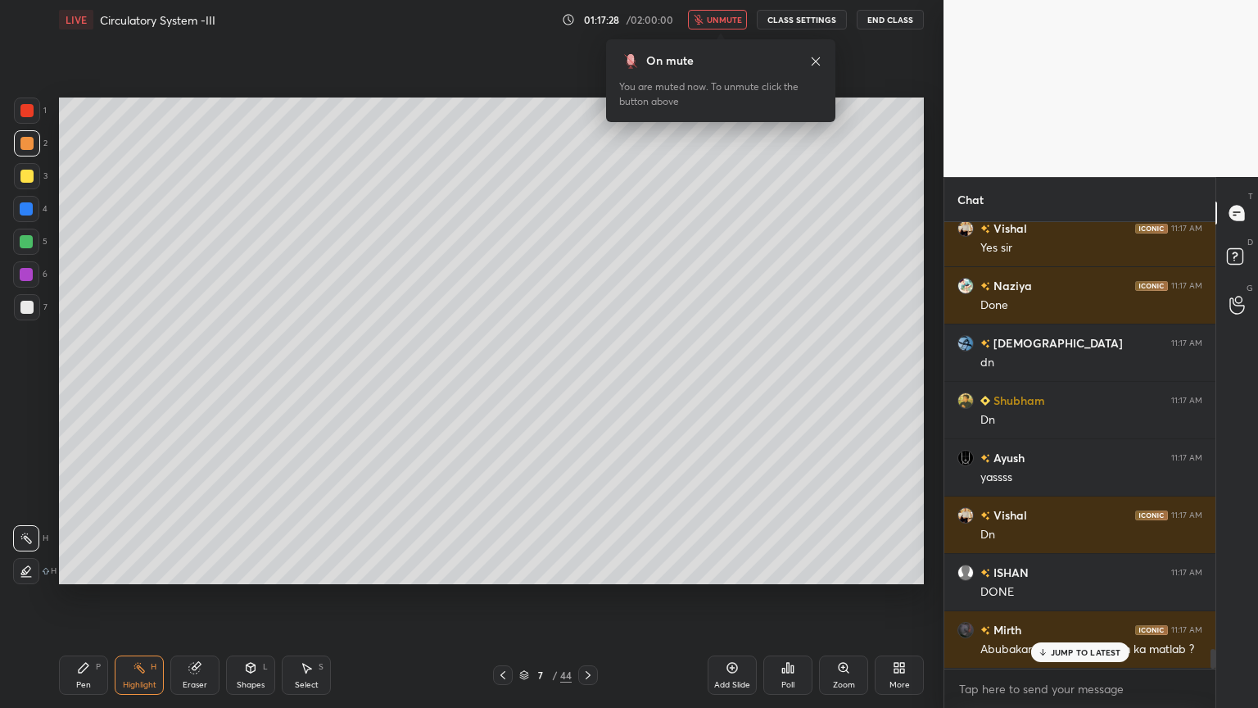
scroll to position [9523, 0]
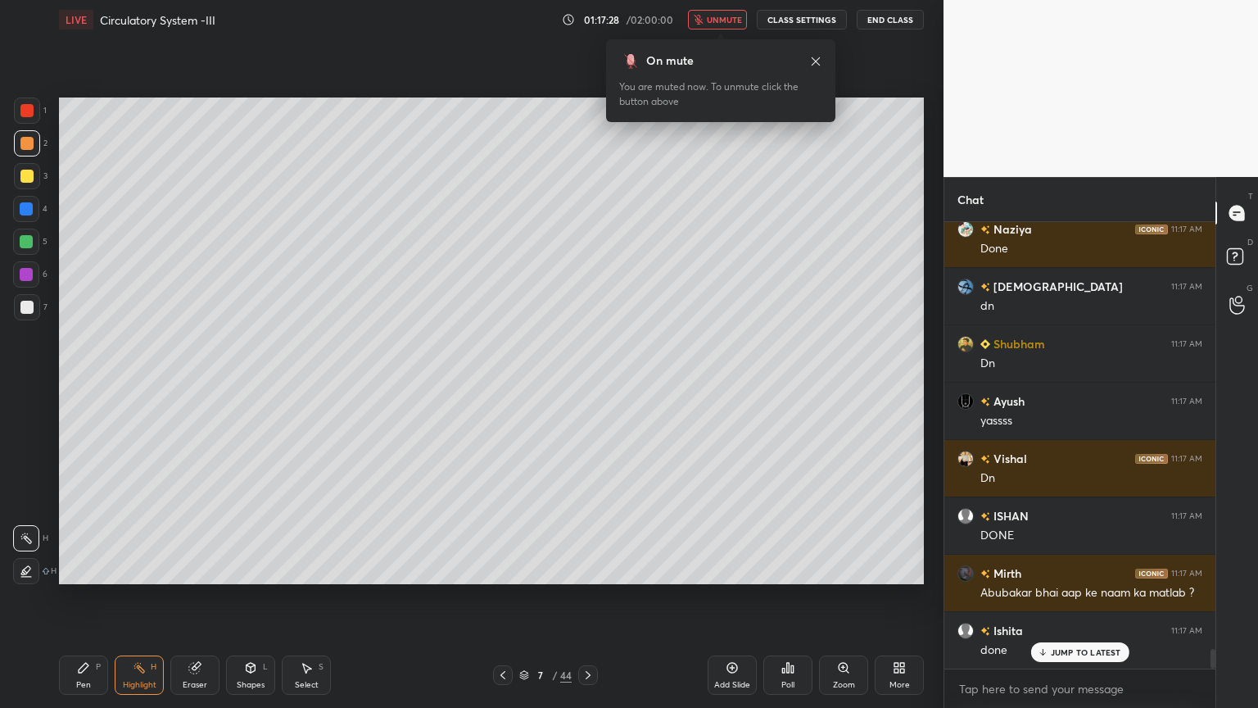
drag, startPoint x: 5, startPoint y: 177, endPoint x: 19, endPoint y: 171, distance: 15.1
click at [19, 171] on div "1 2 3 4 5 6 7 C X Z C X Z E E Erase all H H" at bounding box center [26, 340] width 52 height 487
click at [30, 178] on div at bounding box center [26, 176] width 13 height 13
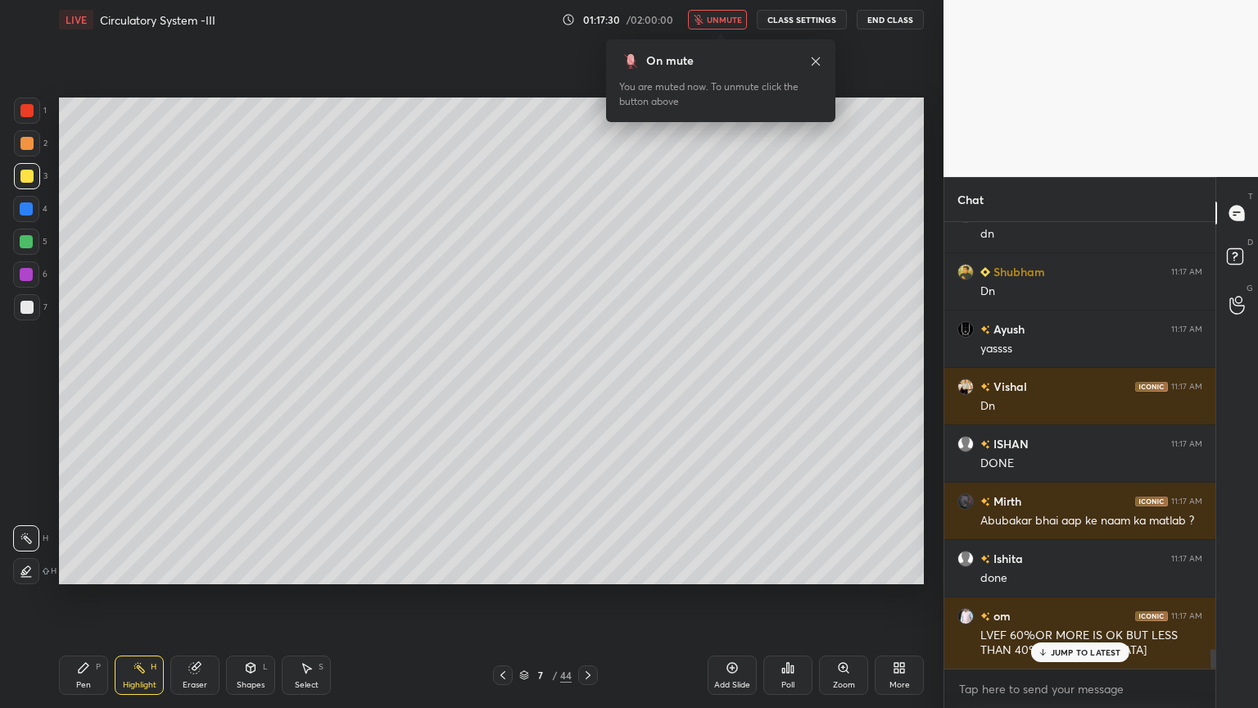
scroll to position [9653, 0]
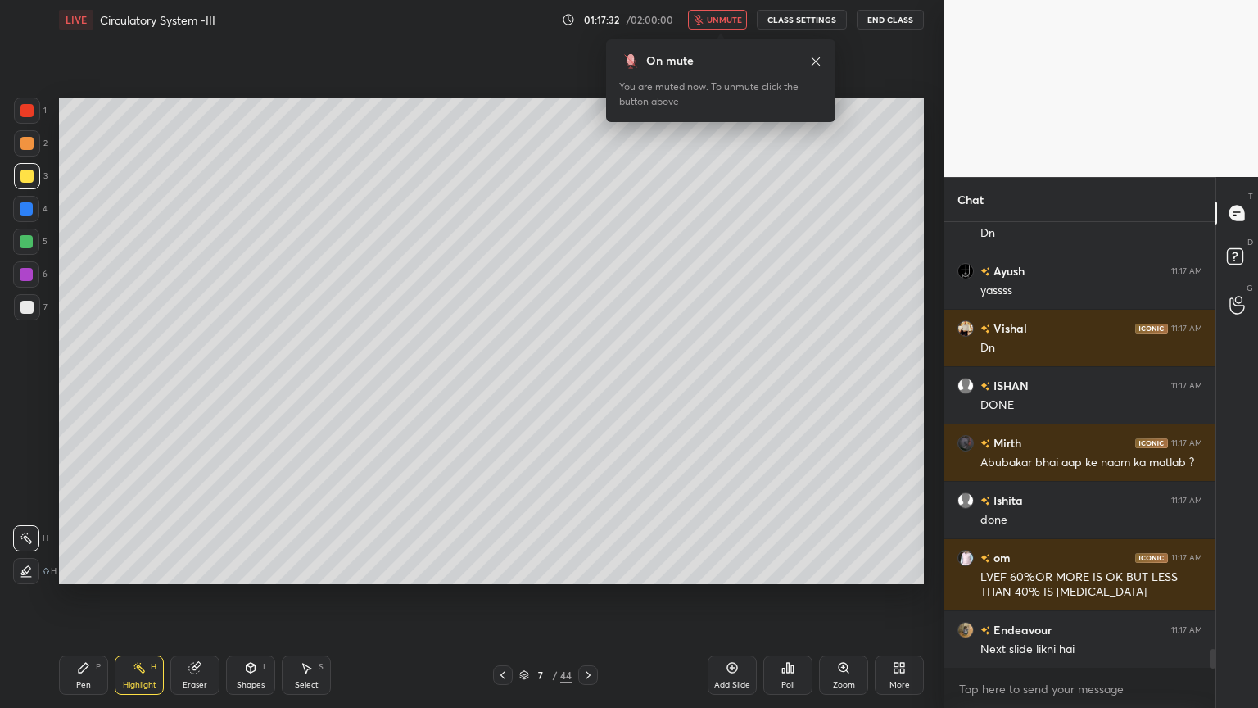
drag, startPoint x: 86, startPoint y: 672, endPoint x: 120, endPoint y: 642, distance: 44.7
click at [84, 569] on div "Pen P" at bounding box center [83, 674] width 49 height 39
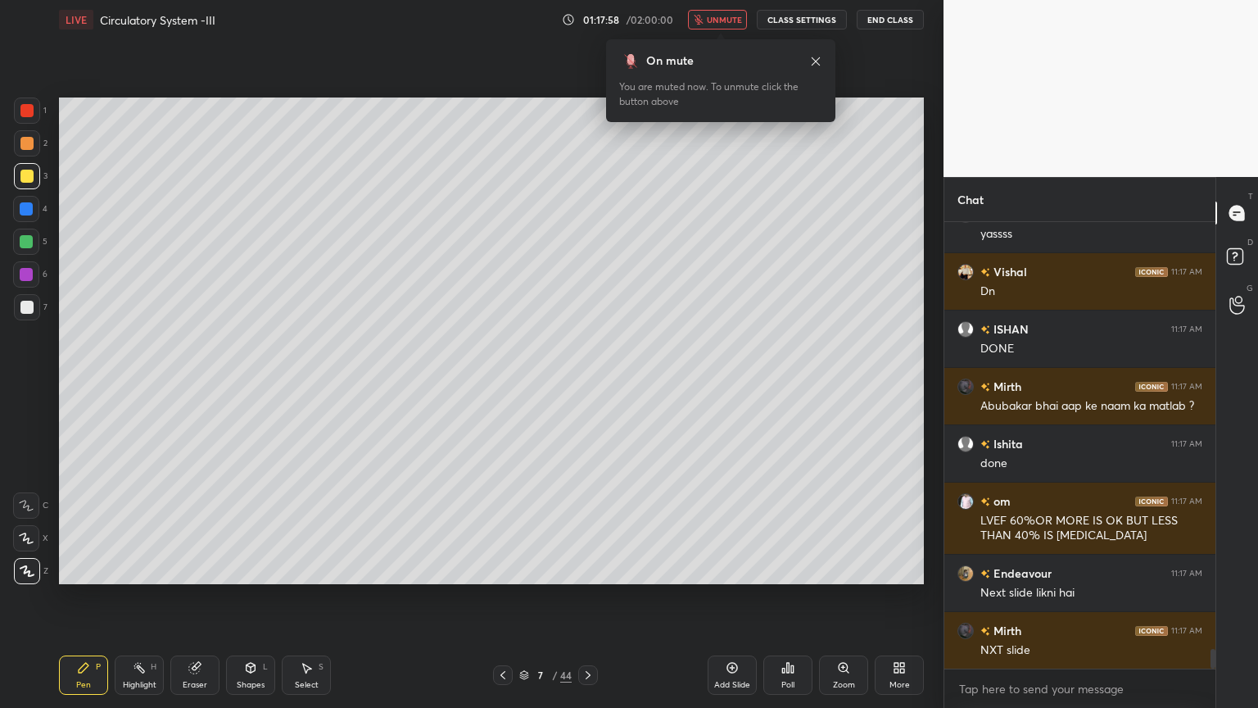
scroll to position [9768, 0]
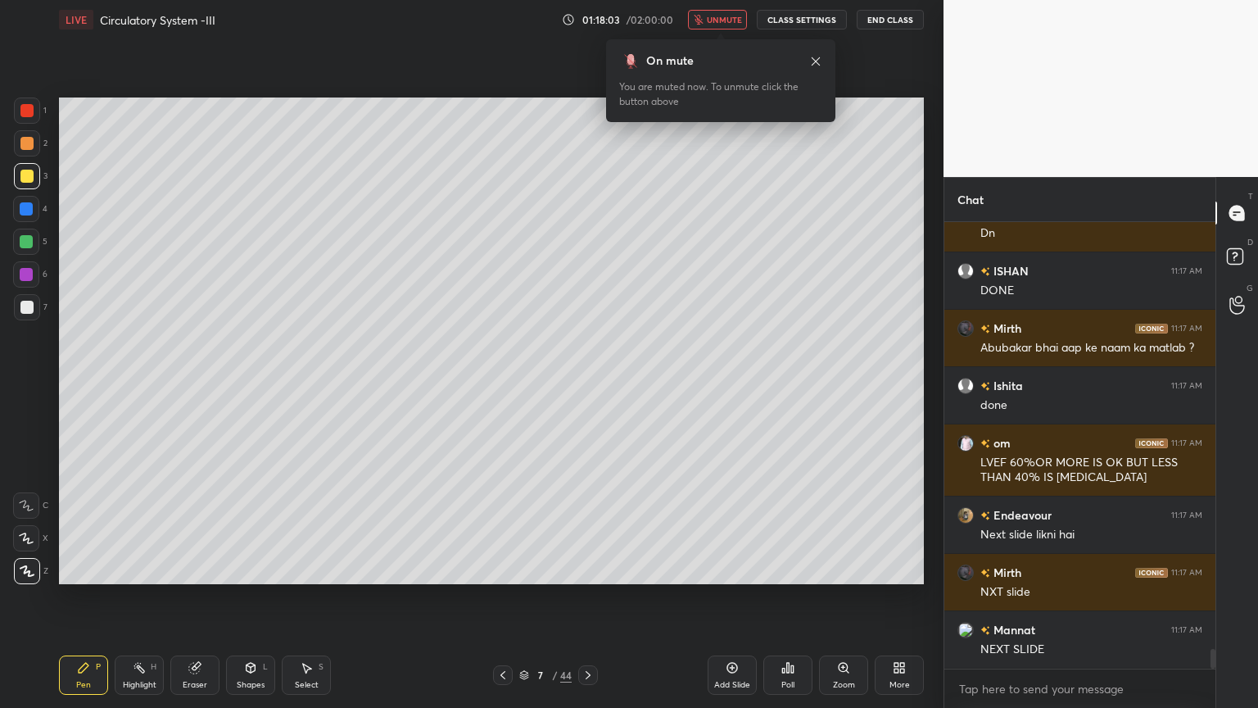
click at [738, 20] on span "unmute" at bounding box center [724, 19] width 35 height 11
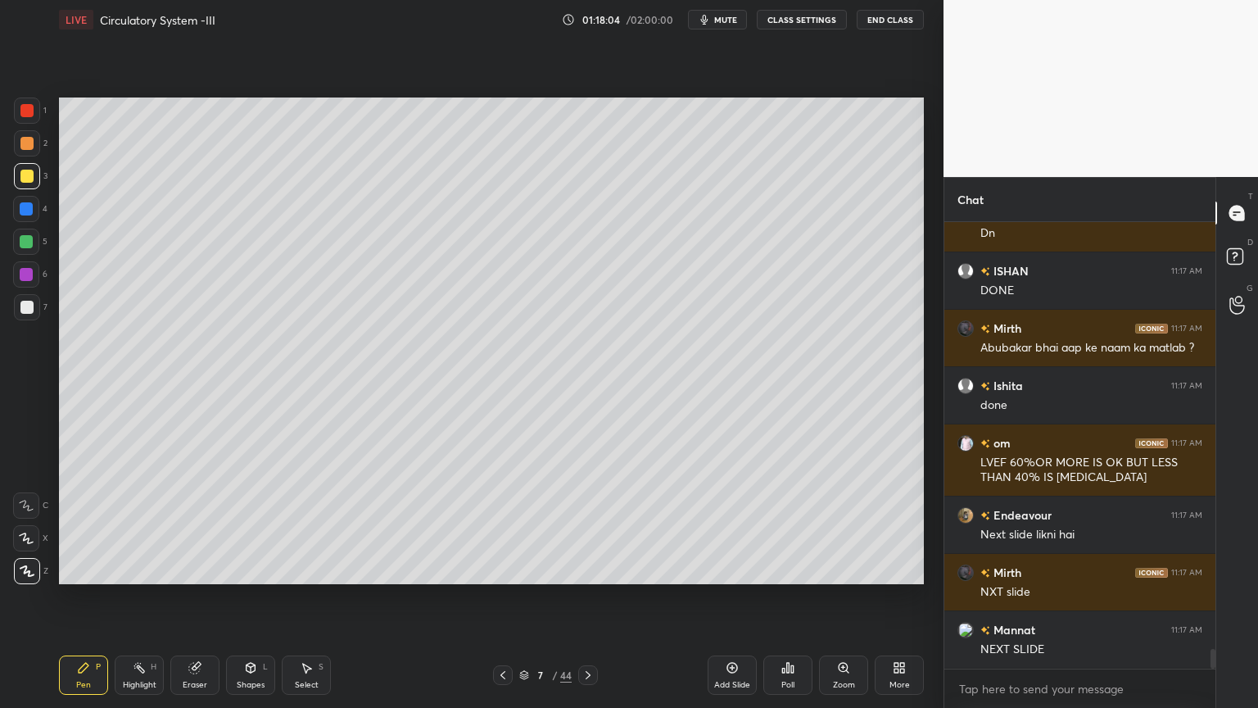
click at [786, 569] on div "Poll" at bounding box center [788, 674] width 49 height 39
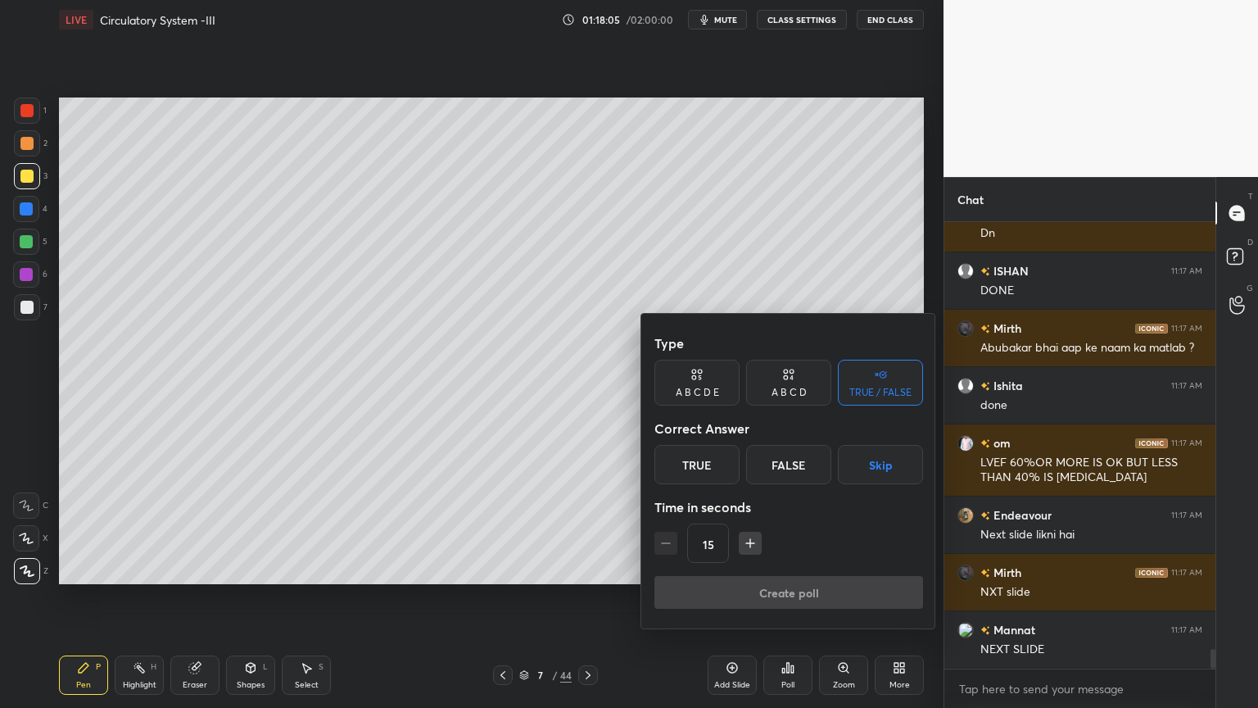
scroll to position [9824, 0]
click at [875, 469] on button "Skip" at bounding box center [880, 464] width 85 height 39
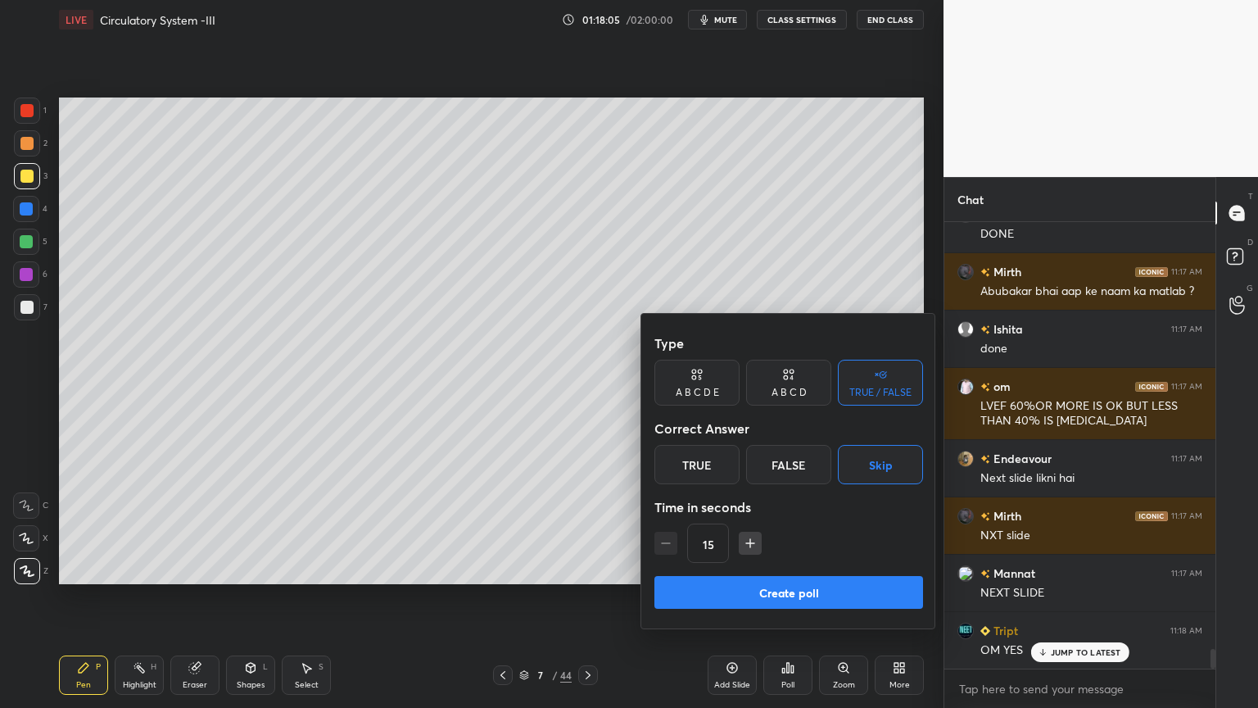
click at [841, 569] on button "Create poll" at bounding box center [789, 592] width 269 height 33
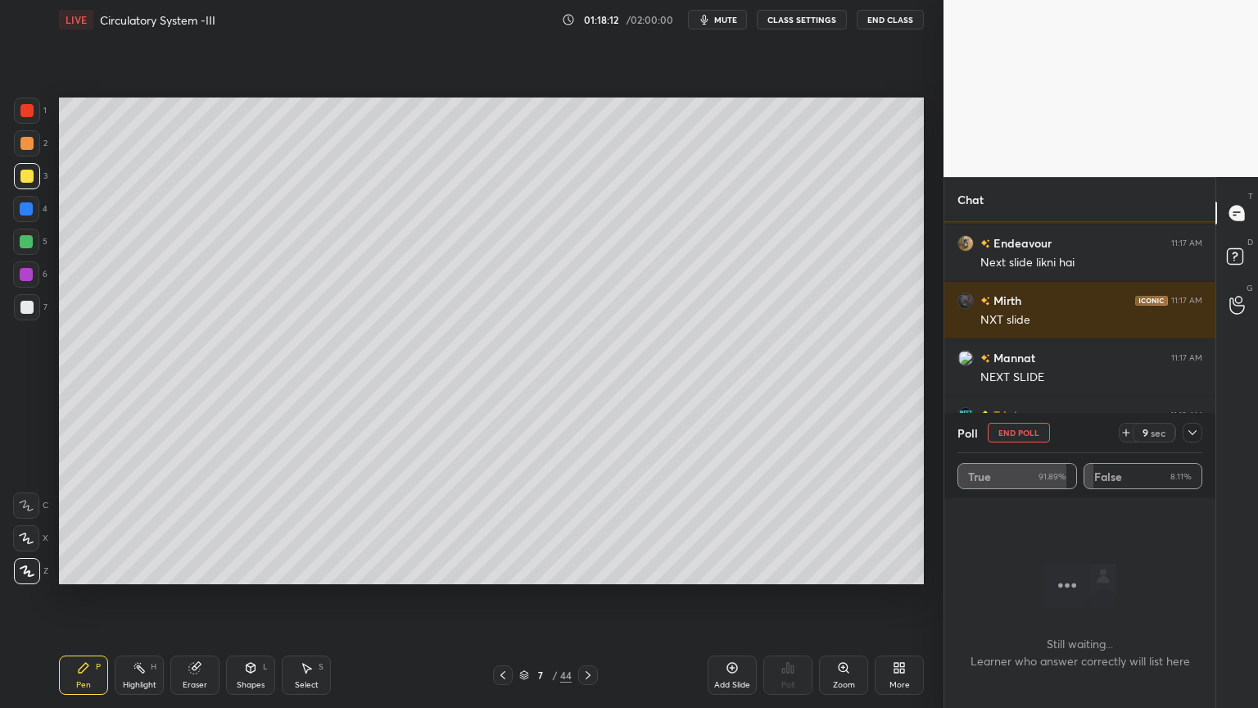
scroll to position [10096, 0]
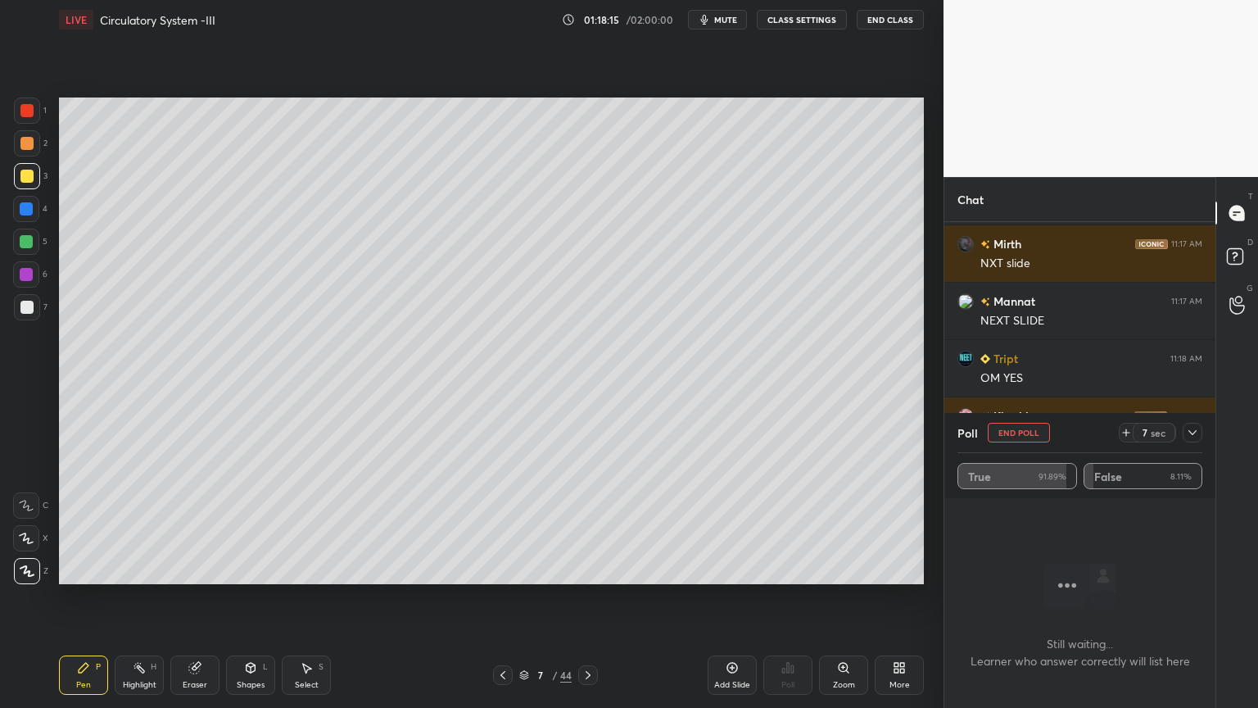
click at [588, 569] on icon at bounding box center [588, 675] width 5 height 8
click at [734, 20] on span "mute" at bounding box center [725, 19] width 23 height 11
click at [1009, 433] on button "End Poll" at bounding box center [1019, 433] width 62 height 20
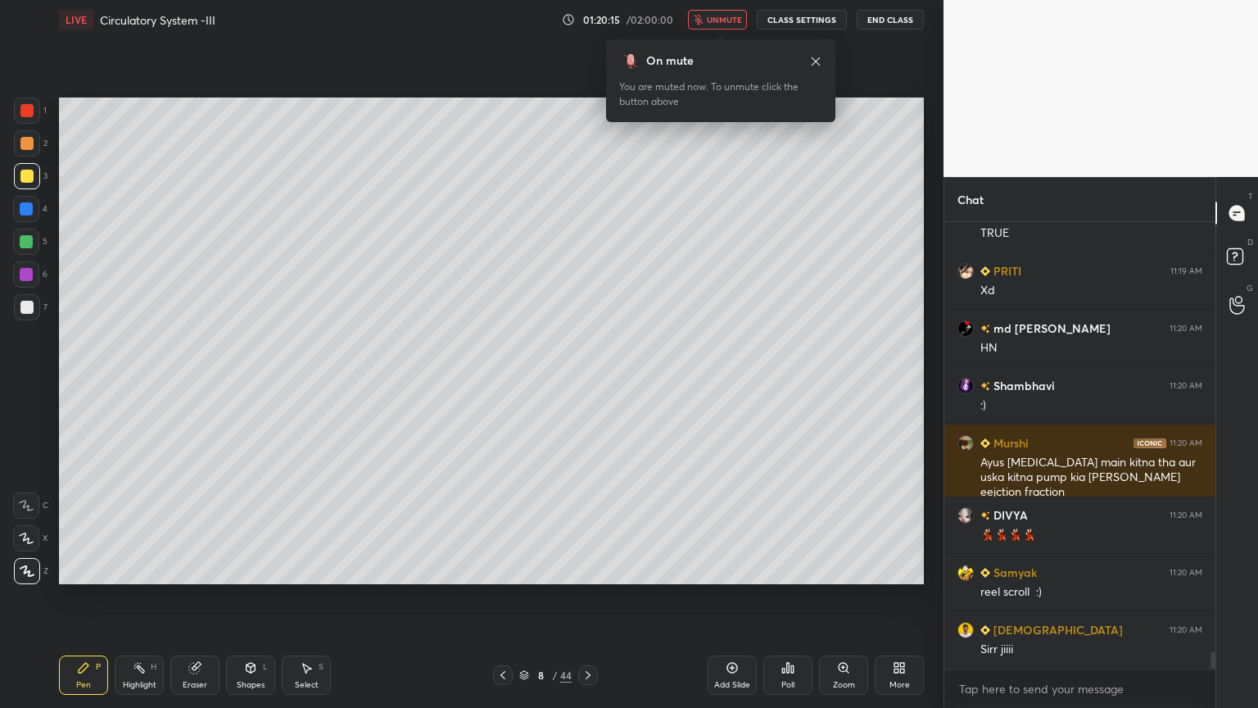
scroll to position [11181, 0]
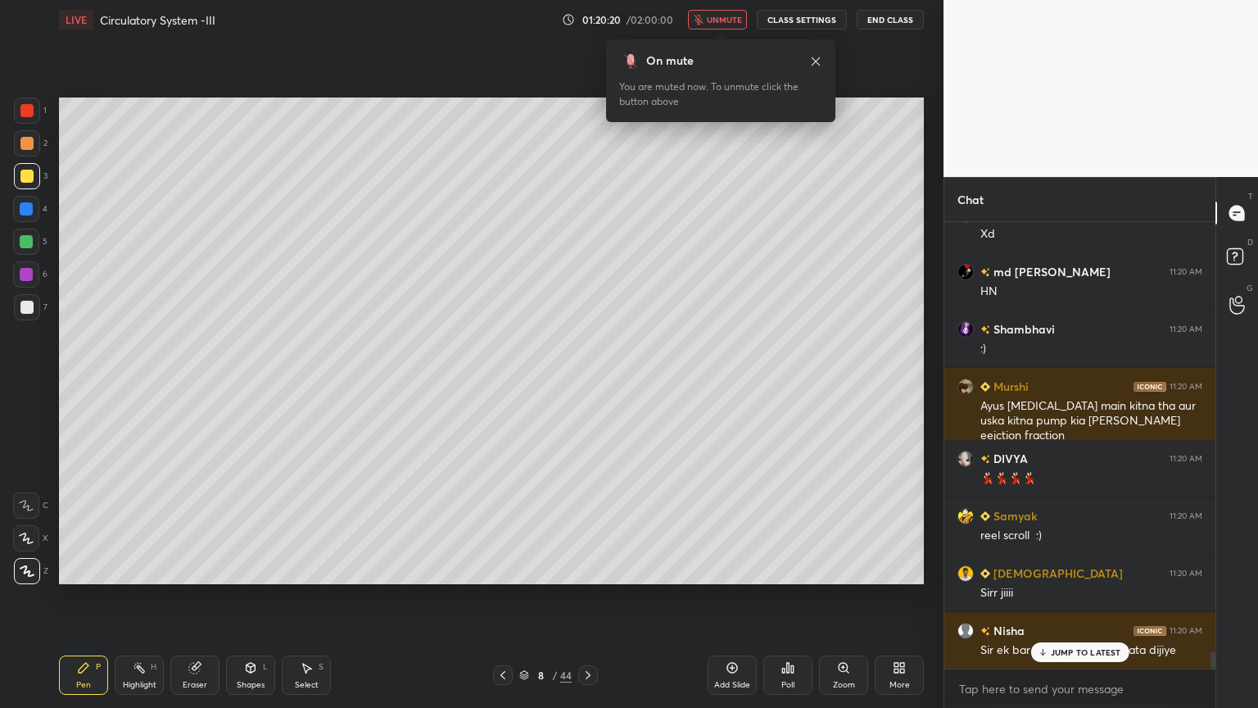
click at [737, 15] on span "unmute" at bounding box center [724, 19] width 35 height 11
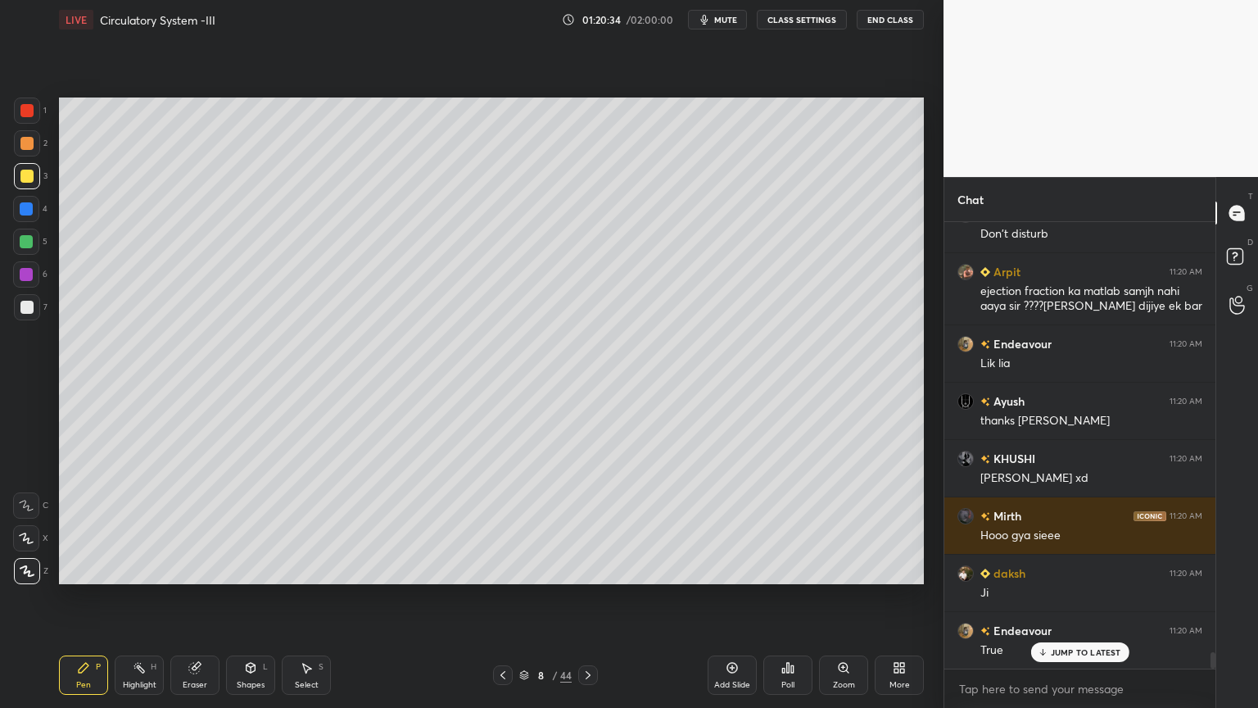
scroll to position [11884, 0]
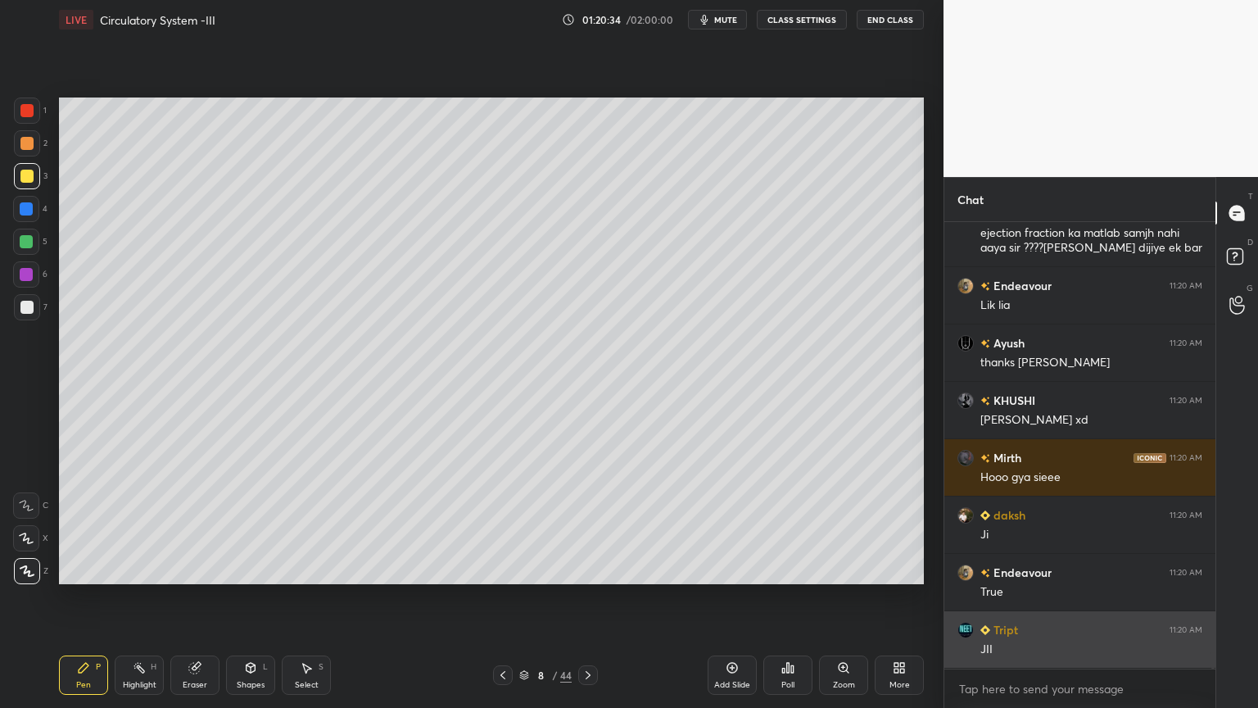
click at [1073, 569] on div "JII" at bounding box center [1092, 649] width 222 height 16
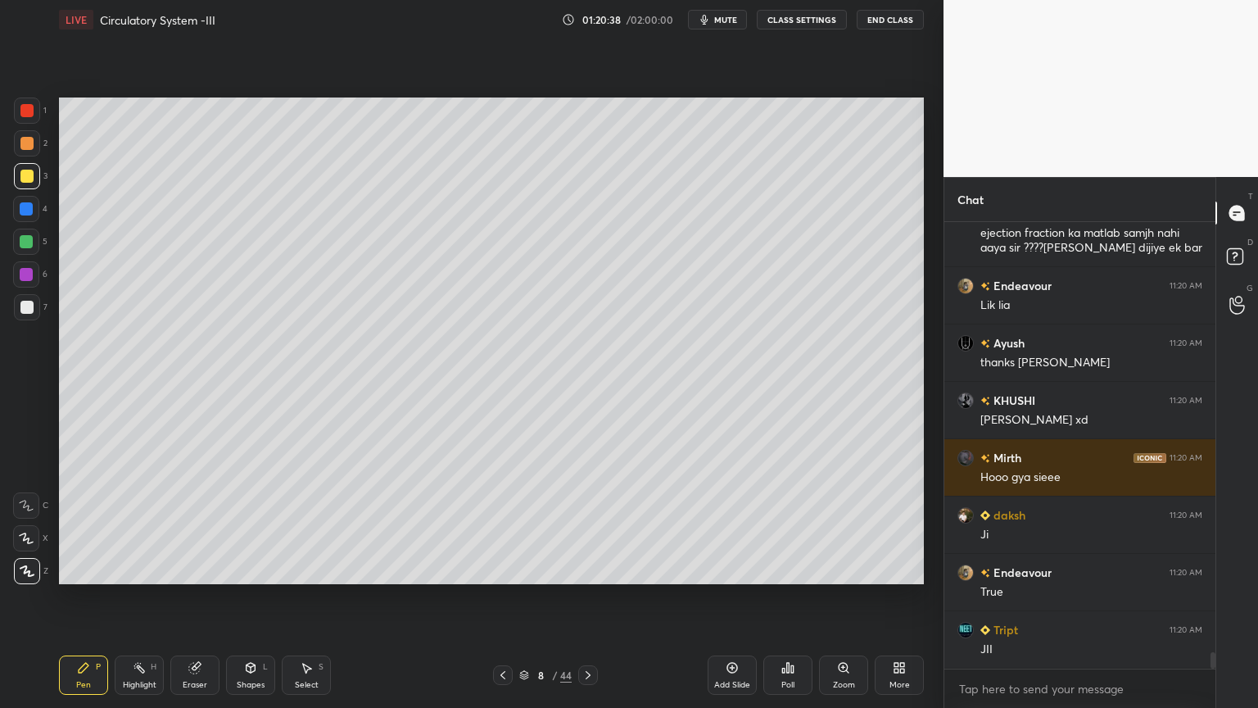
click at [28, 309] on div at bounding box center [26, 307] width 13 height 13
click at [30, 305] on div at bounding box center [26, 307] width 13 height 13
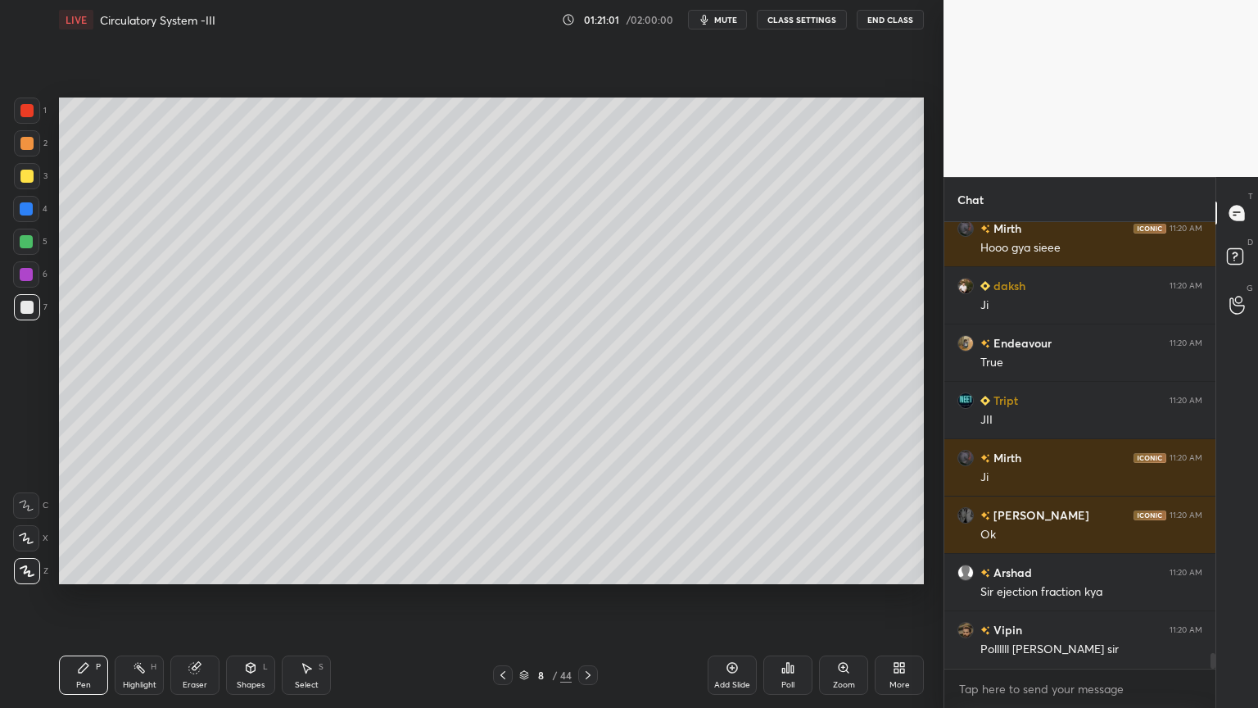
scroll to position [12170, 0]
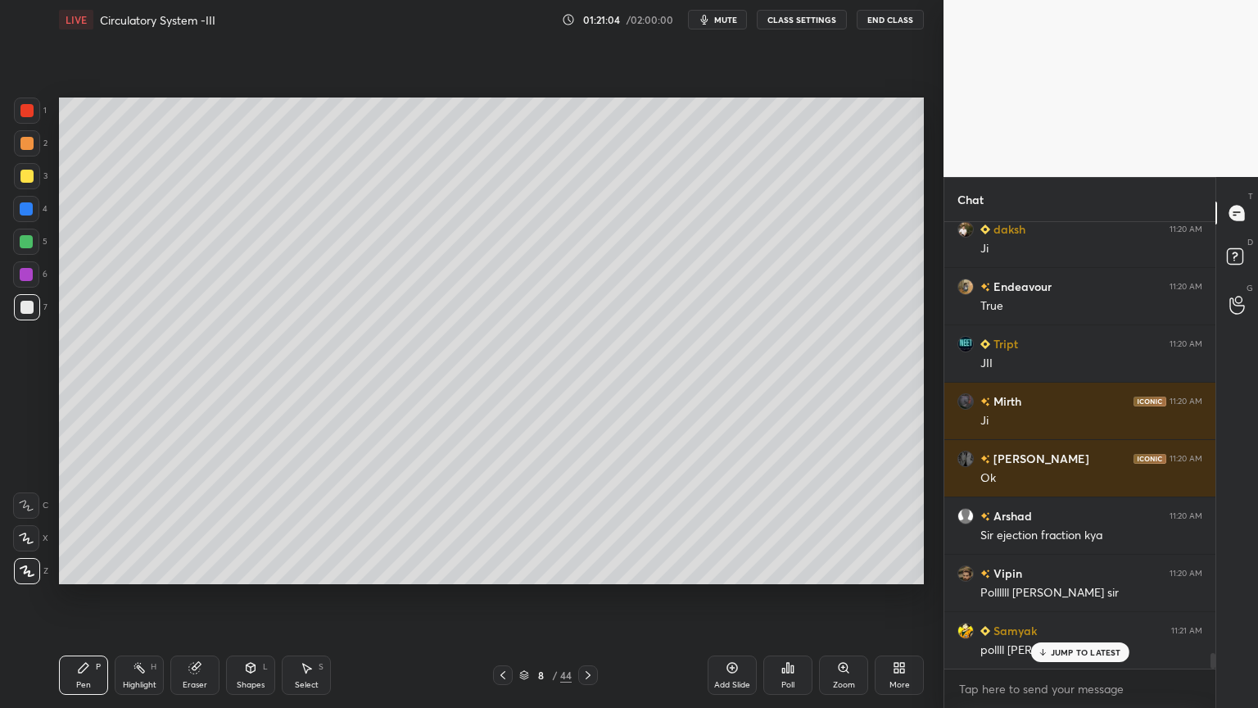
click at [29, 243] on div at bounding box center [26, 241] width 13 height 13
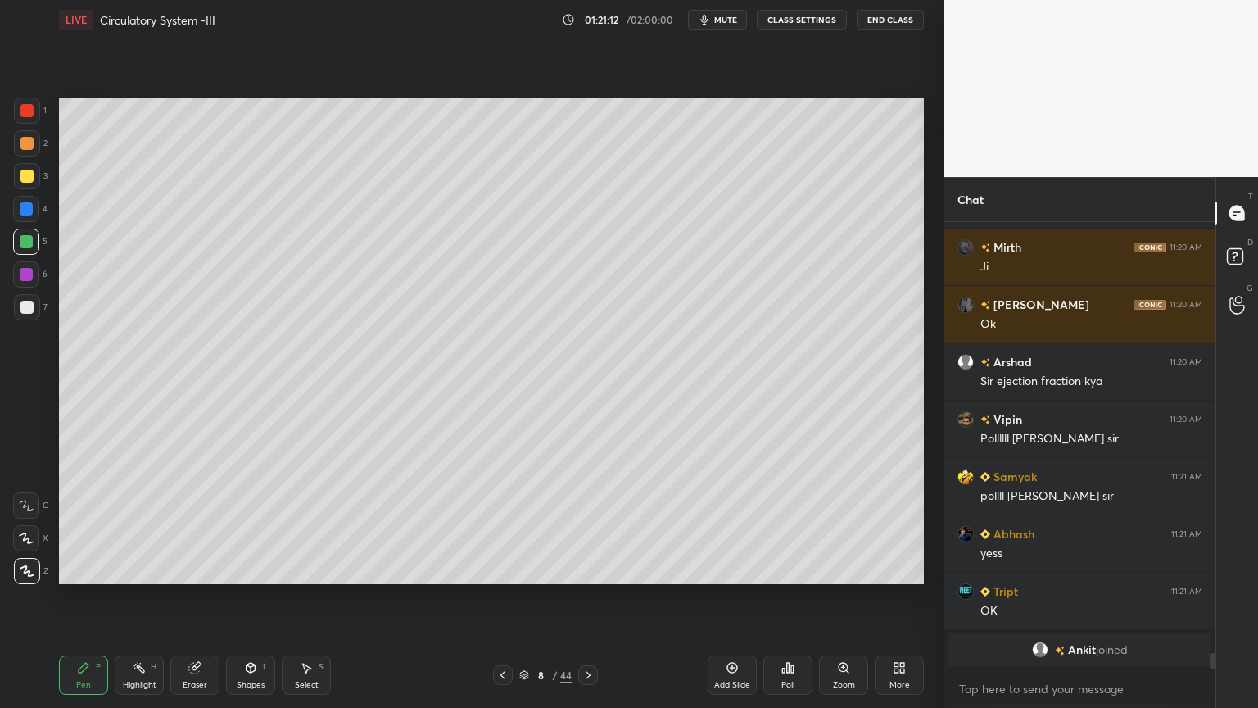
scroll to position [12382, 0]
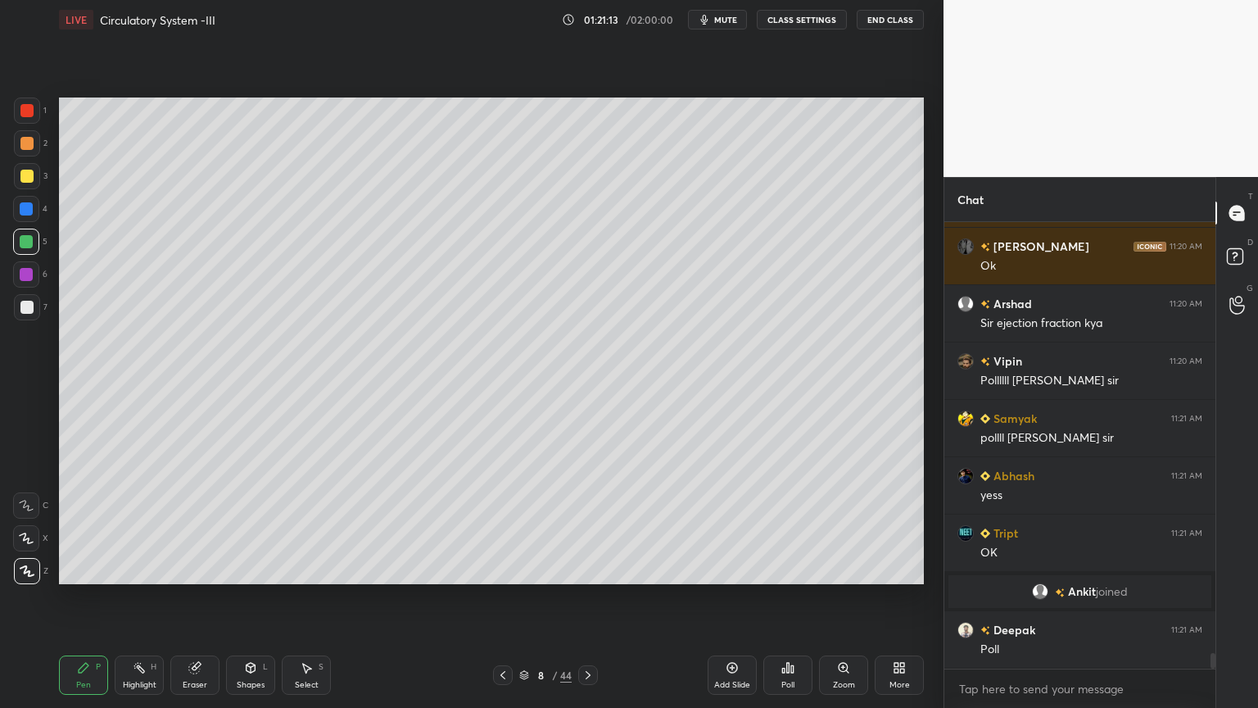
drag, startPoint x: 26, startPoint y: 167, endPoint x: 57, endPoint y: 192, distance: 39.7
click at [32, 170] on div at bounding box center [27, 176] width 26 height 26
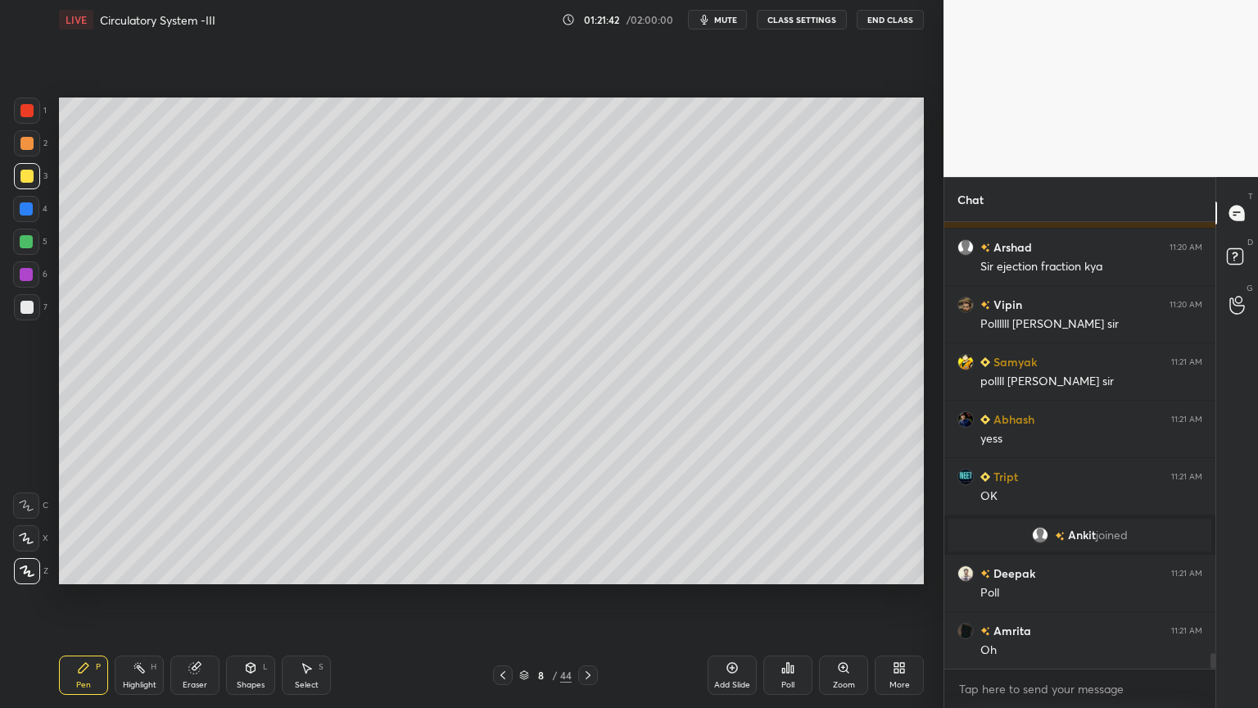
scroll to position [12497, 0]
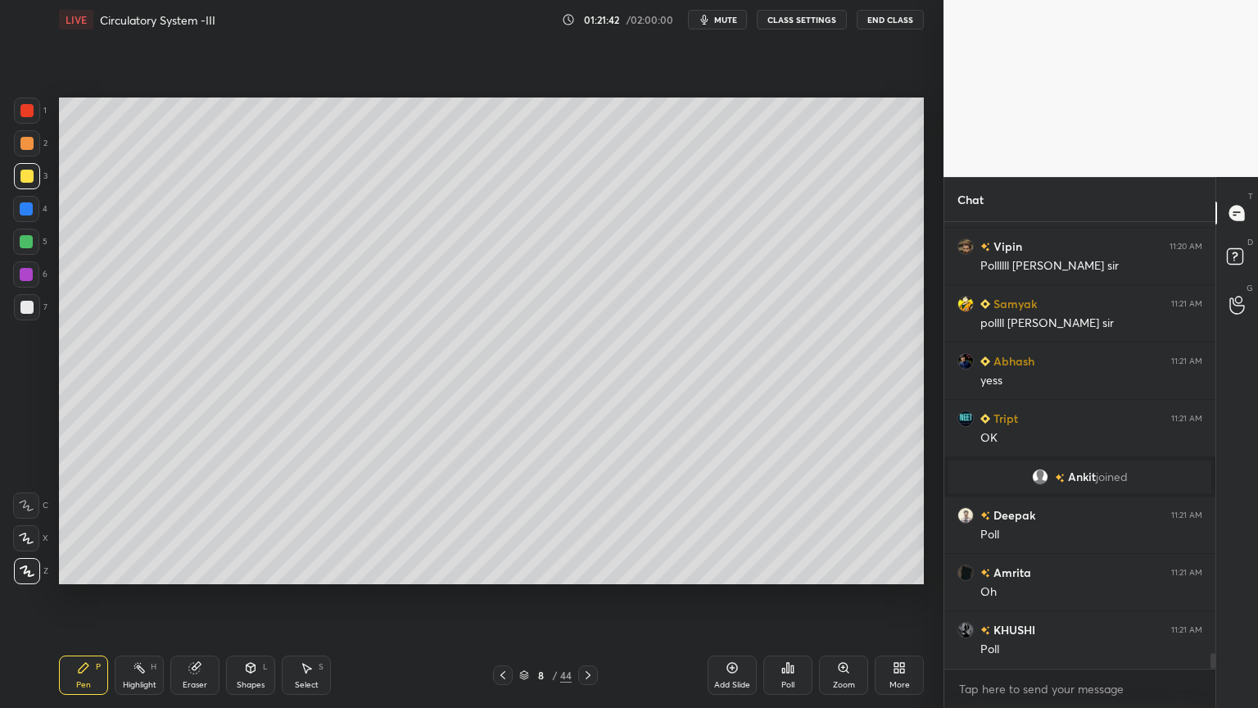
click at [790, 569] on icon at bounding box center [788, 667] width 13 height 13
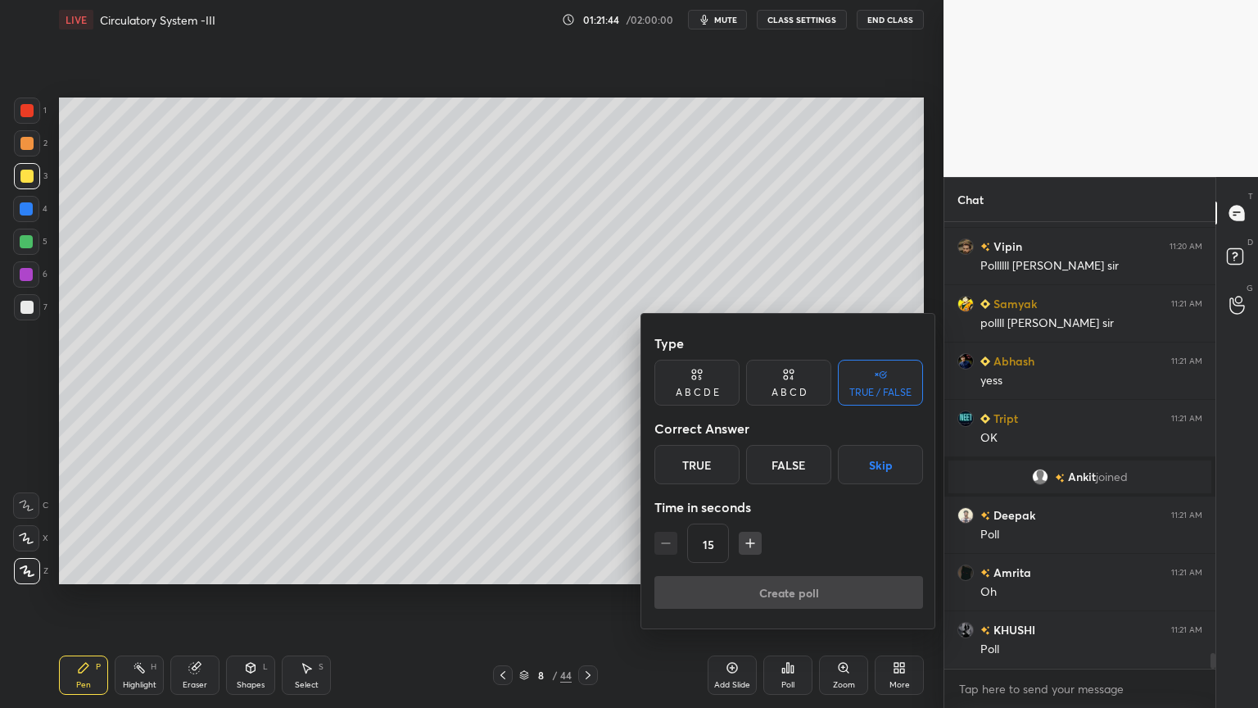
click at [710, 387] on div "A B C D E" at bounding box center [697, 392] width 43 height 10
drag, startPoint x: 805, startPoint y: 471, endPoint x: 799, endPoint y: 479, distance: 10.5
click at [804, 472] on div "D" at bounding box center [811, 464] width 39 height 39
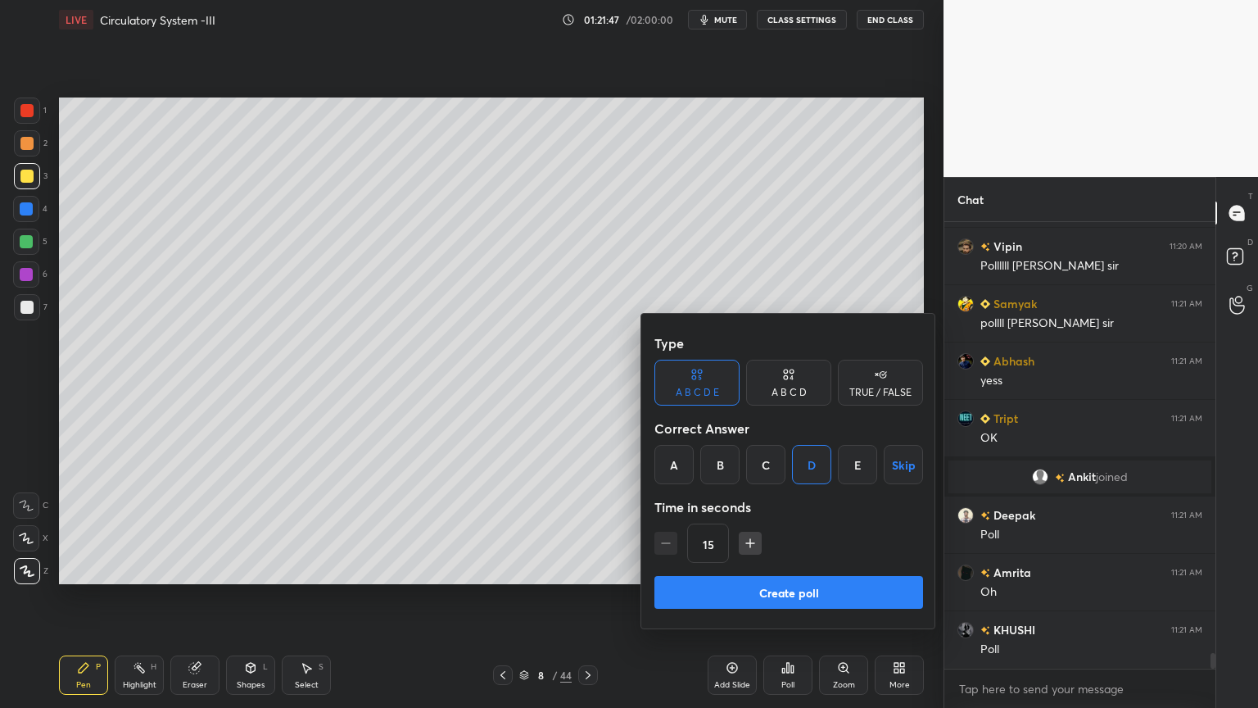
click at [790, 569] on button "Create poll" at bounding box center [789, 592] width 269 height 33
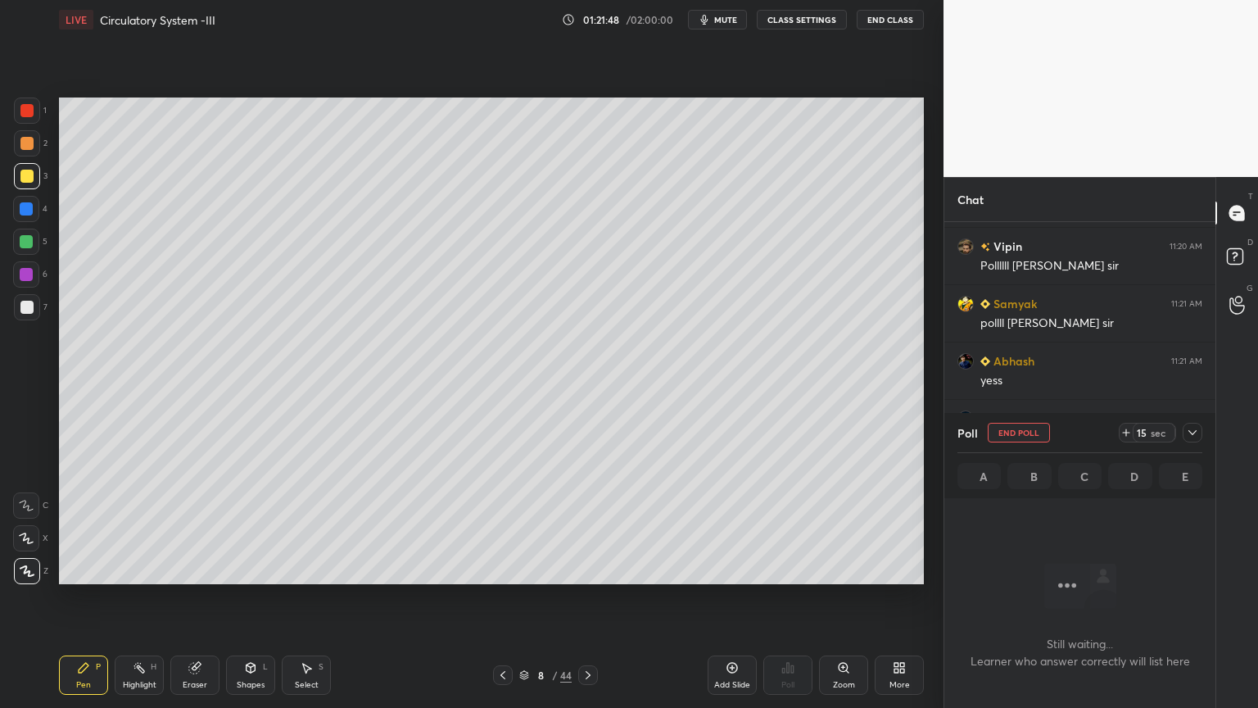
scroll to position [5, 5]
click at [728, 23] on span "mute" at bounding box center [725, 19] width 23 height 11
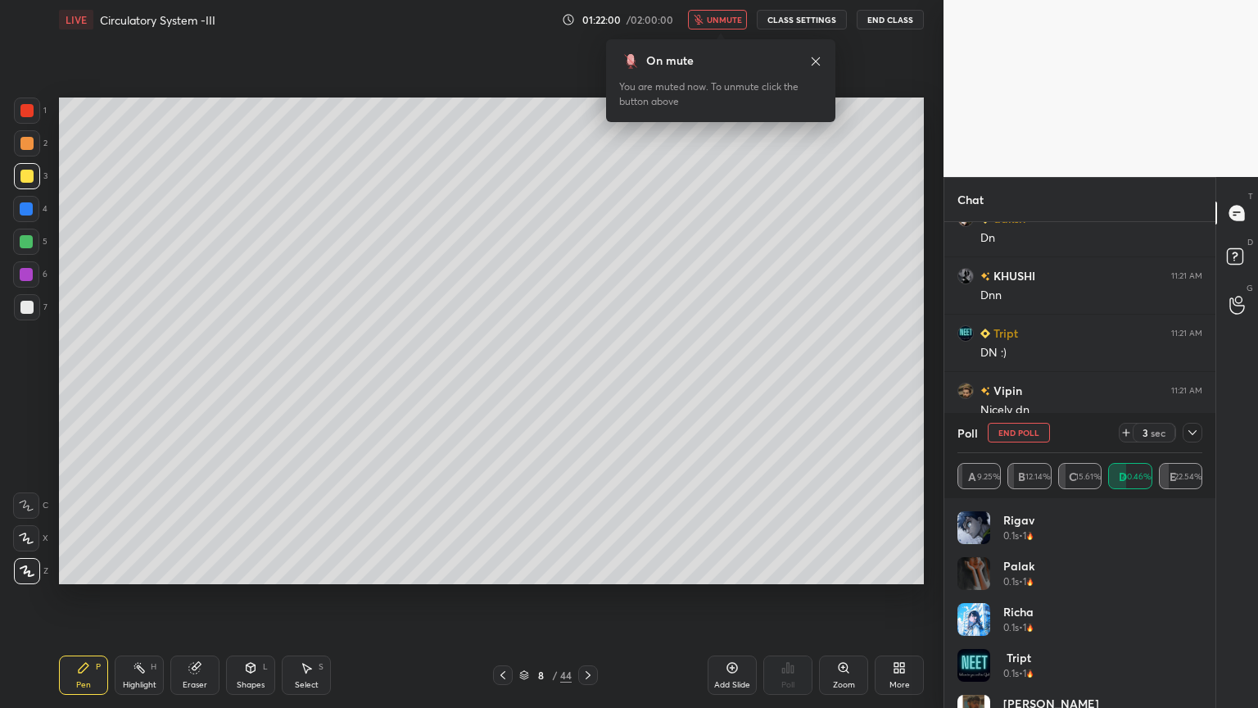
scroll to position [13137, 0]
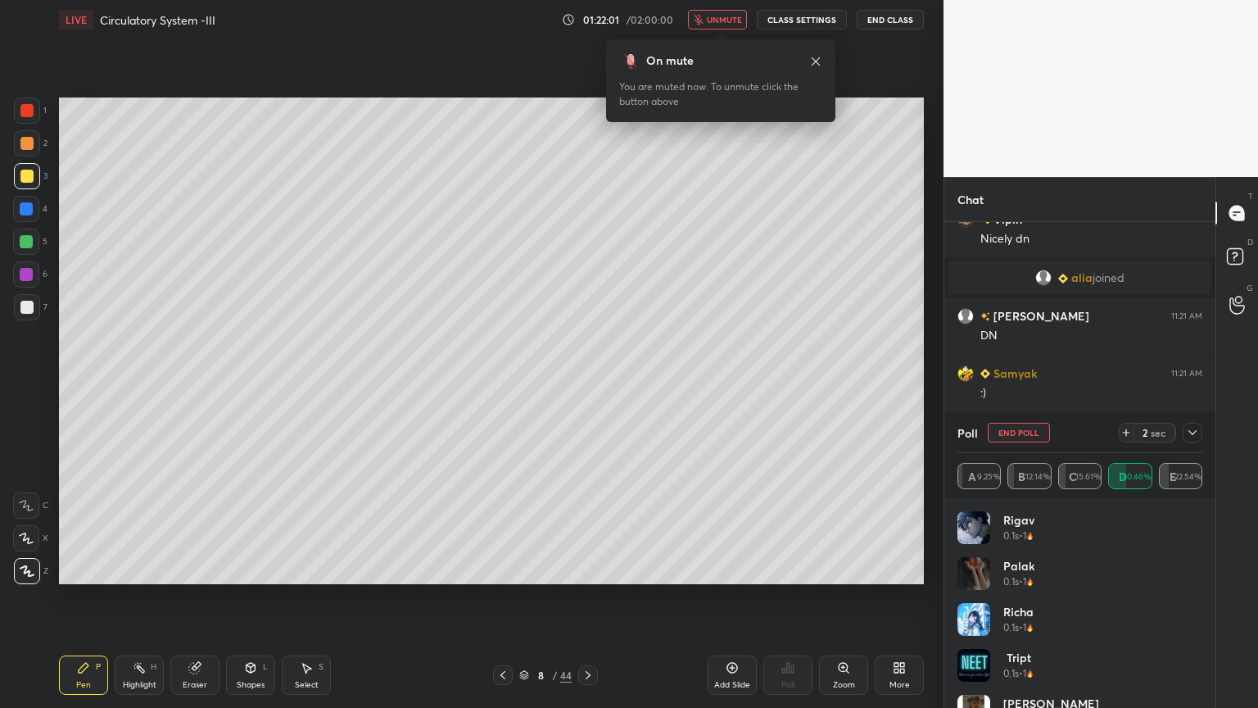
click at [31, 118] on div at bounding box center [27, 110] width 26 height 26
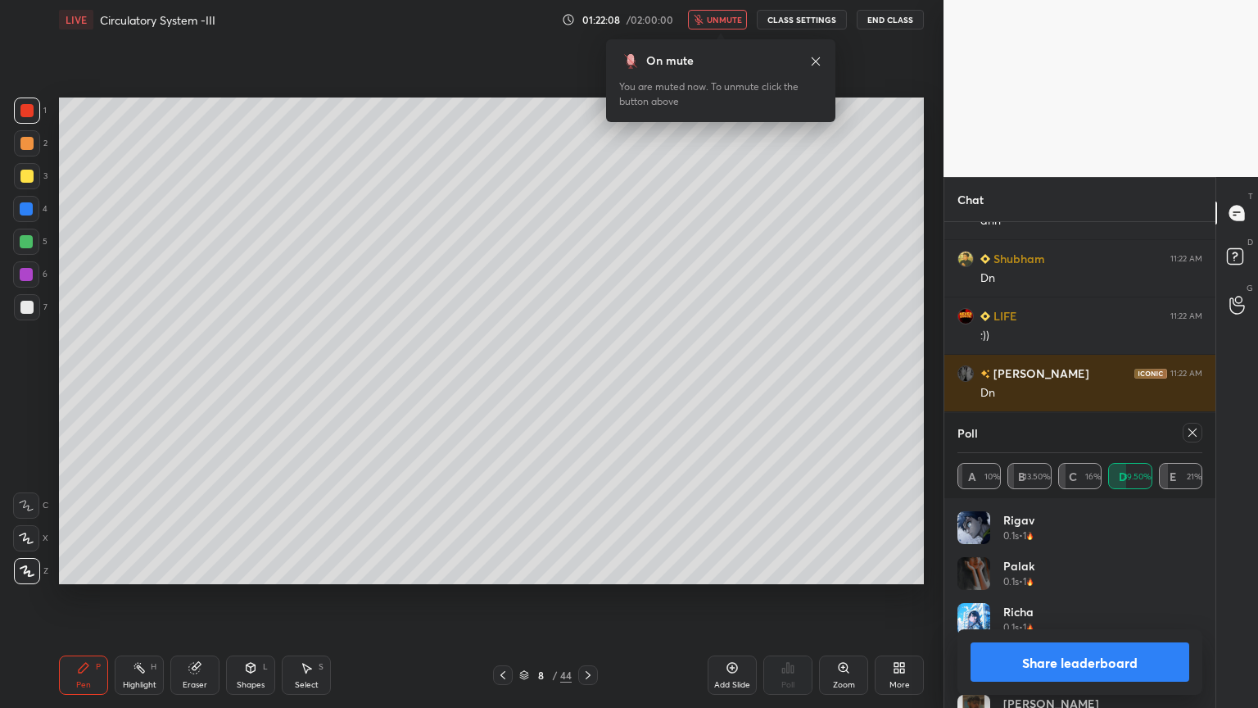
scroll to position [13654, 0]
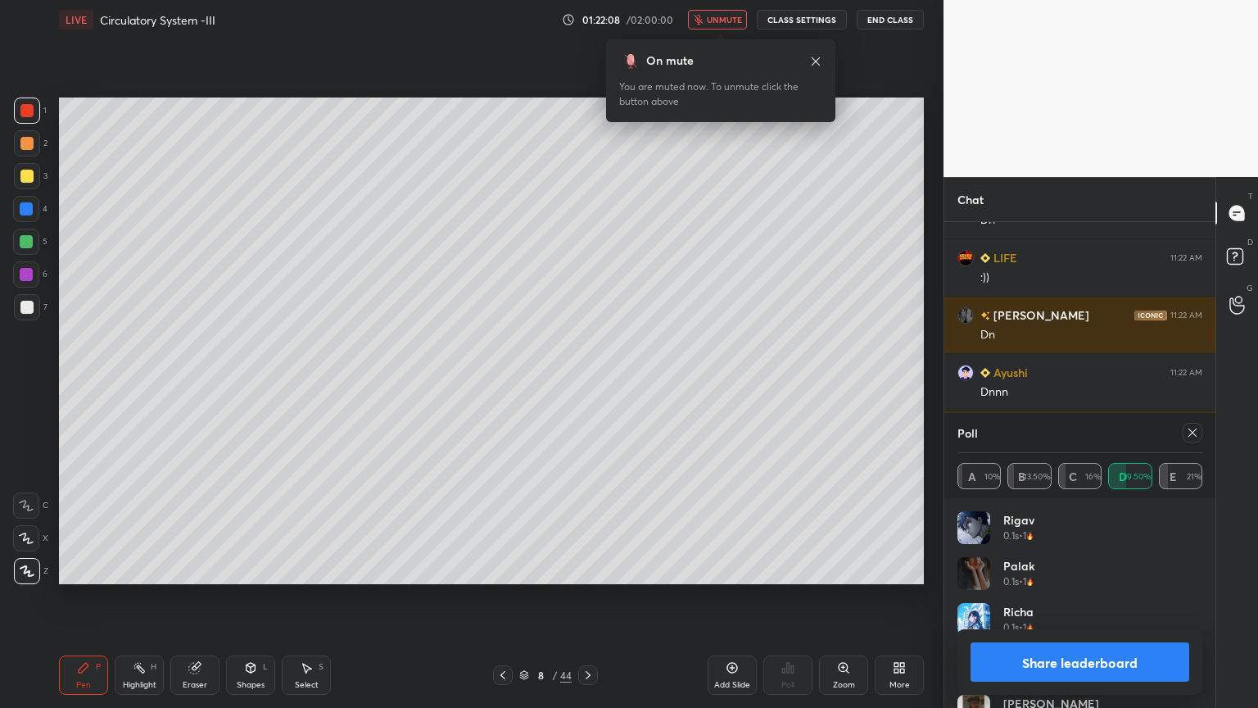
click at [25, 508] on icon at bounding box center [26, 505] width 15 height 11
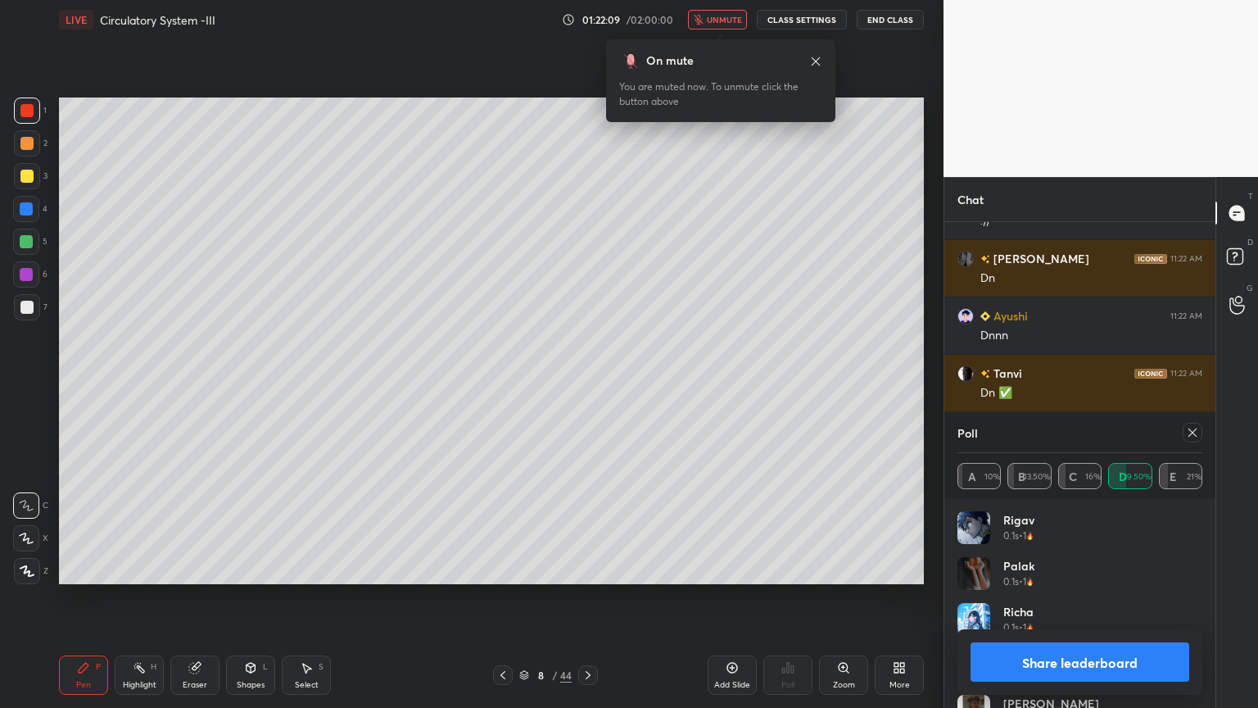
click at [242, 569] on div "Shapes L" at bounding box center [250, 674] width 49 height 39
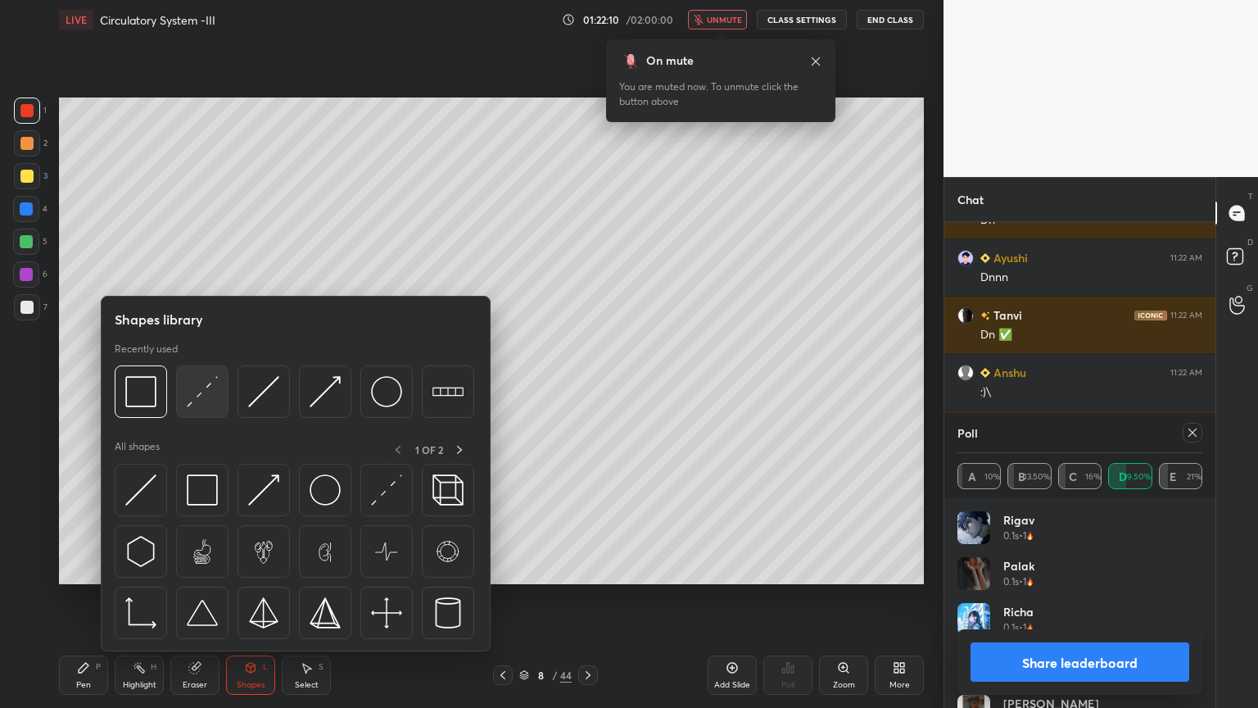
click at [203, 410] on div at bounding box center [202, 391] width 52 height 52
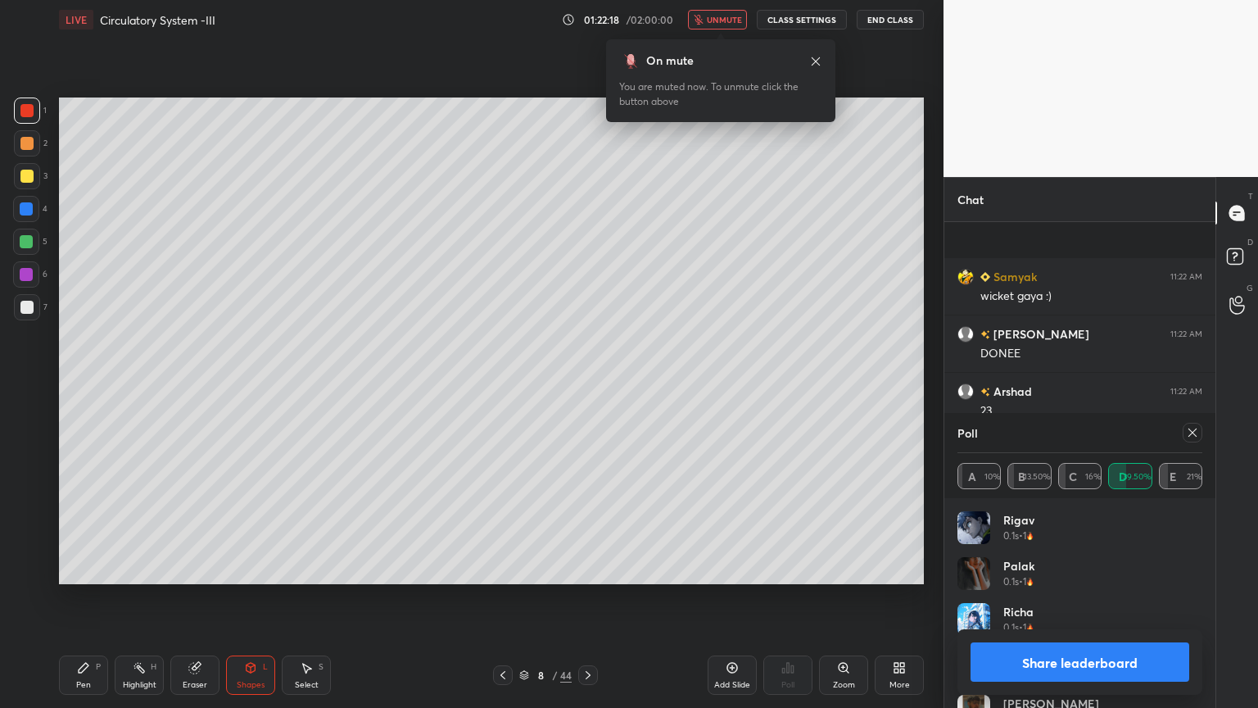
scroll to position [12924, 0]
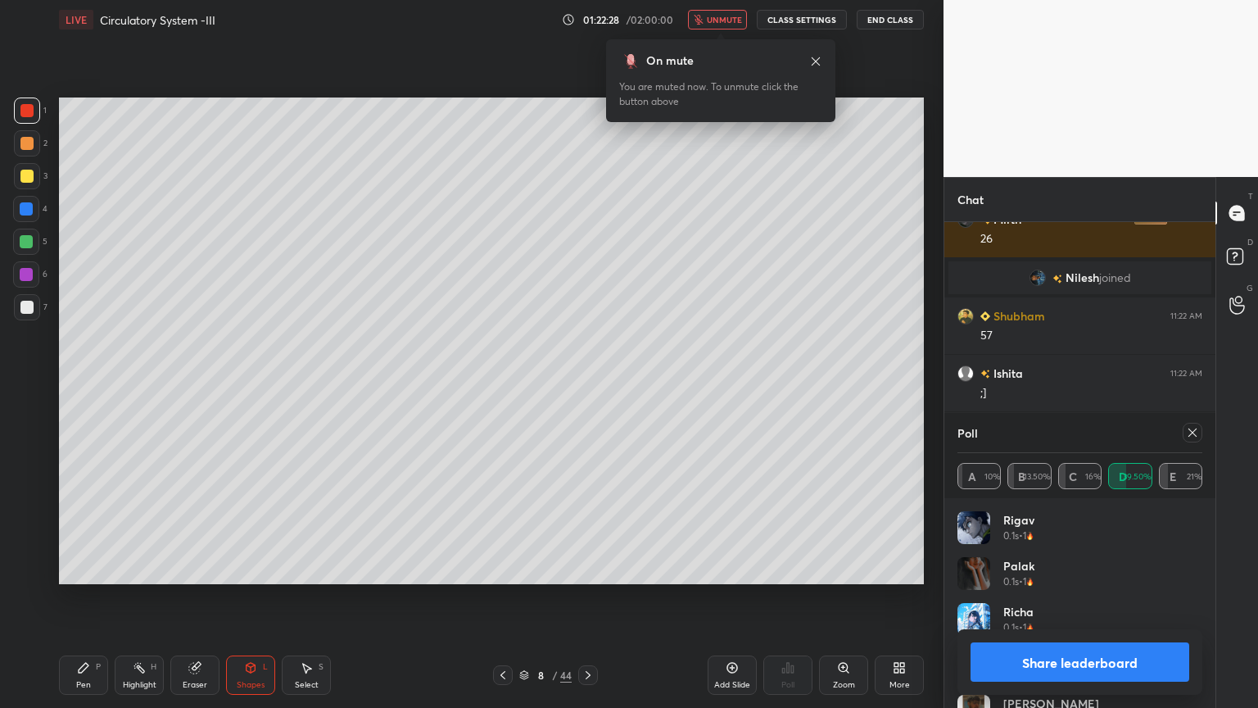
click at [1071, 569] on button "Share leaderboard" at bounding box center [1080, 661] width 219 height 39
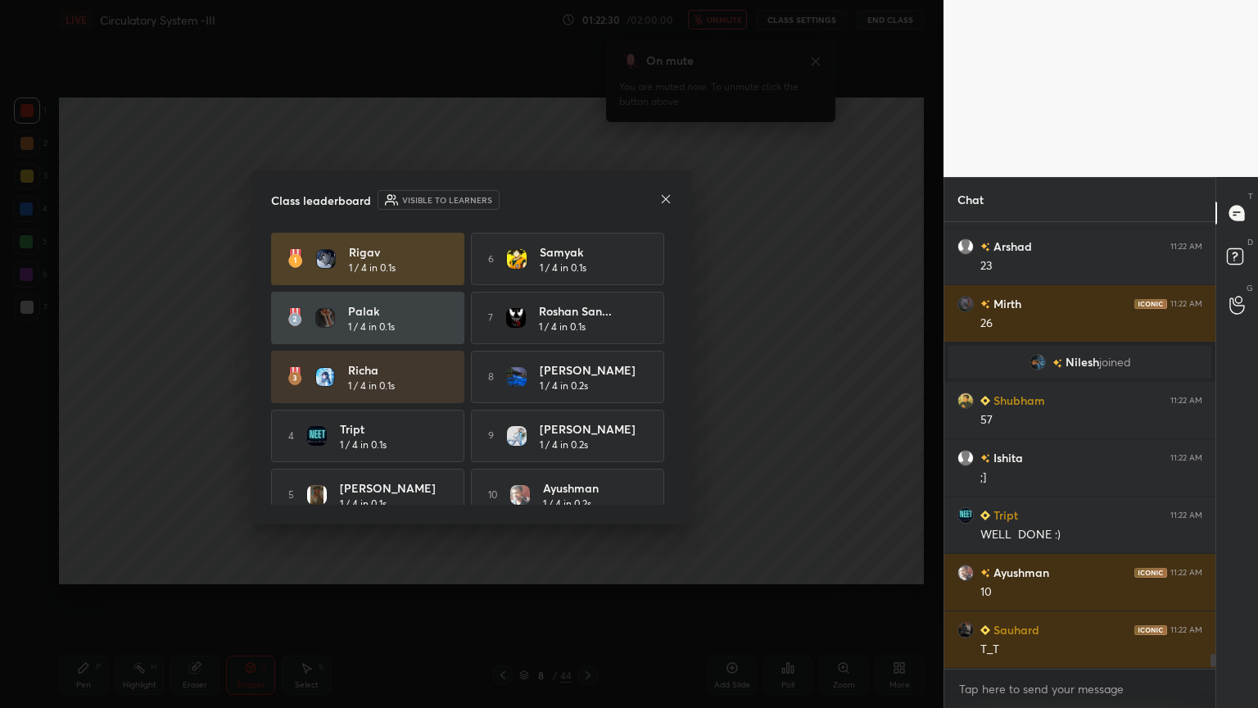
click at [659, 201] on div "Class leaderboard Visible to learners" at bounding box center [471, 200] width 401 height 20
click at [665, 200] on icon at bounding box center [665, 199] width 13 height 13
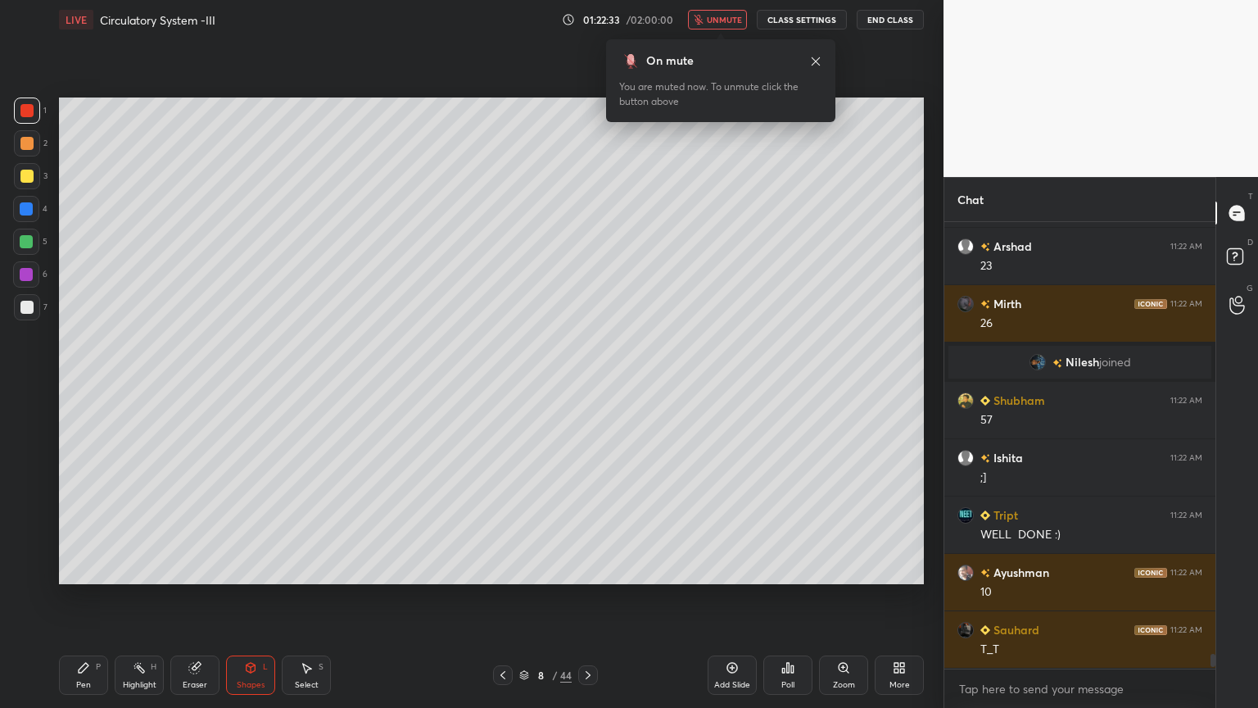
click at [26, 175] on div at bounding box center [26, 176] width 13 height 13
drag, startPoint x: 26, startPoint y: 175, endPoint x: 33, endPoint y: 186, distance: 12.5
click at [28, 174] on div at bounding box center [26, 176] width 13 height 13
click at [33, 252] on div at bounding box center [26, 242] width 26 height 26
click at [87, 569] on icon at bounding box center [83, 667] width 13 height 13
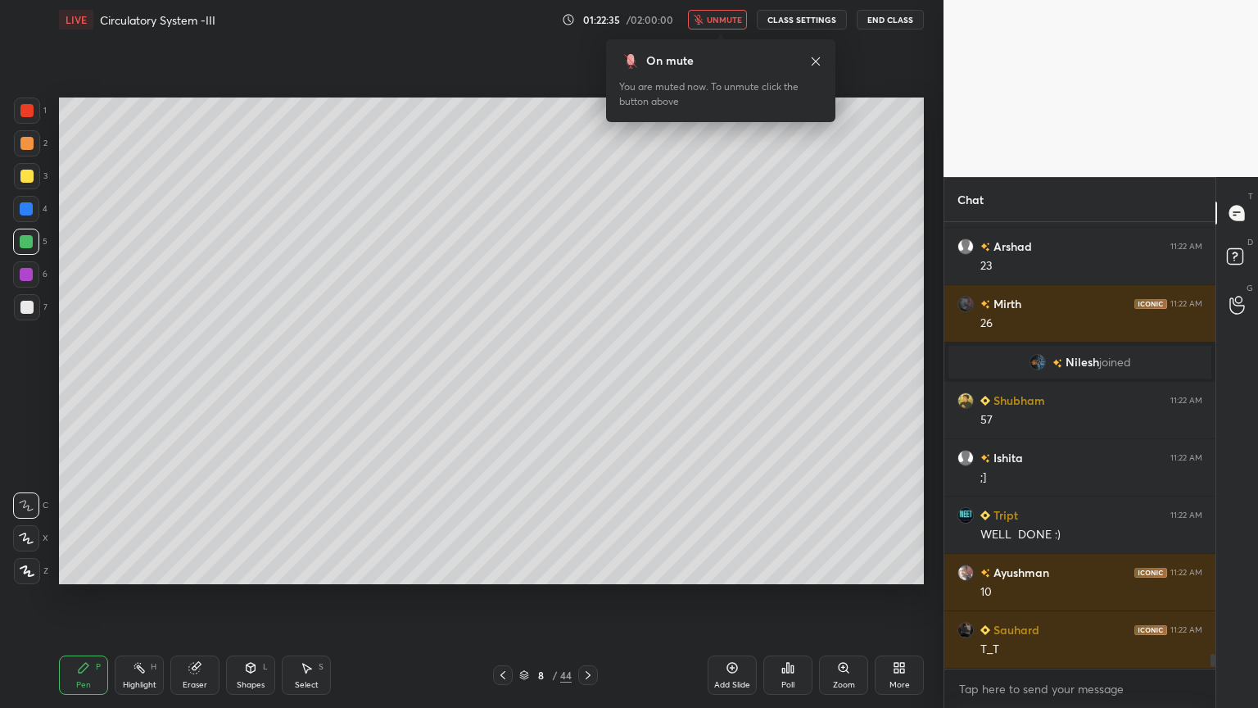
click at [29, 547] on div at bounding box center [26, 538] width 26 height 26
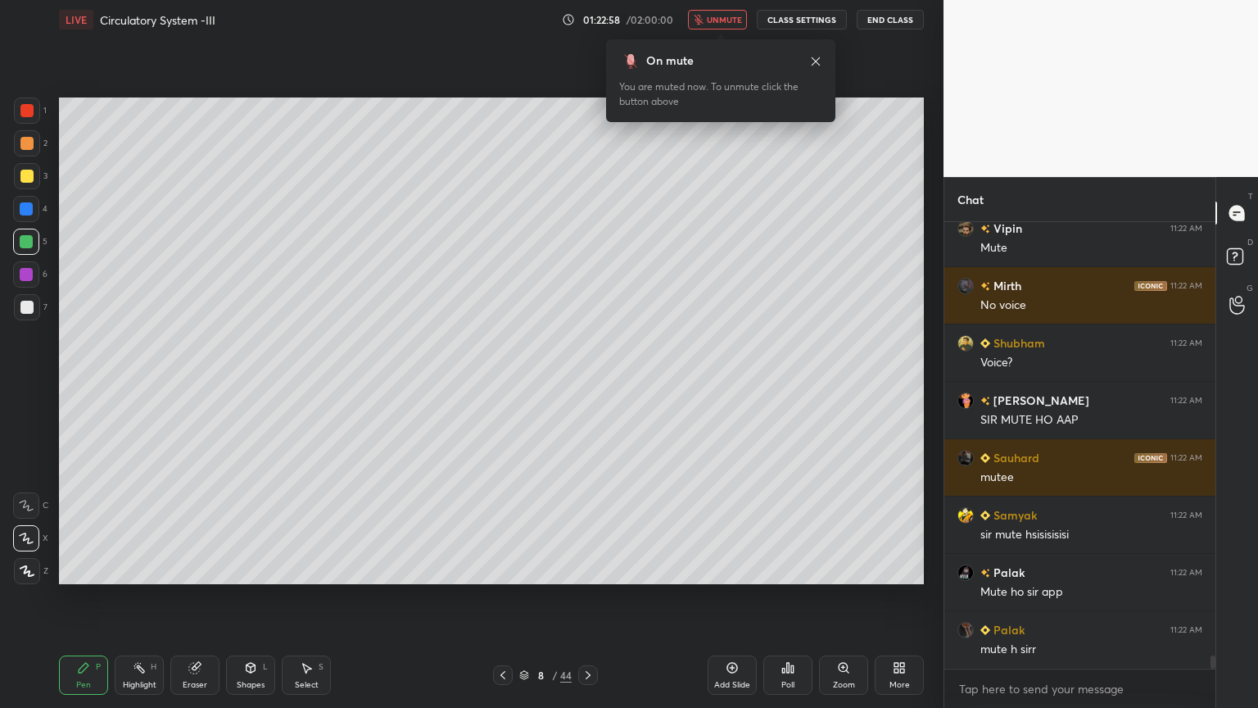
click at [738, 18] on span "unmute" at bounding box center [724, 19] width 35 height 11
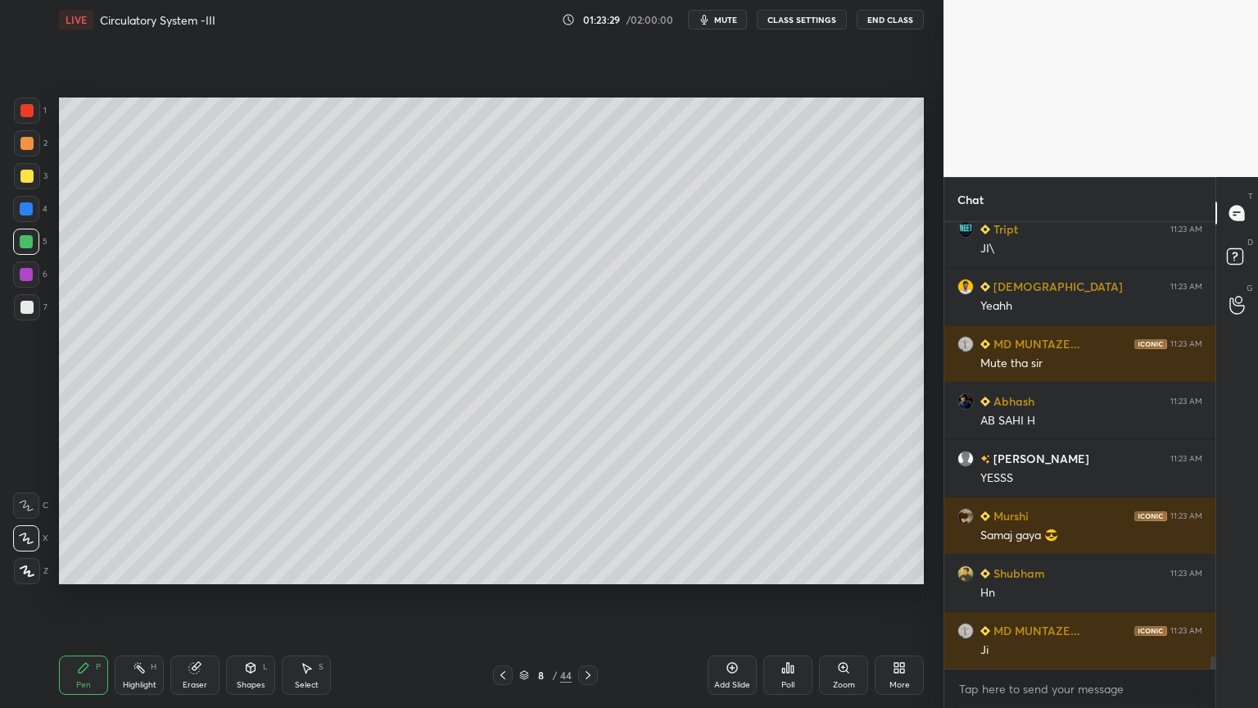
click at [503, 569] on icon at bounding box center [503, 675] width 5 height 8
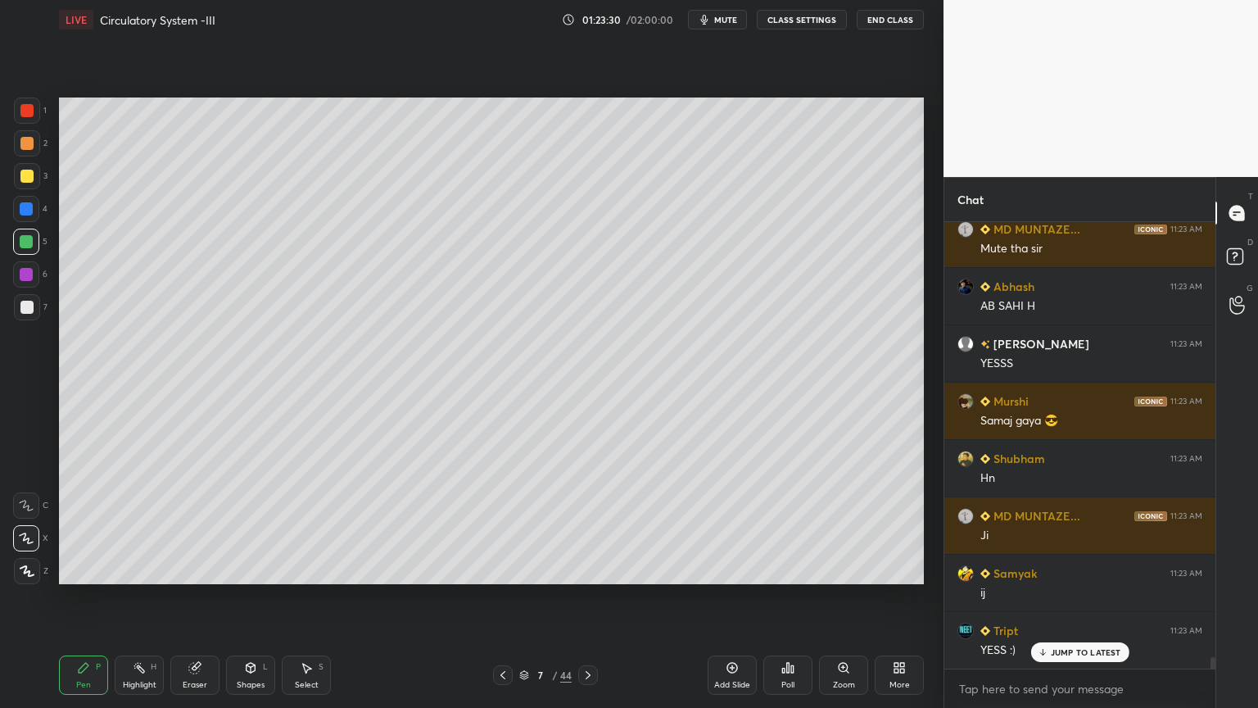
click at [505, 569] on icon at bounding box center [502, 674] width 13 height 13
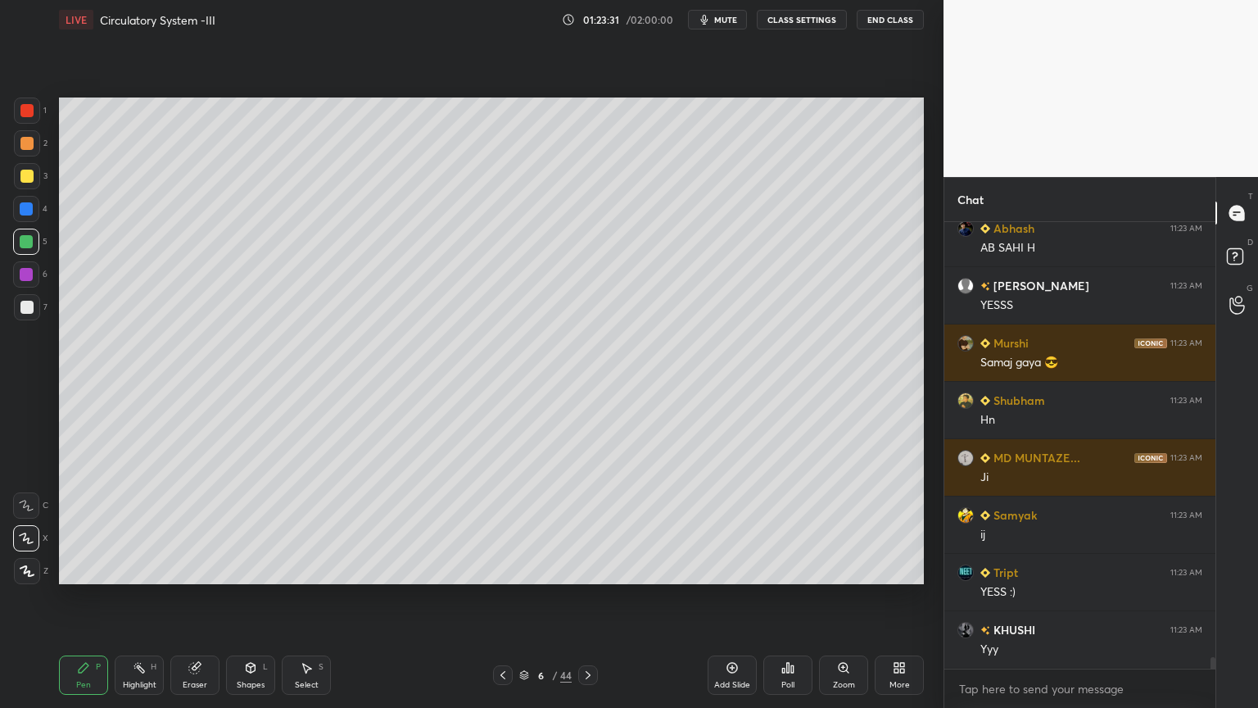
click at [504, 569] on icon at bounding box center [502, 674] width 13 height 13
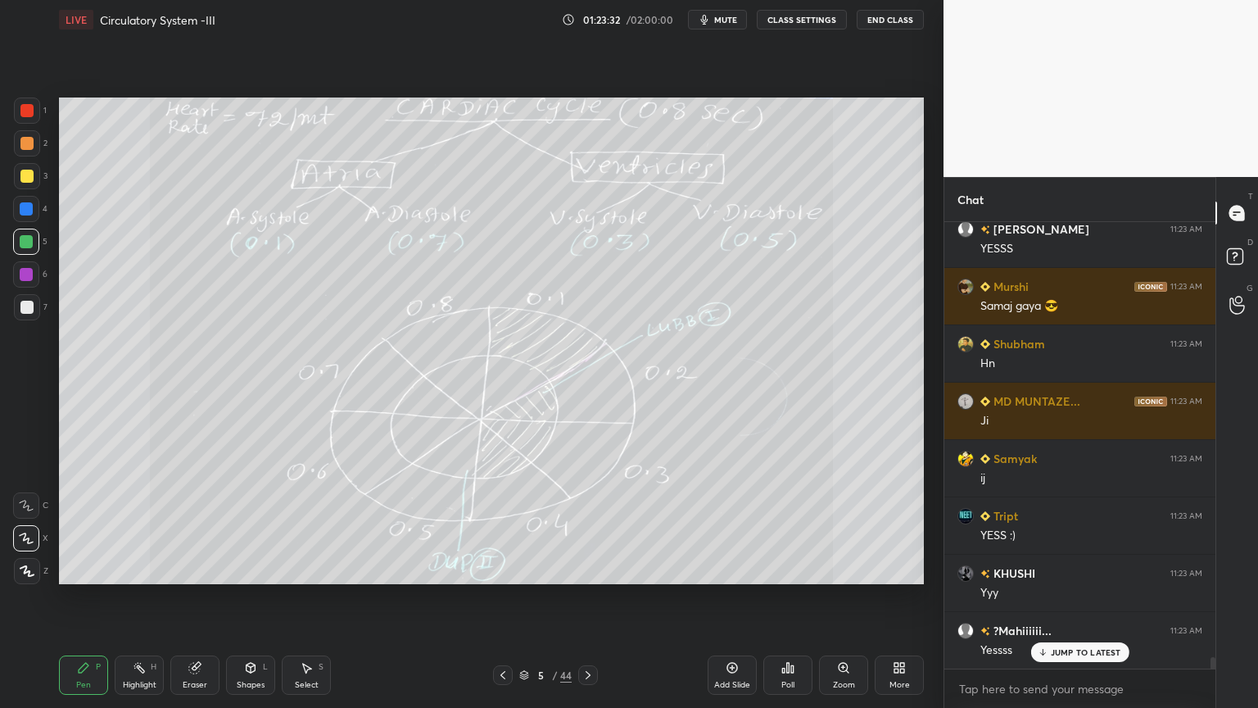
click at [587, 569] on icon at bounding box center [588, 674] width 13 height 13
click at [585, 569] on icon at bounding box center [588, 674] width 13 height 13
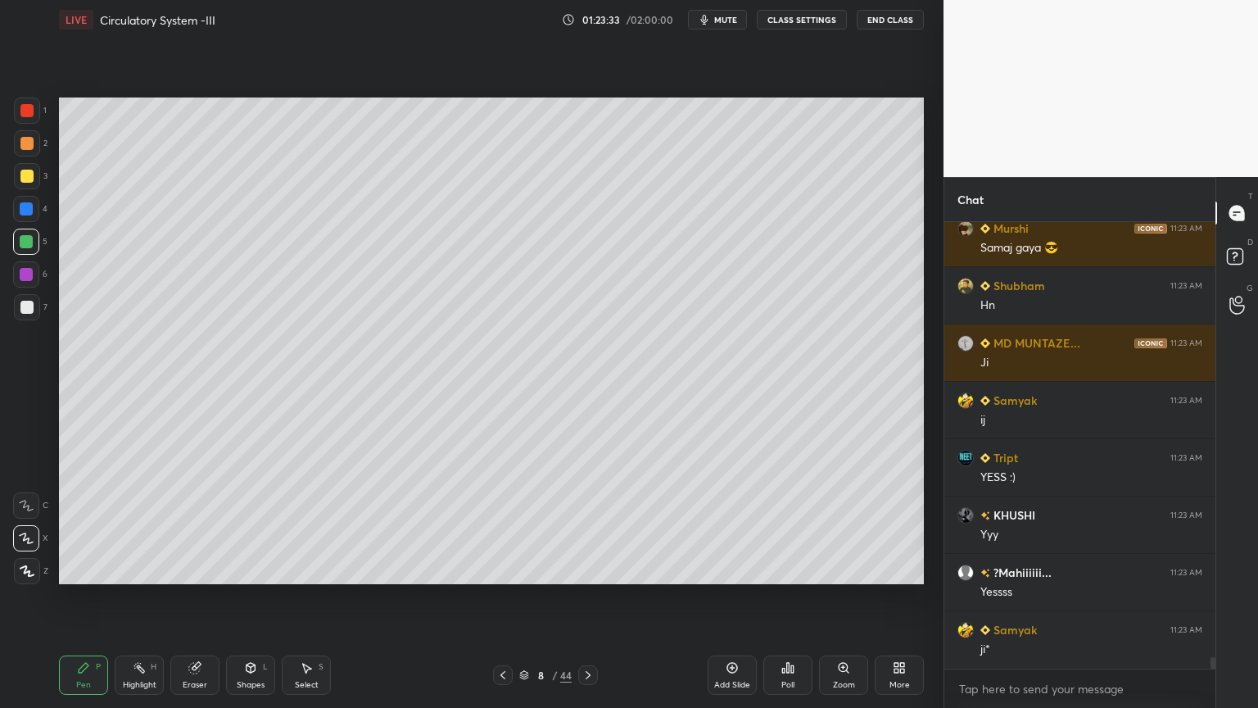
click at [582, 569] on icon at bounding box center [588, 674] width 13 height 13
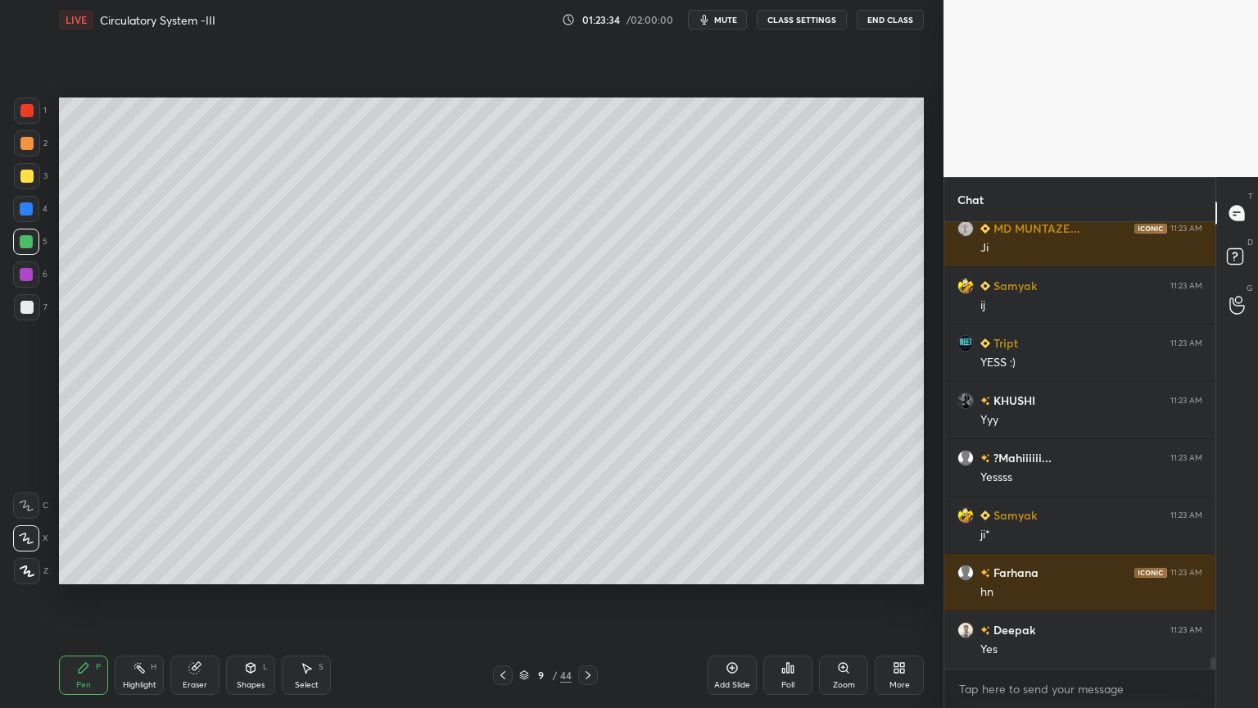
click at [497, 569] on icon at bounding box center [502, 674] width 13 height 13
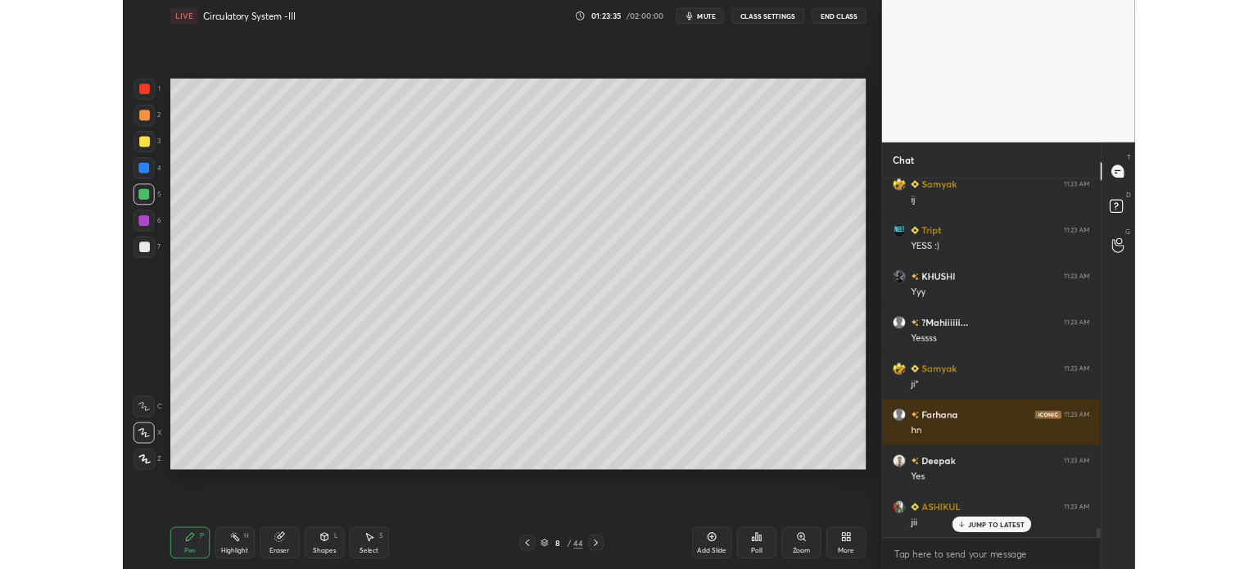
scroll to position [16902, 0]
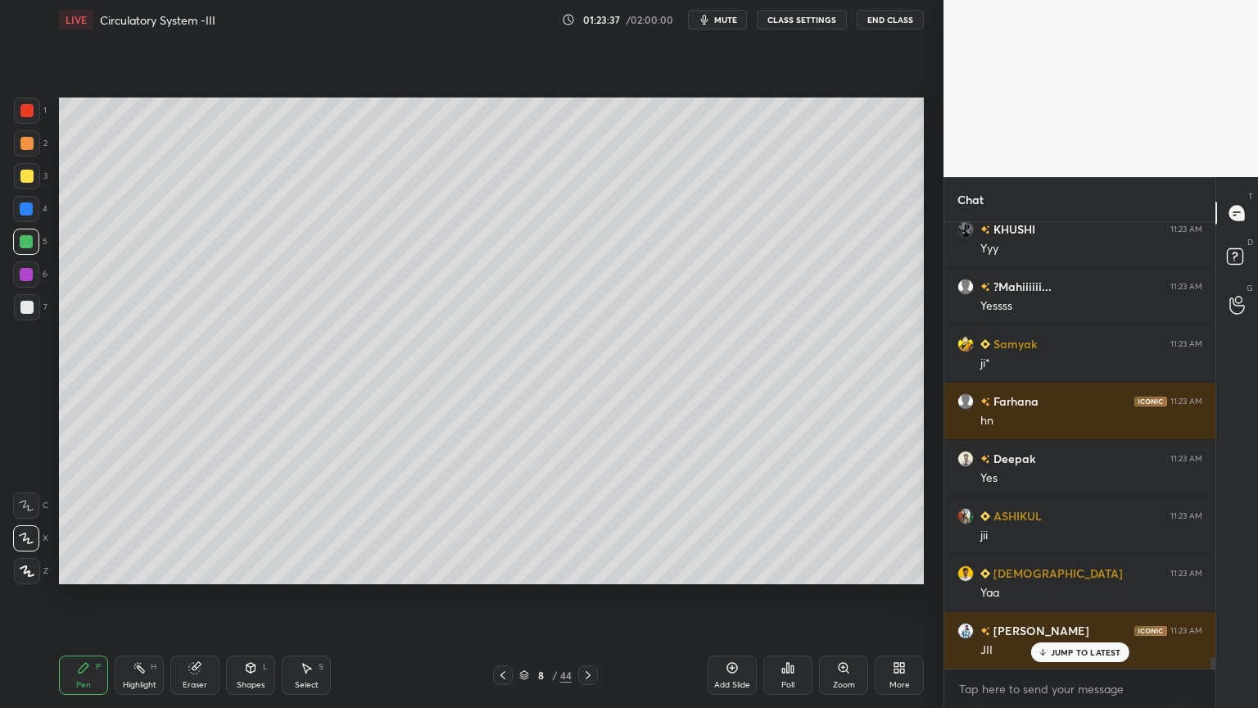
click at [586, 569] on icon at bounding box center [588, 674] width 13 height 13
click at [901, 569] on div "More" at bounding box center [899, 674] width 49 height 39
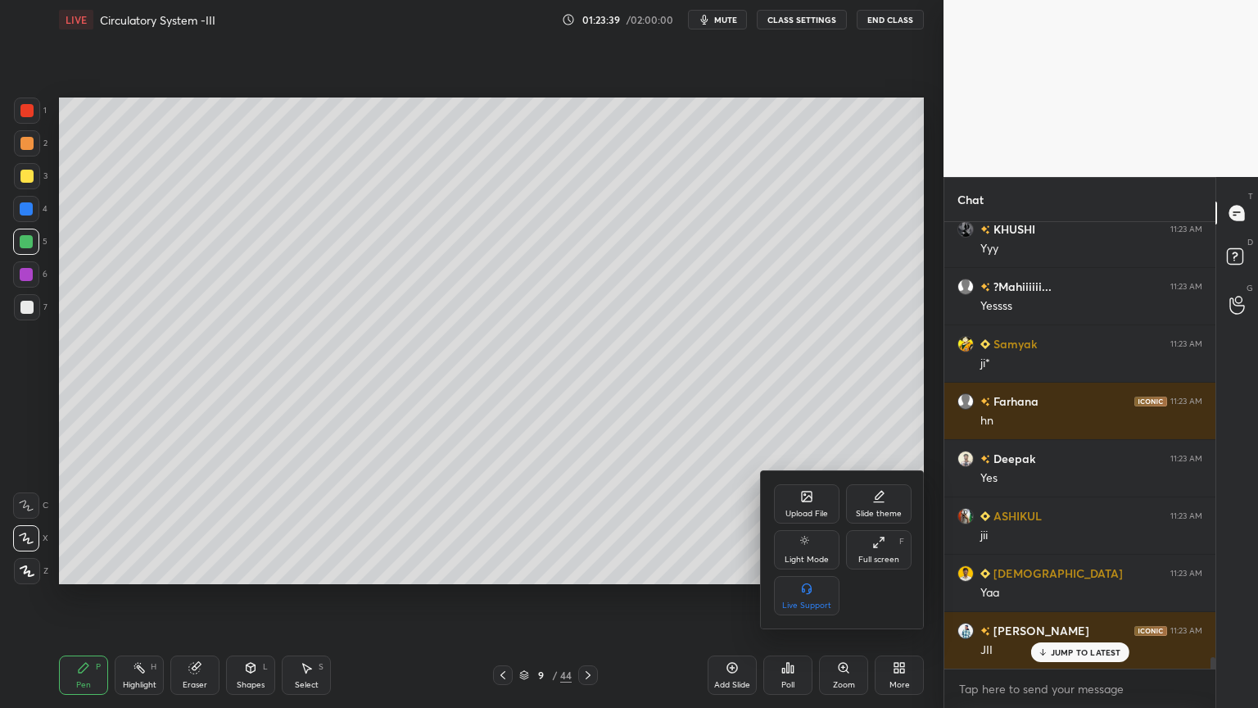
click at [791, 510] on div "Upload File" at bounding box center [807, 514] width 43 height 8
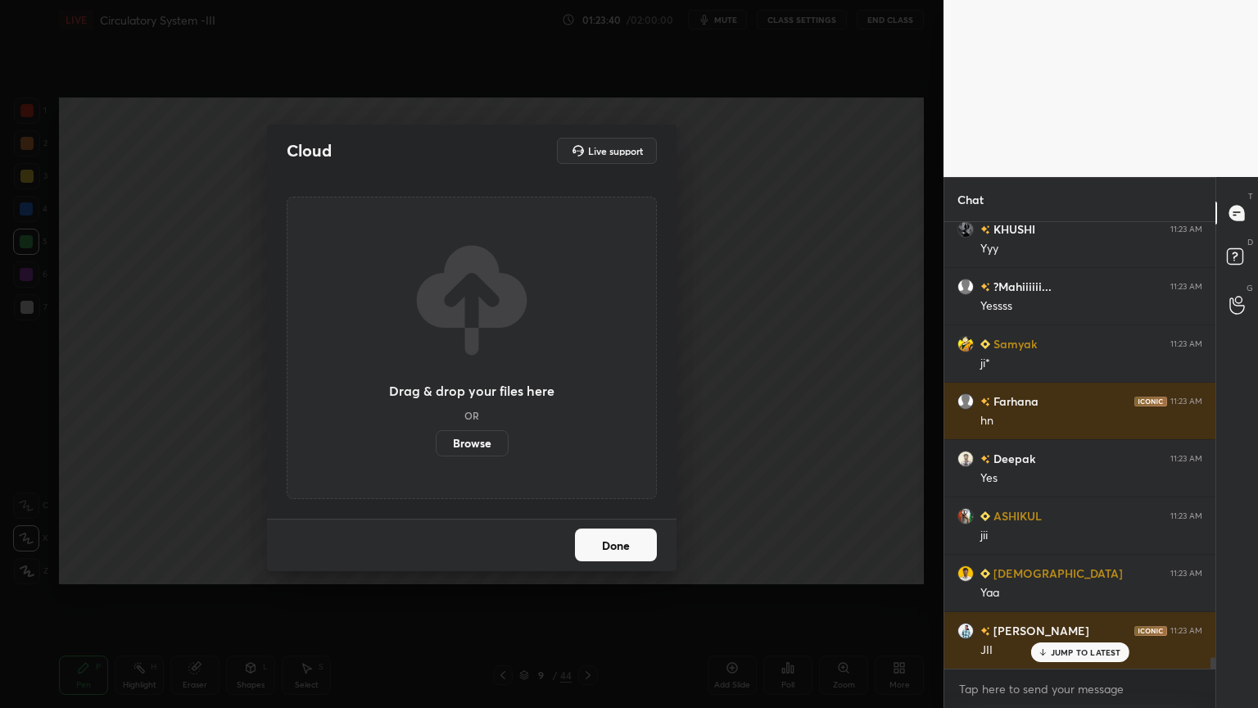
drag, startPoint x: 480, startPoint y: 440, endPoint x: 475, endPoint y: 345, distance: 95.2
click at [478, 444] on label "Browse" at bounding box center [472, 443] width 73 height 26
click at [436, 444] on input "Browse" at bounding box center [436, 443] width 0 height 26
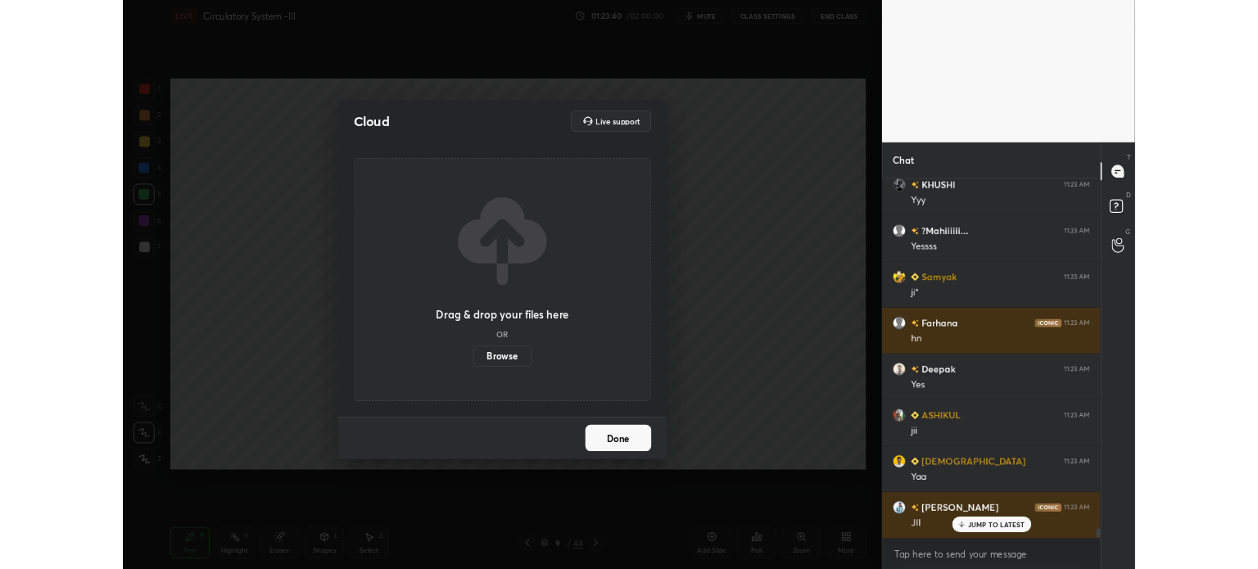
scroll to position [464, 878]
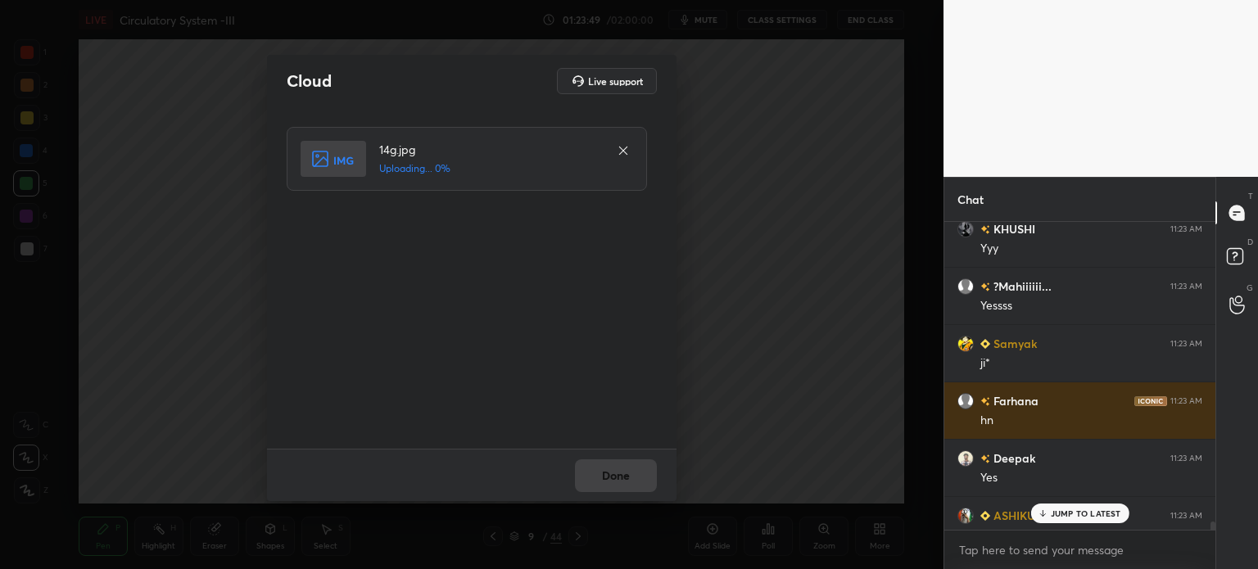
drag, startPoint x: 936, startPoint y: 137, endPoint x: 916, endPoint y: 143, distance: 20.7
click at [936, 137] on div "Cloud Live support 14g.jpg Uploading... 0% Done" at bounding box center [472, 284] width 944 height 569
drag, startPoint x: 623, startPoint y: 469, endPoint x: 646, endPoint y: 455, distance: 27.3
click at [624, 472] on button "Done" at bounding box center [616, 476] width 82 height 33
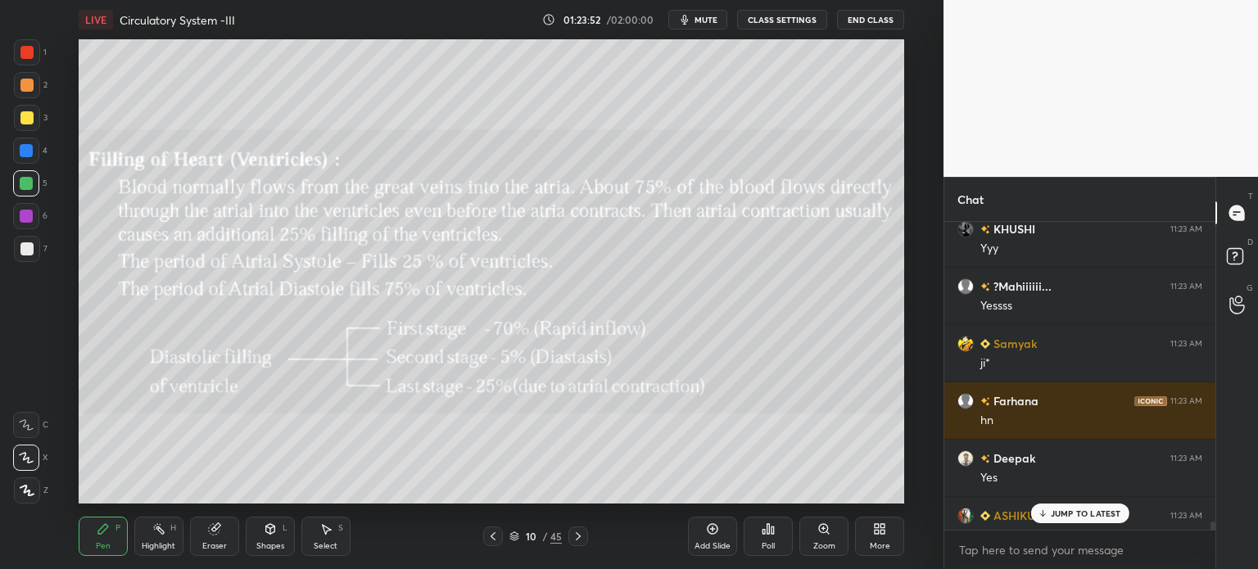
click at [876, 536] on div "More" at bounding box center [879, 536] width 49 height 39
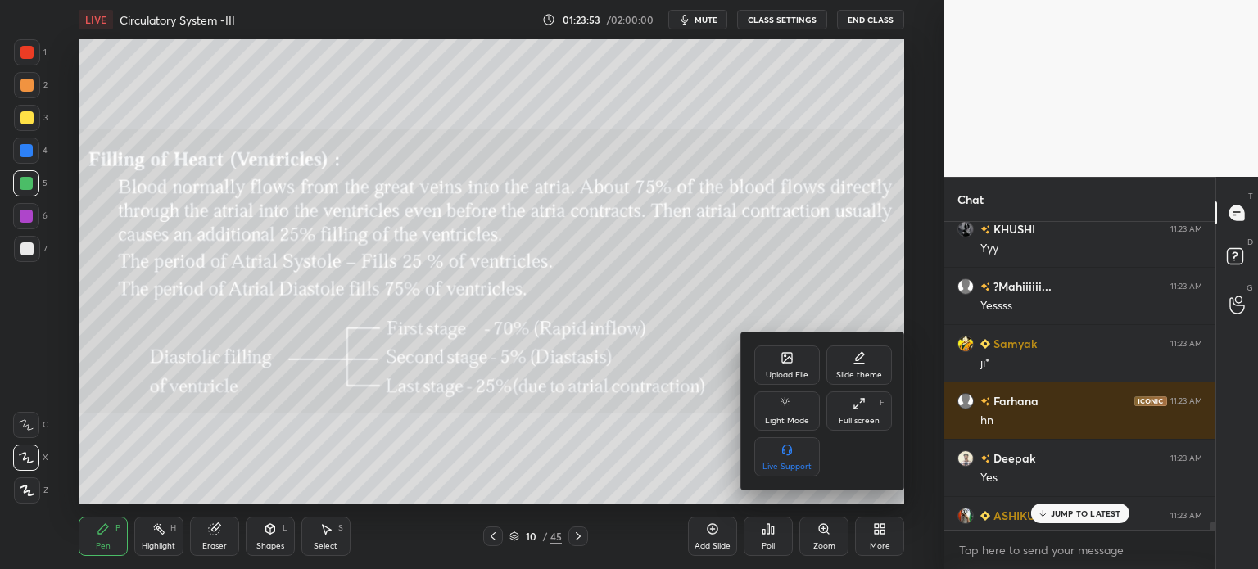
click at [488, 540] on div at bounding box center [629, 284] width 1258 height 569
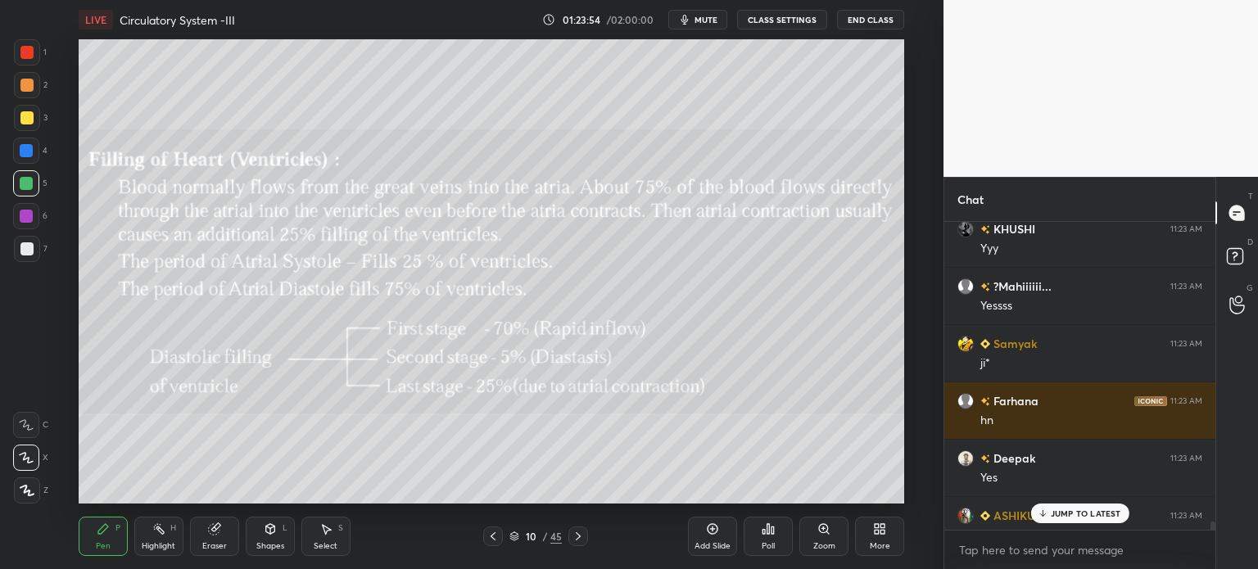
click at [492, 534] on icon at bounding box center [493, 536] width 13 height 13
click at [495, 537] on icon at bounding box center [493, 536] width 13 height 13
click at [495, 534] on icon at bounding box center [493, 536] width 13 height 13
click at [495, 536] on icon at bounding box center [493, 536] width 13 height 13
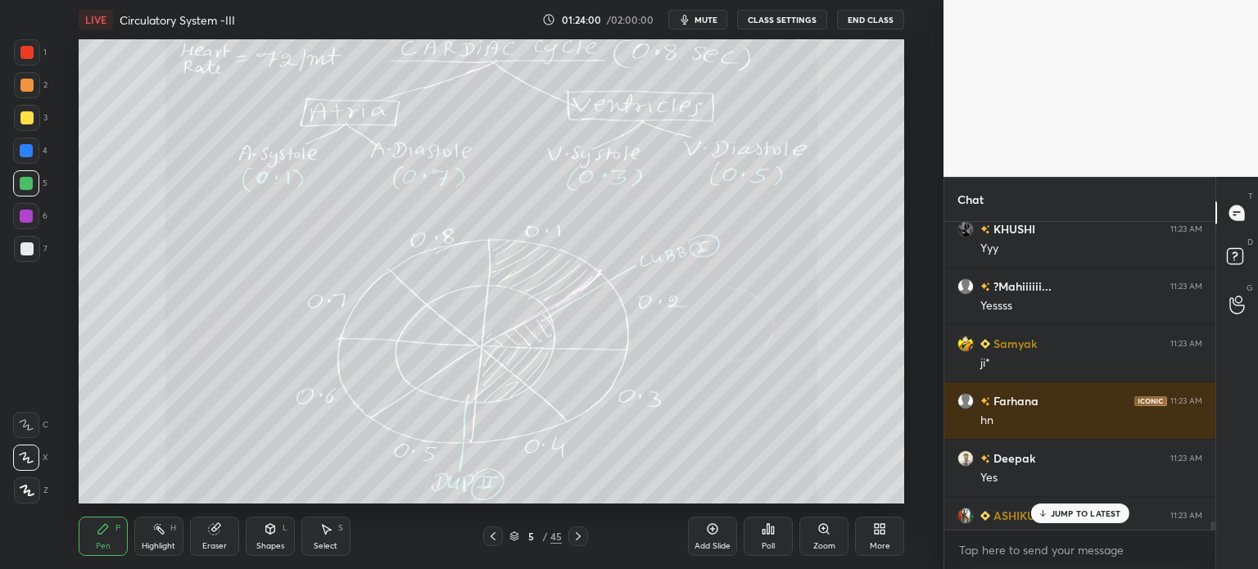
click at [493, 542] on icon at bounding box center [493, 536] width 13 height 13
drag, startPoint x: 147, startPoint y: 543, endPoint x: 157, endPoint y: 540, distance: 10.4
click at [151, 542] on div "Highlight" at bounding box center [159, 546] width 34 height 8
click at [157, 540] on div "Highlight H" at bounding box center [158, 536] width 49 height 39
click at [98, 546] on div "Pen" at bounding box center [103, 546] width 15 height 8
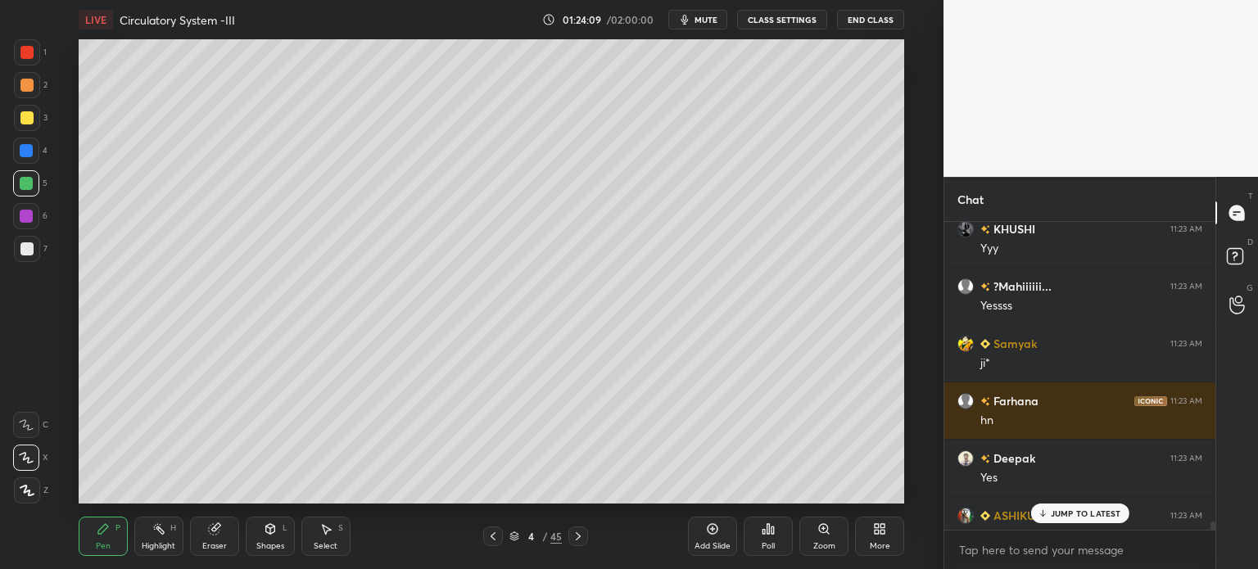
click at [36, 193] on div at bounding box center [26, 183] width 26 height 26
drag, startPoint x: 170, startPoint y: 537, endPoint x: 170, endPoint y: 528, distance: 9.0
click at [170, 530] on div "Highlight H" at bounding box center [158, 536] width 49 height 39
click at [169, 527] on div "Highlight H" at bounding box center [158, 536] width 49 height 39
click at [33, 242] on div at bounding box center [27, 249] width 26 height 26
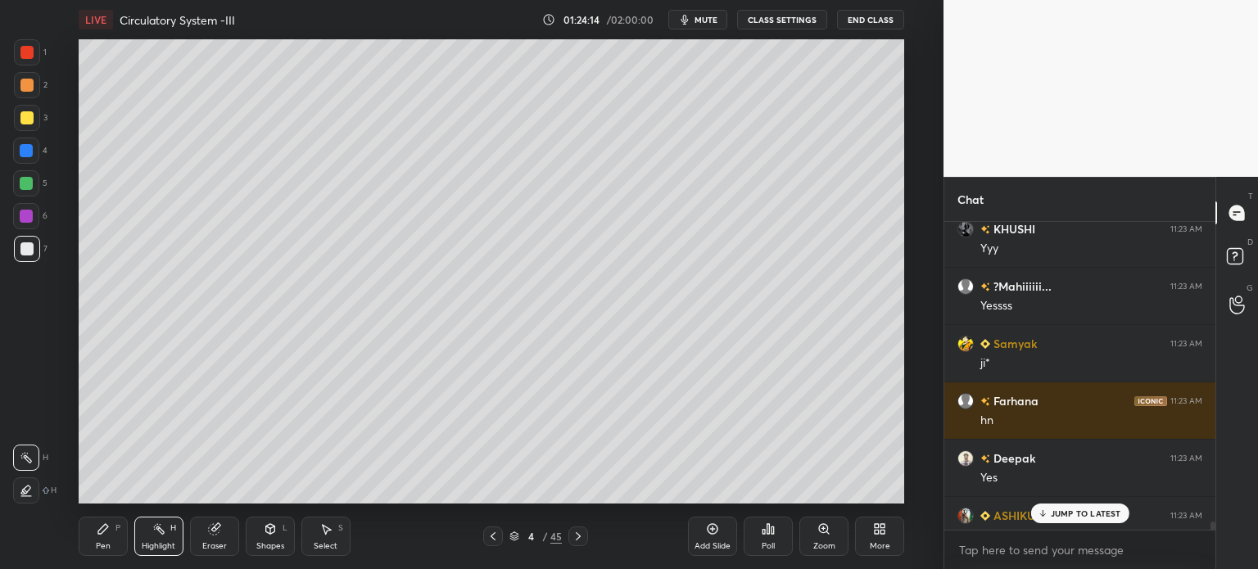
click at [43, 248] on div "7" at bounding box center [31, 249] width 34 height 26
click at [494, 532] on icon at bounding box center [493, 536] width 13 height 13
click at [30, 245] on div at bounding box center [27, 249] width 26 height 26
drag, startPoint x: 29, startPoint y: 127, endPoint x: 16, endPoint y: 138, distance: 17.5
click at [25, 129] on div at bounding box center [27, 118] width 26 height 26
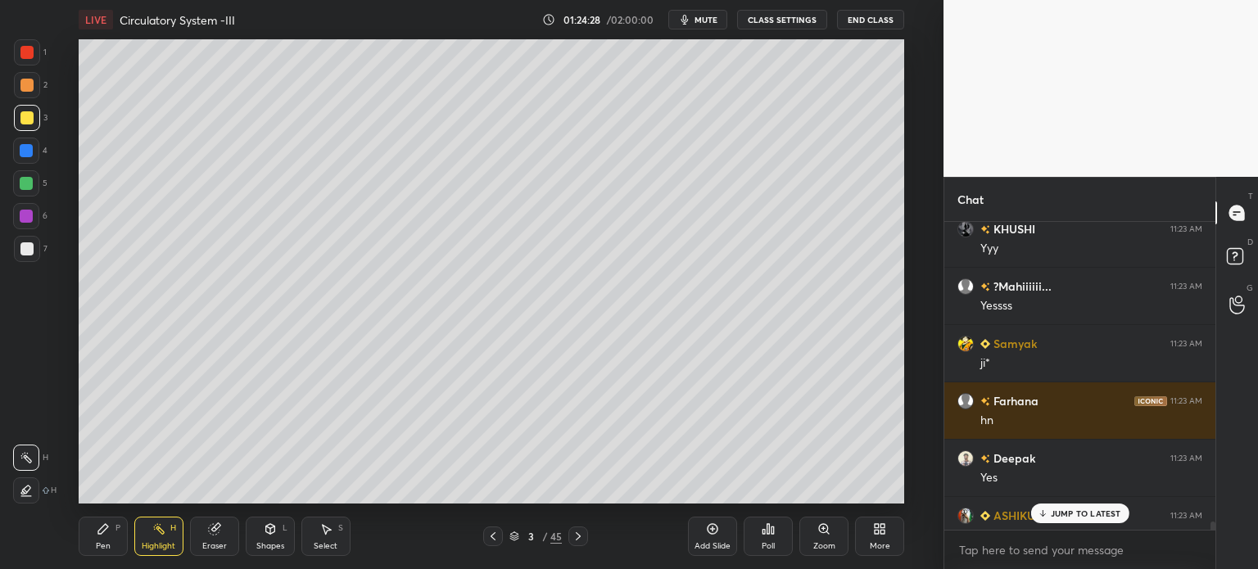
click at [29, 460] on rect at bounding box center [28, 459] width 8 height 8
click at [97, 550] on div "Pen P Highlight H Eraser Shapes L Select S 3 / 45 Add Slide Poll Zoom More" at bounding box center [492, 537] width 826 height 66
click at [97, 546] on div "Pen" at bounding box center [103, 546] width 15 height 8
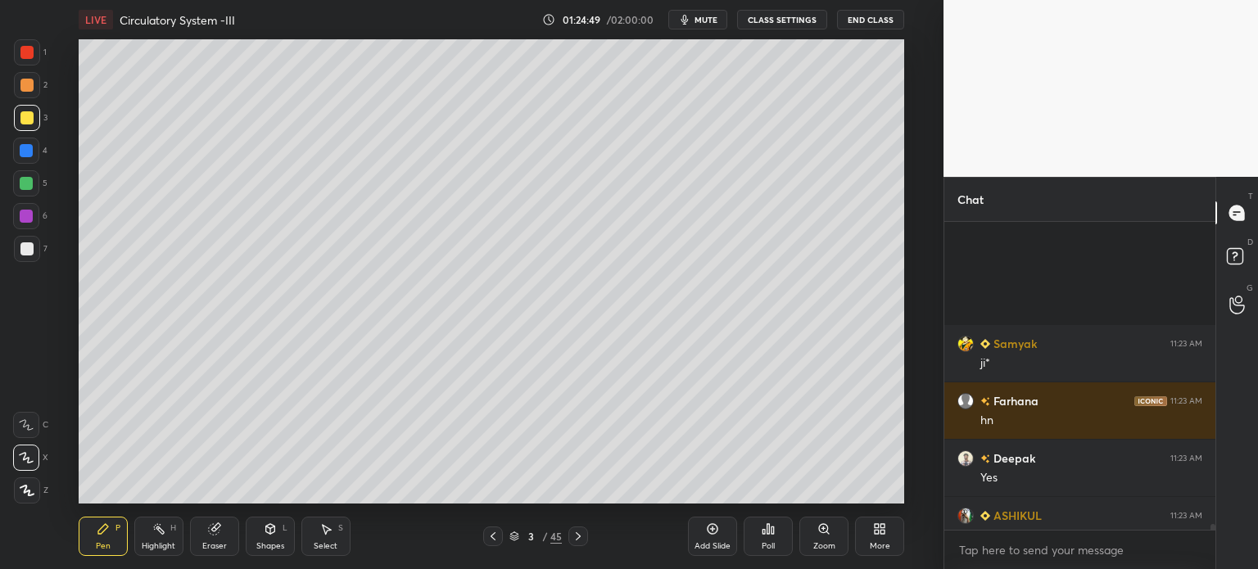
scroll to position [17099, 0]
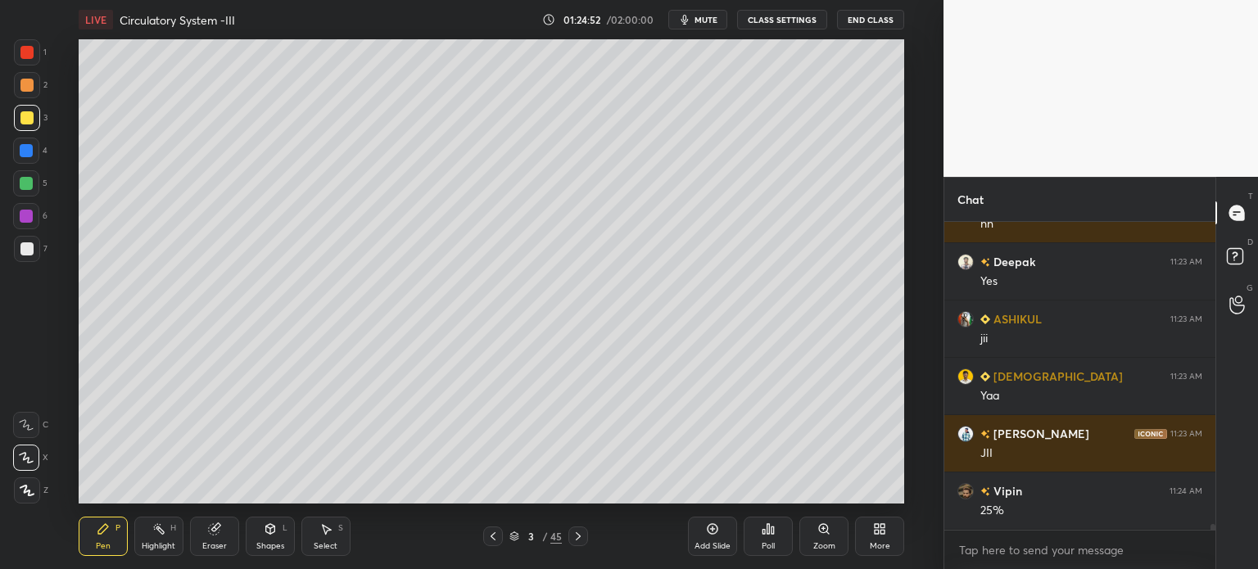
click at [156, 546] on div "Highlight" at bounding box center [159, 546] width 34 height 8
click at [160, 536] on div "Highlight H" at bounding box center [158, 536] width 49 height 39
drag, startPoint x: 579, startPoint y: 546, endPoint x: 518, endPoint y: 507, distance: 72.5
click at [577, 545] on div at bounding box center [579, 537] width 20 height 20
click at [33, 86] on div at bounding box center [26, 85] width 13 height 13
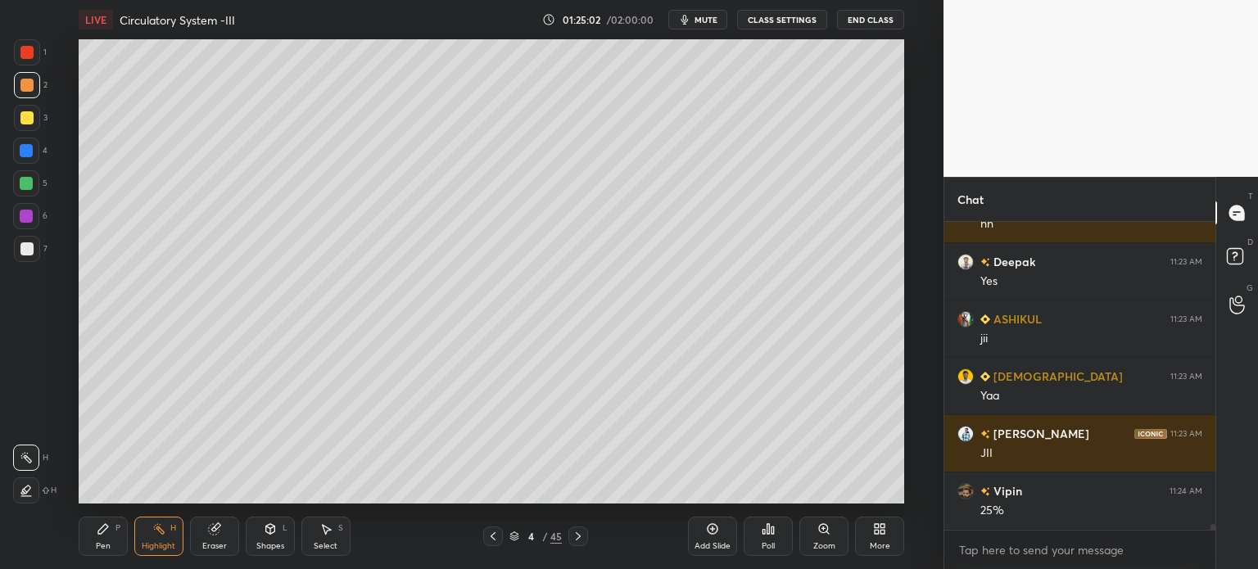
drag, startPoint x: 33, startPoint y: 111, endPoint x: 33, endPoint y: 138, distance: 27.0
click at [33, 113] on div at bounding box center [27, 118] width 26 height 26
click at [105, 543] on div "Pen" at bounding box center [103, 546] width 15 height 8
drag, startPoint x: 30, startPoint y: 451, endPoint x: 53, endPoint y: 424, distance: 34.8
click at [33, 454] on div at bounding box center [26, 458] width 26 height 26
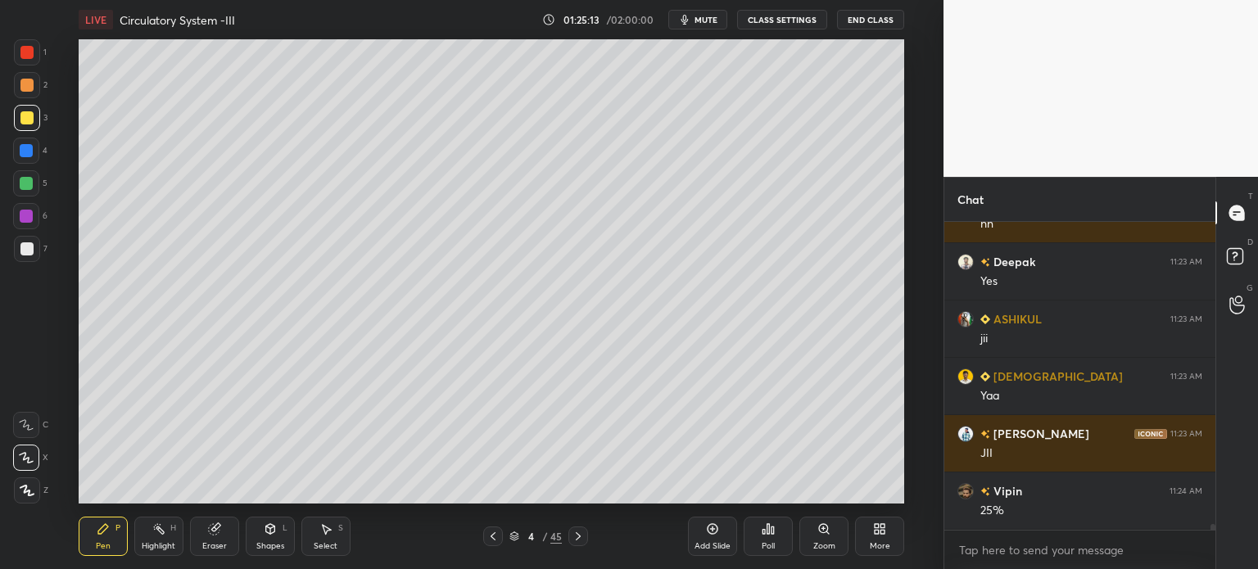
click at [185, 545] on div "Pen P Highlight H Eraser Shapes L Select S" at bounding box center [231, 536] width 305 height 39
click at [190, 540] on div "Eraser" at bounding box center [214, 536] width 49 height 39
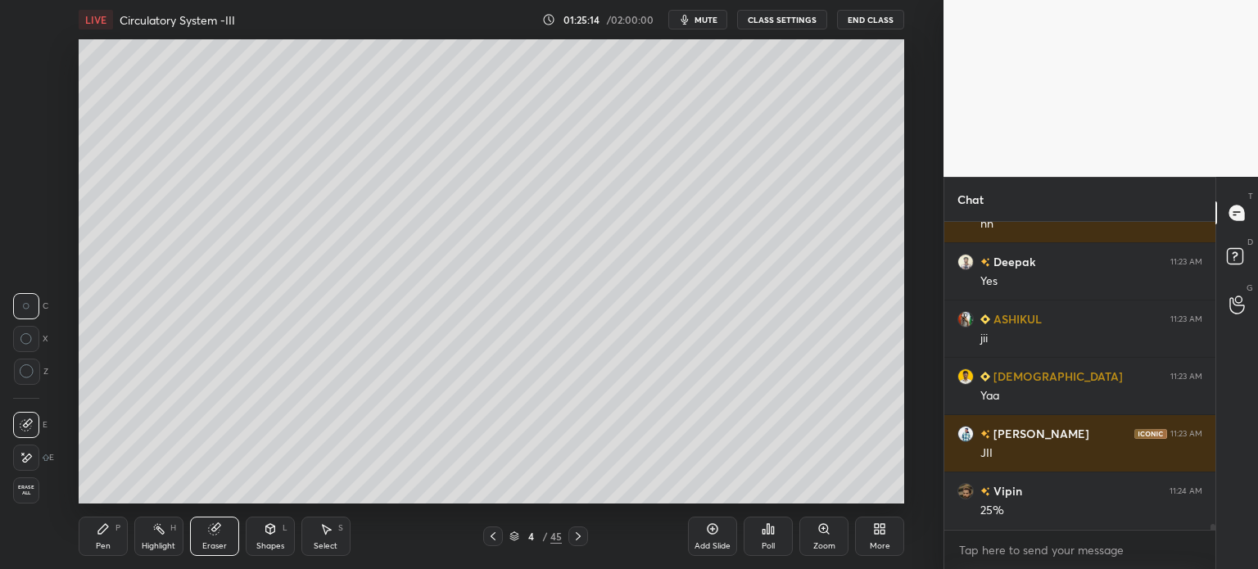
click at [156, 548] on div "Highlight H" at bounding box center [158, 536] width 49 height 39
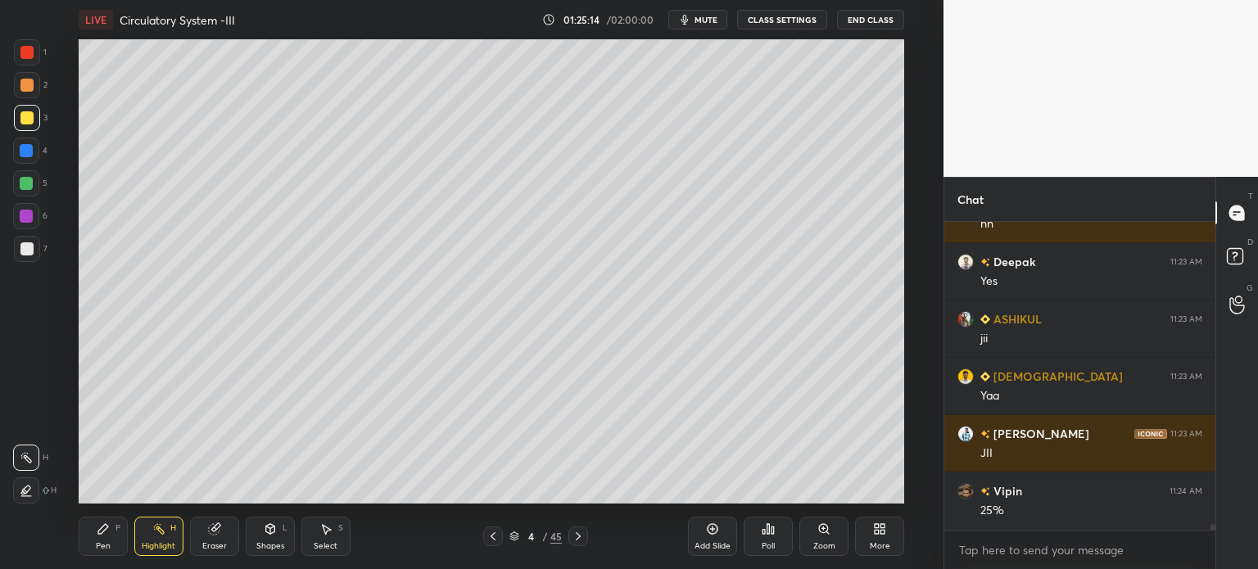
click at [161, 549] on div "Highlight" at bounding box center [159, 546] width 34 height 8
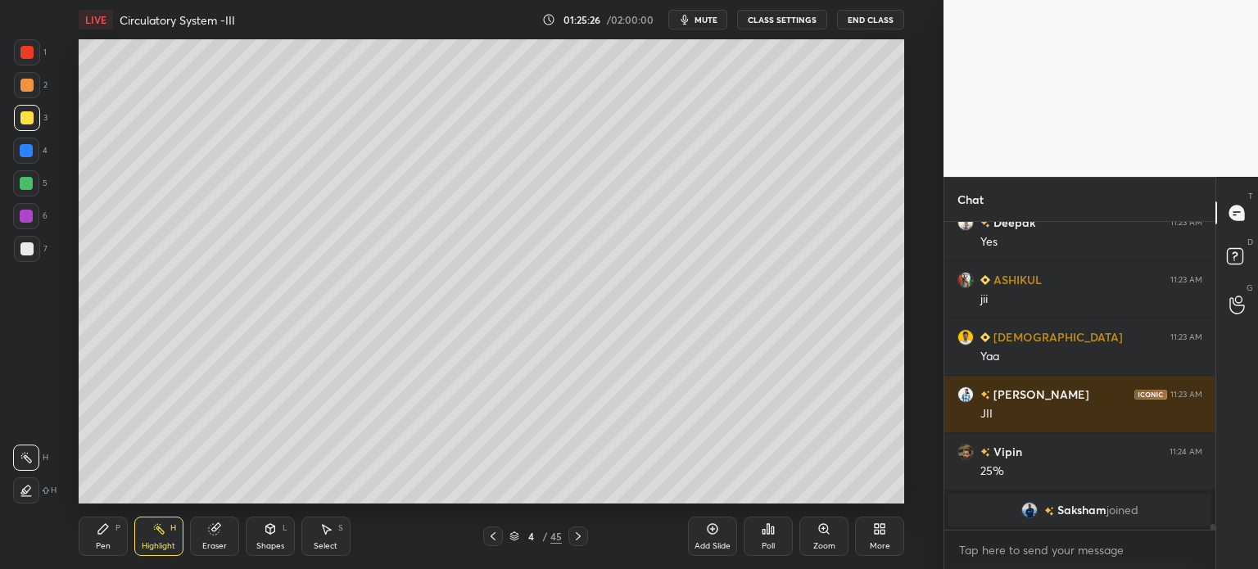
drag, startPoint x: 96, startPoint y: 535, endPoint x: 92, endPoint y: 524, distance: 11.4
click at [92, 533] on div "Pen P" at bounding box center [103, 536] width 49 height 39
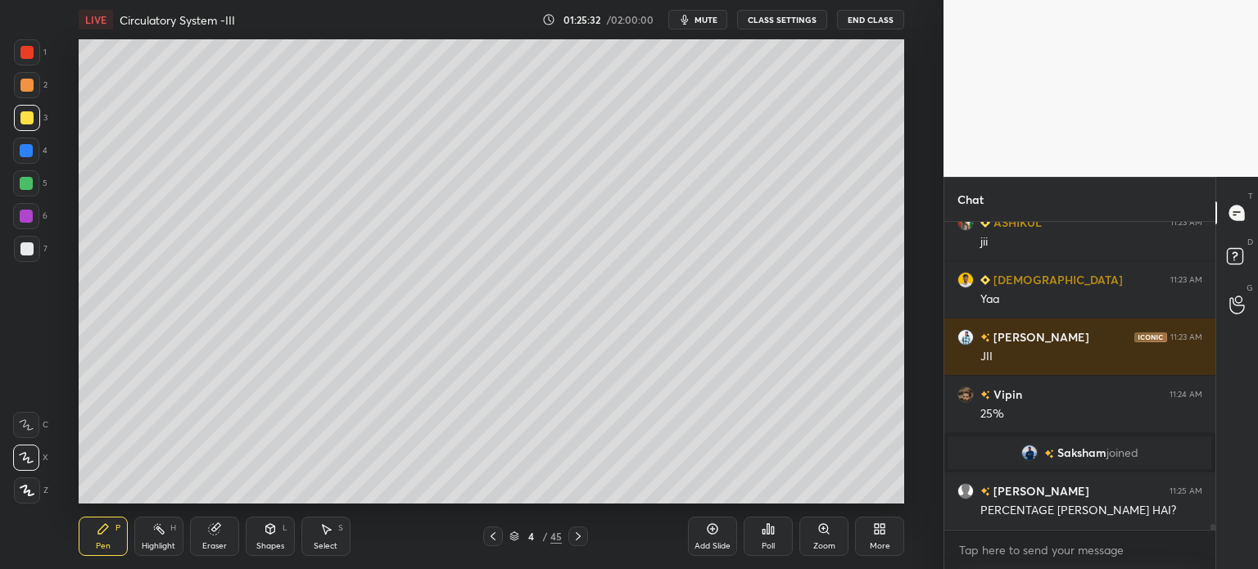
scroll to position [16001, 0]
click at [157, 547] on div "Highlight" at bounding box center [159, 546] width 34 height 8
drag, startPoint x: 157, startPoint y: 546, endPoint x: 165, endPoint y: 543, distance: 8.8
click at [165, 543] on div "Highlight" at bounding box center [159, 546] width 34 height 8
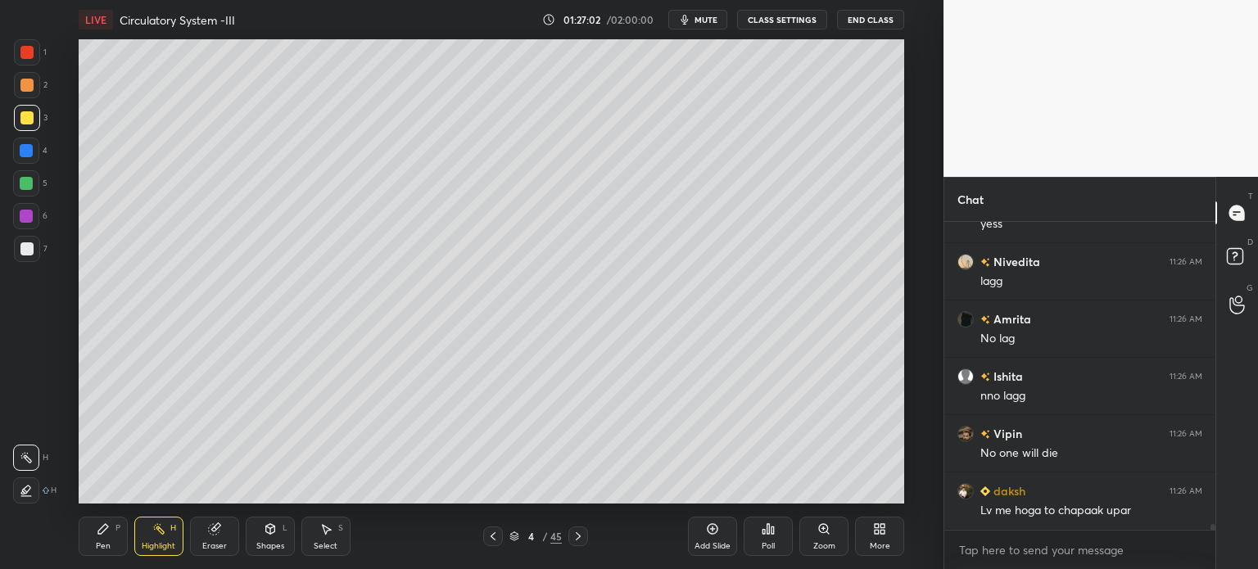
scroll to position [16581, 0]
click at [577, 542] on icon at bounding box center [578, 536] width 13 height 13
click at [578, 542] on icon at bounding box center [578, 536] width 13 height 13
click at [580, 540] on icon at bounding box center [578, 536] width 13 height 13
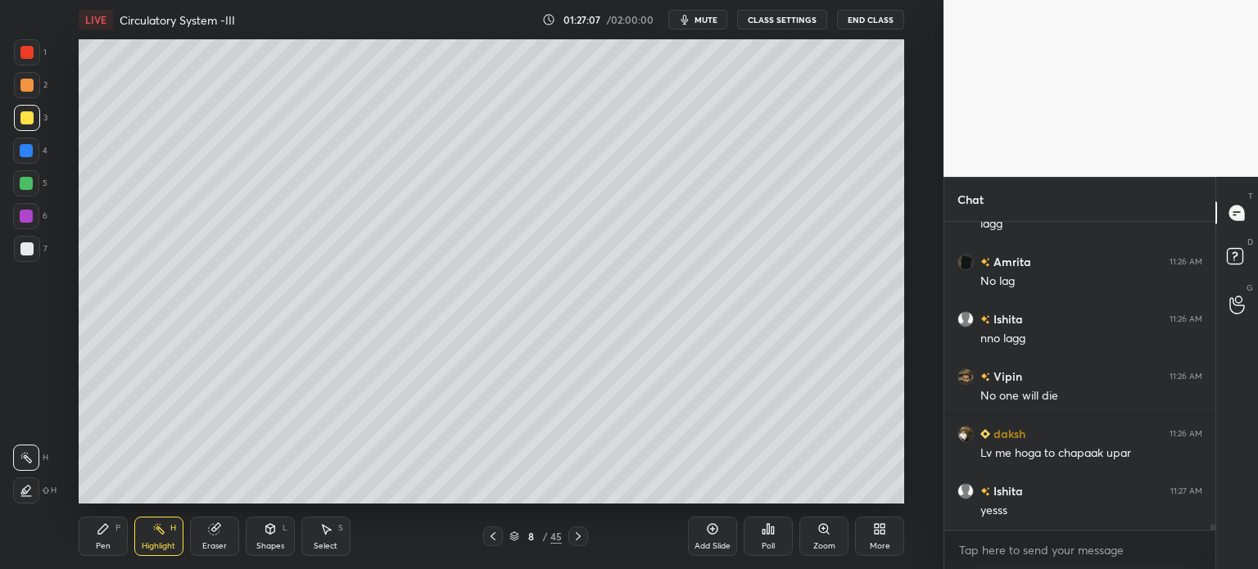
click at [579, 539] on icon at bounding box center [578, 536] width 13 height 13
click at [501, 532] on div at bounding box center [493, 537] width 20 height 20
click at [576, 536] on icon at bounding box center [578, 536] width 13 height 13
click at [570, 535] on div at bounding box center [579, 537] width 20 height 20
click at [584, 538] on icon at bounding box center [578, 536] width 13 height 13
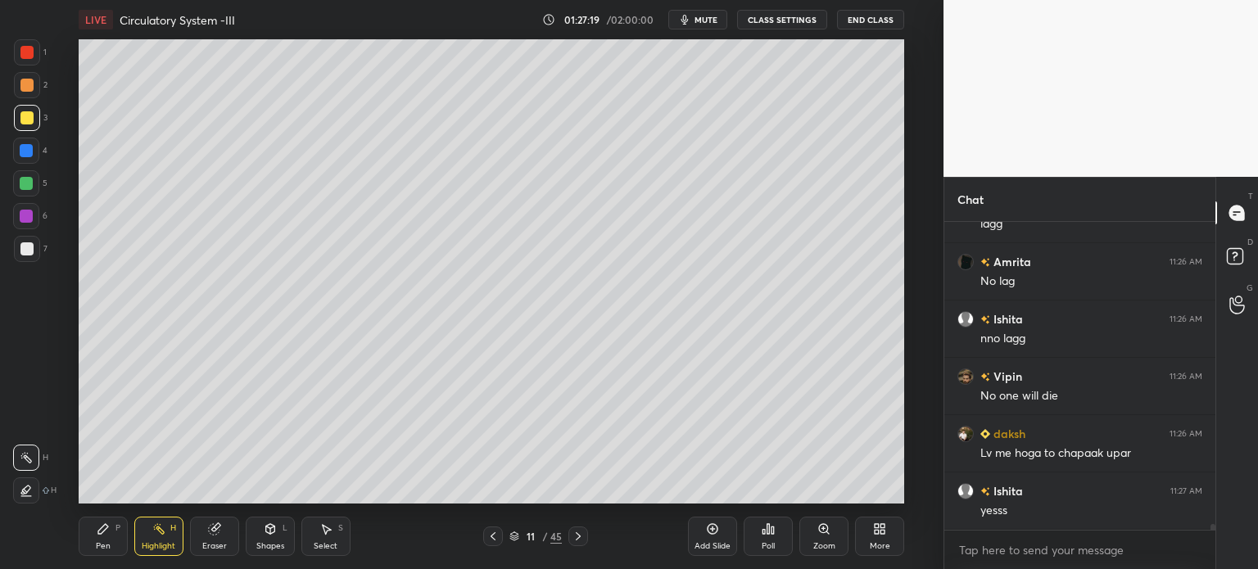
click at [499, 533] on div at bounding box center [493, 537] width 20 height 20
click at [864, 535] on div "More" at bounding box center [879, 536] width 49 height 39
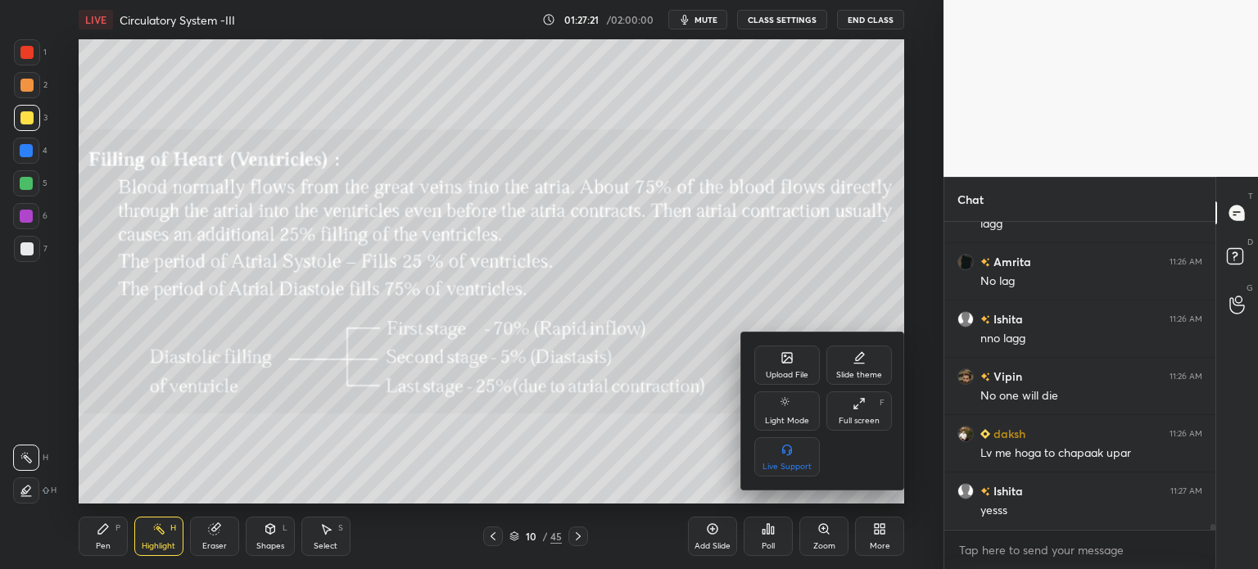
click at [789, 357] on div "Upload File" at bounding box center [787, 365] width 66 height 39
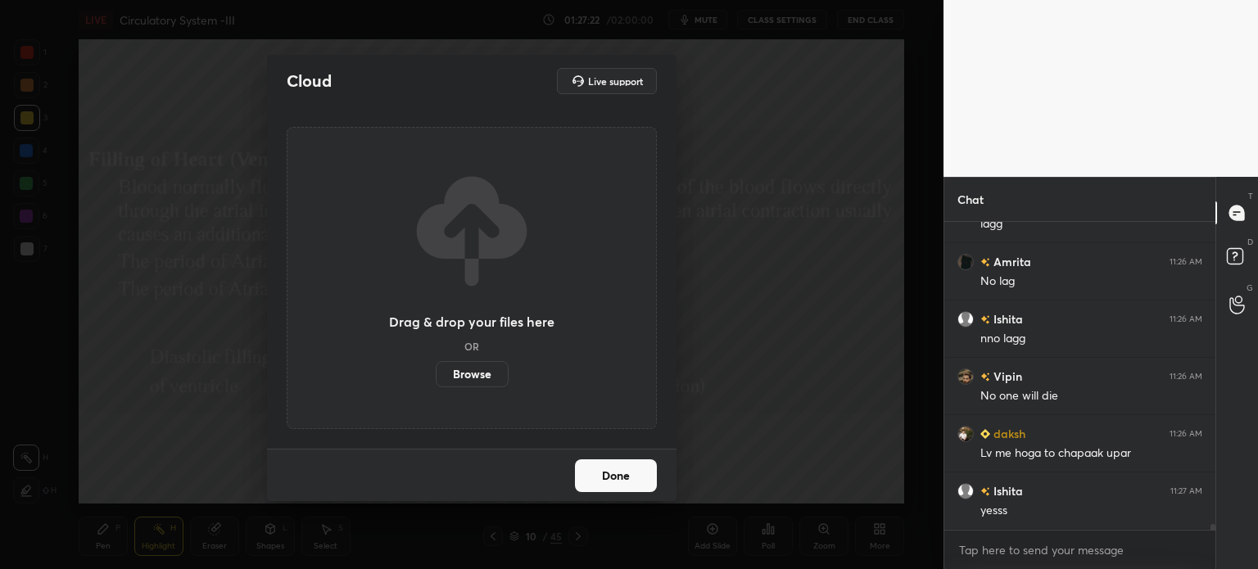
click at [481, 378] on label "Browse" at bounding box center [472, 374] width 73 height 26
click at [436, 378] on input "Browse" at bounding box center [436, 374] width 0 height 26
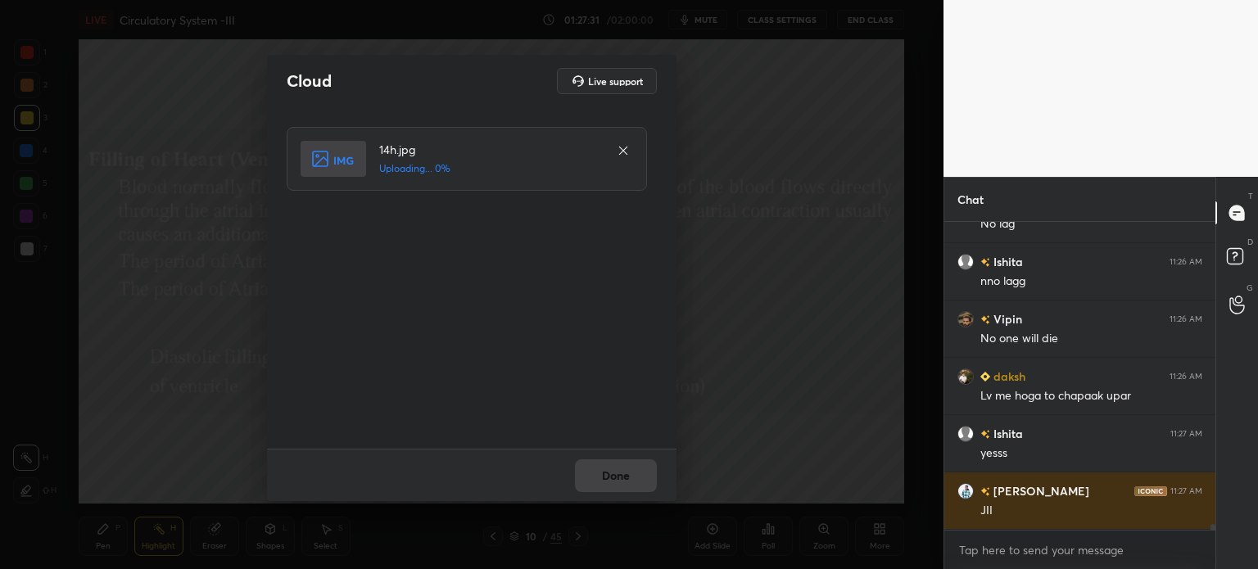
click at [203, 254] on div "Cloud Live support 14h.jpg Uploading... 0% Done" at bounding box center [472, 284] width 944 height 569
click at [636, 476] on button "Done" at bounding box center [616, 476] width 82 height 33
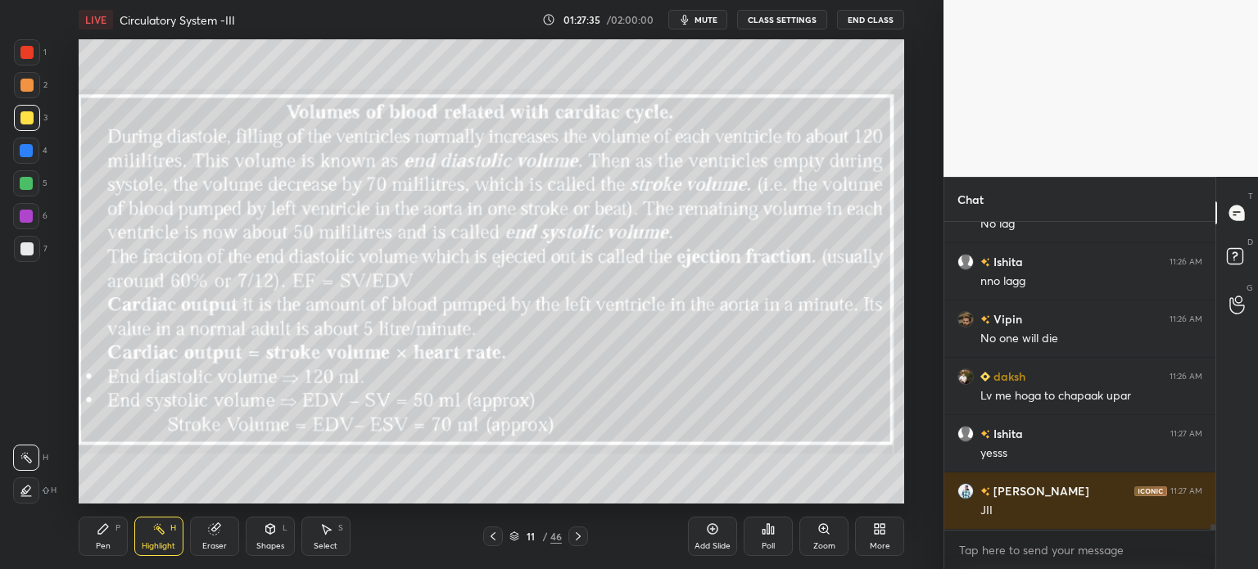
click at [888, 537] on div "More" at bounding box center [879, 536] width 49 height 39
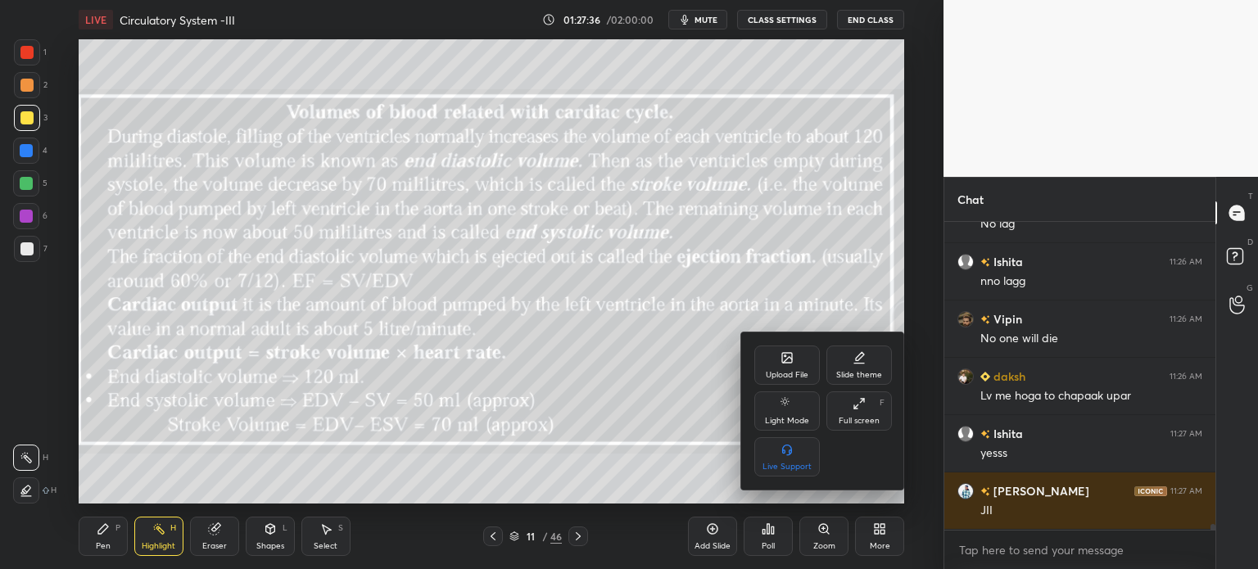
scroll to position [16725, 0]
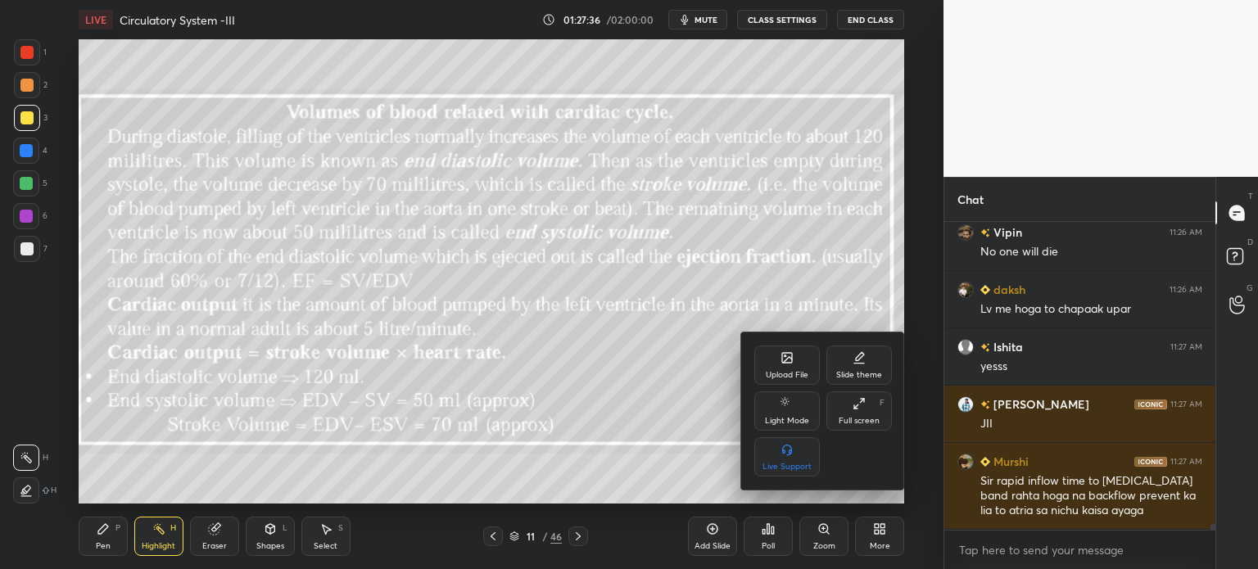
click at [788, 362] on icon at bounding box center [787, 358] width 10 height 10
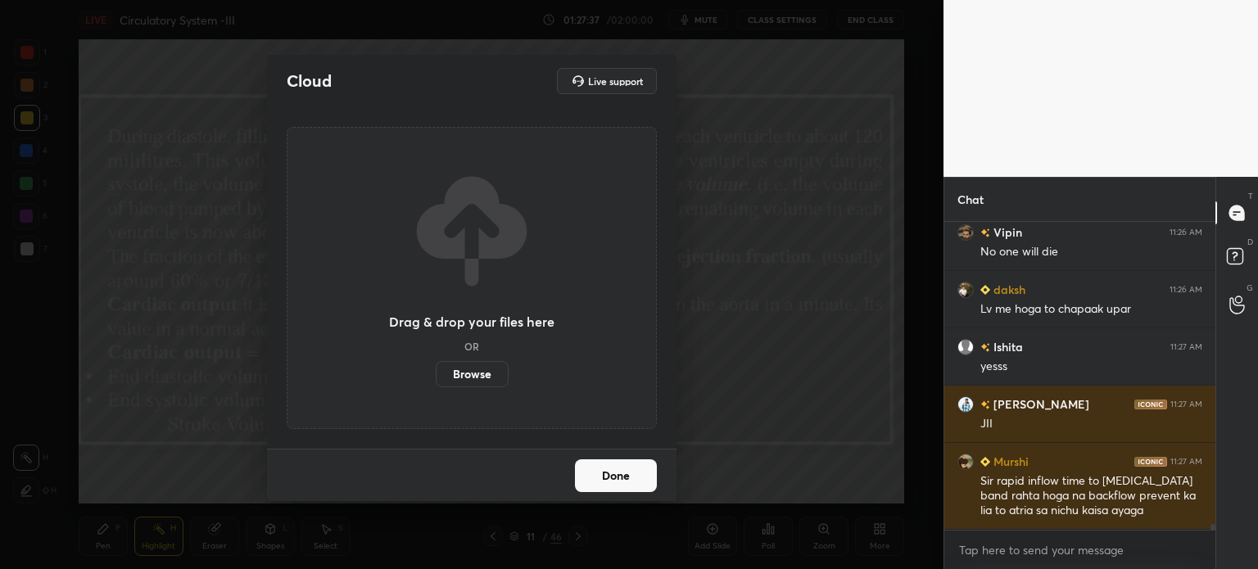
click at [482, 366] on label "Browse" at bounding box center [472, 374] width 73 height 26
click at [436, 366] on input "Browse" at bounding box center [436, 374] width 0 height 26
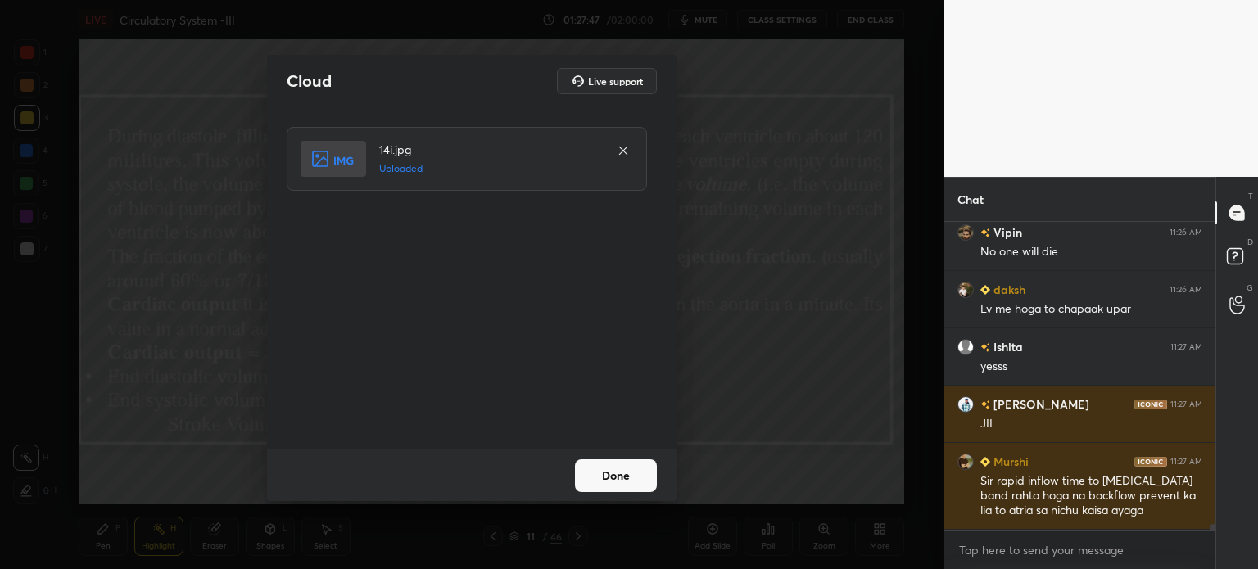
click at [636, 485] on button "Done" at bounding box center [616, 476] width 82 height 33
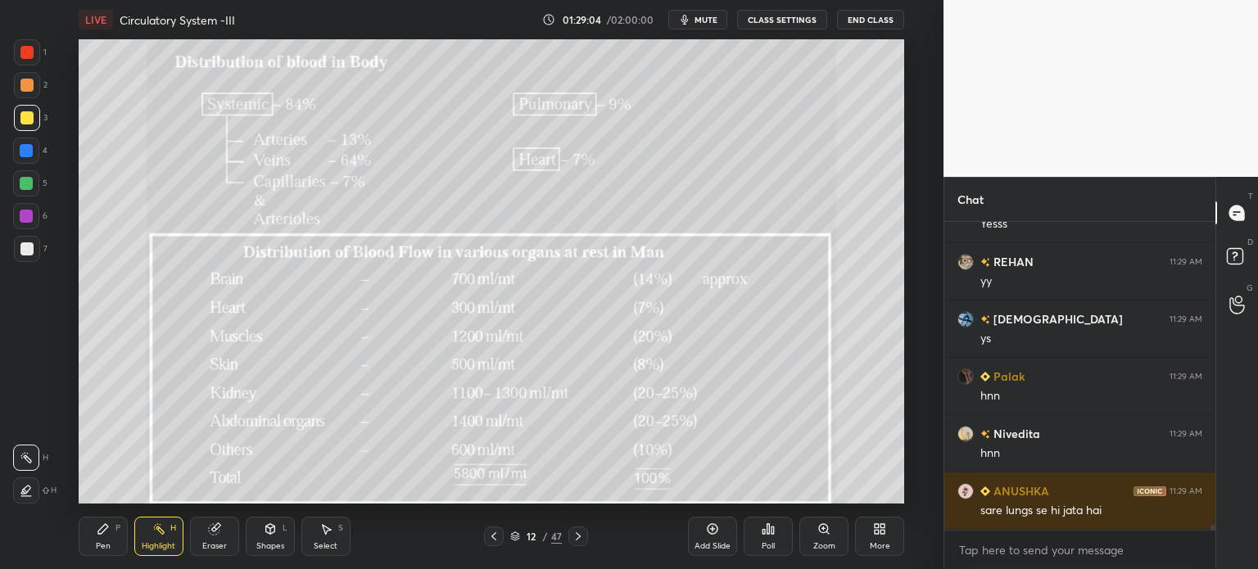
scroll to position [18721, 0]
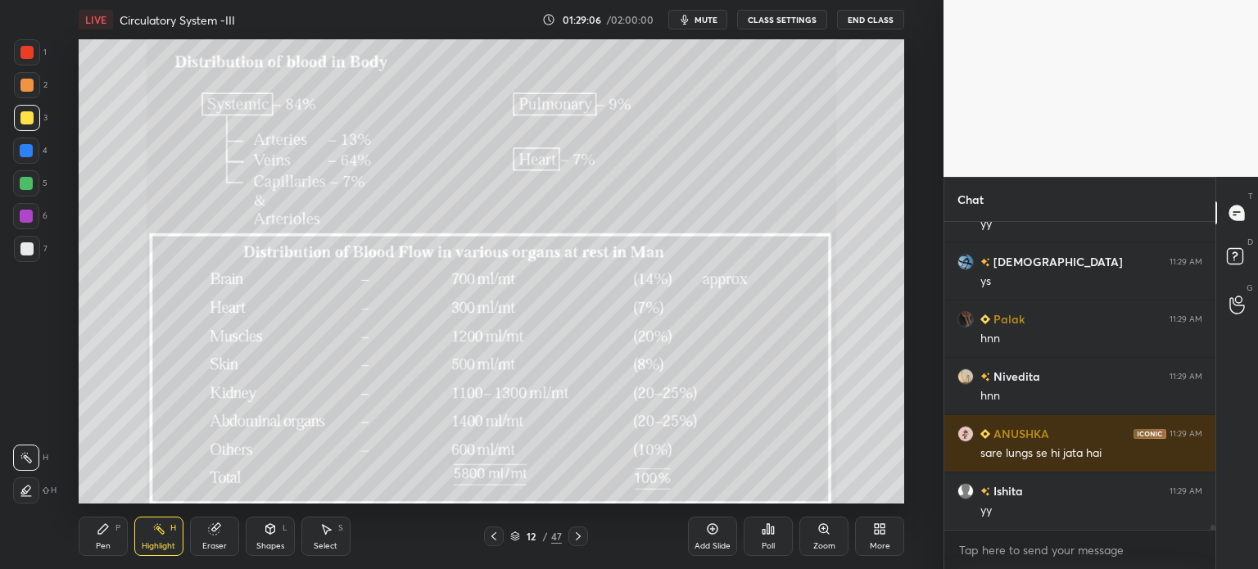
click at [711, 528] on icon at bounding box center [712, 529] width 13 height 13
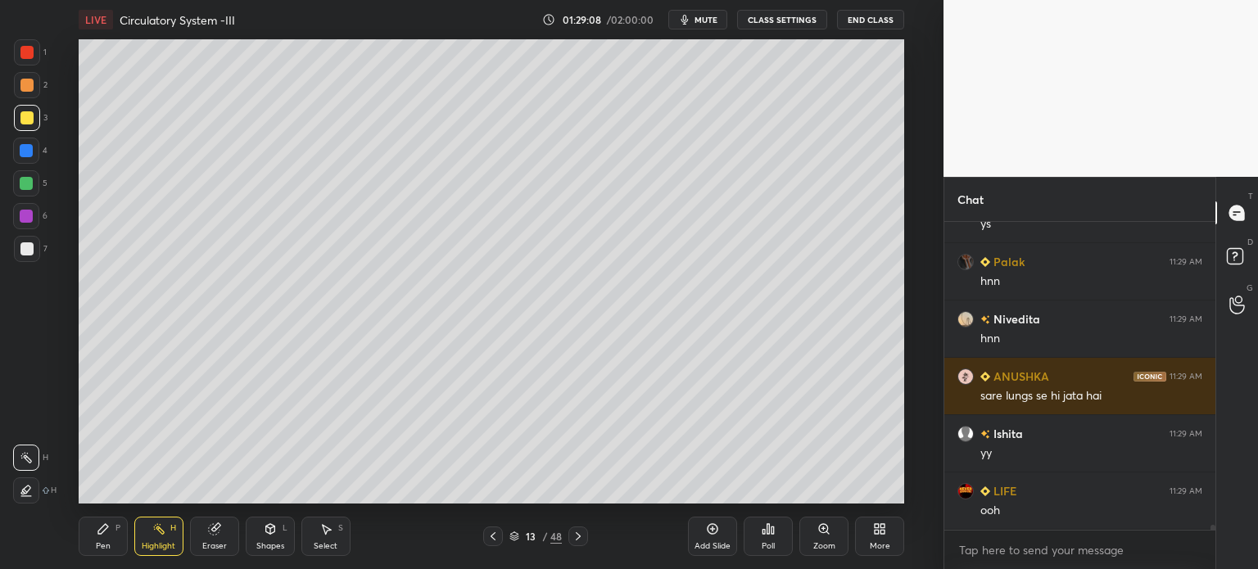
scroll to position [18835, 0]
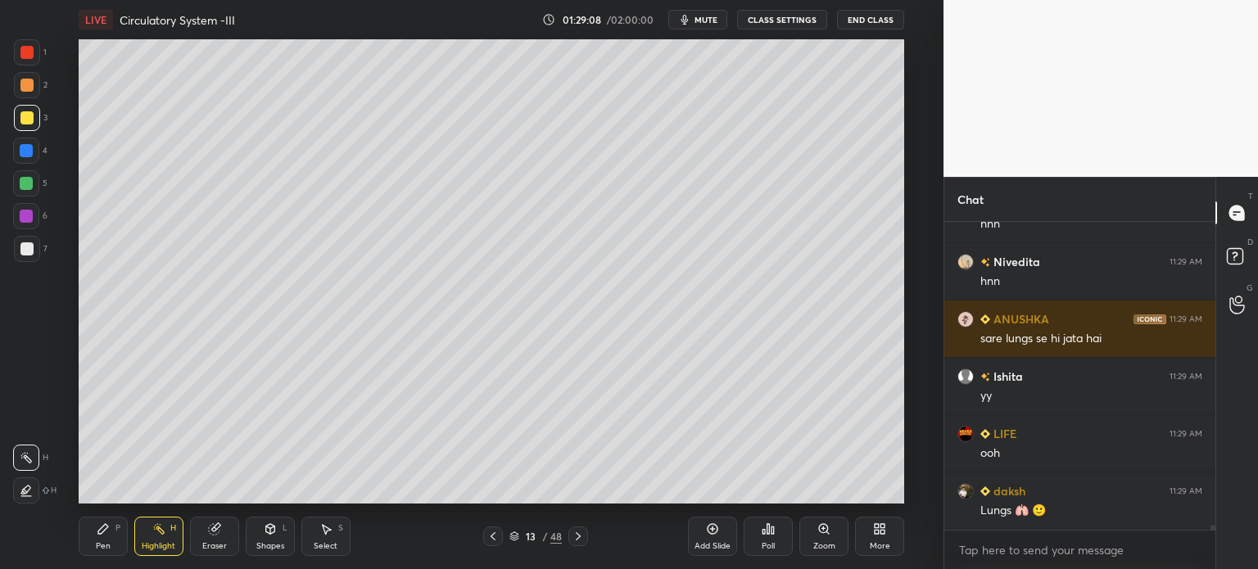
click at [27, 249] on div at bounding box center [26, 248] width 13 height 13
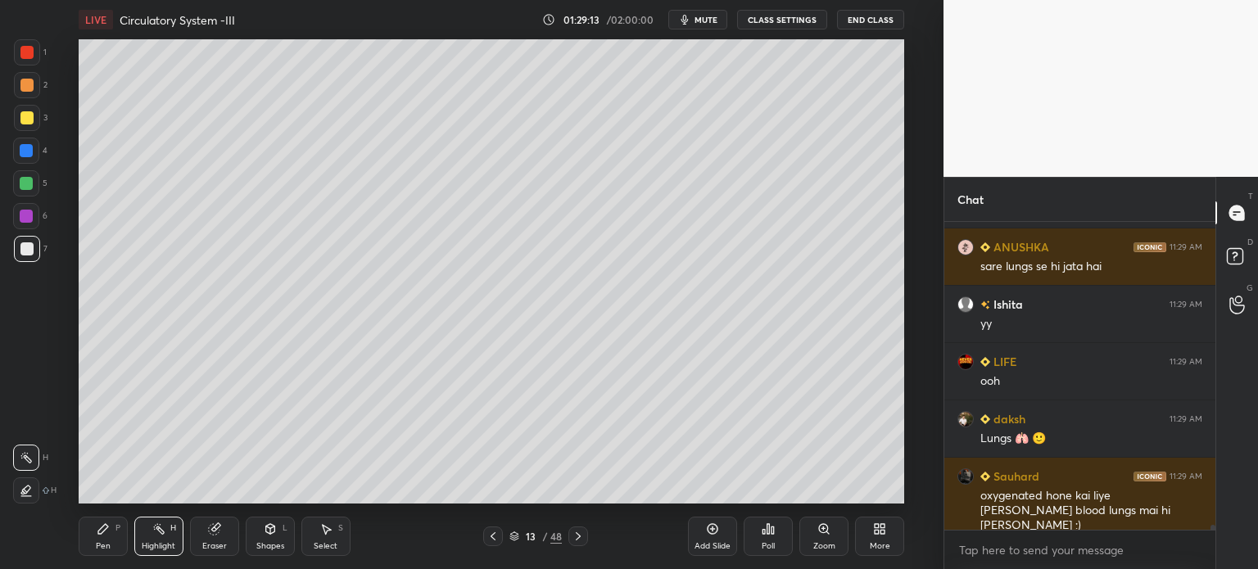
scroll to position [18965, 0]
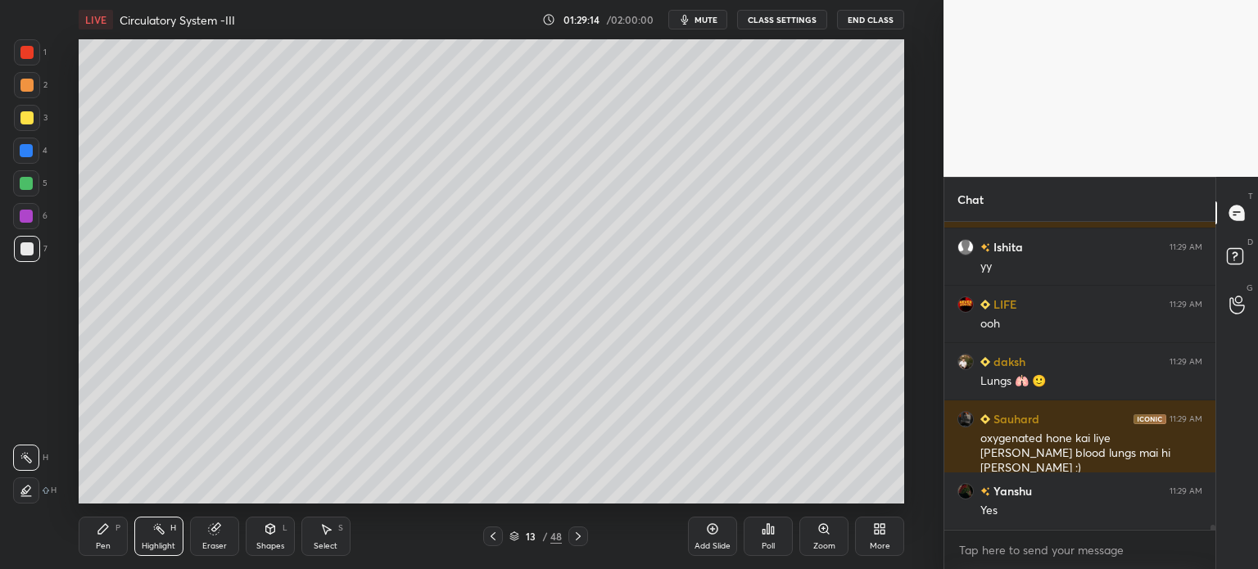
click at [26, 486] on div at bounding box center [26, 491] width 26 height 26
drag, startPoint x: 29, startPoint y: 492, endPoint x: 36, endPoint y: 478, distance: 14.7
click at [29, 491] on div at bounding box center [26, 491] width 26 height 26
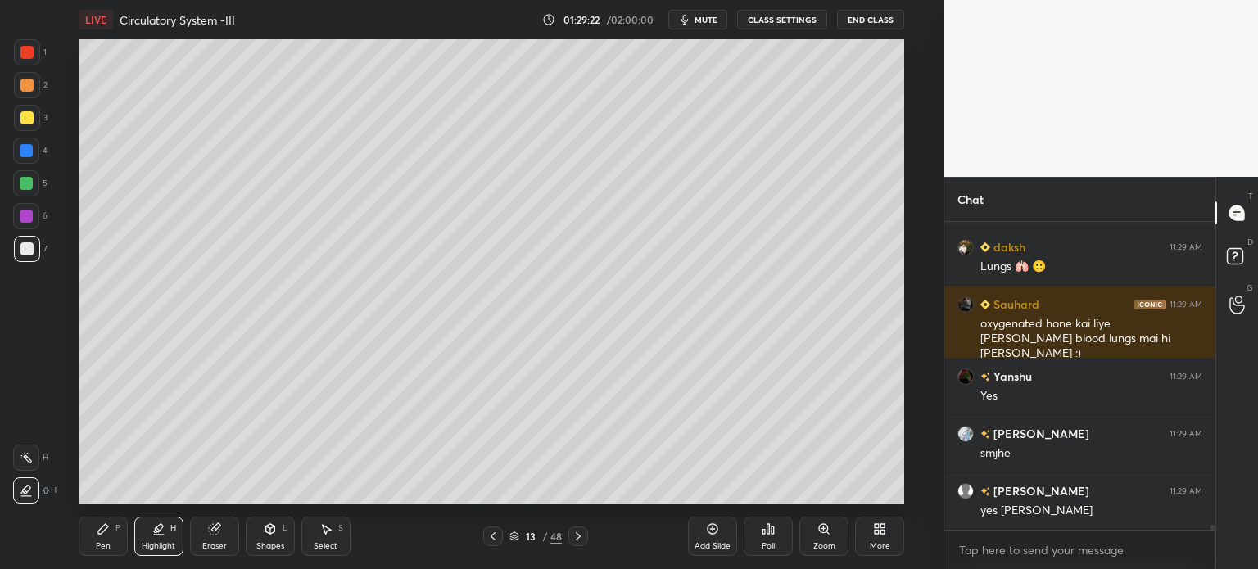
scroll to position [19137, 0]
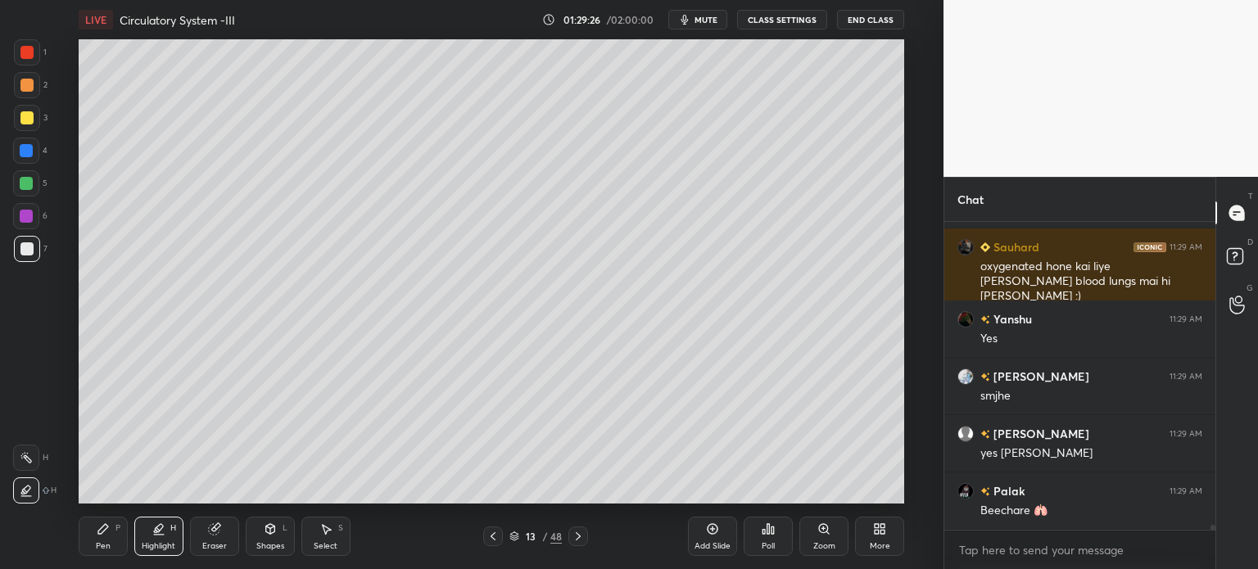
click at [103, 546] on div "Pen" at bounding box center [103, 546] width 15 height 8
drag, startPoint x: 102, startPoint y: 542, endPoint x: 98, endPoint y: 527, distance: 15.3
click at [100, 543] on div "Pen" at bounding box center [103, 546] width 15 height 8
drag, startPoint x: 33, startPoint y: 455, endPoint x: 69, endPoint y: 467, distance: 37.8
click at [37, 462] on div at bounding box center [26, 458] width 26 height 26
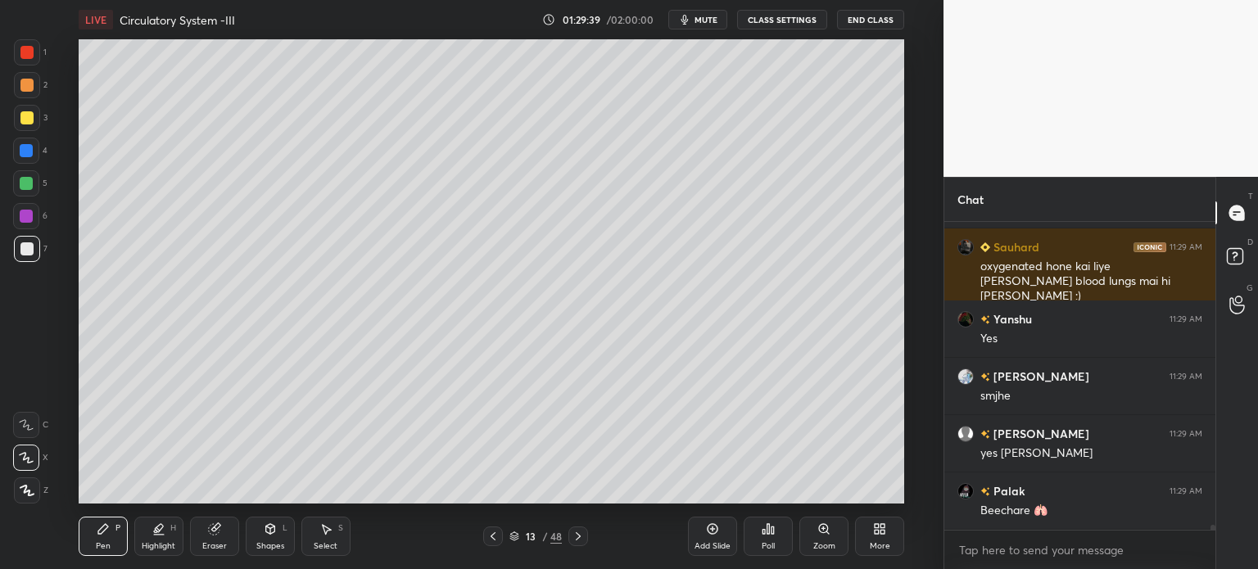
click at [28, 157] on div at bounding box center [26, 151] width 26 height 26
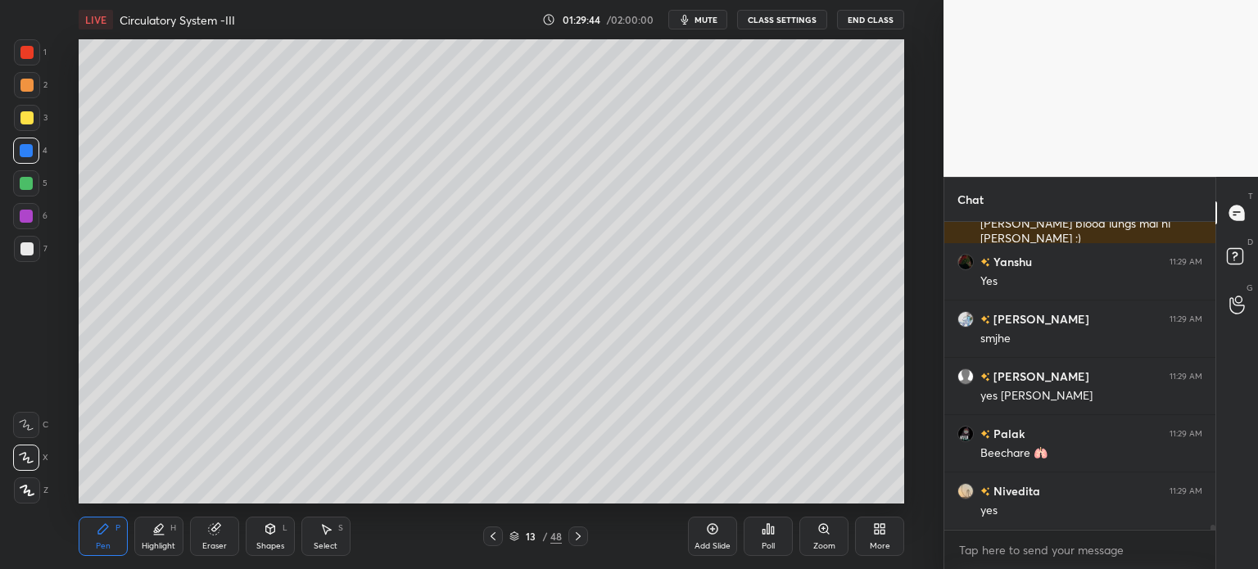
scroll to position [19266, 0]
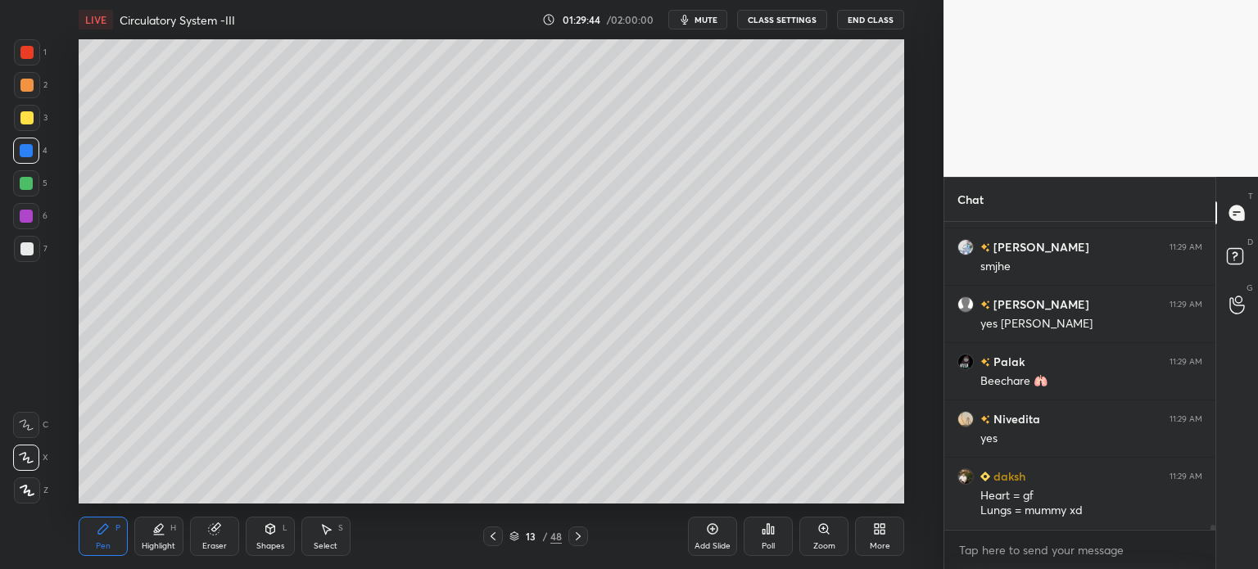
click at [37, 52] on div at bounding box center [27, 52] width 26 height 26
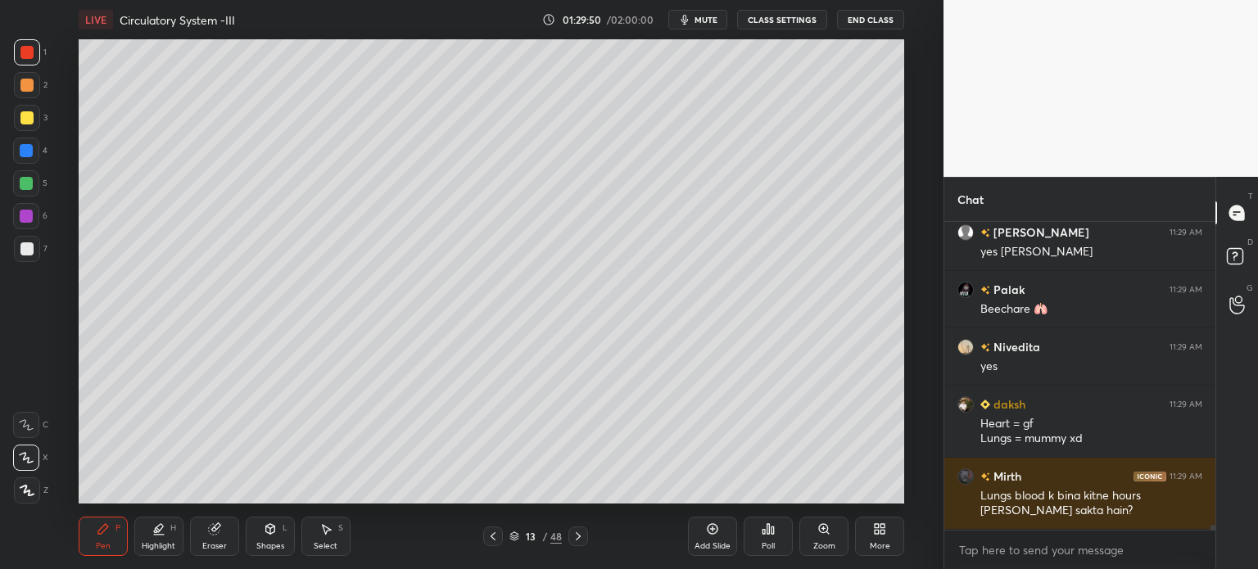
click at [29, 116] on div at bounding box center [26, 117] width 13 height 13
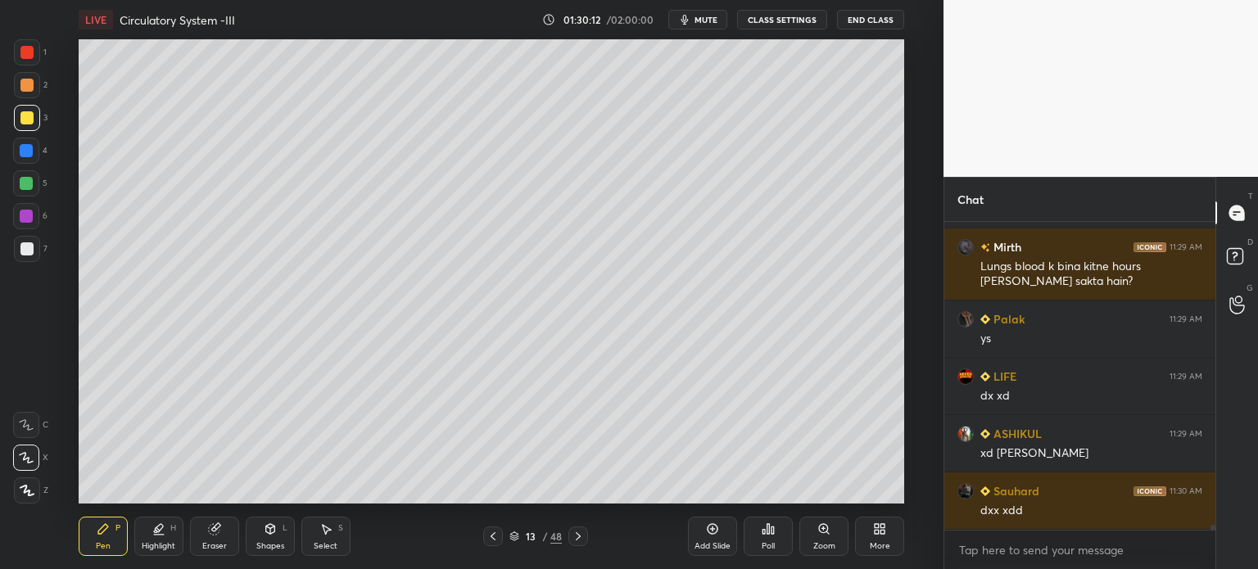
scroll to position [19625, 0]
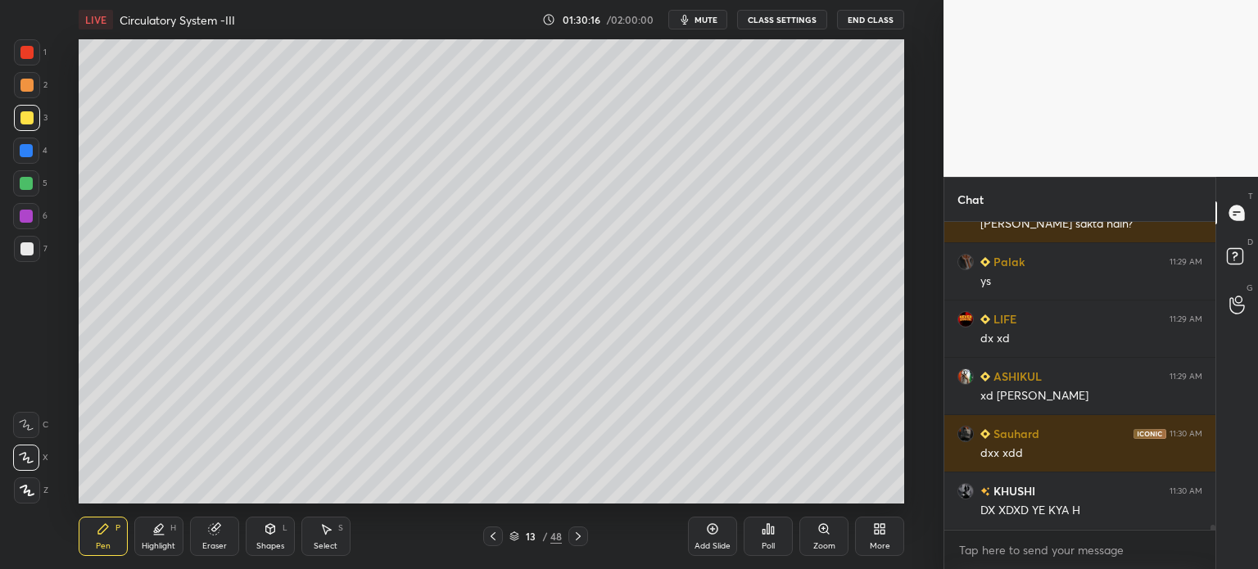
click at [172, 529] on div "H" at bounding box center [173, 528] width 6 height 8
click at [174, 531] on div "H" at bounding box center [173, 528] width 6 height 8
click at [32, 455] on div at bounding box center [26, 458] width 26 height 26
click at [35, 458] on div at bounding box center [26, 458] width 26 height 26
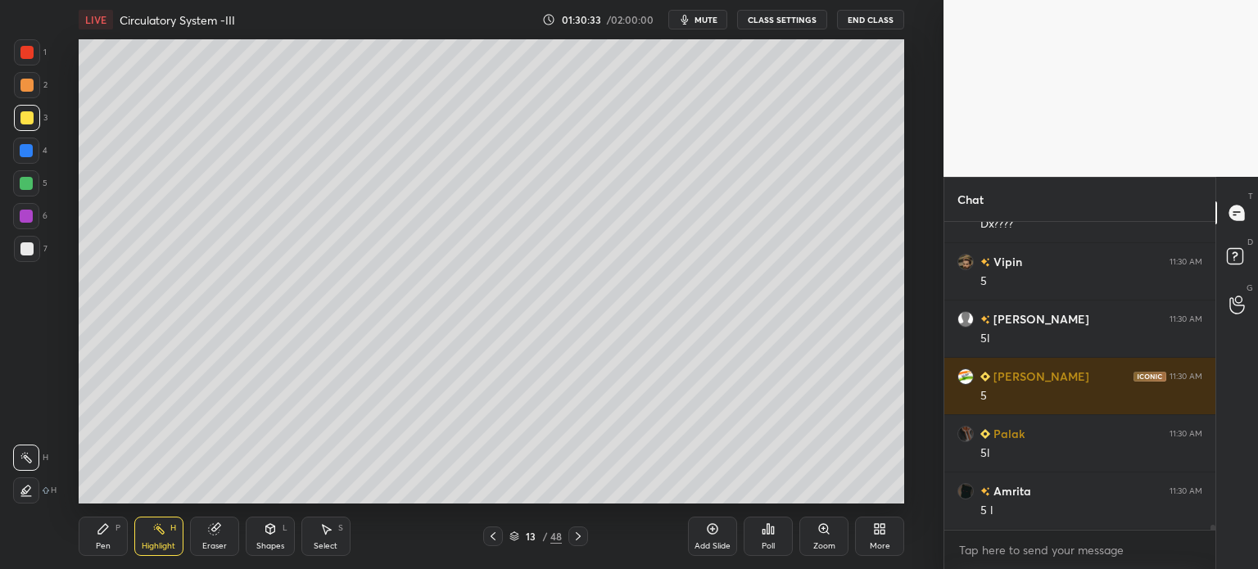
scroll to position [20100, 0]
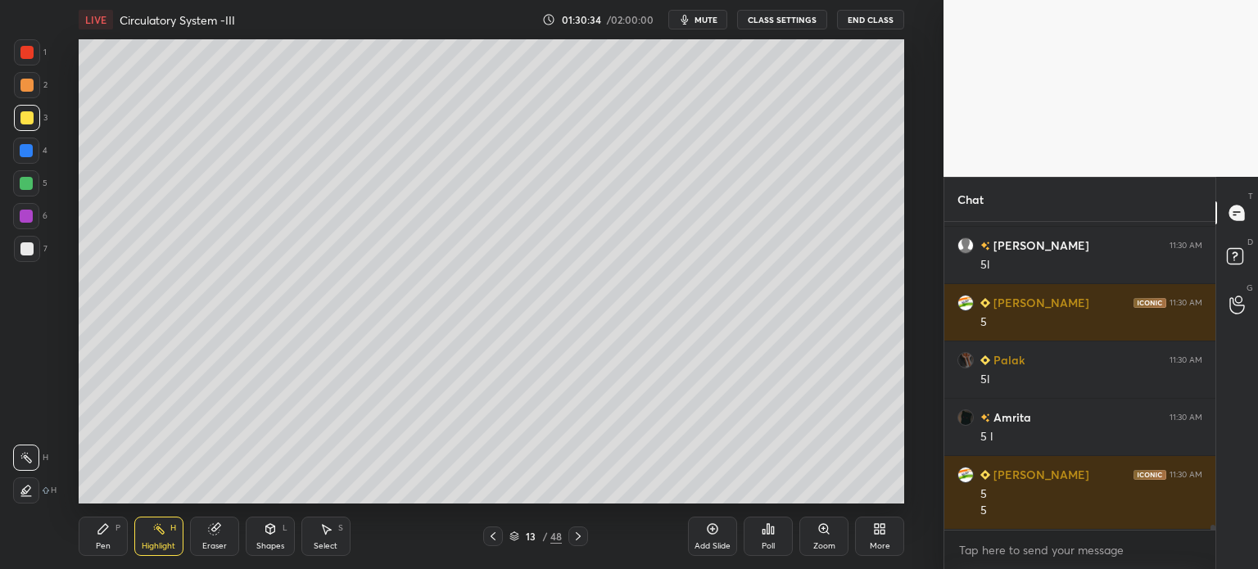
drag, startPoint x: 119, startPoint y: 545, endPoint x: 103, endPoint y: 514, distance: 34.1
click at [115, 545] on div "Pen P" at bounding box center [103, 536] width 49 height 39
click at [30, 466] on div at bounding box center [26, 458] width 26 height 26
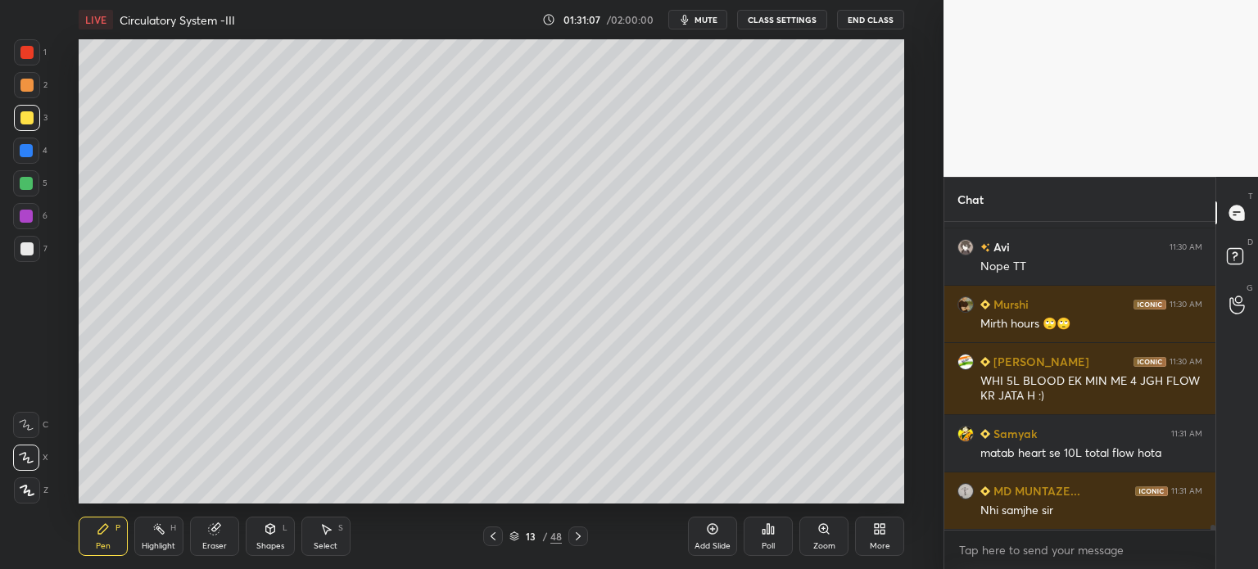
scroll to position [19948, 0]
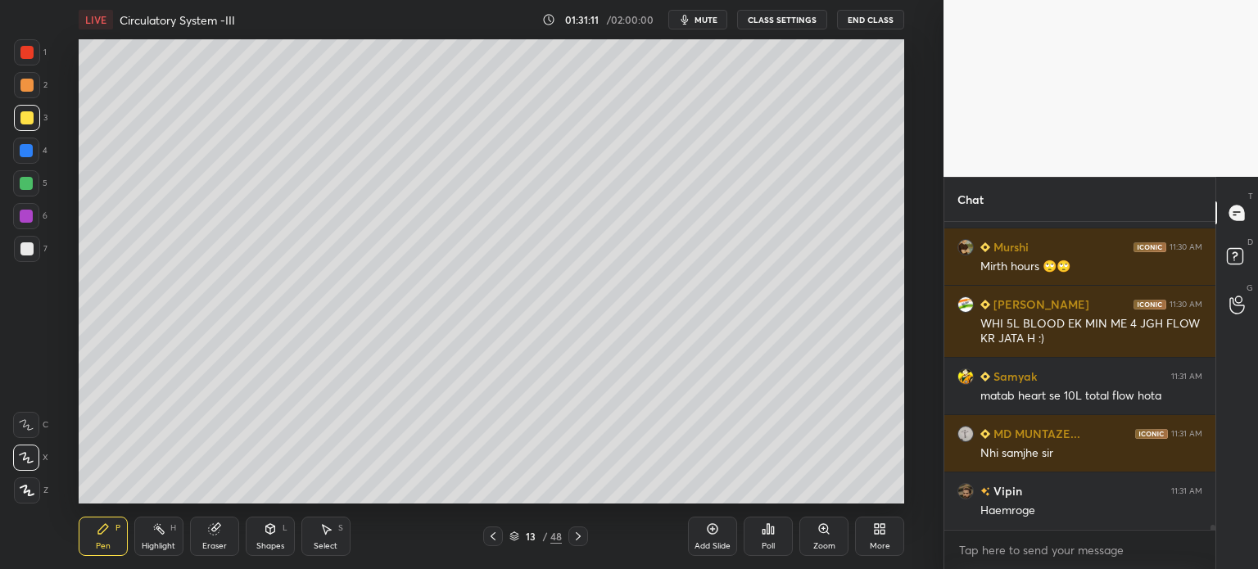
drag, startPoint x: 23, startPoint y: 79, endPoint x: 32, endPoint y: 82, distance: 9.3
click at [28, 84] on div at bounding box center [26, 85] width 13 height 13
click at [33, 84] on div at bounding box center [27, 85] width 26 height 26
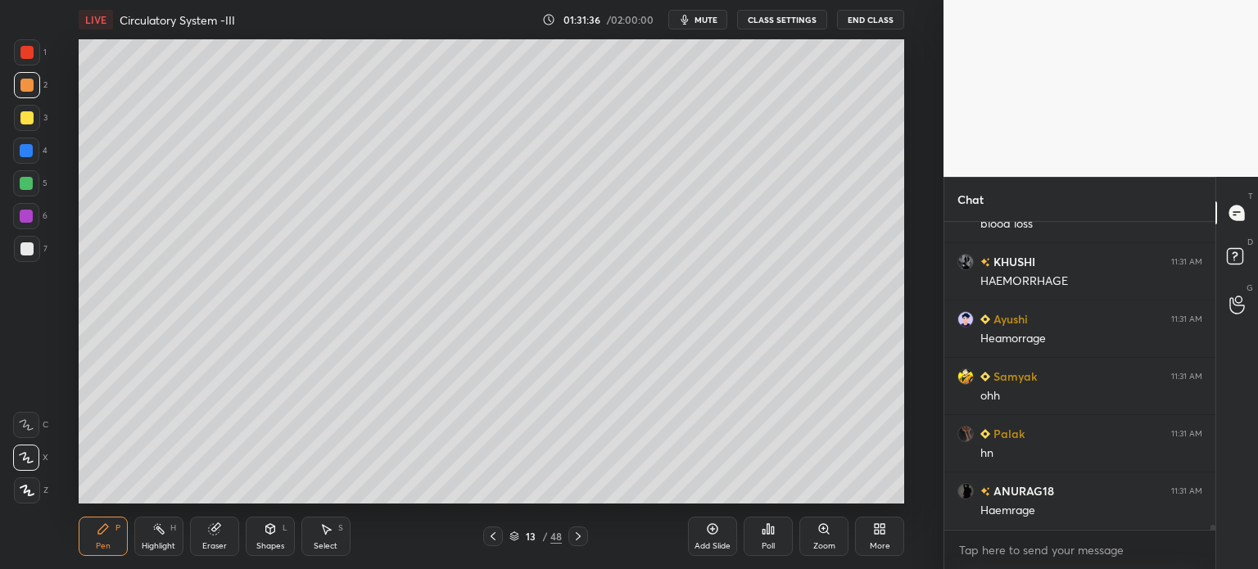
scroll to position [20407, 0]
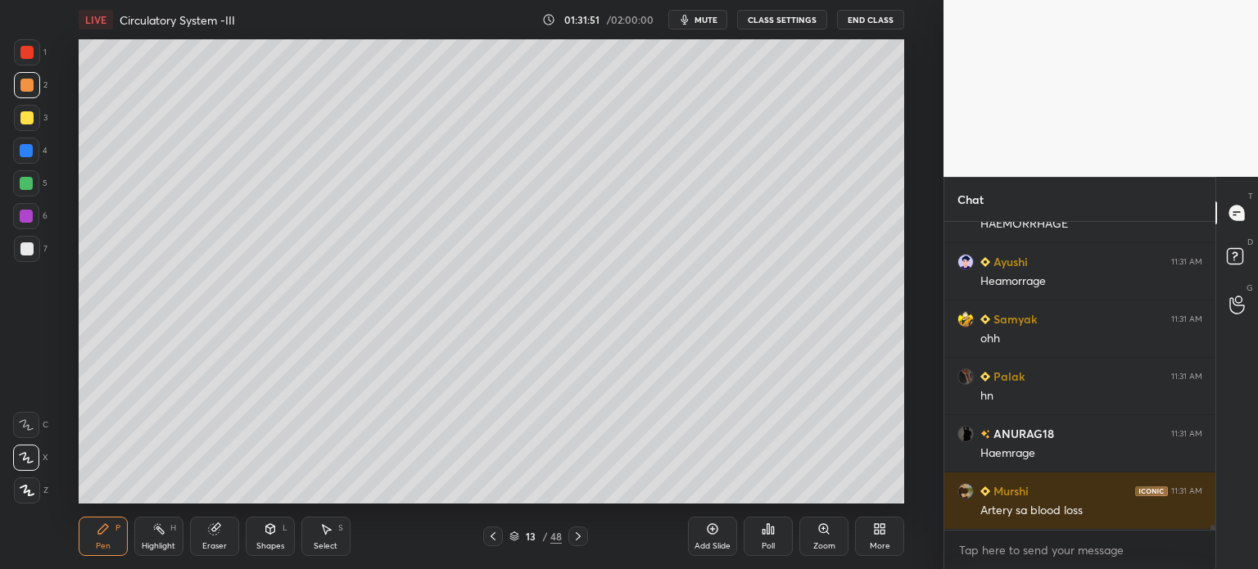
drag, startPoint x: 495, startPoint y: 534, endPoint x: 488, endPoint y: 540, distance: 8.7
click at [490, 540] on icon at bounding box center [493, 536] width 13 height 13
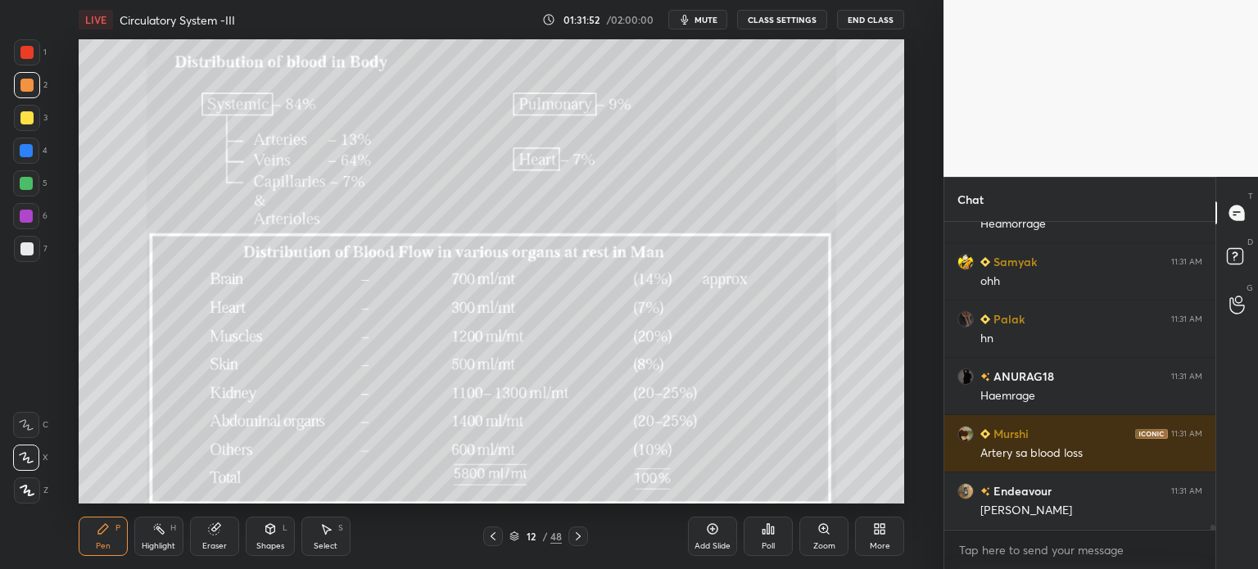
scroll to position [20521, 0]
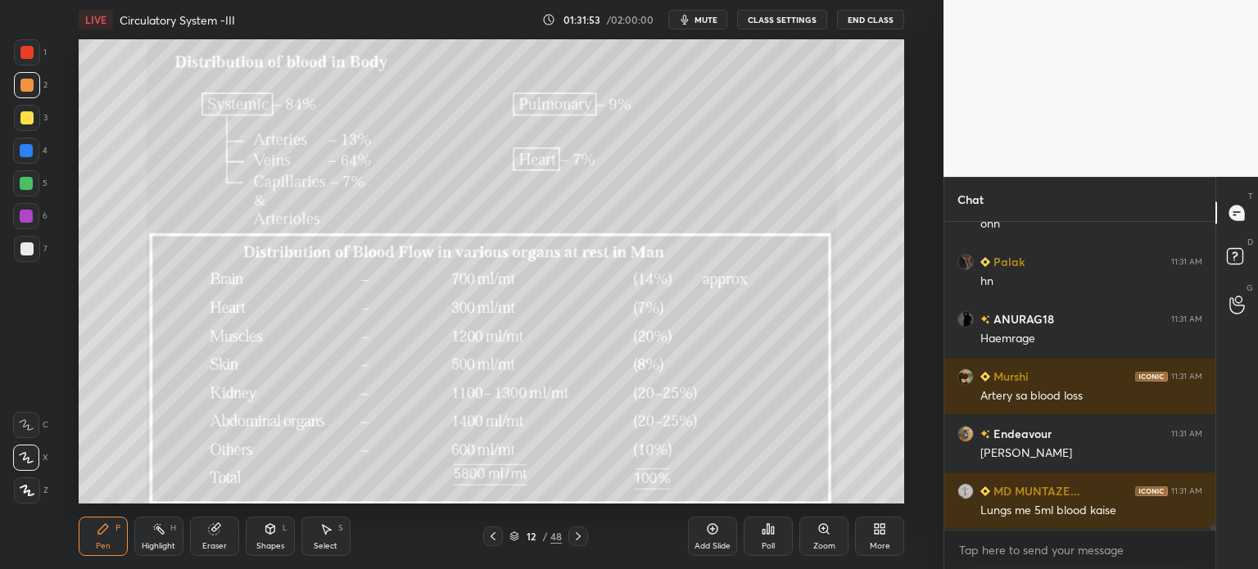
click at [711, 20] on span "mute" at bounding box center [706, 19] width 23 height 11
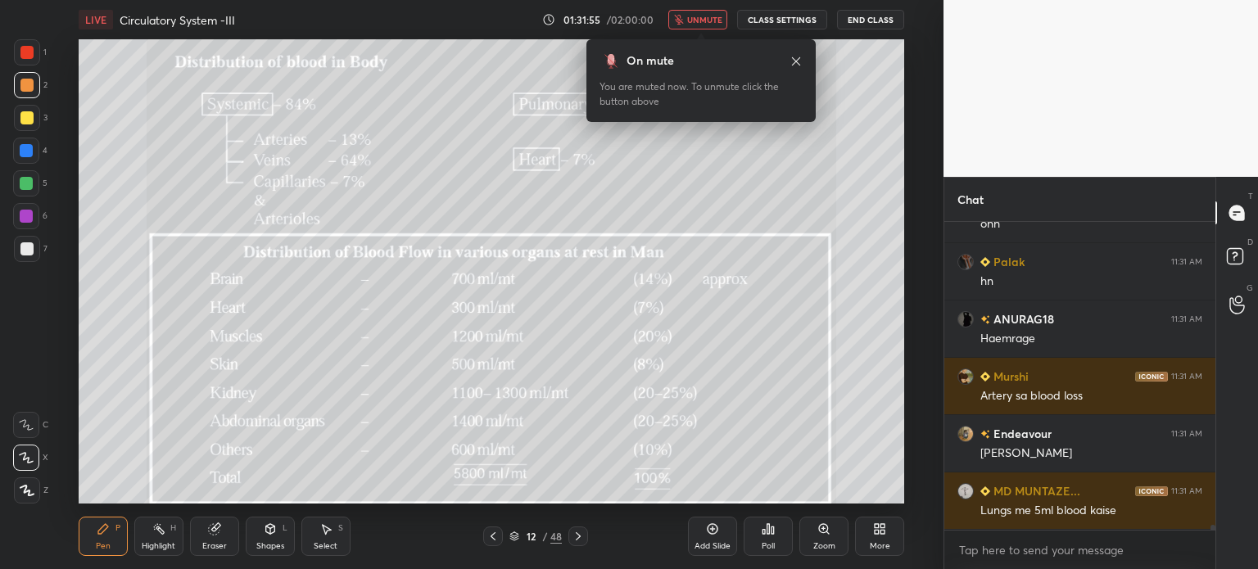
click at [714, 19] on span "unmute" at bounding box center [704, 19] width 35 height 11
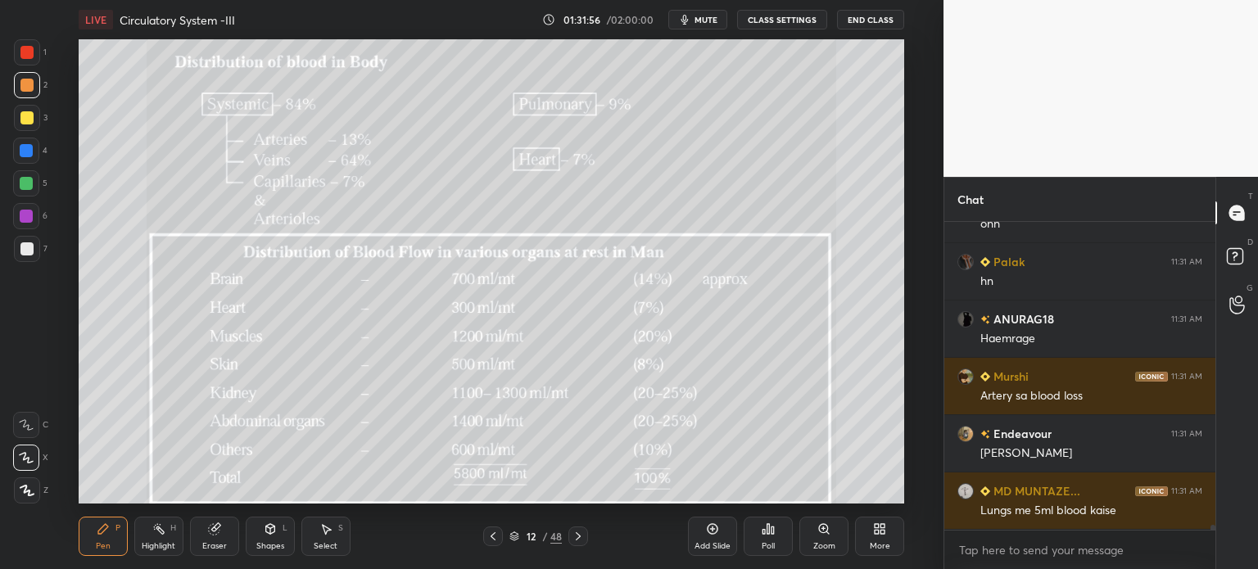
click at [578, 540] on icon at bounding box center [578, 536] width 13 height 13
click at [496, 542] on icon at bounding box center [493, 536] width 13 height 13
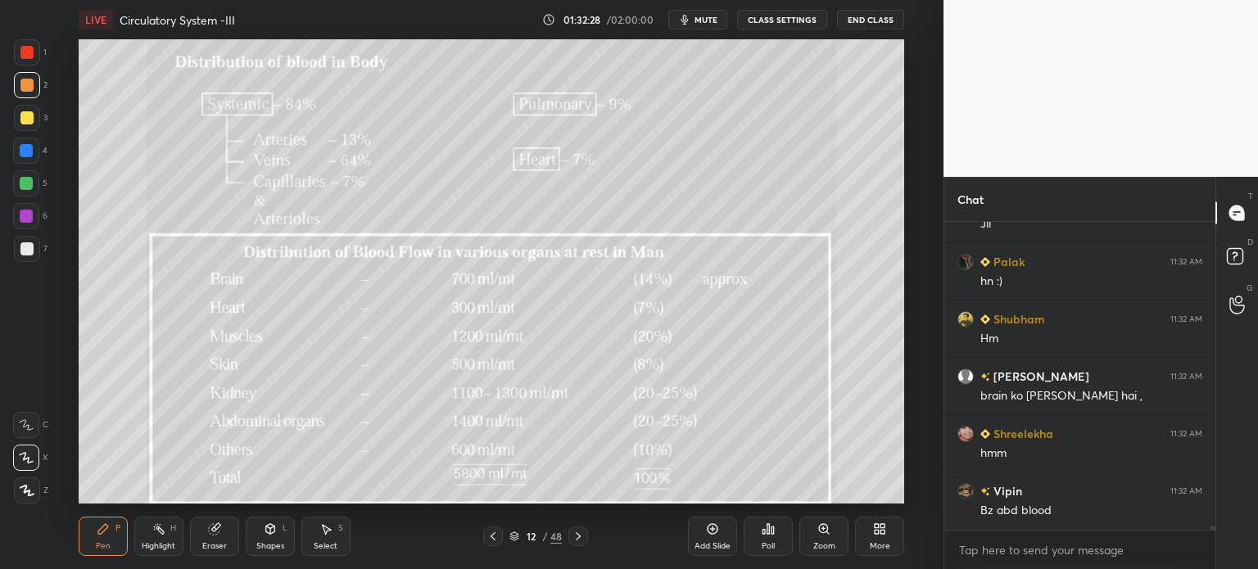
scroll to position [22661, 0]
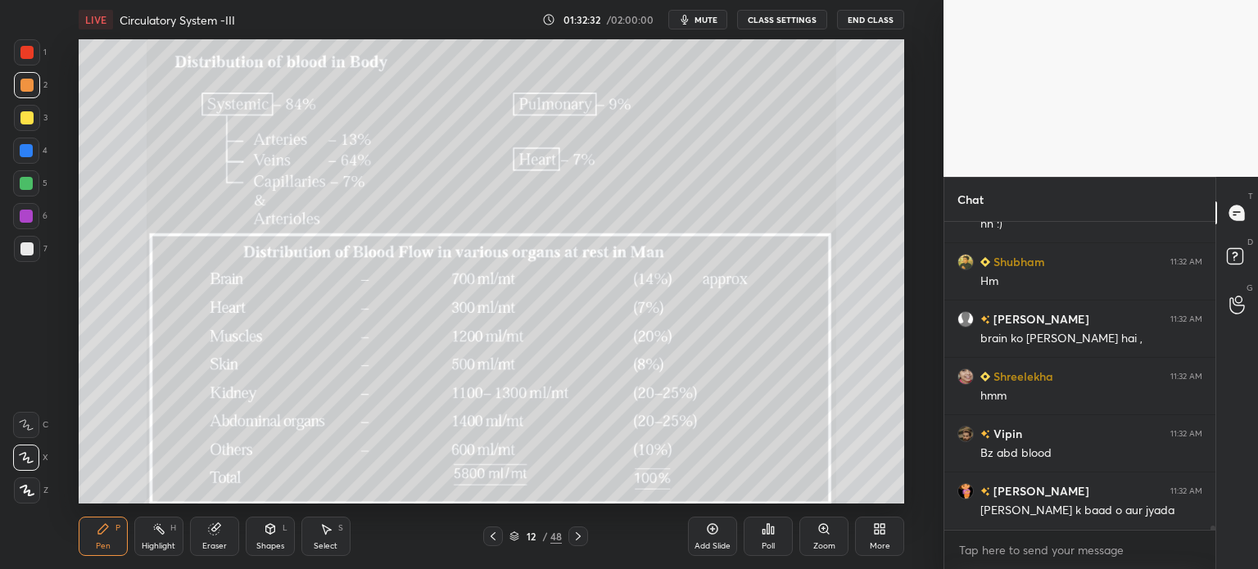
click at [26, 189] on div at bounding box center [26, 183] width 26 height 26
click at [24, 193] on div at bounding box center [26, 183] width 26 height 26
click at [27, 192] on div at bounding box center [26, 183] width 26 height 26
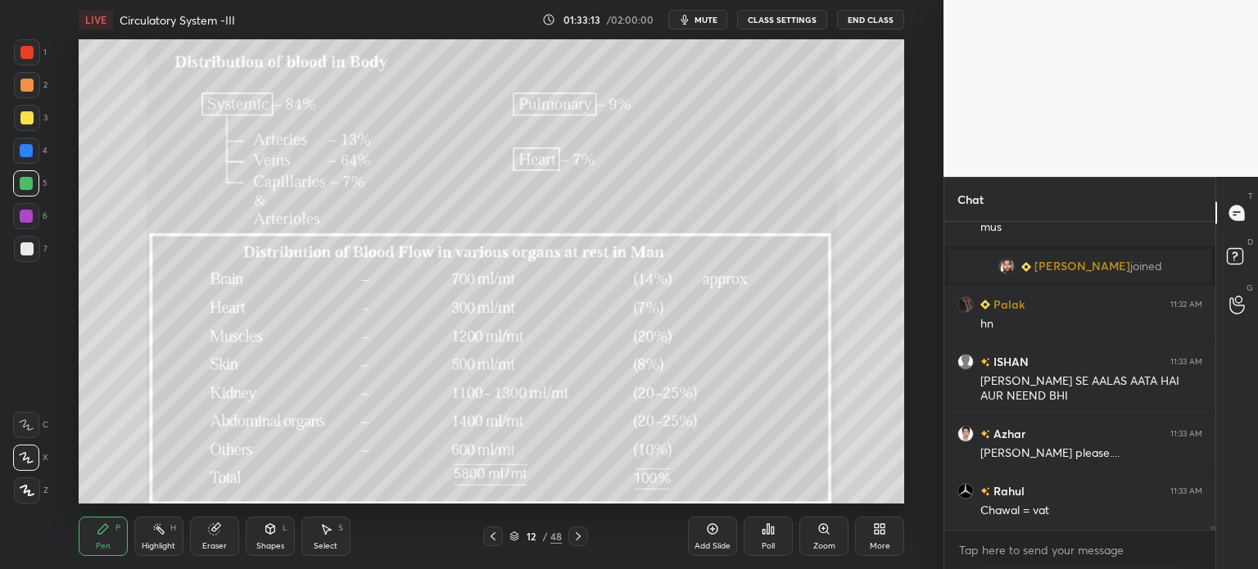
scroll to position [23575, 0]
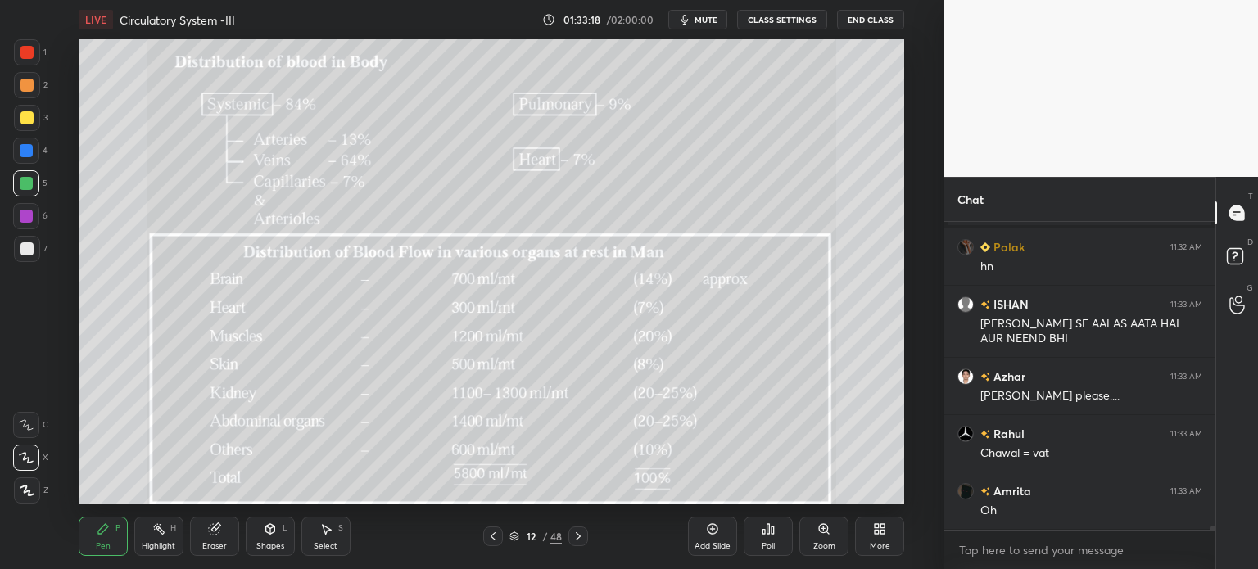
click at [161, 533] on rect at bounding box center [160, 531] width 8 height 8
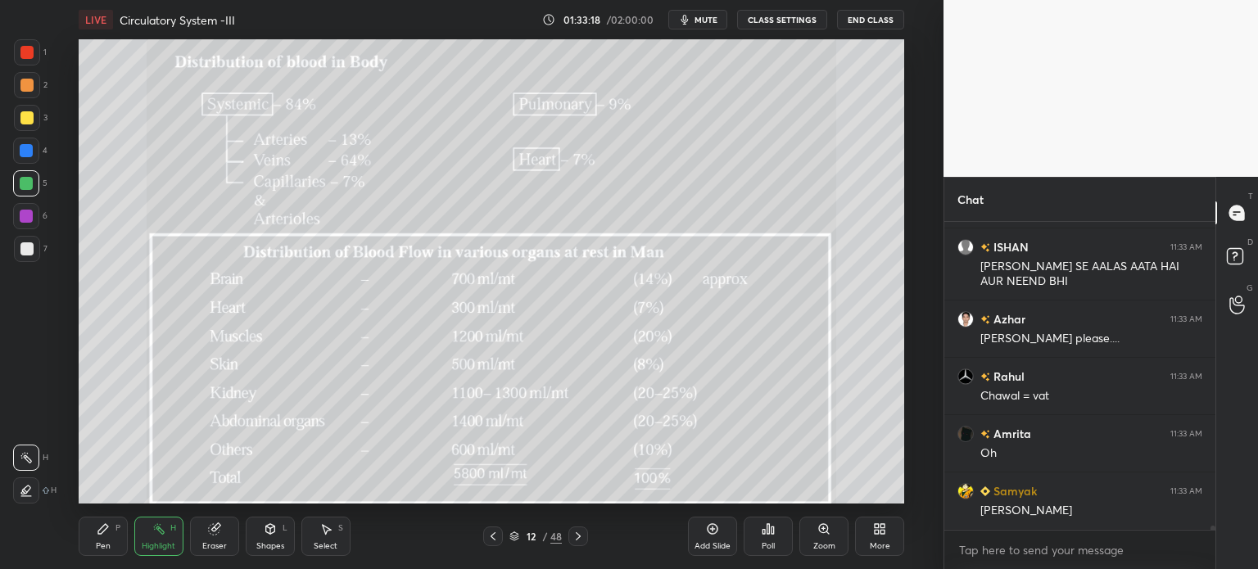
click at [169, 532] on div "Highlight H" at bounding box center [158, 536] width 49 height 39
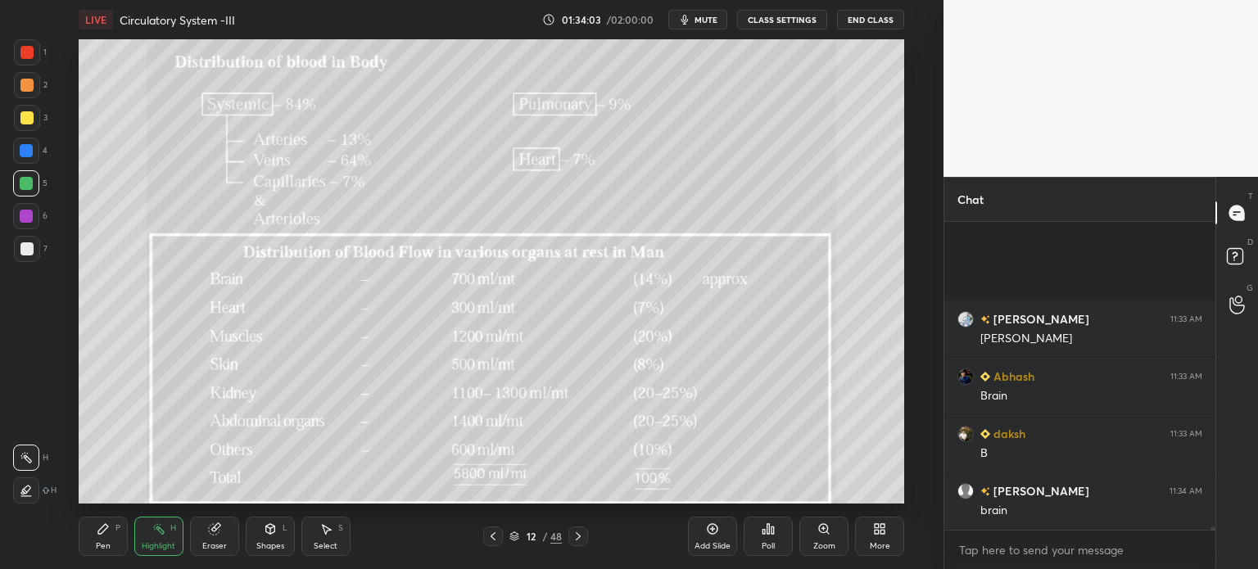
scroll to position [26000, 0]
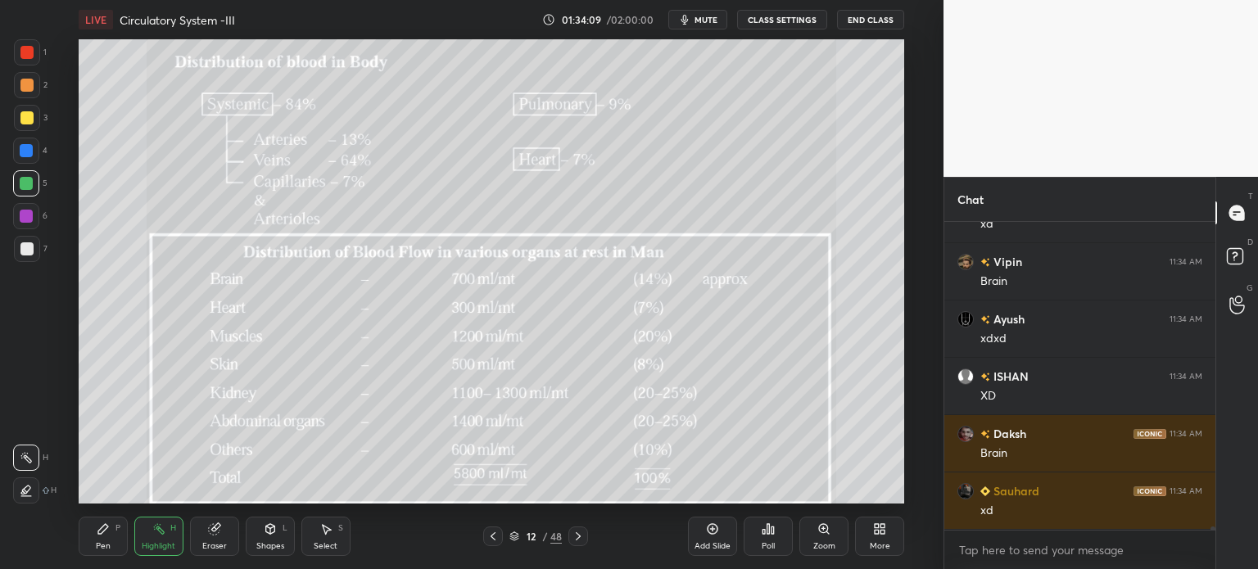
click at [34, 132] on div "3" at bounding box center [31, 121] width 34 height 33
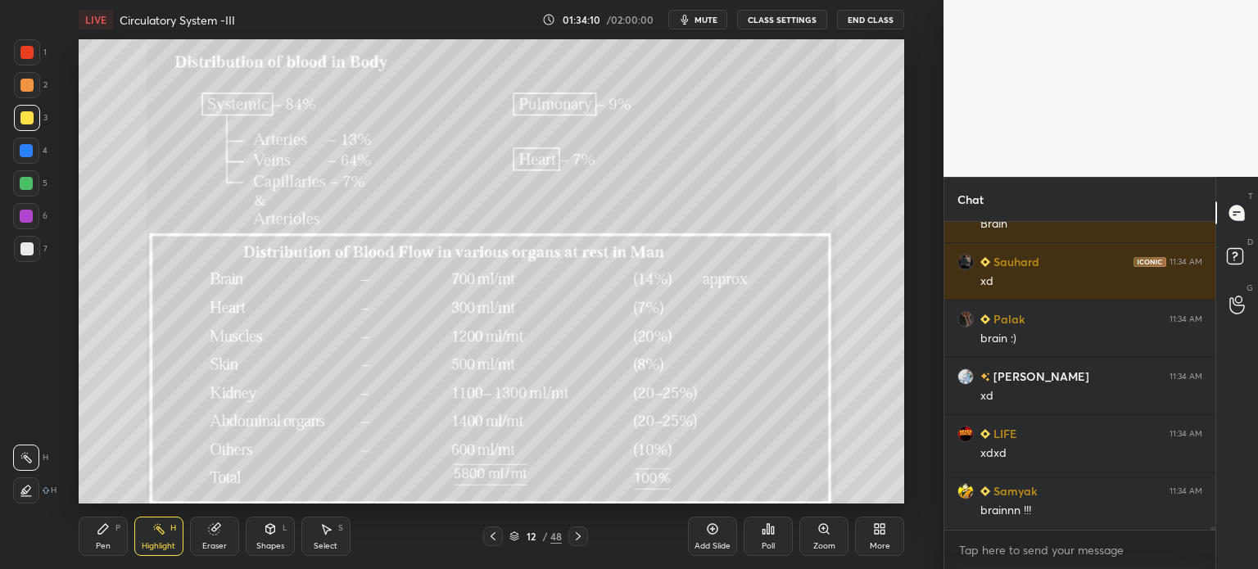
drag, startPoint x: 262, startPoint y: 537, endPoint x: 263, endPoint y: 528, distance: 8.2
click at [267, 538] on div "Shapes L" at bounding box center [270, 536] width 49 height 39
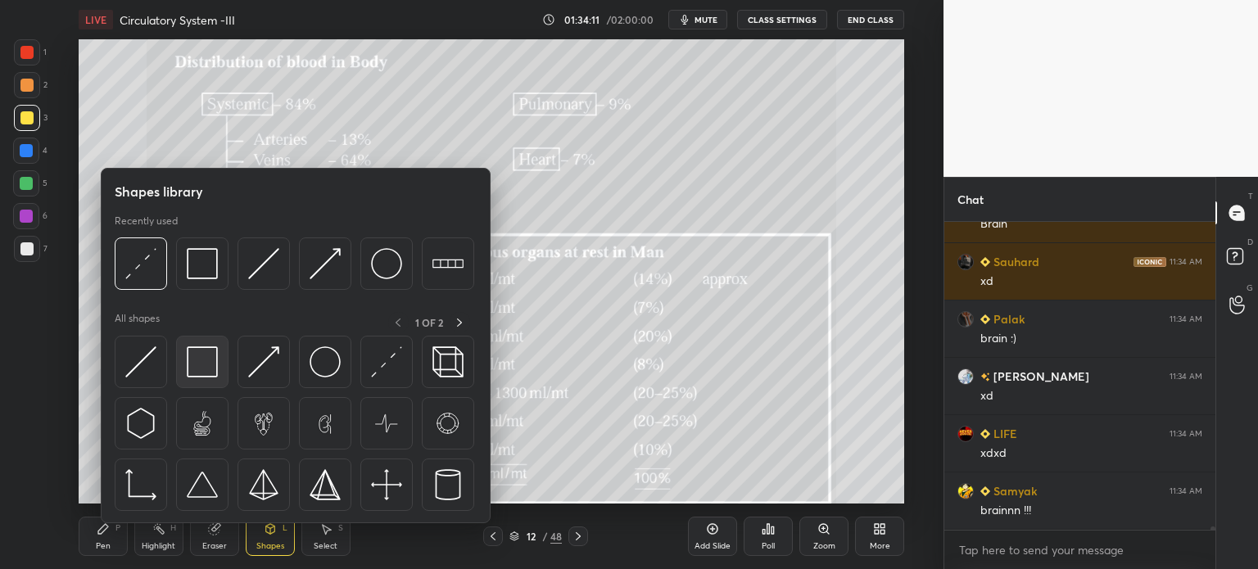
click at [205, 365] on img at bounding box center [202, 362] width 31 height 31
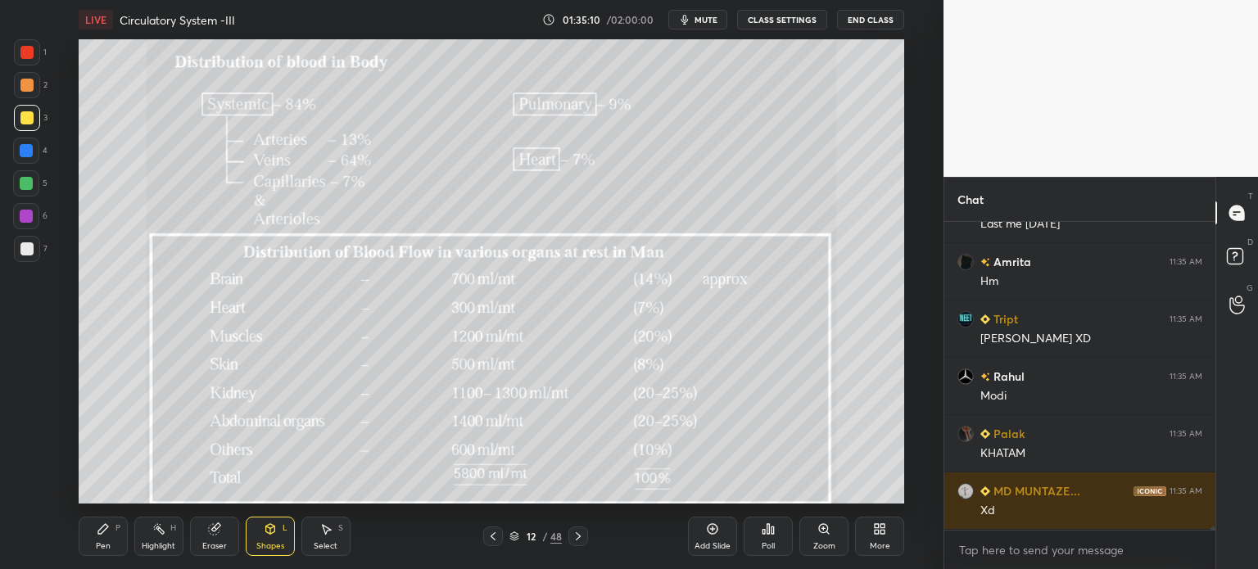
scroll to position [29184, 0]
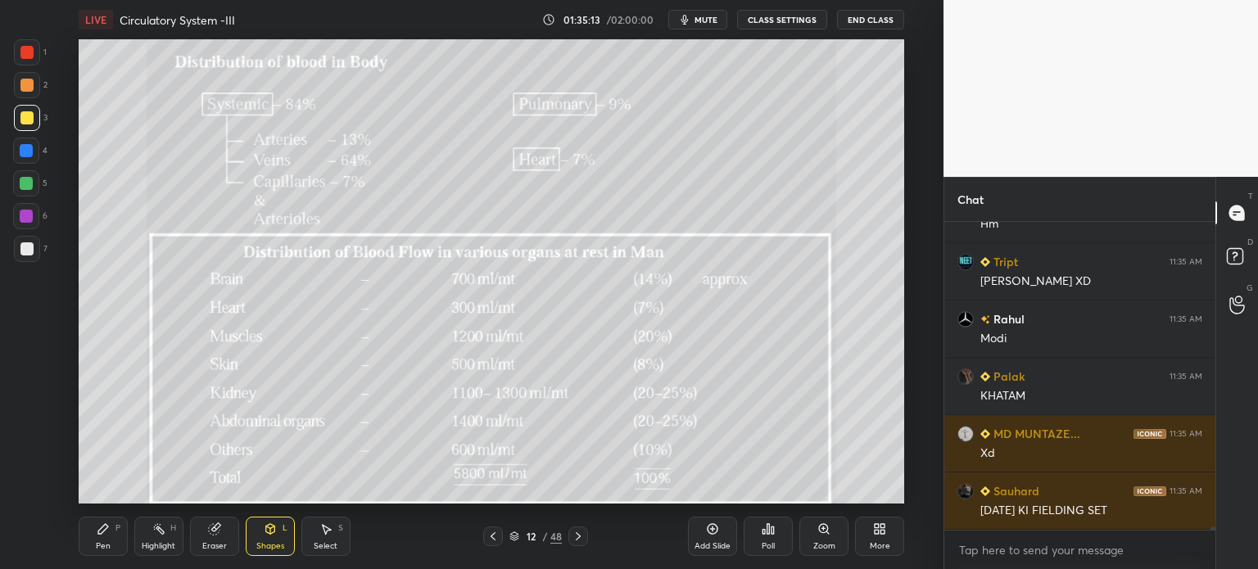
click at [26, 187] on div at bounding box center [26, 183] width 13 height 13
click at [26, 183] on div at bounding box center [26, 183] width 13 height 13
drag, startPoint x: 156, startPoint y: 523, endPoint x: 165, endPoint y: 535, distance: 14.6
click at [160, 527] on icon at bounding box center [158, 529] width 13 height 13
click at [165, 532] on div "Highlight H" at bounding box center [158, 536] width 49 height 39
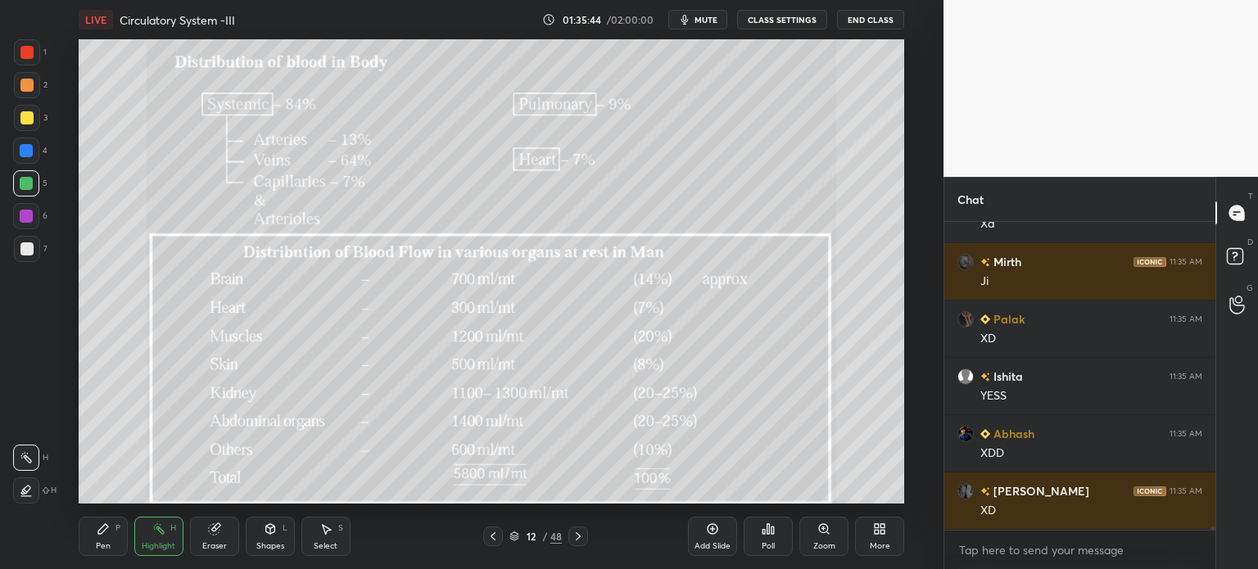
scroll to position [30445, 0]
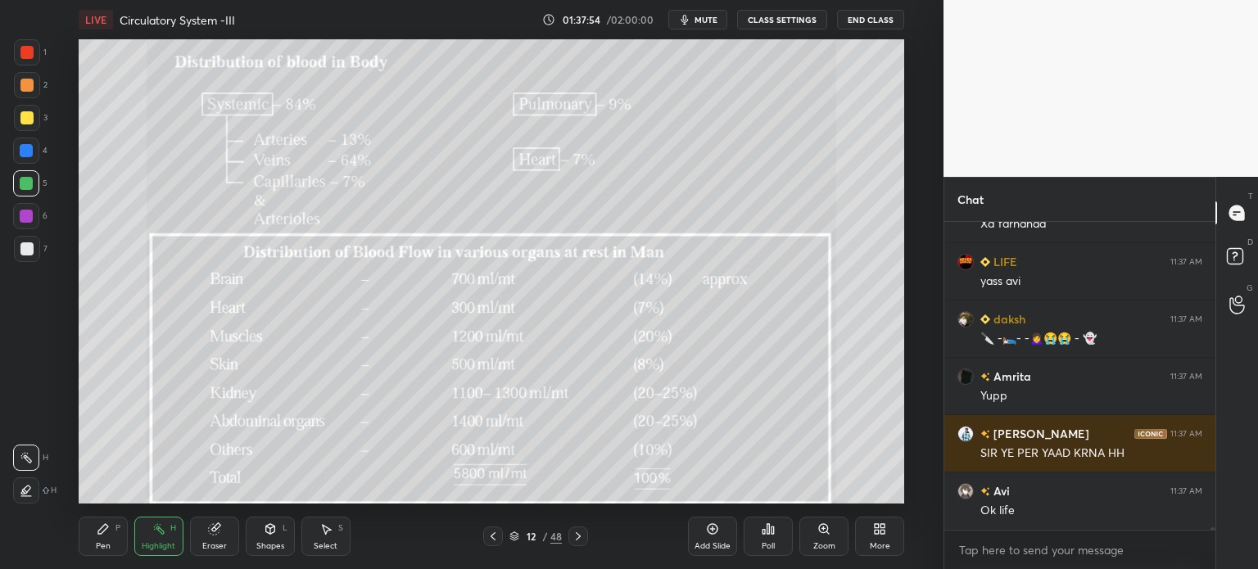
click at [491, 532] on icon at bounding box center [493, 536] width 13 height 13
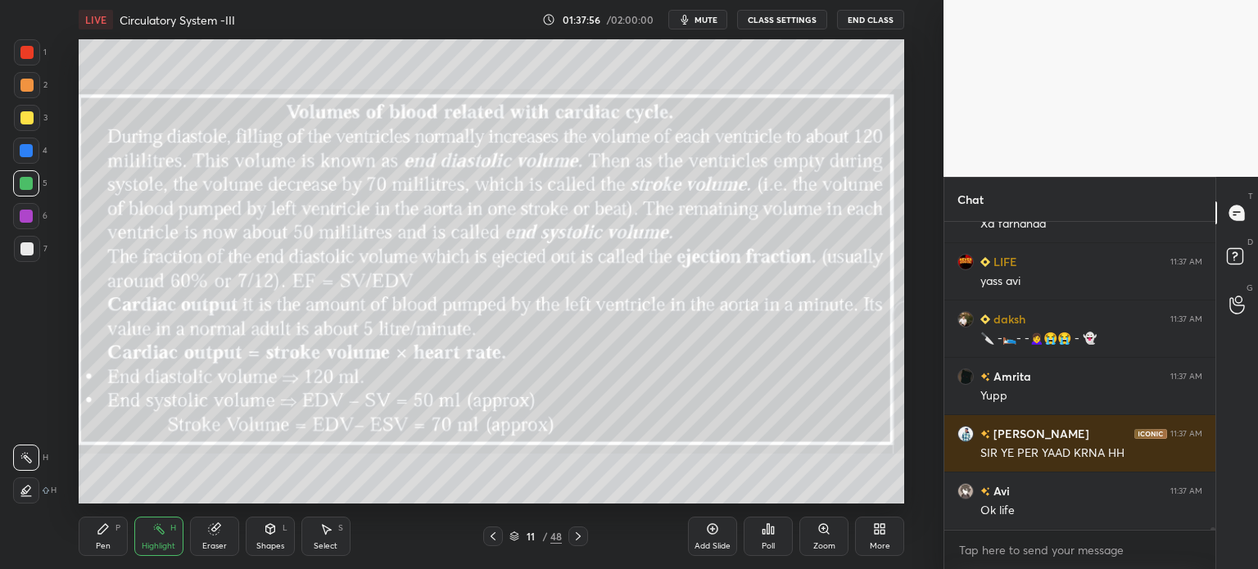
click at [585, 529] on div at bounding box center [579, 537] width 20 height 20
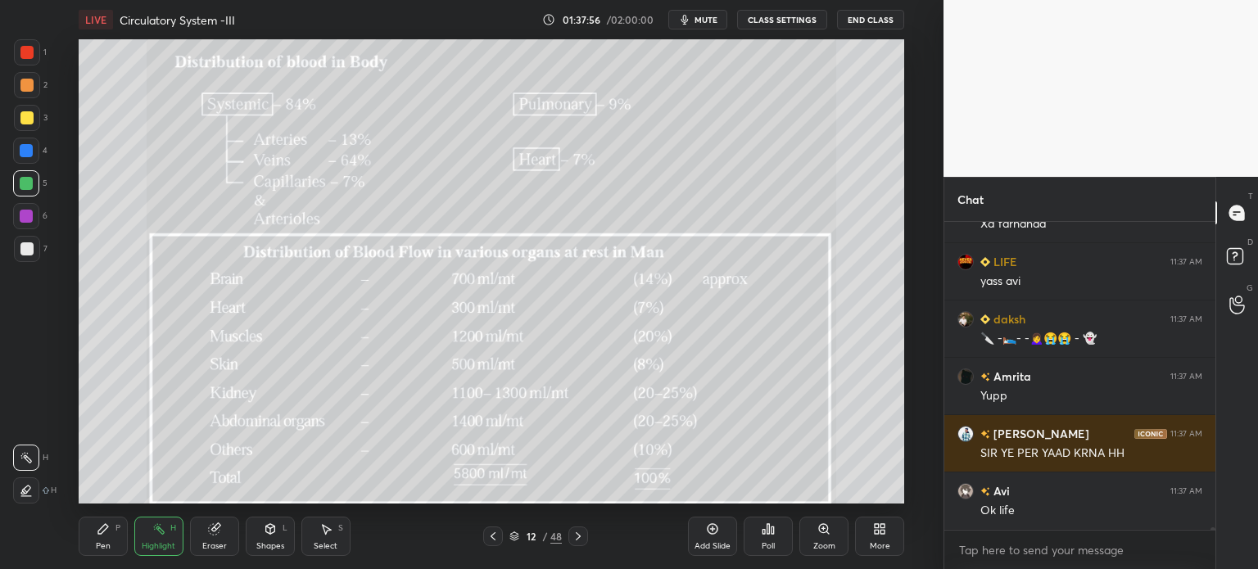
click at [584, 533] on div at bounding box center [579, 537] width 20 height 20
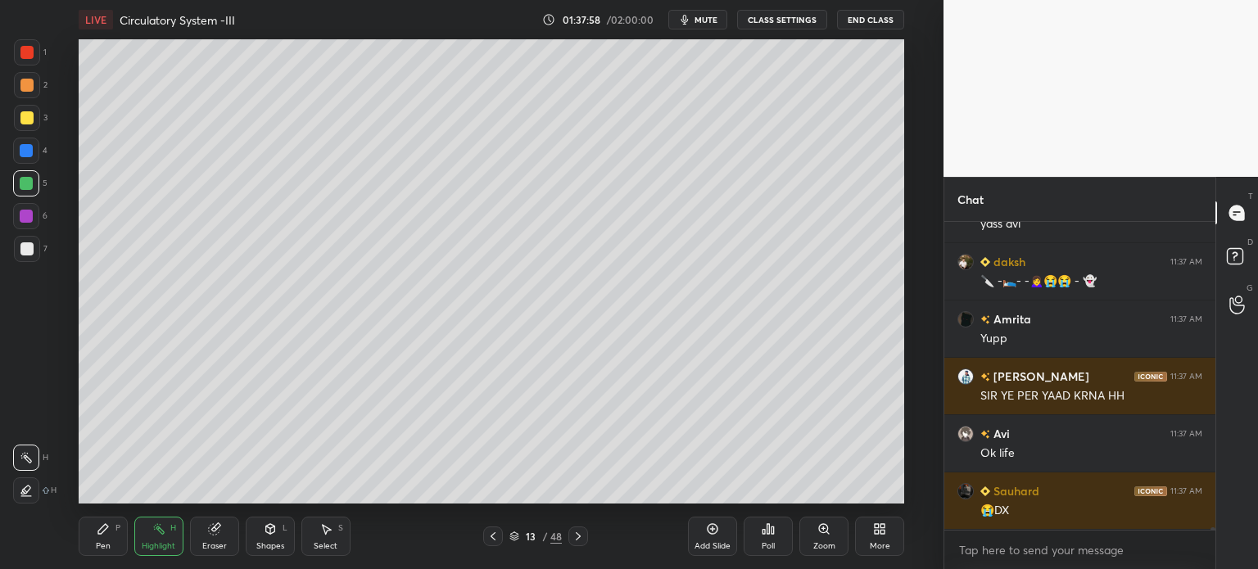
click at [582, 536] on icon at bounding box center [578, 536] width 13 height 13
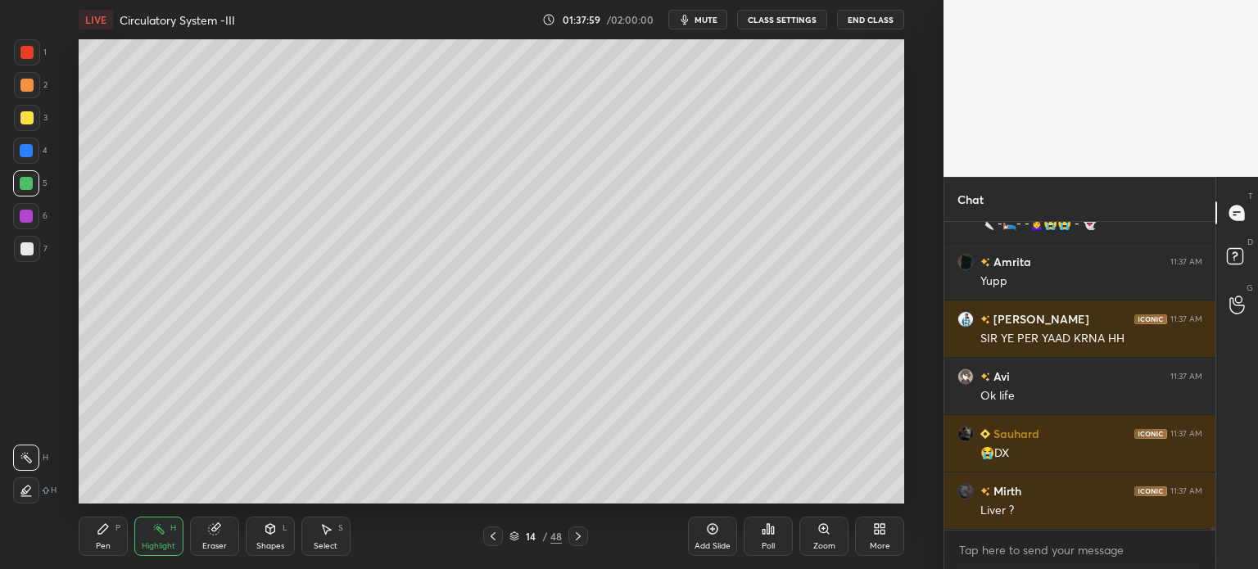
drag, startPoint x: 487, startPoint y: 533, endPoint x: 497, endPoint y: 537, distance: 11.4
click at [485, 533] on div at bounding box center [493, 537] width 20 height 20
drag, startPoint x: 703, startPoint y: 22, endPoint x: 701, endPoint y: 39, distance: 16.5
click at [703, 27] on button "mute" at bounding box center [697, 20] width 59 height 20
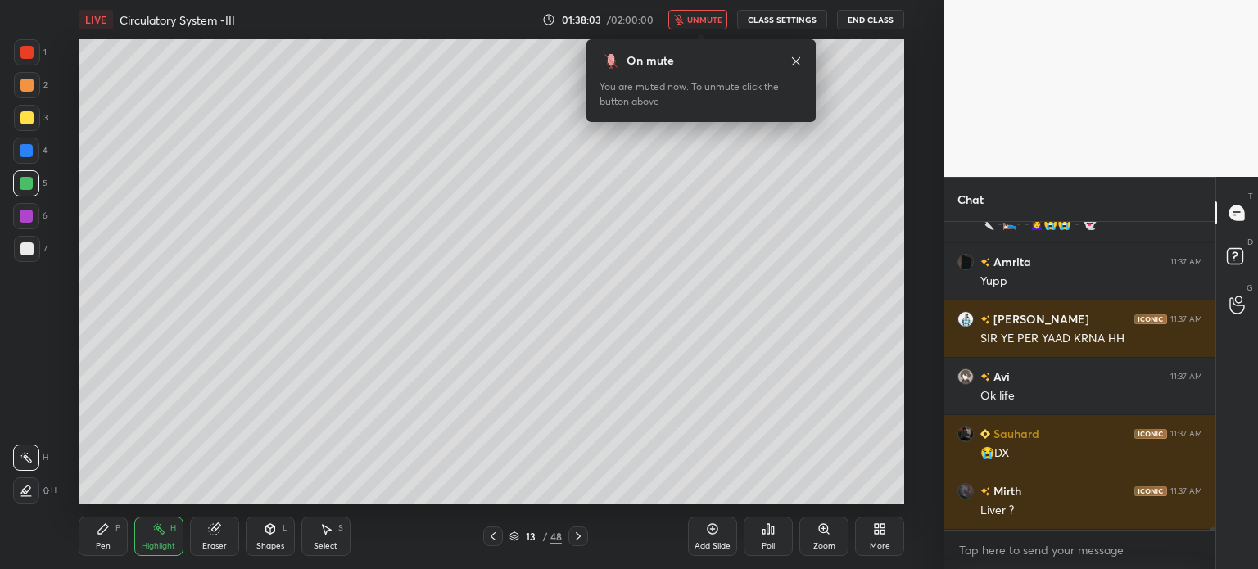
click at [711, 28] on button "unmute" at bounding box center [697, 20] width 59 height 20
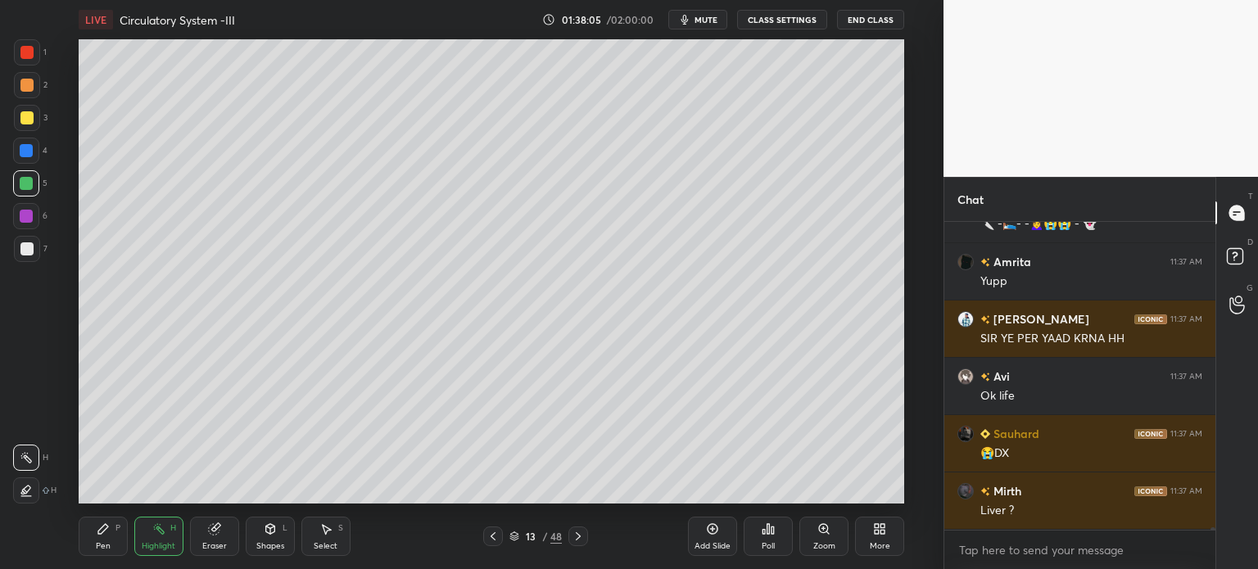
click at [577, 542] on div at bounding box center [579, 537] width 20 height 20
click at [577, 545] on div at bounding box center [579, 537] width 20 height 20
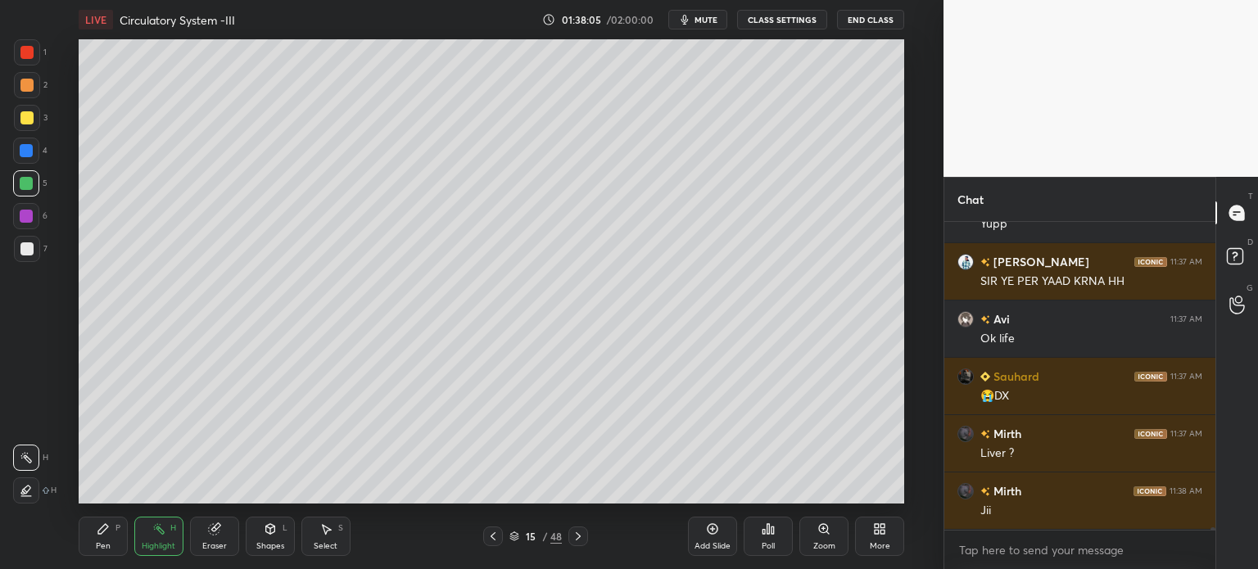
click at [581, 544] on div at bounding box center [579, 537] width 20 height 20
click at [582, 537] on icon at bounding box center [578, 536] width 13 height 13
click at [579, 537] on icon at bounding box center [578, 536] width 13 height 13
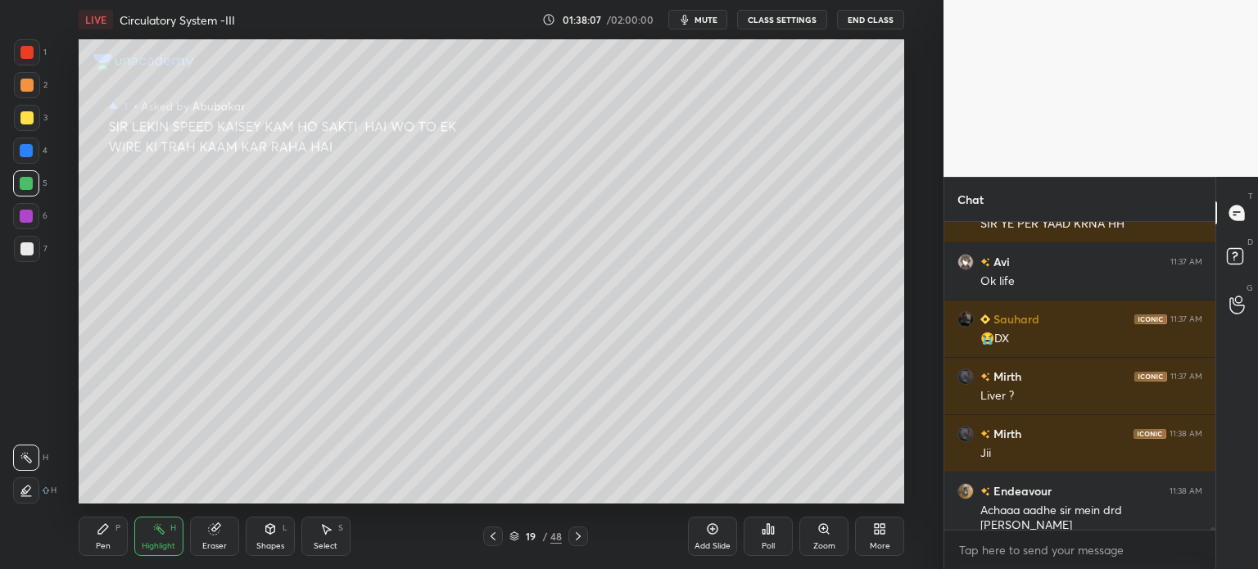
click at [487, 541] on icon at bounding box center [493, 536] width 13 height 13
click at [487, 540] on icon at bounding box center [493, 536] width 13 height 13
click at [490, 540] on icon at bounding box center [493, 536] width 13 height 13
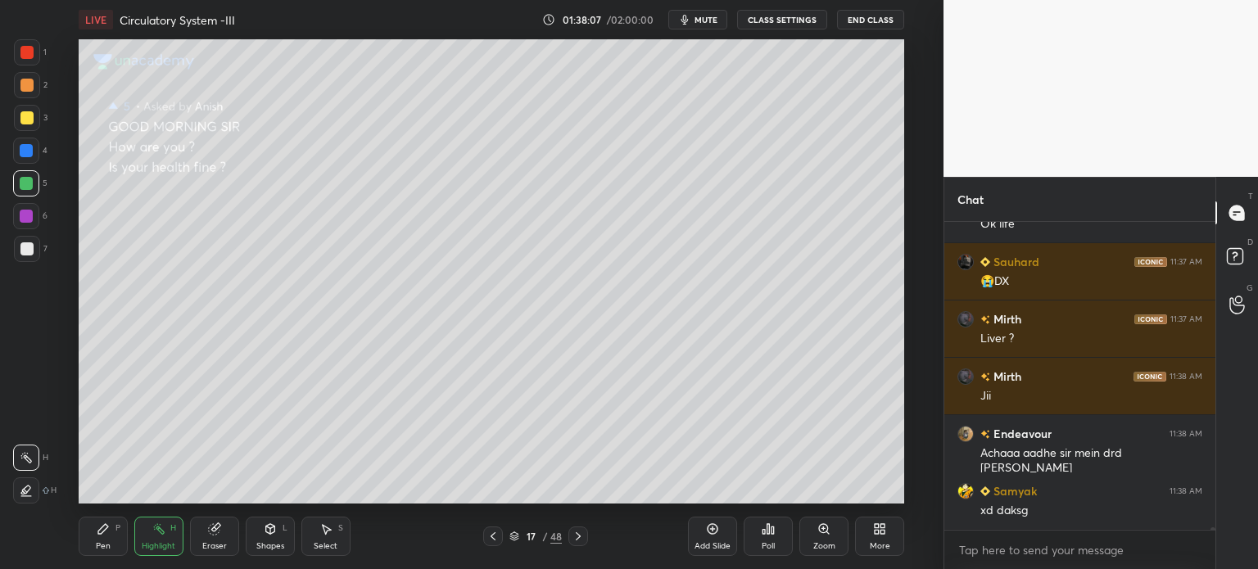
click at [490, 539] on icon at bounding box center [493, 536] width 13 height 13
click at [492, 543] on icon at bounding box center [493, 536] width 13 height 13
click at [493, 542] on icon at bounding box center [493, 536] width 13 height 13
click at [583, 533] on icon at bounding box center [578, 536] width 13 height 13
click at [887, 537] on div "More" at bounding box center [879, 536] width 49 height 39
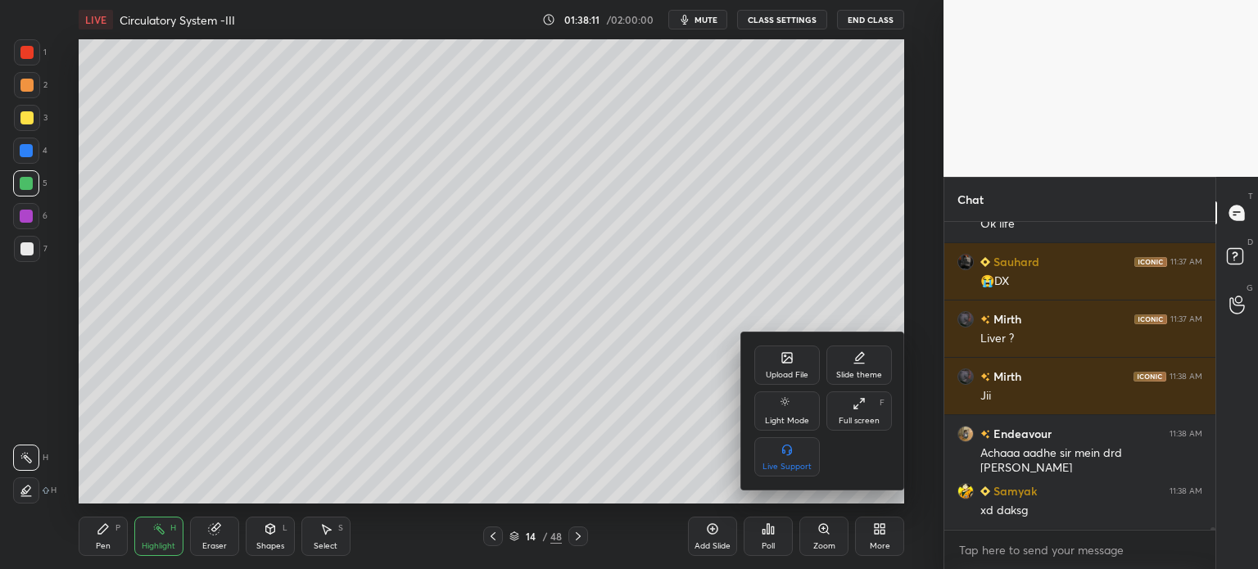
click at [795, 366] on div "Upload File" at bounding box center [787, 365] width 66 height 39
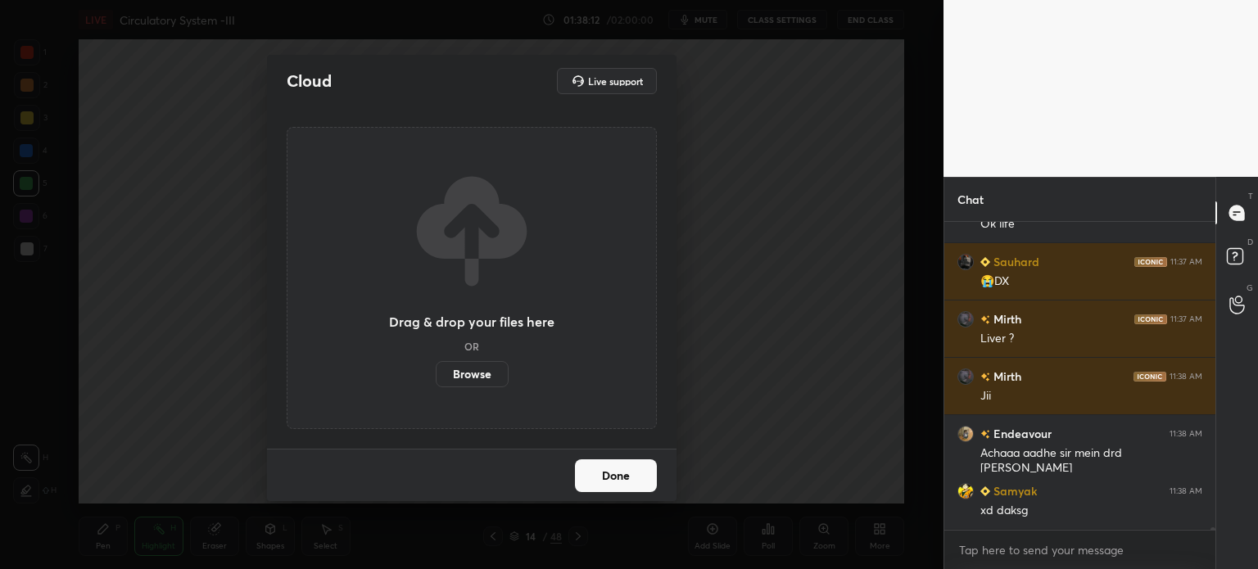
click at [472, 377] on label "Browse" at bounding box center [472, 374] width 73 height 26
click at [436, 377] on input "Browse" at bounding box center [436, 374] width 0 height 26
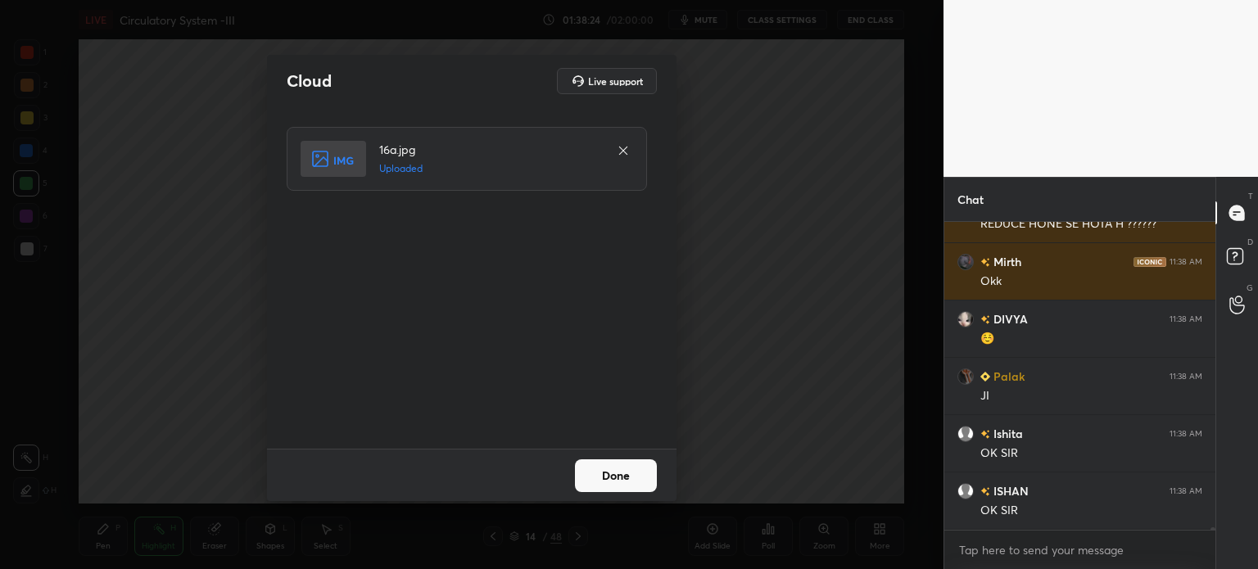
scroll to position [33866, 0]
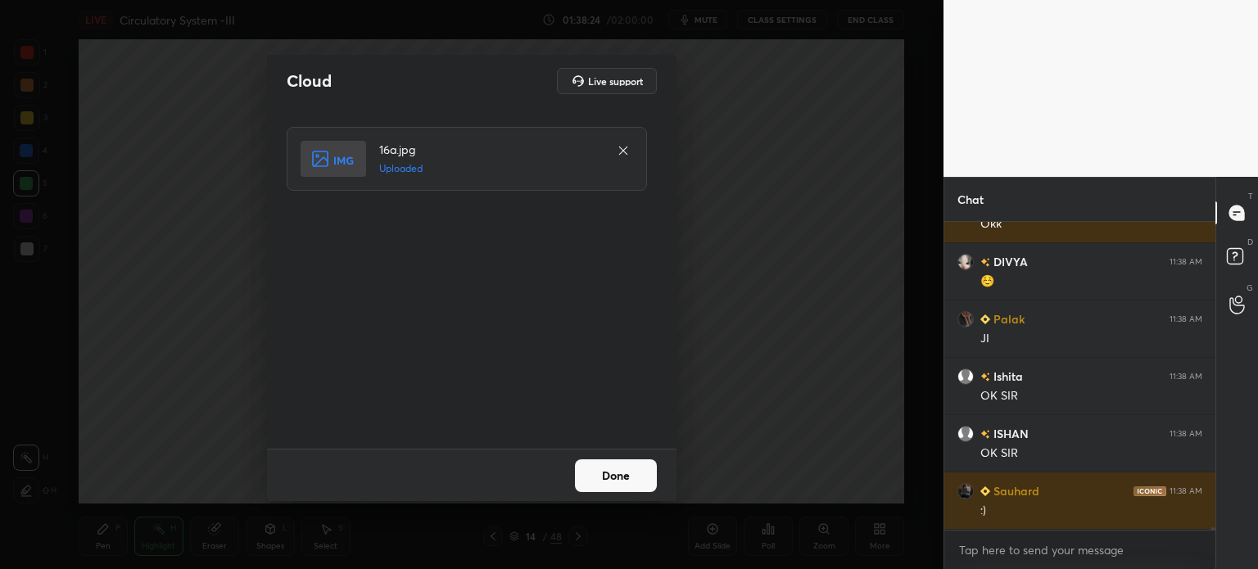
drag, startPoint x: 628, startPoint y: 469, endPoint x: 634, endPoint y: 462, distance: 9.3
click at [627, 471] on button "Done" at bounding box center [616, 476] width 82 height 33
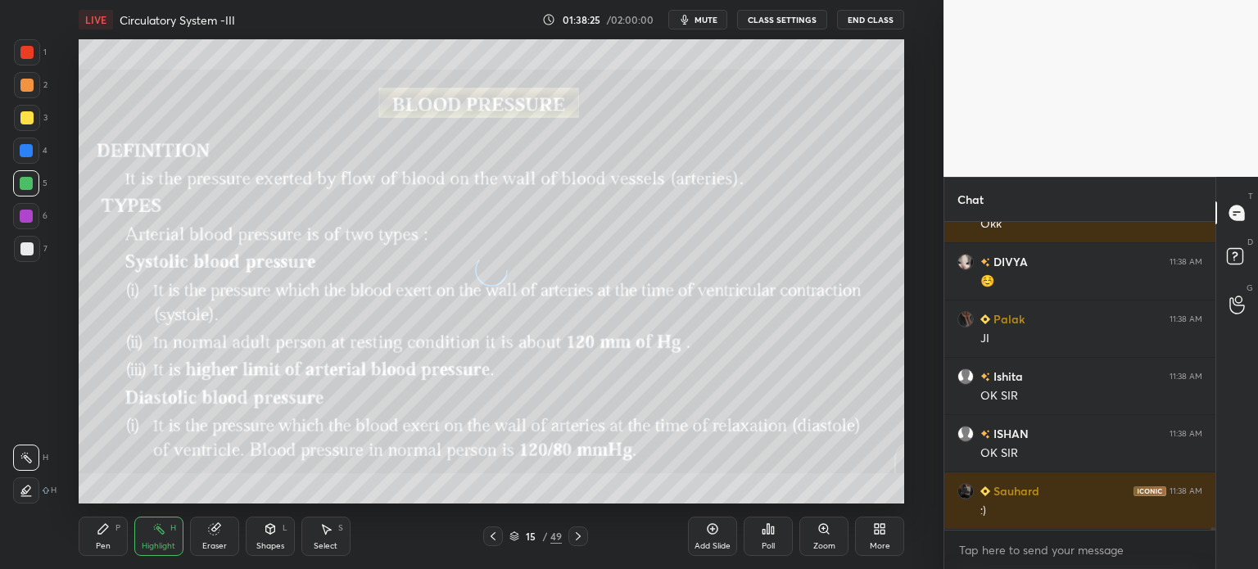
scroll to position [33924, 0]
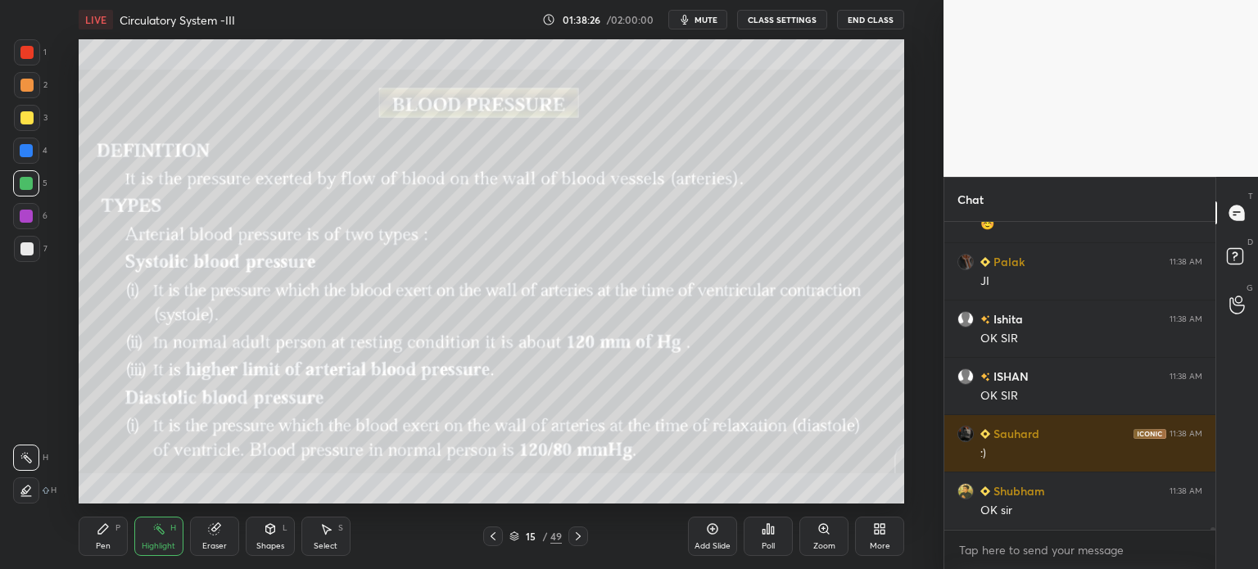
click at [881, 524] on icon at bounding box center [879, 529] width 13 height 13
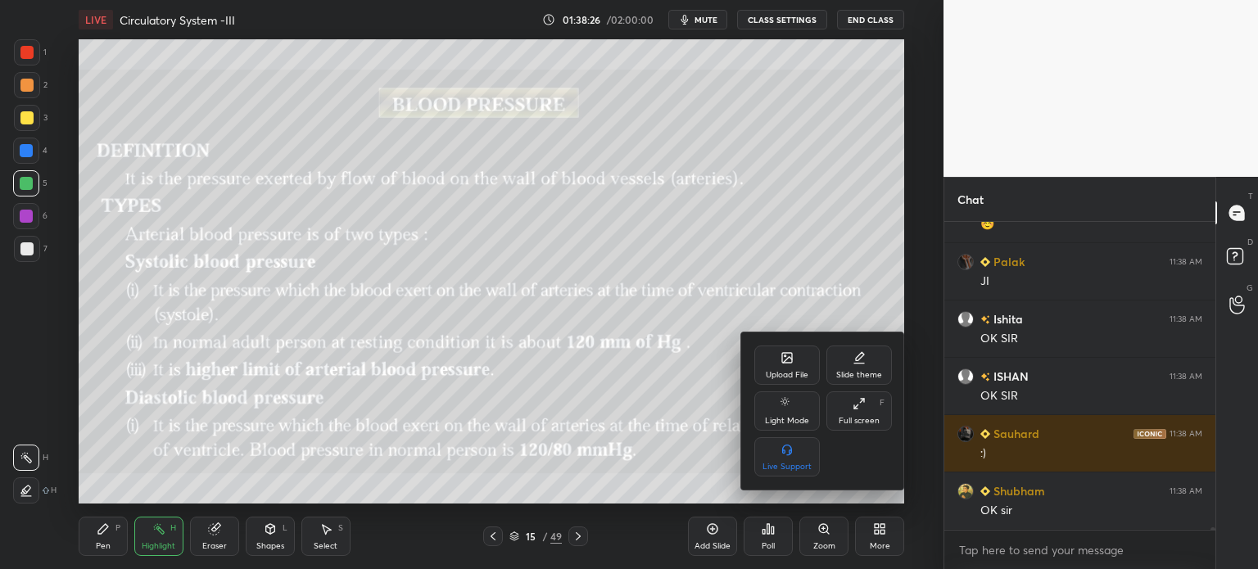
click at [792, 361] on div "Upload File" at bounding box center [787, 365] width 66 height 39
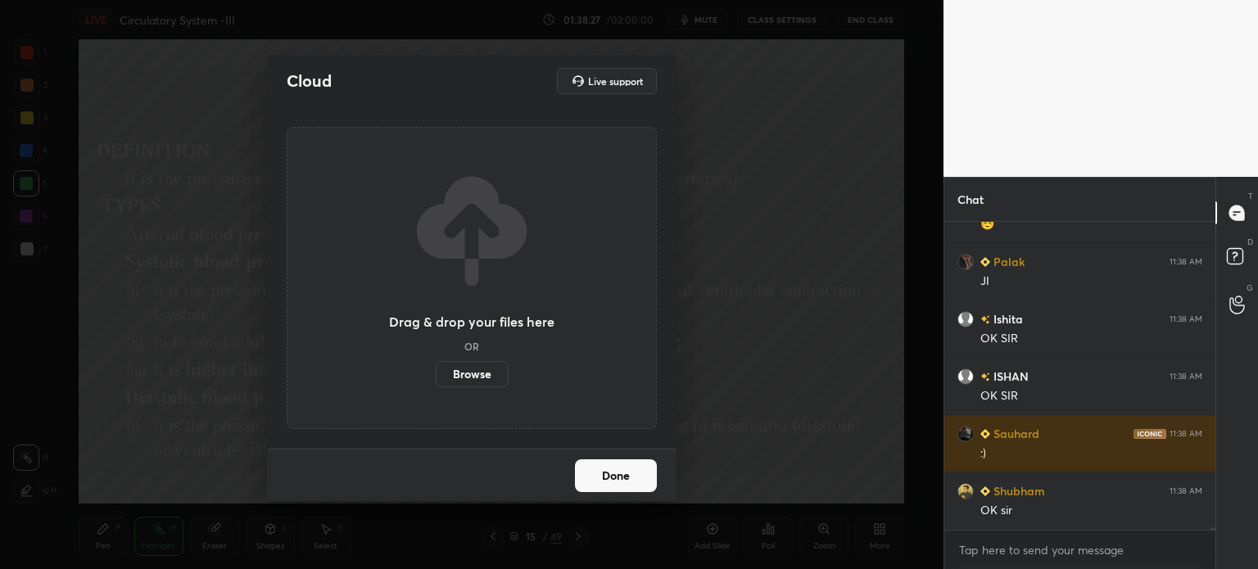
click at [468, 376] on label "Browse" at bounding box center [472, 374] width 73 height 26
click at [436, 376] on input "Browse" at bounding box center [436, 374] width 0 height 26
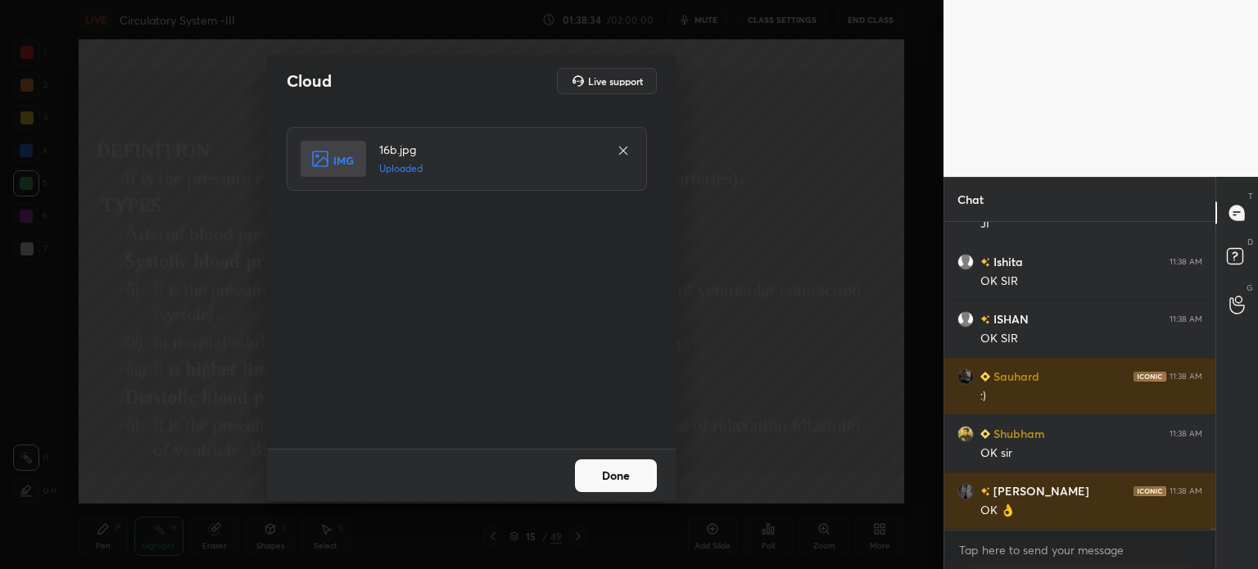
click at [609, 481] on button "Done" at bounding box center [616, 476] width 82 height 33
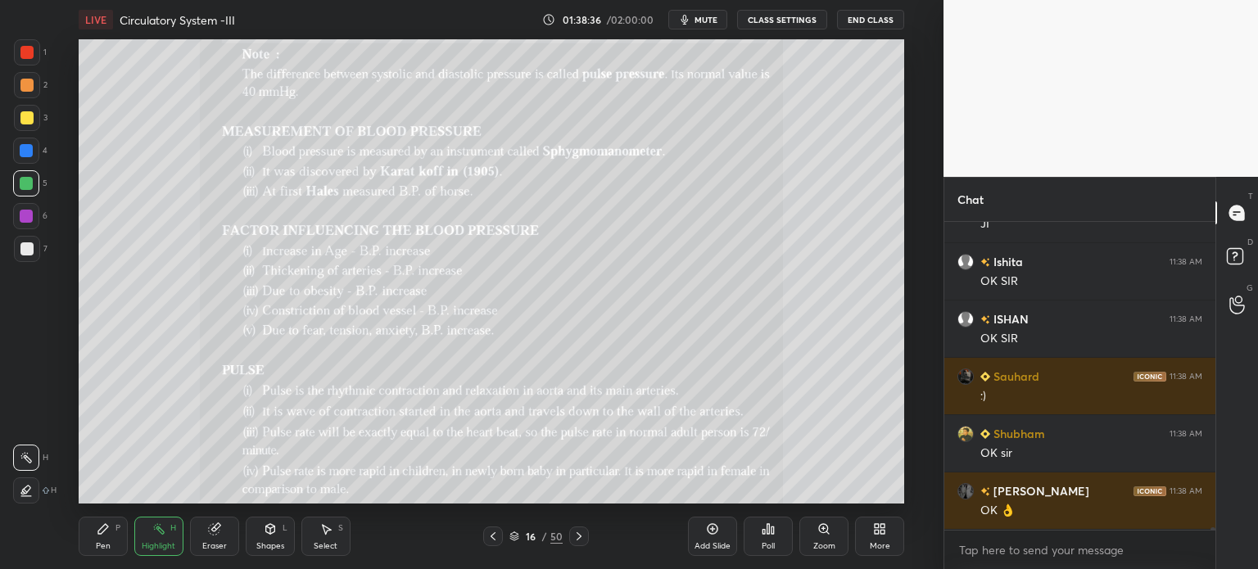
scroll to position [34038, 0]
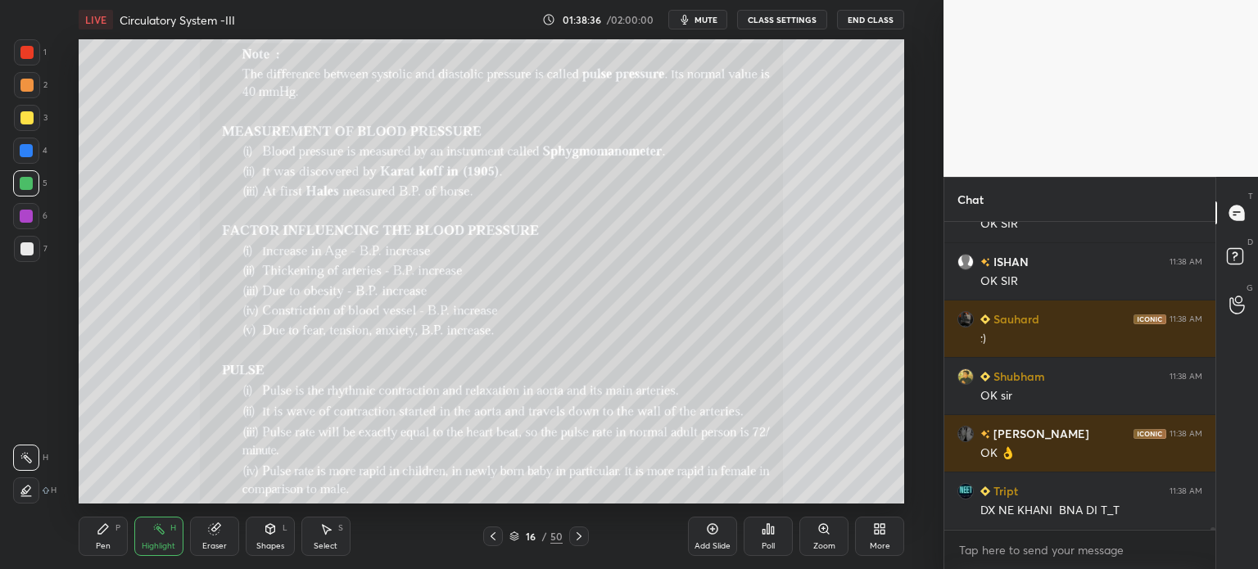
click at [879, 531] on icon at bounding box center [879, 529] width 13 height 13
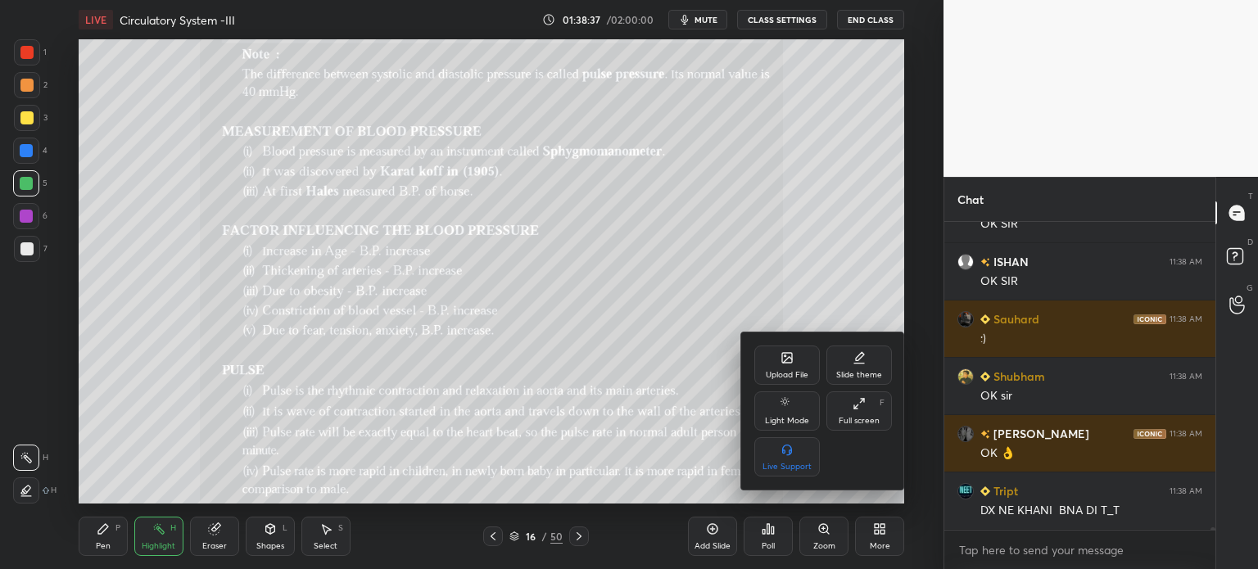
click at [790, 364] on icon at bounding box center [787, 357] width 13 height 13
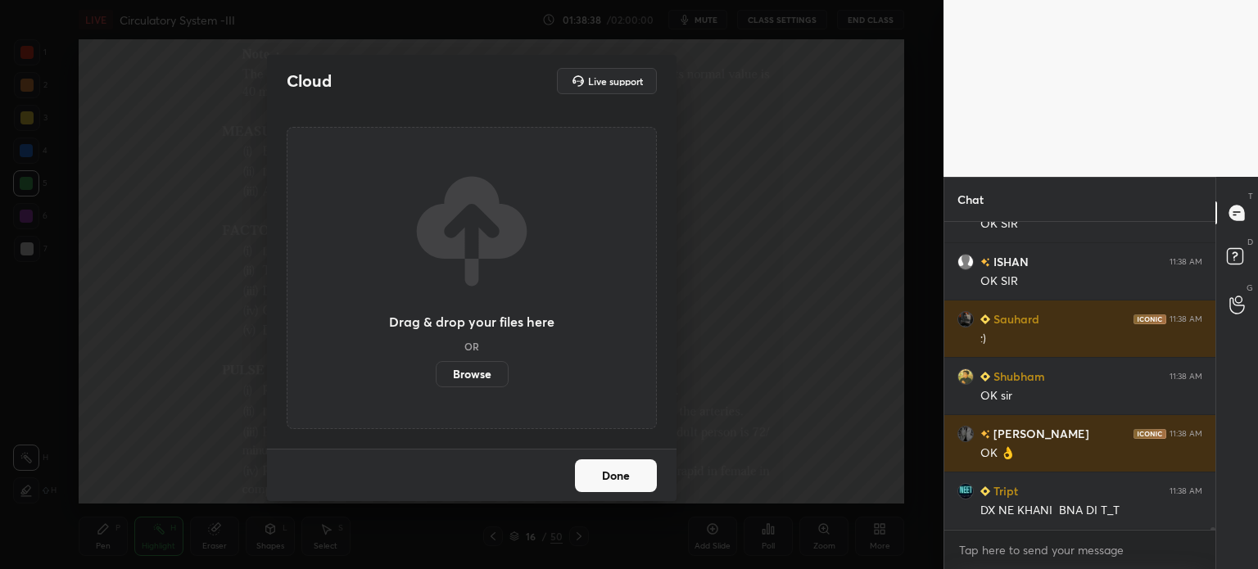
click at [496, 375] on label "Browse" at bounding box center [472, 374] width 73 height 26
click at [436, 375] on input "Browse" at bounding box center [436, 374] width 0 height 26
click at [770, 215] on div "Cloud Live support Drag & drop your files here OR Browse Done" at bounding box center [472, 284] width 944 height 569
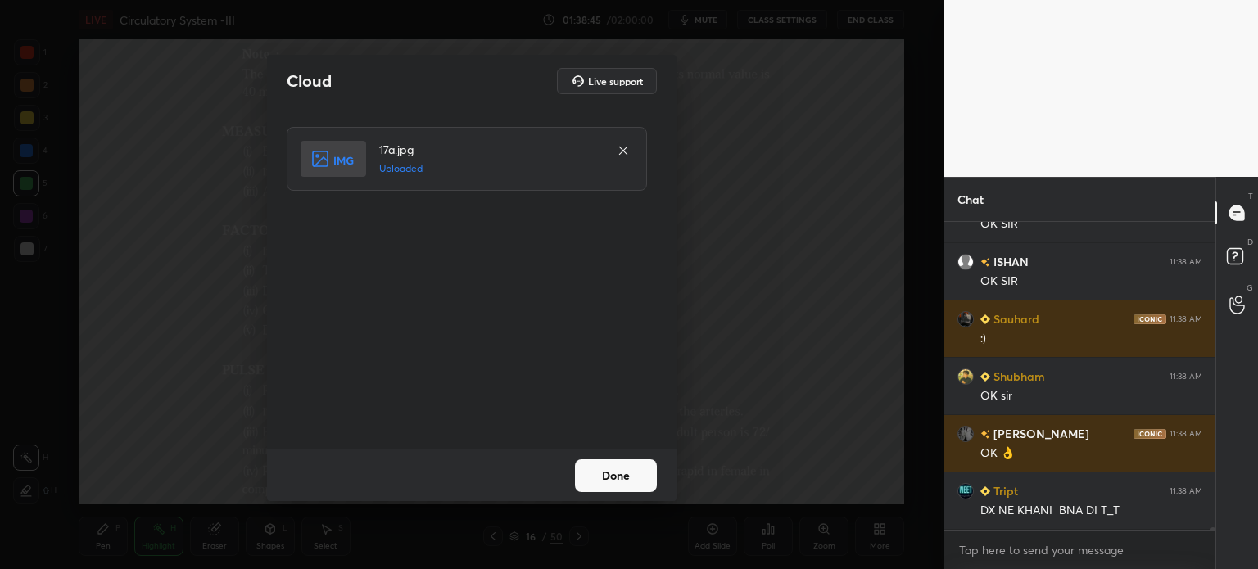
click at [619, 479] on button "Done" at bounding box center [616, 476] width 82 height 33
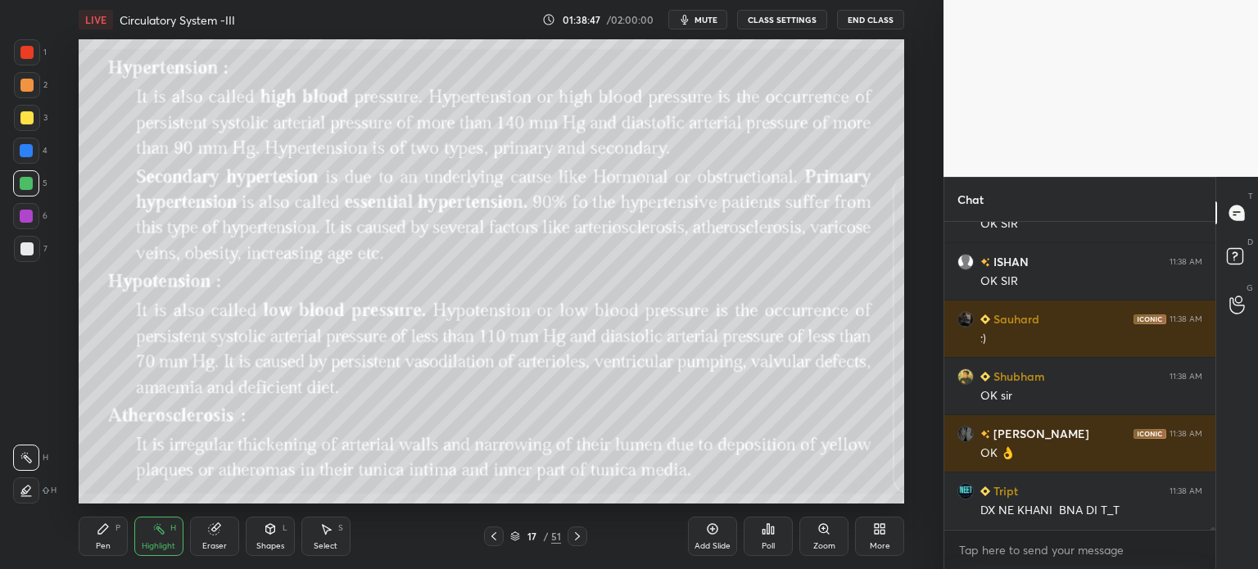
click at [492, 536] on icon at bounding box center [493, 536] width 13 height 13
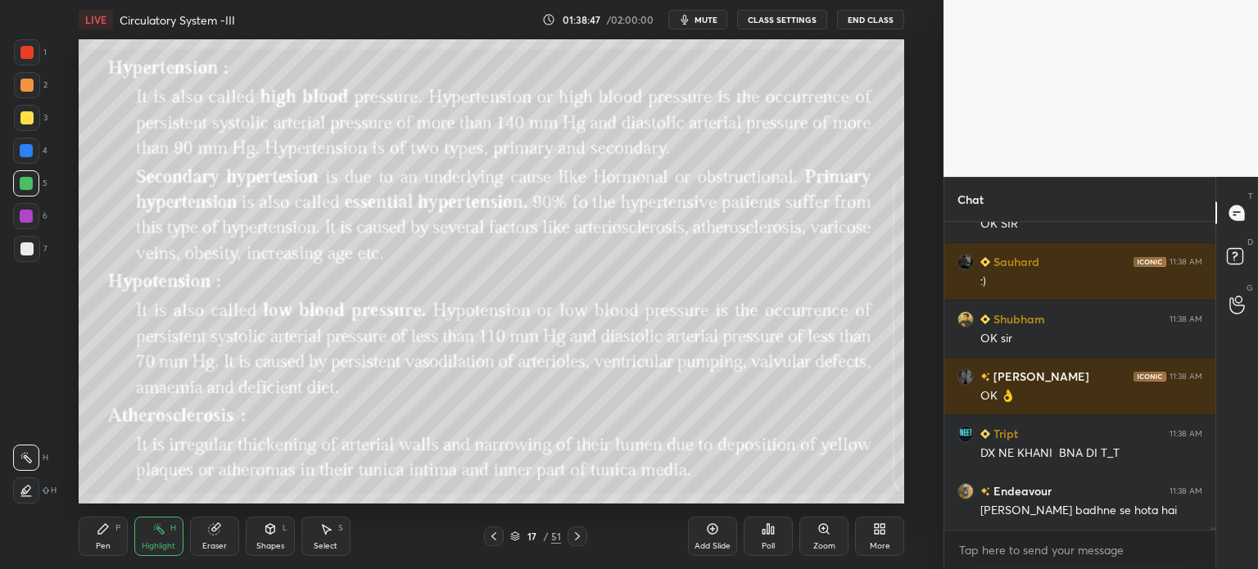
click at [496, 537] on icon at bounding box center [493, 536] width 13 height 13
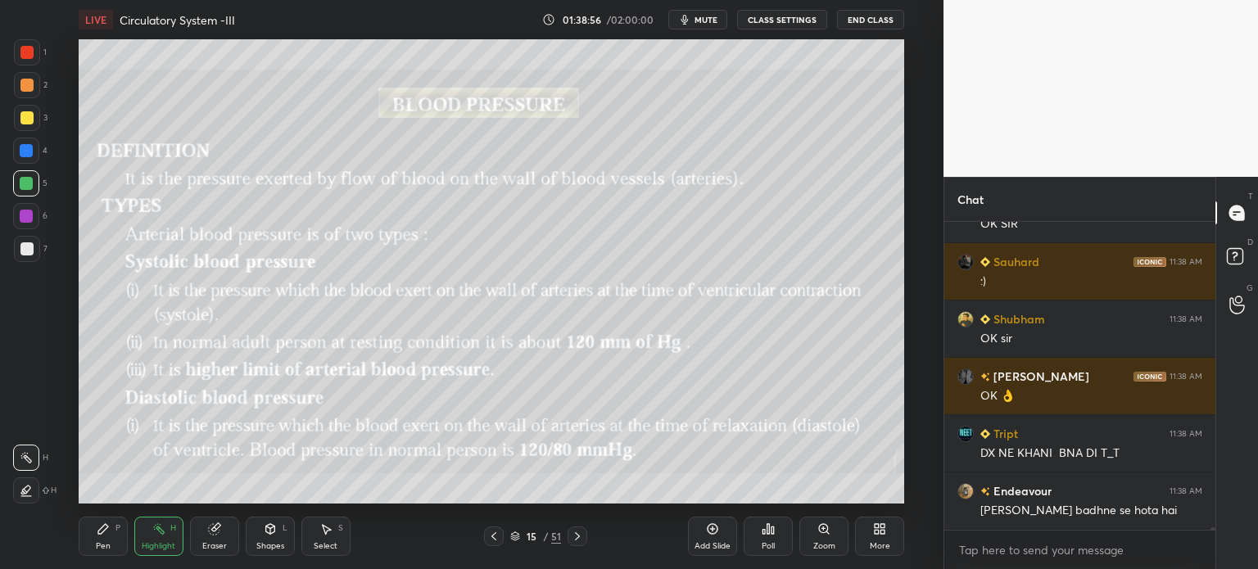
click at [490, 542] on icon at bounding box center [493, 536] width 13 height 13
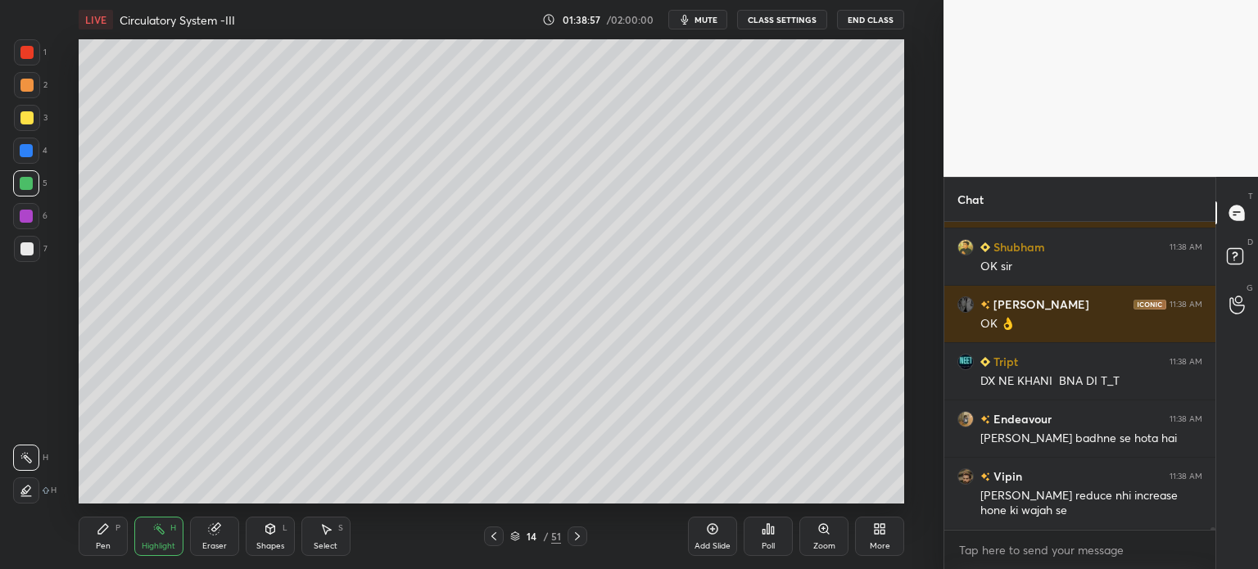
click at [490, 536] on icon at bounding box center [493, 536] width 13 height 13
click at [578, 535] on icon at bounding box center [577, 536] width 13 height 13
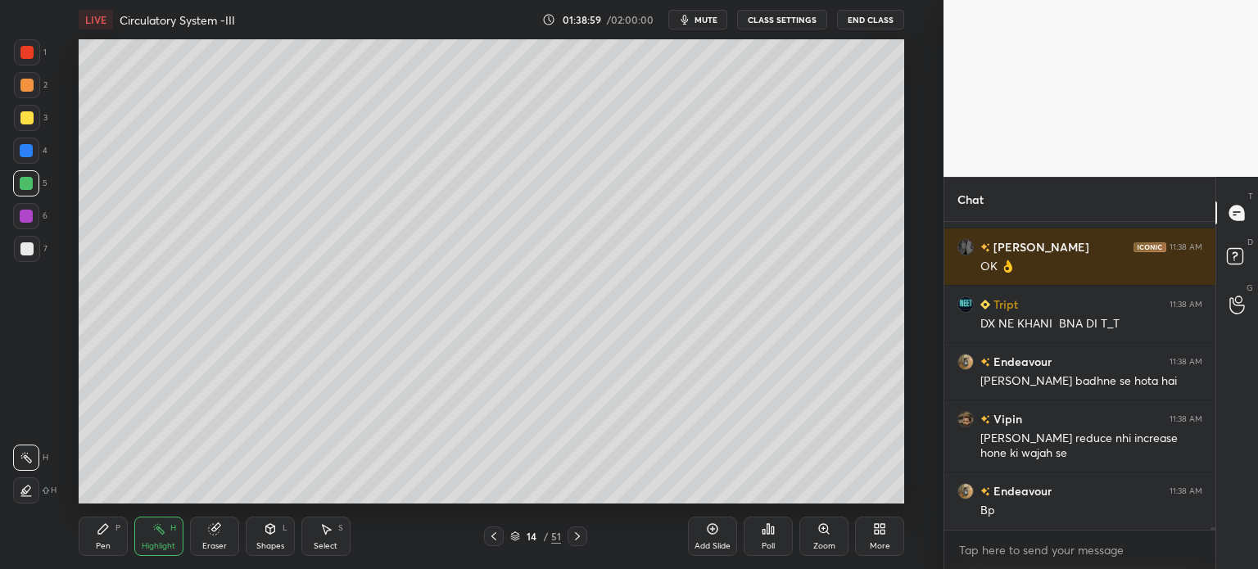
drag, startPoint x: 29, startPoint y: 52, endPoint x: 29, endPoint y: 70, distance: 18.8
click at [28, 55] on div at bounding box center [27, 52] width 26 height 26
click at [98, 542] on div "Pen P" at bounding box center [103, 536] width 49 height 39
click at [31, 491] on icon at bounding box center [27, 490] width 15 height 11
click at [275, 531] on icon at bounding box center [270, 529] width 13 height 13
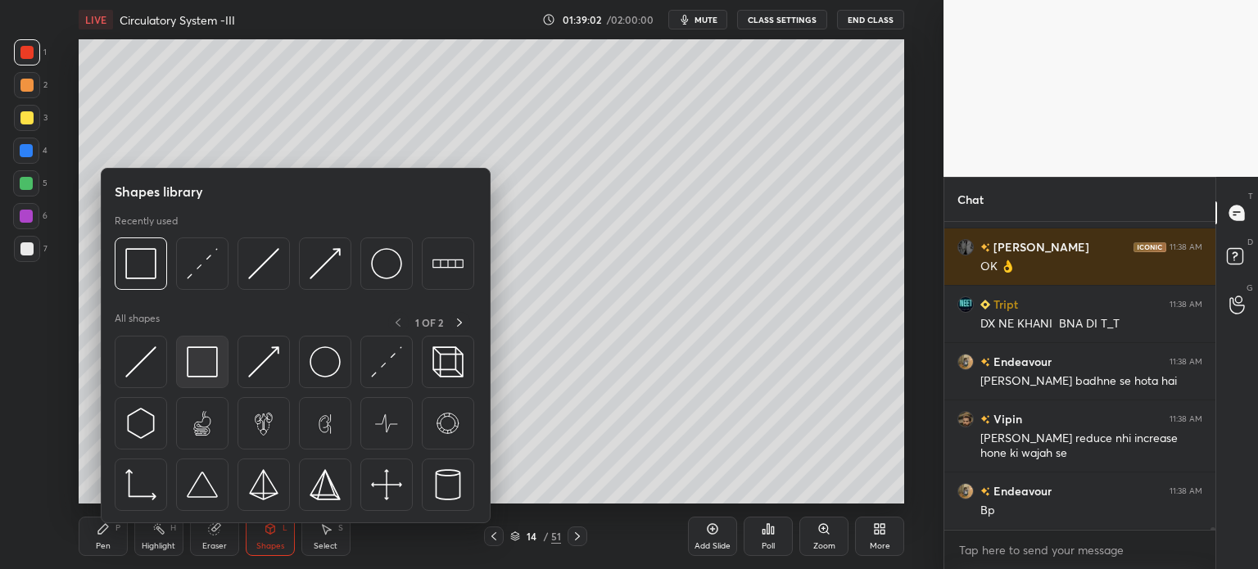
click at [216, 372] on img at bounding box center [202, 362] width 31 height 31
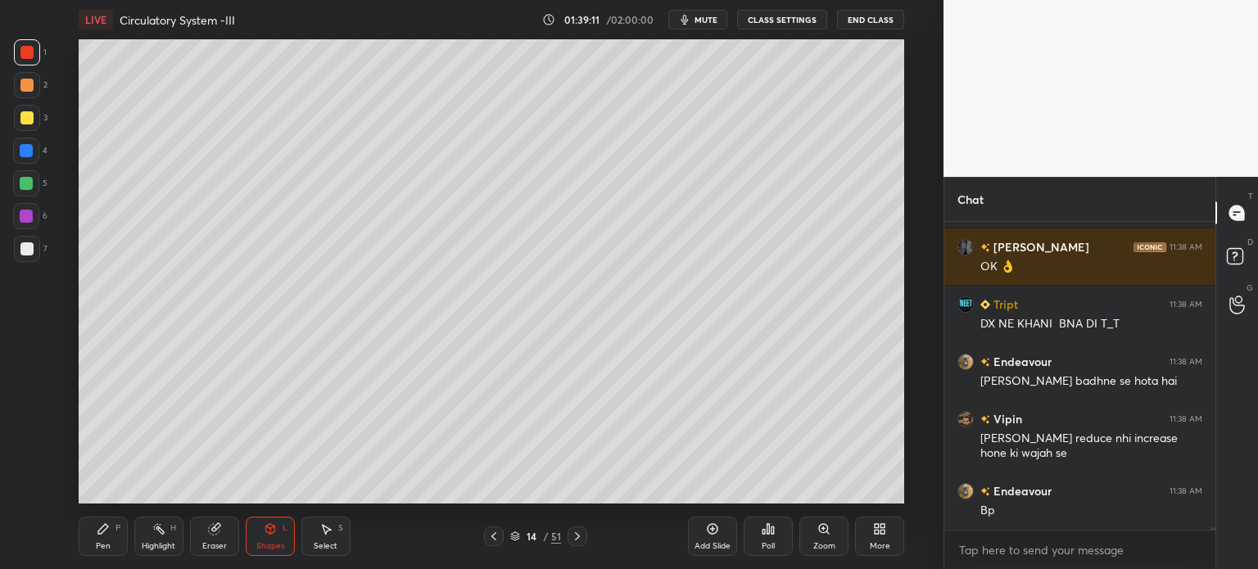
click at [206, 547] on div "Eraser" at bounding box center [214, 546] width 25 height 8
click at [210, 543] on div "Eraser" at bounding box center [214, 546] width 25 height 8
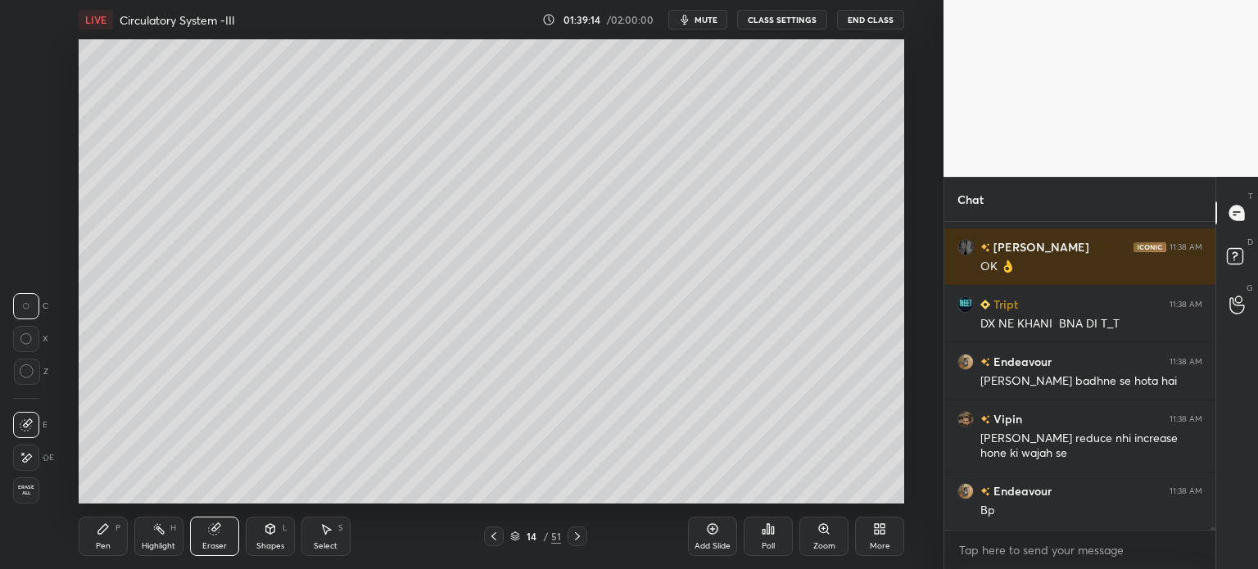
scroll to position [34283, 0]
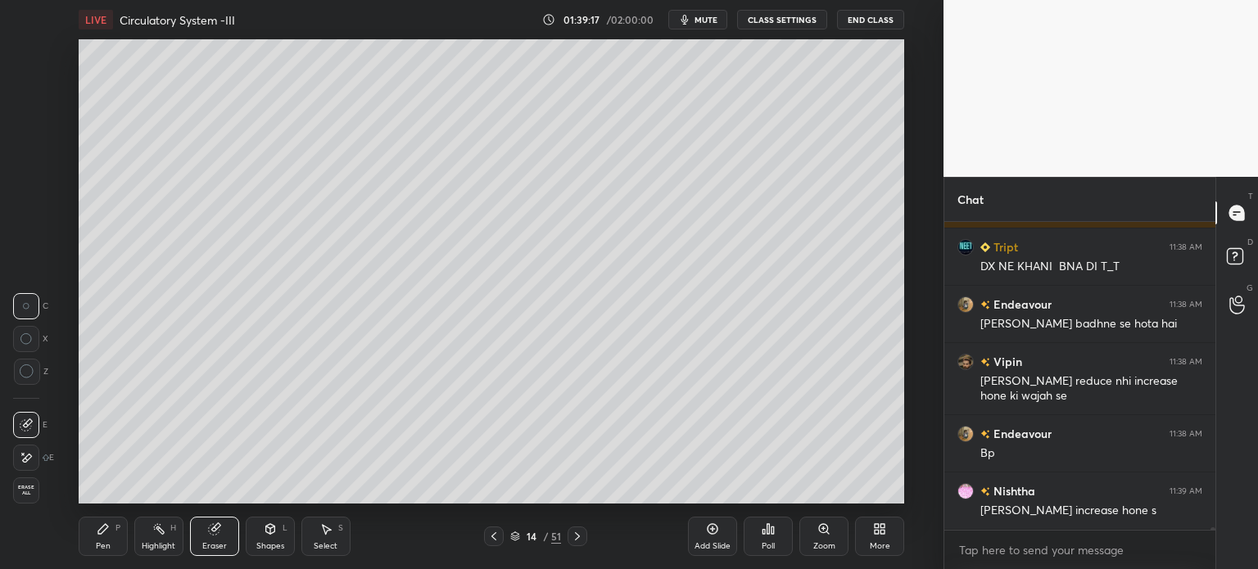
click at [100, 539] on div "Pen P" at bounding box center [103, 536] width 49 height 39
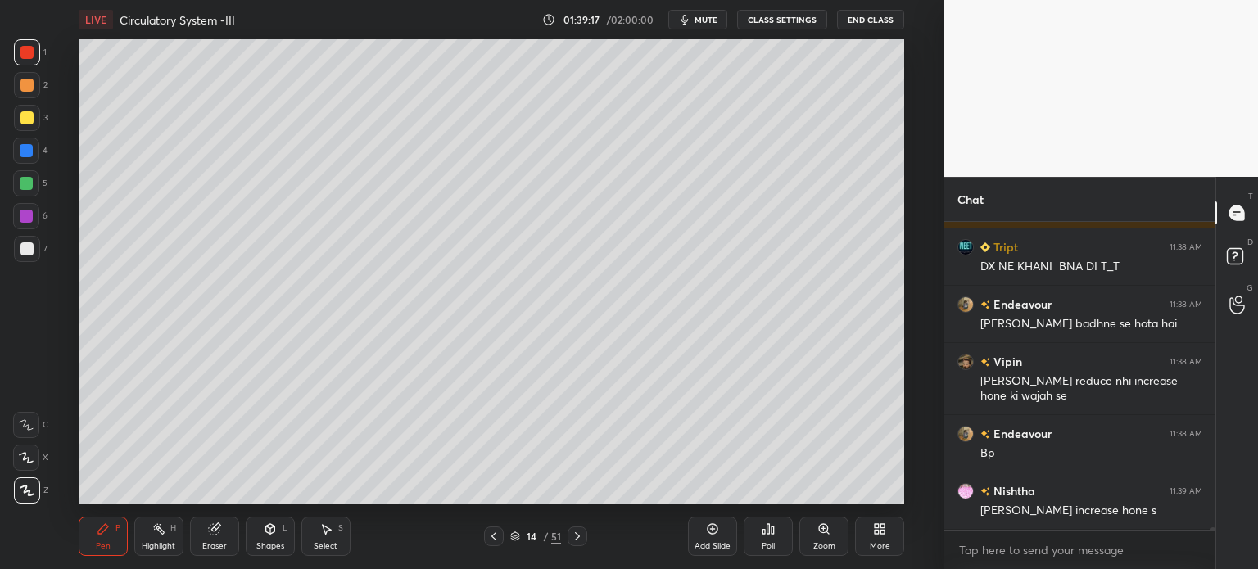
click at [103, 537] on div "Pen P" at bounding box center [103, 536] width 49 height 39
click at [28, 465] on div at bounding box center [26, 458] width 26 height 26
click at [25, 177] on div at bounding box center [26, 183] width 13 height 13
click at [27, 188] on div at bounding box center [26, 183] width 13 height 13
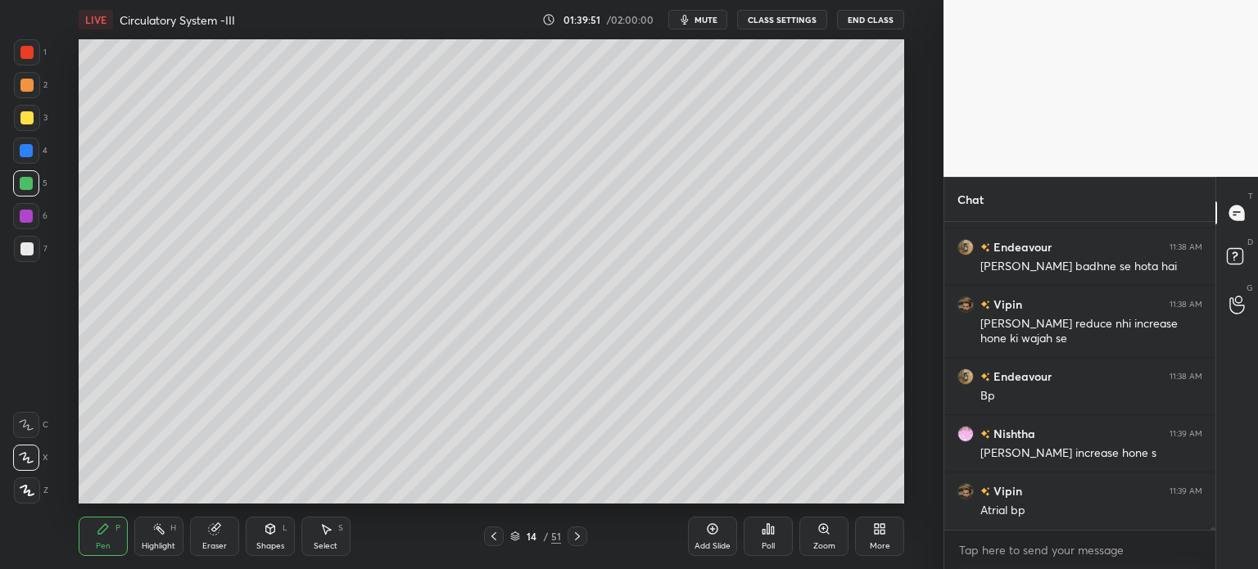
click at [29, 249] on div at bounding box center [26, 248] width 13 height 13
click at [157, 541] on div "Highlight H" at bounding box center [158, 536] width 49 height 39
click at [28, 489] on icon at bounding box center [26, 490] width 13 height 13
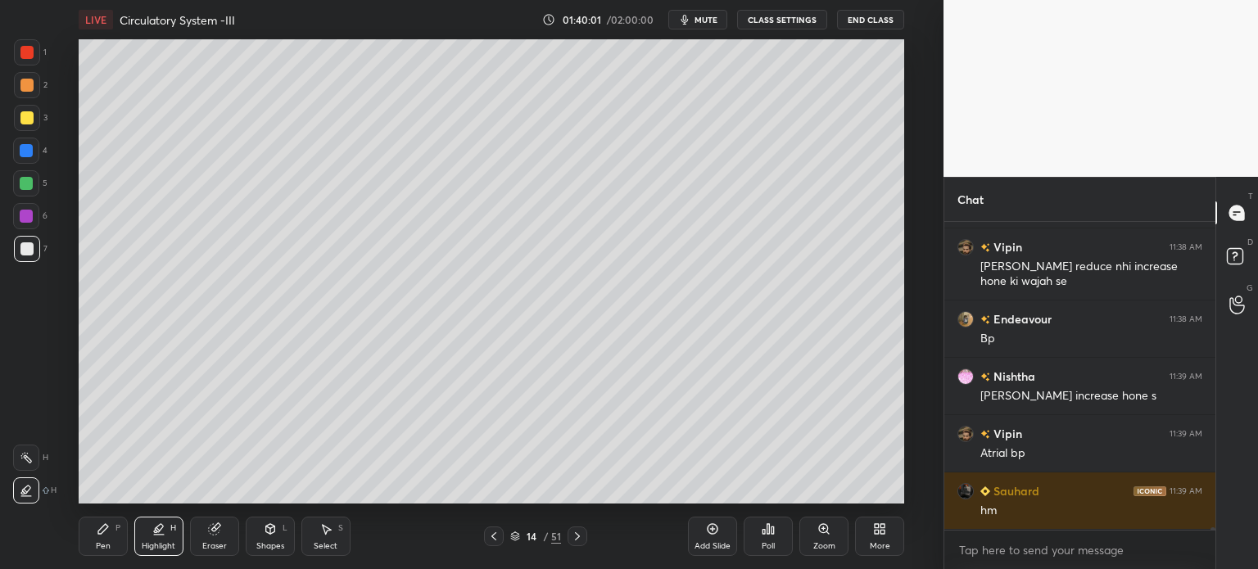
scroll to position [34455, 0]
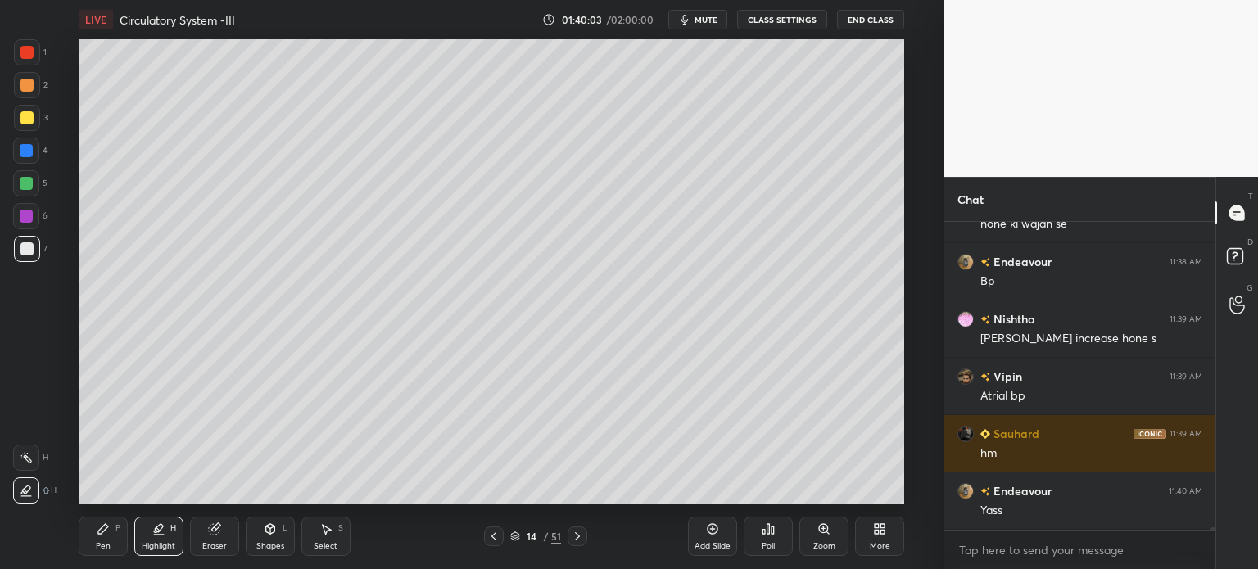
click at [111, 537] on div "Pen P" at bounding box center [103, 536] width 49 height 39
click at [111, 531] on div "Pen P" at bounding box center [103, 536] width 49 height 39
drag, startPoint x: 22, startPoint y: 61, endPoint x: 30, endPoint y: 48, distance: 15.5
click at [20, 58] on div at bounding box center [27, 52] width 26 height 26
drag, startPoint x: 30, startPoint y: 48, endPoint x: 29, endPoint y: 206, distance: 157.3
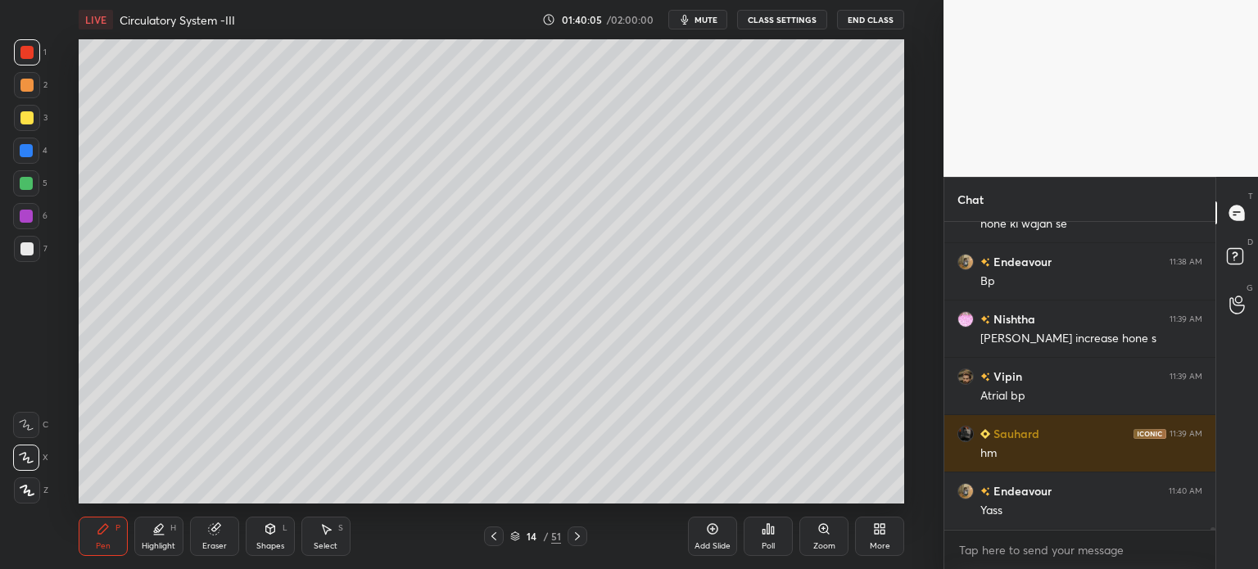
click at [31, 63] on div at bounding box center [27, 52] width 26 height 26
click at [25, 186] on div at bounding box center [26, 183] width 13 height 13
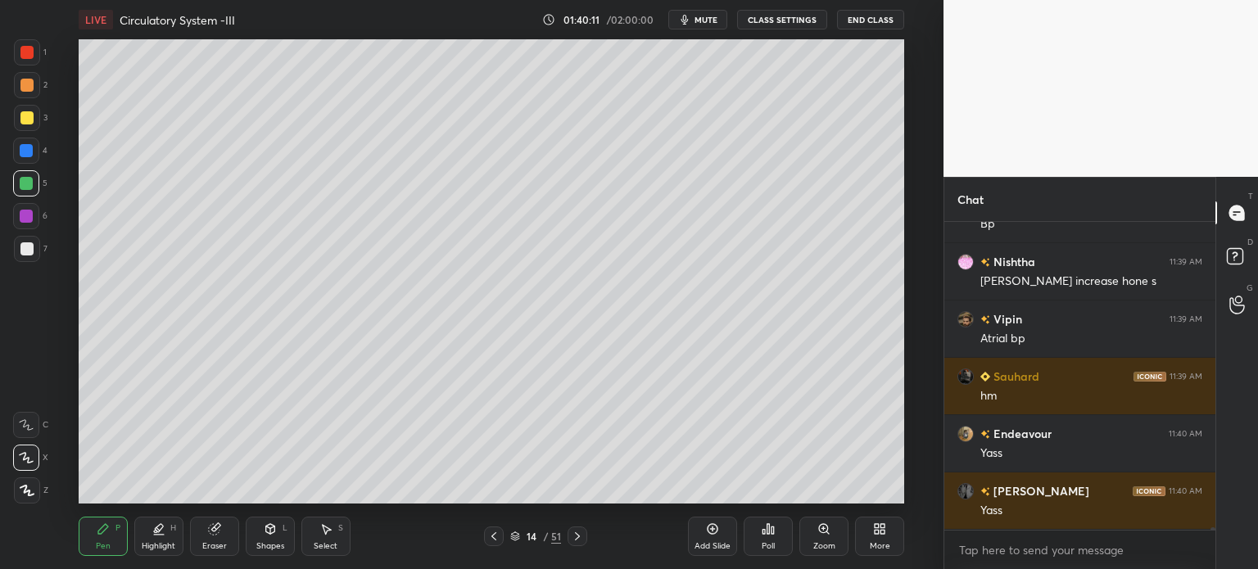
scroll to position [34569, 0]
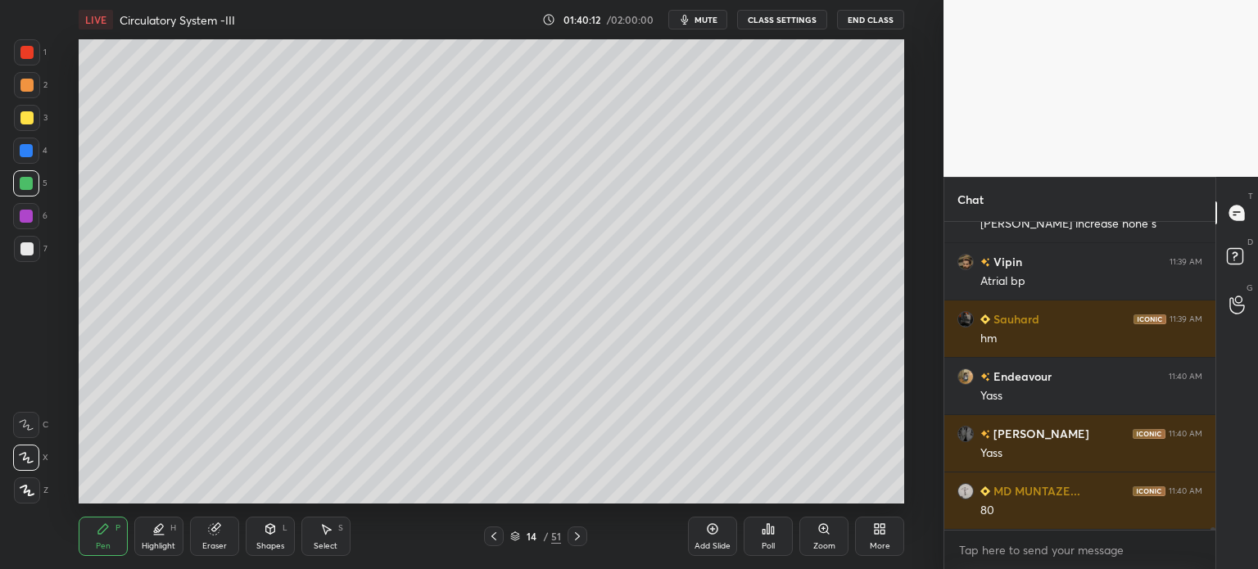
click at [29, 251] on div at bounding box center [26, 248] width 13 height 13
click at [32, 182] on div at bounding box center [26, 183] width 13 height 13
click at [29, 185] on div at bounding box center [26, 183] width 13 height 13
click at [29, 184] on div at bounding box center [26, 183] width 13 height 13
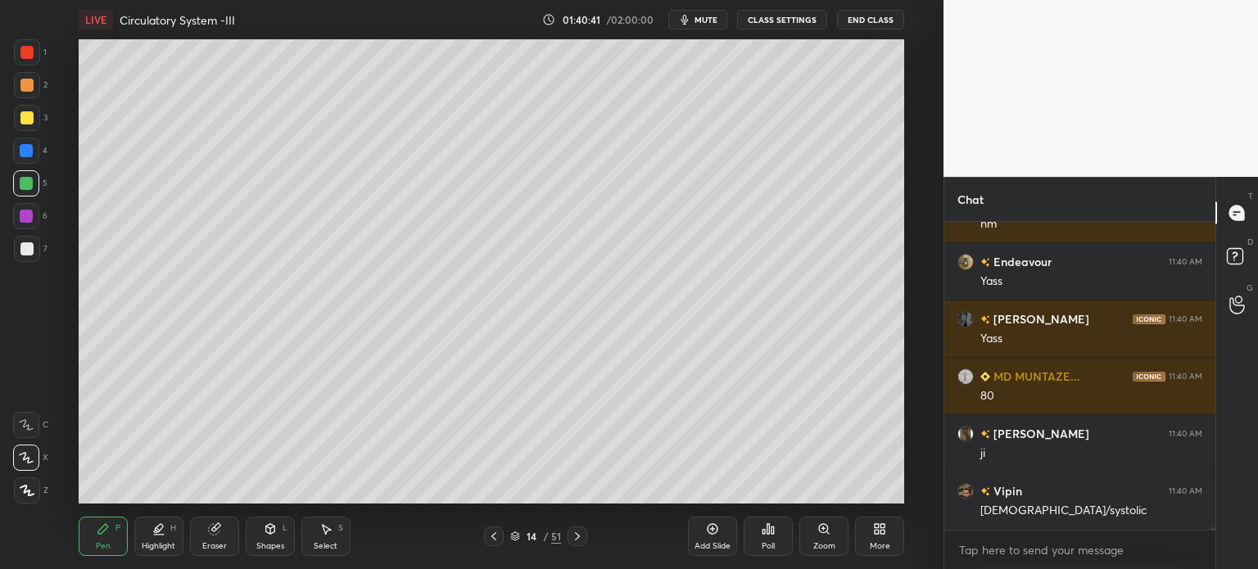
scroll to position [34741, 0]
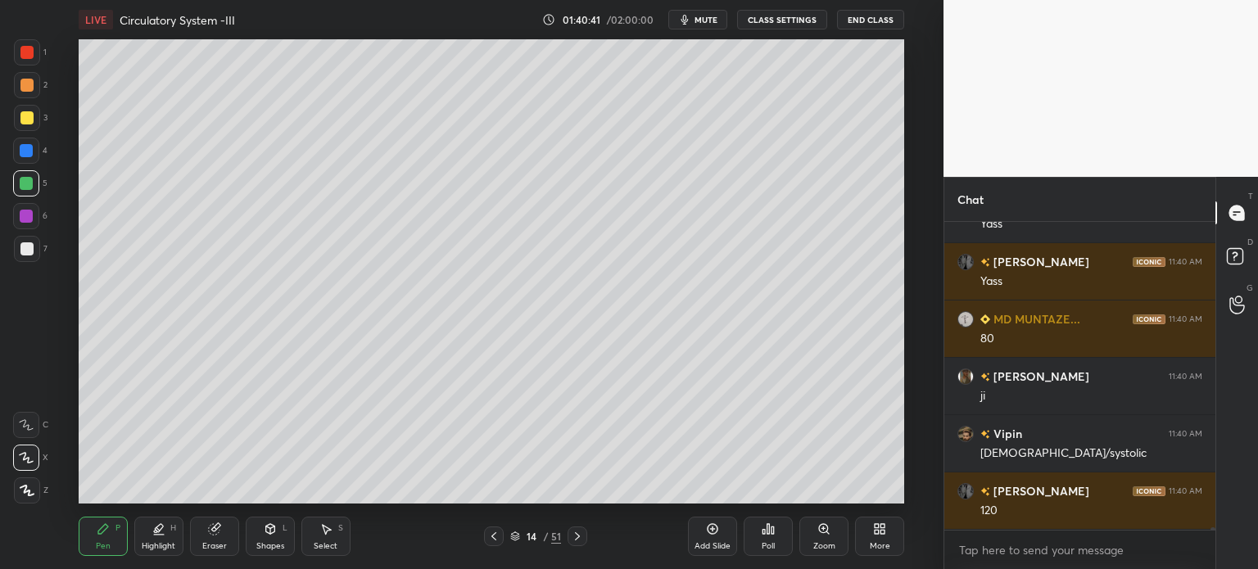
click at [157, 547] on div "Highlight" at bounding box center [159, 546] width 34 height 8
click at [30, 464] on icon at bounding box center [26, 457] width 13 height 13
drag, startPoint x: 28, startPoint y: 466, endPoint x: 58, endPoint y: 451, distance: 33.7
click at [29, 468] on div at bounding box center [26, 458] width 26 height 26
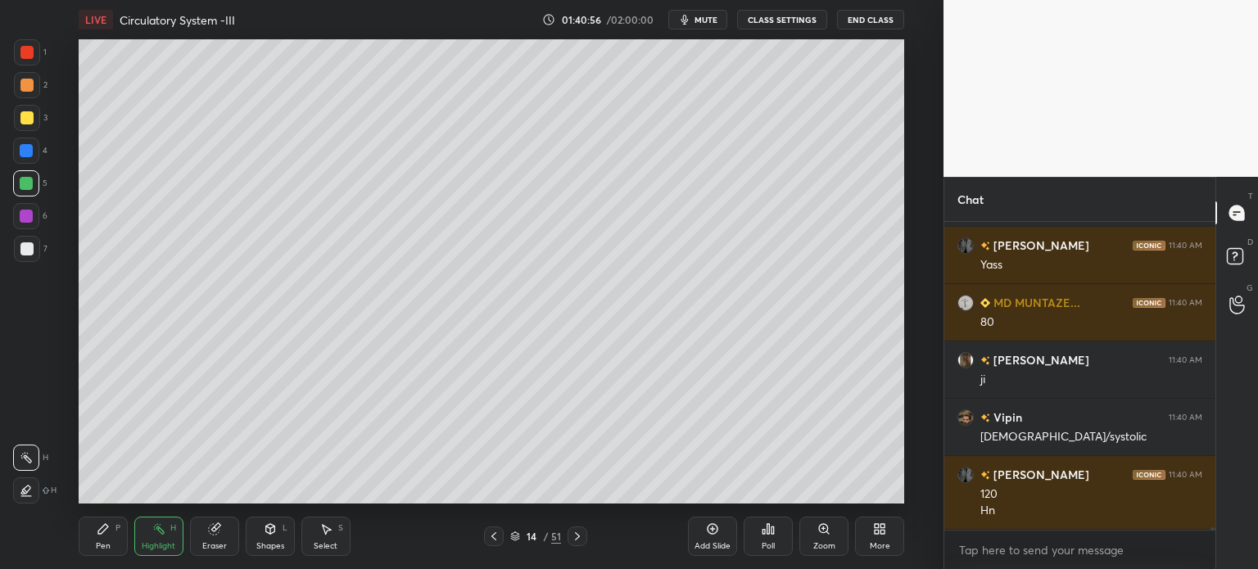
click at [29, 255] on div at bounding box center [26, 248] width 13 height 13
click at [36, 257] on div at bounding box center [27, 249] width 26 height 26
drag, startPoint x: 21, startPoint y: 491, endPoint x: 36, endPoint y: 494, distance: 15.1
click at [20, 488] on icon at bounding box center [26, 490] width 13 height 13
click at [100, 537] on div "Pen P" at bounding box center [103, 536] width 49 height 39
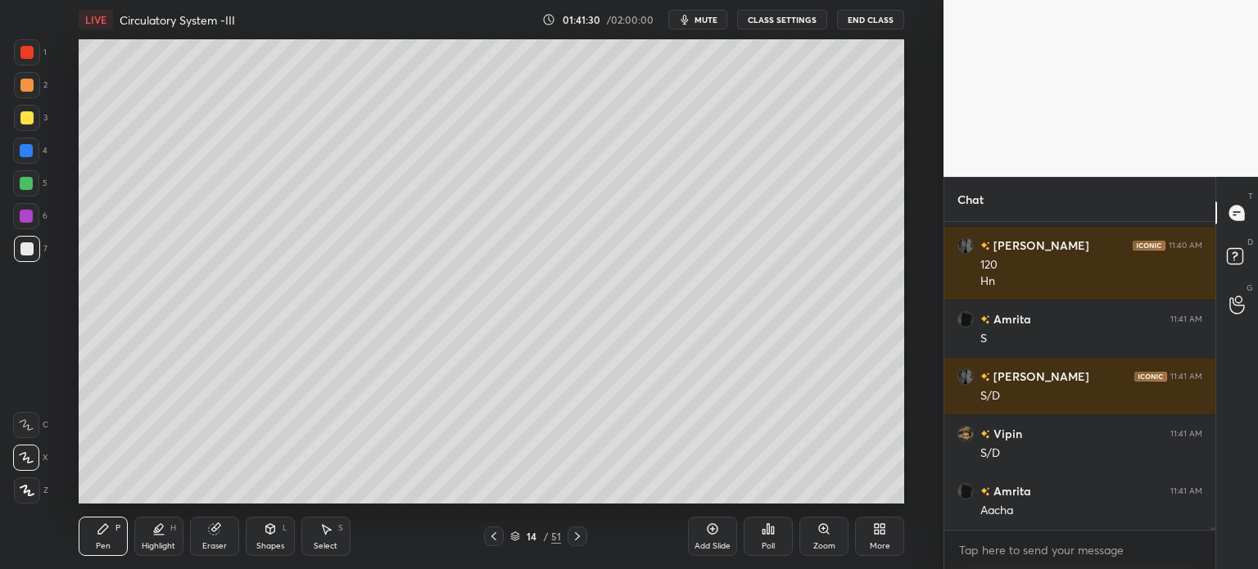
scroll to position [35044, 0]
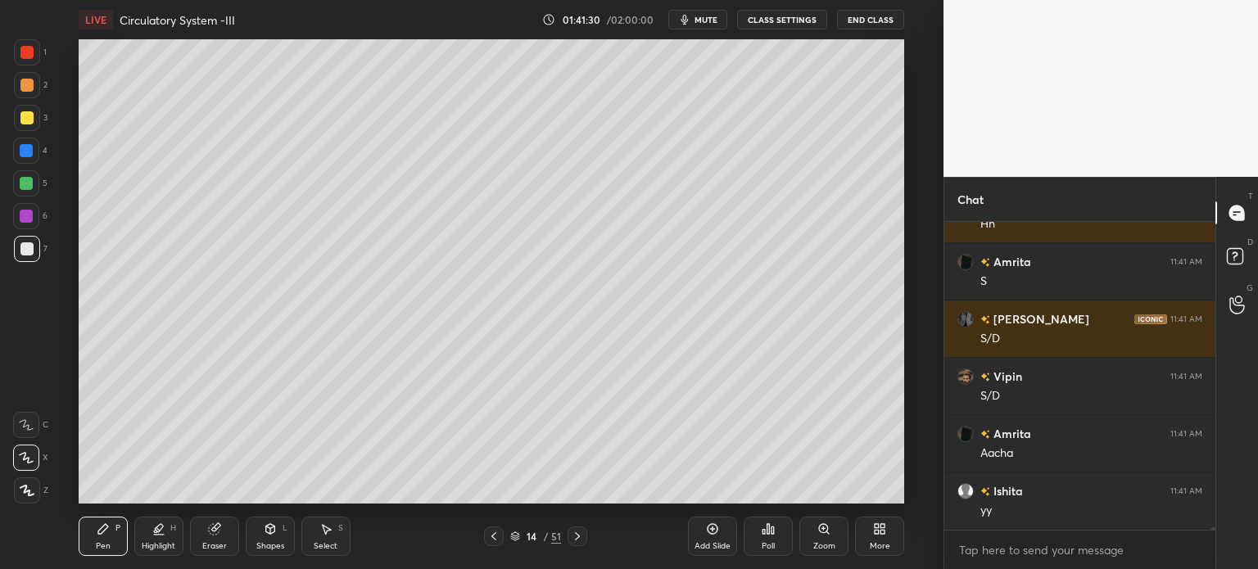
click at [36, 255] on div at bounding box center [27, 249] width 26 height 26
click at [35, 255] on div at bounding box center [27, 249] width 26 height 26
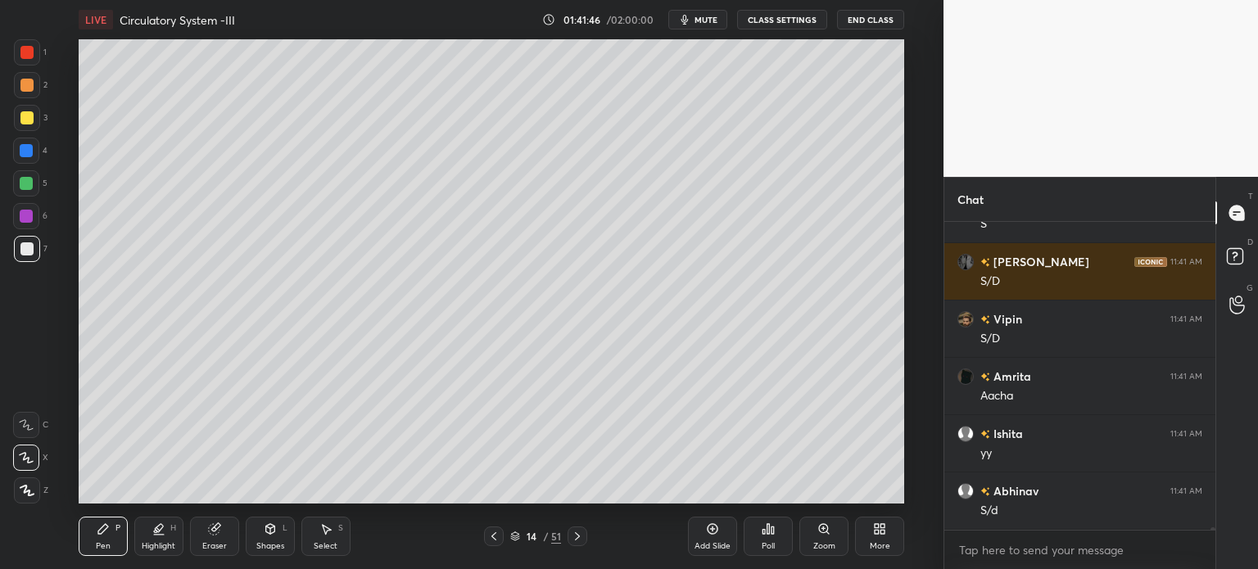
scroll to position [35159, 0]
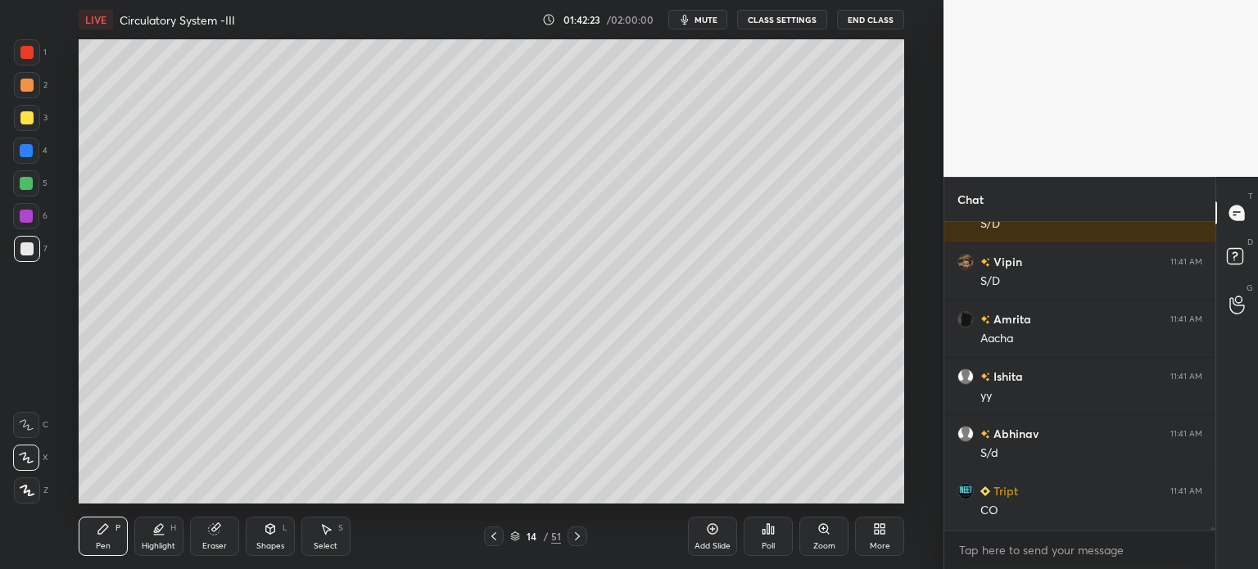
click at [581, 538] on icon at bounding box center [577, 536] width 13 height 13
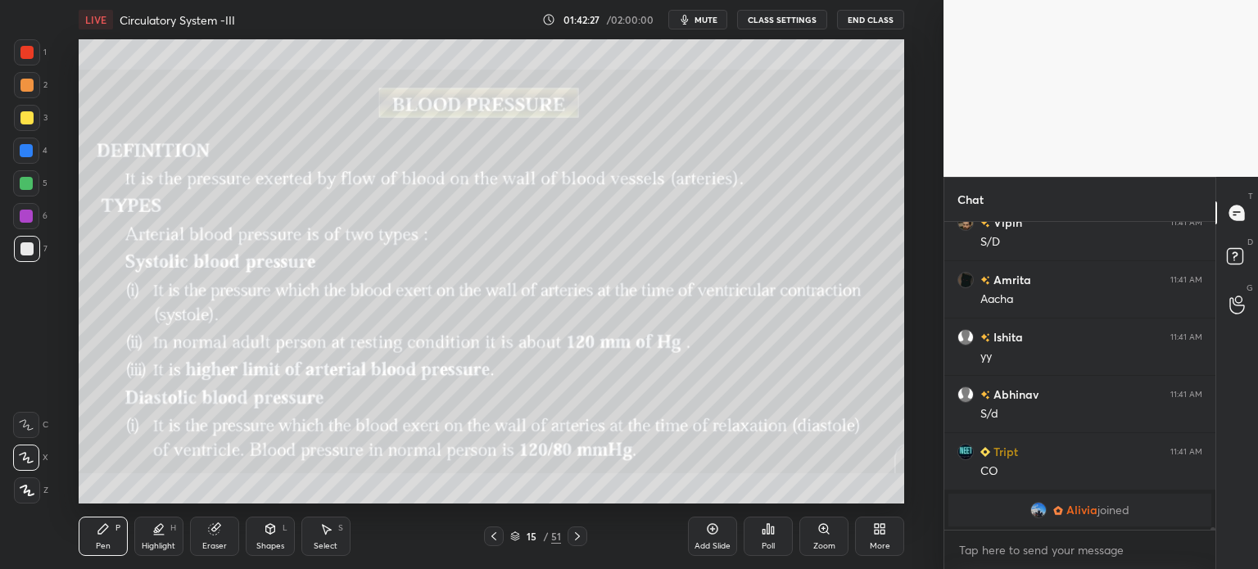
click at [579, 532] on icon at bounding box center [577, 536] width 13 height 13
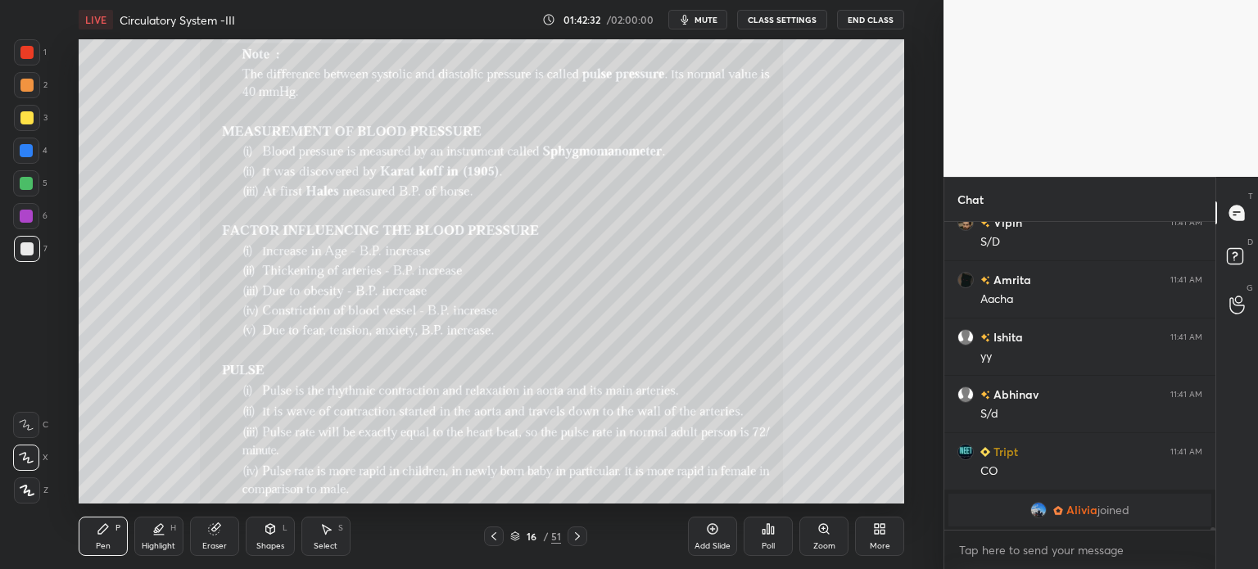
scroll to position [34604, 0]
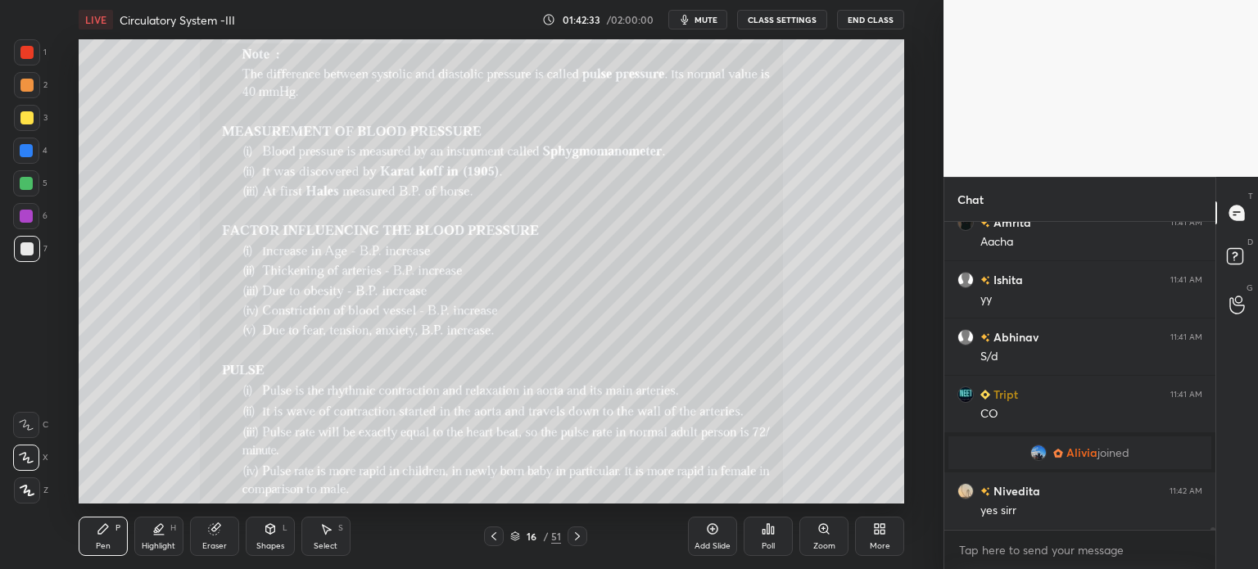
click at [825, 537] on div "Zoom" at bounding box center [824, 536] width 49 height 39
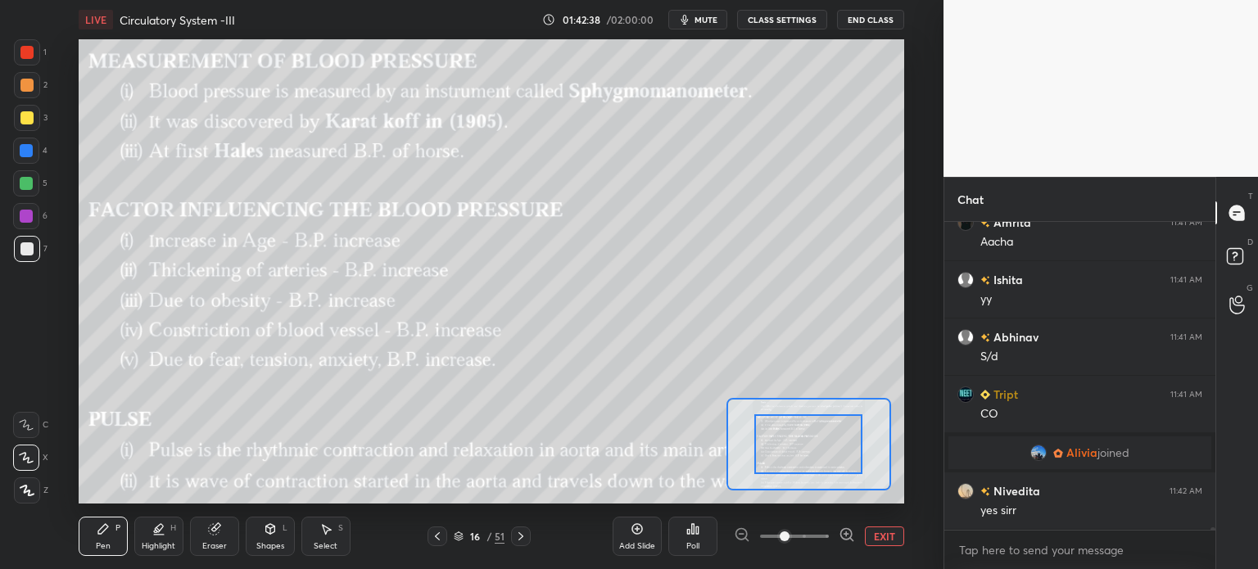
click at [437, 542] on div at bounding box center [438, 537] width 20 height 20
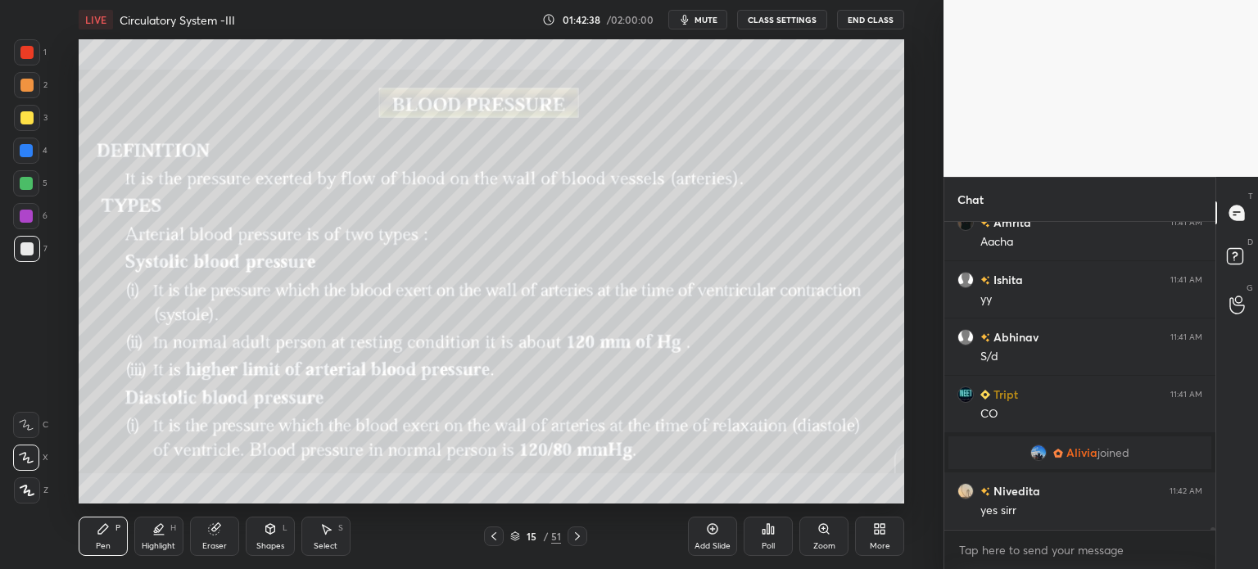
click at [433, 551] on div "Pen P Highlight H Eraser Shapes L Select S 15 / 51 Add Slide Poll Zoom More" at bounding box center [492, 537] width 826 height 66
click at [490, 537] on icon at bounding box center [493, 536] width 13 height 13
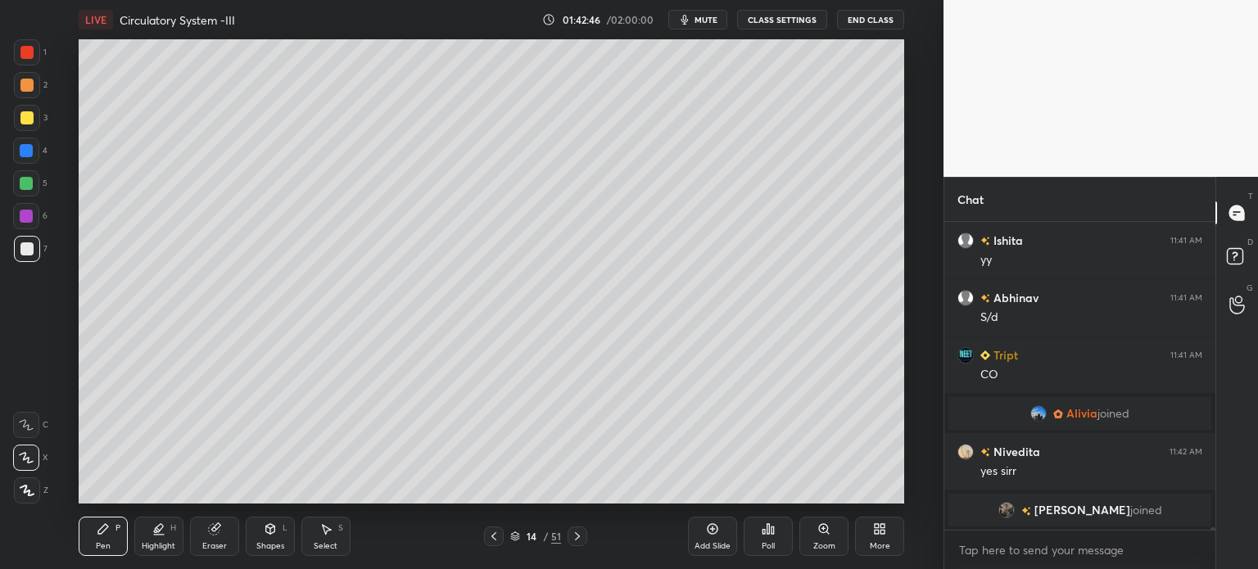
scroll to position [34653, 0]
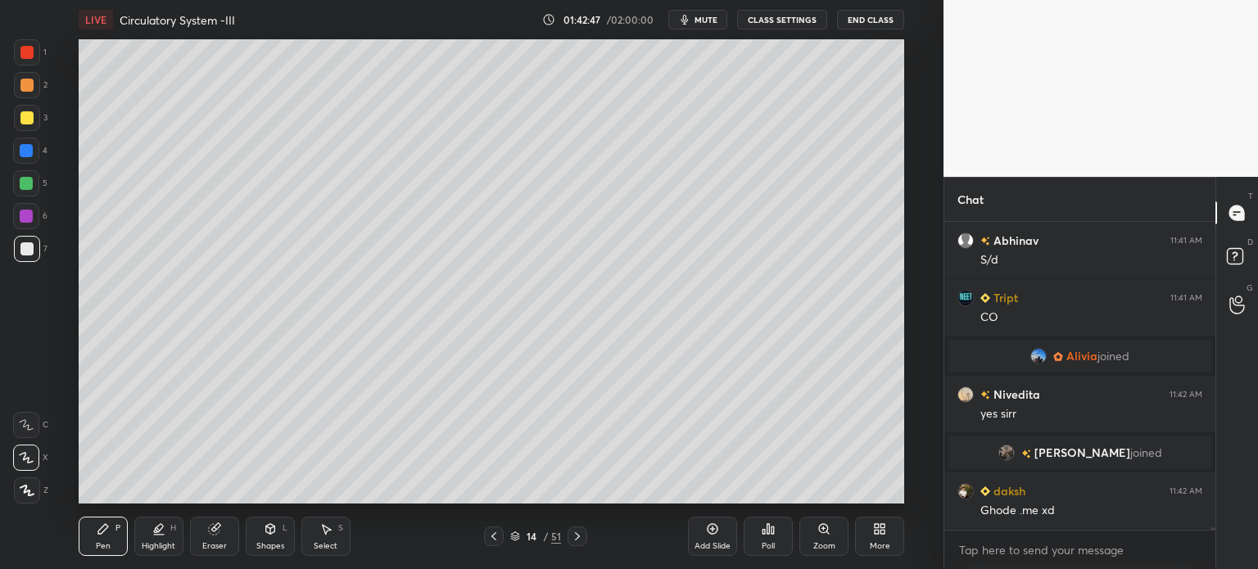
click at [160, 534] on icon at bounding box center [158, 529] width 13 height 13
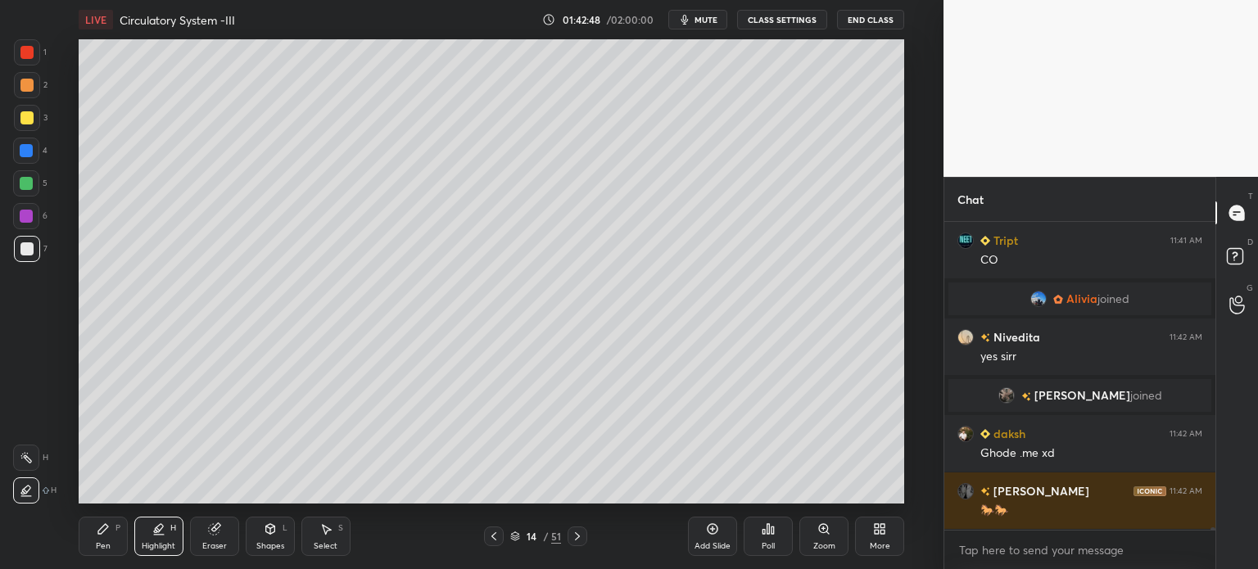
click at [16, 465] on div at bounding box center [26, 458] width 26 height 26
click at [21, 462] on icon at bounding box center [26, 457] width 13 height 13
drag, startPoint x: 25, startPoint y: 458, endPoint x: 39, endPoint y: 451, distance: 15.4
click at [26, 461] on icon at bounding box center [26, 457] width 13 height 13
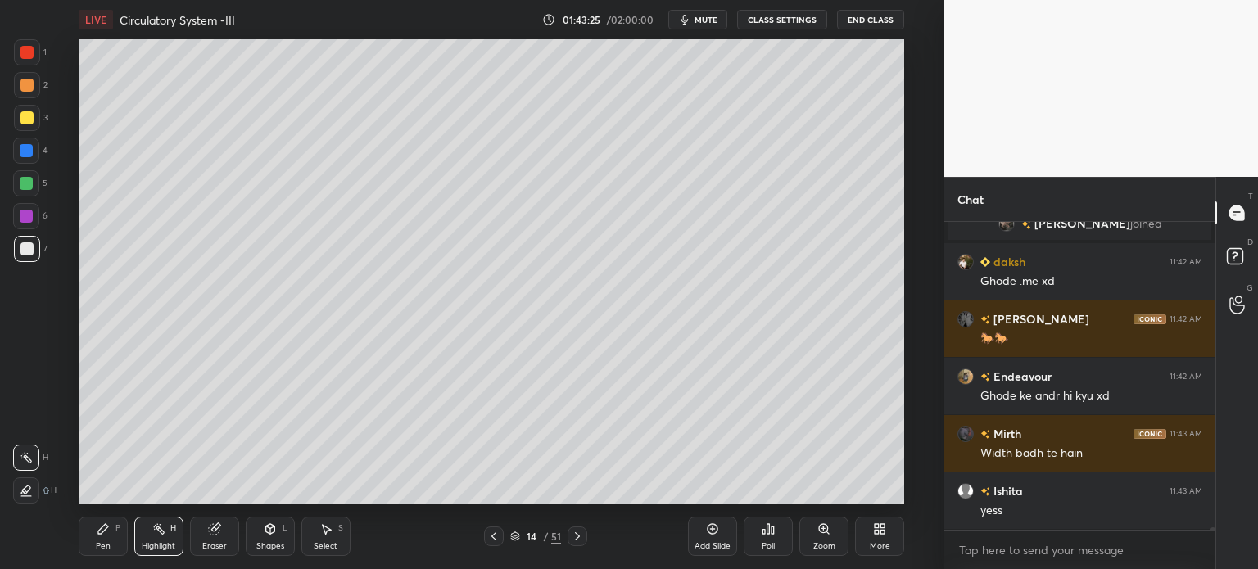
scroll to position [34954, 0]
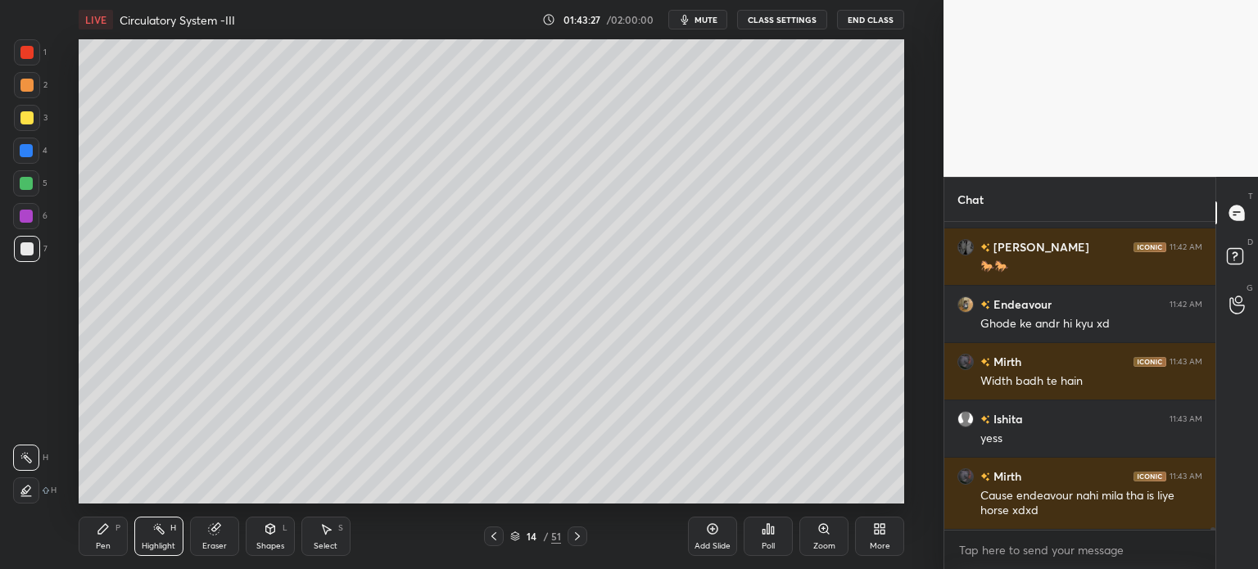
click at [114, 540] on div "Pen P" at bounding box center [103, 536] width 49 height 39
drag, startPoint x: 18, startPoint y: 257, endPoint x: 24, endPoint y: 334, distance: 77.2
click at [23, 265] on div "7" at bounding box center [31, 252] width 34 height 33
click at [581, 537] on icon at bounding box center [577, 536] width 13 height 13
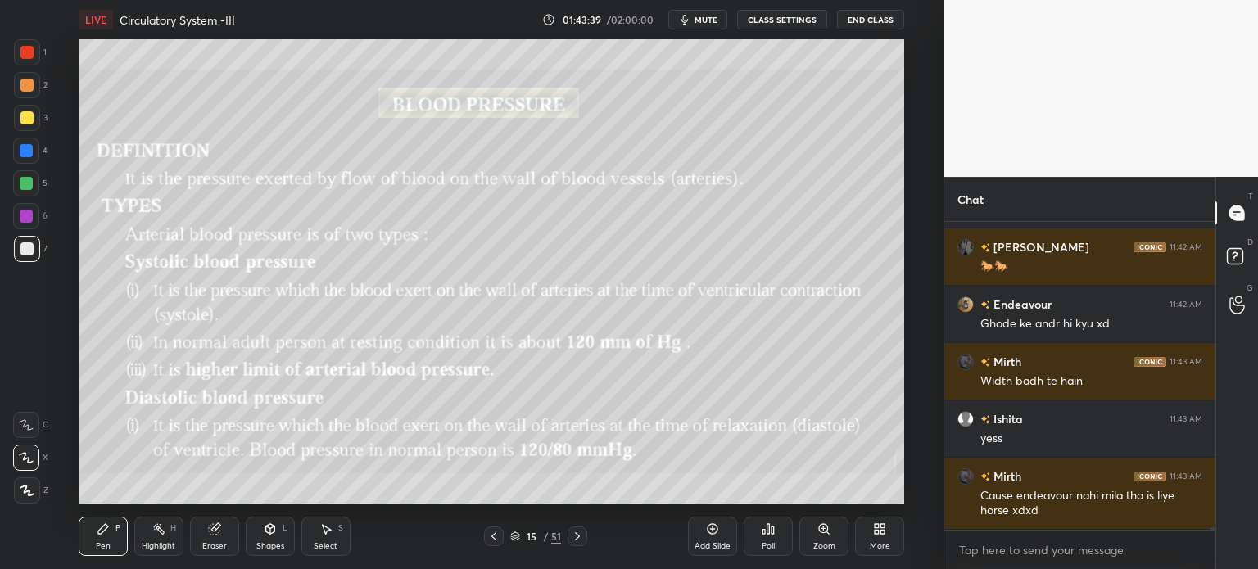
click at [576, 542] on icon at bounding box center [577, 536] width 13 height 13
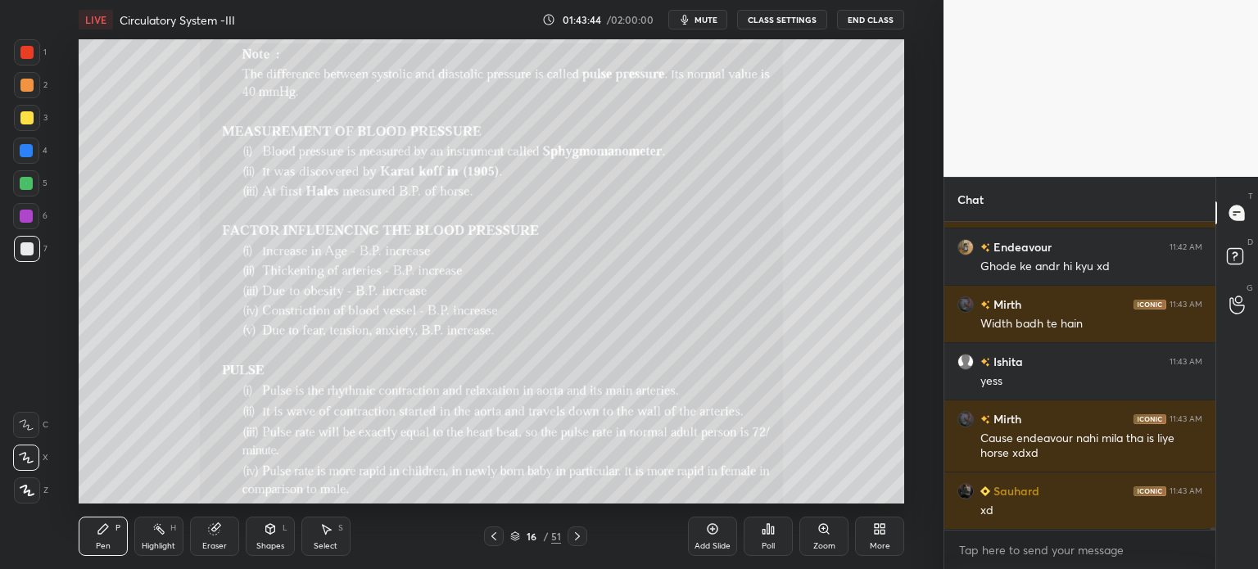
click at [495, 539] on icon at bounding box center [493, 536] width 13 height 13
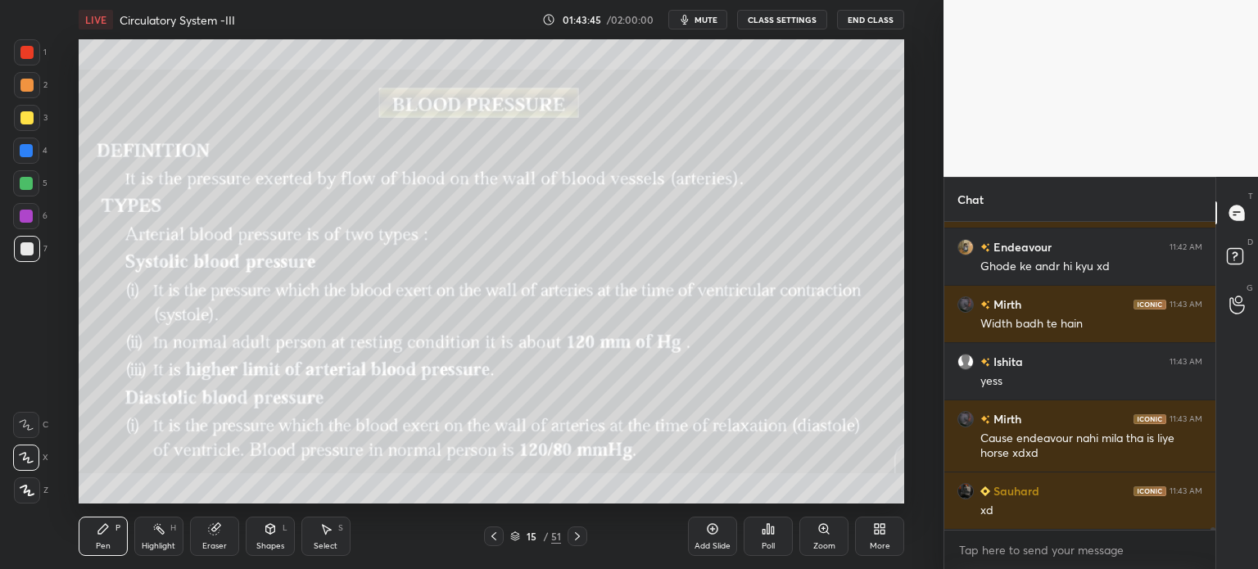
click at [495, 538] on icon at bounding box center [494, 536] width 5 height 8
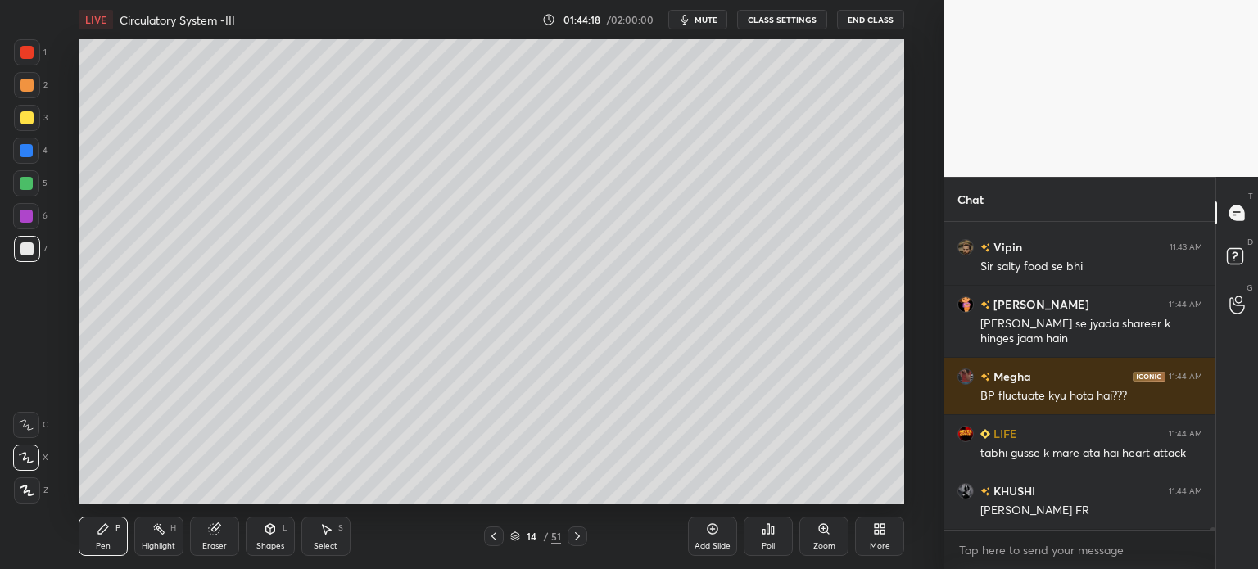
scroll to position [35541, 0]
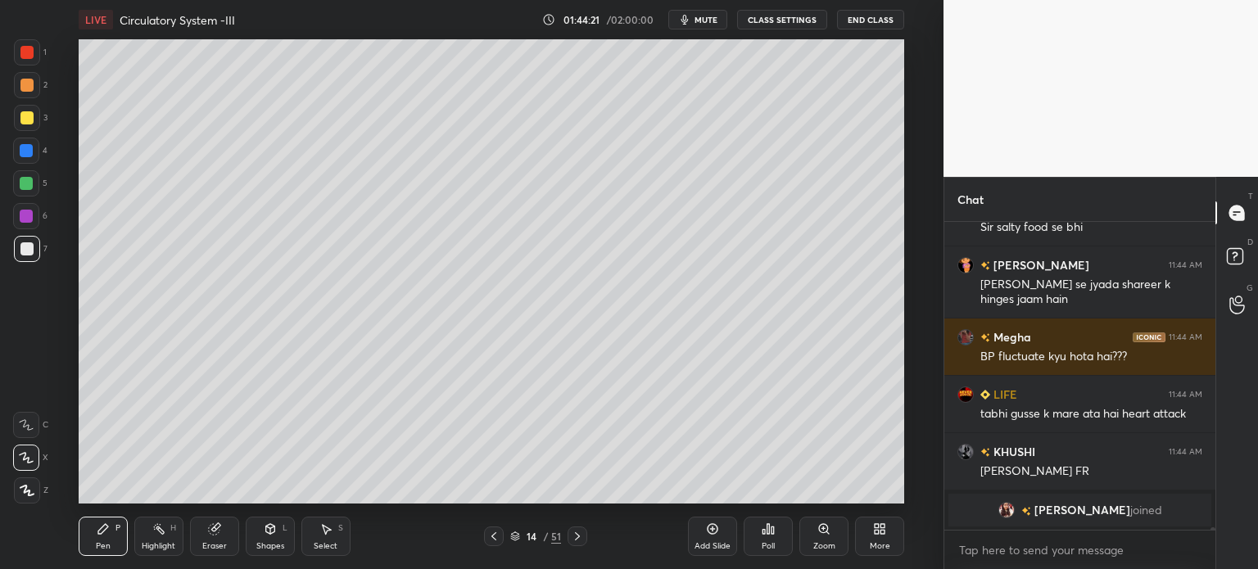
click at [226, 539] on div "Eraser" at bounding box center [214, 536] width 49 height 39
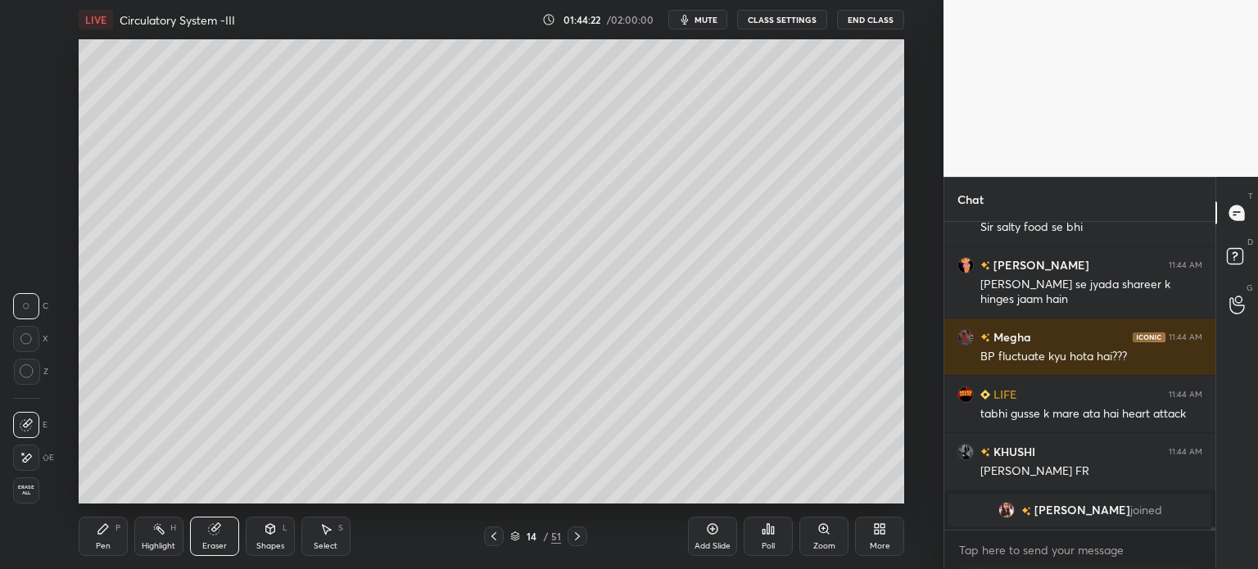
scroll to position [35305, 0]
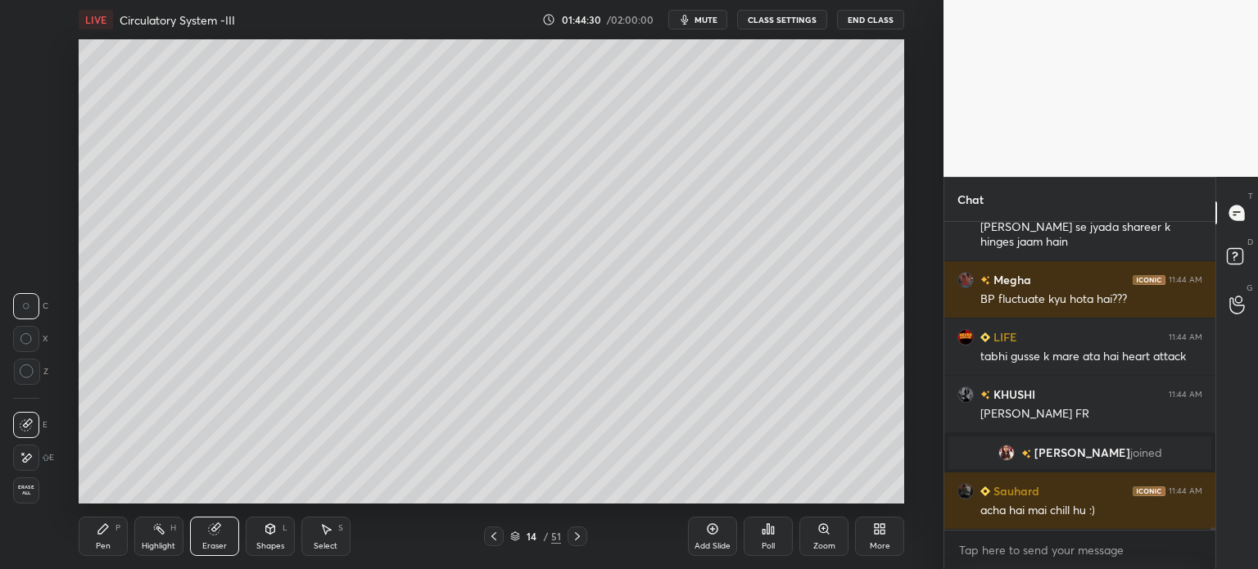
click at [574, 518] on div "LIVE Circulatory System -III 01:44:30 / 02:00:00 mute CLASS SETTINGS End Class …" at bounding box center [491, 284] width 878 height 569
click at [573, 521] on div "Pen P Highlight H Eraser Shapes L Select S 14 / 51 Add Slide Poll Zoom More" at bounding box center [492, 537] width 826 height 66
click at [581, 535] on icon at bounding box center [577, 536] width 13 height 13
click at [581, 537] on icon at bounding box center [577, 536] width 13 height 13
click at [496, 535] on icon at bounding box center [493, 536] width 13 height 13
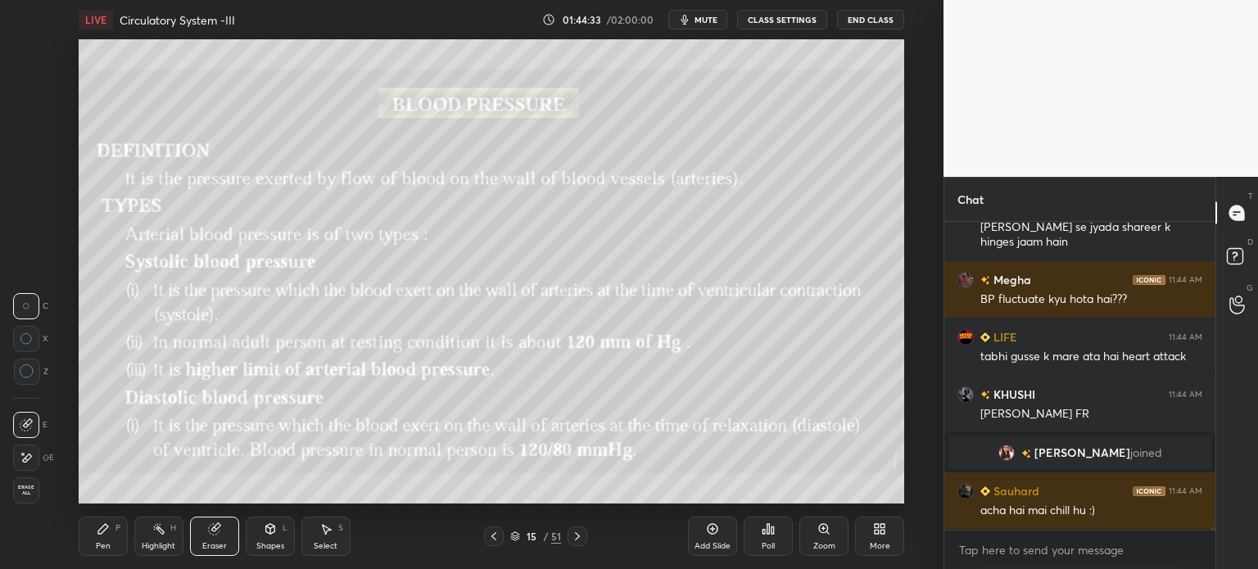
click at [500, 537] on icon at bounding box center [493, 536] width 13 height 13
click at [495, 537] on icon at bounding box center [493, 536] width 13 height 13
click at [578, 537] on icon at bounding box center [577, 536] width 13 height 13
click at [709, 529] on icon at bounding box center [712, 529] width 13 height 13
click at [226, 543] on div "Eraser" at bounding box center [214, 536] width 49 height 39
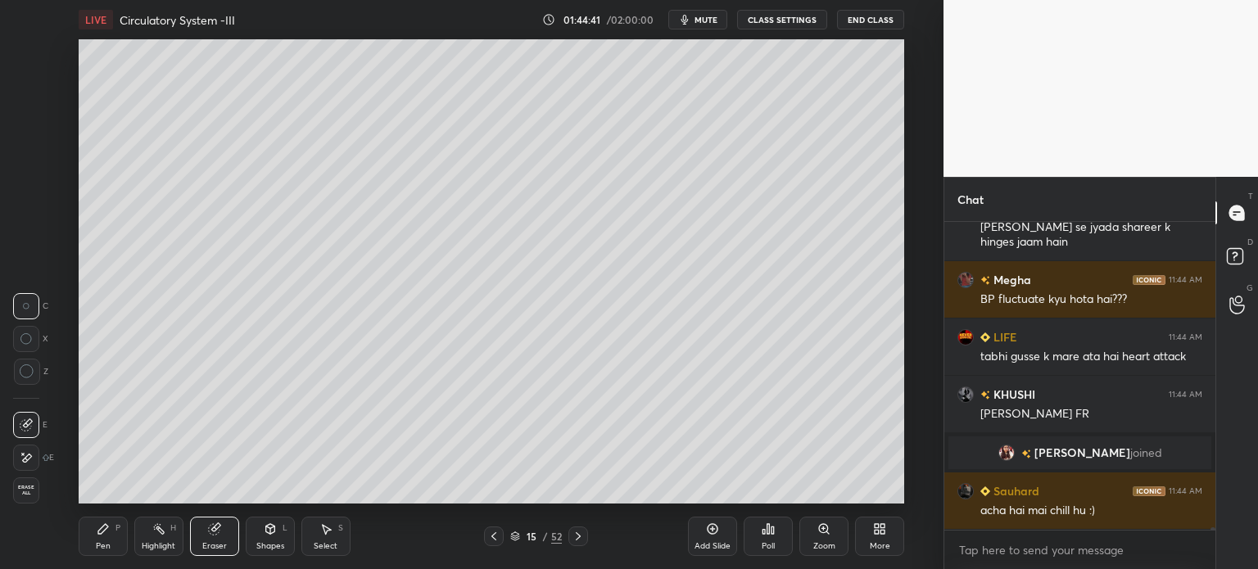
drag, startPoint x: 165, startPoint y: 533, endPoint x: 164, endPoint y: 525, distance: 8.4
click at [167, 535] on div "Highlight H" at bounding box center [158, 536] width 49 height 39
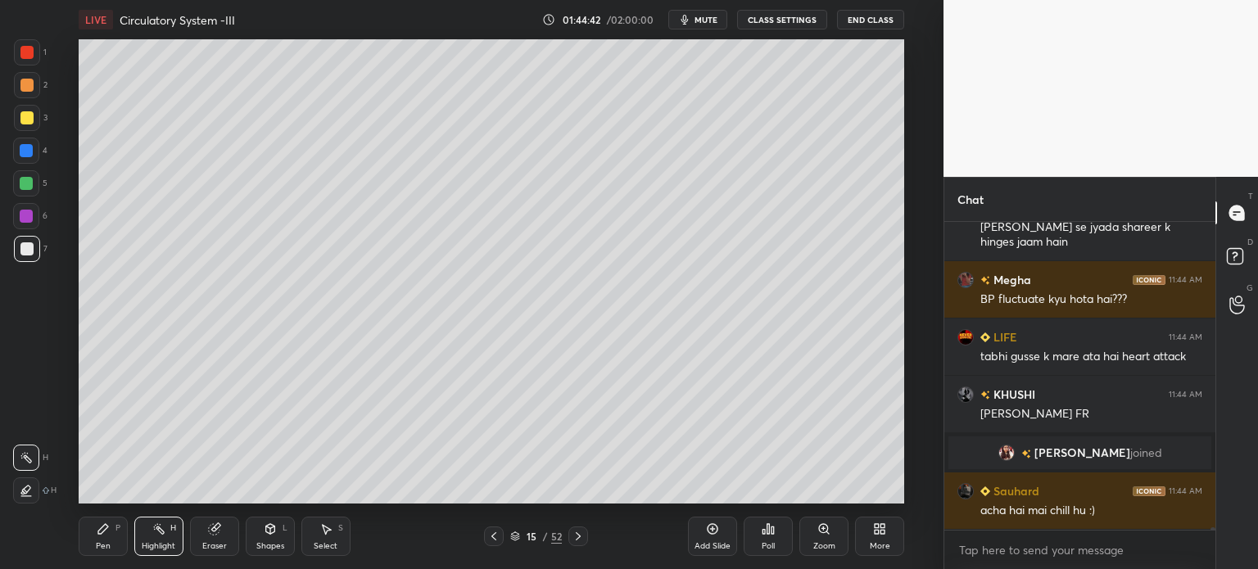
click at [32, 494] on icon at bounding box center [26, 490] width 13 height 13
drag, startPoint x: 228, startPoint y: 532, endPoint x: 230, endPoint y: 523, distance: 9.3
click at [230, 523] on div "Eraser" at bounding box center [214, 536] width 49 height 39
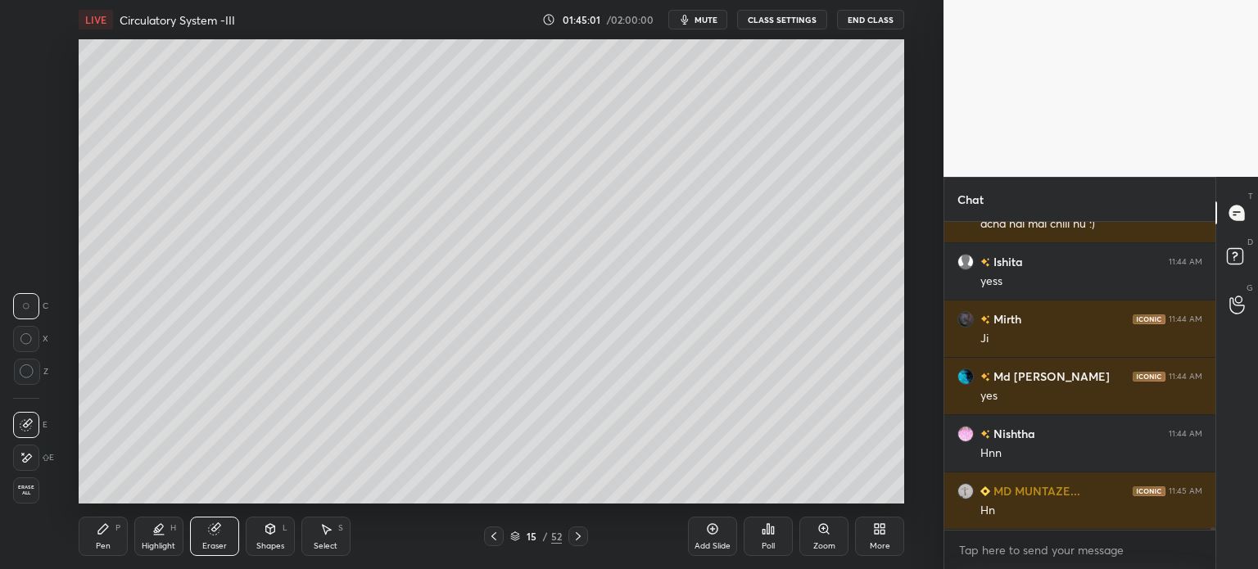
scroll to position [35706, 0]
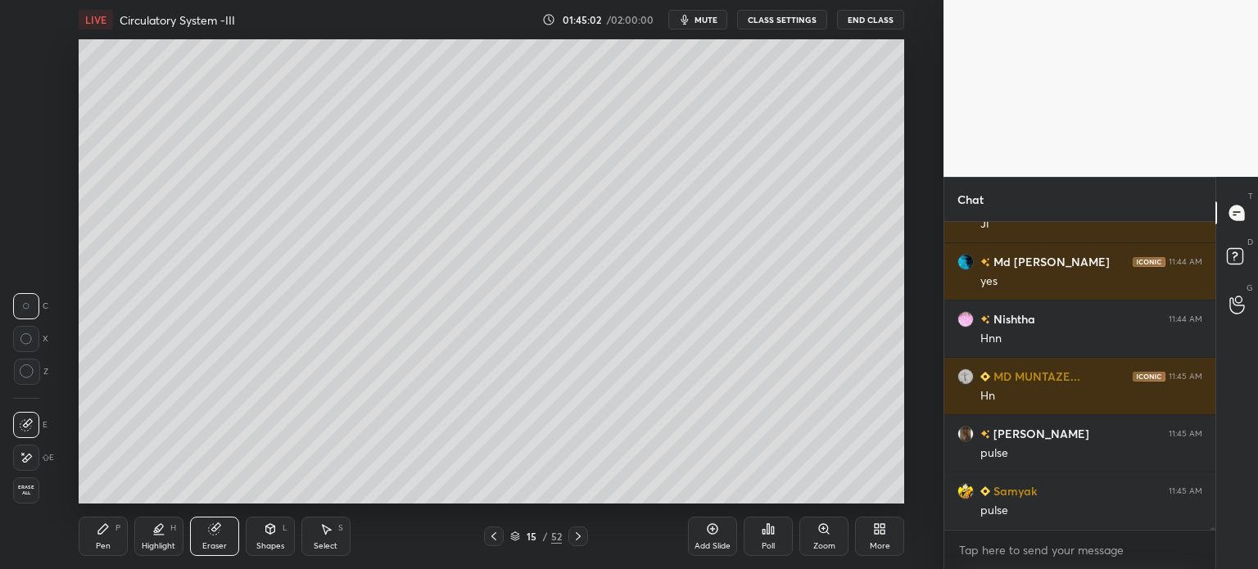
drag, startPoint x: 203, startPoint y: 542, endPoint x: 233, endPoint y: 509, distance: 44.6
click at [213, 540] on div "Eraser" at bounding box center [214, 536] width 49 height 39
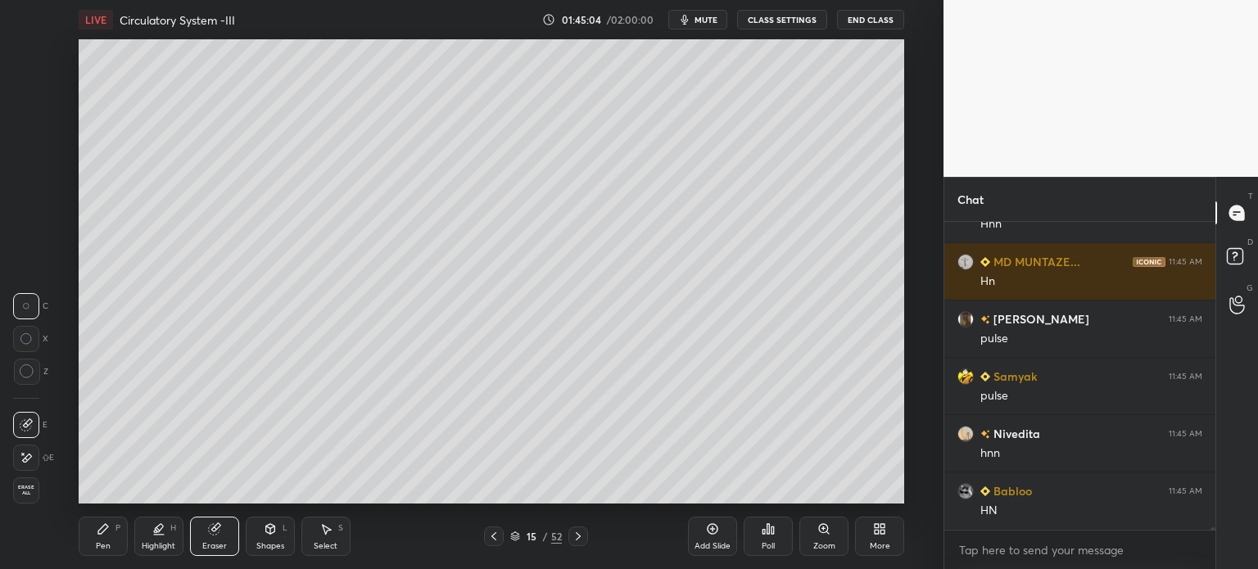
scroll to position [35878, 0]
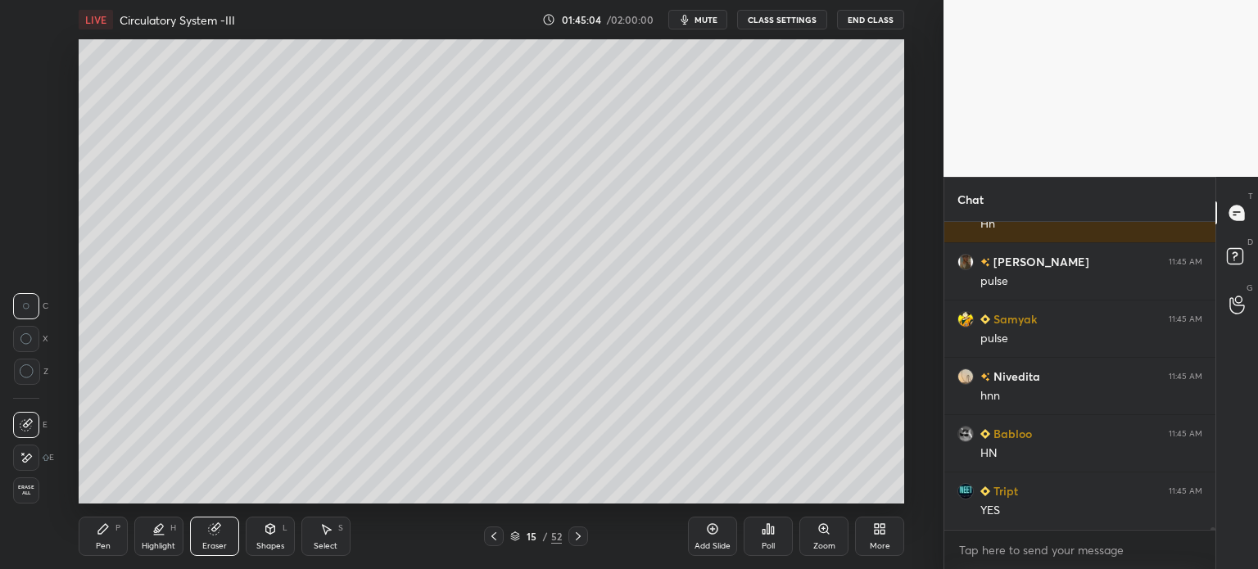
click at [108, 533] on icon at bounding box center [103, 529] width 13 height 13
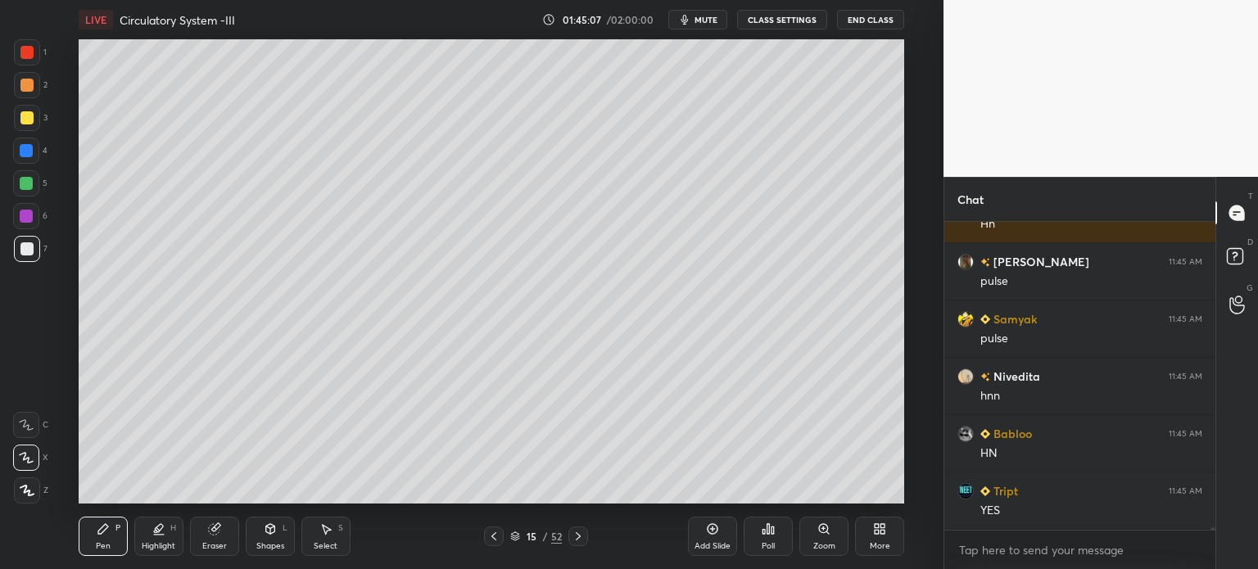
drag, startPoint x: 16, startPoint y: 48, endPoint x: 27, endPoint y: 52, distance: 11.1
click at [21, 49] on div at bounding box center [27, 52] width 26 height 26
drag, startPoint x: 27, startPoint y: 52, endPoint x: 18, endPoint y: 106, distance: 55.6
click at [29, 55] on div at bounding box center [26, 52] width 13 height 13
click at [269, 537] on div "Shapes L" at bounding box center [270, 536] width 49 height 39
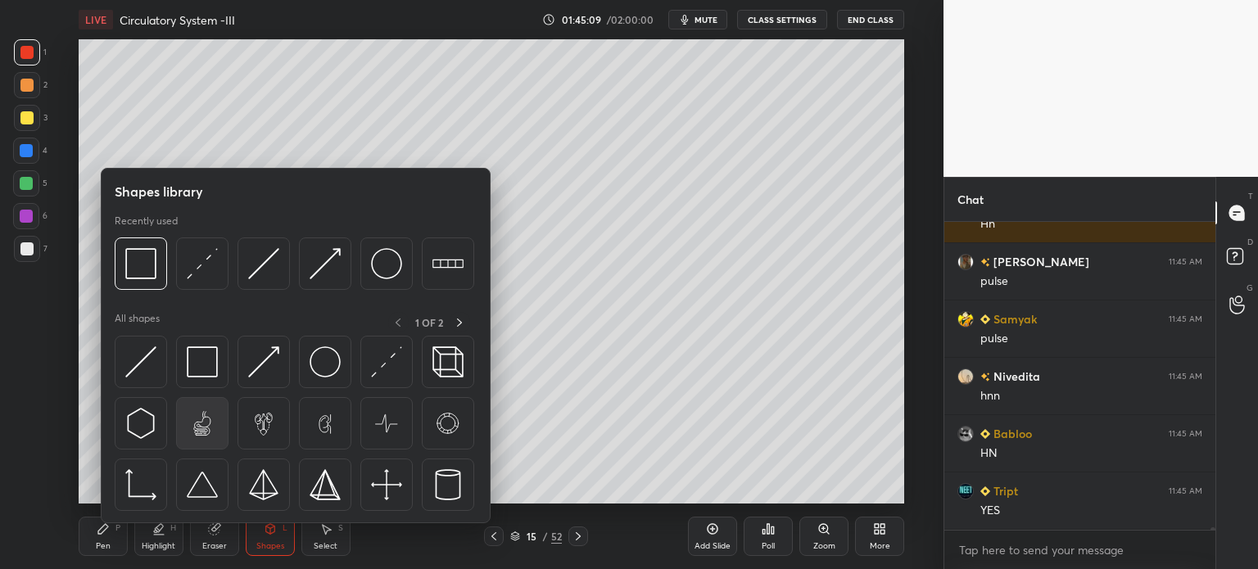
scroll to position [35936, 0]
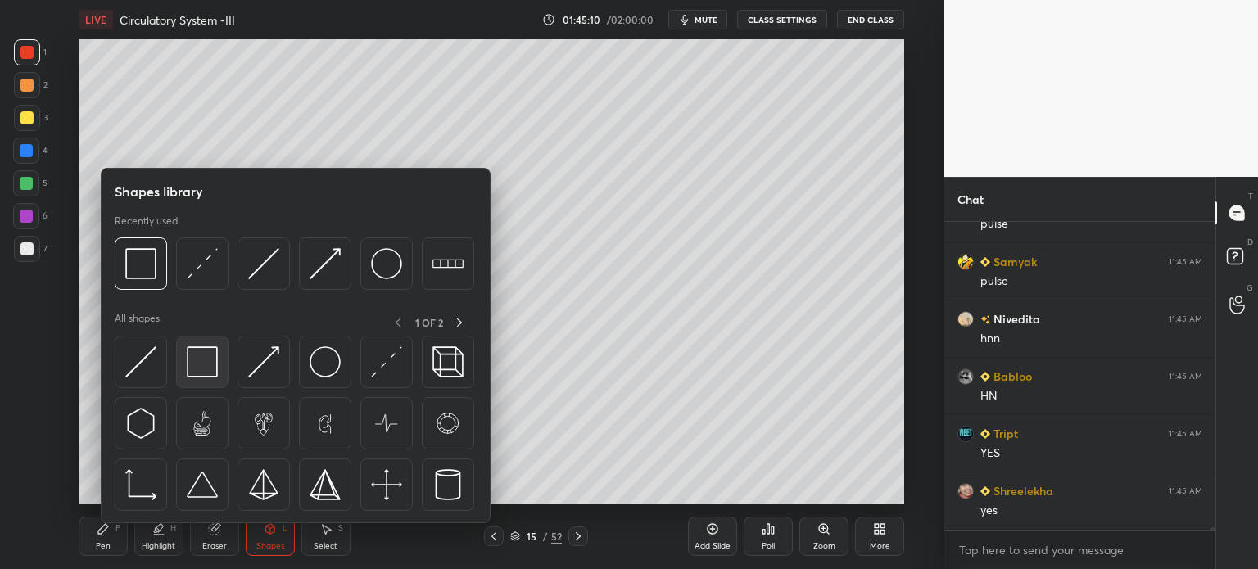
click at [206, 378] on div at bounding box center [202, 362] width 52 height 52
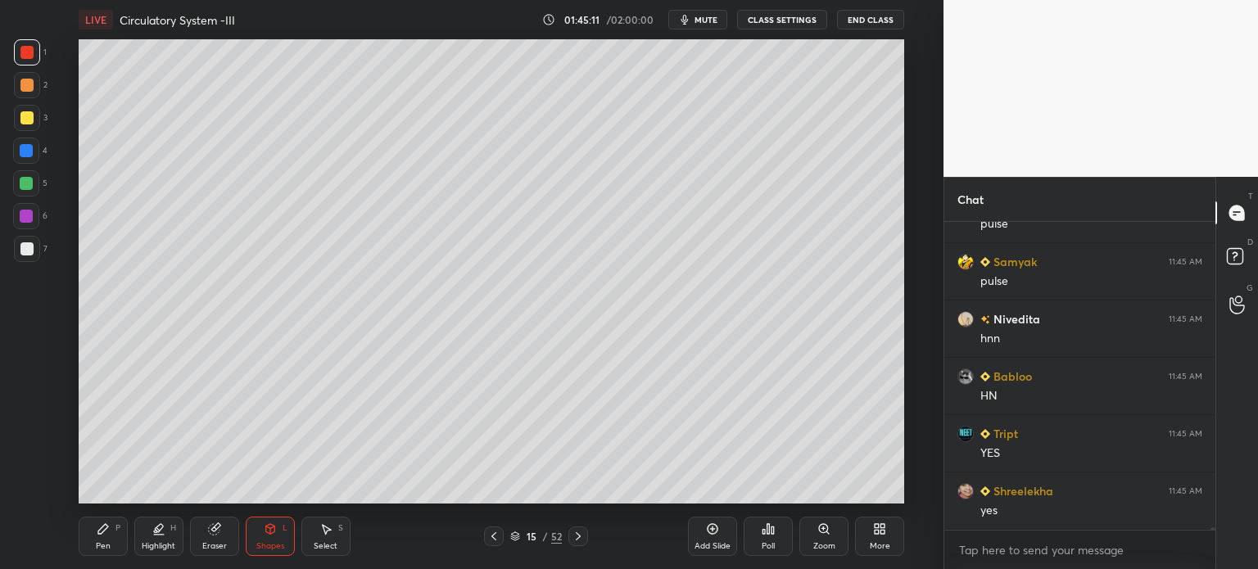
scroll to position [35993, 0]
click at [110, 548] on div "Pen P" at bounding box center [103, 536] width 49 height 39
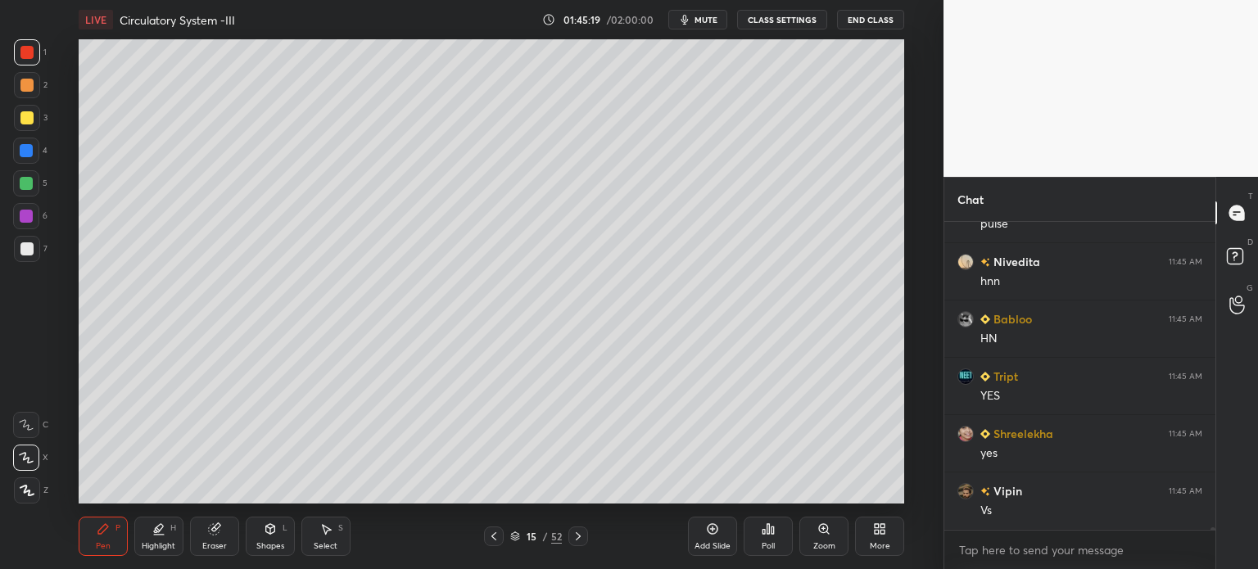
drag, startPoint x: 117, startPoint y: 541, endPoint x: 145, endPoint y: 504, distance: 46.2
click at [117, 544] on div "Pen P" at bounding box center [103, 536] width 49 height 39
drag, startPoint x: 26, startPoint y: 184, endPoint x: 33, endPoint y: 196, distance: 13.2
click at [28, 191] on div at bounding box center [26, 183] width 26 height 26
click at [213, 537] on div "Eraser" at bounding box center [214, 536] width 49 height 39
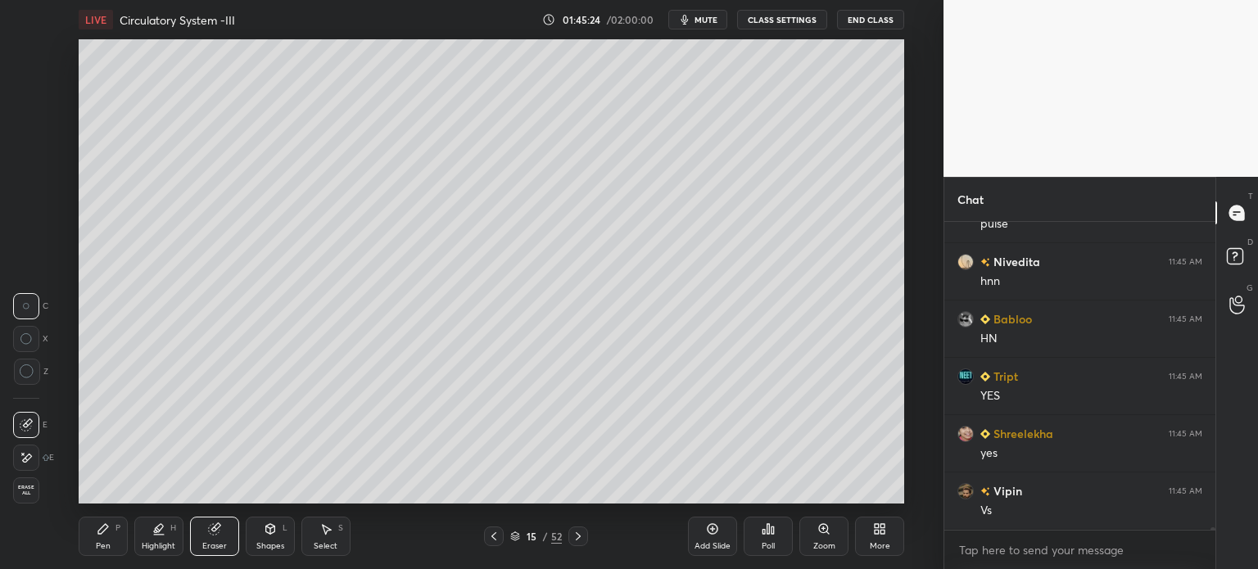
click at [165, 528] on div "Highlight H" at bounding box center [158, 536] width 49 height 39
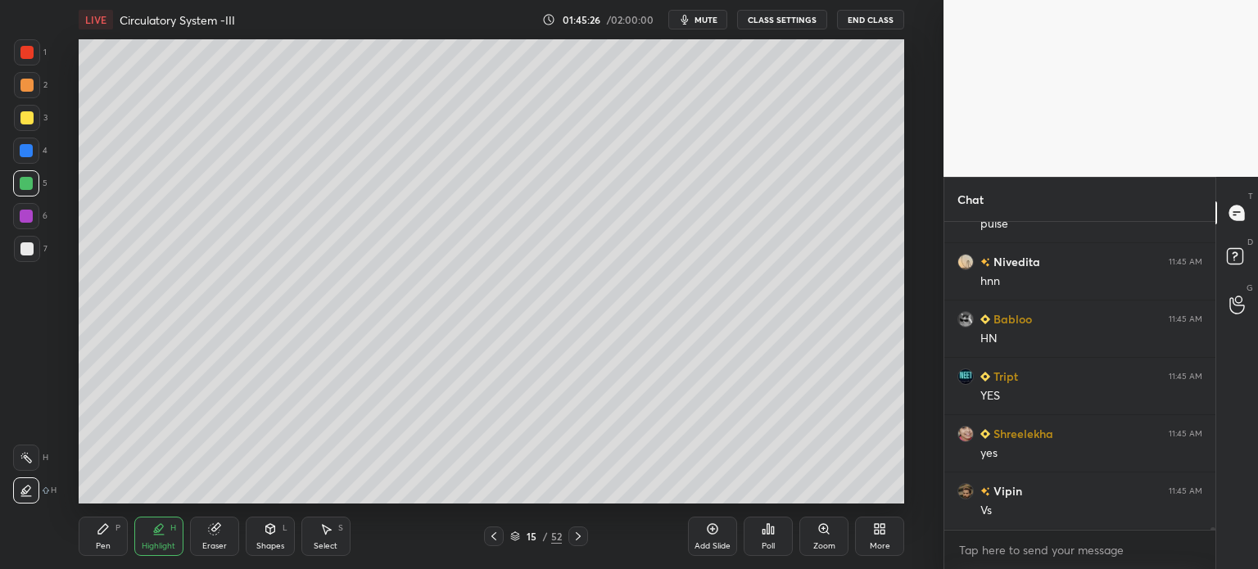
click at [25, 91] on div at bounding box center [27, 85] width 26 height 26
click at [918, 289] on div "Setting up your live class Poll for secs No correct answer Start poll" at bounding box center [491, 271] width 878 height 464
click at [913, 295] on div "Setting up your live class Poll for secs No correct answer Start poll" at bounding box center [491, 271] width 878 height 464
click at [106, 540] on div "Pen P" at bounding box center [103, 536] width 49 height 39
click at [107, 542] on div "Pen P" at bounding box center [103, 536] width 49 height 39
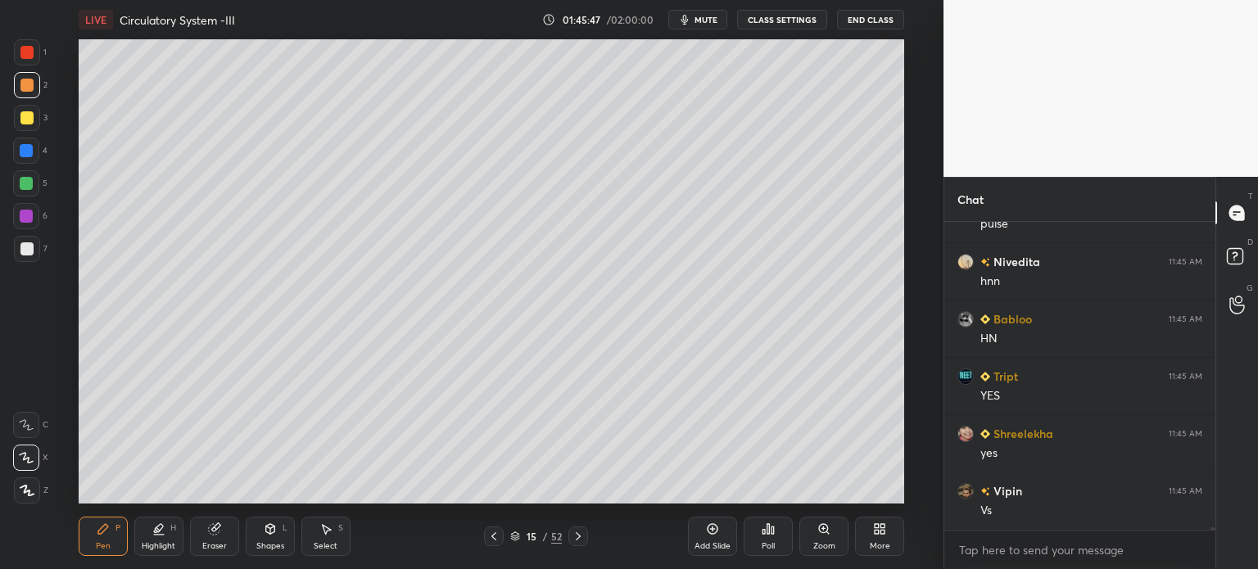
click at [24, 84] on div at bounding box center [26, 85] width 13 height 13
drag, startPoint x: 25, startPoint y: 87, endPoint x: 13, endPoint y: 250, distance: 163.5
click at [26, 90] on div at bounding box center [26, 85] width 13 height 13
click at [29, 488] on icon at bounding box center [27, 490] width 15 height 11
click at [30, 492] on icon at bounding box center [27, 490] width 15 height 11
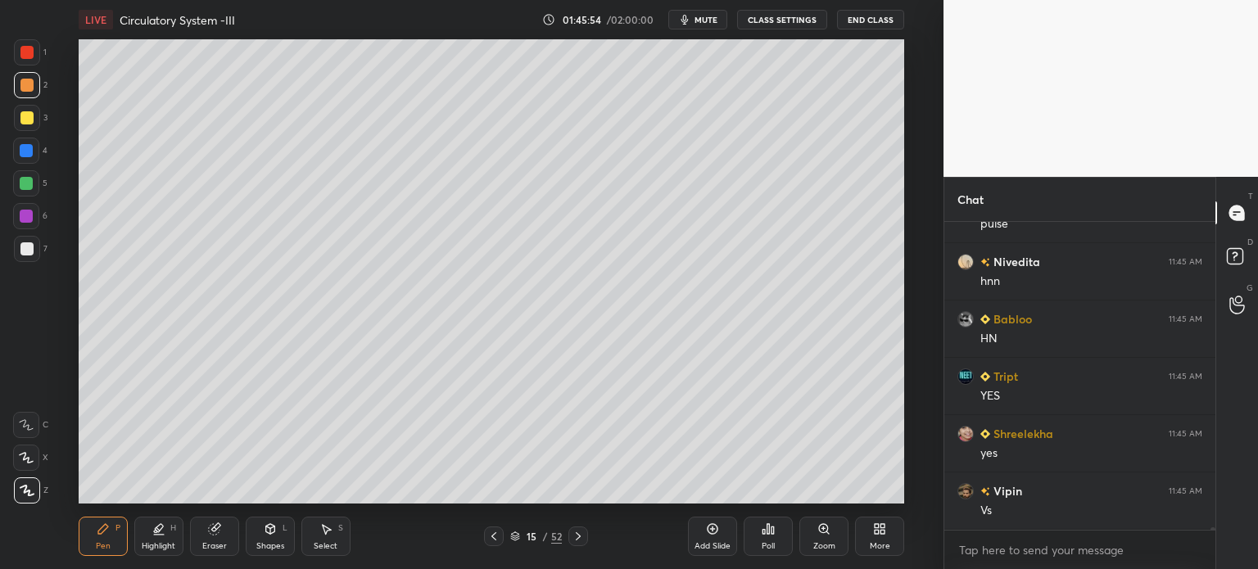
drag, startPoint x: 26, startPoint y: 51, endPoint x: 47, endPoint y: 41, distance: 22.7
click at [29, 52] on div at bounding box center [26, 52] width 13 height 13
click at [226, 533] on div "Eraser" at bounding box center [214, 536] width 49 height 39
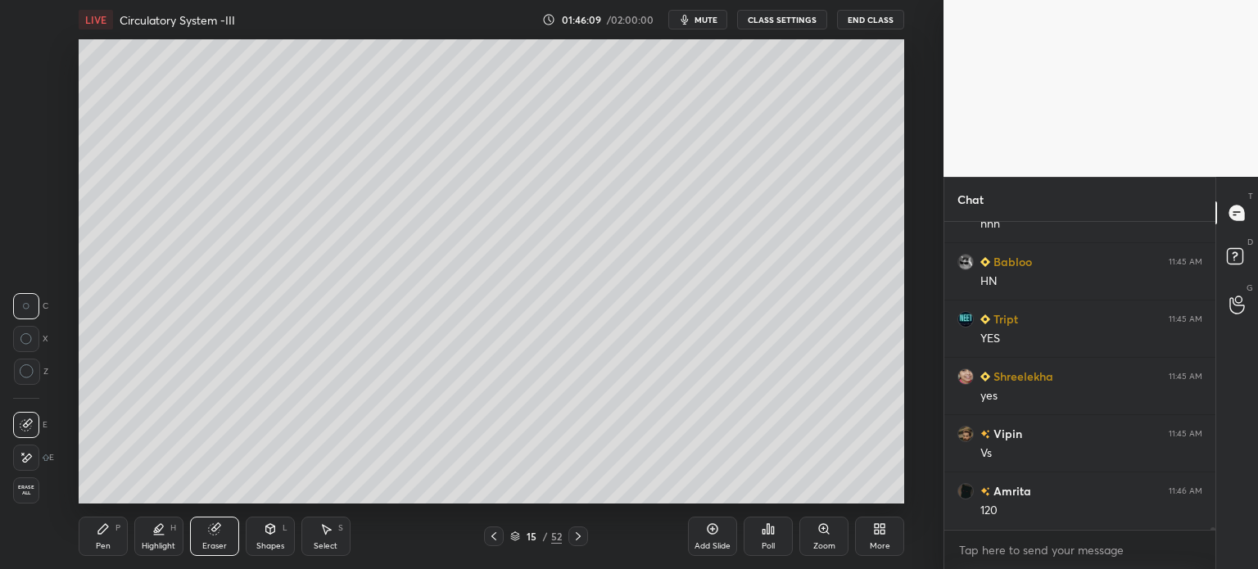
drag, startPoint x: 101, startPoint y: 532, endPoint x: 105, endPoint y: 540, distance: 8.4
click at [105, 537] on div "Pen P" at bounding box center [103, 536] width 49 height 39
click at [104, 542] on div "Pen" at bounding box center [103, 546] width 15 height 8
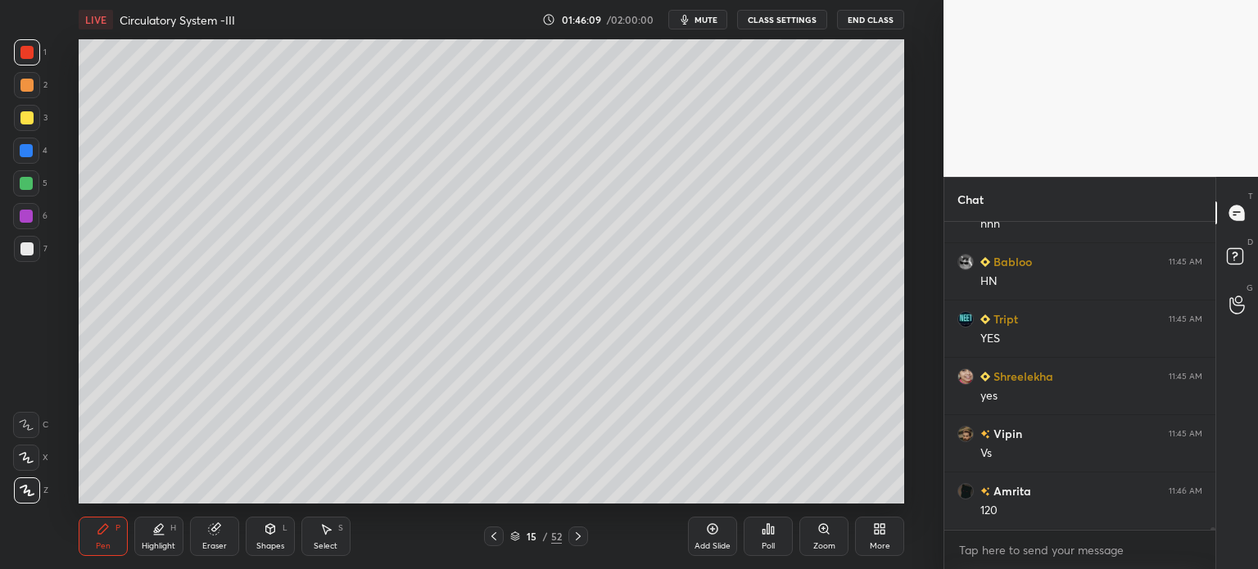
scroll to position [36108, 0]
drag, startPoint x: 26, startPoint y: 490, endPoint x: 29, endPoint y: 465, distance: 24.8
click at [27, 487] on icon at bounding box center [27, 490] width 15 height 11
click at [164, 527] on icon at bounding box center [158, 529] width 13 height 13
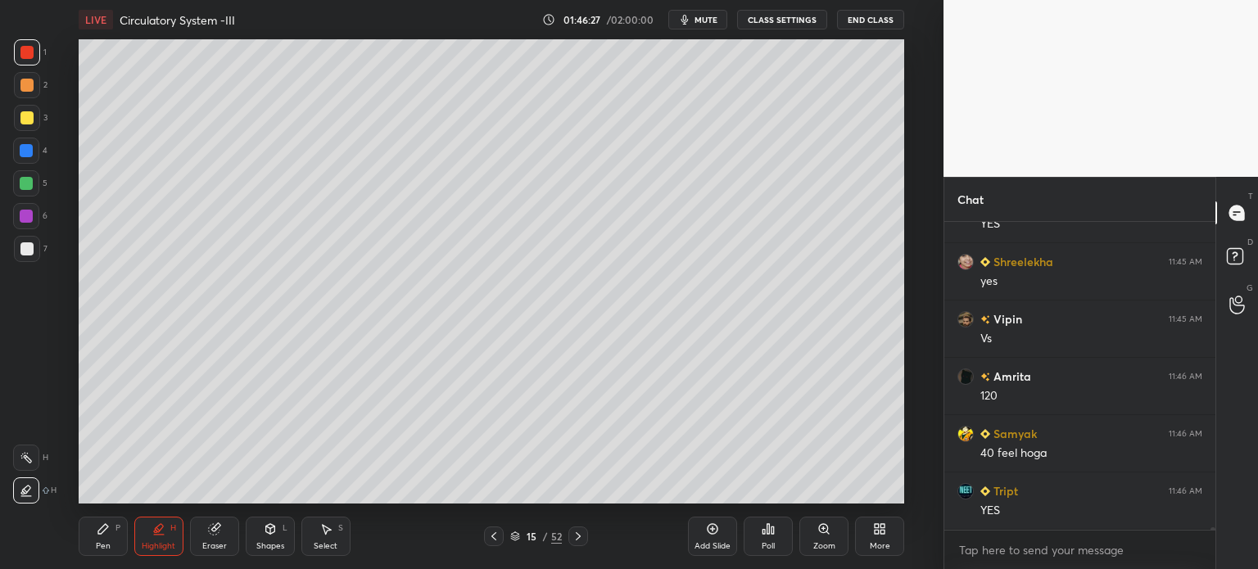
click at [29, 463] on icon at bounding box center [26, 457] width 13 height 13
click at [907, 387] on div "Setting up your live class Poll for secs No correct answer Start poll" at bounding box center [491, 271] width 878 height 464
click at [96, 546] on div "Pen" at bounding box center [103, 546] width 15 height 8
click at [102, 533] on icon at bounding box center [103, 529] width 13 height 13
click at [38, 467] on div at bounding box center [26, 458] width 26 height 26
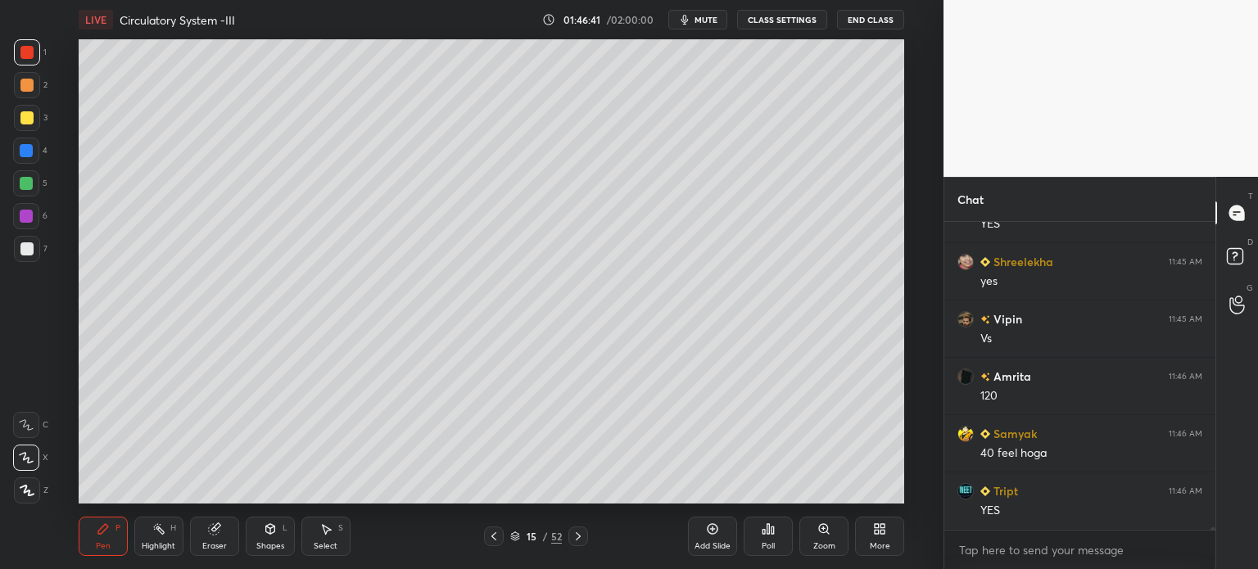
click at [156, 543] on div "Highlight H" at bounding box center [158, 536] width 49 height 39
drag, startPoint x: 154, startPoint y: 543, endPoint x: 164, endPoint y: 538, distance: 11.0
click at [158, 544] on div "Highlight" at bounding box center [159, 546] width 34 height 8
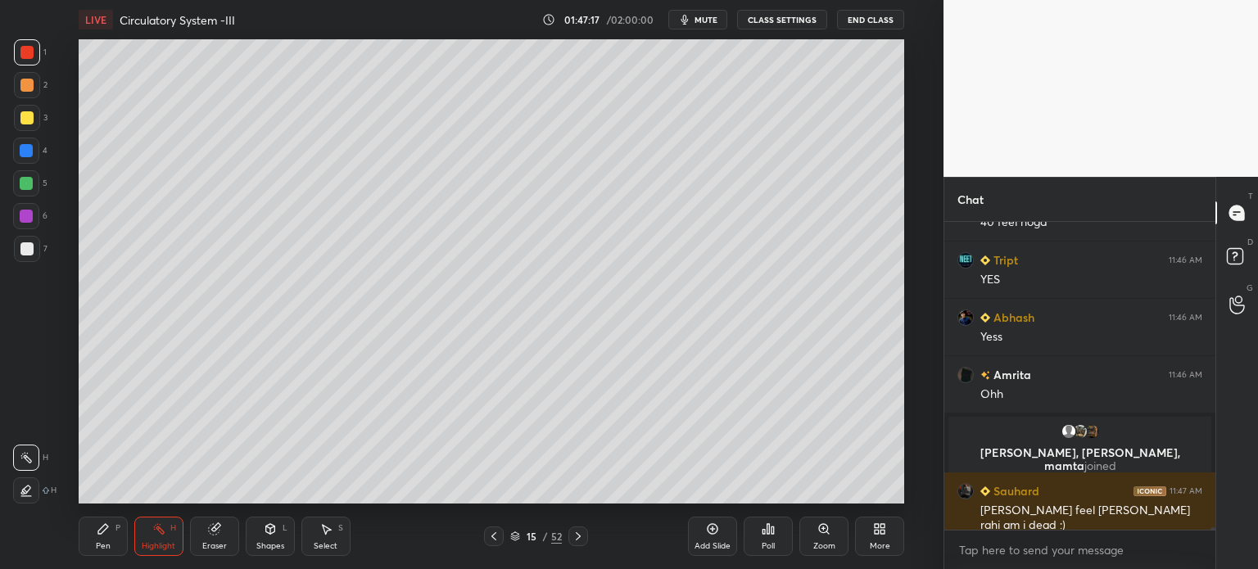
scroll to position [36131, 0]
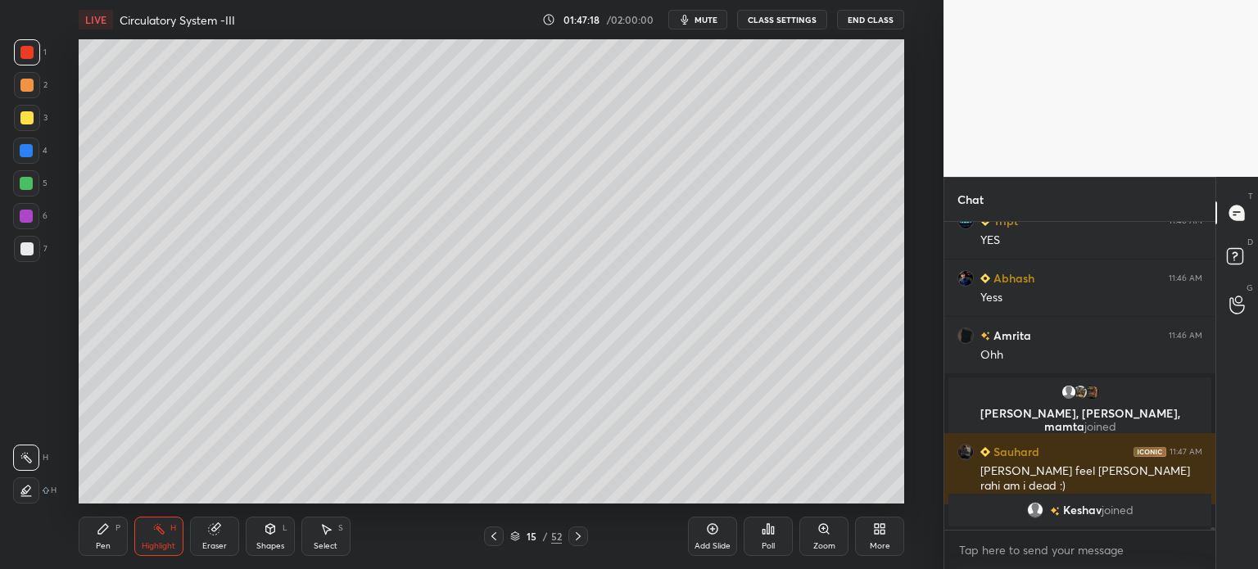
drag, startPoint x: 32, startPoint y: 254, endPoint x: 39, endPoint y: 266, distance: 14.3
click at [30, 259] on div at bounding box center [27, 249] width 26 height 26
click at [103, 538] on div "Pen P" at bounding box center [103, 536] width 49 height 39
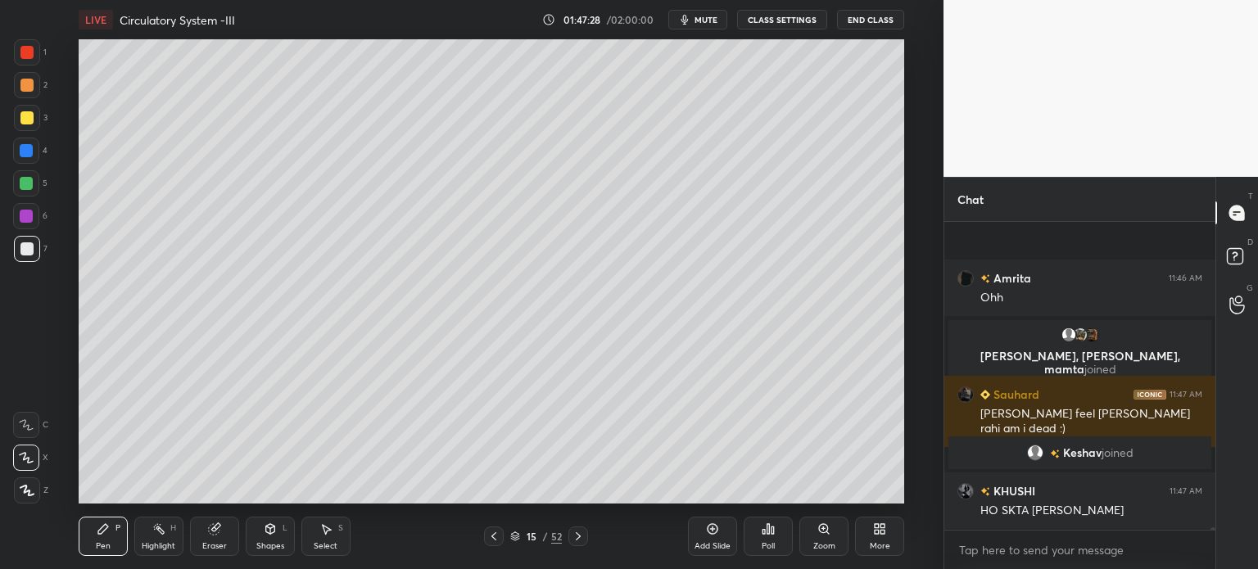
scroll to position [36285, 0]
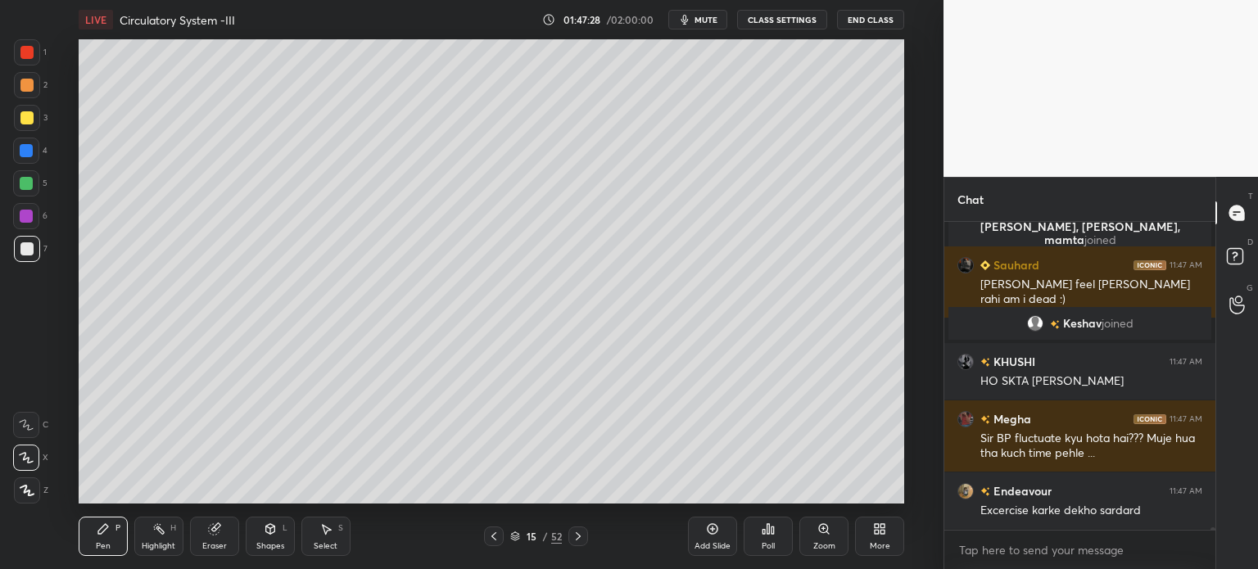
click at [159, 534] on icon at bounding box center [158, 529] width 13 height 13
click at [158, 536] on div "Highlight H" at bounding box center [158, 536] width 49 height 39
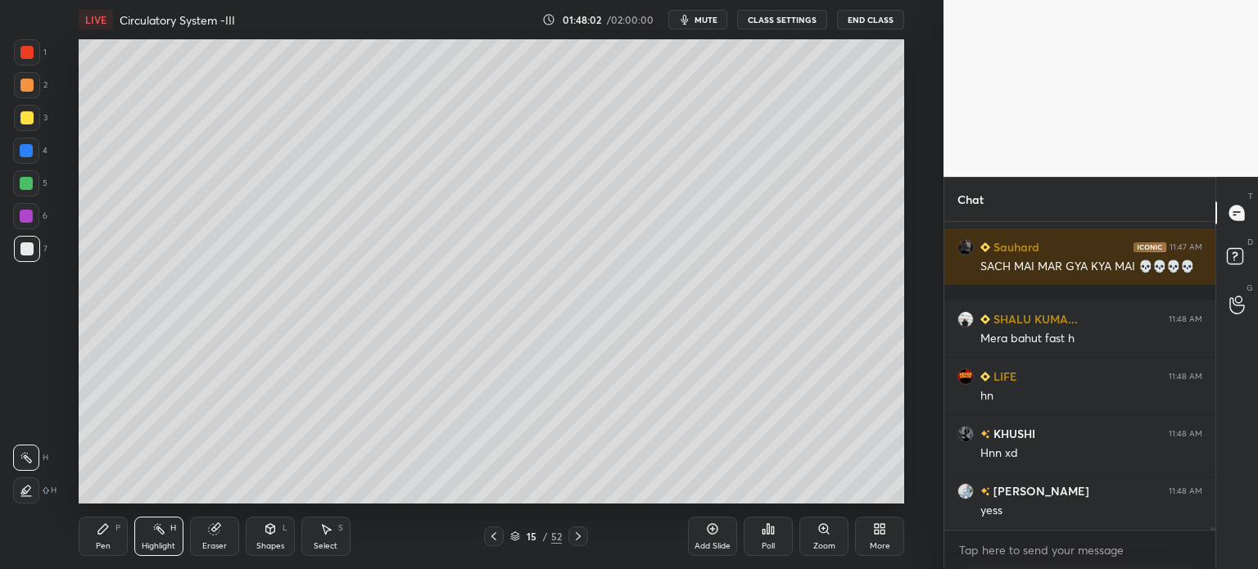
scroll to position [37232, 0]
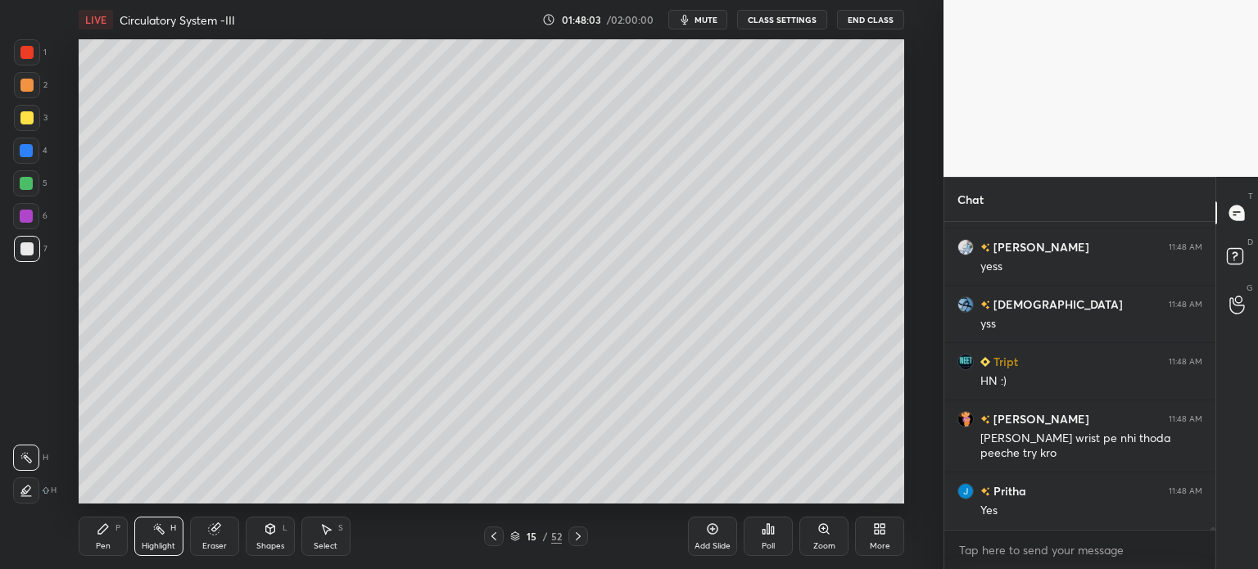
click at [917, 310] on div "Setting up your live class Poll for secs No correct answer Start poll" at bounding box center [491, 271] width 878 height 464
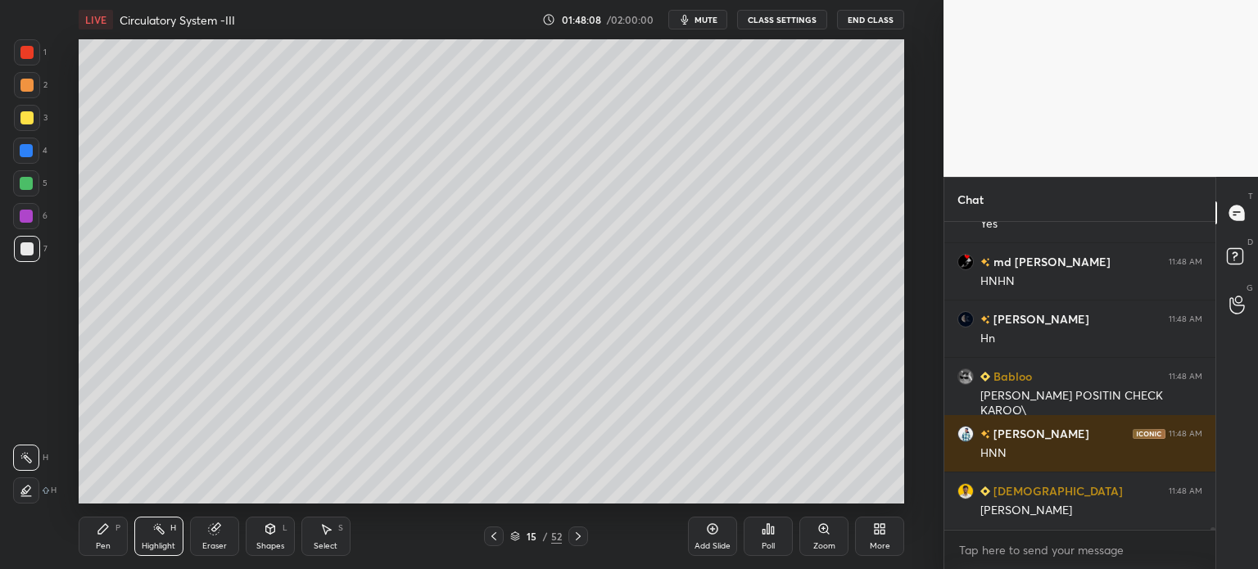
scroll to position [37705, 0]
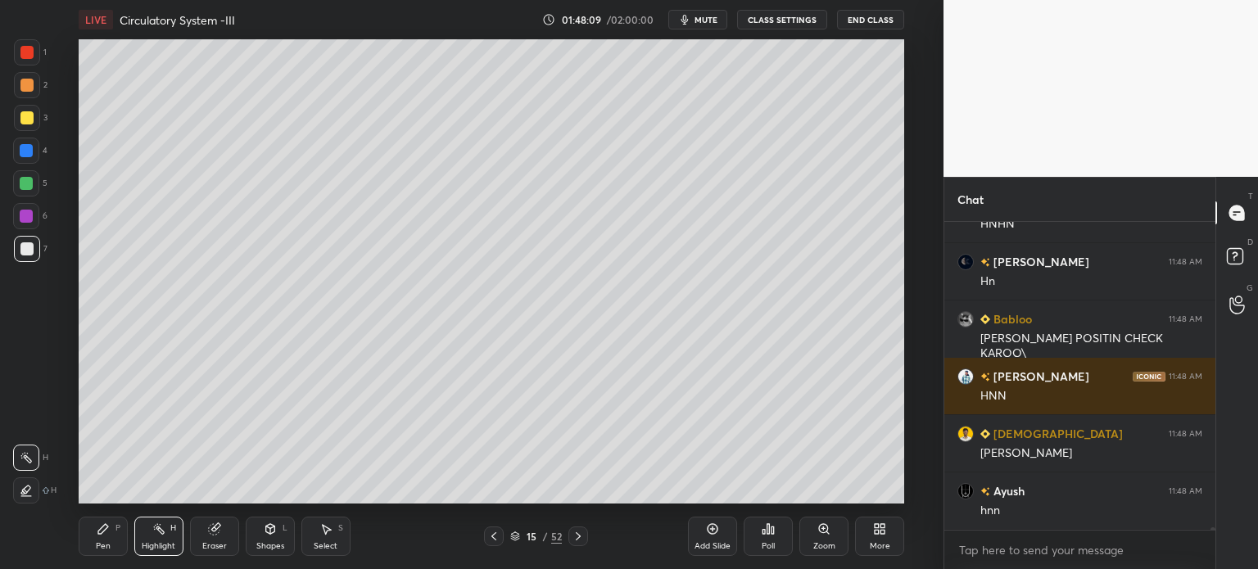
click at [26, 114] on div at bounding box center [27, 118] width 26 height 26
drag, startPoint x: 108, startPoint y: 542, endPoint x: 102, endPoint y: 531, distance: 12.5
click at [109, 542] on div "Pen" at bounding box center [103, 546] width 15 height 8
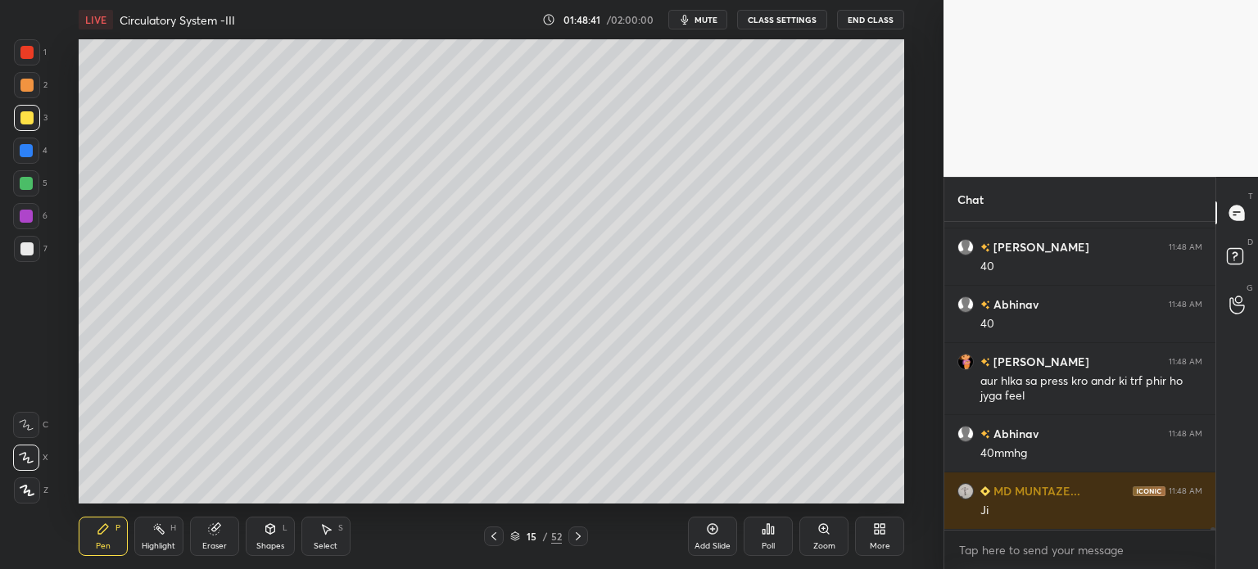
scroll to position [38179, 0]
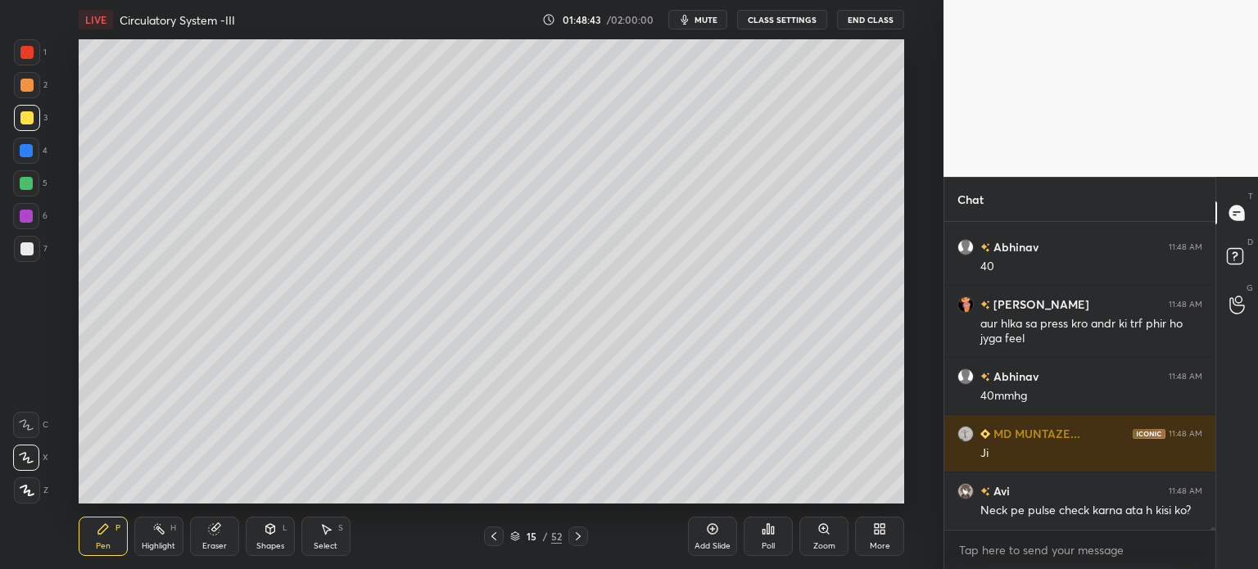
click at [23, 125] on div at bounding box center [27, 118] width 26 height 26
click at [23, 120] on div at bounding box center [26, 117] width 13 height 13
click at [23, 87] on div at bounding box center [26, 85] width 13 height 13
click at [25, 94] on div at bounding box center [27, 85] width 26 height 26
click at [156, 530] on icon at bounding box center [158, 529] width 13 height 13
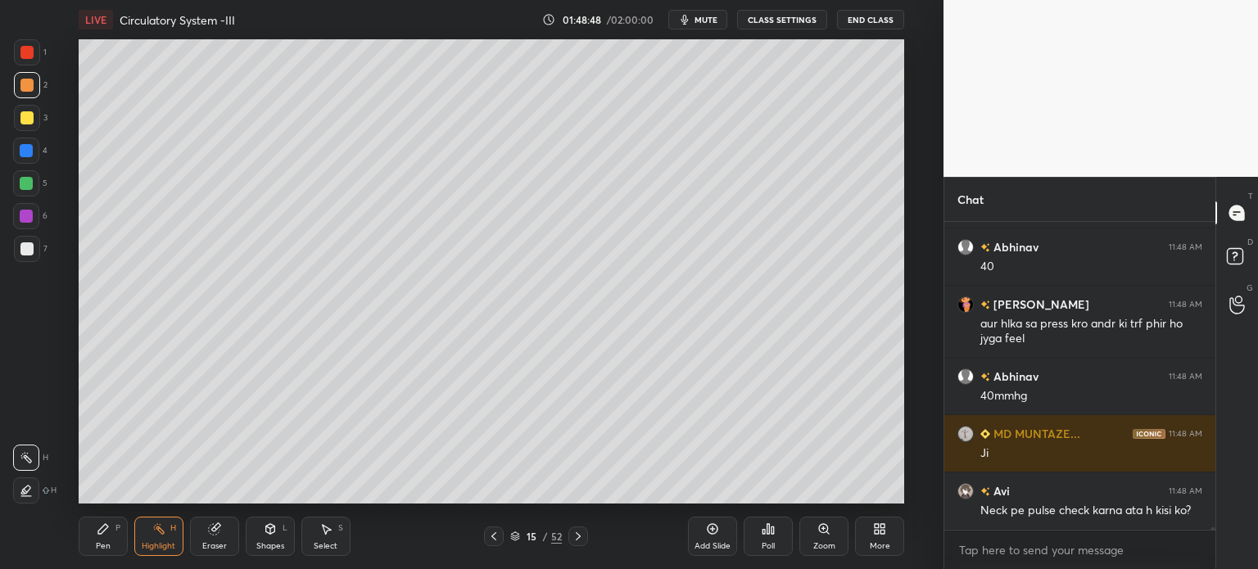
click at [33, 120] on div at bounding box center [27, 118] width 26 height 26
drag, startPoint x: 33, startPoint y: 124, endPoint x: 66, endPoint y: 126, distance: 33.7
click at [29, 126] on div at bounding box center [27, 118] width 26 height 26
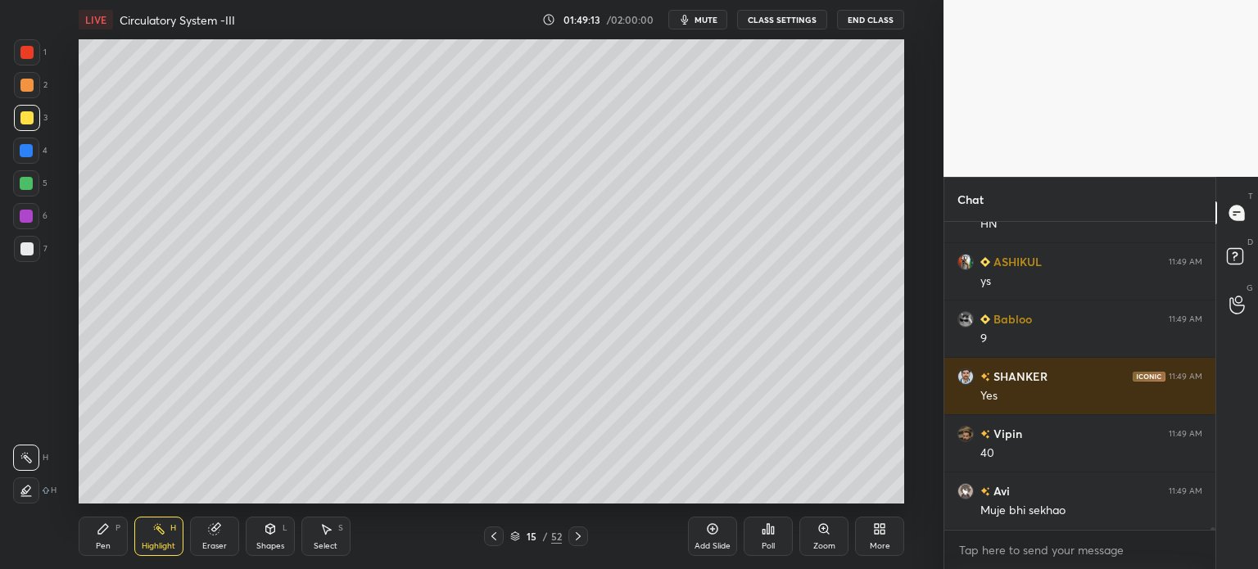
scroll to position [38752, 0]
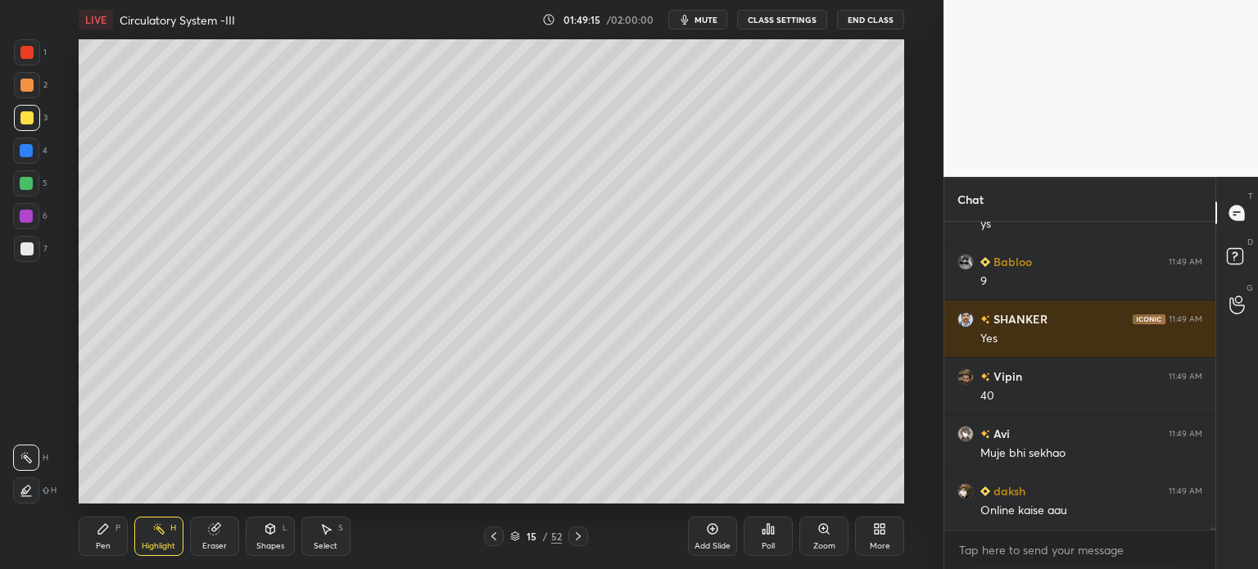
click at [35, 484] on div at bounding box center [26, 491] width 26 height 26
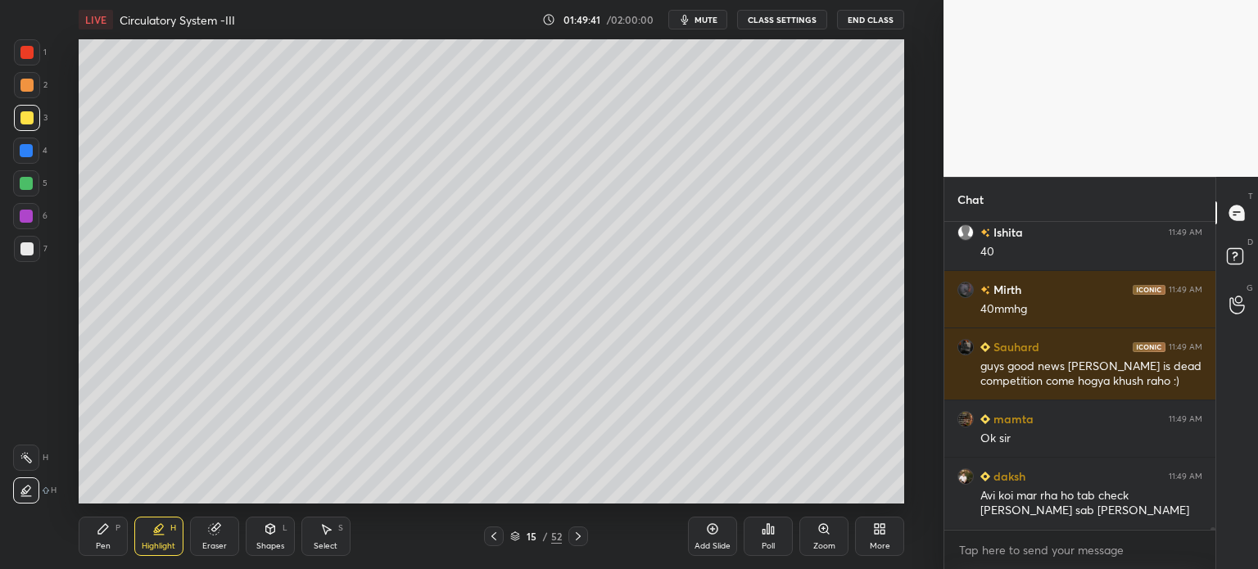
scroll to position [39199, 0]
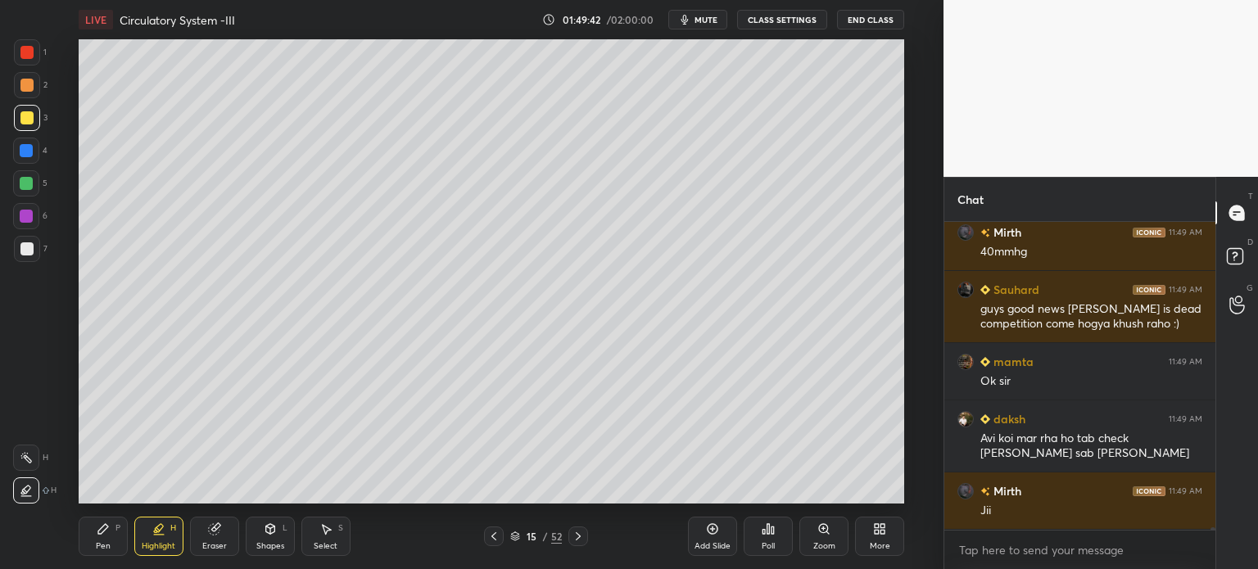
click at [496, 533] on icon at bounding box center [493, 536] width 13 height 13
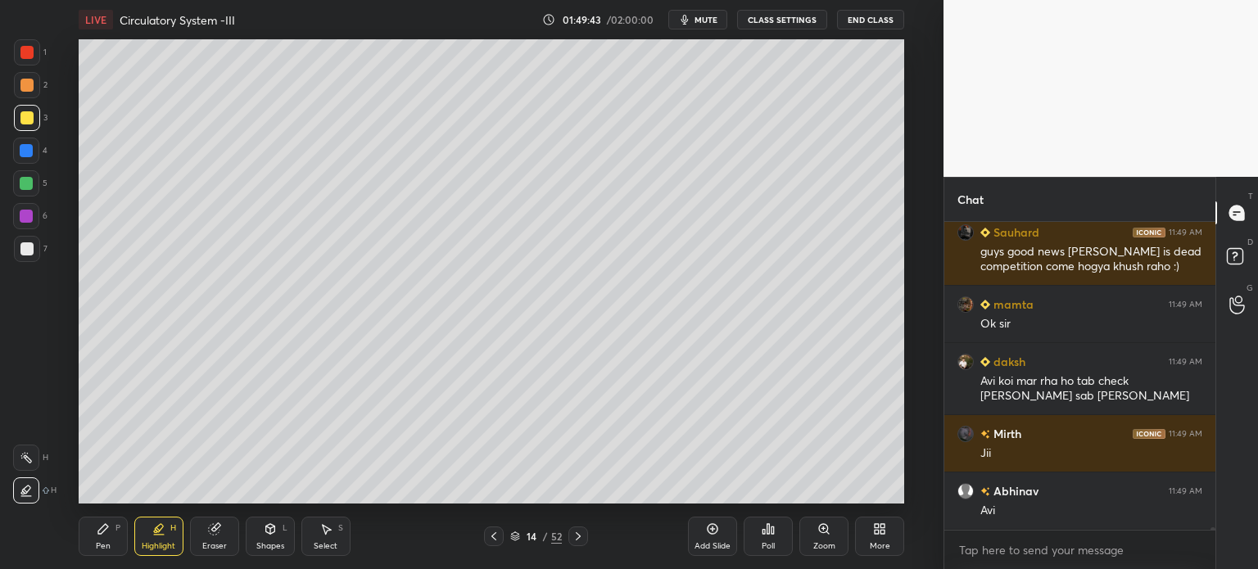
click at [580, 537] on icon at bounding box center [578, 536] width 13 height 13
click at [583, 540] on icon at bounding box center [578, 536] width 13 height 13
click at [580, 537] on icon at bounding box center [578, 536] width 13 height 13
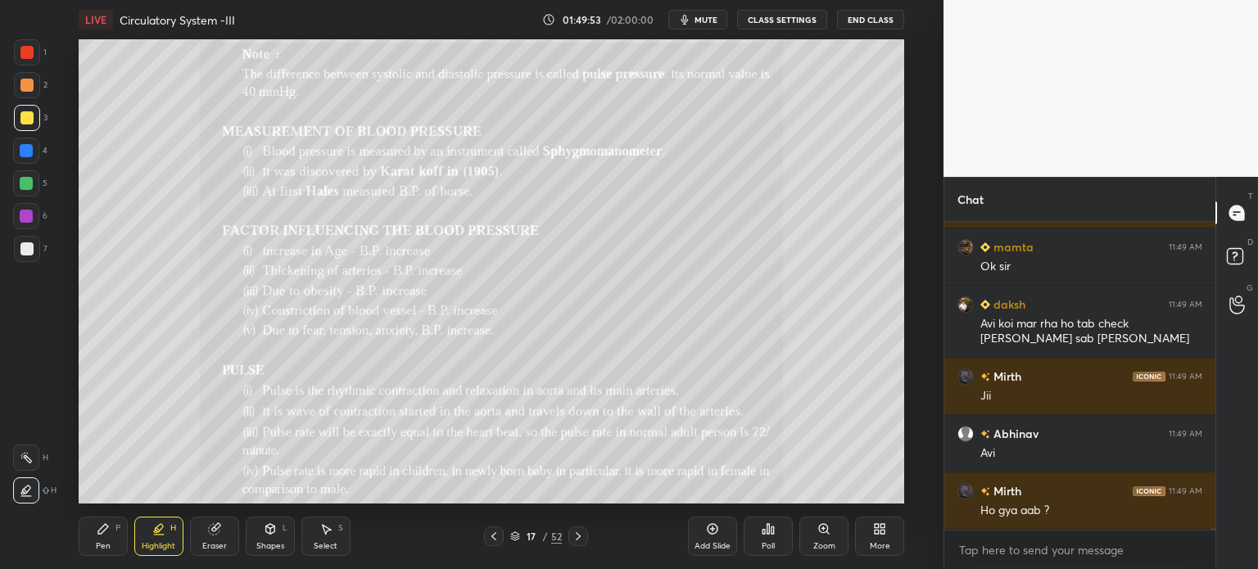
scroll to position [39371, 0]
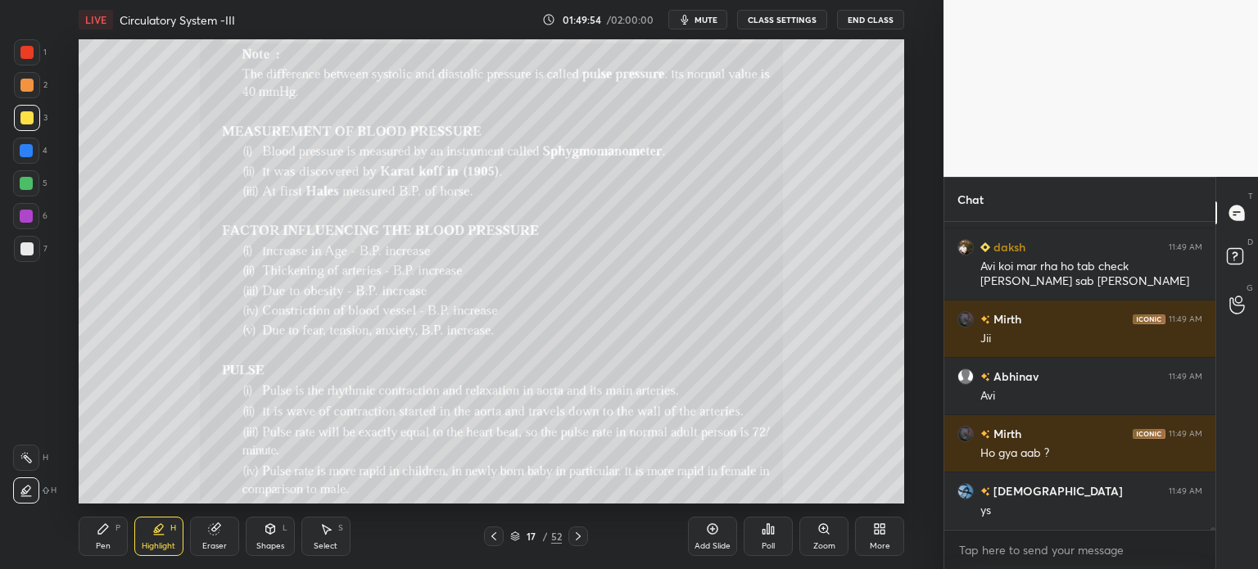
click at [578, 545] on div at bounding box center [579, 537] width 20 height 20
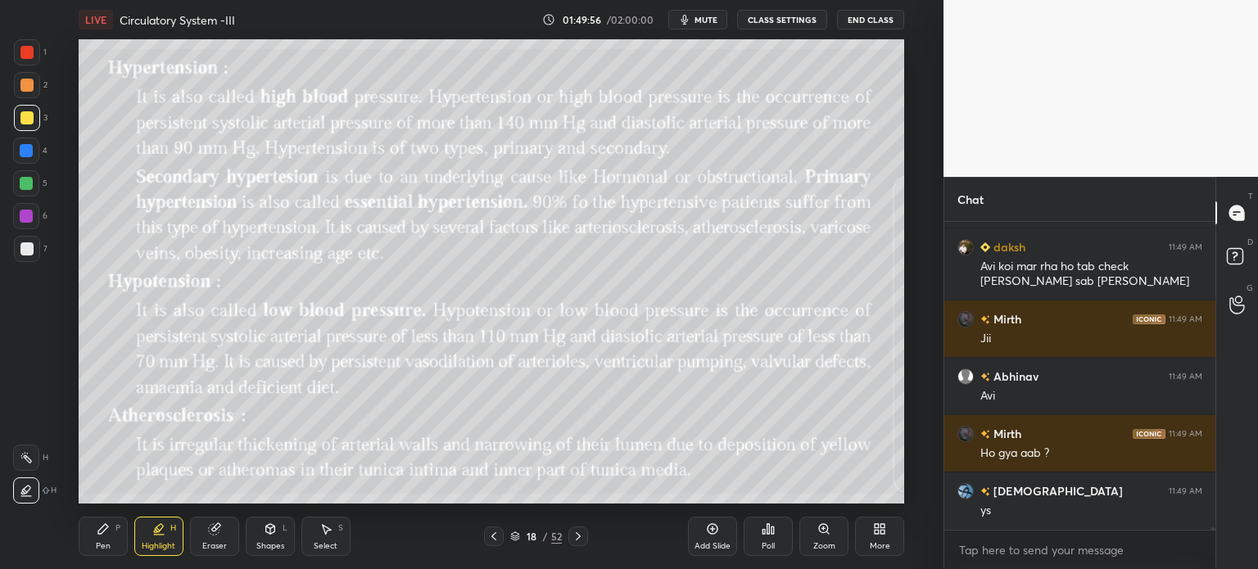
drag, startPoint x: 21, startPoint y: 235, endPoint x: 20, endPoint y: 243, distance: 8.2
click at [24, 242] on div at bounding box center [27, 249] width 26 height 26
drag, startPoint x: 279, startPoint y: 551, endPoint x: 271, endPoint y: 542, distance: 11.6
click at [278, 545] on div "Shapes L" at bounding box center [270, 536] width 49 height 39
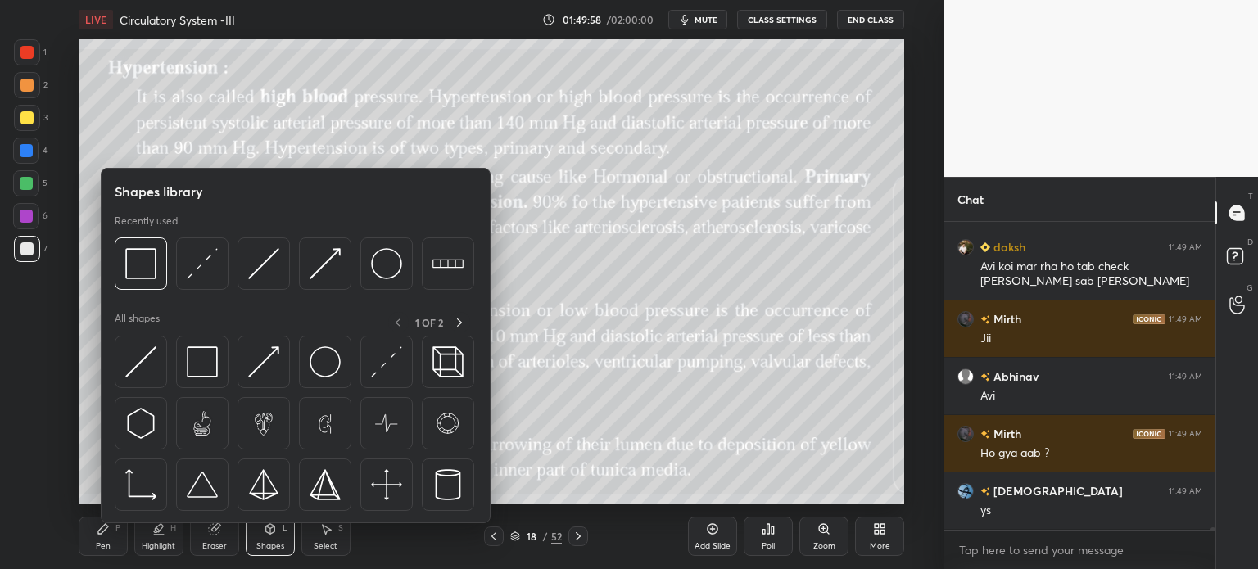
scroll to position [39429, 0]
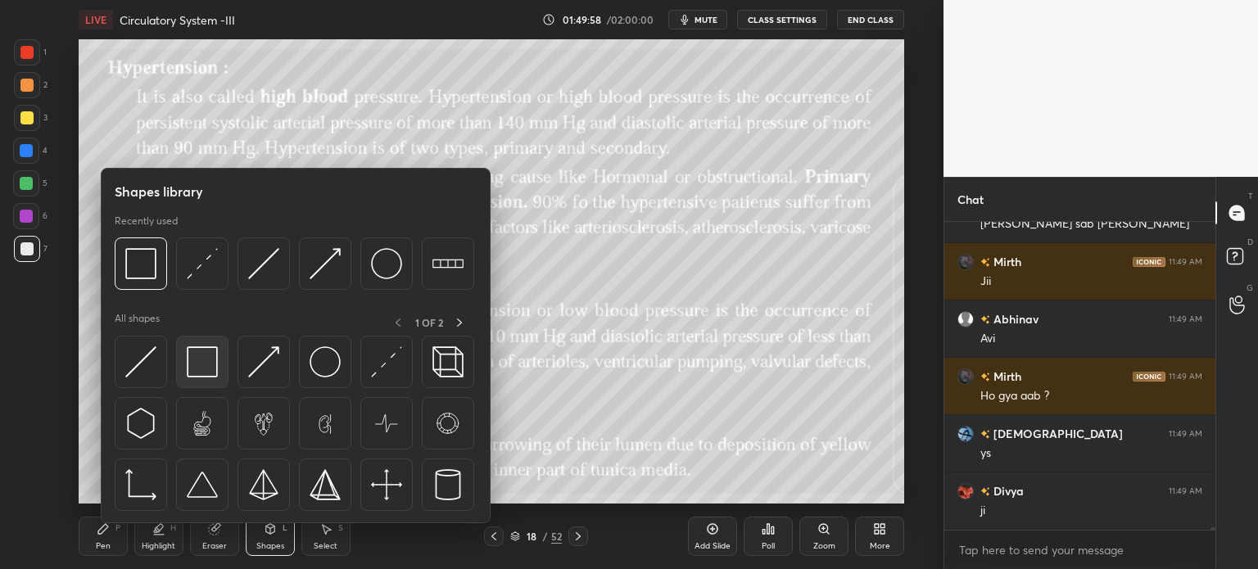
click at [205, 365] on img at bounding box center [202, 362] width 31 height 31
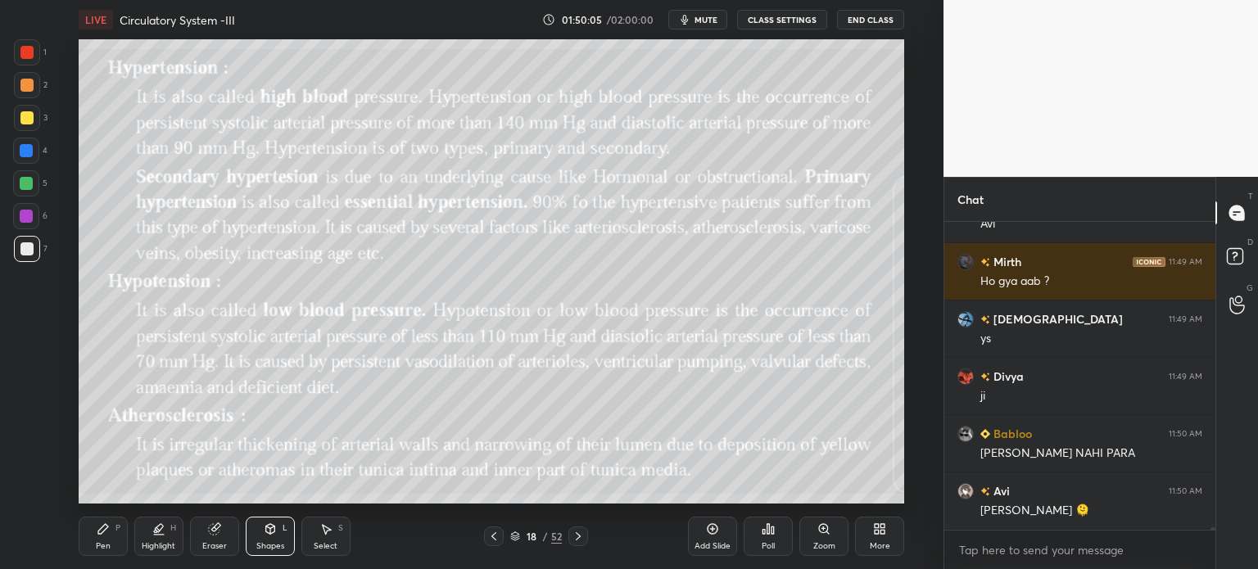
scroll to position [39601, 0]
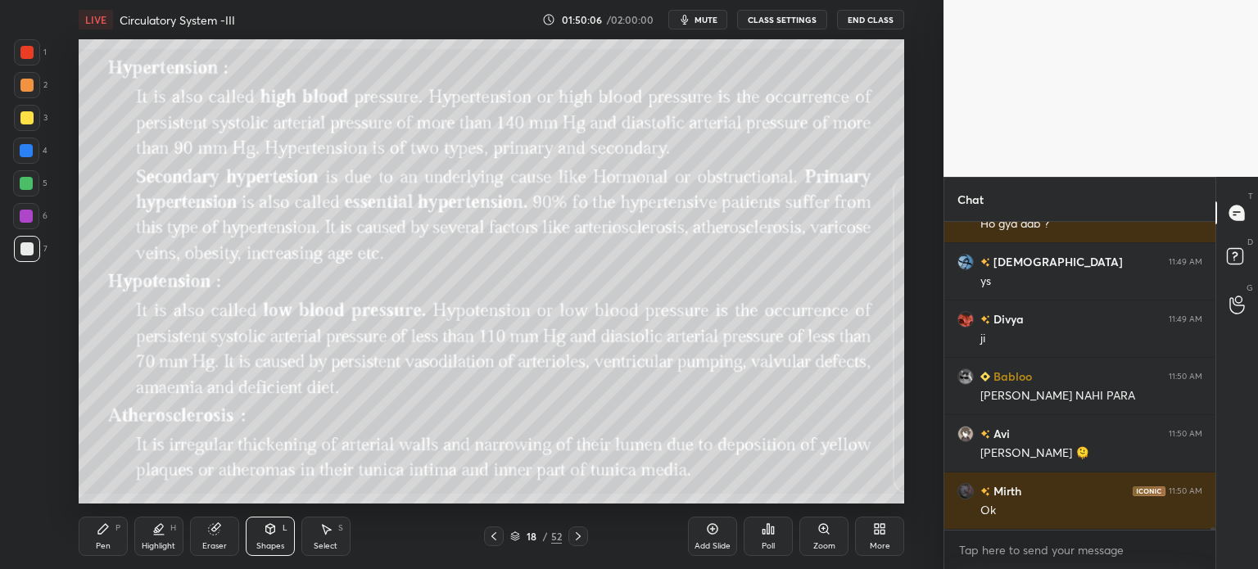
click at [492, 542] on icon at bounding box center [493, 536] width 13 height 13
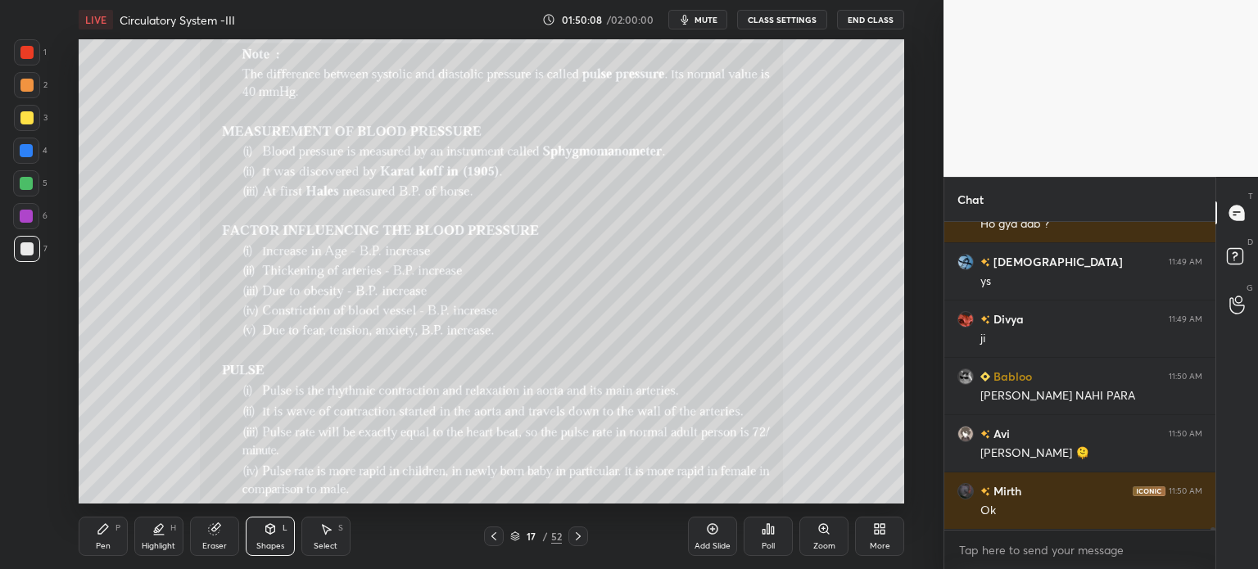
click at [493, 540] on icon at bounding box center [493, 536] width 13 height 13
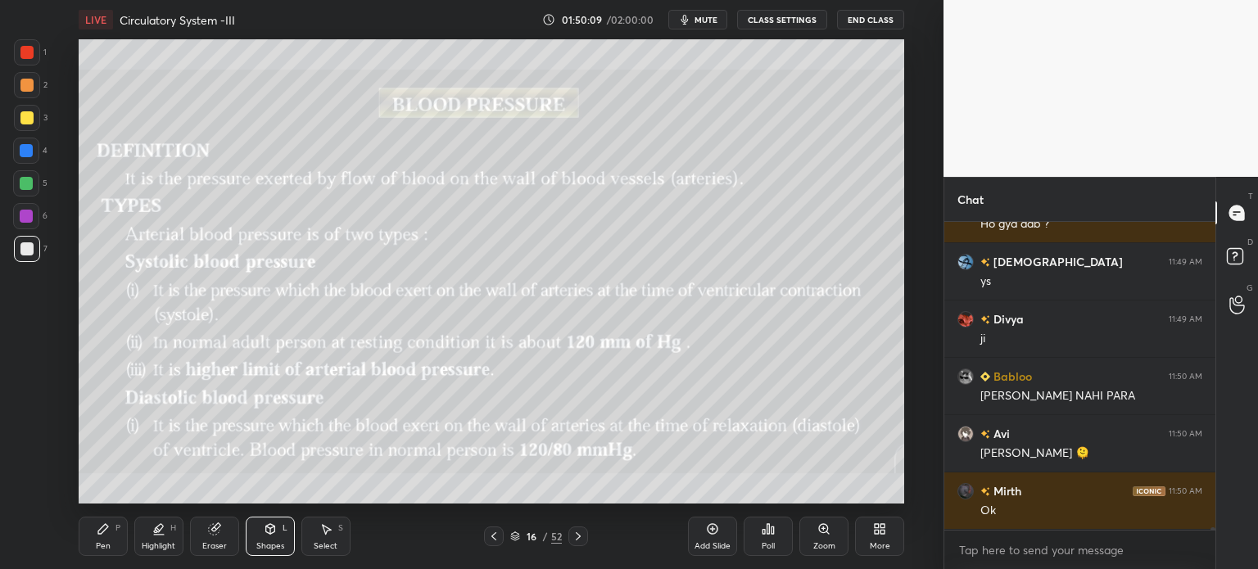
click at [496, 538] on icon at bounding box center [493, 536] width 13 height 13
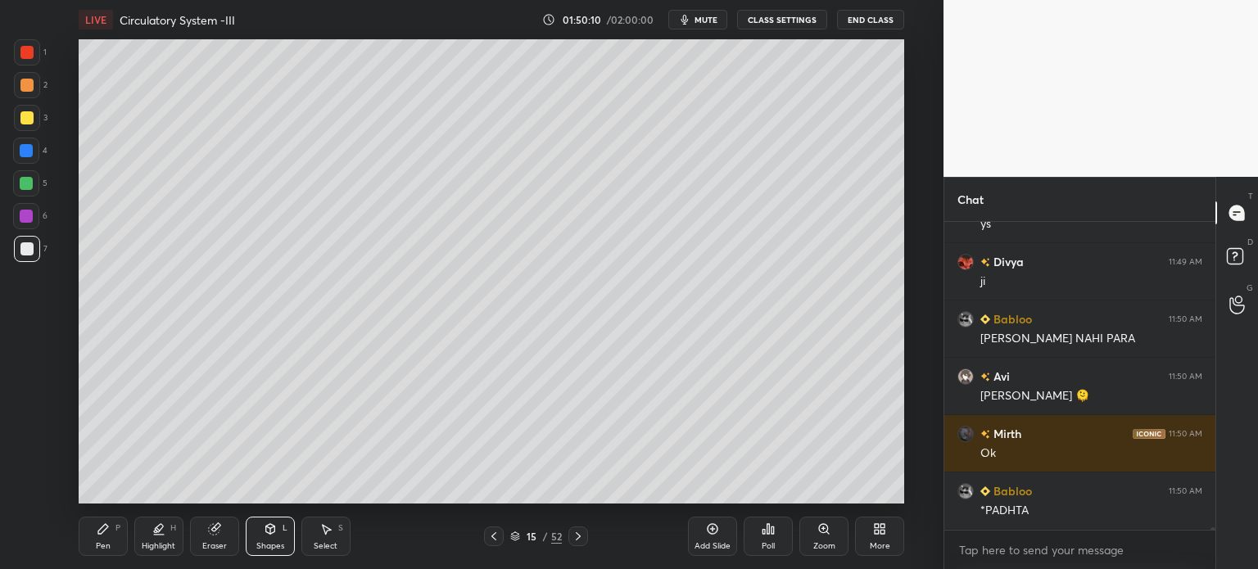
click at [710, 529] on icon at bounding box center [712, 529] width 5 height 5
drag, startPoint x: 25, startPoint y: 242, endPoint x: 49, endPoint y: 292, distance: 55.3
click at [29, 245] on div at bounding box center [26, 248] width 13 height 13
drag, startPoint x: 261, startPoint y: 550, endPoint x: 256, endPoint y: 529, distance: 21.3
click at [264, 546] on div "Shapes" at bounding box center [270, 546] width 28 height 8
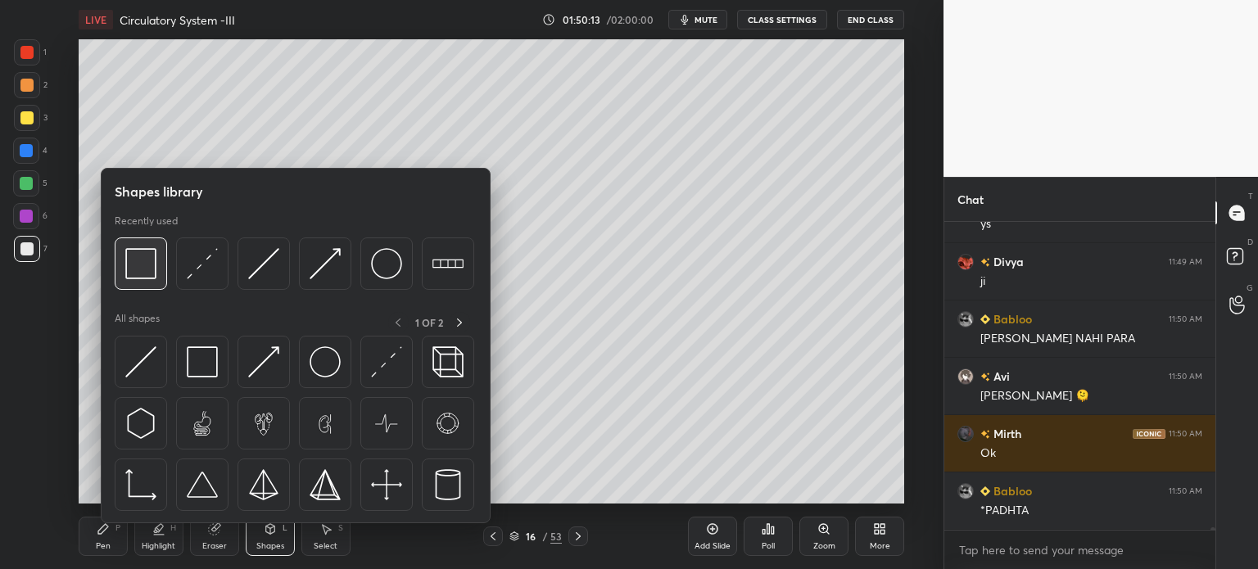
click at [145, 283] on div at bounding box center [141, 264] width 52 height 52
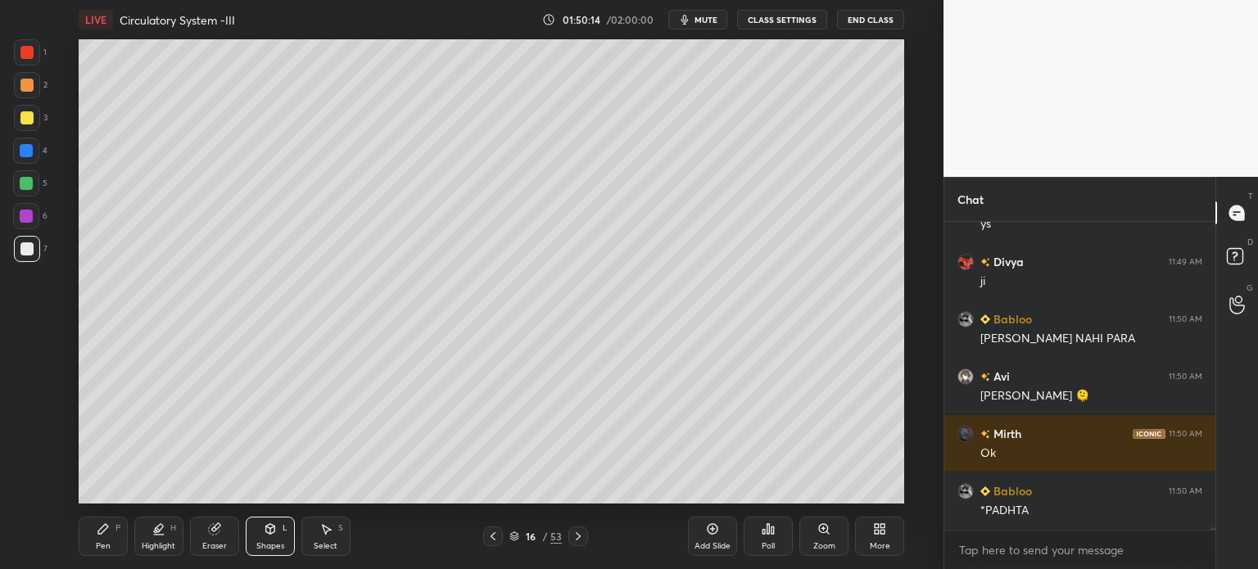
click at [399, 41] on div "LIVE Circulatory System -III 01:50:14 / 02:00:00 mute CLASS SETTINGS End Class …" at bounding box center [491, 284] width 878 height 569
click at [114, 544] on div "Pen P" at bounding box center [103, 536] width 49 height 39
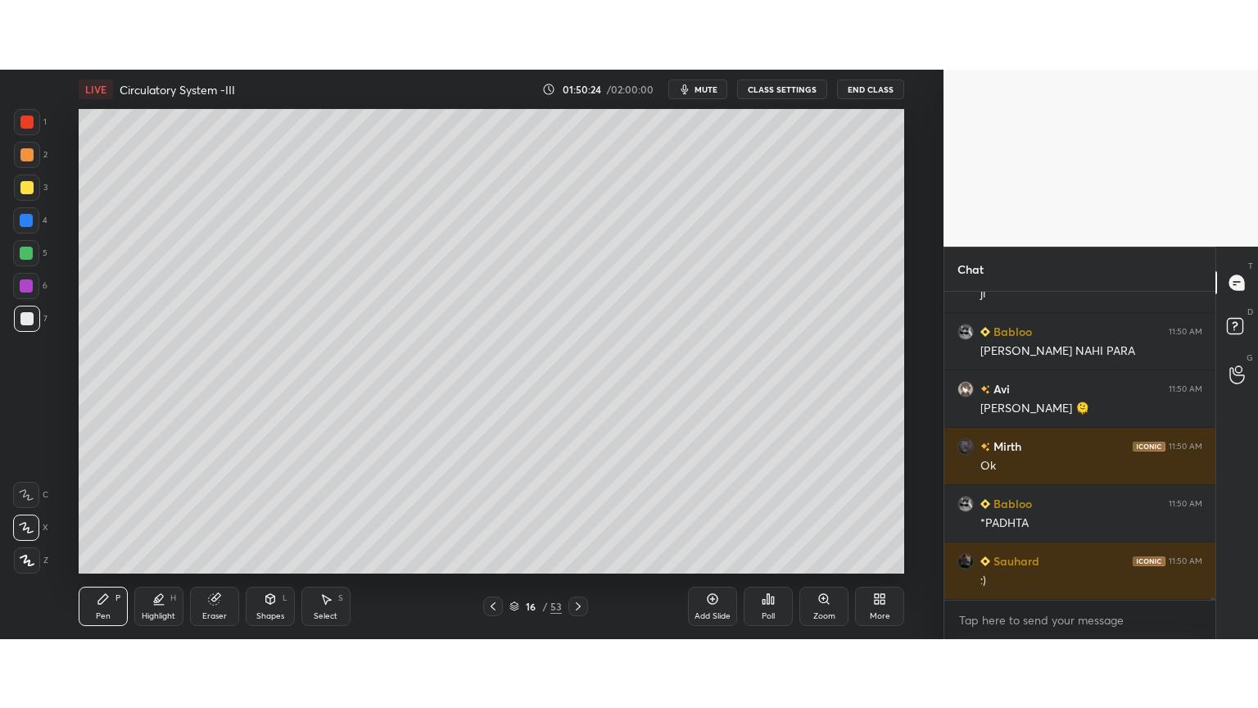
scroll to position [39577, 0]
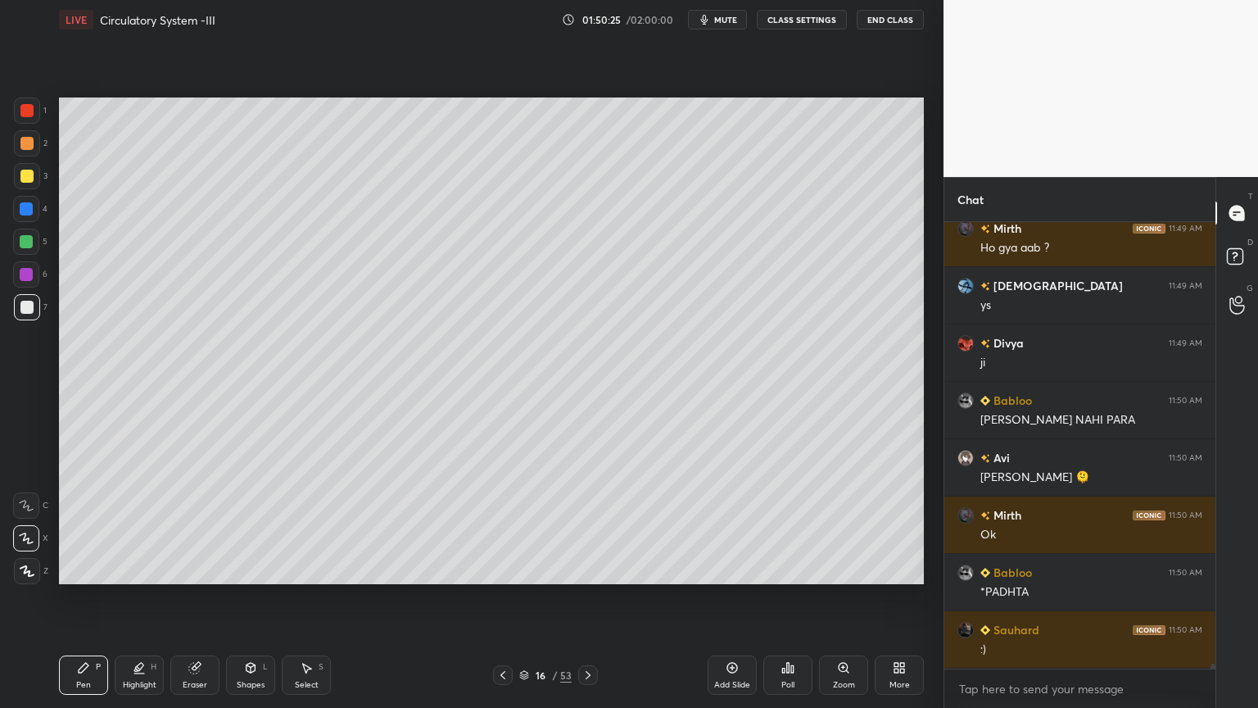
drag, startPoint x: 29, startPoint y: 169, endPoint x: 41, endPoint y: 165, distance: 11.9
click at [32, 170] on div at bounding box center [27, 176] width 26 height 26
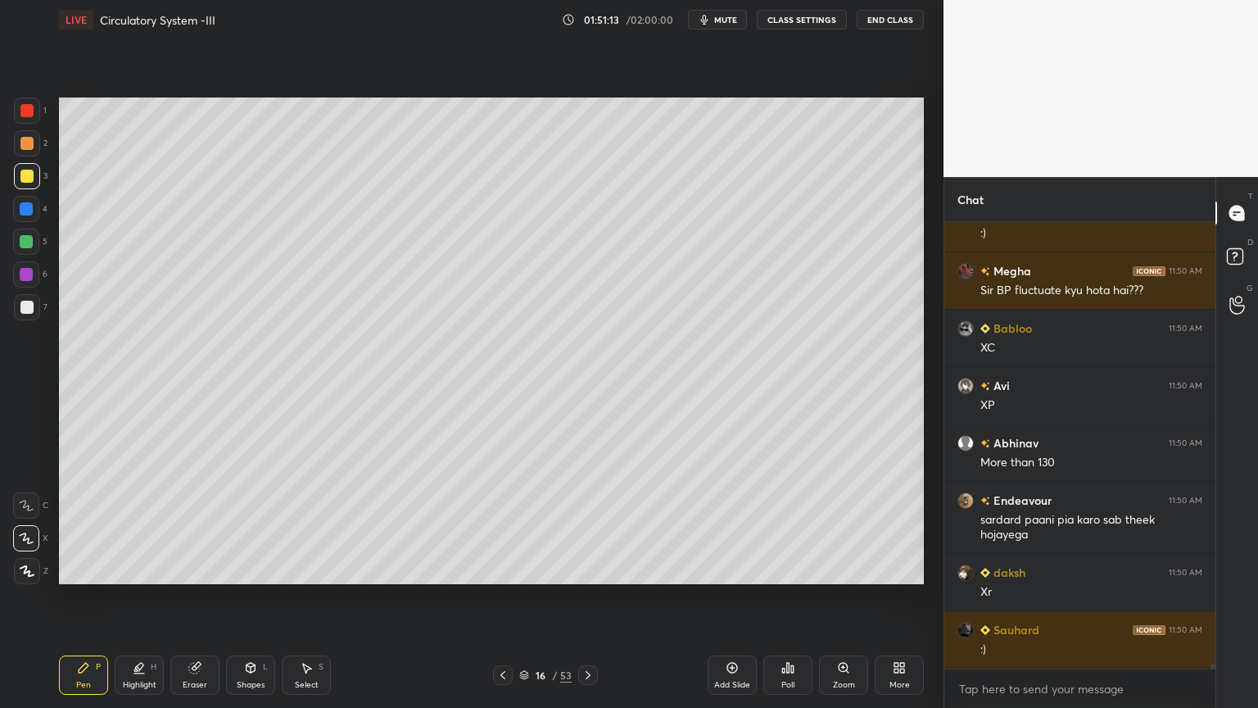
scroll to position [40050, 0]
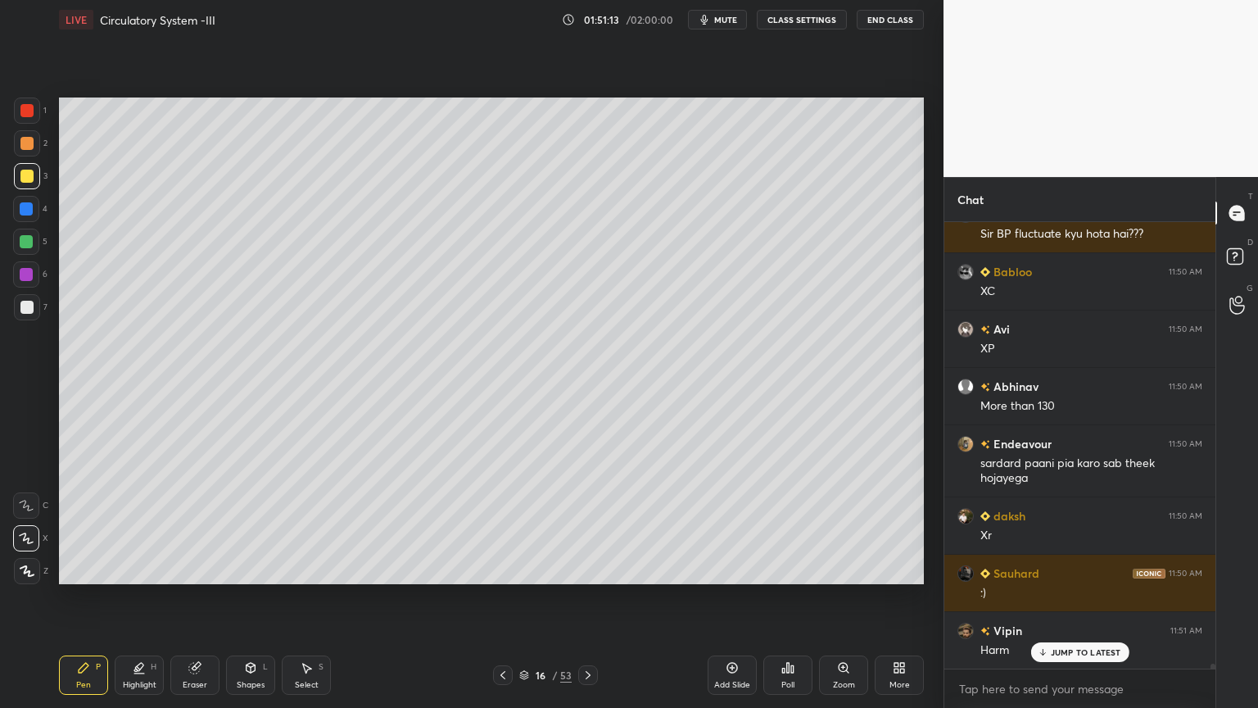
click at [202, 569] on div "Eraser" at bounding box center [194, 674] width 49 height 39
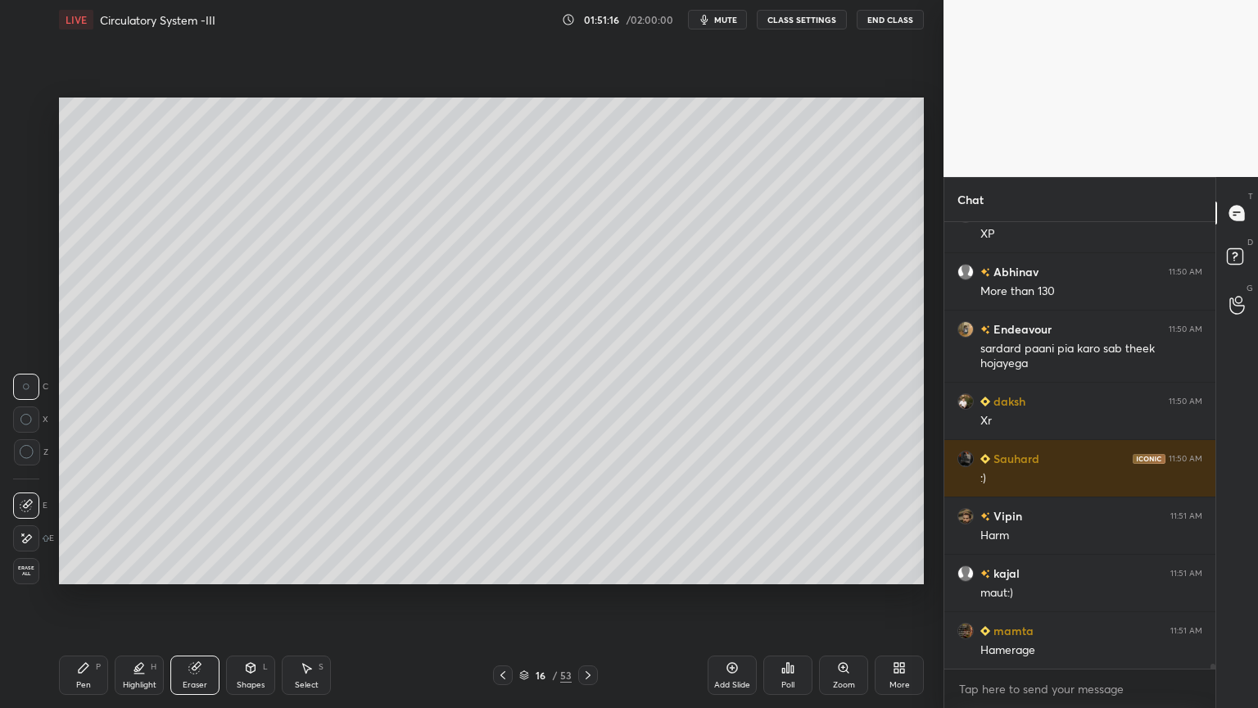
scroll to position [40223, 0]
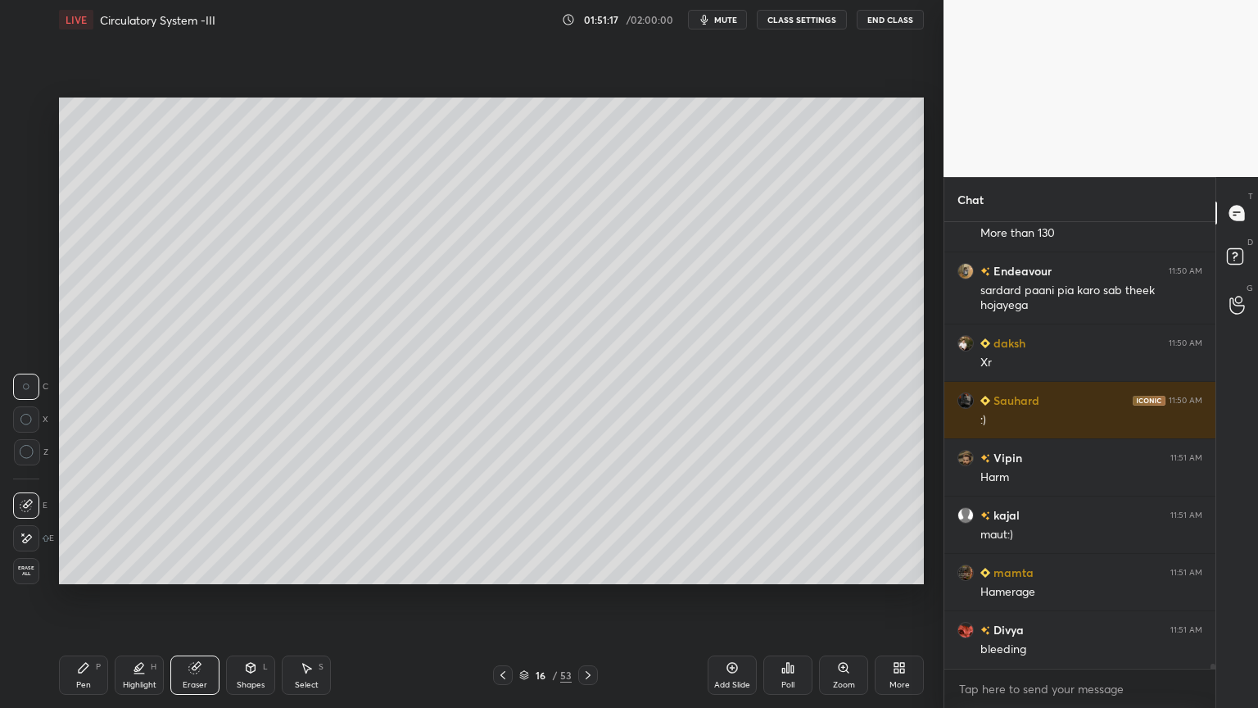
click at [77, 569] on icon at bounding box center [83, 667] width 13 height 13
drag, startPoint x: 25, startPoint y: 173, endPoint x: 52, endPoint y: 179, distance: 28.4
click at [29, 178] on div at bounding box center [27, 176] width 26 height 26
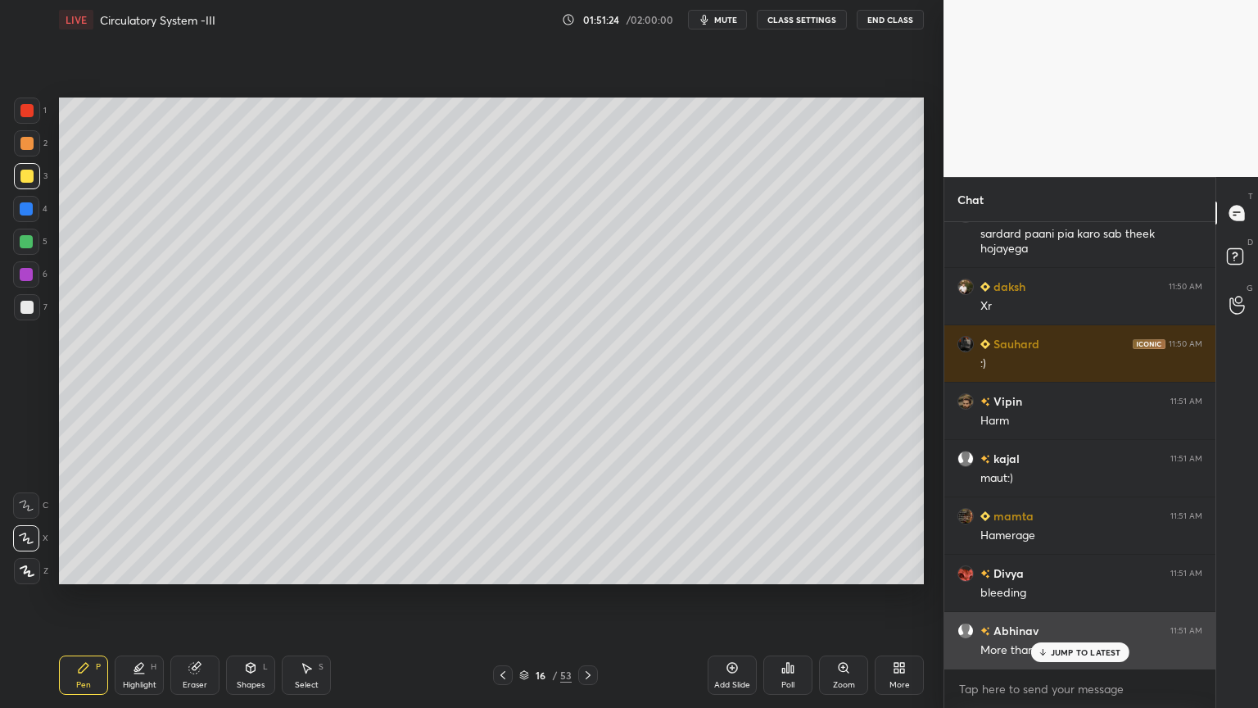
click at [1081, 569] on p "JUMP TO LATEST" at bounding box center [1086, 652] width 70 height 10
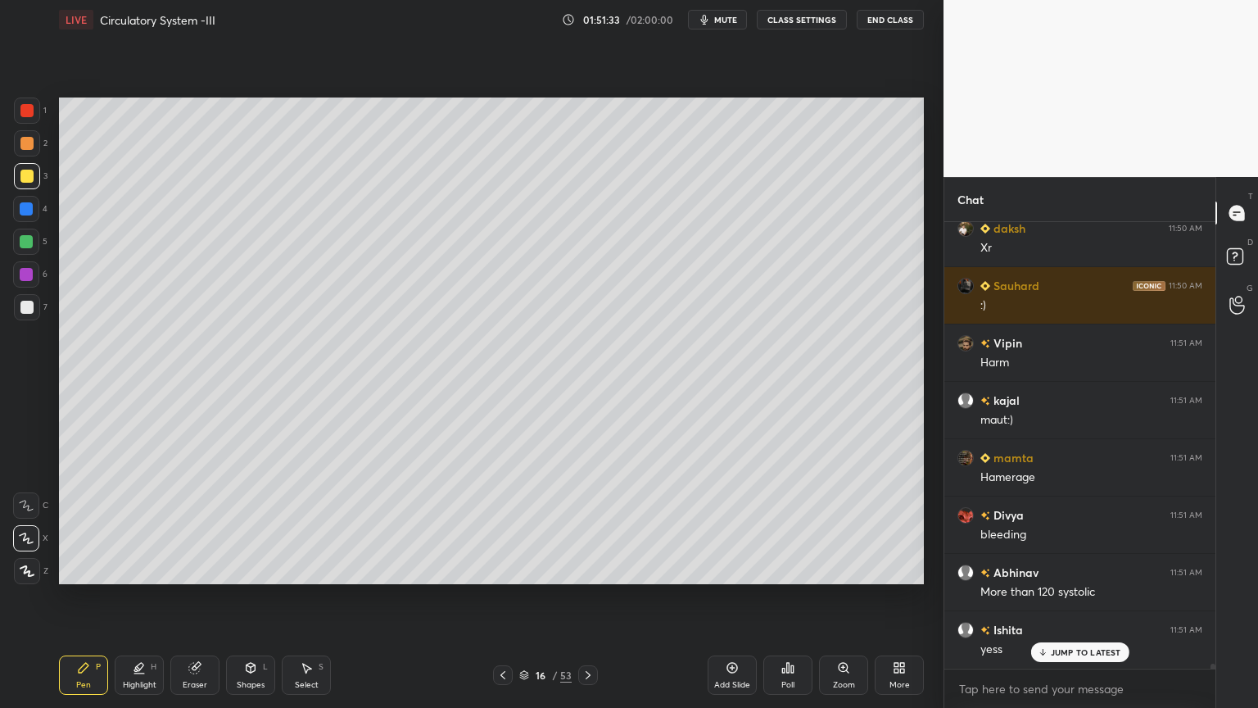
scroll to position [40394, 0]
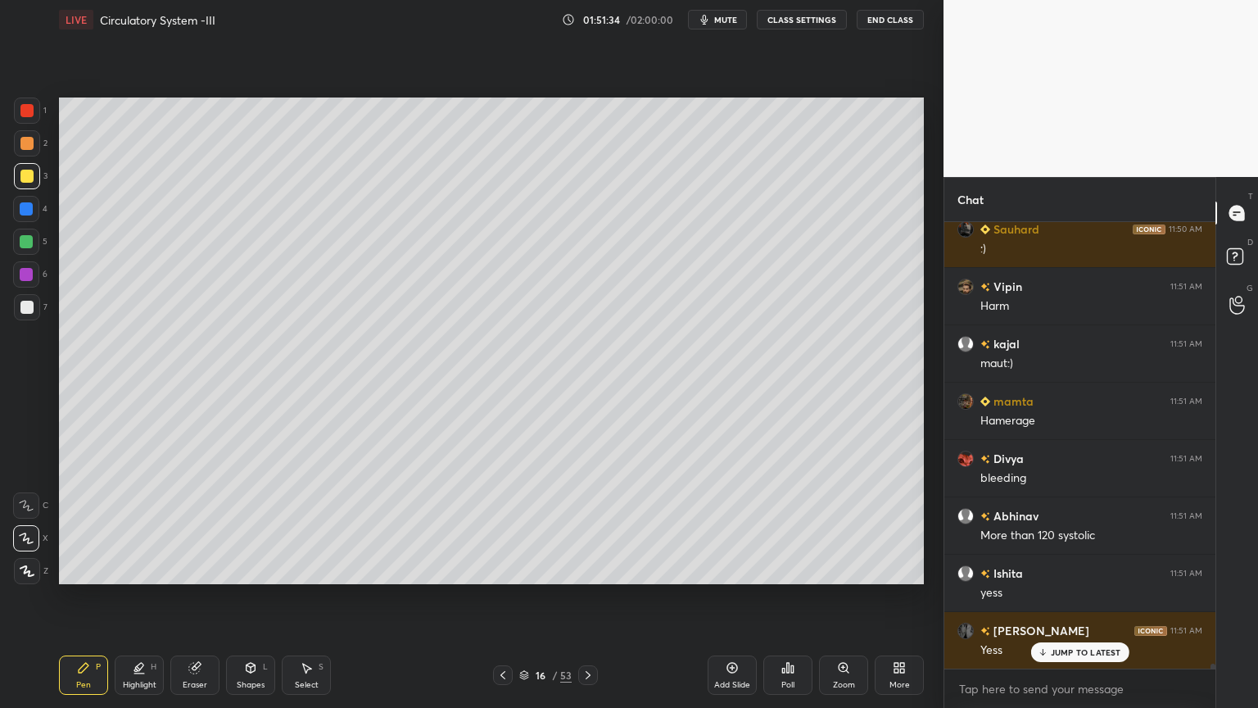
drag, startPoint x: 21, startPoint y: 312, endPoint x: 33, endPoint y: 315, distance: 11.7
click at [24, 313] on div at bounding box center [26, 307] width 13 height 13
click at [29, 315] on div at bounding box center [27, 307] width 26 height 26
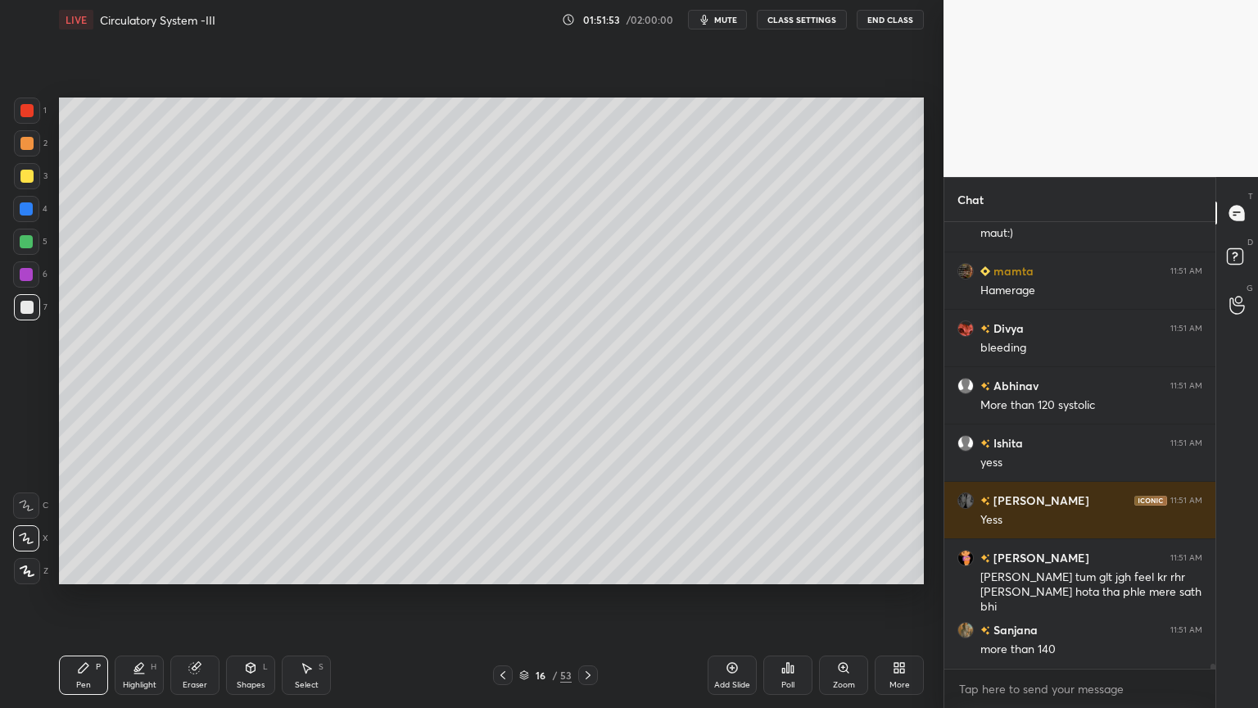
scroll to position [40563, 0]
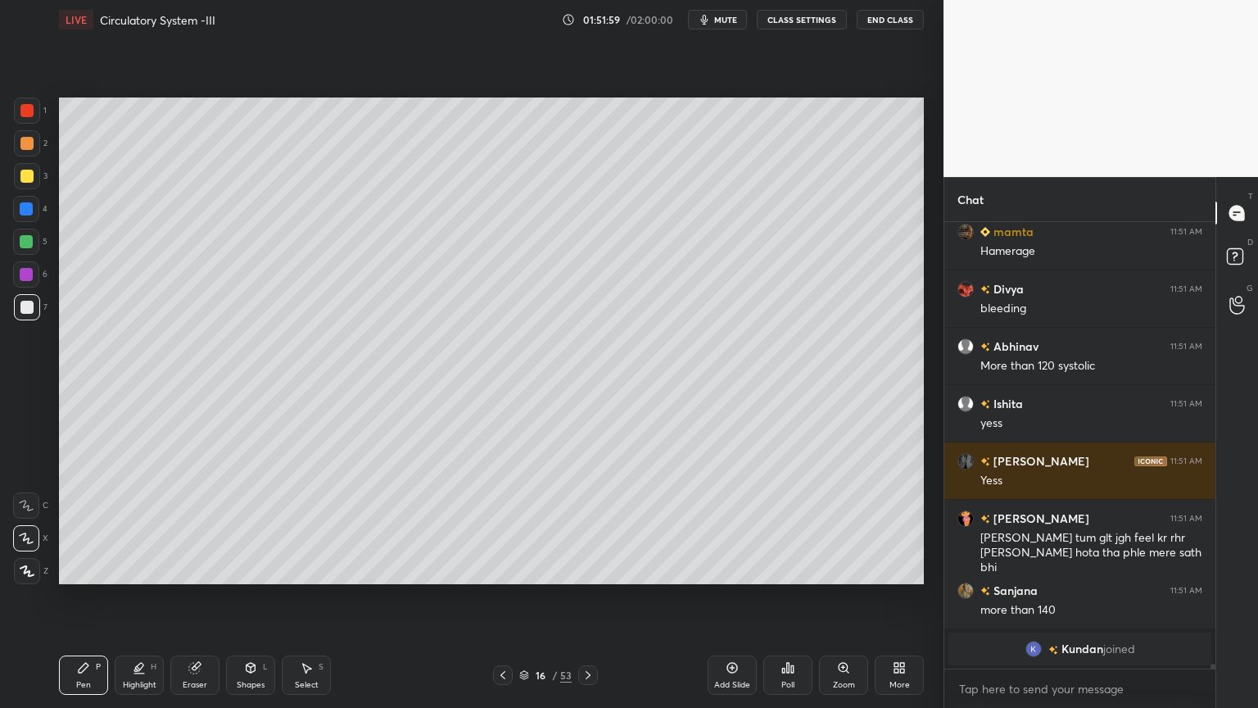
click at [268, 569] on div "Shapes L" at bounding box center [250, 674] width 49 height 39
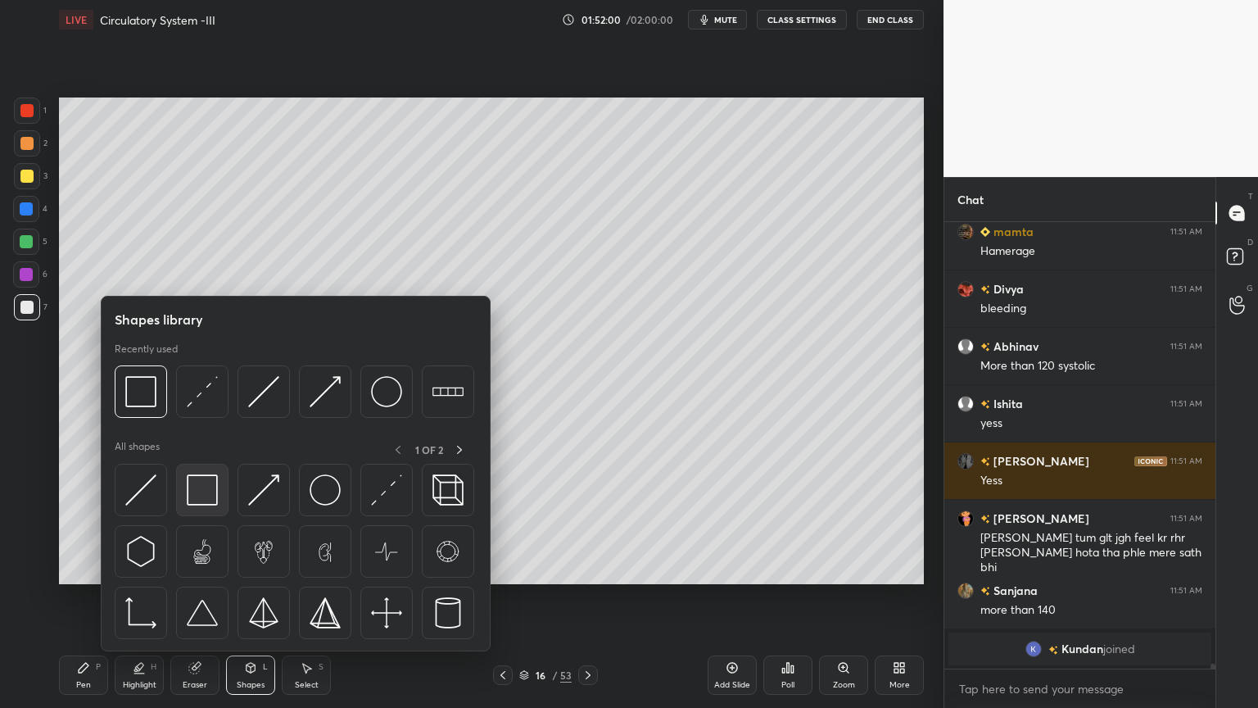
click at [218, 504] on div at bounding box center [202, 490] width 52 height 52
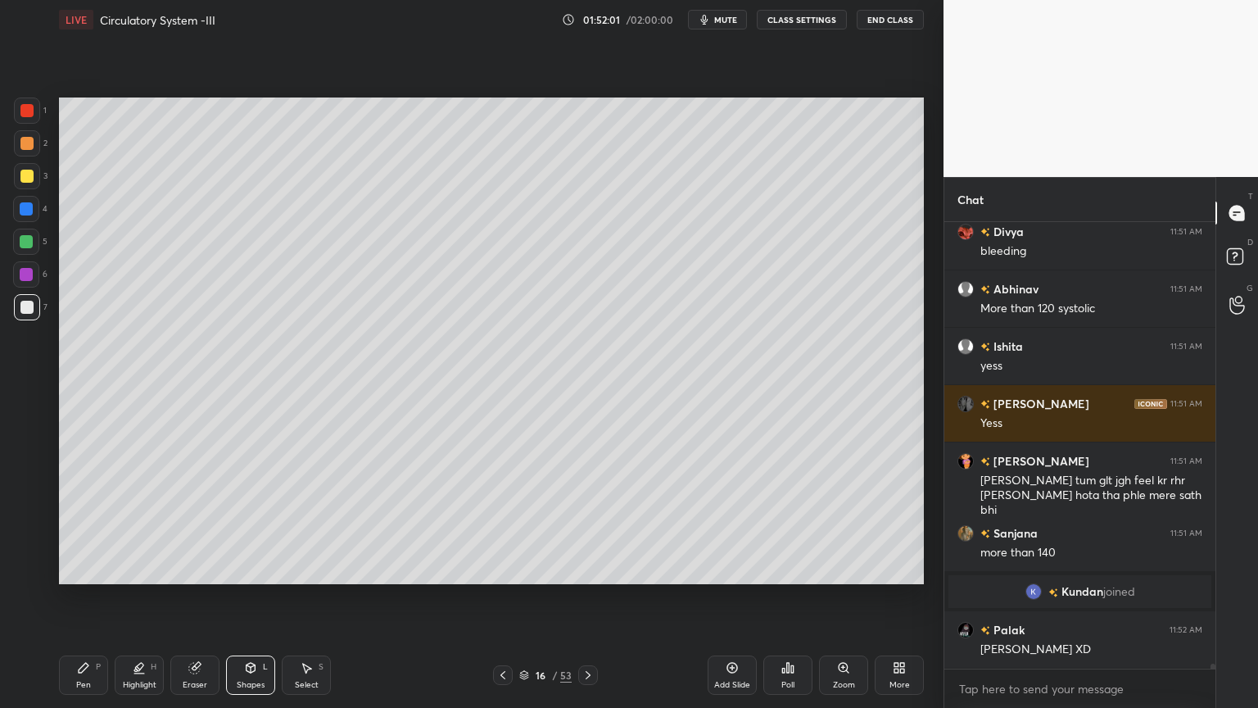
scroll to position [39256, 0]
click at [17, 161] on div "1 2 3 4 5 6 7" at bounding box center [30, 211] width 34 height 229
click at [23, 142] on div at bounding box center [26, 143] width 13 height 13
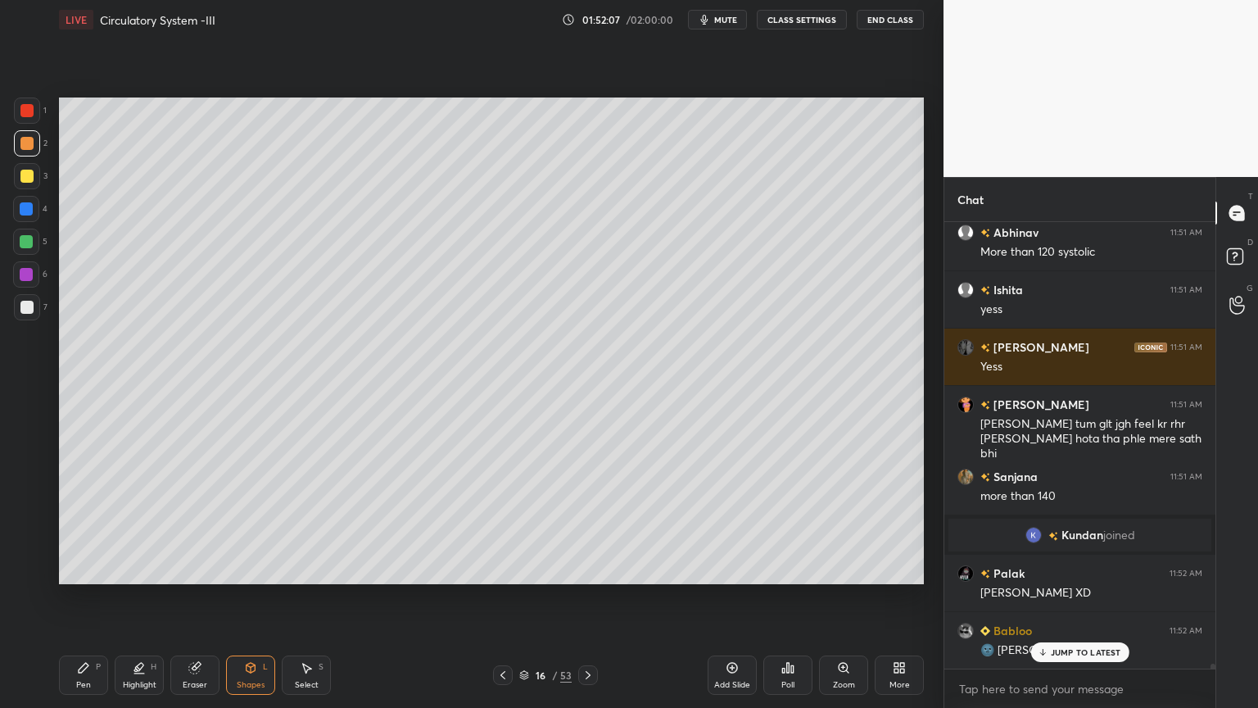
click at [89, 569] on div "Pen" at bounding box center [83, 685] width 15 height 8
click at [85, 569] on div "Pen P" at bounding box center [83, 674] width 49 height 39
click at [28, 552] on div "Z" at bounding box center [31, 567] width 34 height 33
click at [27, 552] on div "C X Z" at bounding box center [30, 535] width 35 height 98
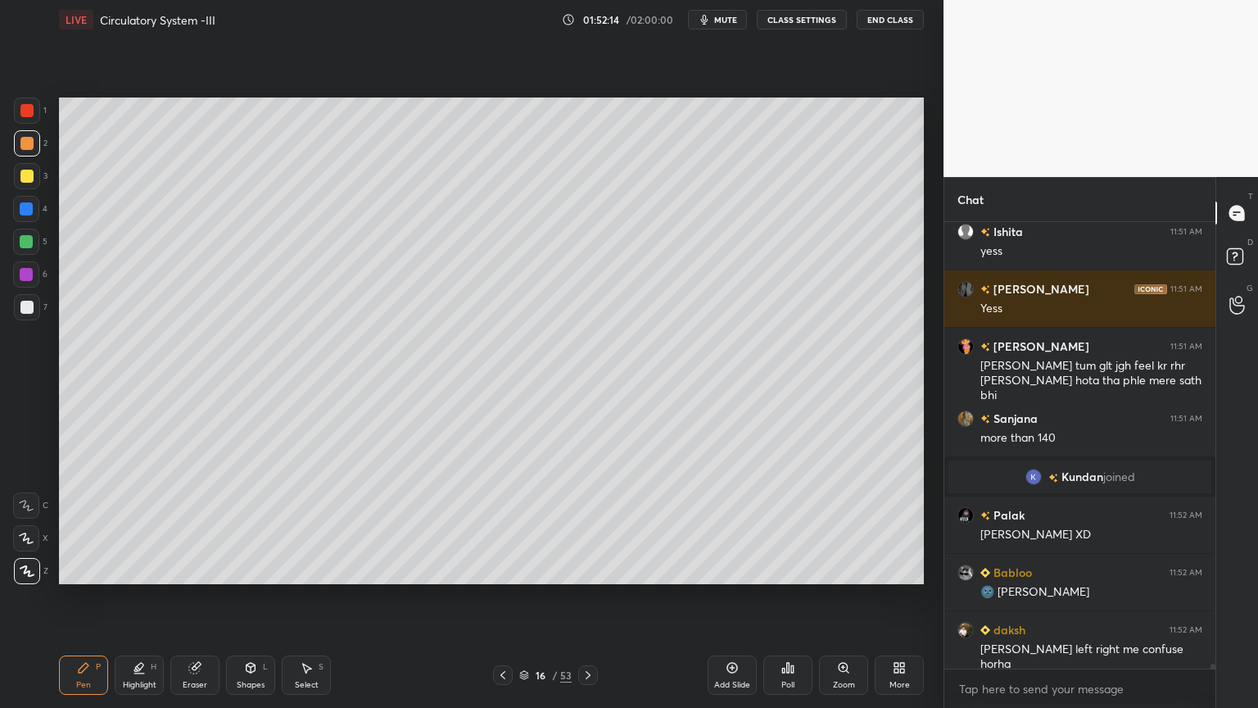
click at [33, 144] on div at bounding box center [27, 143] width 26 height 26
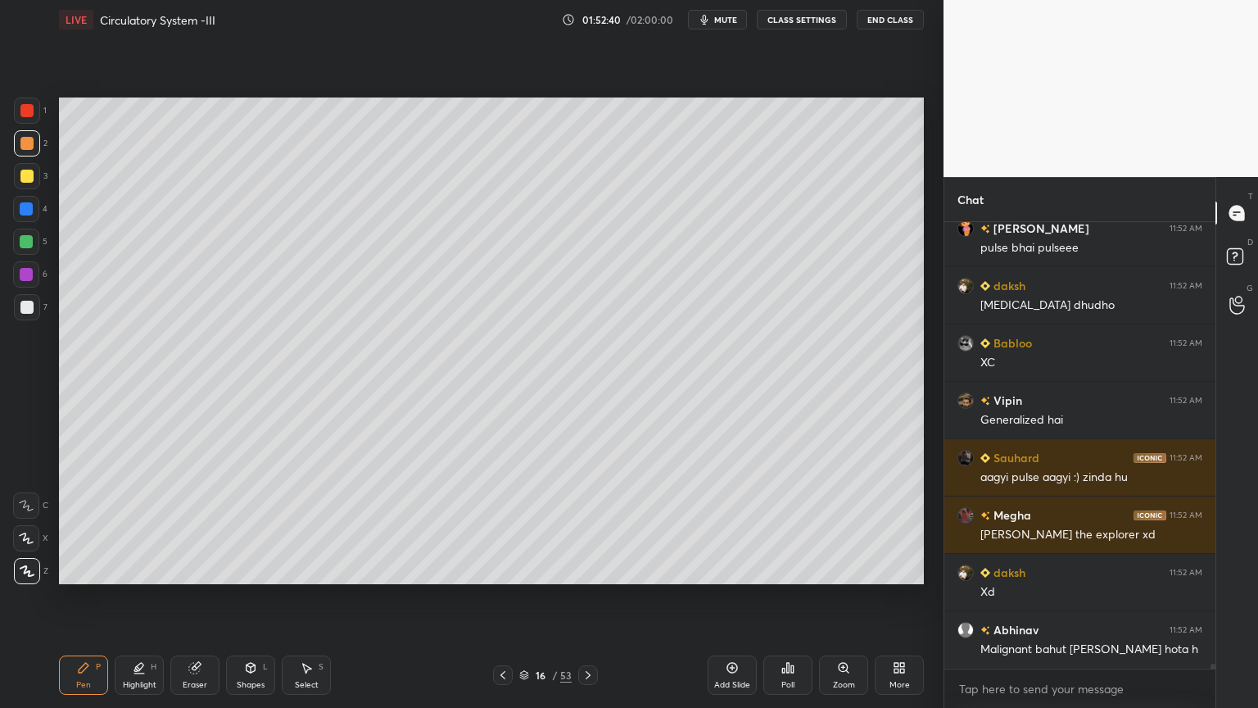
scroll to position [39886, 0]
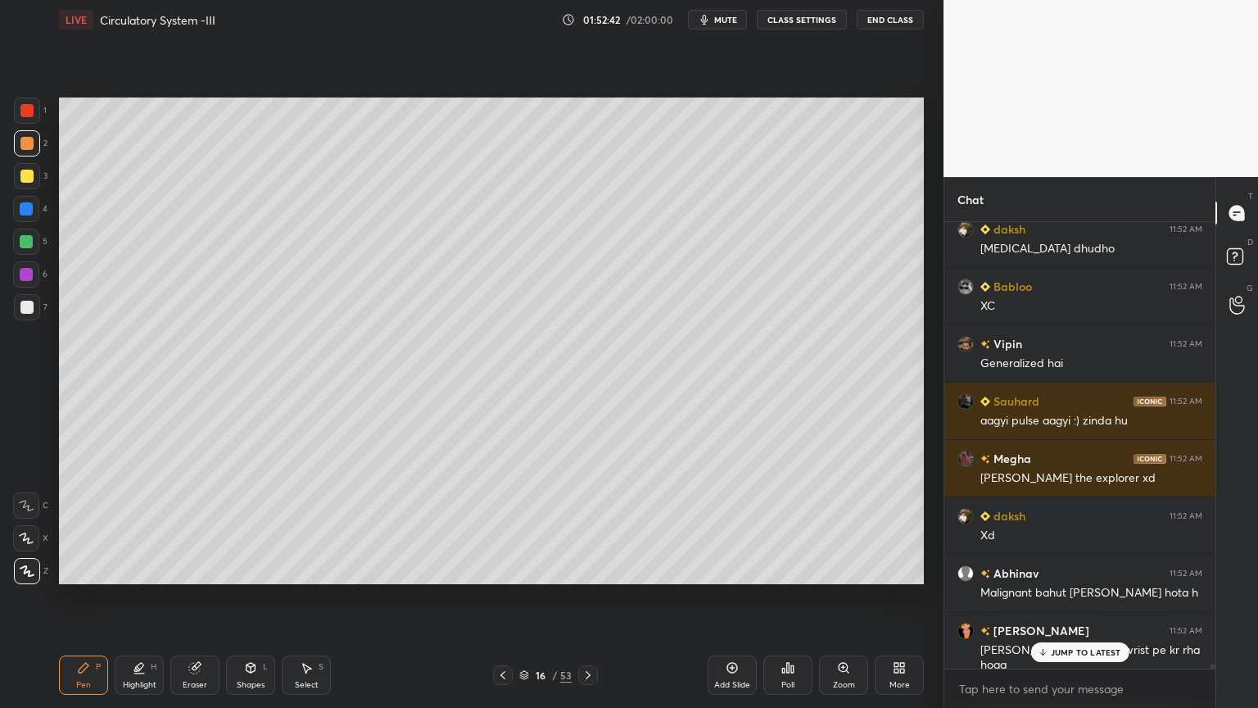
click at [23, 178] on div at bounding box center [26, 176] width 13 height 13
click at [24, 529] on div "X" at bounding box center [30, 535] width 35 height 33
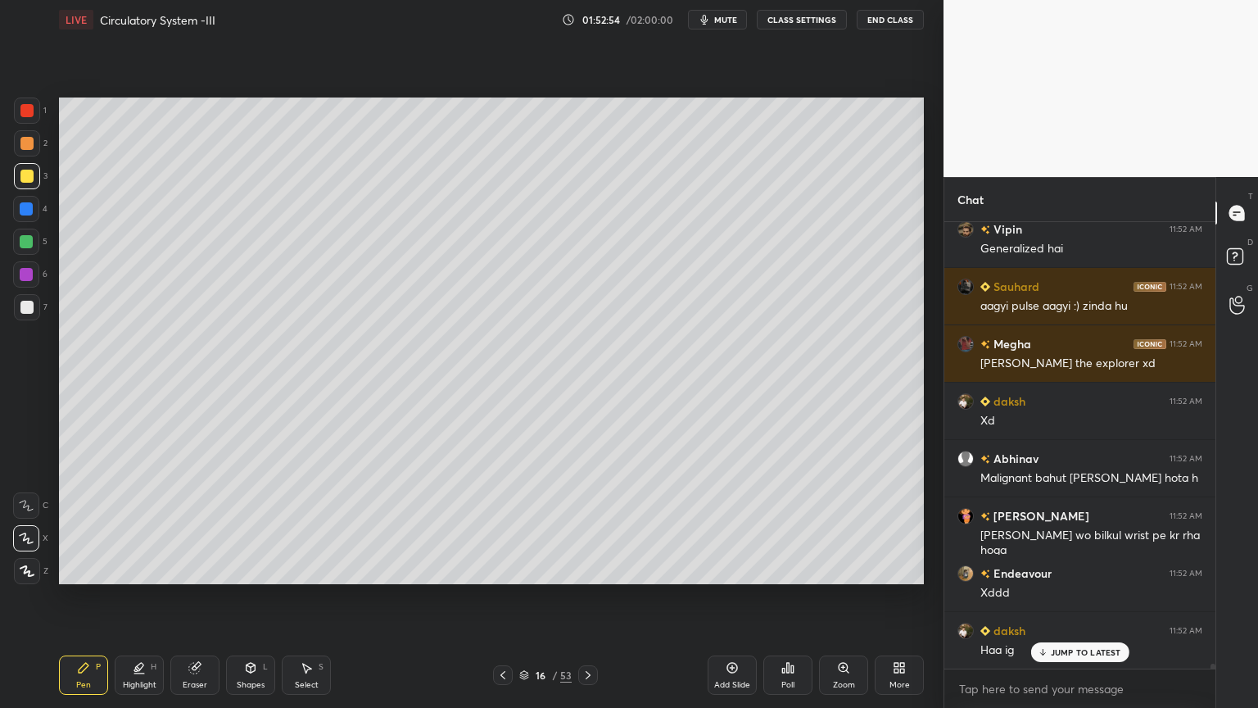
scroll to position [40098, 0]
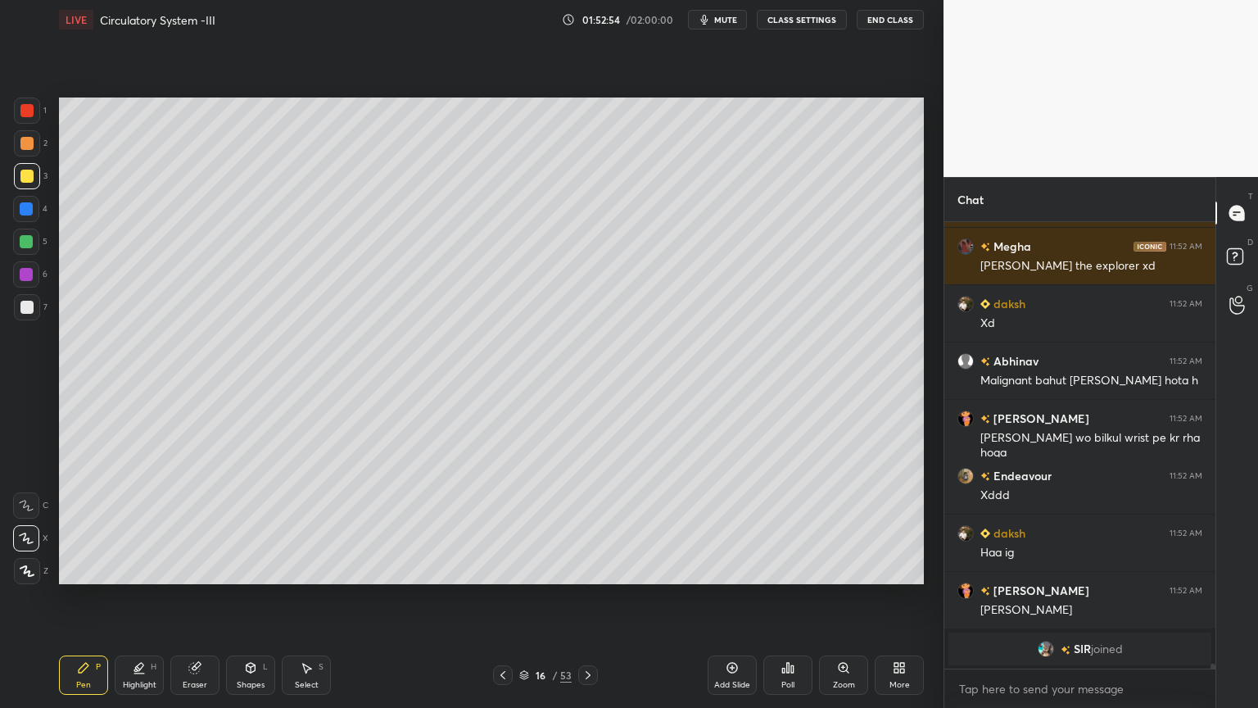
click at [29, 138] on div at bounding box center [26, 143] width 13 height 13
drag, startPoint x: 29, startPoint y: 141, endPoint x: 38, endPoint y: 146, distance: 9.6
click at [33, 144] on div at bounding box center [27, 143] width 26 height 26
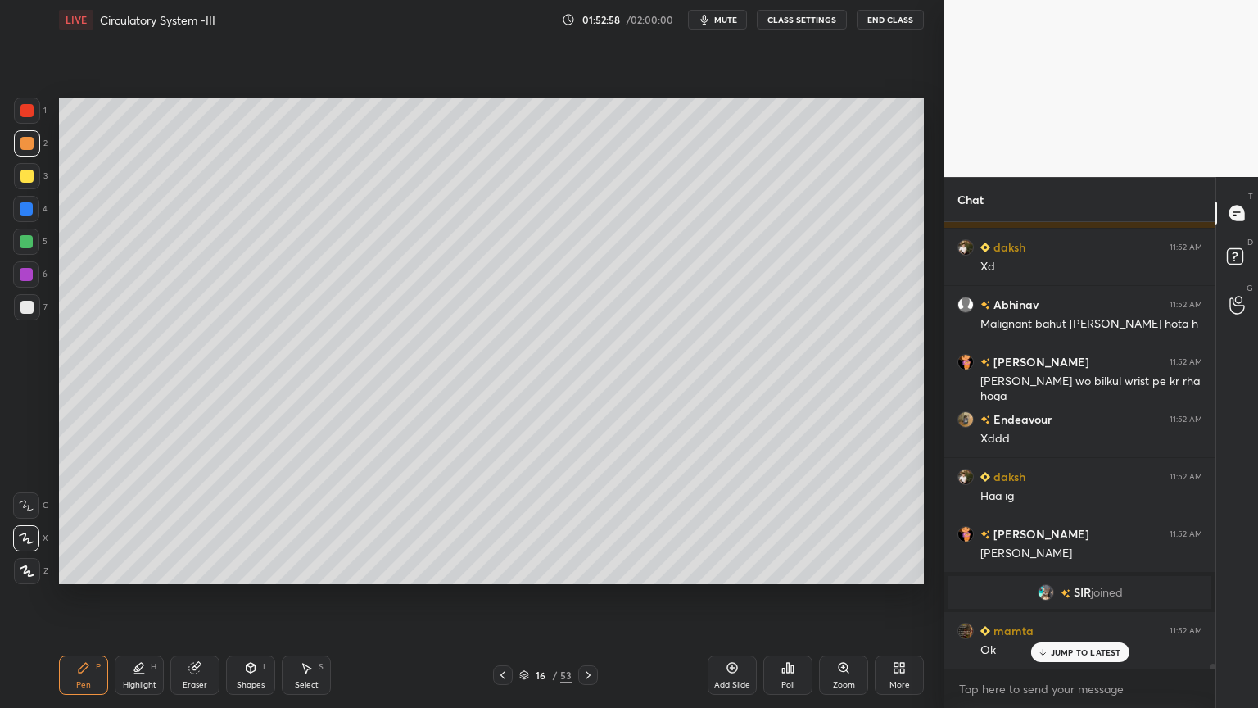
click at [32, 532] on icon at bounding box center [26, 537] width 15 height 11
click at [255, 569] on icon at bounding box center [250, 667] width 13 height 13
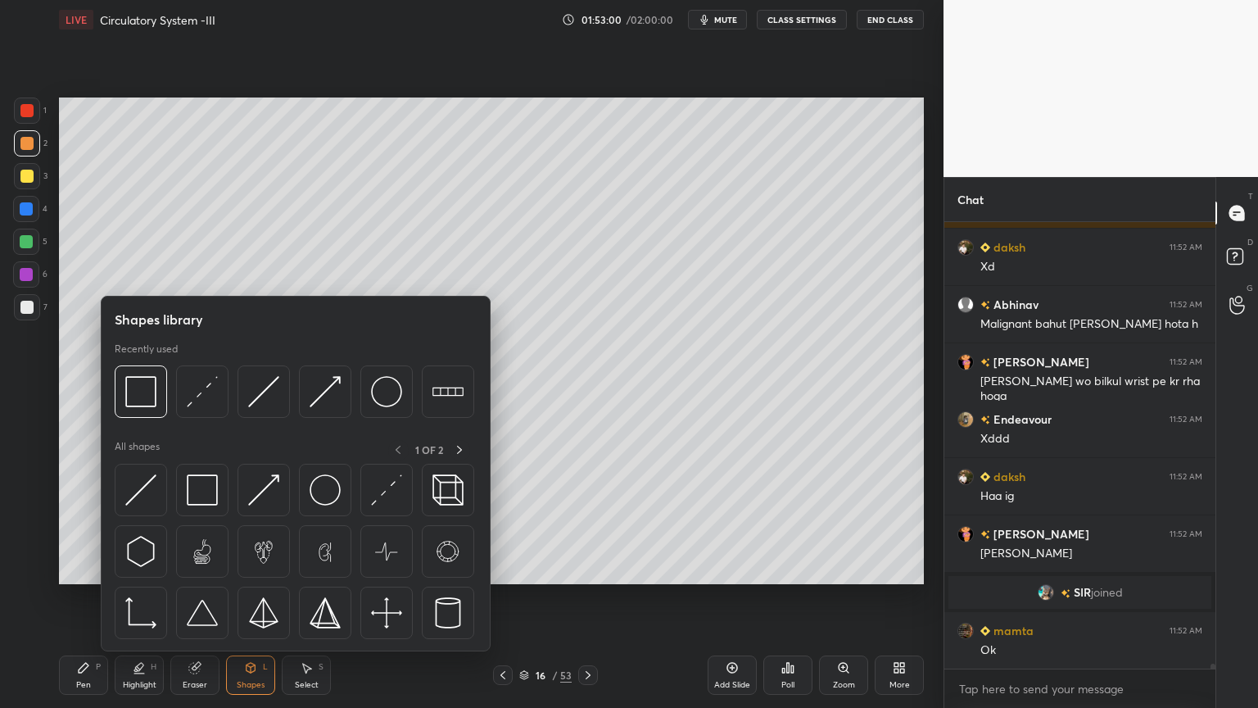
scroll to position [40213, 0]
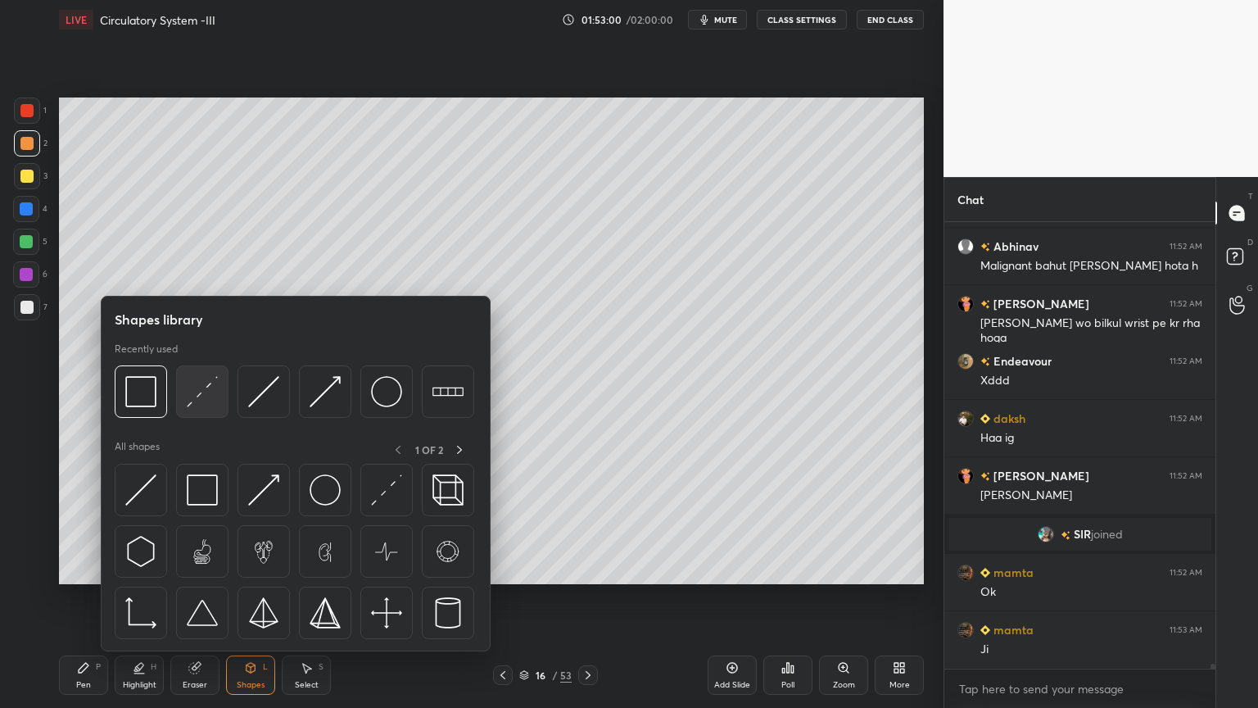
click at [199, 408] on div at bounding box center [202, 391] width 52 height 52
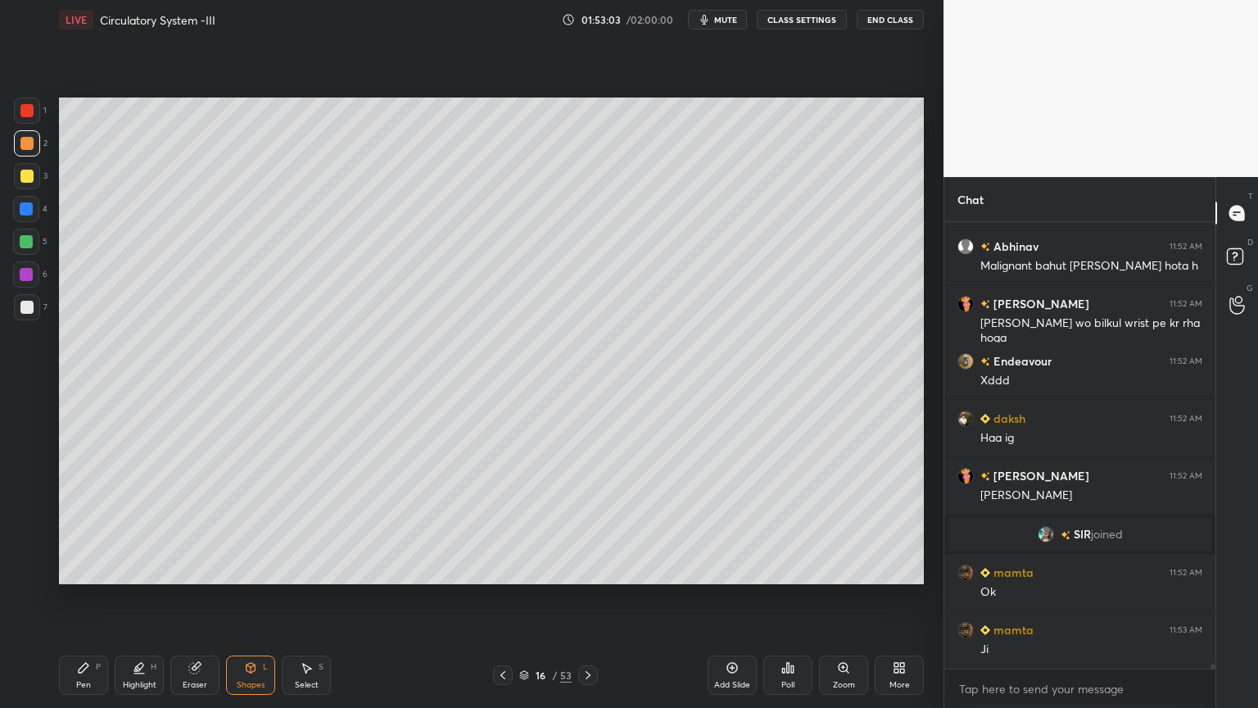
click at [27, 310] on div at bounding box center [26, 307] width 13 height 13
drag, startPoint x: 85, startPoint y: 673, endPoint x: 82, endPoint y: 659, distance: 14.3
click at [83, 569] on icon at bounding box center [83, 667] width 13 height 13
click at [23, 145] on div at bounding box center [27, 143] width 26 height 26
click at [26, 150] on div at bounding box center [27, 143] width 26 height 26
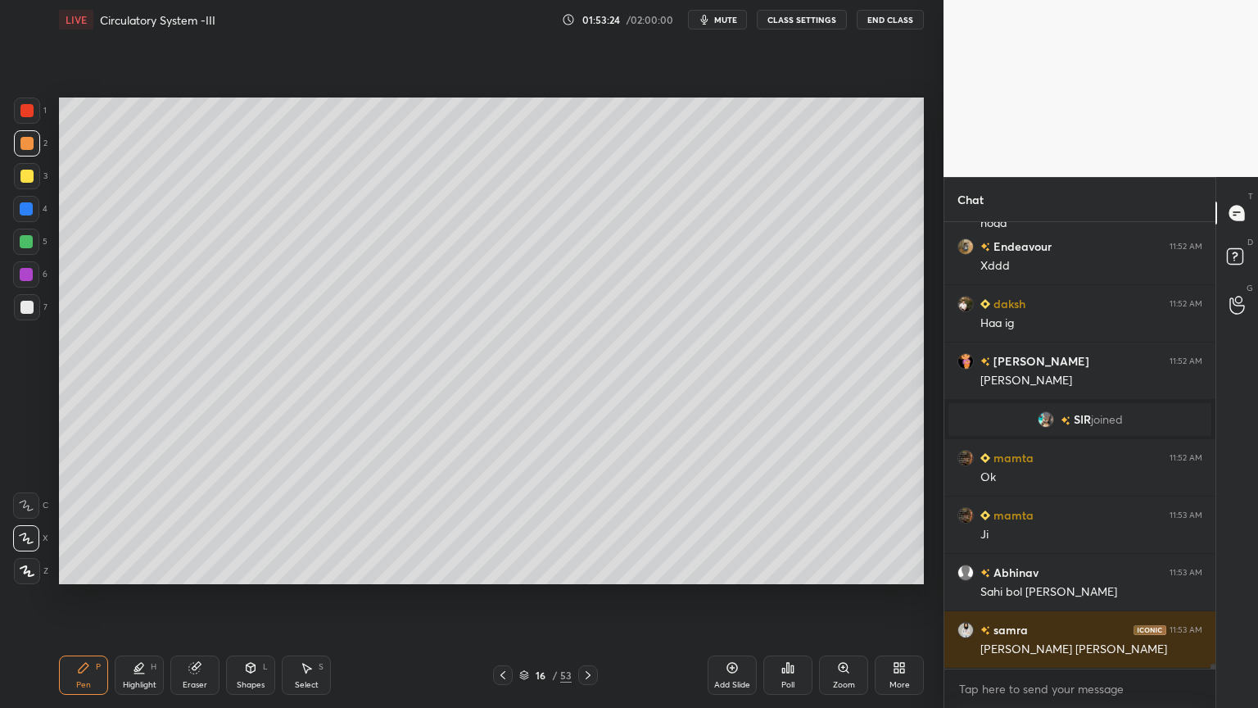
scroll to position [40384, 0]
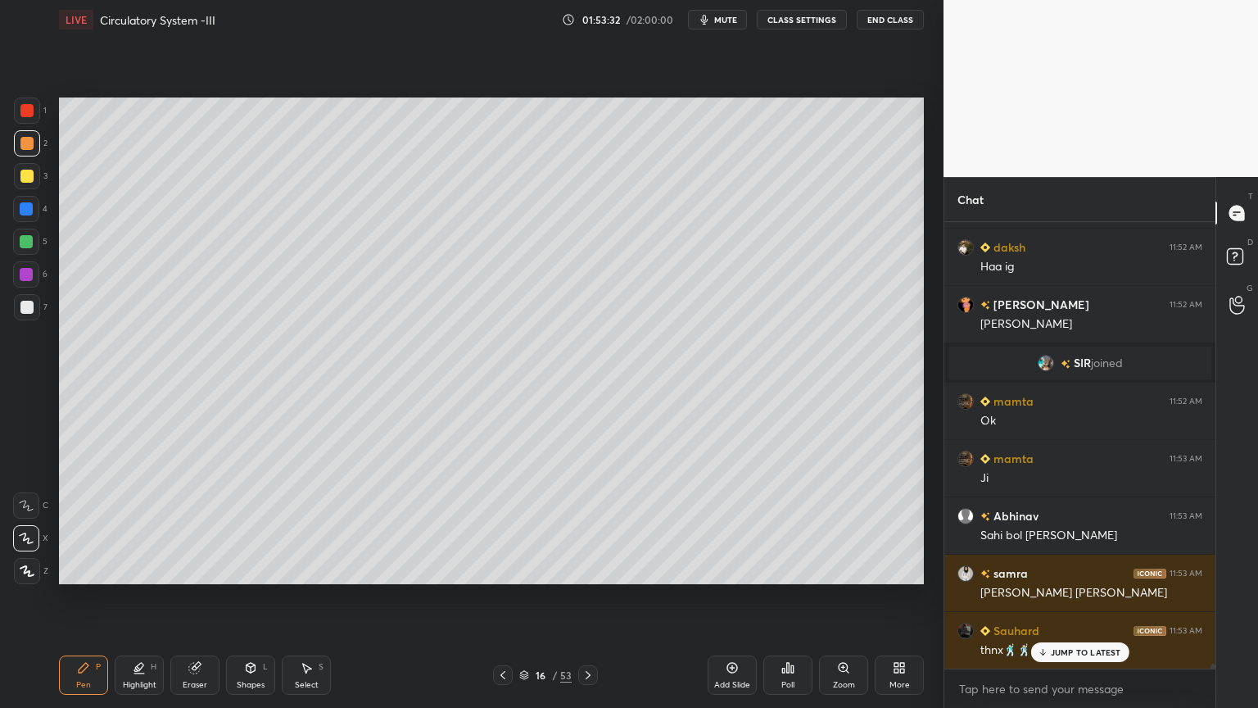
click at [29, 177] on div at bounding box center [26, 176] width 13 height 13
click at [30, 121] on div at bounding box center [27, 110] width 26 height 26
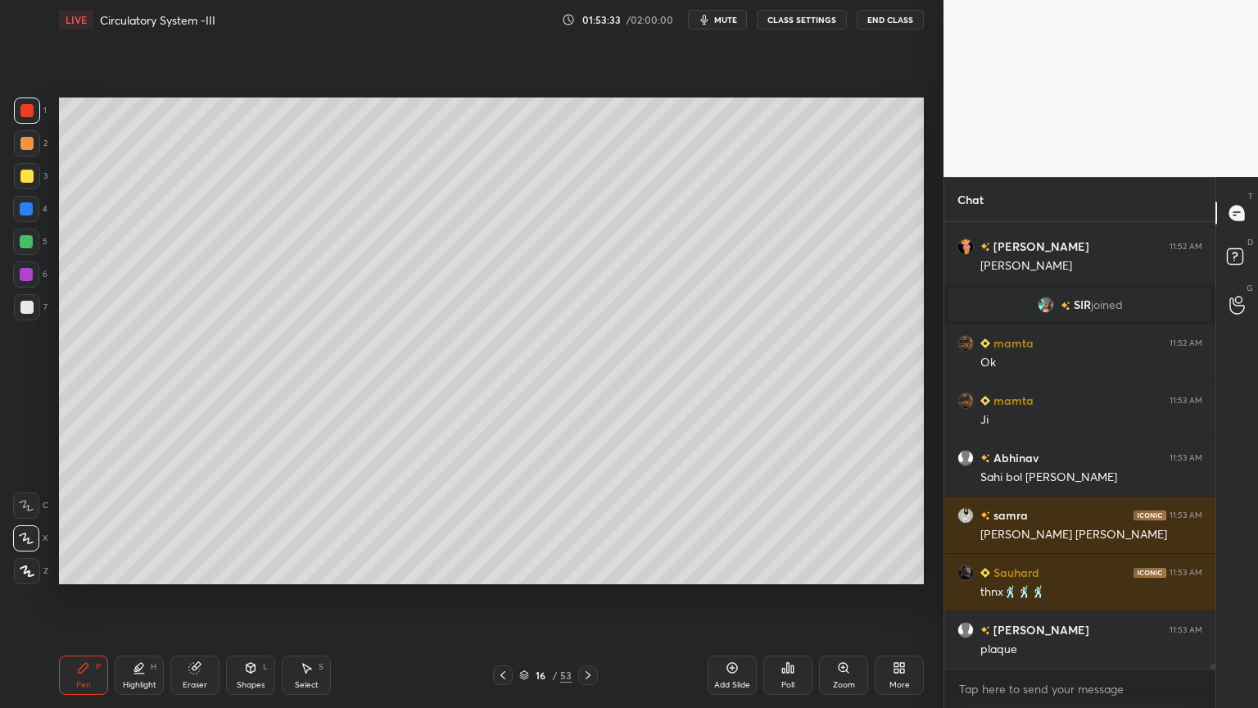
drag, startPoint x: 30, startPoint y: 120, endPoint x: 48, endPoint y: 111, distance: 20.2
click at [32, 120] on div at bounding box center [27, 110] width 26 height 26
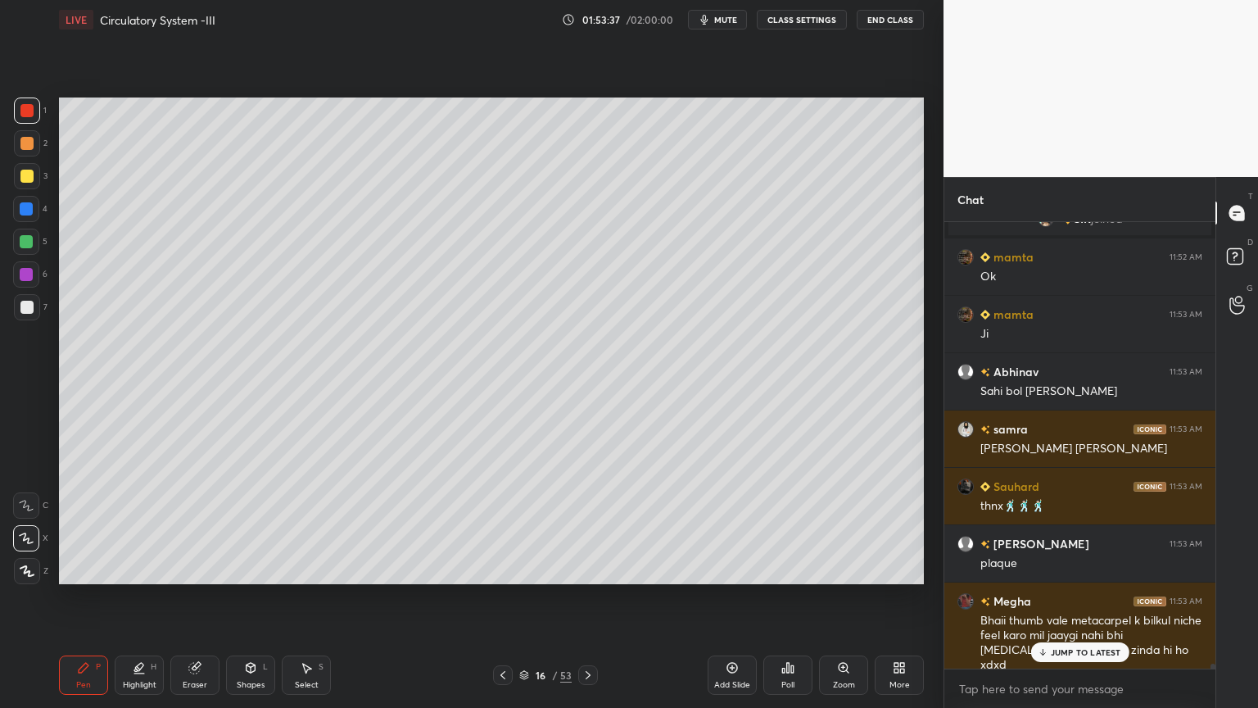
click at [195, 569] on icon at bounding box center [194, 668] width 11 height 11
drag, startPoint x: 88, startPoint y: 668, endPoint x: 158, endPoint y: 599, distance: 99.1
click at [93, 569] on div "Pen P" at bounding box center [83, 674] width 49 height 39
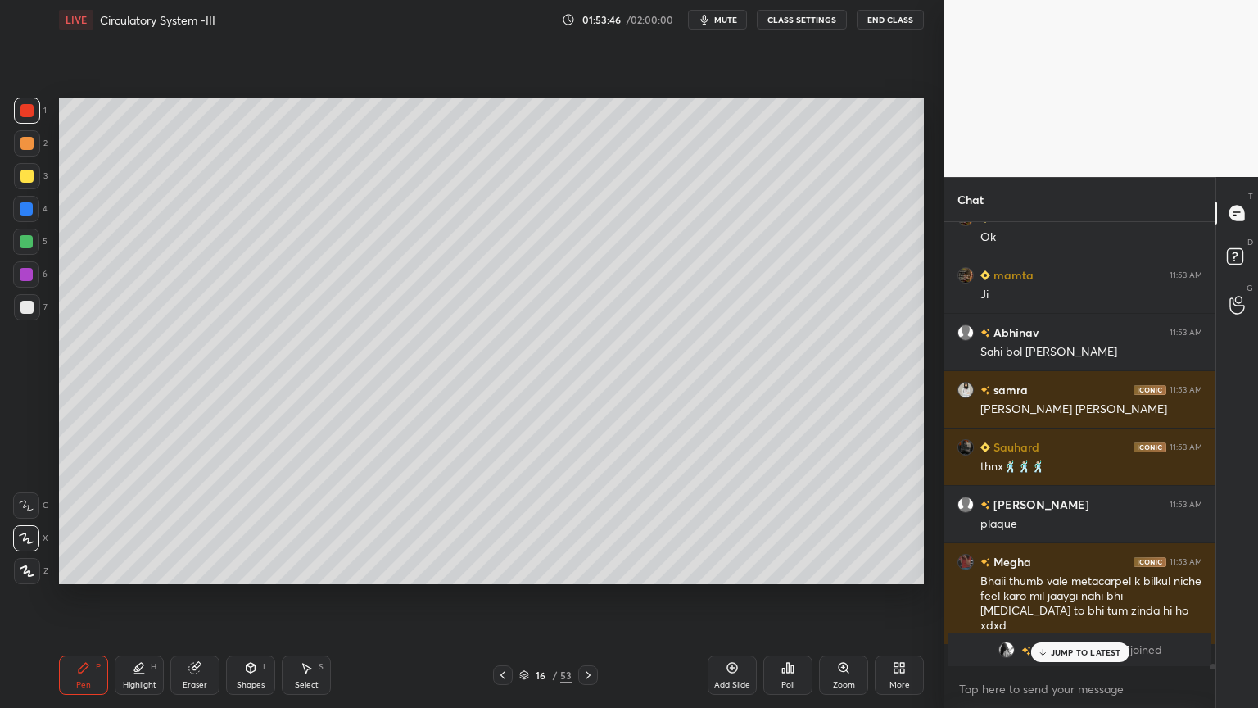
drag, startPoint x: 200, startPoint y: 674, endPoint x: 265, endPoint y: 616, distance: 87.6
click at [206, 569] on div "Eraser" at bounding box center [194, 674] width 49 height 39
click at [71, 569] on div "Pen P" at bounding box center [83, 674] width 49 height 39
click at [35, 141] on div at bounding box center [27, 143] width 26 height 26
click at [36, 145] on div at bounding box center [27, 143] width 26 height 26
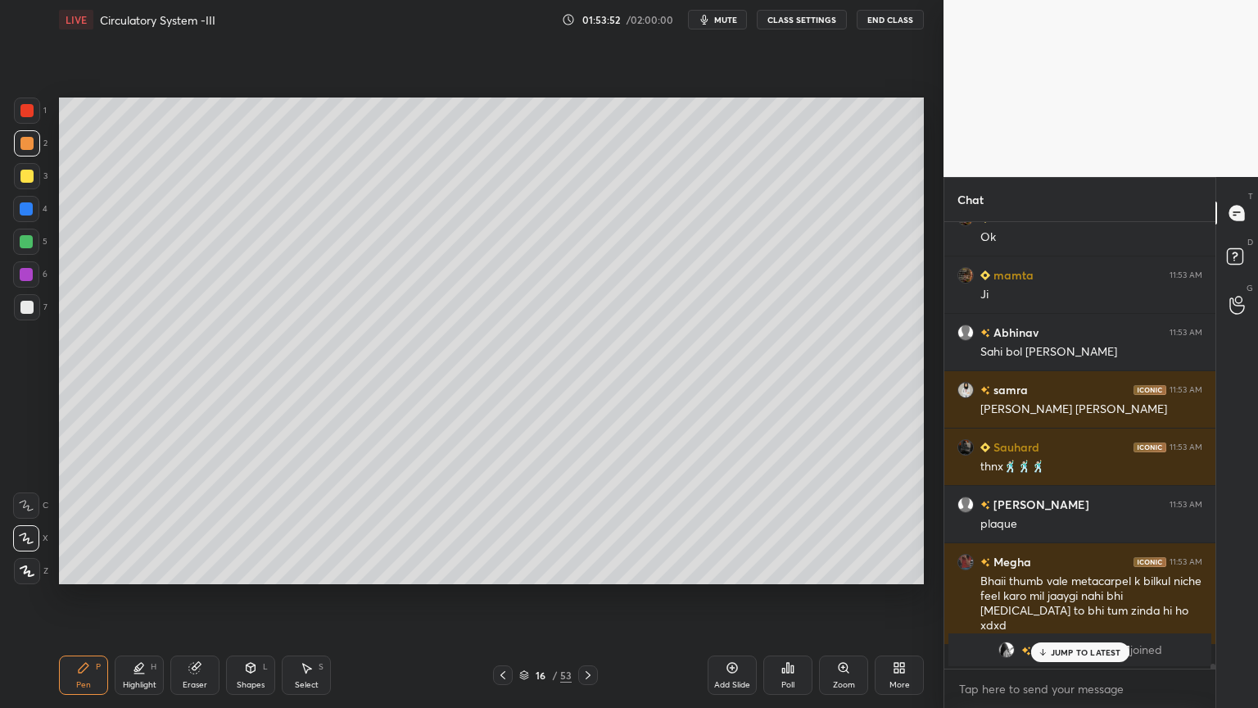
scroll to position [40640, 0]
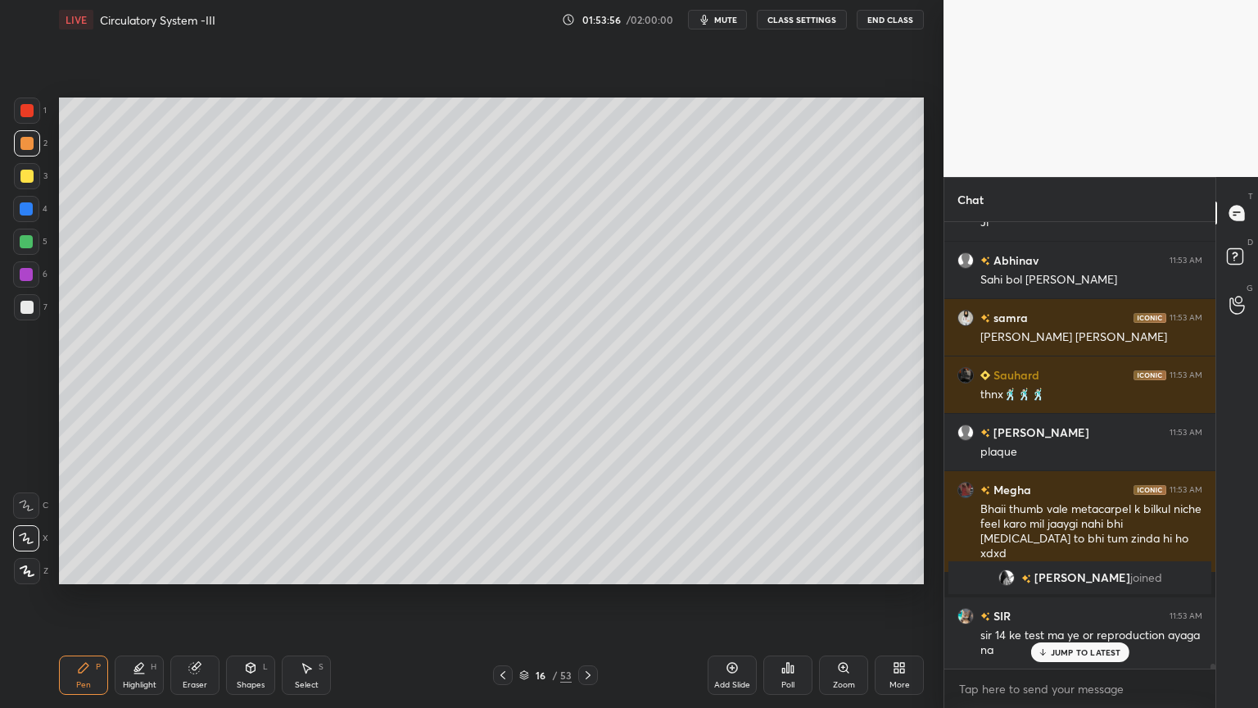
drag, startPoint x: 20, startPoint y: 236, endPoint x: 34, endPoint y: 235, distance: 14.8
click at [29, 235] on div at bounding box center [26, 241] width 13 height 13
drag, startPoint x: 36, startPoint y: 108, endPoint x: 37, endPoint y: 119, distance: 10.7
click at [36, 112] on div at bounding box center [27, 110] width 26 height 26
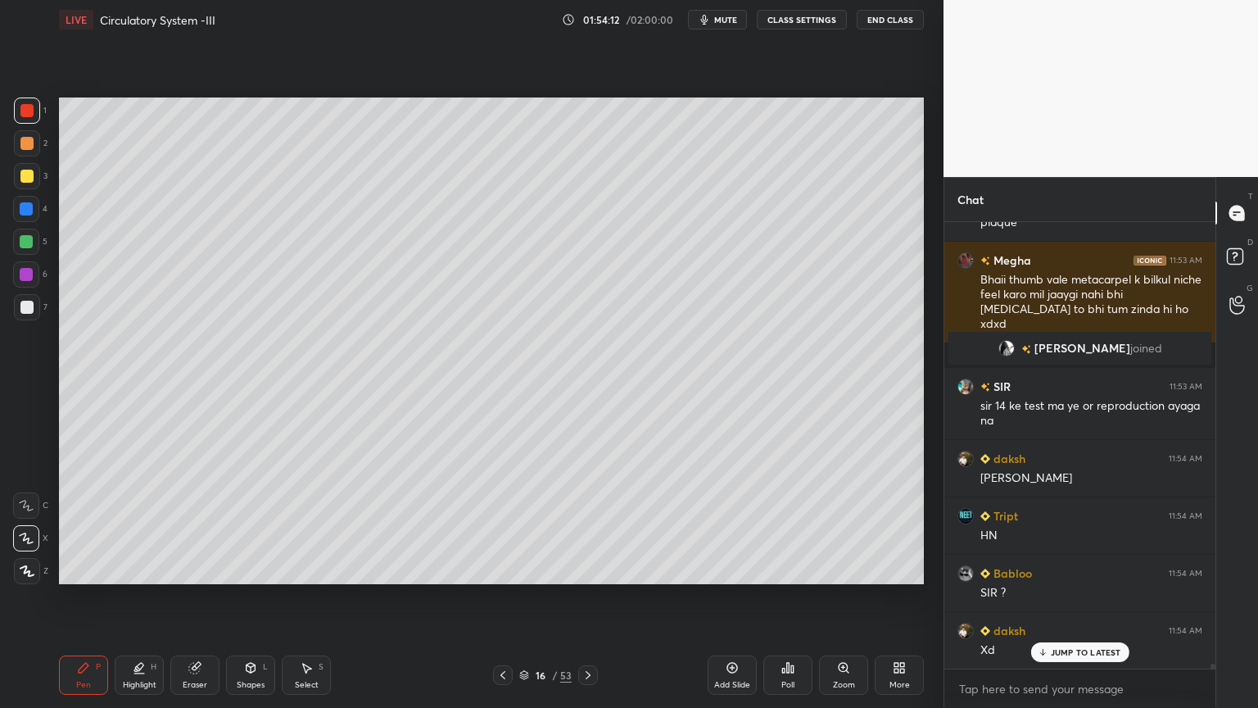
scroll to position [40927, 0]
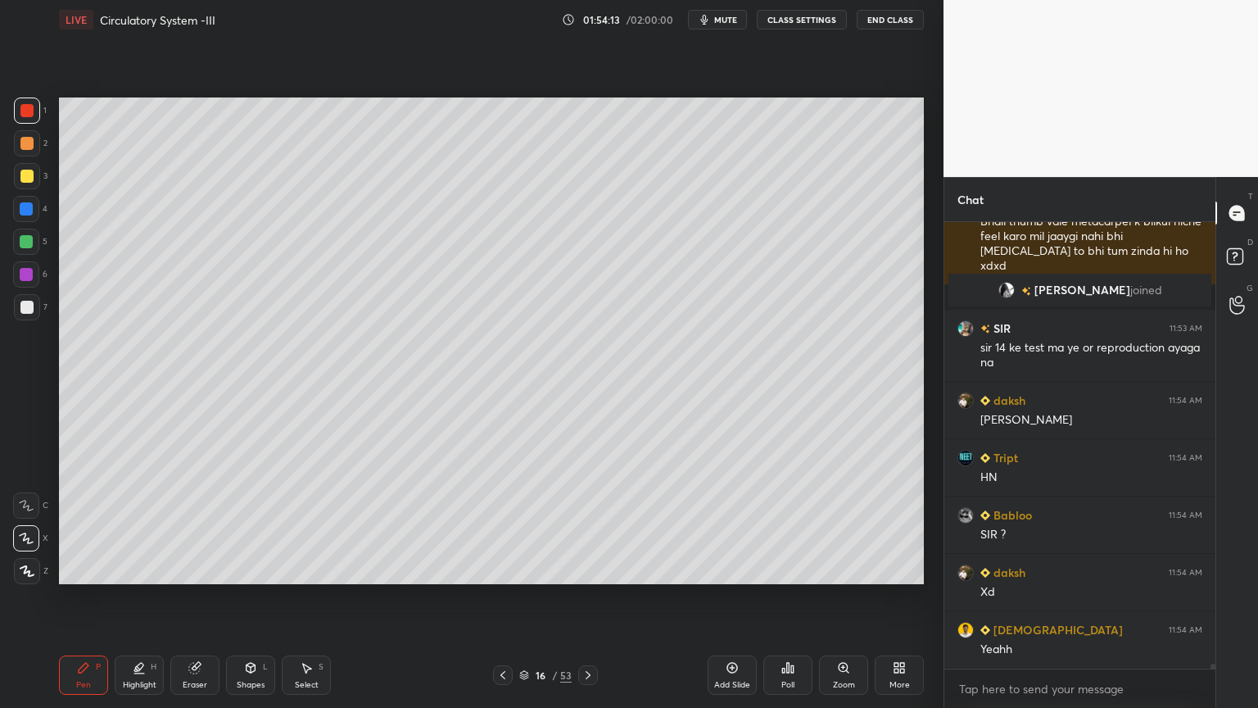
drag, startPoint x: 26, startPoint y: 232, endPoint x: 57, endPoint y: 247, distance: 34.1
click at [36, 246] on div at bounding box center [26, 242] width 26 height 26
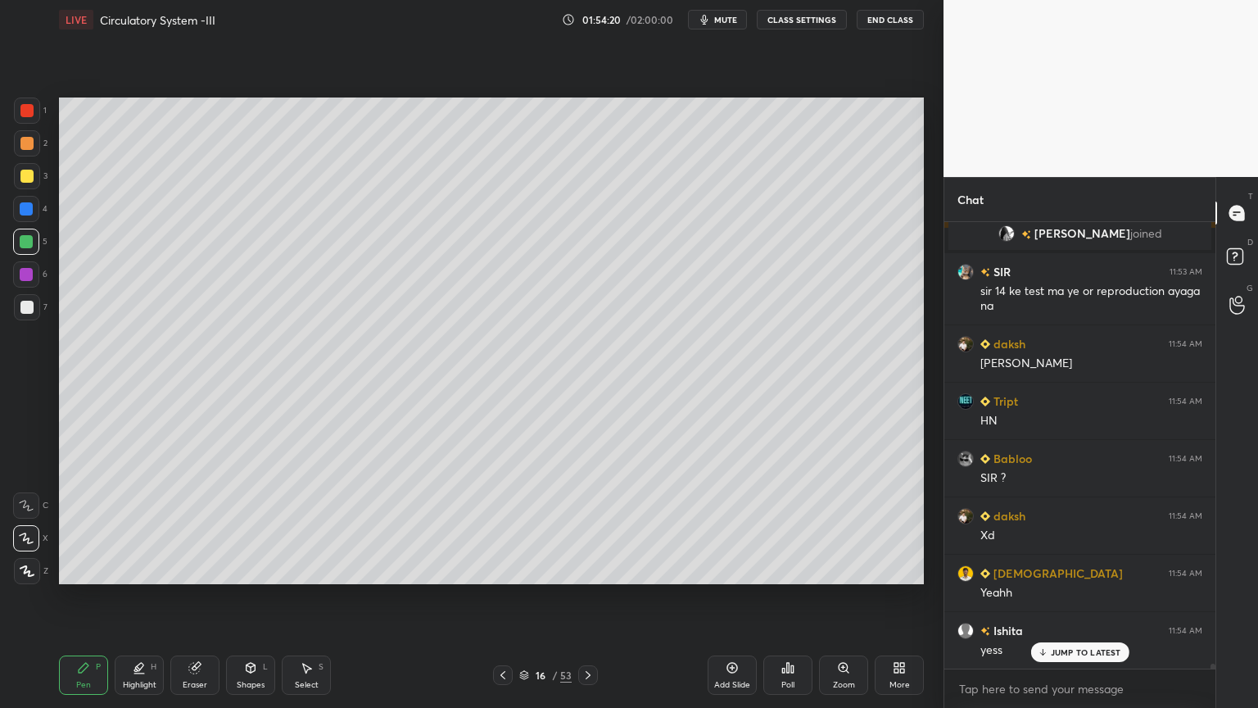
click at [198, 569] on div "Eraser" at bounding box center [194, 674] width 49 height 39
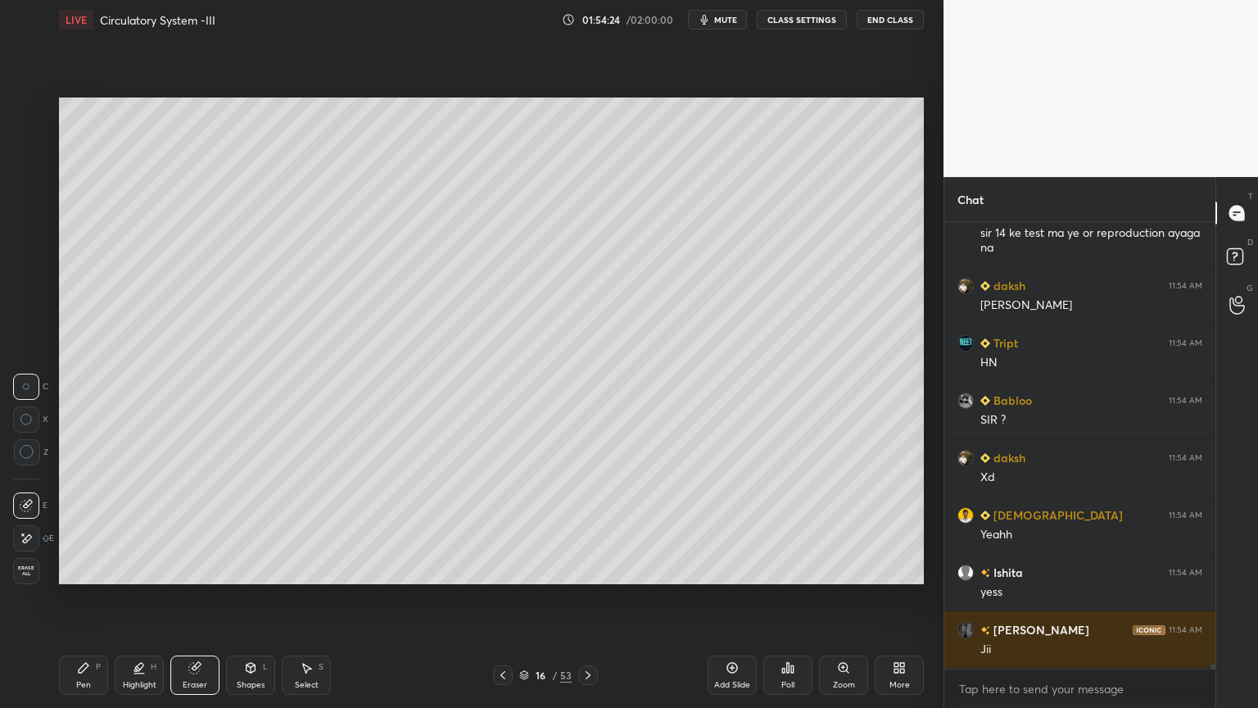
drag, startPoint x: 85, startPoint y: 674, endPoint x: 79, endPoint y: 645, distance: 30.2
click at [85, 569] on div "Pen P" at bounding box center [83, 674] width 49 height 39
drag, startPoint x: 25, startPoint y: 148, endPoint x: 19, endPoint y: 158, distance: 11.4
click at [20, 151] on div at bounding box center [27, 143] width 26 height 26
click at [30, 173] on div at bounding box center [26, 176] width 13 height 13
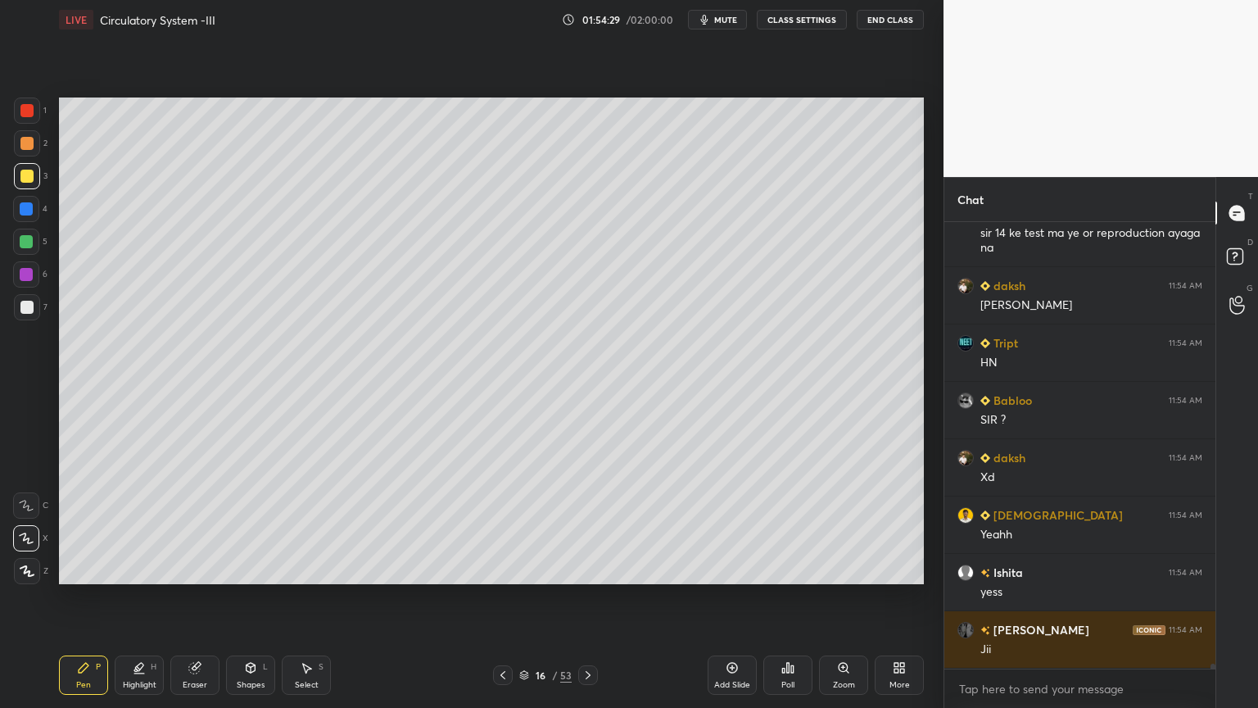
click at [26, 187] on div at bounding box center [27, 176] width 26 height 26
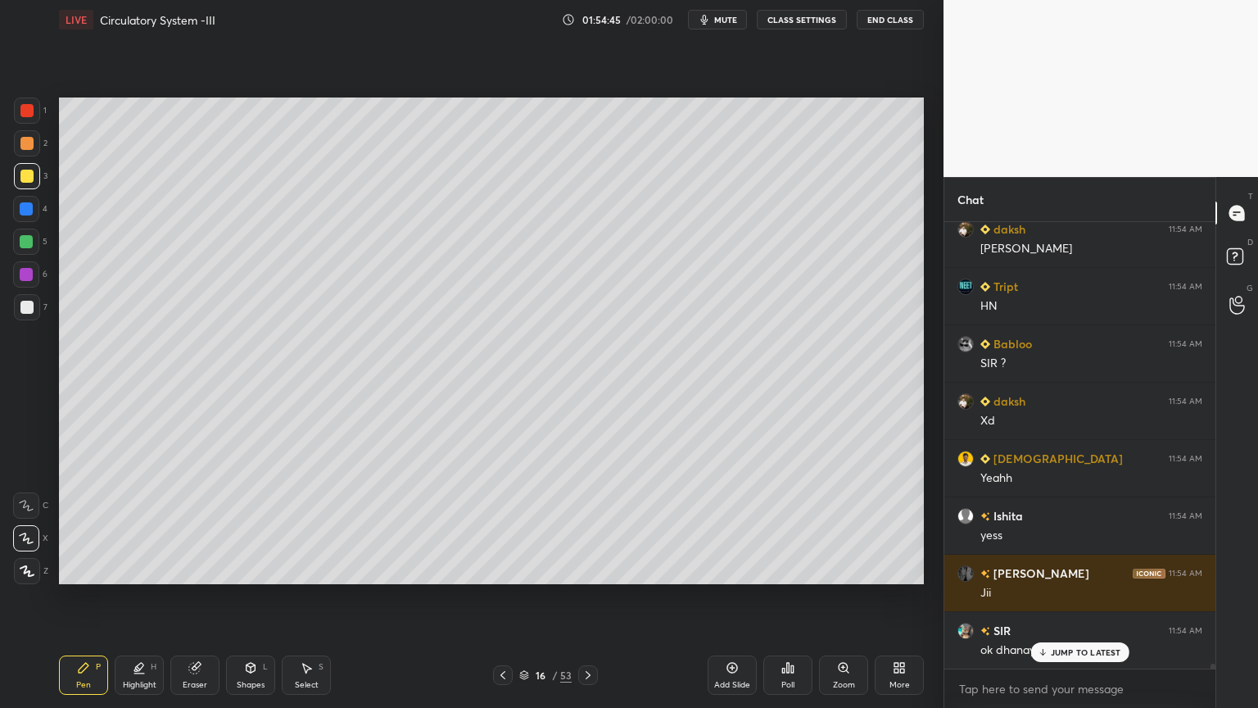
click at [34, 176] on div at bounding box center [27, 176] width 26 height 26
click at [27, 152] on div at bounding box center [27, 143] width 26 height 26
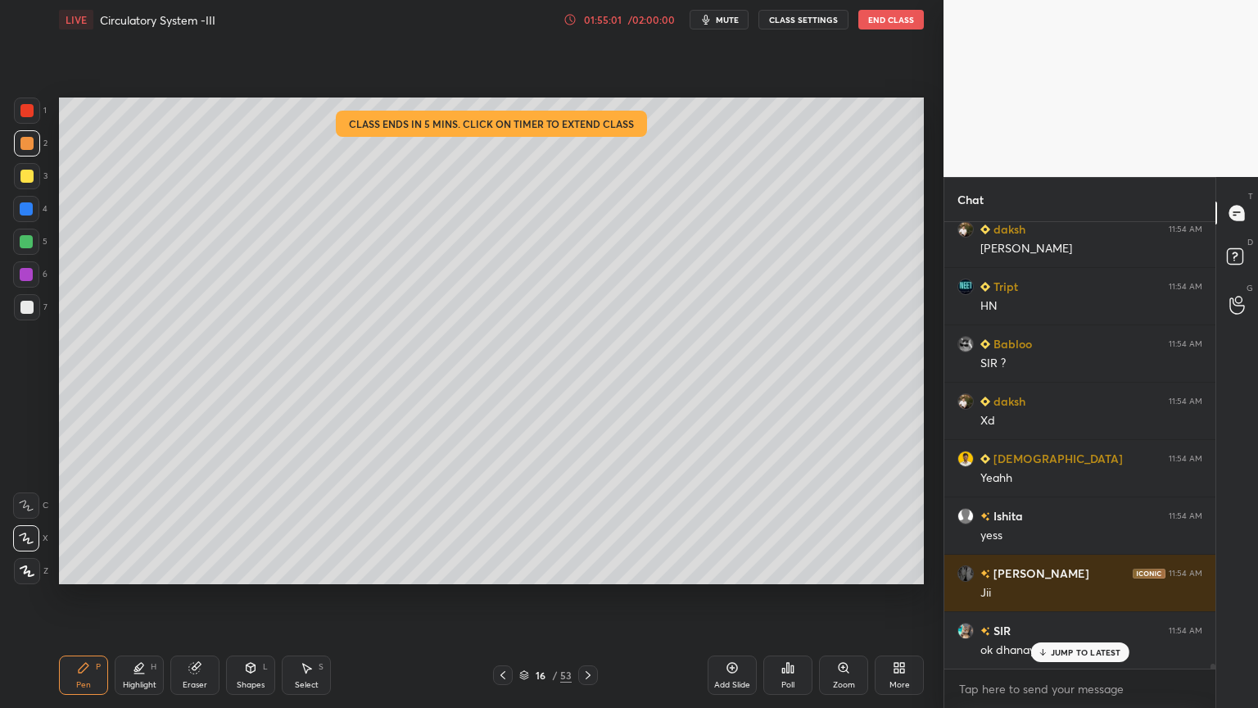
click at [645, 21] on div "/ 02:00:00" at bounding box center [651, 20] width 51 height 10
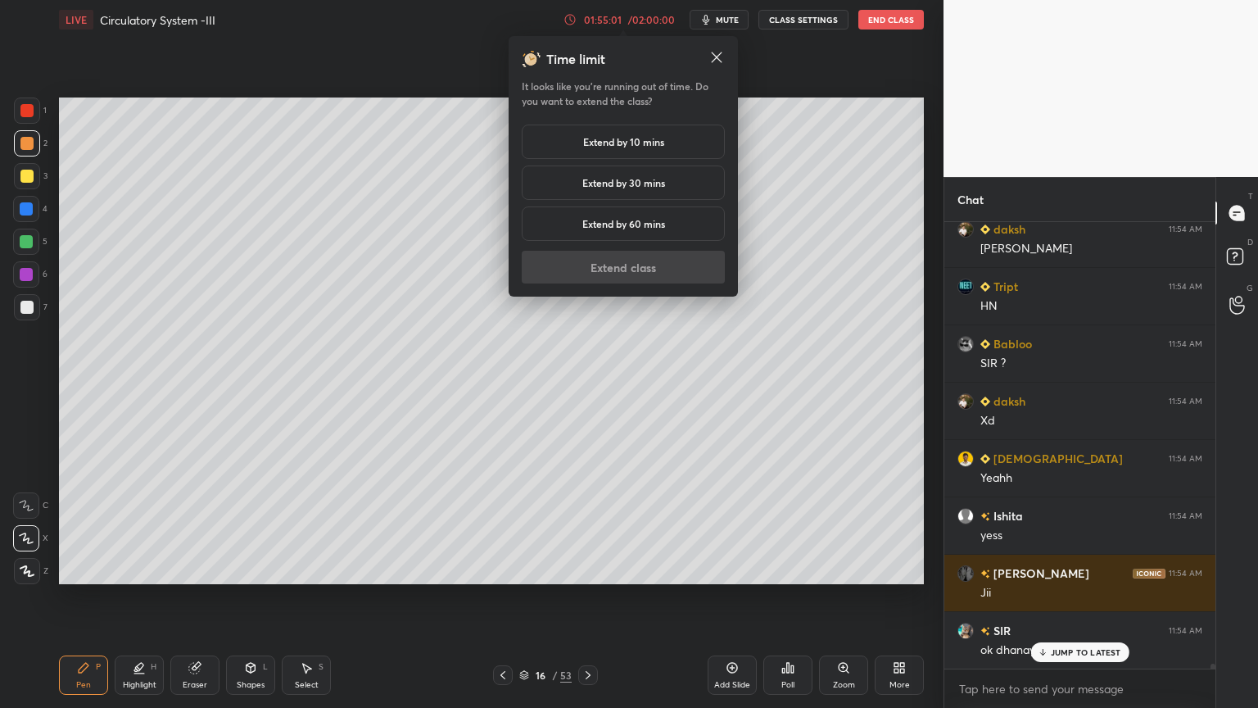
scroll to position [41157, 0]
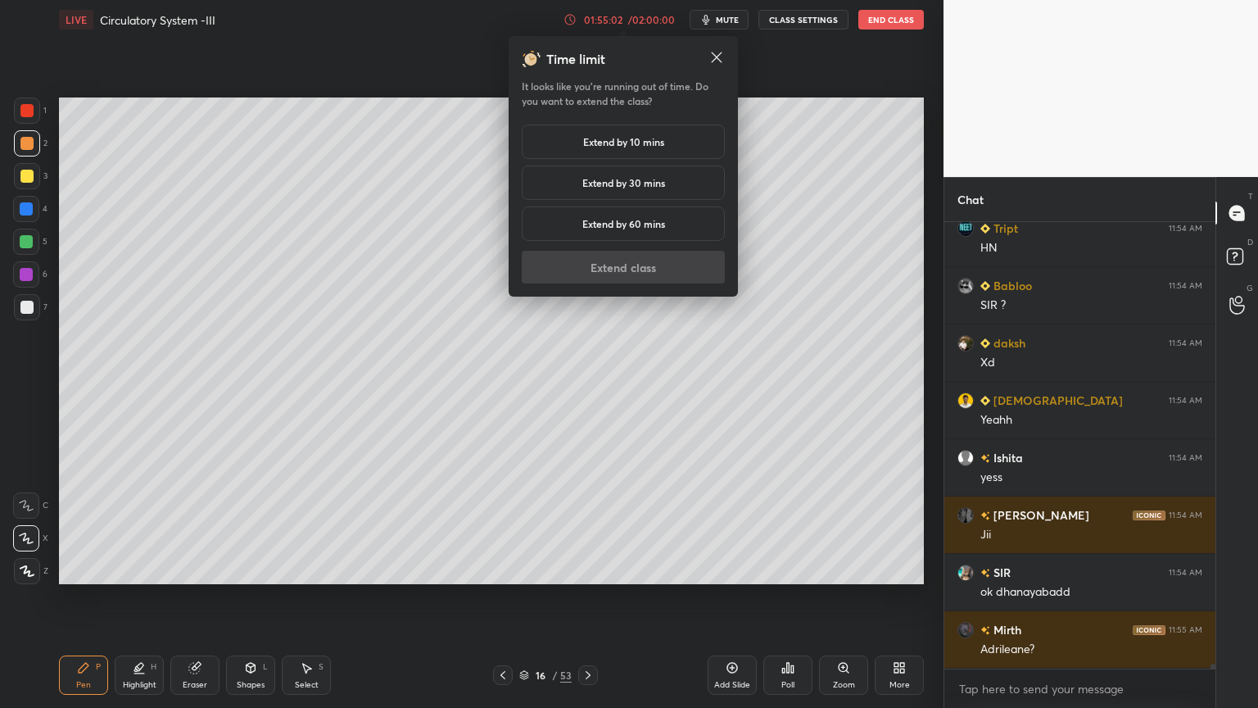
click at [628, 142] on h5 "Extend by 10 mins" at bounding box center [623, 141] width 81 height 15
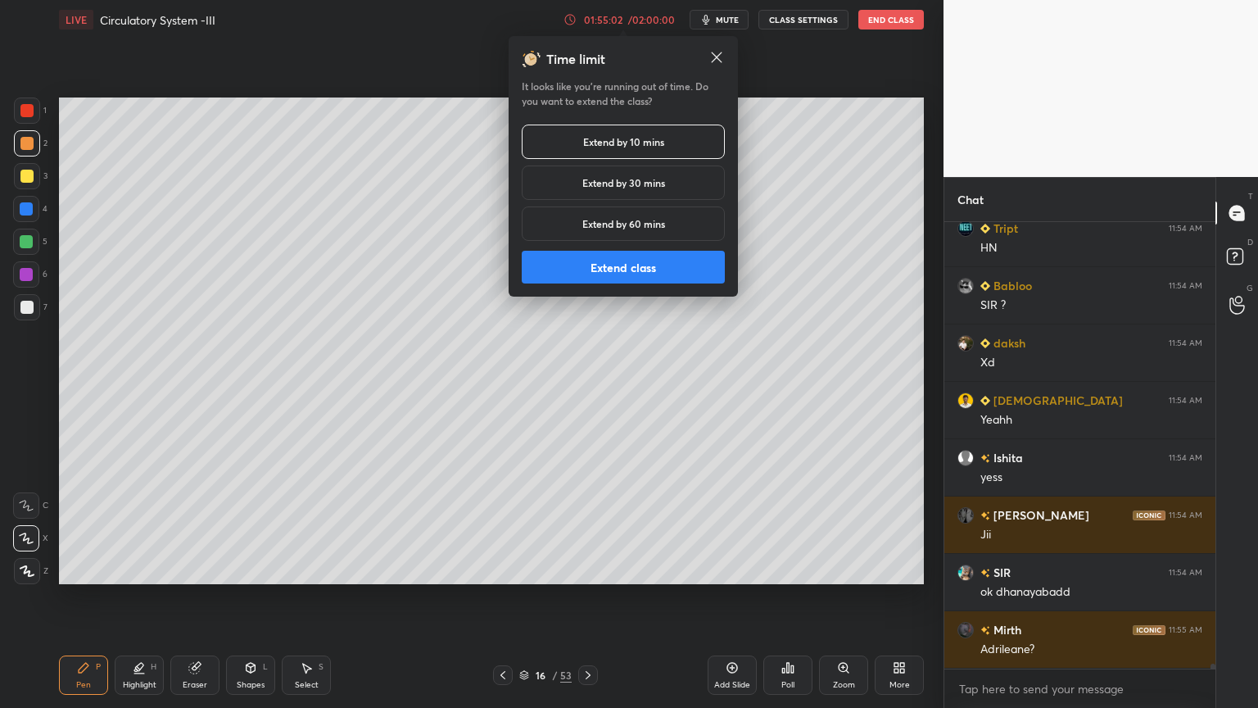
click at [605, 269] on button "Extend class" at bounding box center [623, 267] width 203 height 33
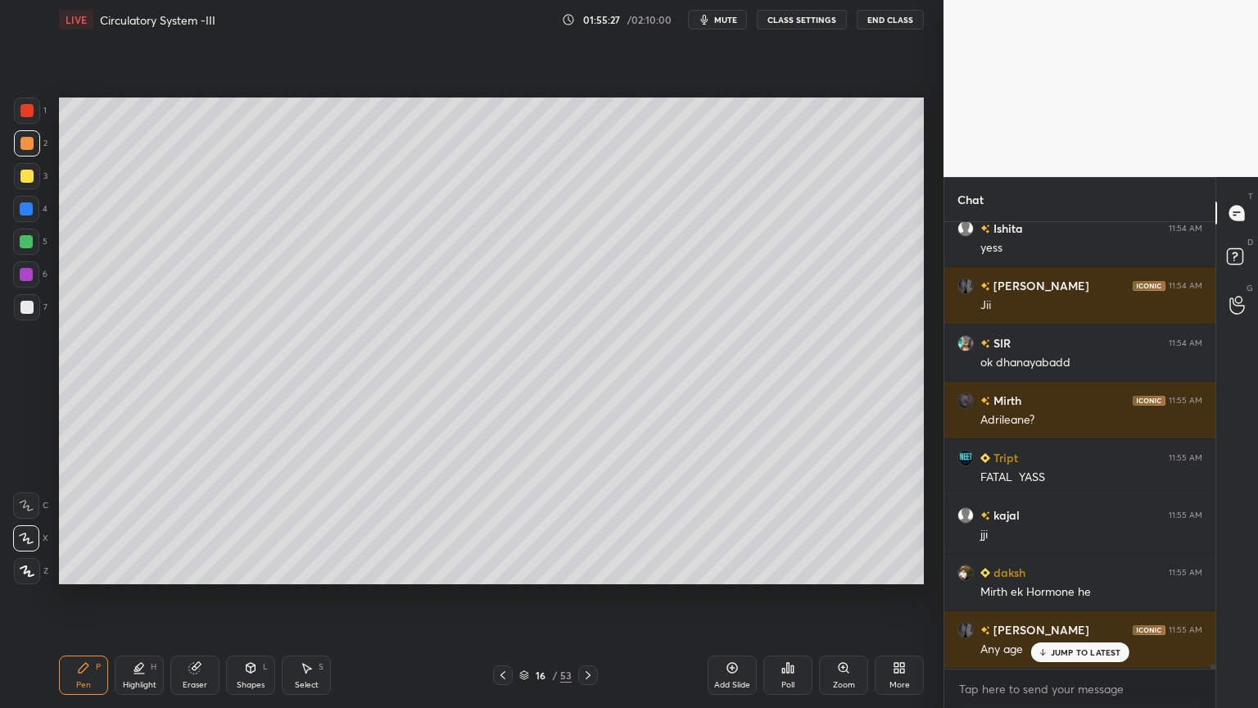
scroll to position [41442, 0]
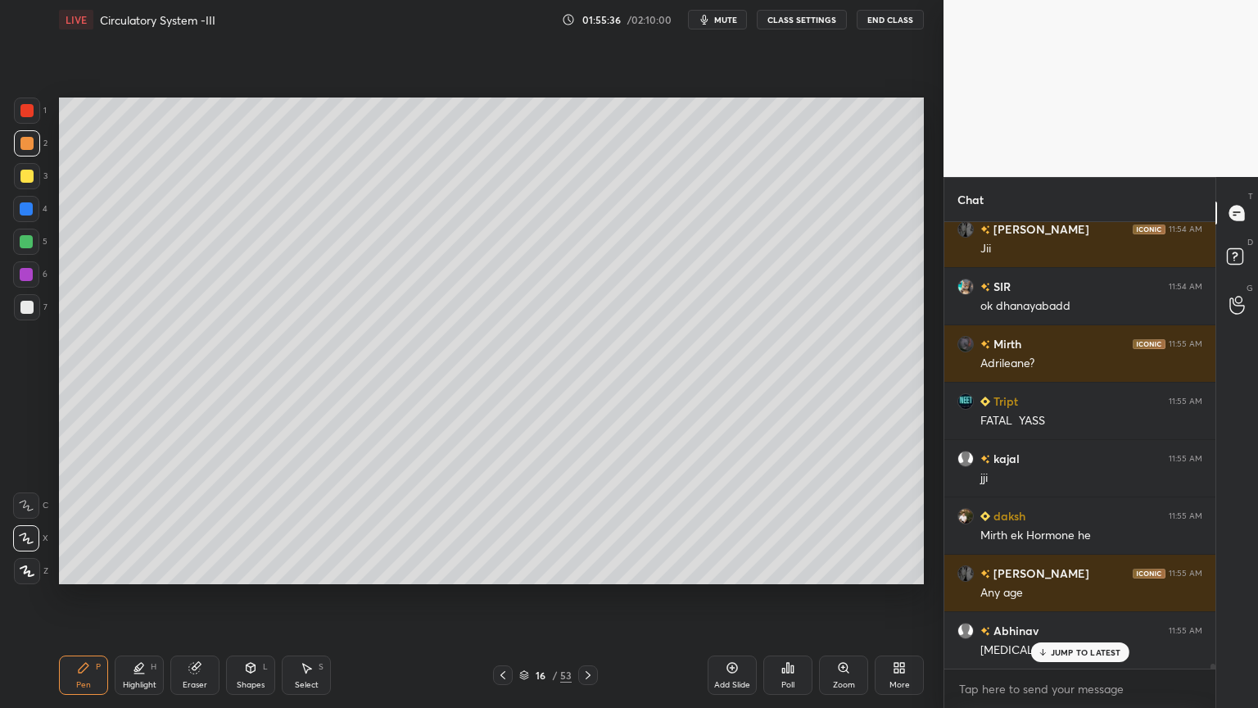
drag, startPoint x: 191, startPoint y: 670, endPoint x: 213, endPoint y: 596, distance: 77.8
click at [195, 569] on icon at bounding box center [194, 668] width 11 height 11
click at [92, 569] on div "Pen P" at bounding box center [83, 674] width 49 height 39
drag, startPoint x: 33, startPoint y: 275, endPoint x: 32, endPoint y: 285, distance: 9.9
click at [29, 279] on div at bounding box center [26, 274] width 26 height 26
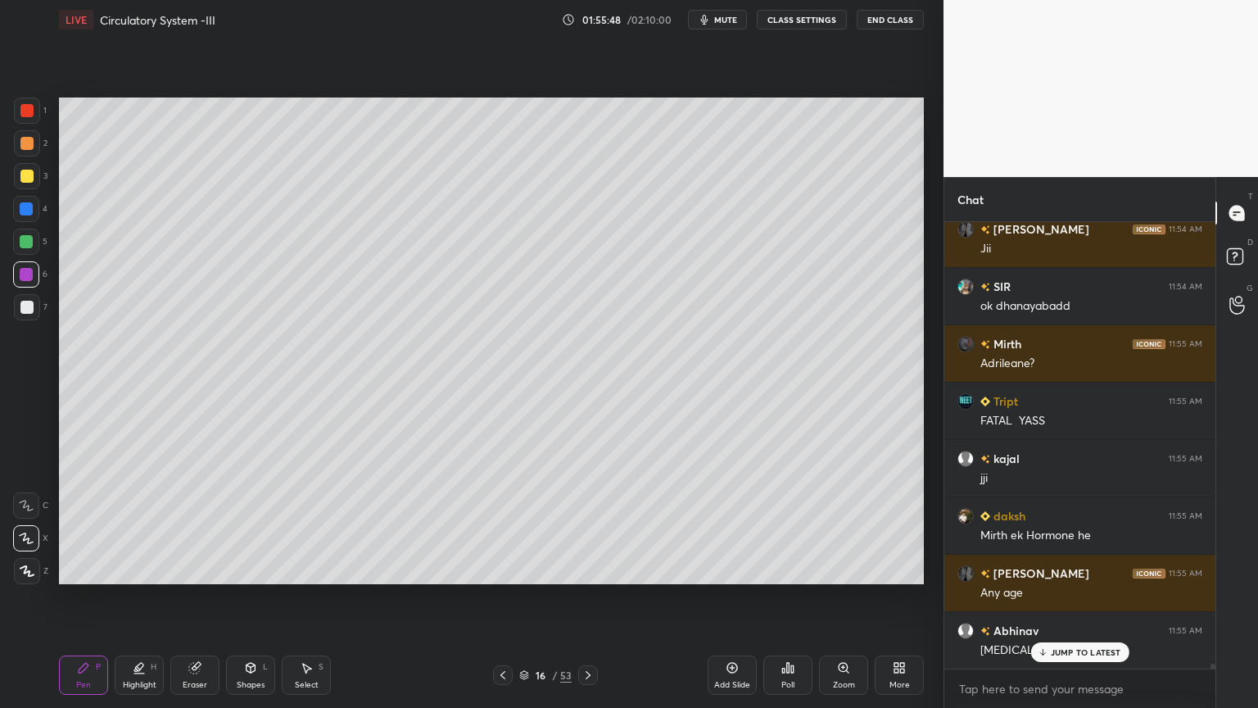
drag, startPoint x: 32, startPoint y: 285, endPoint x: 58, endPoint y: 322, distance: 45.2
click at [43, 300] on div "1 2 3 4 5 6 7" at bounding box center [30, 211] width 34 height 229
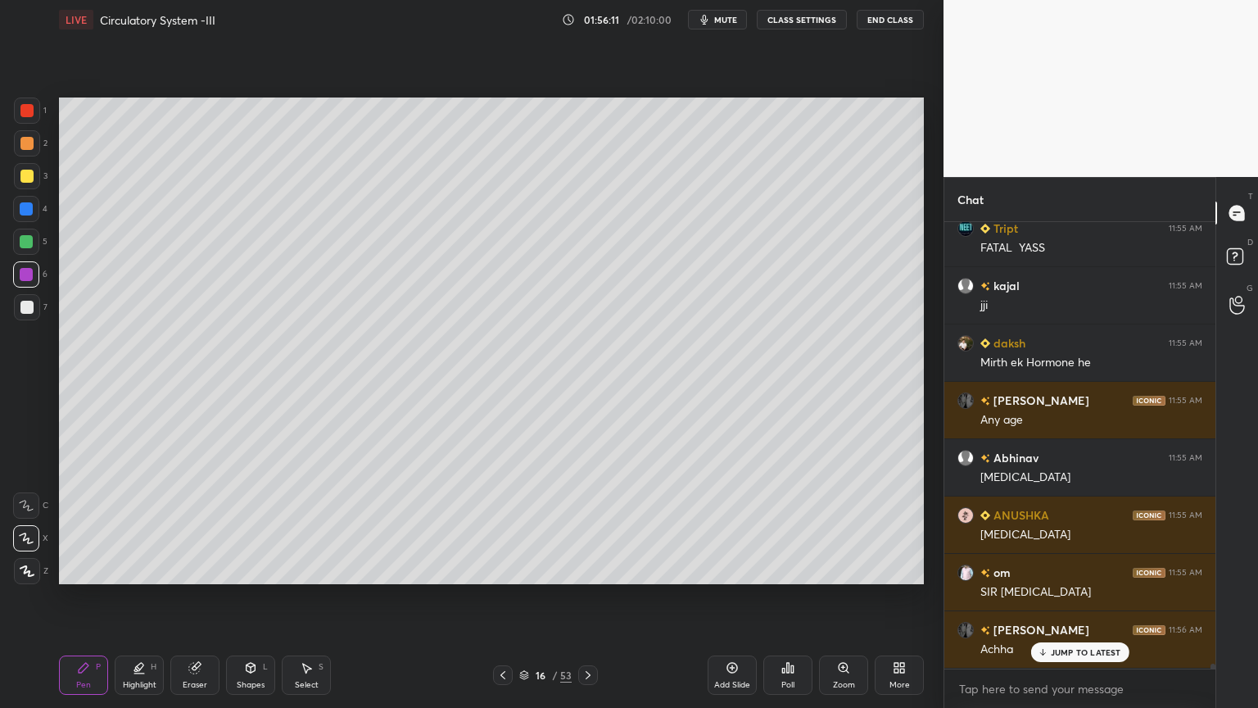
scroll to position [41672, 0]
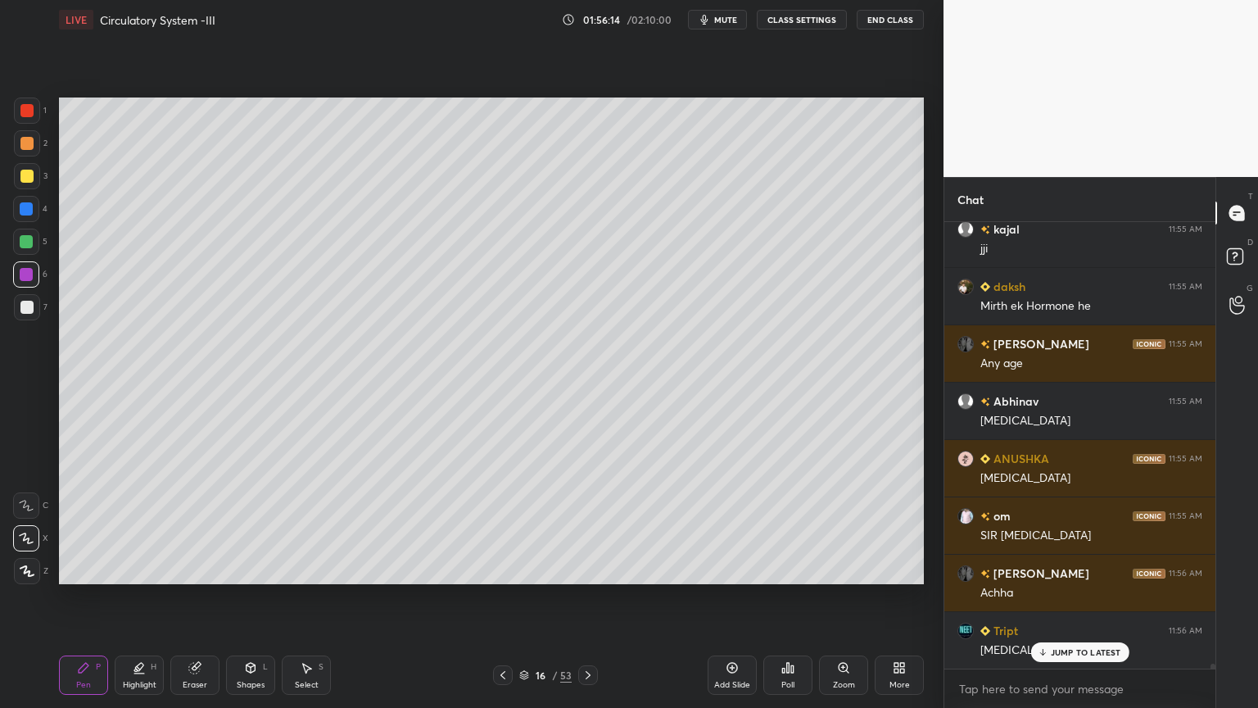
drag, startPoint x: 193, startPoint y: 675, endPoint x: 252, endPoint y: 606, distance: 90.6
click at [206, 569] on div "Eraser" at bounding box center [194, 674] width 49 height 39
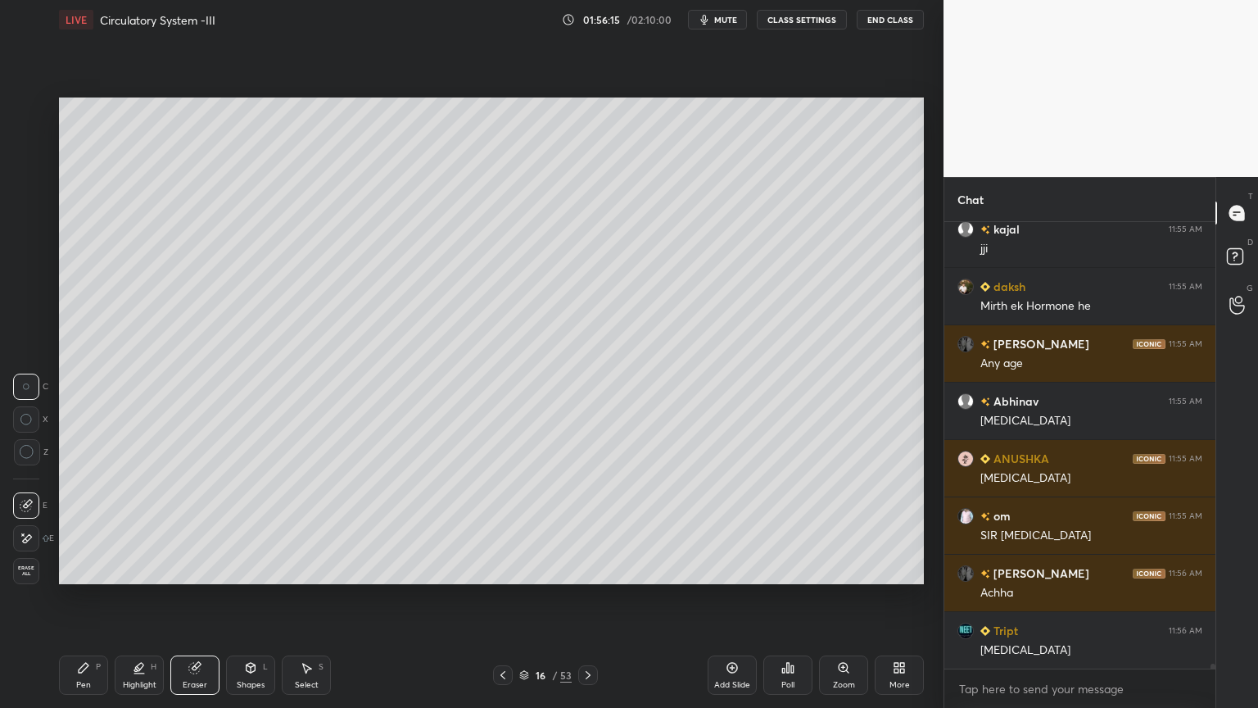
scroll to position [41730, 0]
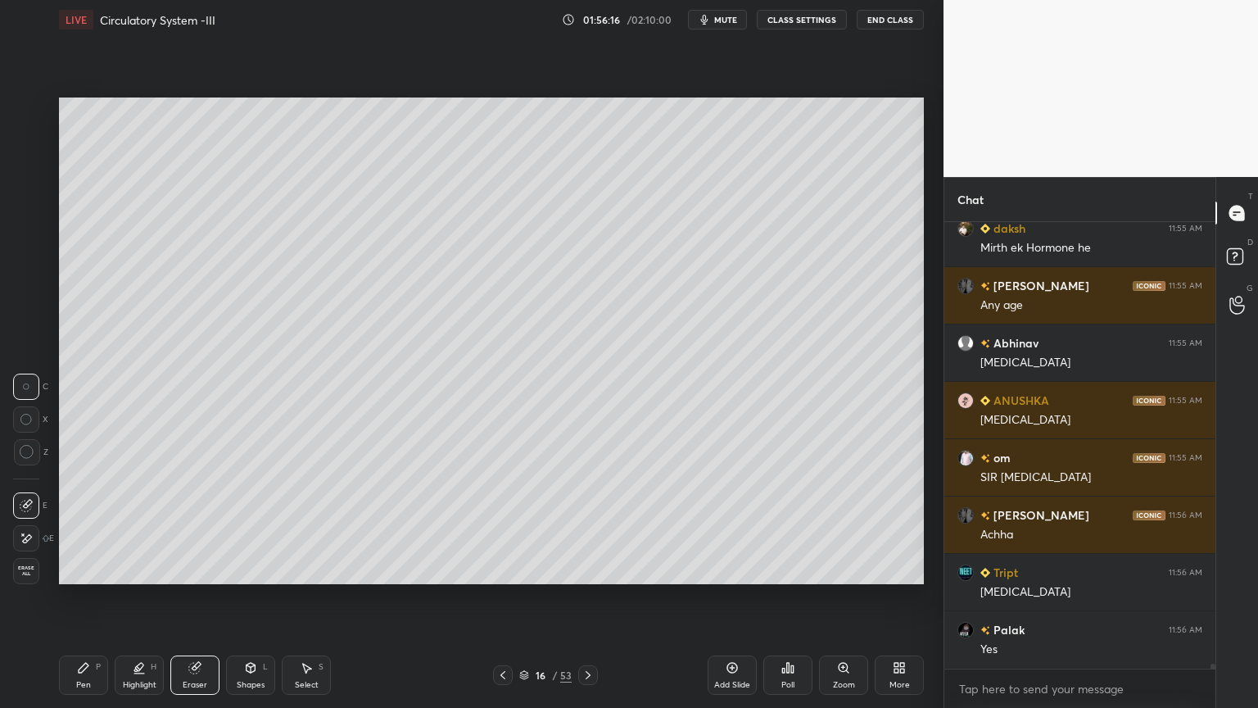
click at [92, 569] on div "Pen P" at bounding box center [83, 674] width 49 height 39
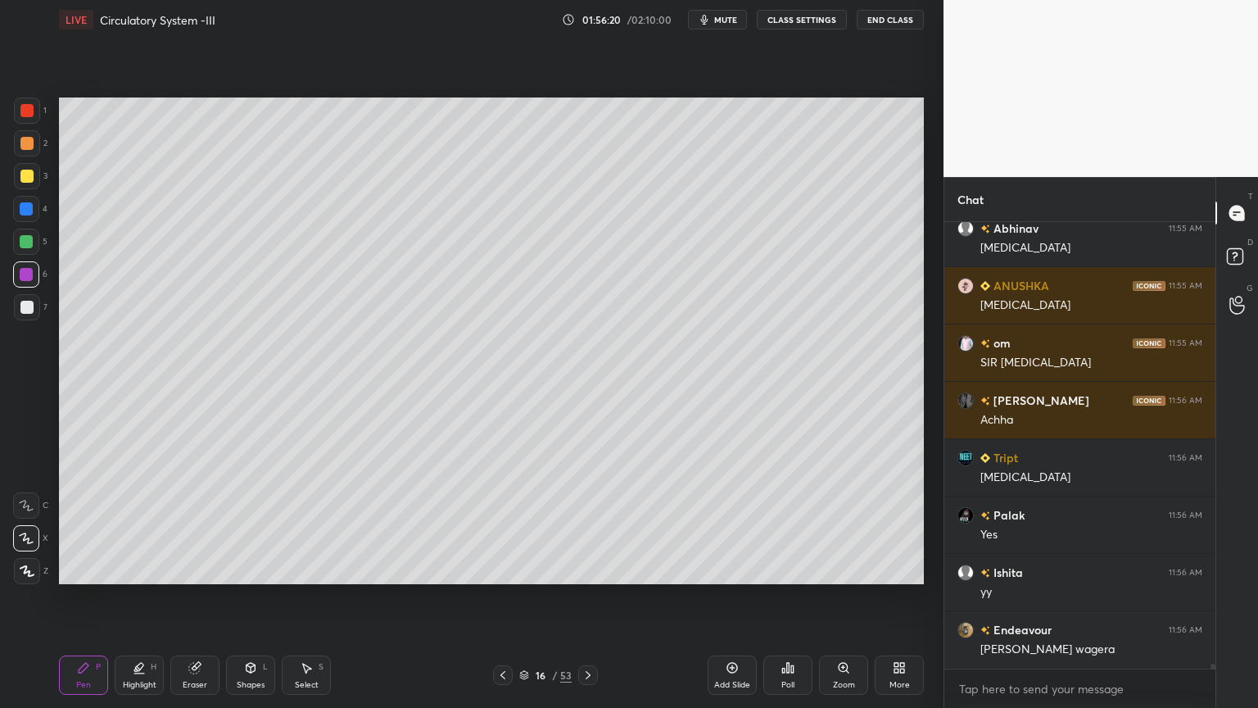
scroll to position [41901, 0]
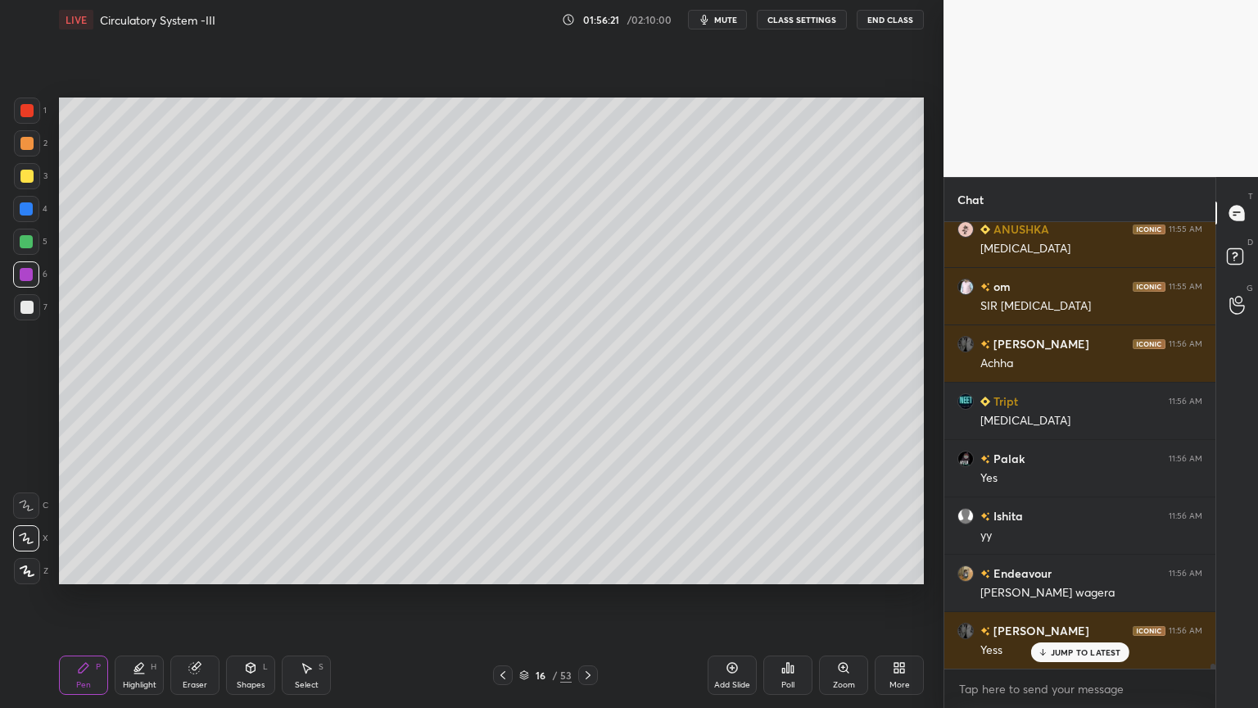
drag, startPoint x: 16, startPoint y: 119, endPoint x: 25, endPoint y: 153, distance: 35.6
click at [24, 122] on div at bounding box center [27, 110] width 26 height 26
click at [26, 149] on div at bounding box center [27, 143] width 26 height 26
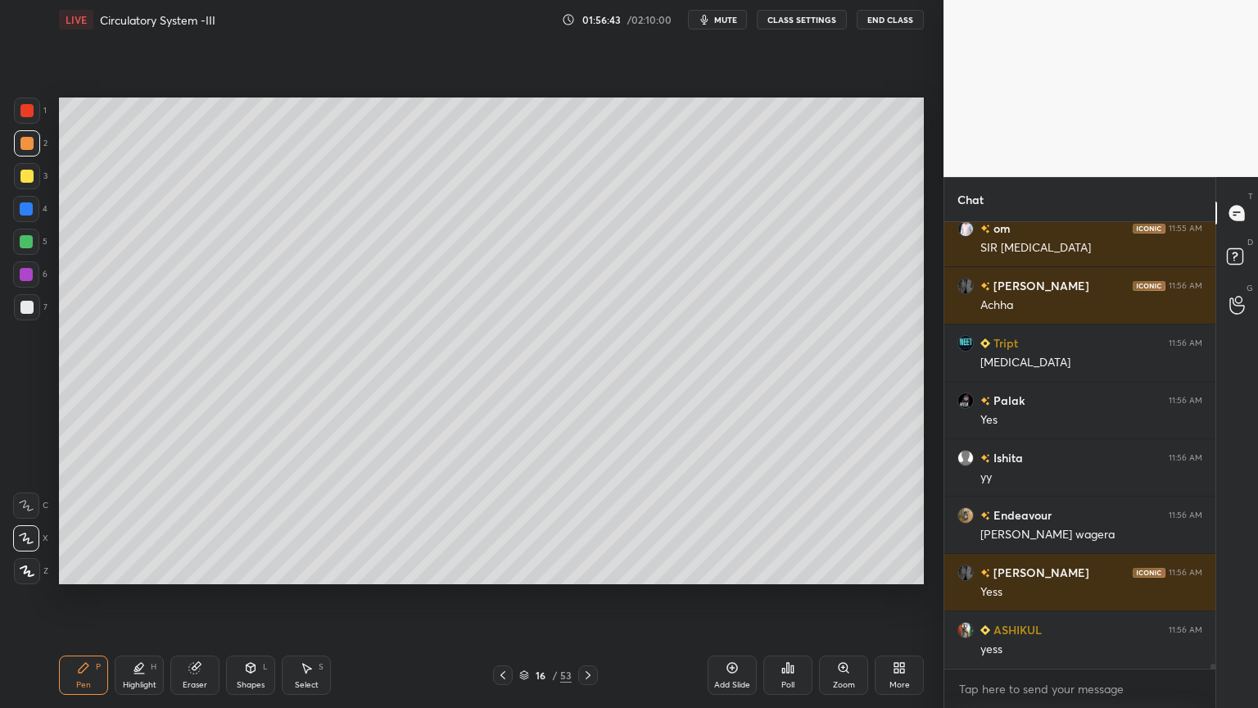
scroll to position [42031, 0]
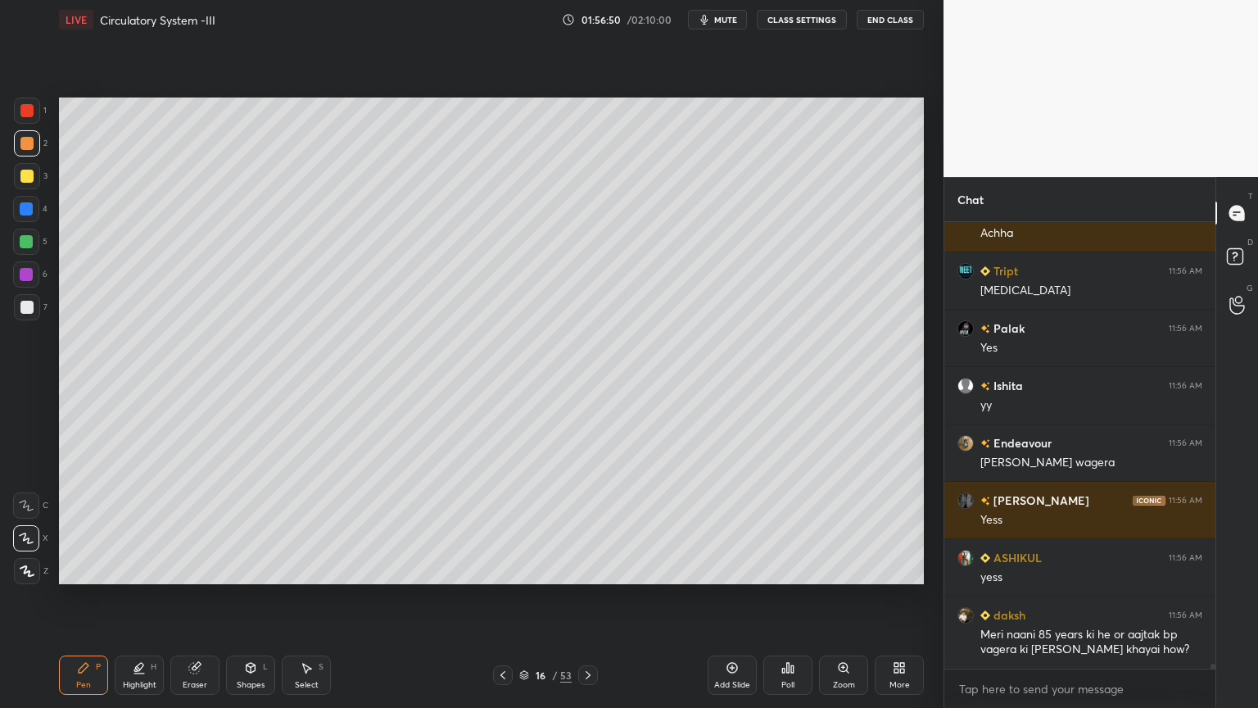
click at [736, 21] on span "mute" at bounding box center [725, 19] width 23 height 11
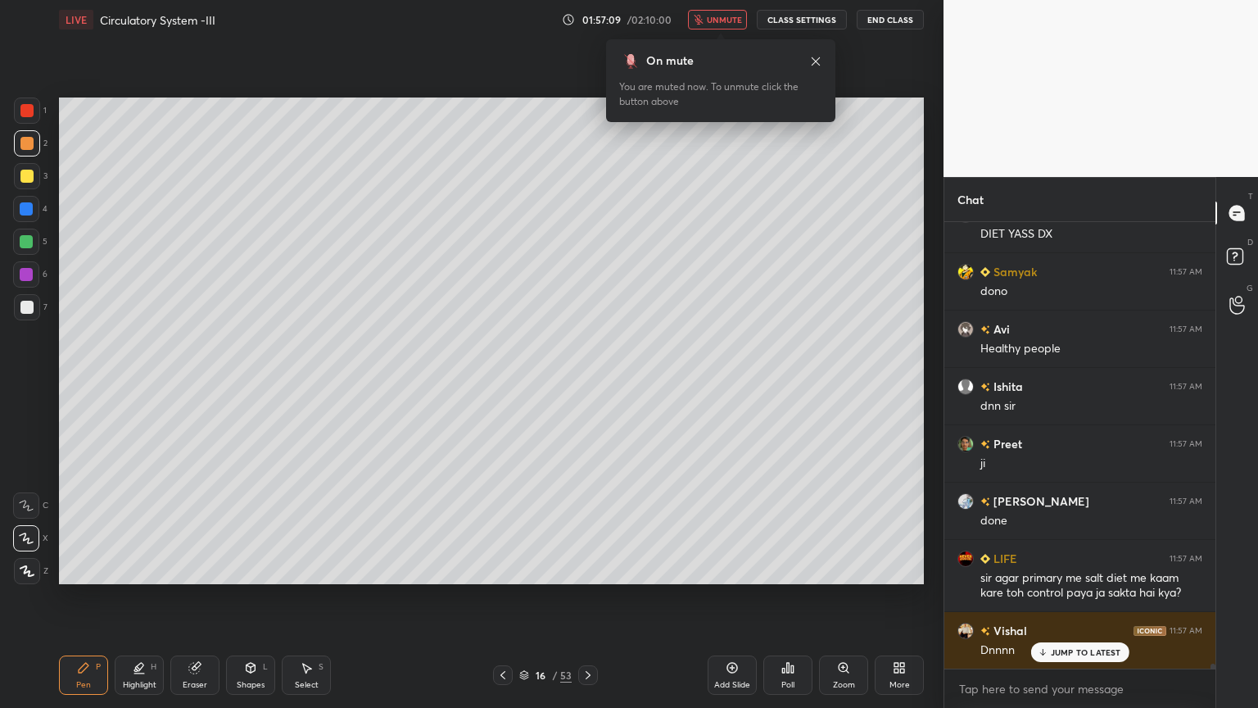
scroll to position [42806, 0]
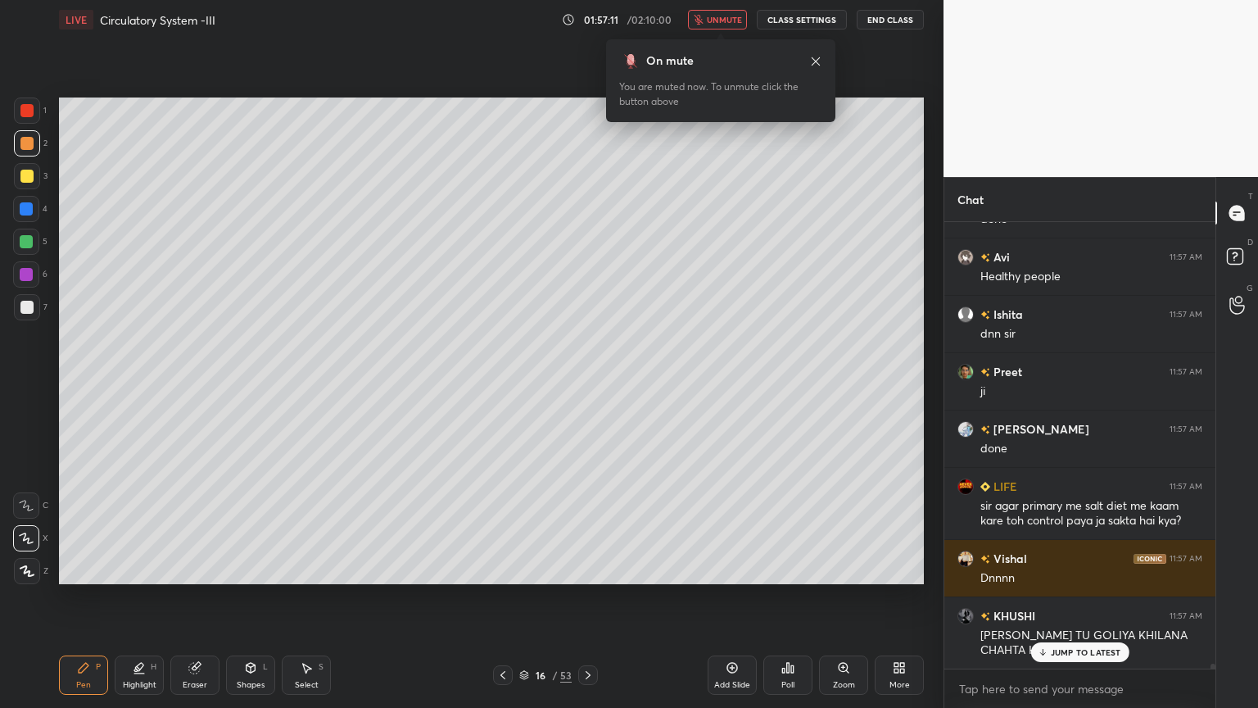
click at [28, 139] on div at bounding box center [26, 143] width 13 height 13
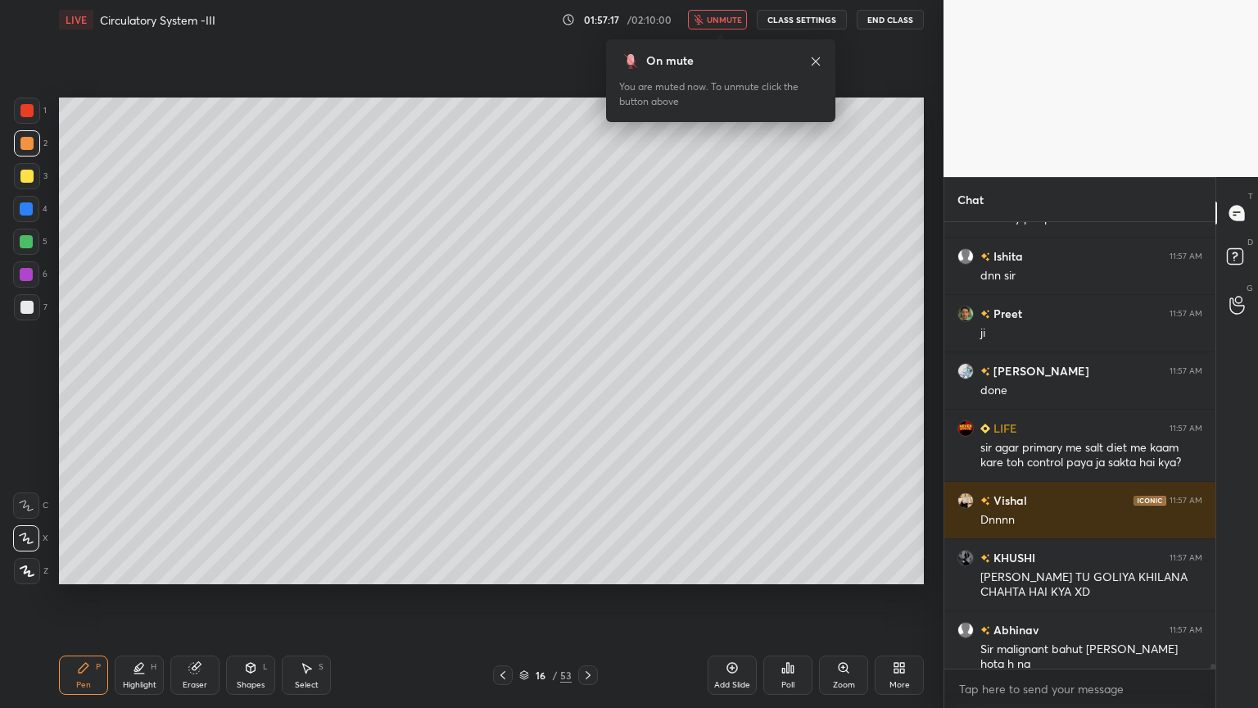
scroll to position [42920, 0]
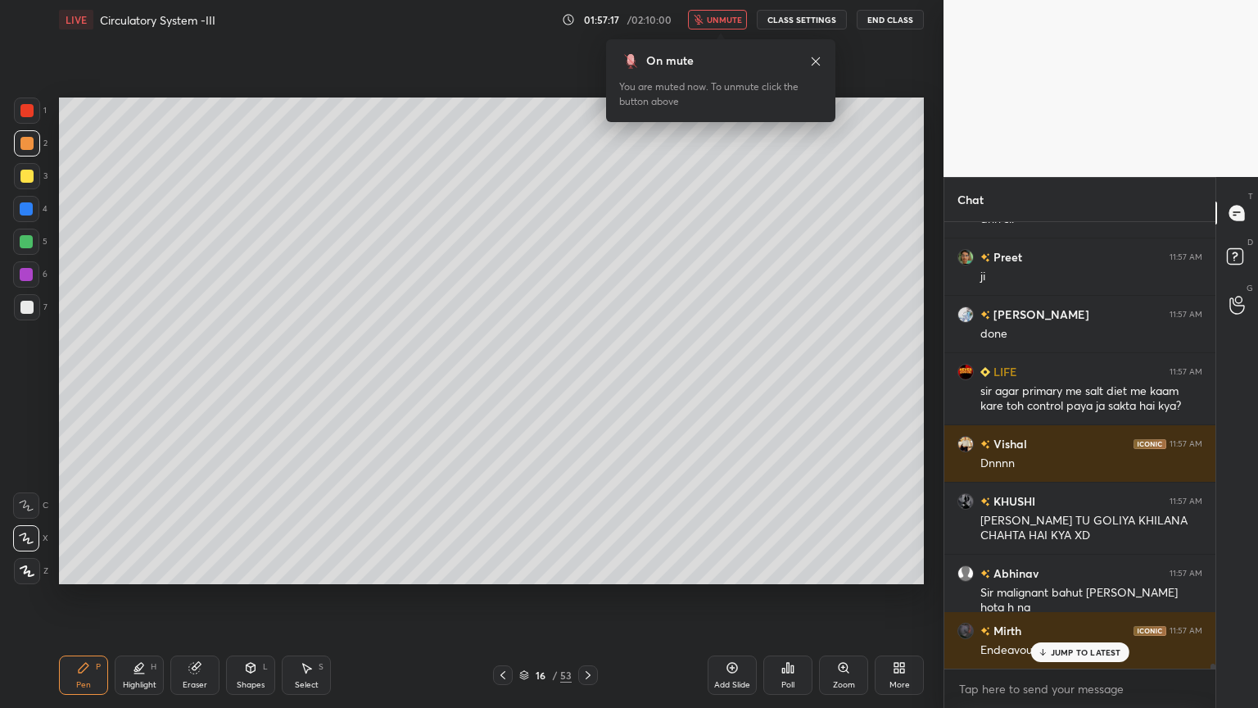
click at [144, 569] on icon at bounding box center [139, 667] width 13 height 13
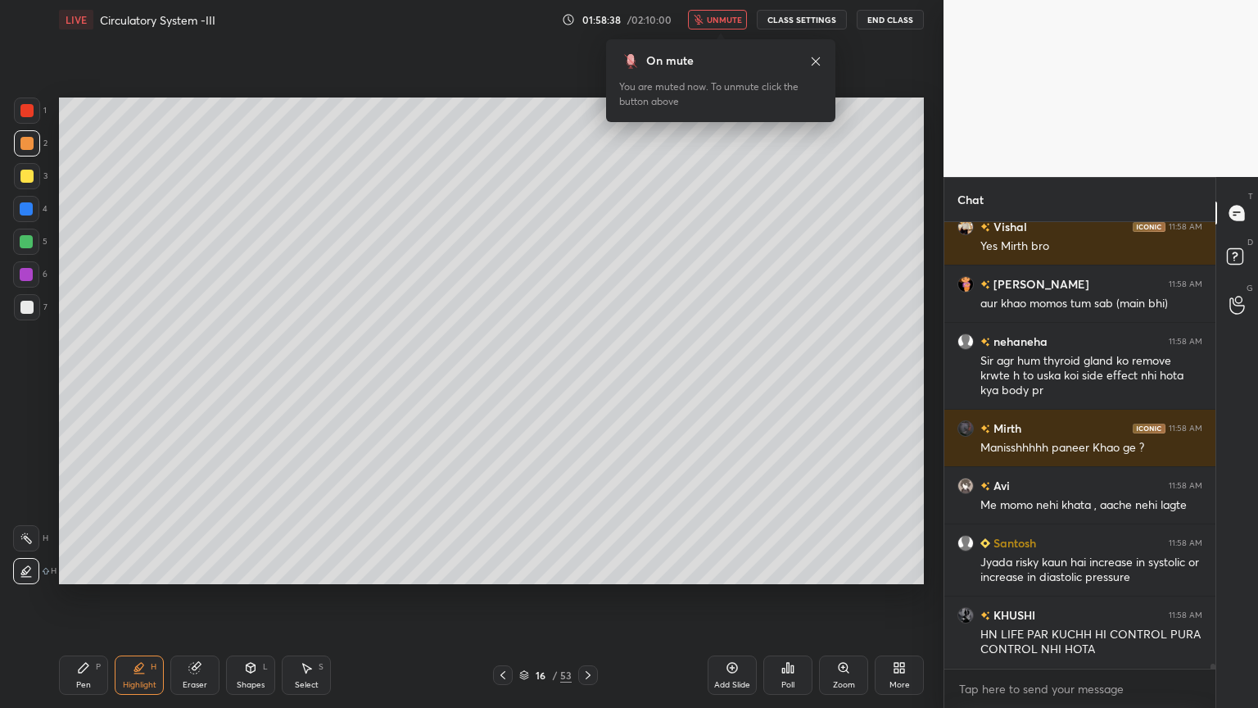
scroll to position [43591, 0]
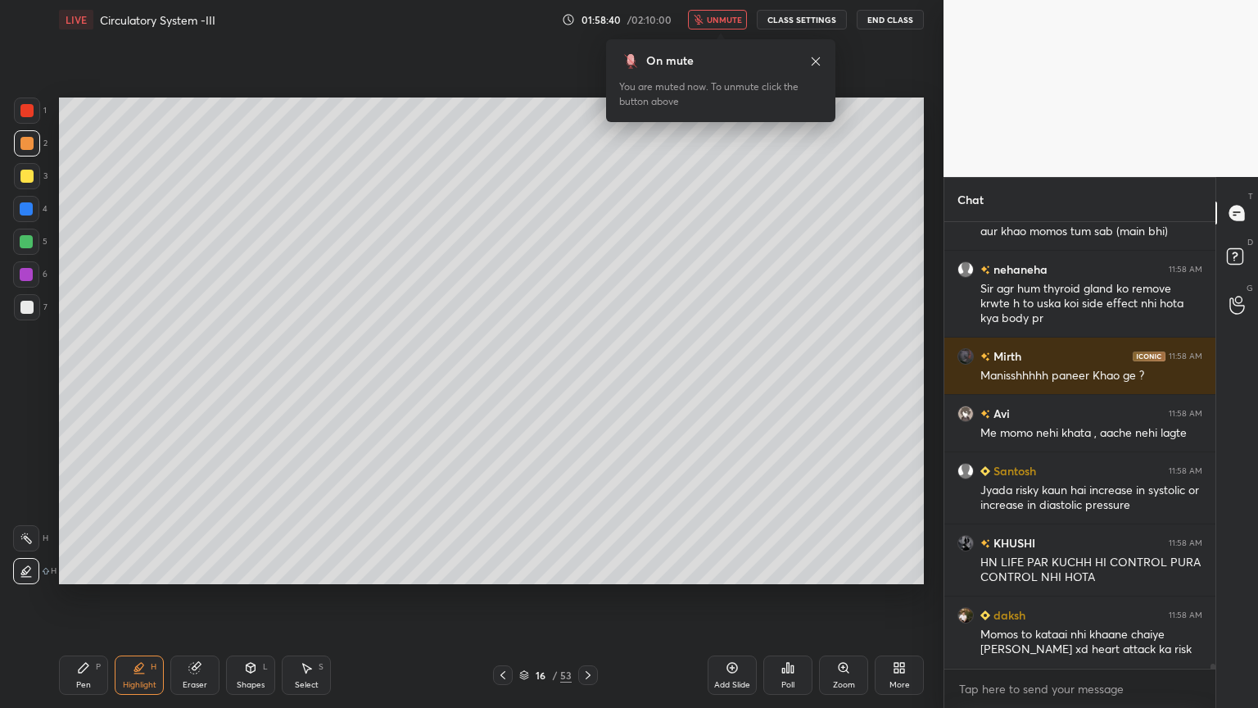
click at [742, 20] on span "unmute" at bounding box center [724, 19] width 35 height 11
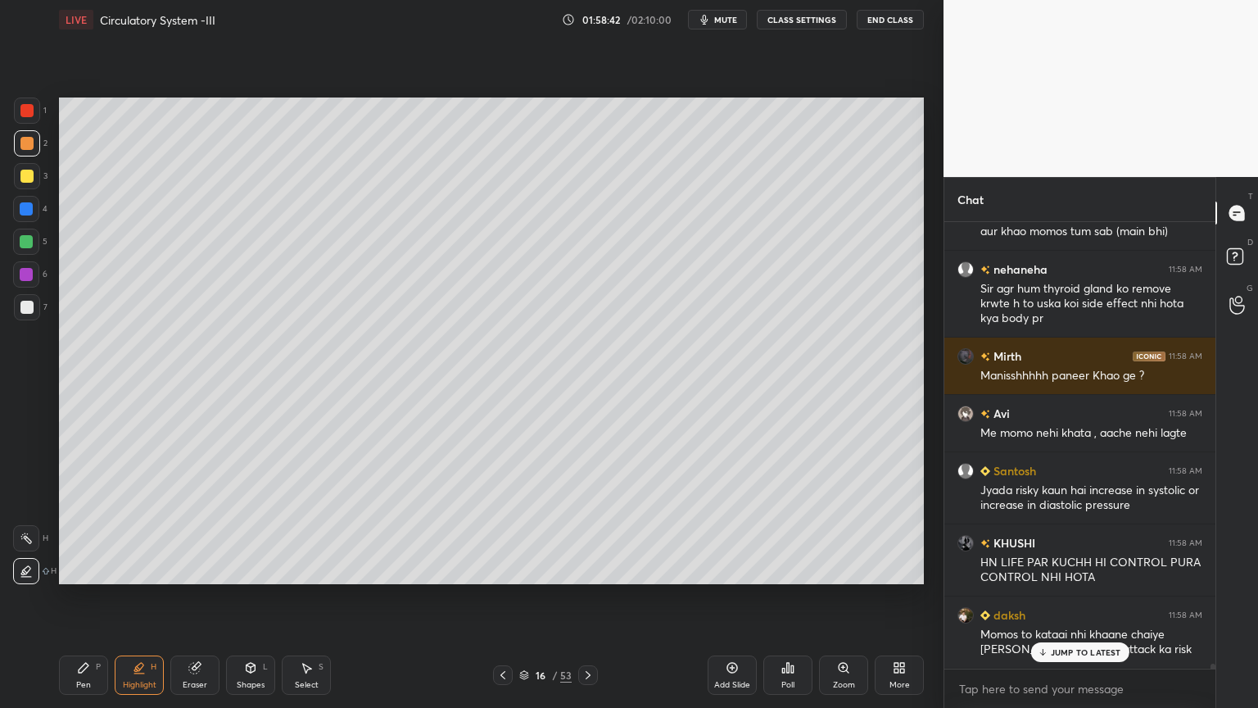
scroll to position [43648, 0]
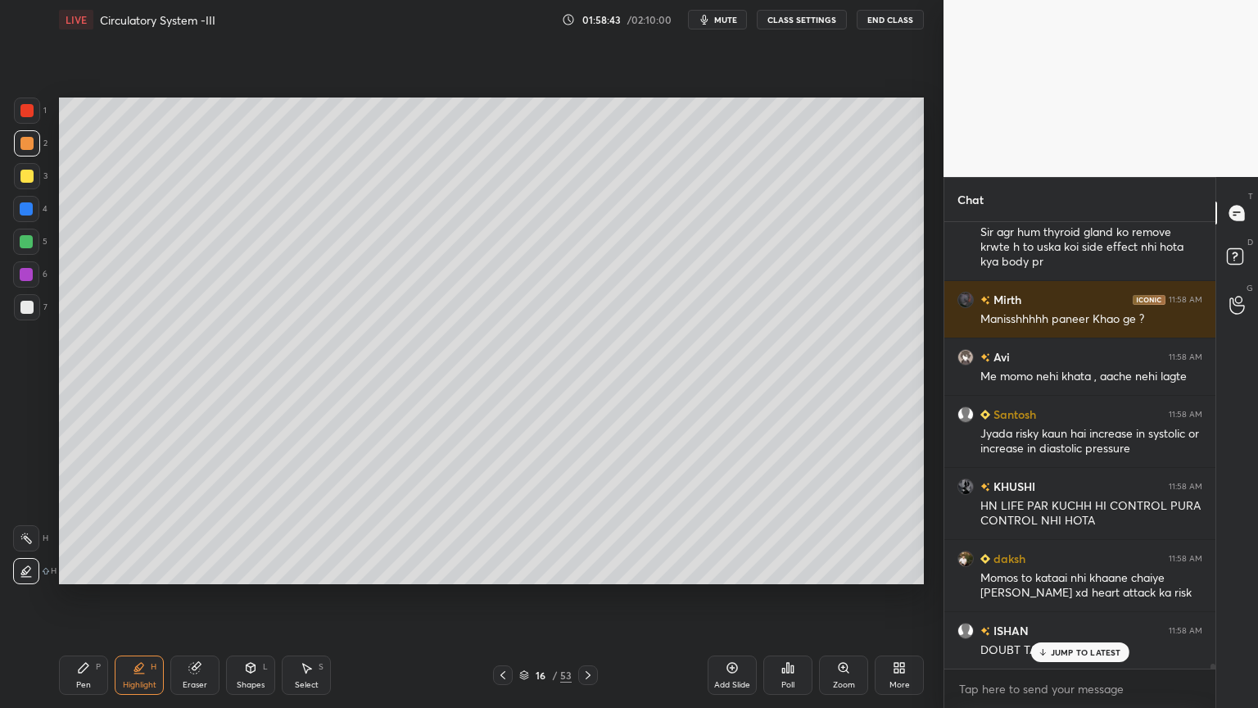
click at [794, 569] on div "Poll" at bounding box center [788, 674] width 49 height 39
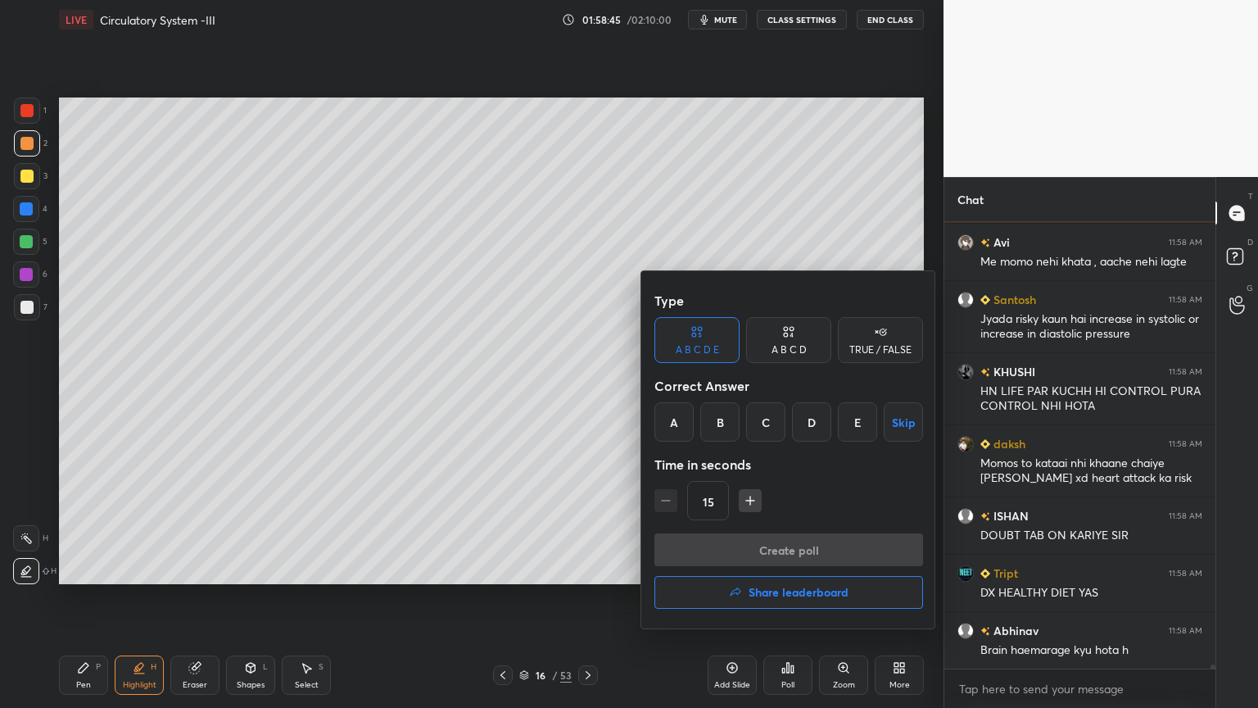
scroll to position [43821, 0]
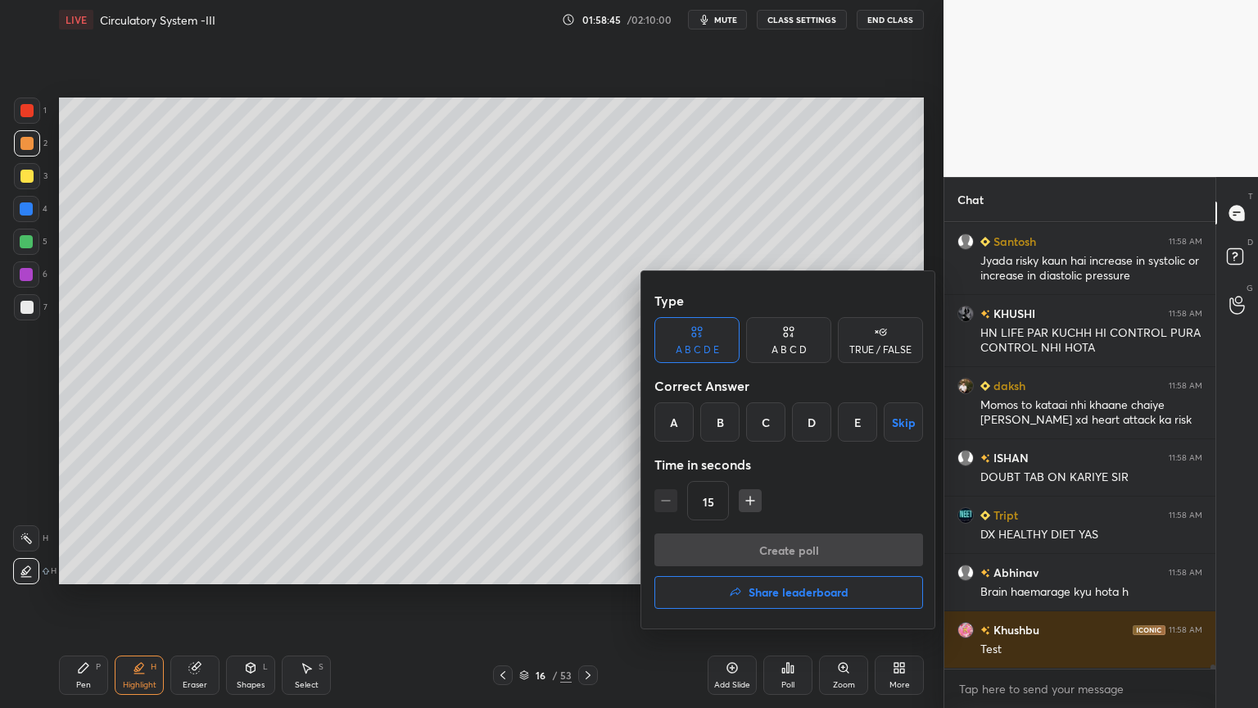
click at [792, 348] on div "A B C D" at bounding box center [789, 350] width 35 height 10
click at [866, 342] on div "TRUE / FALSE" at bounding box center [880, 340] width 85 height 46
click at [888, 425] on button "Skip" at bounding box center [880, 421] width 85 height 39
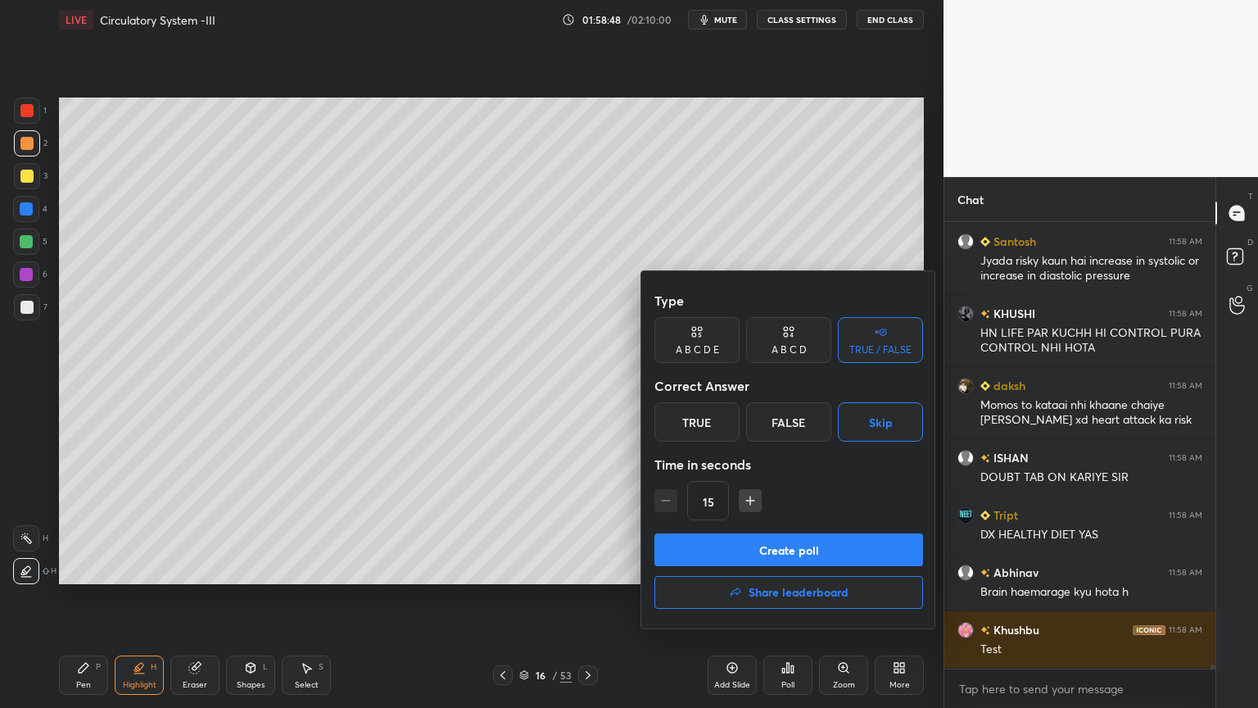
click at [832, 557] on button "Create poll" at bounding box center [789, 549] width 269 height 33
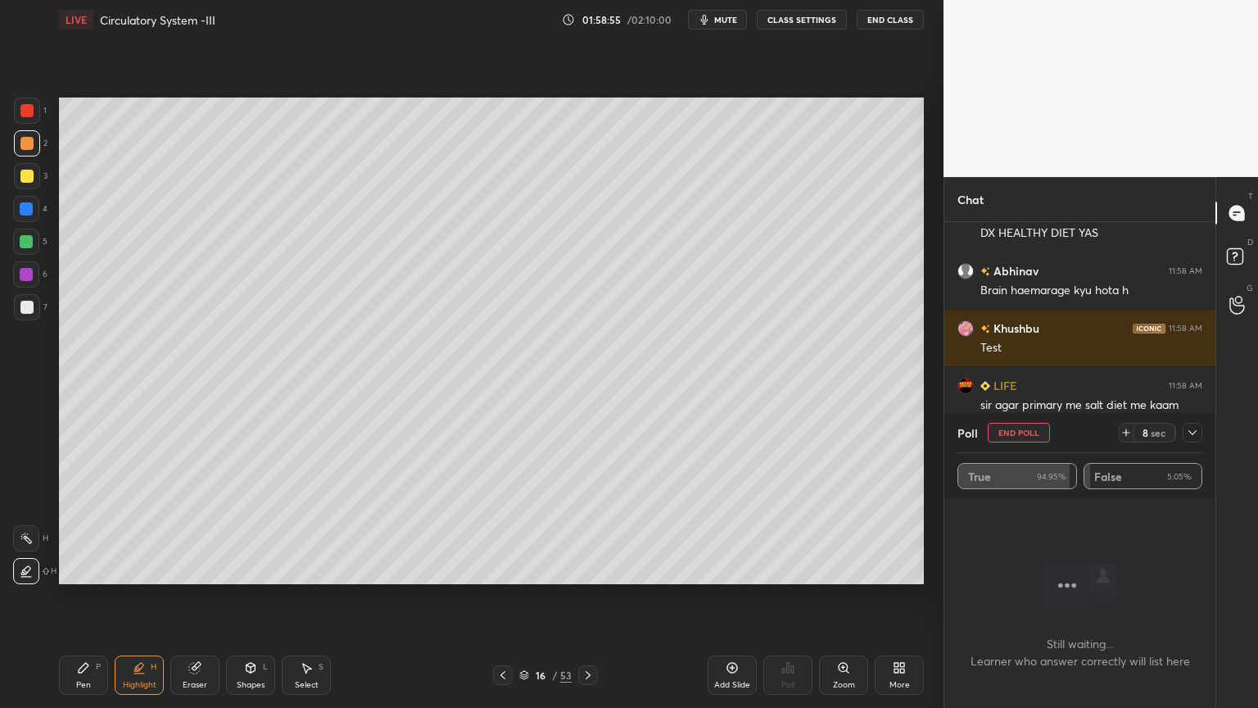
scroll to position [44179, 0]
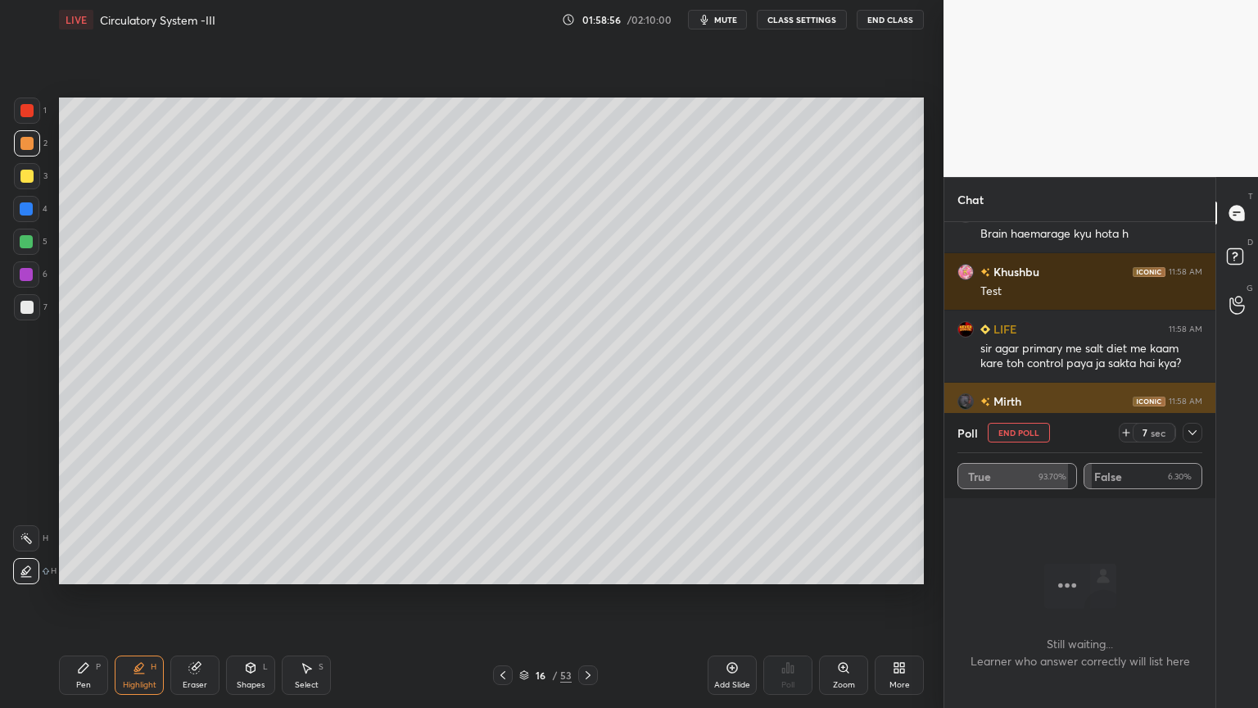
click at [1015, 438] on button "End Poll" at bounding box center [1019, 433] width 62 height 20
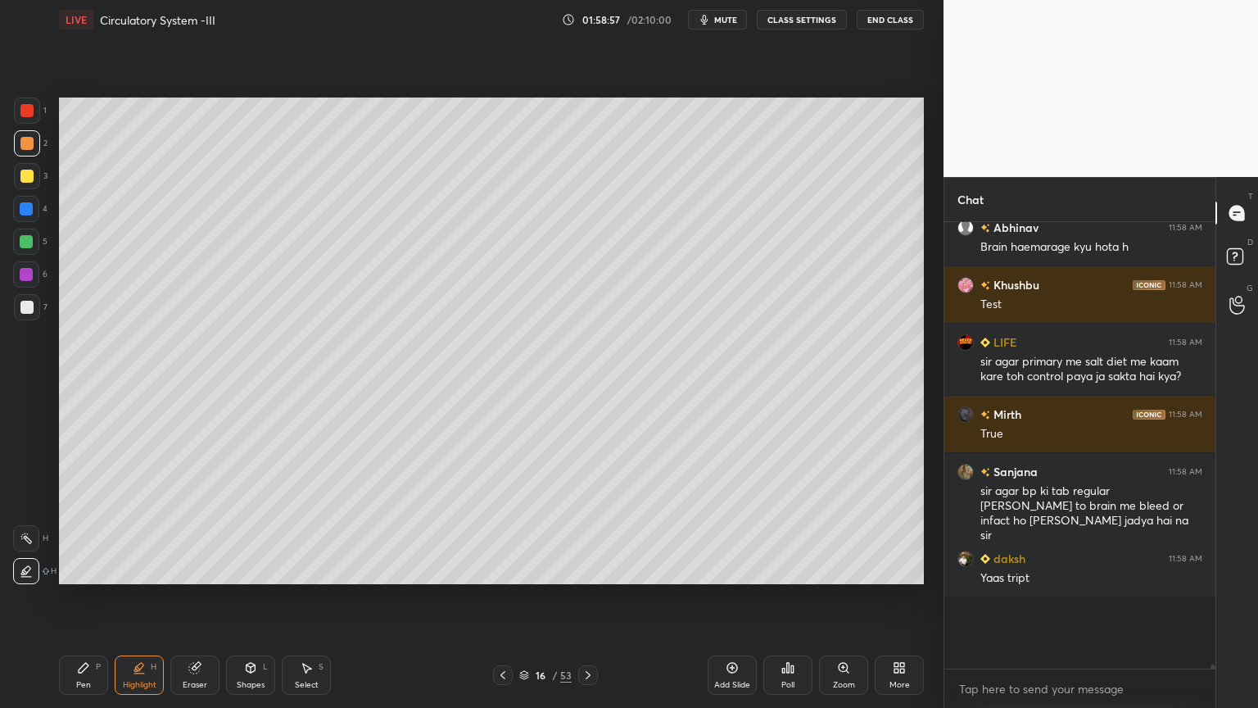
scroll to position [6, 5]
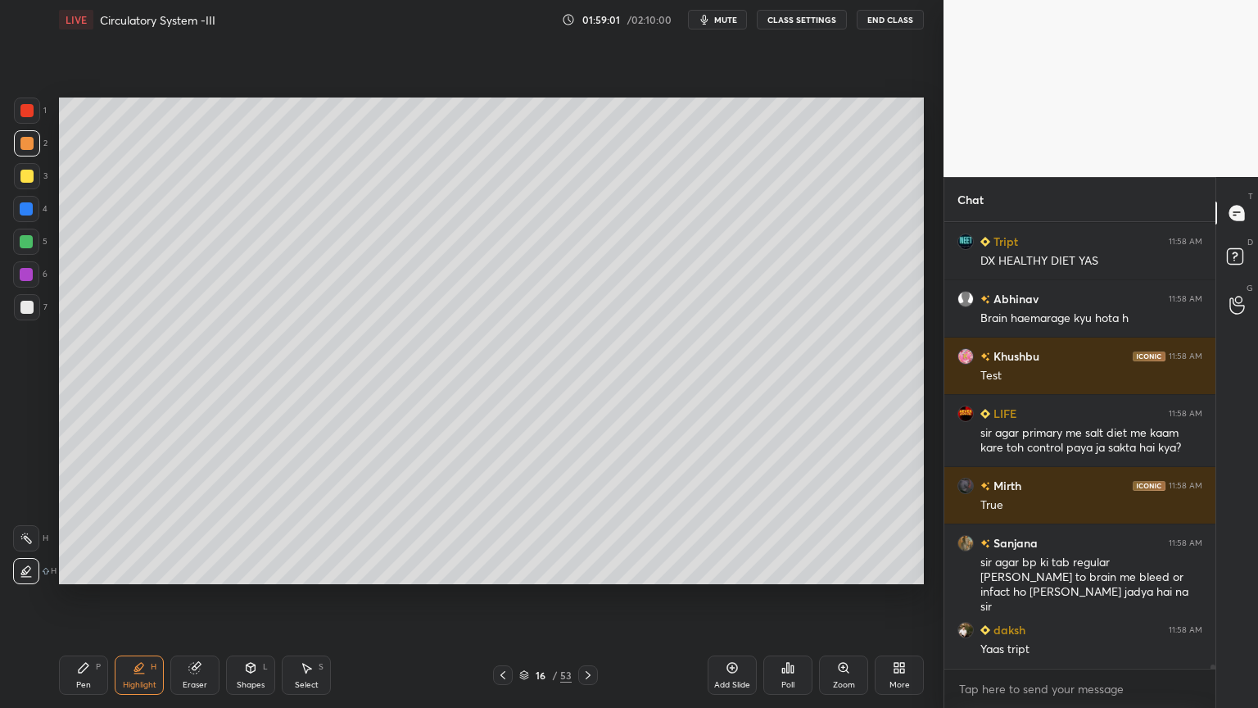
click at [731, 569] on icon at bounding box center [732, 667] width 13 height 13
click at [35, 317] on div at bounding box center [27, 307] width 26 height 26
click at [36, 315] on div at bounding box center [27, 307] width 26 height 26
click at [89, 569] on icon at bounding box center [83, 667] width 13 height 13
click at [36, 569] on div at bounding box center [27, 571] width 26 height 26
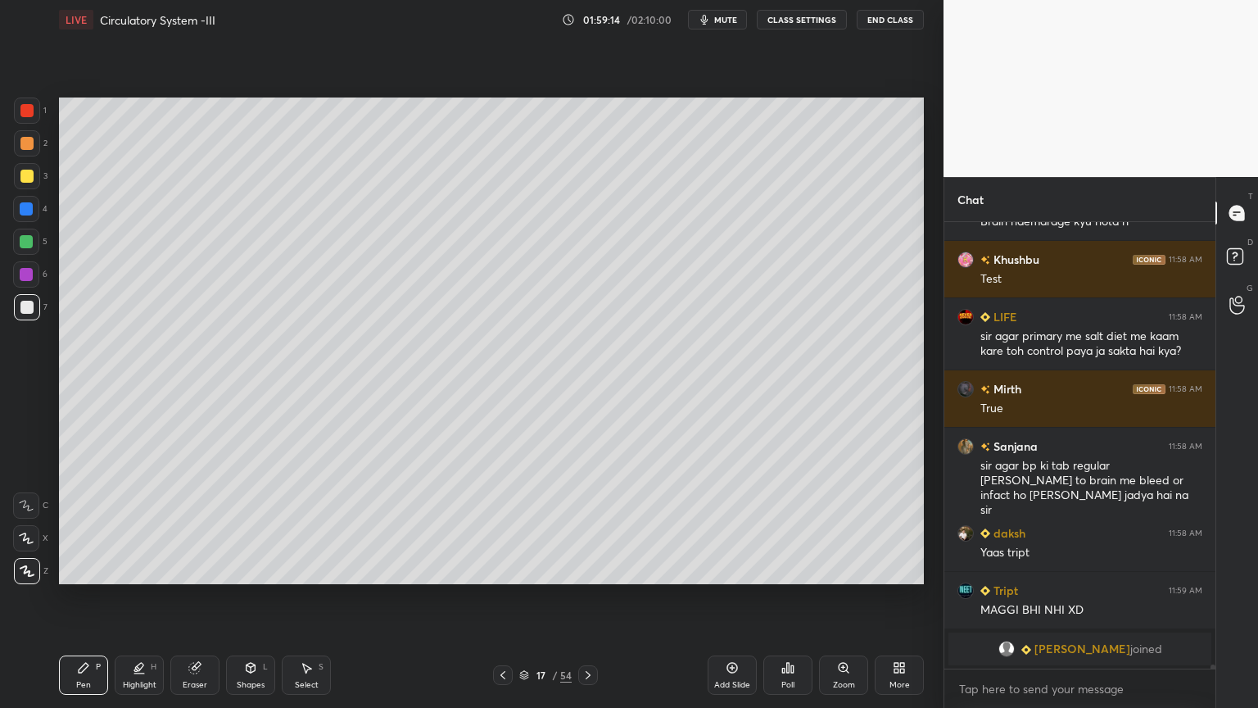
click at [26, 173] on div at bounding box center [26, 176] width 13 height 13
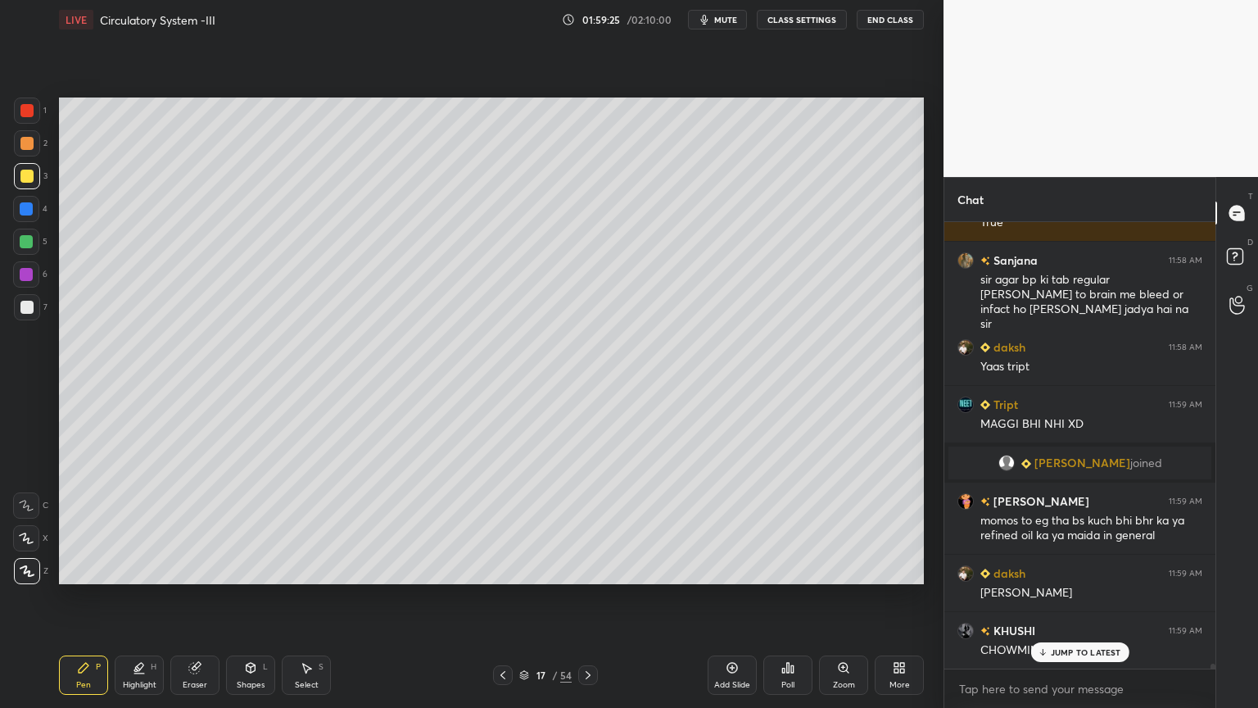
click at [24, 310] on div at bounding box center [26, 307] width 13 height 13
click at [25, 315] on div at bounding box center [27, 307] width 26 height 26
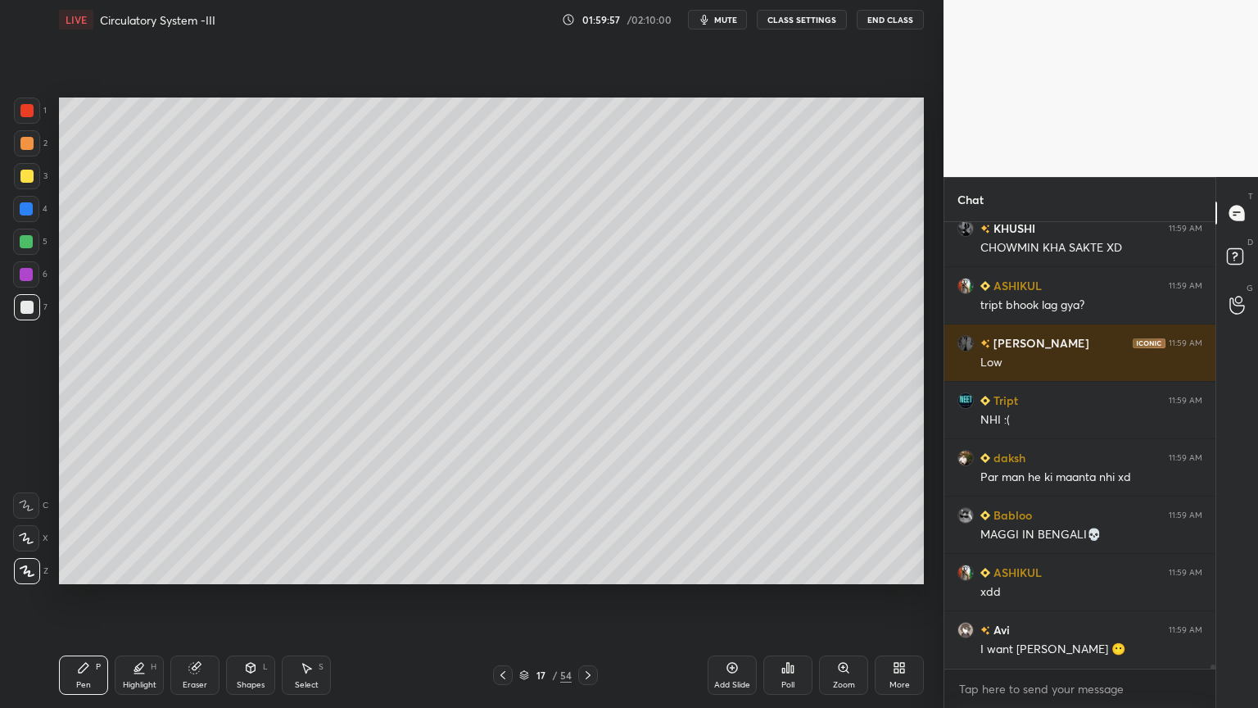
scroll to position [44116, 0]
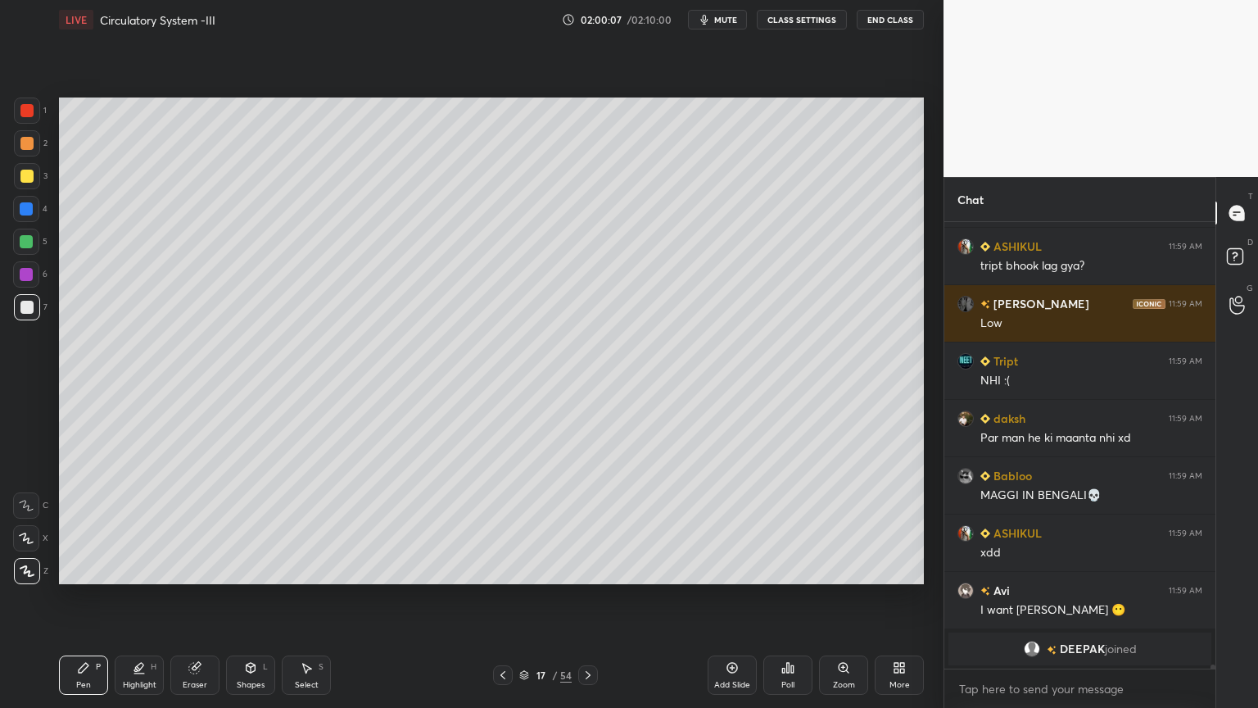
click at [31, 200] on div at bounding box center [26, 209] width 26 height 26
click at [29, 173] on div at bounding box center [26, 176] width 13 height 13
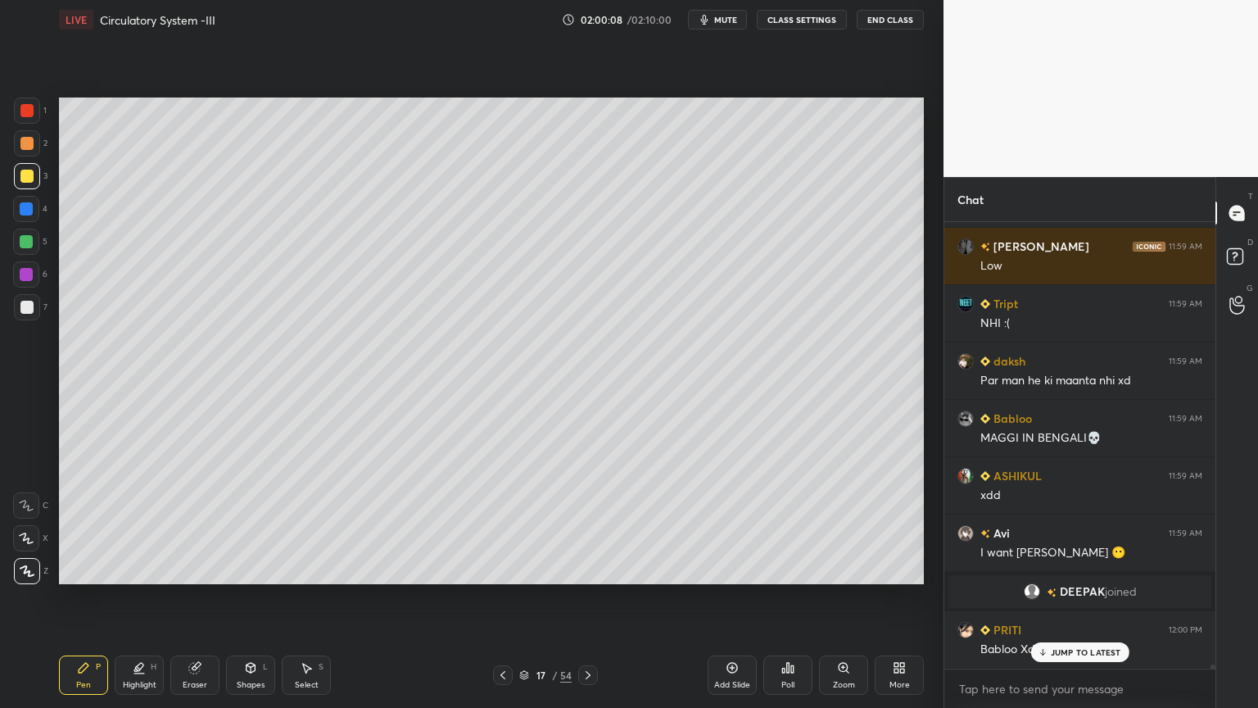
scroll to position [43969, 0]
click at [29, 305] on div at bounding box center [26, 307] width 13 height 13
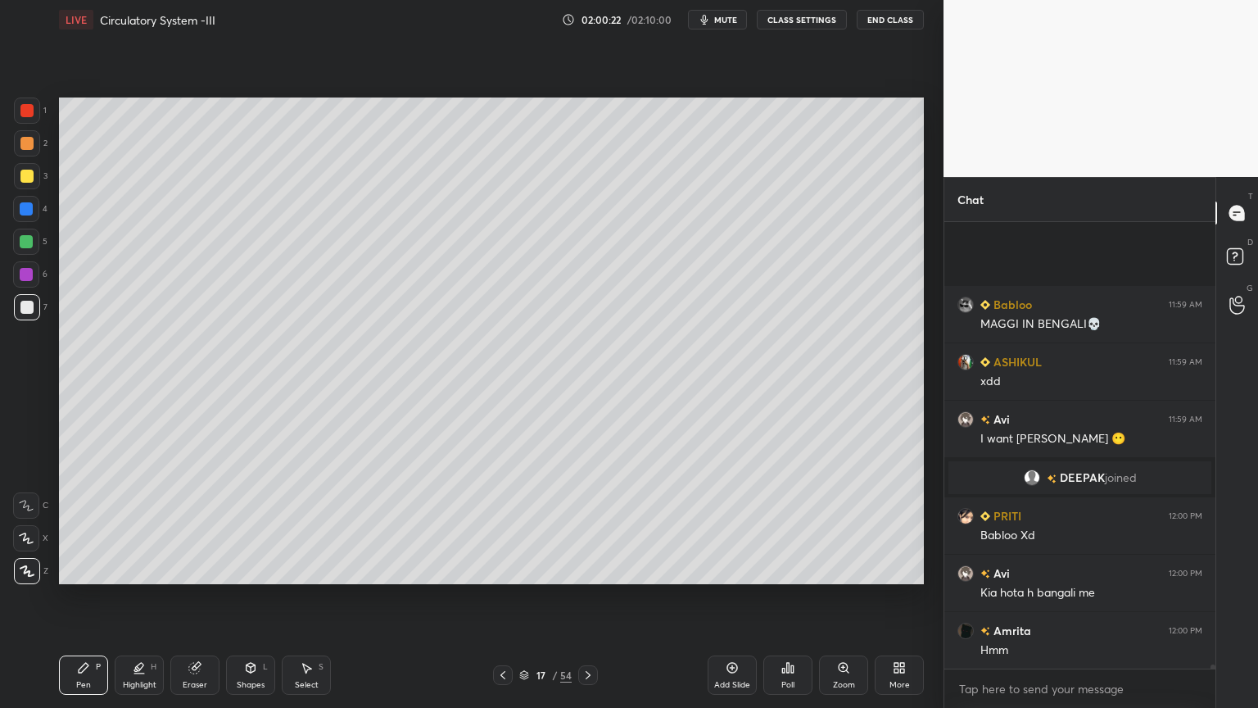
scroll to position [44256, 0]
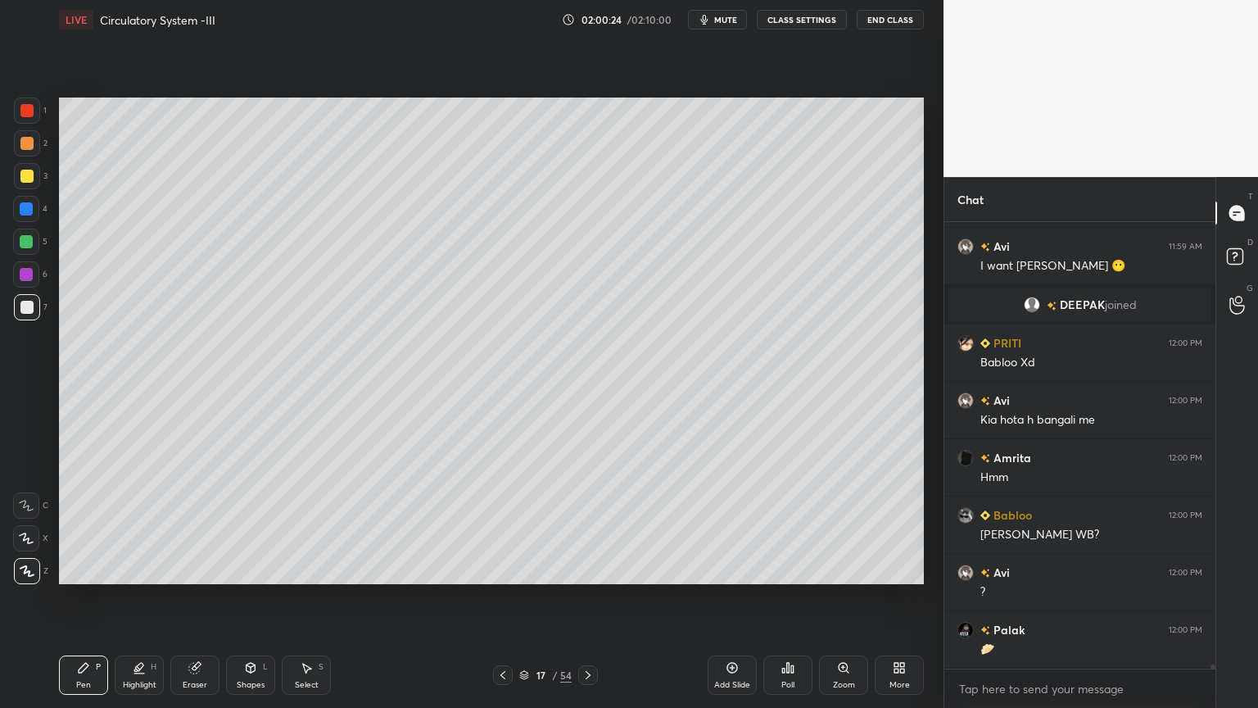
drag, startPoint x: 35, startPoint y: 161, endPoint x: 47, endPoint y: 193, distance: 34.7
click at [36, 164] on div at bounding box center [27, 176] width 26 height 26
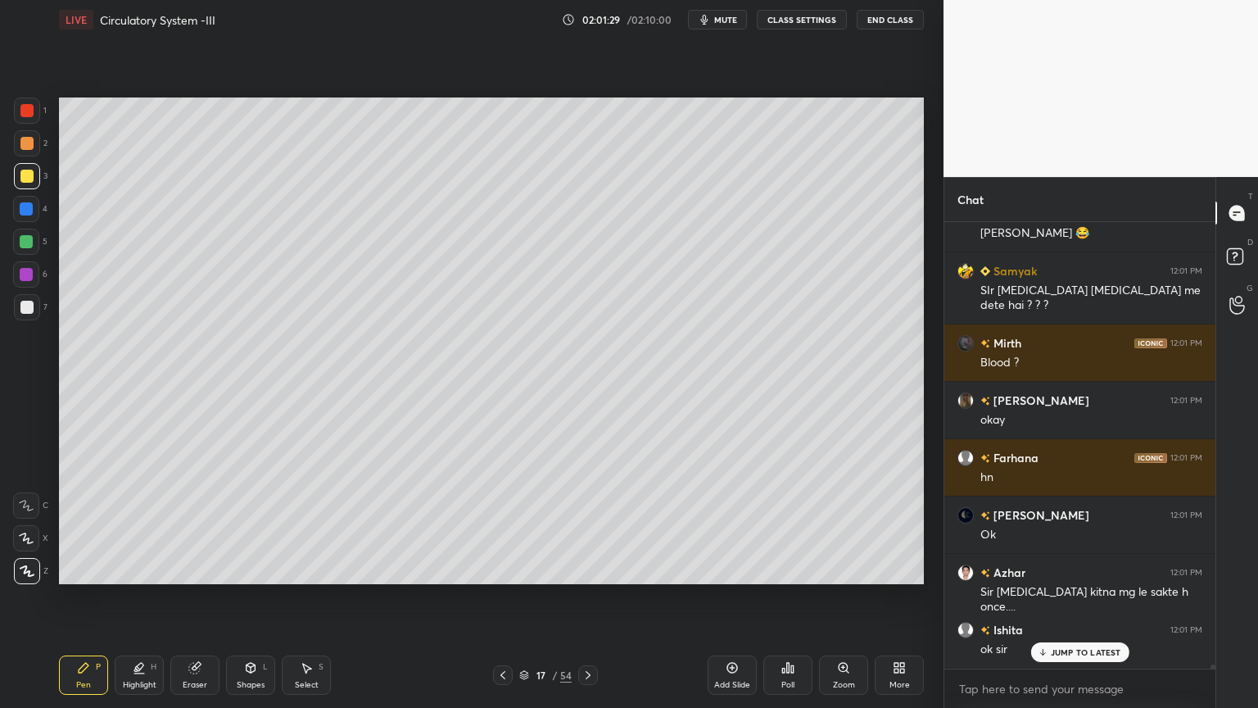
scroll to position [45791, 0]
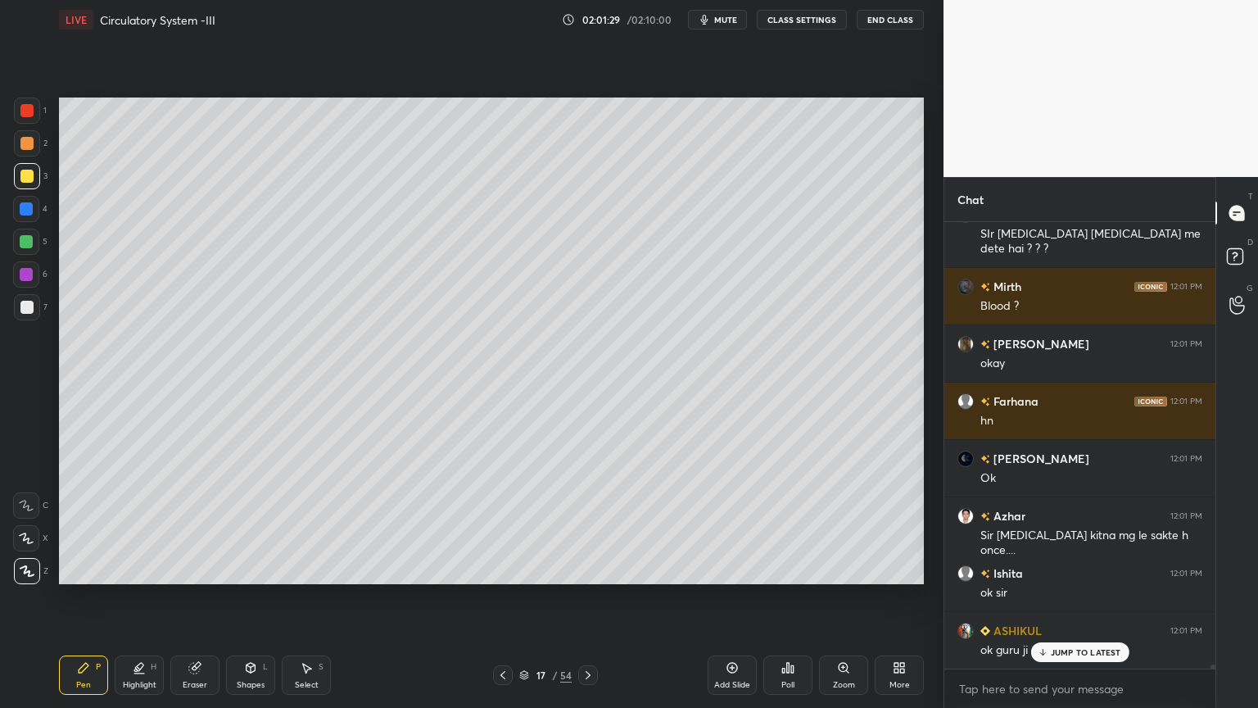
click at [809, 20] on button "CLASS SETTINGS" at bounding box center [802, 20] width 90 height 20
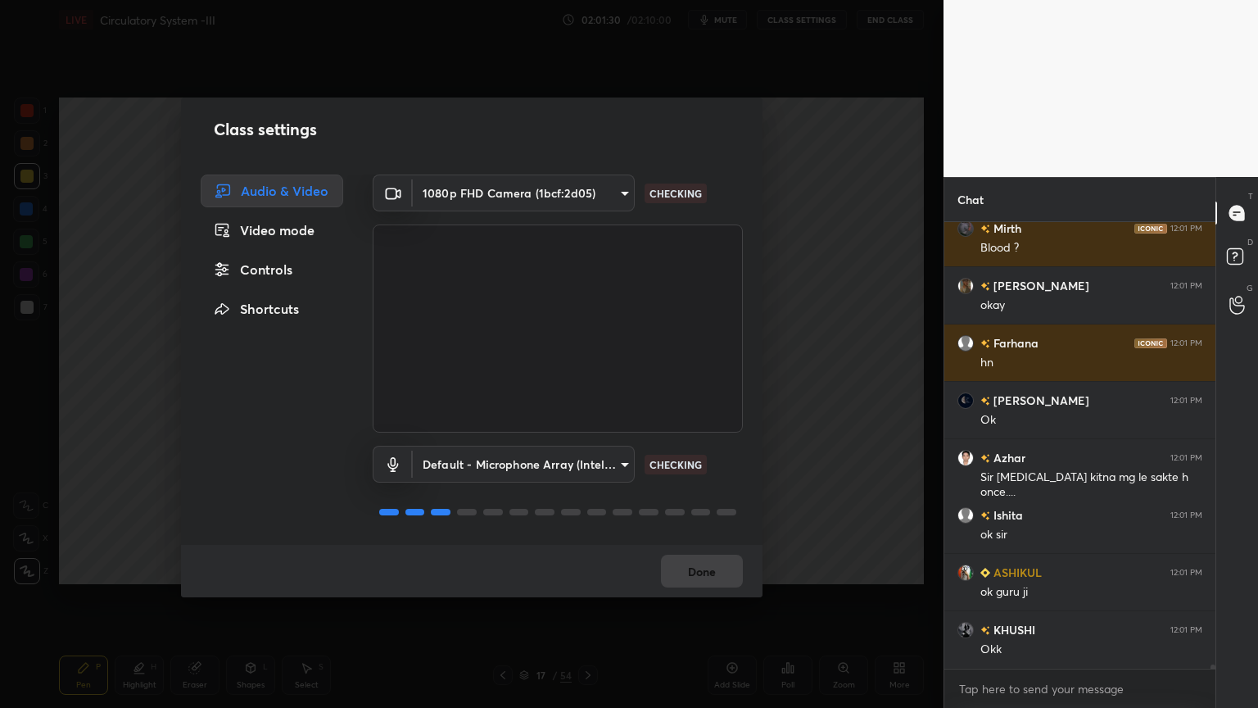
scroll to position [45906, 0]
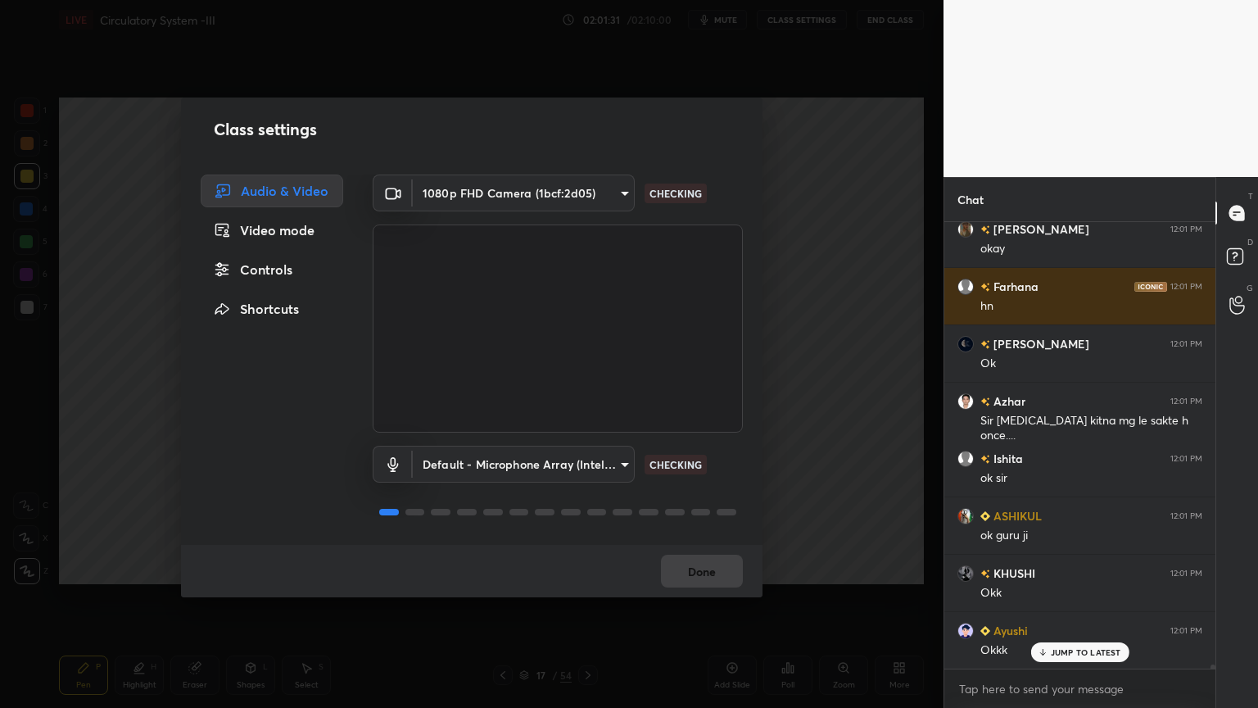
click at [297, 264] on div "Controls" at bounding box center [272, 269] width 143 height 33
click at [294, 270] on div "Controls" at bounding box center [272, 269] width 143 height 33
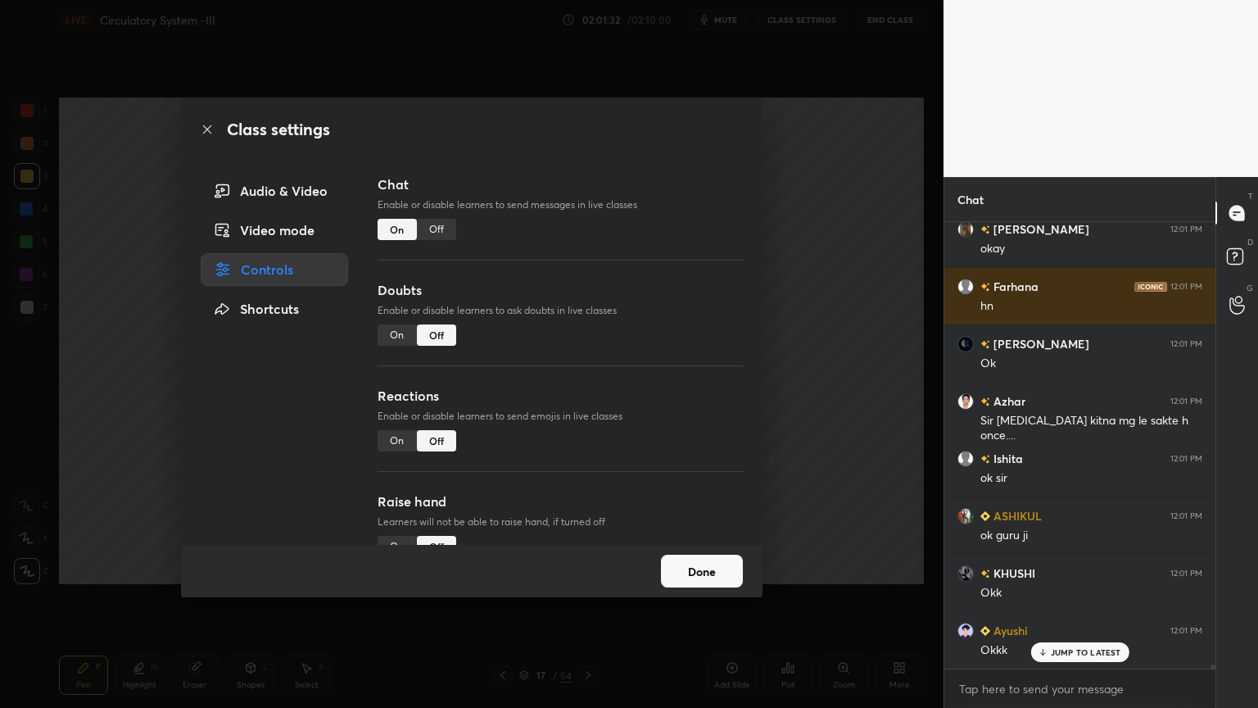
click at [385, 334] on div "On" at bounding box center [397, 334] width 39 height 21
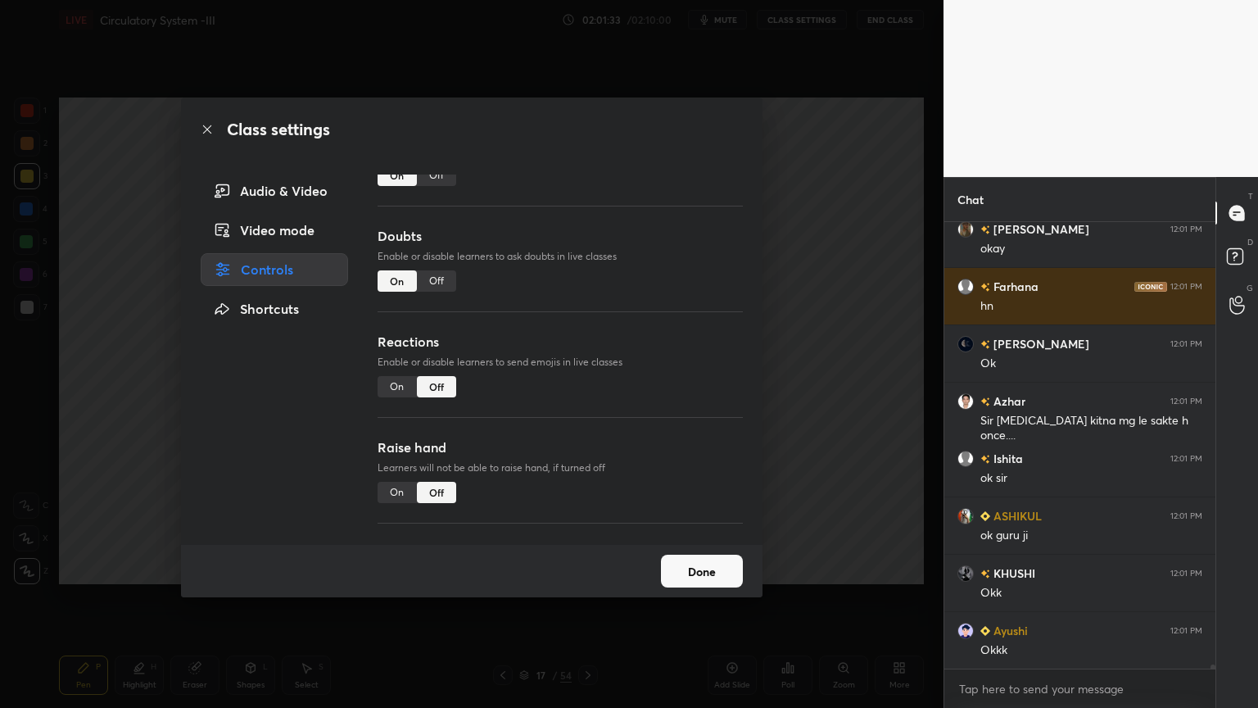
scroll to position [45964, 0]
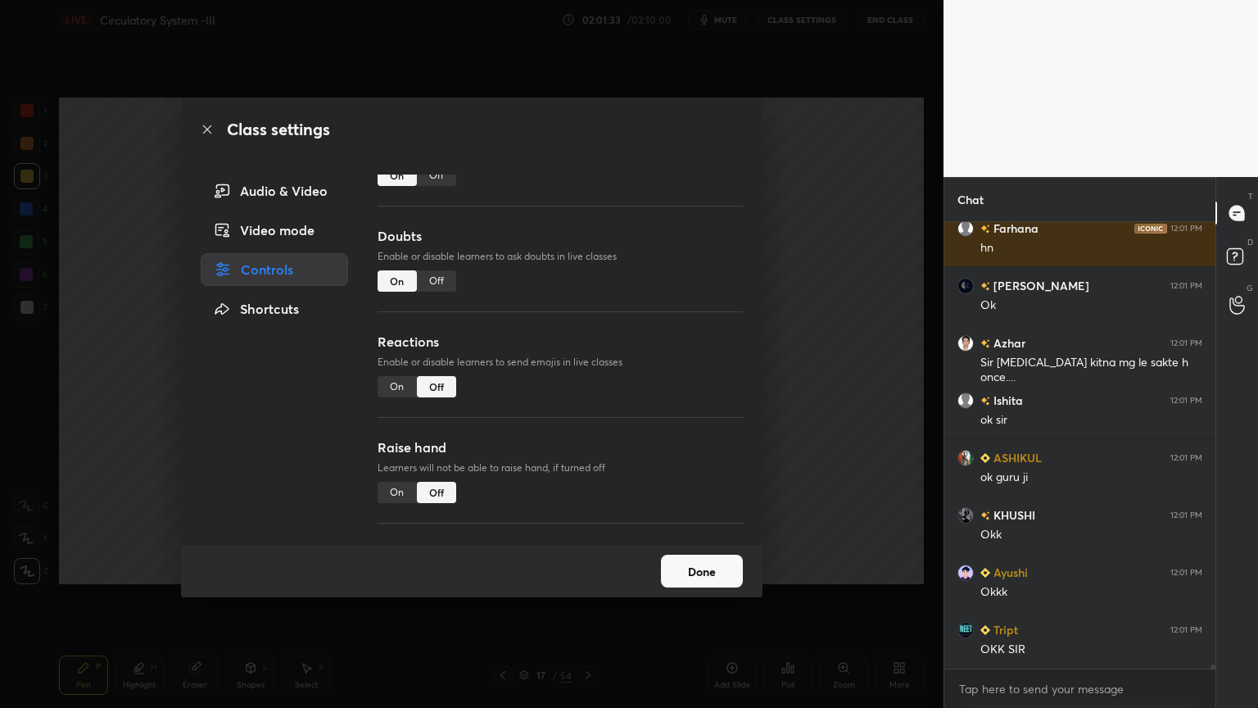
click at [399, 383] on div "On" at bounding box center [397, 386] width 39 height 21
click at [408, 486] on div "On" at bounding box center [397, 492] width 39 height 21
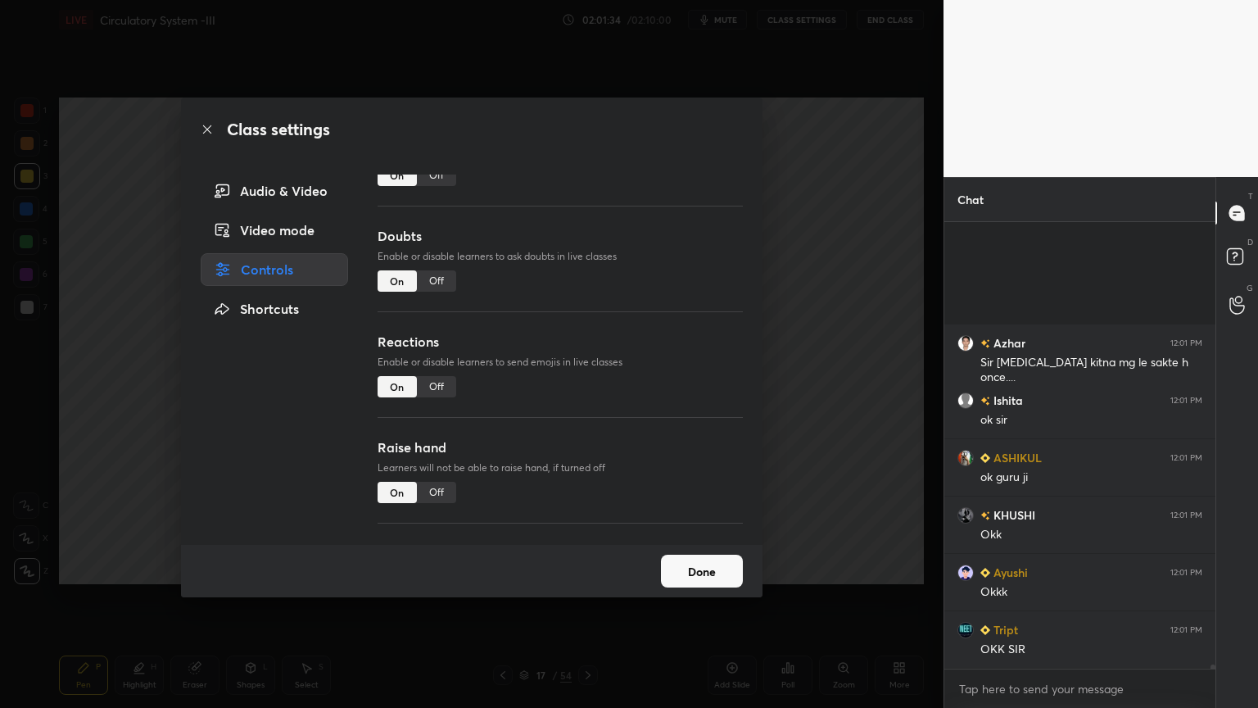
scroll to position [46135, 0]
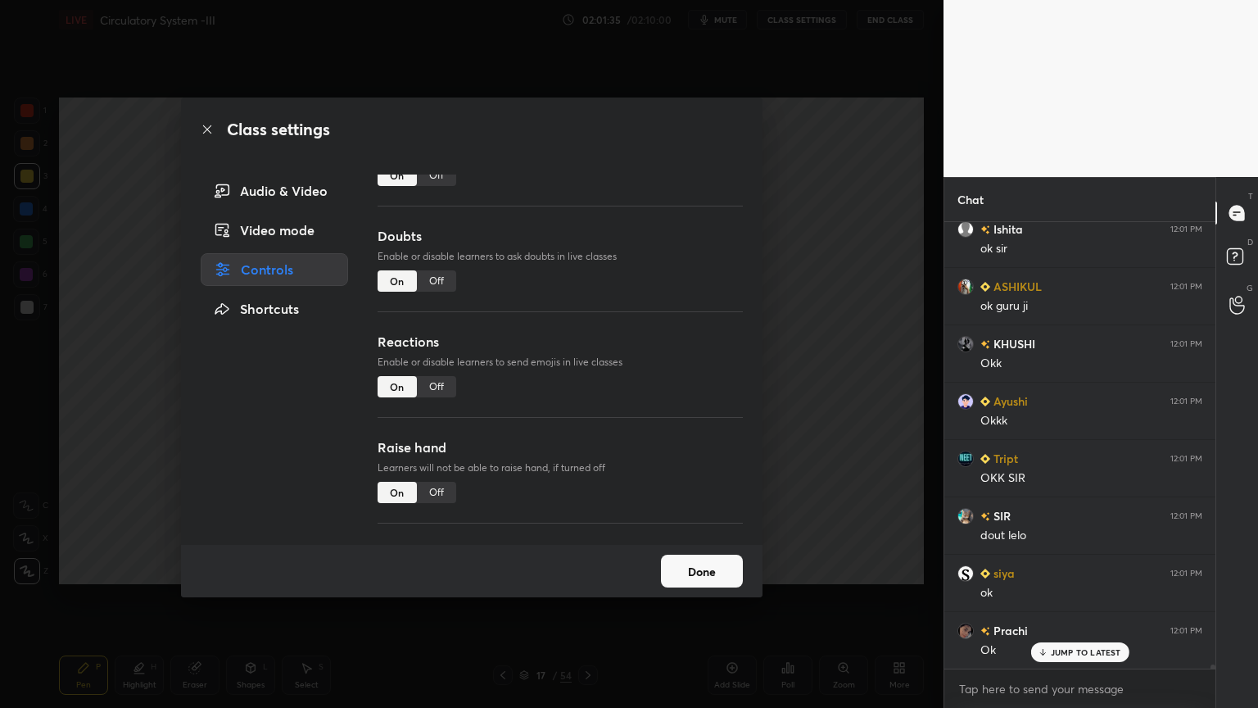
click at [714, 569] on button "Done" at bounding box center [702, 571] width 82 height 33
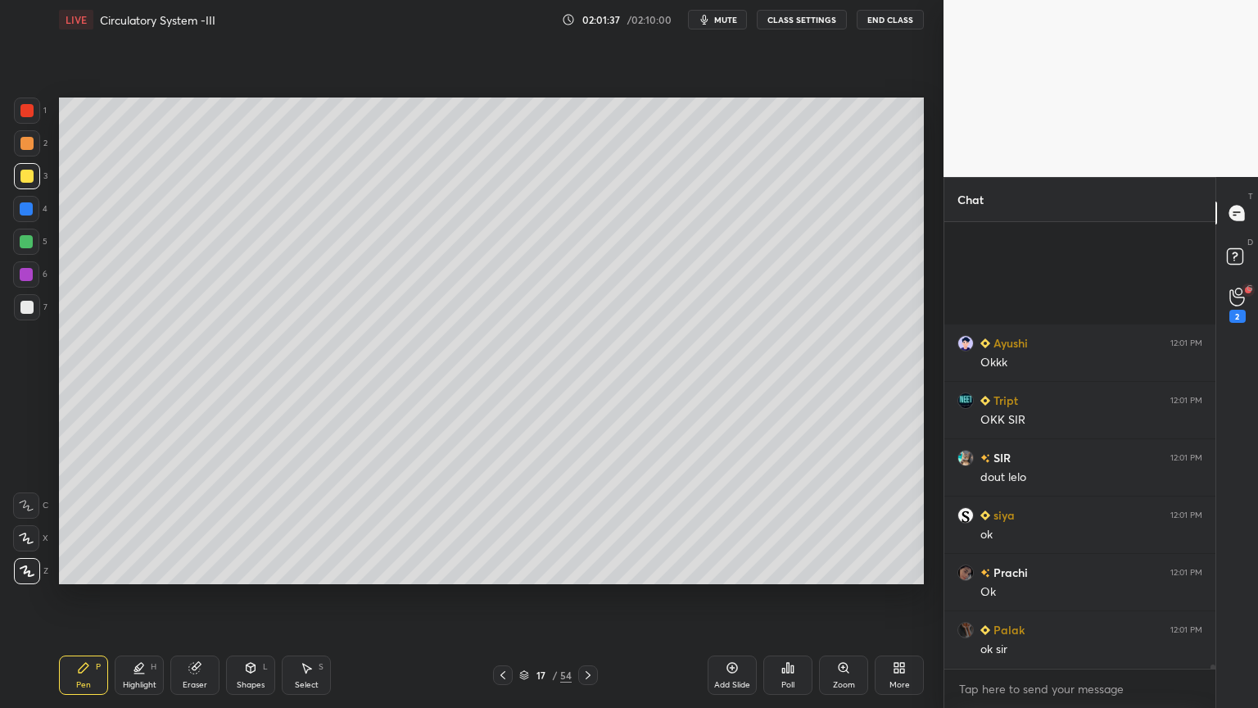
scroll to position [46380, 0]
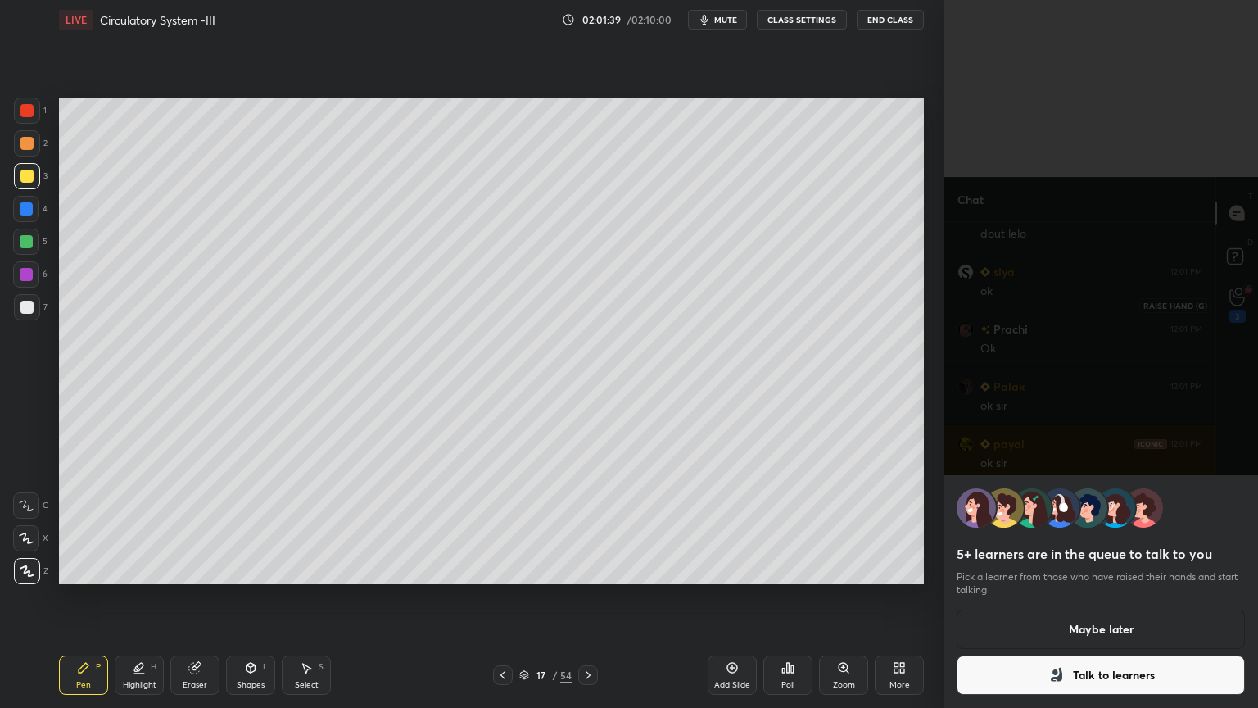
drag, startPoint x: 1216, startPoint y: 290, endPoint x: 1233, endPoint y: 288, distance: 17.3
click at [1232, 289] on body "1 2 3 4 5 6 7 C X Z C X Z E E Erase all H H LIVE Circulatory System -III 02:01:…" at bounding box center [629, 354] width 1258 height 708
click at [1026, 569] on button "Talk to learners" at bounding box center [1101, 674] width 288 height 39
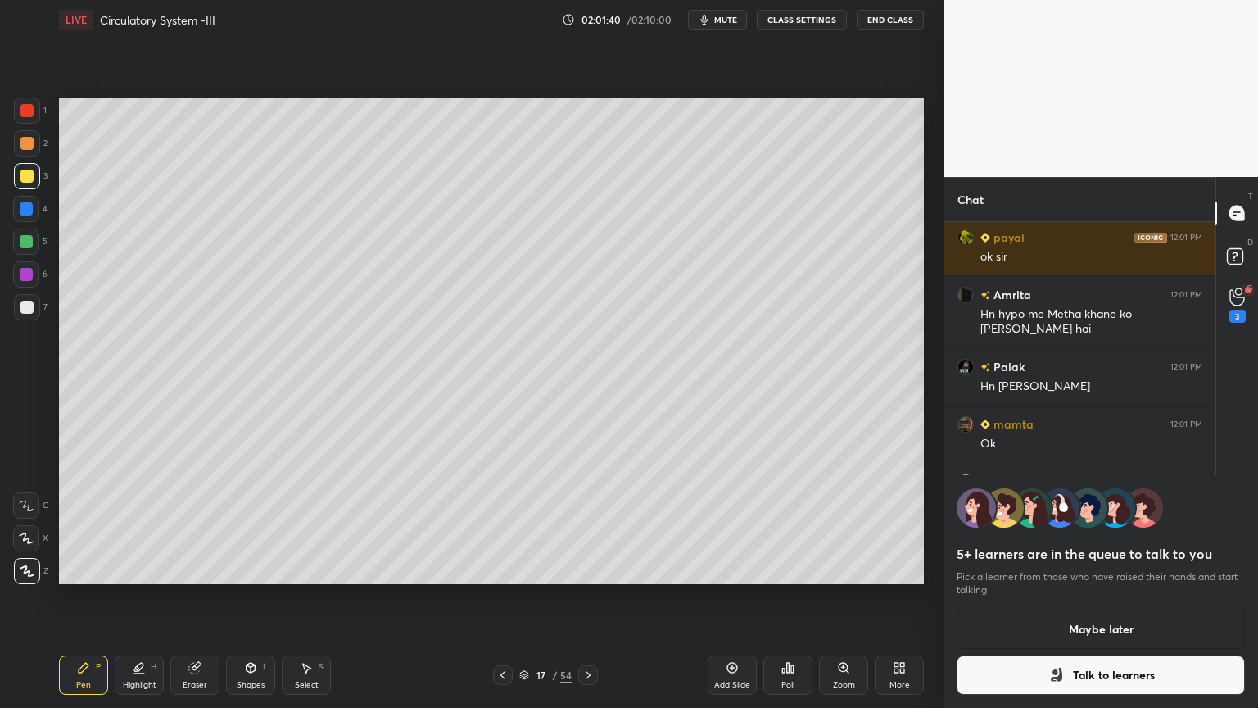
scroll to position [5, 5]
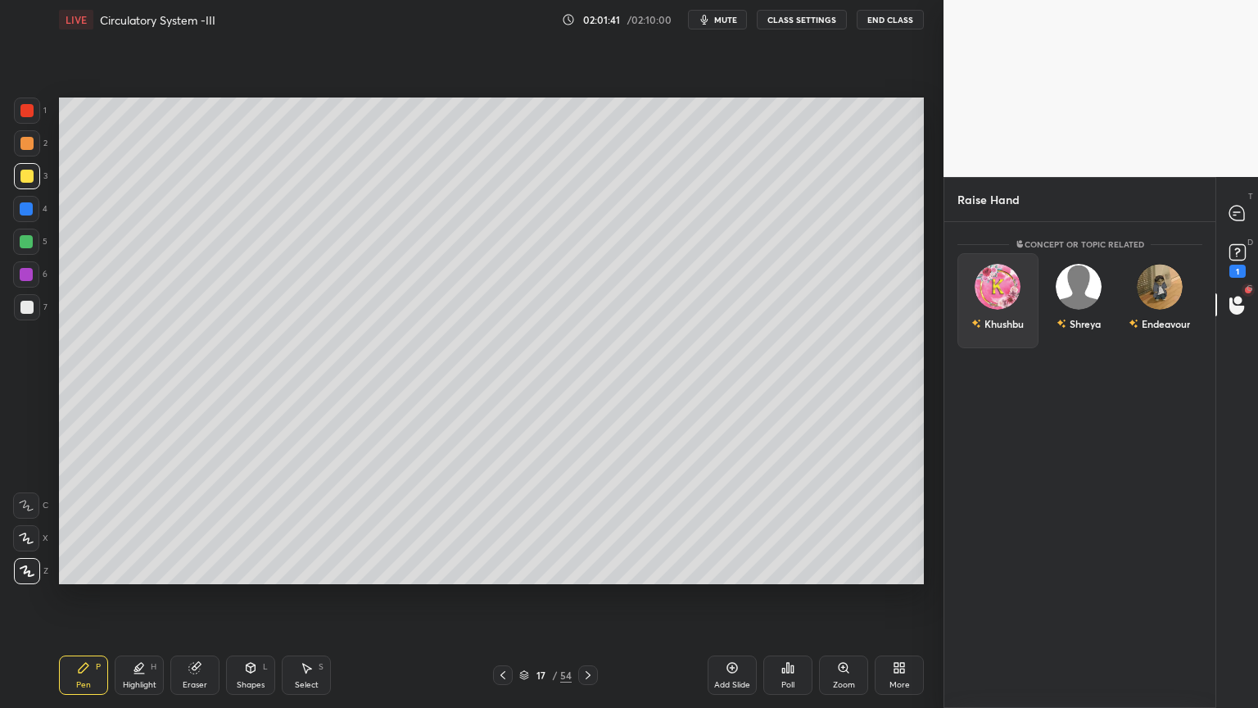
click at [1016, 295] on div "Khushbu" at bounding box center [998, 300] width 81 height 95
click at [1006, 333] on button "INVITE" at bounding box center [998, 334] width 66 height 21
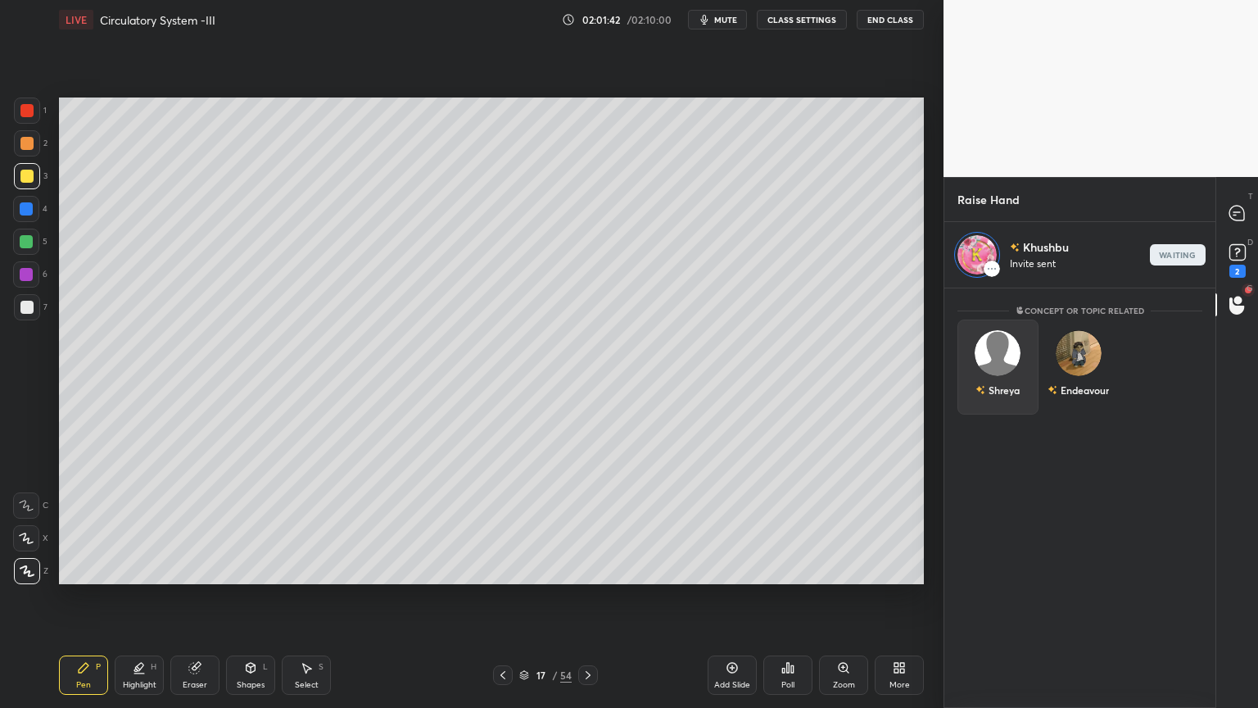
scroll to position [415, 266]
click at [1235, 205] on icon at bounding box center [1237, 213] width 17 height 17
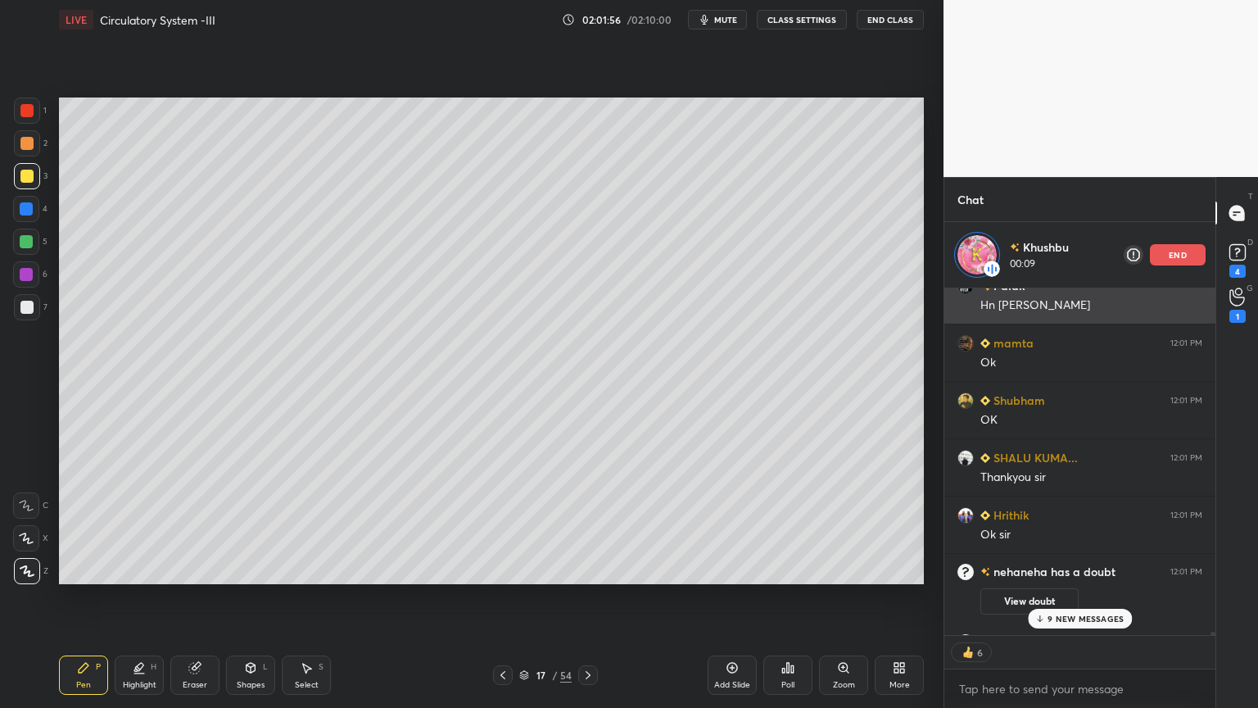
scroll to position [4, 5]
drag, startPoint x: 1183, startPoint y: 246, endPoint x: 1193, endPoint y: 252, distance: 11.8
click at [1180, 247] on div "end" at bounding box center [1178, 254] width 56 height 21
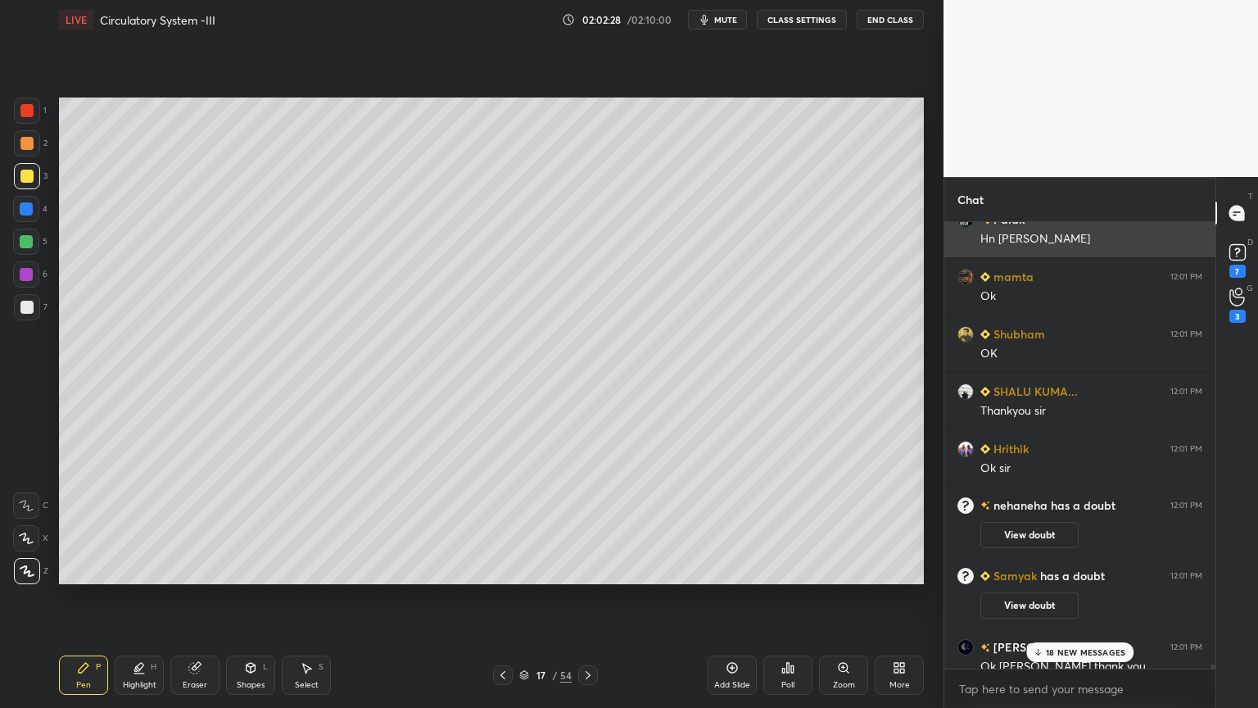
scroll to position [481, 266]
click at [1239, 295] on icon at bounding box center [1238, 297] width 16 height 19
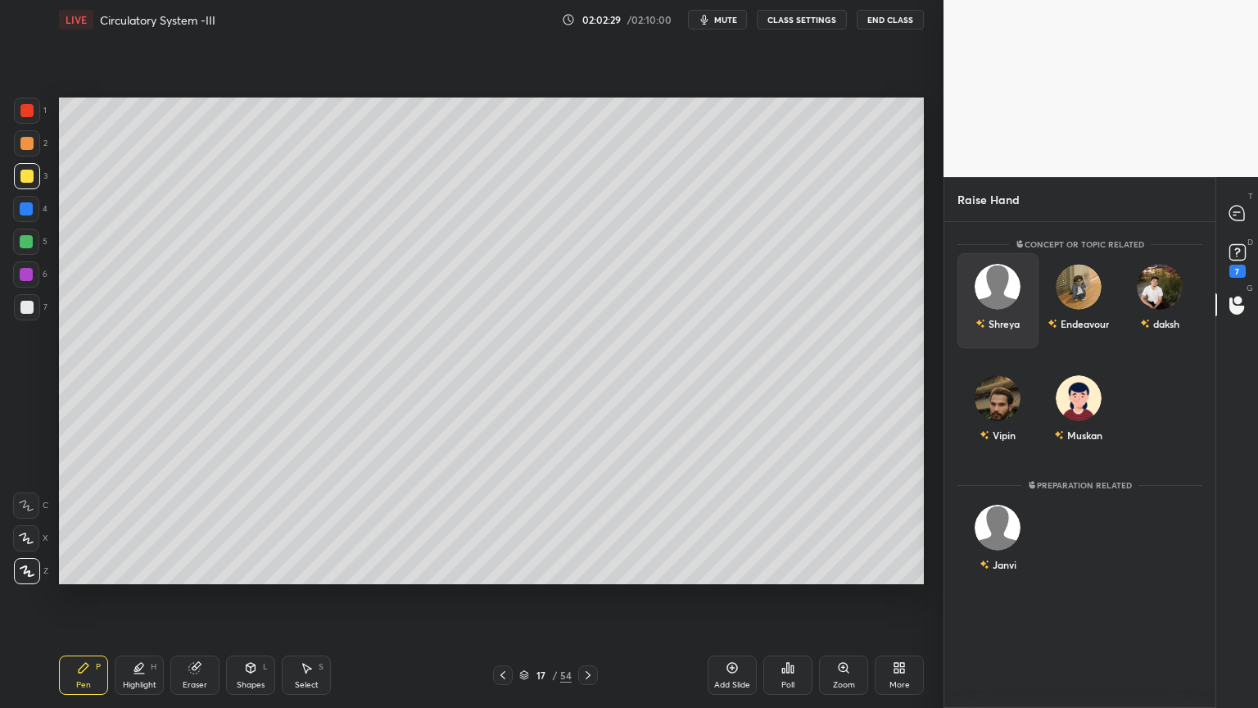
click at [1016, 316] on div "Shreya" at bounding box center [1004, 323] width 31 height 15
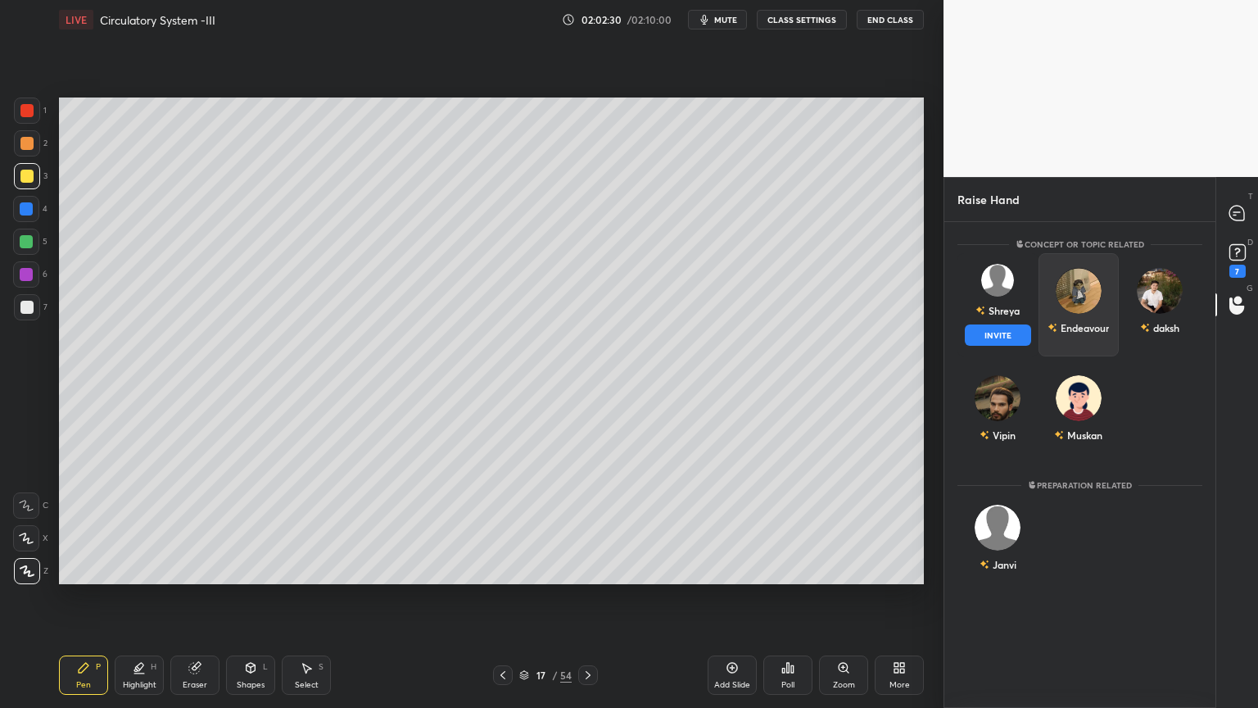
click at [1017, 332] on button "INVITE" at bounding box center [998, 334] width 66 height 21
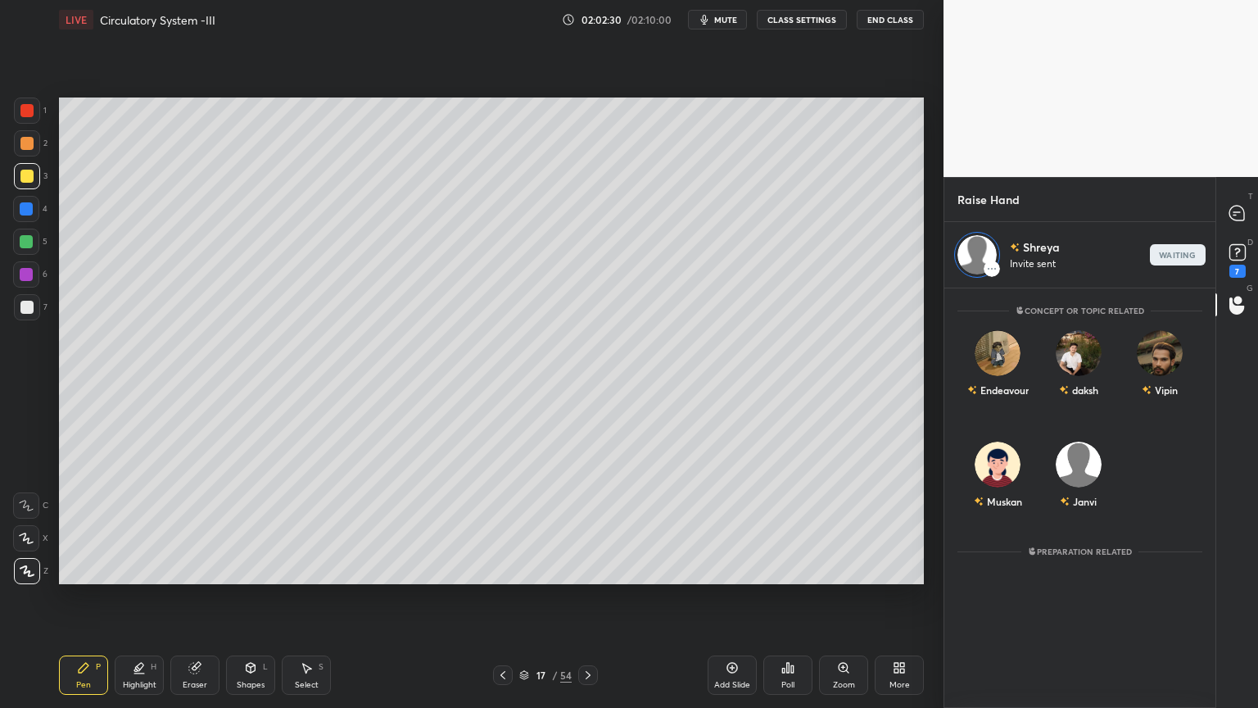
scroll to position [415, 266]
click at [1235, 215] on icon at bounding box center [1237, 213] width 15 height 15
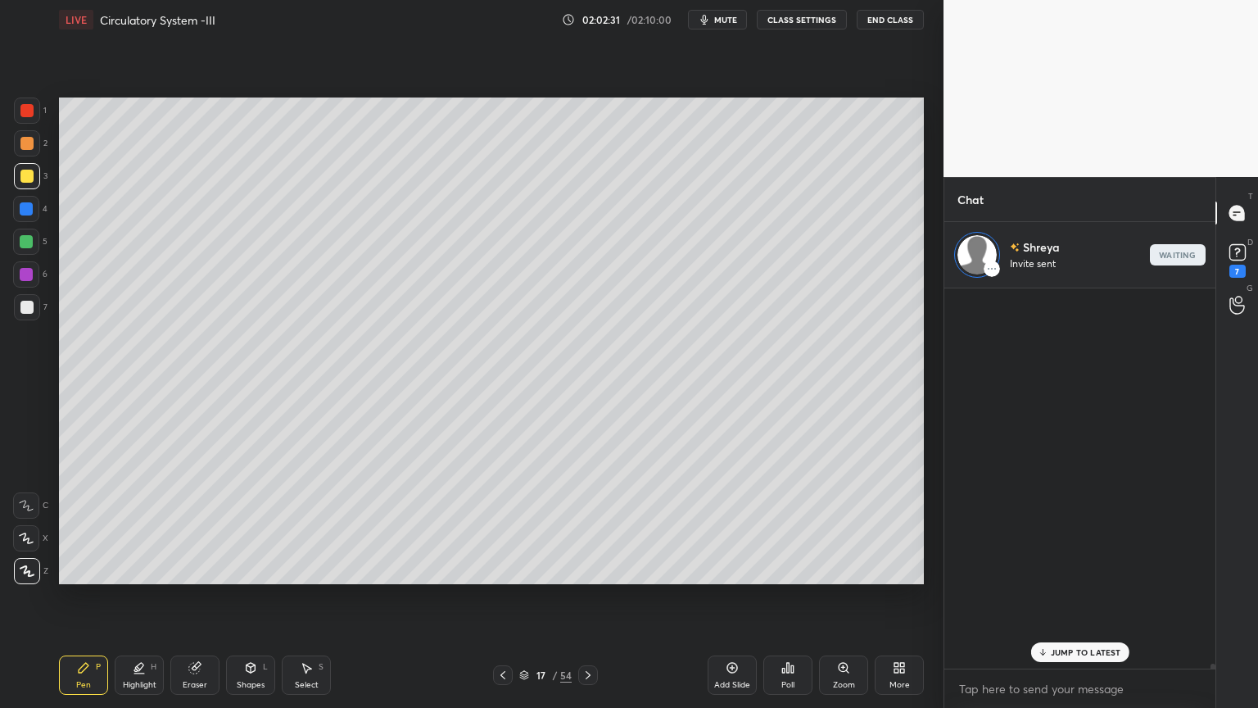
scroll to position [48034, 0]
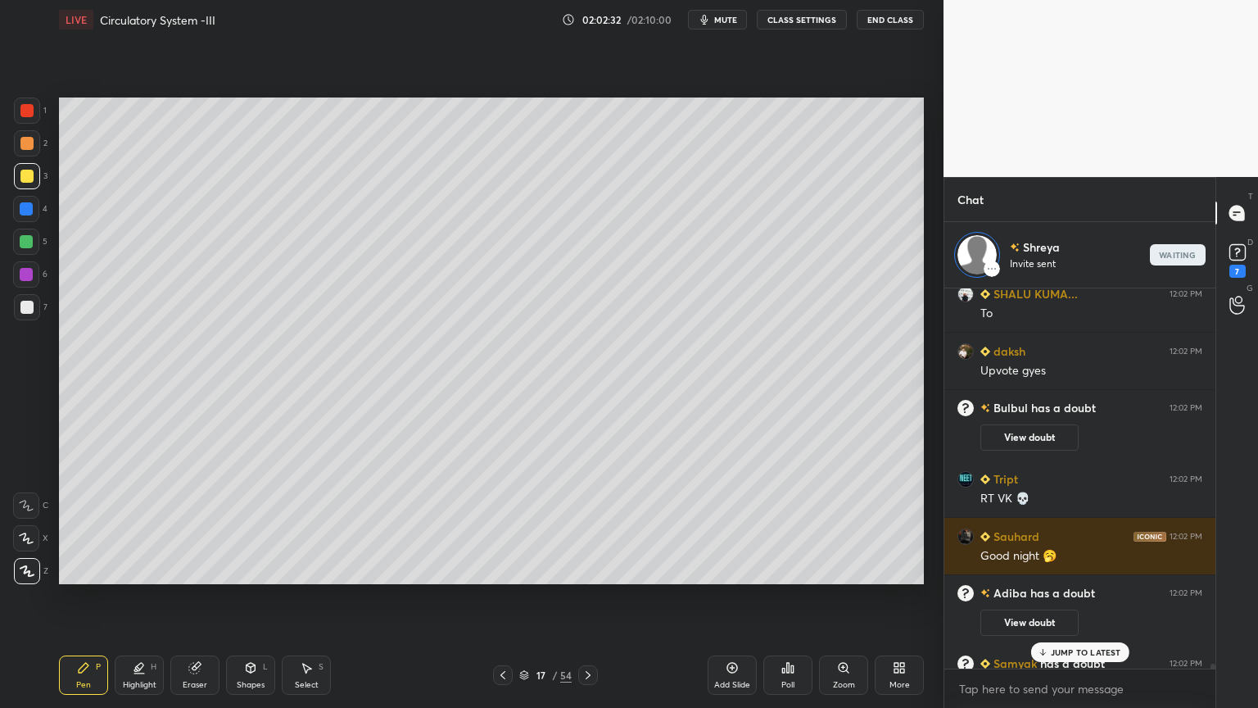
click at [1068, 569] on p "JUMP TO LATEST" at bounding box center [1086, 652] width 70 height 10
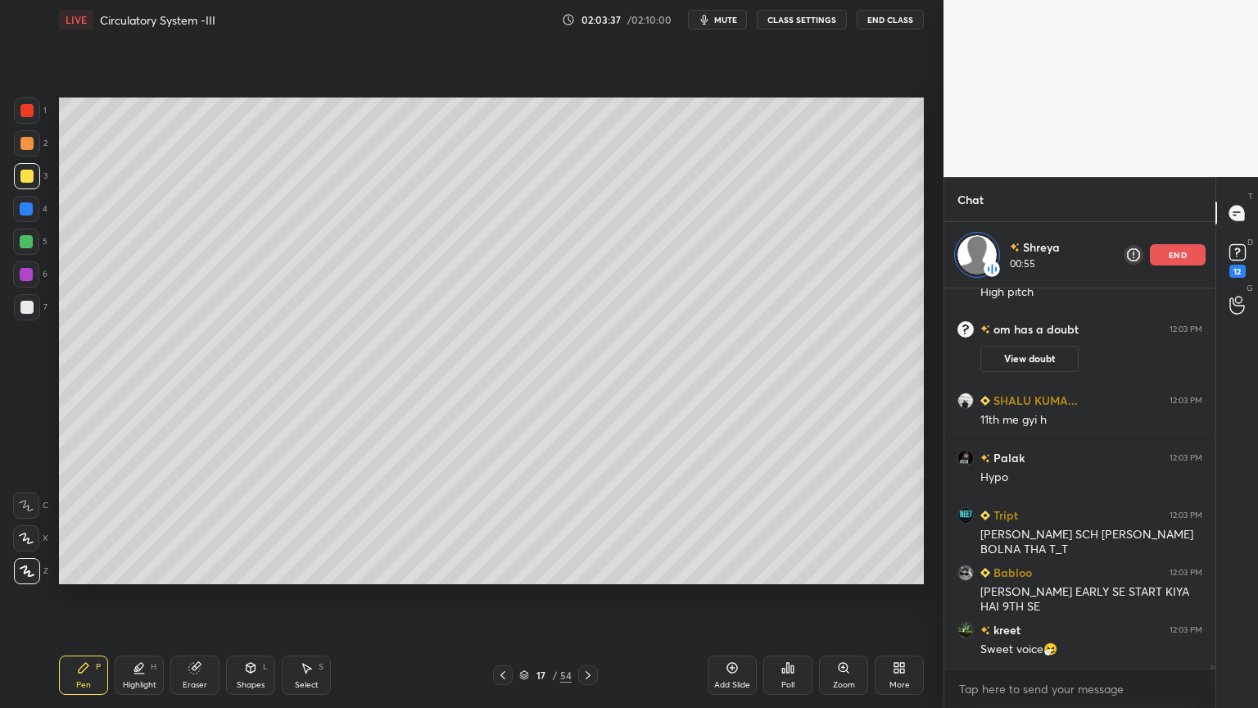
scroll to position [48403, 0]
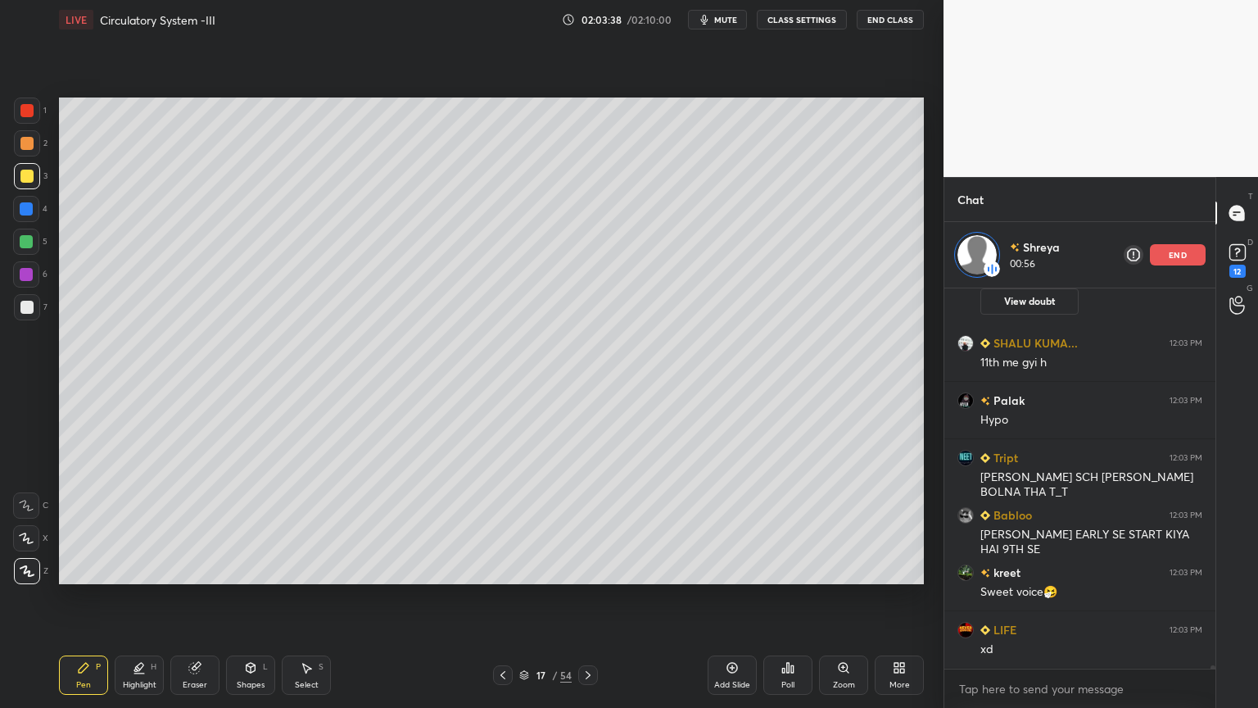
click at [1176, 253] on p "end" at bounding box center [1178, 255] width 18 height 8
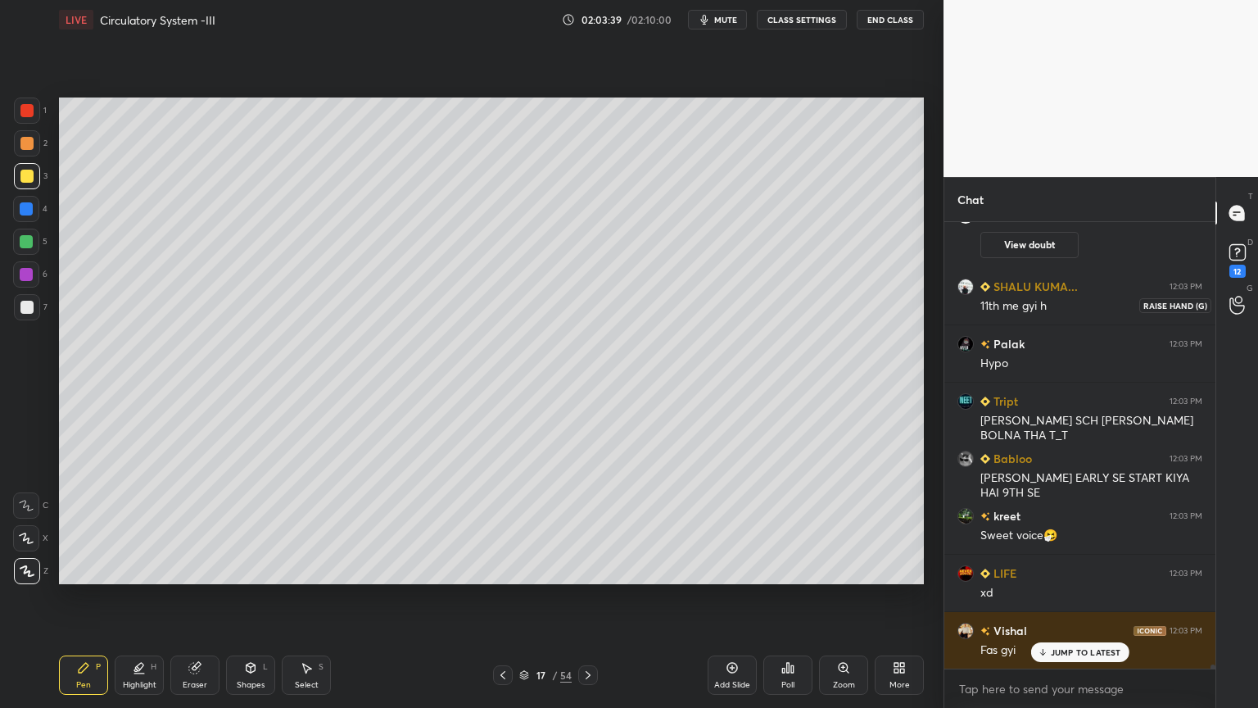
scroll to position [48451, 0]
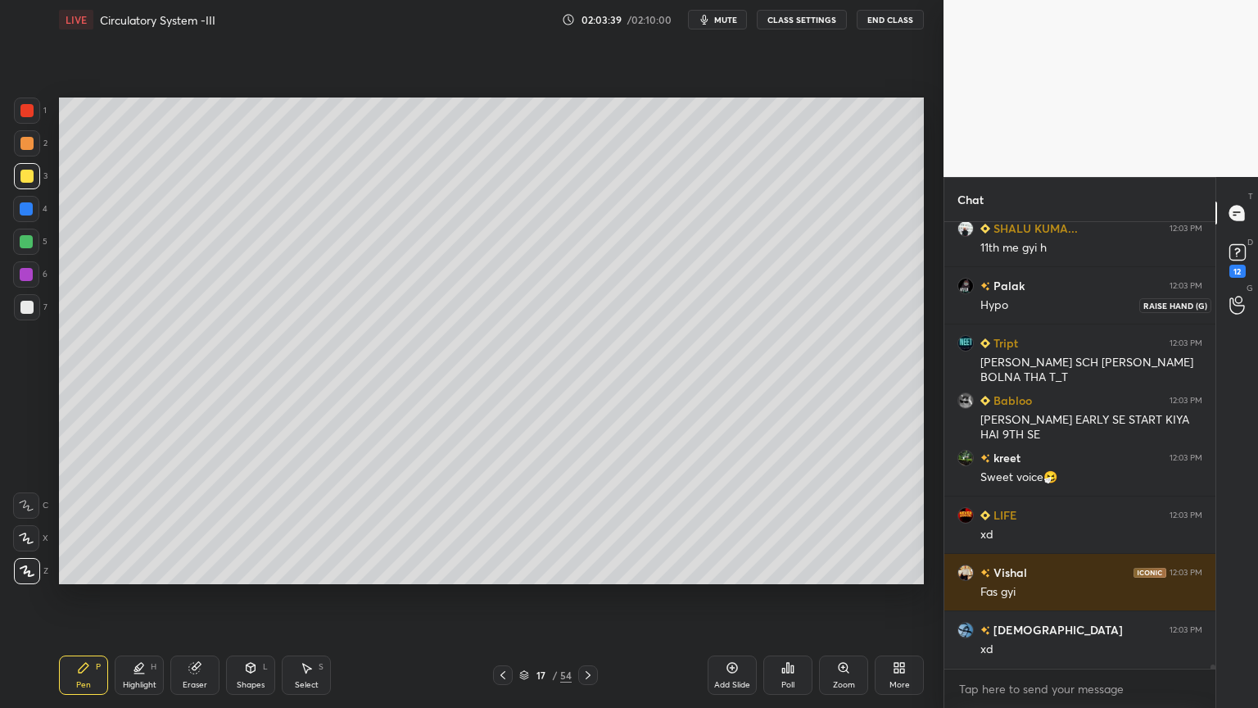
click at [1235, 305] on icon at bounding box center [1238, 305] width 16 height 19
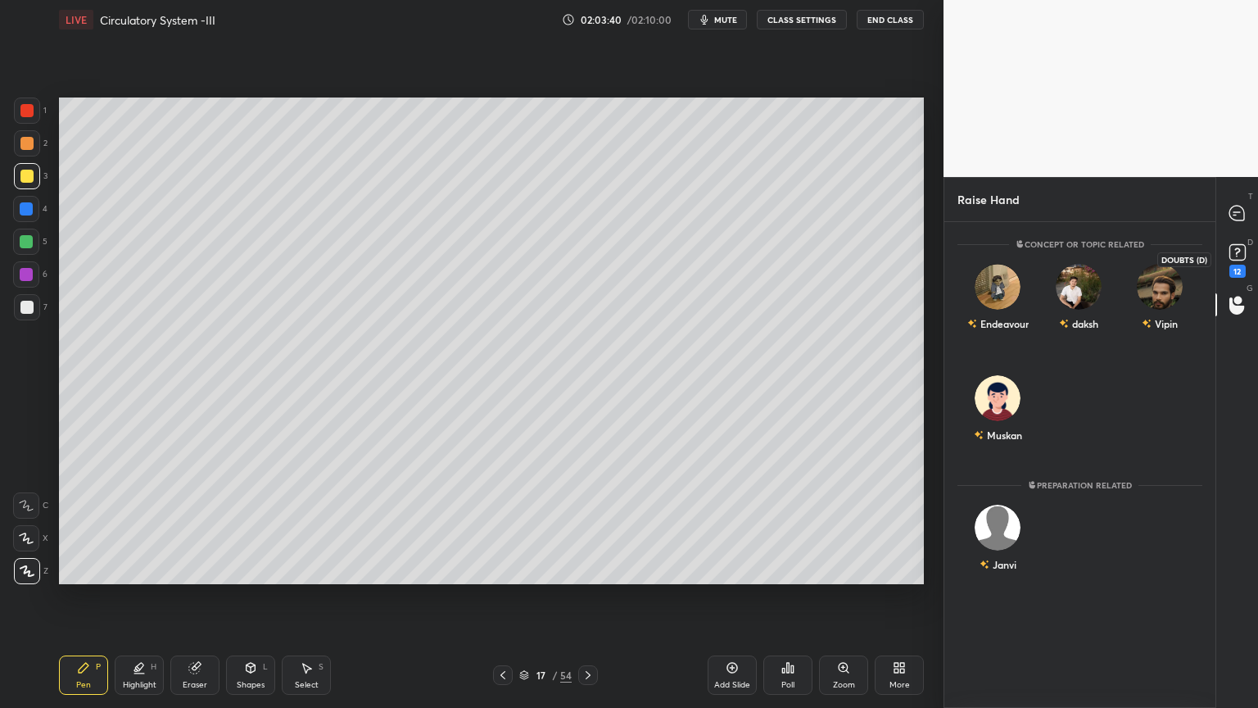
click at [1230, 261] on icon at bounding box center [1238, 252] width 25 height 25
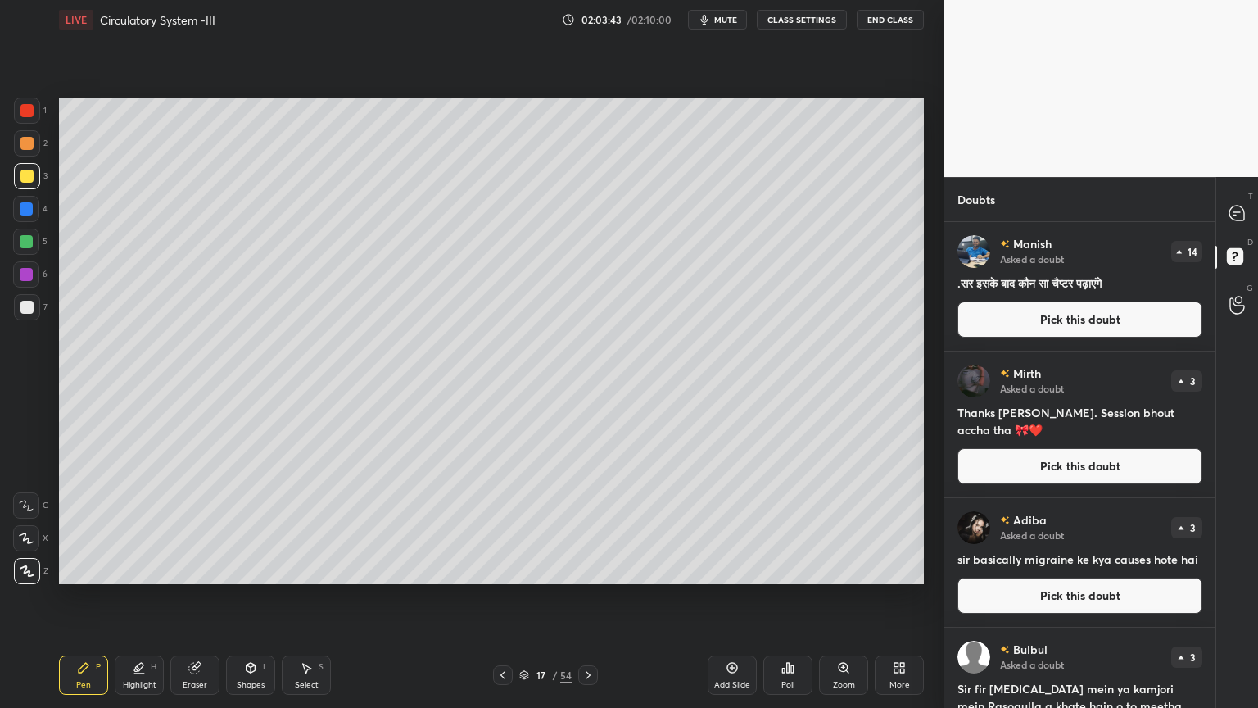
click at [1072, 314] on button "Pick this doubt" at bounding box center [1080, 319] width 245 height 36
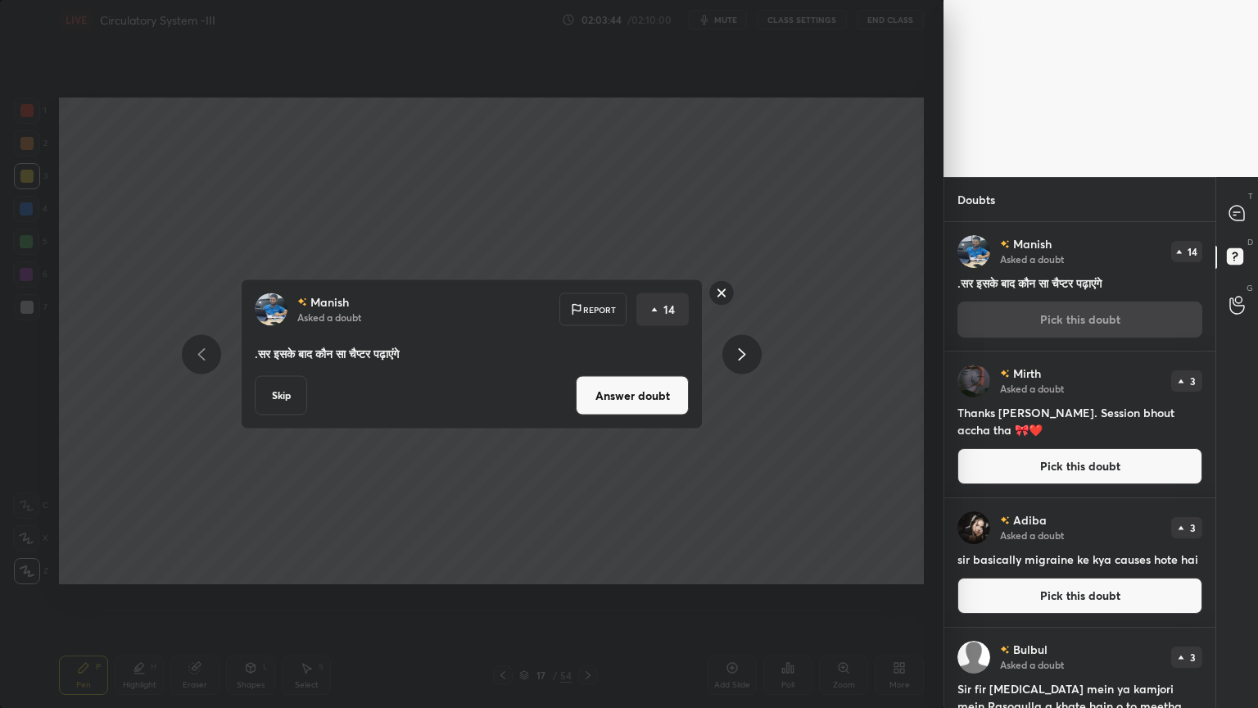
click at [691, 409] on div "[PERSON_NAME] Asked a doubt Report 14 .सर इसके बाद कौन सा चैप्टर पढ़ाएंगे Skip …" at bounding box center [472, 354] width 462 height 150
click at [679, 406] on button "Answer doubt" at bounding box center [632, 395] width 113 height 39
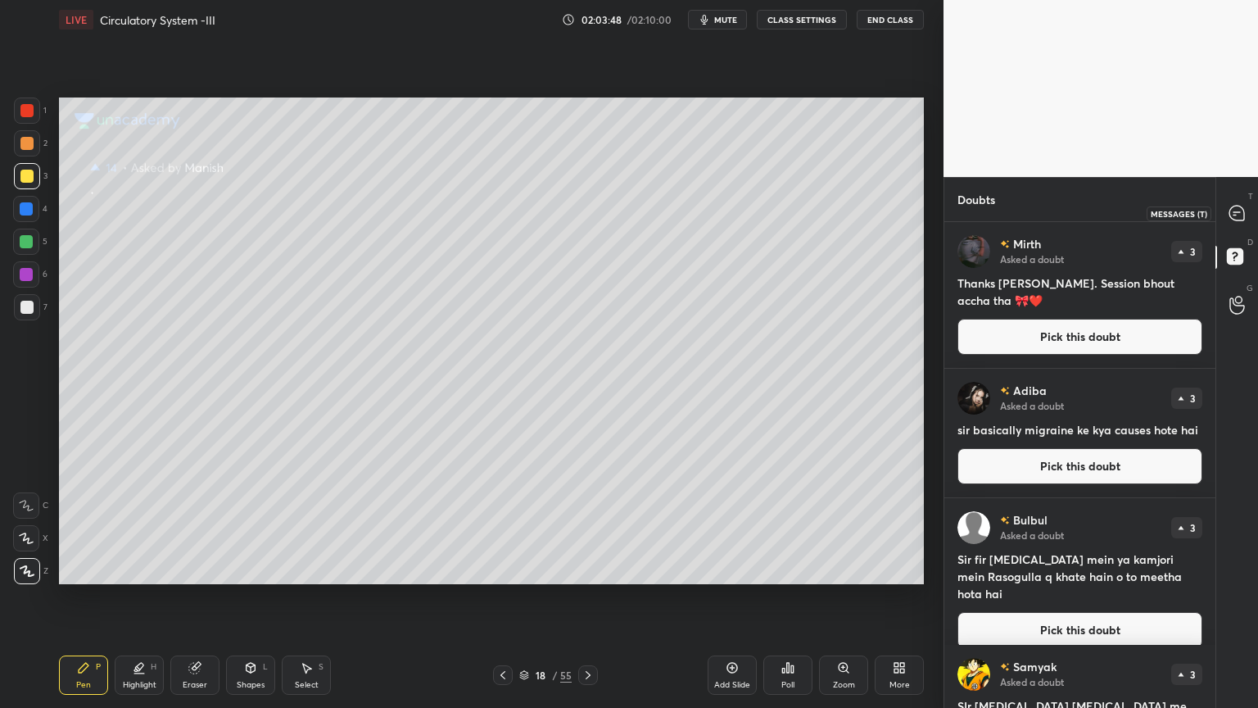
click at [1228, 206] on div at bounding box center [1237, 212] width 33 height 29
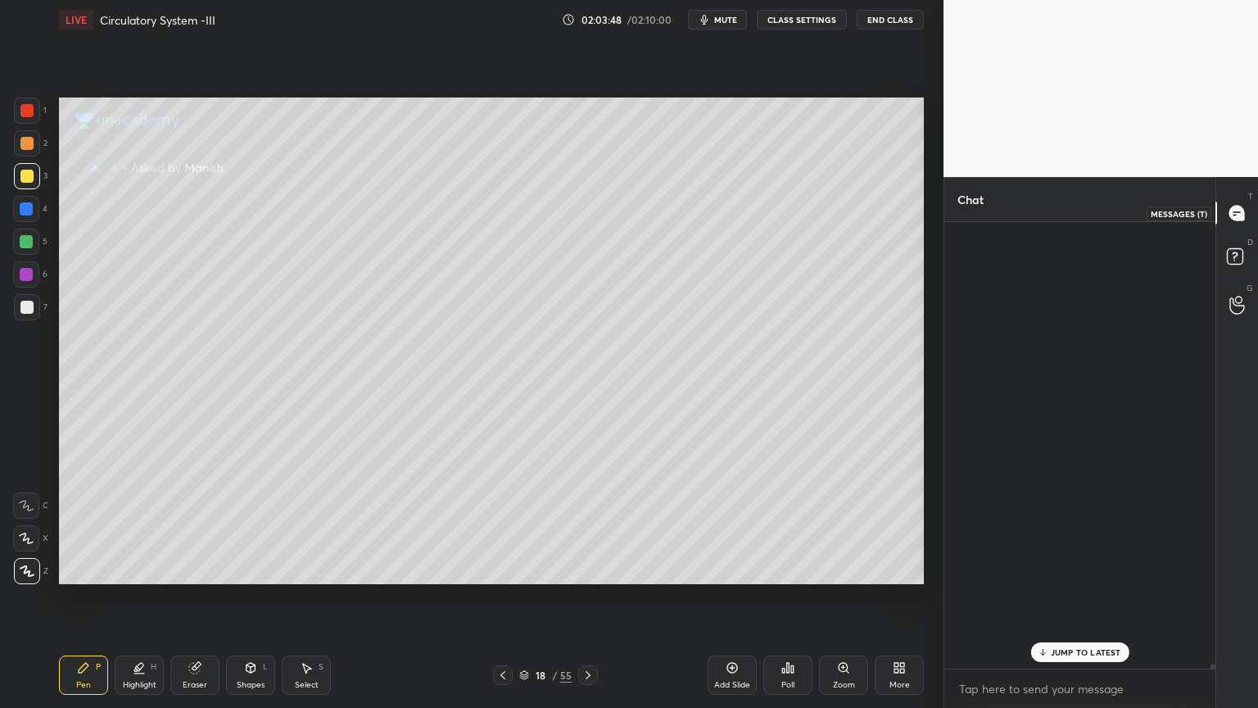
scroll to position [442, 266]
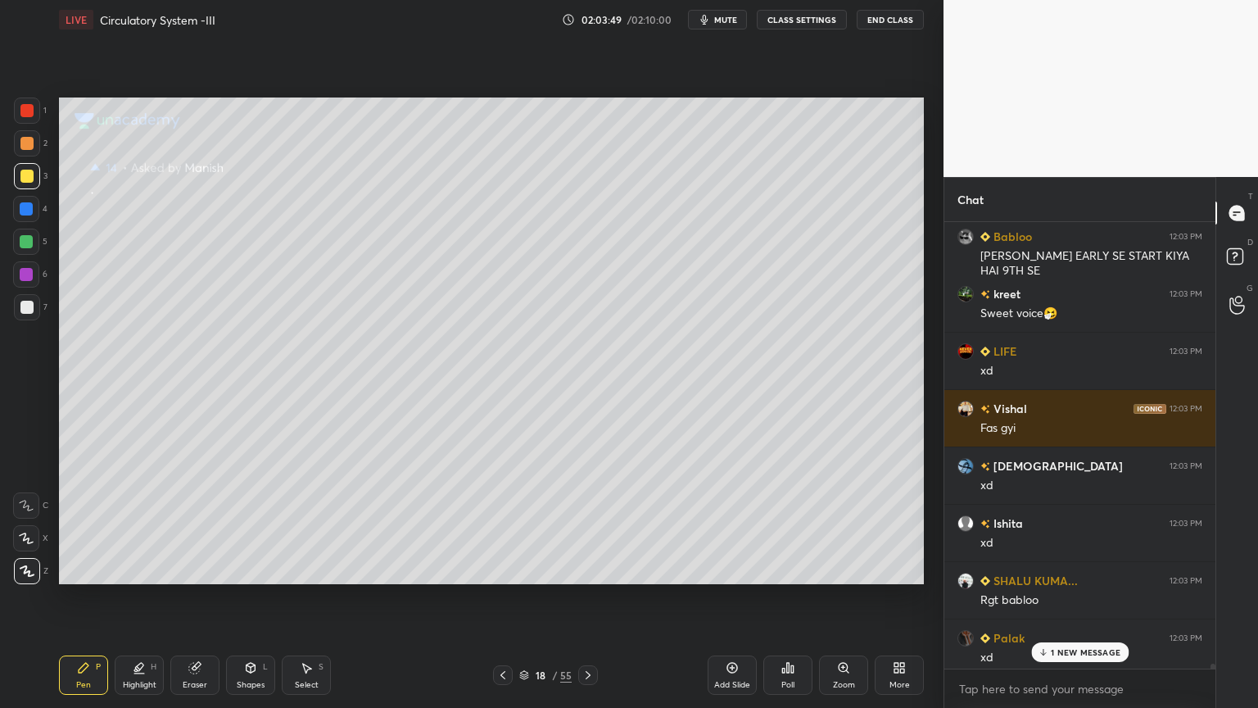
click at [1049, 569] on div "1 NEW MESSAGE" at bounding box center [1079, 652] width 97 height 20
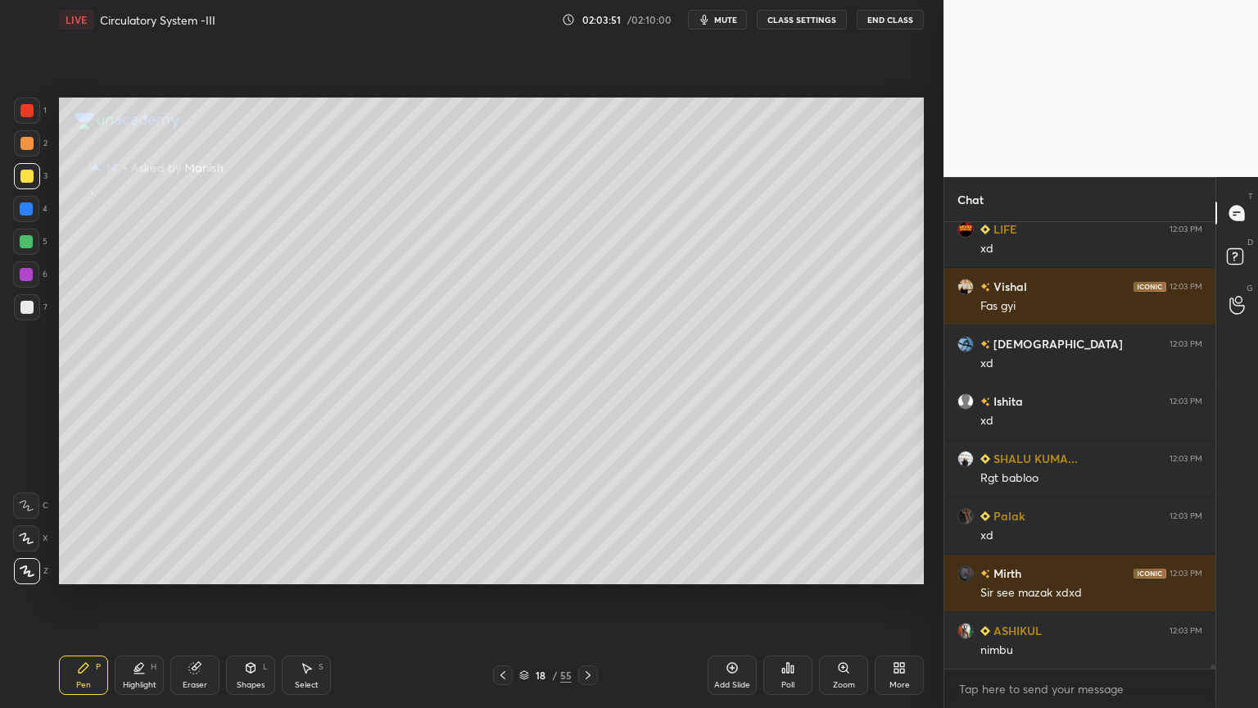
scroll to position [49139, 0]
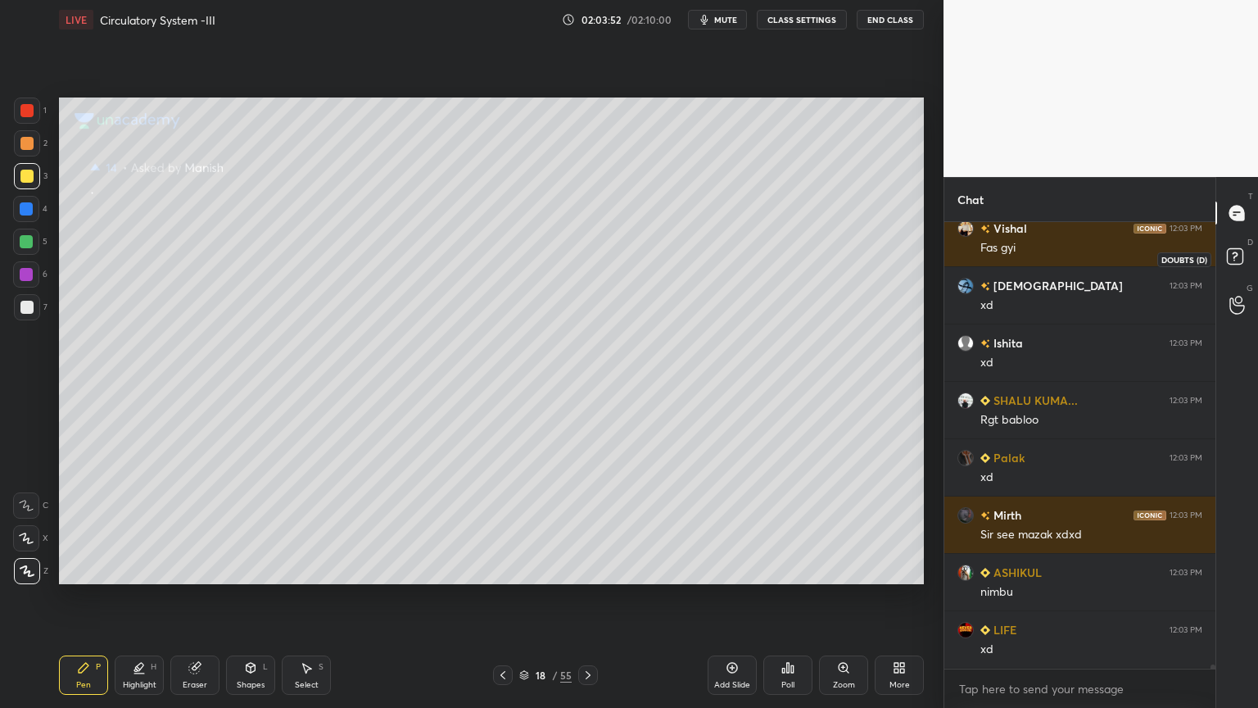
click at [1228, 251] on rect at bounding box center [1235, 257] width 16 height 16
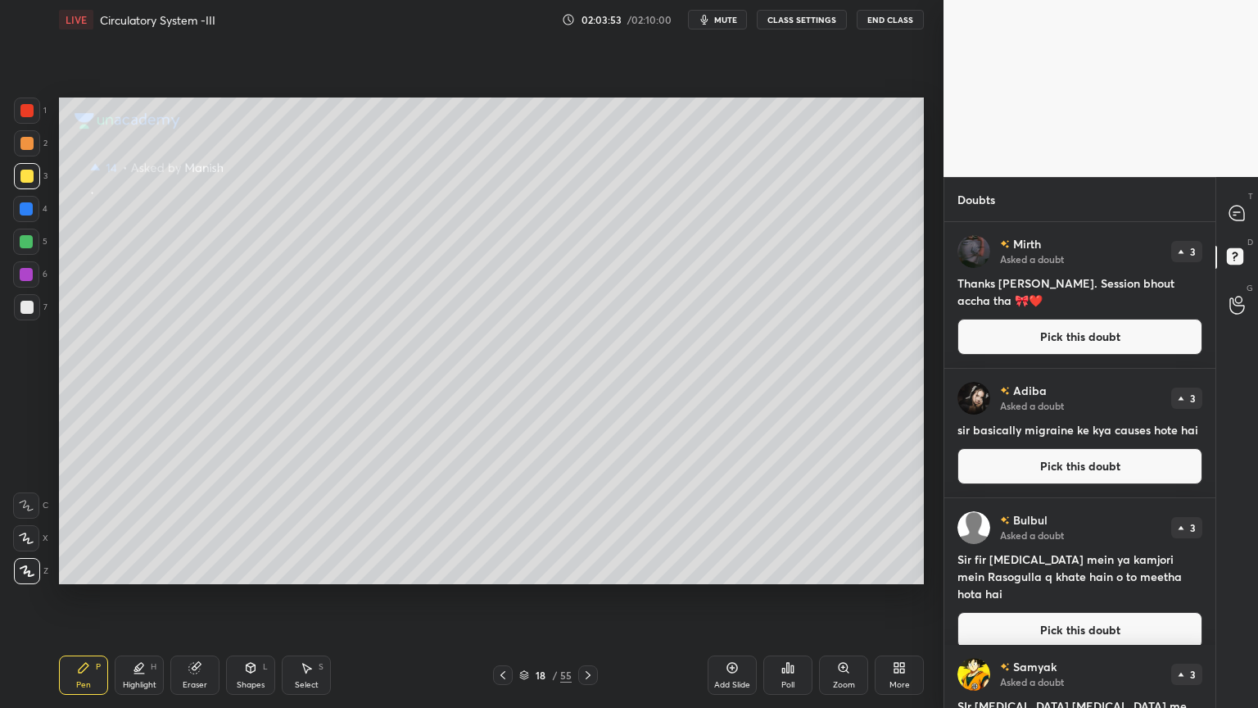
click at [1119, 333] on button "Pick this doubt" at bounding box center [1080, 337] width 245 height 36
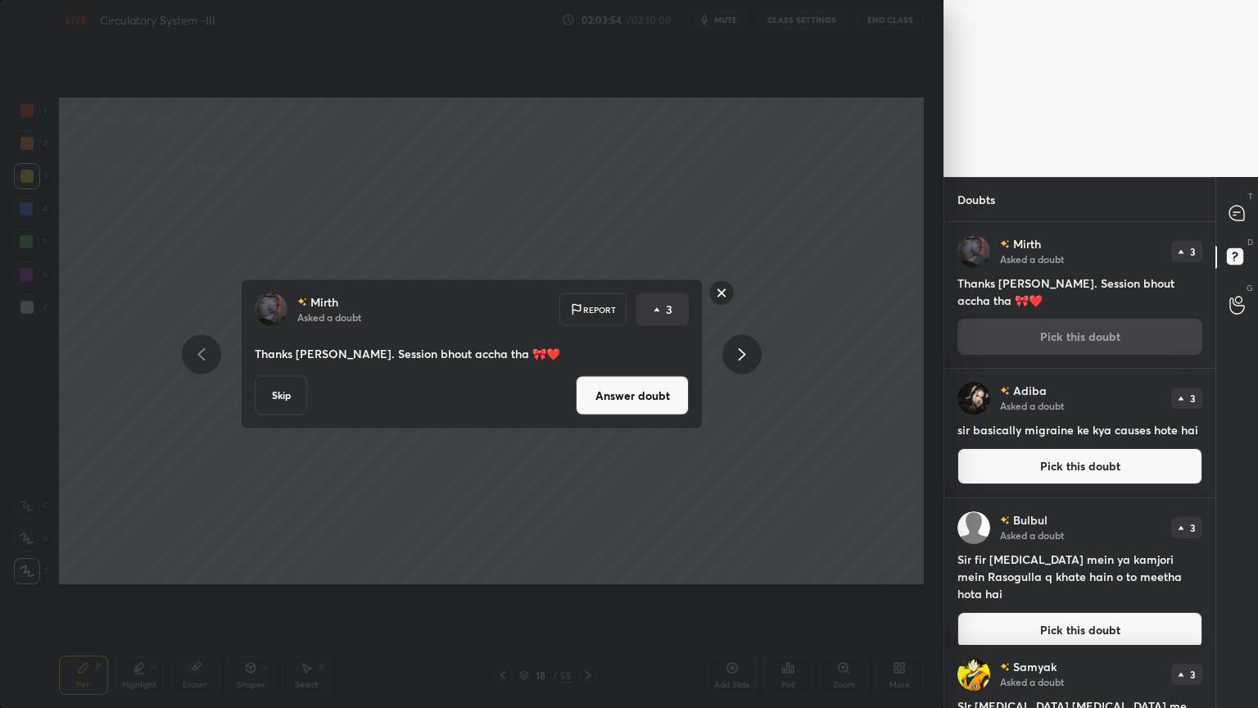
click at [670, 397] on button "Answer doubt" at bounding box center [632, 395] width 113 height 39
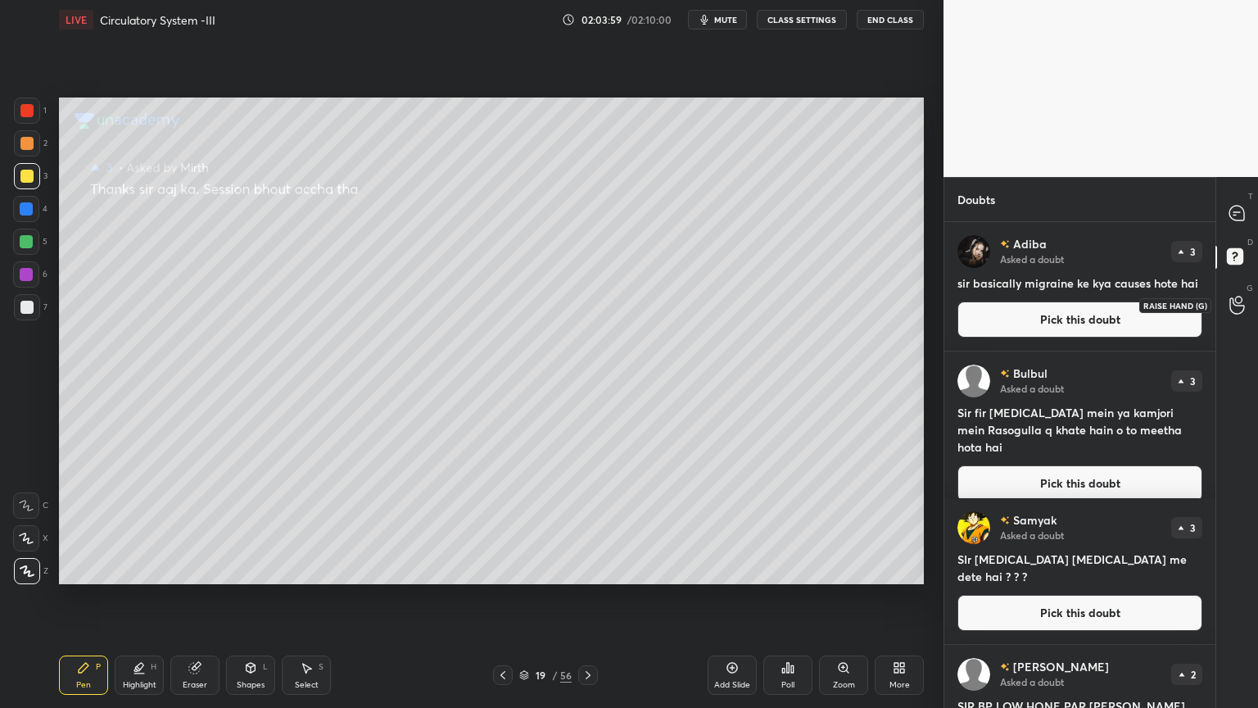
click at [1239, 311] on icon at bounding box center [1238, 305] width 16 height 19
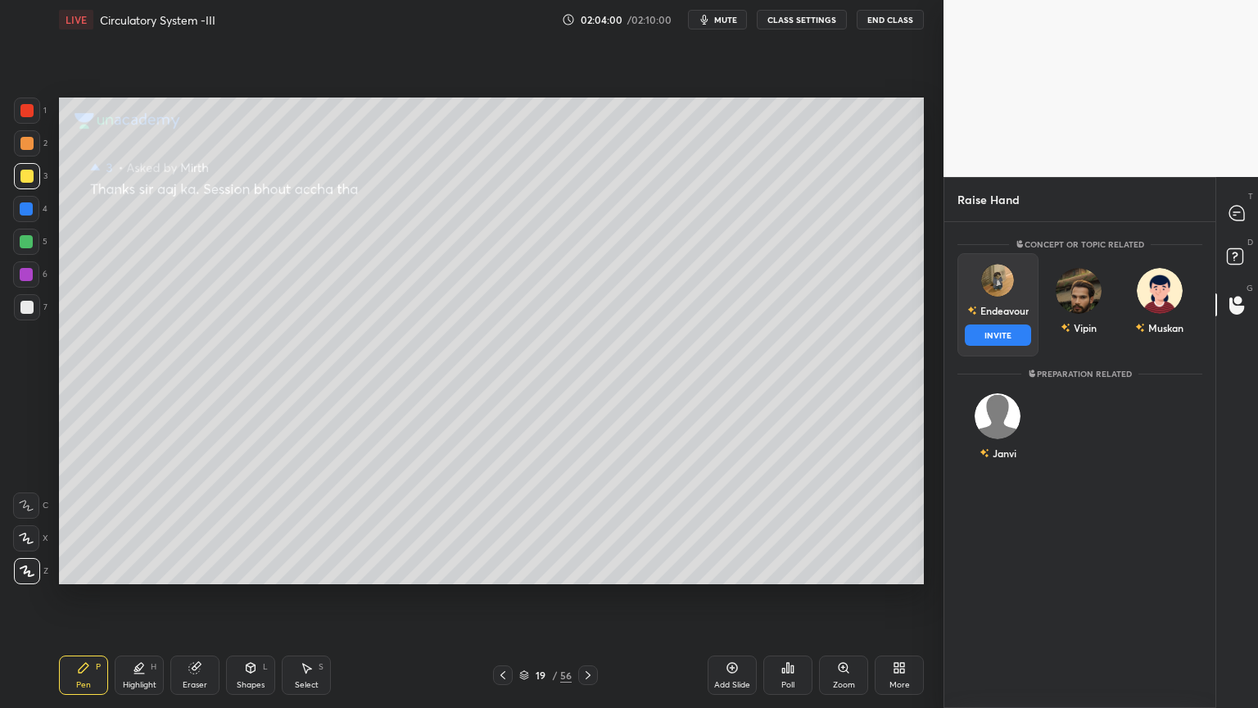
click at [1020, 323] on div "Endeavour" at bounding box center [997, 311] width 61 height 28
click at [1022, 334] on button "INVITE" at bounding box center [998, 334] width 66 height 21
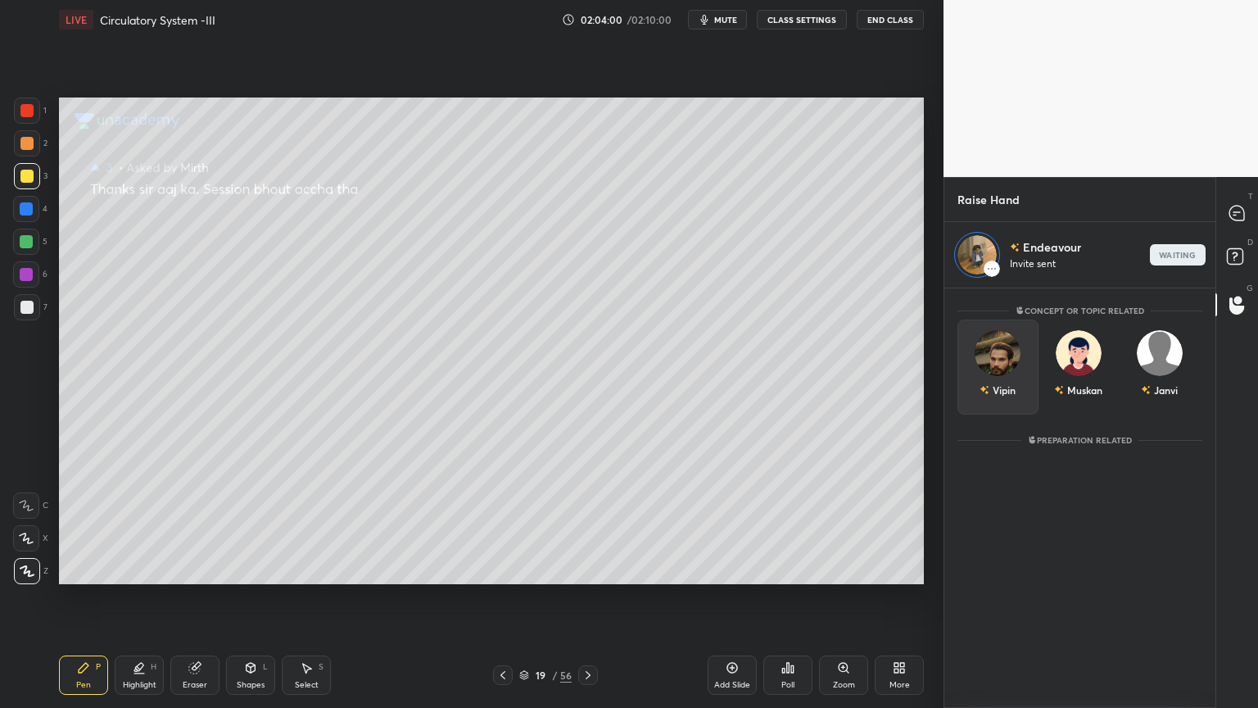
scroll to position [415, 266]
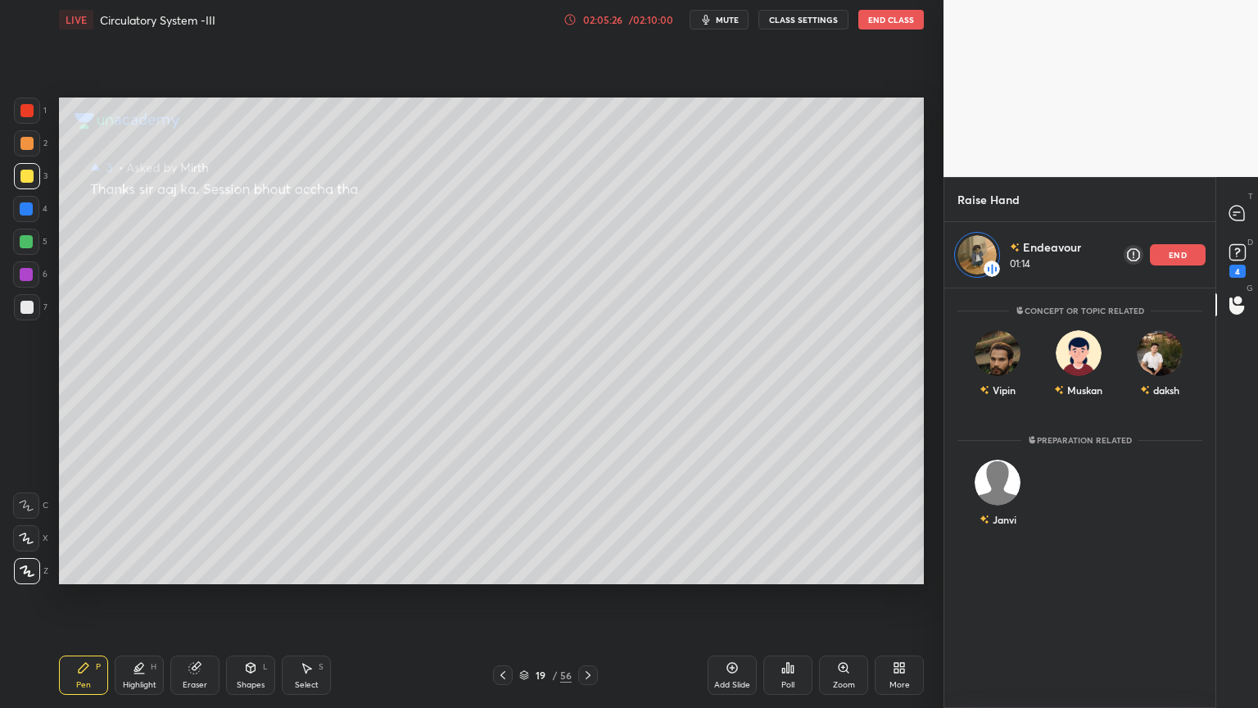
click at [1205, 251] on div "end" at bounding box center [1178, 254] width 56 height 21
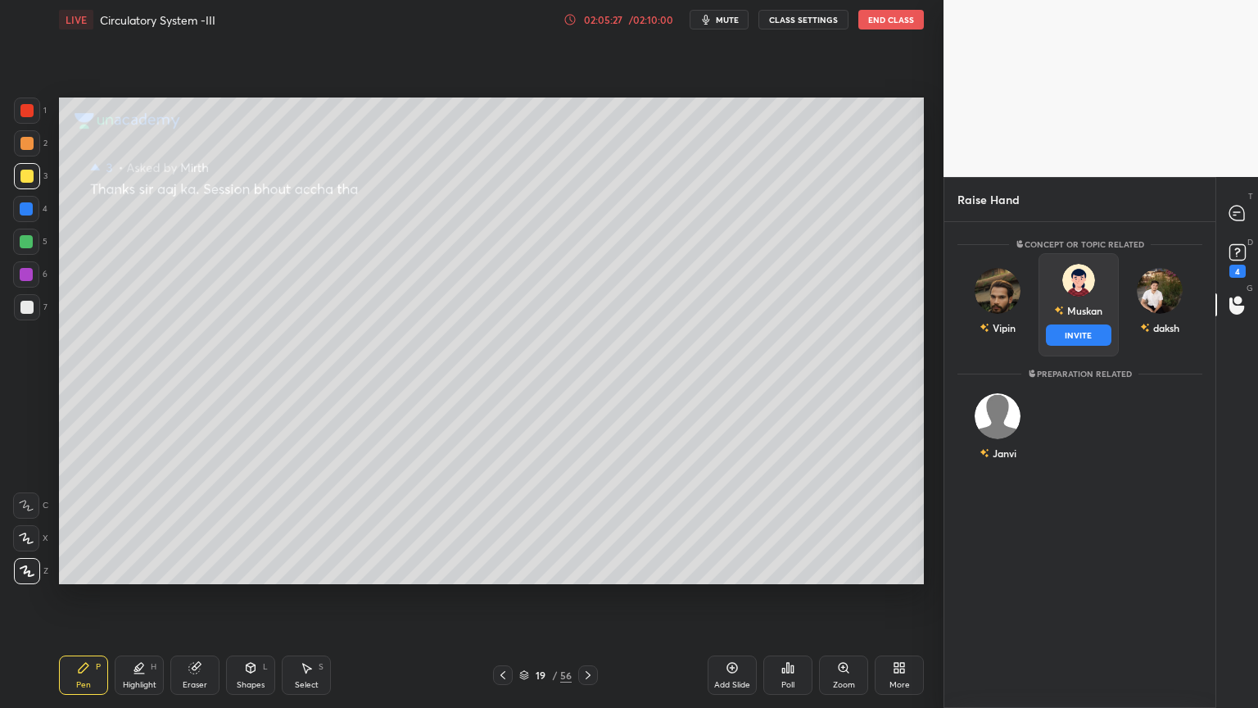
click at [1099, 301] on div "[PERSON_NAME] INVITE" at bounding box center [1079, 304] width 81 height 103
click at [1091, 330] on button "INVITE" at bounding box center [1079, 334] width 66 height 21
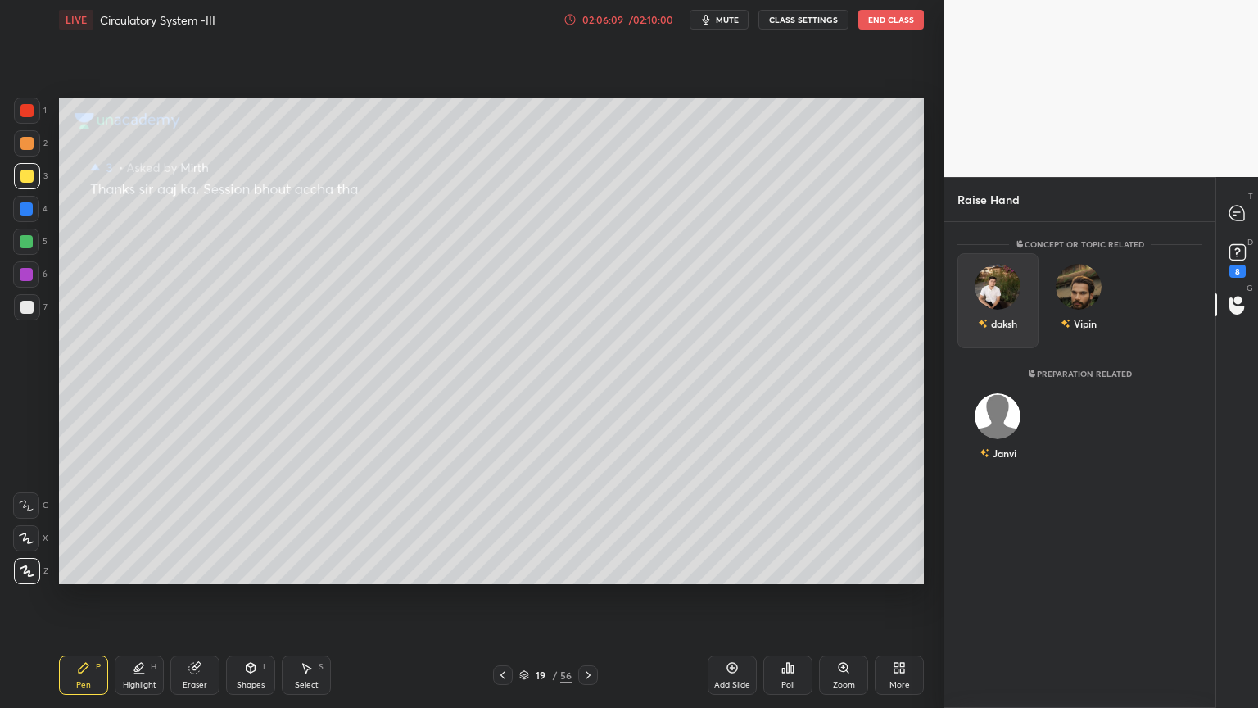
click at [1003, 308] on div "daksh" at bounding box center [998, 300] width 81 height 95
click at [1003, 335] on button "INVITE" at bounding box center [998, 334] width 66 height 21
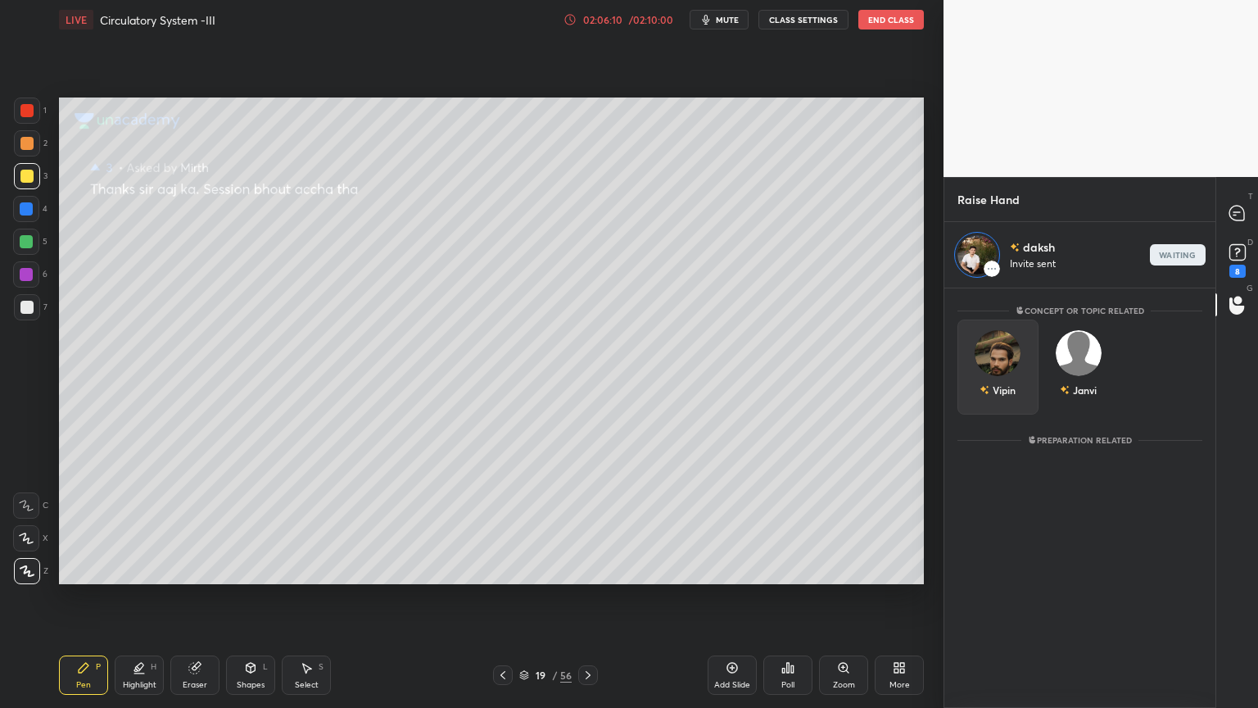
scroll to position [415, 266]
click at [1052, 279] on div "[PERSON_NAME] 01:00 end" at bounding box center [1080, 255] width 271 height 66
click at [1085, 265] on div "[PERSON_NAME] 01:00 end" at bounding box center [1080, 255] width 271 height 66
click at [1176, 255] on p "end" at bounding box center [1178, 255] width 18 height 8
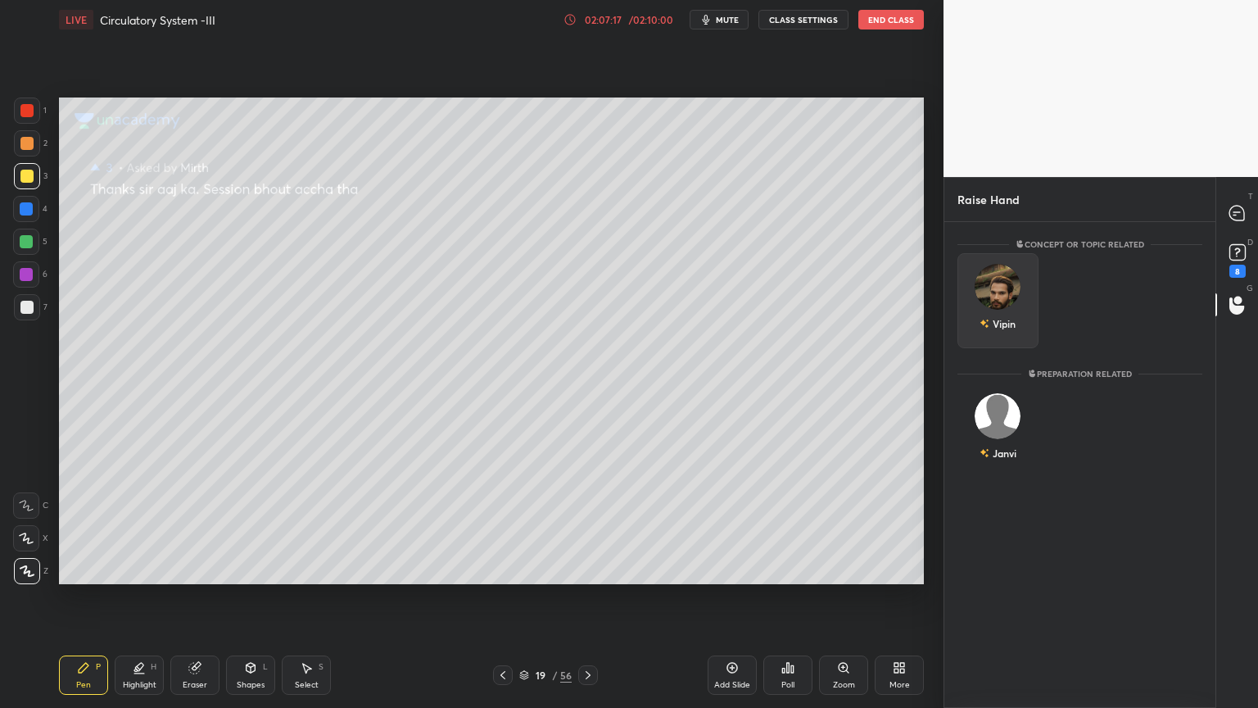
click at [1019, 311] on div "Vipin" at bounding box center [998, 300] width 81 height 95
click at [1013, 332] on button "INVITE" at bounding box center [998, 334] width 66 height 21
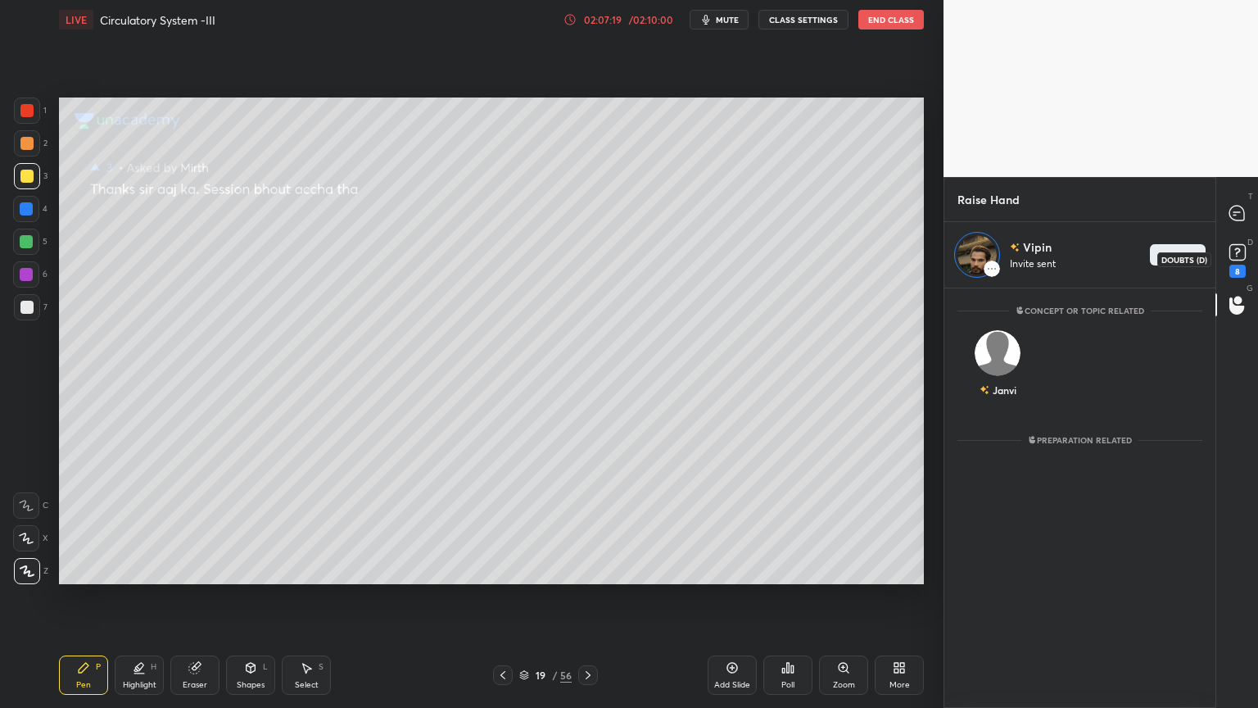
click at [1234, 257] on rect at bounding box center [1238, 253] width 16 height 16
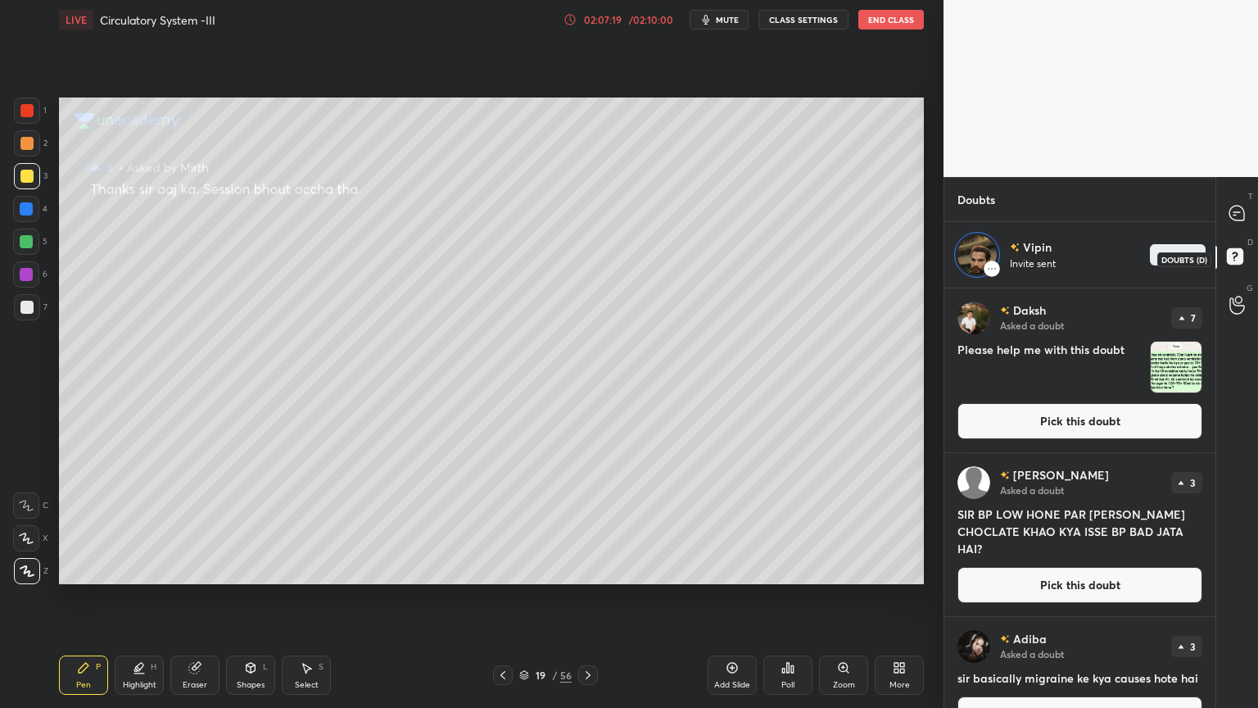
scroll to position [4, 5]
click at [1055, 420] on button "Pick this doubt" at bounding box center [1080, 421] width 245 height 36
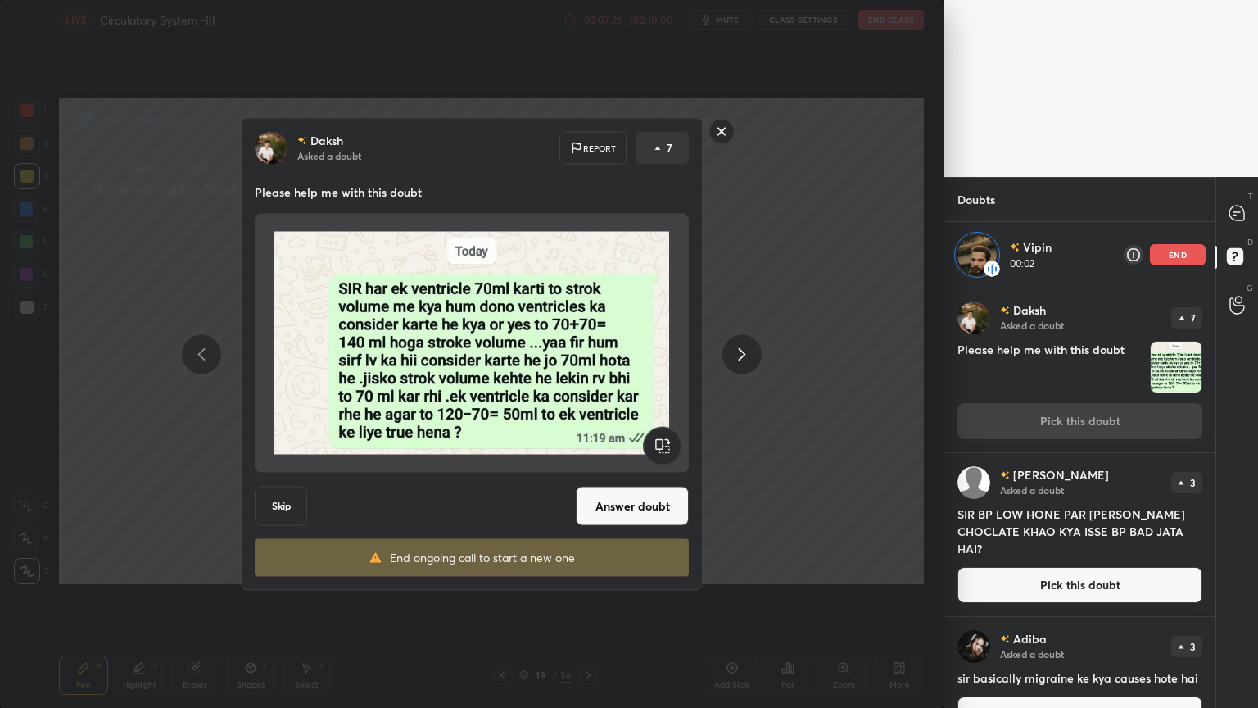
click at [730, 129] on rect at bounding box center [721, 131] width 25 height 25
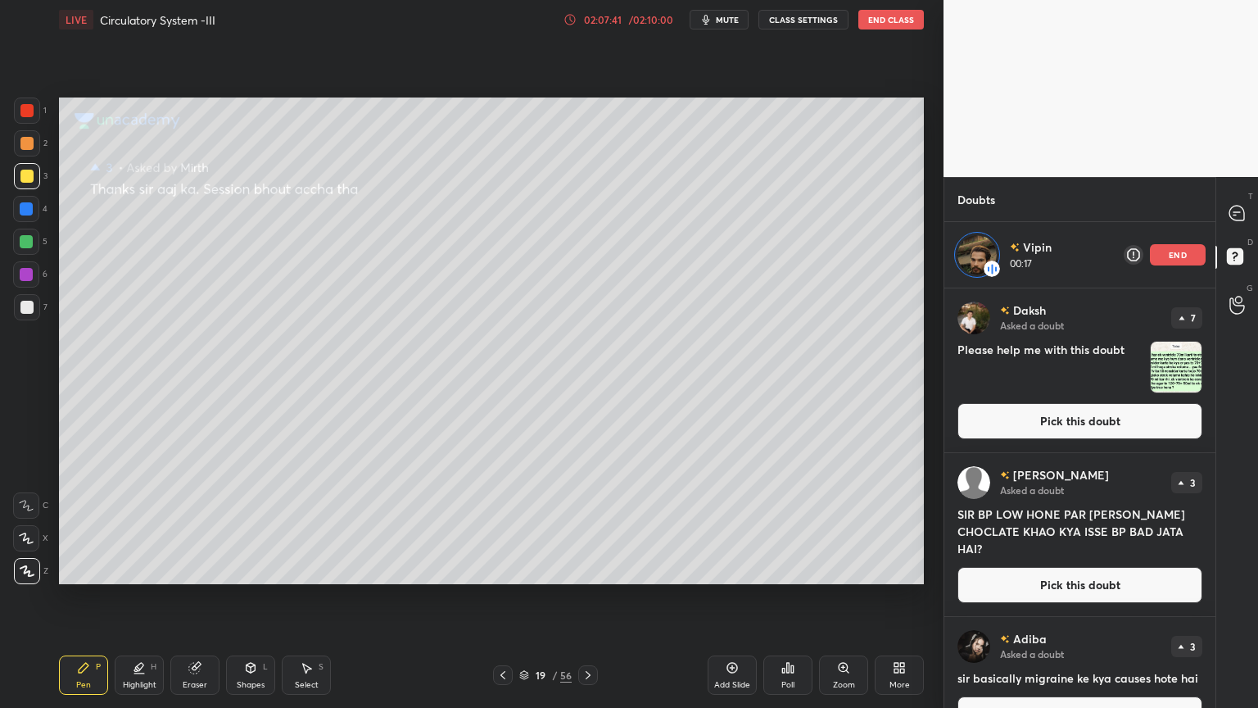
click at [1181, 307] on div "7" at bounding box center [1186, 317] width 31 height 21
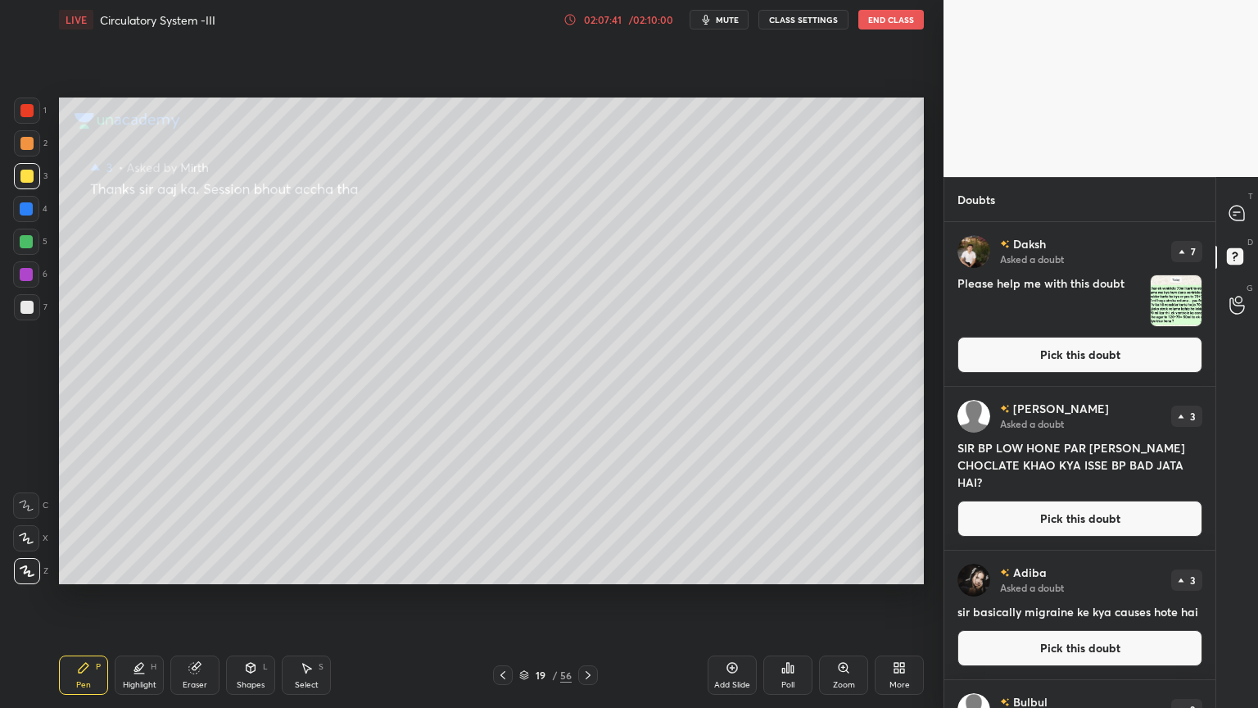
scroll to position [481, 266]
click at [1111, 354] on button "Pick this doubt" at bounding box center [1080, 355] width 245 height 36
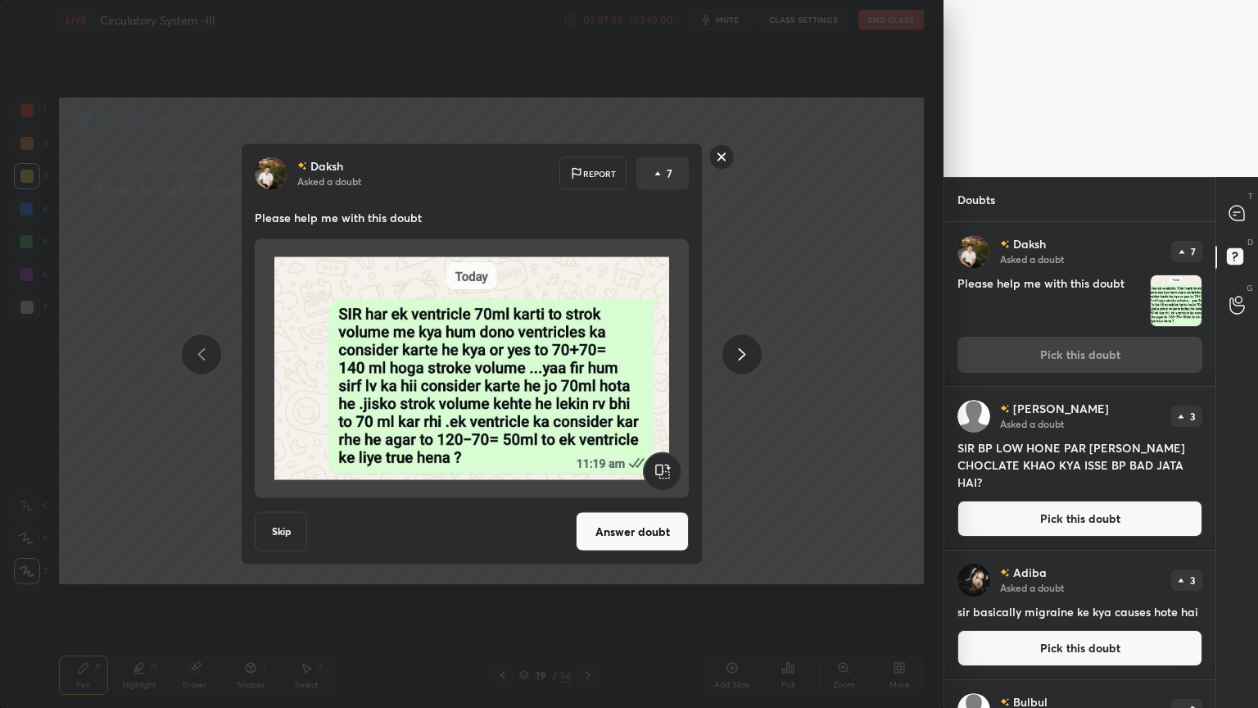
click at [652, 541] on button "Answer doubt" at bounding box center [632, 531] width 113 height 39
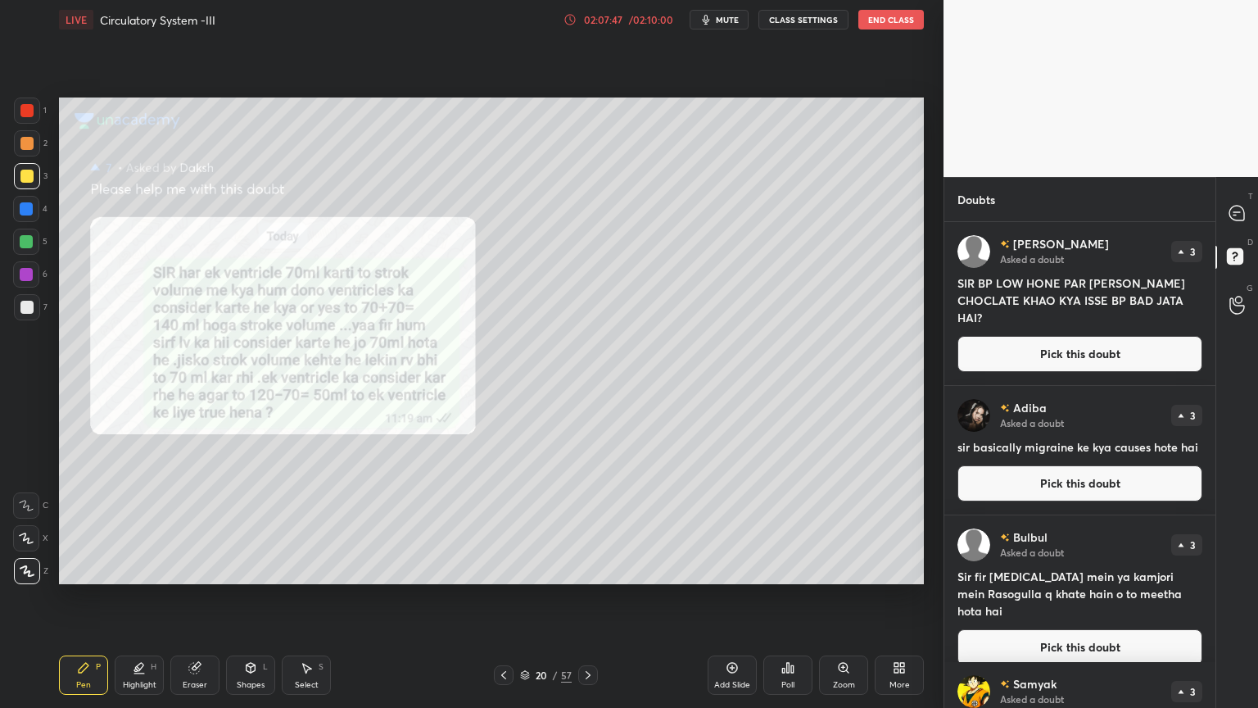
drag, startPoint x: 850, startPoint y: 664, endPoint x: 845, endPoint y: 654, distance: 11.7
click at [851, 569] on div "Zoom" at bounding box center [843, 674] width 49 height 39
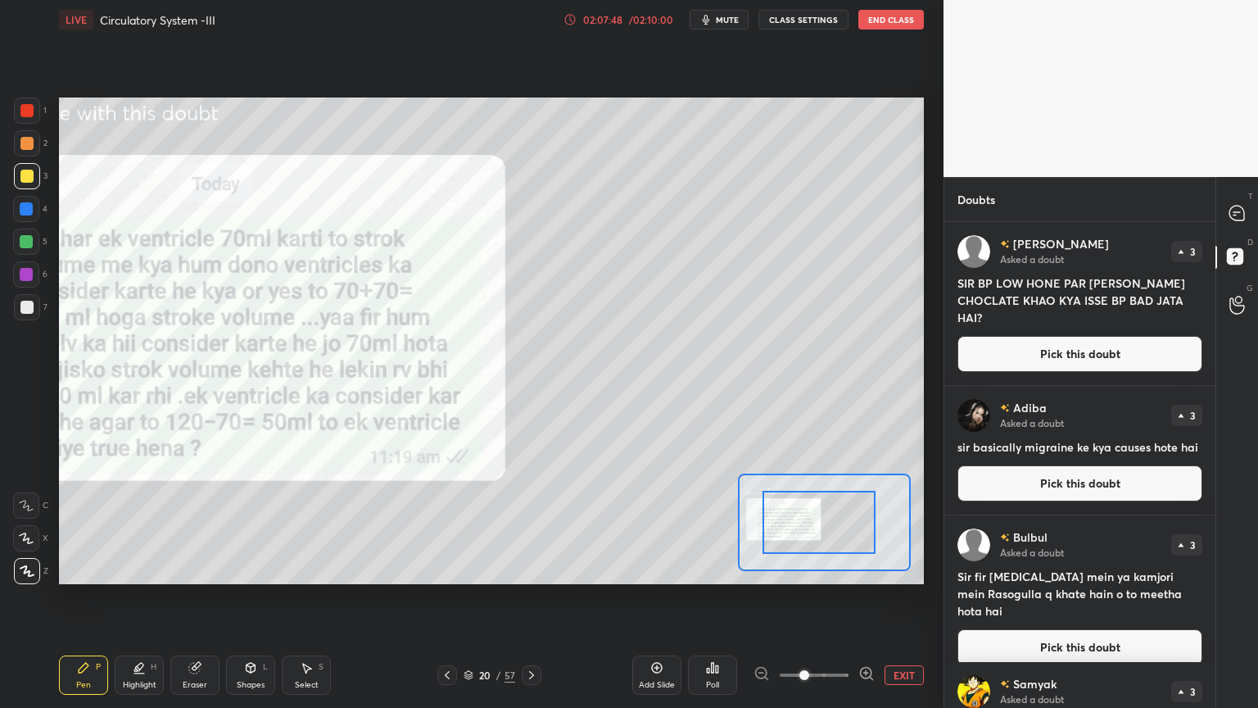
drag, startPoint x: 823, startPoint y: 531, endPoint x: 778, endPoint y: 527, distance: 45.2
click at [738, 498] on div at bounding box center [824, 522] width 173 height 97
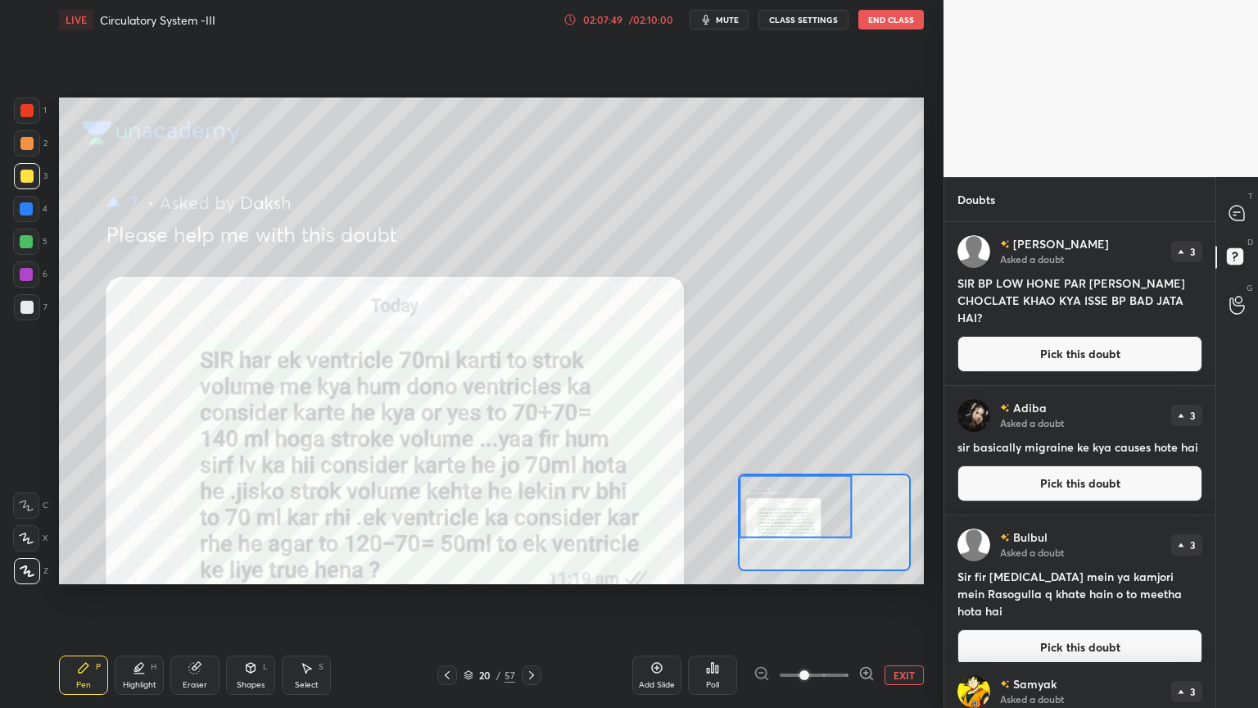
click at [784, 520] on div at bounding box center [796, 506] width 113 height 63
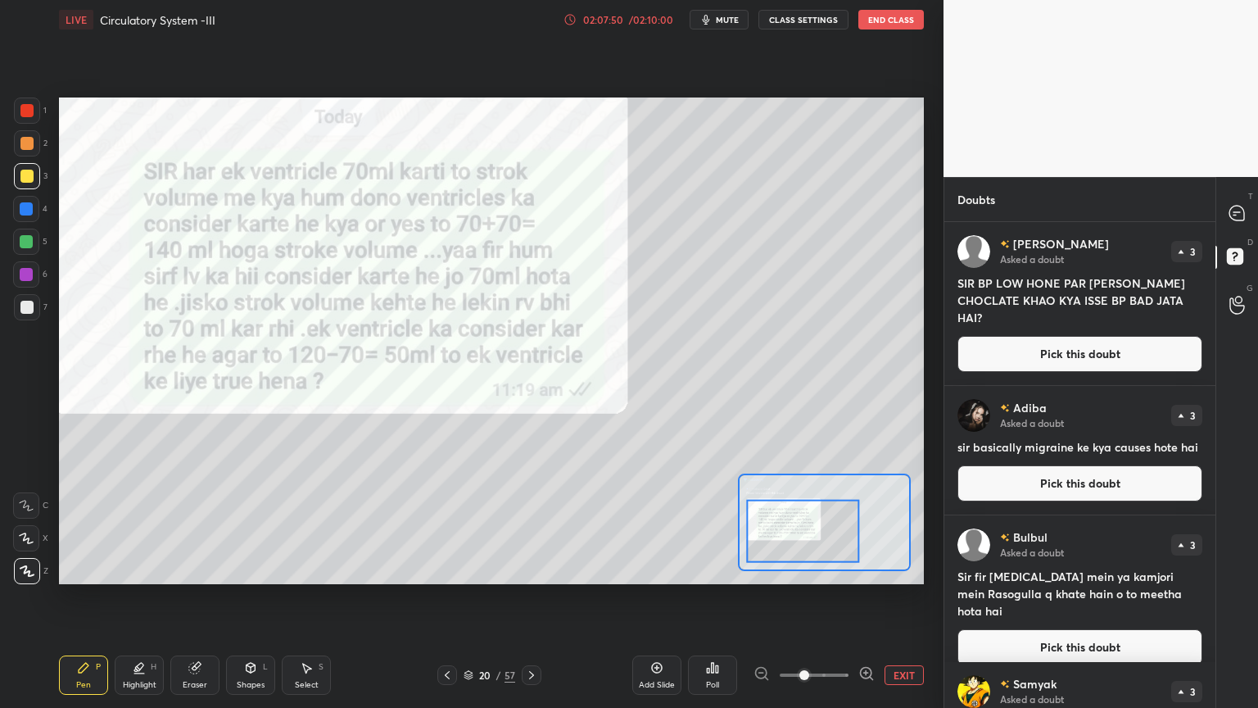
drag, startPoint x: 757, startPoint y: 513, endPoint x: 760, endPoint y: 534, distance: 21.6
click at [764, 537] on div at bounding box center [803, 531] width 113 height 63
click at [25, 151] on div at bounding box center [27, 143] width 26 height 26
drag, startPoint x: 26, startPoint y: 147, endPoint x: 42, endPoint y: 157, distance: 18.4
click at [25, 157] on div "2" at bounding box center [31, 146] width 34 height 33
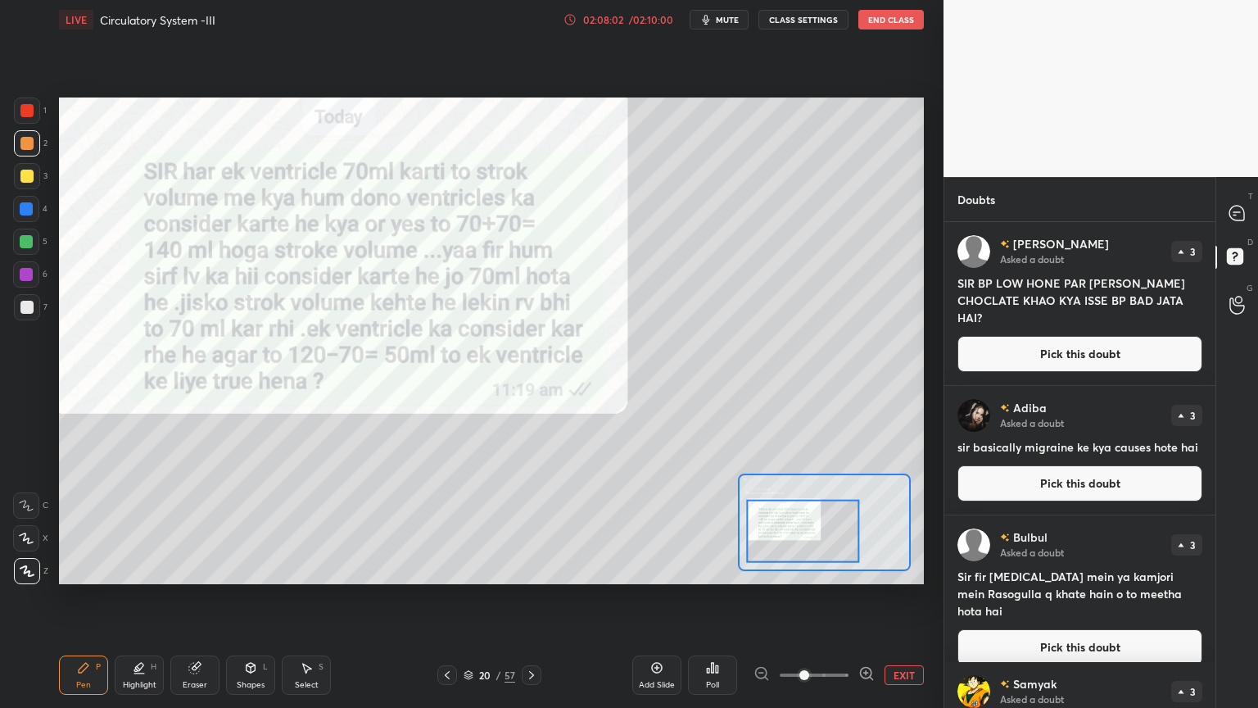
click at [990, 348] on button "Pick this doubt" at bounding box center [1080, 354] width 245 height 36
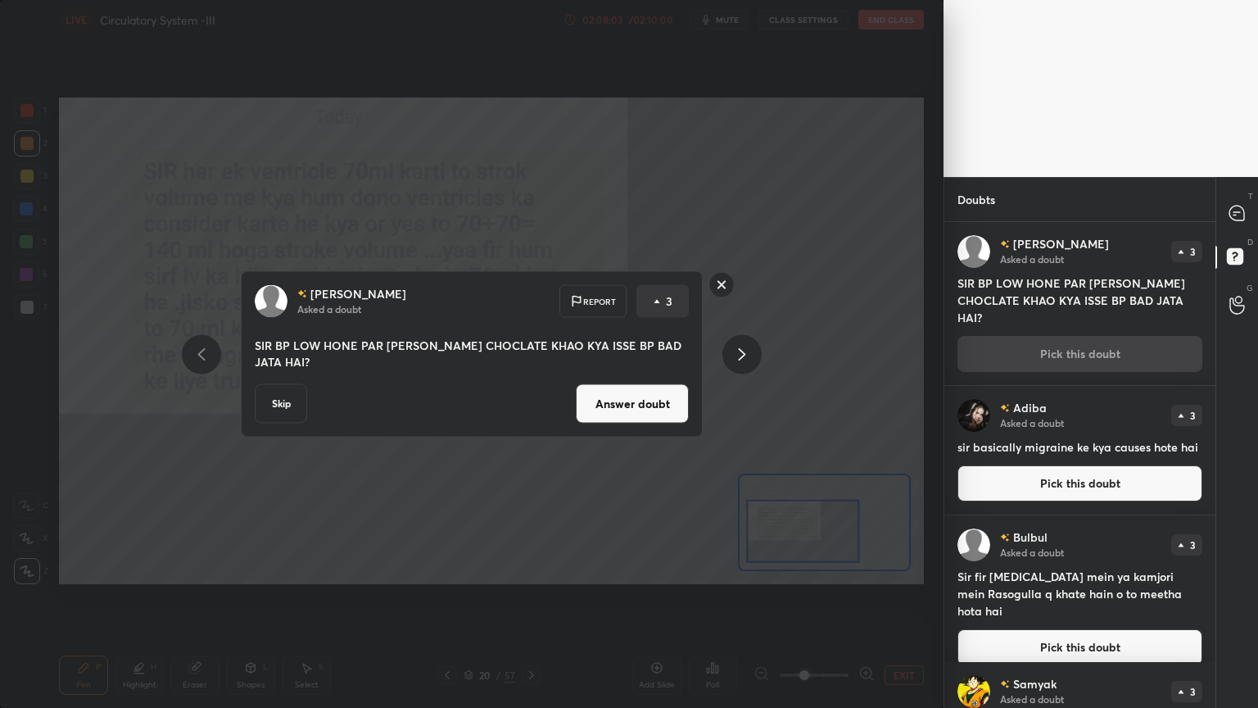
click at [662, 413] on button "Answer doubt" at bounding box center [632, 403] width 113 height 39
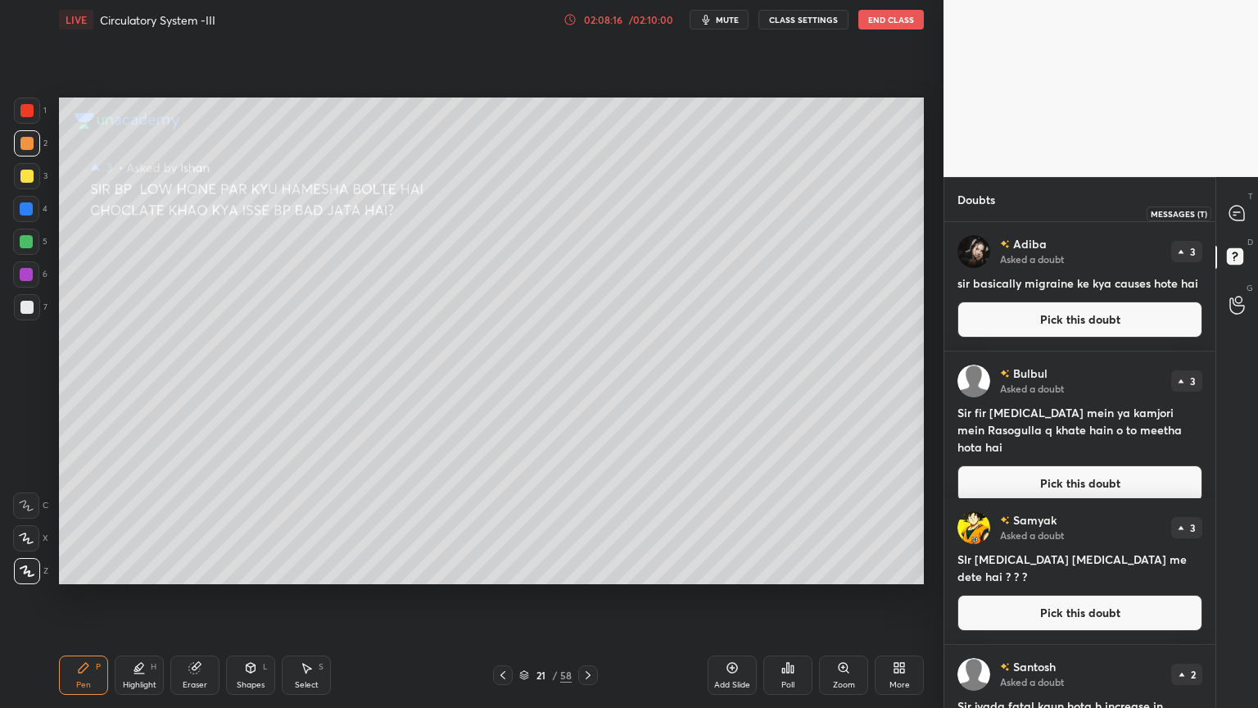
click at [1229, 222] on div at bounding box center [1237, 212] width 33 height 29
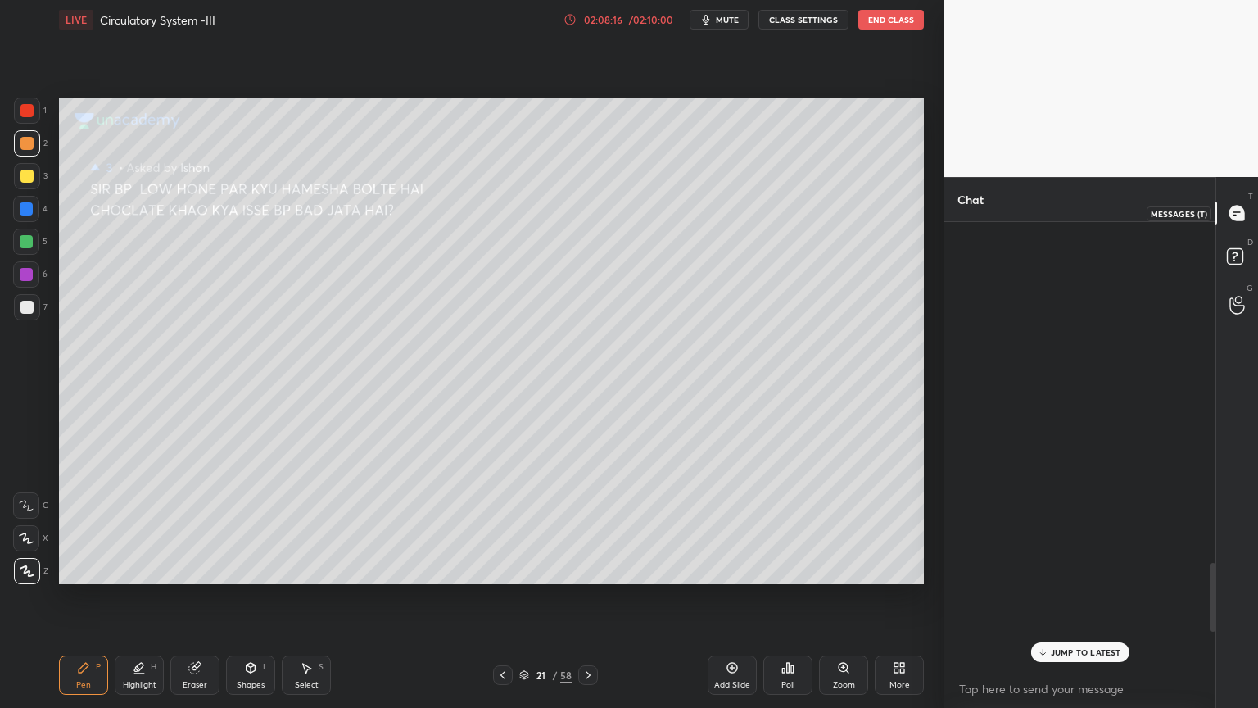
scroll to position [442, 266]
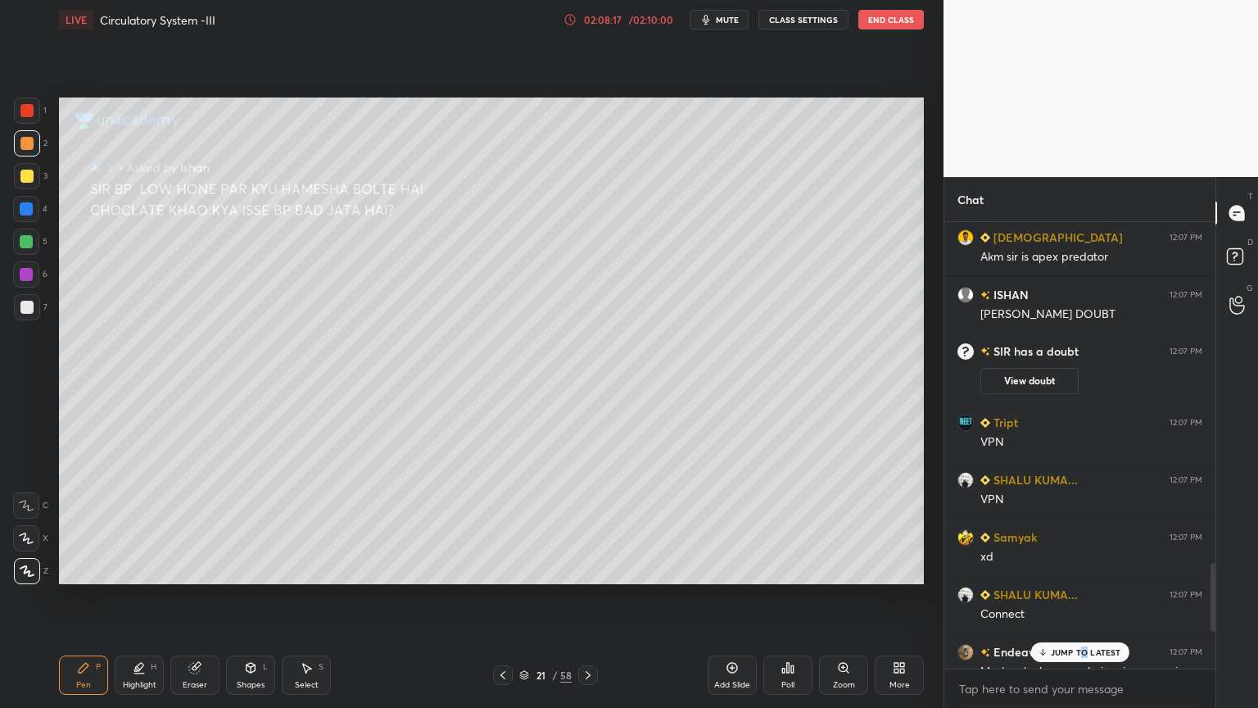
drag, startPoint x: 1086, startPoint y: 650, endPoint x: 1082, endPoint y: 643, distance: 8.4
click at [1084, 569] on div "JUMP TO LATEST" at bounding box center [1080, 652] width 98 height 20
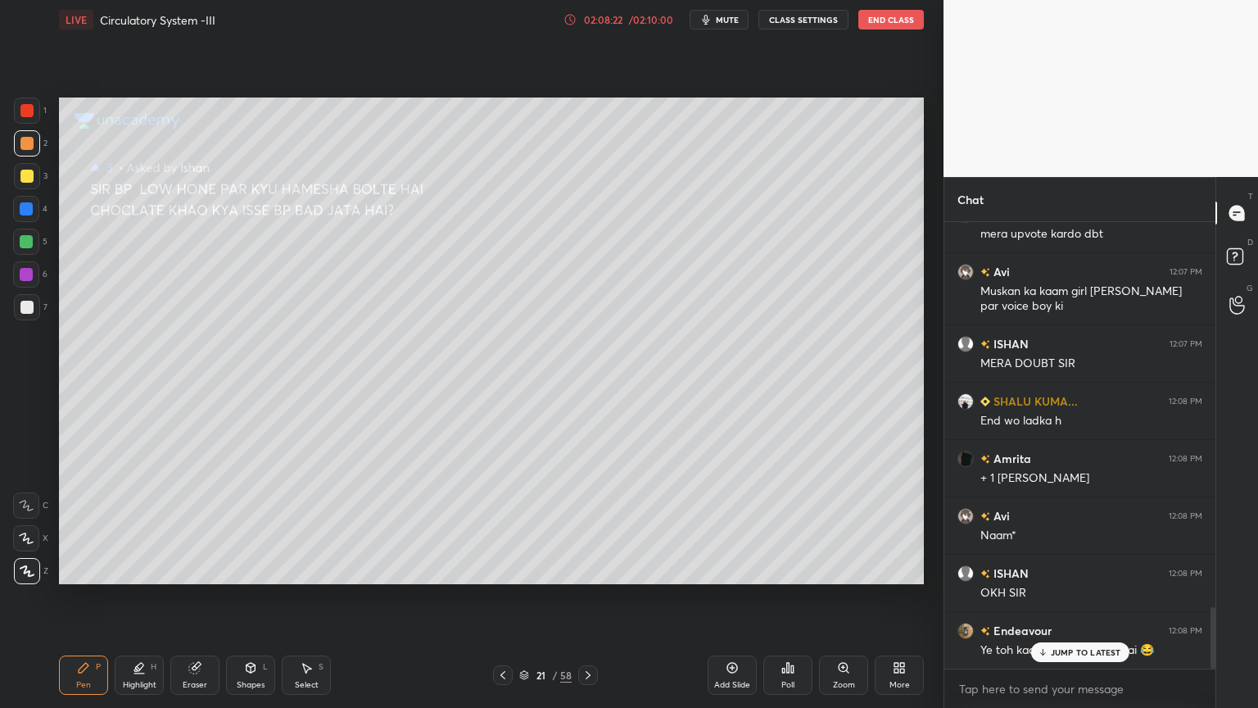
scroll to position [2843, 0]
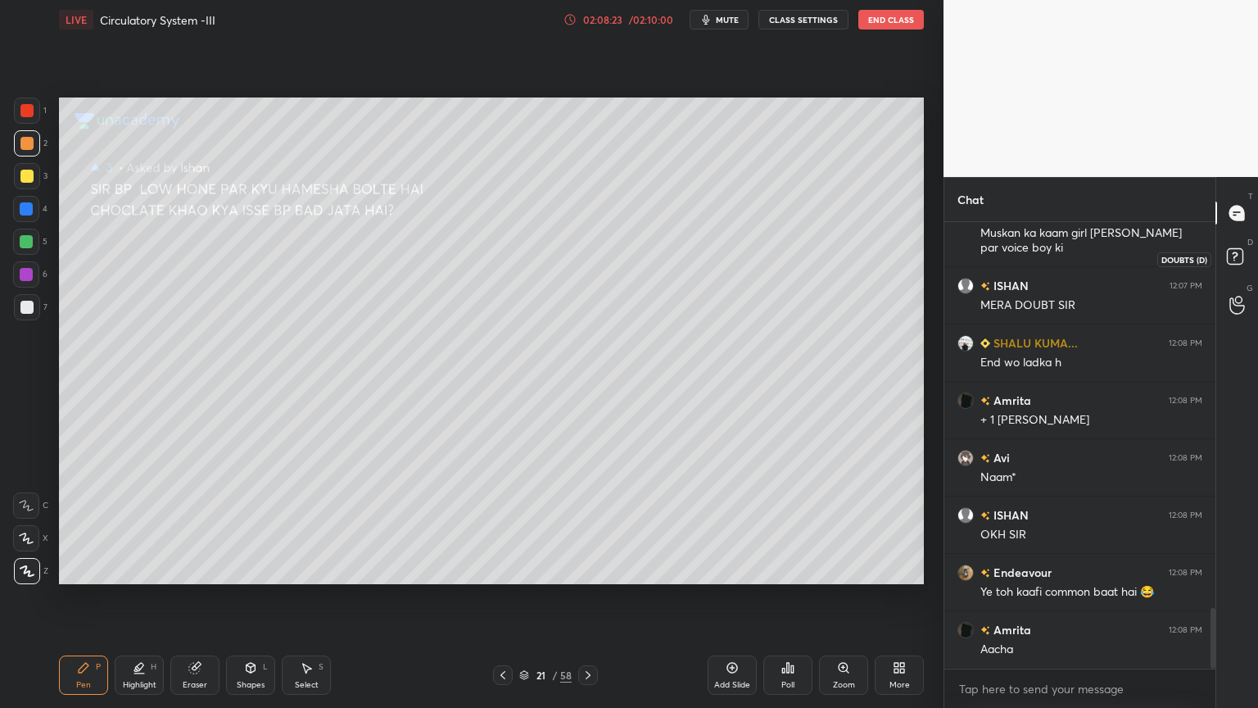
click at [1235, 249] on rect at bounding box center [1235, 257] width 16 height 16
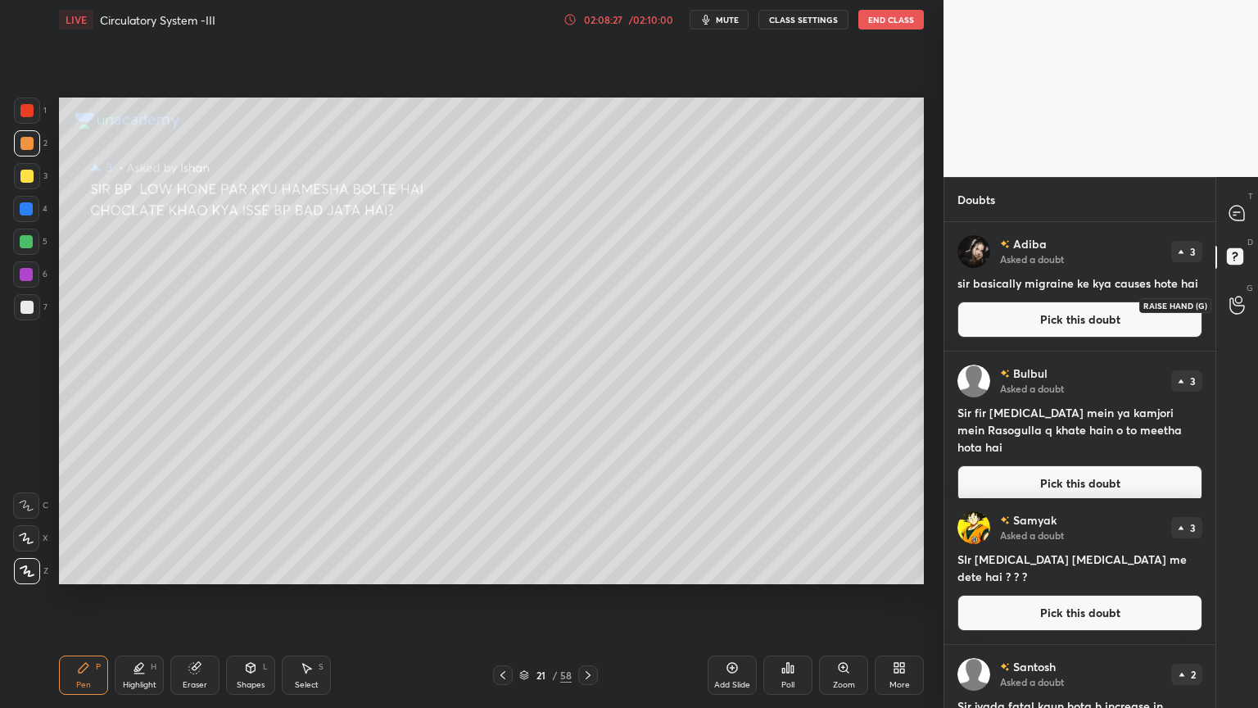
drag, startPoint x: 1221, startPoint y: 311, endPoint x: 1221, endPoint y: 321, distance: 9.9
click at [1221, 314] on div "T Messages (T) D Doubts (D) G Raise Hand (G)" at bounding box center [1237, 442] width 43 height 531
click at [1221, 321] on div "G Raise Hand (G)" at bounding box center [1238, 305] width 42 height 46
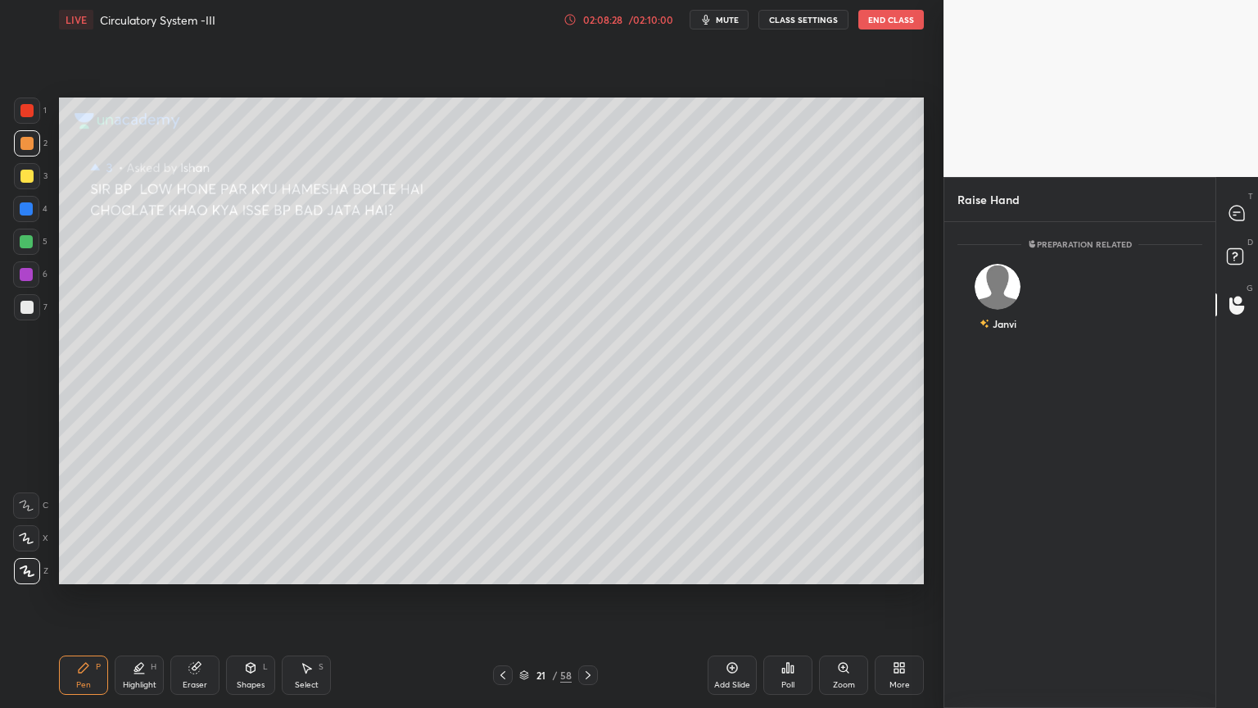
click at [1215, 374] on div "Preparation related [PERSON_NAME]" at bounding box center [1080, 465] width 271 height 486
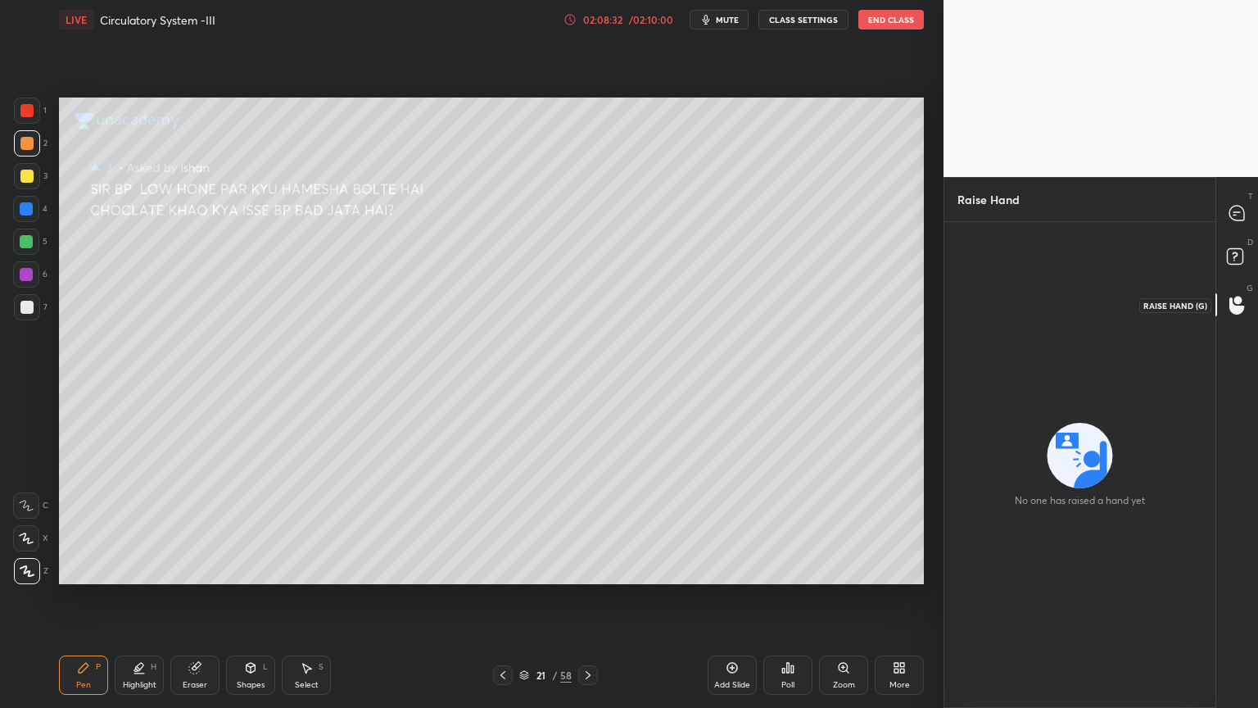
click at [1247, 296] on div at bounding box center [1237, 304] width 33 height 29
click at [1239, 256] on rect at bounding box center [1235, 257] width 16 height 16
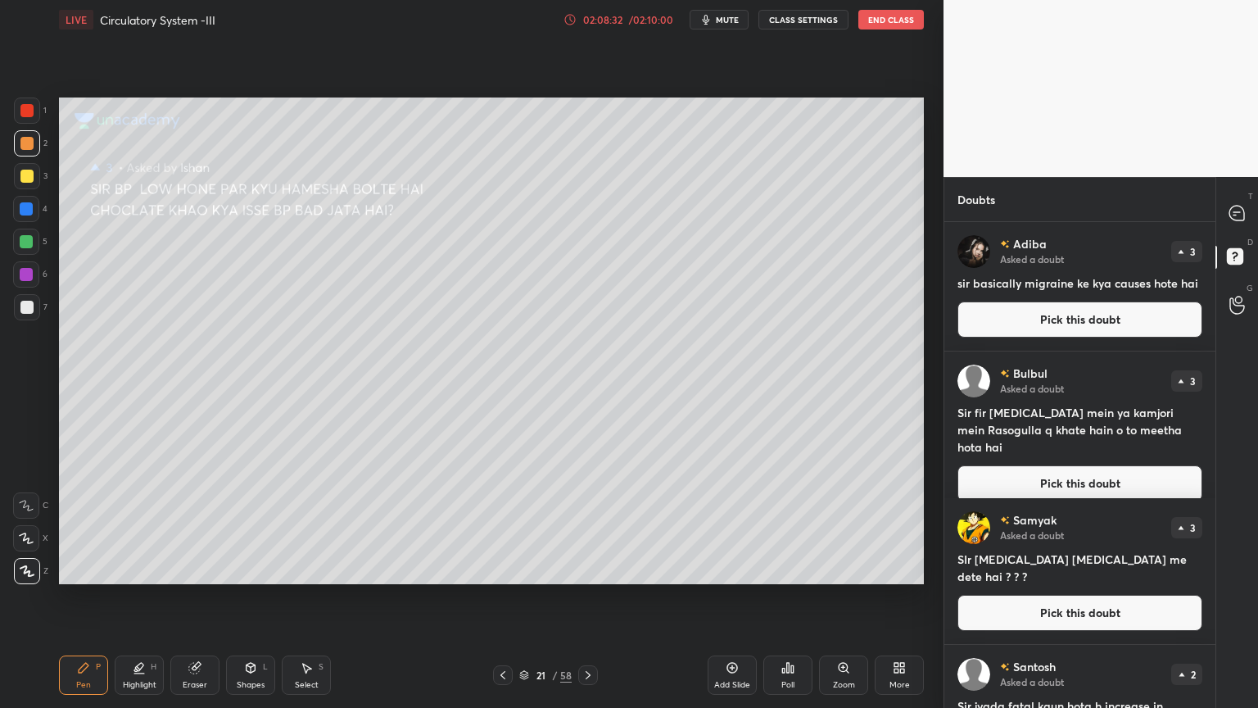
click at [1232, 216] on icon at bounding box center [1237, 213] width 15 height 15
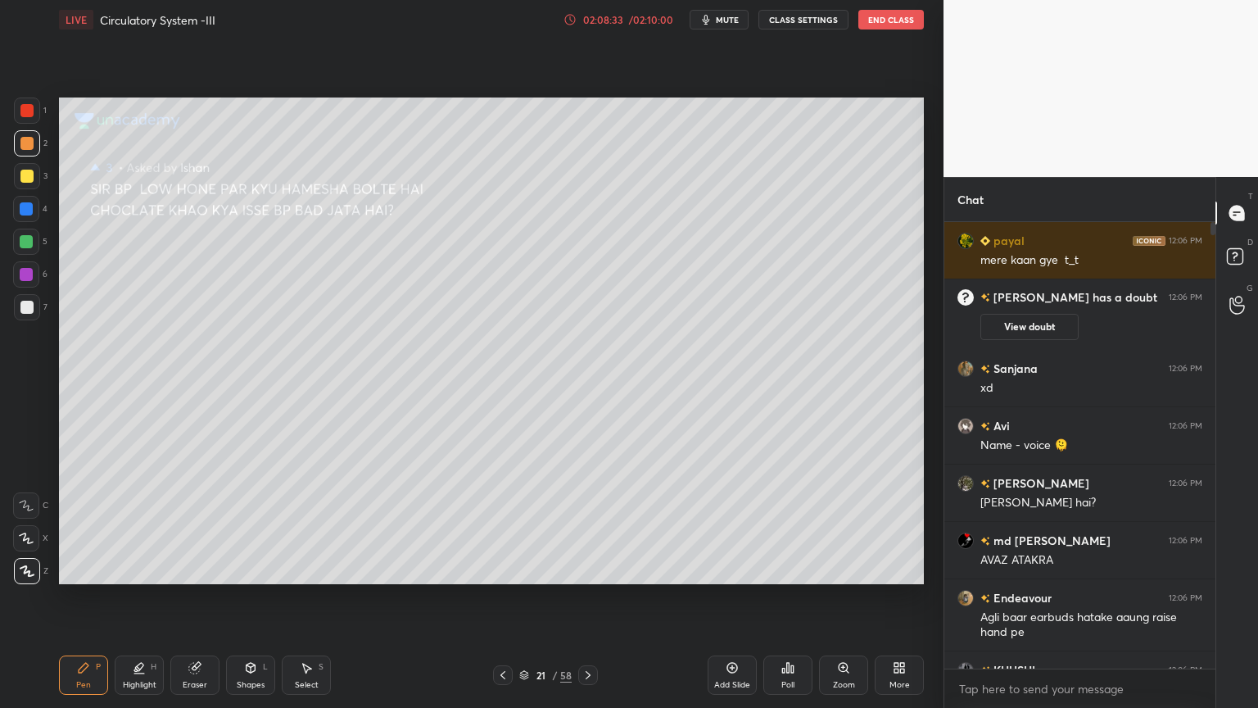
scroll to position [442, 266]
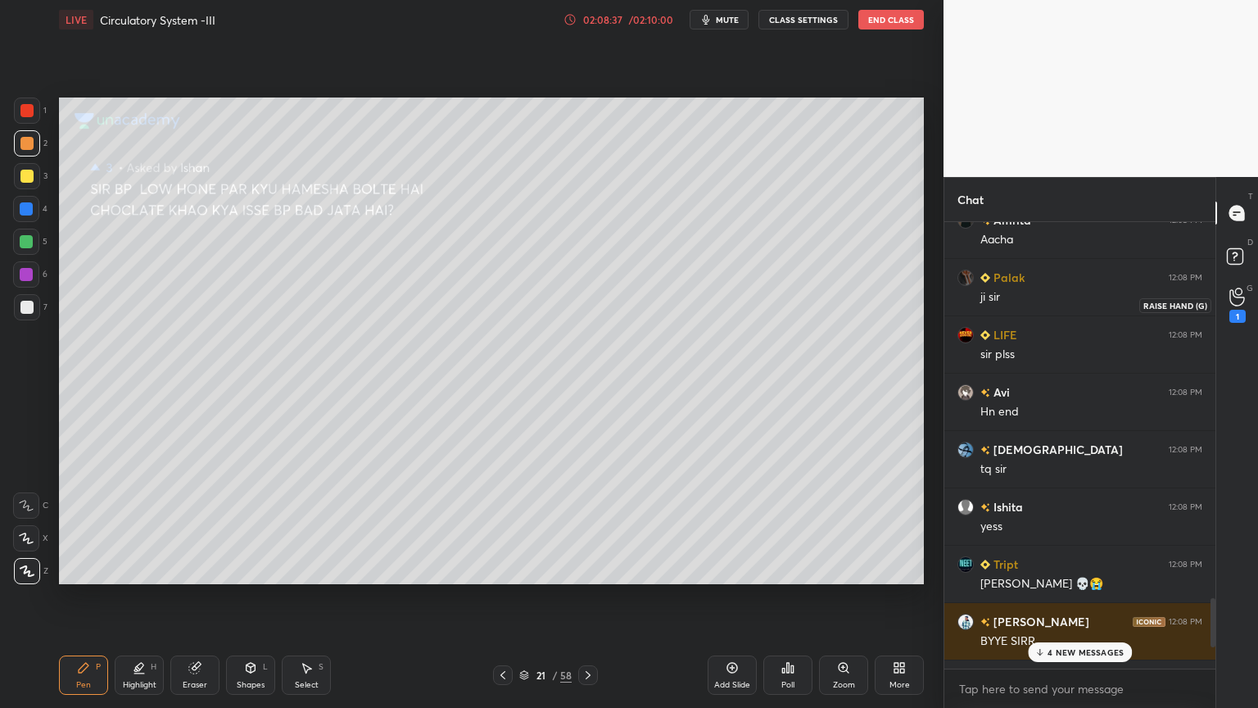
drag, startPoint x: 1245, startPoint y: 300, endPoint x: 1235, endPoint y: 315, distance: 17.7
click at [1247, 302] on div "1" at bounding box center [1237, 304] width 33 height 29
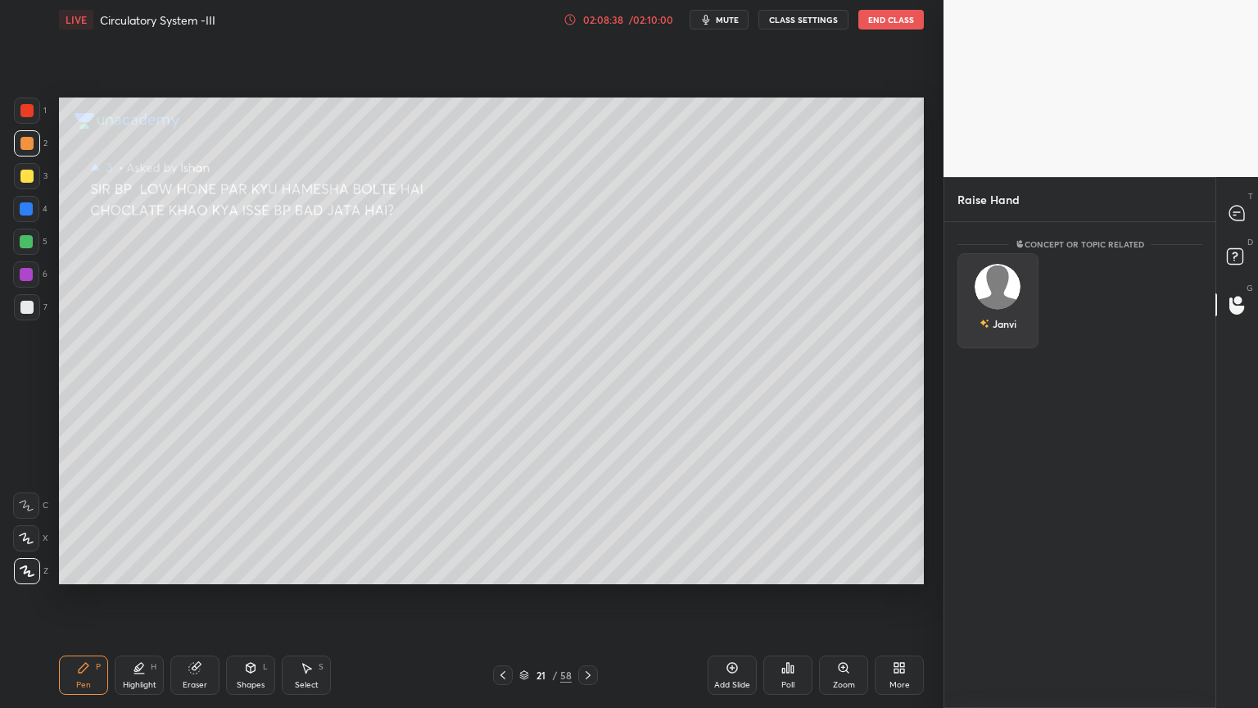
click at [1007, 317] on div "Janvi" at bounding box center [1005, 323] width 24 height 15
click at [1014, 326] on button "INVITE" at bounding box center [998, 334] width 66 height 21
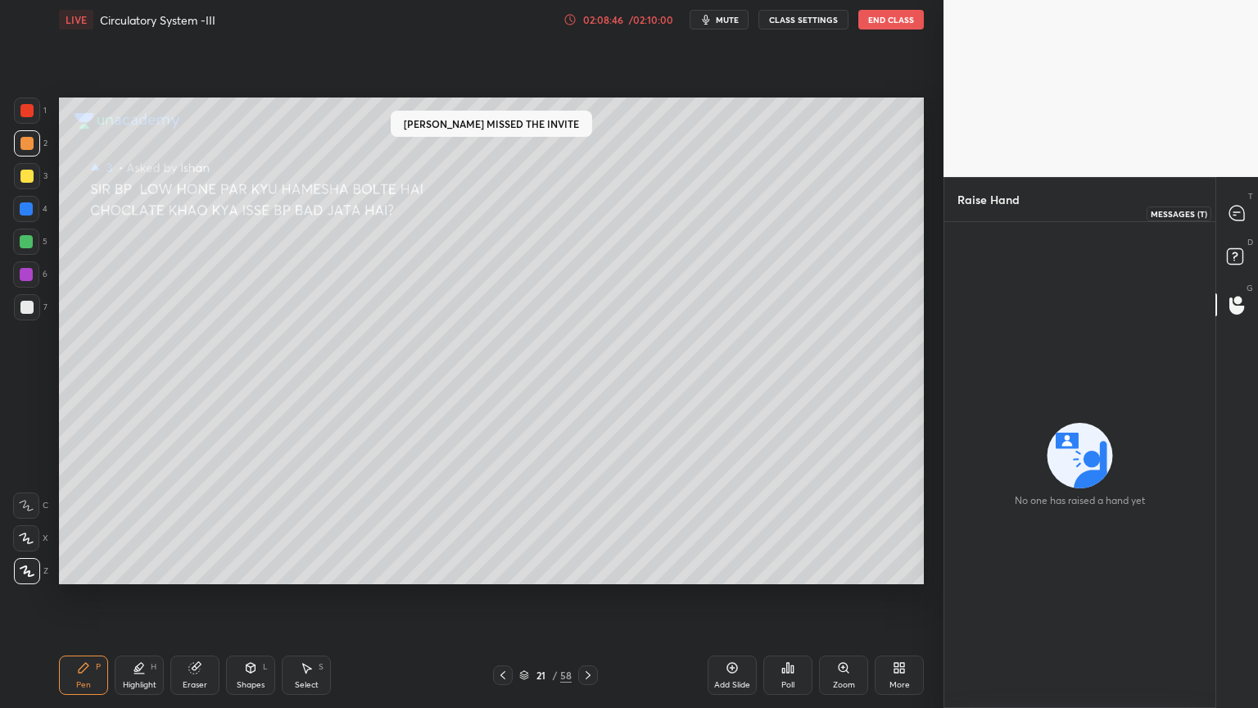
click at [1238, 210] on icon at bounding box center [1237, 213] width 15 height 15
click at [1236, 208] on icon at bounding box center [1237, 213] width 15 height 15
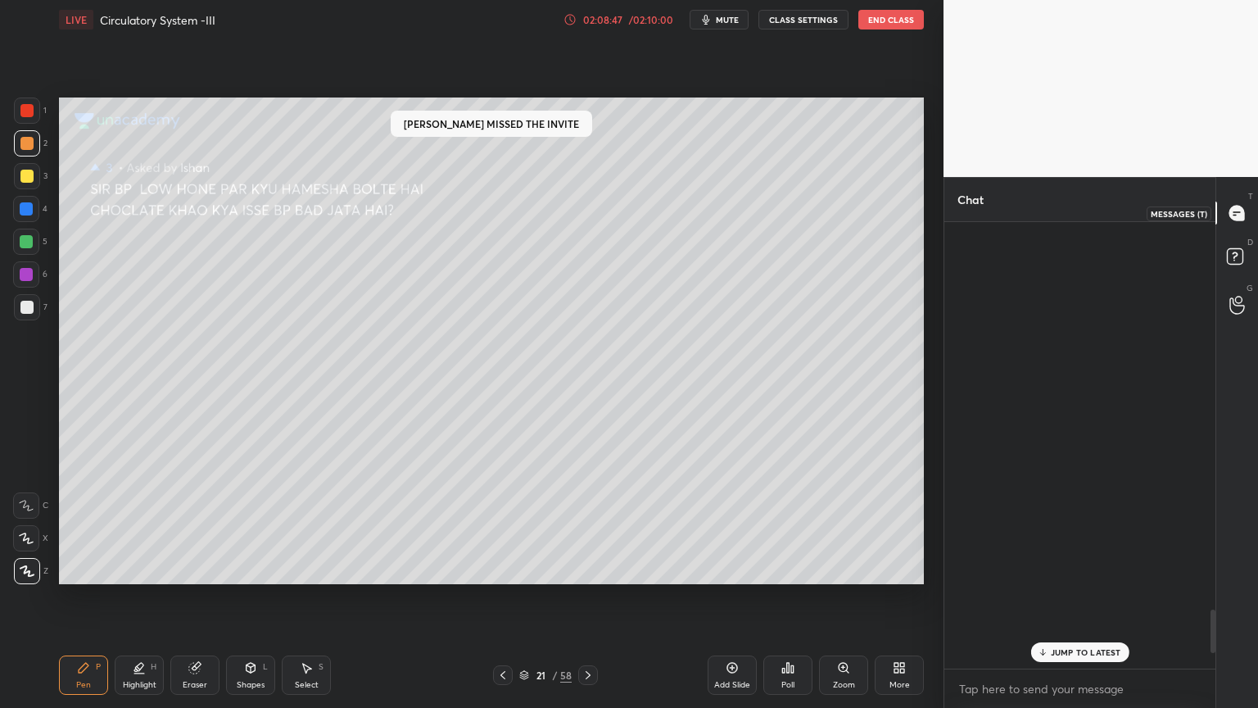
scroll to position [442, 266]
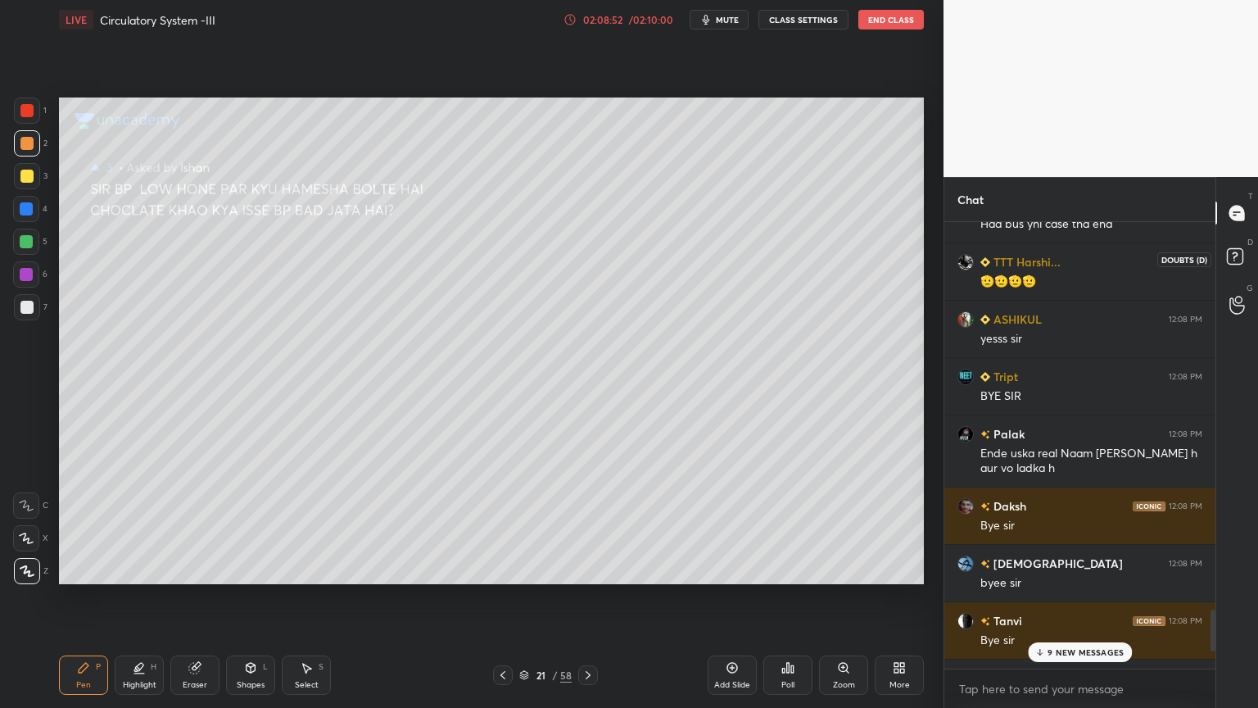
click at [1224, 256] on icon at bounding box center [1237, 258] width 29 height 29
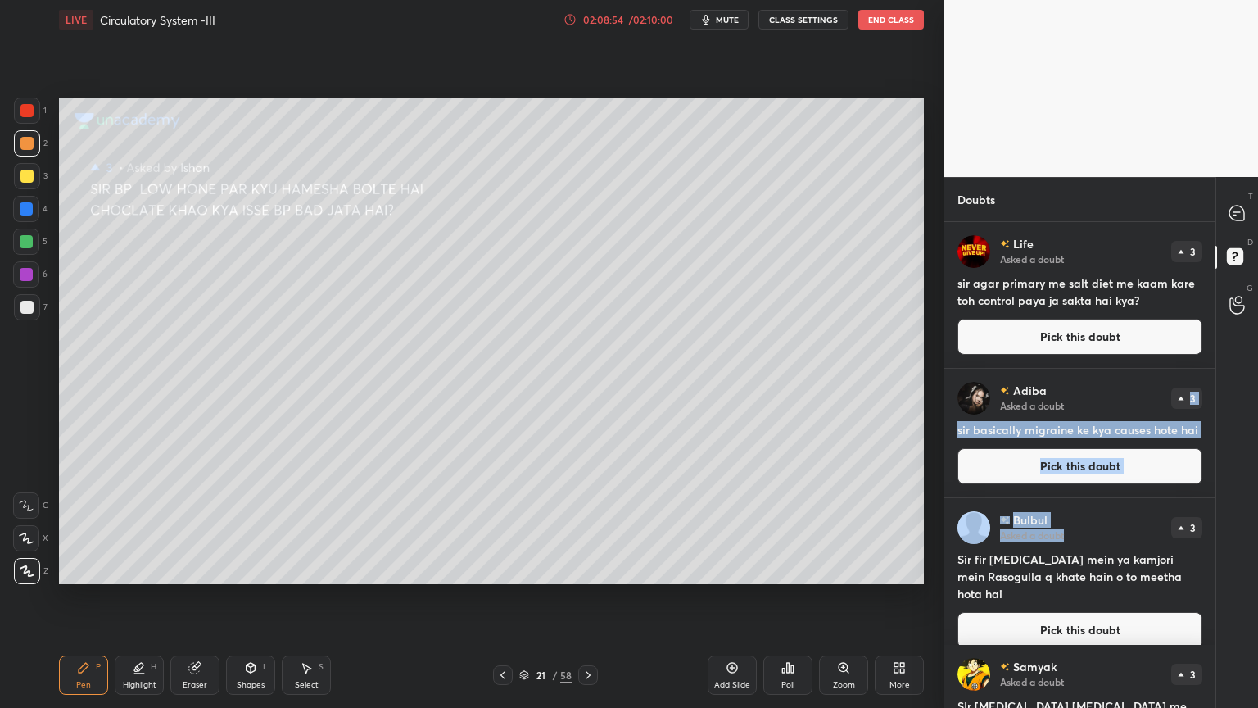
drag, startPoint x: 1069, startPoint y: 492, endPoint x: 1083, endPoint y: 406, distance: 86.3
click at [1233, 212] on icon at bounding box center [1237, 213] width 15 height 15
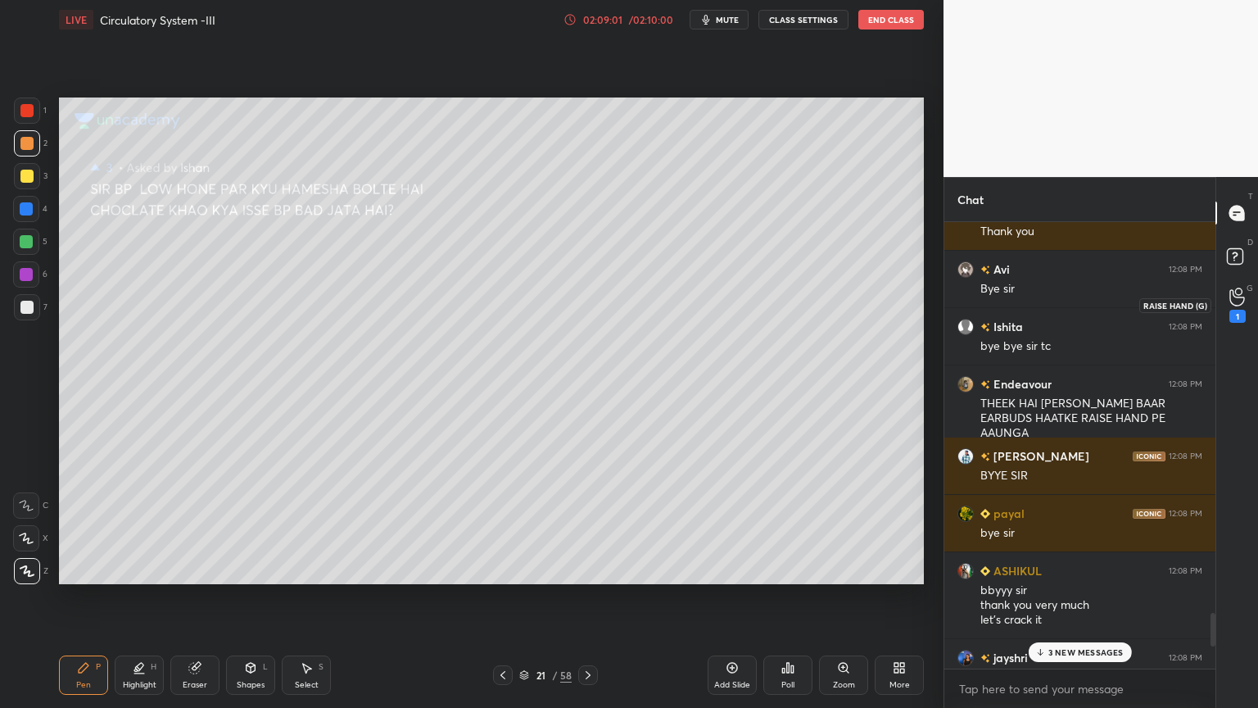
click at [1235, 292] on circle at bounding box center [1238, 291] width 7 height 7
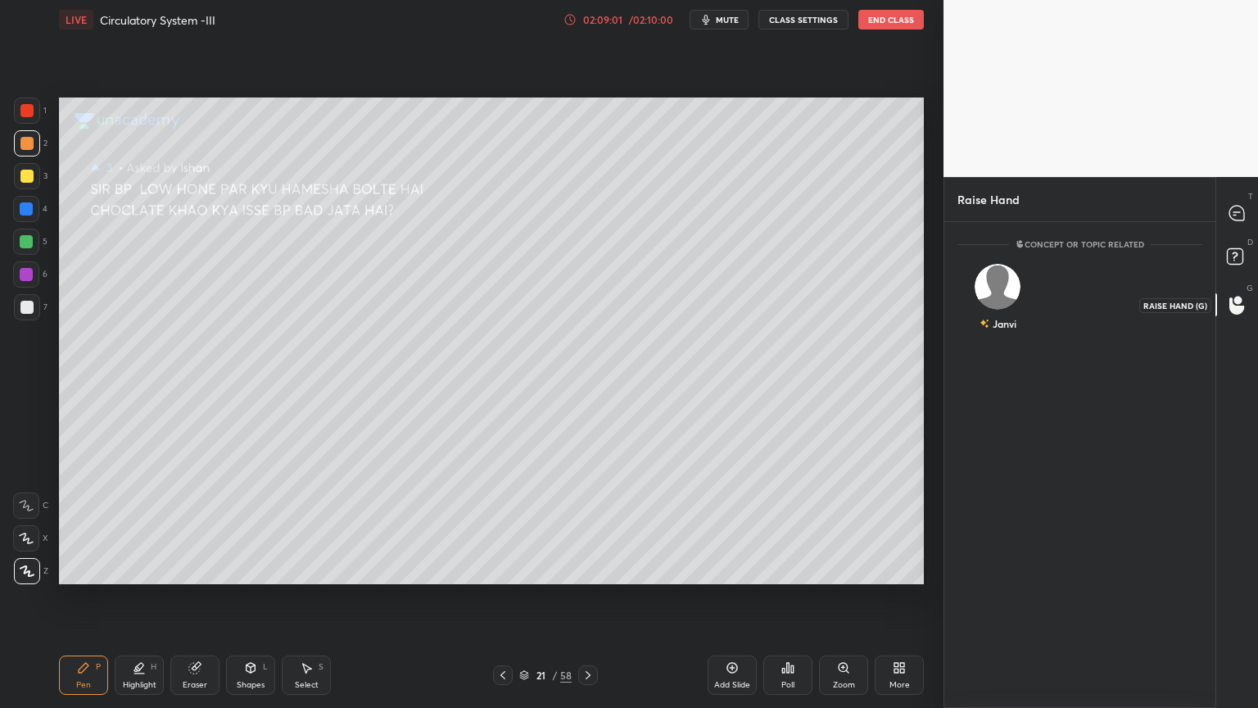
scroll to position [5, 5]
click at [1230, 261] on rect at bounding box center [1235, 257] width 16 height 16
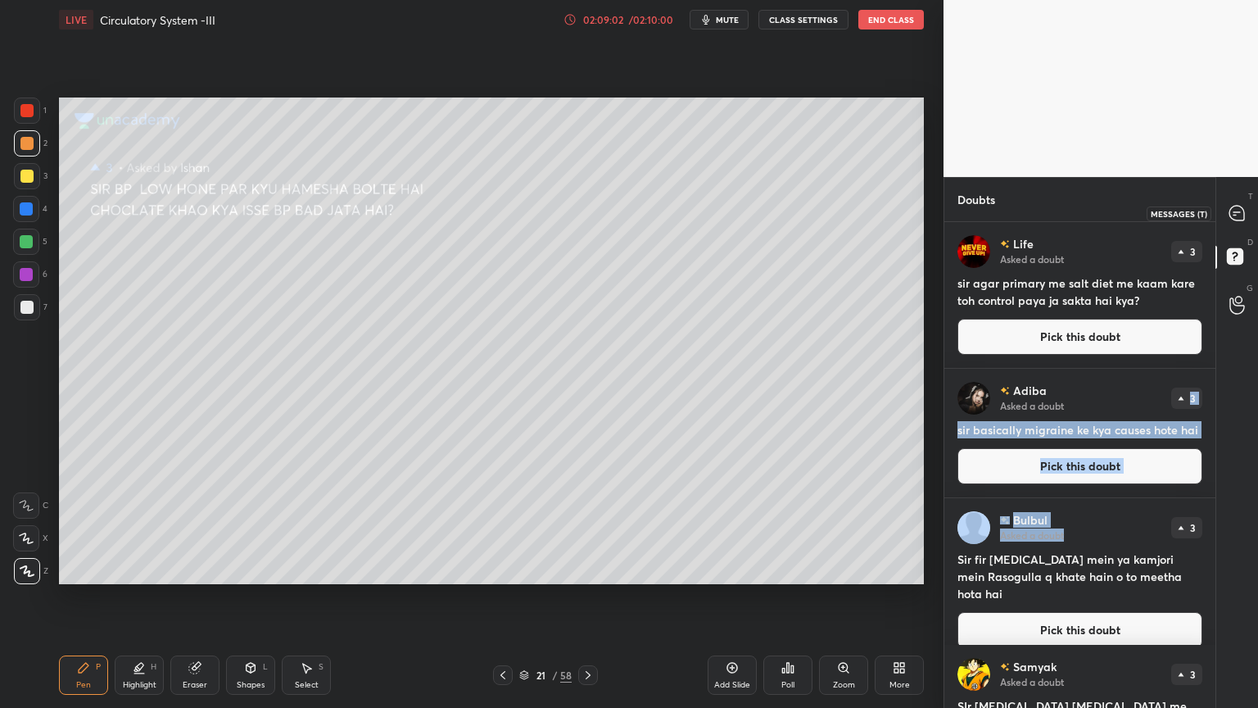
click at [1229, 218] on icon at bounding box center [1237, 213] width 17 height 17
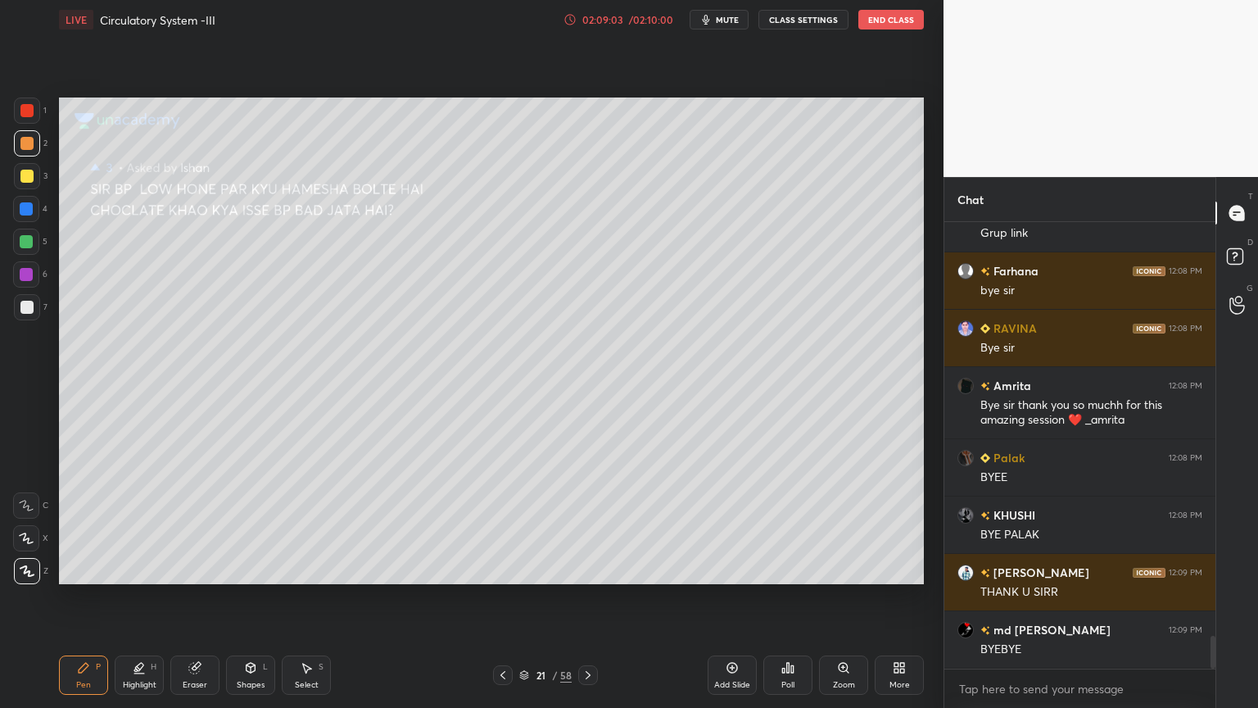
scroll to position [5685, 0]
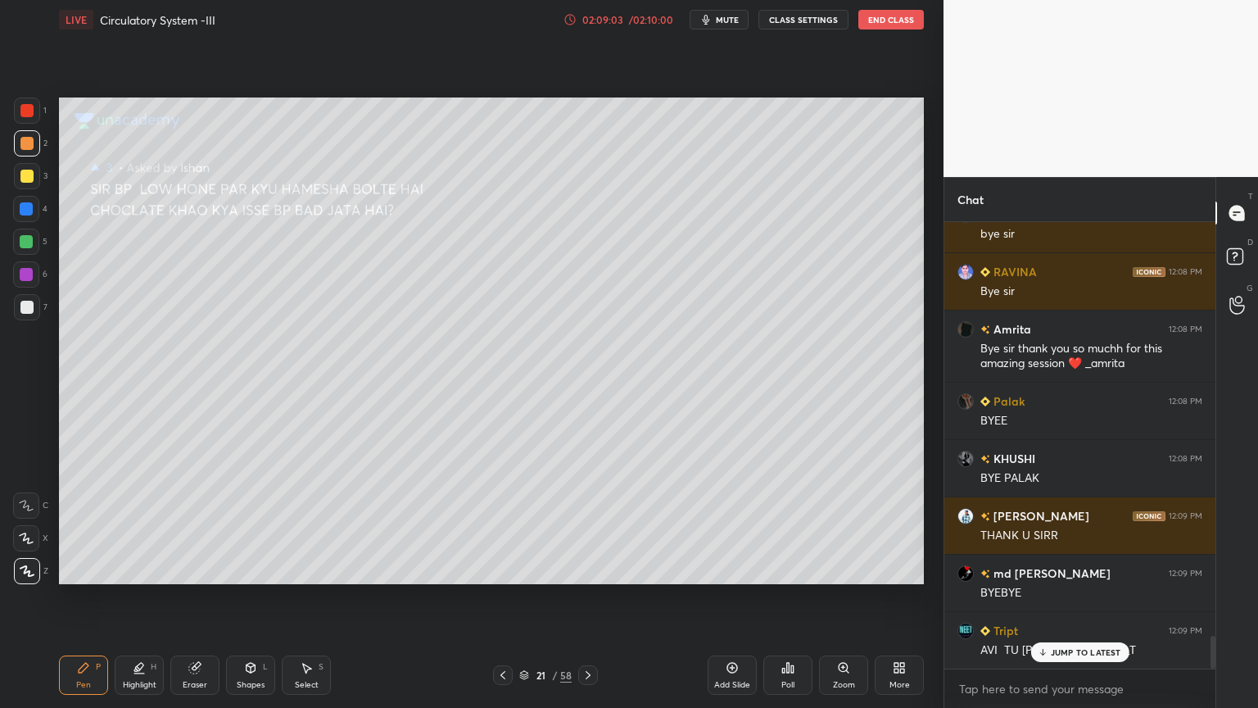
click at [911, 11] on button "End Class" at bounding box center [892, 20] width 66 height 20
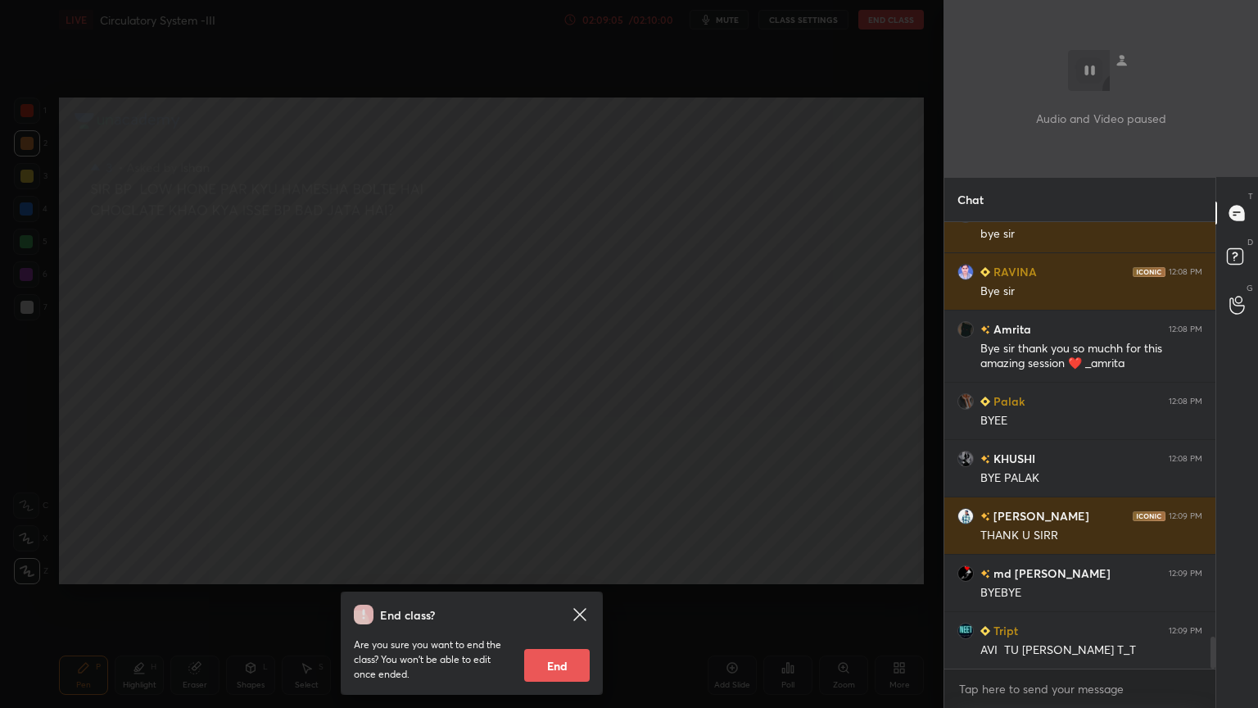
scroll to position [5744, 0]
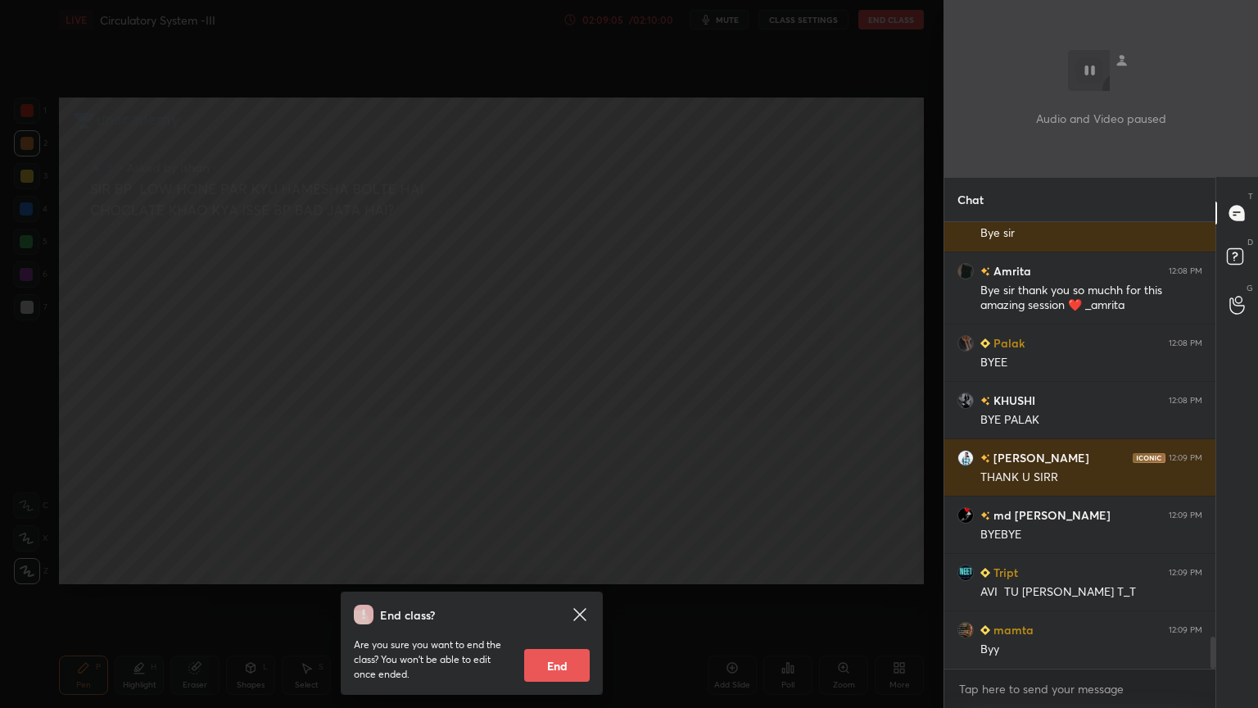
click at [575, 569] on button "End" at bounding box center [557, 665] width 66 height 33
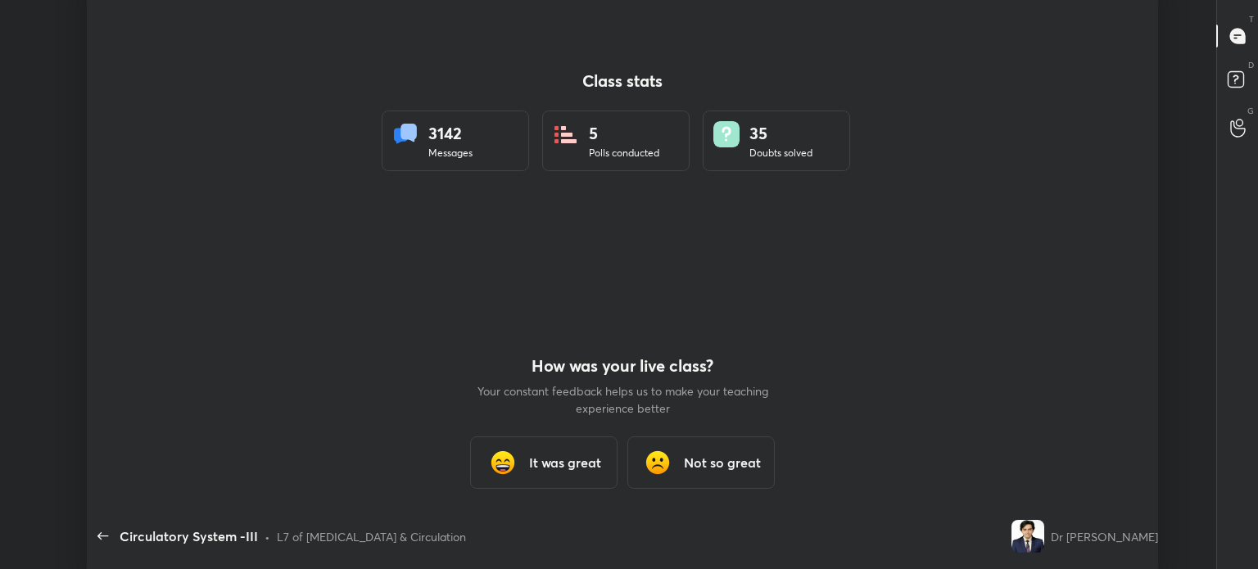
type textarea "x"
